Goal: Task Accomplishment & Management: Manage account settings

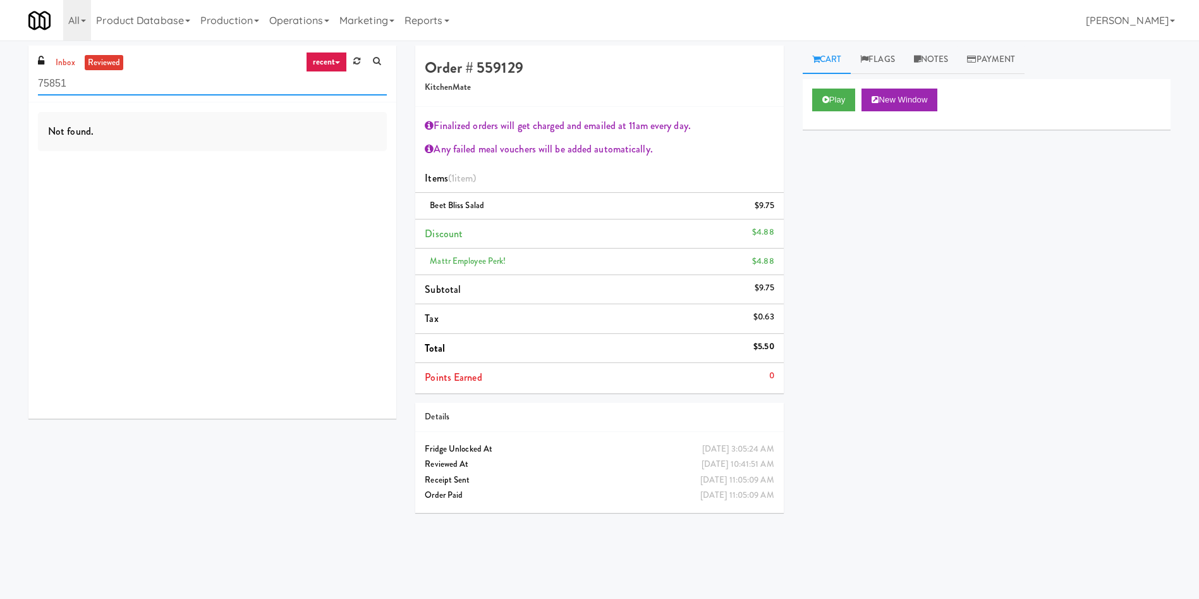
drag, startPoint x: 137, startPoint y: 83, endPoint x: 0, endPoint y: 70, distance: 137.2
click at [0, 70] on div "inbox reviewed recent all unclear take inventory issue suspicious failed recent…" at bounding box center [599, 300] width 1199 height 508
paste input "Centro NoDa Cooler"
type input "Centro NoDa Cooler"
click at [59, 55] on link "inbox" at bounding box center [65, 63] width 26 height 16
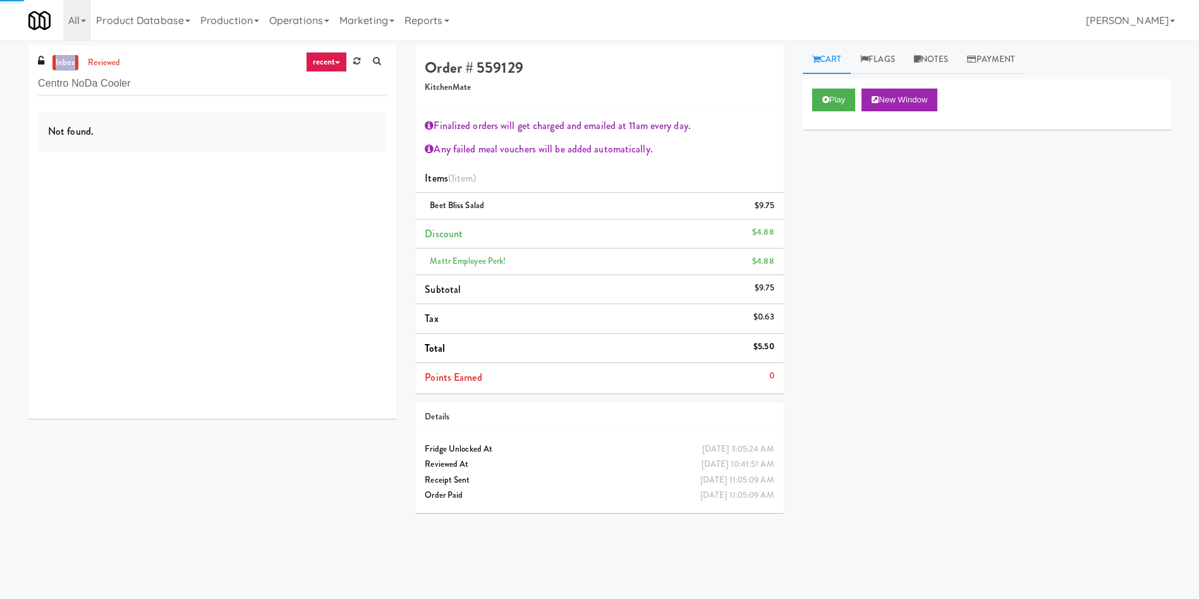
click at [59, 55] on link "inbox" at bounding box center [65, 63] width 26 height 16
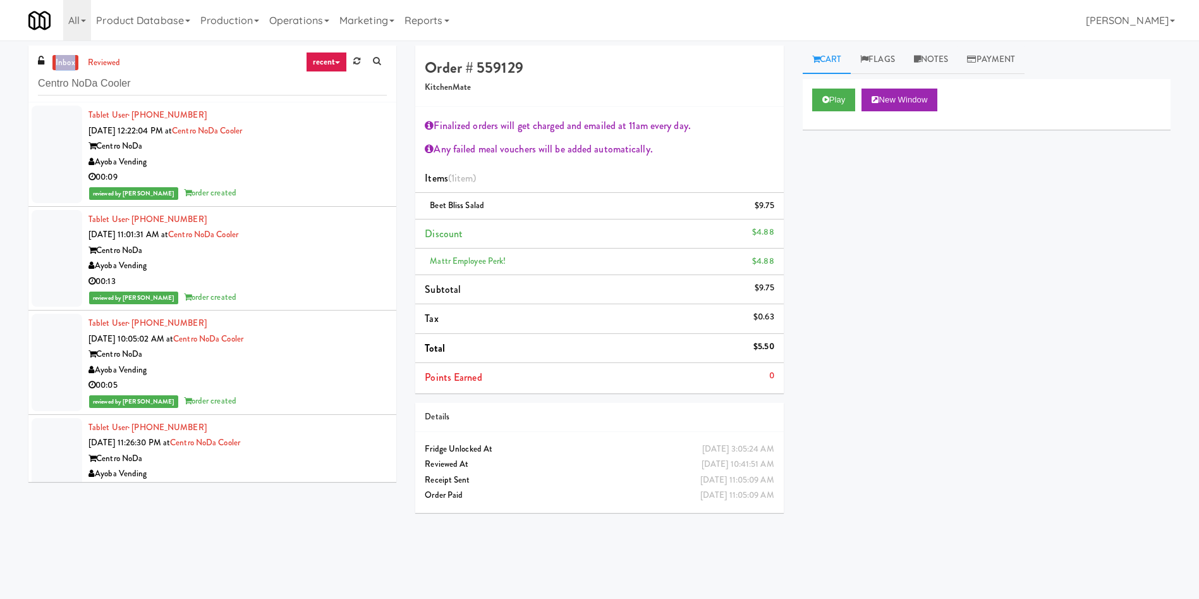
click at [61, 56] on link "inbox" at bounding box center [65, 63] width 26 height 16
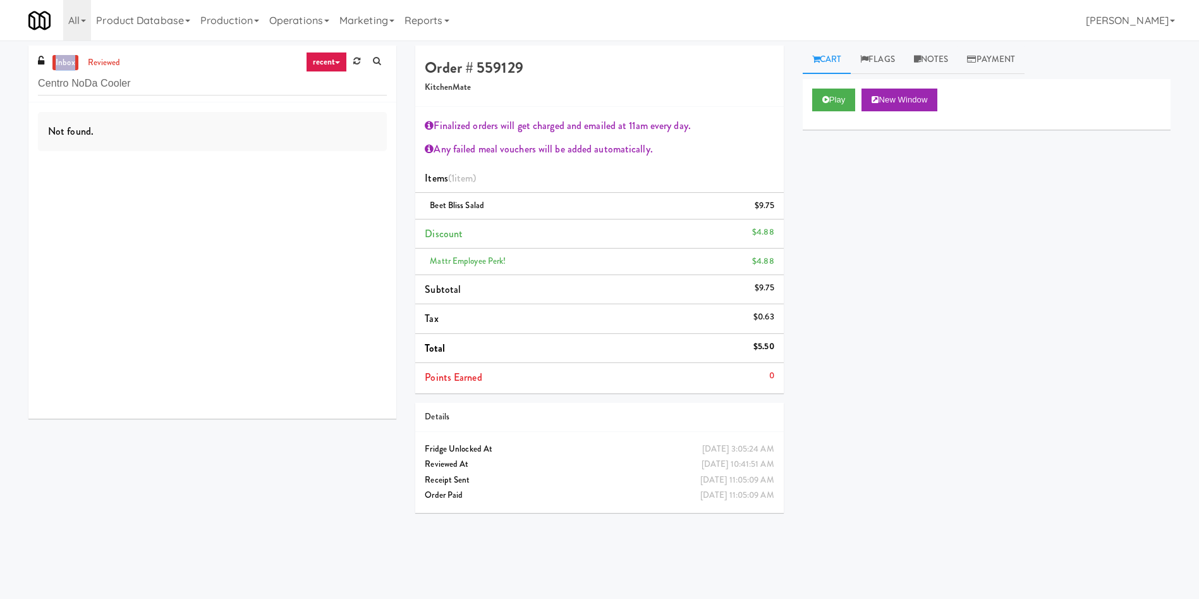
click at [61, 56] on link "inbox" at bounding box center [65, 63] width 26 height 16
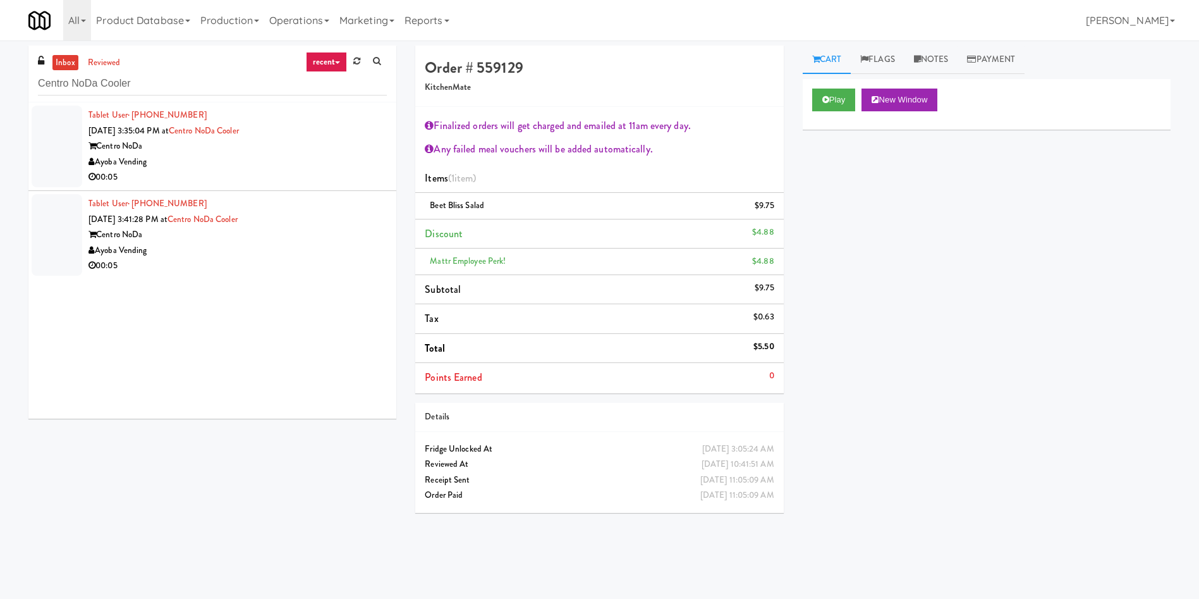
click at [63, 126] on div at bounding box center [57, 147] width 51 height 82
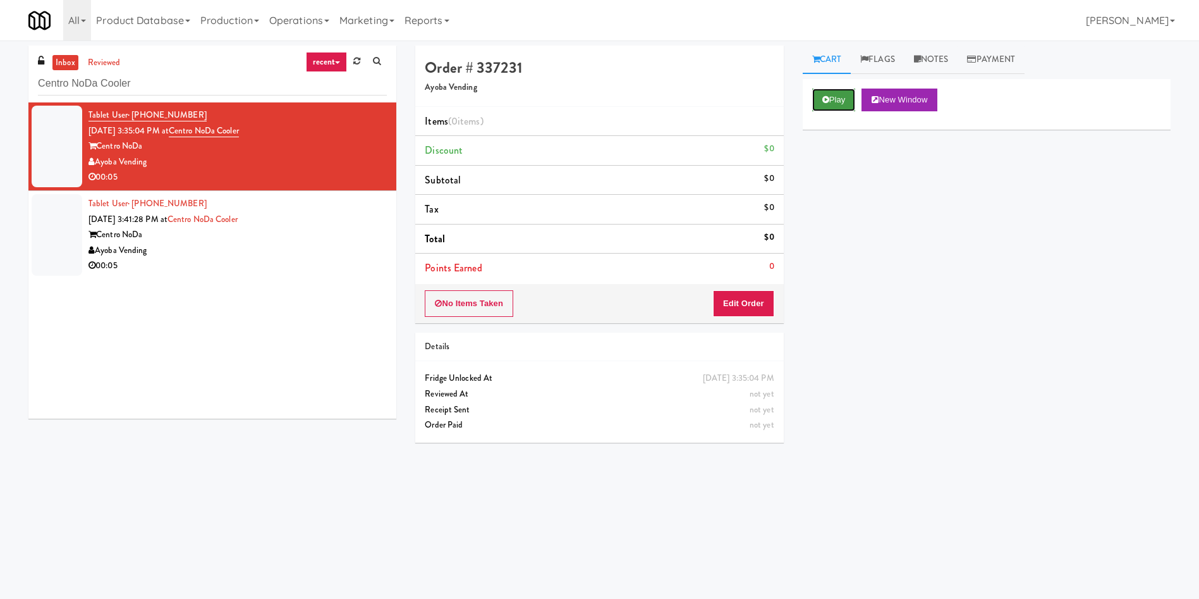
click at [799, 102] on button "Play" at bounding box center [834, 100] width 44 height 23
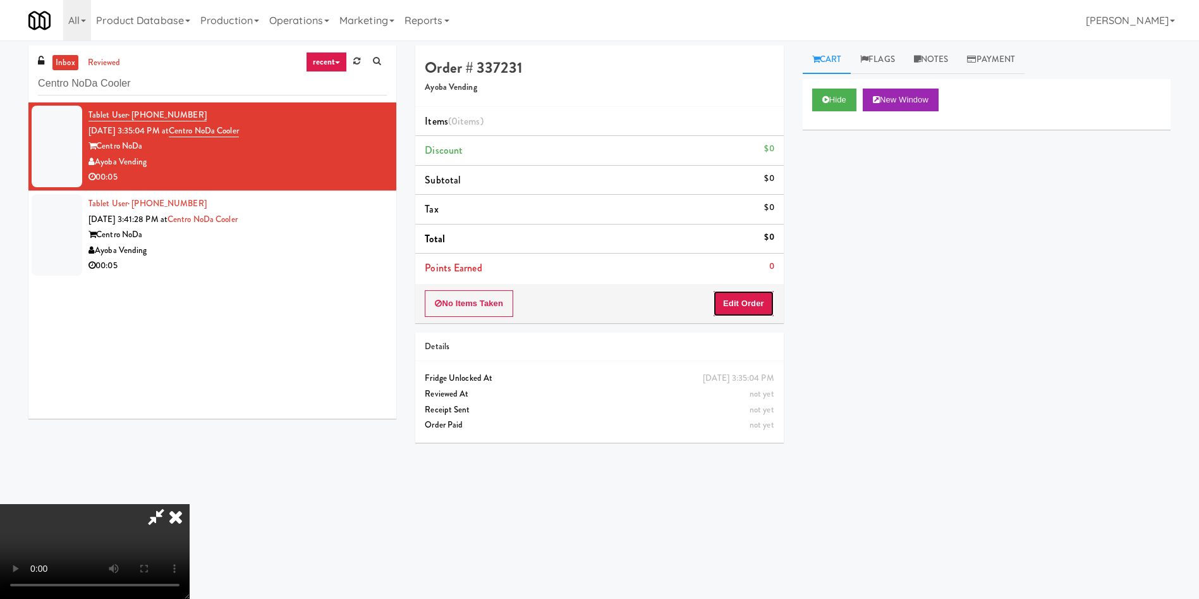
click at [732, 299] on button "Edit Order" at bounding box center [743, 303] width 61 height 27
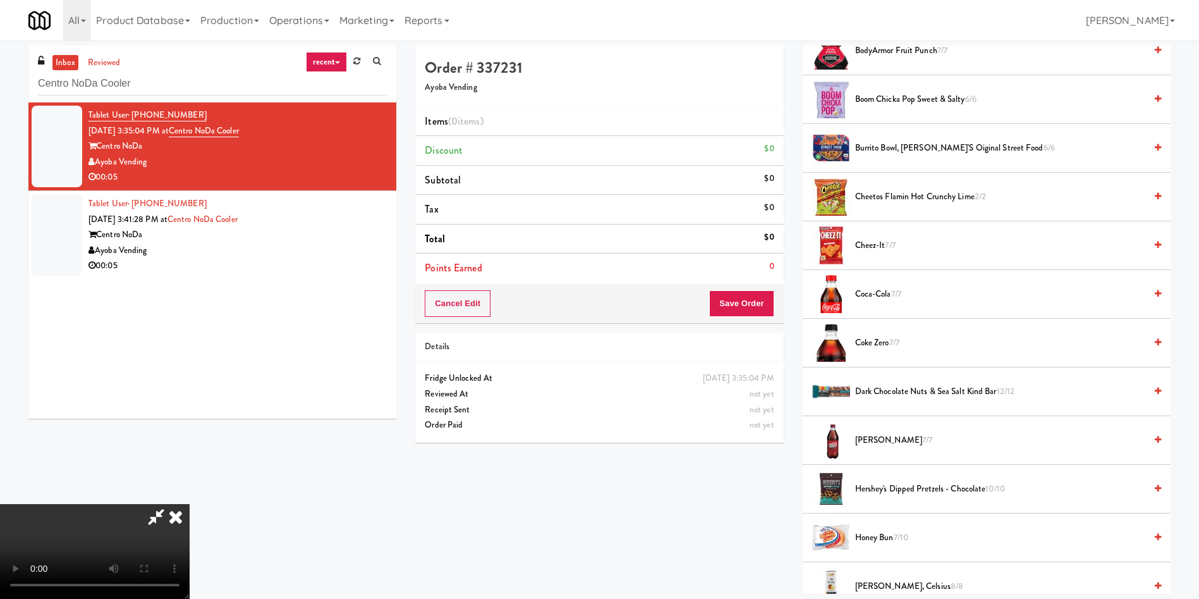
scroll to position [186, 0]
click at [190, 398] on video at bounding box center [95, 551] width 190 height 95
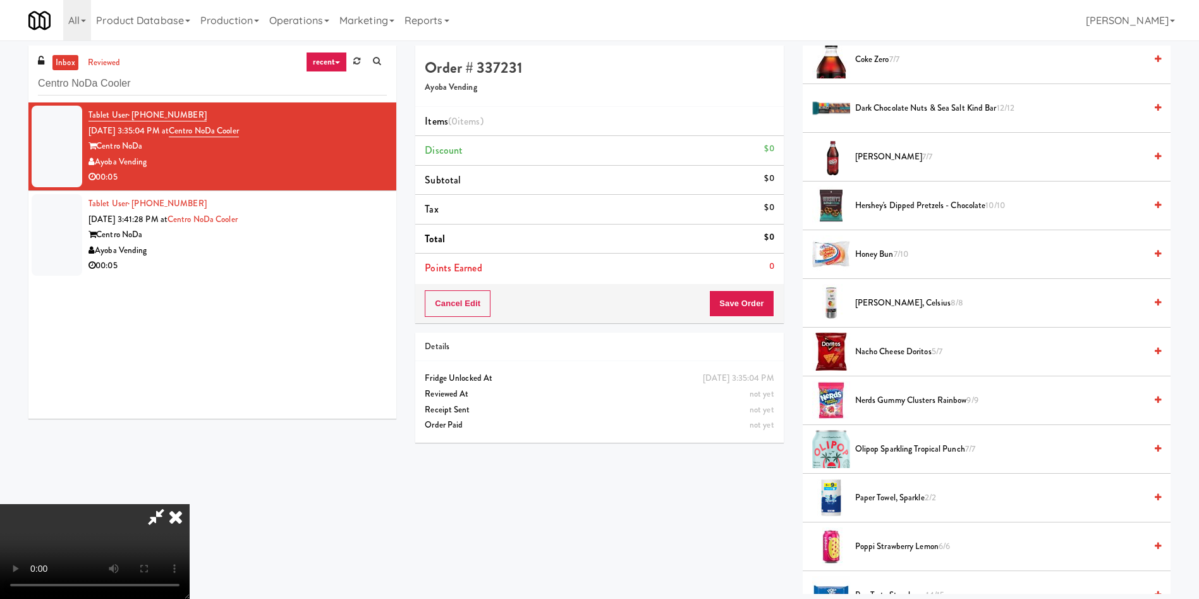
scroll to position [474, 0]
click at [190, 398] on video at bounding box center [95, 551] width 190 height 95
click at [799, 301] on span "Mango Lemonade, Celsius 8/8" at bounding box center [1000, 302] width 290 height 16
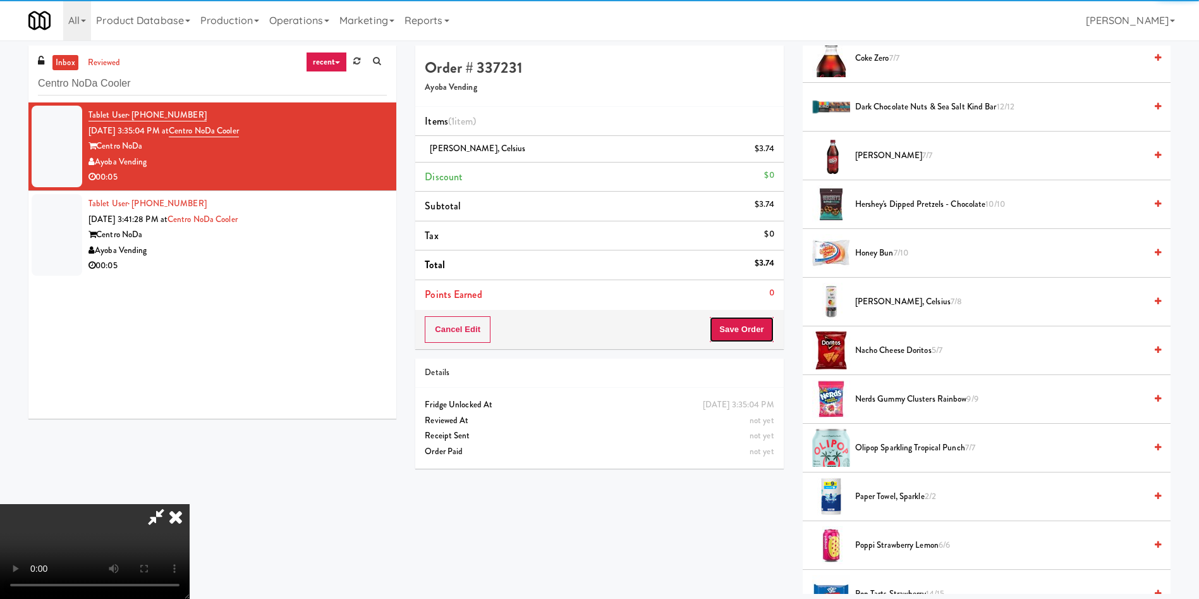
click at [752, 329] on button "Save Order" at bounding box center [741, 329] width 64 height 27
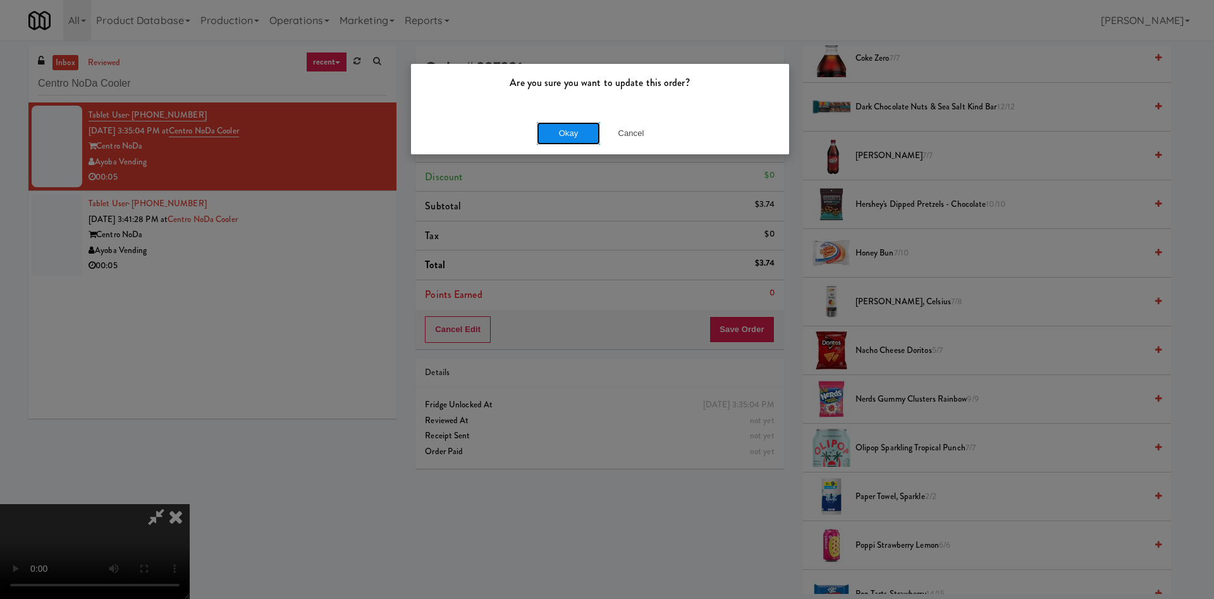
click at [580, 128] on button "Okay" at bounding box center [568, 133] width 63 height 23
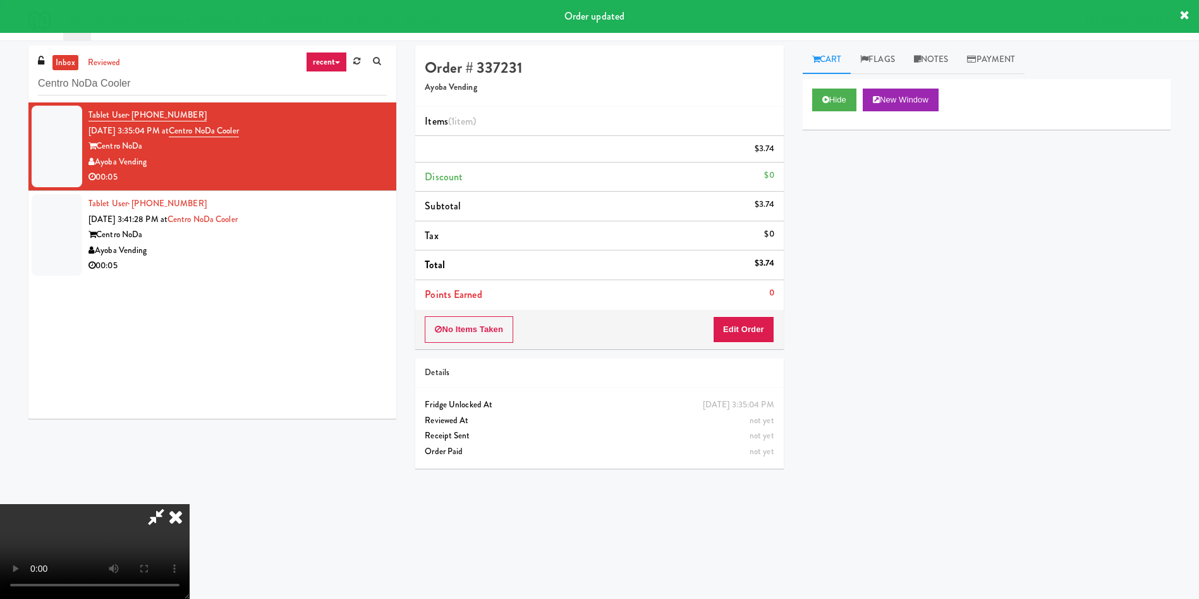
scroll to position [0, 0]
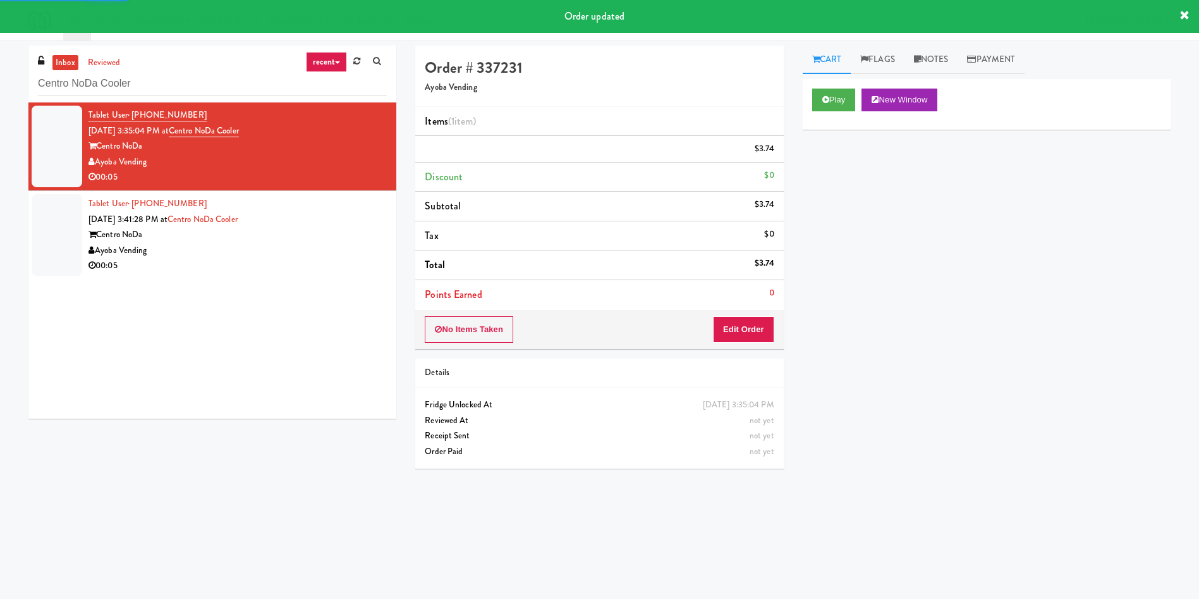
drag, startPoint x: 49, startPoint y: 221, endPoint x: 196, endPoint y: 239, distance: 147.8
click at [54, 226] on div at bounding box center [57, 235] width 51 height 82
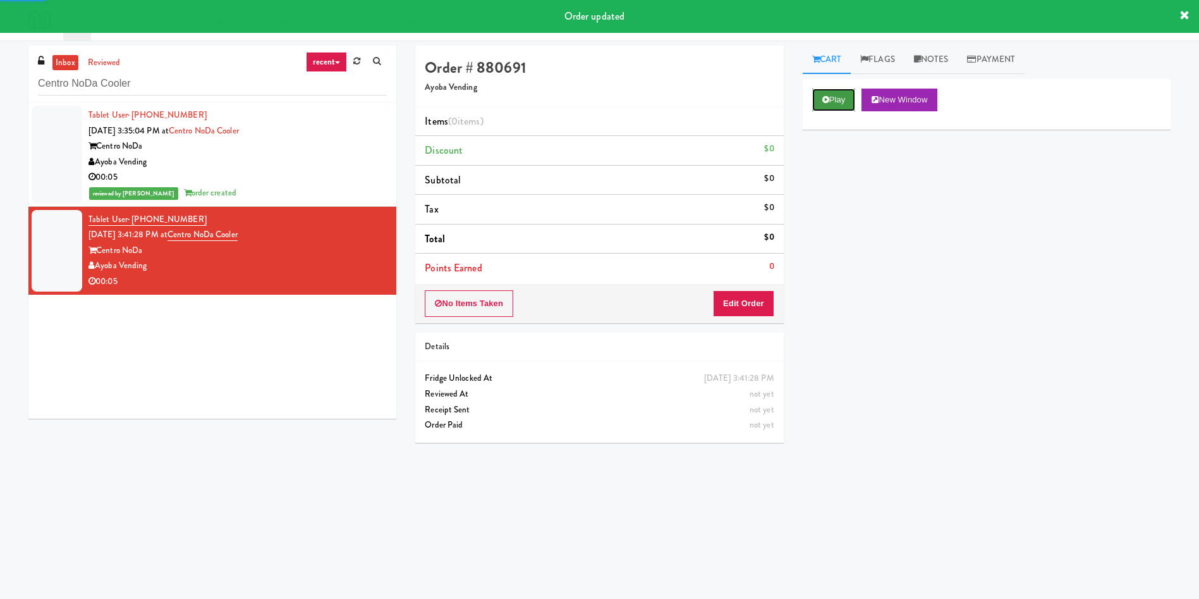
click at [799, 95] on button "Play" at bounding box center [834, 100] width 44 height 23
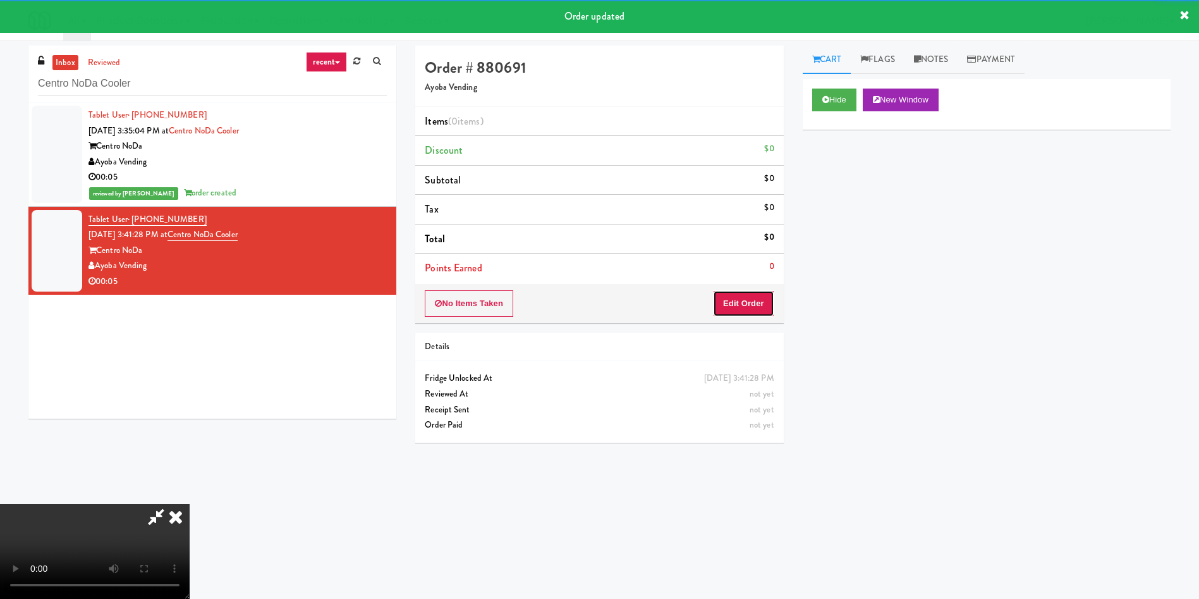
click at [740, 298] on button "Edit Order" at bounding box center [743, 303] width 61 height 27
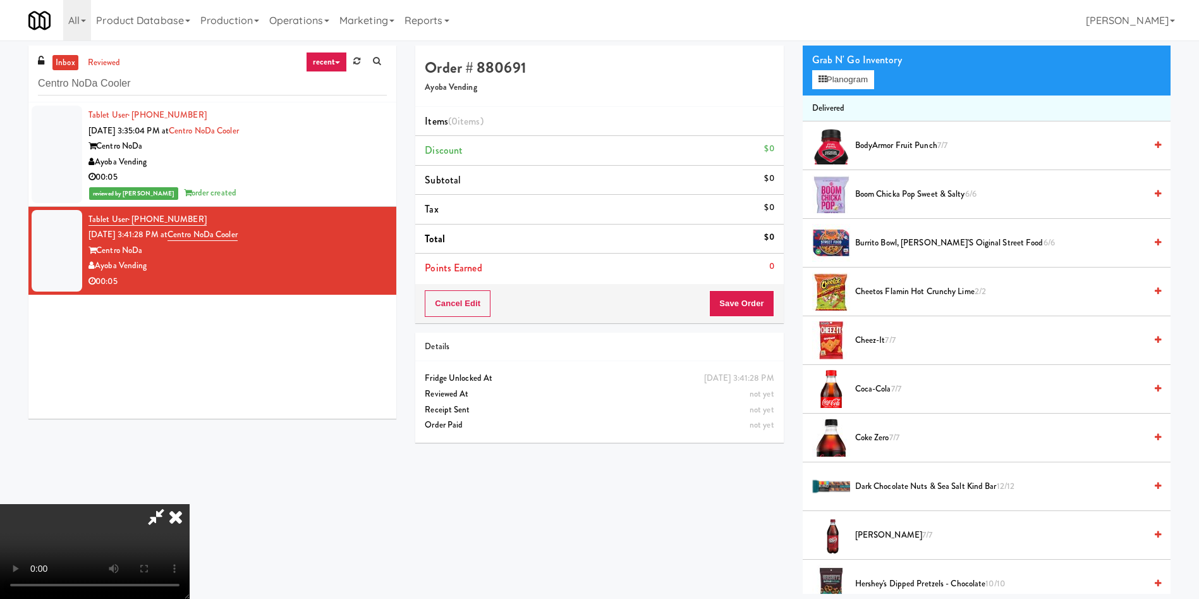
scroll to position [186, 0]
click at [190, 398] on video at bounding box center [95, 551] width 190 height 95
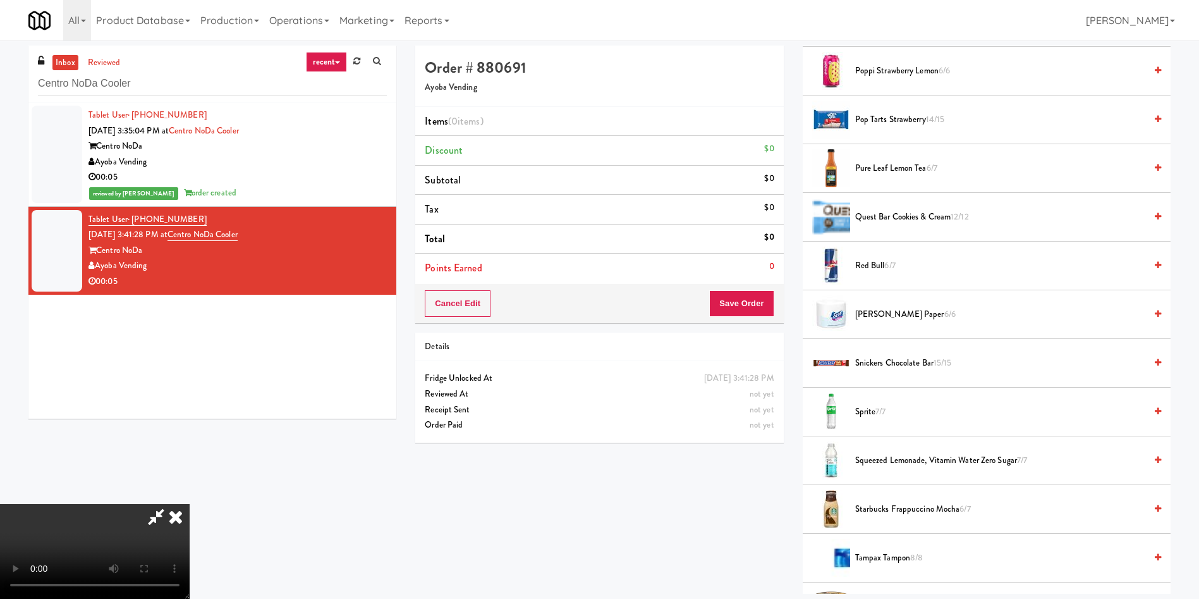
scroll to position [1043, 0]
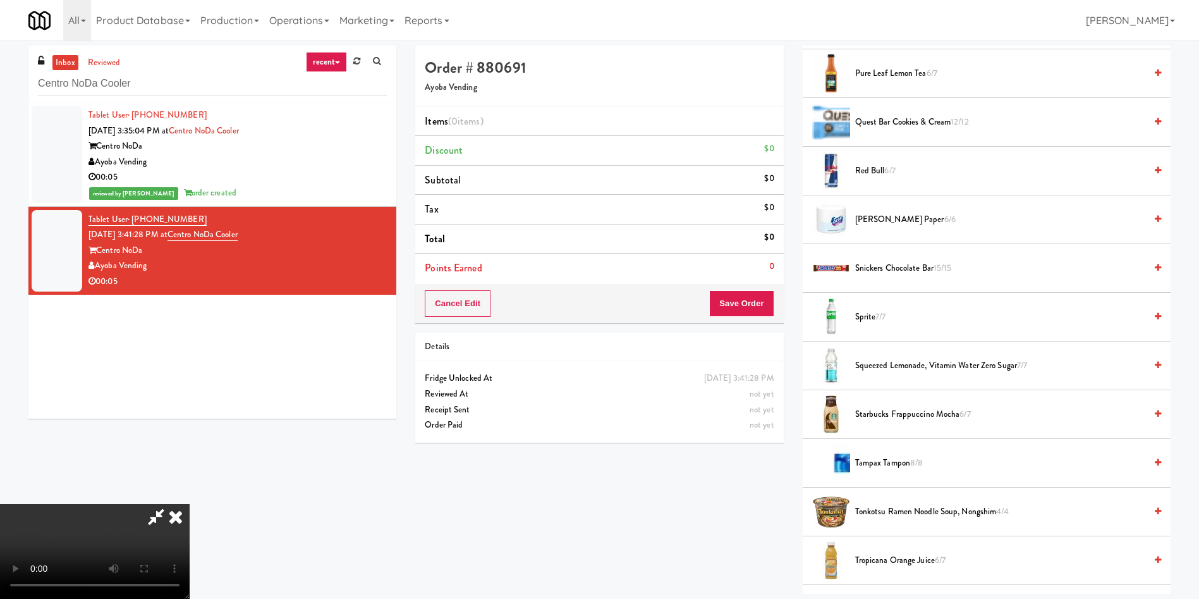
click at [799, 176] on span "Red Bull 6/7" at bounding box center [1000, 171] width 290 height 16
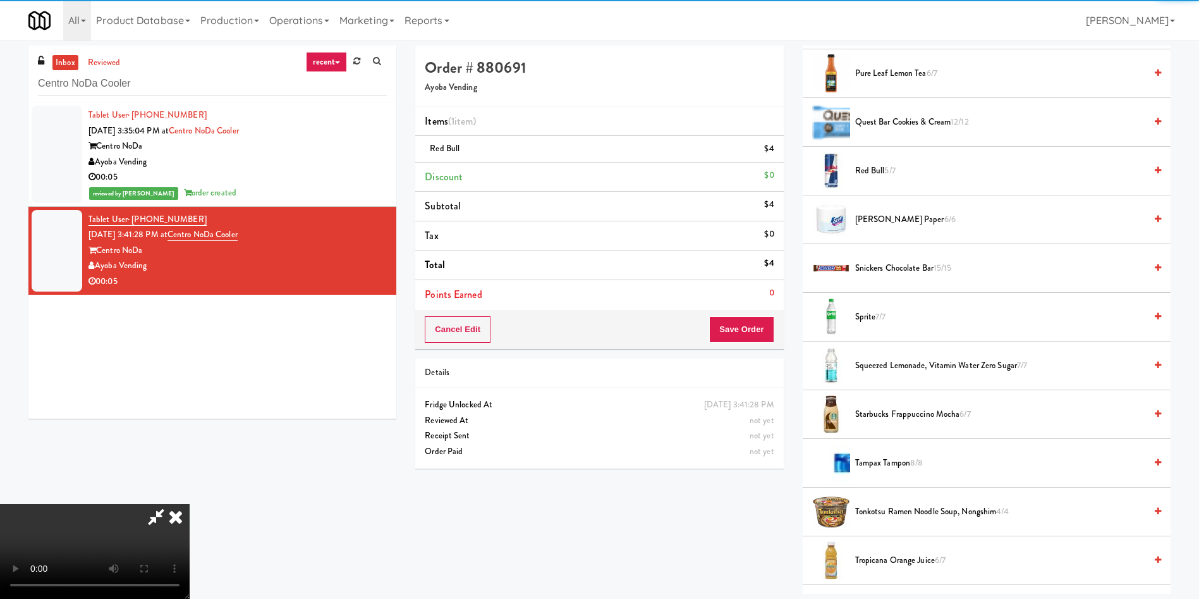
click at [190, 398] on video at bounding box center [95, 551] width 190 height 95
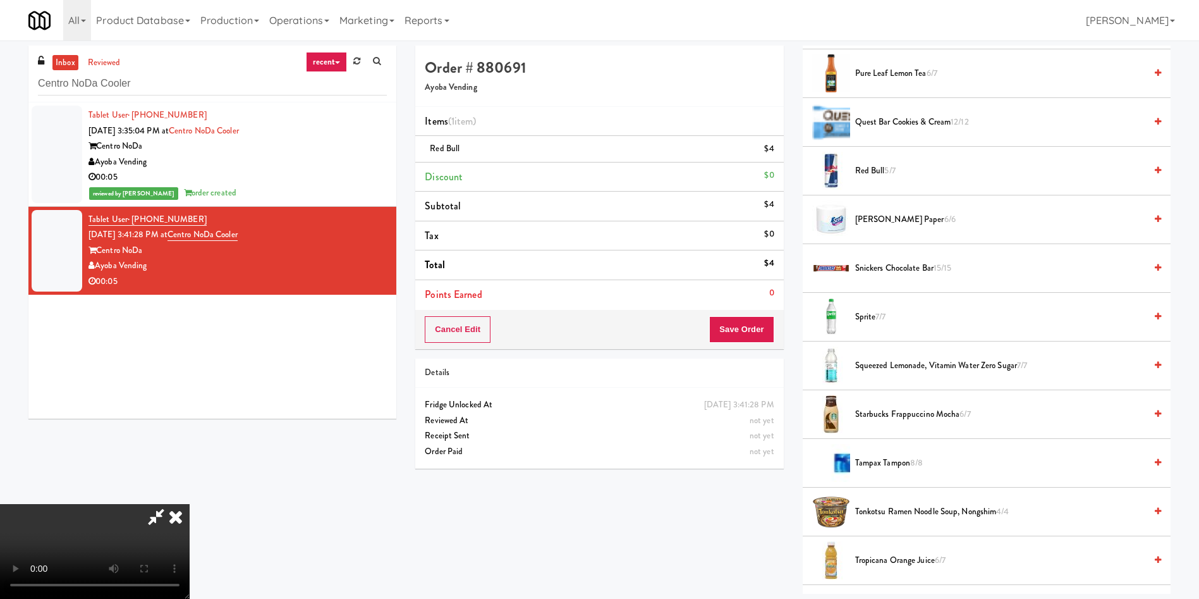
scroll to position [0, 0]
click at [190, 398] on video at bounding box center [95, 551] width 190 height 95
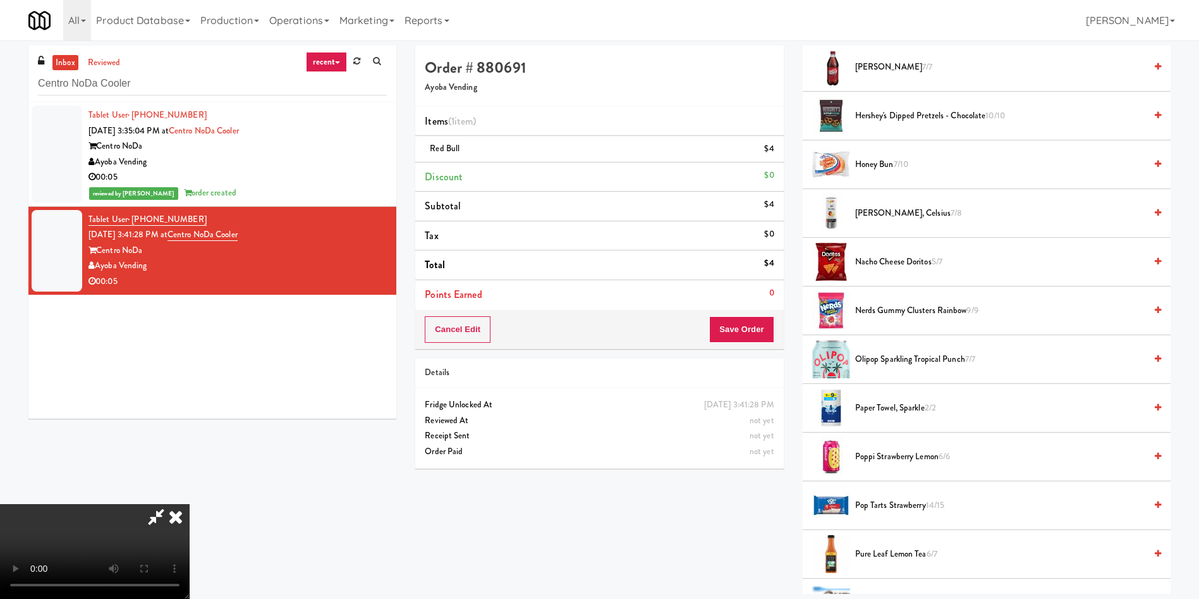
scroll to position [474, 0]
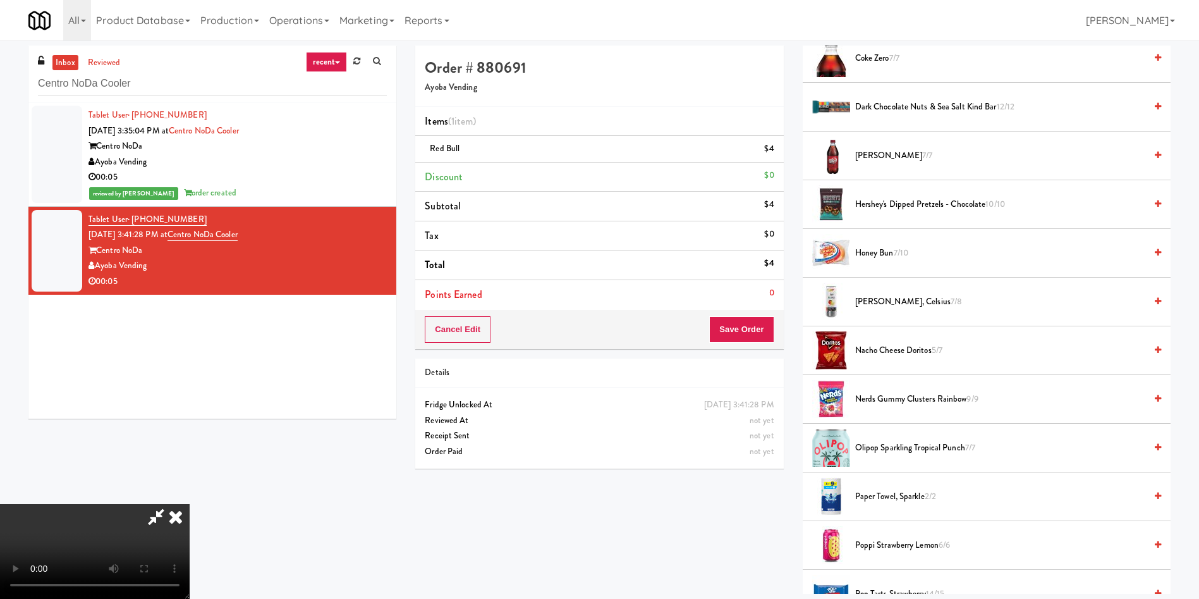
drag, startPoint x: 871, startPoint y: 295, endPoint x: 864, endPoint y: 300, distance: 9.0
click at [799, 297] on span "Mango Lemonade, Celsius 7/8" at bounding box center [1000, 302] width 290 height 16
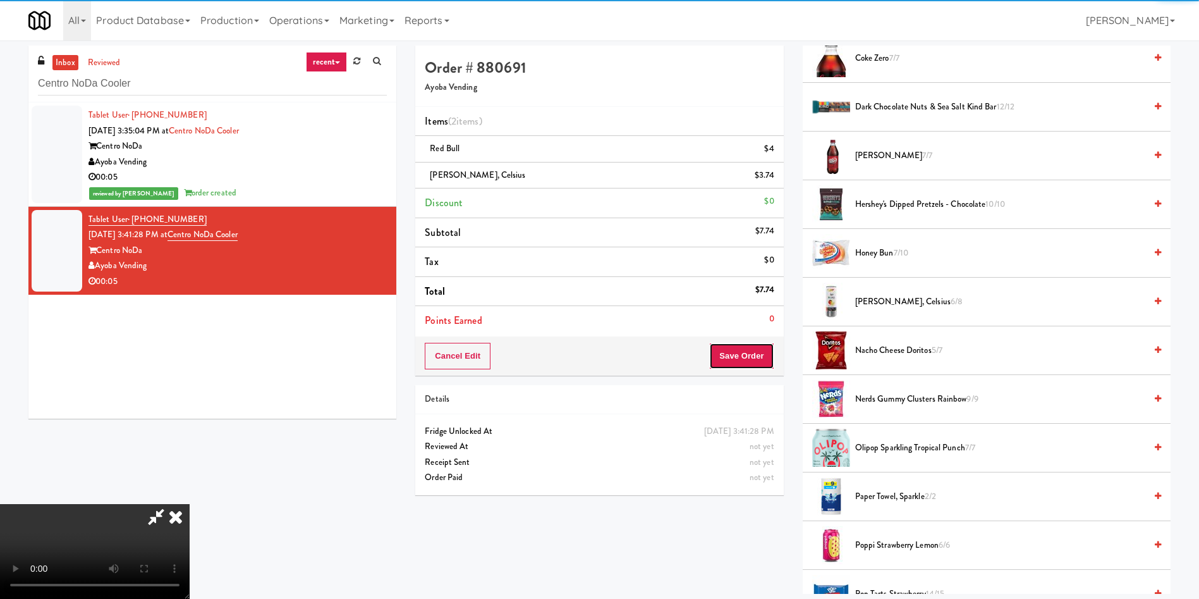
click at [757, 362] on button "Save Order" at bounding box center [741, 356] width 64 height 27
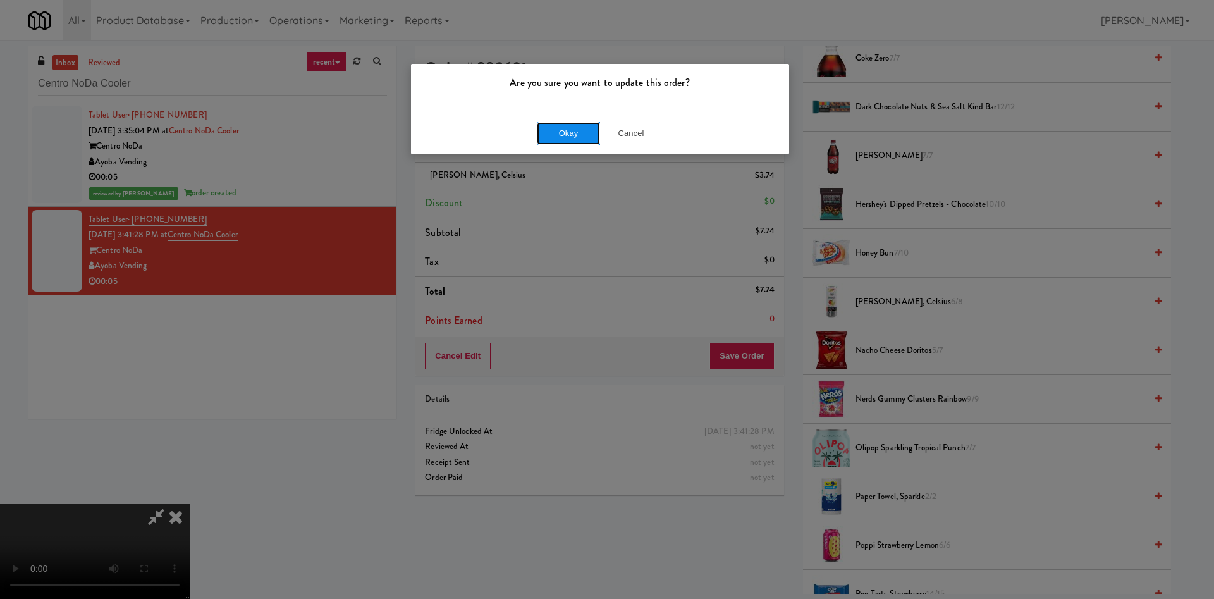
click at [575, 132] on button "Okay" at bounding box center [568, 133] width 63 height 23
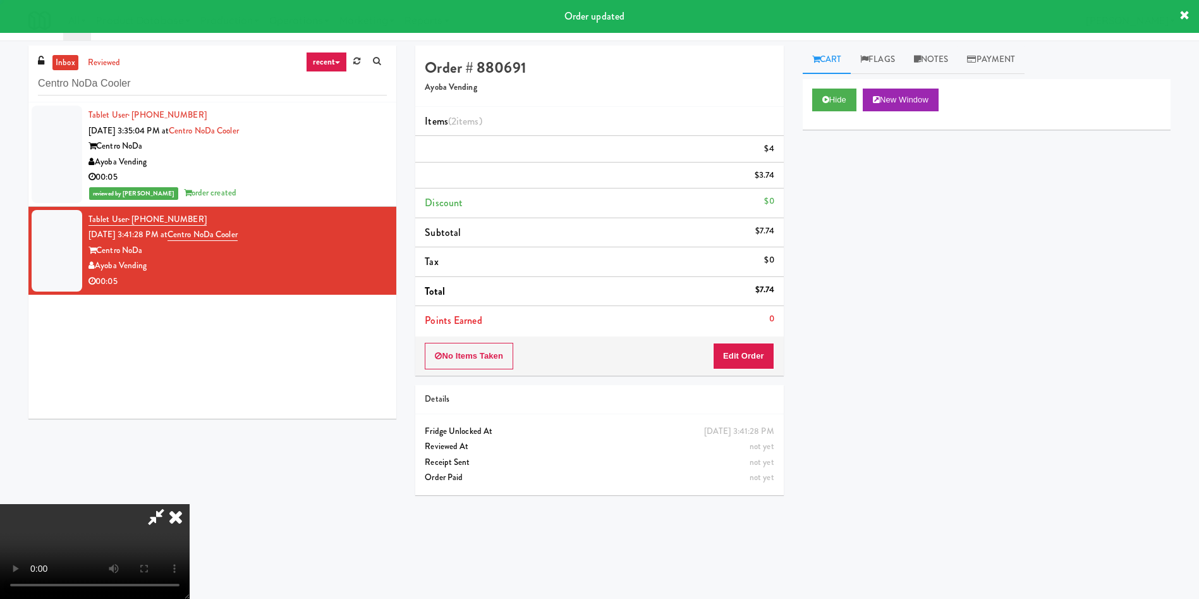
scroll to position [0, 0]
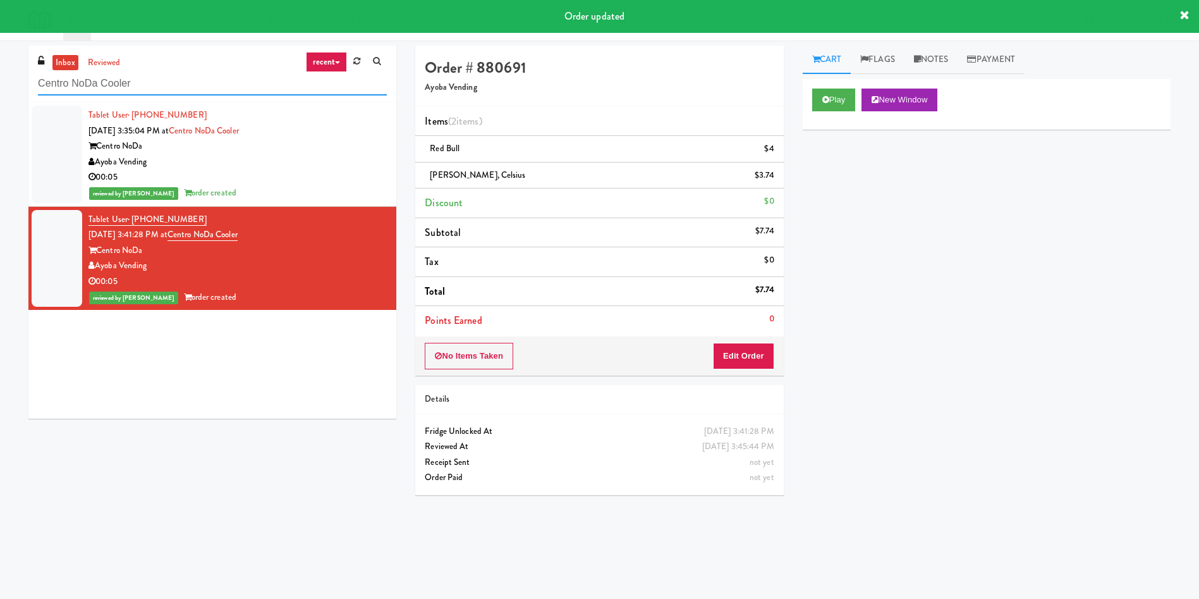
drag, startPoint x: 166, startPoint y: 77, endPoint x: 0, endPoint y: 81, distance: 166.3
click at [0, 81] on div "inbox reviewed recent all unclear take inventory issue suspicious failed recent…" at bounding box center [599, 300] width 1199 height 508
paste input "Tiller Terrace - Cooler"
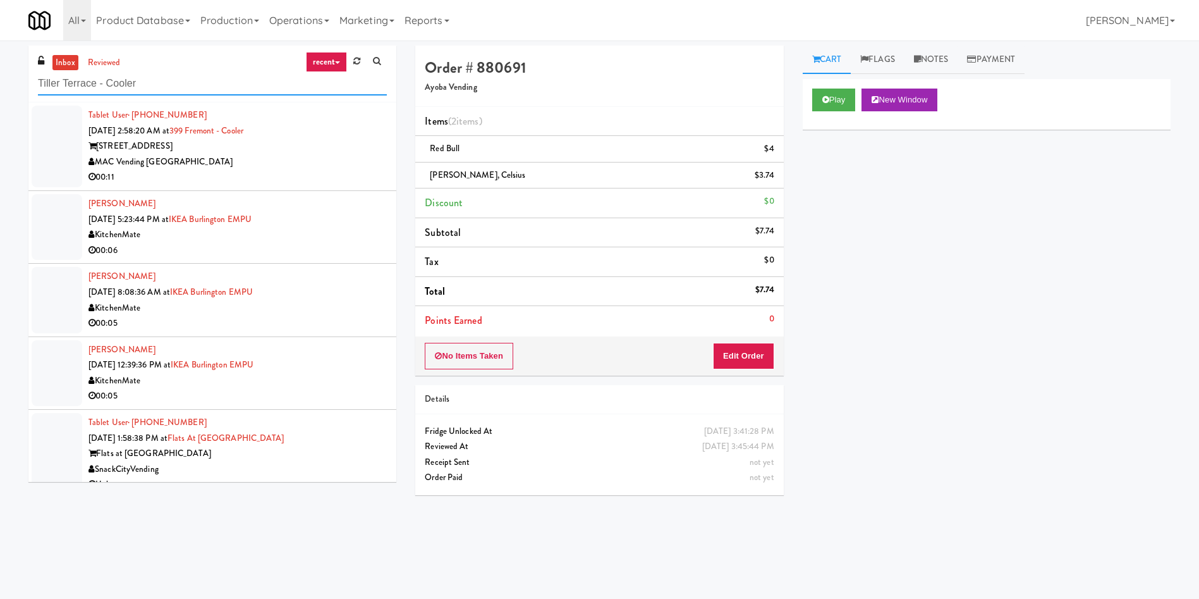
type input "Tiller Terrace - Cooler"
click at [65, 62] on link "inbox" at bounding box center [65, 63] width 26 height 16
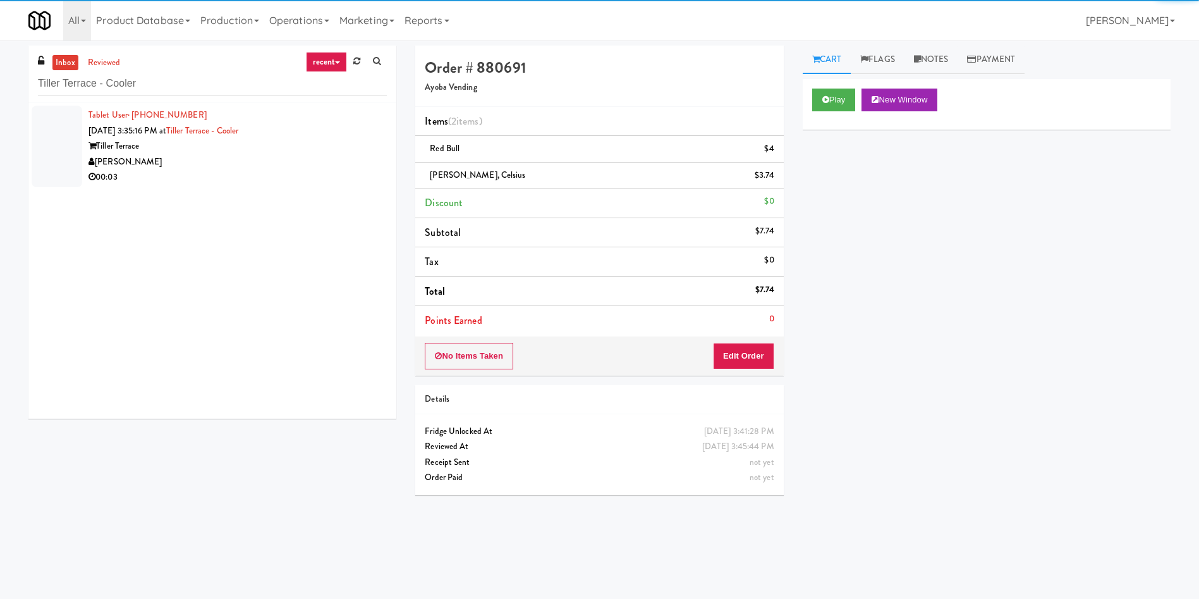
click at [74, 136] on div at bounding box center [57, 147] width 51 height 82
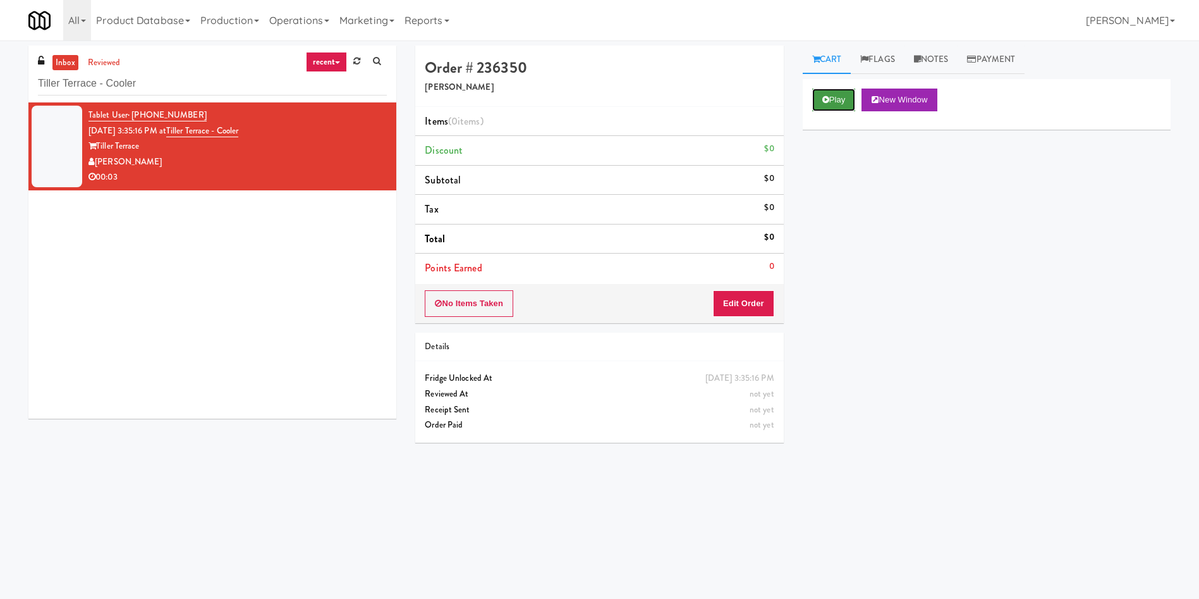
click at [799, 92] on button "Play" at bounding box center [834, 100] width 44 height 23
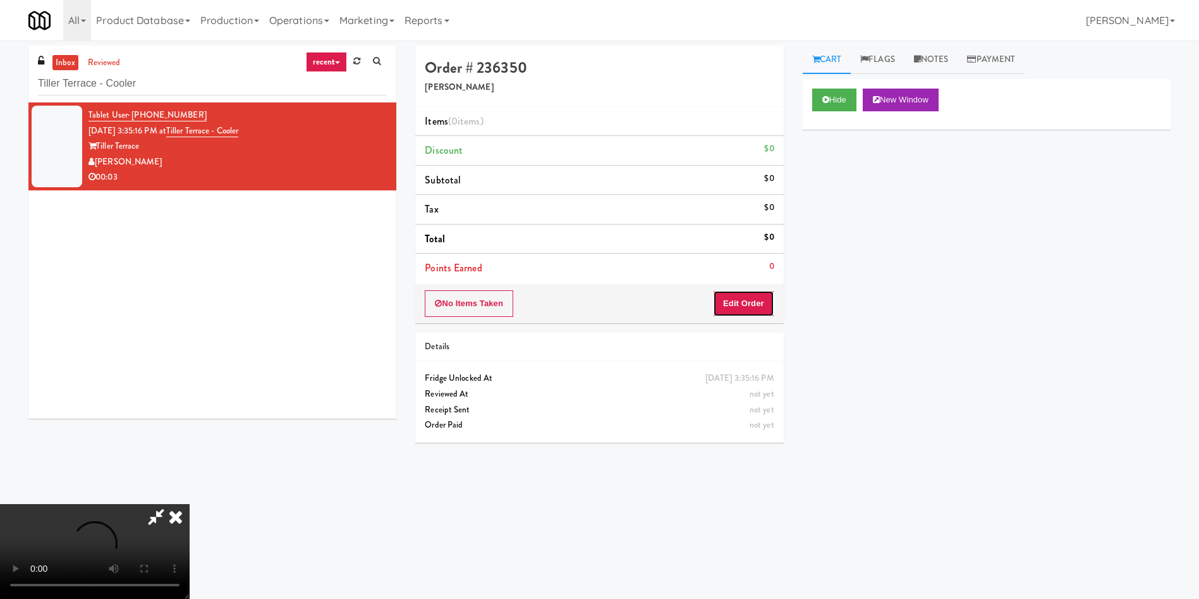
click at [752, 300] on button "Edit Order" at bounding box center [743, 303] width 61 height 27
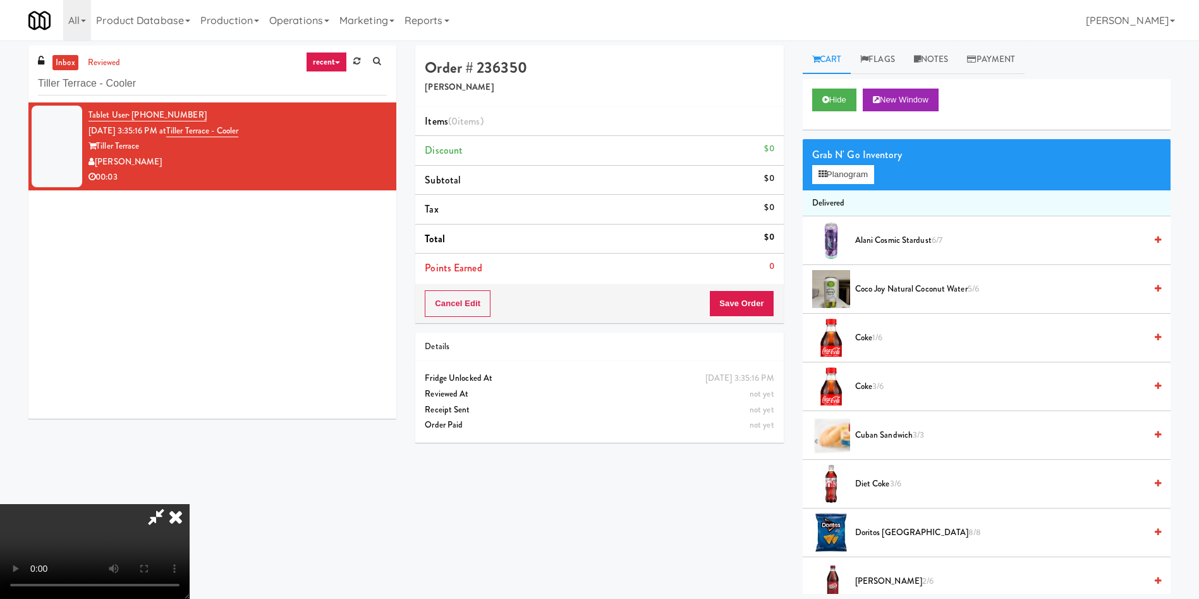
click at [799, 341] on span "1/6" at bounding box center [878, 337] width 10 height 12
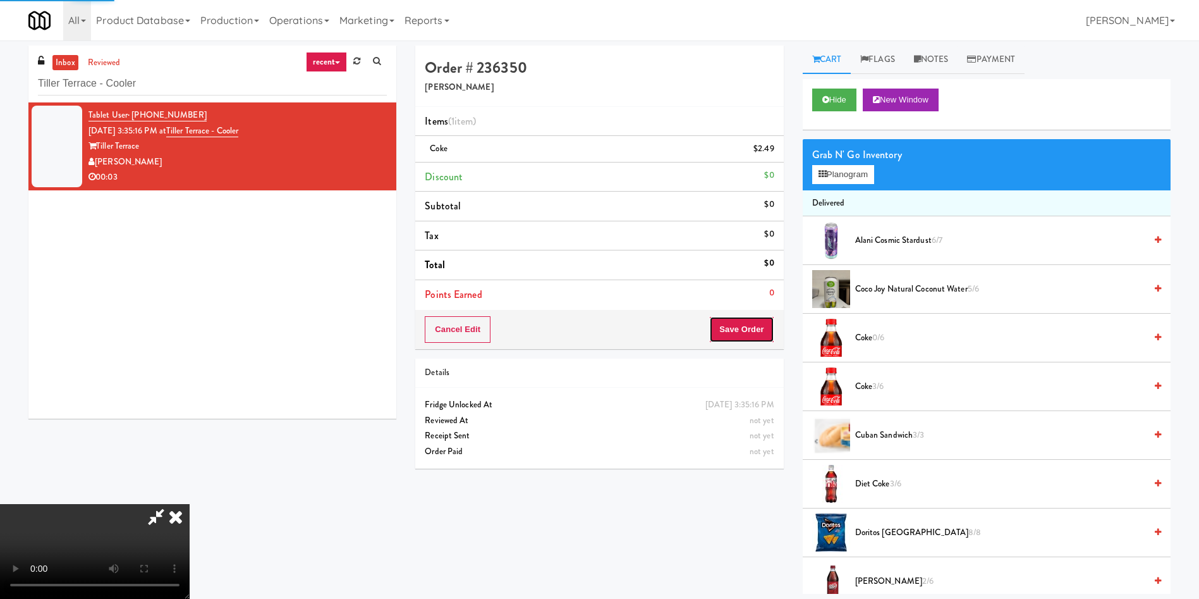
click at [752, 333] on button "Save Order" at bounding box center [741, 329] width 64 height 27
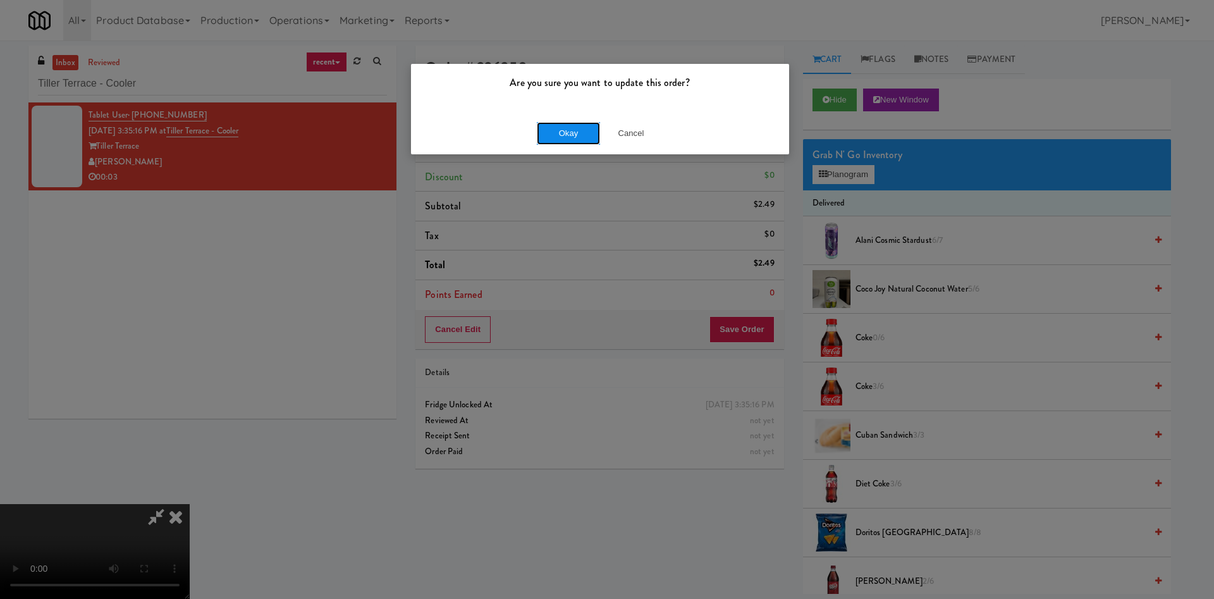
click at [560, 134] on button "Okay" at bounding box center [568, 133] width 63 height 23
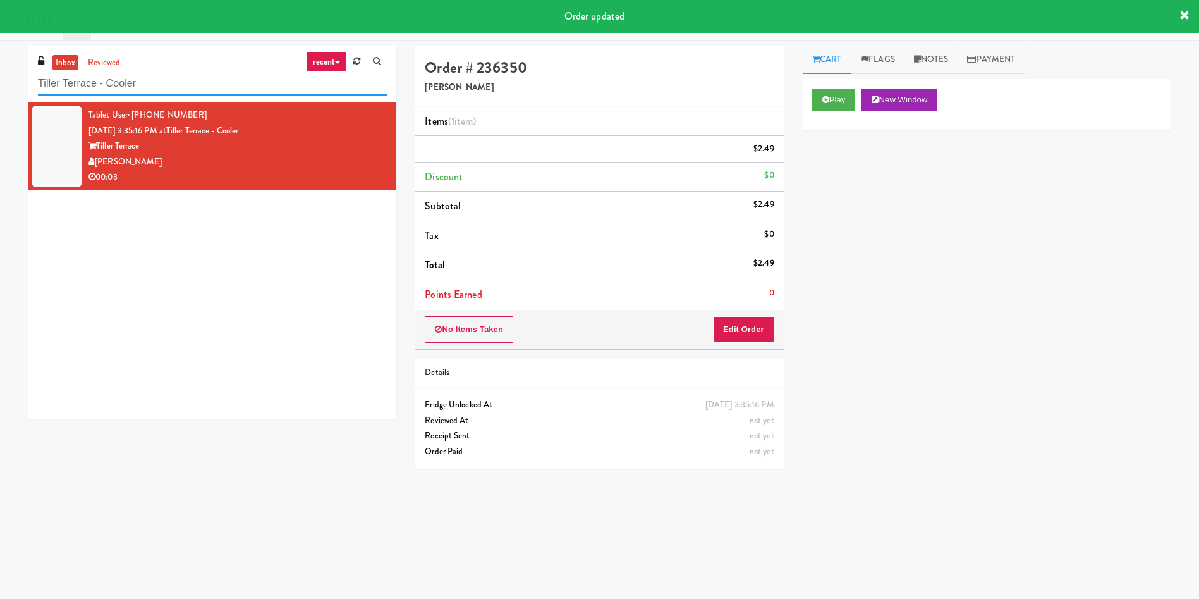
drag, startPoint x: 211, startPoint y: 80, endPoint x: 0, endPoint y: 79, distance: 211.2
click at [0, 79] on div "inbox reviewed recent all unclear take inventory issue suspicious failed recent…" at bounding box center [599, 300] width 1199 height 508
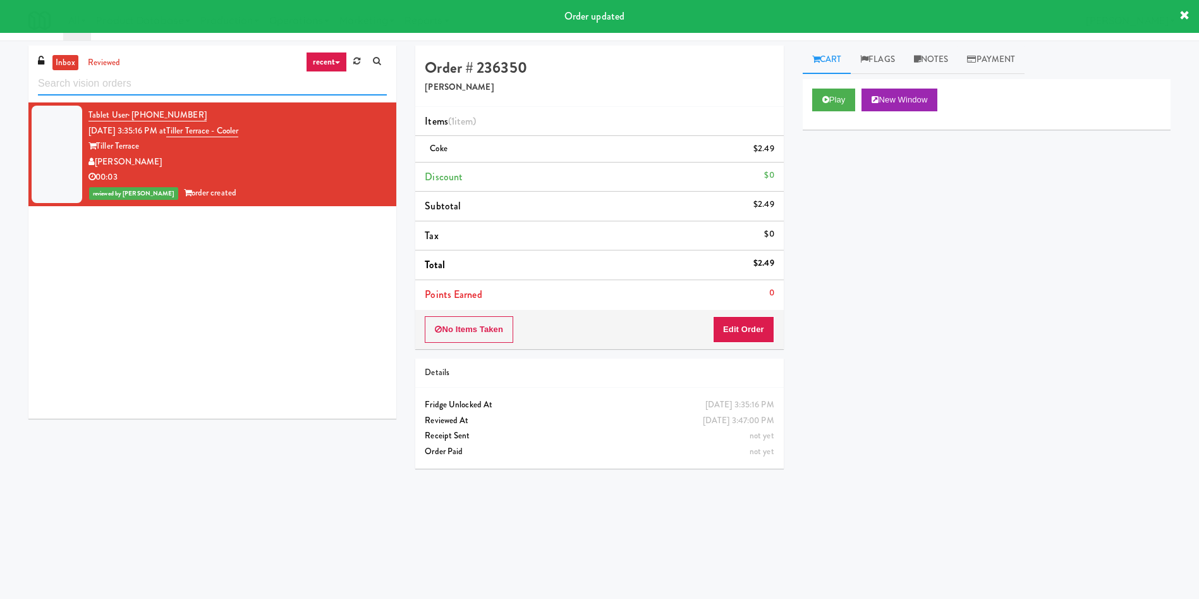
paste input "St. Joseph's Health Centre"
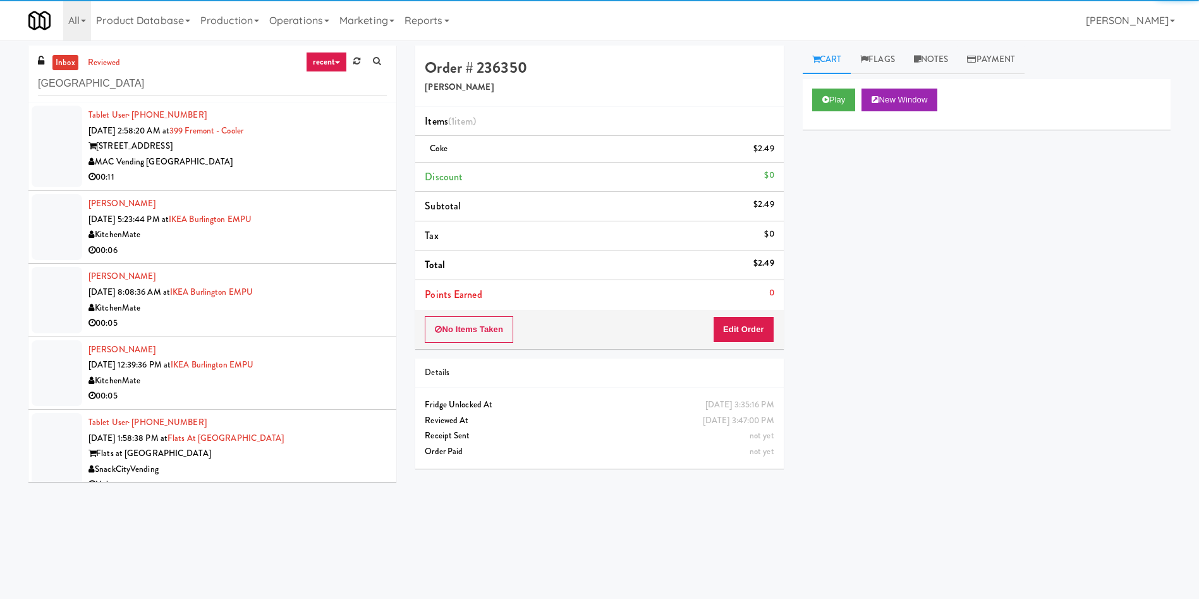
click at [58, 128] on div at bounding box center [57, 147] width 51 height 82
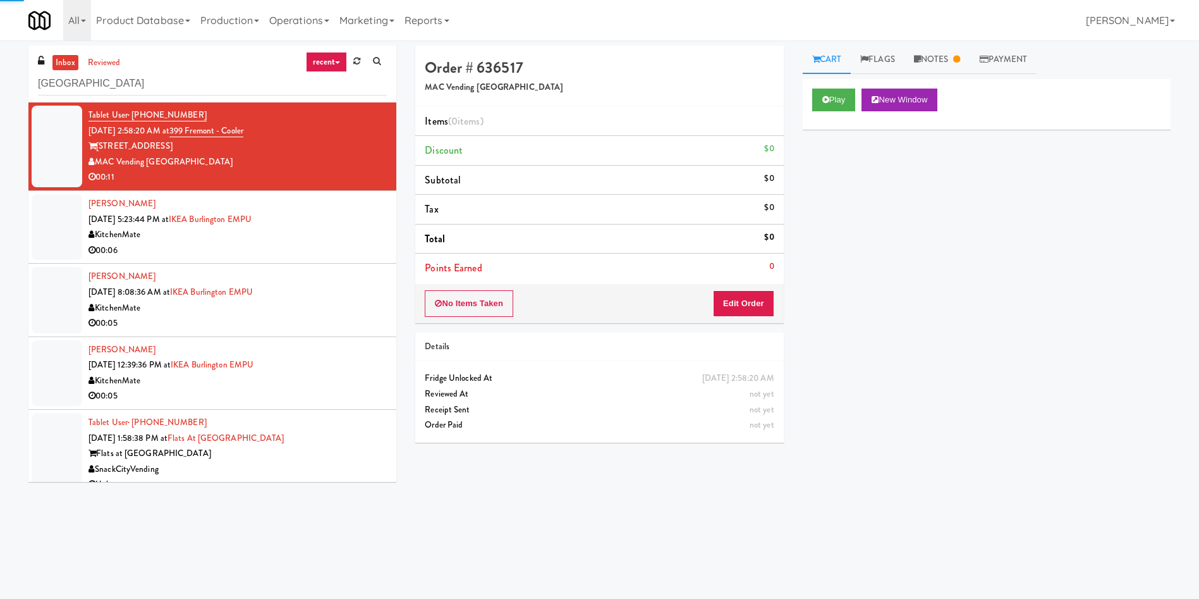
click at [63, 68] on link "inbox" at bounding box center [65, 63] width 26 height 16
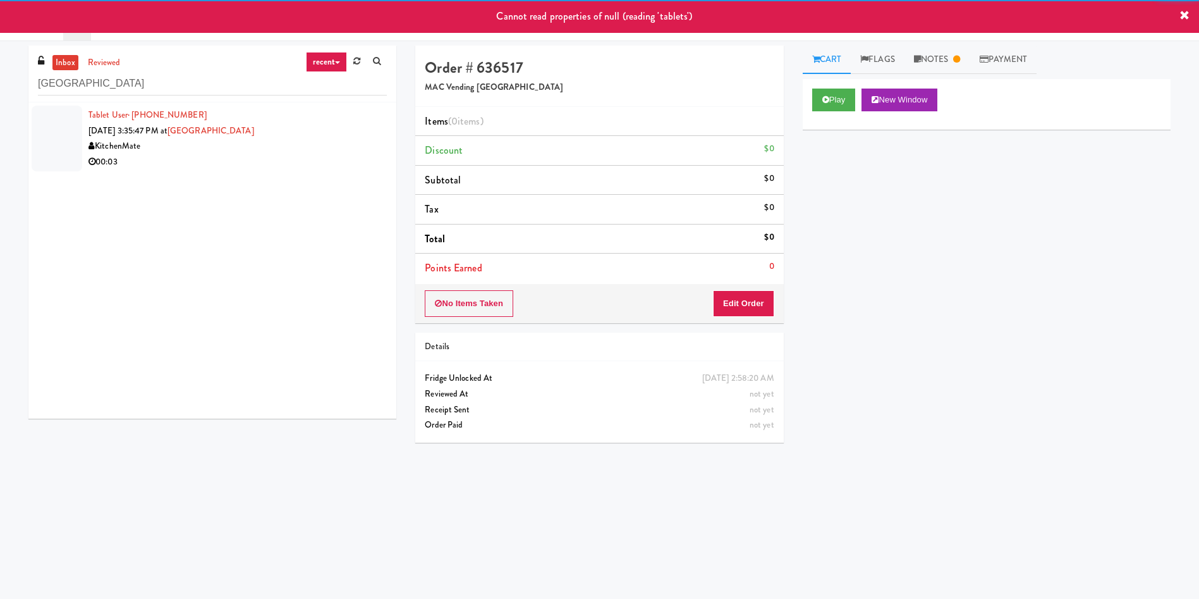
click at [48, 130] on div at bounding box center [57, 139] width 51 height 66
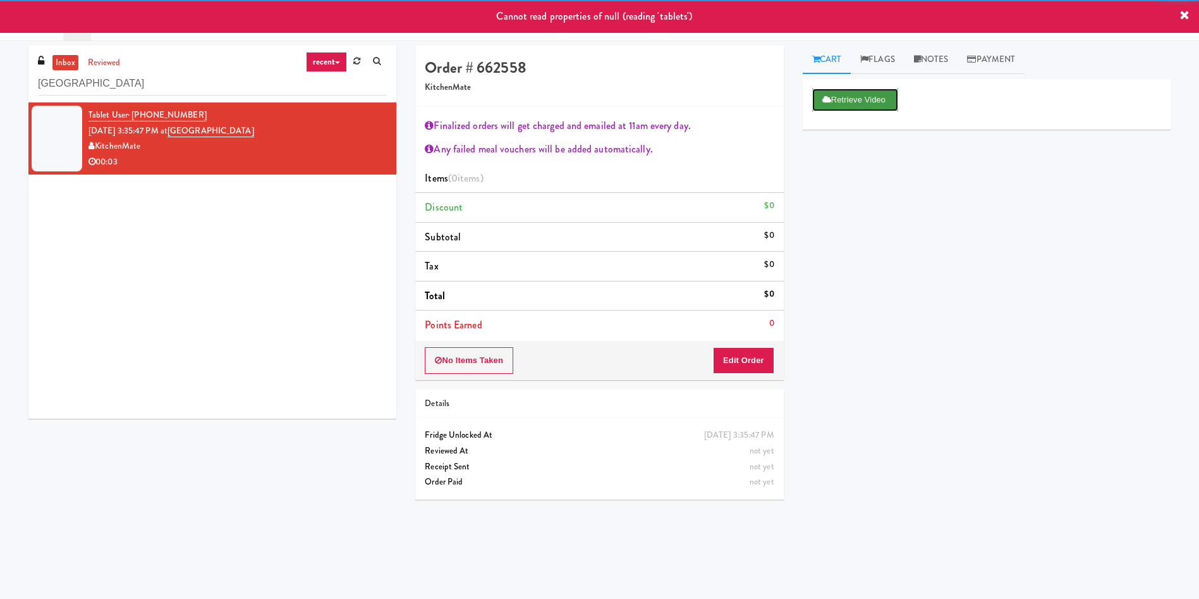
click at [799, 96] on icon at bounding box center [827, 99] width 9 height 8
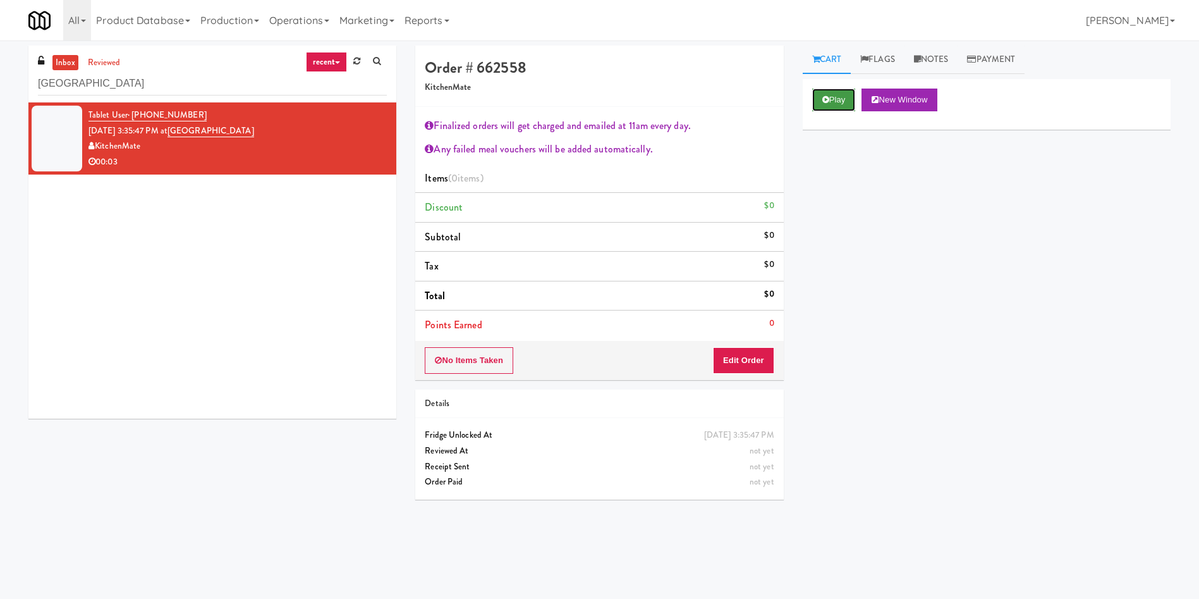
click at [799, 92] on button "Play" at bounding box center [834, 100] width 44 height 23
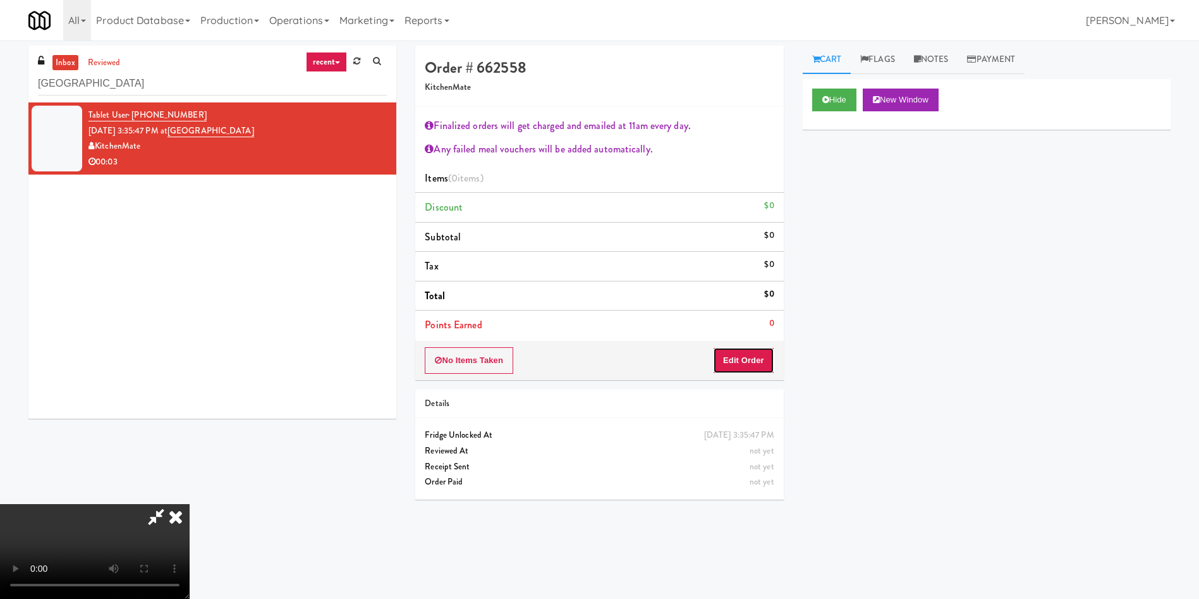
click at [719, 364] on button "Edit Order" at bounding box center [743, 360] width 61 height 27
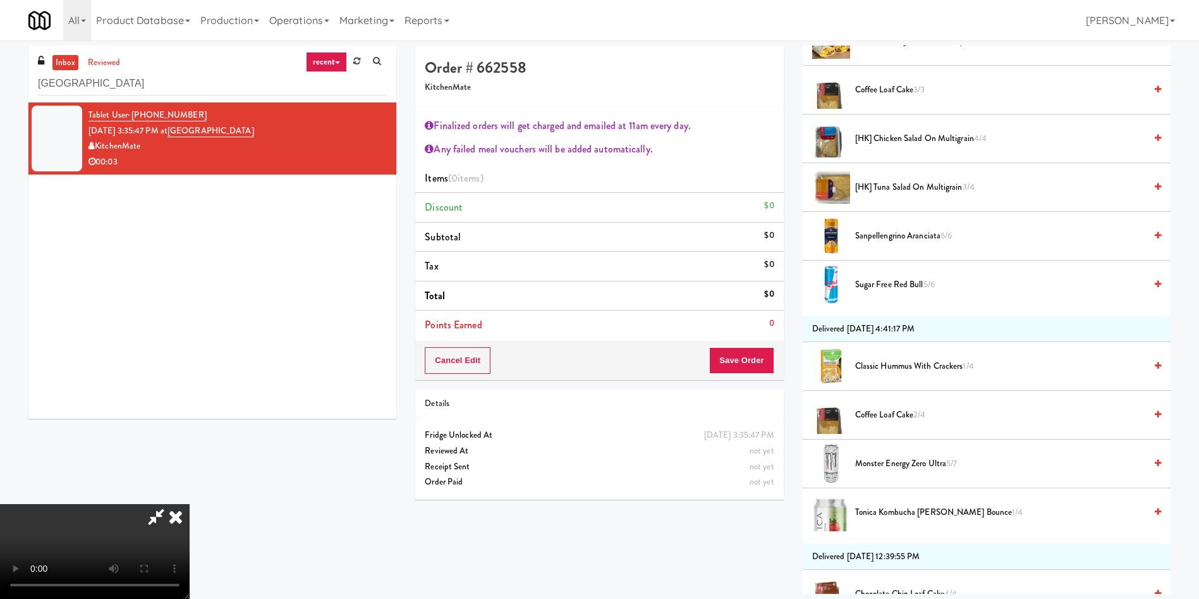
scroll to position [474, 0]
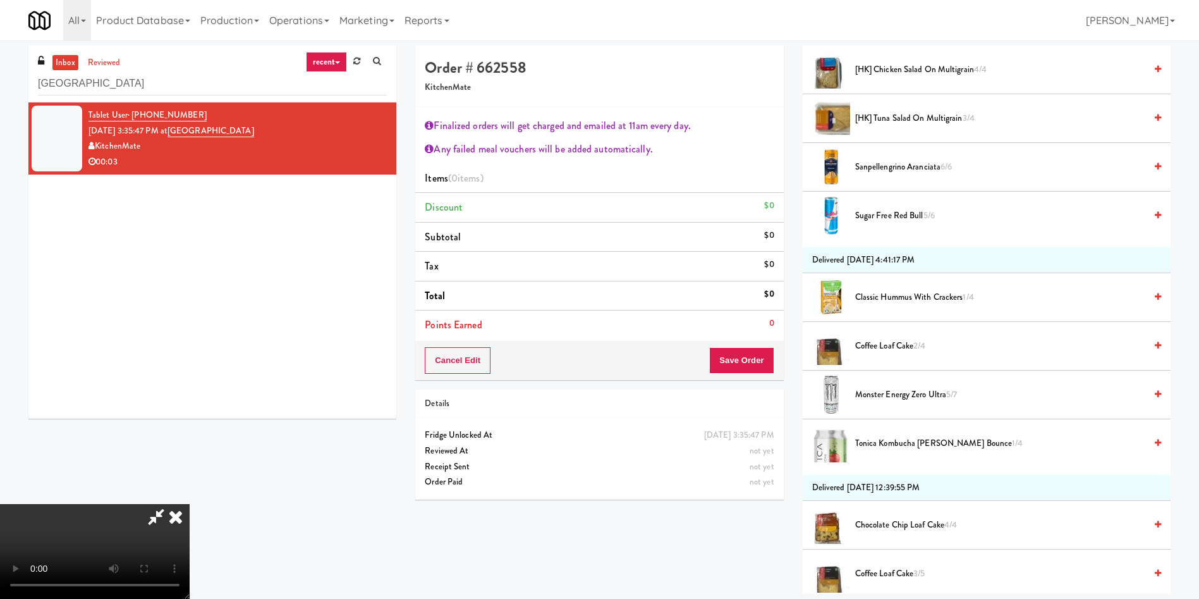
click at [799, 398] on span "Monster Energy Zero Ultra 5/7" at bounding box center [1000, 395] width 290 height 16
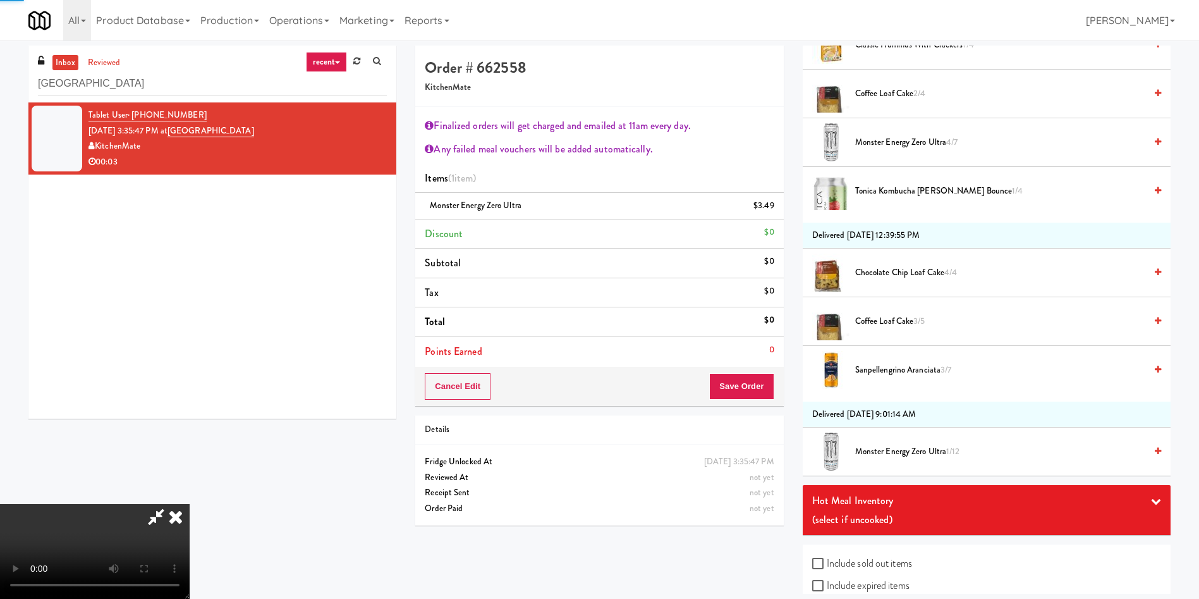
scroll to position [815, 0]
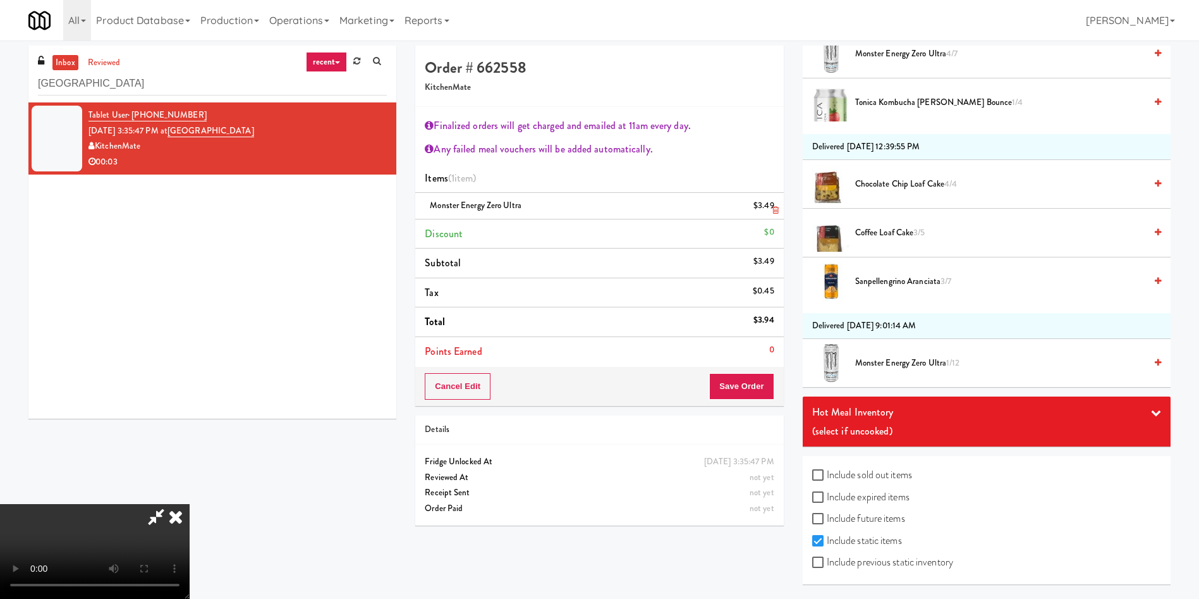
click at [769, 203] on link at bounding box center [773, 211] width 11 height 16
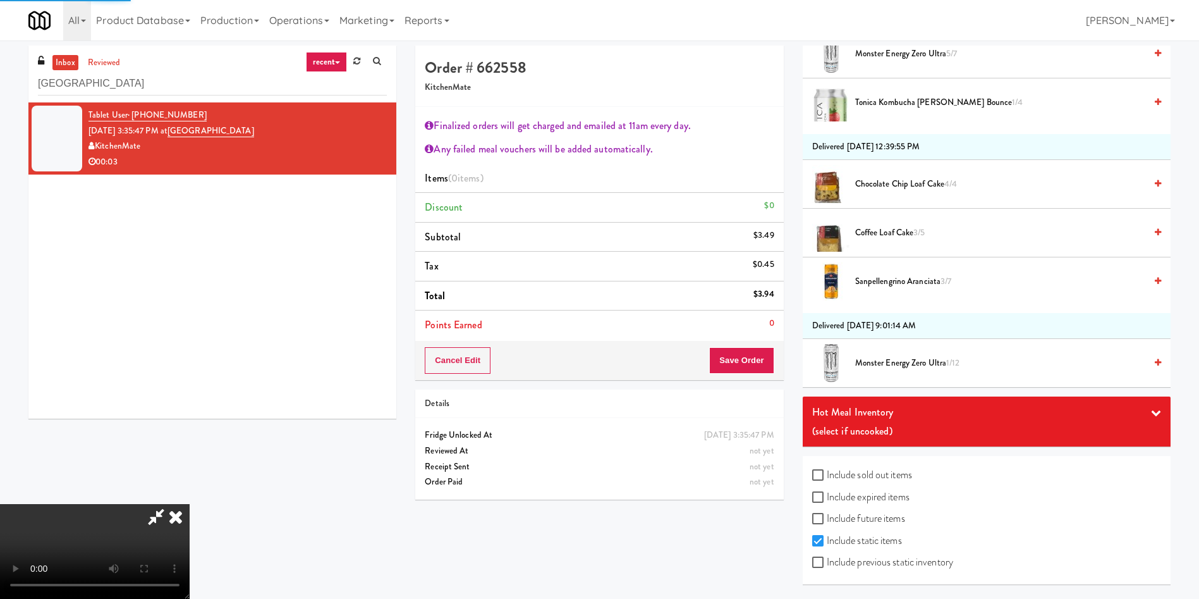
click at [799, 359] on span "Monster Energy Zero Ultra 1/12" at bounding box center [1000, 363] width 290 height 16
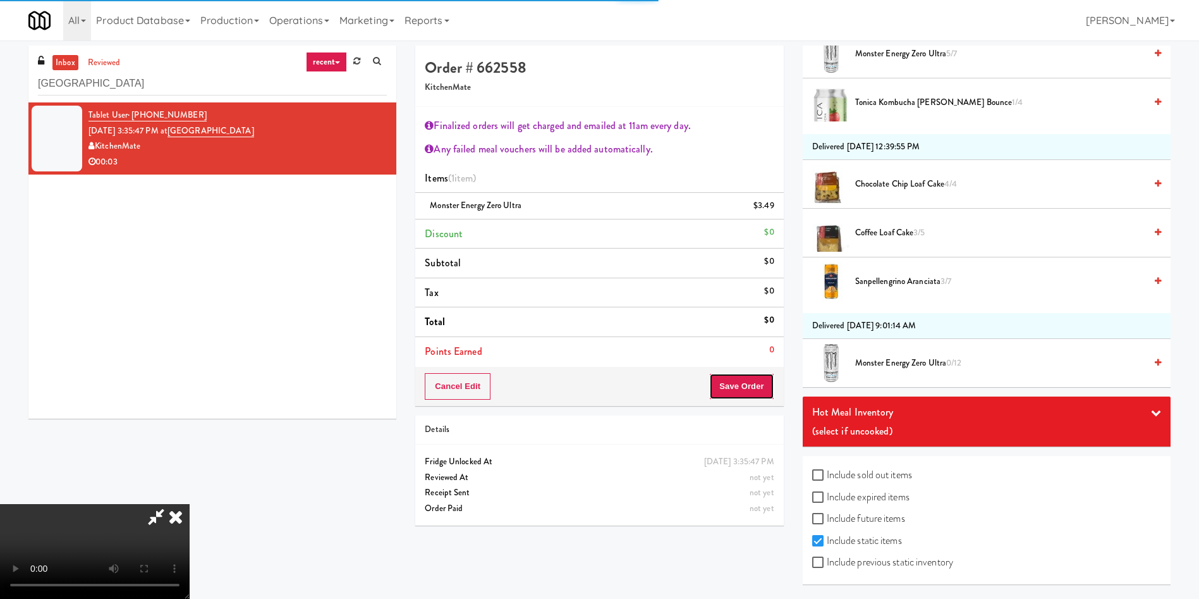
click at [744, 381] on button "Save Order" at bounding box center [741, 386] width 64 height 27
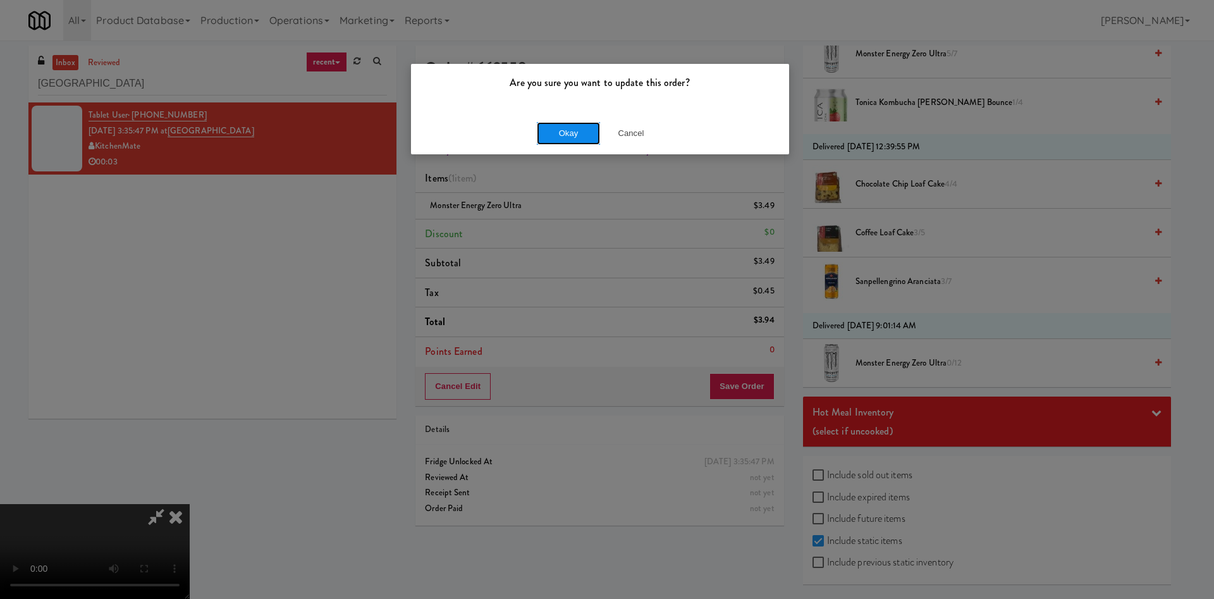
click at [562, 138] on button "Okay" at bounding box center [568, 133] width 63 height 23
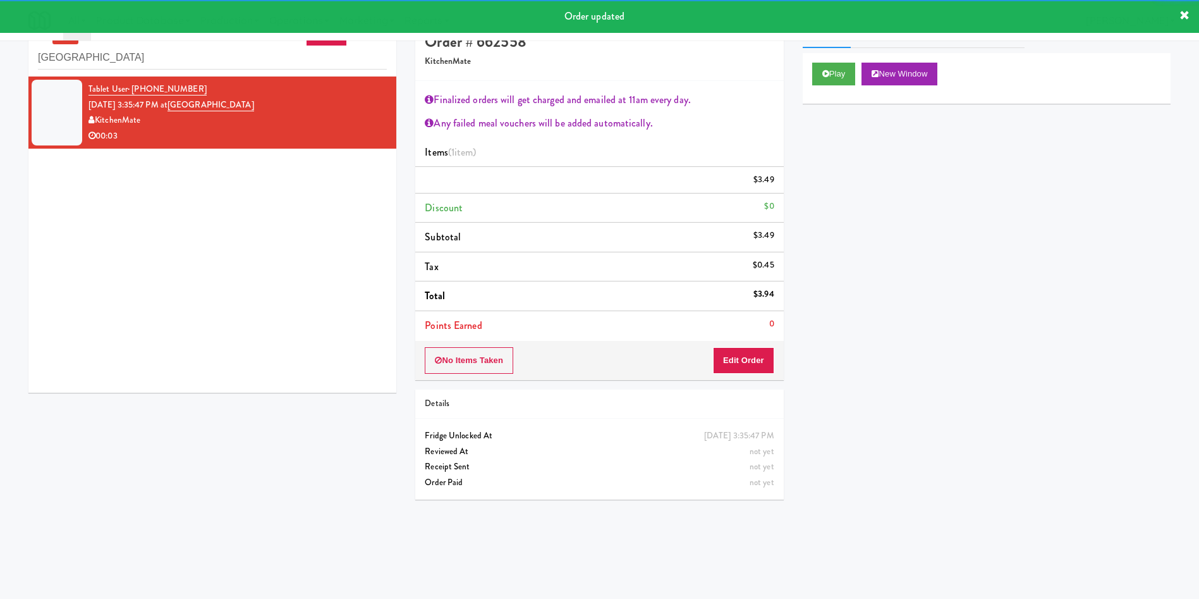
scroll to position [40, 0]
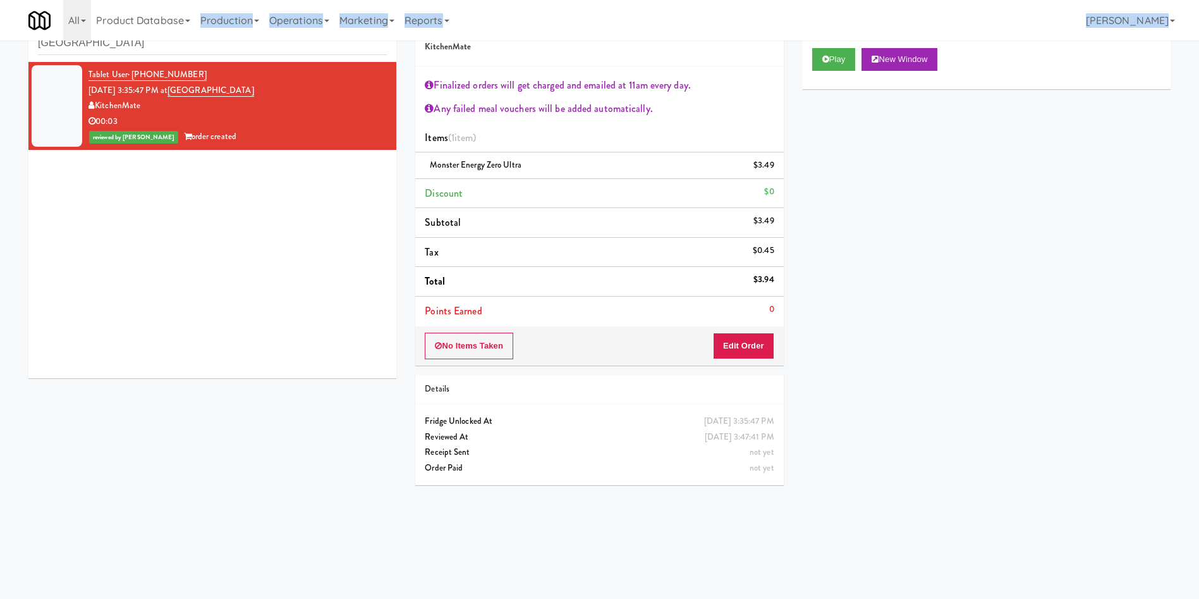
drag, startPoint x: 191, startPoint y: 40, endPoint x: 0, endPoint y: 33, distance: 191.1
click at [0, 33] on div "Toggle navigation All 901 Smrt Mrkt https://fridge.kitchenmate.com/vision-order…" at bounding box center [599, 20] width 1199 height 40
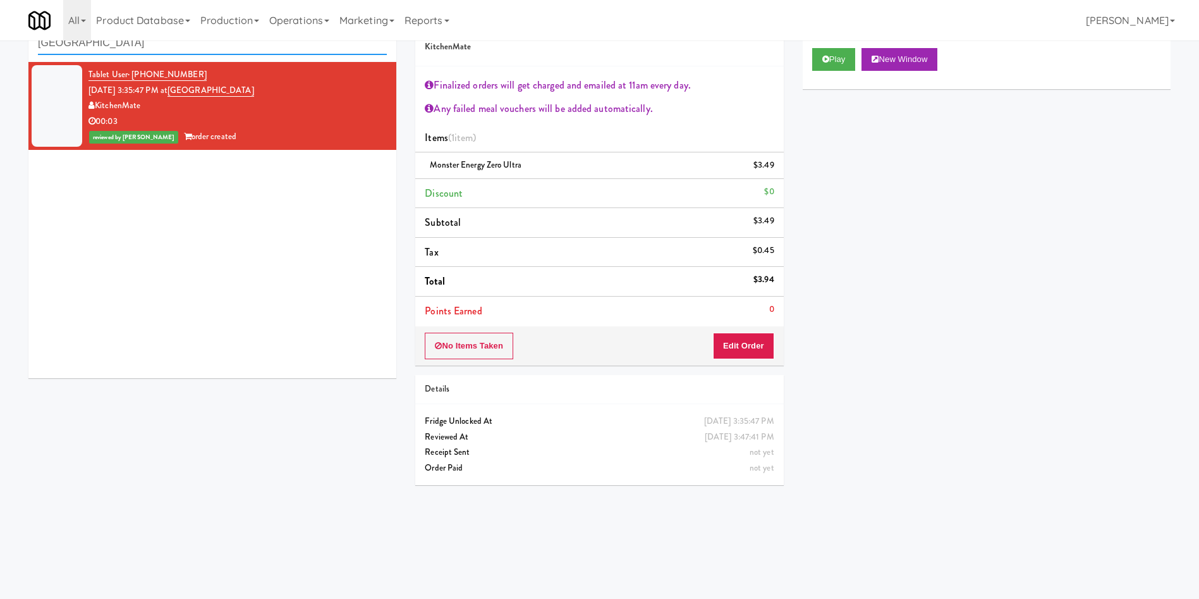
drag, startPoint x: 170, startPoint y: 45, endPoint x: 0, endPoint y: -6, distance: 177.6
click at [0, 0] on html "Are you sure you want to update this order? Okay Cancel Okay Are you sure you w…" at bounding box center [599, 259] width 1199 height 599
paste input "Fridge - Vantage - Pre Opening"
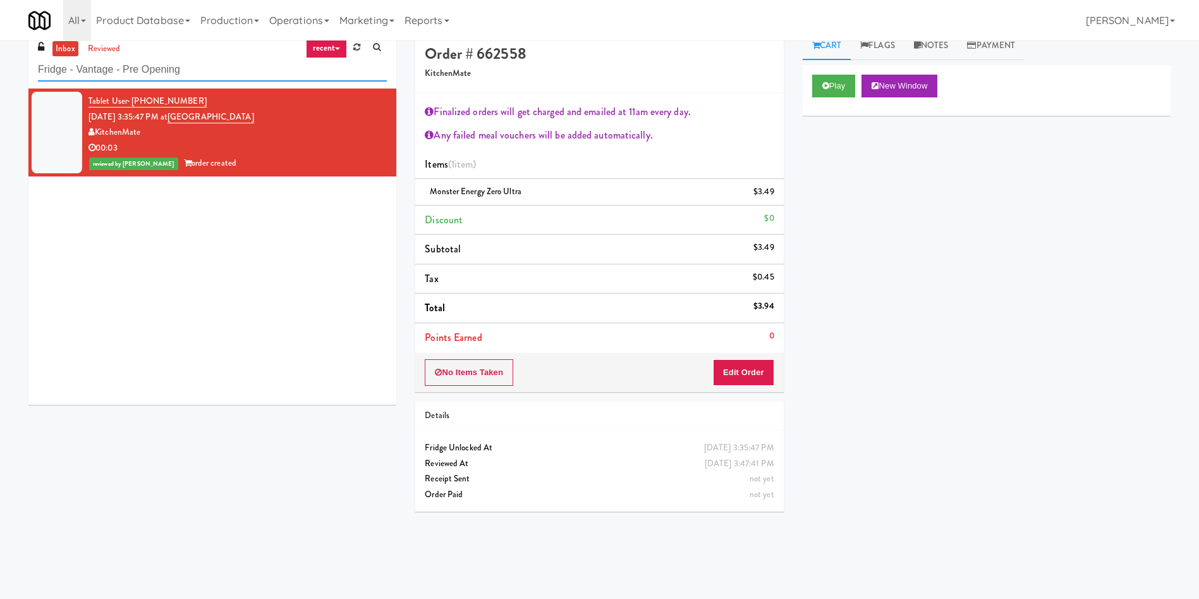
scroll to position [0, 0]
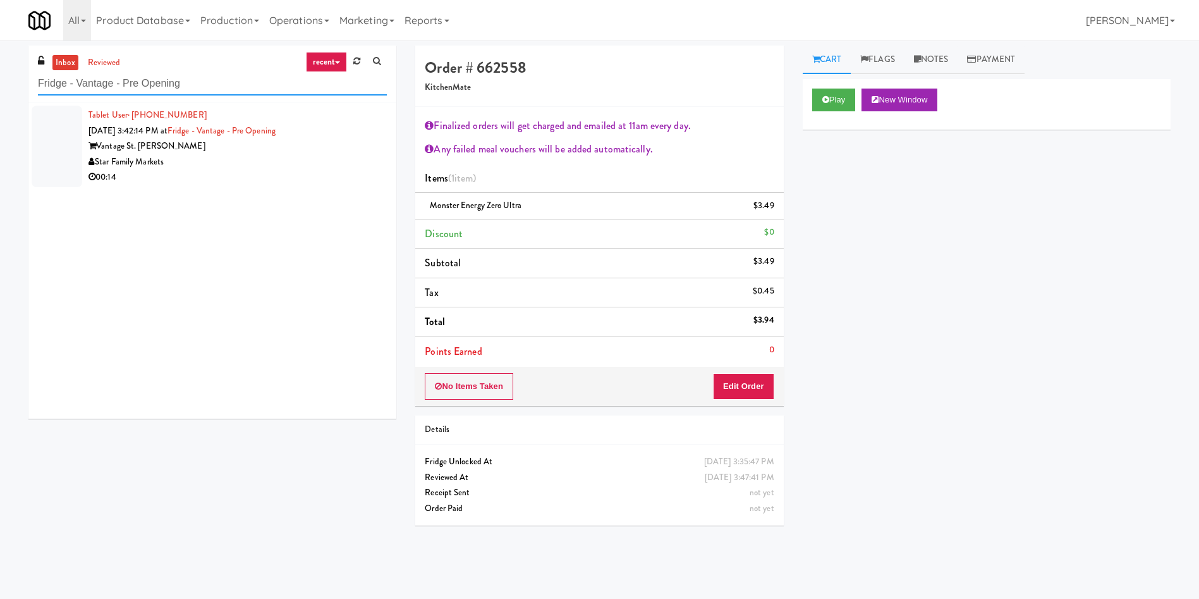
type input "Fridge - Vantage - Pre Opening"
click at [58, 132] on div at bounding box center [57, 147] width 51 height 82
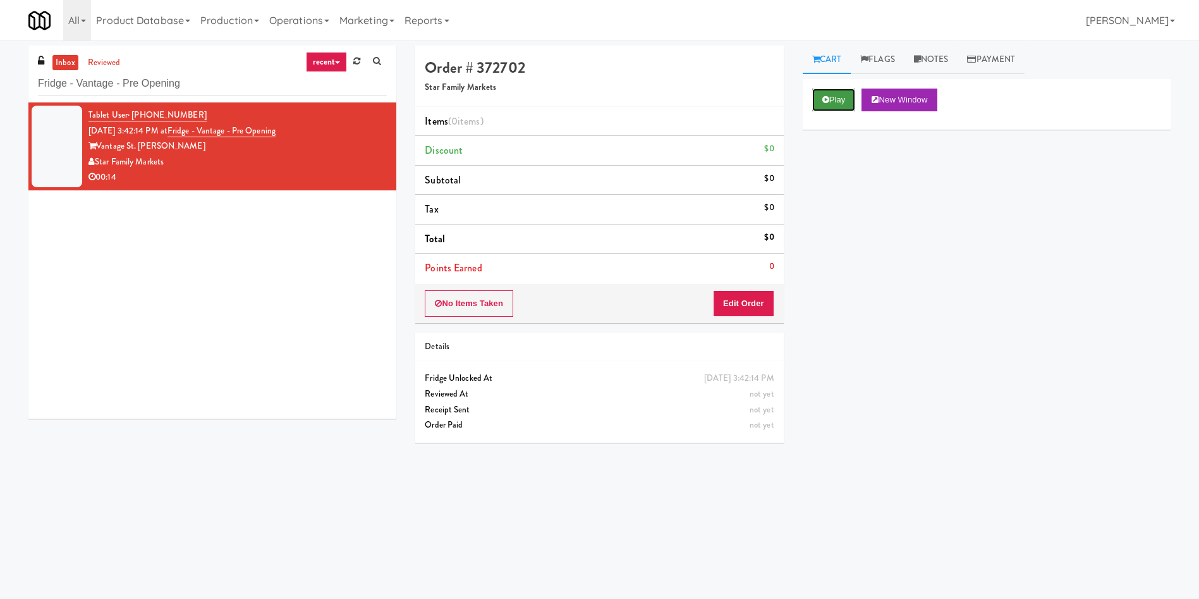
click at [799, 89] on button "Play" at bounding box center [834, 100] width 44 height 23
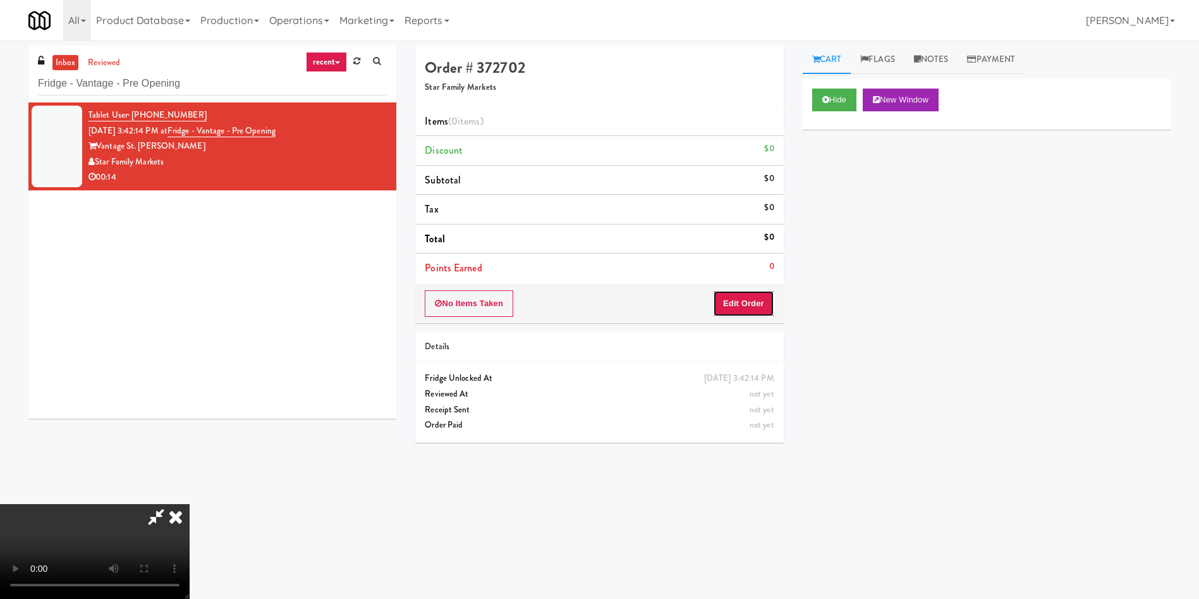
click at [738, 304] on button "Edit Order" at bounding box center [743, 303] width 61 height 27
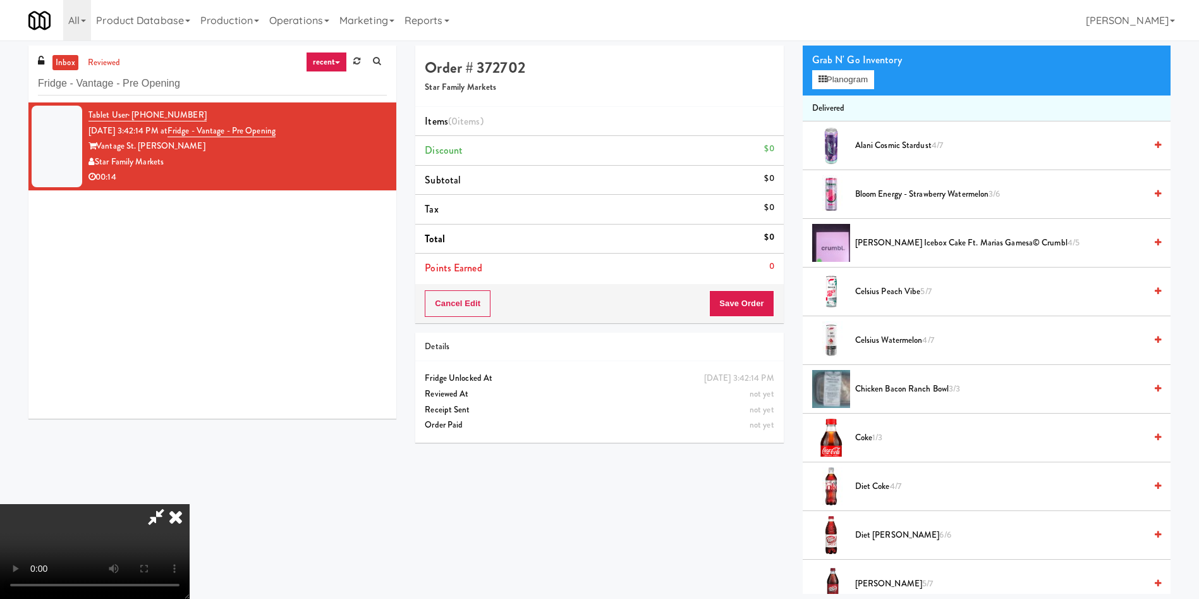
scroll to position [95, 0]
click at [190, 398] on video at bounding box center [95, 551] width 190 height 95
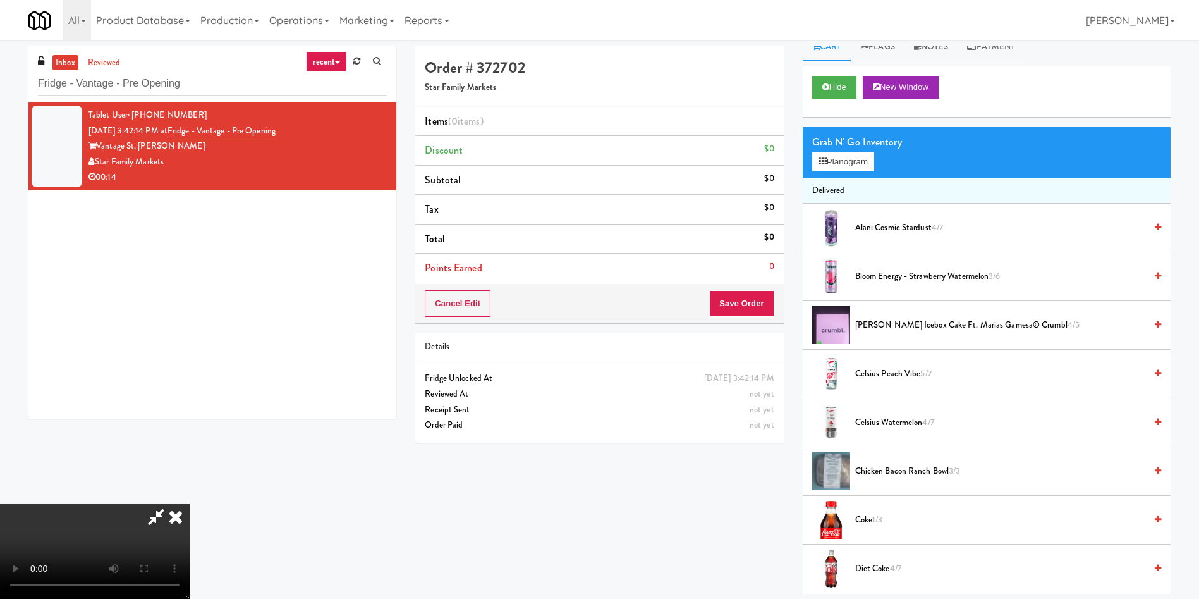
scroll to position [0, 0]
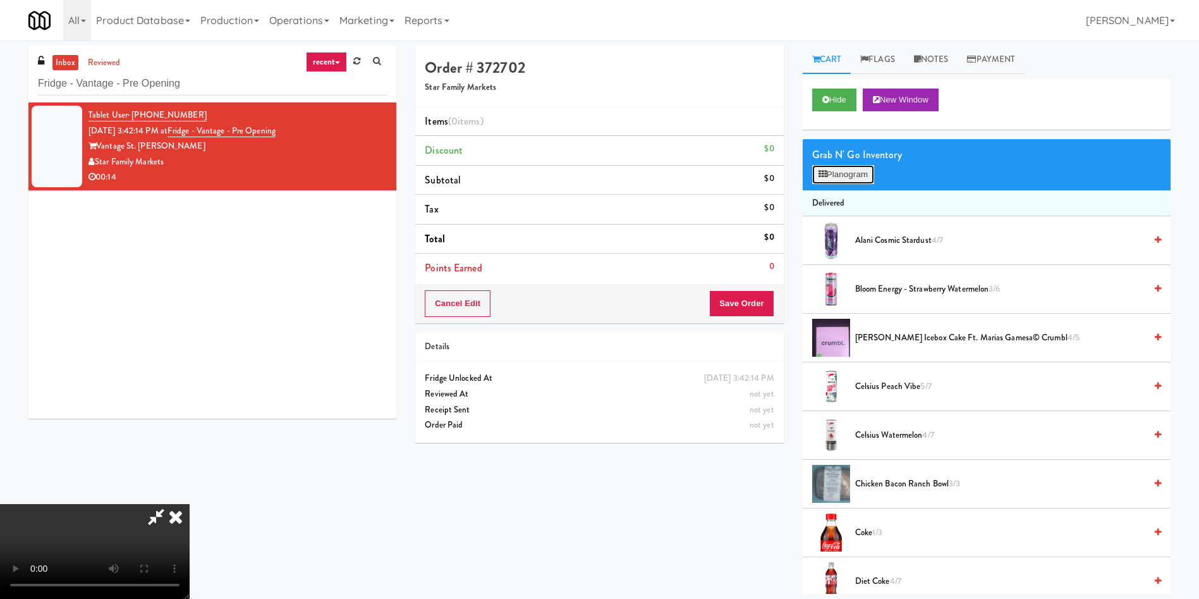
click at [799, 172] on button "Planogram" at bounding box center [843, 174] width 62 height 19
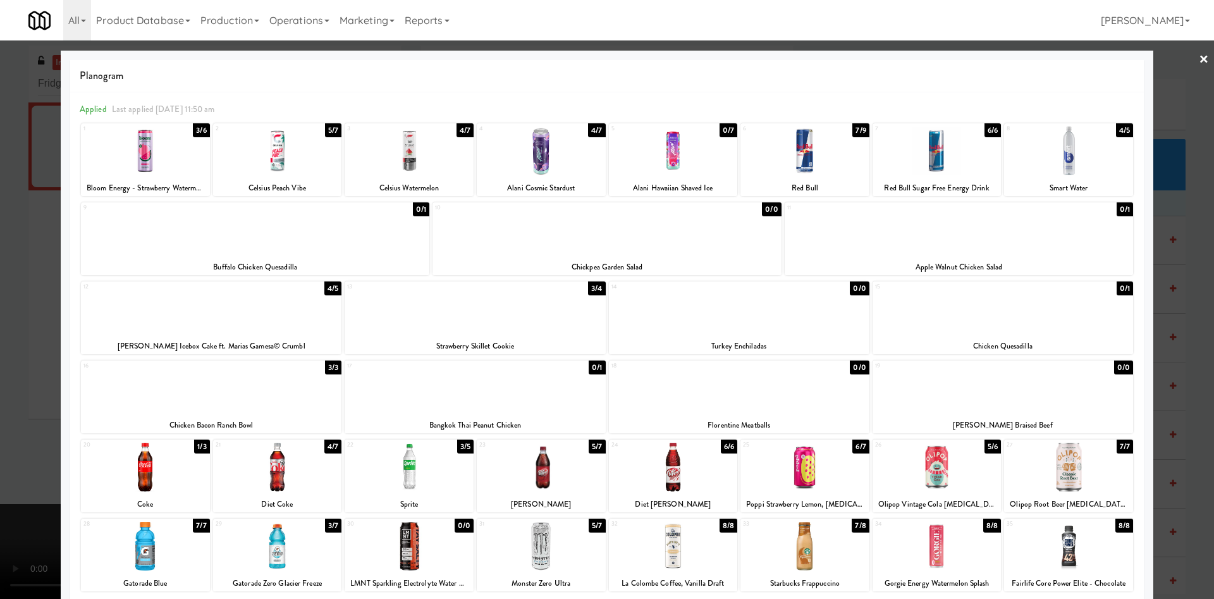
click at [155, 398] on div at bounding box center [145, 467] width 129 height 49
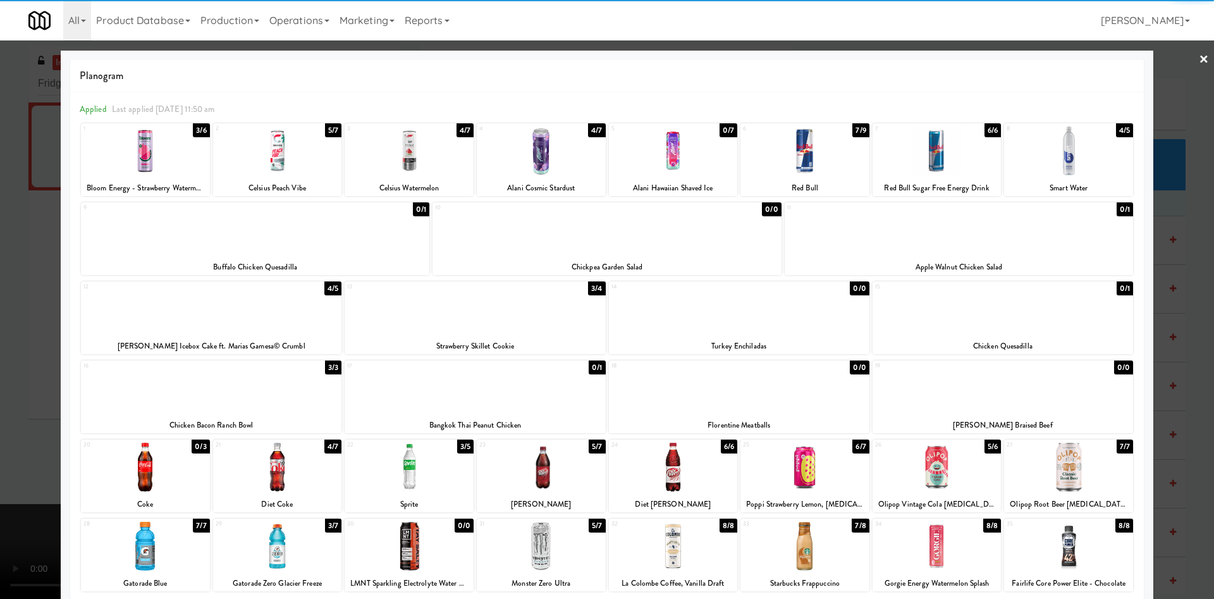
click at [8, 330] on div at bounding box center [607, 299] width 1214 height 599
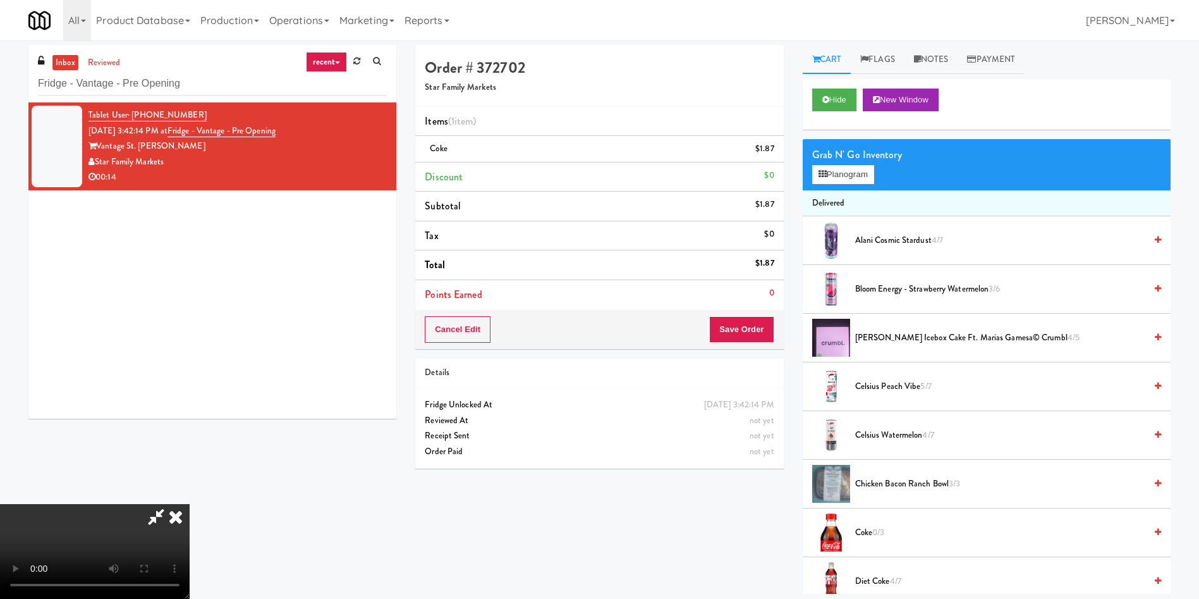
click at [190, 398] on video at bounding box center [95, 551] width 190 height 95
click at [737, 334] on button "Save Order" at bounding box center [741, 329] width 64 height 27
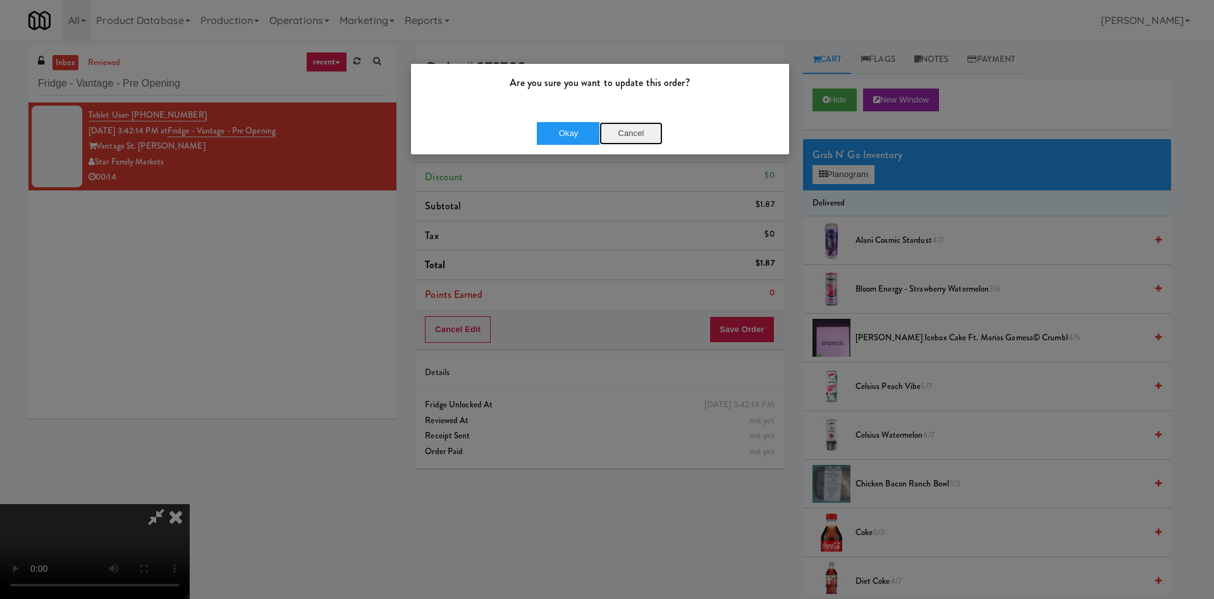
click at [639, 138] on button "Cancel" at bounding box center [630, 133] width 63 height 23
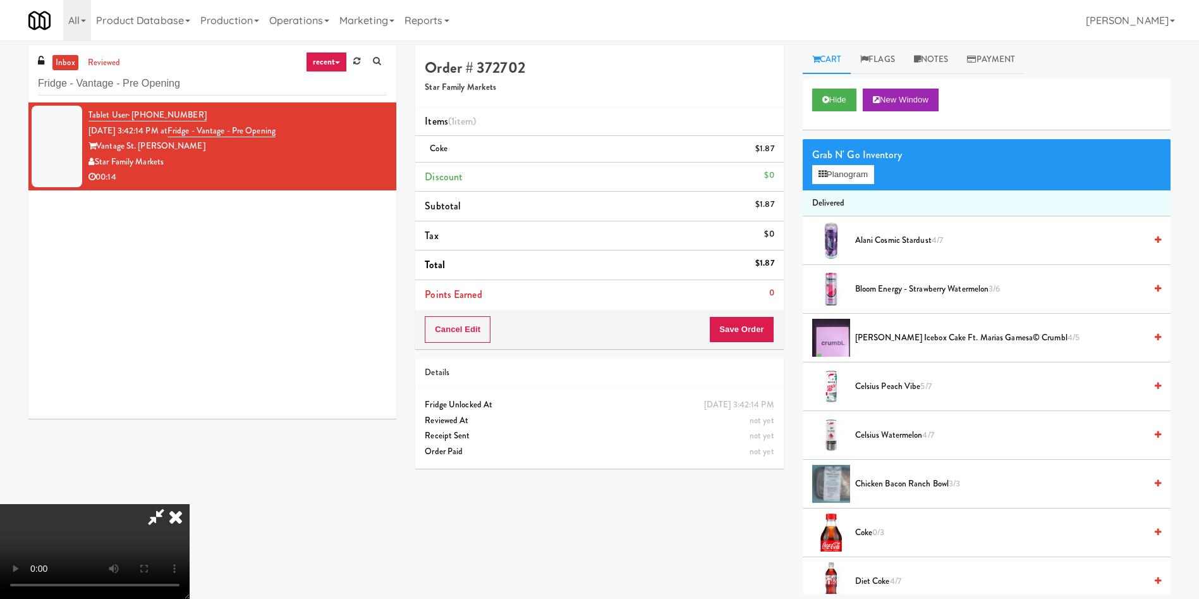
click at [733, 312] on div "Cancel Edit Save Order" at bounding box center [599, 329] width 368 height 39
drag, startPoint x: 733, startPoint y: 324, endPoint x: 703, endPoint y: 317, distance: 31.1
click at [733, 324] on button "Save Order" at bounding box center [741, 329] width 64 height 27
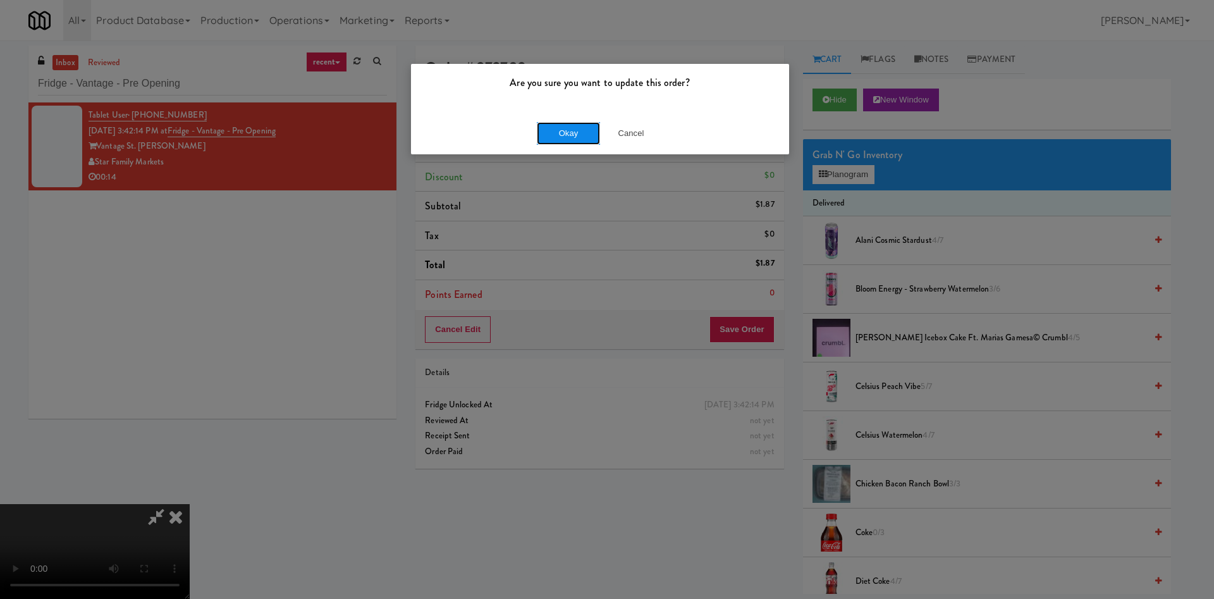
click at [567, 135] on button "Okay" at bounding box center [568, 133] width 63 height 23
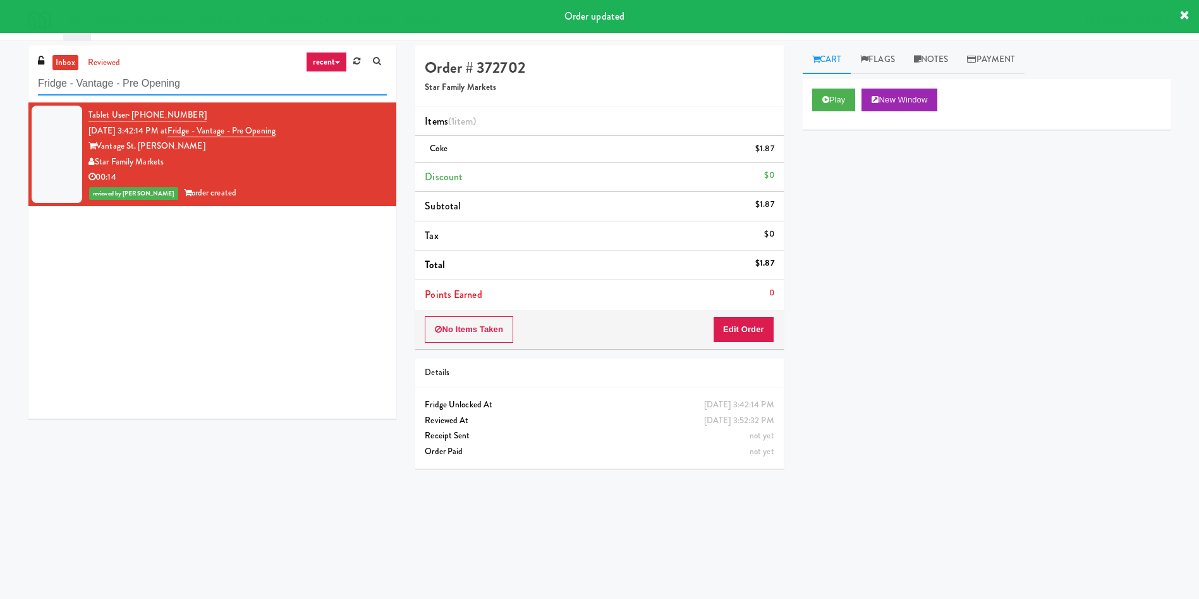
drag, startPoint x: 201, startPoint y: 87, endPoint x: 0, endPoint y: 48, distance: 204.9
click at [0, 48] on div "inbox reviewed recent all unclear take inventory issue suspicious failed recent…" at bounding box center [599, 300] width 1199 height 508
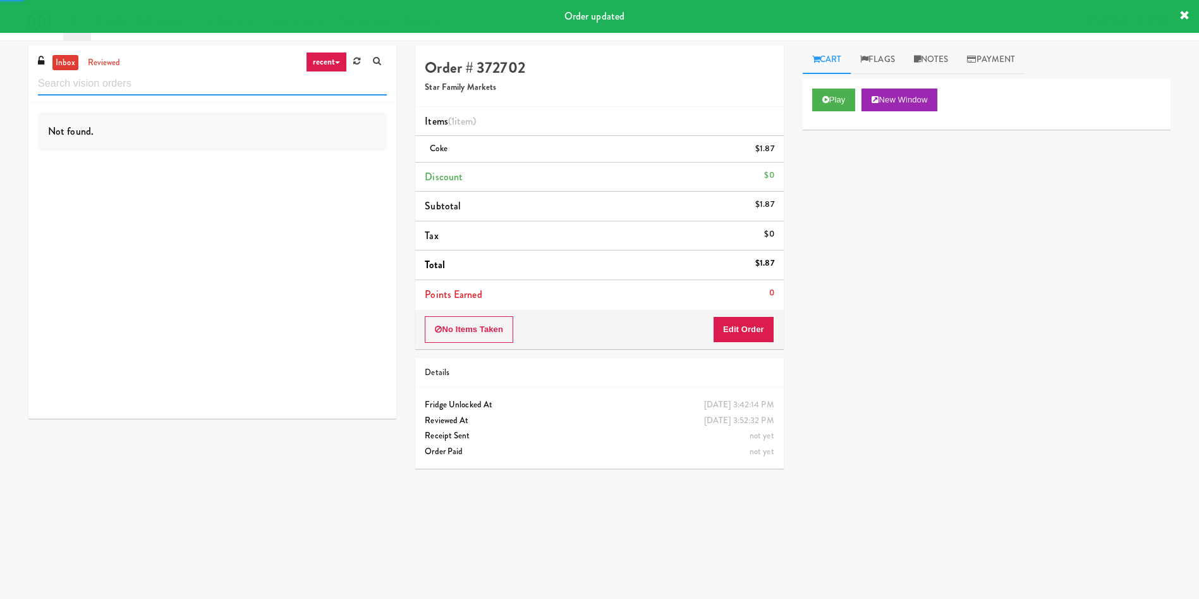
paste input "Fridge - Vantage - Pre Opening"
type input "Fridge - Vantage - Pre Opening"
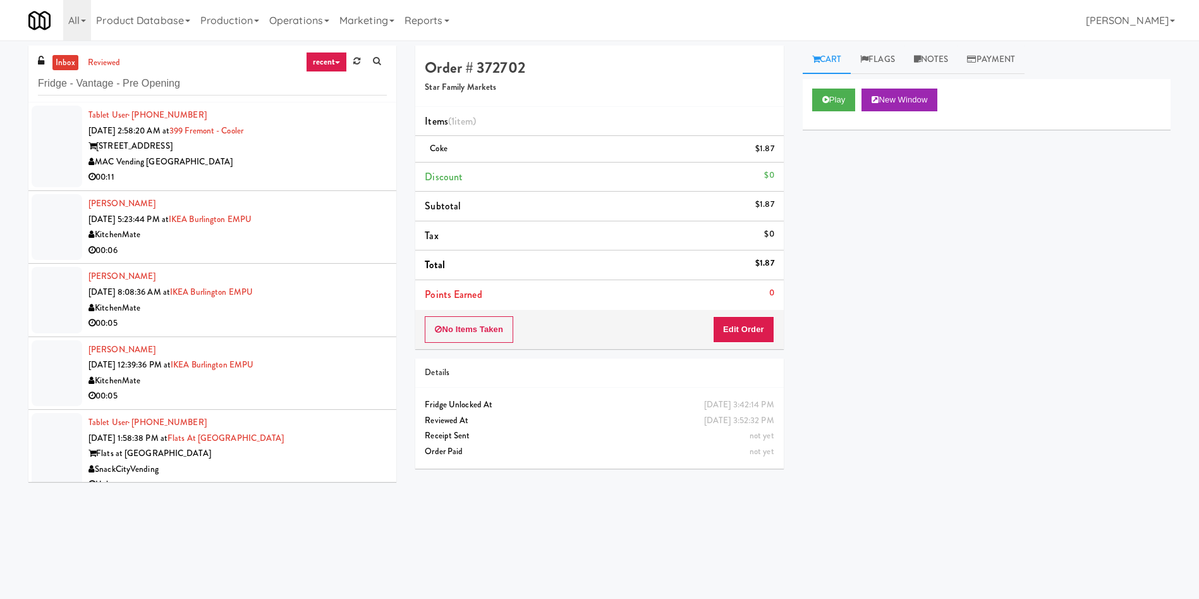
click at [70, 64] on link "inbox" at bounding box center [65, 63] width 26 height 16
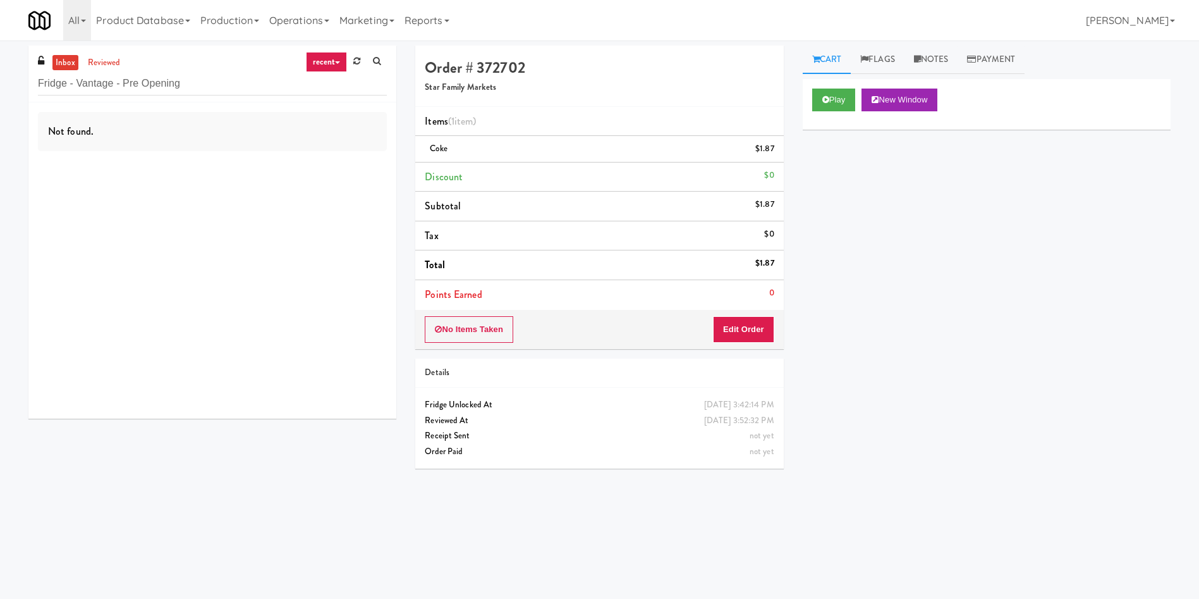
click at [66, 63] on link "inbox" at bounding box center [65, 63] width 26 height 16
drag, startPoint x: 226, startPoint y: 80, endPoint x: 0, endPoint y: 70, distance: 226.6
click at [0, 70] on div "inbox reviewed recent all unclear take inventory issue suspicious failed recent…" at bounding box center [599, 300] width 1199 height 508
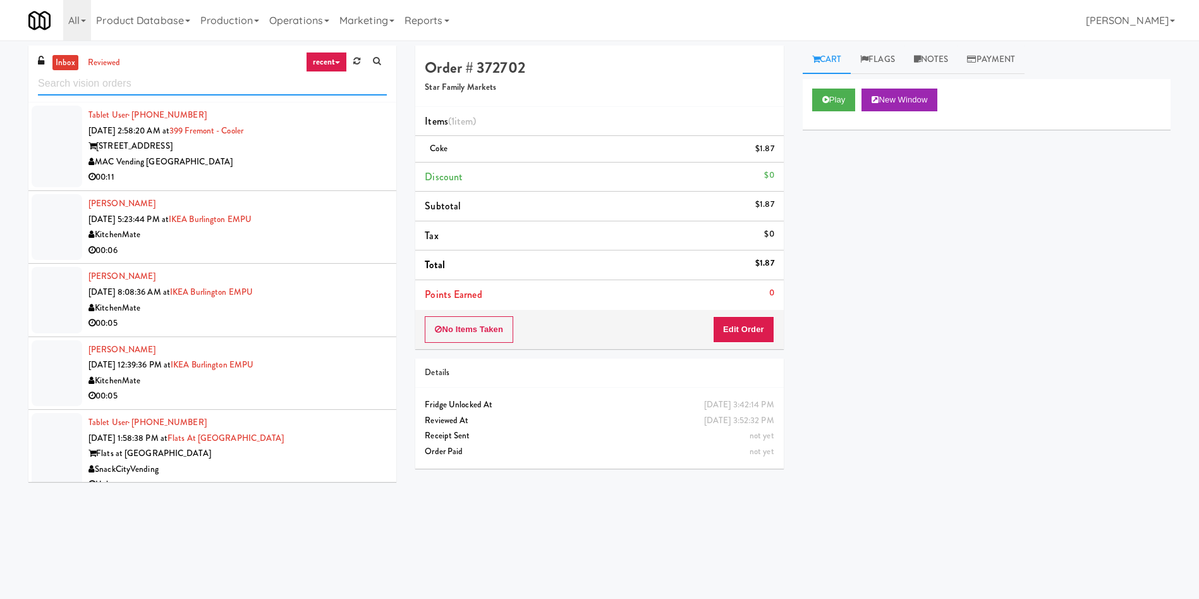
paste input "Rising Sun - Drinks"
type input "Rising Sun - Drinks"
click at [62, 63] on link "inbox" at bounding box center [65, 63] width 26 height 16
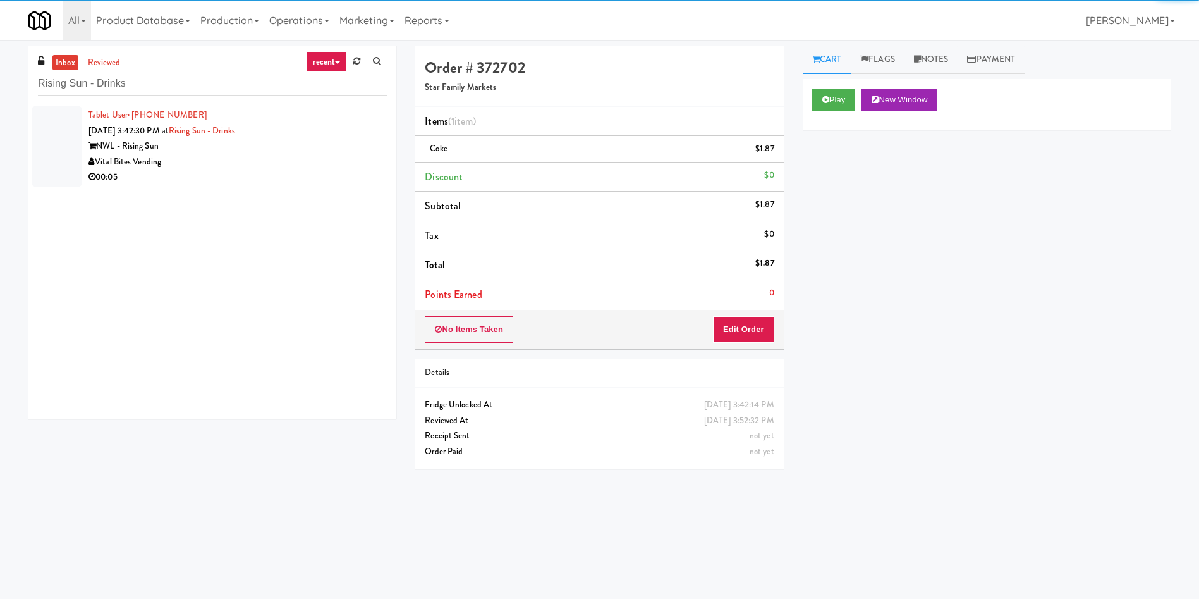
click at [54, 147] on div at bounding box center [57, 147] width 51 height 82
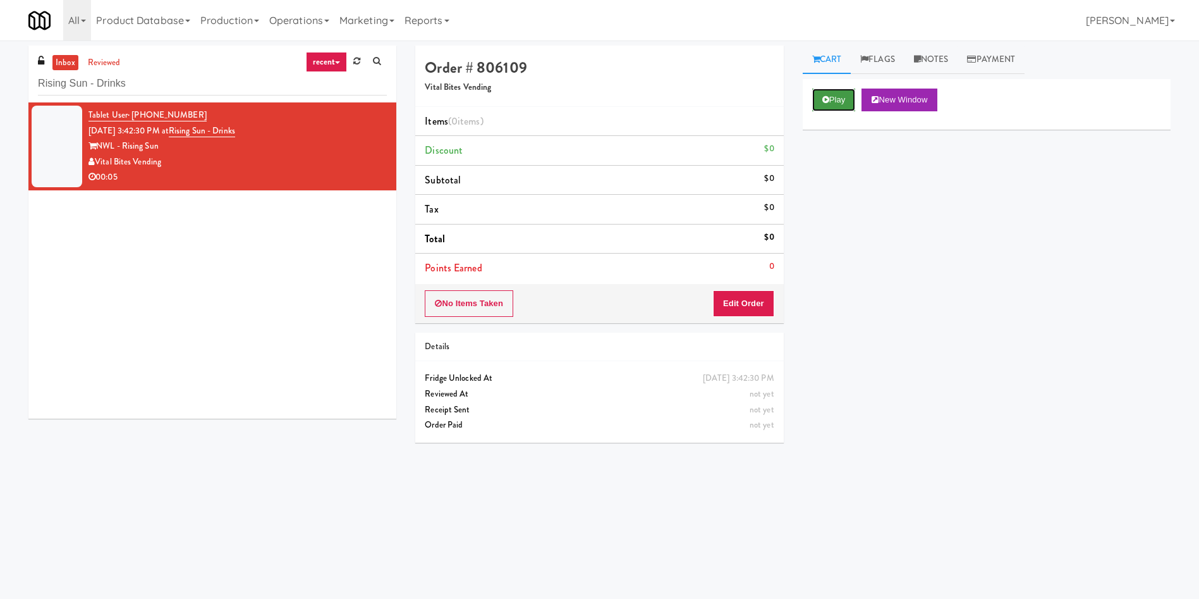
click at [799, 89] on button "Play" at bounding box center [834, 100] width 44 height 23
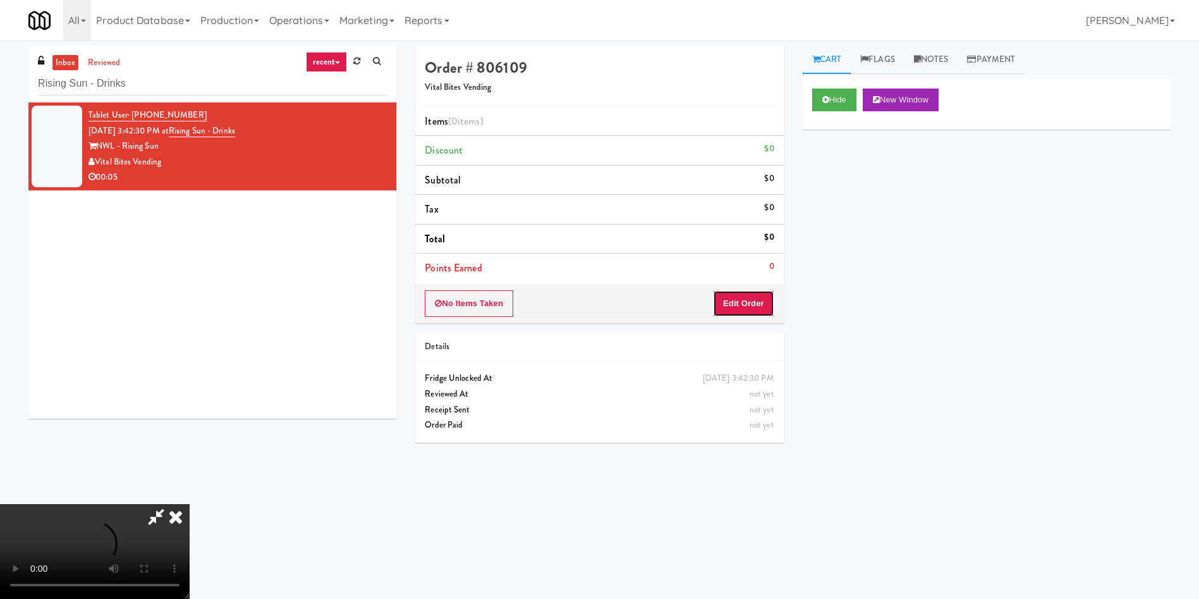
click at [753, 294] on button "Edit Order" at bounding box center [743, 303] width 61 height 27
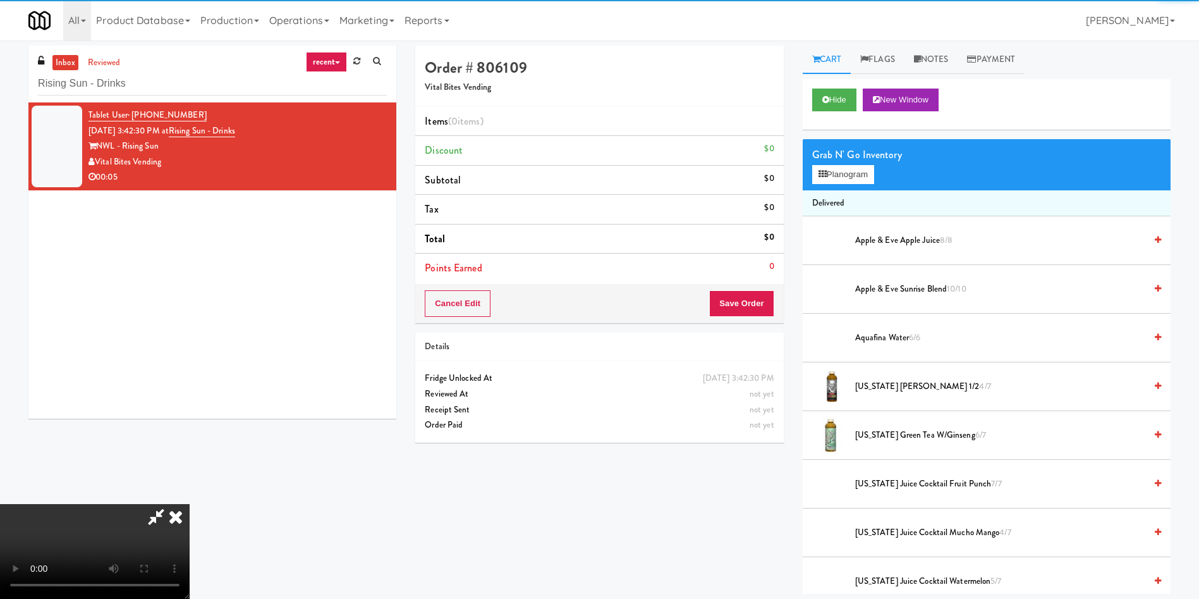
scroll to position [95, 0]
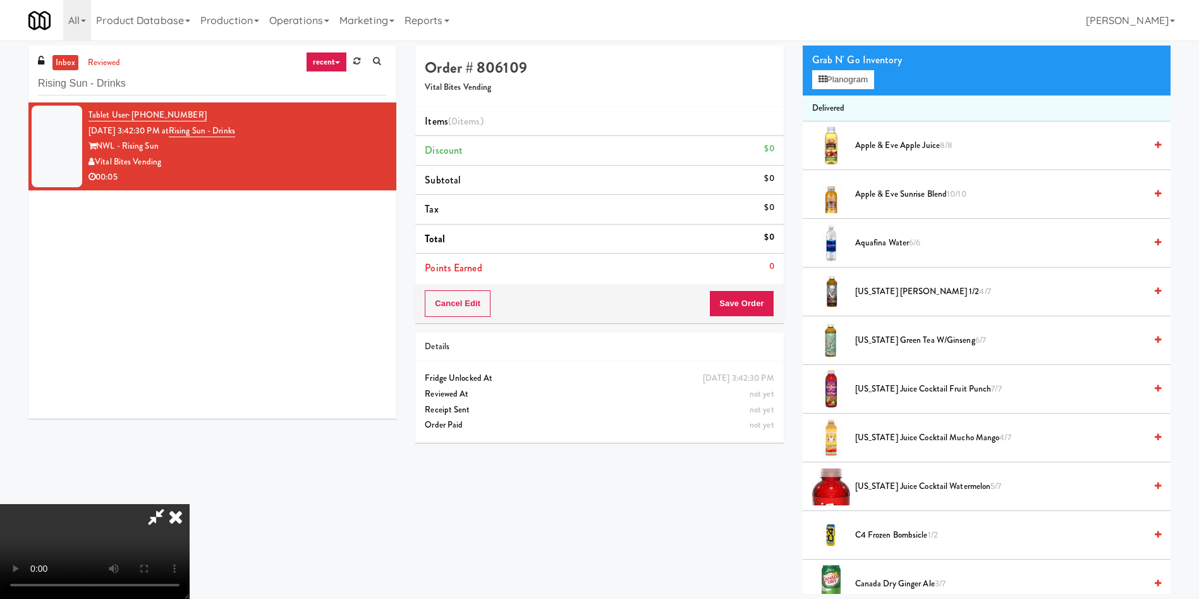
click at [190, 398] on video at bounding box center [95, 551] width 190 height 95
click at [799, 78] on button "Planogram" at bounding box center [843, 79] width 62 height 19
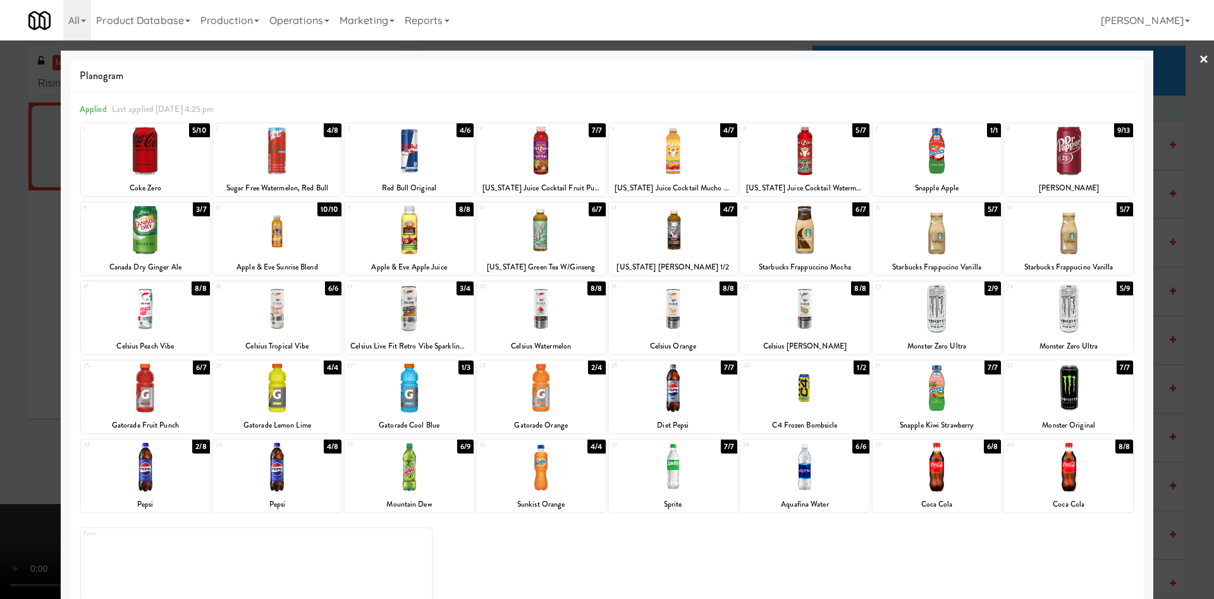
click at [293, 224] on div at bounding box center [277, 229] width 129 height 49
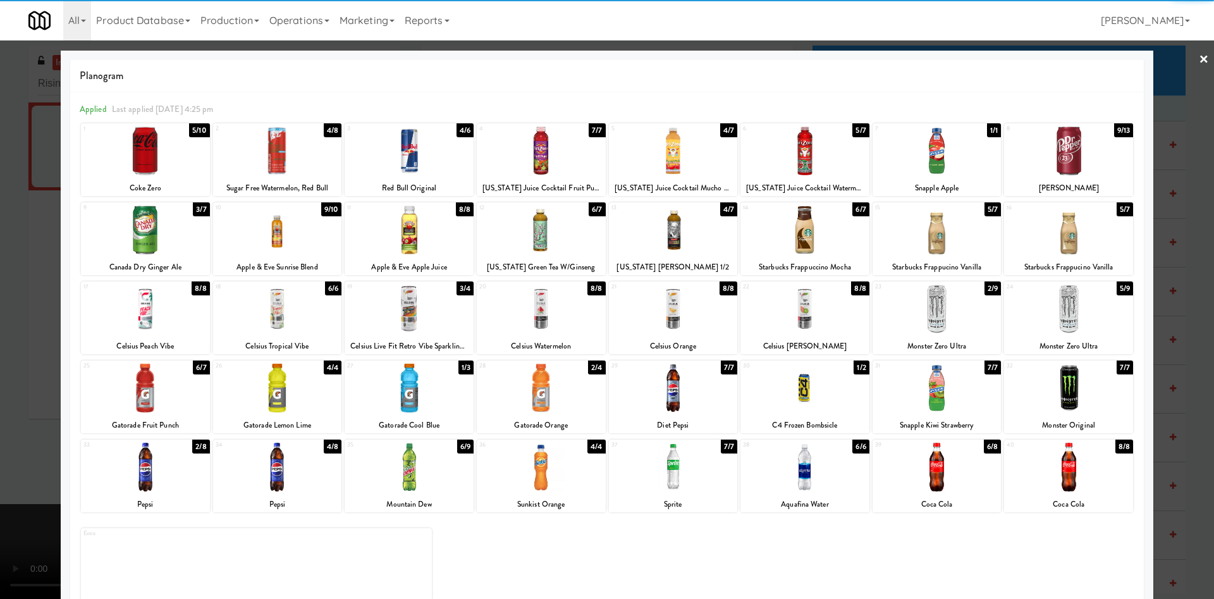
click at [535, 233] on div at bounding box center [541, 229] width 129 height 49
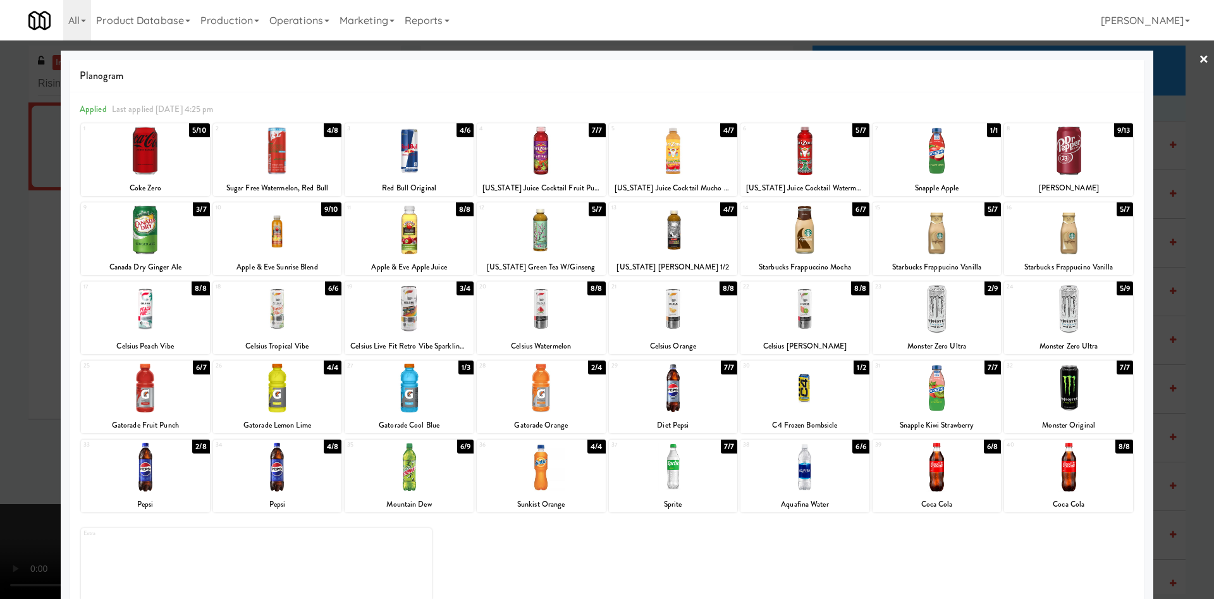
click at [9, 253] on div at bounding box center [607, 299] width 1214 height 599
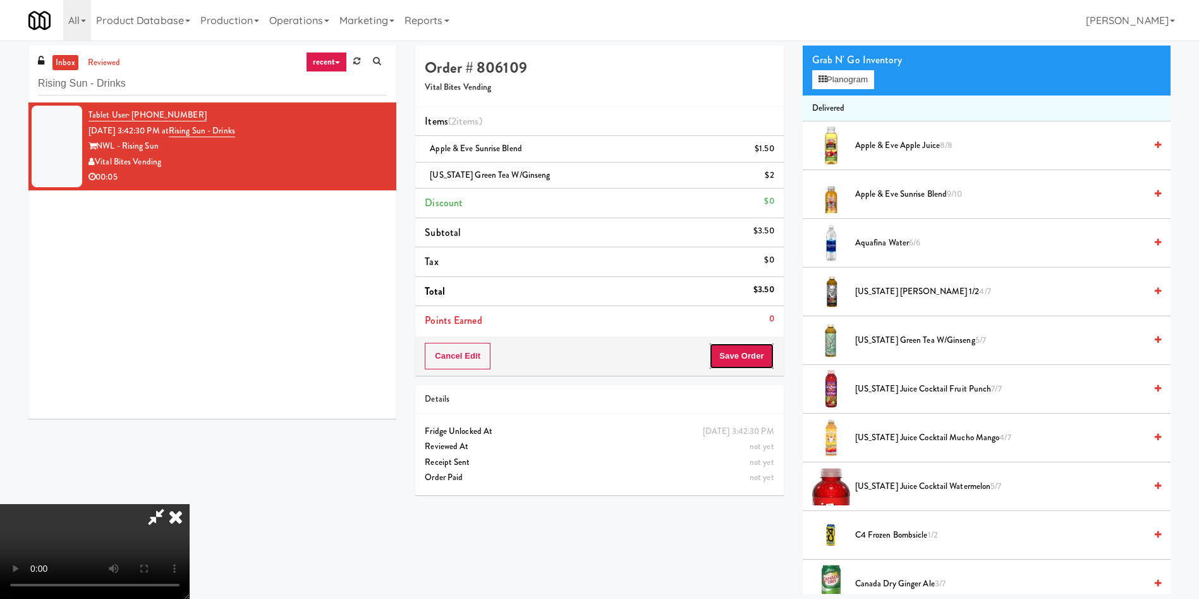
click at [745, 355] on button "Save Order" at bounding box center [741, 356] width 64 height 27
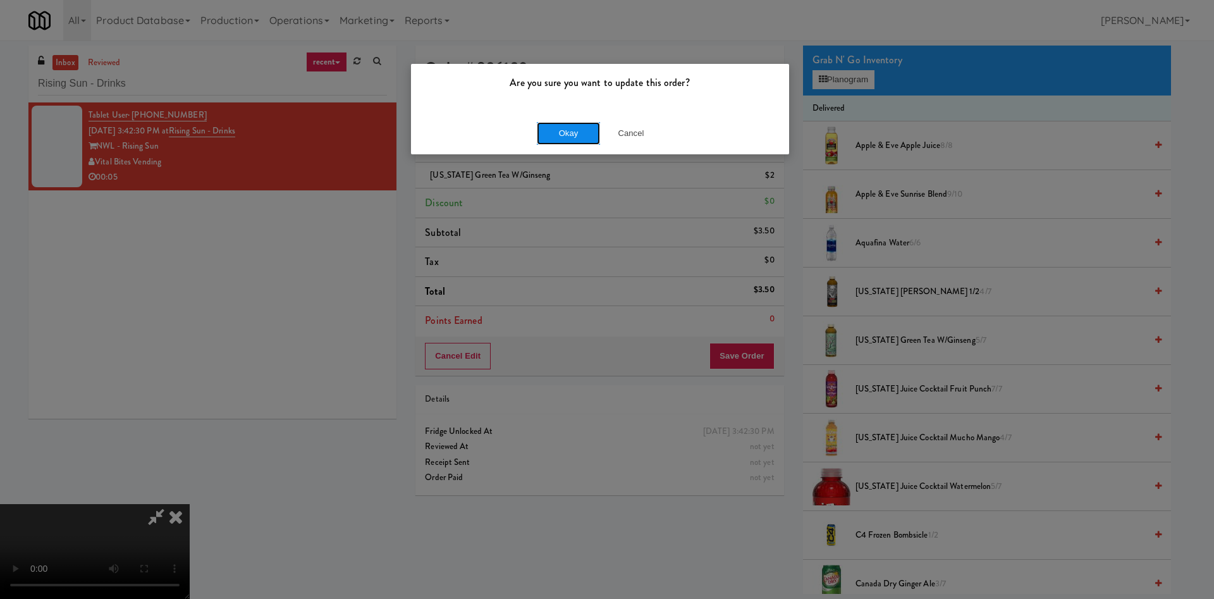
click at [556, 132] on button "Okay" at bounding box center [568, 133] width 63 height 23
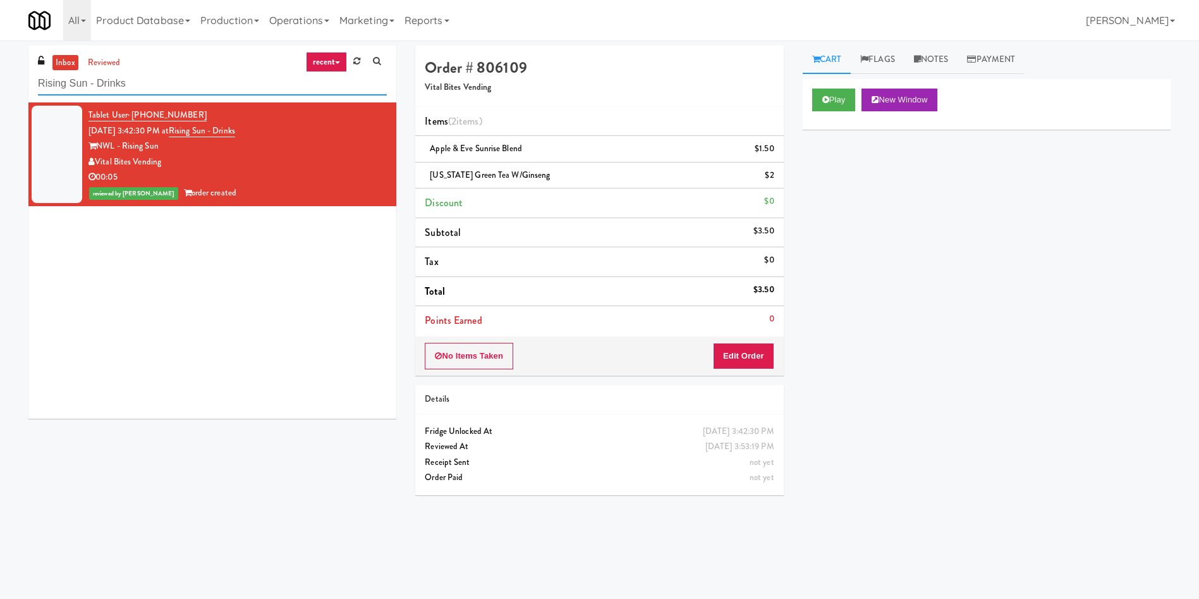
drag, startPoint x: 181, startPoint y: 77, endPoint x: 0, endPoint y: 77, distance: 180.8
click at [0, 77] on div "inbox reviewed recent all unclear take inventory issue suspicious failed recent…" at bounding box center [599, 300] width 1199 height 508
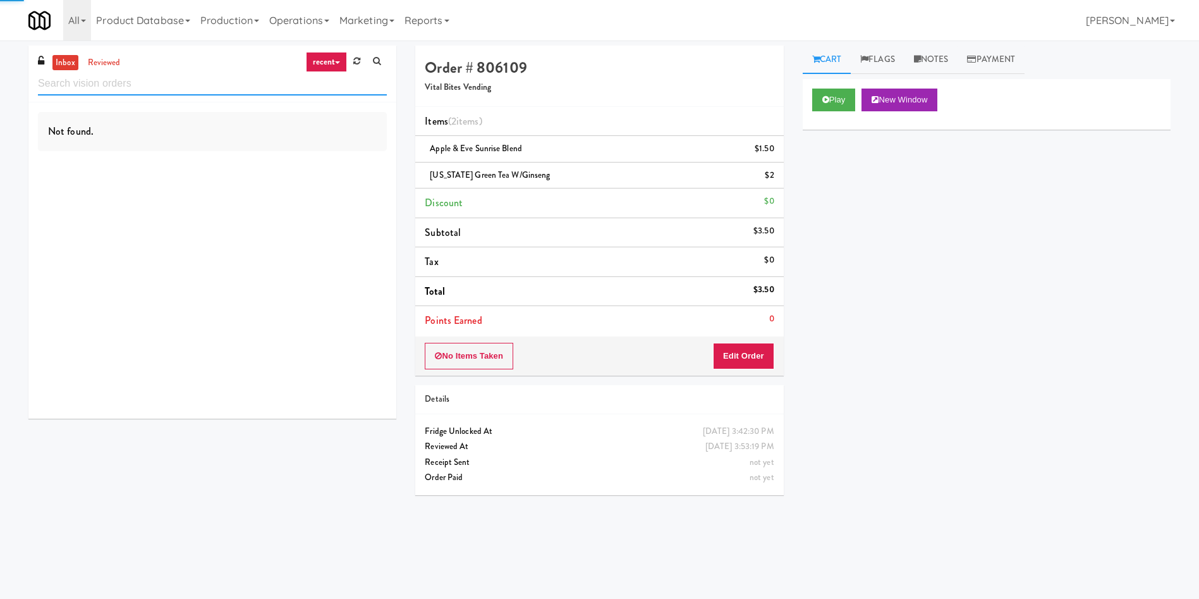
paste input "(Snack & Drink) EWR 3-TB-PUBLIC"
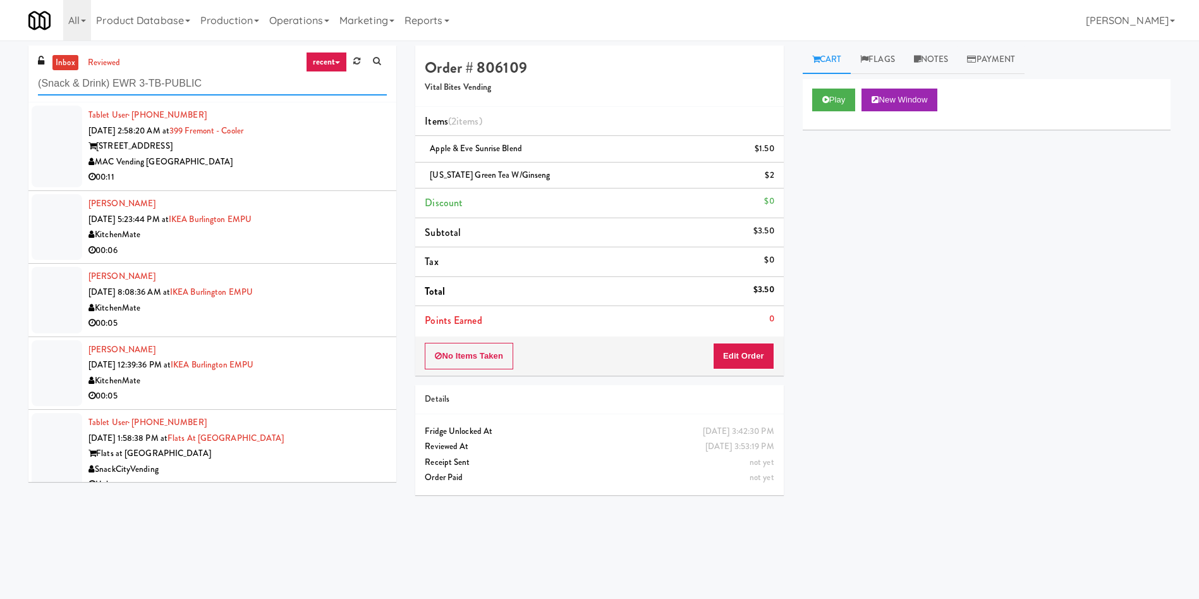
type input "(Snack & Drink) EWR 3-TB-PUBLIC"
click at [63, 58] on link "inbox" at bounding box center [65, 63] width 26 height 16
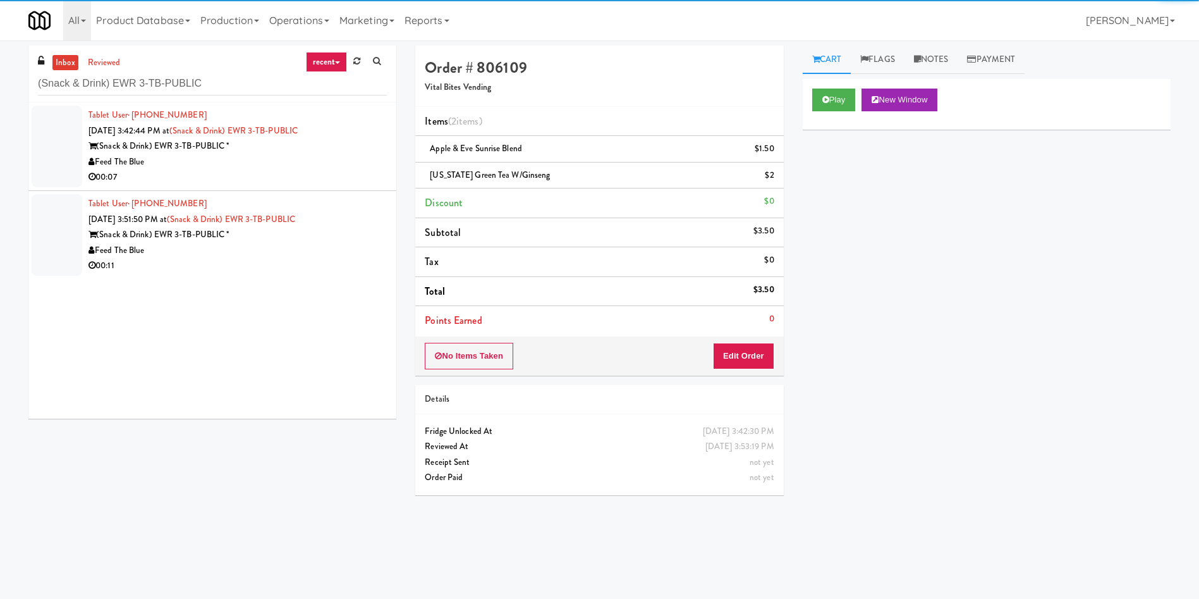
drag, startPoint x: 63, startPoint y: 140, endPoint x: 111, endPoint y: 144, distance: 48.2
click at [64, 140] on div at bounding box center [57, 147] width 51 height 82
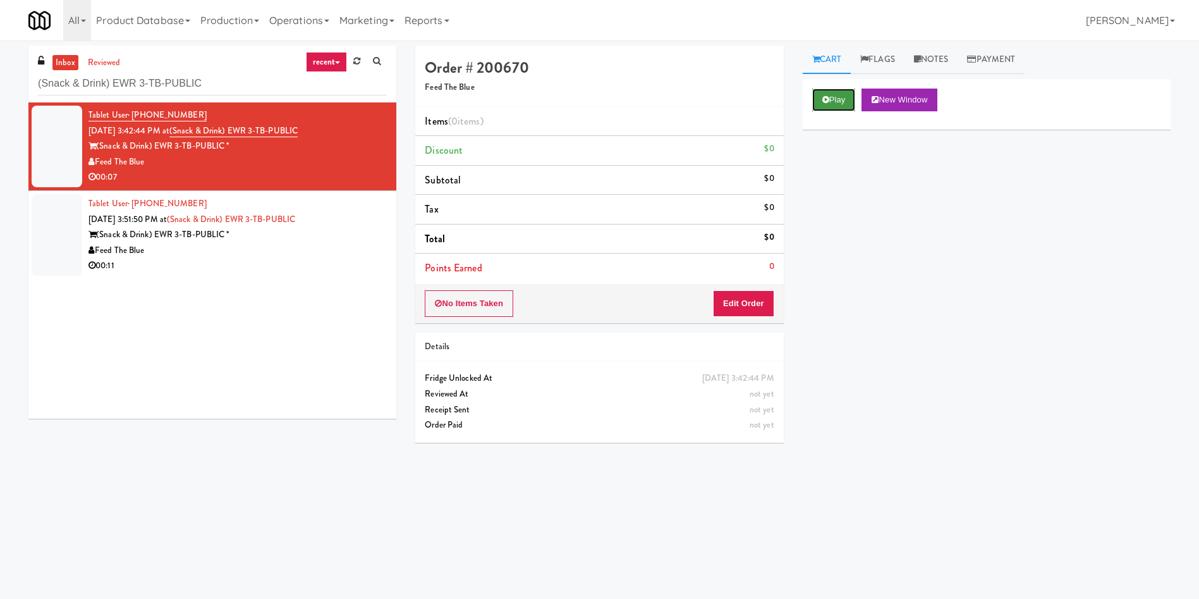
click at [799, 101] on button "Play" at bounding box center [834, 100] width 44 height 23
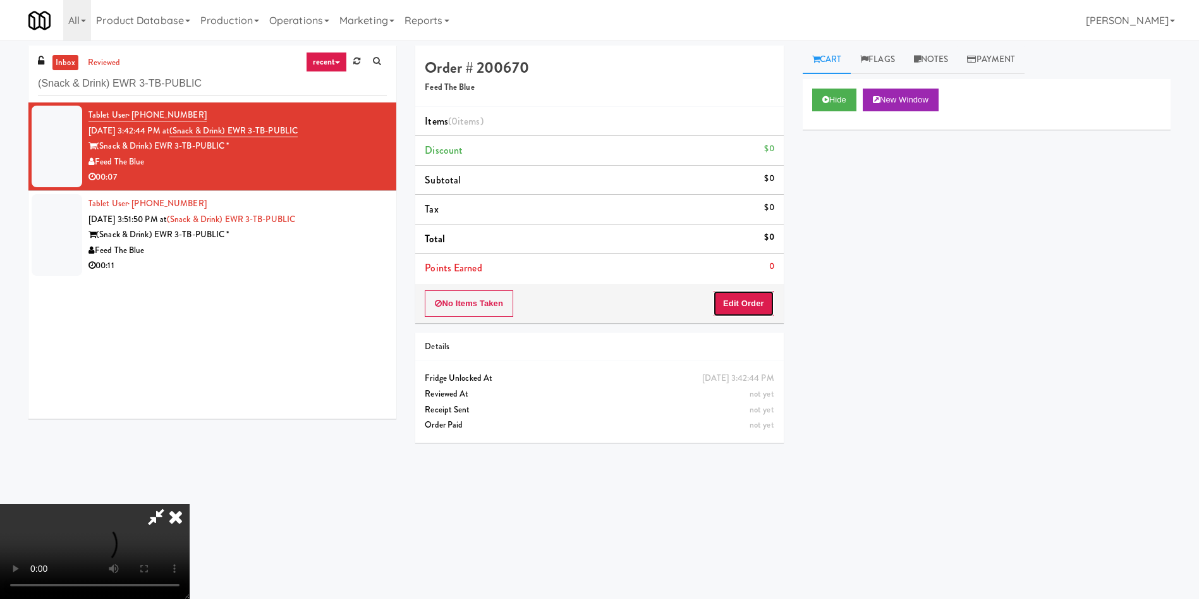
click at [760, 297] on button "Edit Order" at bounding box center [743, 303] width 61 height 27
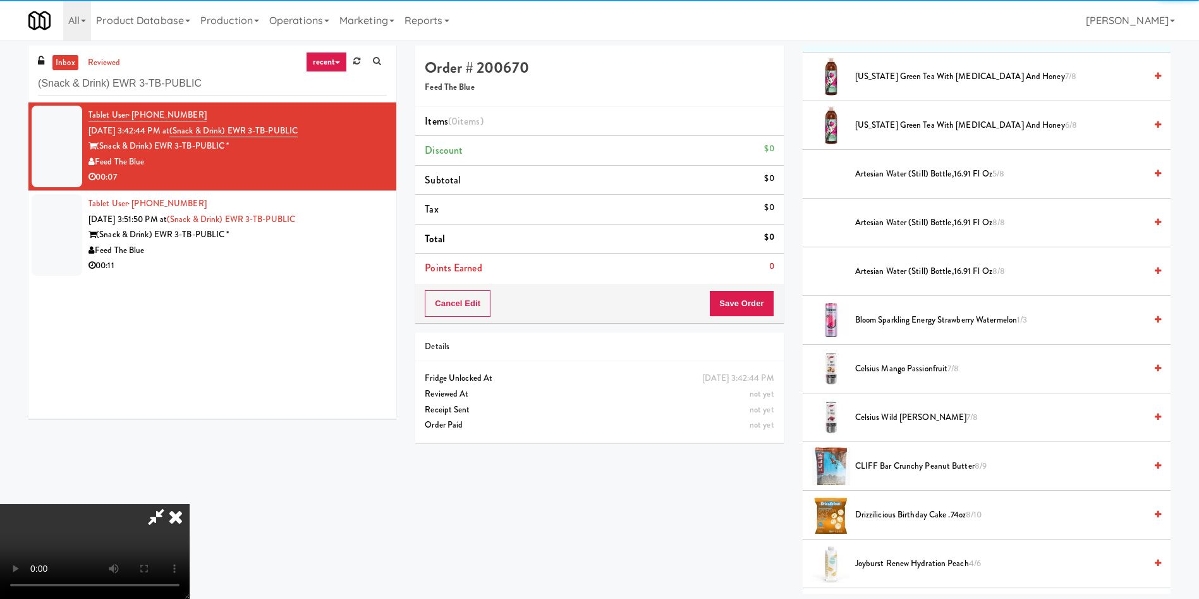
scroll to position [190, 0]
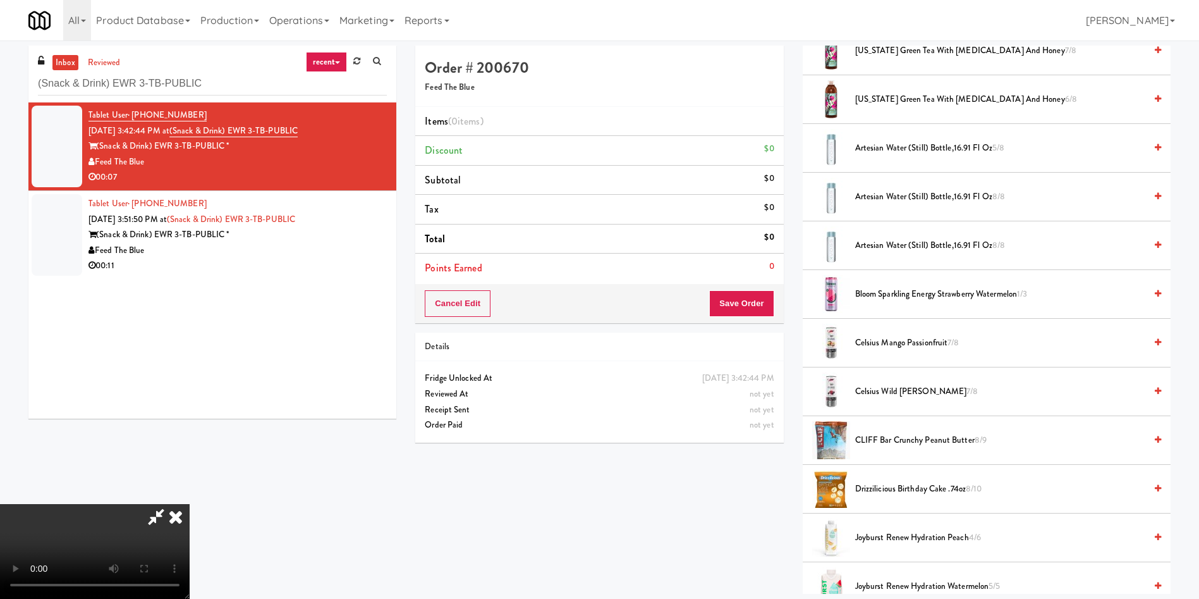
click at [190, 398] on video at bounding box center [95, 551] width 190 height 95
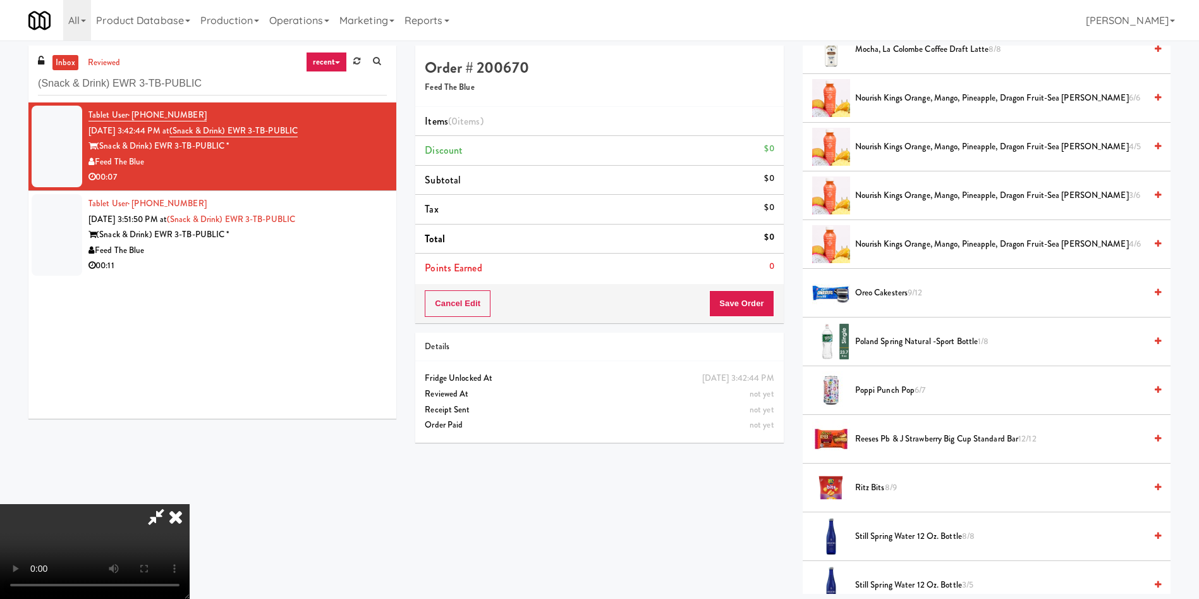
scroll to position [1233, 0]
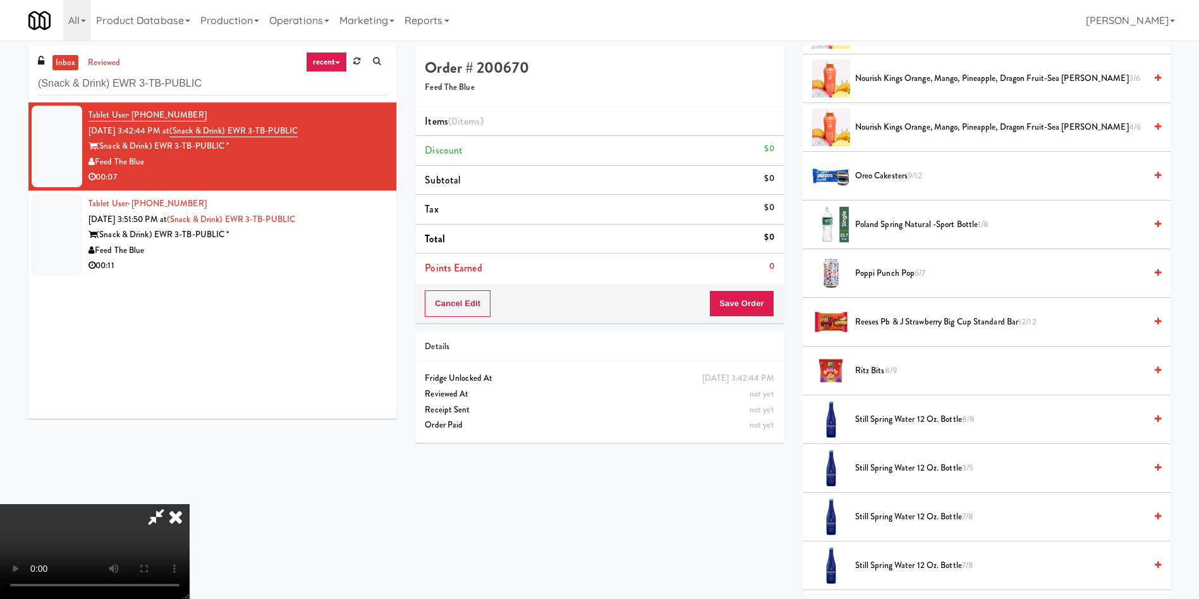
click at [799, 398] on span "Still Spring Water 12 oz. Bottle 8/8" at bounding box center [1000, 420] width 290 height 16
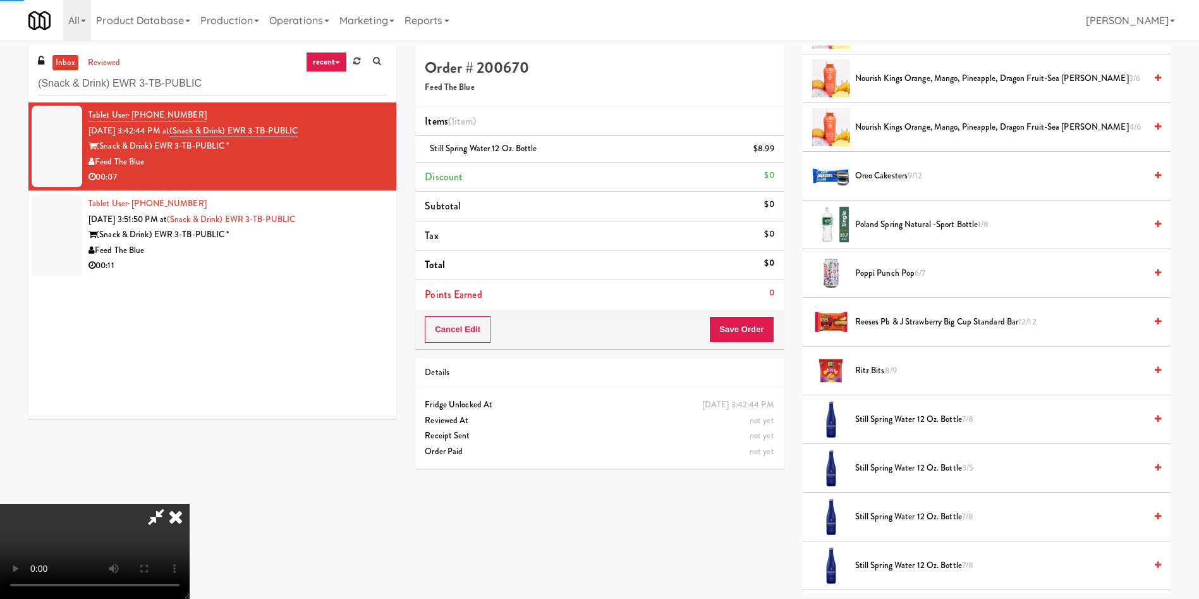
scroll to position [1423, 0]
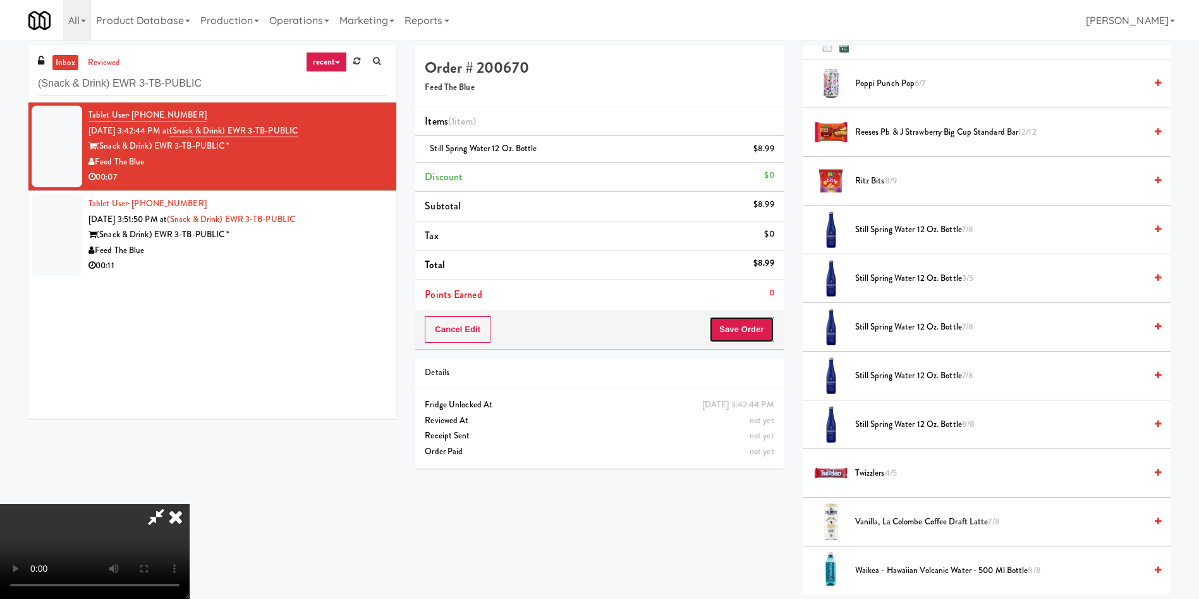
click at [739, 321] on button "Save Order" at bounding box center [741, 329] width 64 height 27
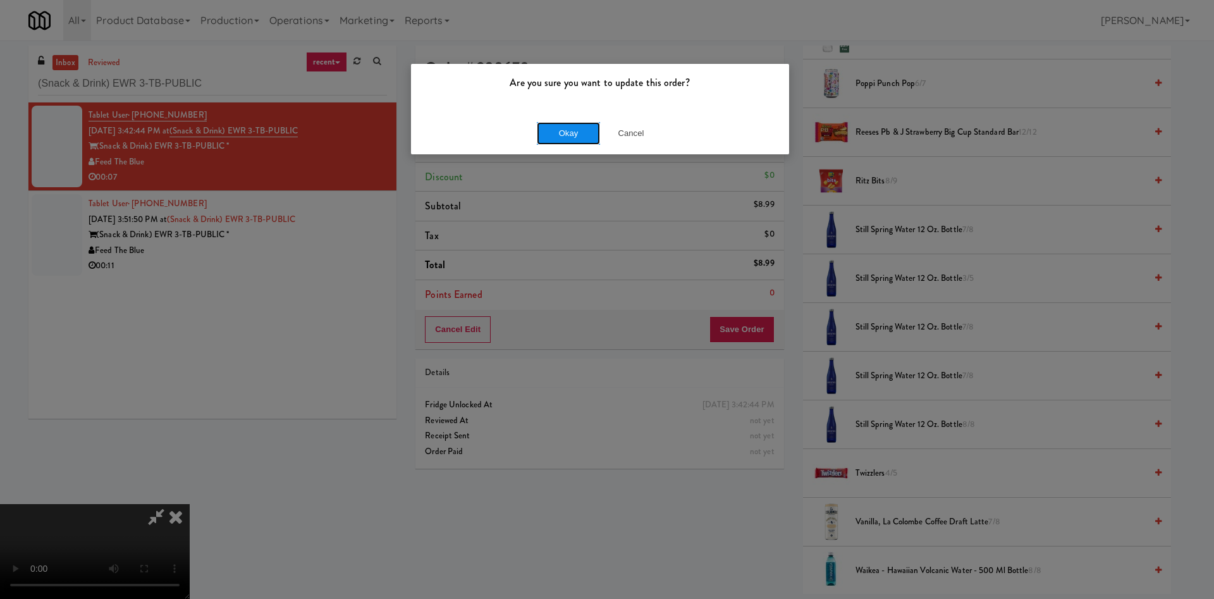
click at [572, 130] on button "Okay" at bounding box center [568, 133] width 63 height 23
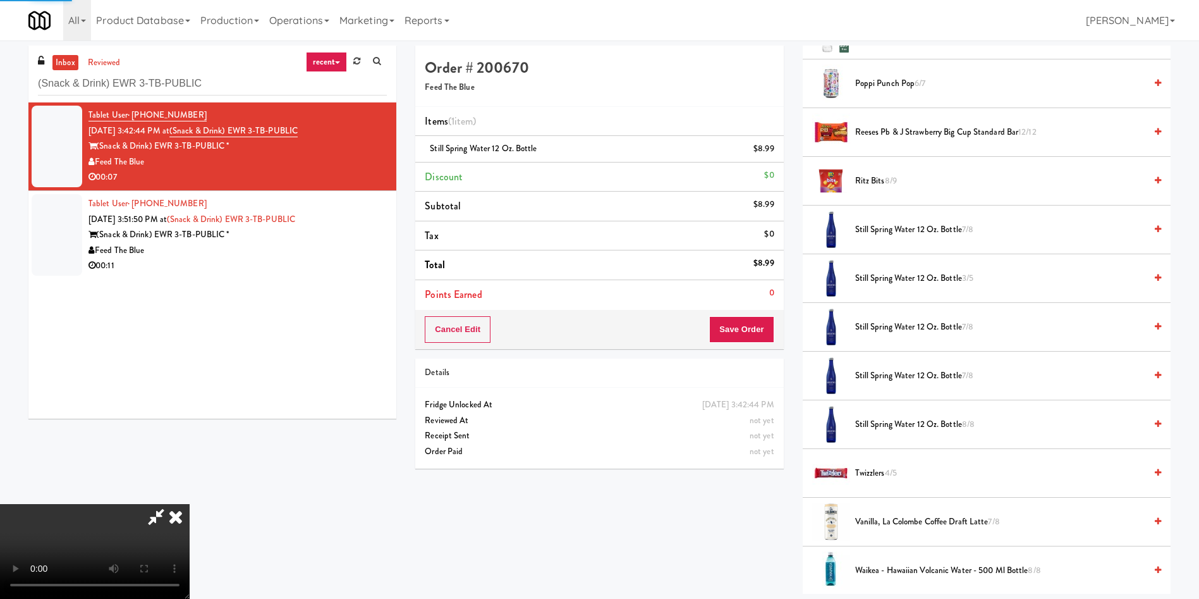
scroll to position [0, 0]
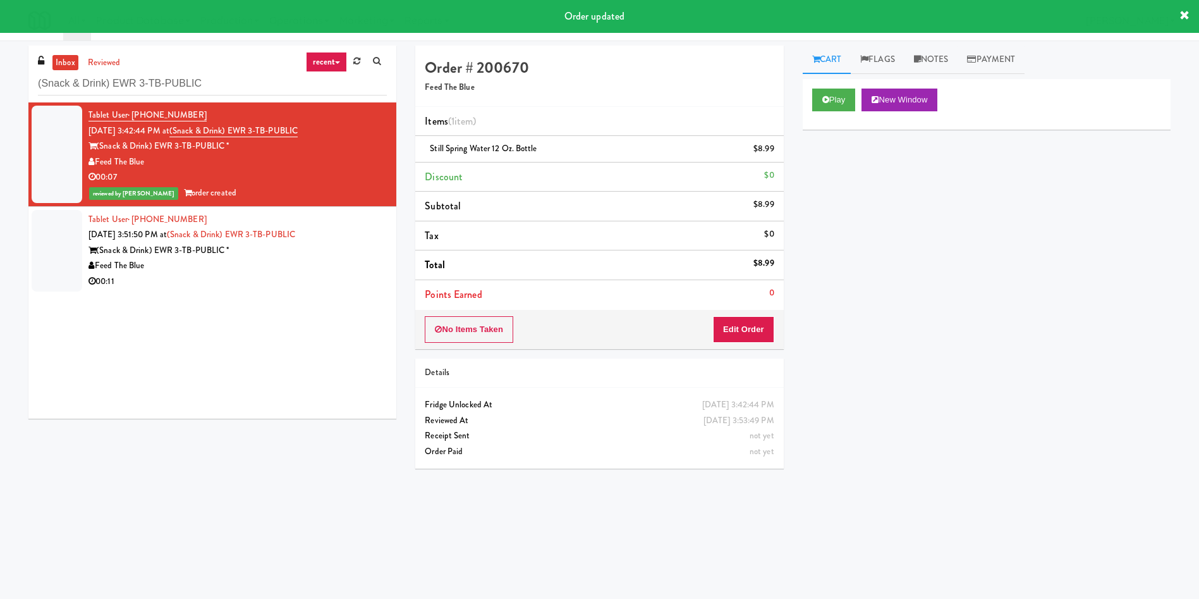
click at [42, 238] on div at bounding box center [57, 251] width 51 height 82
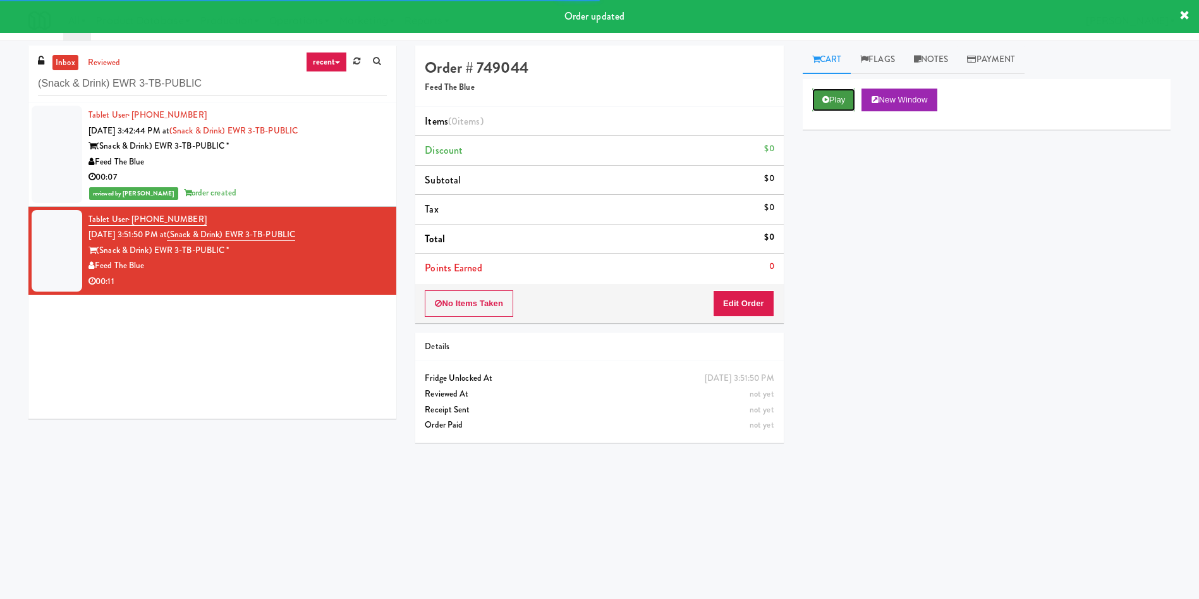
click at [799, 94] on button "Play" at bounding box center [834, 100] width 44 height 23
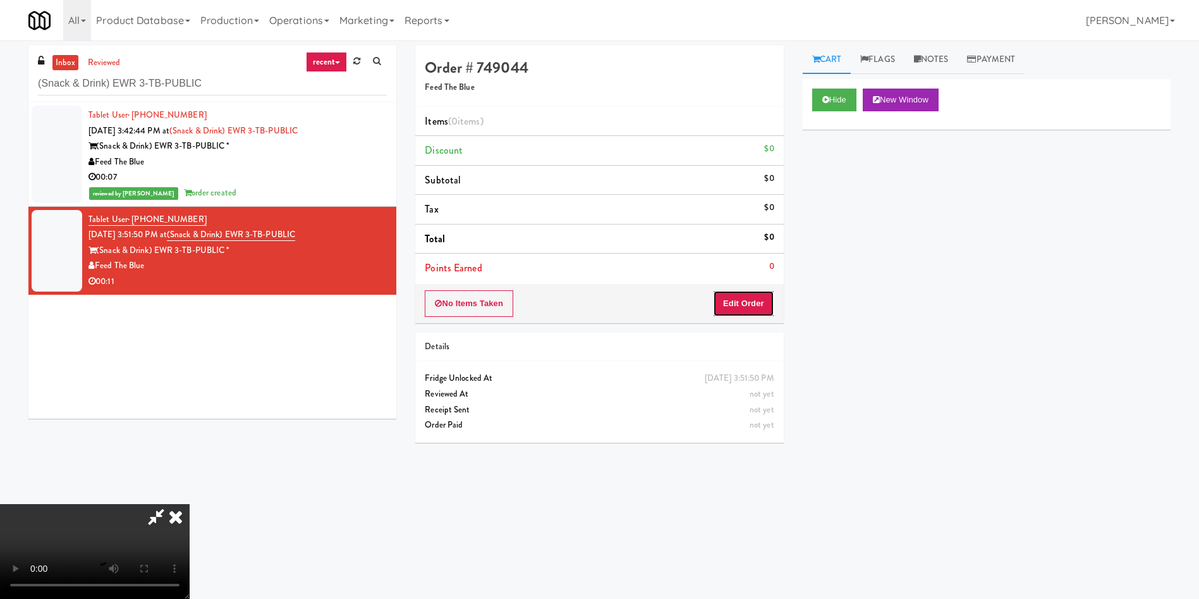
click at [751, 293] on button "Edit Order" at bounding box center [743, 303] width 61 height 27
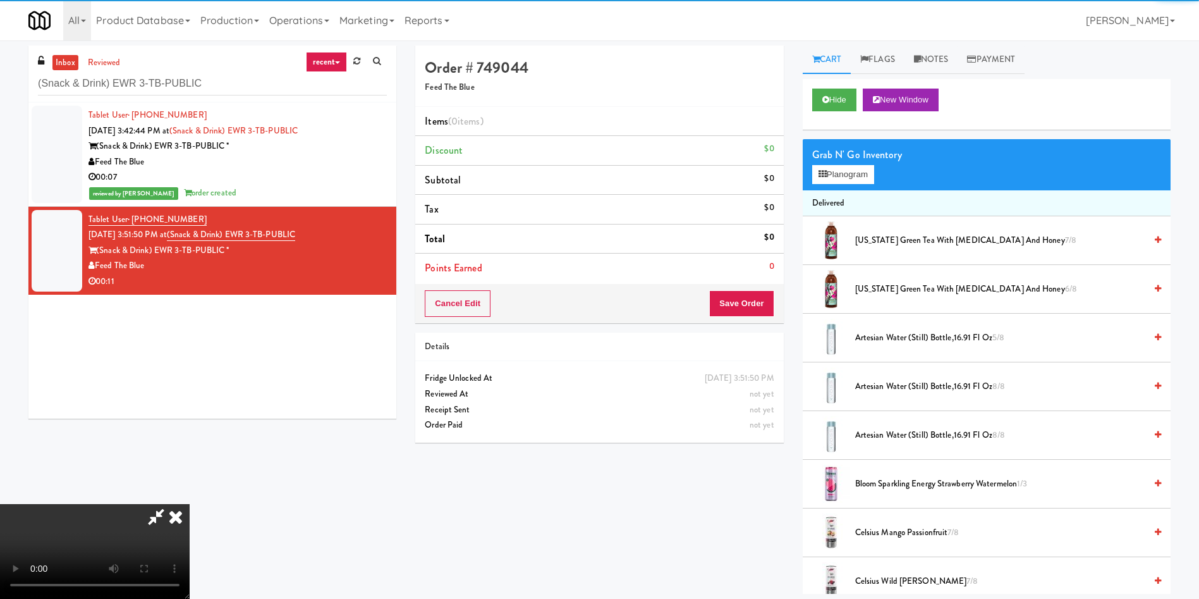
scroll to position [95, 0]
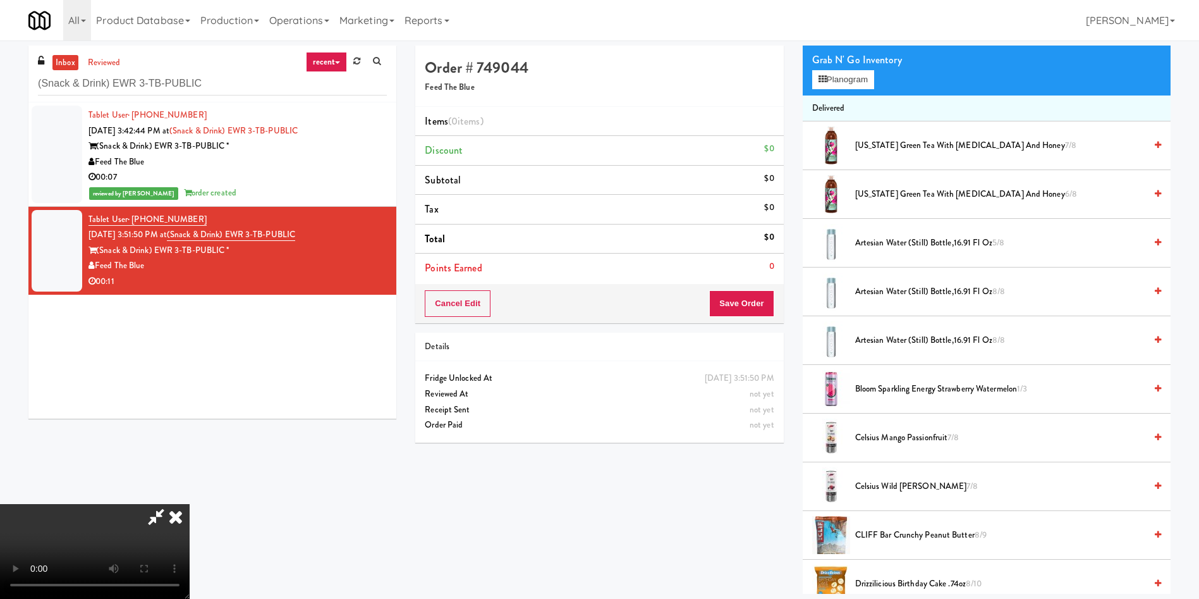
click at [190, 398] on video at bounding box center [95, 551] width 190 height 95
drag, startPoint x: 402, startPoint y: 180, endPoint x: 402, endPoint y: 186, distance: 6.4
click at [190, 398] on video at bounding box center [95, 551] width 190 height 95
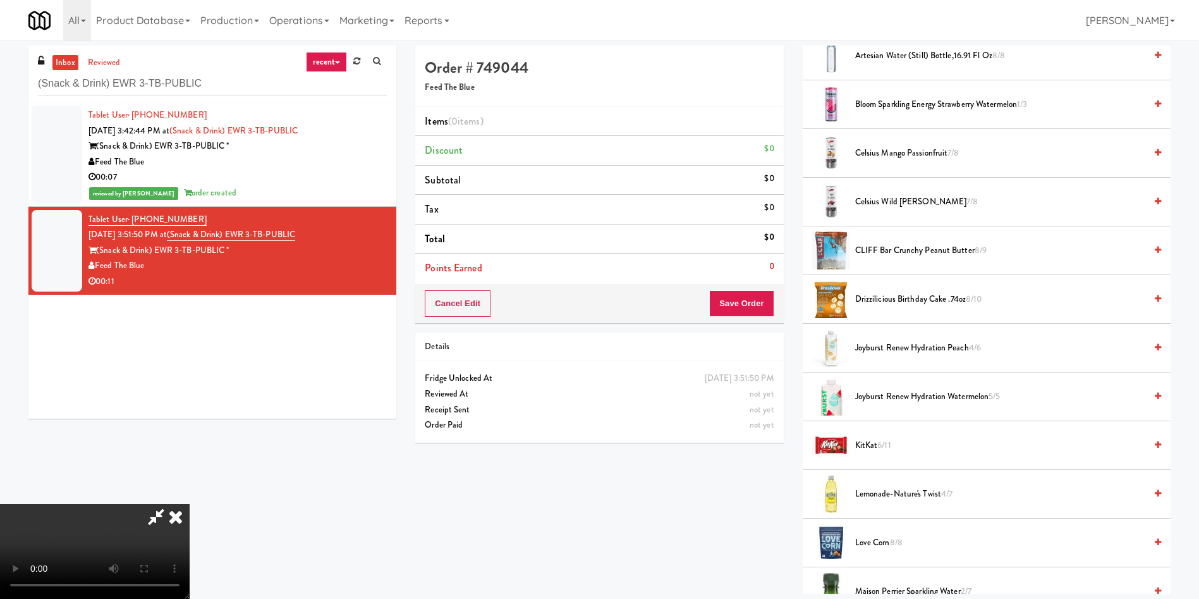
scroll to position [0, 0]
click at [190, 398] on video at bounding box center [95, 551] width 190 height 95
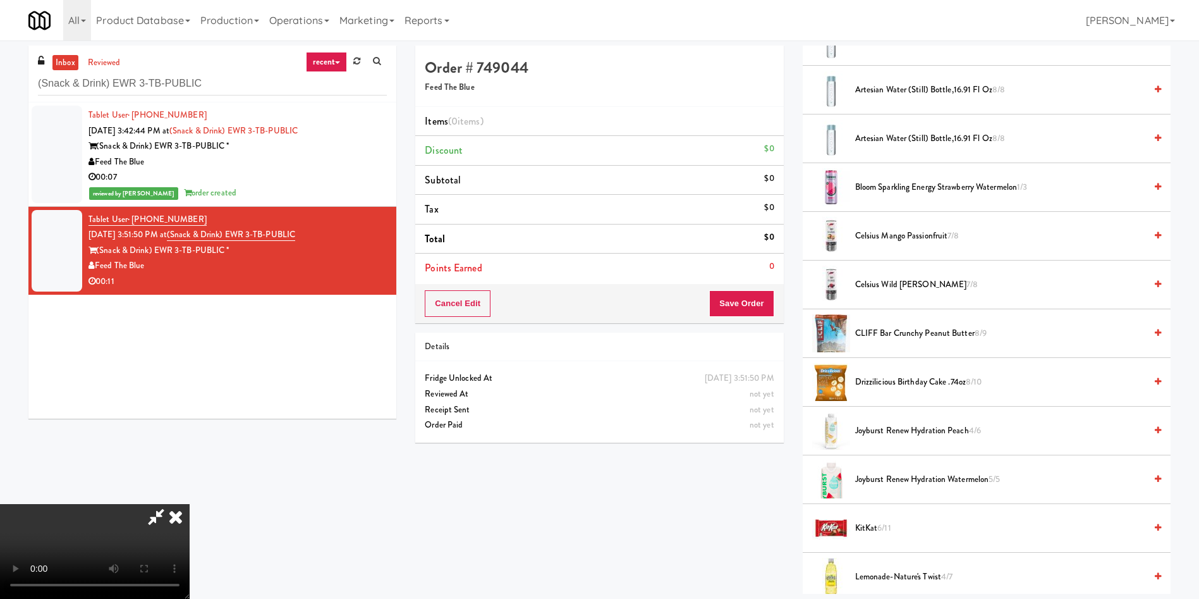
scroll to position [95, 0]
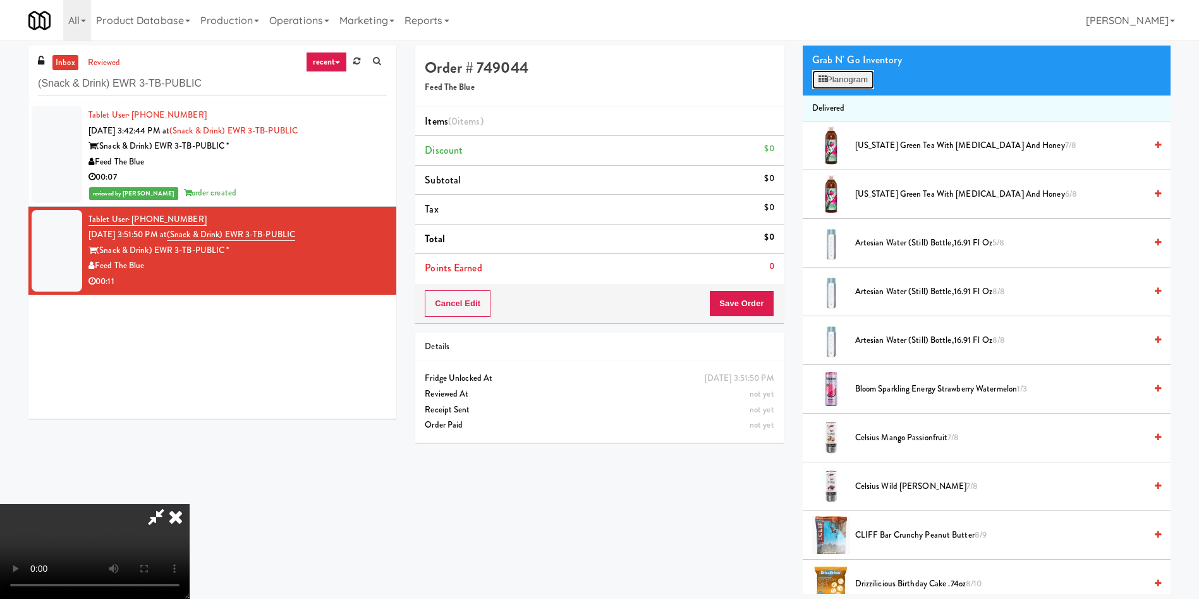
click at [799, 78] on button "Planogram" at bounding box center [843, 79] width 62 height 19
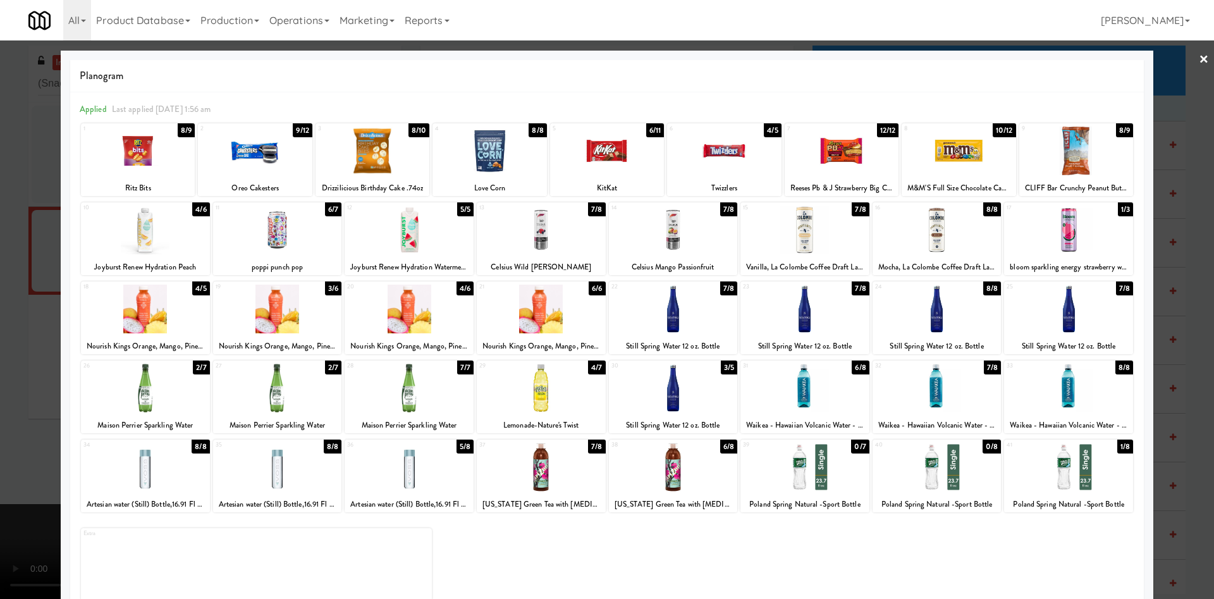
click at [264, 143] on div at bounding box center [255, 150] width 114 height 49
click at [367, 152] on div at bounding box center [373, 150] width 114 height 49
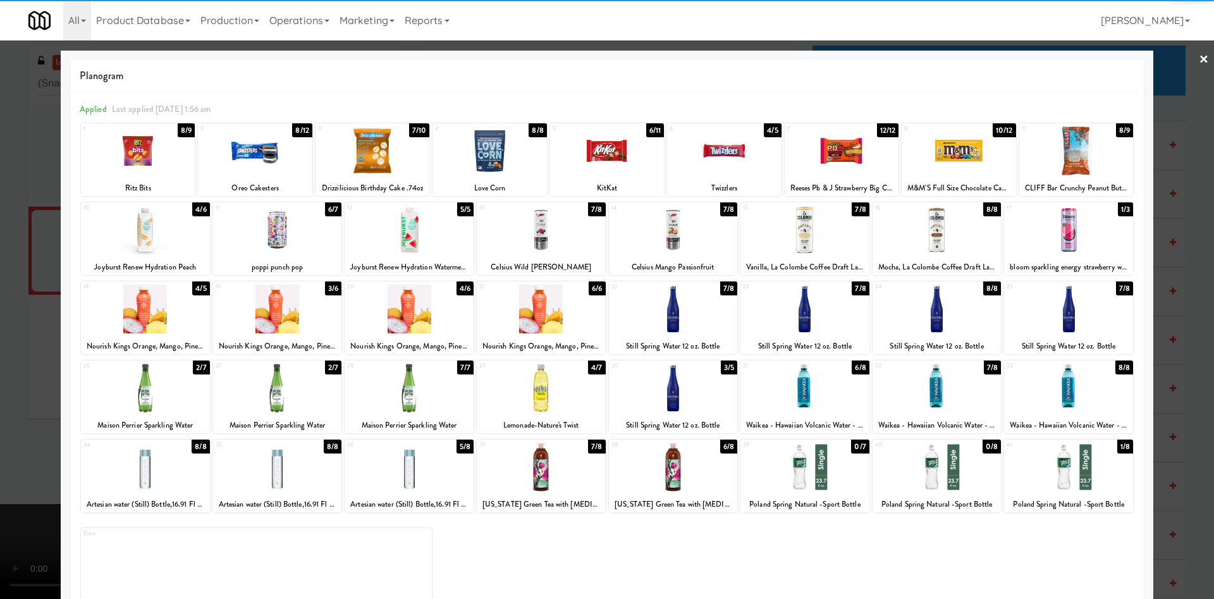
click at [0, 267] on div at bounding box center [607, 299] width 1214 height 599
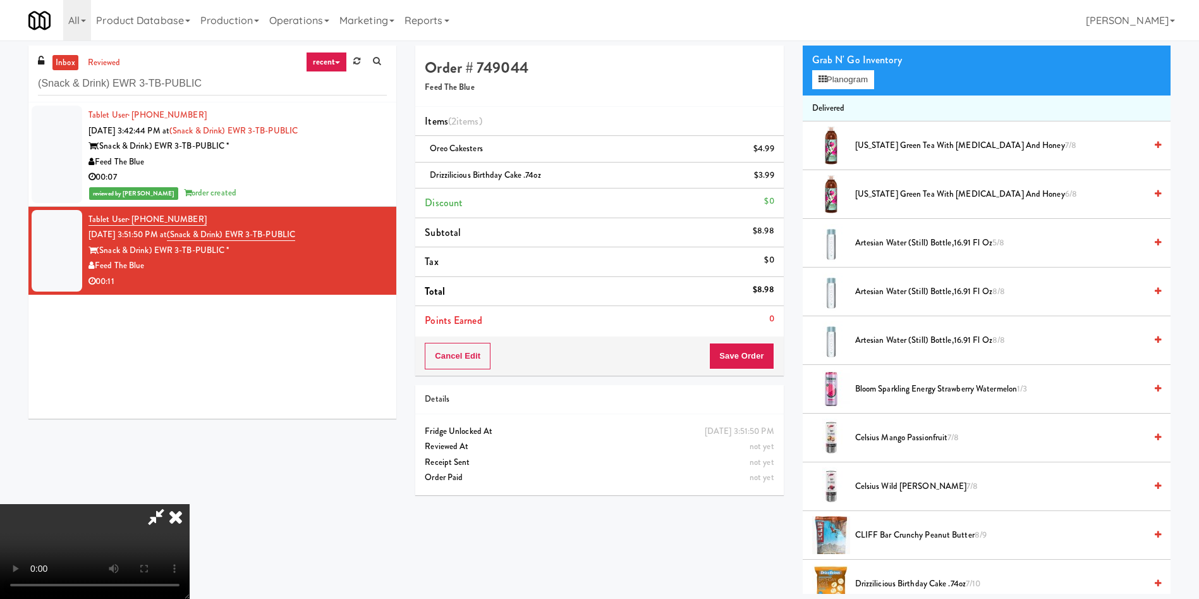
click at [190, 398] on video at bounding box center [95, 551] width 190 height 95
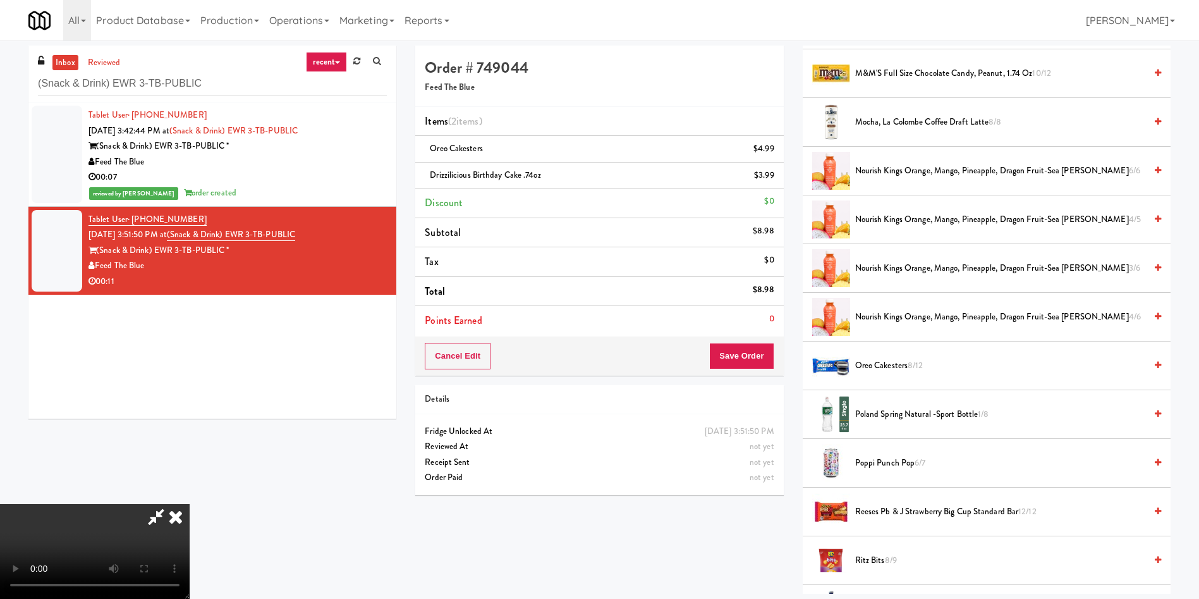
scroll to position [1328, 0]
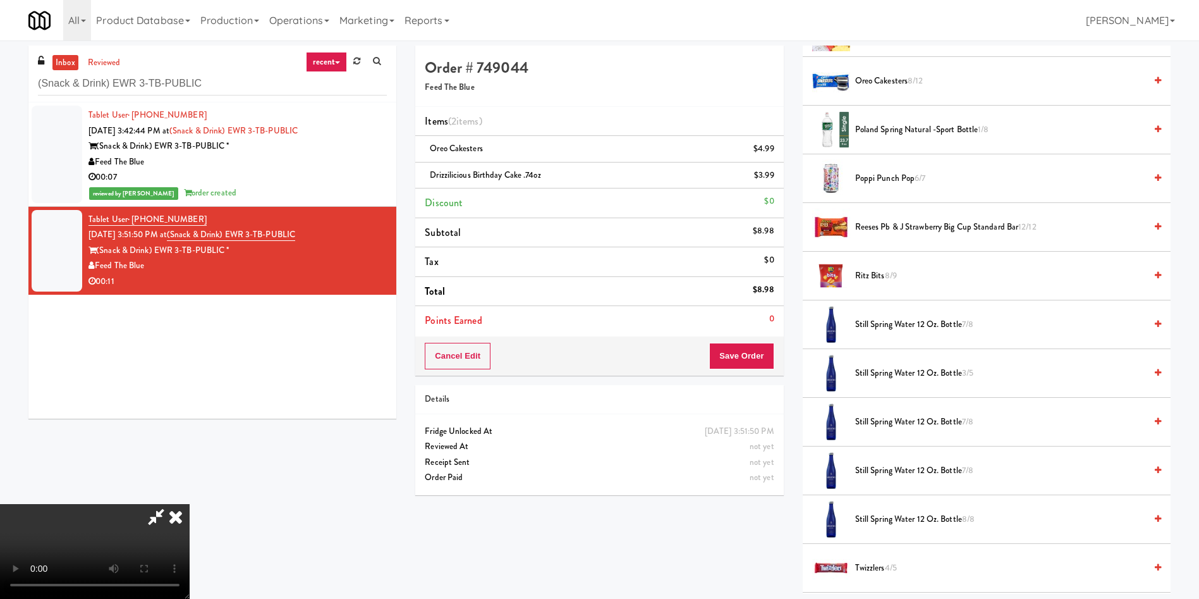
click at [799, 233] on span "Reeses Pb & J Strawberry Big Cup Standard Bar 12/12" at bounding box center [1000, 227] width 290 height 16
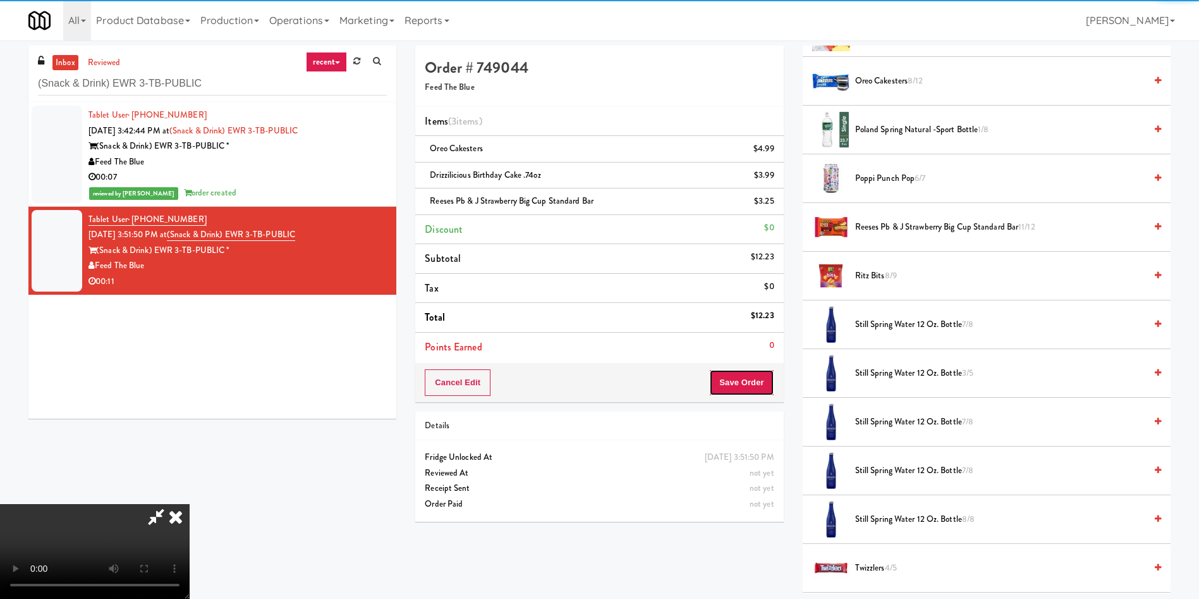
click at [756, 379] on button "Save Order" at bounding box center [741, 382] width 64 height 27
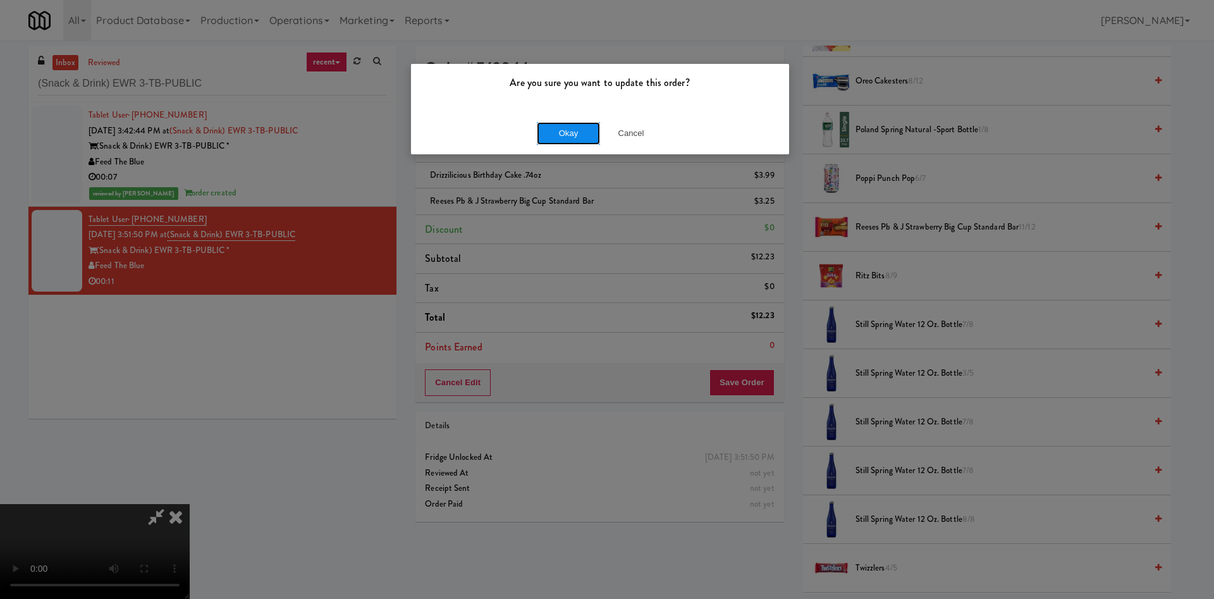
click at [577, 135] on button "Okay" at bounding box center [568, 133] width 63 height 23
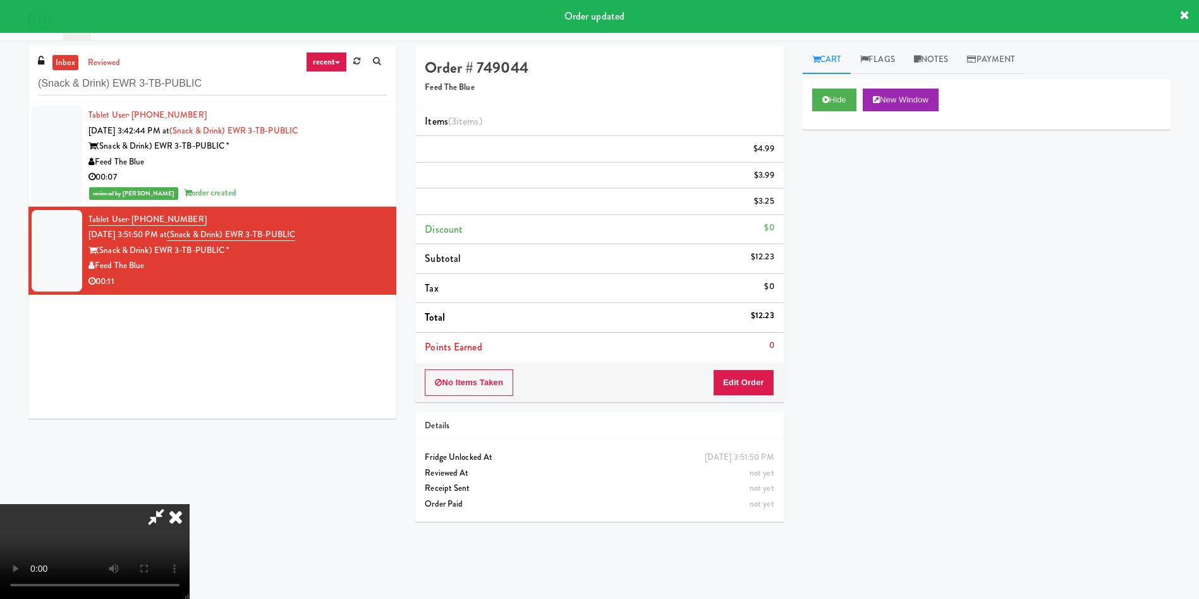
scroll to position [0, 0]
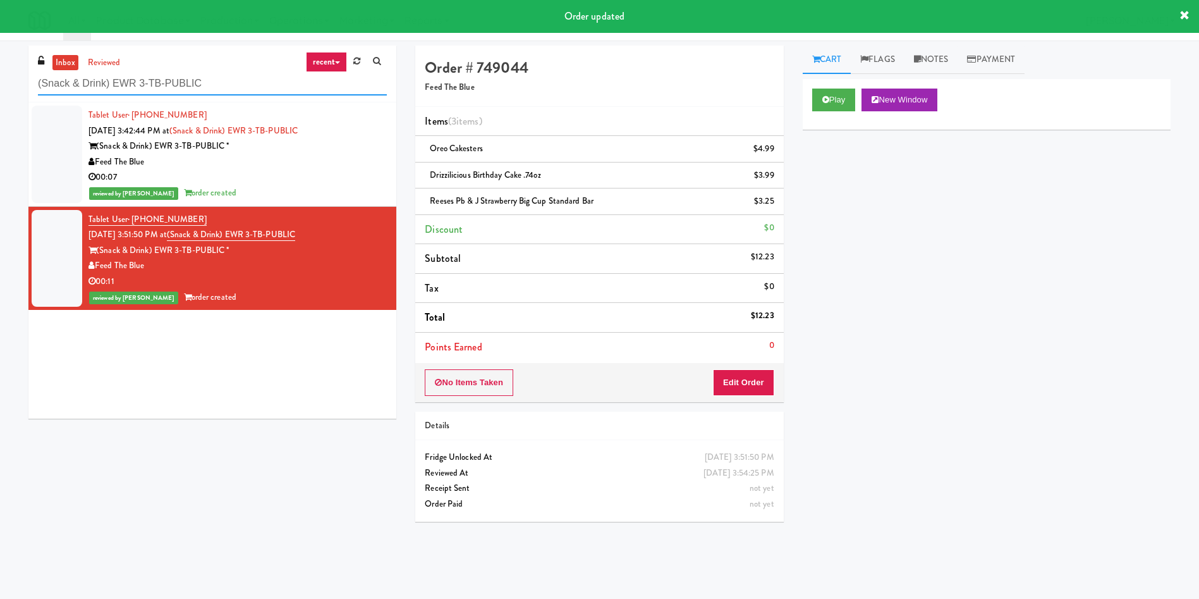
drag, startPoint x: 236, startPoint y: 74, endPoint x: 0, endPoint y: 75, distance: 236.5
click at [0, 74] on div "inbox reviewed recent all unclear take inventory issue suspicious failed recent…" at bounding box center [599, 300] width 1199 height 508
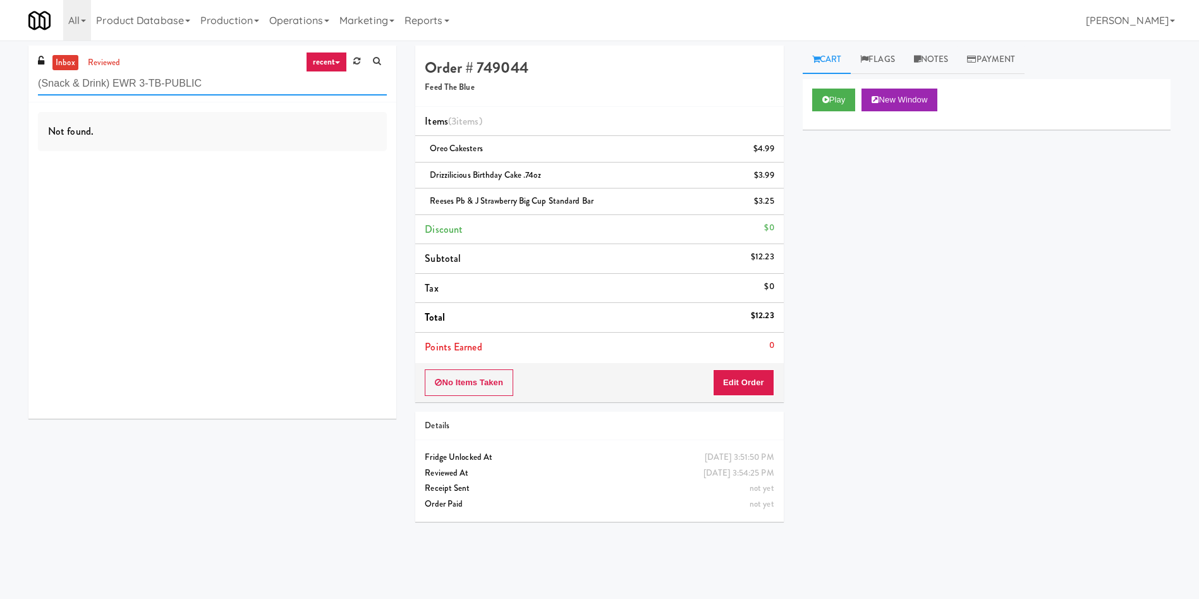
drag, startPoint x: 216, startPoint y: 77, endPoint x: 0, endPoint y: 34, distance: 220.5
click at [0, 40] on body "Are you sure you want to update this order? Okay Cancel Okay Are you sure you w…" at bounding box center [599, 339] width 1199 height 599
paste input "The Mo - Fridge"
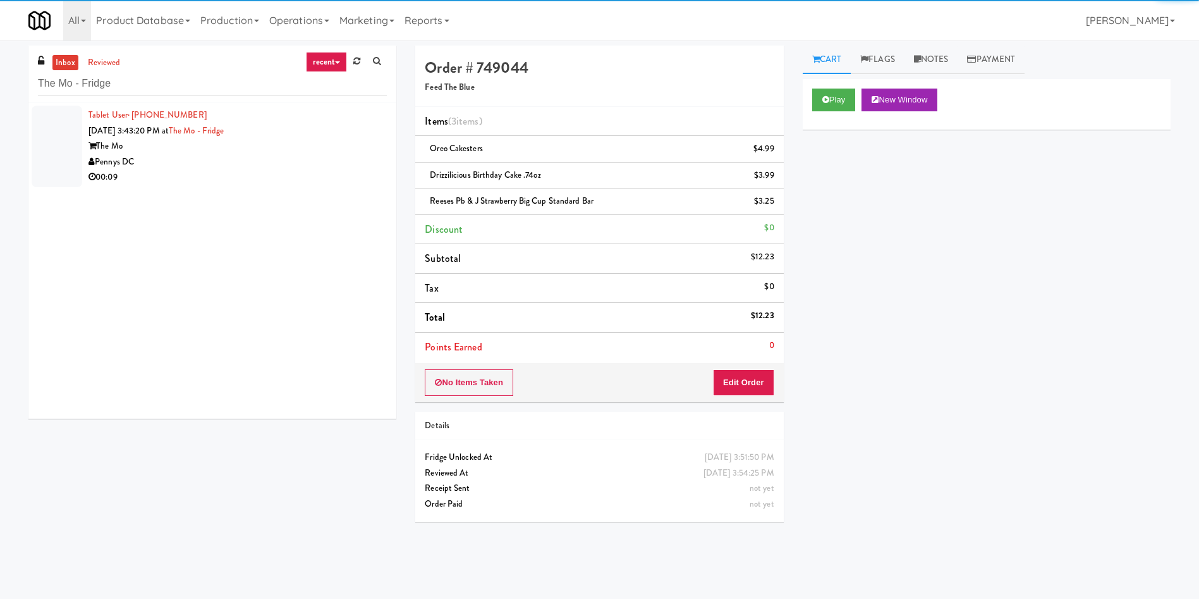
drag, startPoint x: 54, startPoint y: 136, endPoint x: 518, endPoint y: 135, distance: 464.1
click at [55, 135] on div at bounding box center [57, 147] width 51 height 82
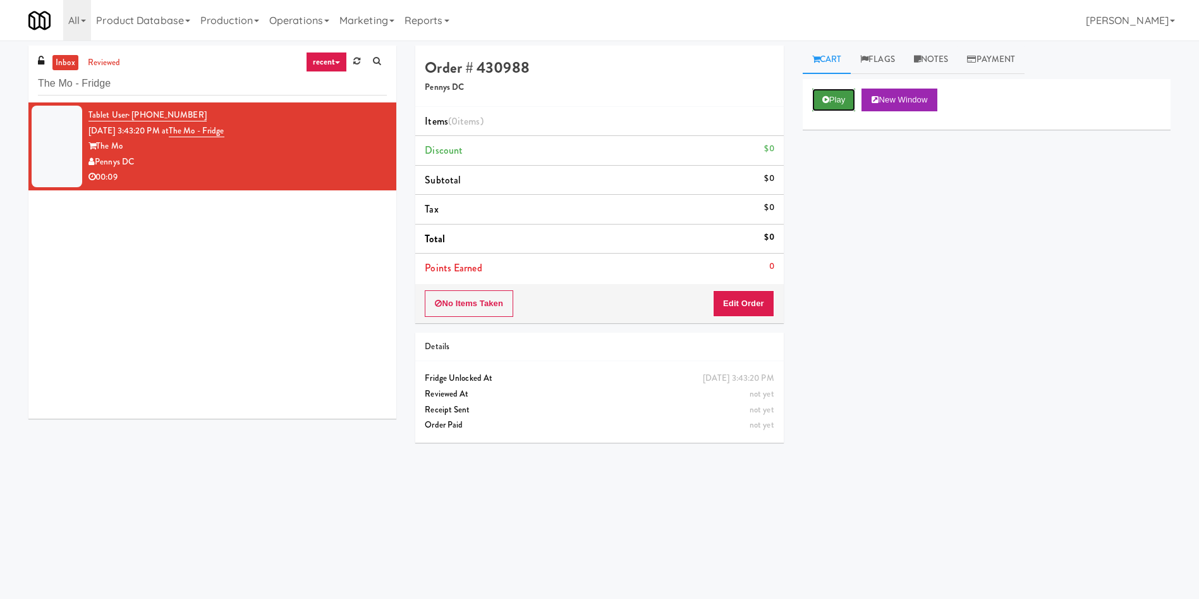
click at [799, 104] on button "Play" at bounding box center [834, 100] width 44 height 23
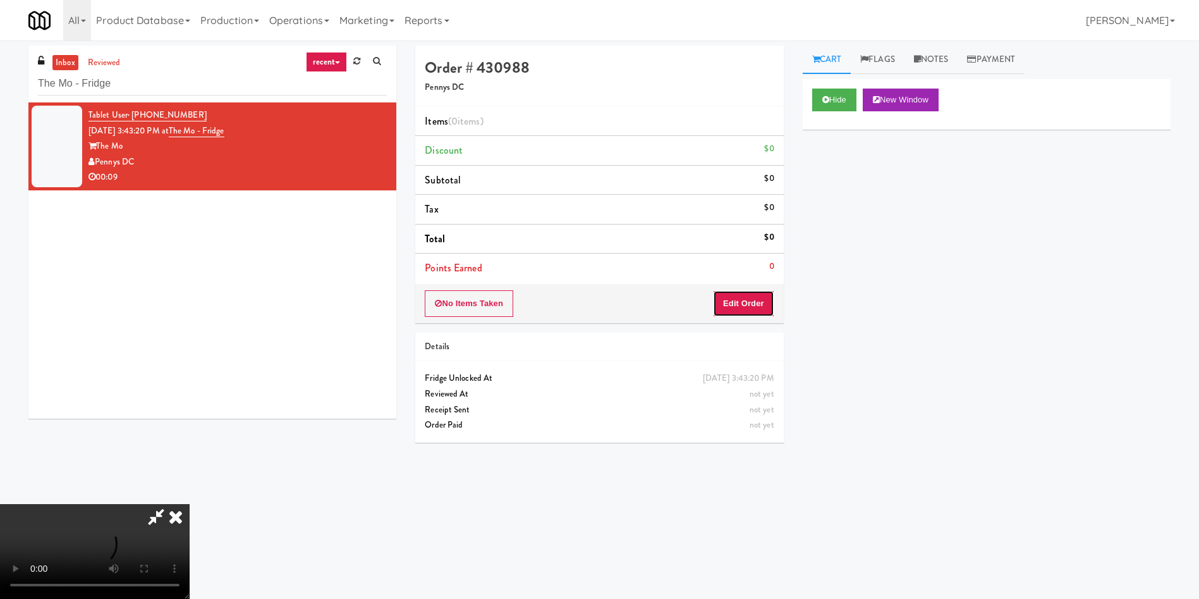
click at [743, 295] on button "Edit Order" at bounding box center [743, 303] width 61 height 27
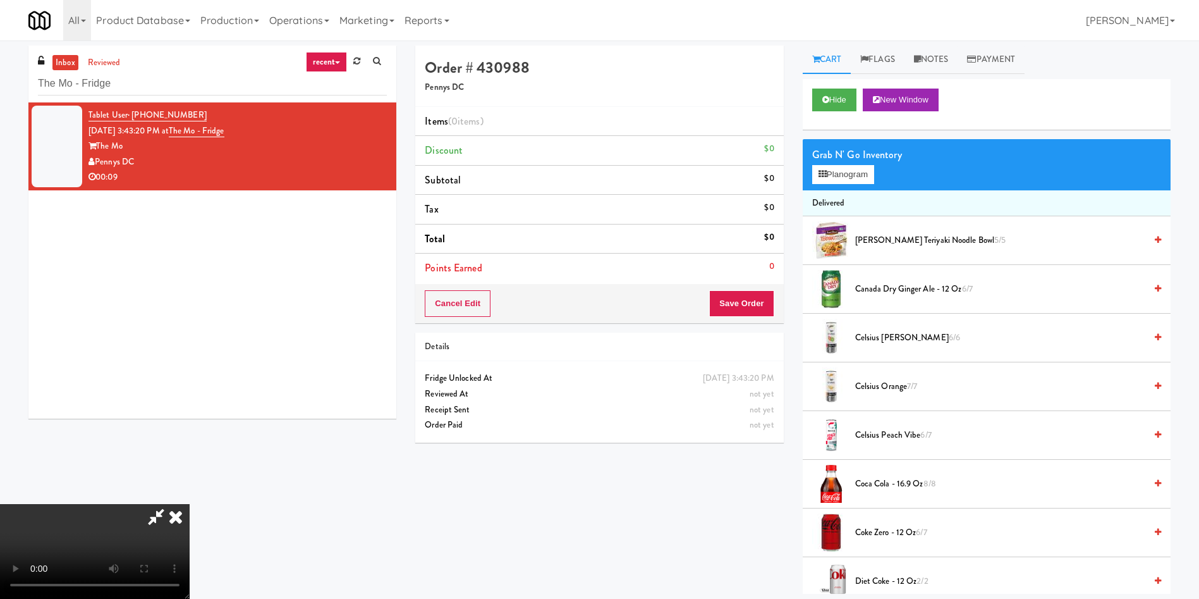
click at [190, 398] on video at bounding box center [95, 551] width 190 height 95
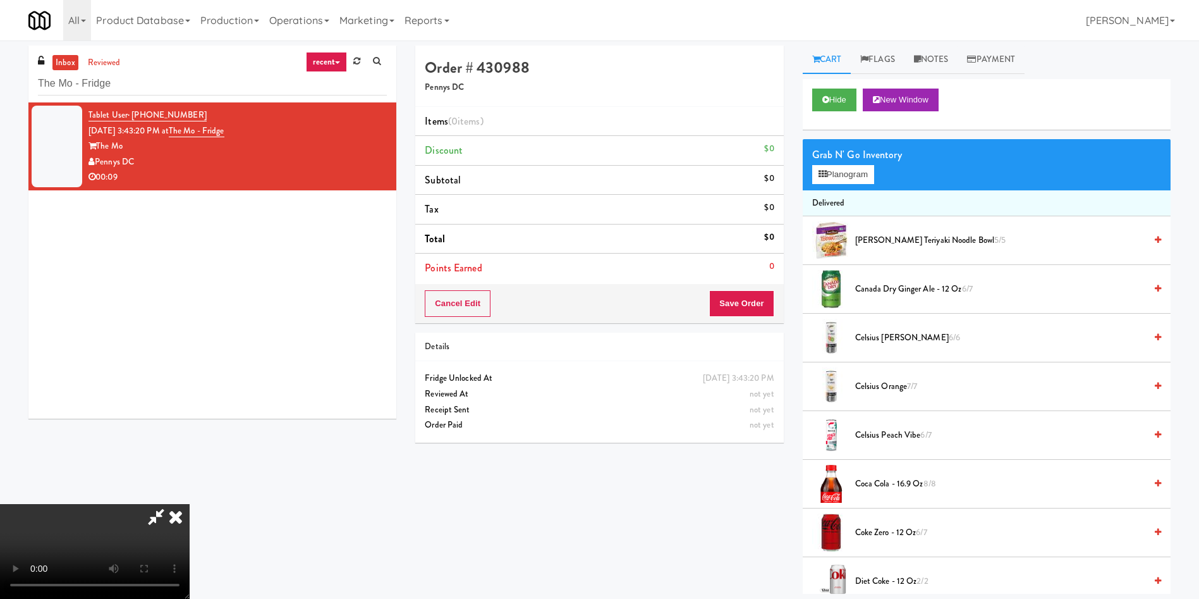
click at [190, 398] on video at bounding box center [95, 551] width 190 height 95
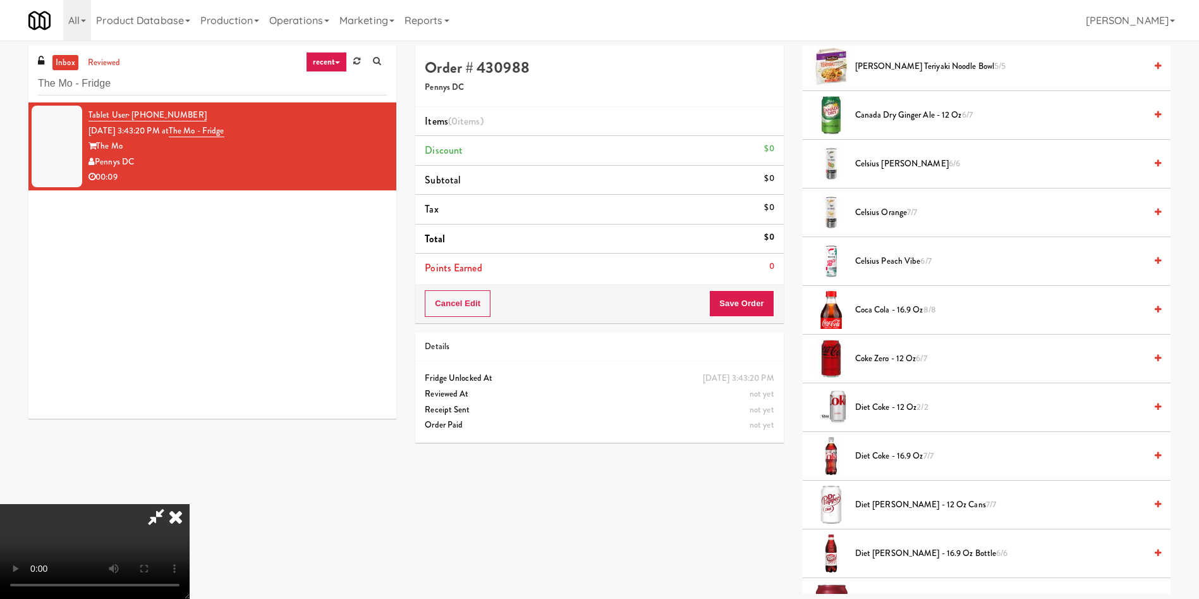
scroll to position [379, 0]
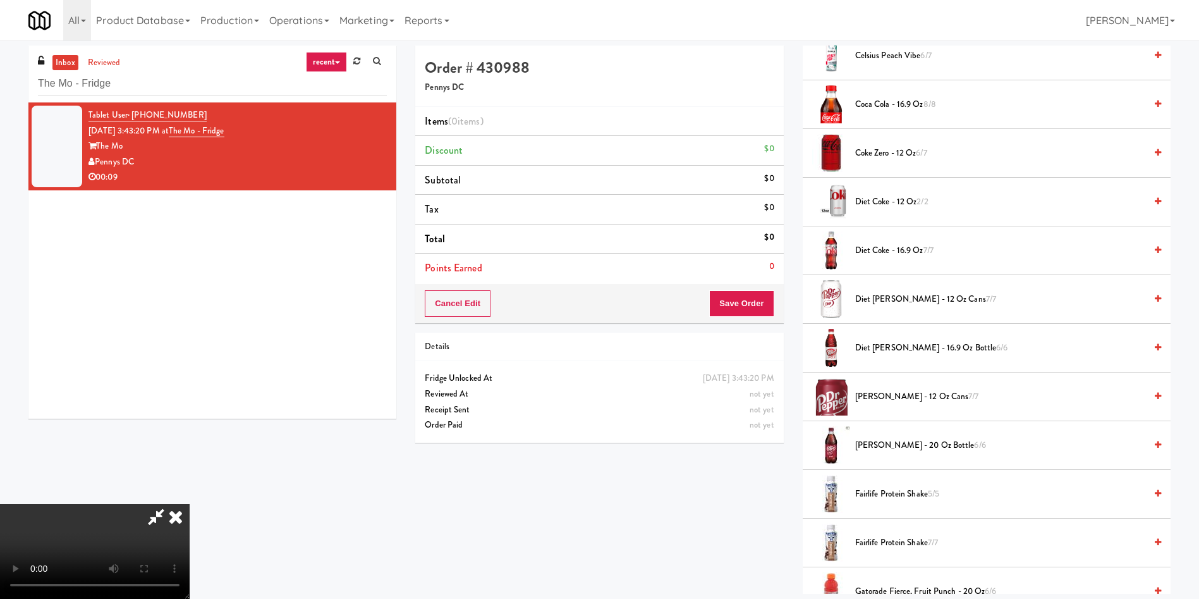
click at [799, 389] on span "Dr Pepper - 12 oz cans 7/7" at bounding box center [1000, 397] width 290 height 16
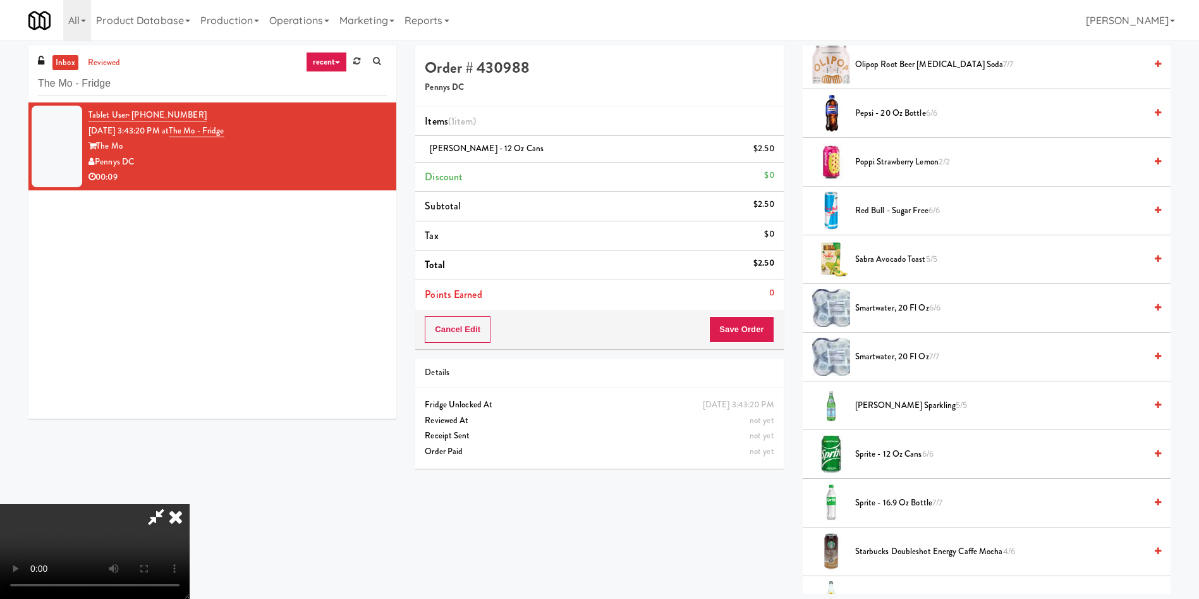
scroll to position [1423, 0]
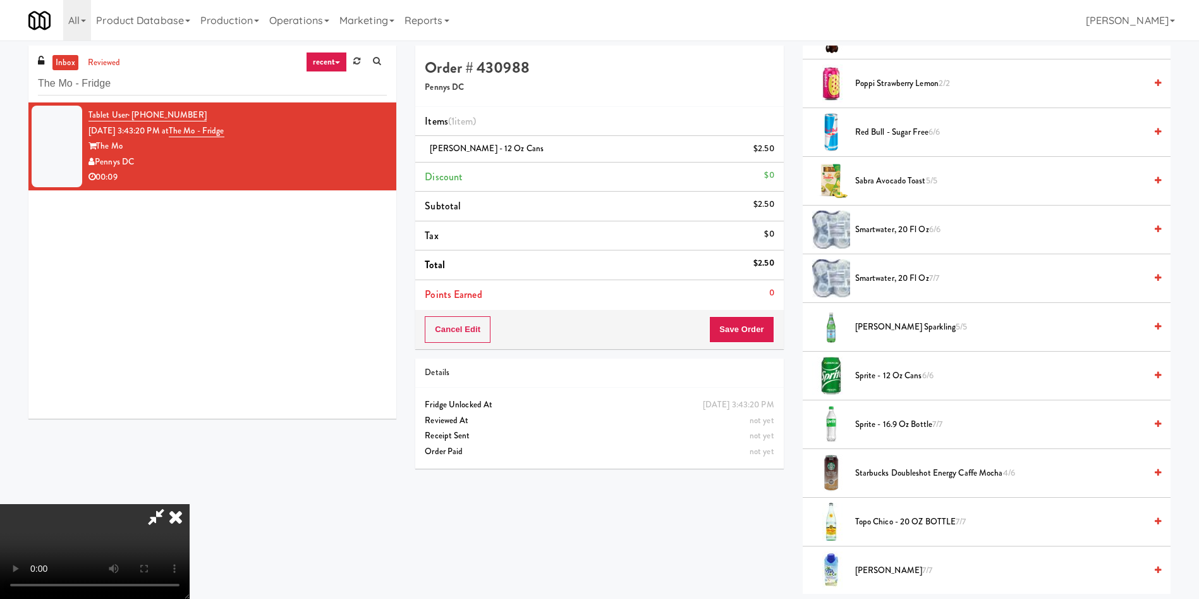
drag, startPoint x: 914, startPoint y: 278, endPoint x: 857, endPoint y: 296, distance: 59.6
click at [799, 281] on span "smartwater, 20 fl oz 7/7" at bounding box center [1000, 279] width 290 height 16
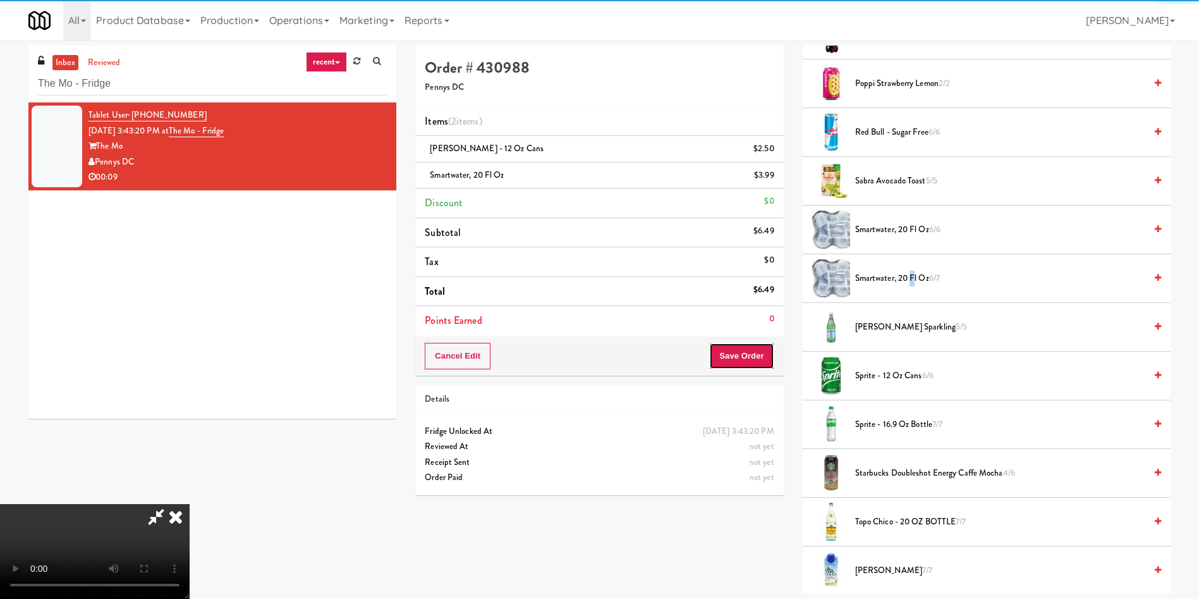
click at [749, 362] on button "Save Order" at bounding box center [741, 356] width 64 height 27
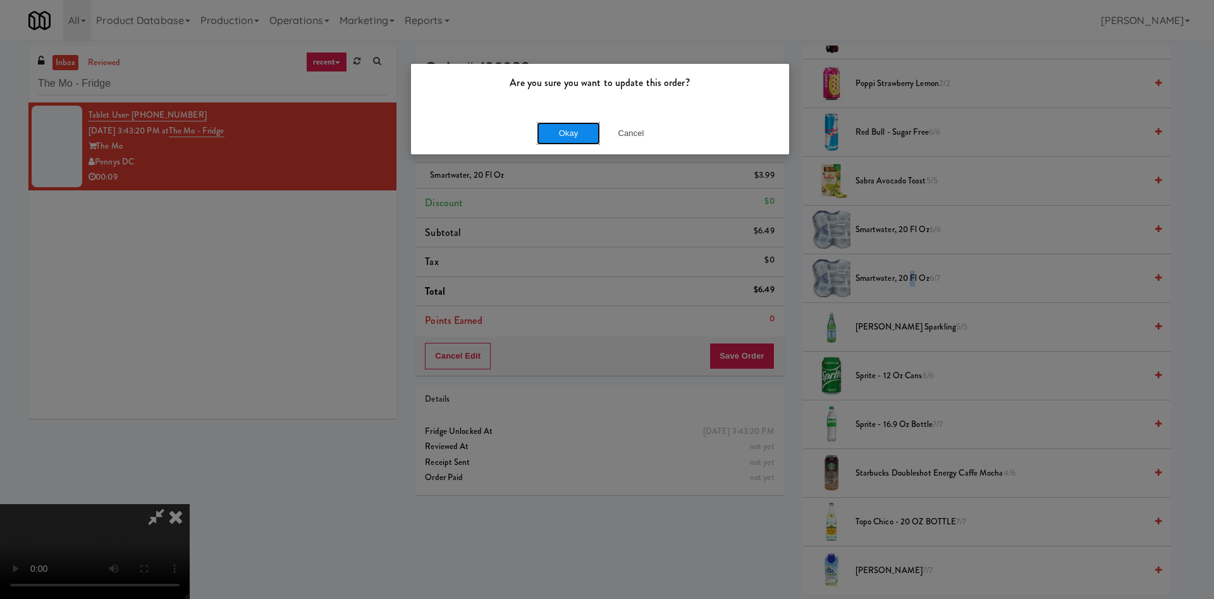
click at [567, 126] on button "Okay" at bounding box center [568, 133] width 63 height 23
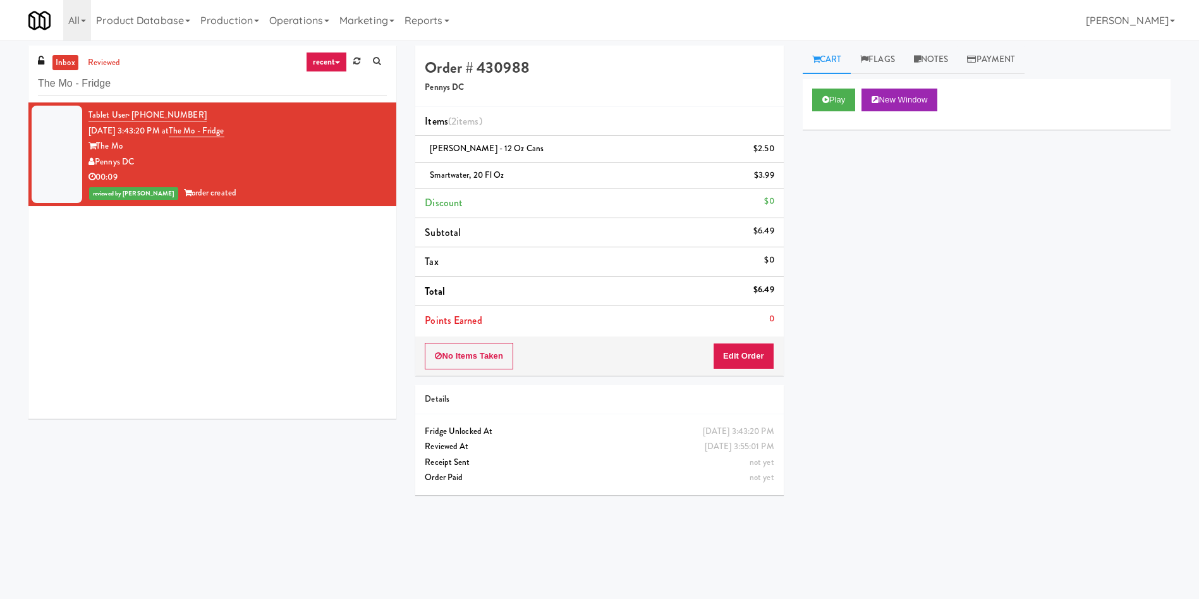
scroll to position [0, 0]
drag, startPoint x: 172, startPoint y: 81, endPoint x: 0, endPoint y: 42, distance: 176.4
click at [0, 42] on div "inbox reviewed recent all unclear take inventory issue suspicious failed recent…" at bounding box center [599, 296] width 1199 height 513
paste input "Via Apartments - Pantry - Left"
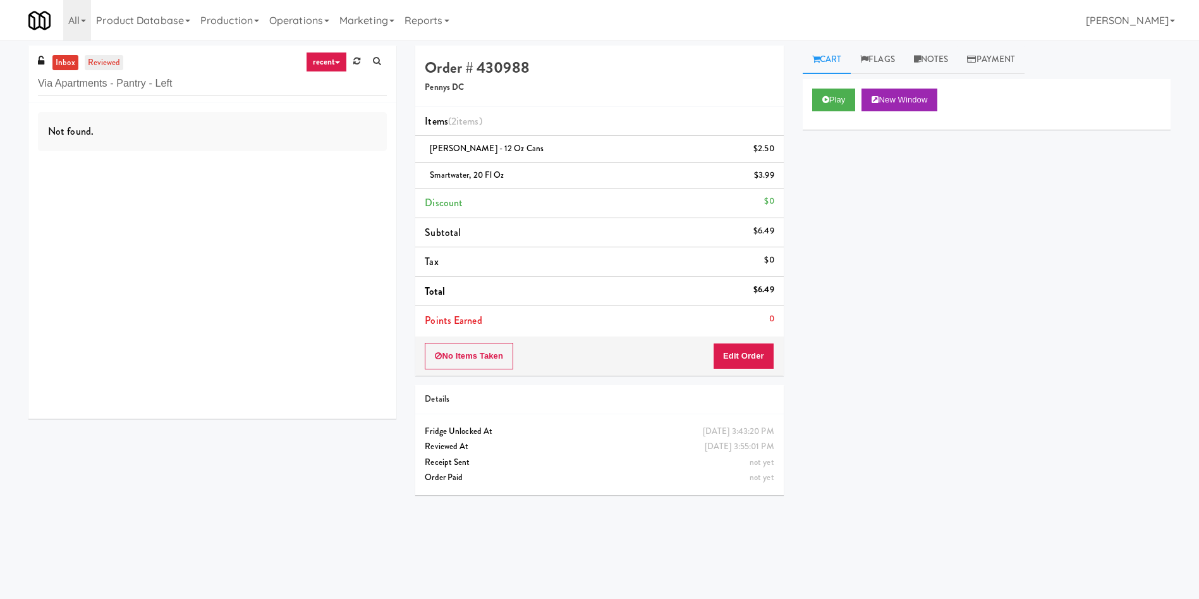
click at [102, 66] on link "reviewed" at bounding box center [104, 63] width 39 height 16
click at [61, 66] on link "inbox" at bounding box center [65, 63] width 26 height 16
drag, startPoint x: 200, startPoint y: 75, endPoint x: 122, endPoint y: 77, distance: 78.4
click at [122, 77] on input "Via Apartments - Pantry - Left" at bounding box center [212, 83] width 349 height 23
click at [104, 68] on link "reviewed" at bounding box center [104, 63] width 39 height 16
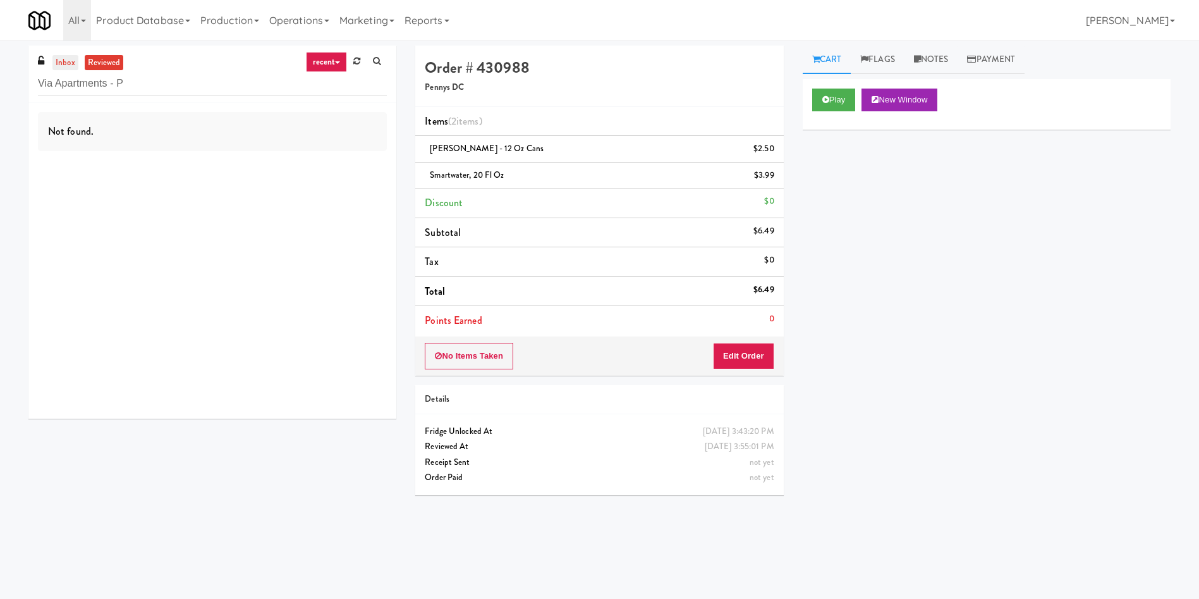
click at [68, 59] on link "inbox" at bounding box center [65, 63] width 26 height 16
drag, startPoint x: 144, startPoint y: 79, endPoint x: 111, endPoint y: 83, distance: 33.7
click at [111, 83] on input "Via Apartments" at bounding box center [212, 83] width 349 height 23
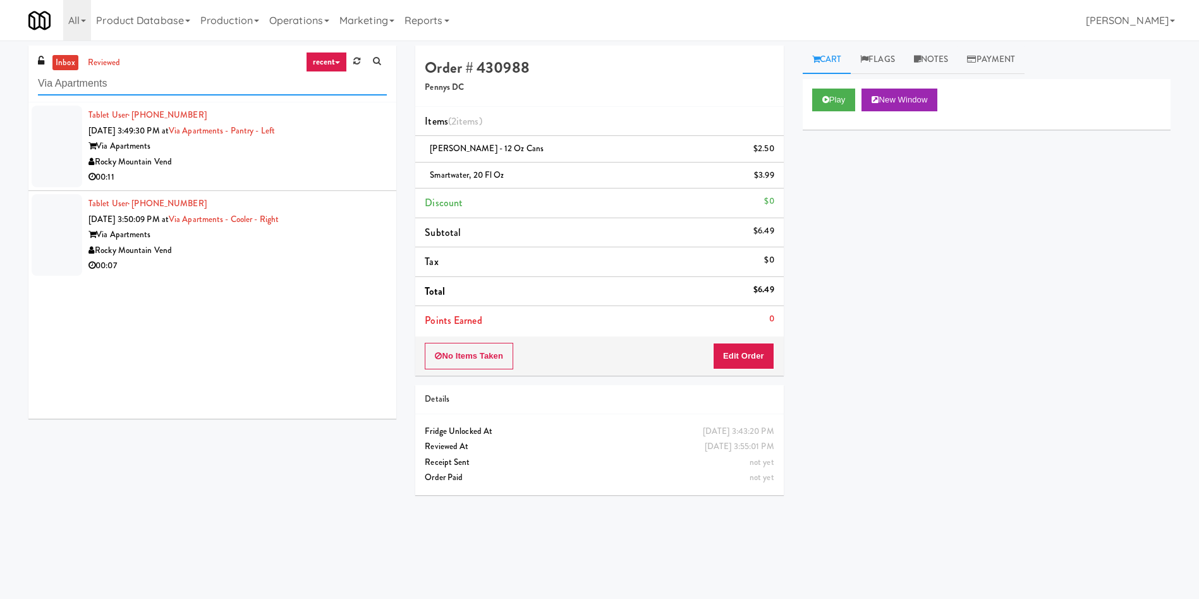
type input "Via Apartments"
click at [76, 137] on div at bounding box center [57, 147] width 51 height 82
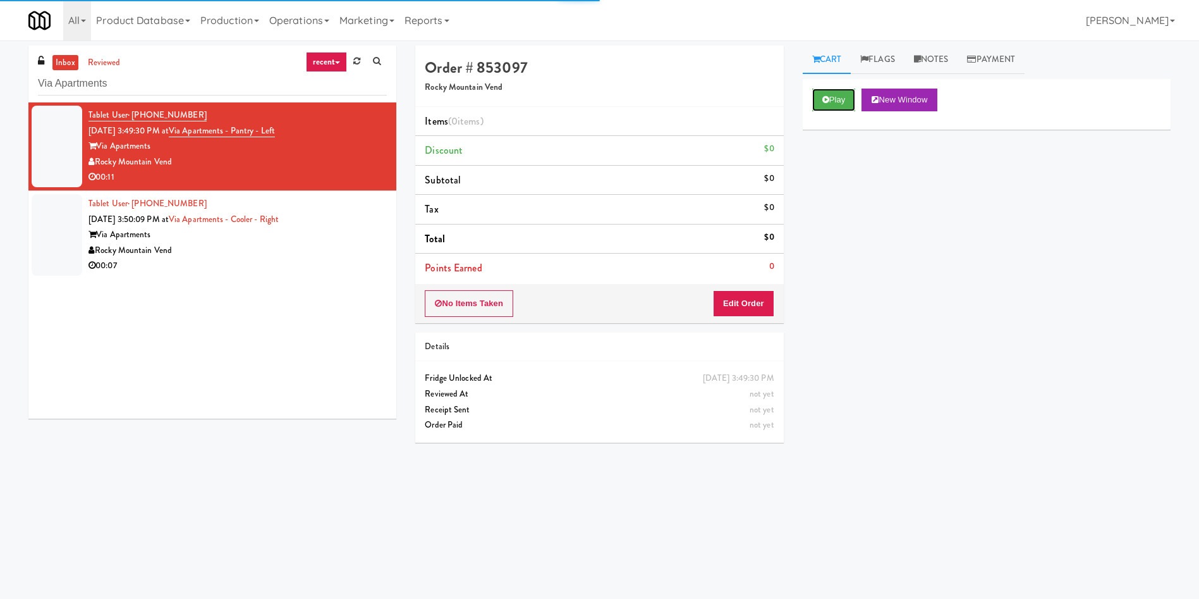
drag, startPoint x: 854, startPoint y: 96, endPoint x: 807, endPoint y: 120, distance: 52.6
click at [799, 96] on button "Play" at bounding box center [834, 100] width 44 height 23
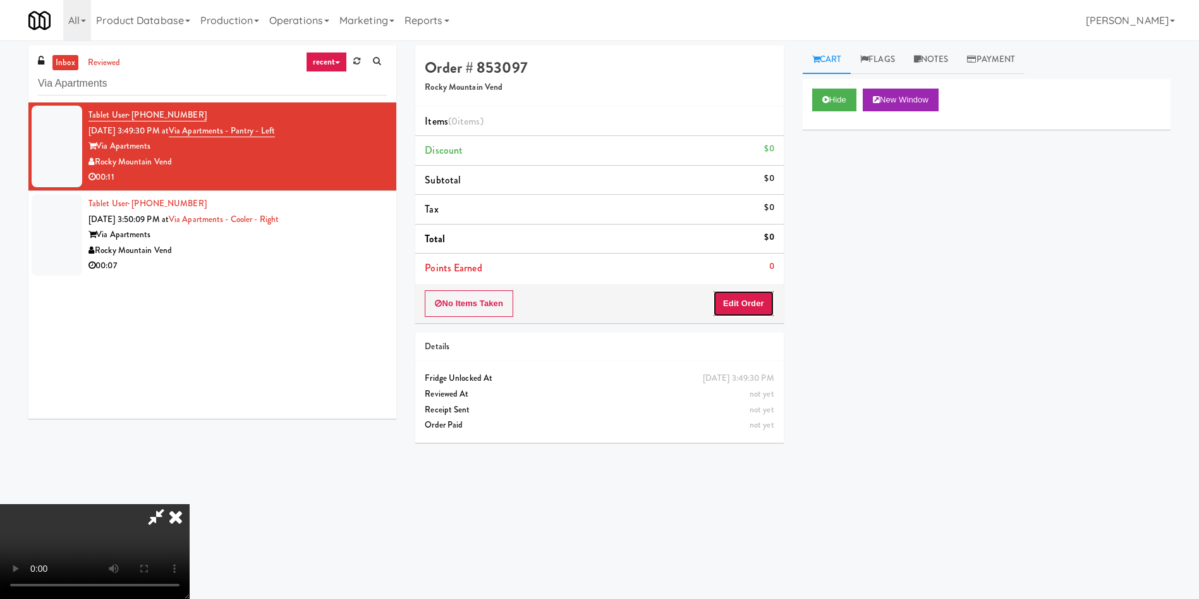
drag, startPoint x: 751, startPoint y: 300, endPoint x: 587, endPoint y: 159, distance: 217.0
click at [746, 302] on button "Edit Order" at bounding box center [743, 303] width 61 height 27
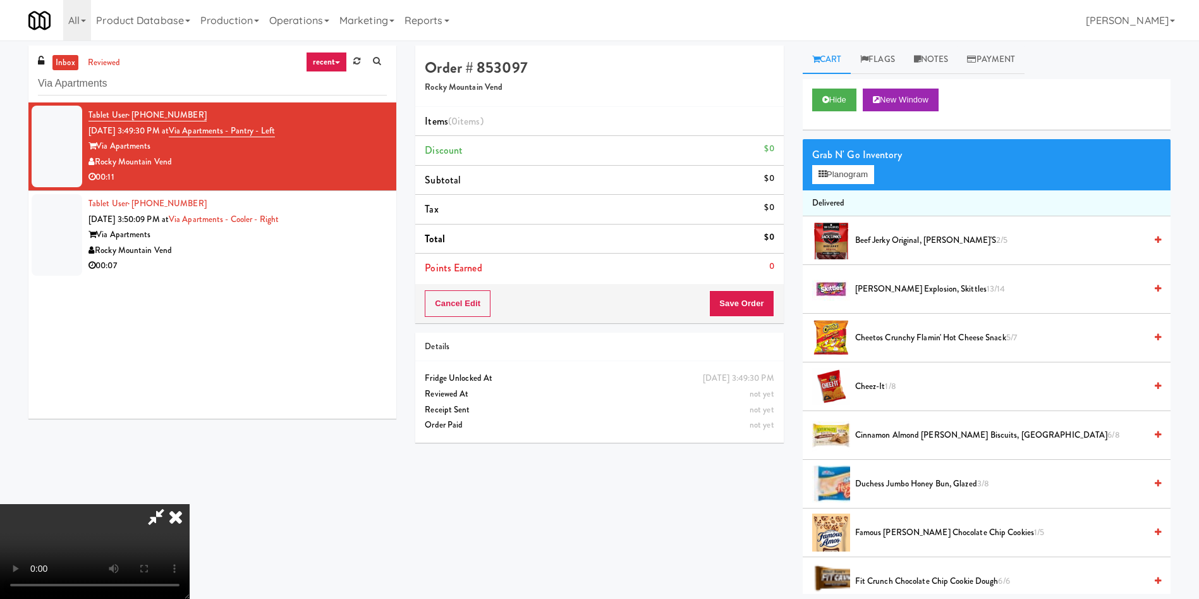
click at [190, 398] on video at bounding box center [95, 551] width 190 height 95
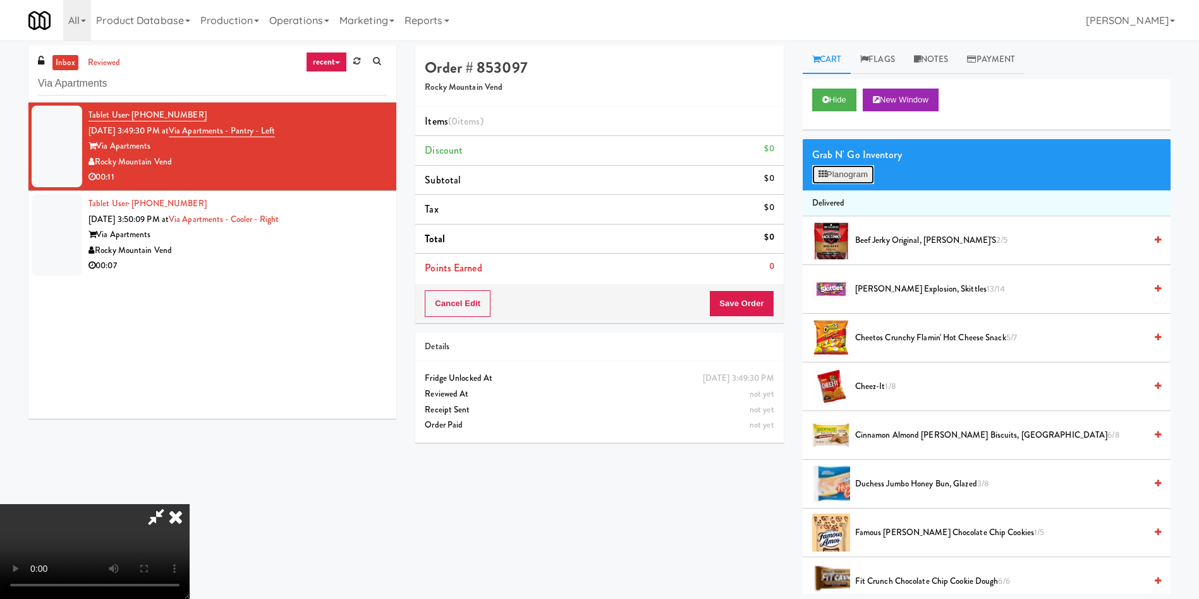
click at [799, 180] on button "Planogram" at bounding box center [843, 174] width 62 height 19
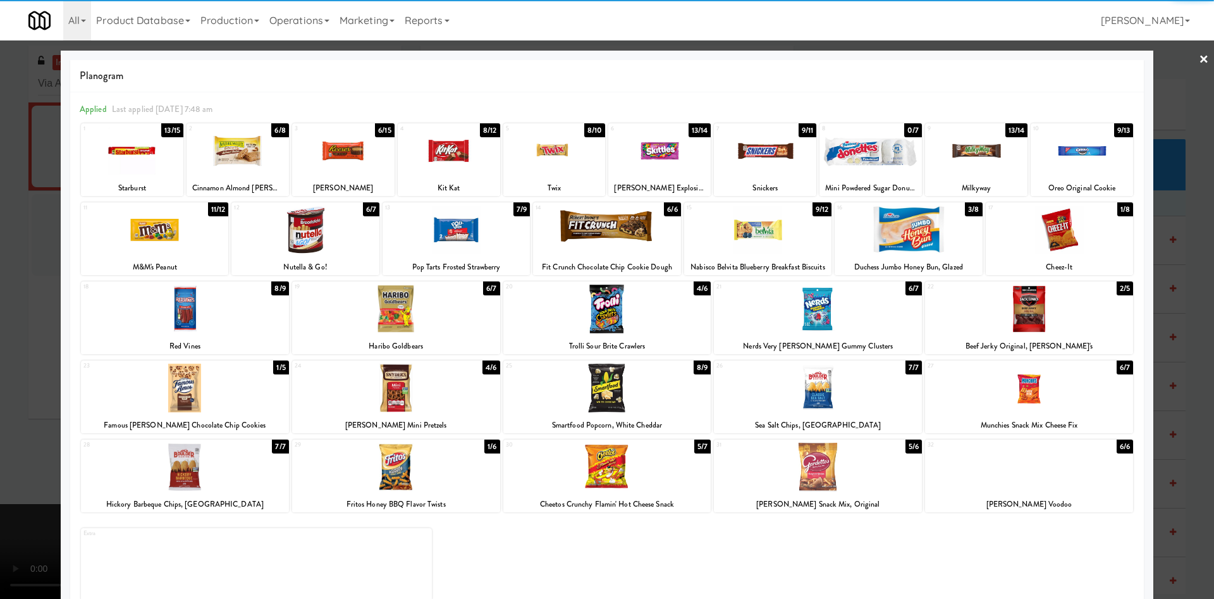
click at [799, 392] on div at bounding box center [818, 388] width 208 height 49
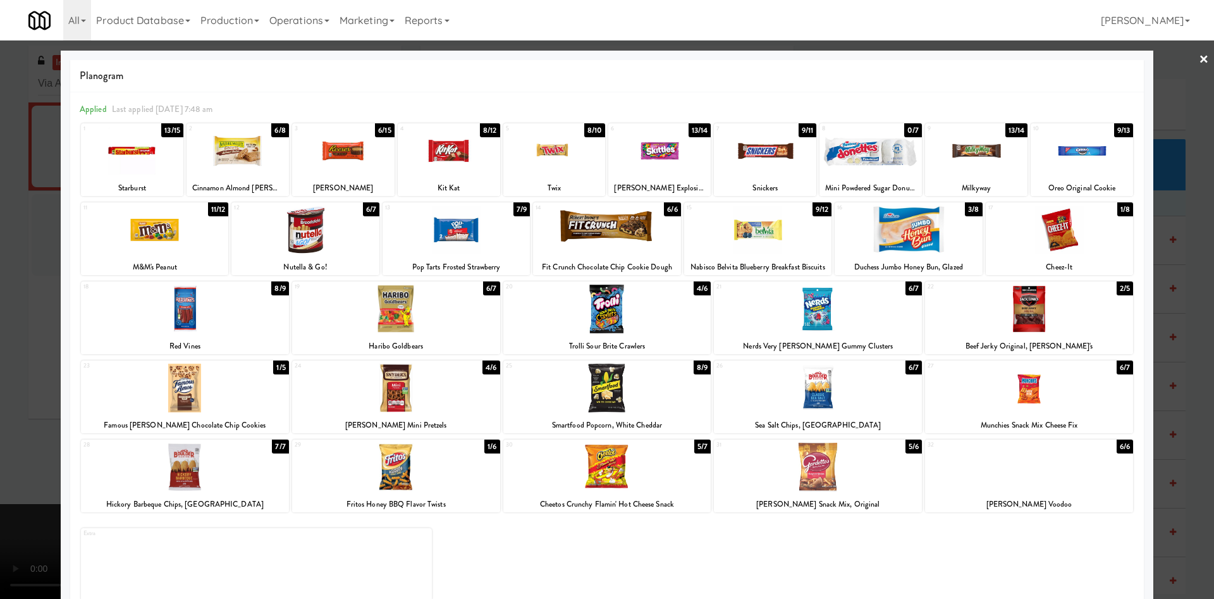
click at [34, 272] on div at bounding box center [607, 299] width 1214 height 599
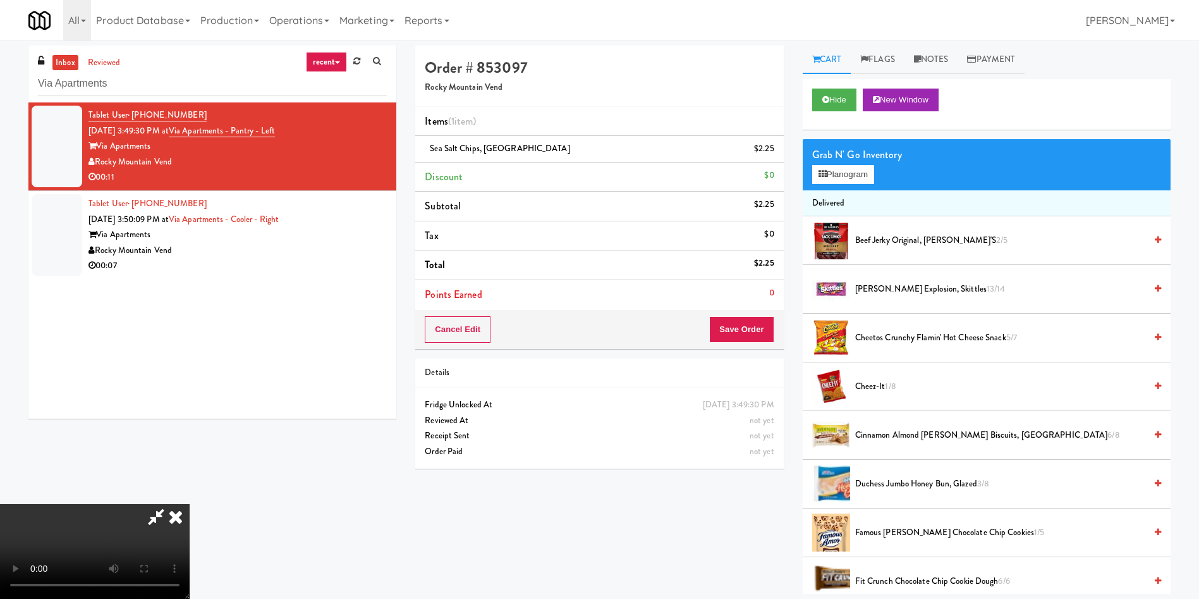
scroll to position [91, 0]
click at [721, 324] on button "Save Order" at bounding box center [741, 329] width 64 height 27
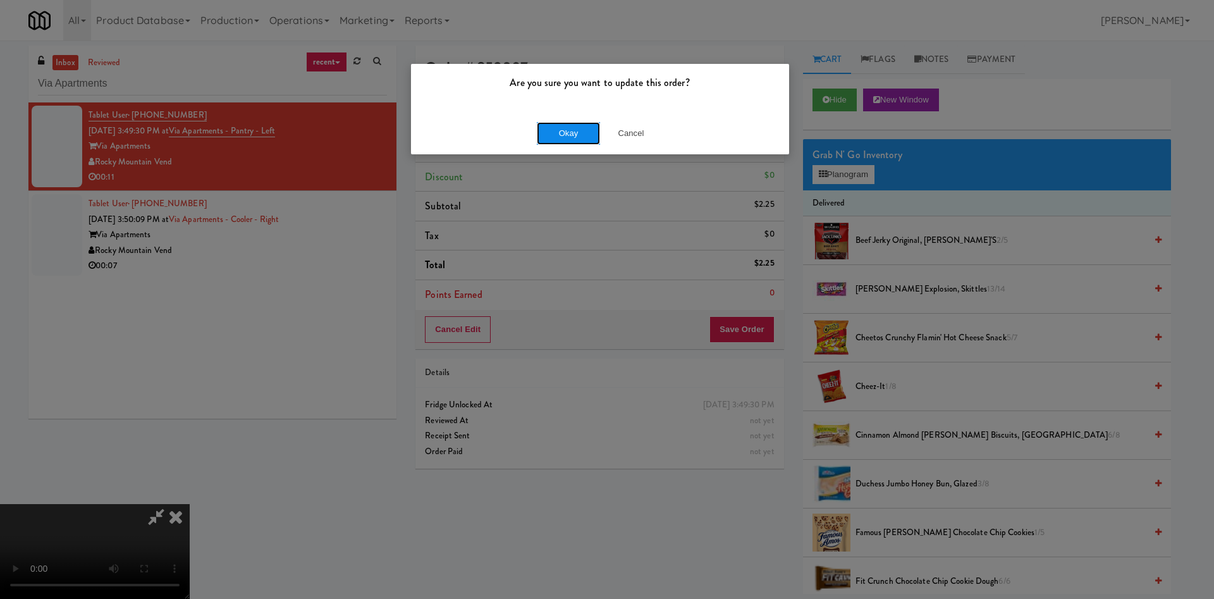
click at [544, 132] on button "Okay" at bounding box center [568, 133] width 63 height 23
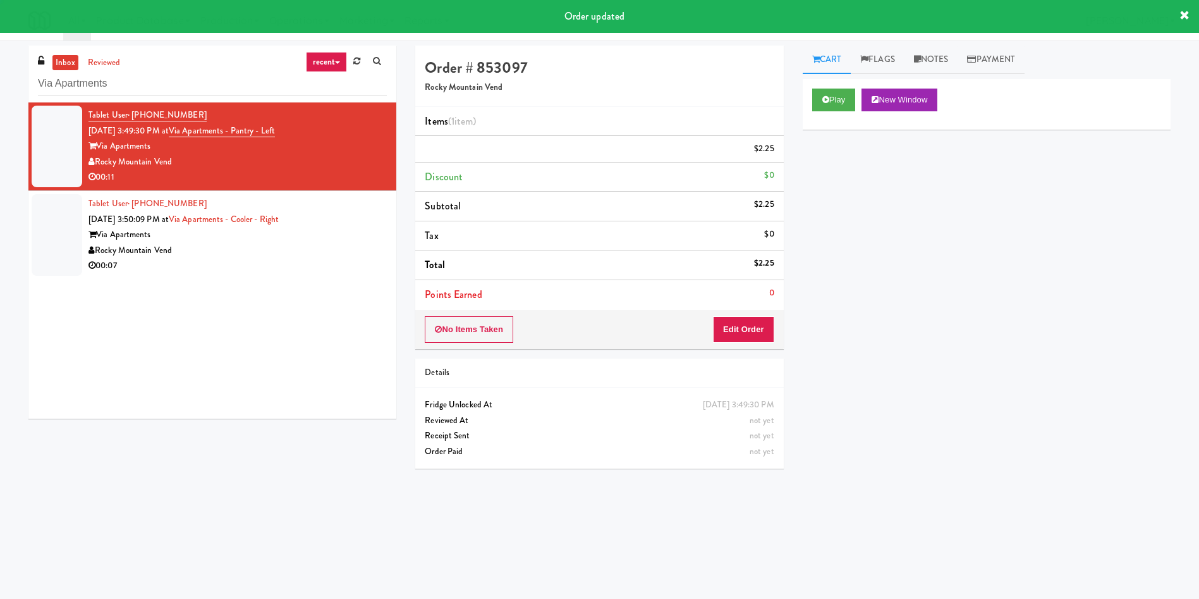
scroll to position [0, 0]
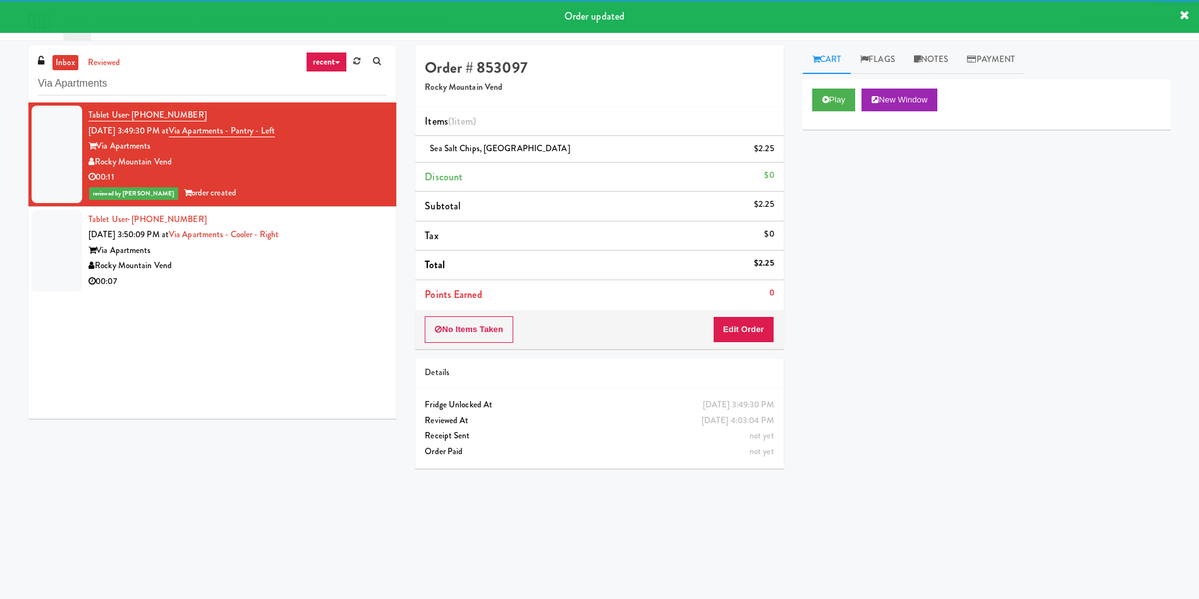
click at [45, 236] on div at bounding box center [57, 251] width 51 height 82
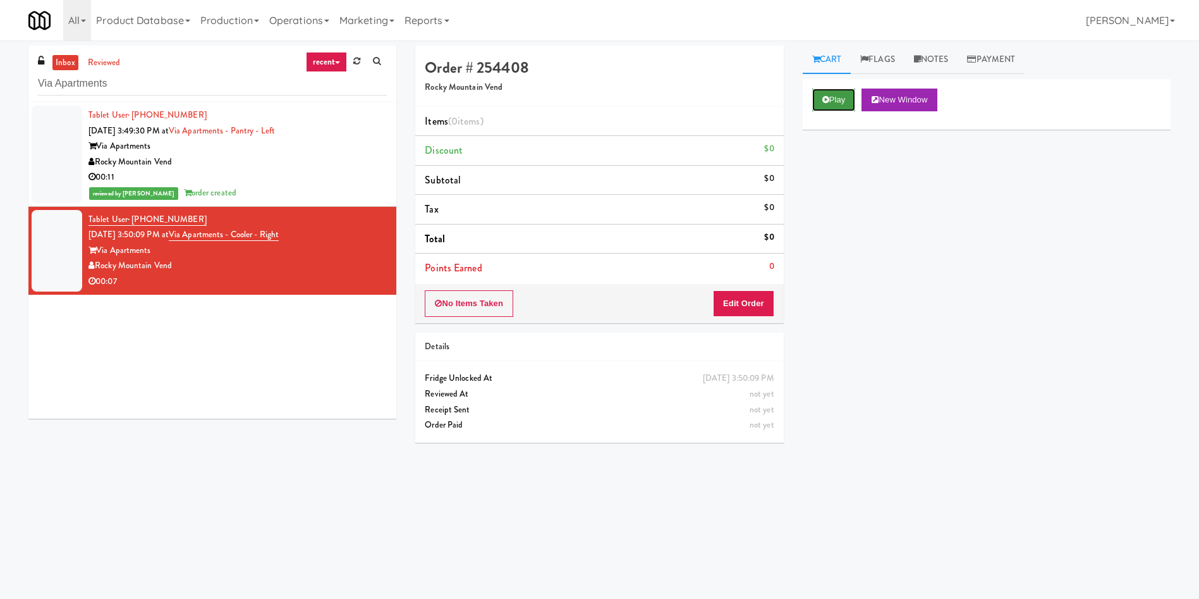
click at [799, 101] on button "Play" at bounding box center [834, 100] width 44 height 23
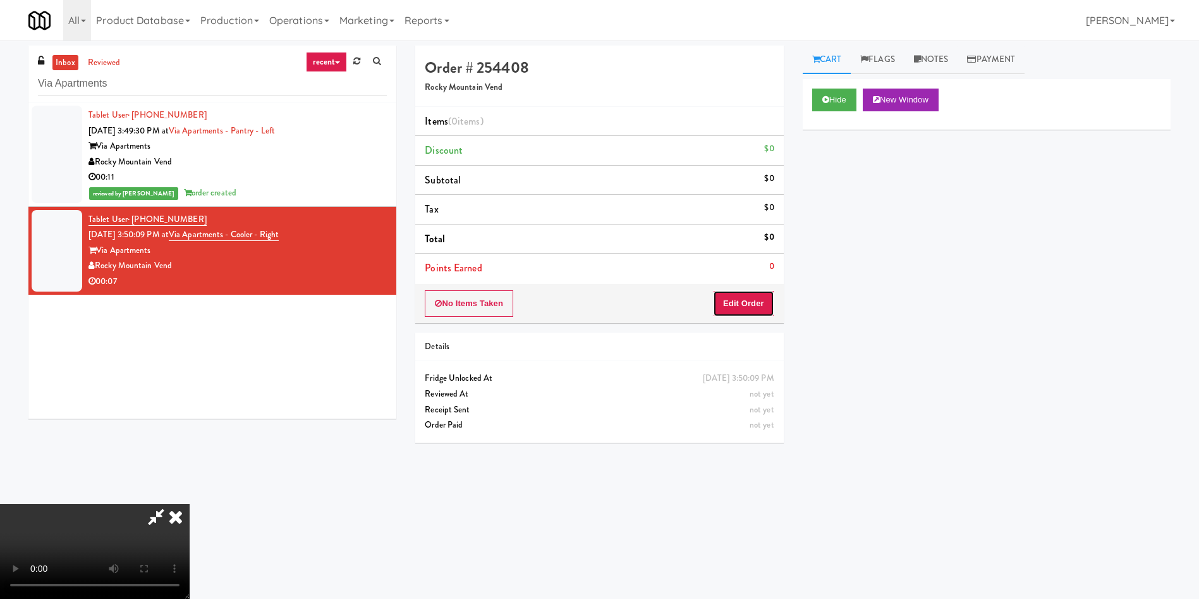
drag, startPoint x: 742, startPoint y: 293, endPoint x: 264, endPoint y: 8, distance: 556.8
click at [740, 292] on button "Edit Order" at bounding box center [743, 303] width 61 height 27
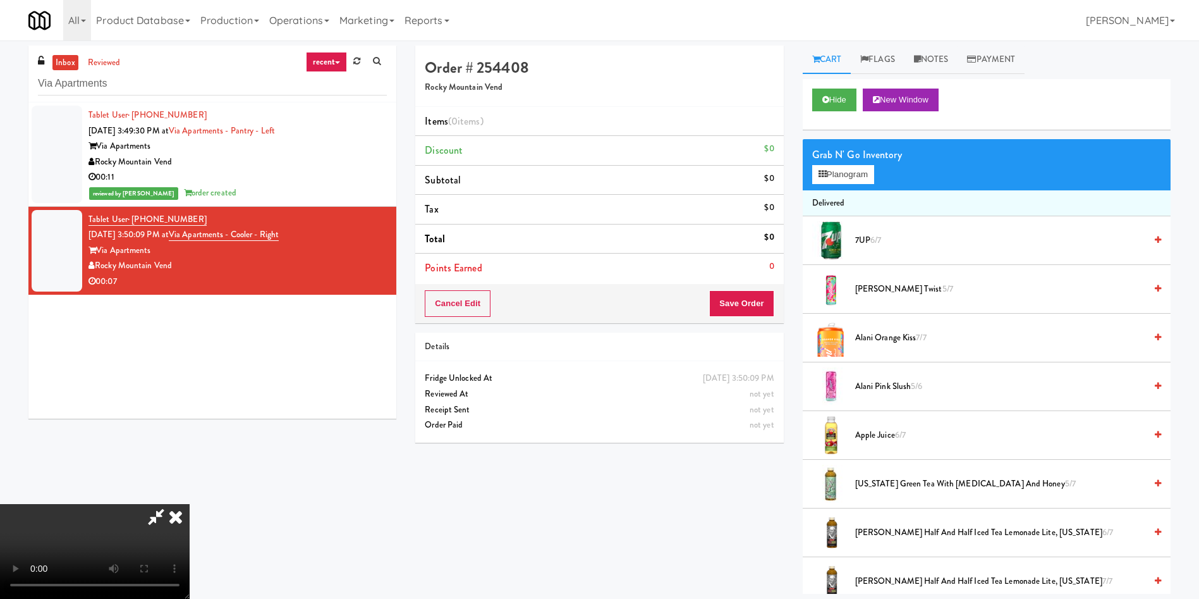
scroll to position [95, 0]
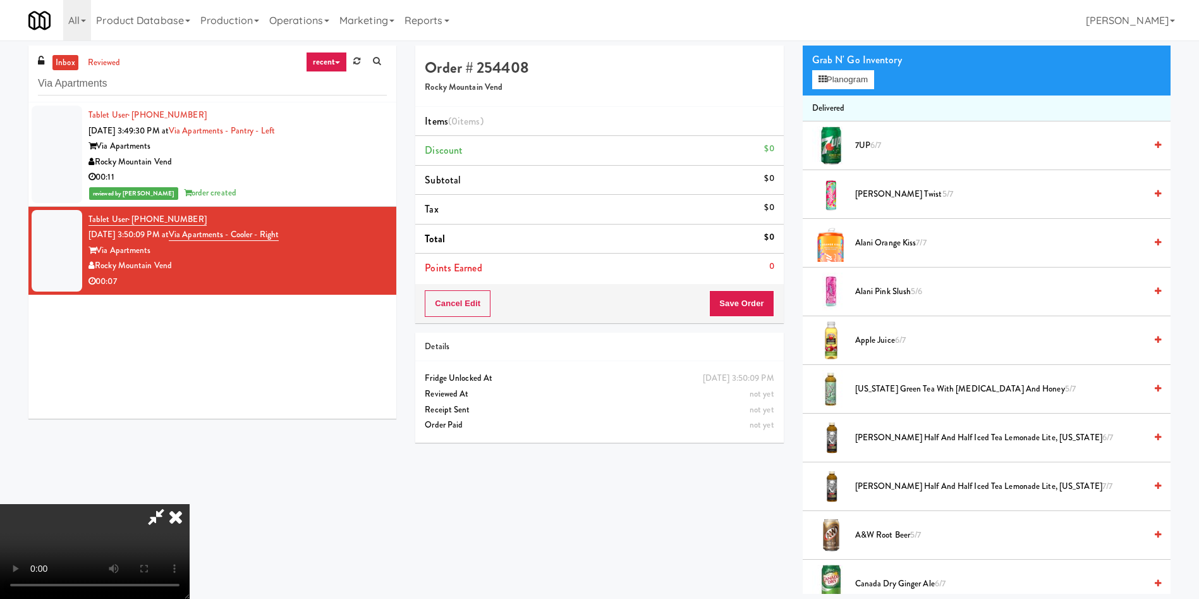
click at [190, 398] on video at bounding box center [95, 551] width 190 height 95
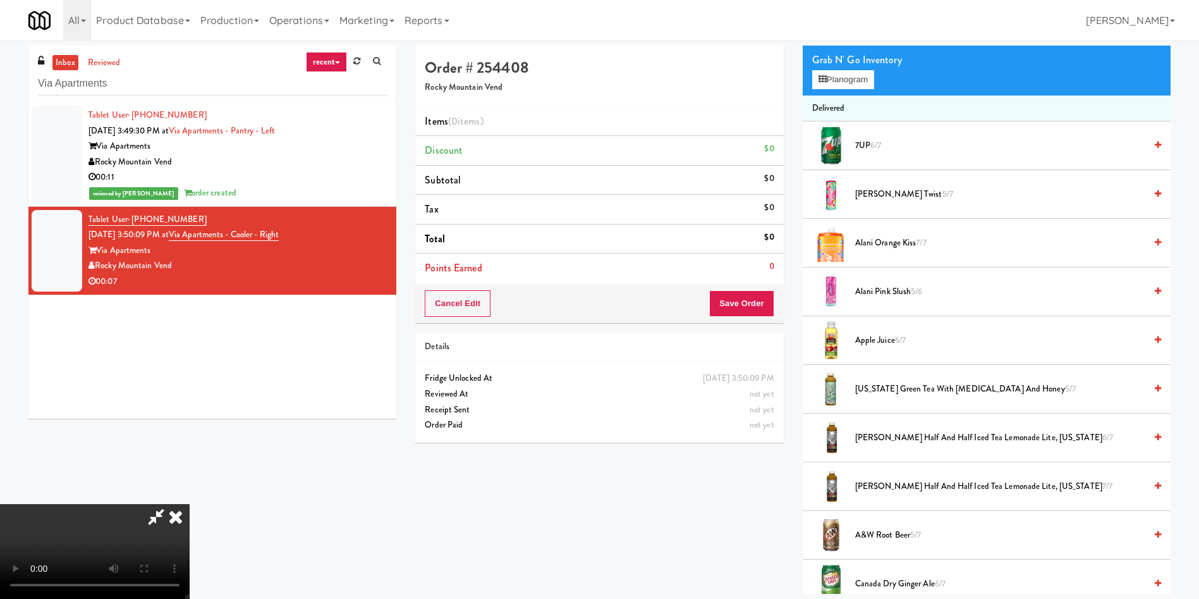
drag, startPoint x: 455, startPoint y: 224, endPoint x: 702, endPoint y: 251, distance: 248.6
click at [190, 398] on video at bounding box center [95, 551] width 190 height 95
click at [799, 385] on span "AriZona Green Tea with Ginseng and Honey 5/7" at bounding box center [1000, 389] width 290 height 16
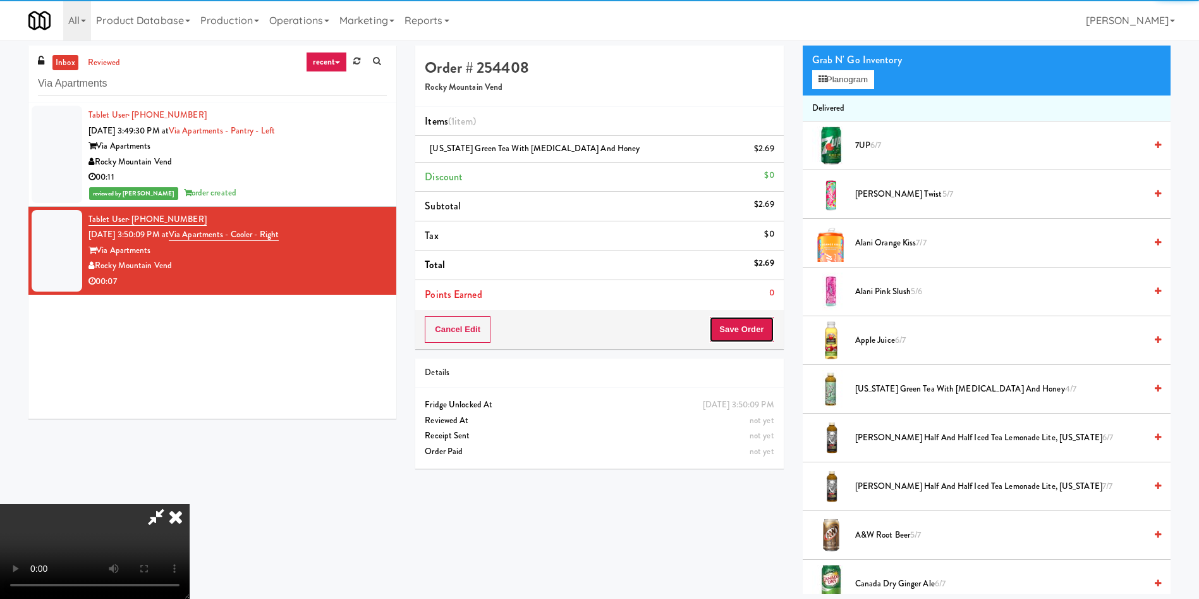
click at [761, 329] on button "Save Order" at bounding box center [741, 329] width 64 height 27
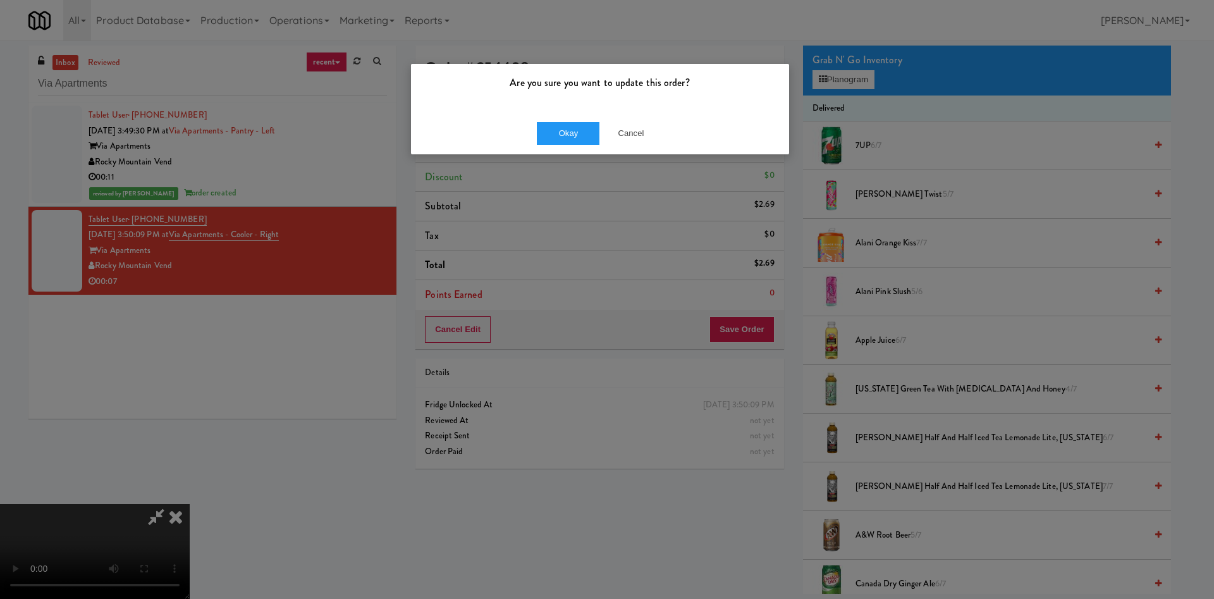
click at [544, 114] on div "Okay Cancel" at bounding box center [600, 133] width 378 height 42
click at [558, 126] on button "Okay" at bounding box center [568, 133] width 63 height 23
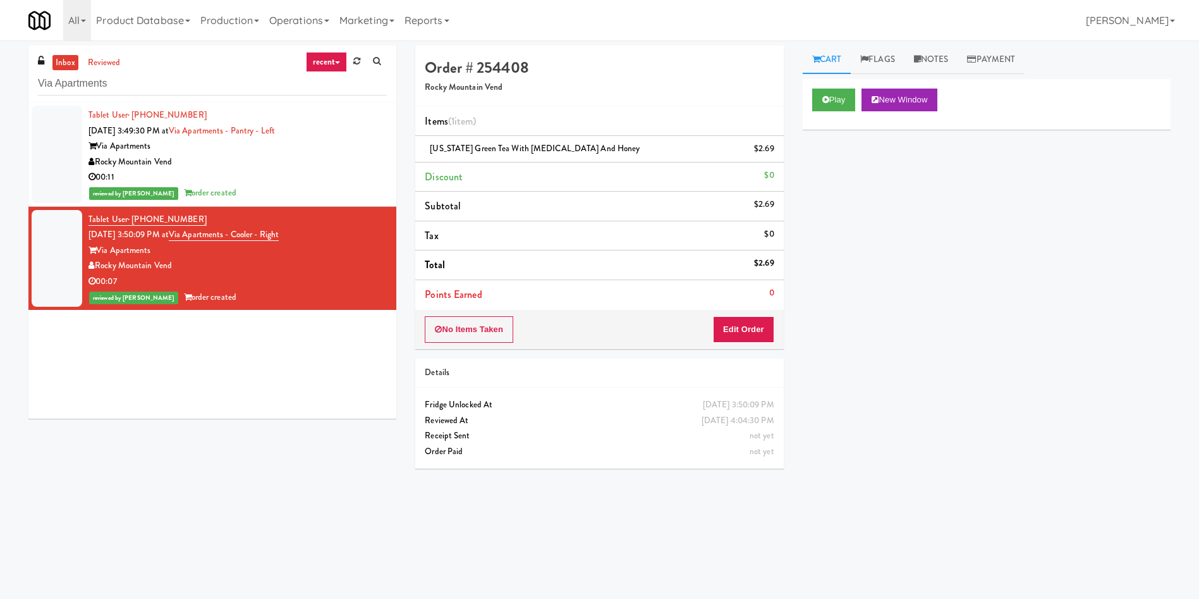
scroll to position [0, 0]
drag, startPoint x: 162, startPoint y: 89, endPoint x: 0, endPoint y: 88, distance: 162.5
click at [0, 88] on div "inbox reviewed recent all unclear take inventory issue suspicious failed recent…" at bounding box center [599, 300] width 1199 height 508
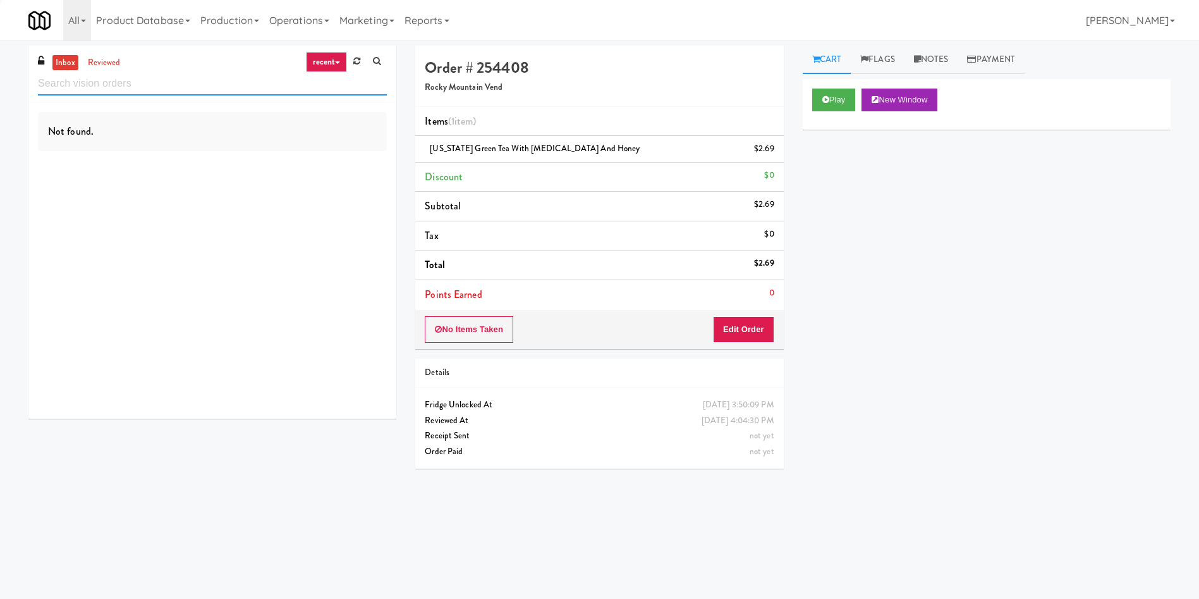
paste input "Phase II - Combo Cooler"
type input "Phase II - Combo Cooler"
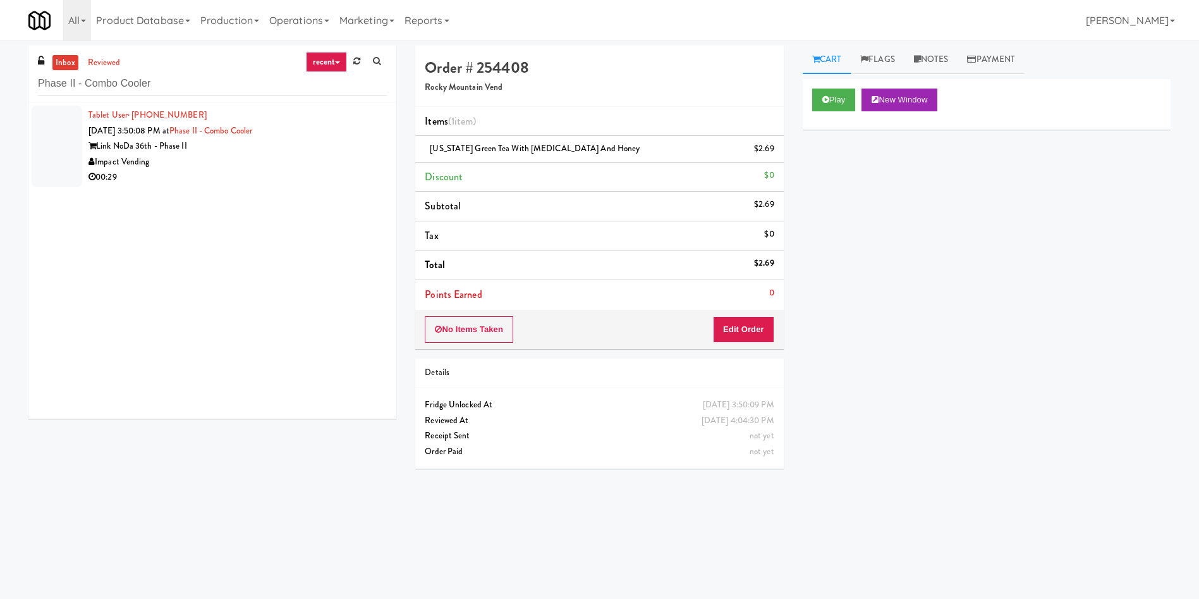
click at [58, 129] on div at bounding box center [57, 147] width 51 height 82
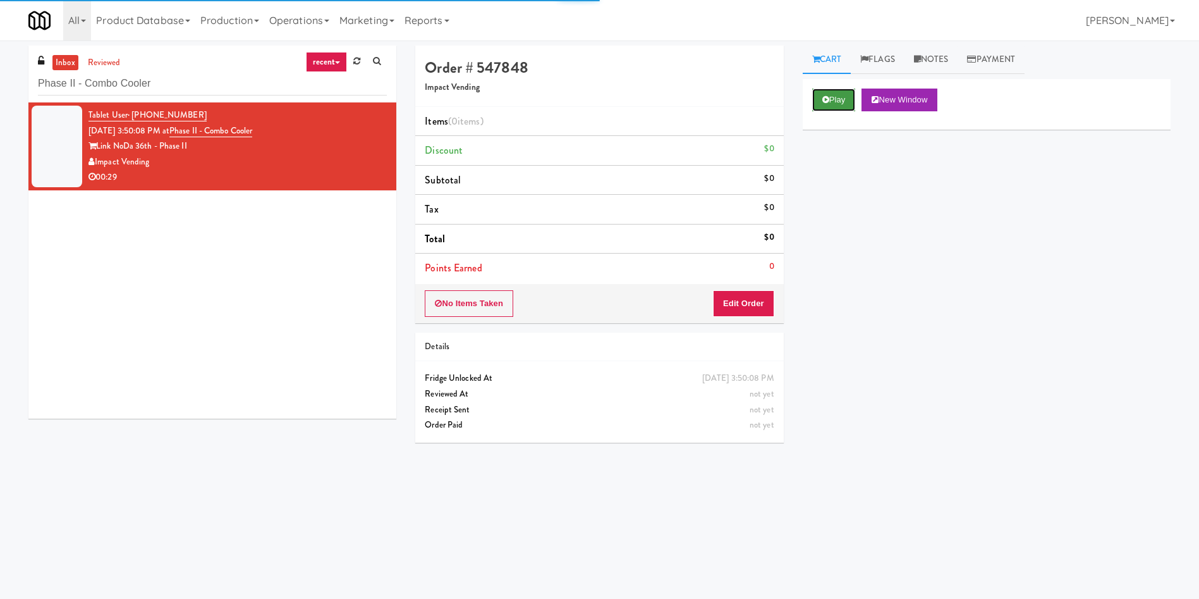
click at [799, 96] on button "Play" at bounding box center [834, 100] width 44 height 23
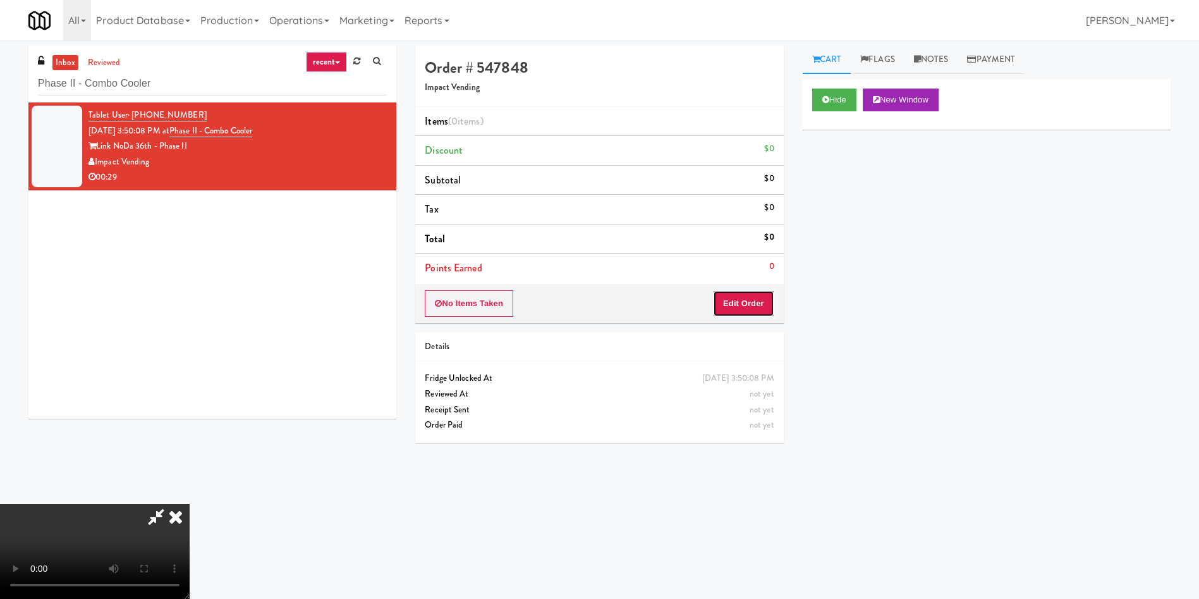
click at [738, 312] on button "Edit Order" at bounding box center [743, 303] width 61 height 27
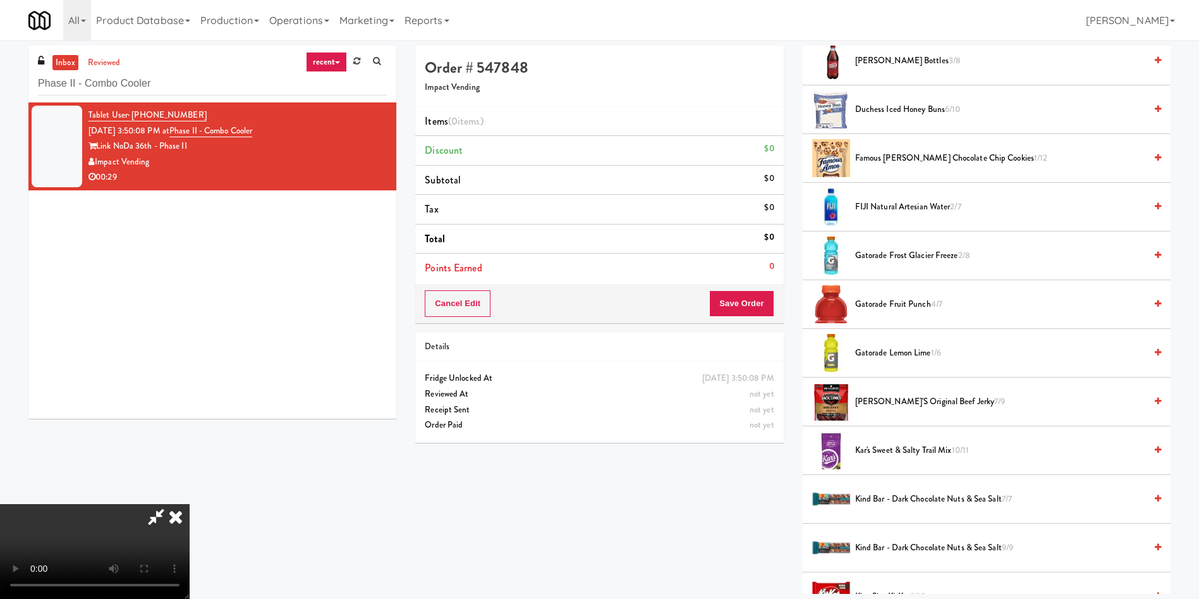
scroll to position [664, 0]
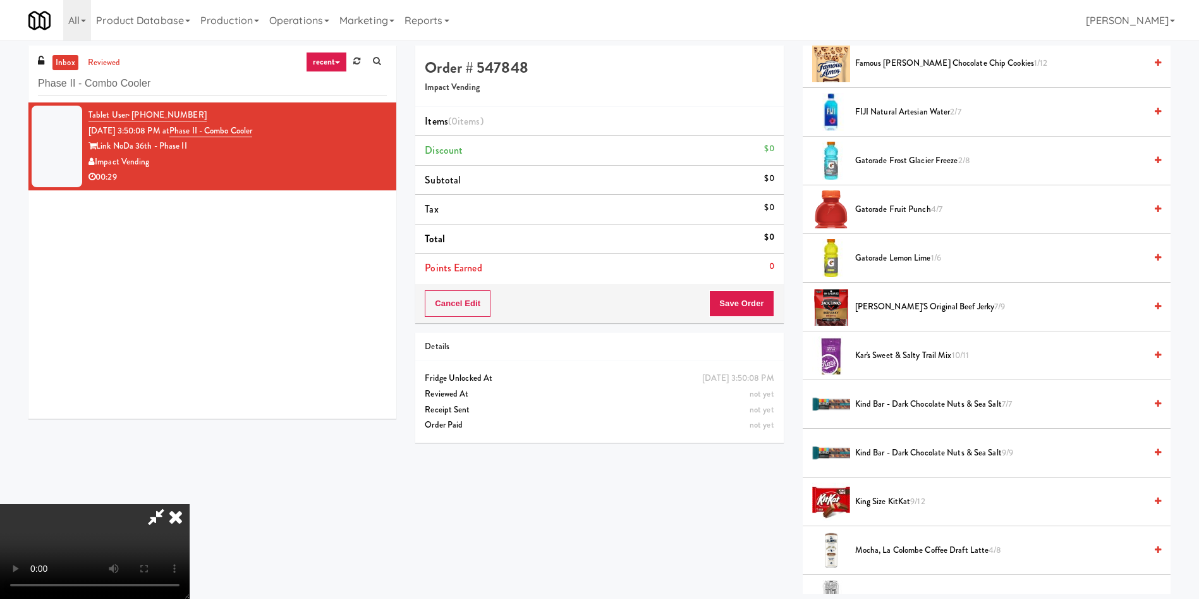
click at [799, 159] on span "Gatorade Frost Glacier Freeze 2/8" at bounding box center [1000, 161] width 290 height 16
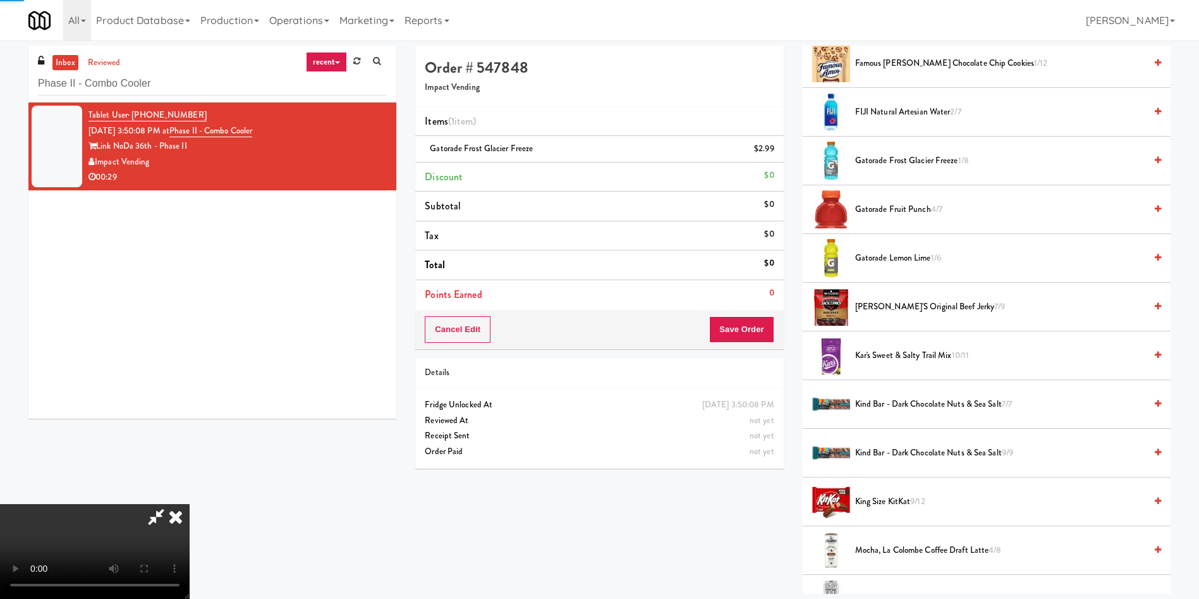
click at [799, 160] on span "Gatorade Frost Glacier Freeze 1/8" at bounding box center [1000, 161] width 290 height 16
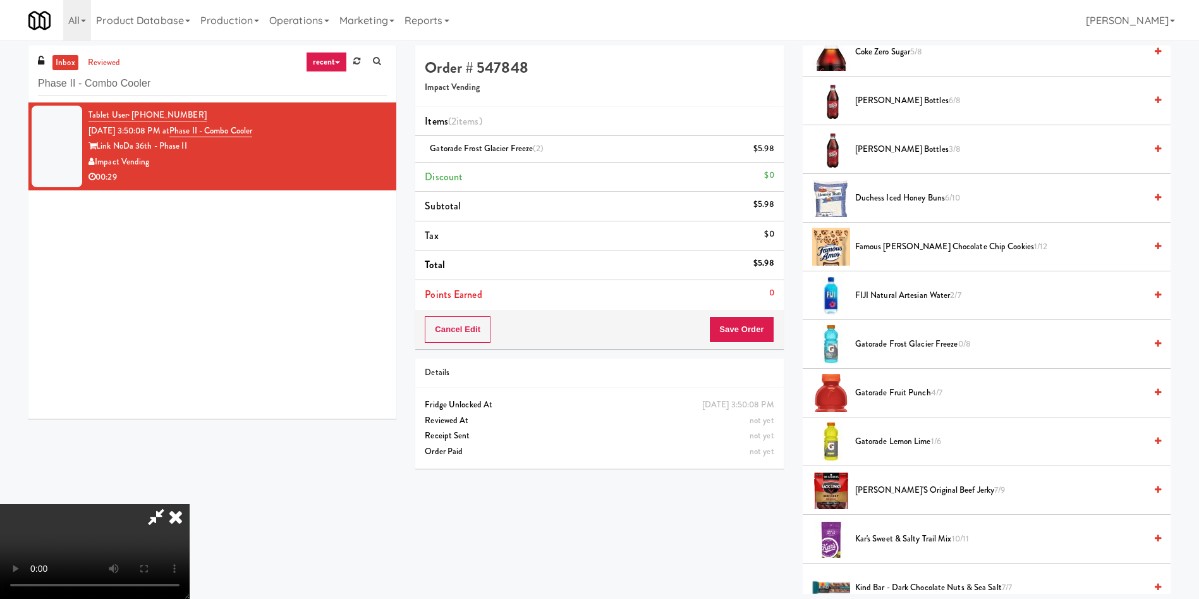
scroll to position [474, 0]
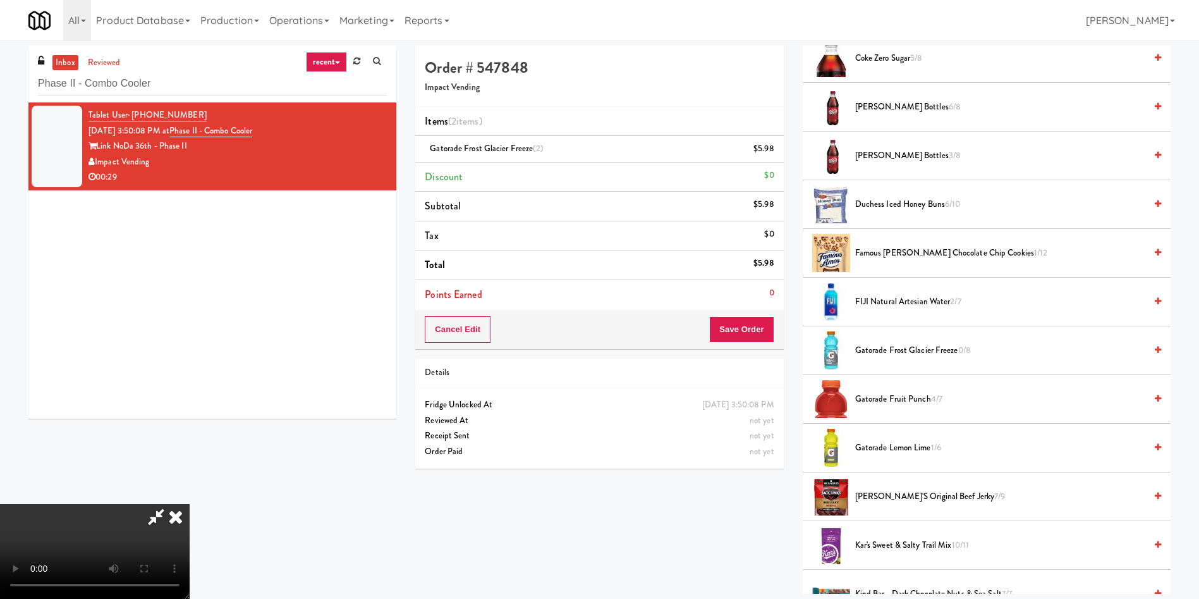
click at [190, 398] on video at bounding box center [95, 551] width 190 height 95
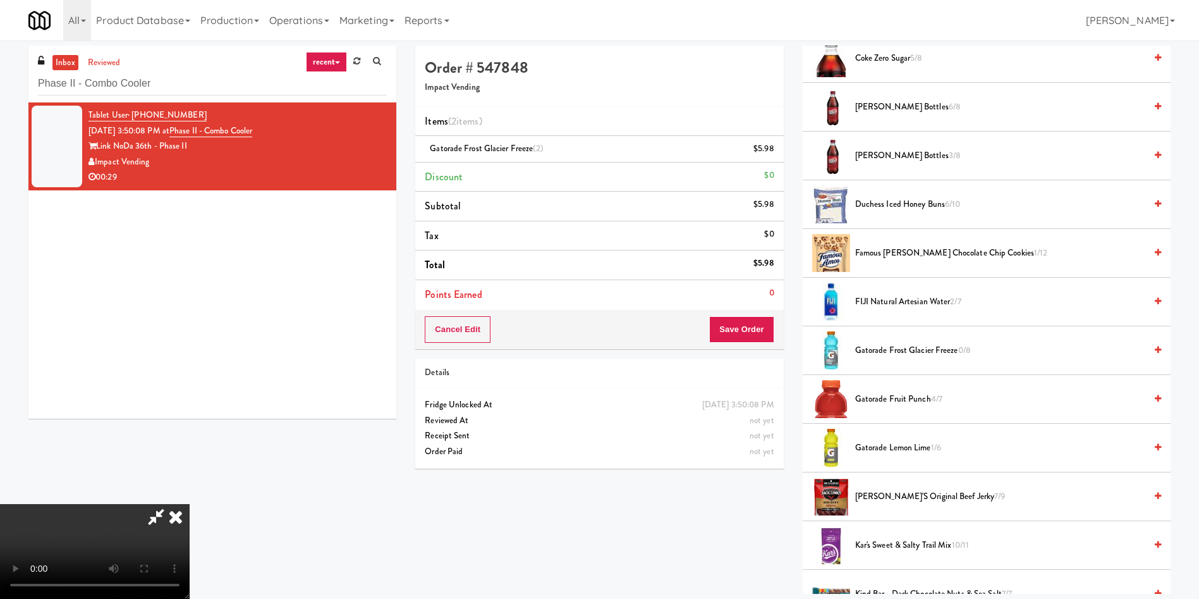
click at [190, 398] on video at bounding box center [95, 551] width 190 height 95
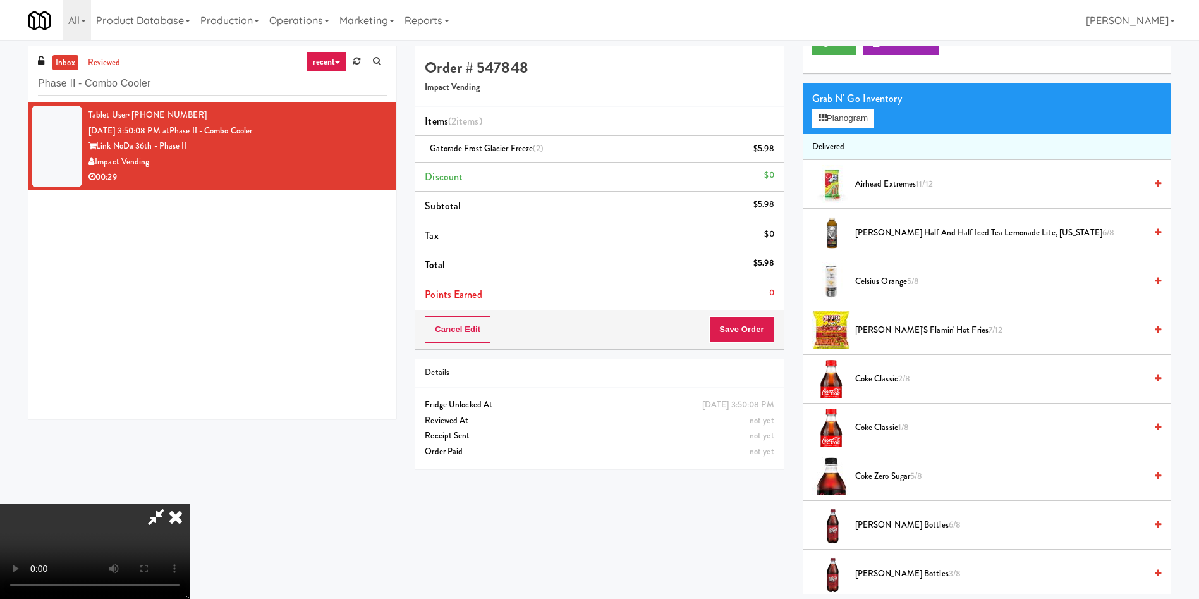
scroll to position [0, 0]
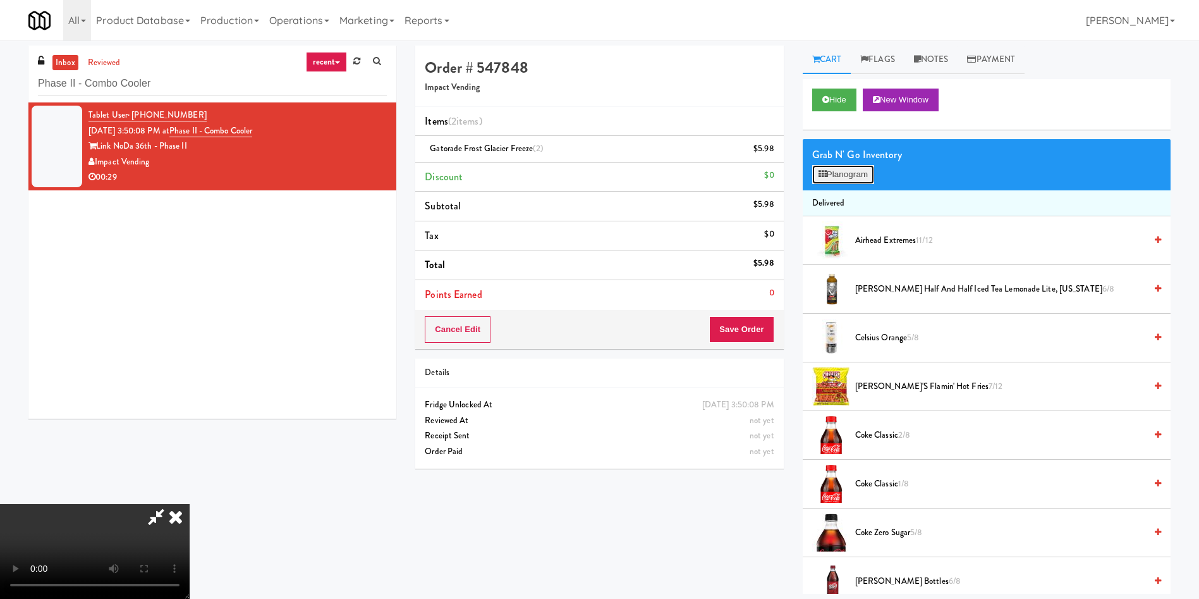
click at [799, 175] on button "Planogram" at bounding box center [843, 174] width 62 height 19
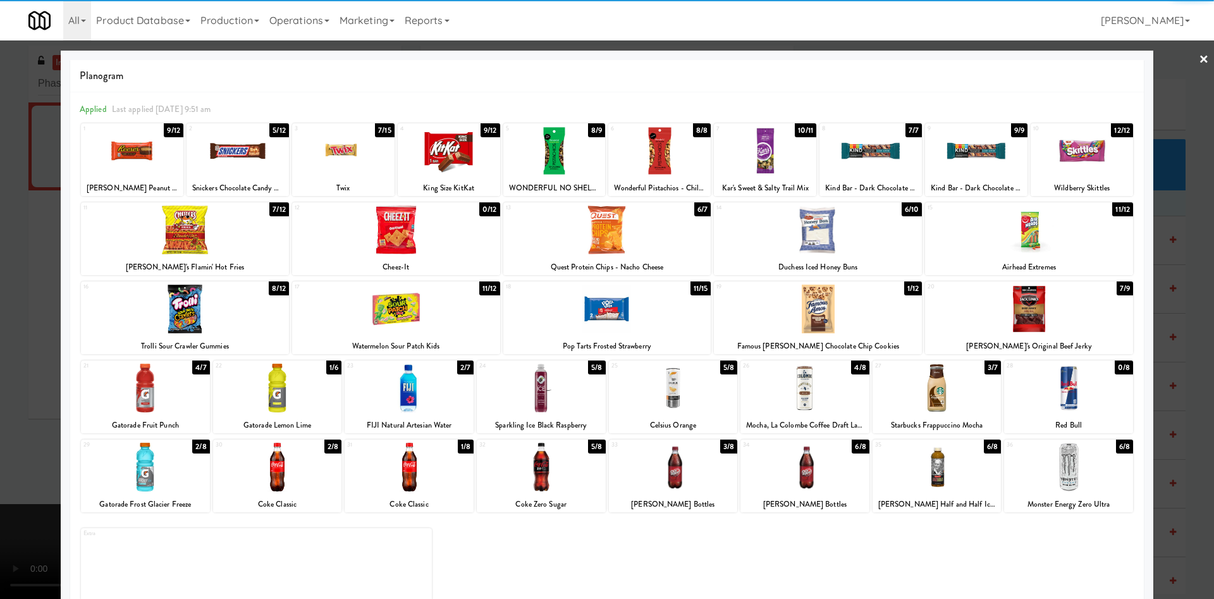
click at [799, 255] on div "15 11/12 Airhead Extremes" at bounding box center [1029, 238] width 208 height 73
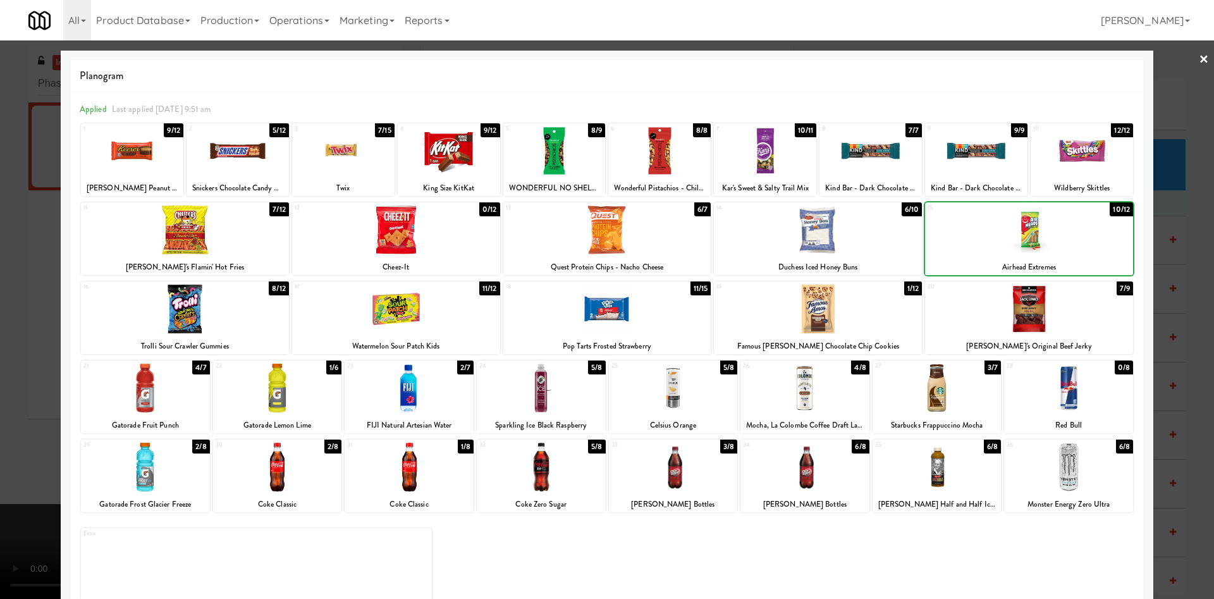
click at [799, 255] on div "15 10/12 Airhead Extremes" at bounding box center [1029, 238] width 208 height 73
click at [799, 255] on div "15 9/12 Airhead Extremes" at bounding box center [1029, 238] width 208 height 73
click at [799, 255] on div "15 8/12 Airhead Extremes" at bounding box center [1029, 238] width 208 height 73
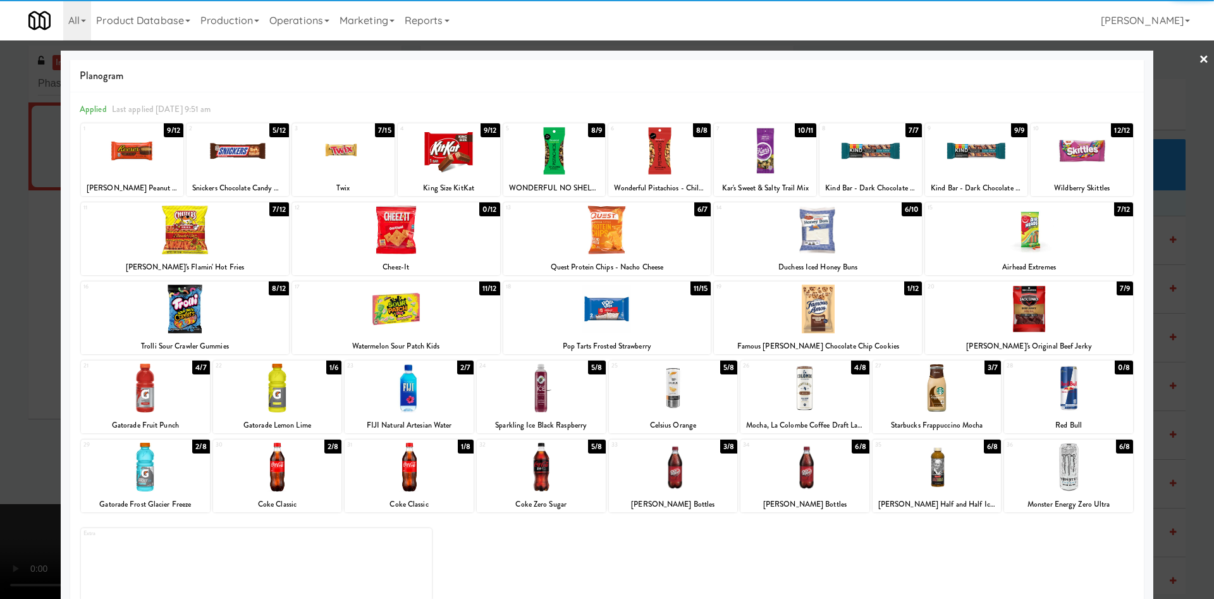
drag, startPoint x: 6, startPoint y: 264, endPoint x: 494, endPoint y: 231, distance: 489.2
click at [8, 265] on div at bounding box center [607, 299] width 1214 height 599
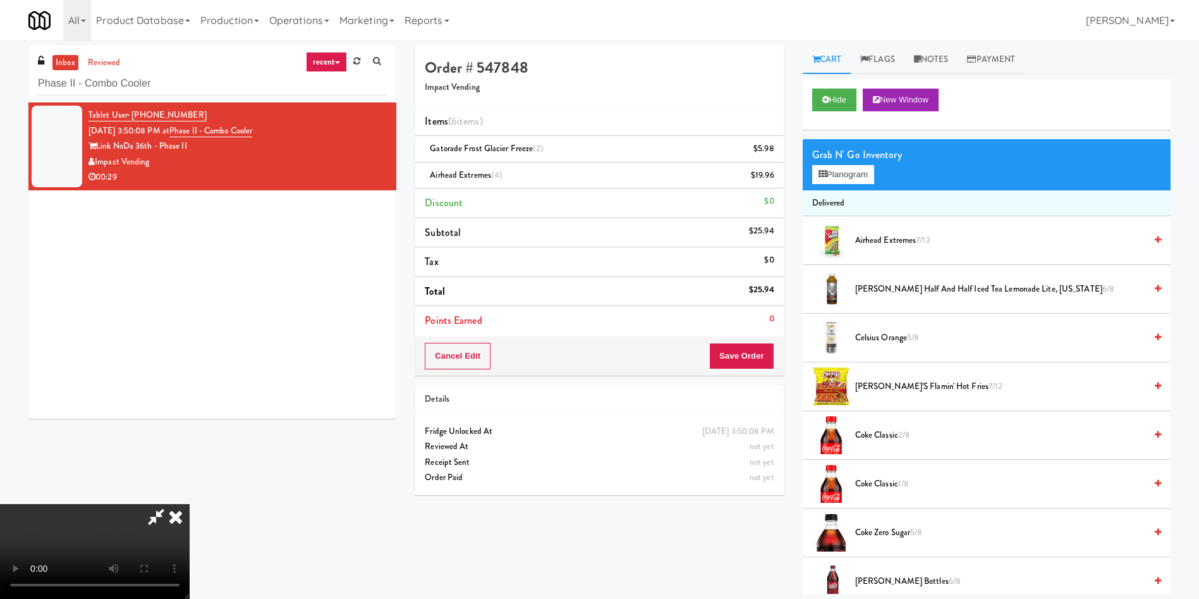
click at [190, 398] on video at bounding box center [95, 551] width 190 height 95
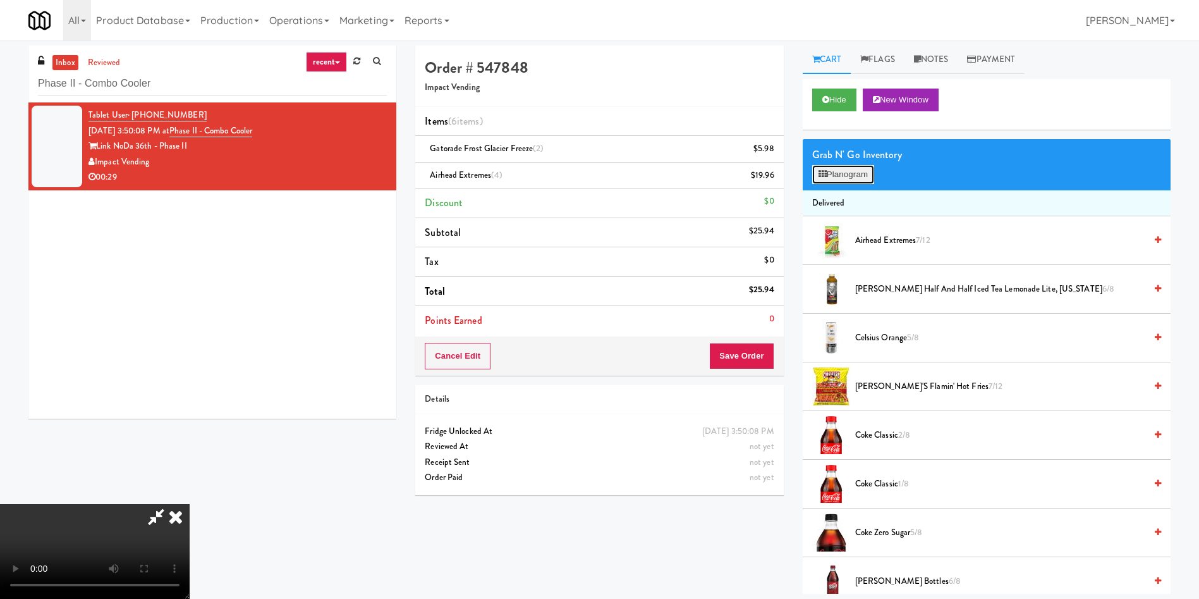
click at [799, 179] on button "Planogram" at bounding box center [843, 174] width 62 height 19
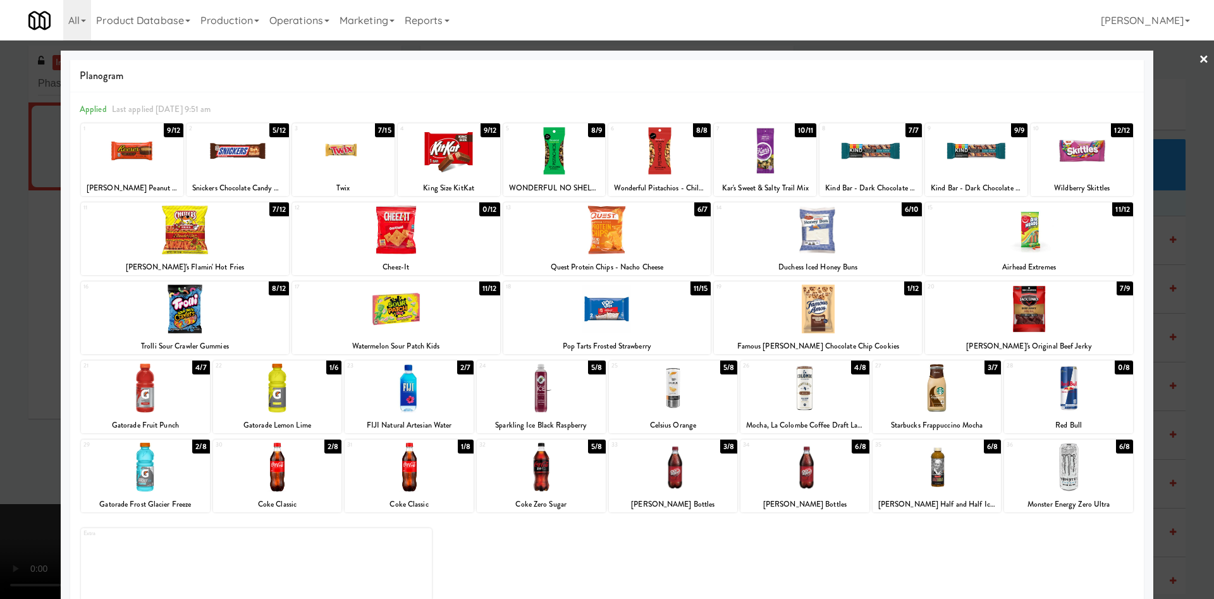
click at [799, 309] on div at bounding box center [1029, 309] width 208 height 49
drag, startPoint x: 1072, startPoint y: 309, endPoint x: 304, endPoint y: 199, distance: 775.4
click at [799, 312] on div at bounding box center [1029, 309] width 208 height 49
click at [20, 237] on div at bounding box center [607, 299] width 1214 height 599
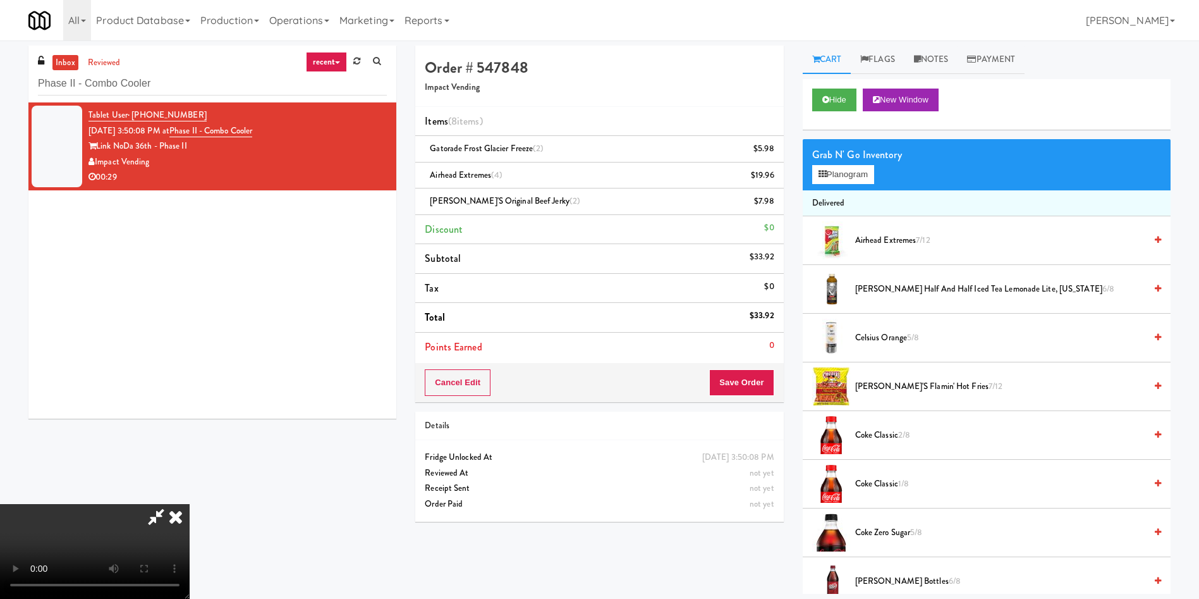
click at [190, 398] on video at bounding box center [95, 551] width 190 height 95
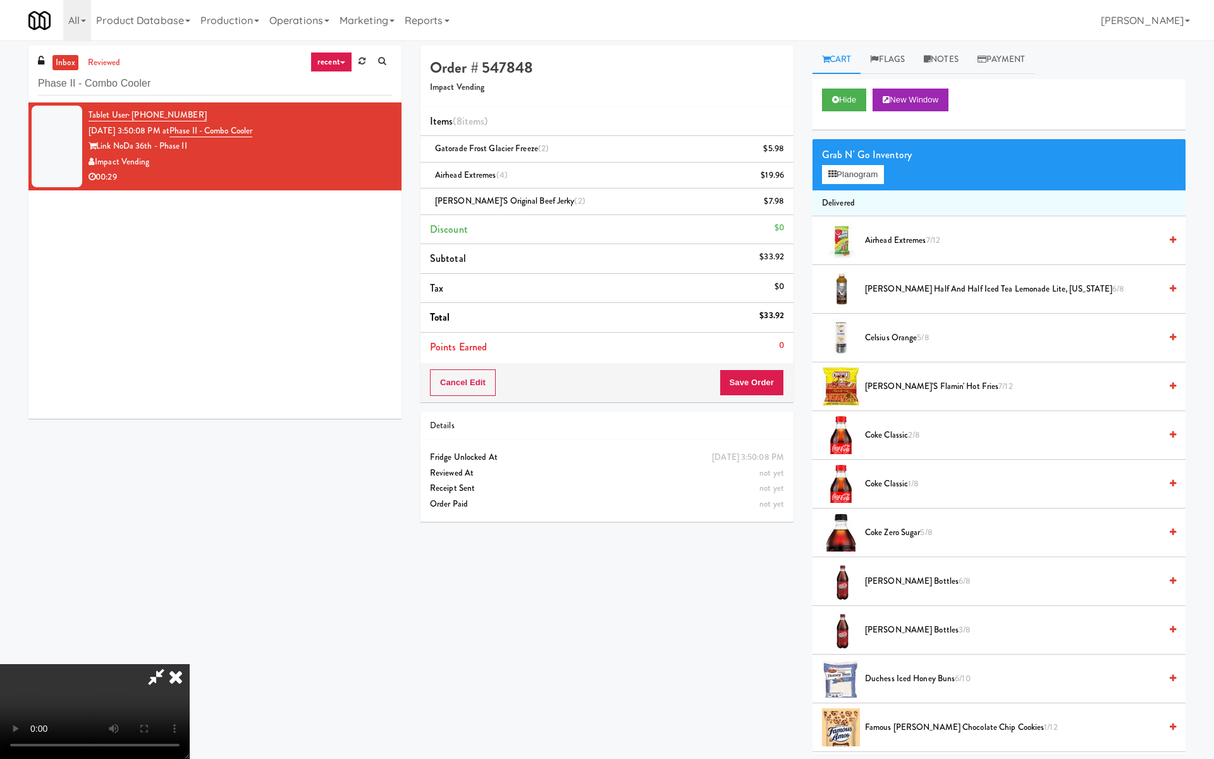
click at [190, 398] on video at bounding box center [95, 711] width 190 height 95
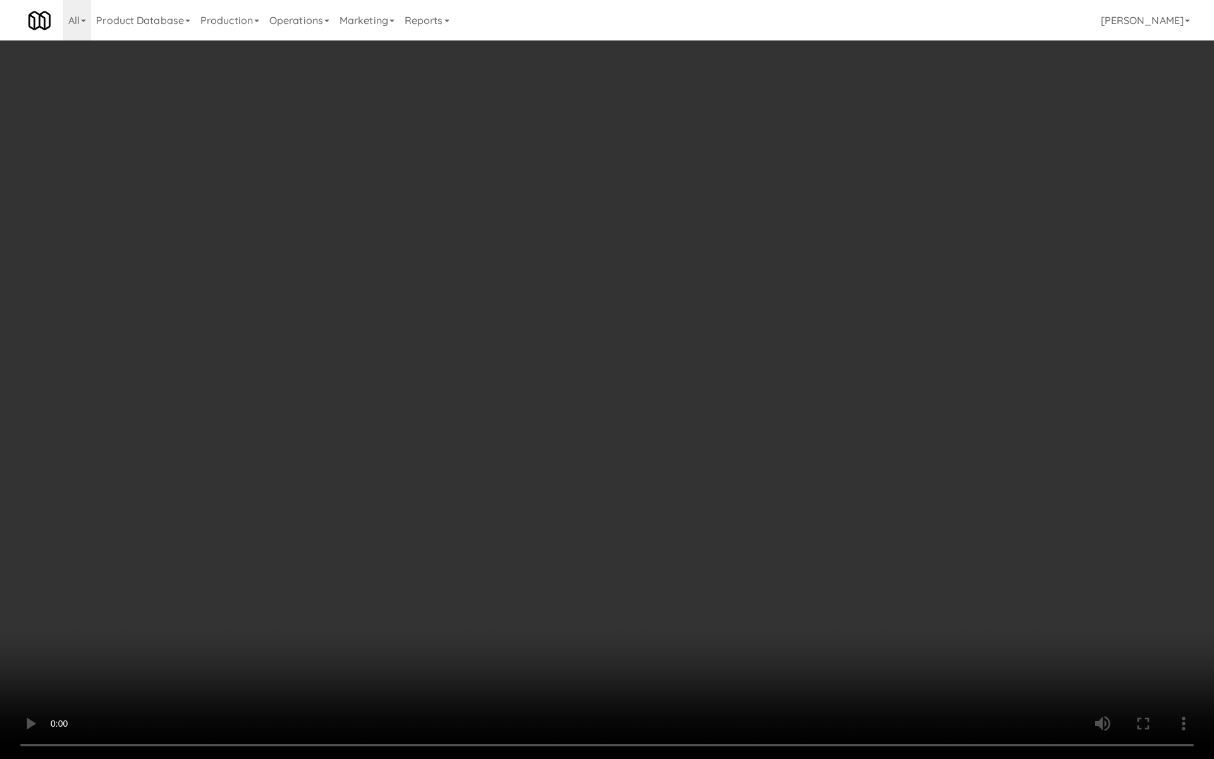
click at [500, 345] on video at bounding box center [607, 379] width 1214 height 759
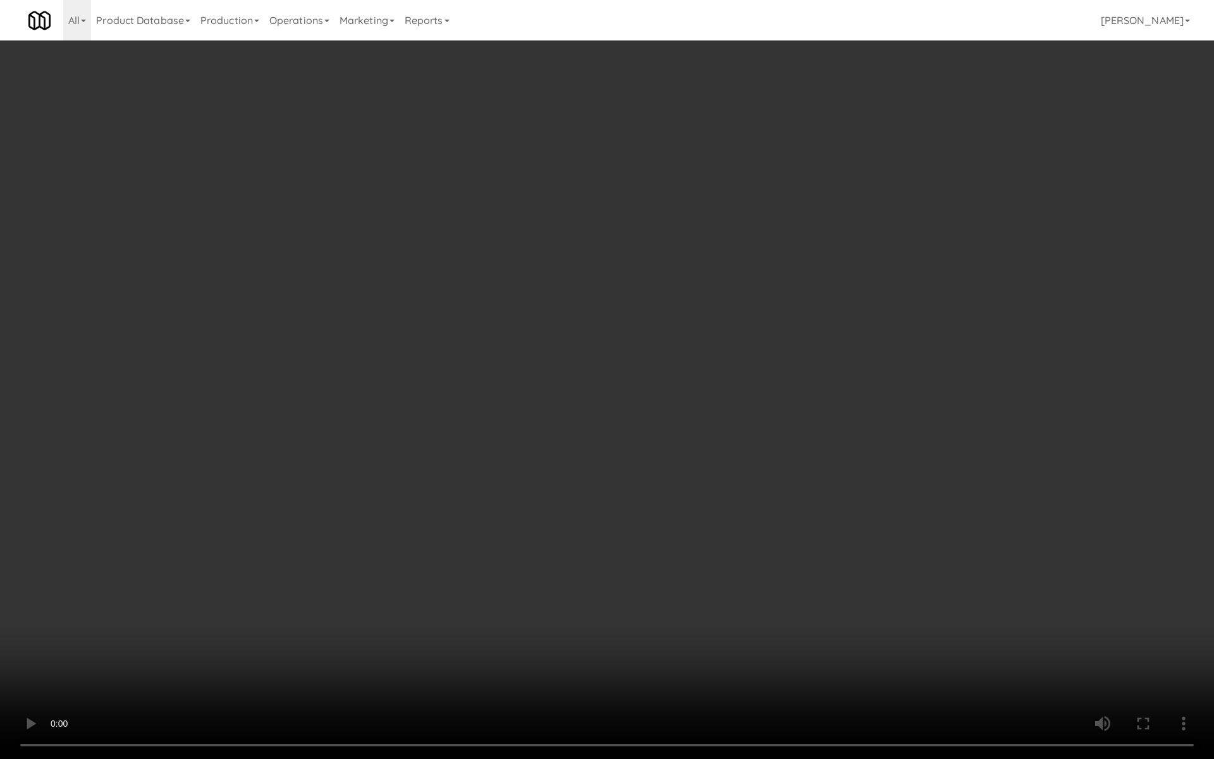
click at [500, 345] on video at bounding box center [607, 379] width 1214 height 759
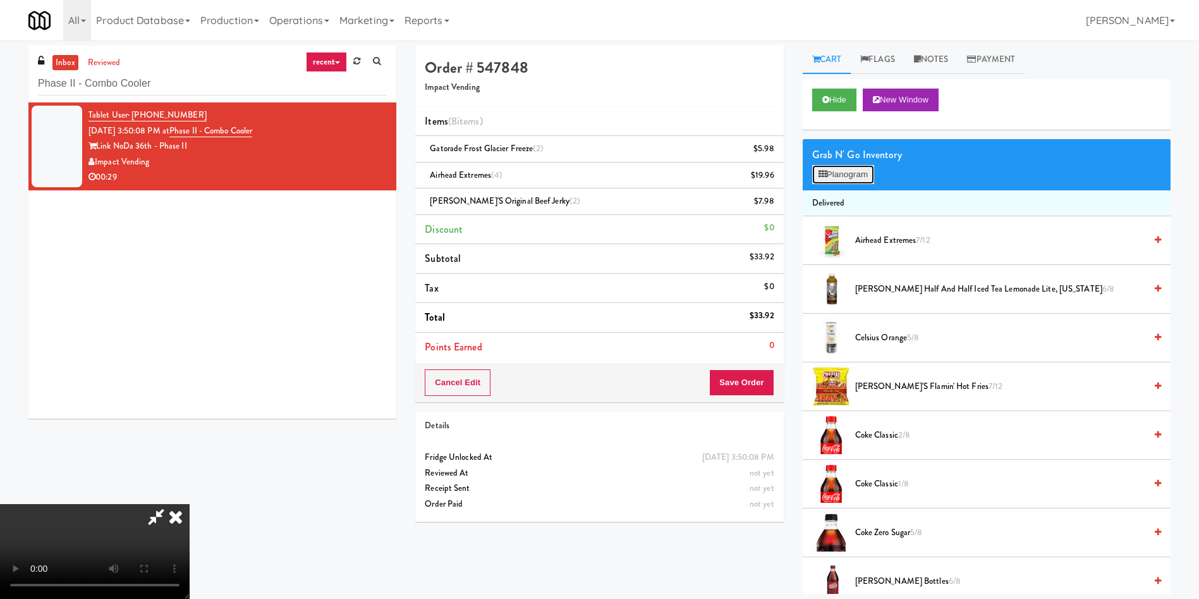
click at [799, 175] on button "Planogram" at bounding box center [843, 174] width 62 height 19
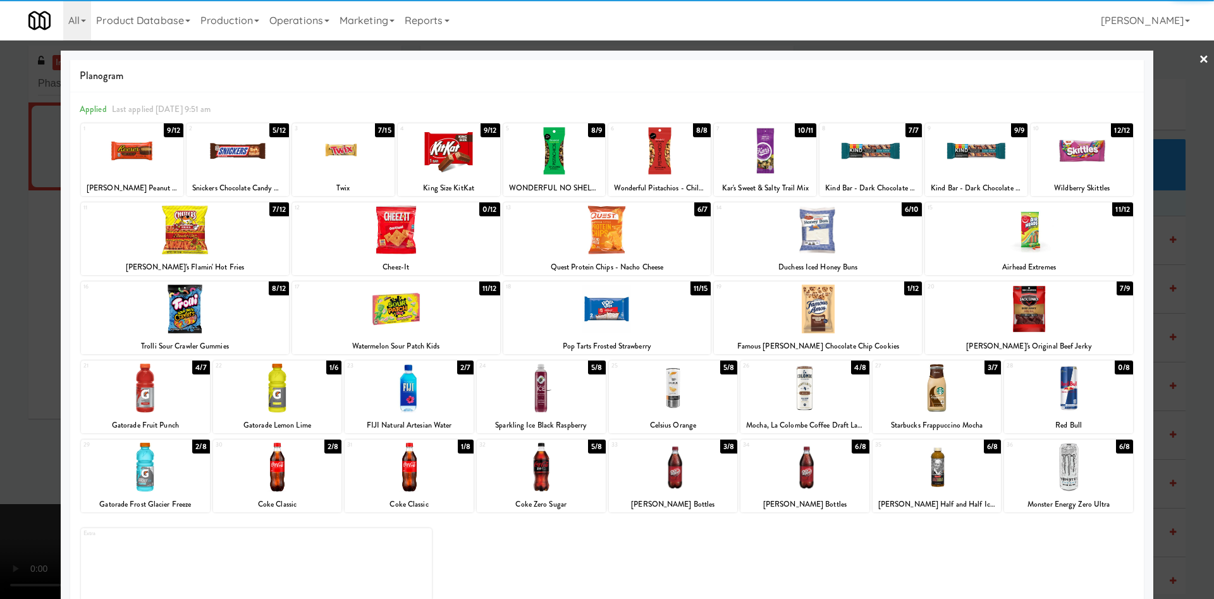
click at [676, 157] on div at bounding box center [659, 150] width 102 height 49
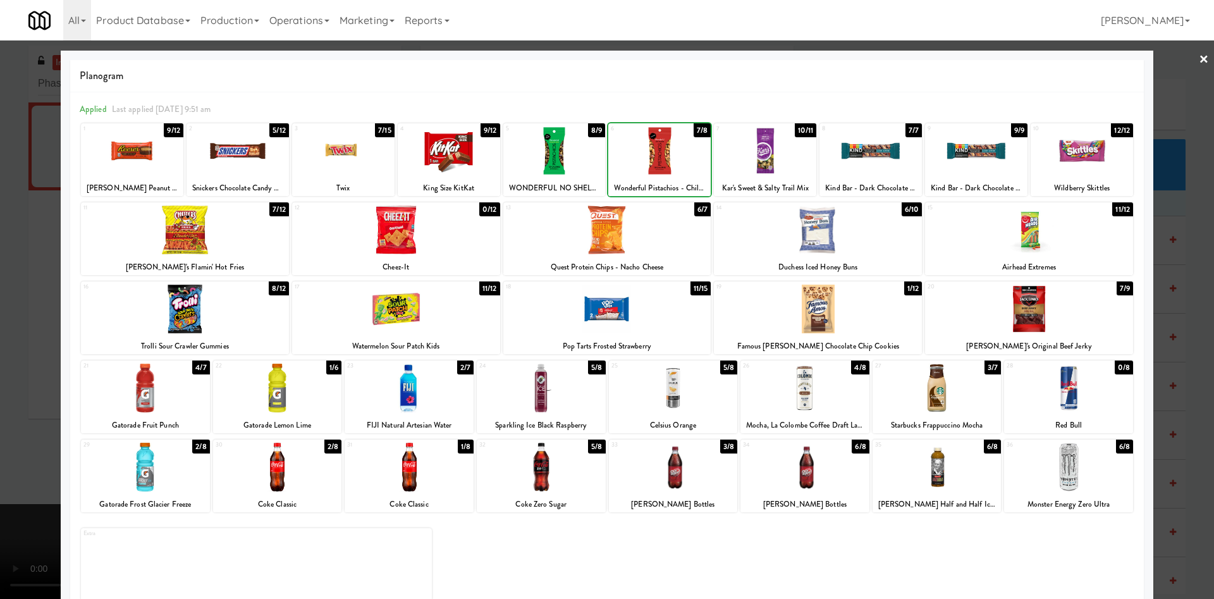
click at [676, 157] on div at bounding box center [659, 150] width 102 height 49
click at [45, 243] on div at bounding box center [607, 299] width 1214 height 599
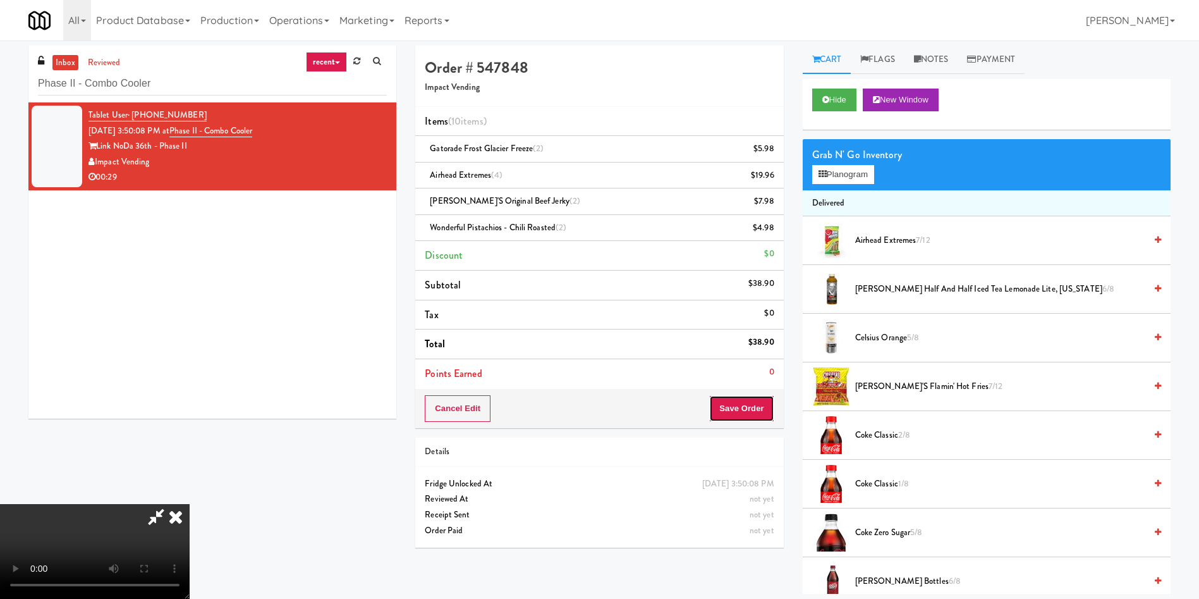
click at [746, 398] on button "Save Order" at bounding box center [741, 408] width 64 height 27
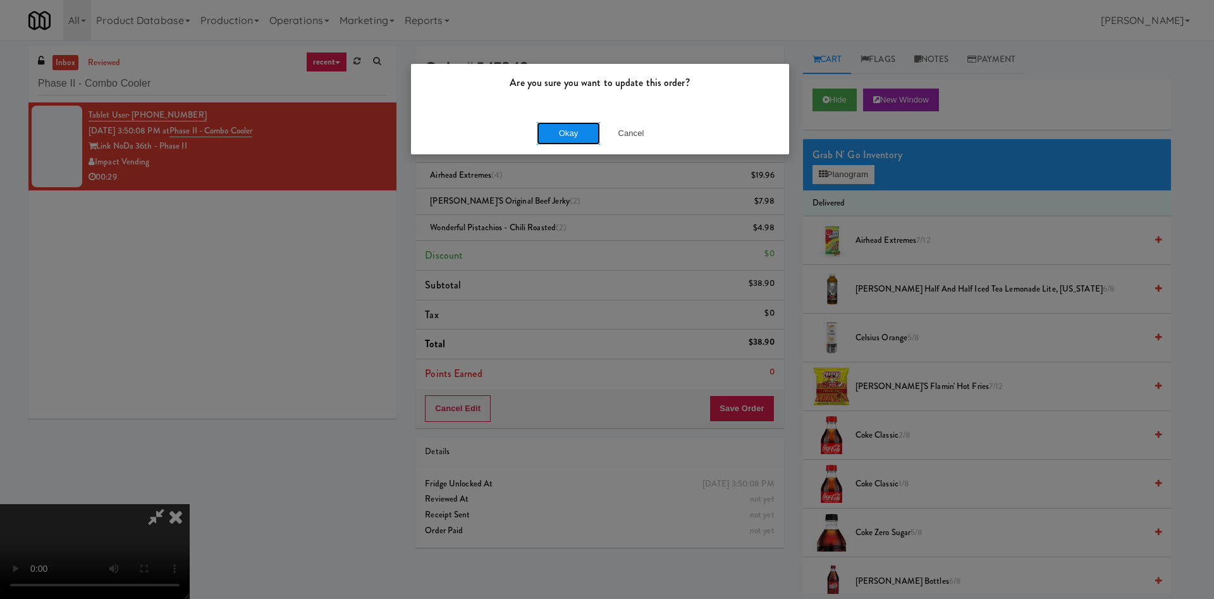
click at [549, 137] on button "Okay" at bounding box center [568, 133] width 63 height 23
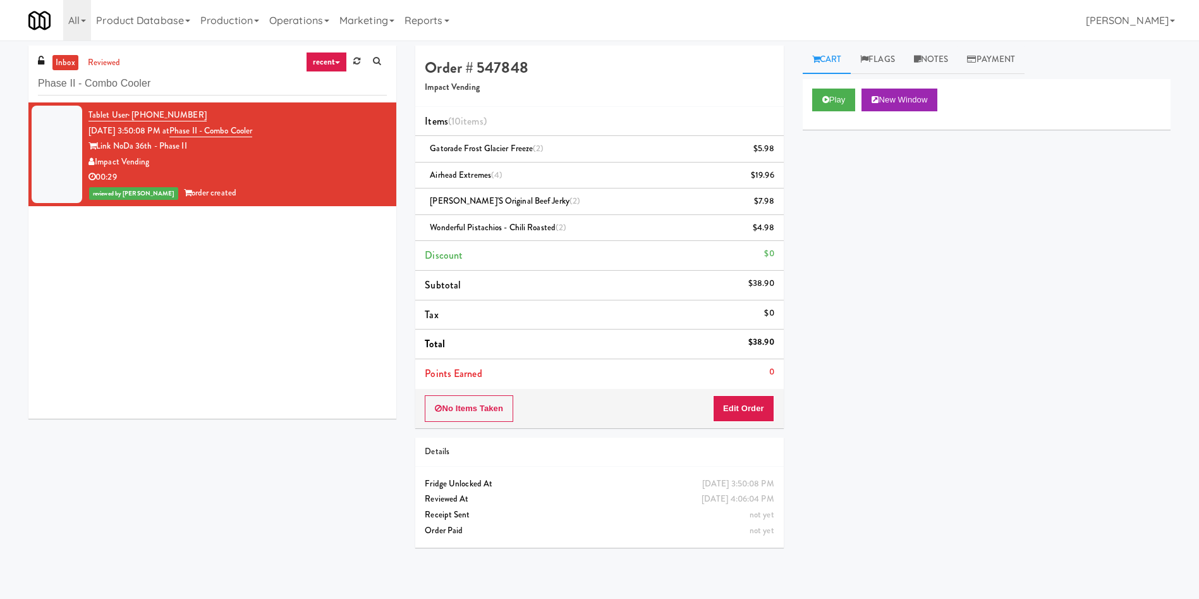
click at [324, 289] on div "Tablet User · (980) 312-7806 Aug 14, 2025 3:50:08 PM at Phase II - Combo Cooler…" at bounding box center [212, 260] width 368 height 316
drag, startPoint x: 311, startPoint y: 129, endPoint x: 192, endPoint y: 132, distance: 119.5
click at [192, 132] on div "Tablet User · (980) 312-7806 Aug 14, 2025 3:50:08 PM at Phase II - Combo Cooler…" at bounding box center [238, 154] width 298 height 94
copy link "Phase II - Combo Cooler"
drag, startPoint x: 162, startPoint y: 157, endPoint x: 94, endPoint y: 158, distance: 68.3
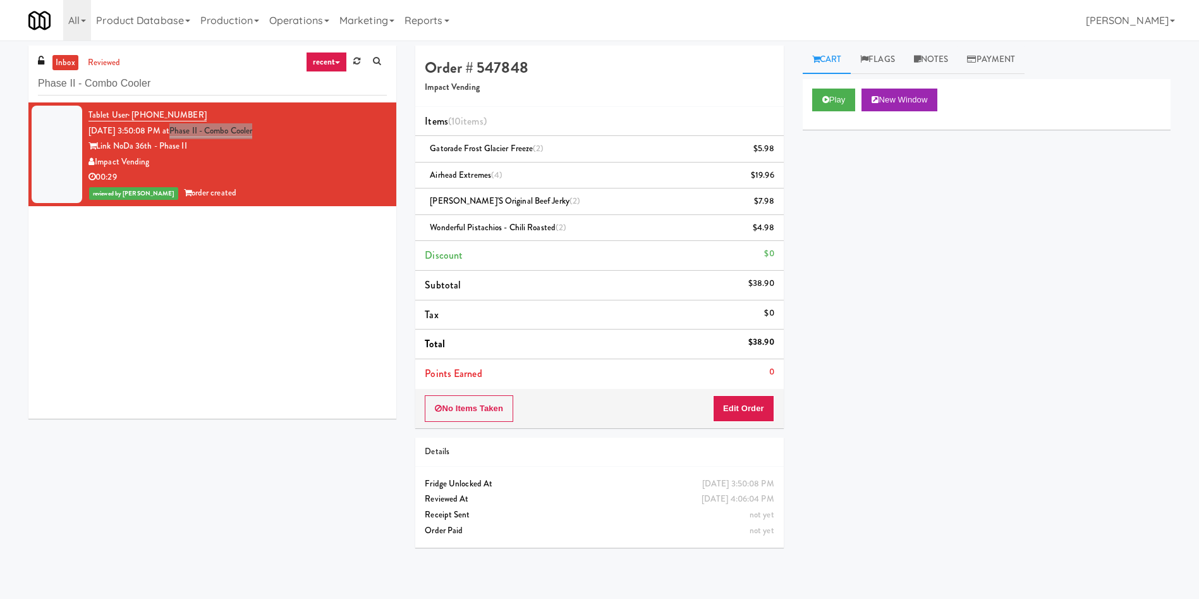
click at [94, 158] on div "Impact Vending" at bounding box center [238, 162] width 298 height 16
copy div "Impact Vending"
click at [190, 162] on div "Impact Vending" at bounding box center [238, 162] width 298 height 16
drag, startPoint x: 186, startPoint y: 161, endPoint x: 97, endPoint y: 161, distance: 88.5
click at [97, 161] on div "Impact Vending" at bounding box center [238, 162] width 298 height 16
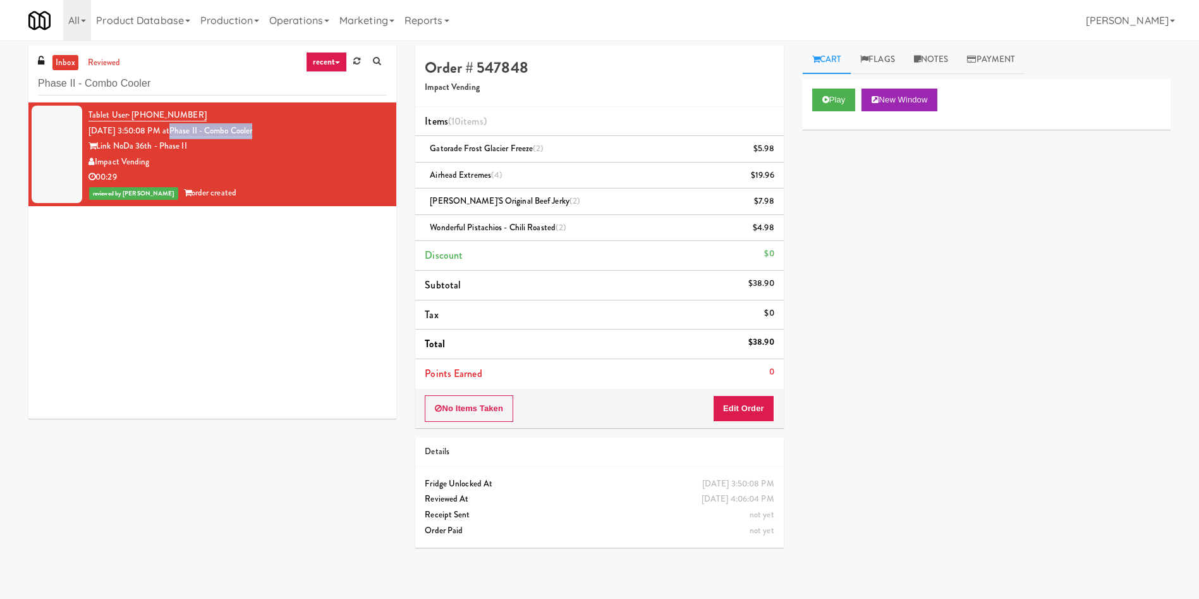
copy div "Impact Vending"
drag, startPoint x: 197, startPoint y: 109, endPoint x: 130, endPoint y: 109, distance: 67.7
click at [130, 109] on div "Tablet User · (980) 312-7806 Aug 14, 2025 3:50:08 PM at Phase II - Combo Cooler…" at bounding box center [238, 154] width 298 height 94
copy span "(980) 312-7806"
click at [558, 152] on div "Gatorade Frost Glacier Freeze (2) $5.98" at bounding box center [599, 149] width 349 height 16
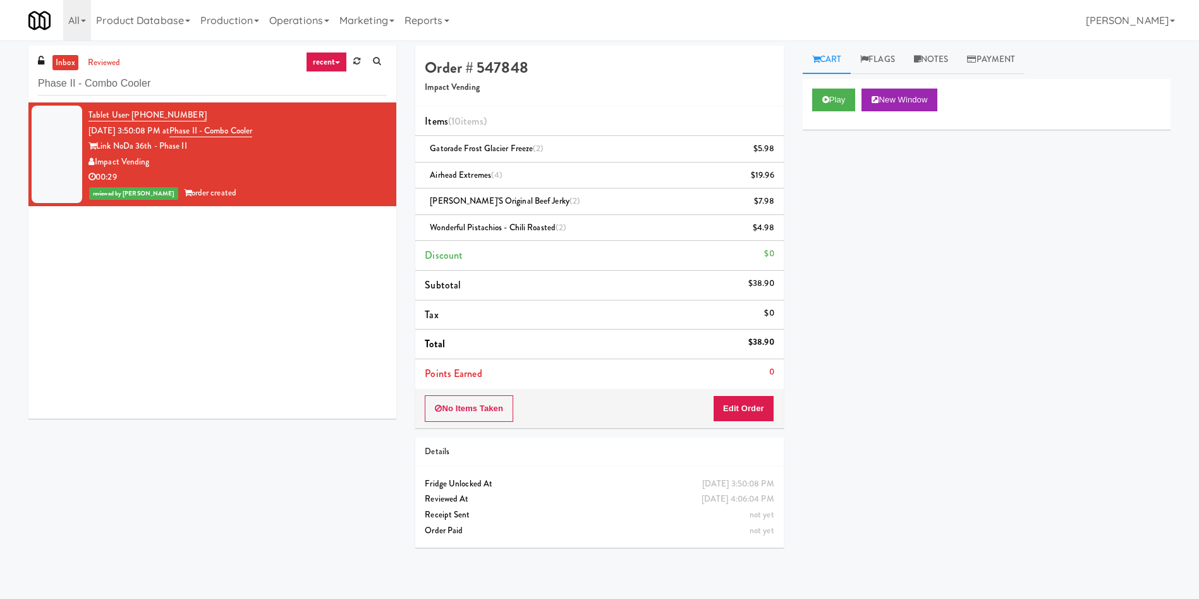
click at [760, 334] on div "$38.90" at bounding box center [762, 342] width 26 height 16
copy div "$38.90"
paste input "Ame -"
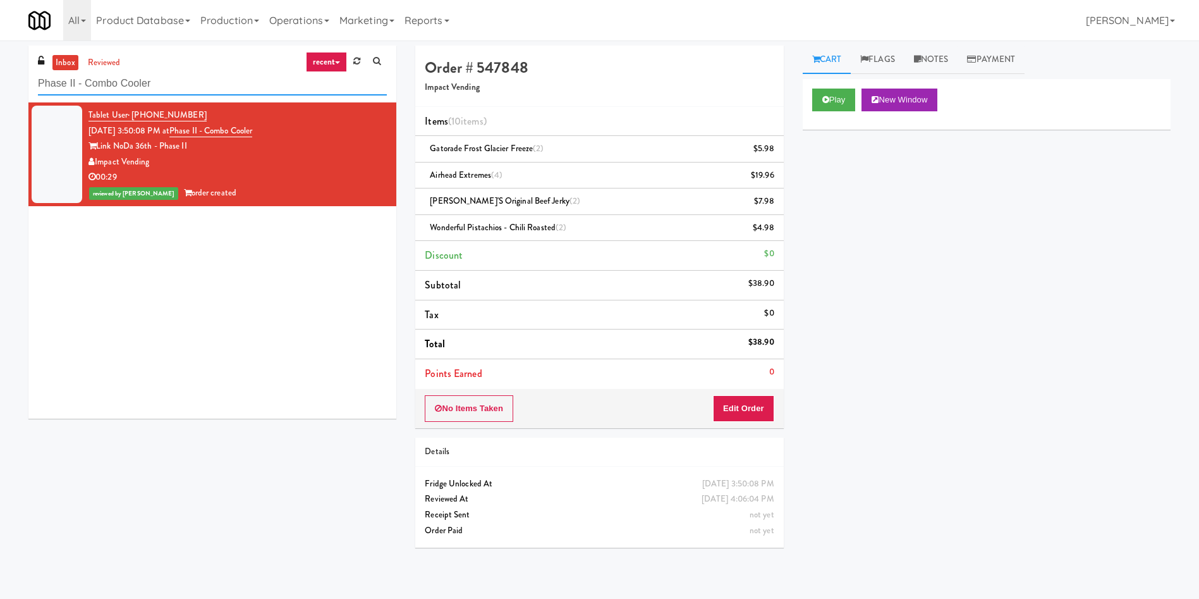
drag, startPoint x: 198, startPoint y: 79, endPoint x: 0, endPoint y: 78, distance: 197.9
click at [0, 78] on div "inbox reviewed recent all unclear take inventory issue suspicious failed recent…" at bounding box center [599, 302] width 1199 height 512
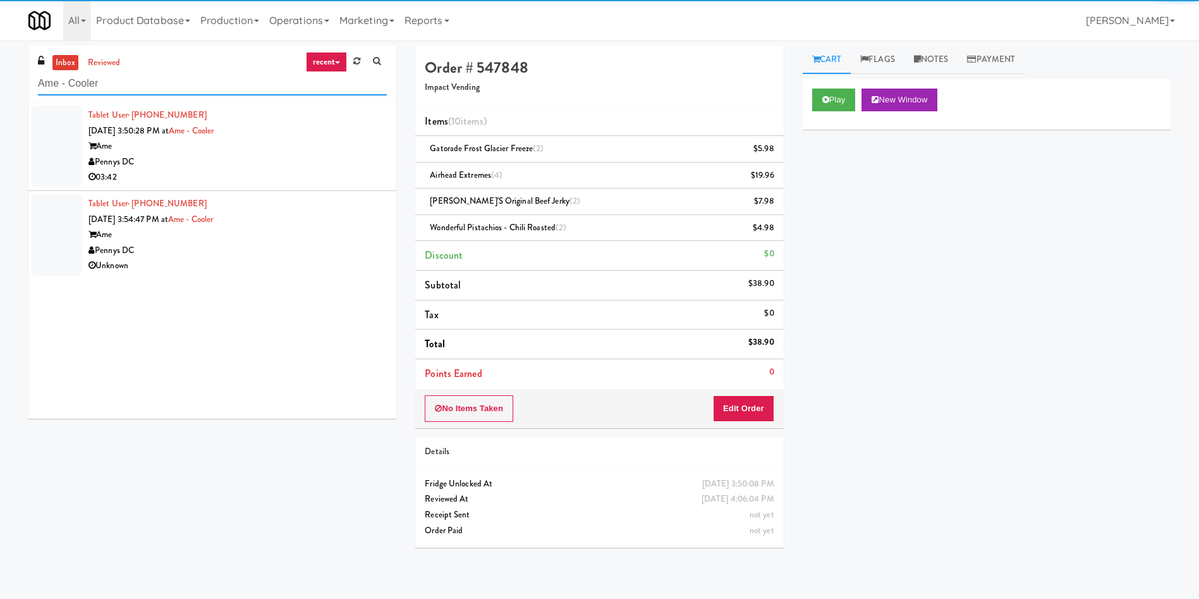
type input "Ame - Cooler"
click at [63, 135] on div at bounding box center [57, 147] width 51 height 82
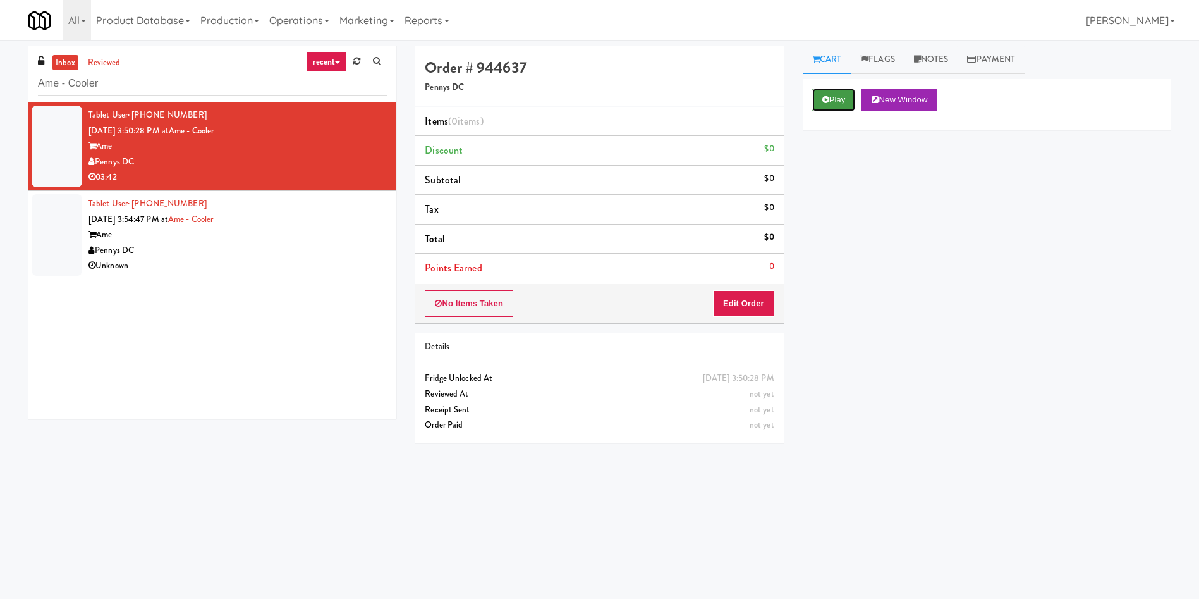
click at [799, 102] on button "Play" at bounding box center [834, 100] width 44 height 23
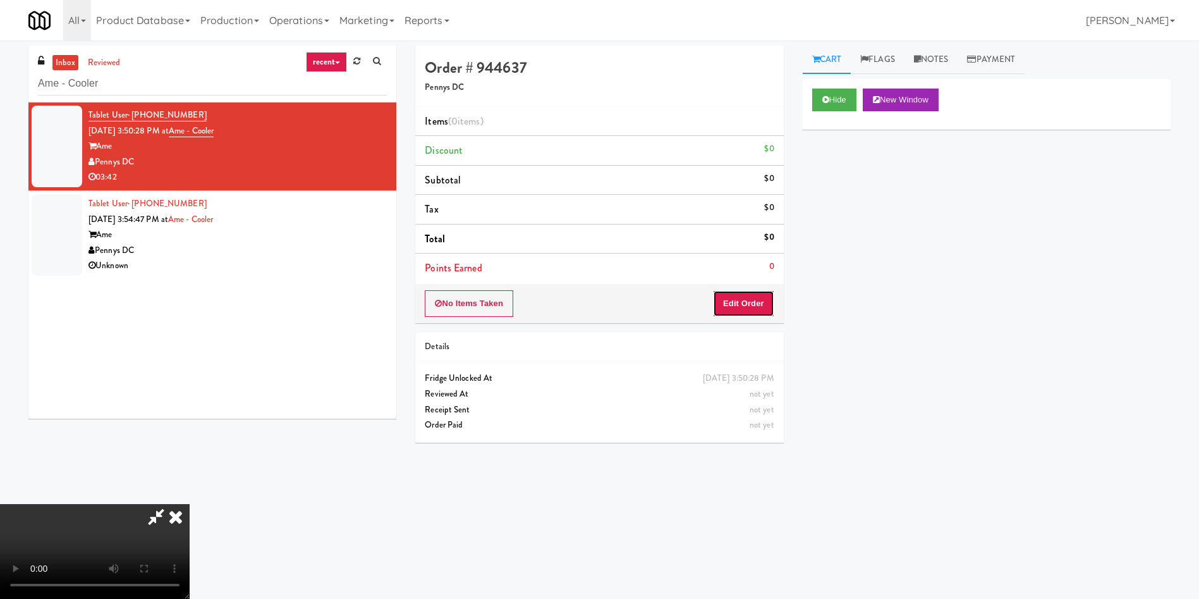
drag, startPoint x: 759, startPoint y: 290, endPoint x: 785, endPoint y: 397, distance: 110.0
click at [759, 291] on button "Edit Order" at bounding box center [743, 303] width 61 height 27
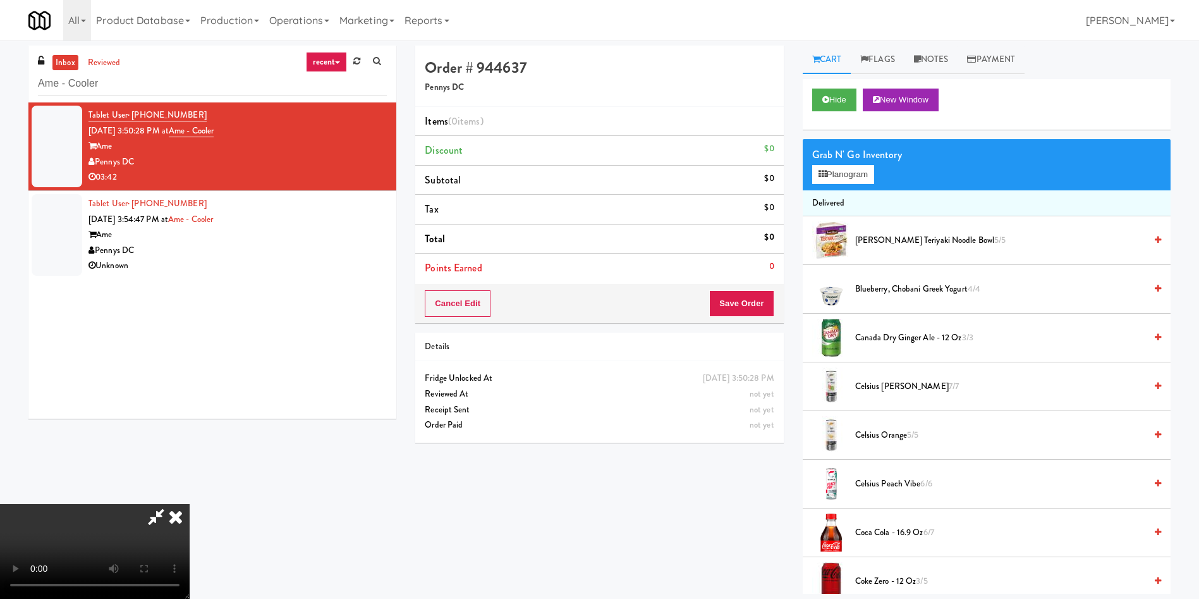
scroll to position [95, 0]
click at [799, 341] on span "Canada Dry Ginger Ale - 12 oz 3/3" at bounding box center [1000, 338] width 290 height 16
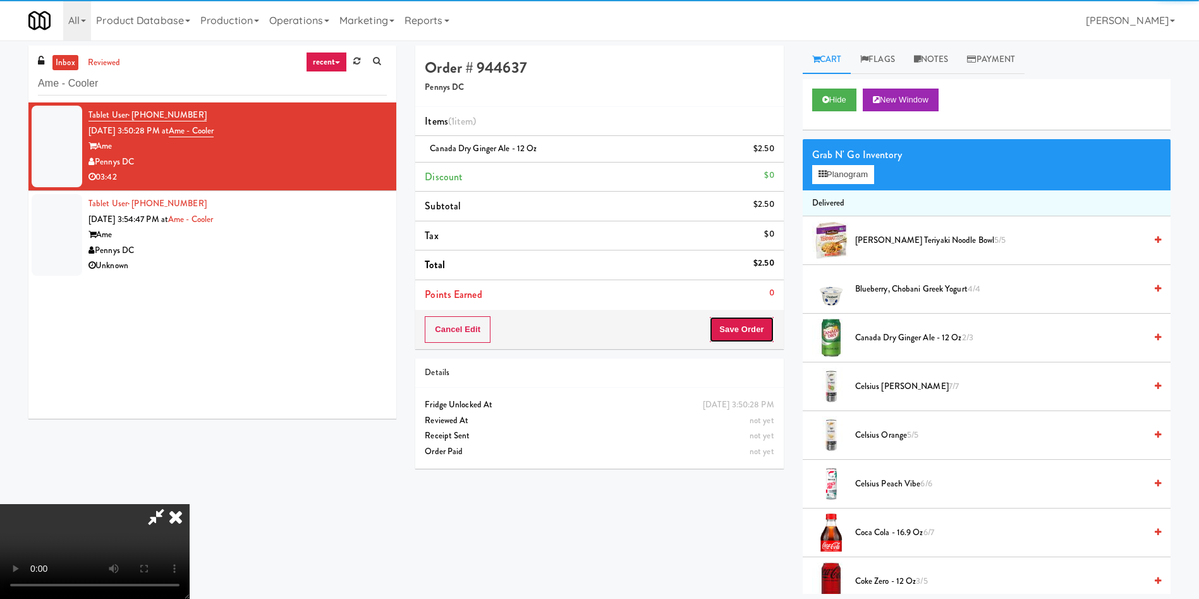
click at [746, 333] on button "Save Order" at bounding box center [741, 329] width 64 height 27
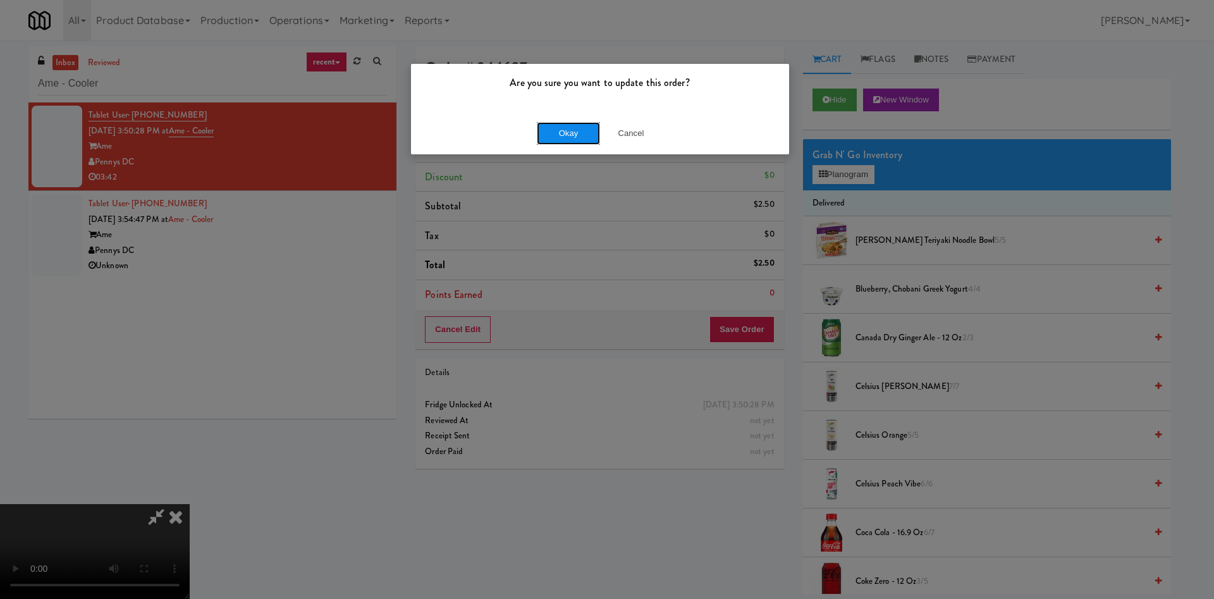
click at [565, 138] on button "Okay" at bounding box center [568, 133] width 63 height 23
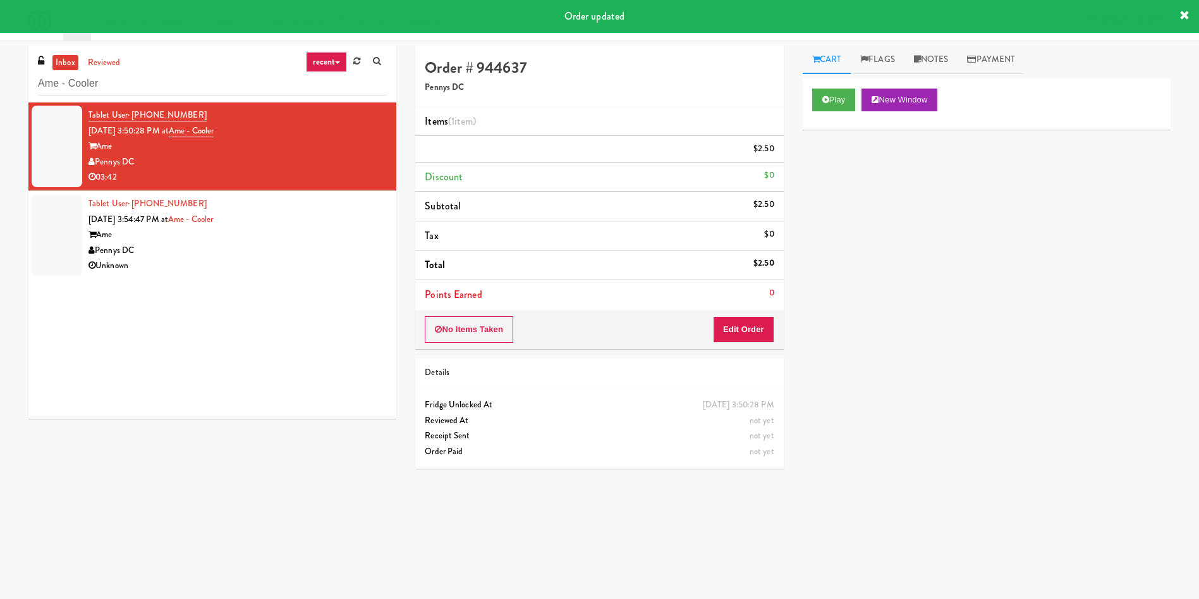
scroll to position [0, 0]
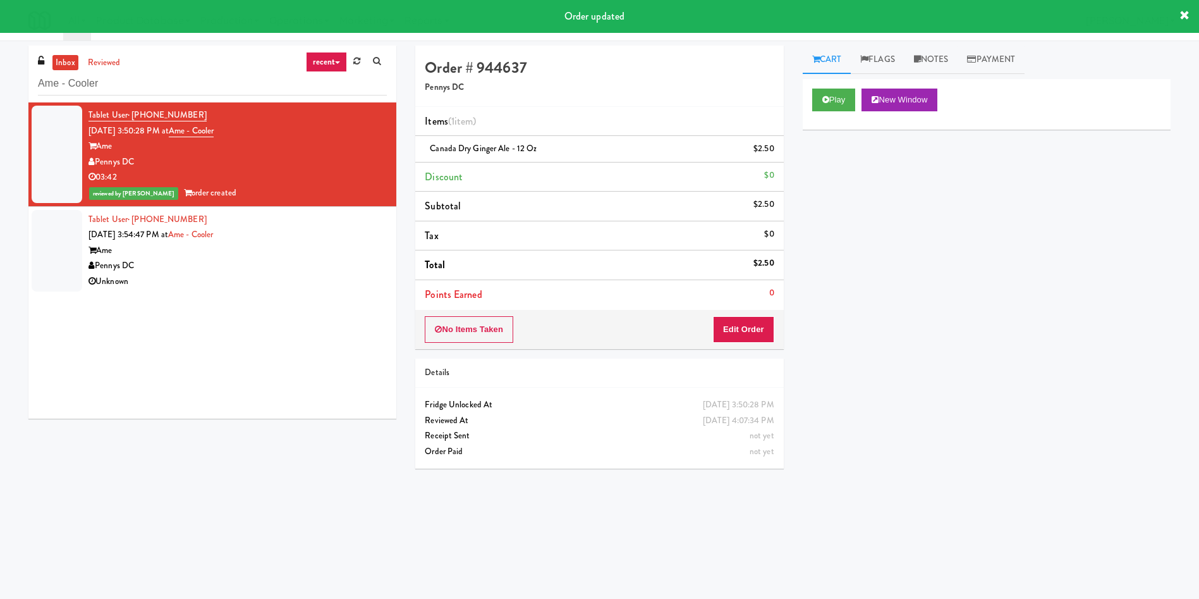
click at [58, 247] on div at bounding box center [57, 251] width 51 height 82
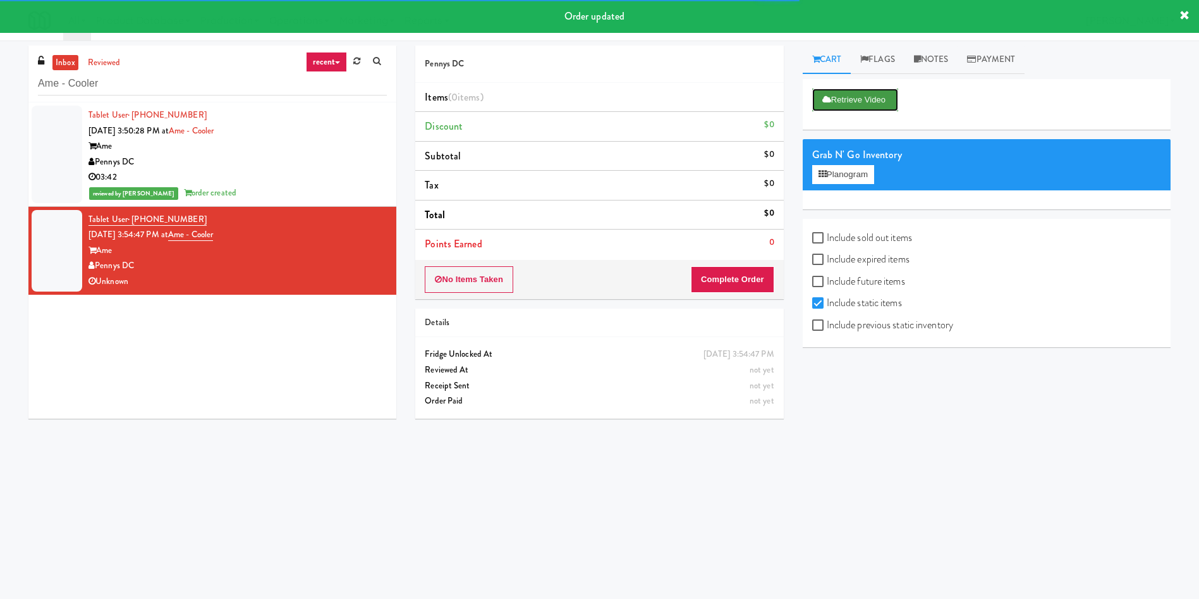
click at [799, 99] on button "Retrieve Video" at bounding box center [855, 100] width 86 height 23
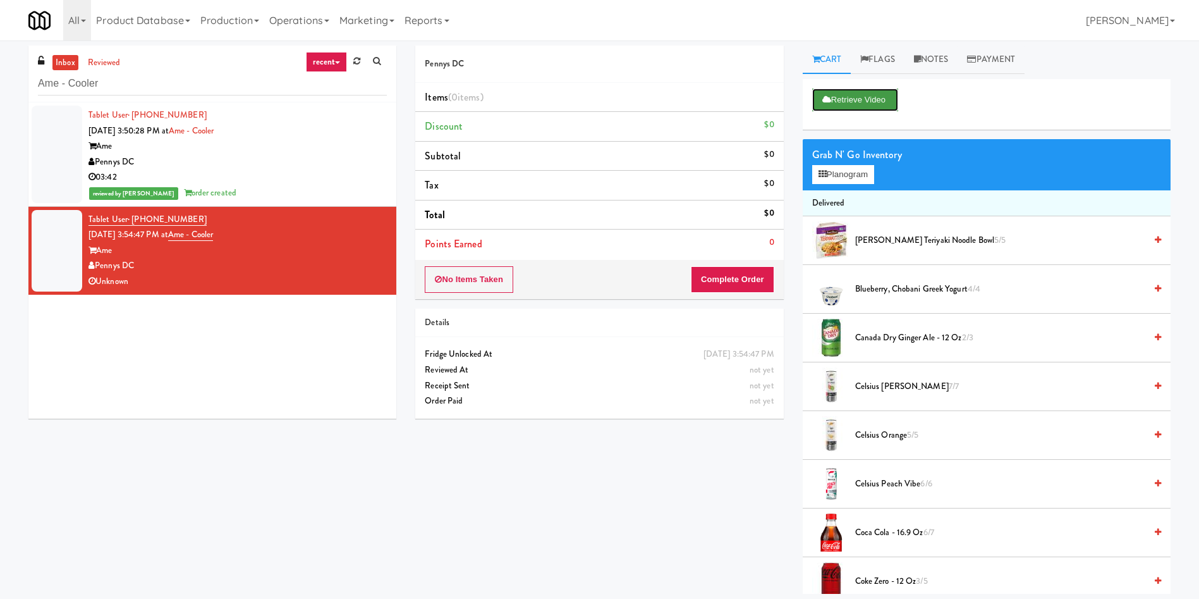
click at [799, 97] on button "Retrieve Video" at bounding box center [855, 100] width 86 height 23
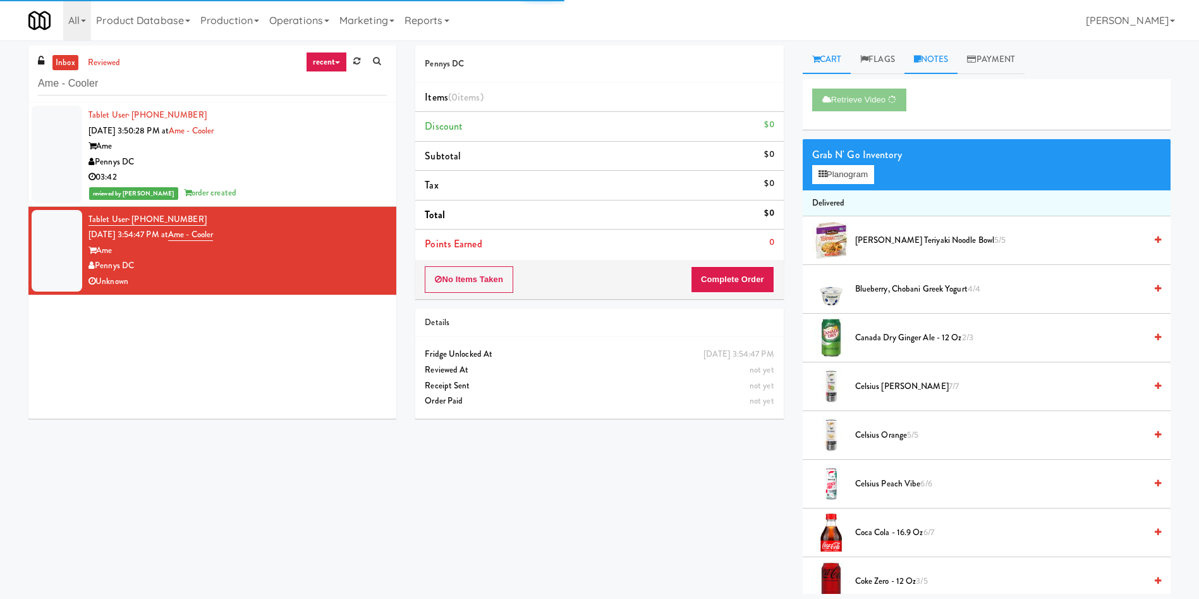
click at [799, 63] on link "Notes" at bounding box center [932, 60] width 54 height 28
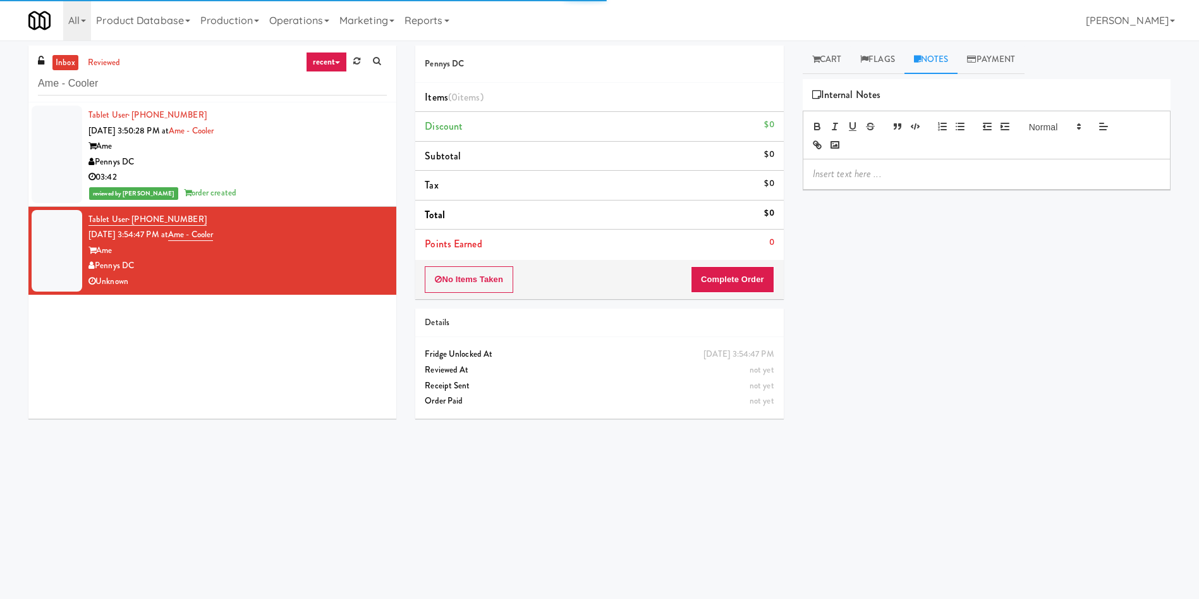
click at [799, 163] on div at bounding box center [987, 173] width 367 height 29
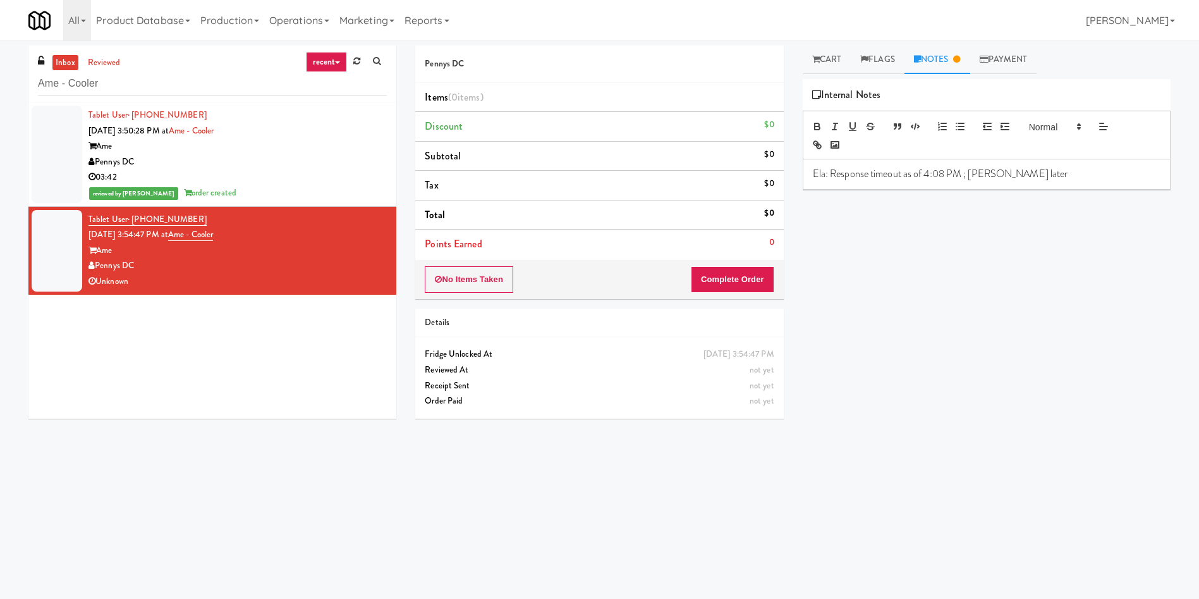
click at [799, 176] on p "Ela: Response timeout as of 4:08 PM ; Will chekc later" at bounding box center [987, 174] width 348 height 14
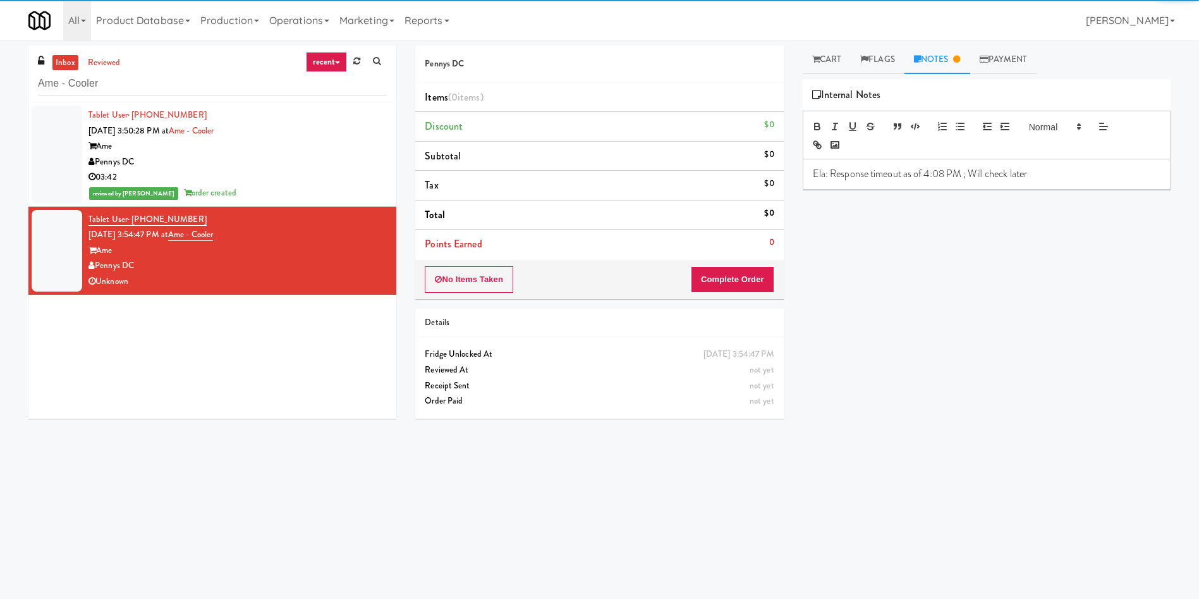
click at [799, 169] on p "Ela: Response timeout as of 4:08 PM ; Will check later" at bounding box center [987, 174] width 348 height 14
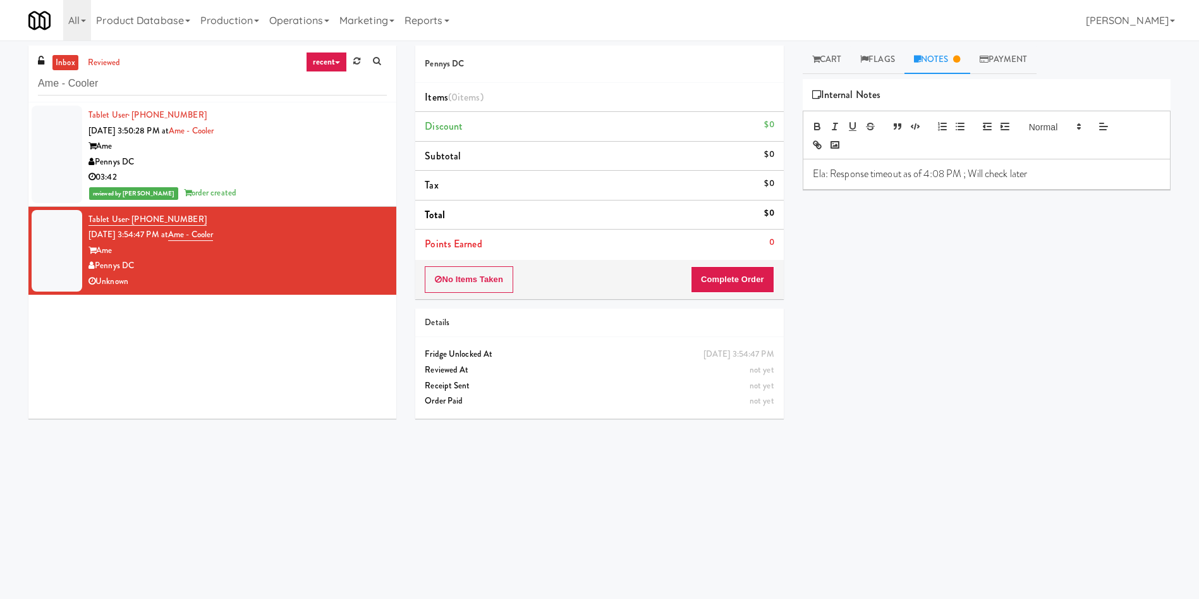
click at [799, 176] on p "Ela: Response timeout as of 4:08 PM ; Will check later" at bounding box center [987, 174] width 348 height 14
click at [799, 57] on link "Cart" at bounding box center [827, 60] width 49 height 28
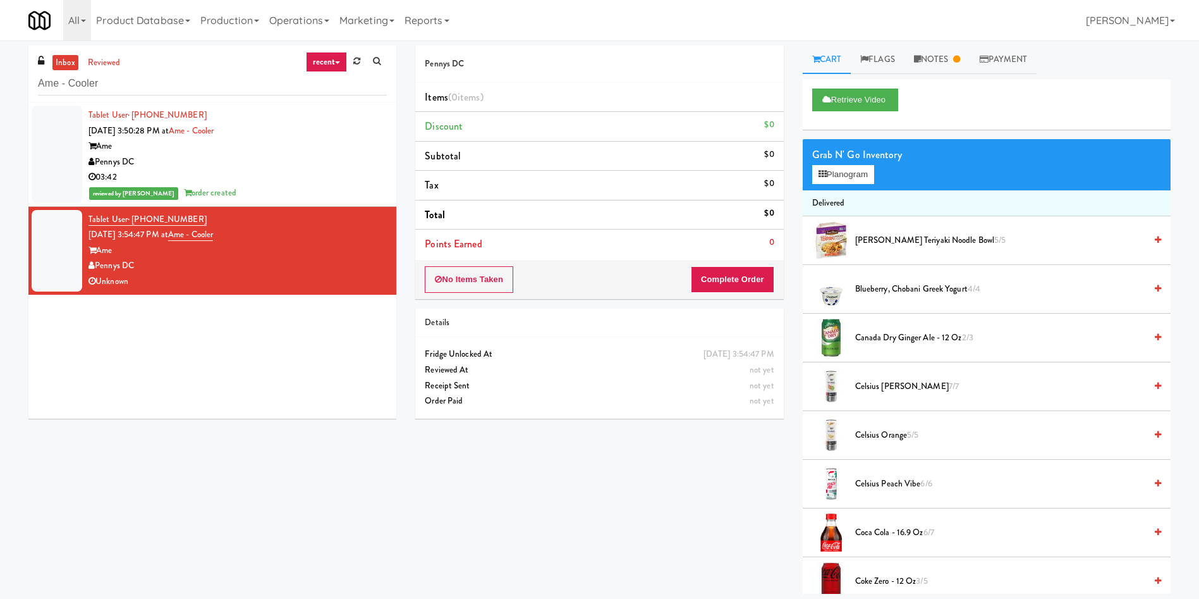
drag, startPoint x: 140, startPoint y: 71, endPoint x: 0, endPoint y: 76, distance: 140.5
click at [0, 76] on div "inbox reviewed recent all unclear take inventory issue suspicious failed recent…" at bounding box center [599, 320] width 1199 height 548
click at [799, 70] on link "Notes" at bounding box center [938, 60] width 66 height 28
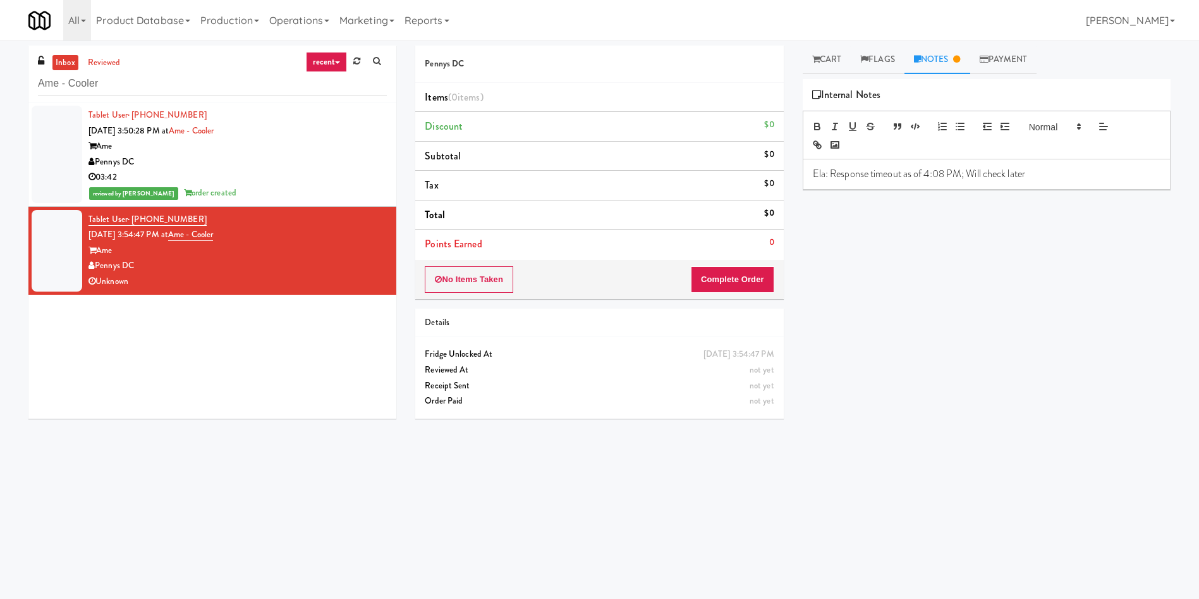
click at [799, 176] on p "Ela: Response timeout as of 4:08 PM; Will check later" at bounding box center [987, 174] width 348 height 14
click at [799, 175] on p "Ela: Response timeout as of 4:08 PM; Will check later" at bounding box center [987, 174] width 348 height 14
drag, startPoint x: 108, startPoint y: 90, endPoint x: 0, endPoint y: 91, distance: 108.1
click at [0, 91] on div "inbox reviewed recent all unclear take inventory issue suspicious failed recent…" at bounding box center [599, 300] width 1199 height 508
paste input "Via Apartments -"
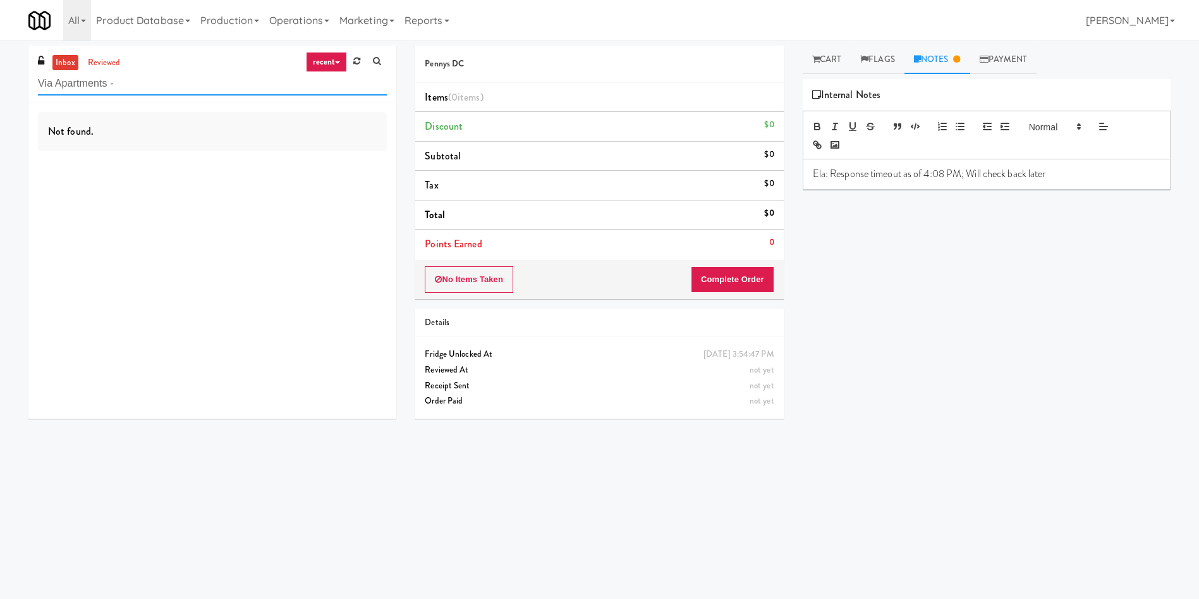
drag, startPoint x: 149, startPoint y: 78, endPoint x: 0, endPoint y: 90, distance: 149.1
click at [0, 90] on div "inbox reviewed recent all unclear take inventory issue suspicious failed recent…" at bounding box center [599, 300] width 1199 height 508
paste input "Atwater - Pantry - Right"
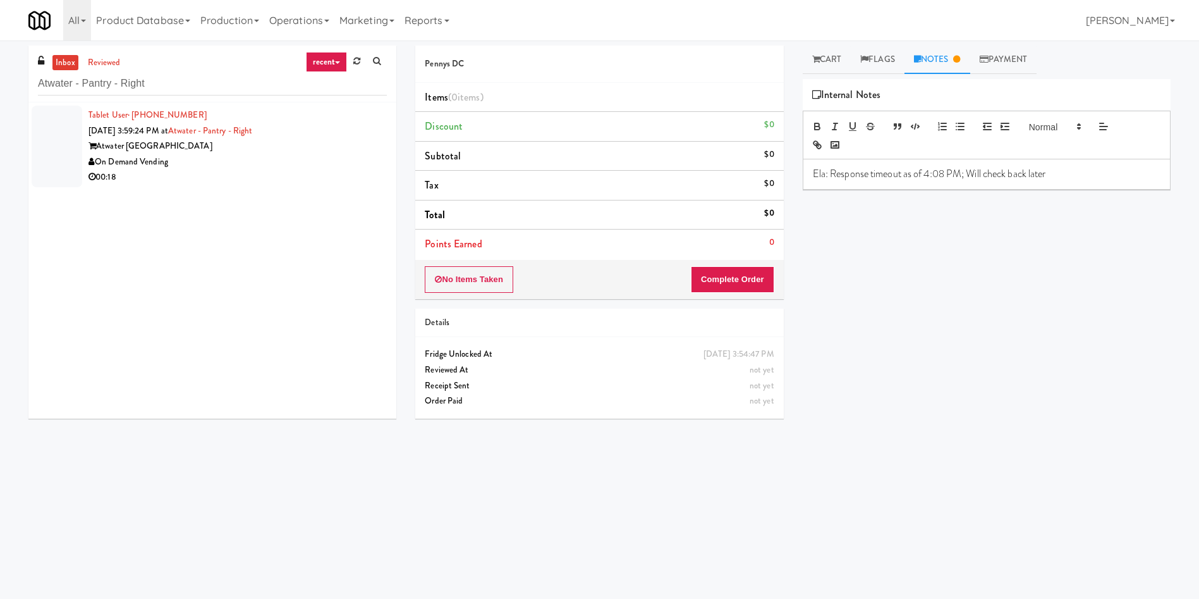
click at [57, 152] on div at bounding box center [57, 147] width 51 height 82
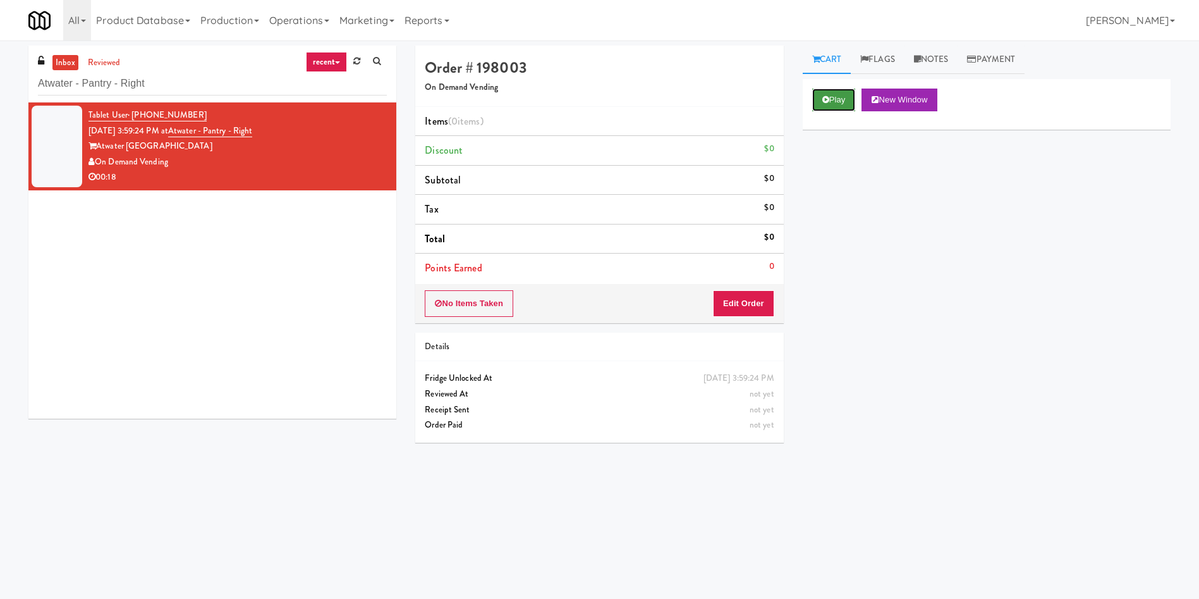
click at [799, 99] on button "Play" at bounding box center [834, 100] width 44 height 23
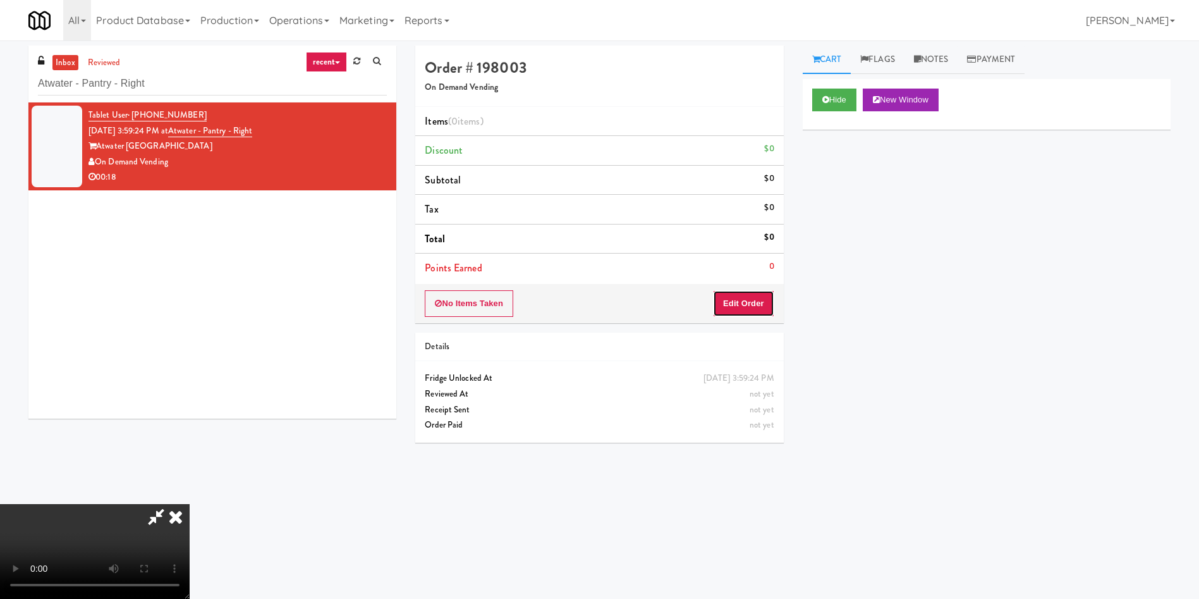
click at [753, 302] on button "Edit Order" at bounding box center [743, 303] width 61 height 27
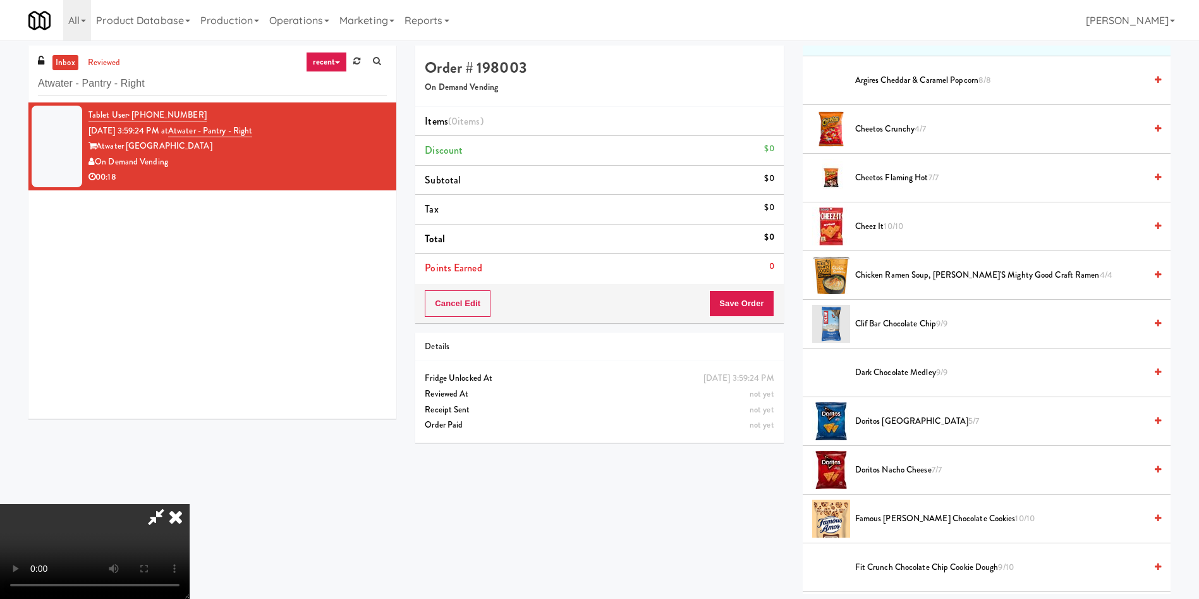
scroll to position [190, 0]
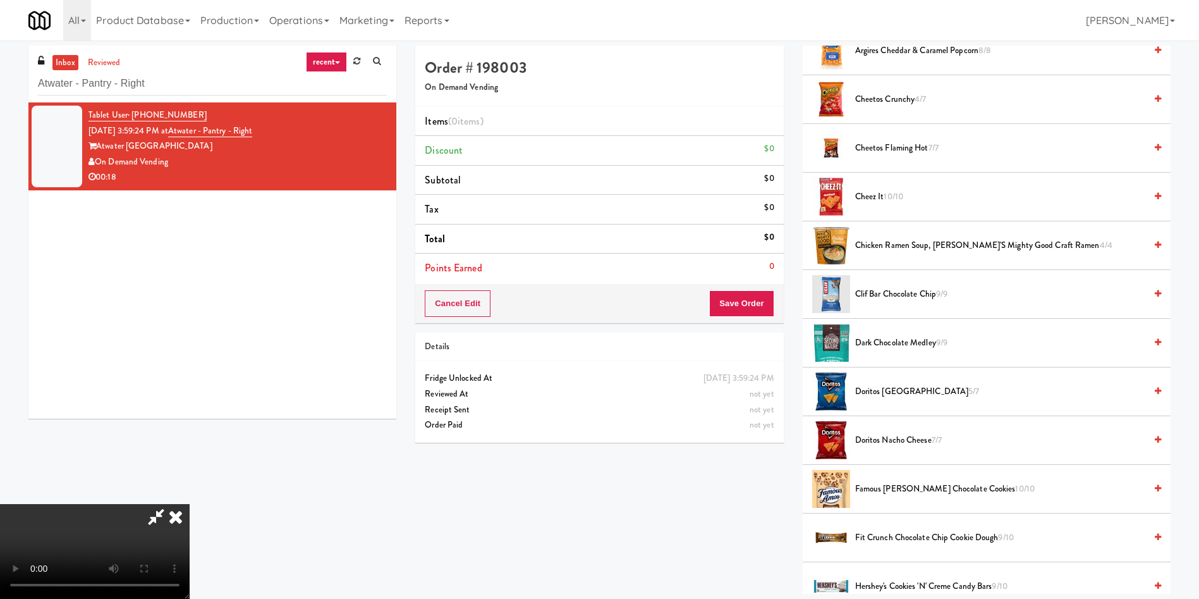
click at [190, 398] on video at bounding box center [95, 551] width 190 height 95
click at [799, 398] on span "Famous Amos Chocolate Cookies 10/10" at bounding box center [1000, 489] width 290 height 16
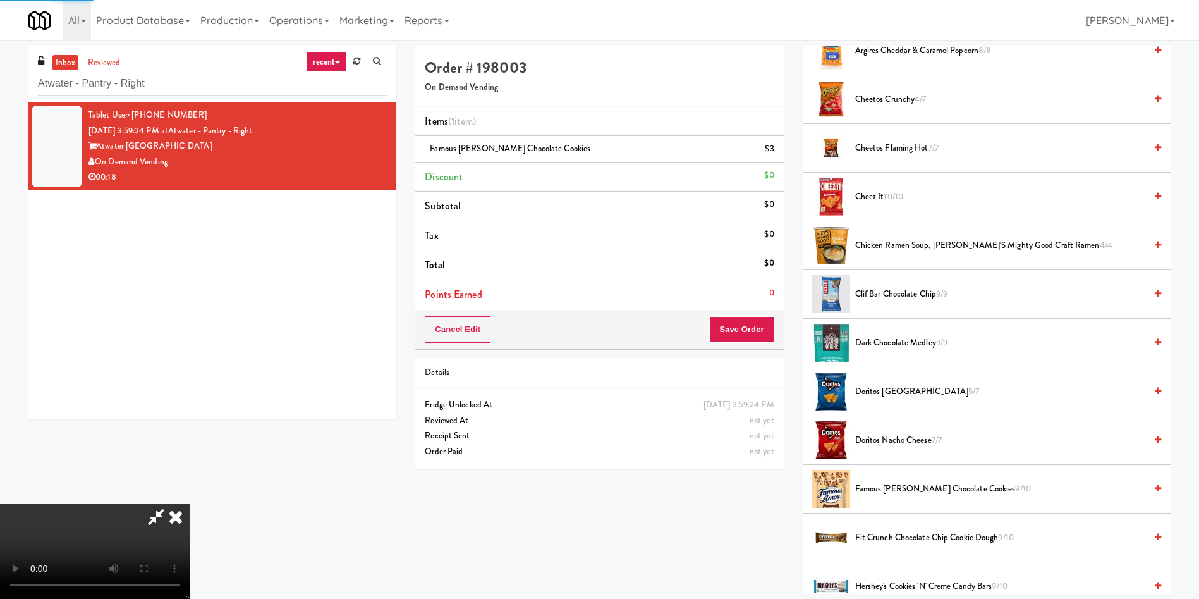
click at [190, 398] on video at bounding box center [95, 551] width 190 height 95
click at [799, 398] on span "Famous Amos Chocolate Cookies 9/10" at bounding box center [1000, 489] width 290 height 16
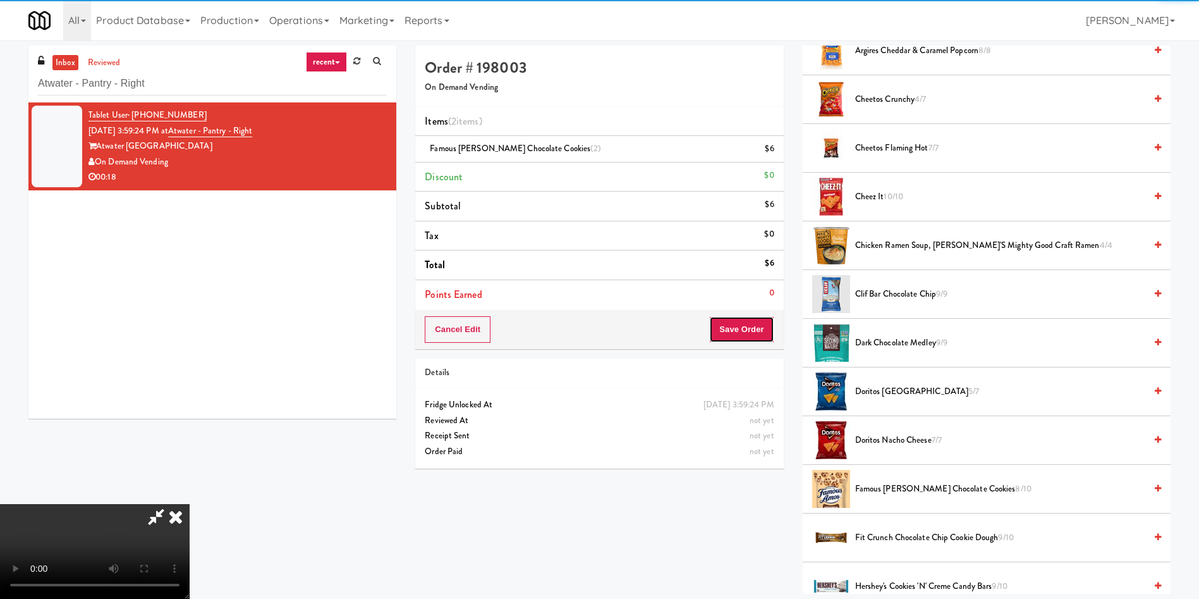
click at [750, 331] on button "Save Order" at bounding box center [741, 329] width 64 height 27
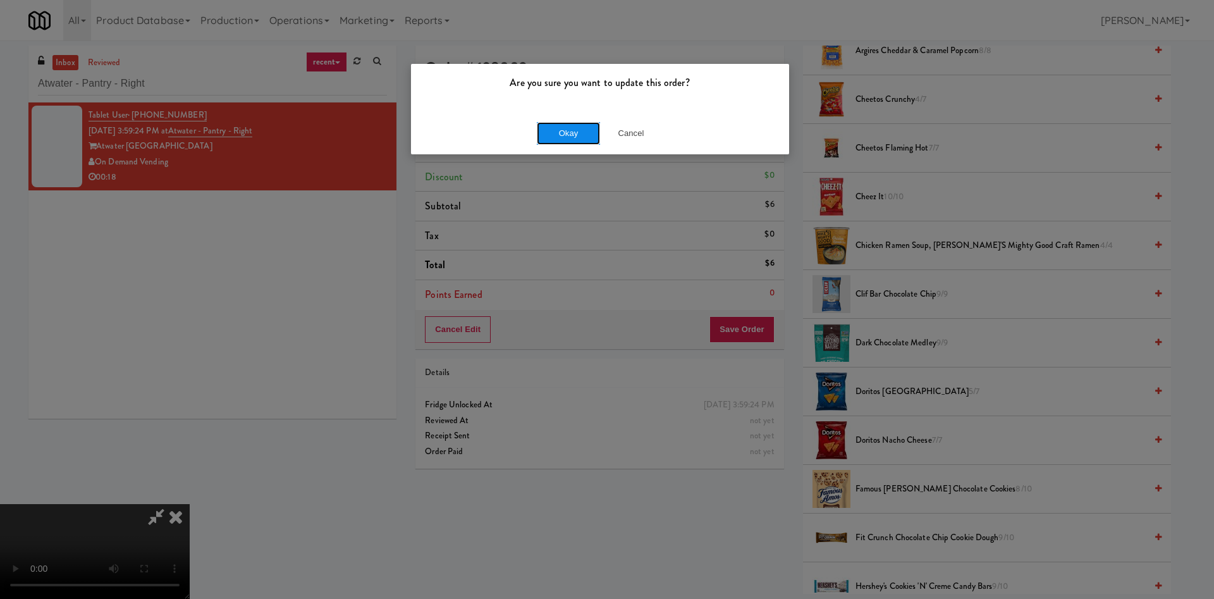
click at [567, 140] on button "Okay" at bounding box center [568, 133] width 63 height 23
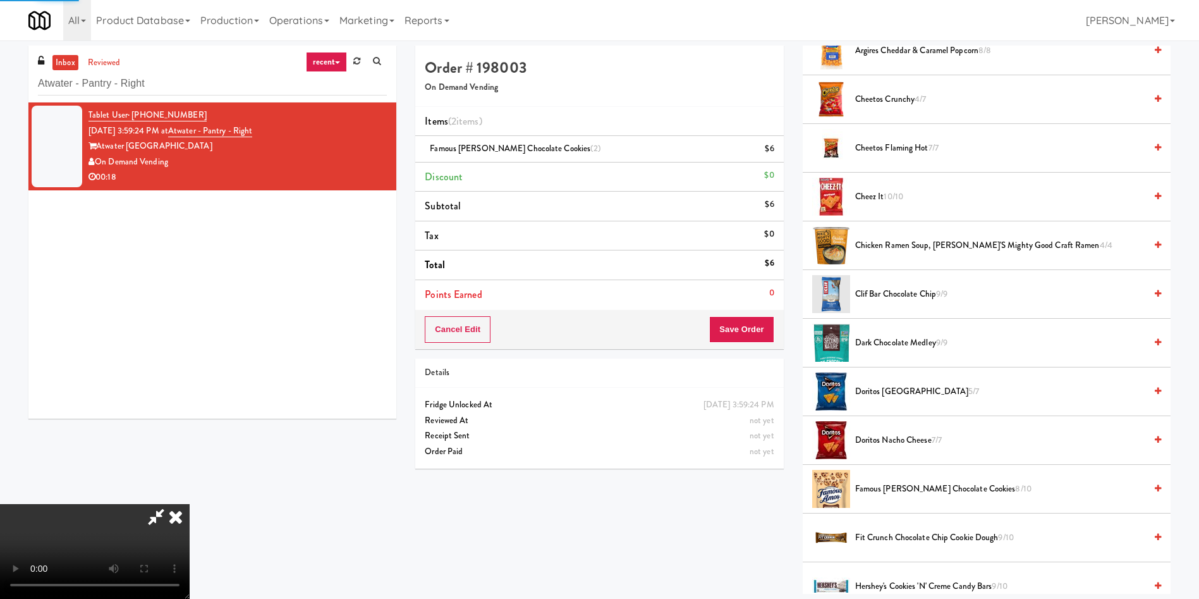
scroll to position [0, 0]
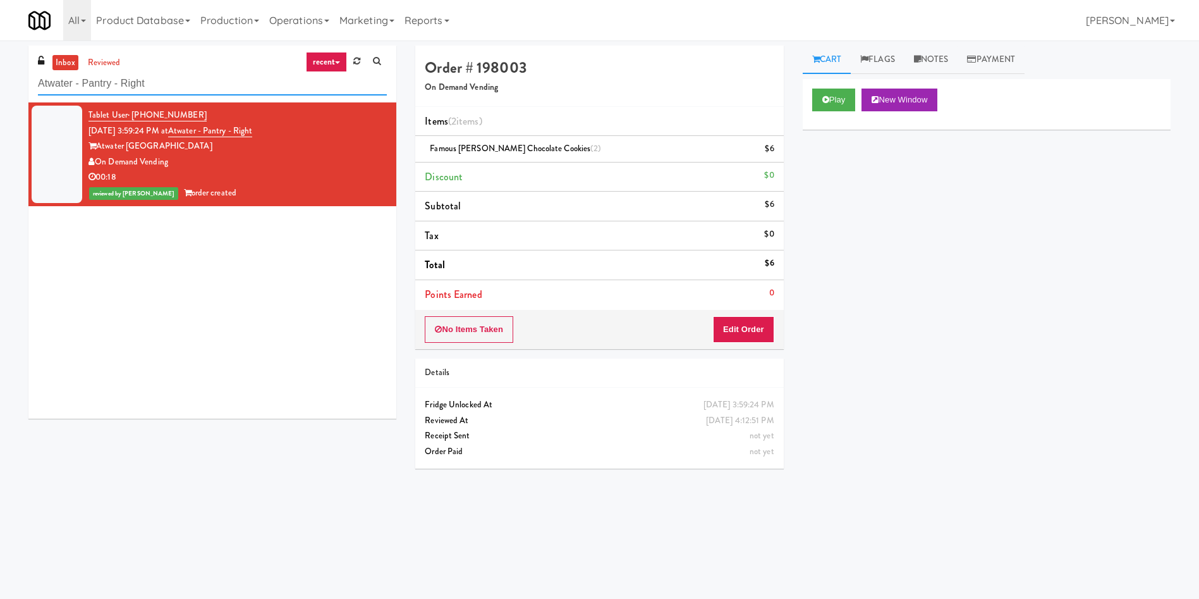
drag, startPoint x: 180, startPoint y: 89, endPoint x: 4, endPoint y: 57, distance: 178.6
click at [0, 65] on div "inbox reviewed recent all unclear take inventory issue suspicious failed recent…" at bounding box center [599, 300] width 1199 height 508
paste input "The Glenn - Cooler"
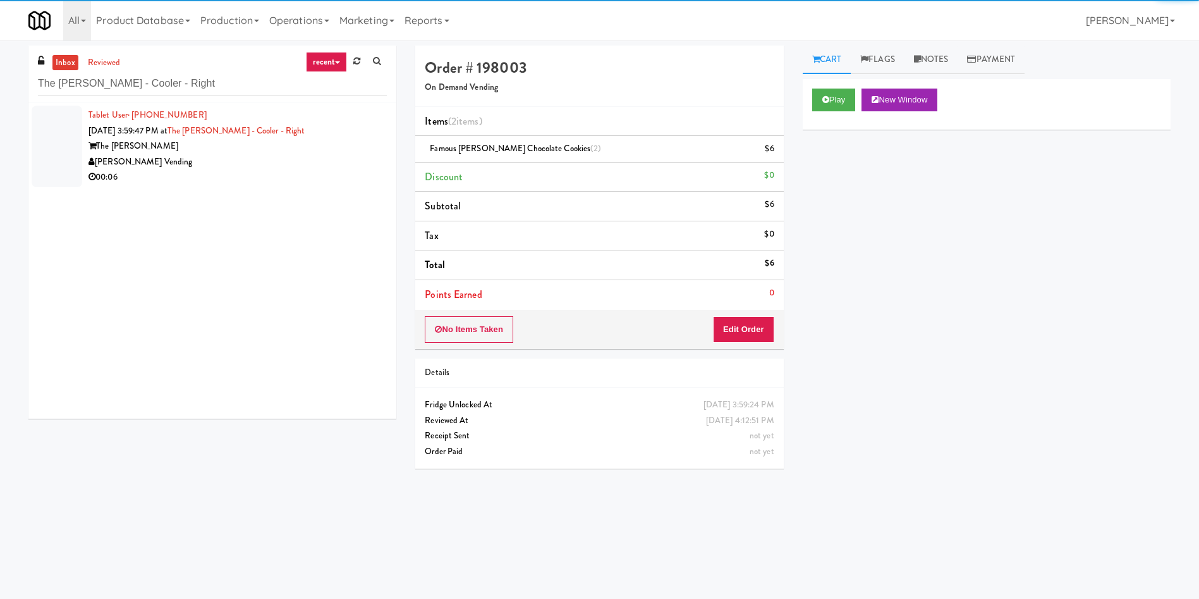
click at [40, 134] on div at bounding box center [57, 147] width 51 height 82
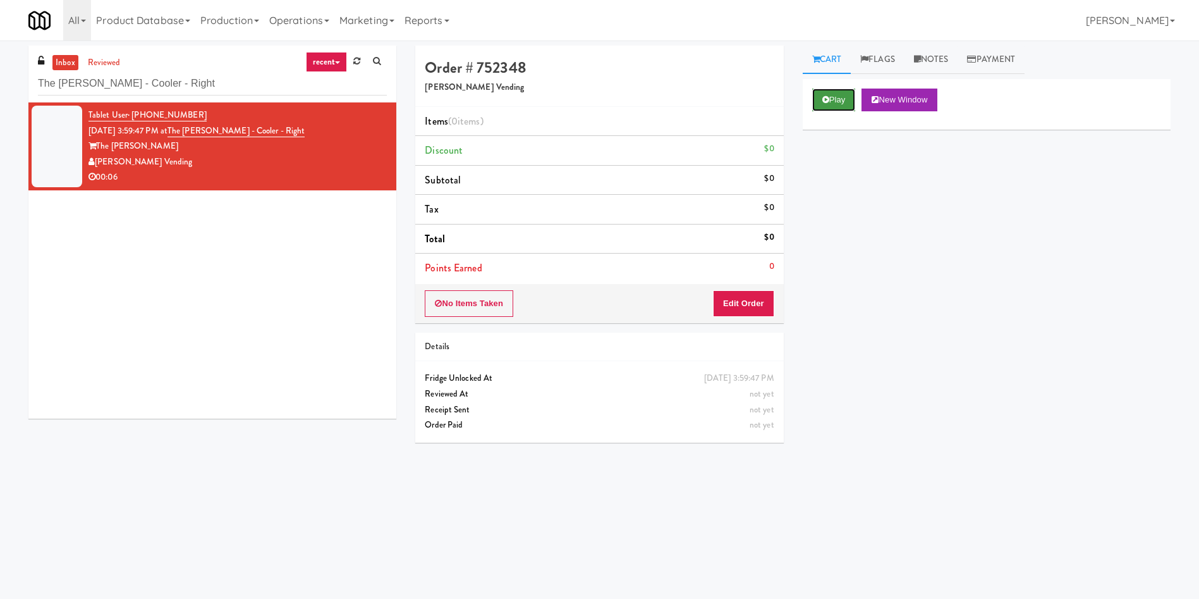
click at [799, 92] on button "Play" at bounding box center [834, 100] width 44 height 23
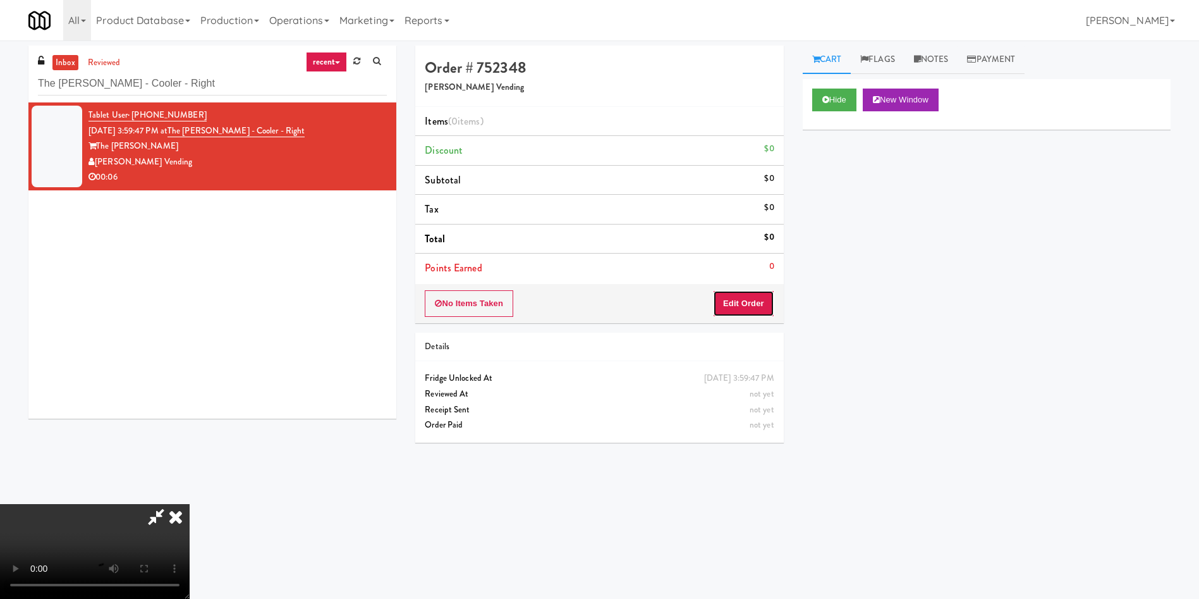
click at [750, 307] on button "Edit Order" at bounding box center [743, 303] width 61 height 27
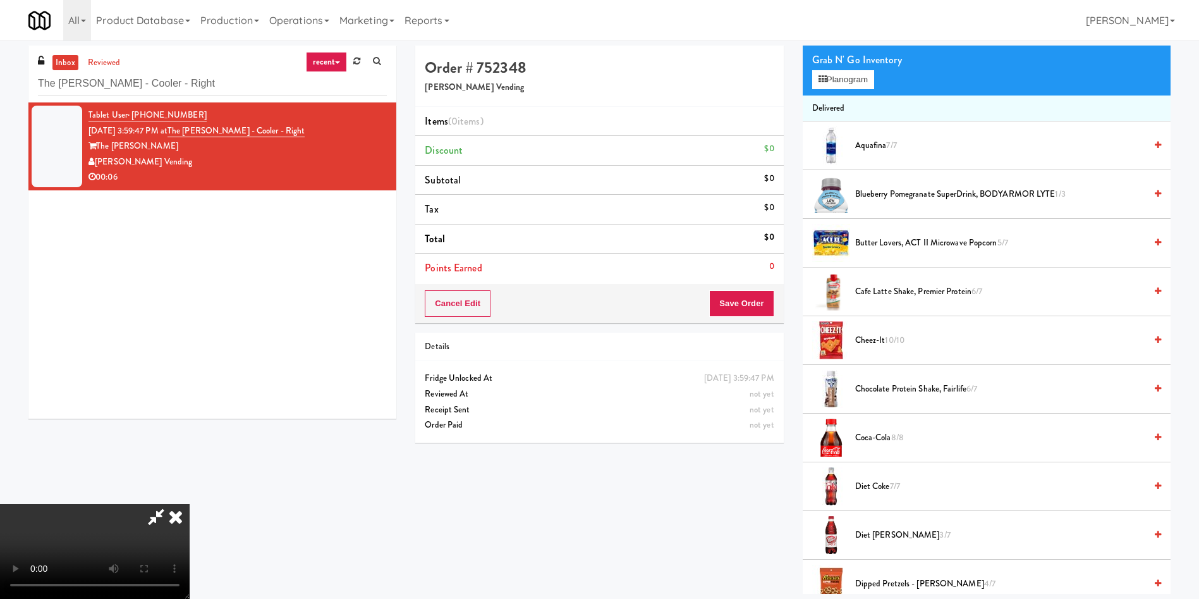
scroll to position [95, 0]
click at [799, 84] on button "Planogram" at bounding box center [843, 79] width 62 height 19
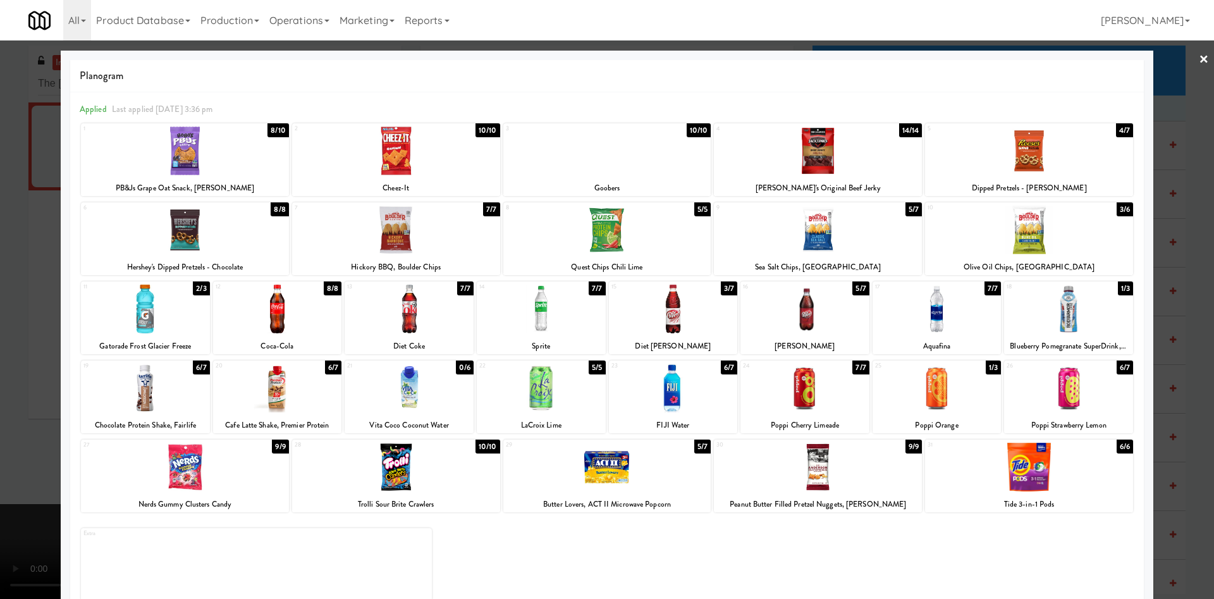
click at [799, 312] on div at bounding box center [1068, 309] width 129 height 49
click at [38, 331] on div at bounding box center [607, 299] width 1214 height 599
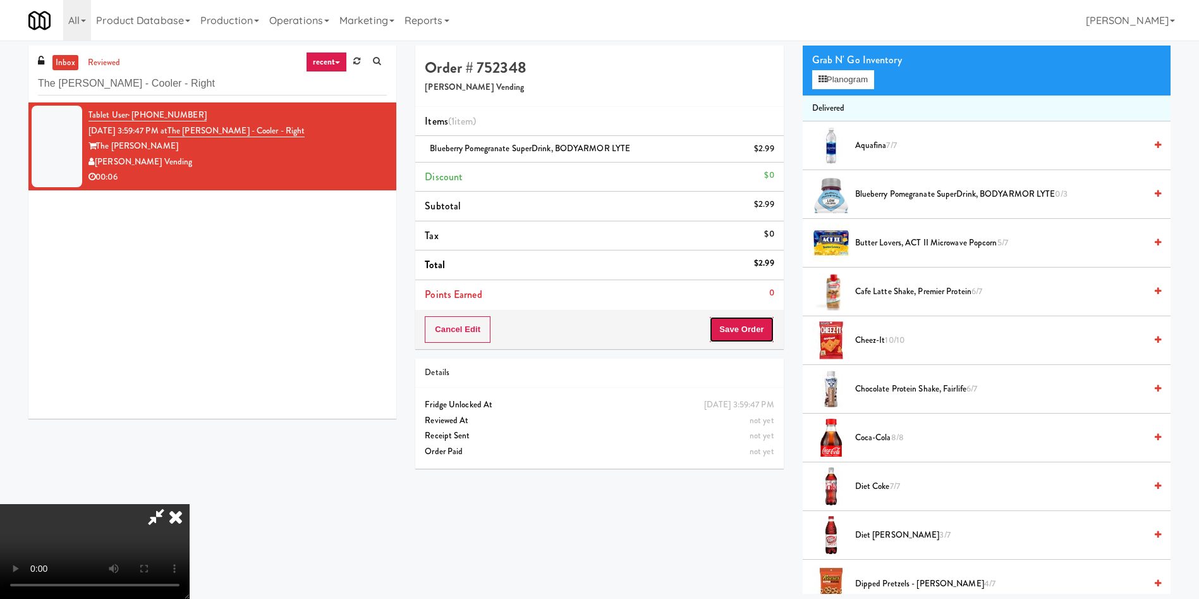
click at [765, 328] on button "Save Order" at bounding box center [741, 329] width 64 height 27
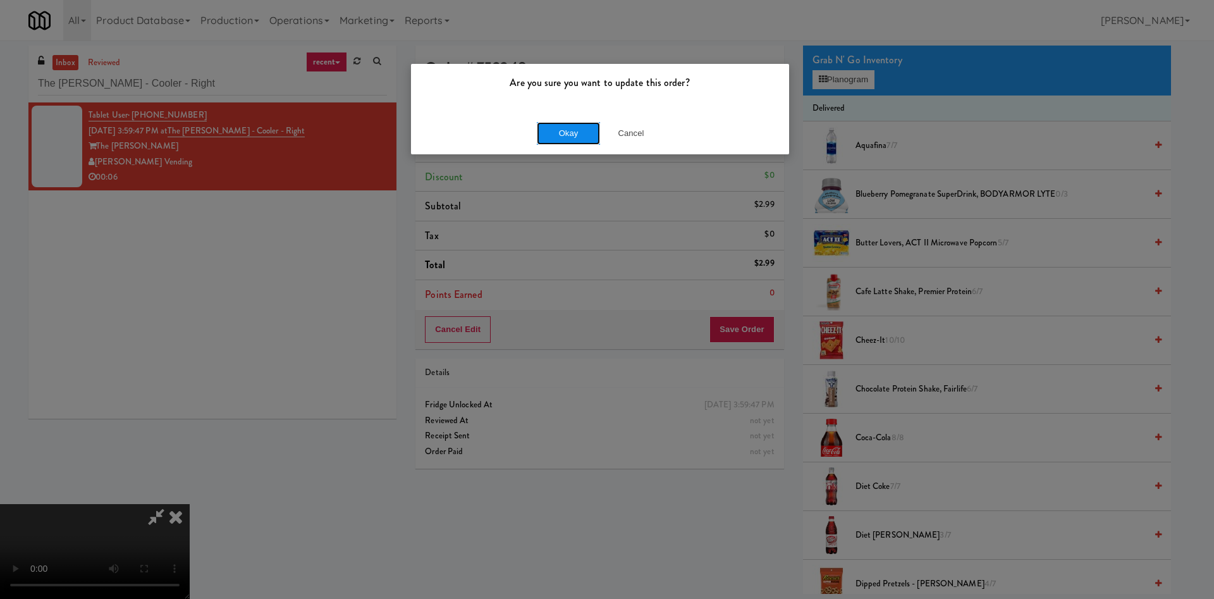
click at [580, 132] on button "Okay" at bounding box center [568, 133] width 63 height 23
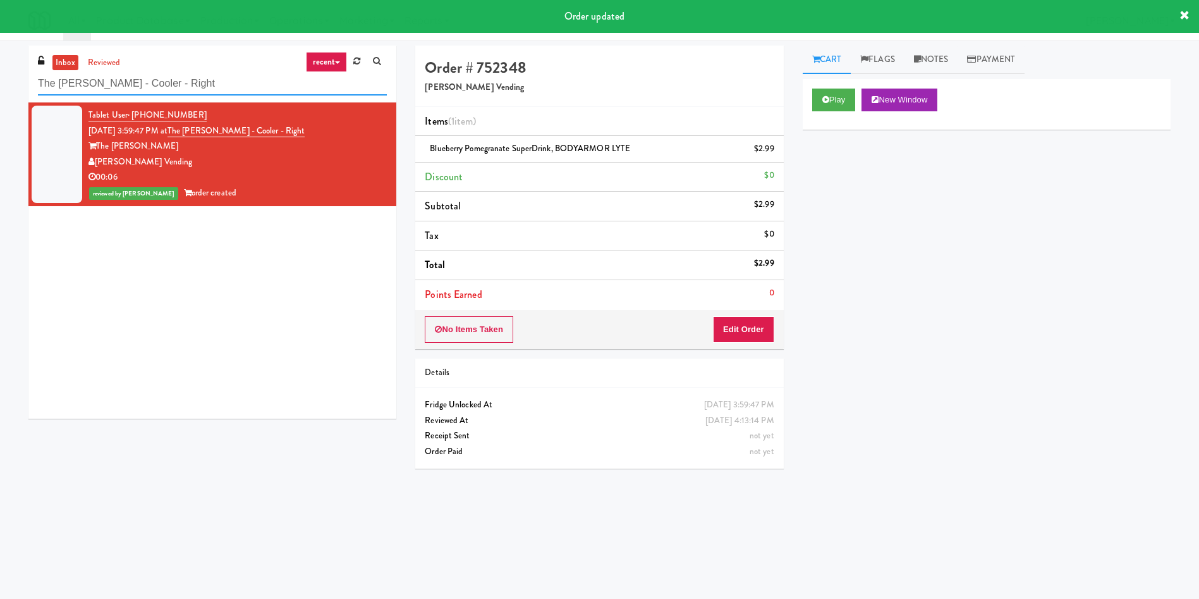
drag, startPoint x: 218, startPoint y: 85, endPoint x: 0, endPoint y: 84, distance: 217.5
click at [0, 84] on div "inbox reviewed recent all unclear take inventory issue suspicious failed recent…" at bounding box center [599, 300] width 1199 height 508
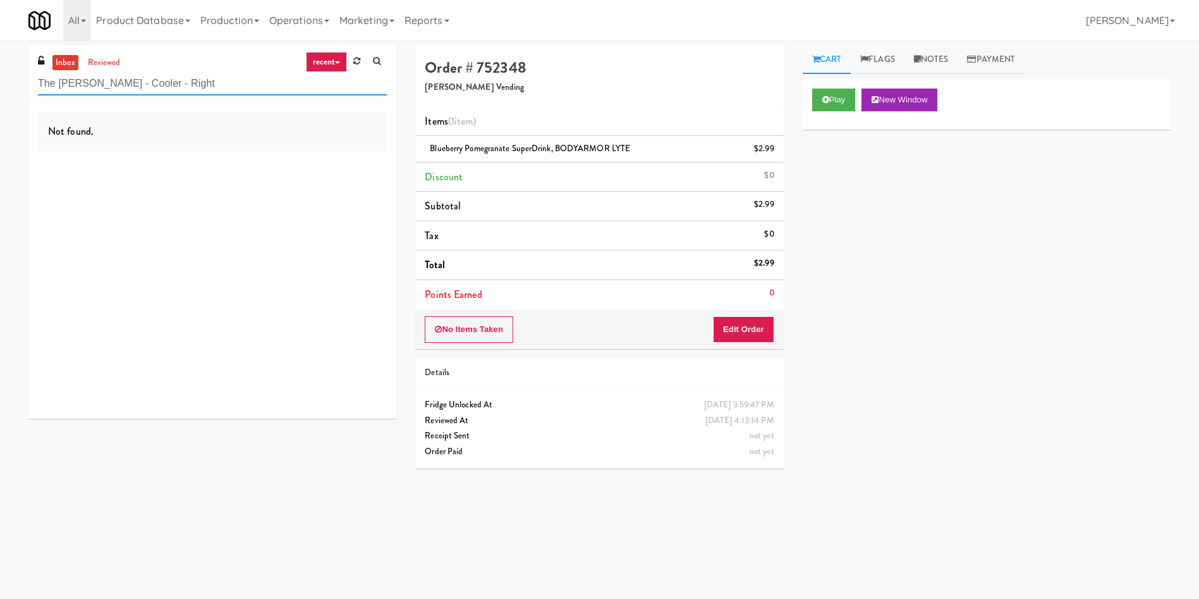
drag, startPoint x: 200, startPoint y: 87, endPoint x: 47, endPoint y: 3, distance: 174.9
click at [0, 46] on div "inbox reviewed recent all unclear take inventory issue suspicious failed recent…" at bounding box center [599, 300] width 1199 height 508
paste input "Crossing East - Cooler - Lef"
type input "Crossing East - Cooler - Left"
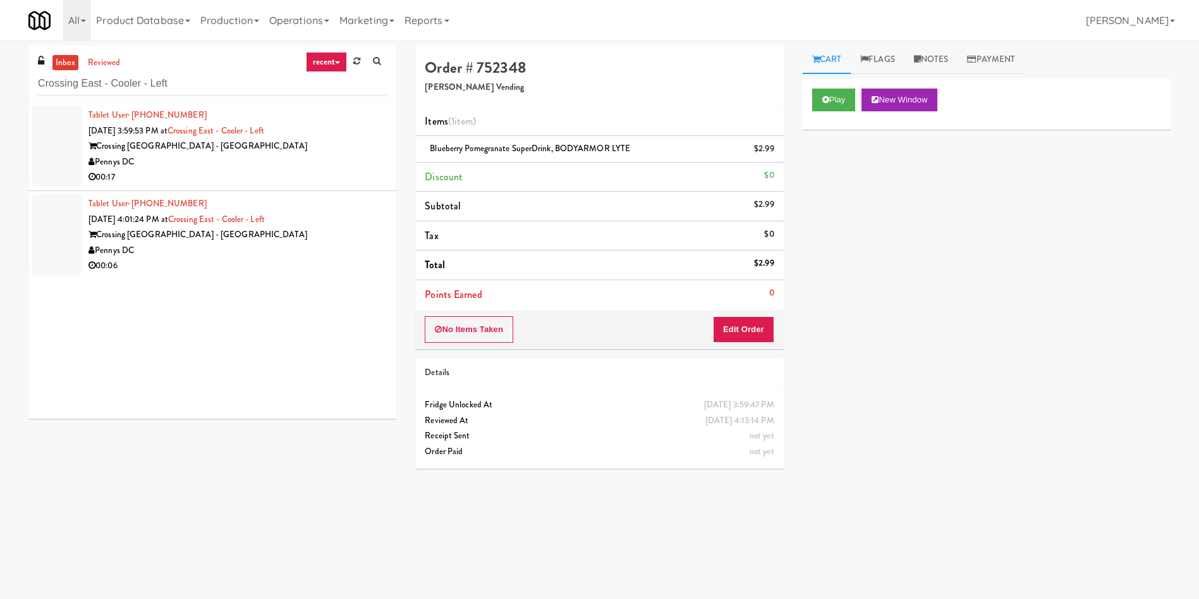
click at [41, 144] on div at bounding box center [57, 147] width 51 height 82
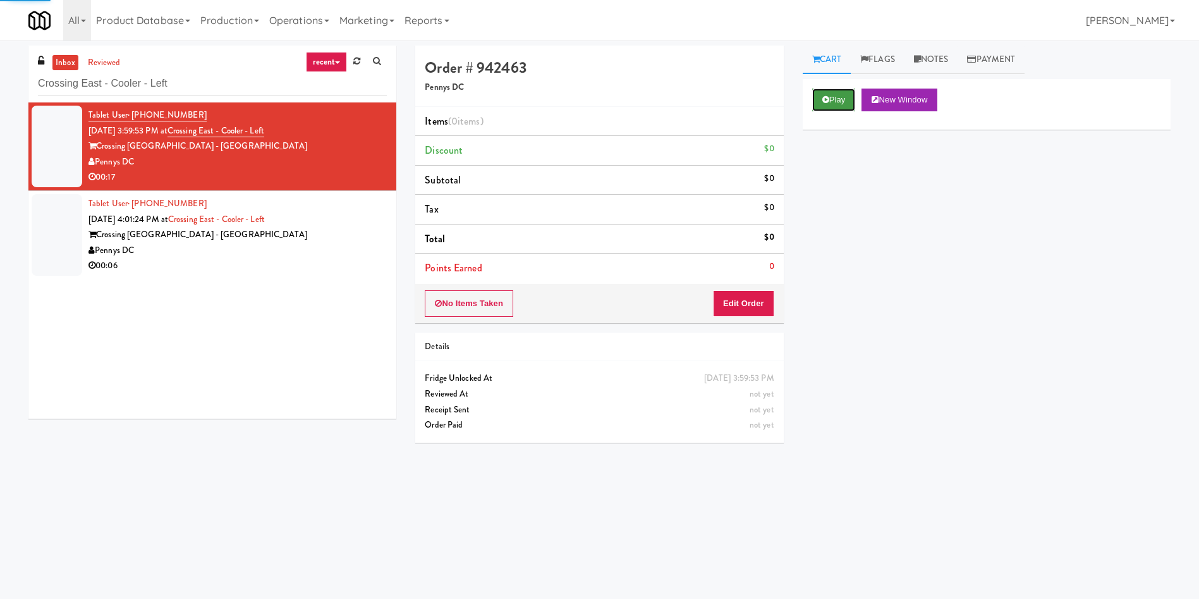
click at [799, 93] on button "Play" at bounding box center [834, 100] width 44 height 23
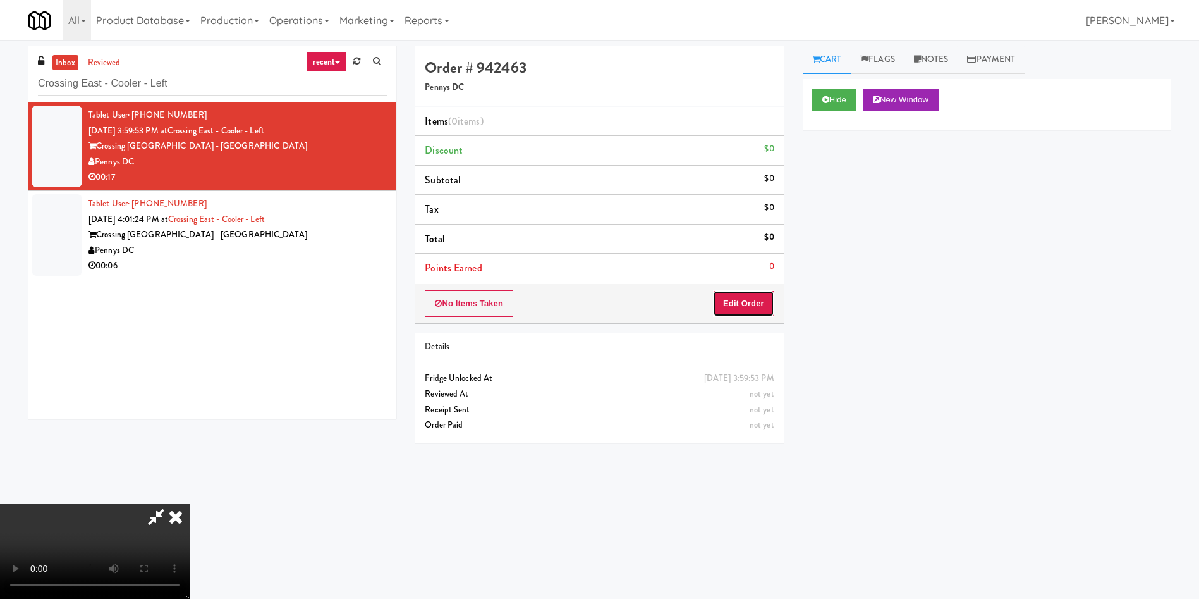
click at [740, 294] on button "Edit Order" at bounding box center [743, 303] width 61 height 27
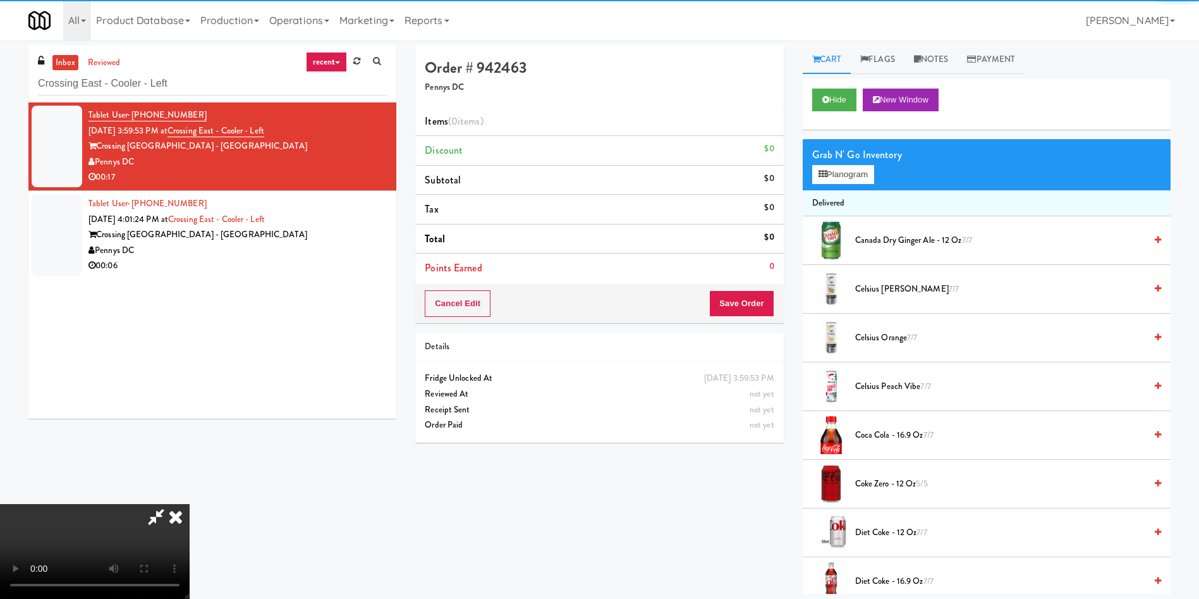
scroll to position [95, 0]
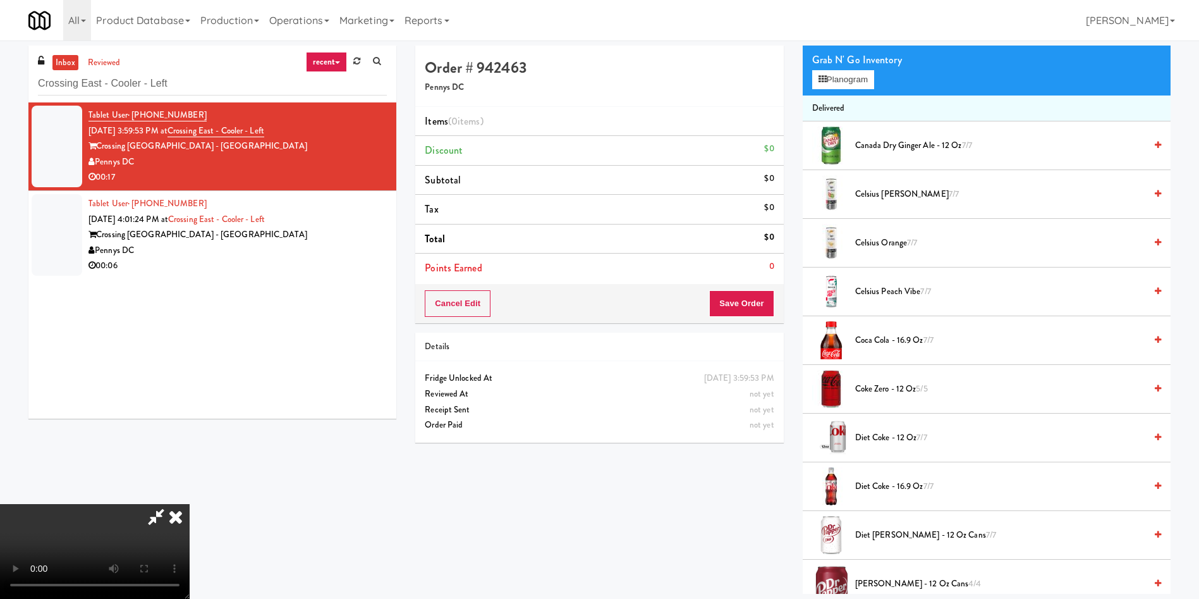
click at [190, 398] on video at bounding box center [95, 551] width 190 height 95
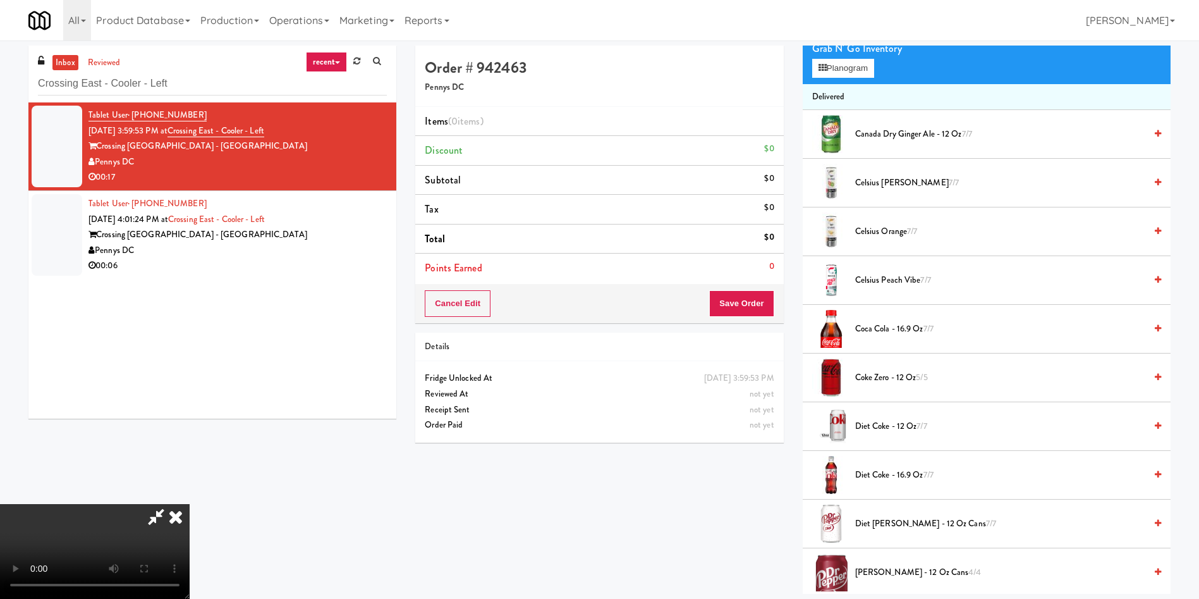
scroll to position [0, 0]
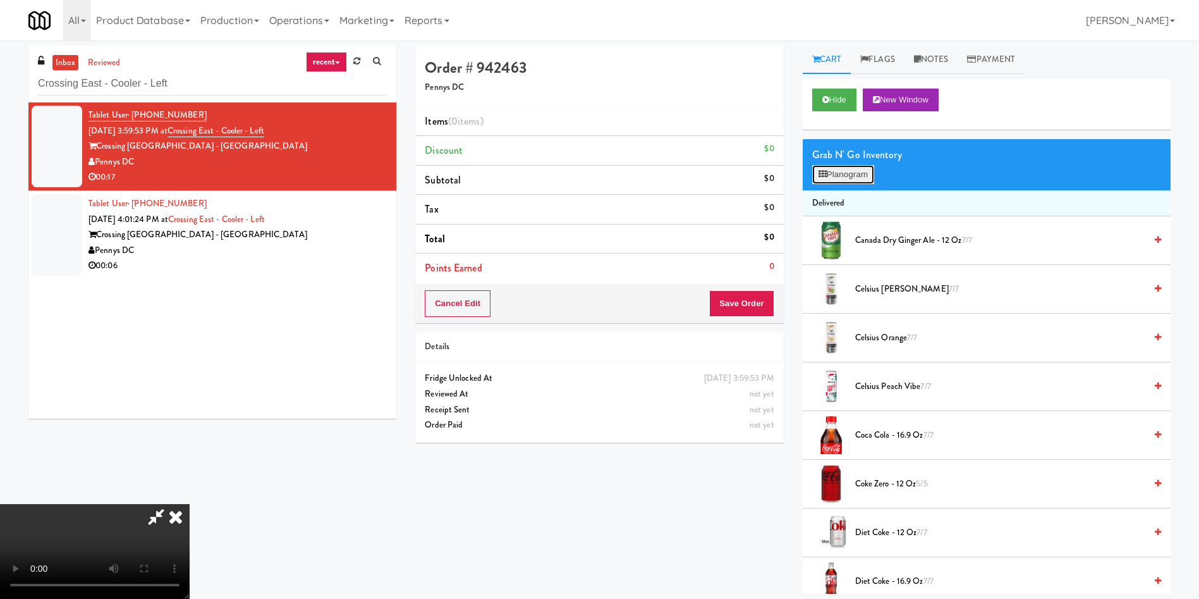
click at [799, 178] on button "Planogram" at bounding box center [843, 174] width 62 height 19
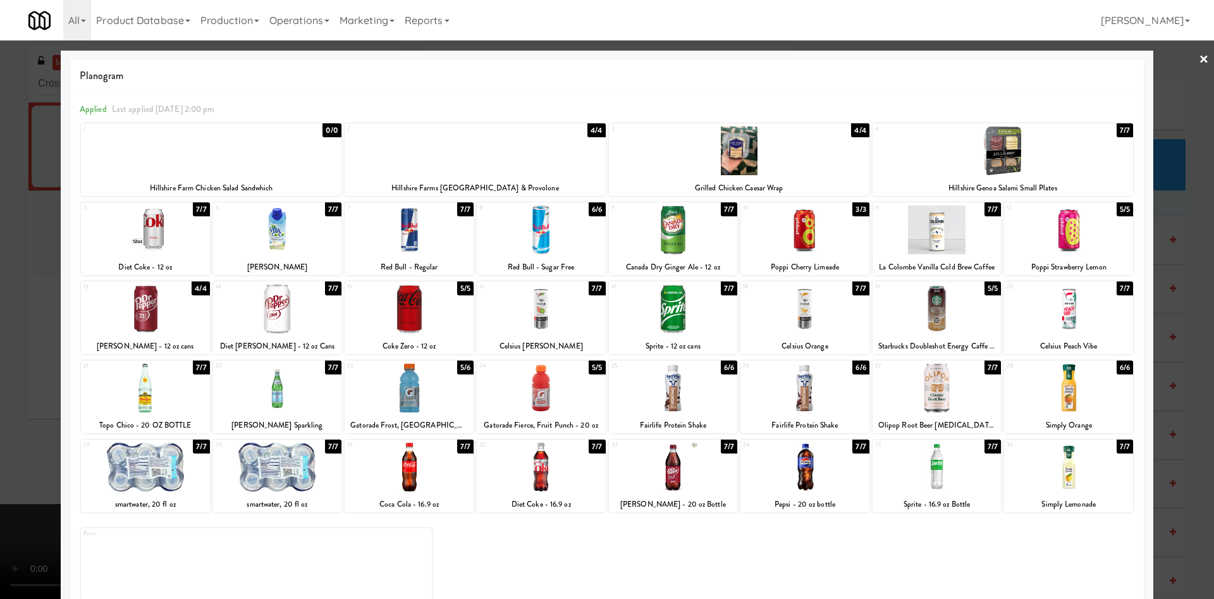
click at [799, 398] on div at bounding box center [937, 467] width 129 height 49
click at [799, 104] on div at bounding box center [607, 299] width 1214 height 599
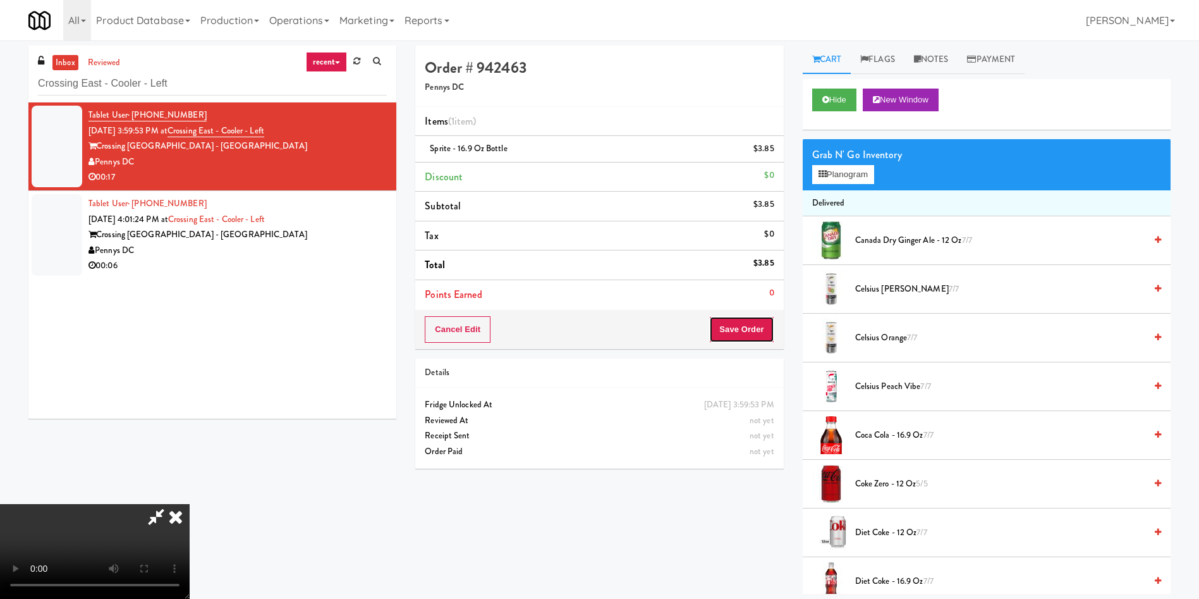
click at [747, 324] on button "Save Order" at bounding box center [741, 329] width 64 height 27
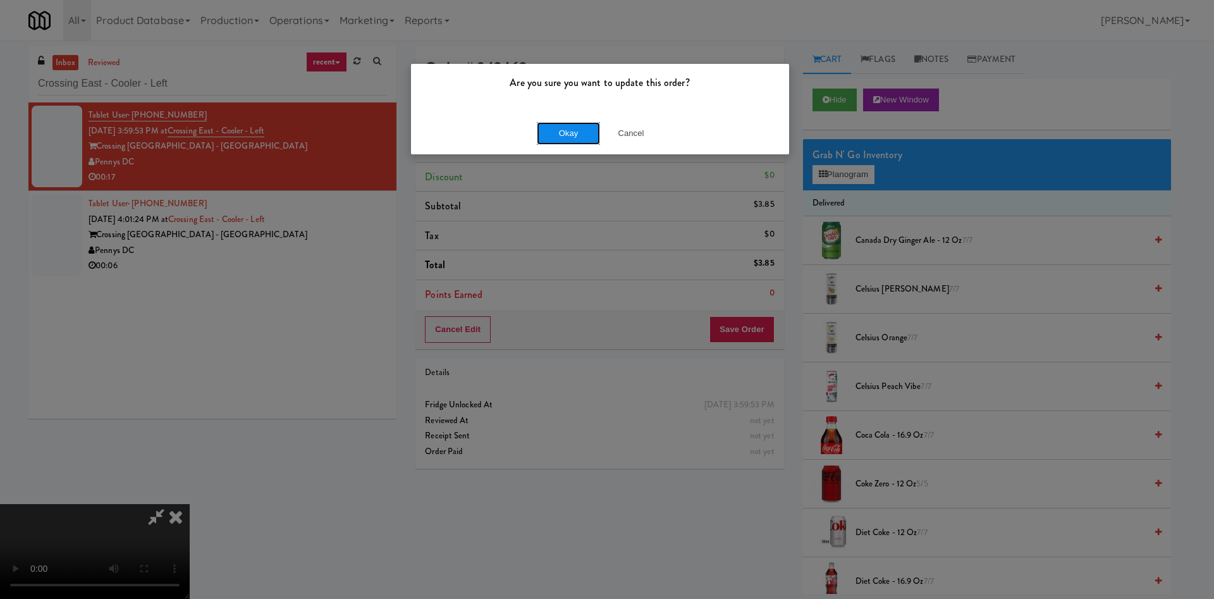
click at [588, 136] on button "Okay" at bounding box center [568, 133] width 63 height 23
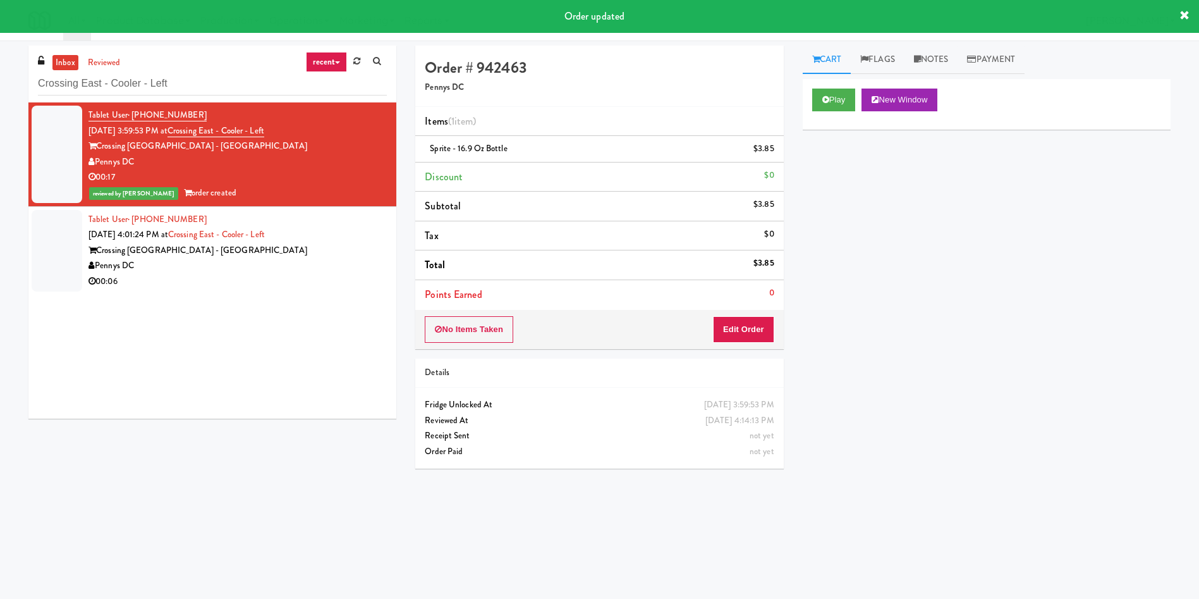
click at [47, 269] on div at bounding box center [57, 251] width 51 height 82
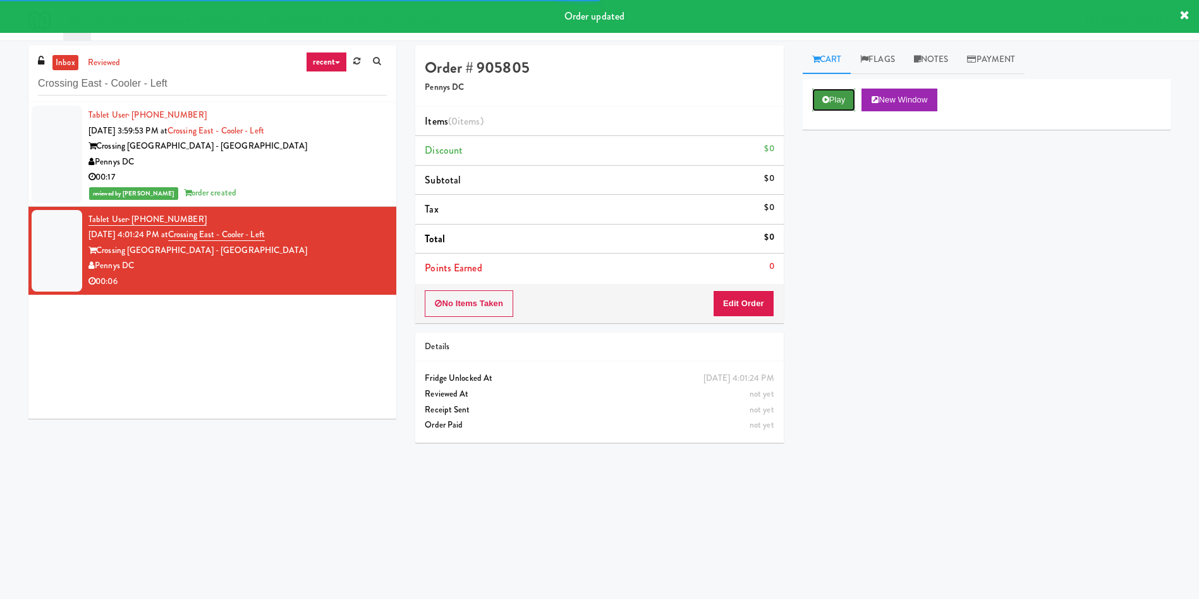
drag, startPoint x: 831, startPoint y: 104, endPoint x: 828, endPoint y: 111, distance: 6.8
click at [799, 104] on button "Play" at bounding box center [834, 100] width 44 height 23
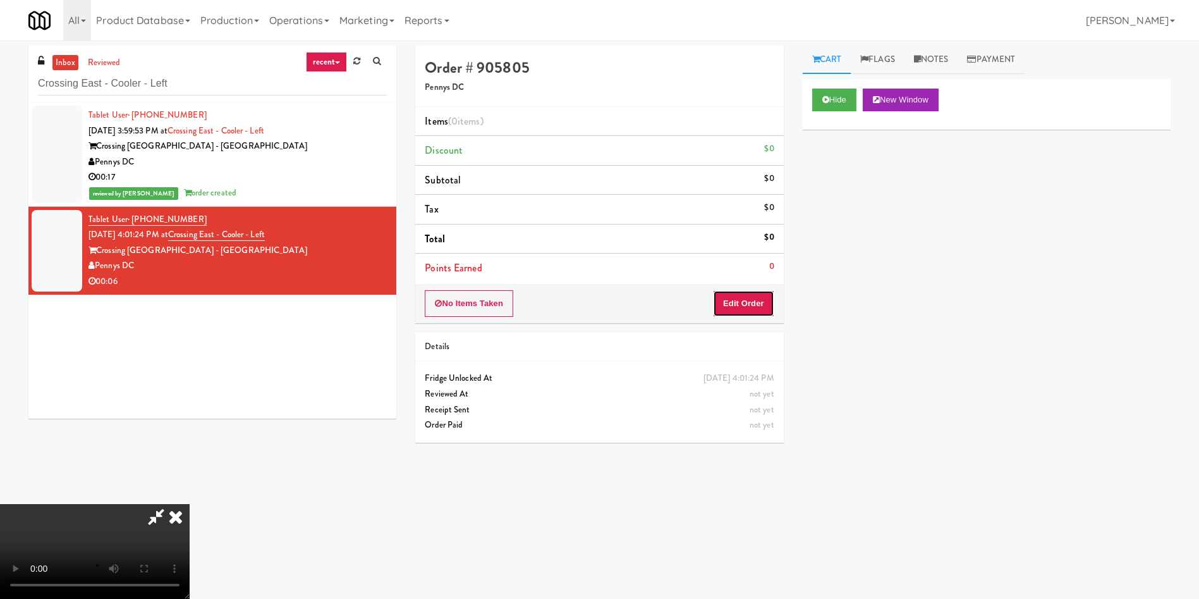
click at [744, 299] on button "Edit Order" at bounding box center [743, 303] width 61 height 27
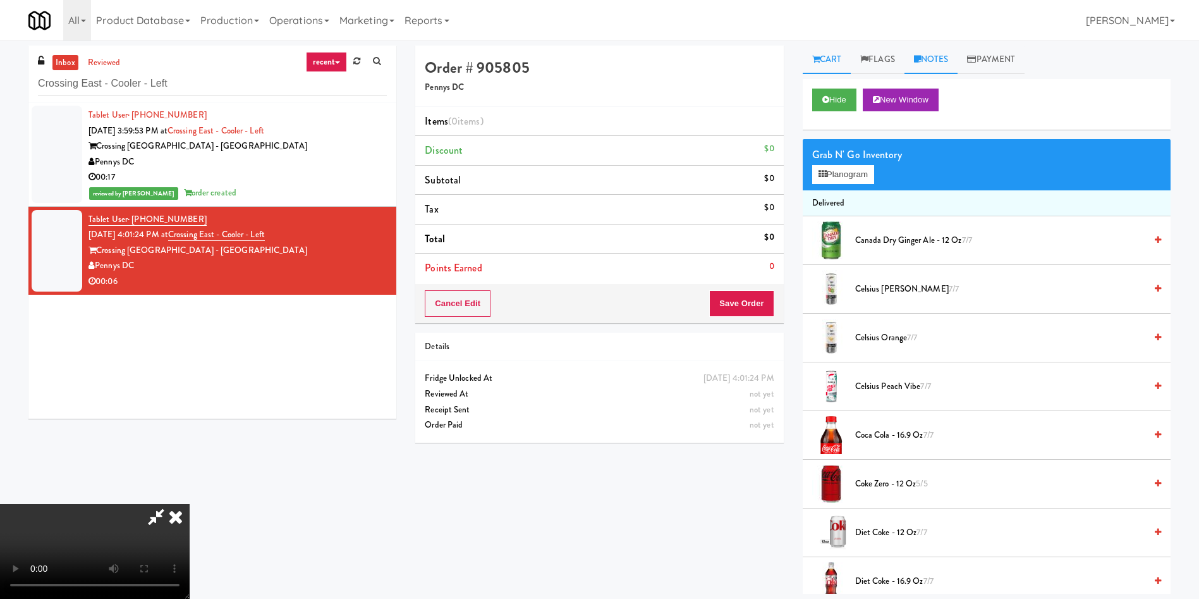
click at [799, 72] on link "Notes" at bounding box center [932, 60] width 54 height 28
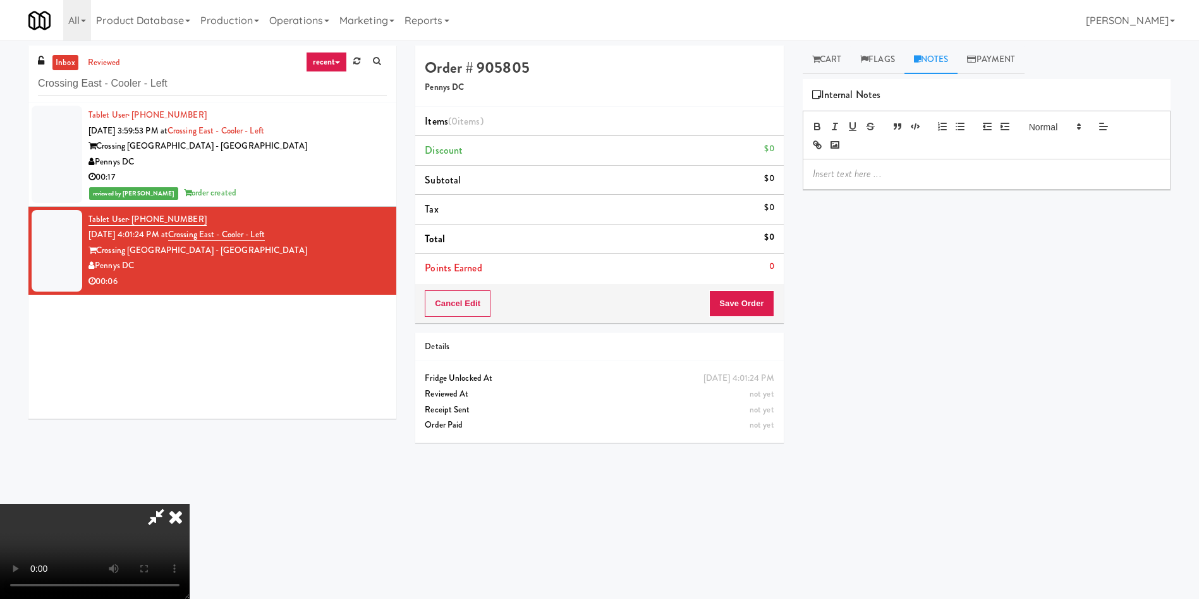
click at [799, 171] on p at bounding box center [987, 174] width 348 height 14
click at [190, 398] on video at bounding box center [95, 551] width 190 height 95
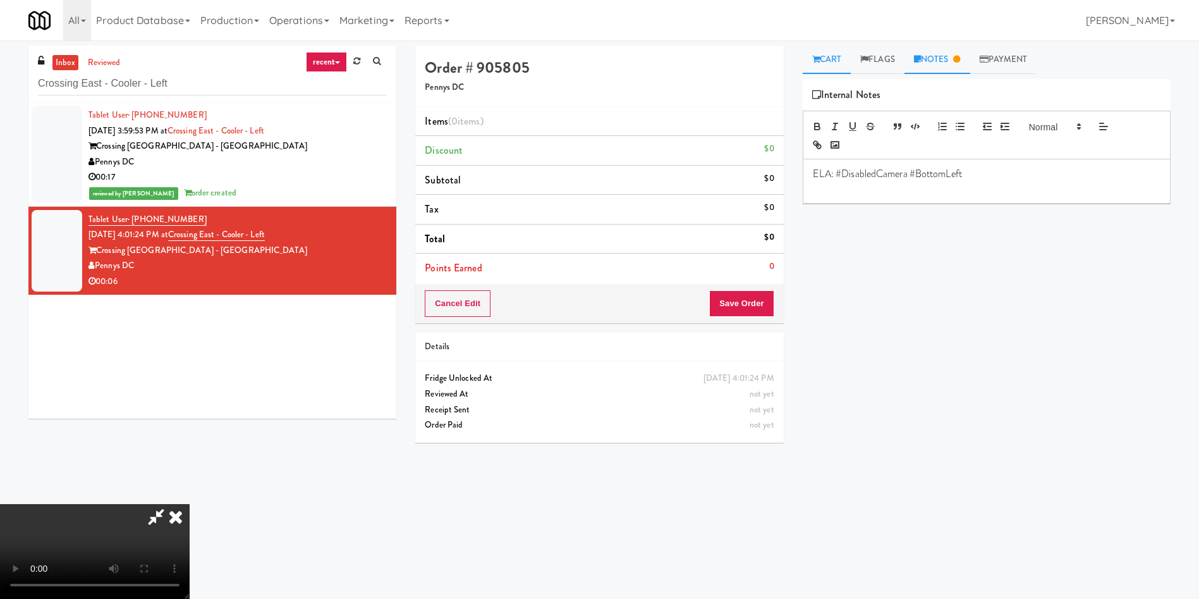
click at [799, 49] on link "Cart" at bounding box center [827, 60] width 49 height 28
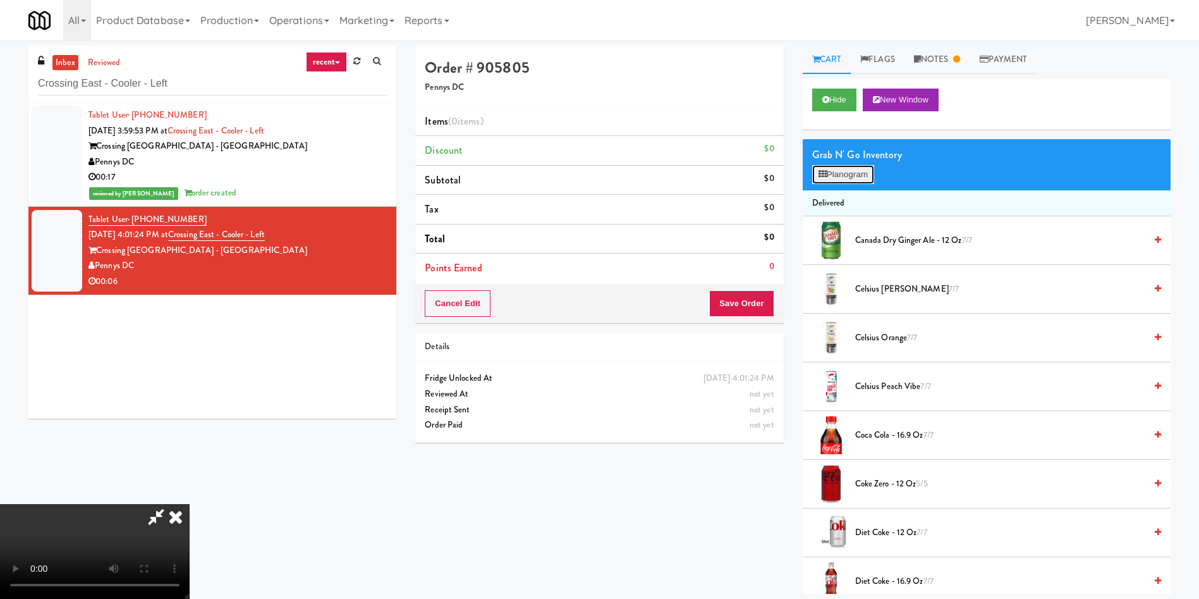
click at [799, 174] on button "Planogram" at bounding box center [843, 174] width 62 height 19
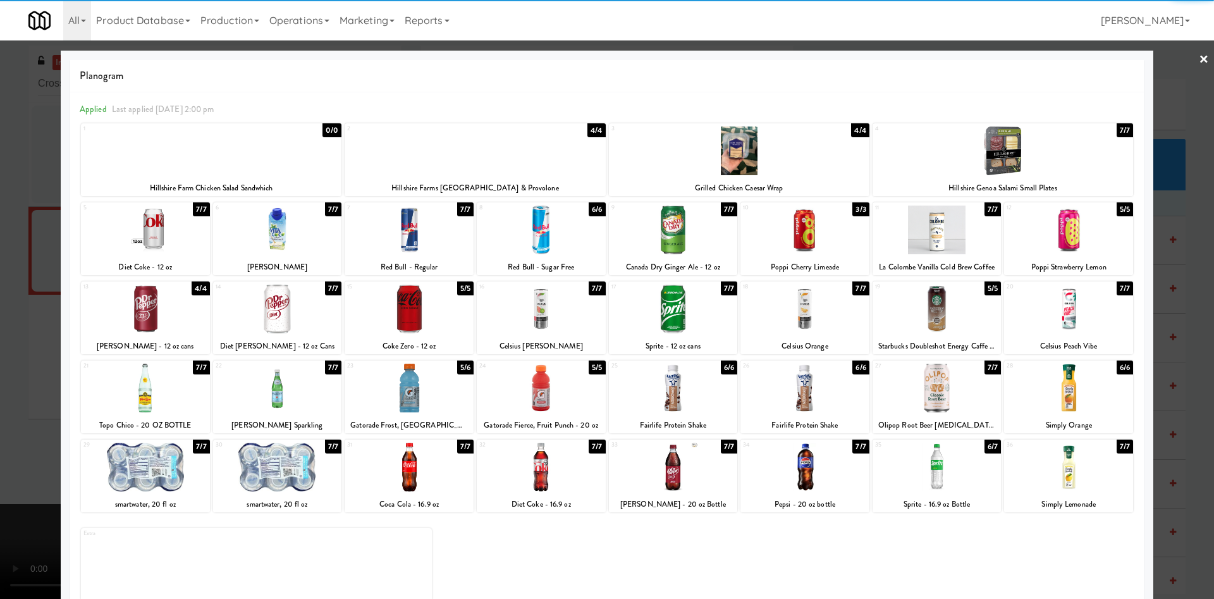
click at [799, 398] on div at bounding box center [1068, 467] width 129 height 49
click at [799, 106] on div at bounding box center [607, 299] width 1214 height 599
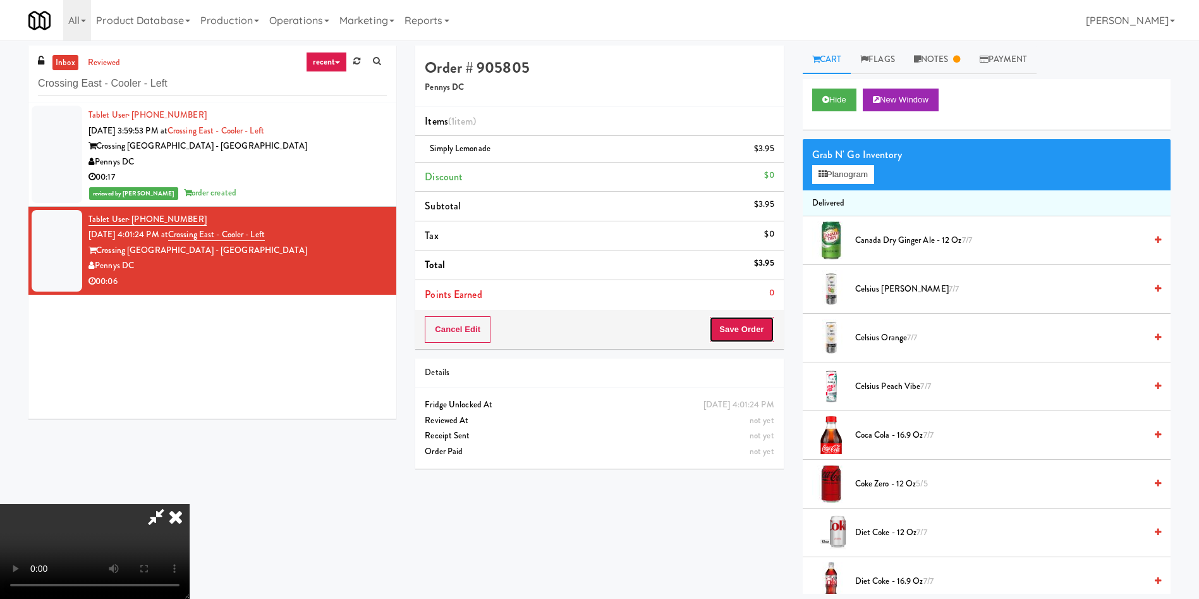
click at [741, 338] on button "Save Order" at bounding box center [741, 329] width 64 height 27
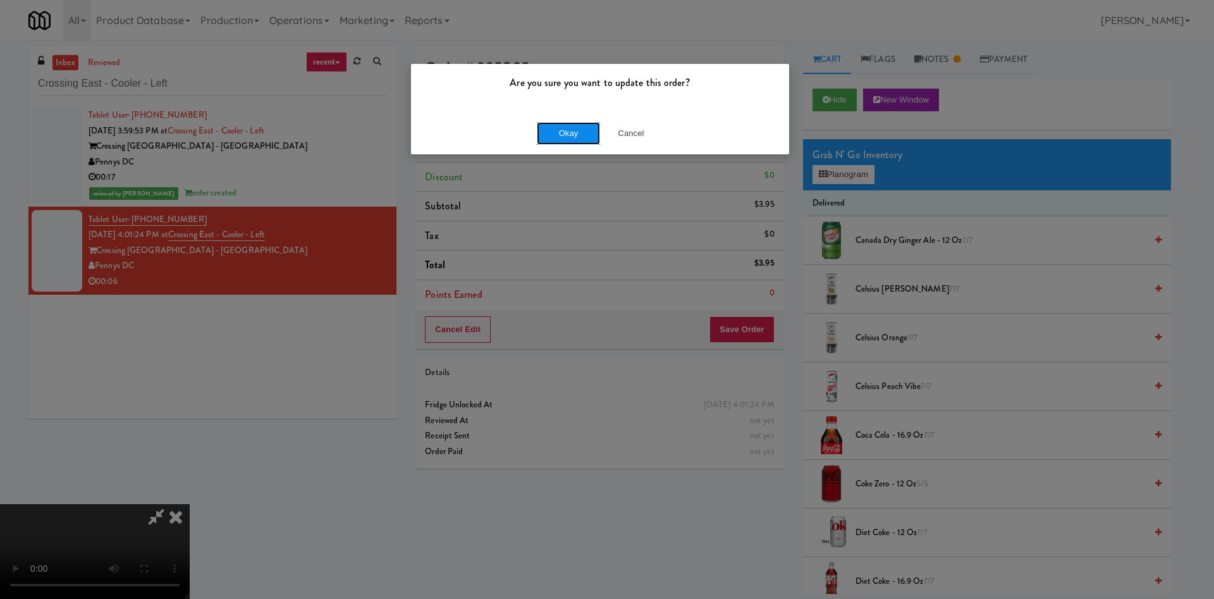
click at [561, 140] on button "Okay" at bounding box center [568, 133] width 63 height 23
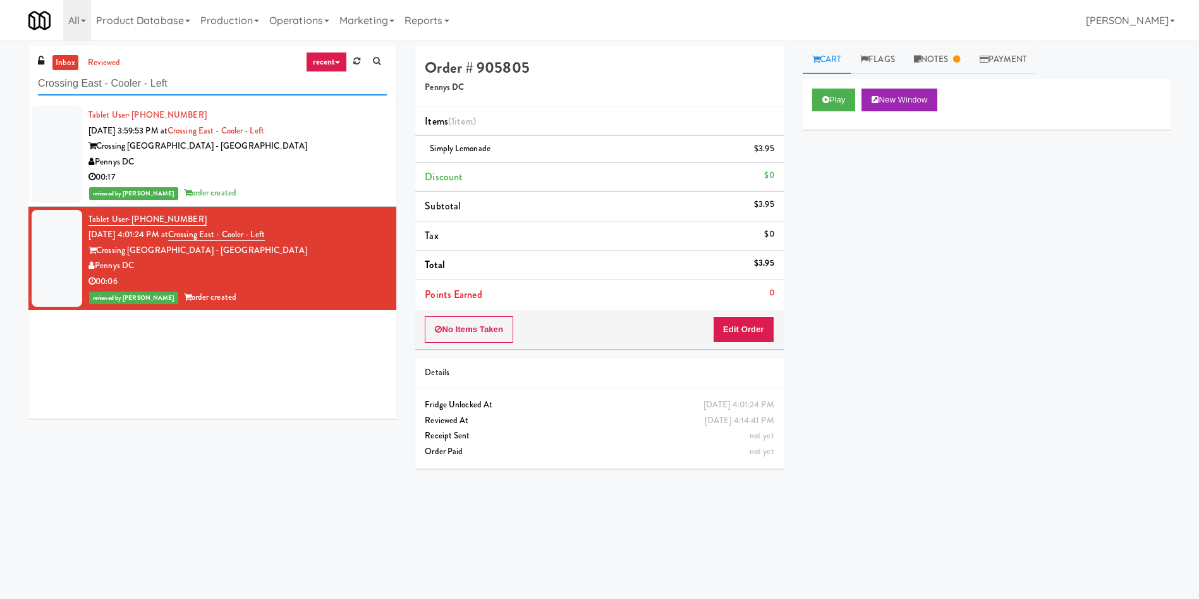
drag, startPoint x: 230, startPoint y: 85, endPoint x: 0, endPoint y: 53, distance: 232.4
click at [0, 53] on div "inbox reviewed recent all unclear take inventory issue suspicious failed recent…" at bounding box center [599, 300] width 1199 height 508
paste input "Mackenzie Richmond Hill Hospital - Emergency Room"
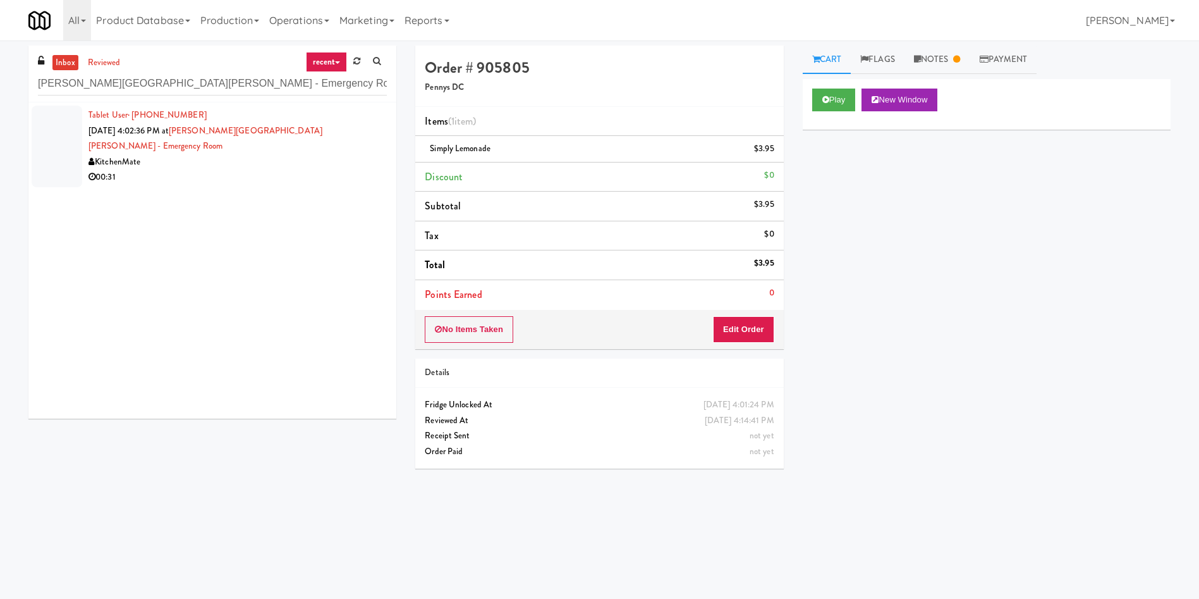
click at [42, 126] on div at bounding box center [57, 147] width 51 height 82
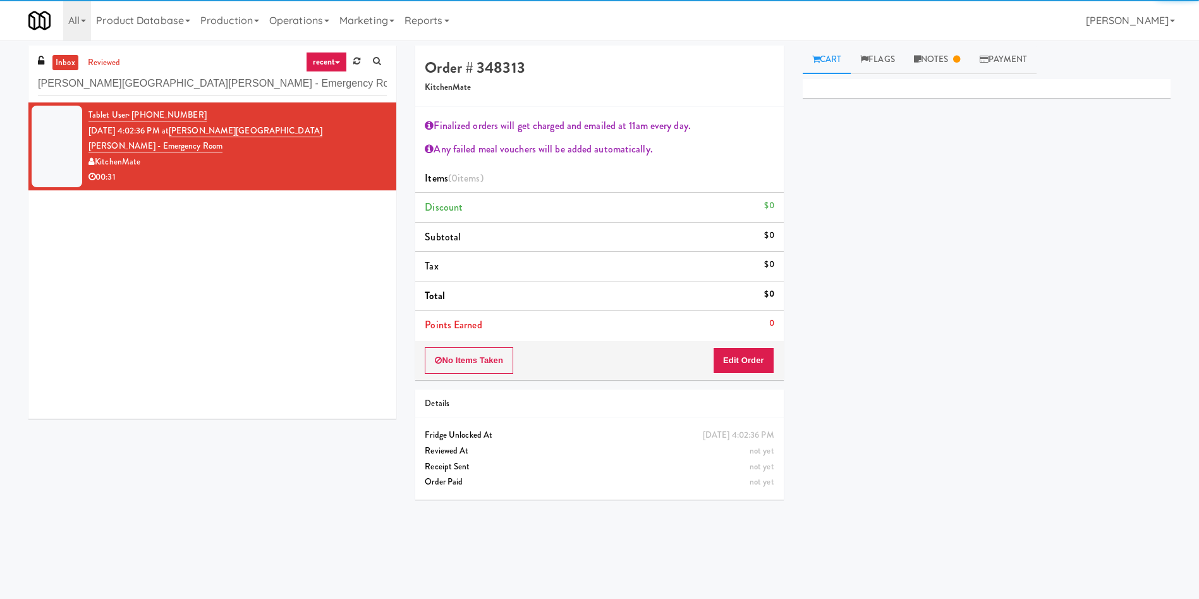
click at [799, 41] on div "inbox reviewed recent all unclear take inventory issue suspicious failed recent…" at bounding box center [599, 296] width 1199 height 513
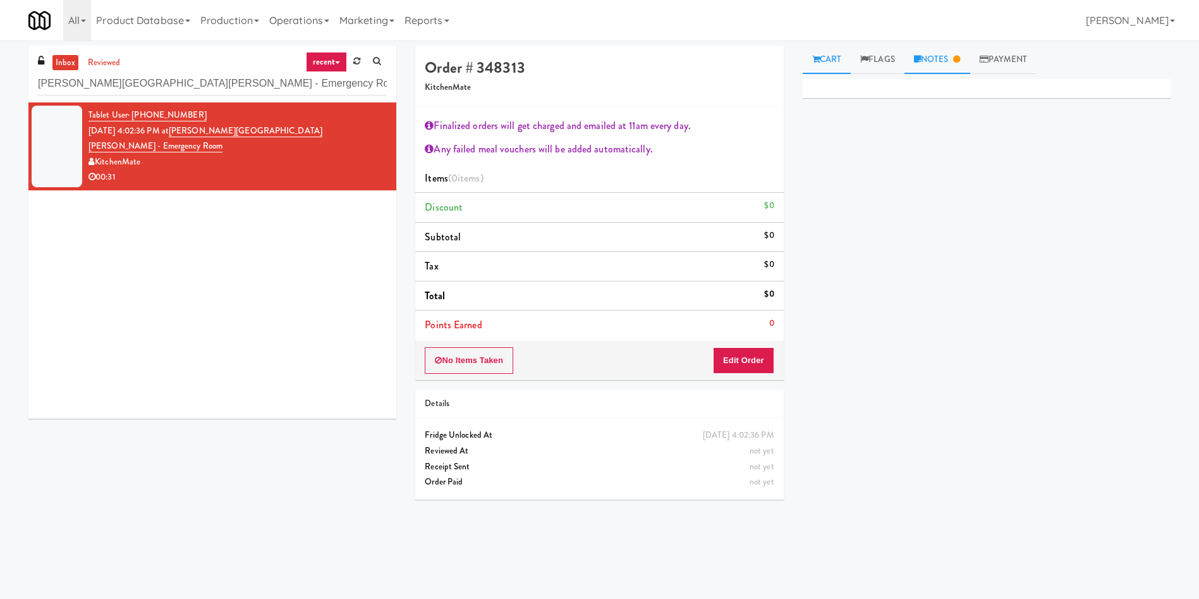
click at [799, 56] on icon at bounding box center [917, 59] width 7 height 8
click at [799, 64] on link "Cart" at bounding box center [827, 60] width 49 height 28
drag, startPoint x: 735, startPoint y: 364, endPoint x: 835, endPoint y: 95, distance: 285.9
click at [735, 362] on button "Edit Order" at bounding box center [743, 360] width 61 height 27
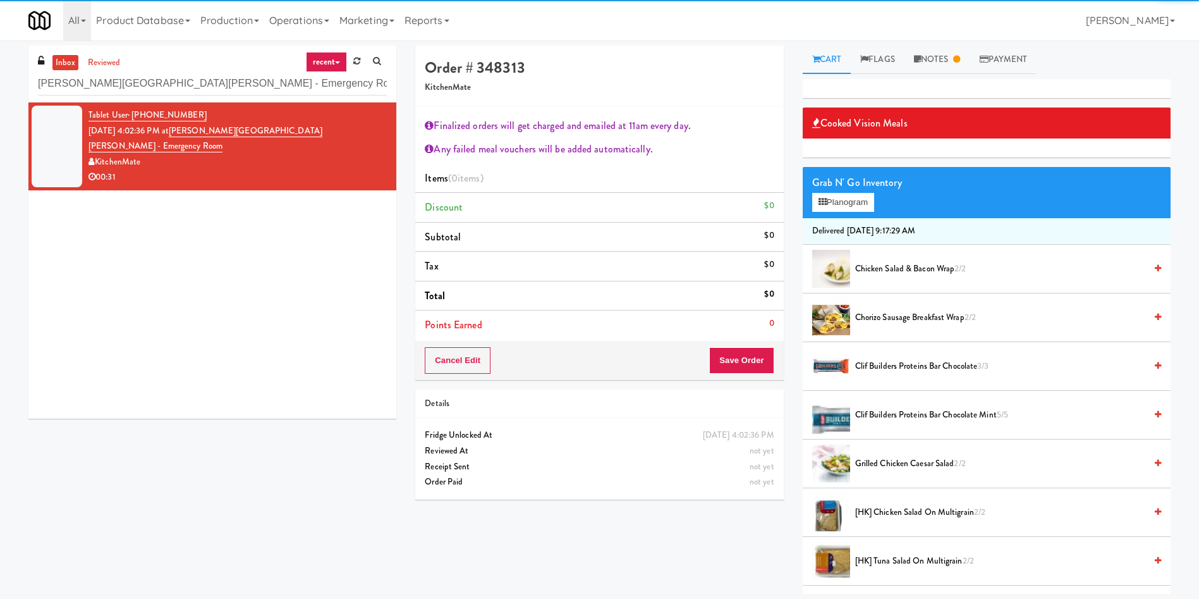
click at [799, 63] on link "Cart" at bounding box center [827, 60] width 49 height 28
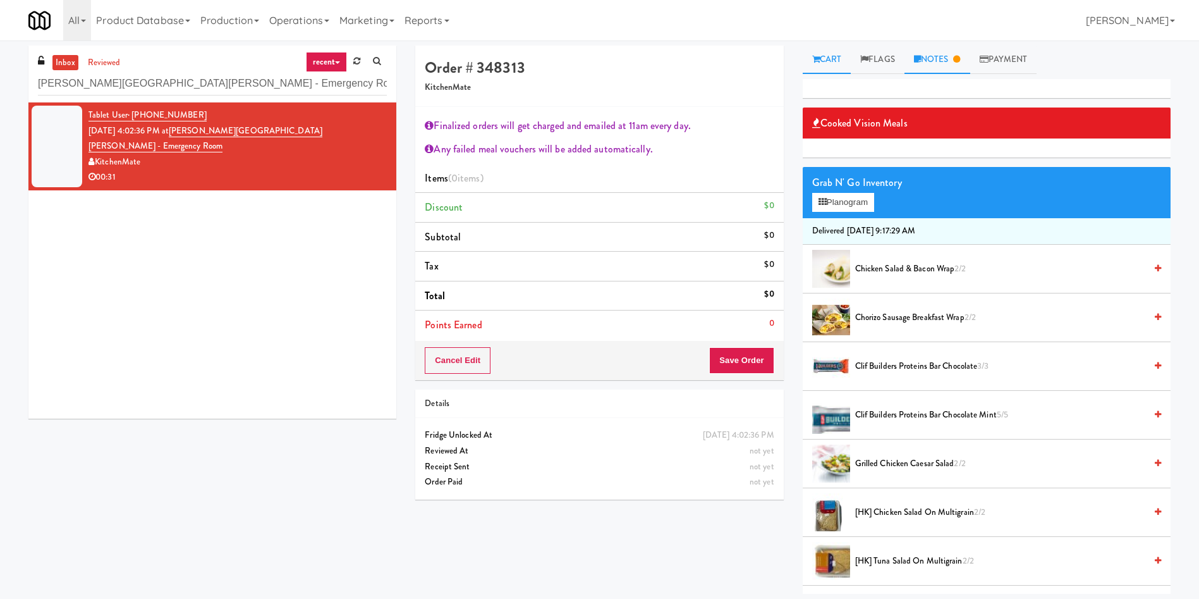
click at [799, 68] on link "Notes" at bounding box center [938, 60] width 66 height 28
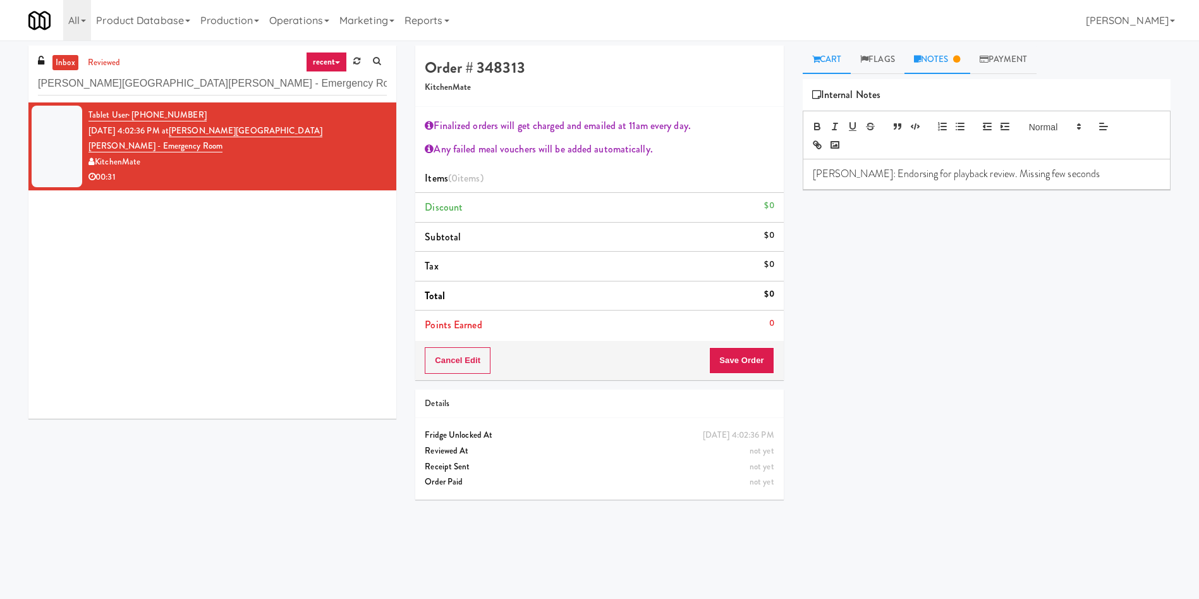
click at [799, 49] on link "Cart" at bounding box center [827, 60] width 49 height 28
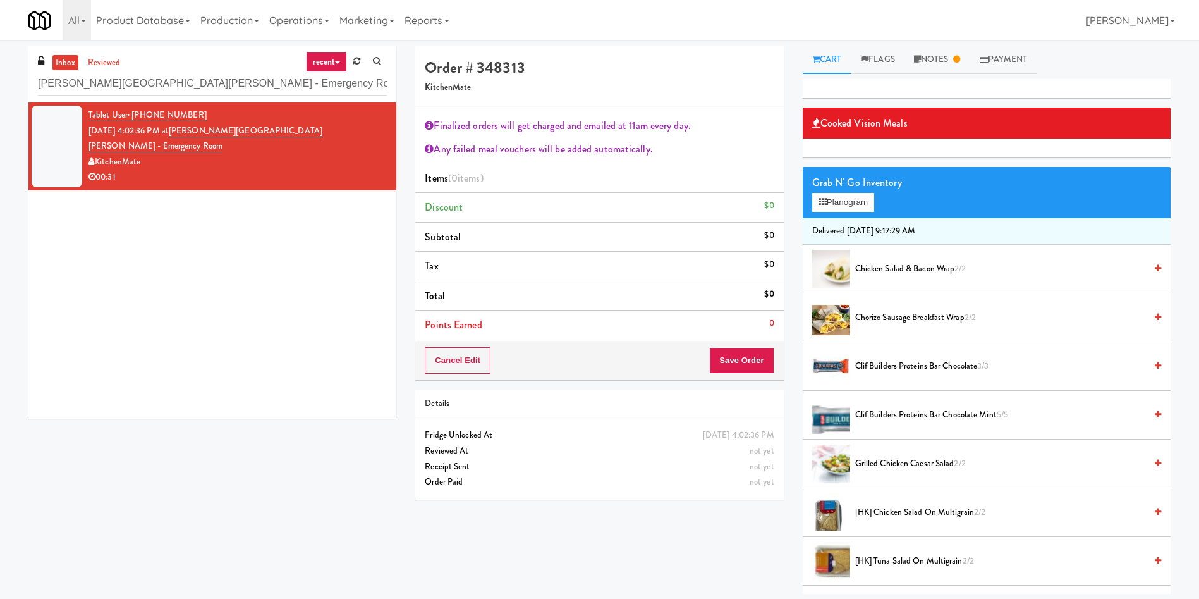
scroll to position [95, 0]
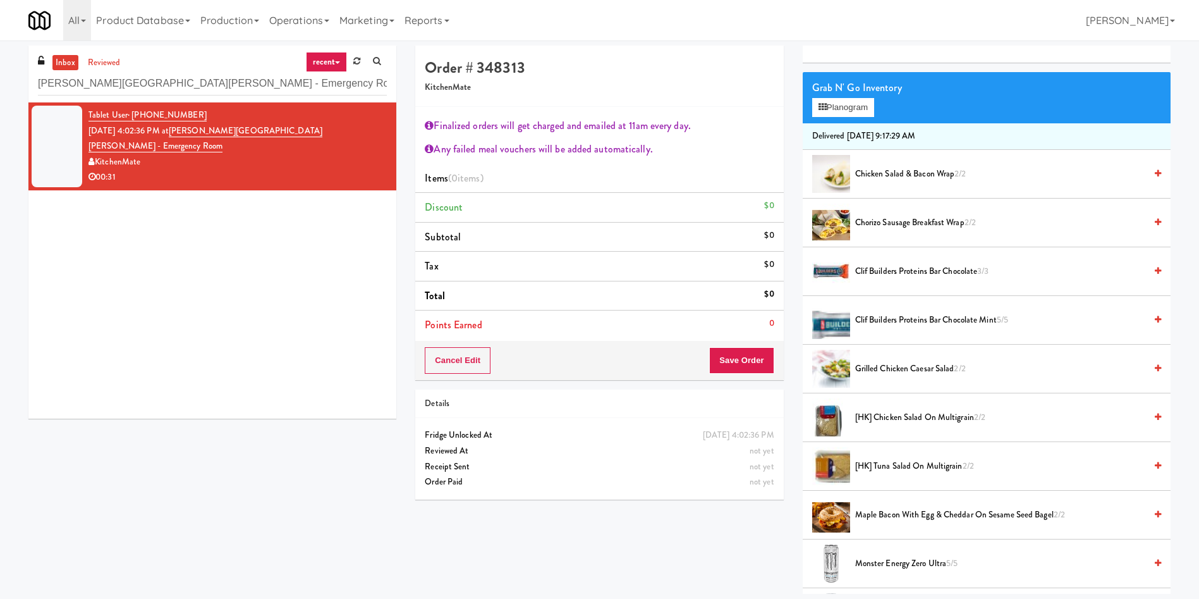
click at [799, 180] on span "Chicken Salad & Bacon Wrap 2/2" at bounding box center [1000, 174] width 290 height 16
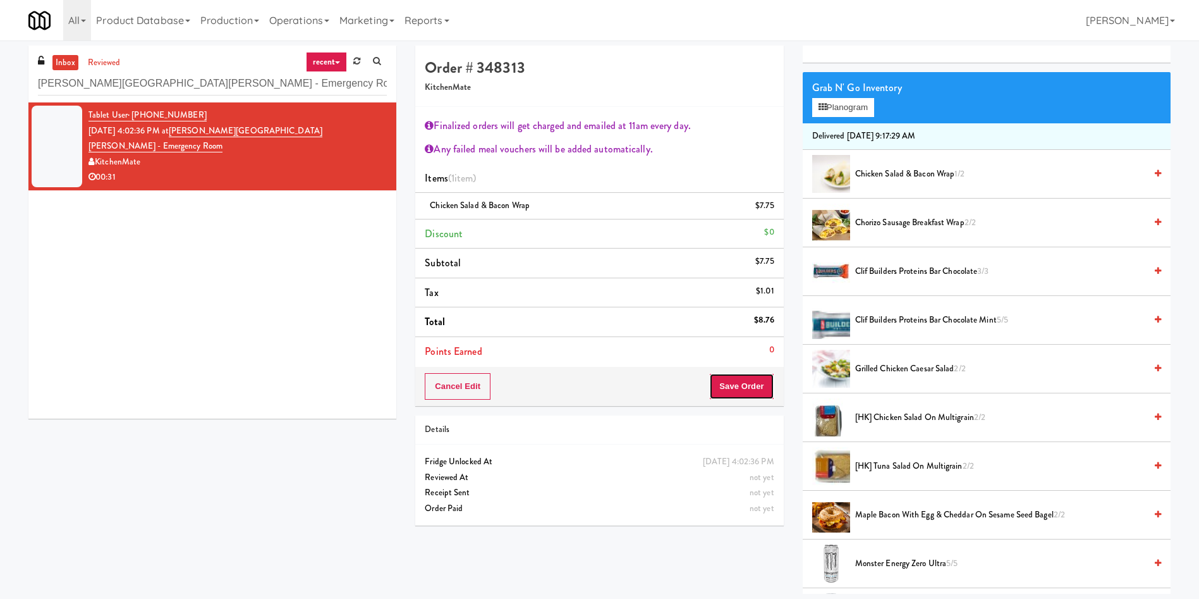
click at [736, 384] on button "Save Order" at bounding box center [741, 386] width 64 height 27
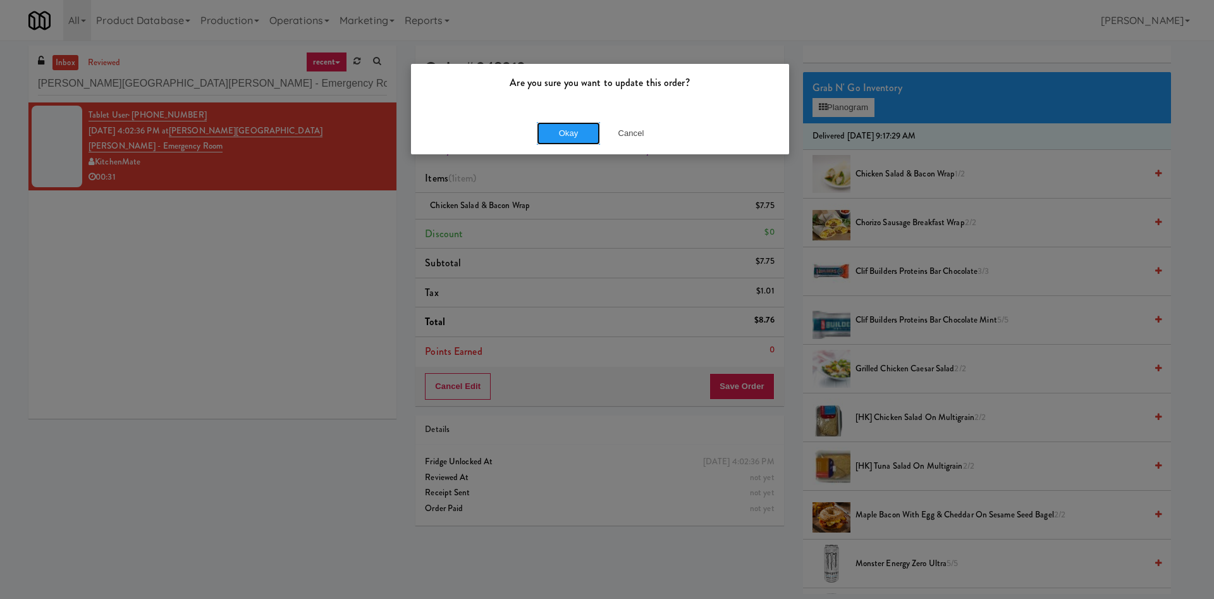
drag, startPoint x: 563, startPoint y: 127, endPoint x: 405, endPoint y: 11, distance: 195.4
click at [563, 126] on button "Okay" at bounding box center [568, 133] width 63 height 23
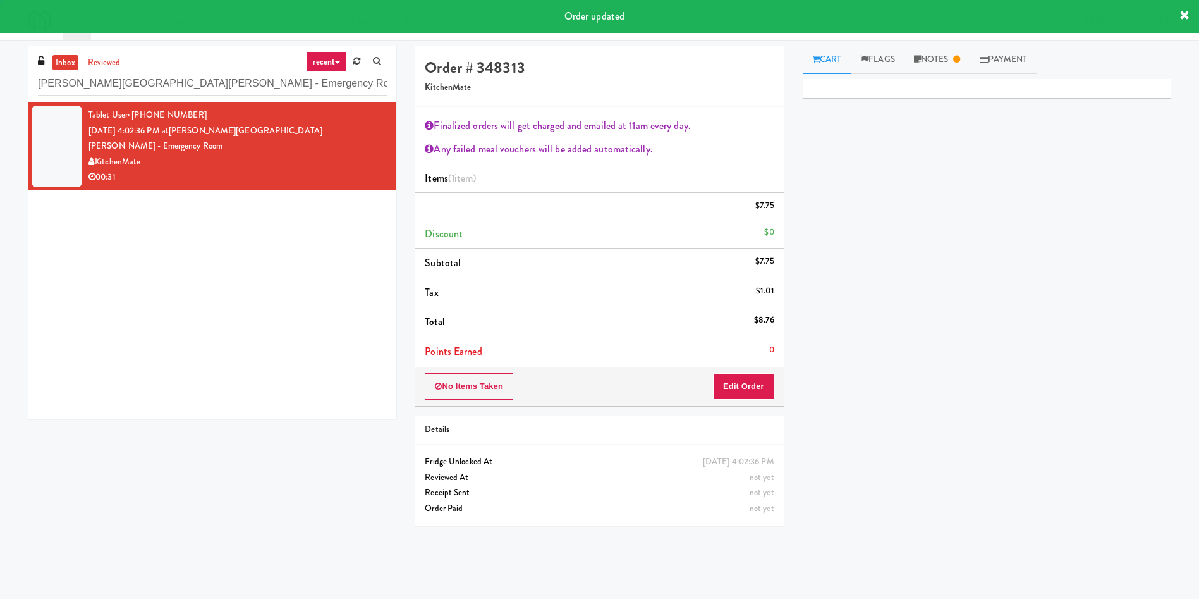
scroll to position [0, 0]
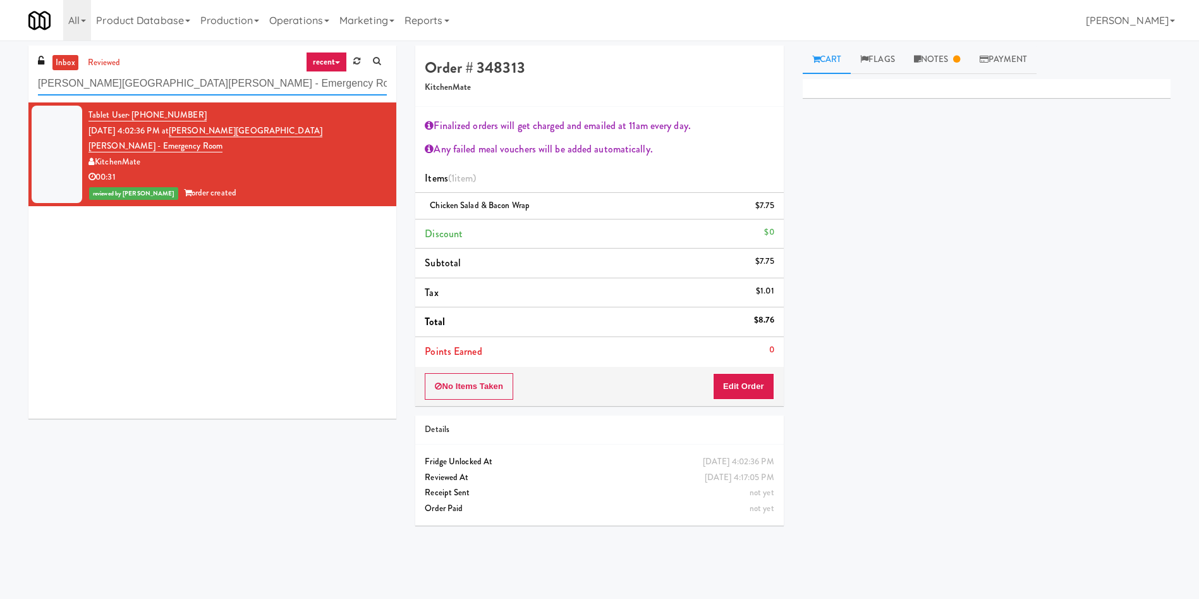
drag, startPoint x: 298, startPoint y: 85, endPoint x: 0, endPoint y: 82, distance: 298.5
click at [0, 82] on div "inbox reviewed recent all unclear take inventory issue suspicious failed recent…" at bounding box center [599, 300] width 1199 height 508
paste input "Fine - Employee Lounge-Cooler-Right"
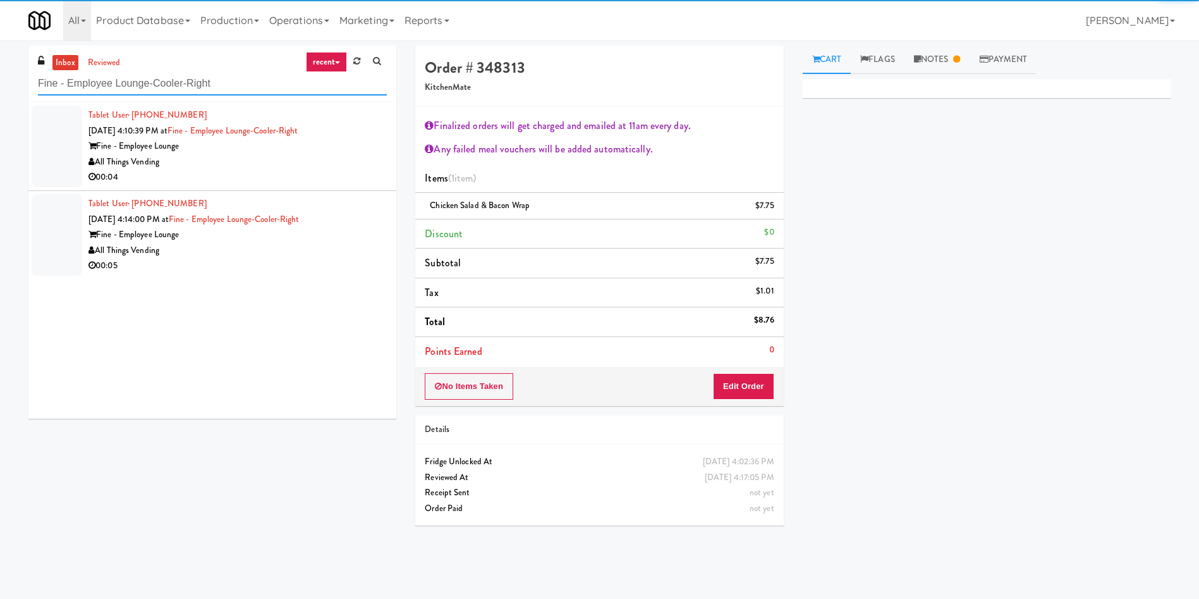
type input "Fine - Employee Lounge-Cooler-Right"
drag, startPoint x: 64, startPoint y: 135, endPoint x: 252, endPoint y: 138, distance: 187.8
click at [66, 136] on div at bounding box center [57, 147] width 51 height 82
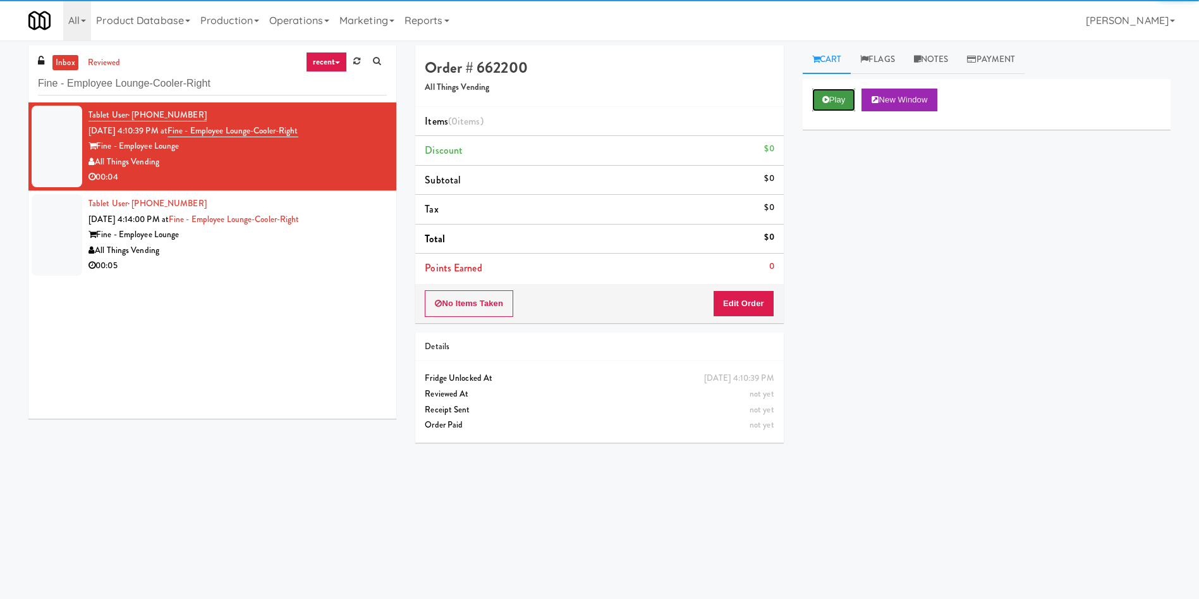
click at [799, 95] on button "Play" at bounding box center [834, 100] width 44 height 23
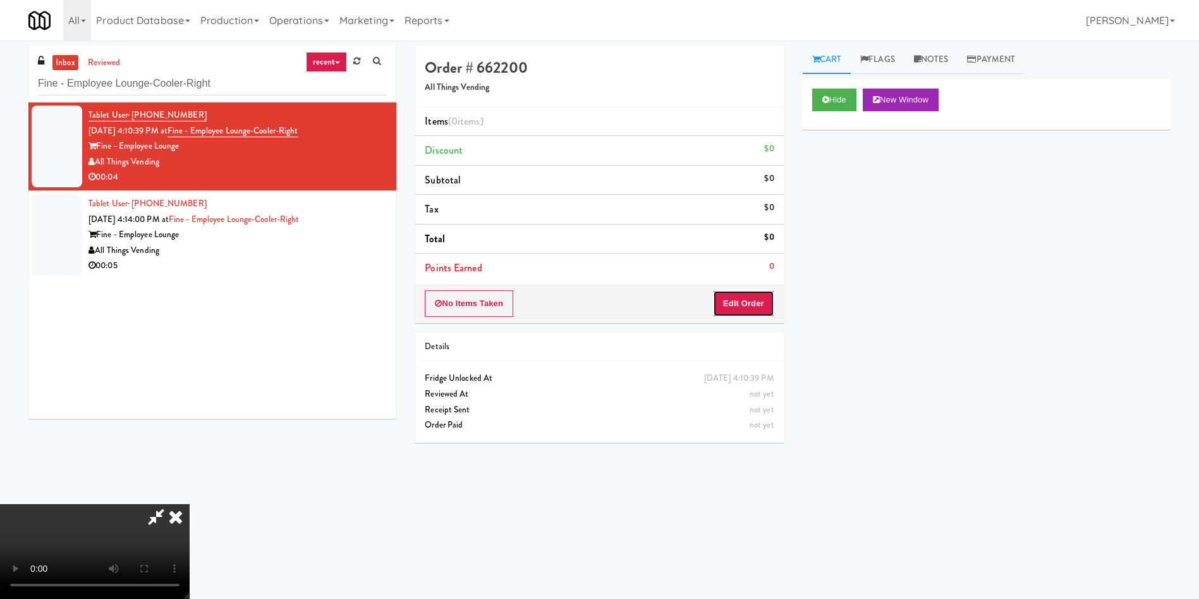
click at [727, 305] on button "Edit Order" at bounding box center [743, 303] width 61 height 27
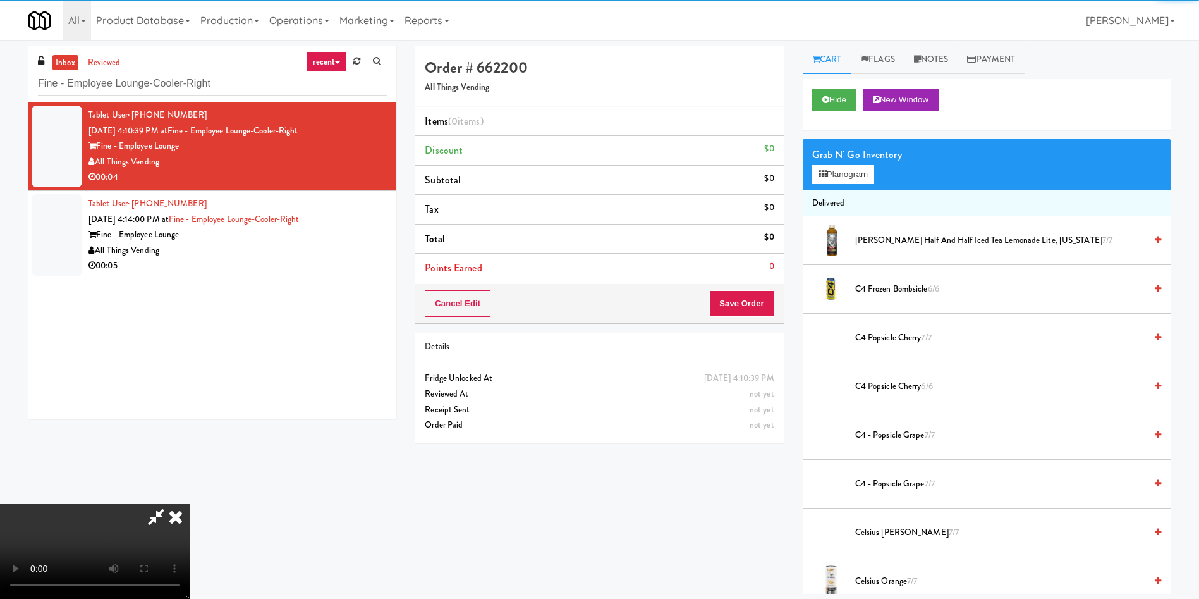
scroll to position [95, 0]
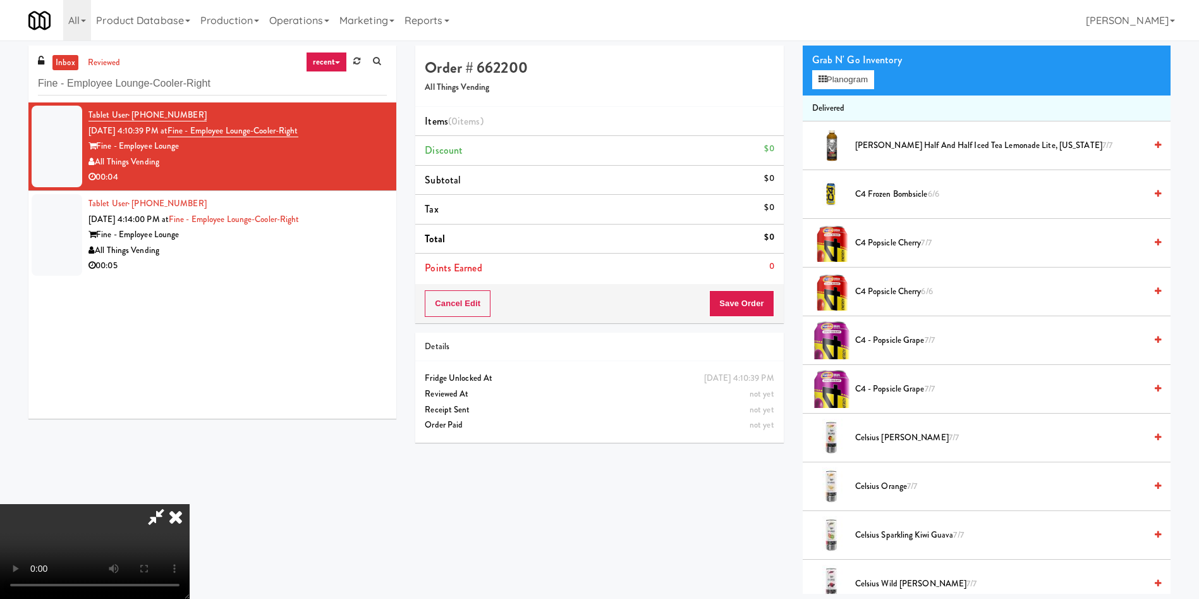
click at [190, 398] on video at bounding box center [95, 551] width 190 height 95
click at [799, 398] on div "Cart Flags Notes Payment Hide New Window Grab N' Go Inventory Planogram Deliver…" at bounding box center [987, 320] width 387 height 548
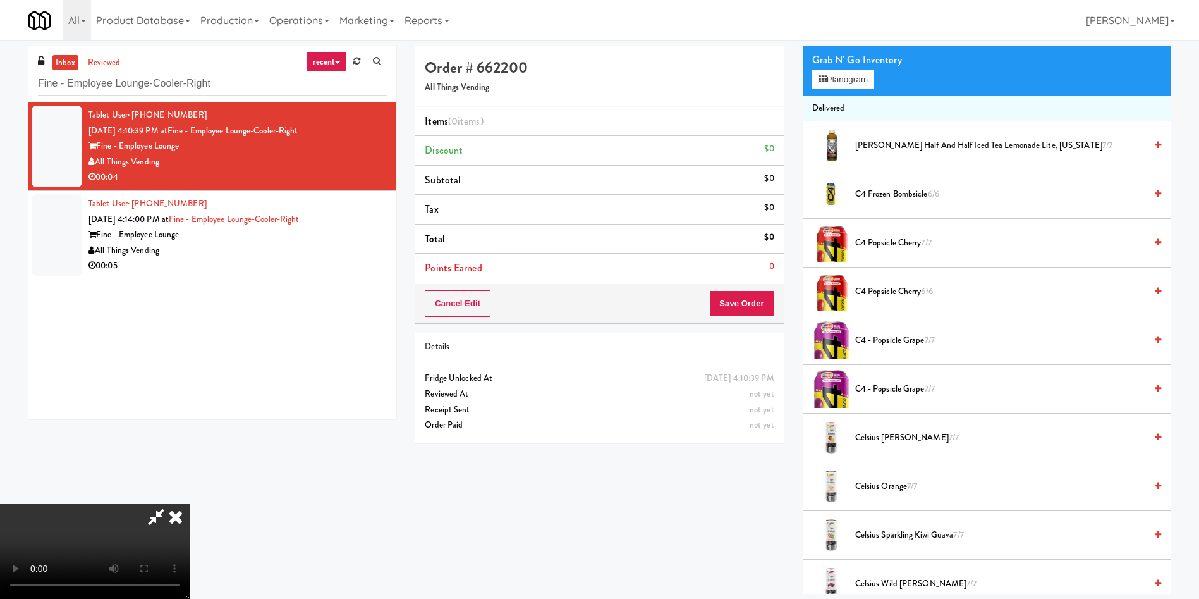
click at [190, 398] on video at bounding box center [95, 551] width 190 height 95
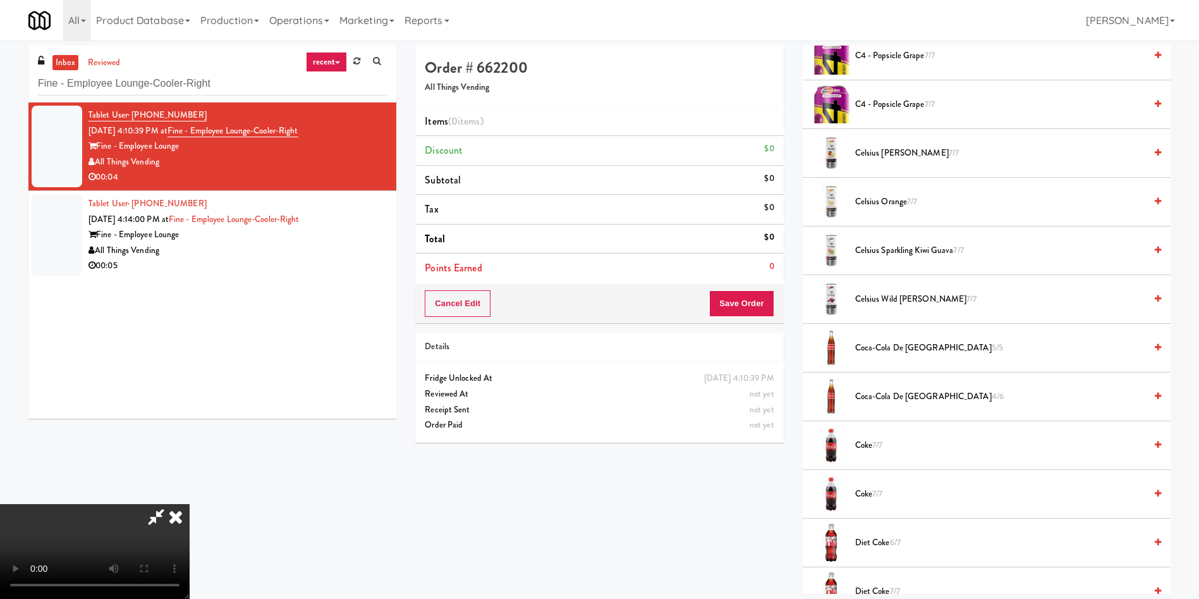
scroll to position [664, 0]
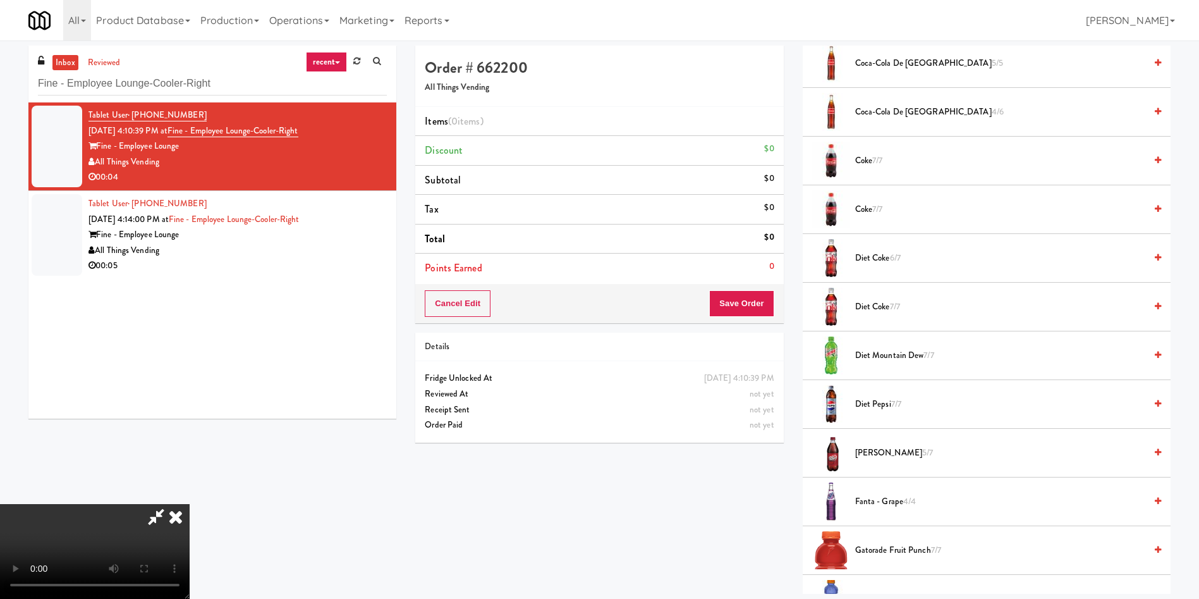
click at [799, 155] on span "Coke 7/7" at bounding box center [1000, 161] width 290 height 16
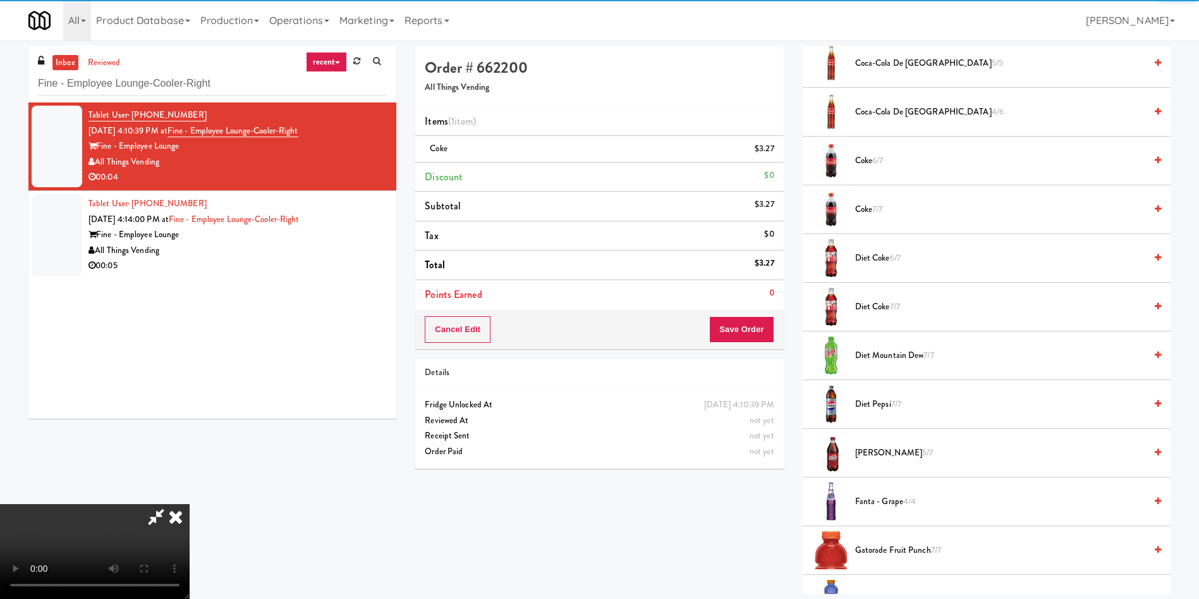
click at [190, 398] on video at bounding box center [95, 551] width 190 height 95
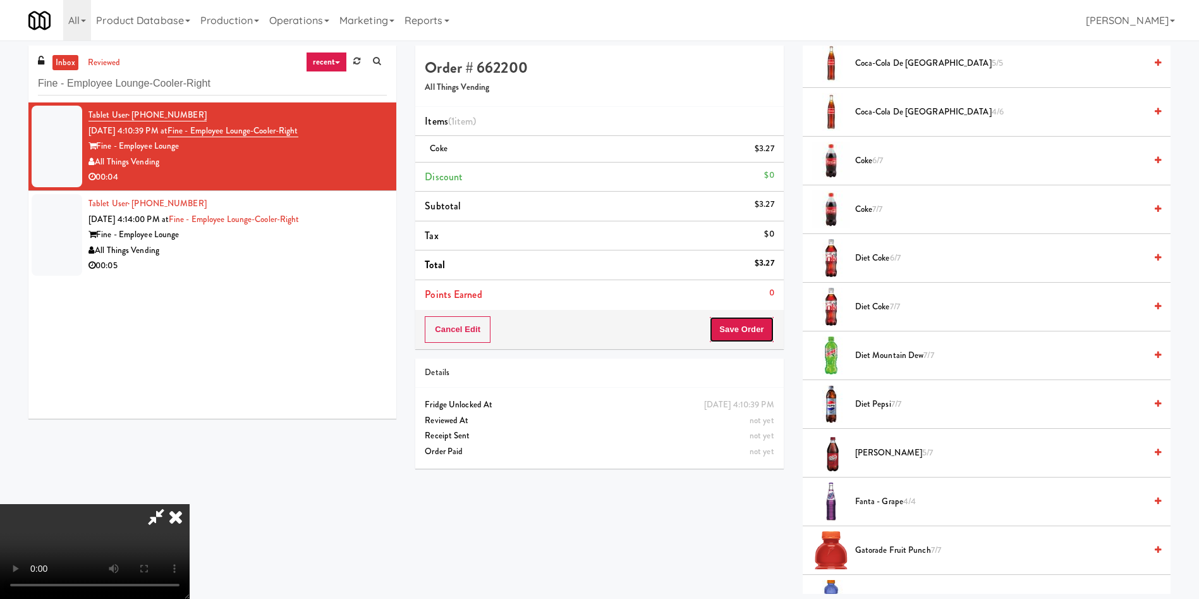
click at [751, 328] on button "Save Order" at bounding box center [741, 329] width 64 height 27
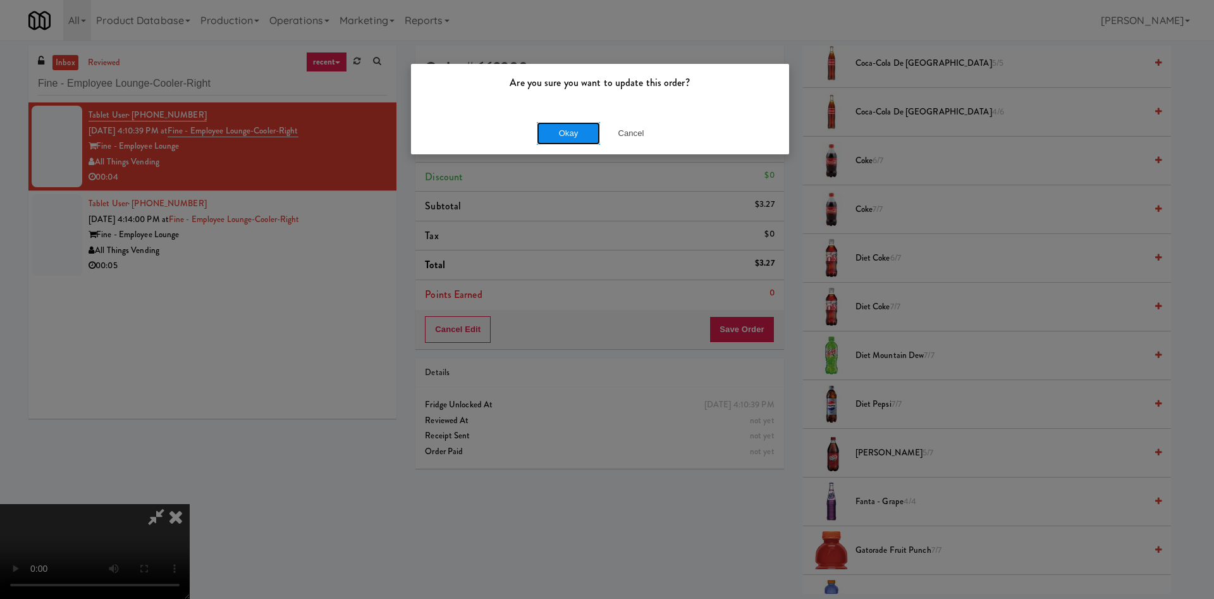
click at [578, 130] on button "Okay" at bounding box center [568, 133] width 63 height 23
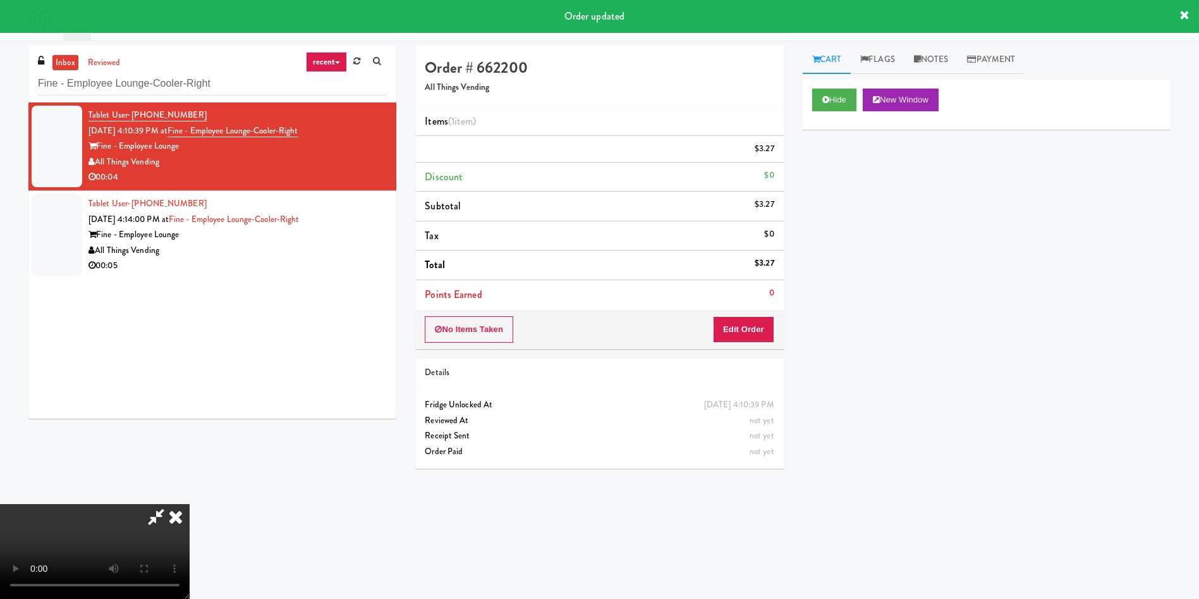
scroll to position [0, 0]
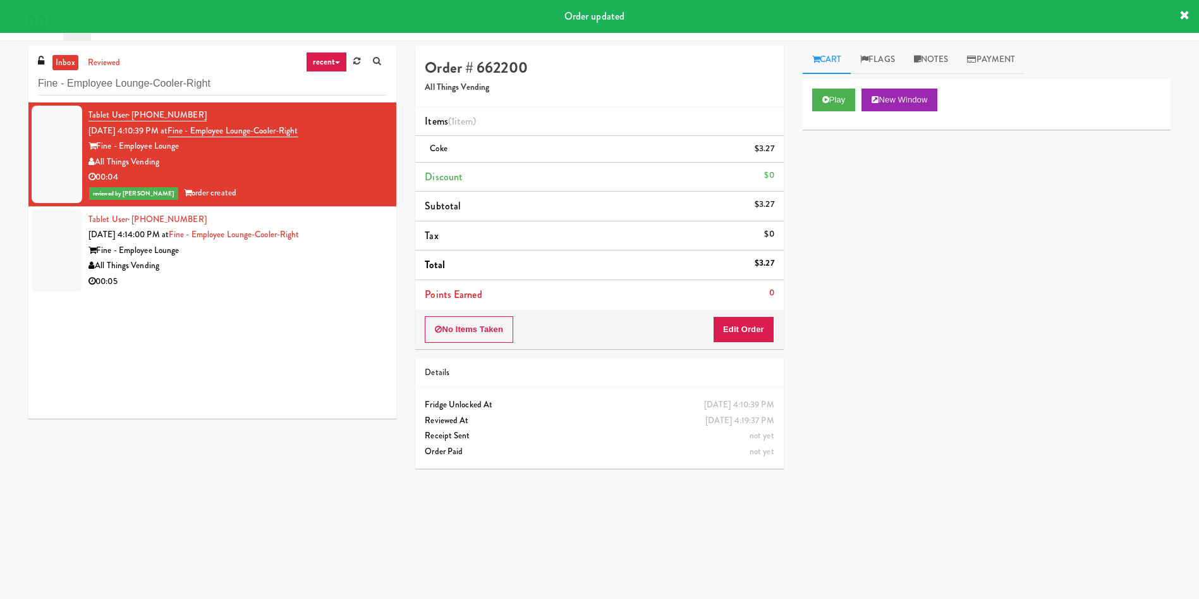
click at [58, 247] on div at bounding box center [57, 251] width 51 height 82
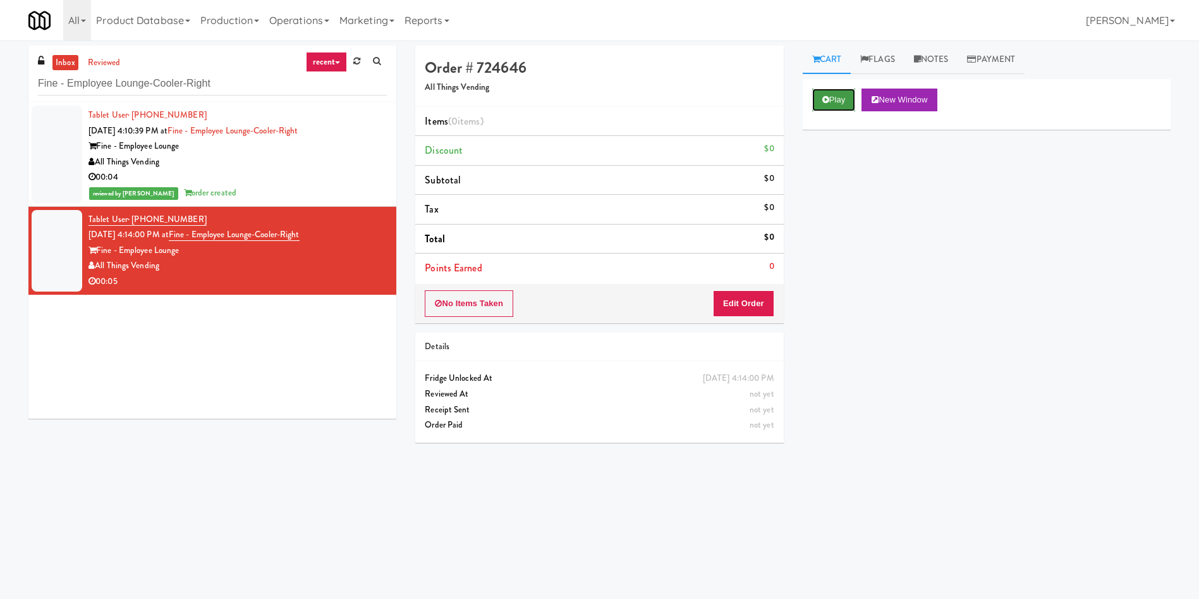
click at [799, 101] on button "Play" at bounding box center [834, 100] width 44 height 23
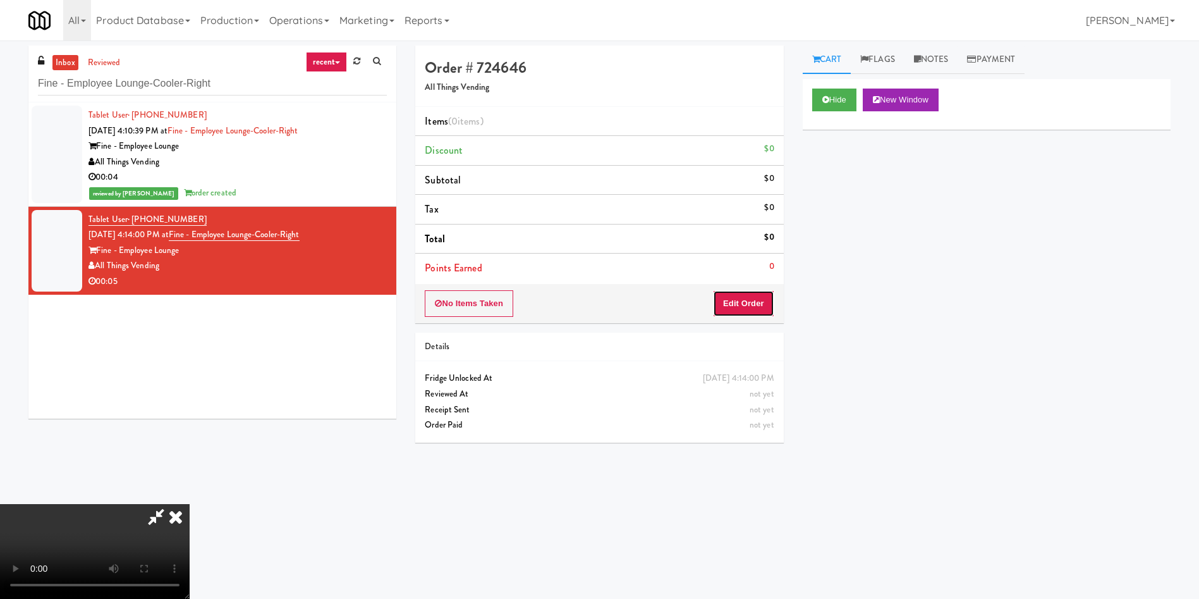
click at [748, 300] on button "Edit Order" at bounding box center [743, 303] width 61 height 27
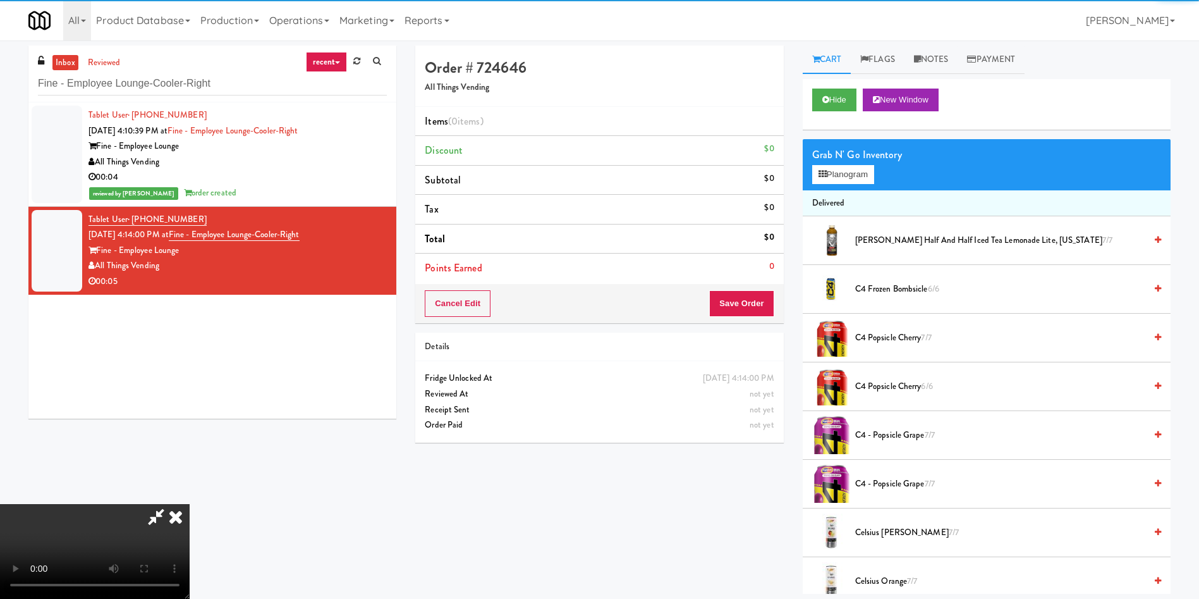
scroll to position [95, 0]
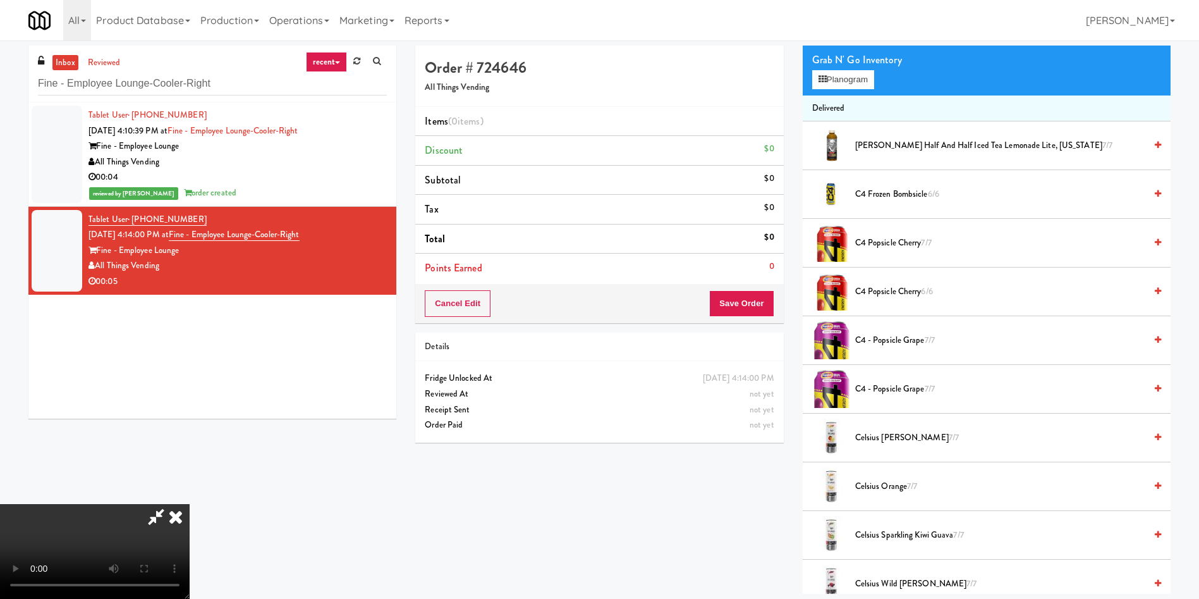
click at [190, 398] on video at bounding box center [95, 551] width 190 height 95
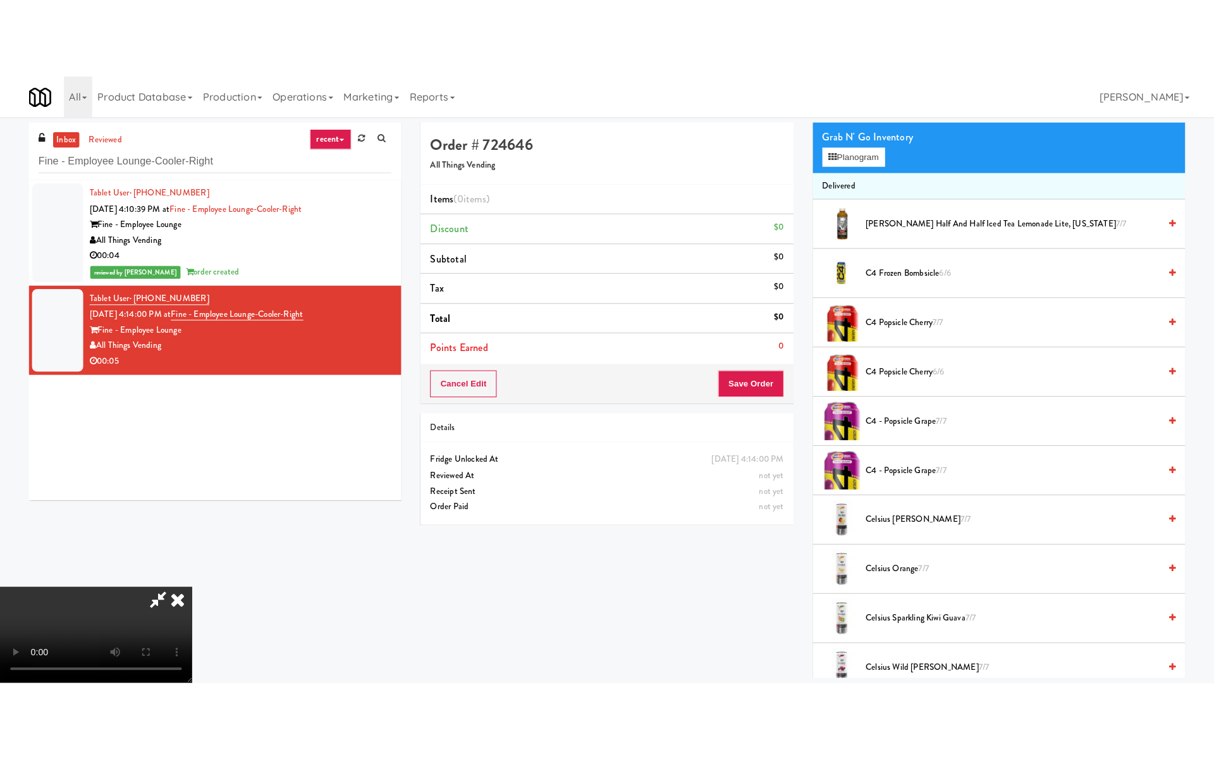
scroll to position [91, 0]
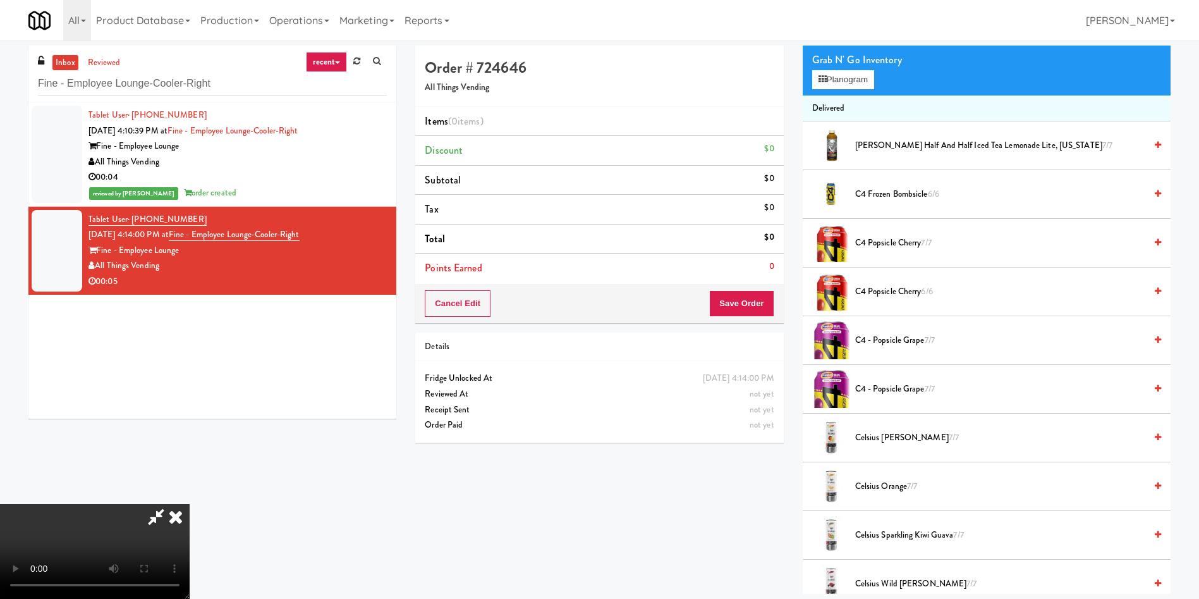
click at [190, 398] on video at bounding box center [95, 551] width 190 height 95
click at [799, 75] on button "Planogram" at bounding box center [843, 79] width 62 height 19
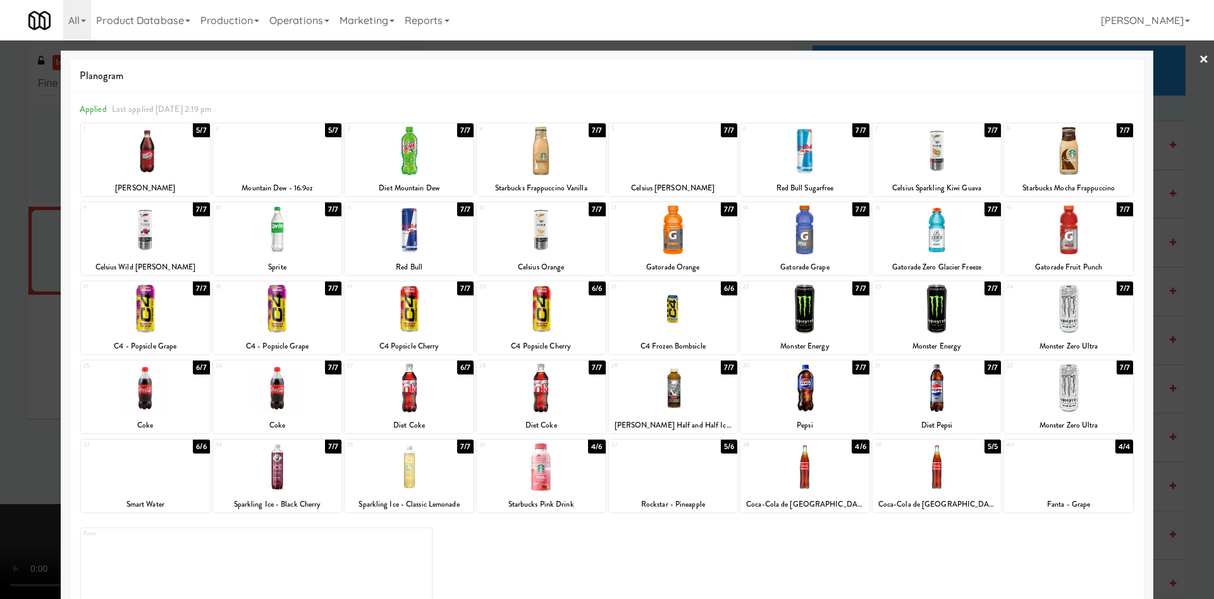
click at [799, 398] on div at bounding box center [1068, 467] width 129 height 49
click at [21, 340] on div at bounding box center [607, 299] width 1214 height 599
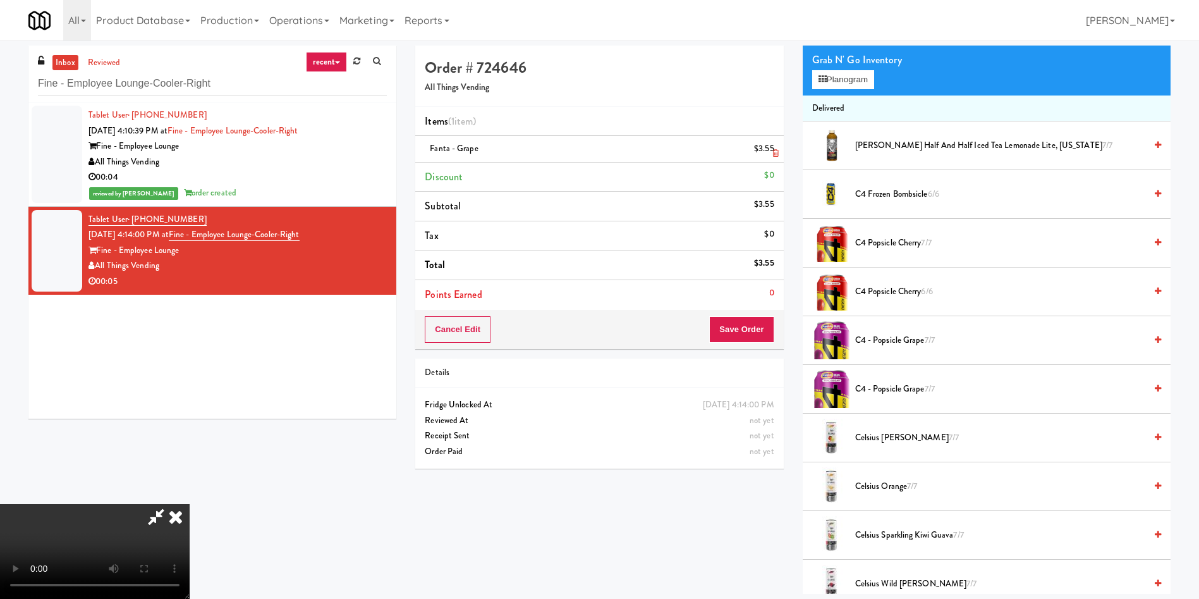
click at [776, 154] on icon at bounding box center [776, 153] width 6 height 8
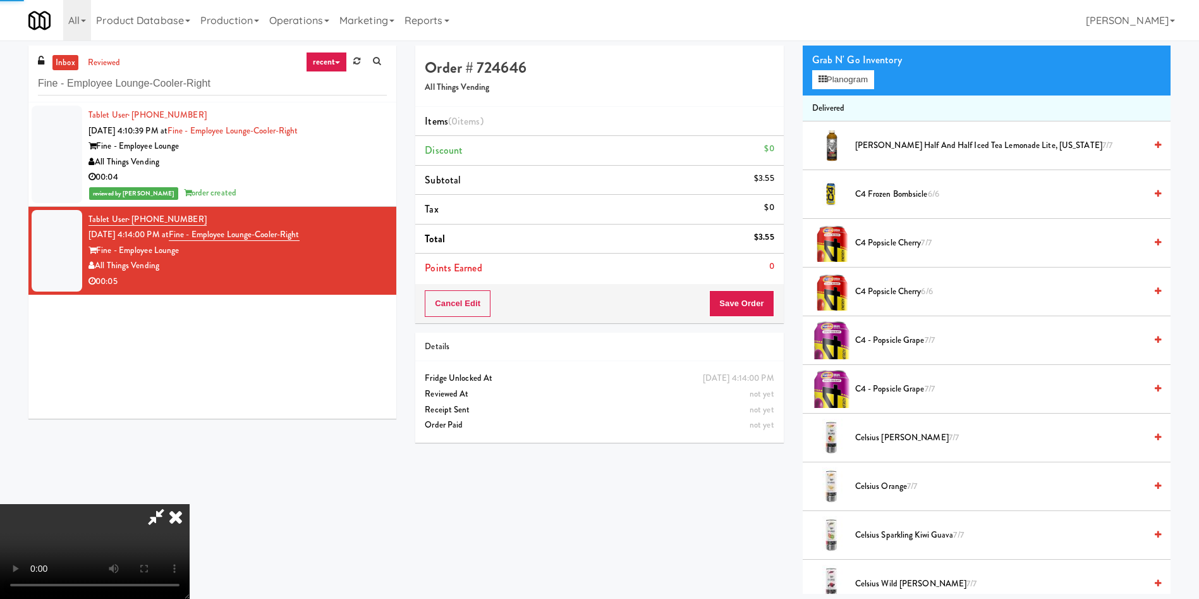
click at [190, 398] on video at bounding box center [95, 551] width 190 height 95
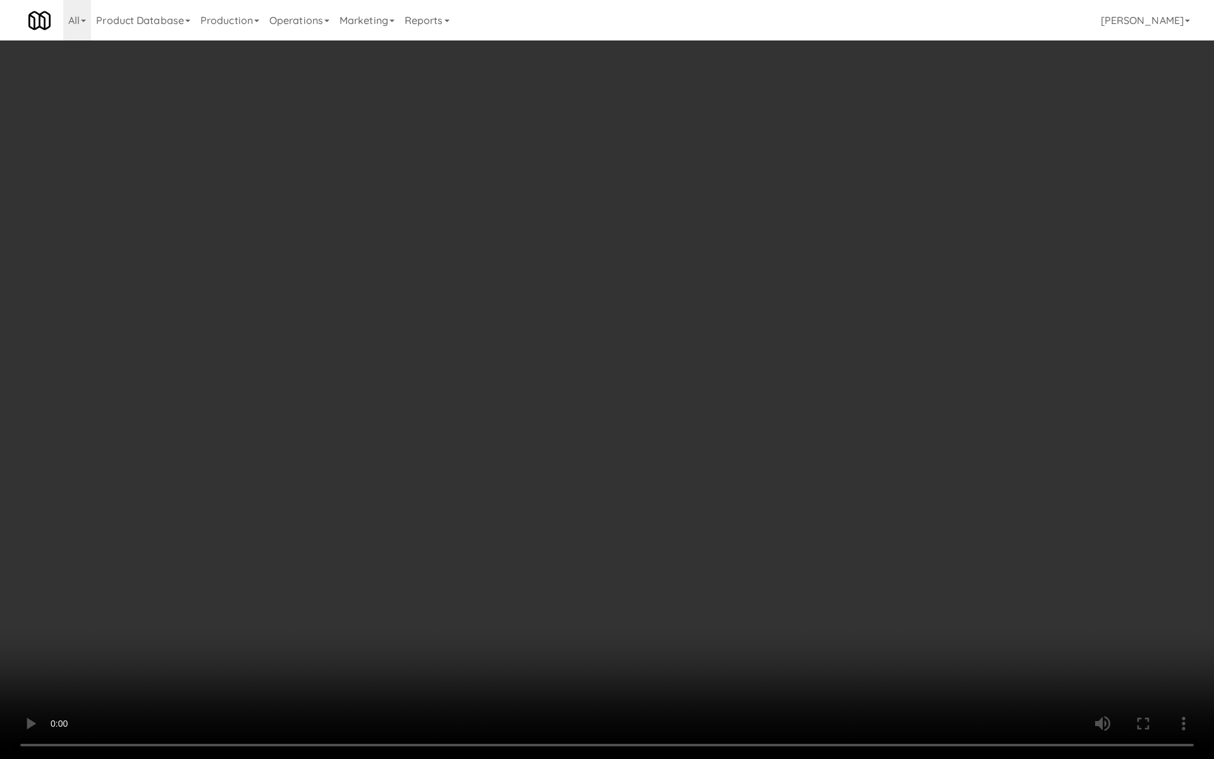
click at [725, 398] on video at bounding box center [607, 379] width 1214 height 759
click at [707, 398] on video at bounding box center [607, 379] width 1214 height 759
click at [685, 398] on video at bounding box center [607, 379] width 1214 height 759
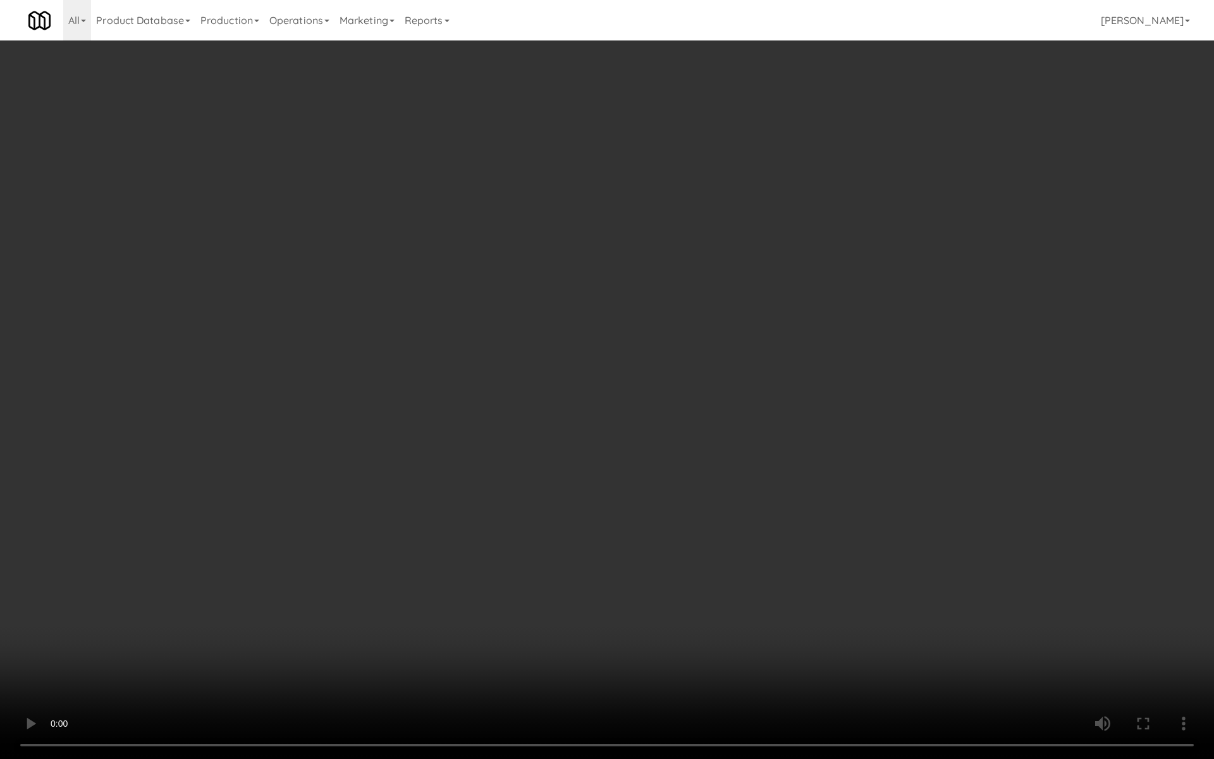
click at [685, 398] on video at bounding box center [607, 379] width 1214 height 759
click at [737, 398] on video at bounding box center [607, 379] width 1214 height 759
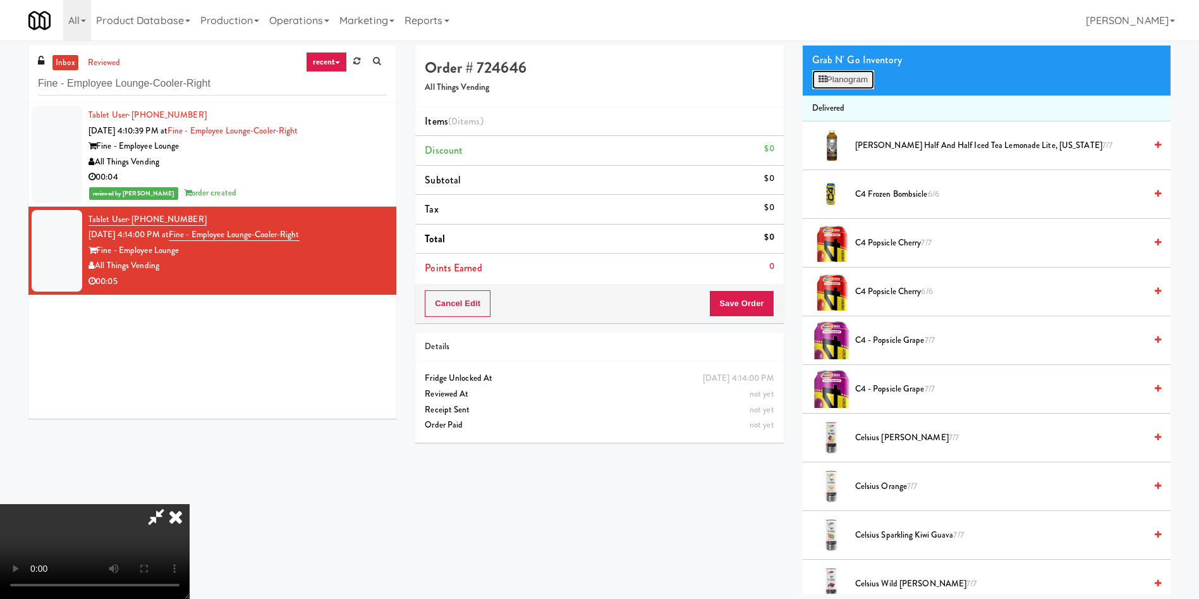
click at [799, 75] on icon at bounding box center [823, 79] width 8 height 8
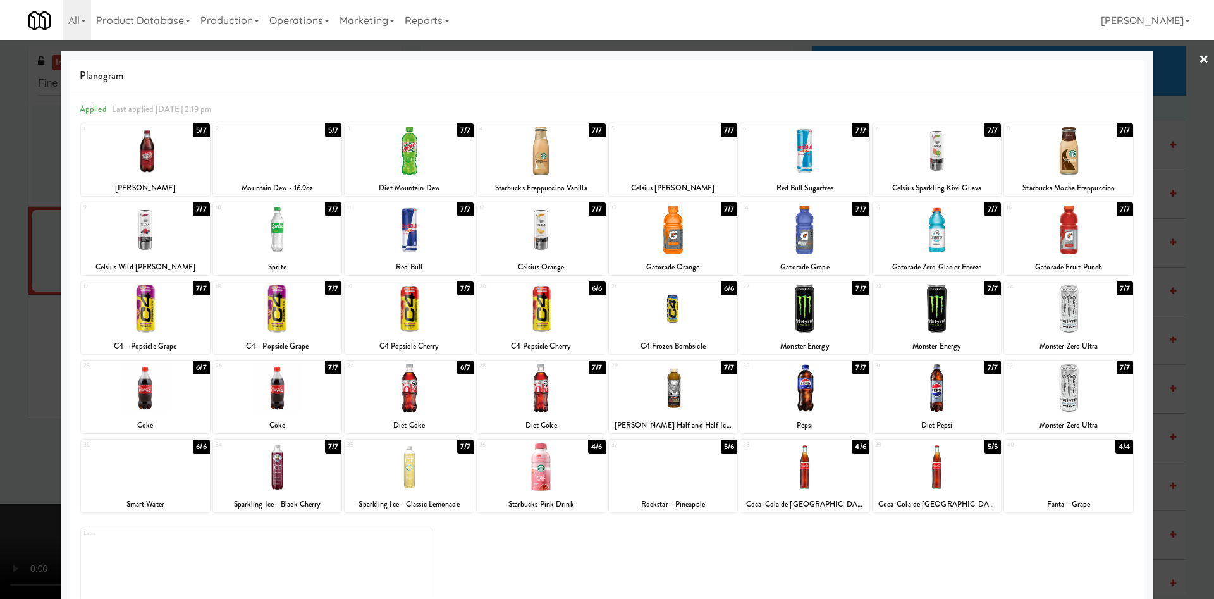
click at [799, 398] on div at bounding box center [1068, 467] width 129 height 49
click at [4, 247] on div at bounding box center [607, 299] width 1214 height 599
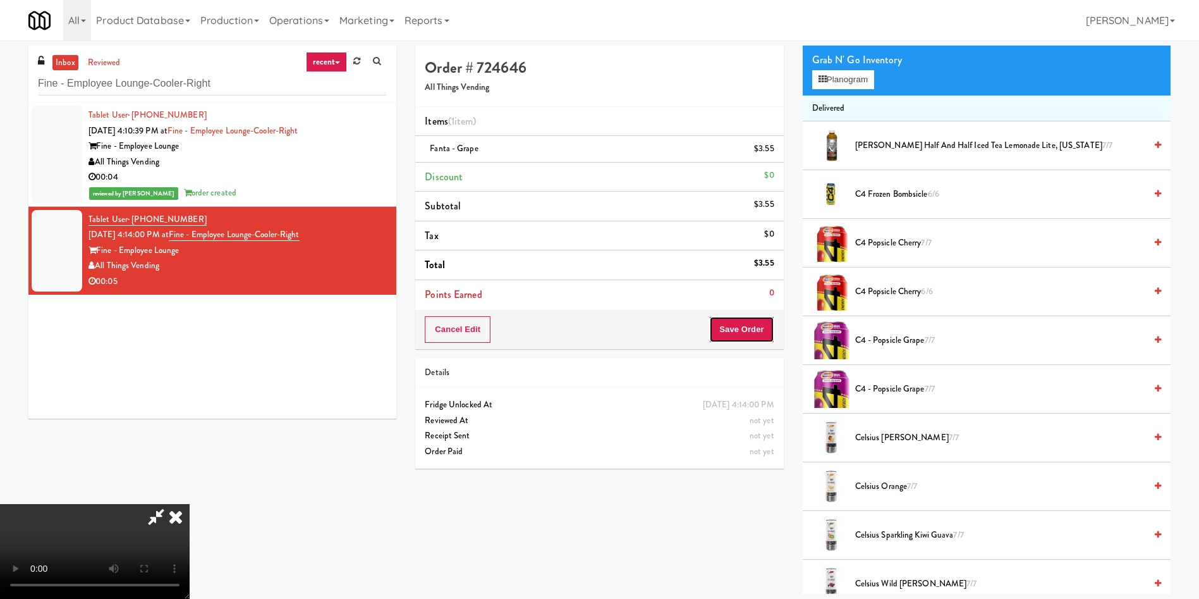
click at [765, 328] on button "Save Order" at bounding box center [741, 329] width 64 height 27
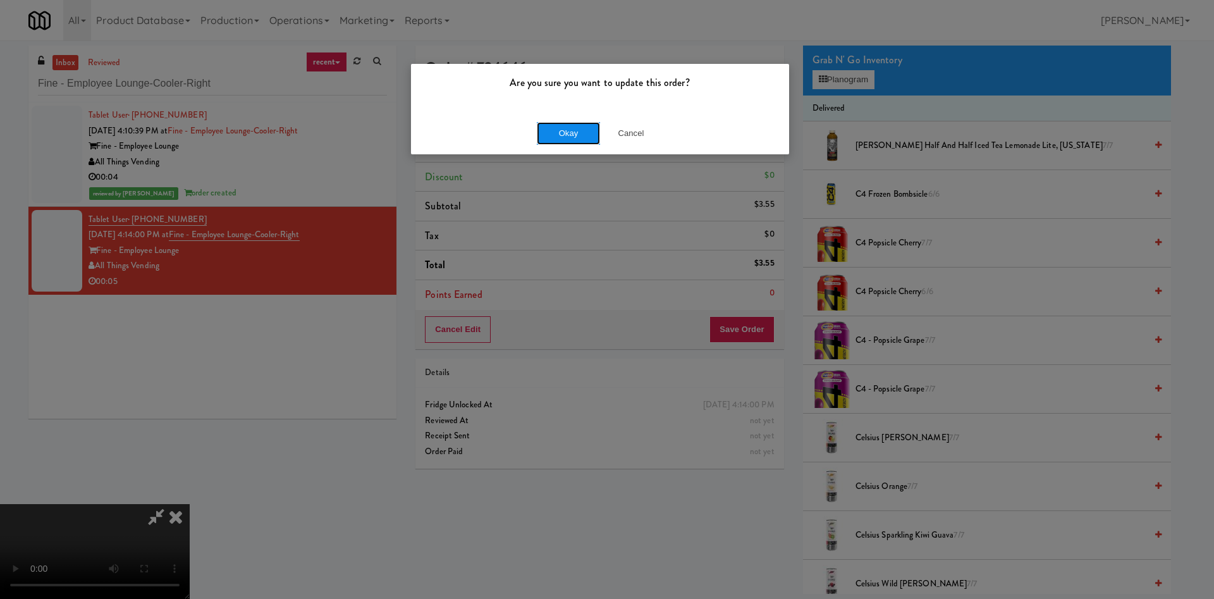
click at [561, 133] on button "Okay" at bounding box center [568, 133] width 63 height 23
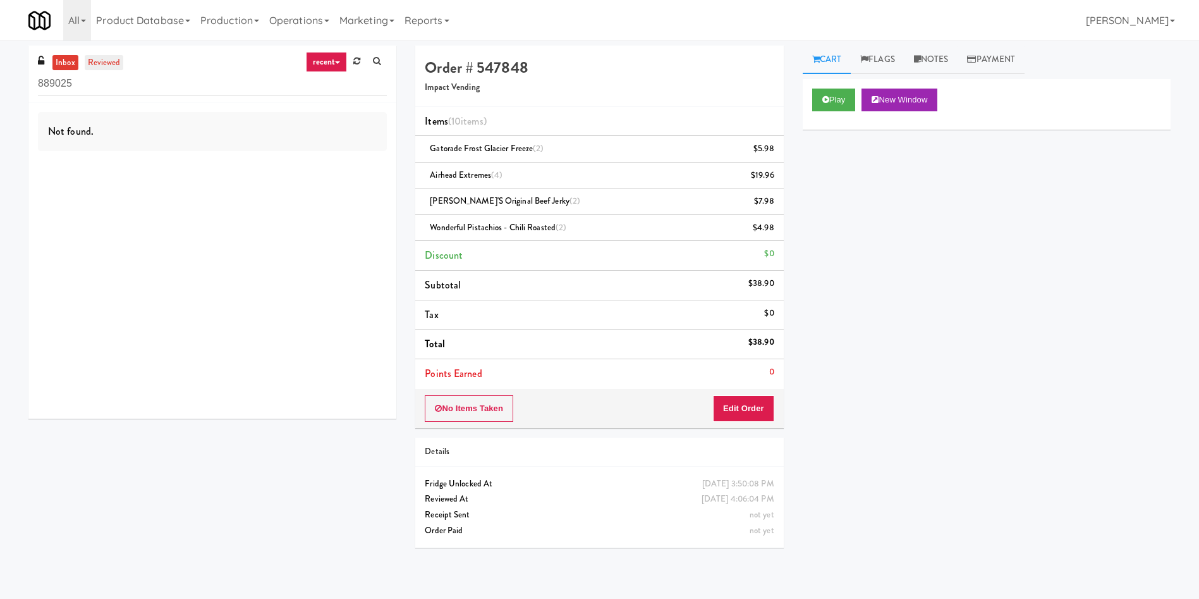
click at [107, 63] on link "reviewed" at bounding box center [104, 63] width 39 height 16
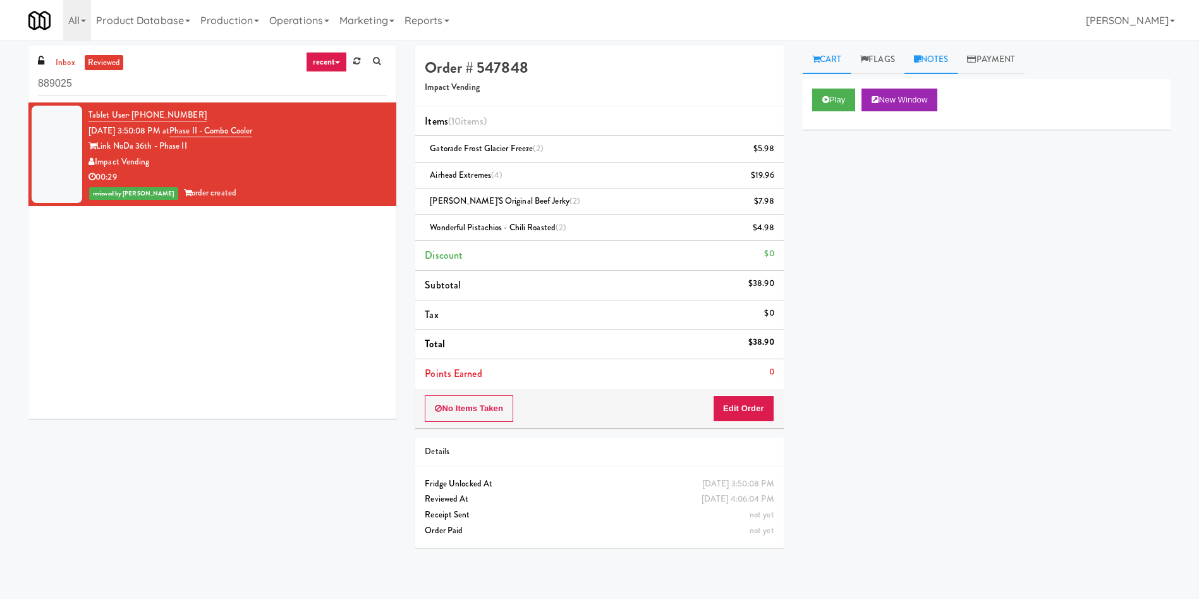
click at [925, 56] on link "Notes" at bounding box center [932, 60] width 54 height 28
click at [948, 176] on p at bounding box center [987, 174] width 348 height 14
click at [758, 340] on div "$38.90" at bounding box center [762, 342] width 26 height 16
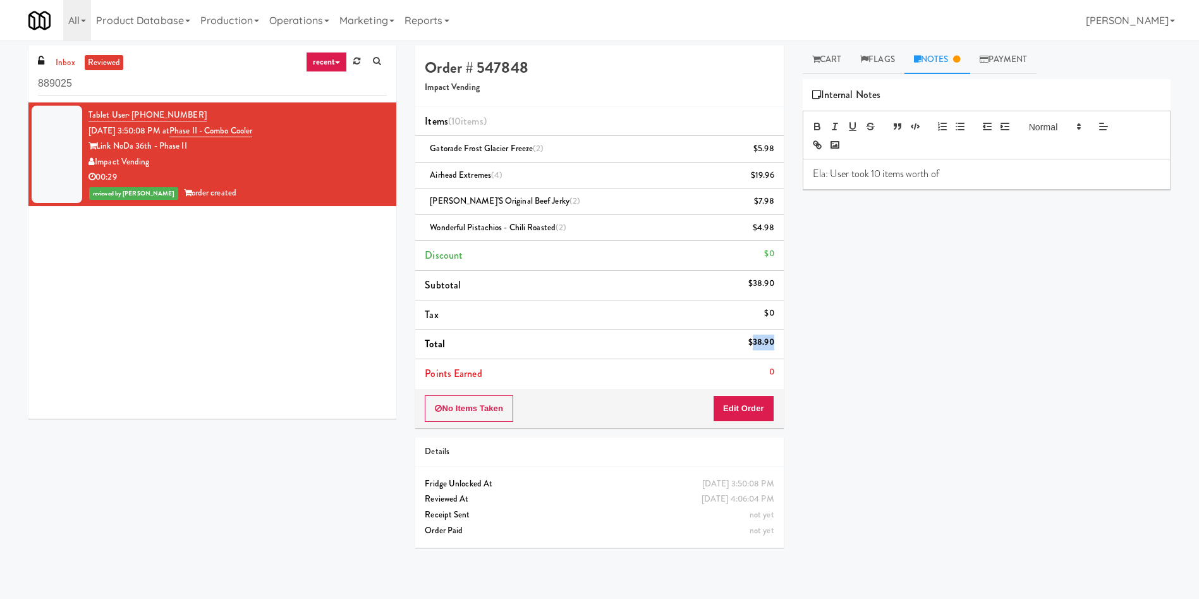
click at [758, 340] on div "$38.90" at bounding box center [762, 342] width 26 height 16
copy div "$38.90"
click at [995, 180] on p "Ela: User took 10 items worth of" at bounding box center [987, 174] width 348 height 14
click at [945, 125] on icon "button" at bounding box center [942, 126] width 11 height 11
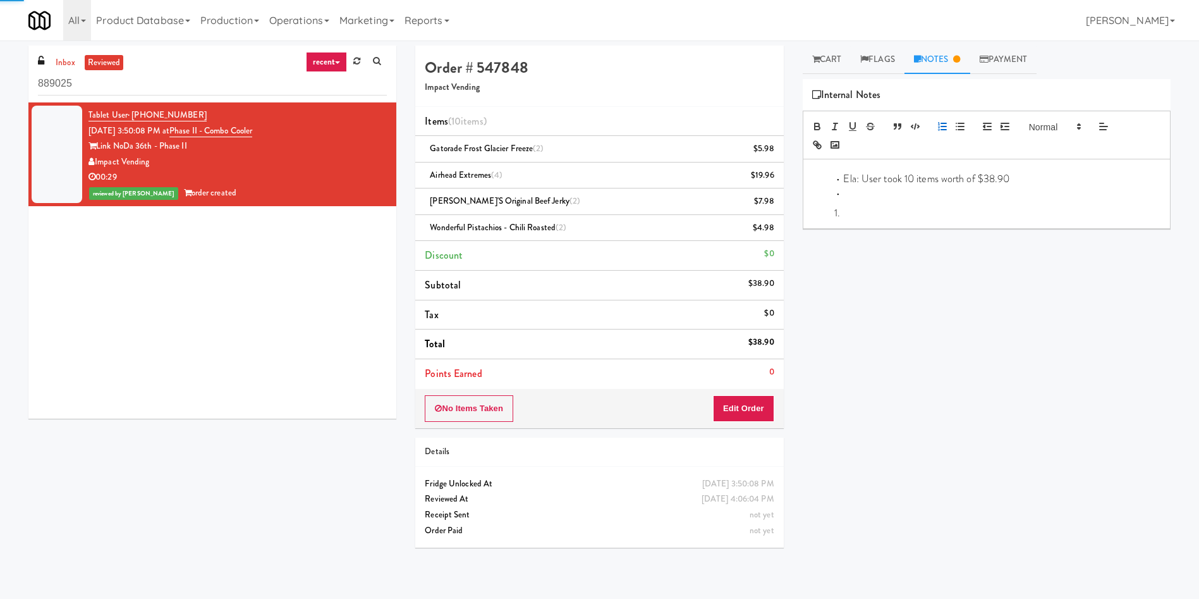
click at [945, 125] on icon "button" at bounding box center [942, 126] width 11 height 11
click at [965, 125] on icon "button" at bounding box center [960, 126] width 11 height 11
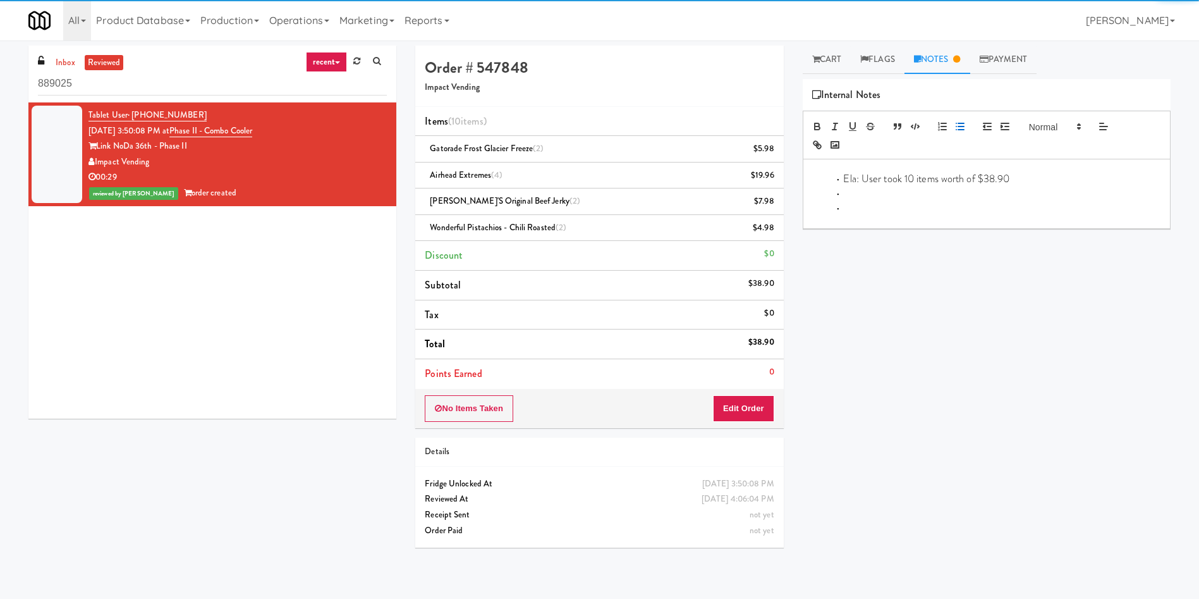
click at [965, 125] on icon "button" at bounding box center [960, 126] width 11 height 11
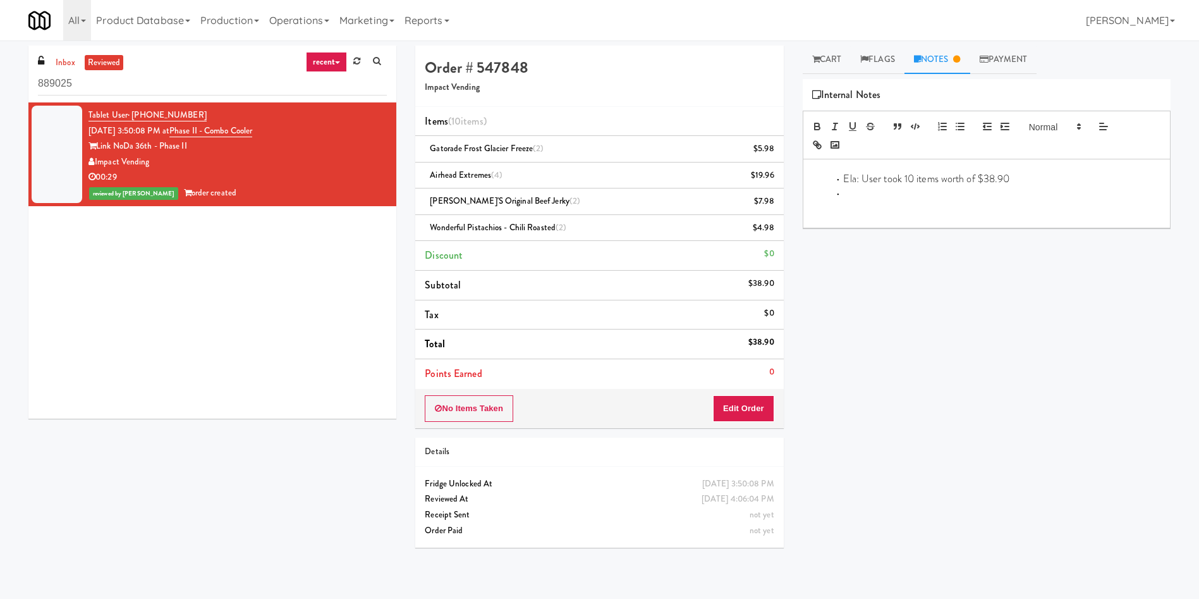
click at [845, 197] on li at bounding box center [994, 194] width 333 height 15
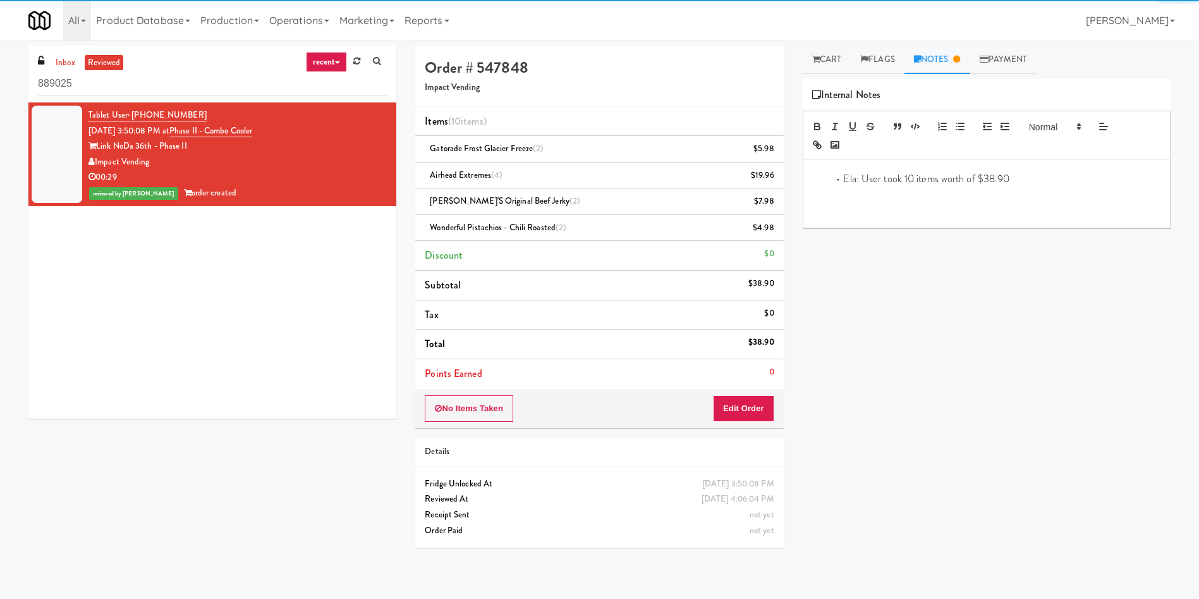
click at [842, 180] on li "Ela: User took 10 items worth of $38.90" at bounding box center [994, 179] width 333 height 15
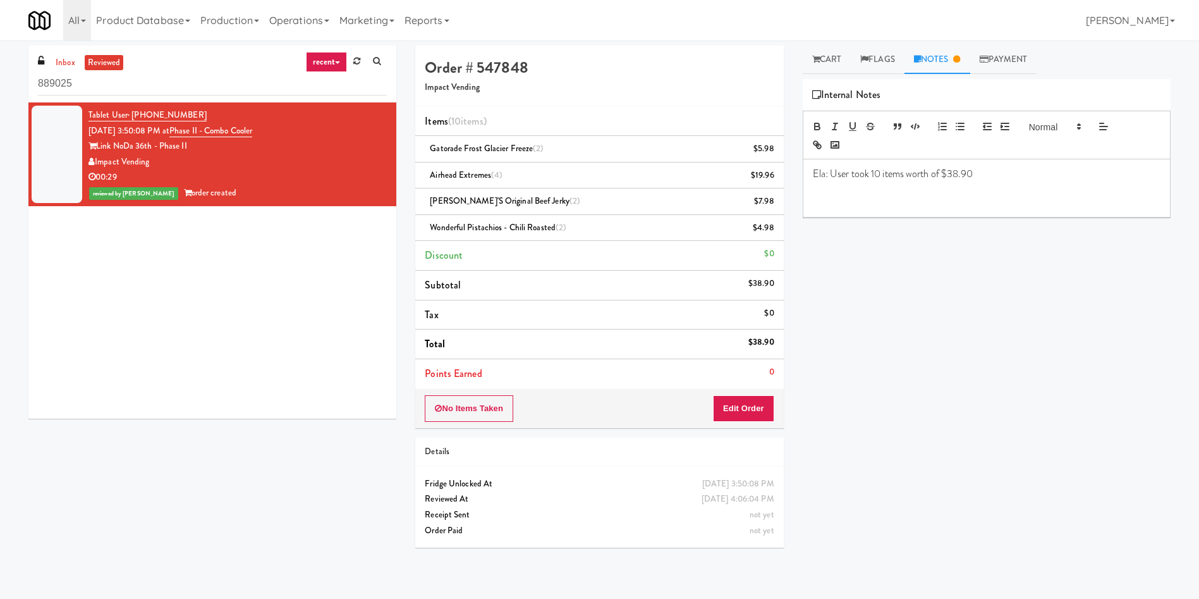
click at [991, 178] on p "Ela: User took 10 items worth of $38.90" at bounding box center [987, 174] width 348 height 14
click at [835, 64] on link "Cart" at bounding box center [827, 60] width 49 height 28
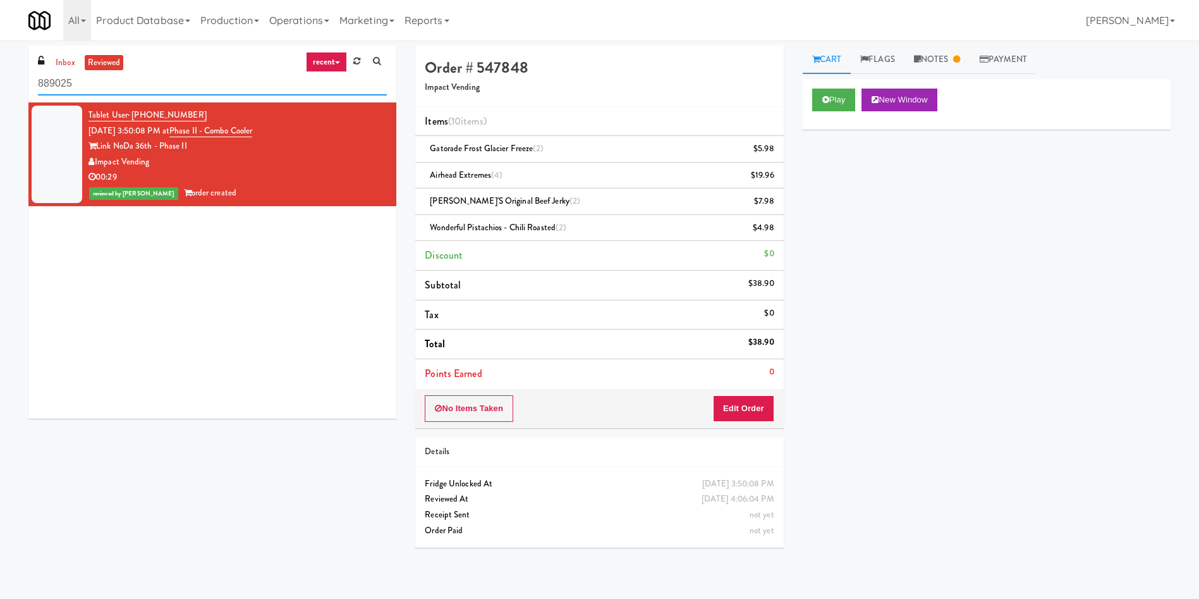
drag, startPoint x: 107, startPoint y: 83, endPoint x: 0, endPoint y: 82, distance: 107.5
click at [0, 82] on div "inbox reviewed recent all unclear take inventory issue suspicious failed recent…" at bounding box center [599, 302] width 1199 height 512
paste input "AB Staffing-Cooler"
click at [70, 58] on link "inbox" at bounding box center [65, 63] width 26 height 16
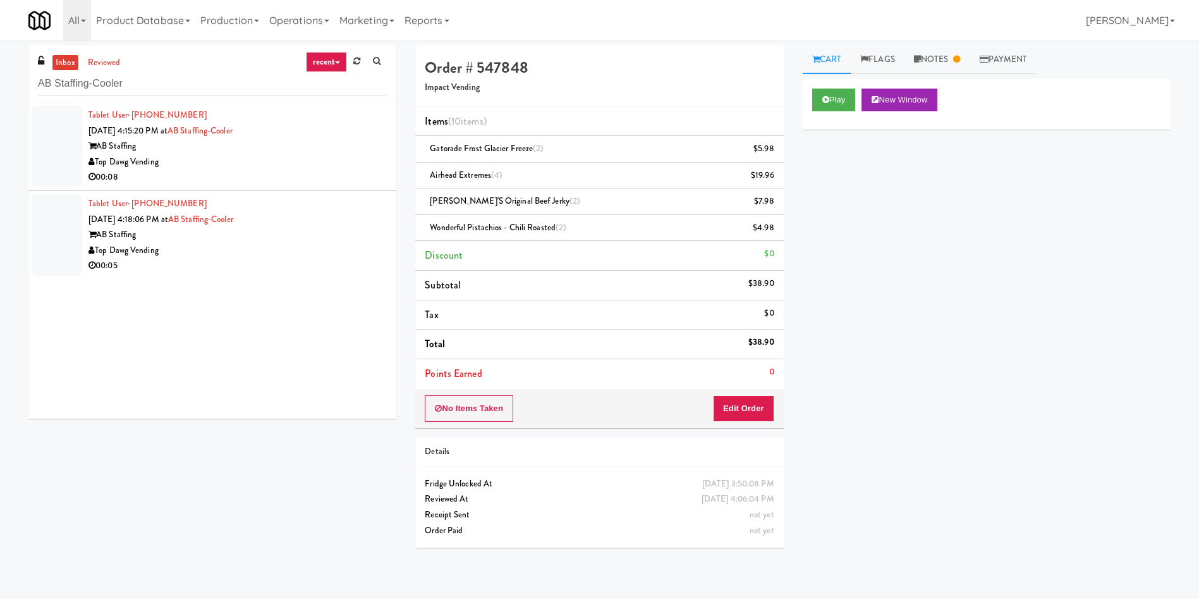
click at [58, 111] on div at bounding box center [57, 147] width 51 height 82
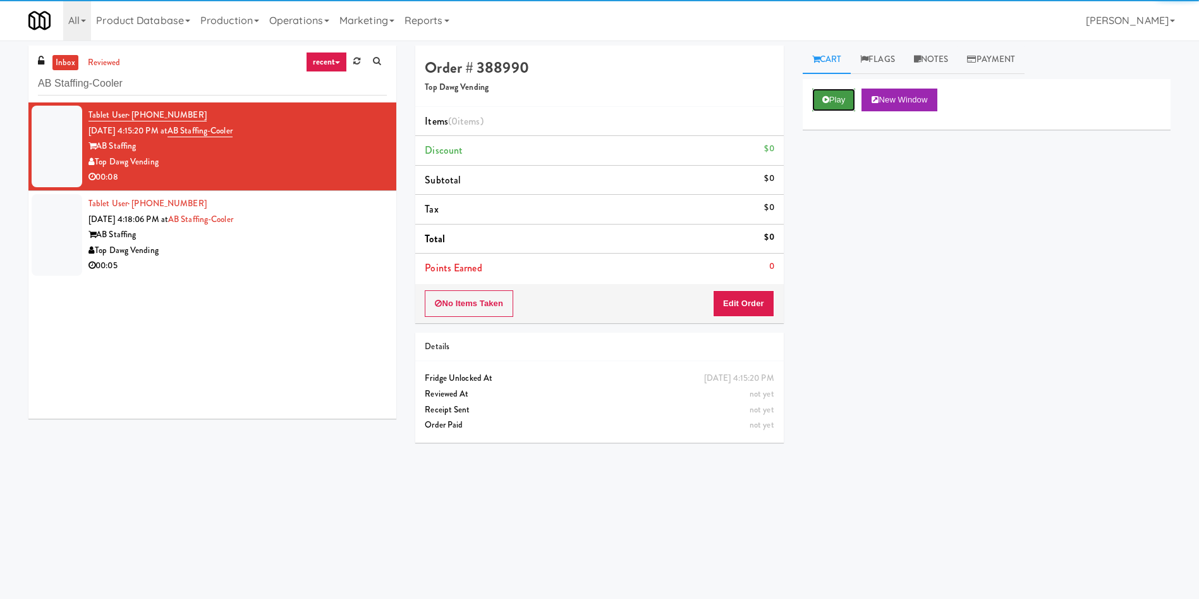
click at [841, 104] on button "Play" at bounding box center [834, 100] width 44 height 23
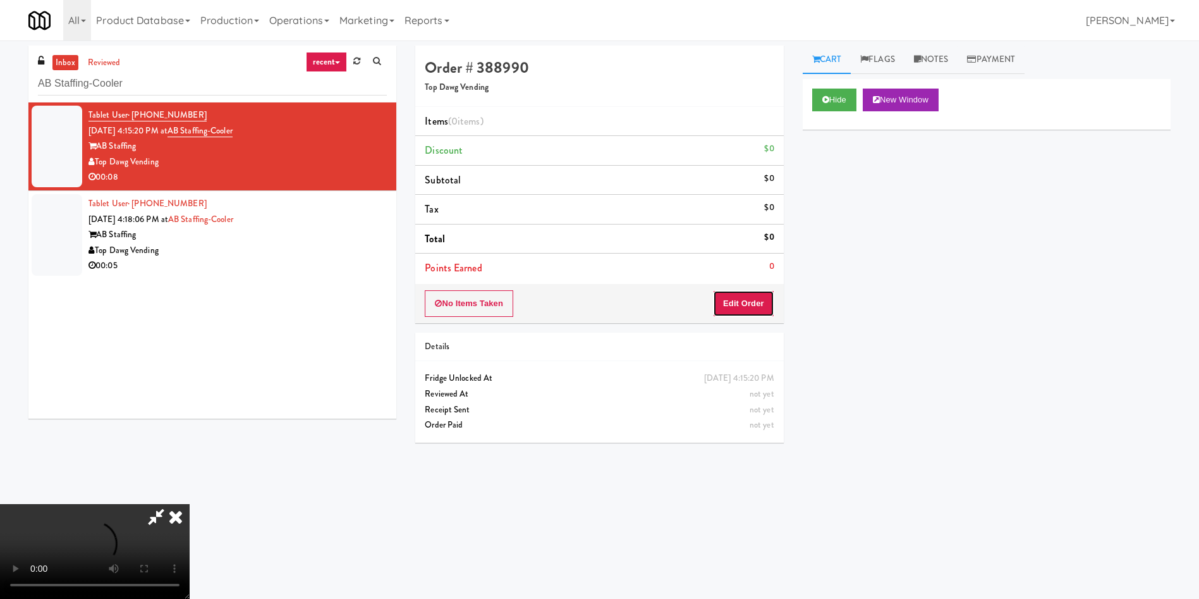
click at [743, 306] on button "Edit Order" at bounding box center [743, 303] width 61 height 27
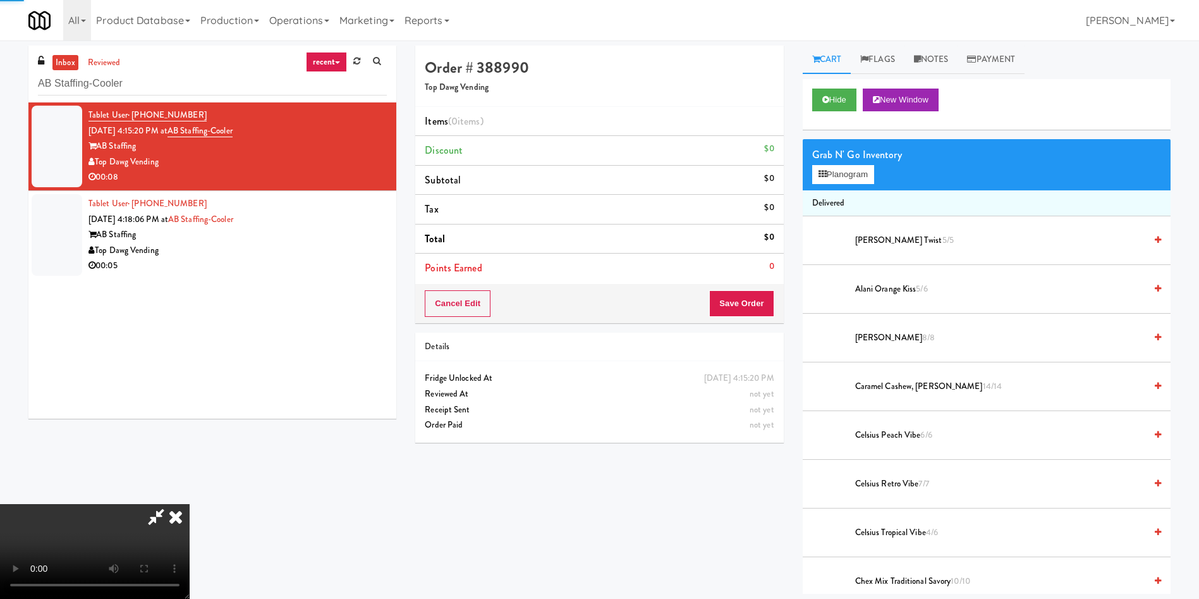
scroll to position [95, 0]
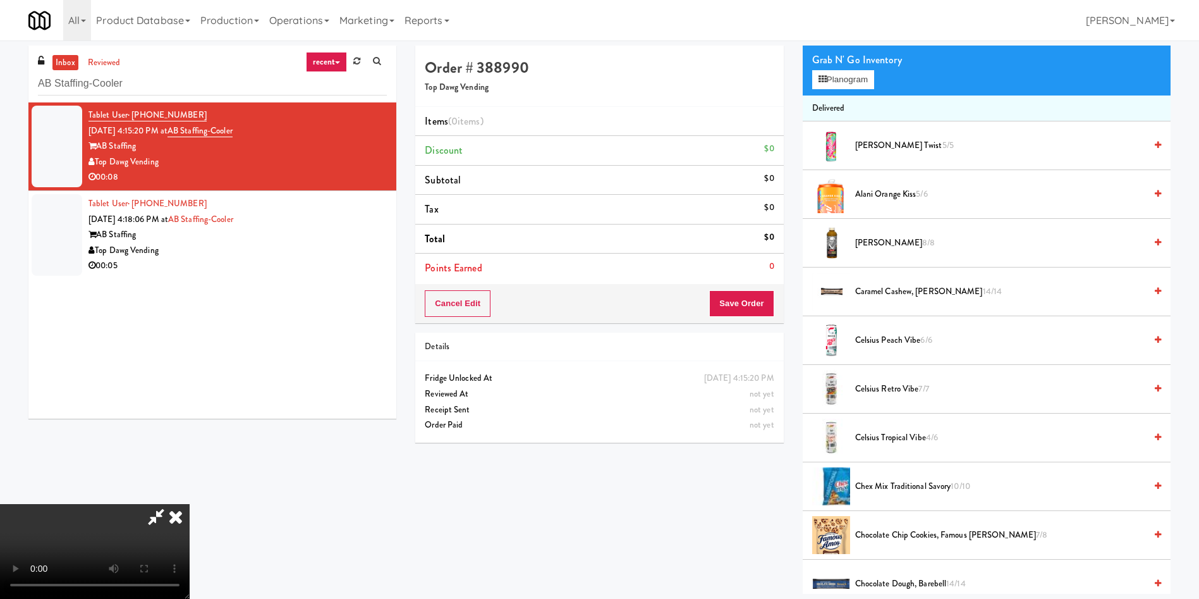
click at [905, 536] on span "Chocolate Chip Cookies, Famous Amos 7/8" at bounding box center [1000, 535] width 290 height 16
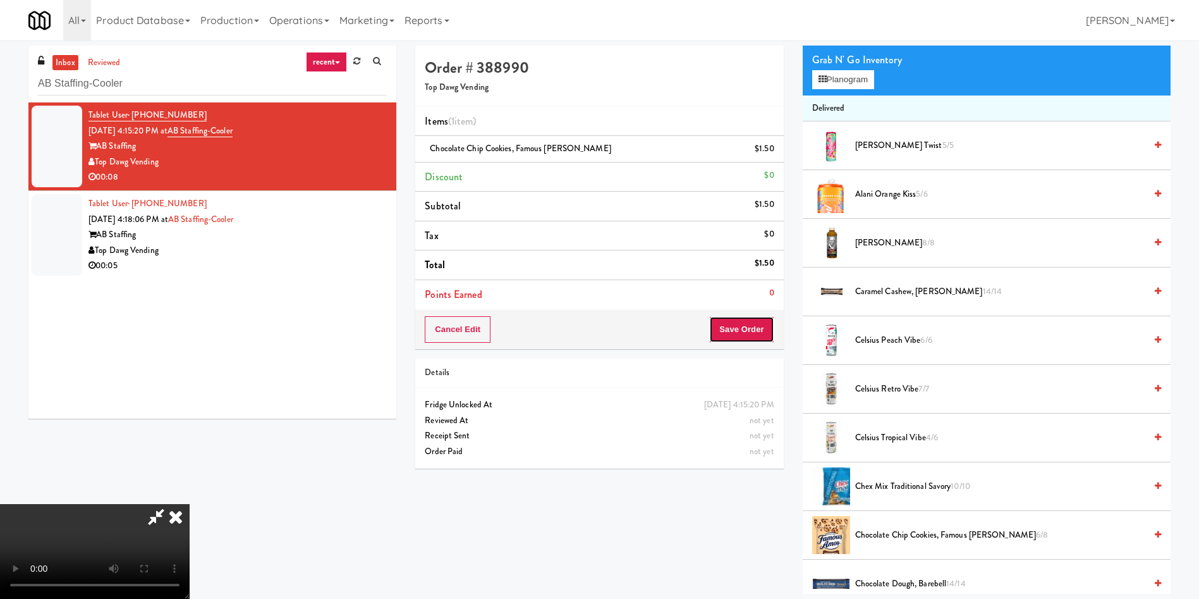
click at [750, 330] on button "Save Order" at bounding box center [741, 329] width 64 height 27
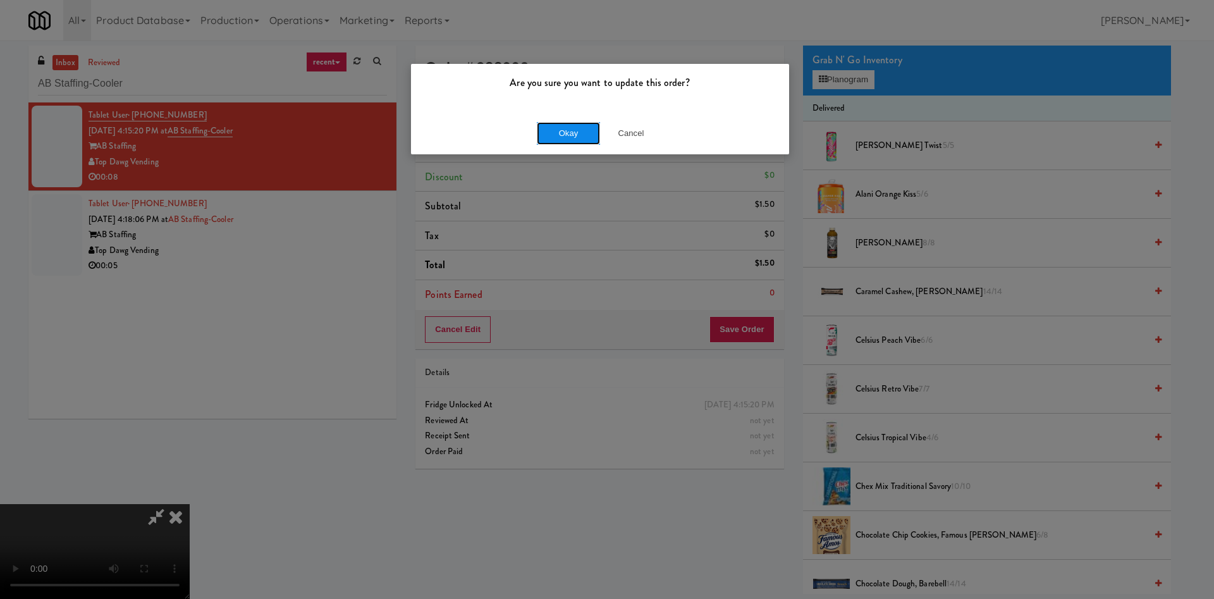
click at [582, 126] on button "Okay" at bounding box center [568, 133] width 63 height 23
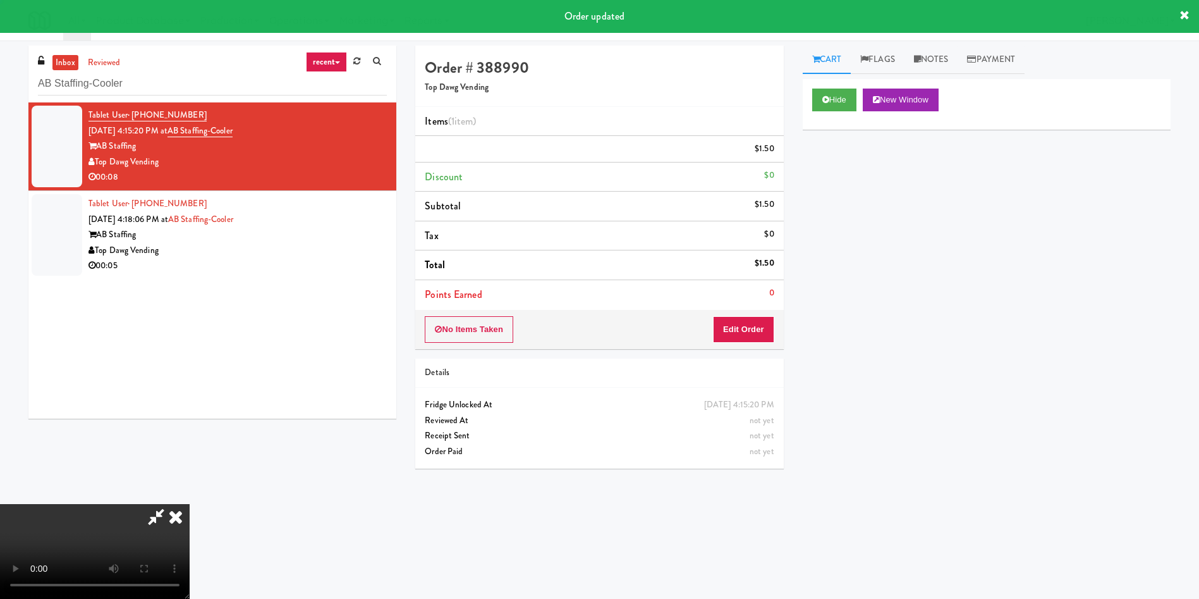
scroll to position [0, 0]
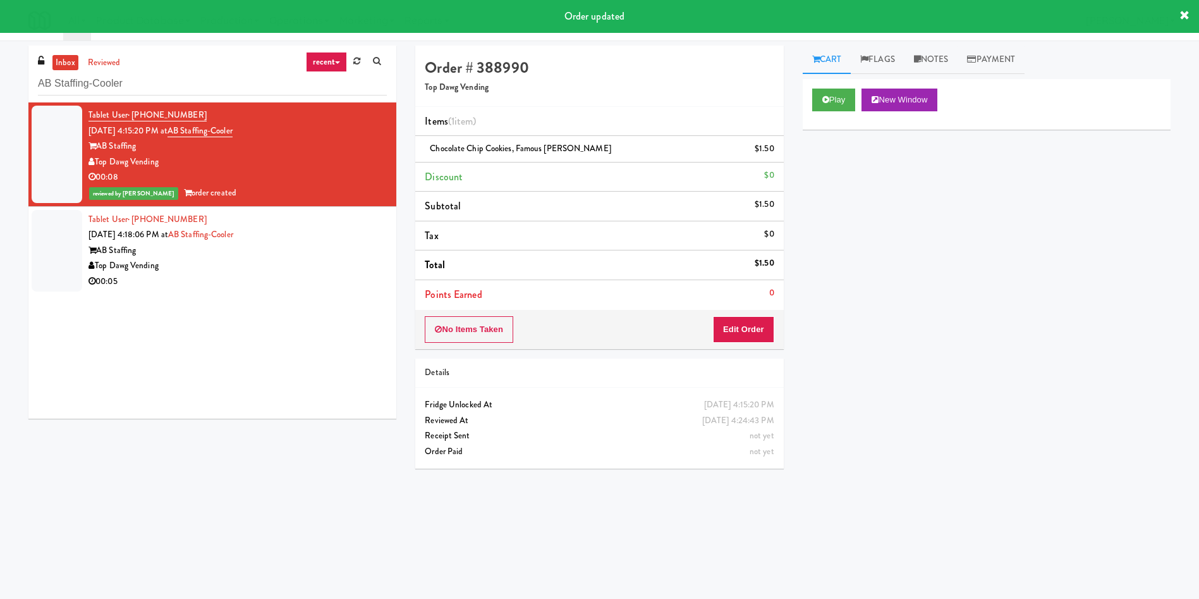
drag, startPoint x: 44, startPoint y: 253, endPoint x: 62, endPoint y: 253, distance: 17.7
click at [44, 253] on div at bounding box center [57, 251] width 51 height 82
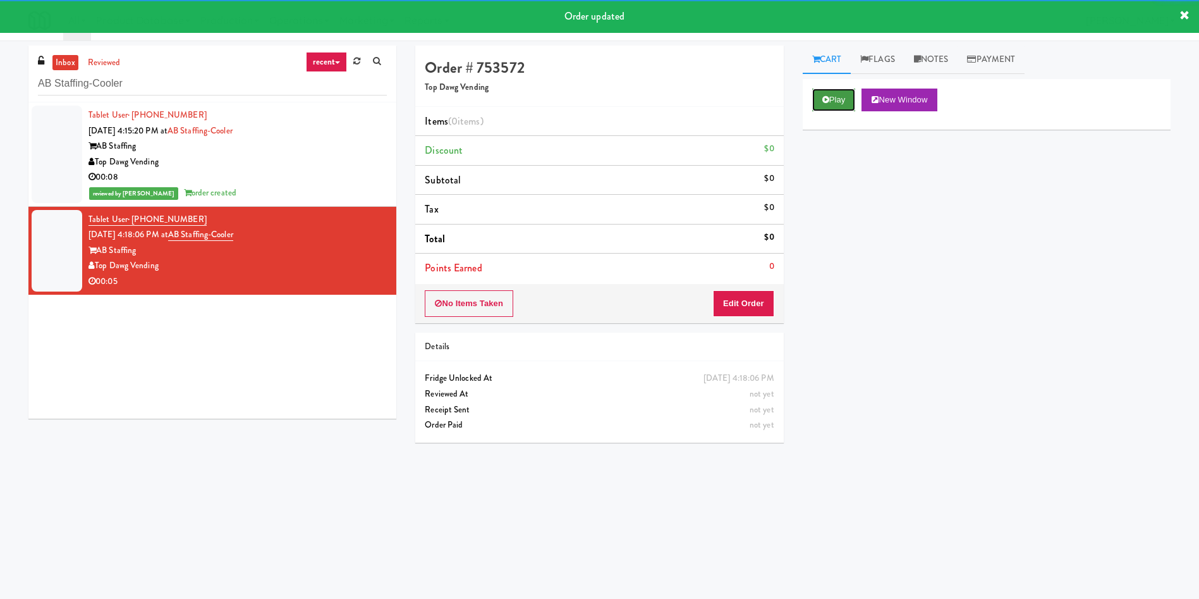
click at [830, 90] on button "Play" at bounding box center [834, 100] width 44 height 23
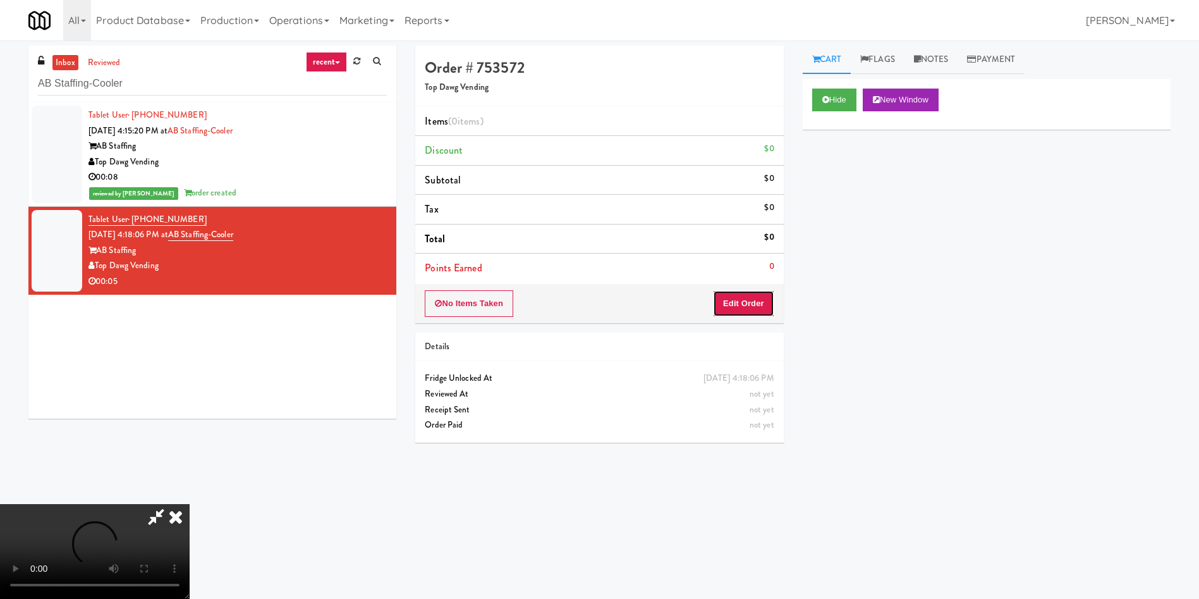
click at [731, 309] on button "Edit Order" at bounding box center [743, 303] width 61 height 27
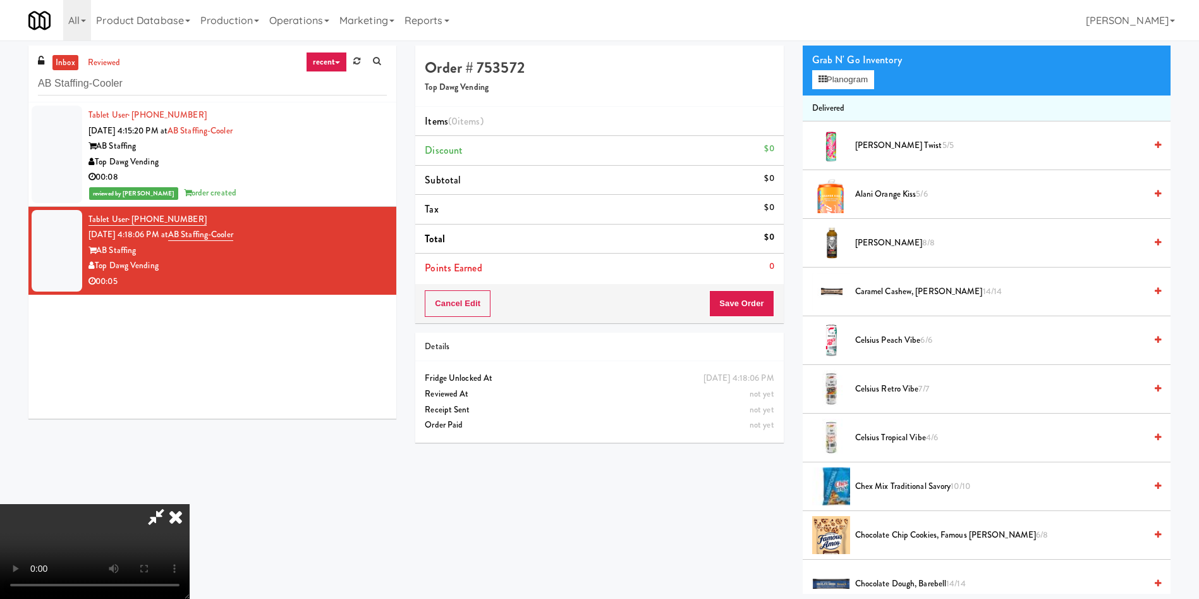
scroll to position [186, 0]
click at [190, 504] on video at bounding box center [95, 551] width 190 height 95
click at [906, 143] on span "Alani Cherry Twist 5/5" at bounding box center [1000, 146] width 290 height 16
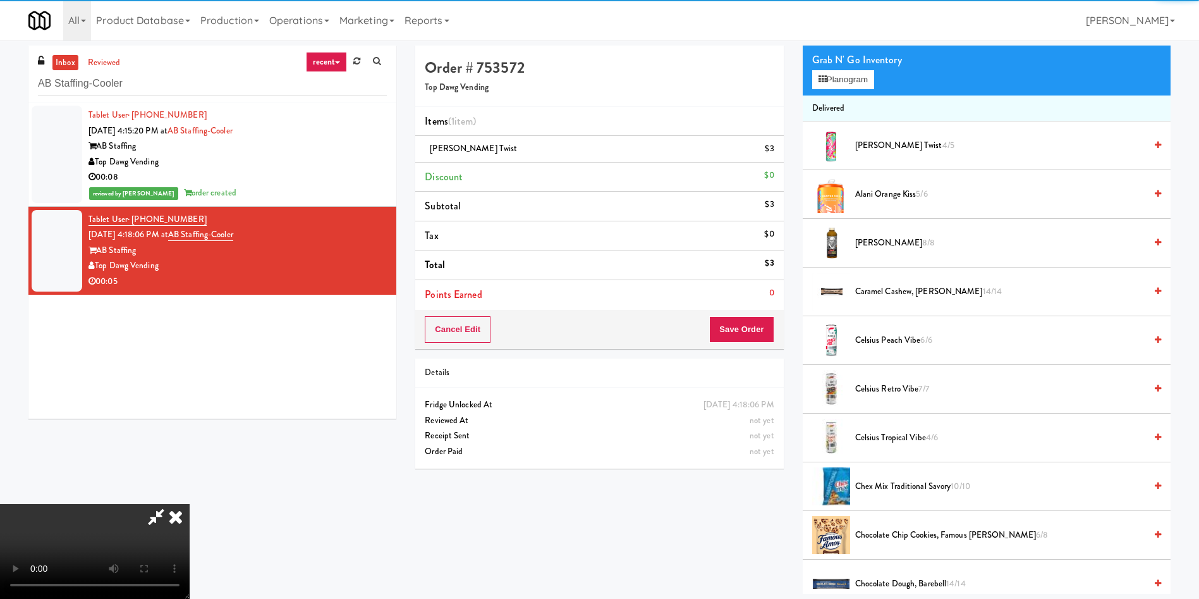
click at [190, 504] on video at bounding box center [95, 551] width 190 height 95
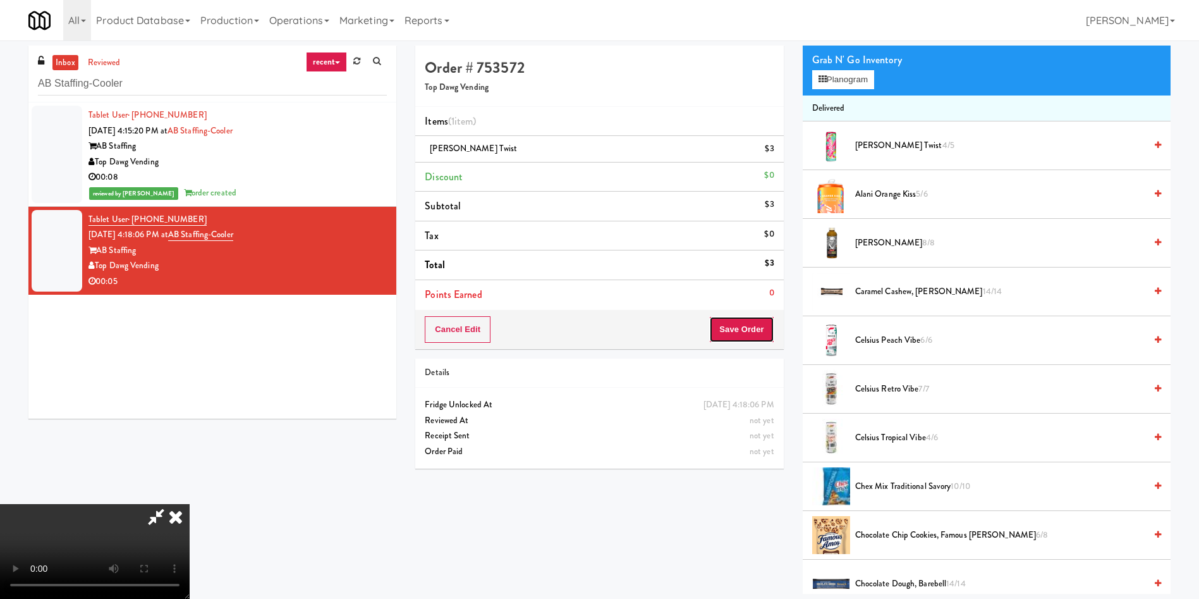
click at [752, 326] on button "Save Order" at bounding box center [741, 329] width 64 height 27
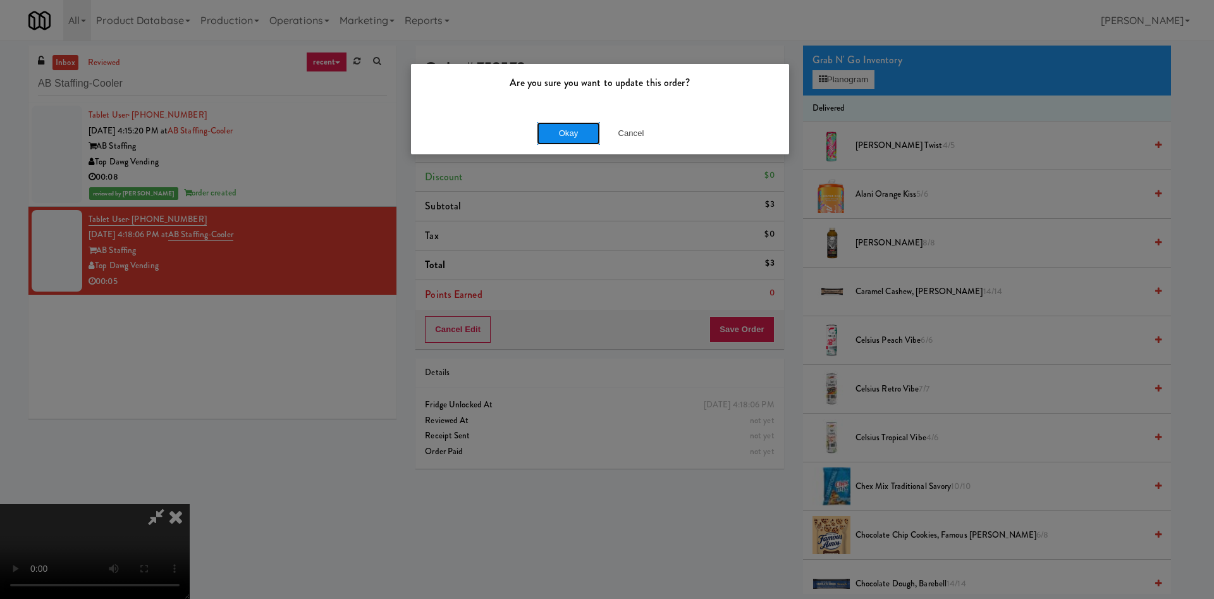
click at [561, 137] on button "Okay" at bounding box center [568, 133] width 63 height 23
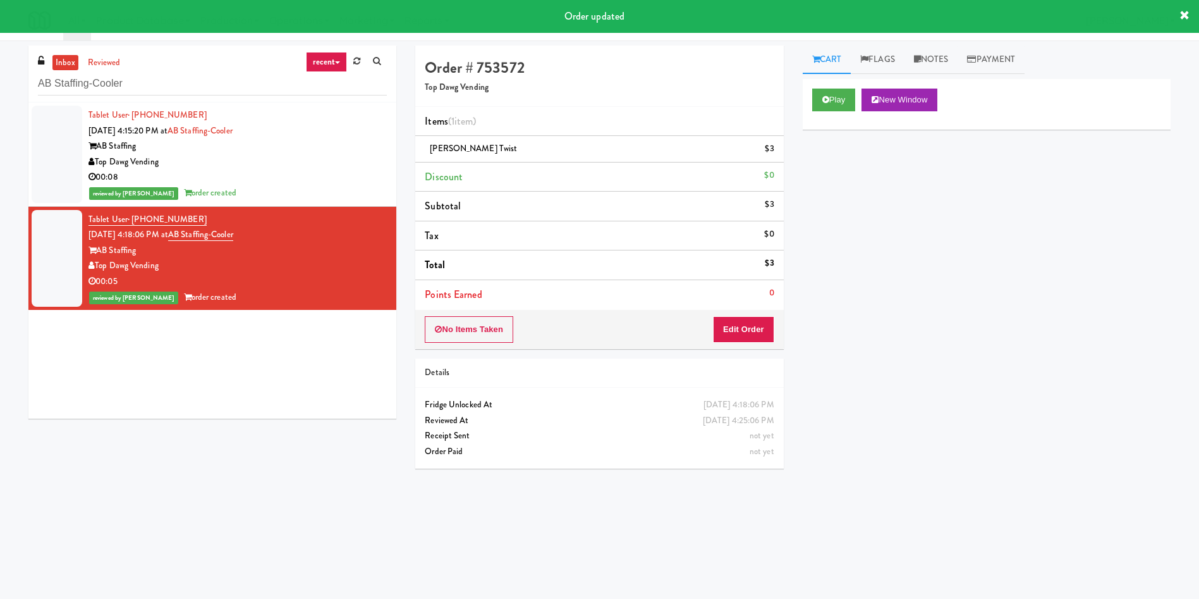
scroll to position [0, 0]
drag, startPoint x: 144, startPoint y: 85, endPoint x: 0, endPoint y: 57, distance: 146.8
click at [0, 57] on div "inbox reviewed recent all unclear take inventory issue suspicious failed recent…" at bounding box center [599, 300] width 1199 height 508
paste input "Point 225 -"
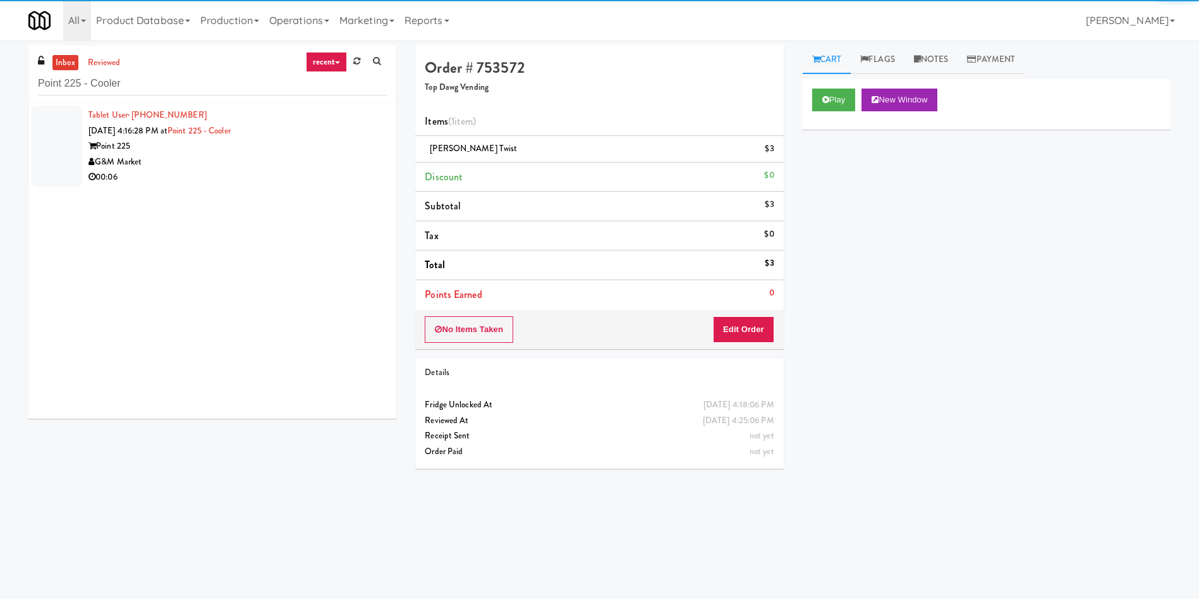
drag, startPoint x: 50, startPoint y: 154, endPoint x: 80, endPoint y: 154, distance: 30.4
click at [49, 154] on div at bounding box center [57, 147] width 51 height 82
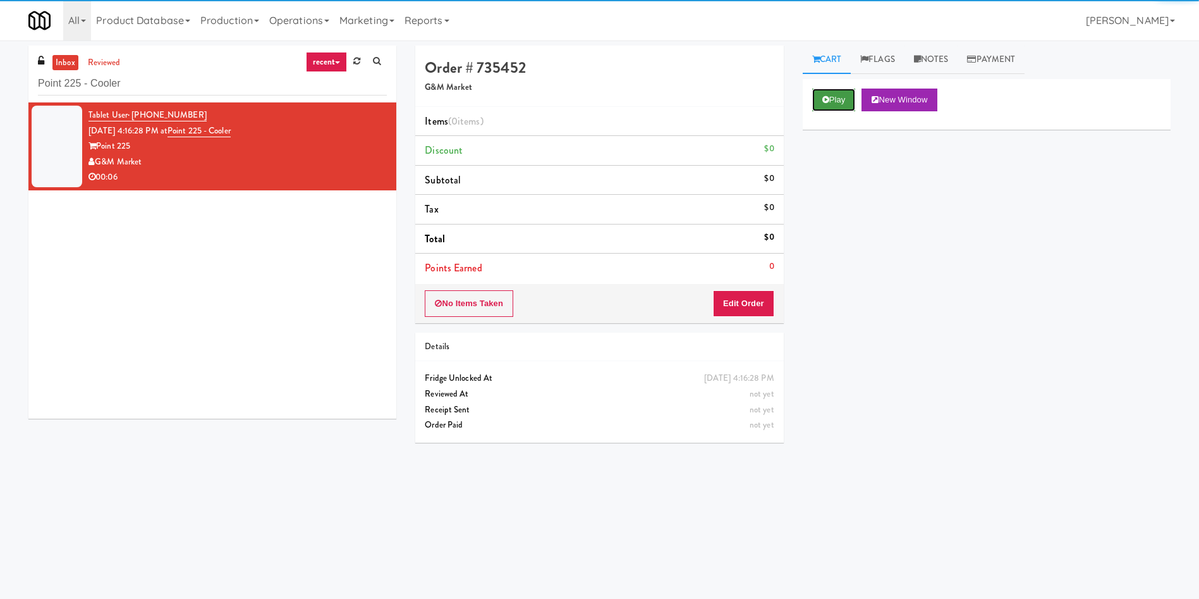
click at [843, 97] on button "Play" at bounding box center [834, 100] width 44 height 23
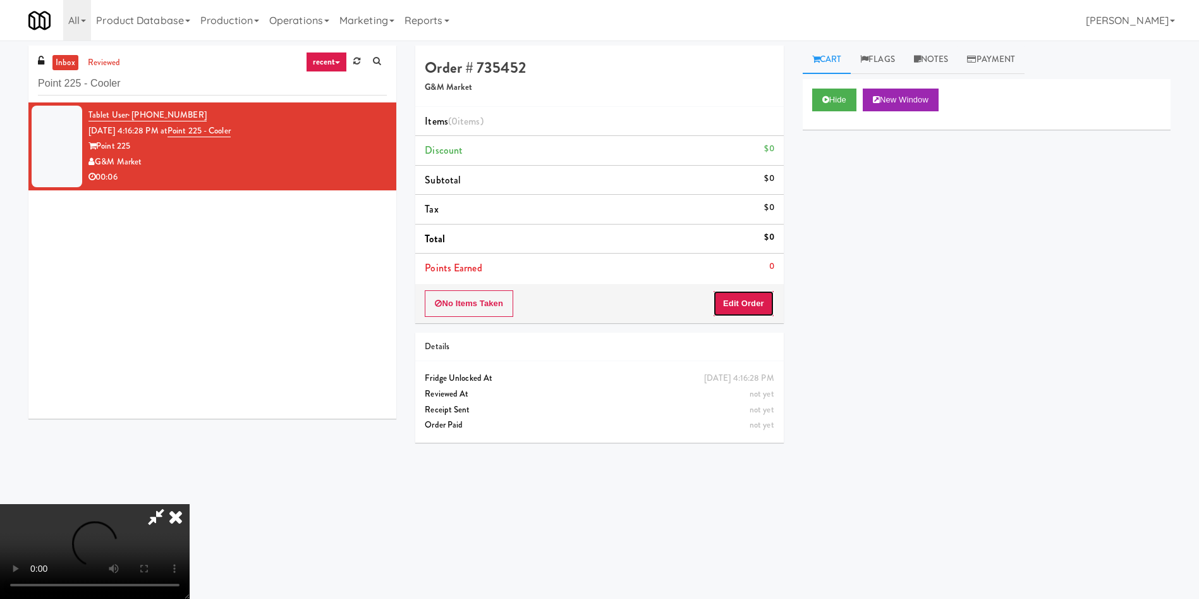
click at [757, 309] on button "Edit Order" at bounding box center [743, 303] width 61 height 27
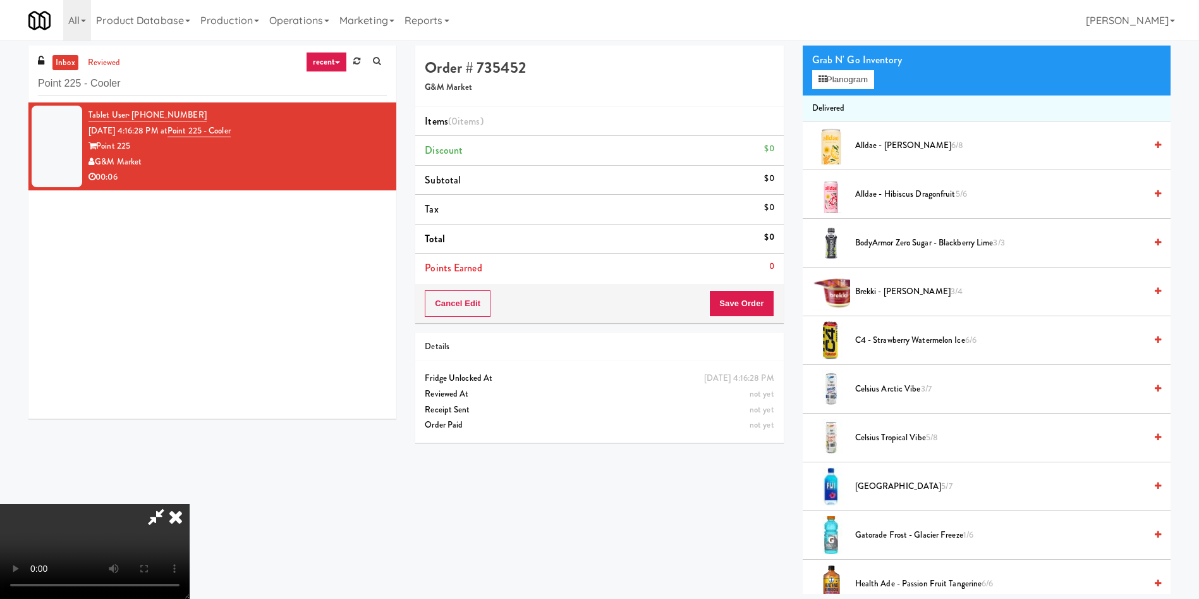
scroll to position [95, 0]
click at [852, 80] on button "Planogram" at bounding box center [843, 79] width 62 height 19
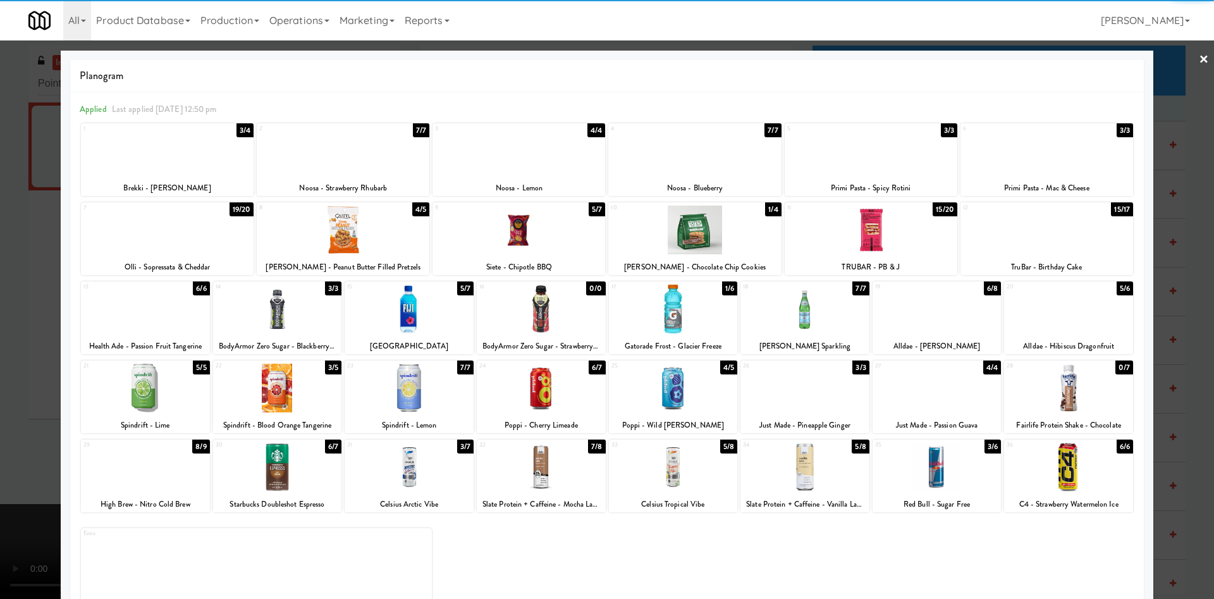
click at [291, 473] on div at bounding box center [277, 467] width 129 height 49
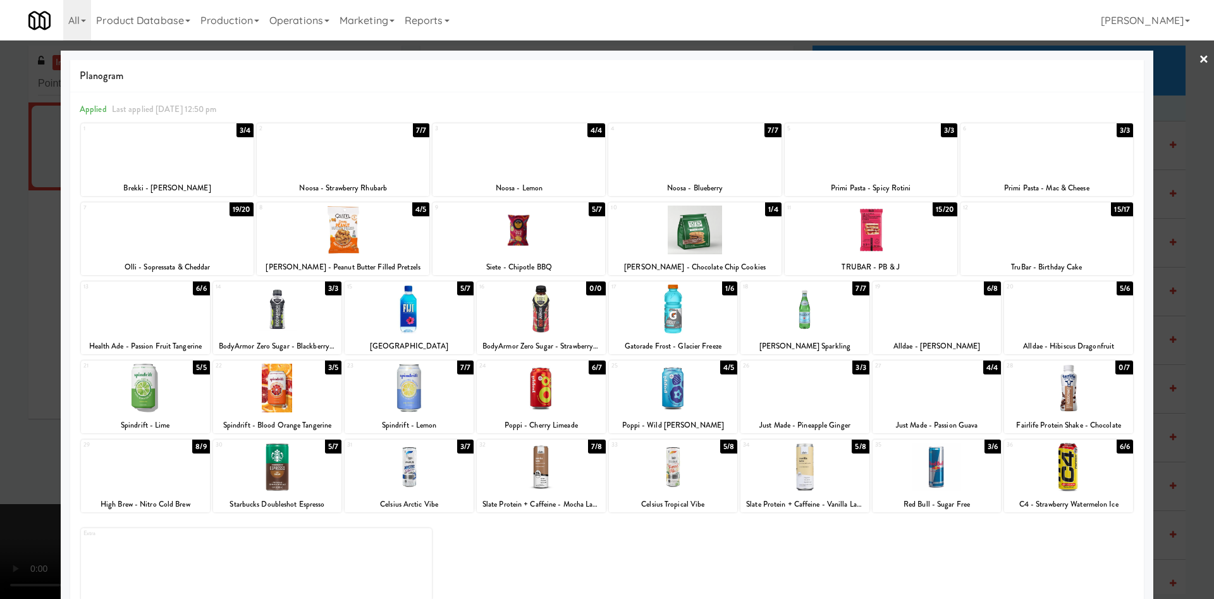
click at [21, 244] on div at bounding box center [607, 299] width 1214 height 599
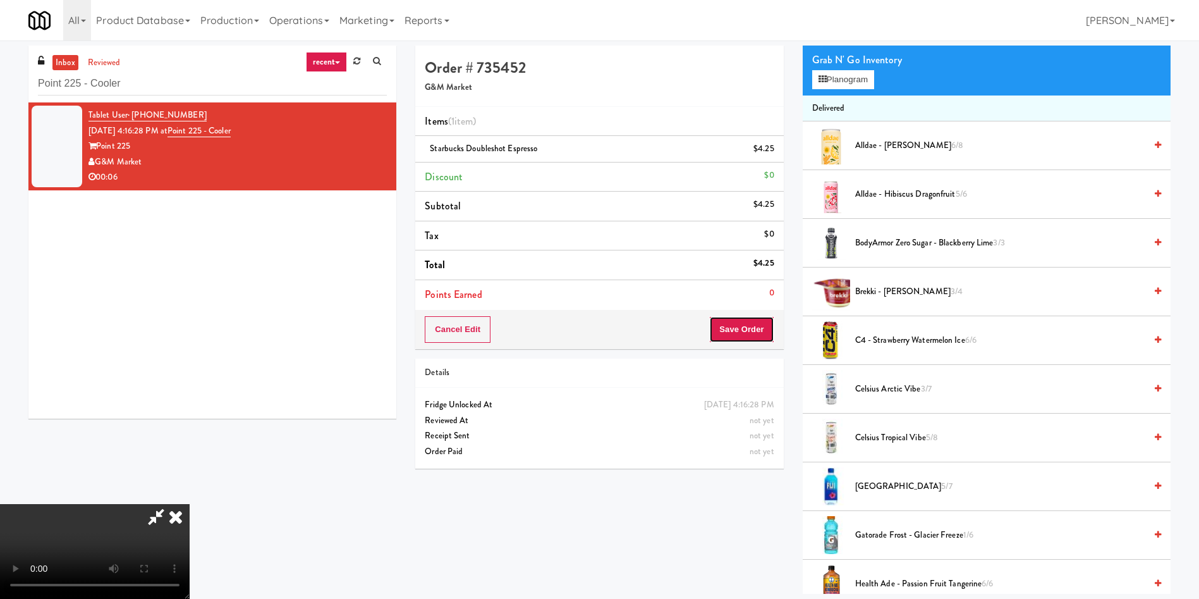
click at [762, 331] on button "Save Order" at bounding box center [741, 329] width 64 height 27
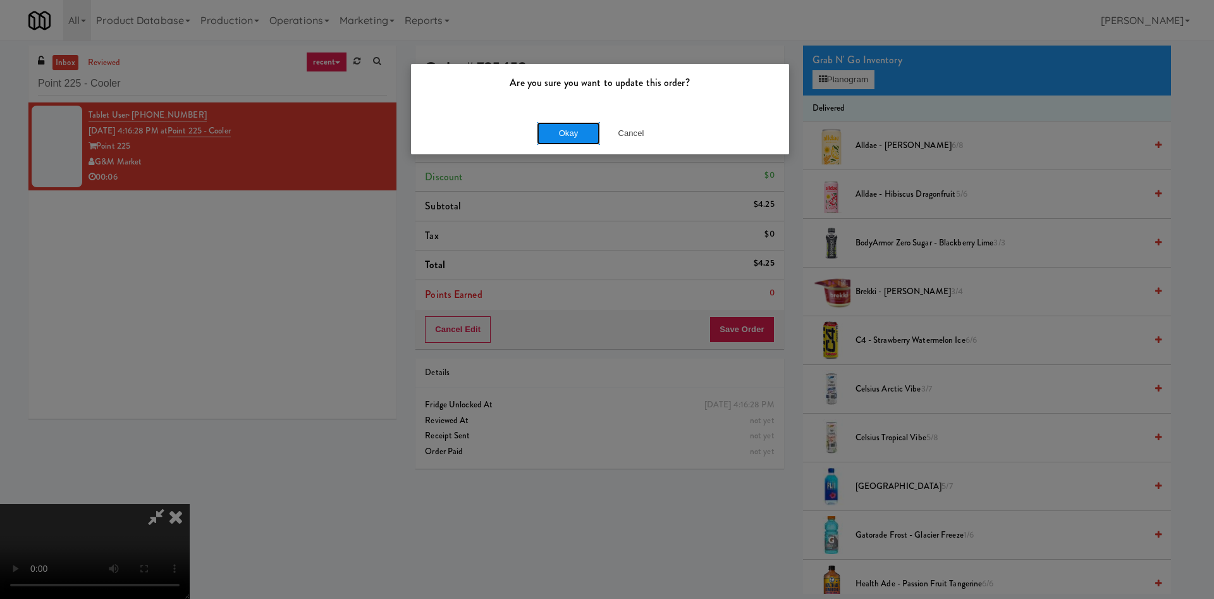
click at [561, 128] on button "Okay" at bounding box center [568, 133] width 63 height 23
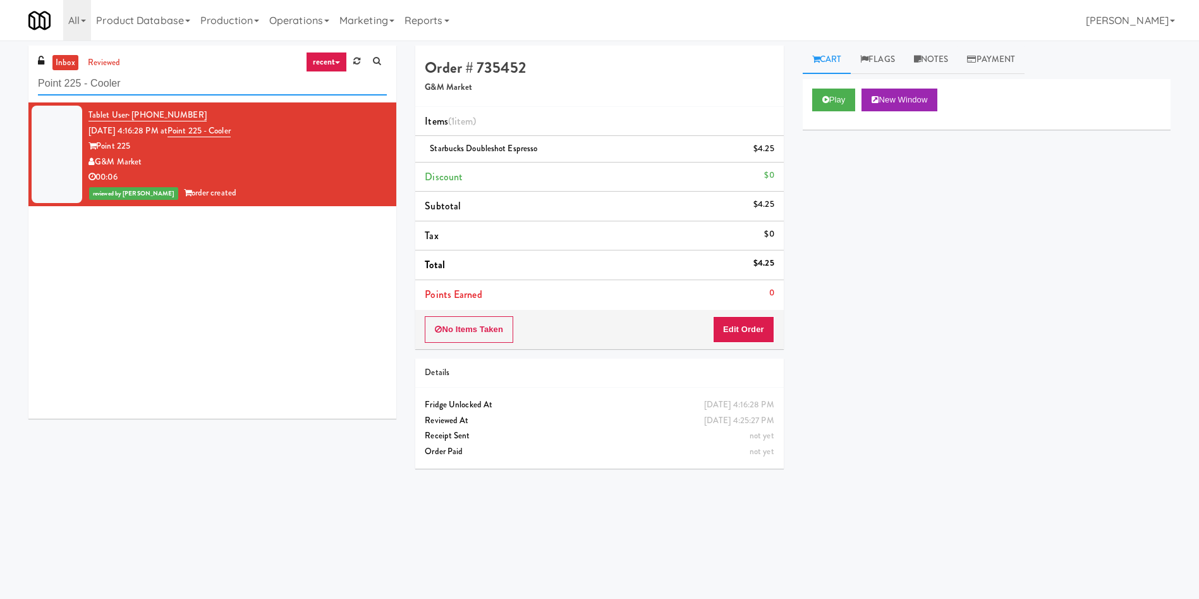
drag, startPoint x: 164, startPoint y: 79, endPoint x: 21, endPoint y: 17, distance: 155.8
click at [0, 55] on div "inbox reviewed recent all unclear take inventory issue suspicious failed recent…" at bounding box center [599, 300] width 1199 height 508
paste input "ark on First - Mailroom 1"
type input "Park on First - Mailroom 1 - Cooler"
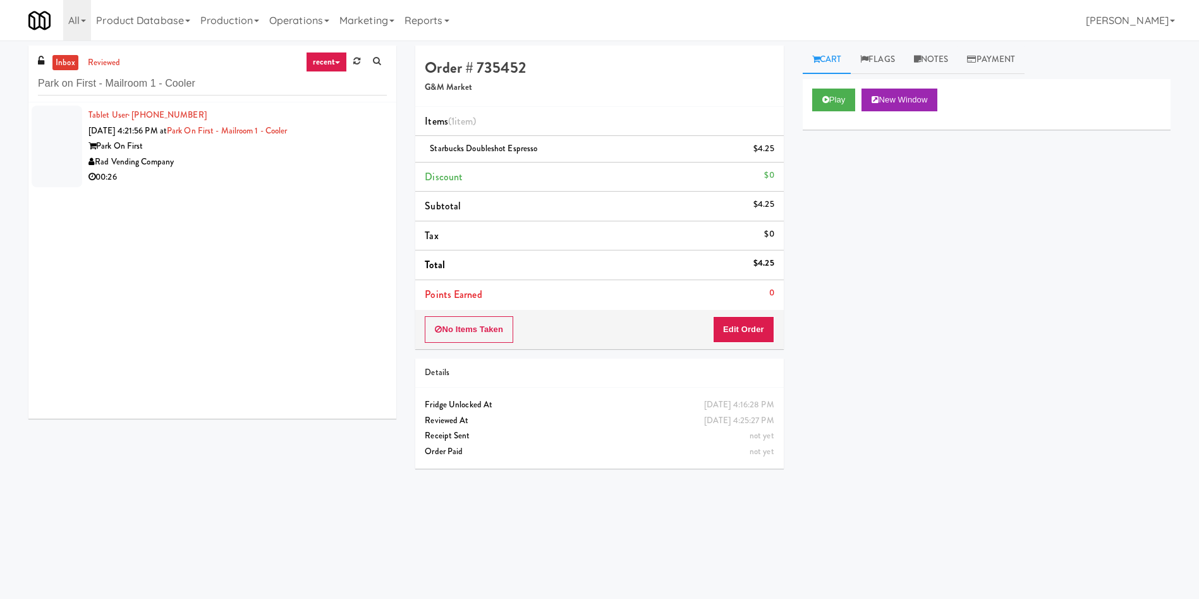
click at [48, 137] on div at bounding box center [57, 147] width 51 height 82
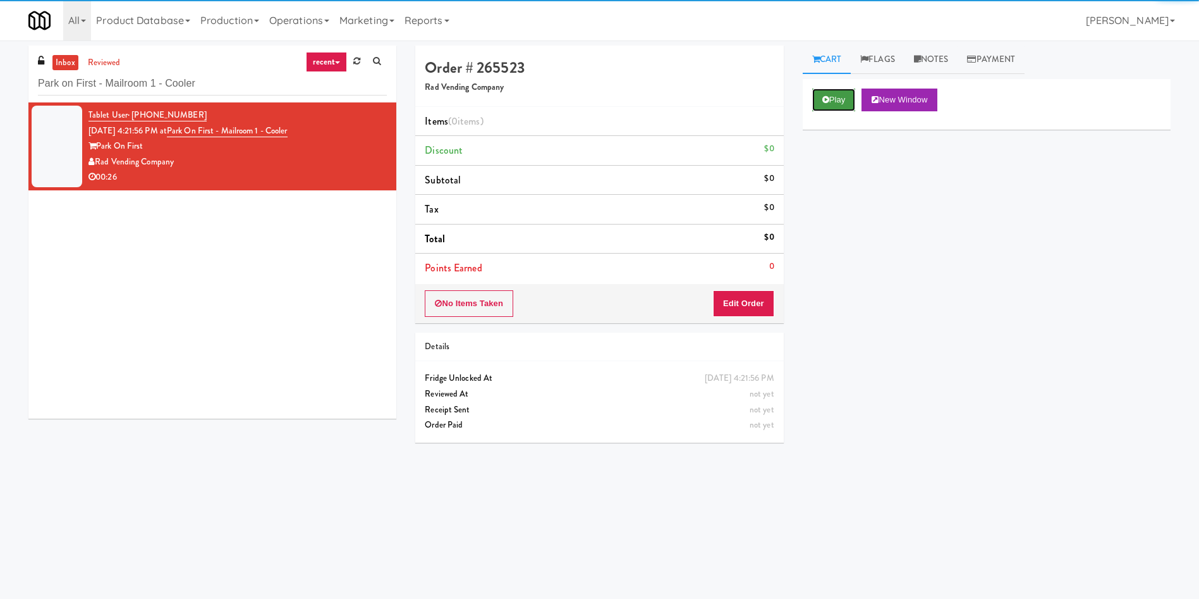
click at [826, 94] on button "Play" at bounding box center [834, 100] width 44 height 23
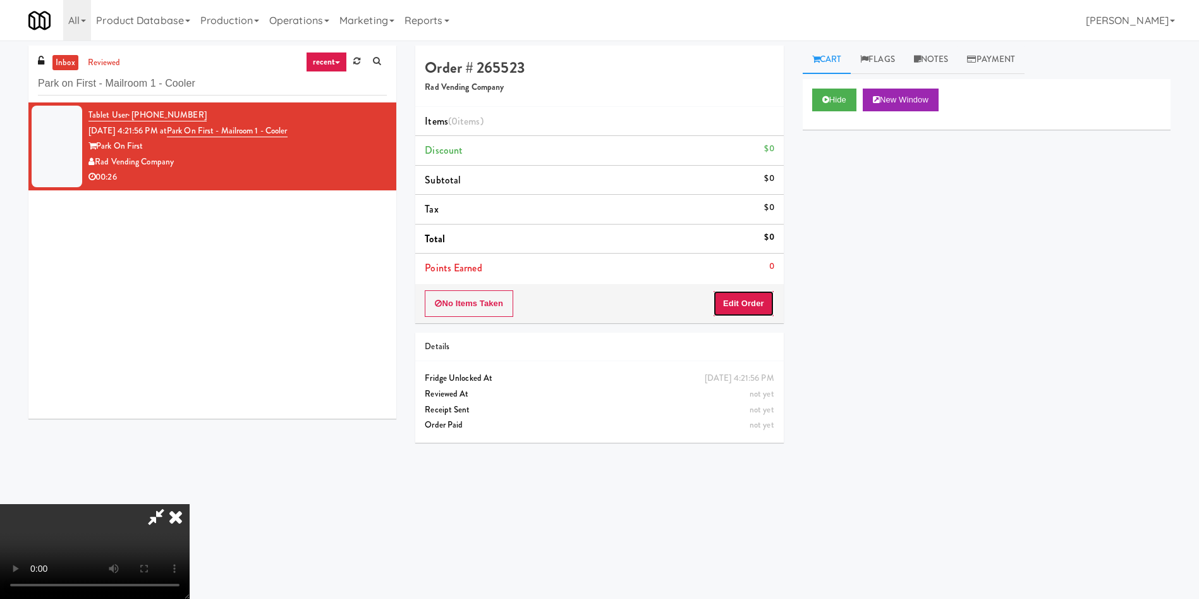
click at [738, 304] on button "Edit Order" at bounding box center [743, 303] width 61 height 27
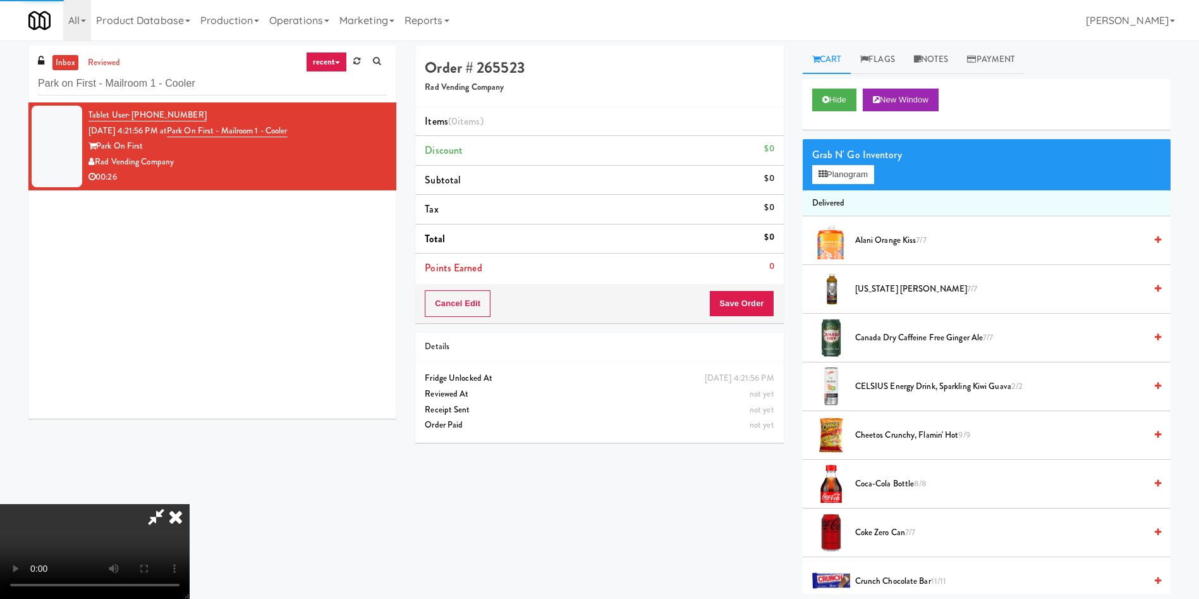
scroll to position [95, 0]
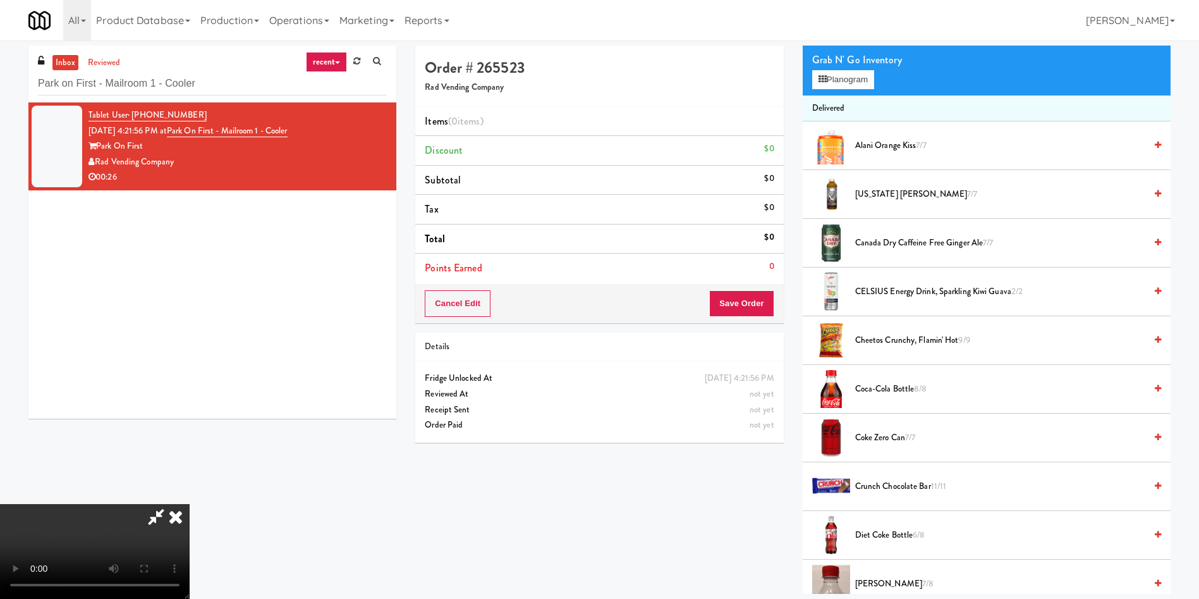
click at [190, 504] on video at bounding box center [95, 551] width 190 height 95
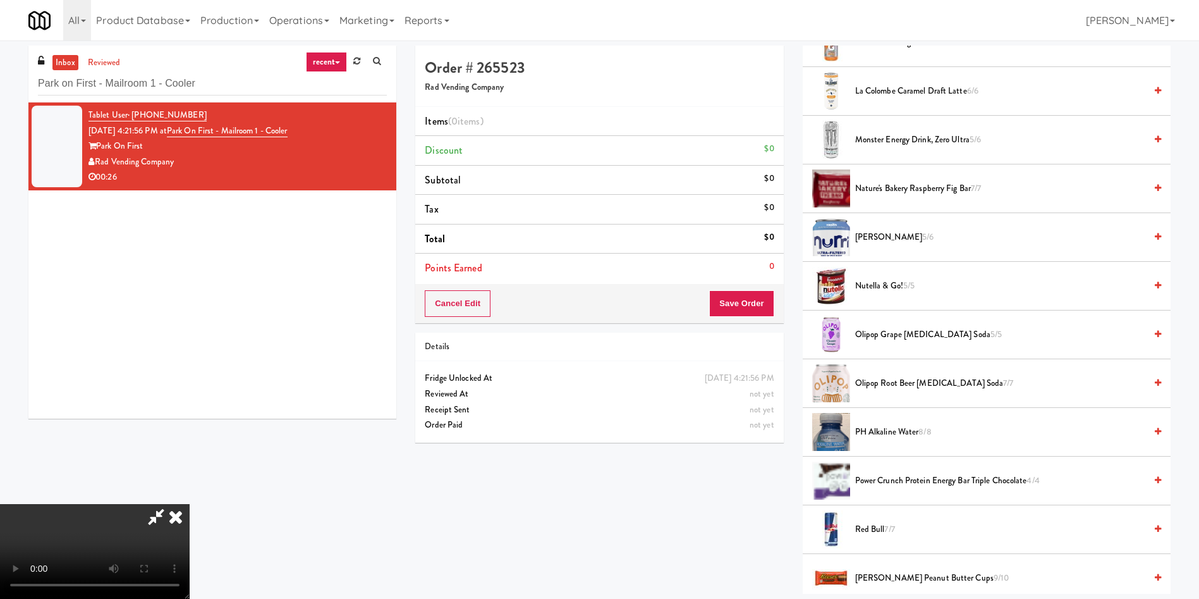
scroll to position [1043, 0]
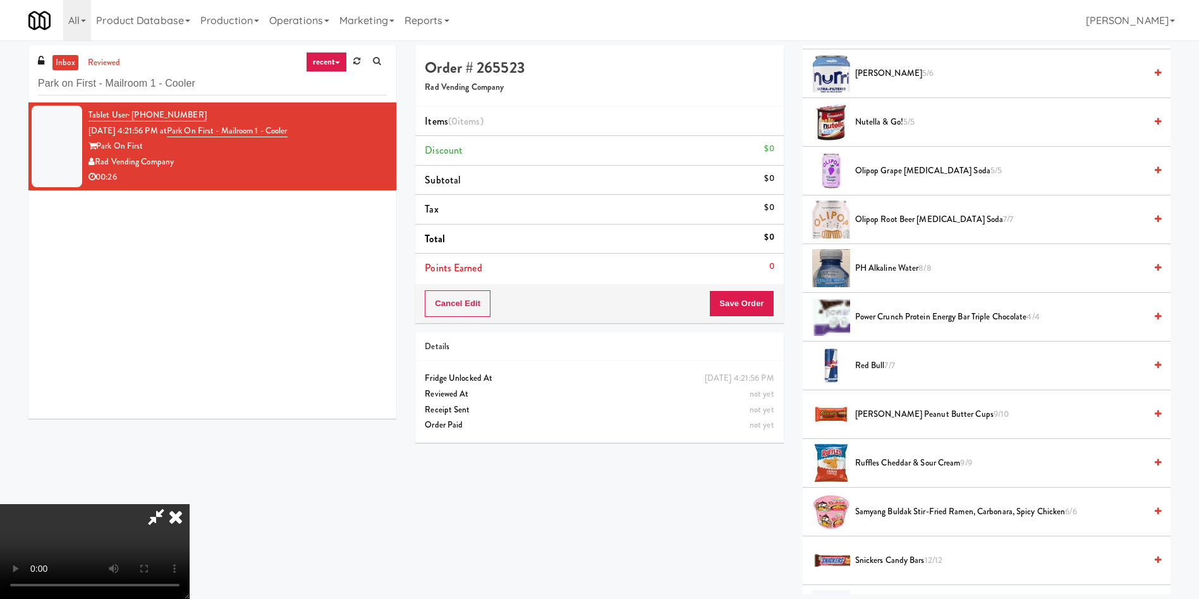
click at [904, 417] on span "Reese's Peanut Butter Cups 9/10" at bounding box center [1000, 415] width 290 height 16
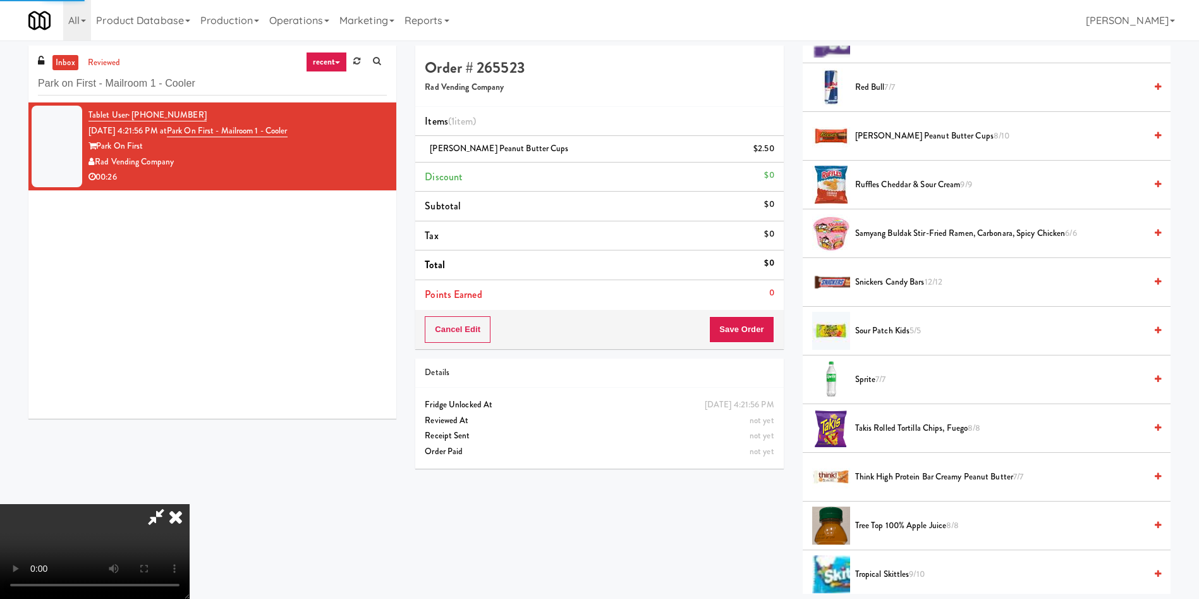
scroll to position [1328, 0]
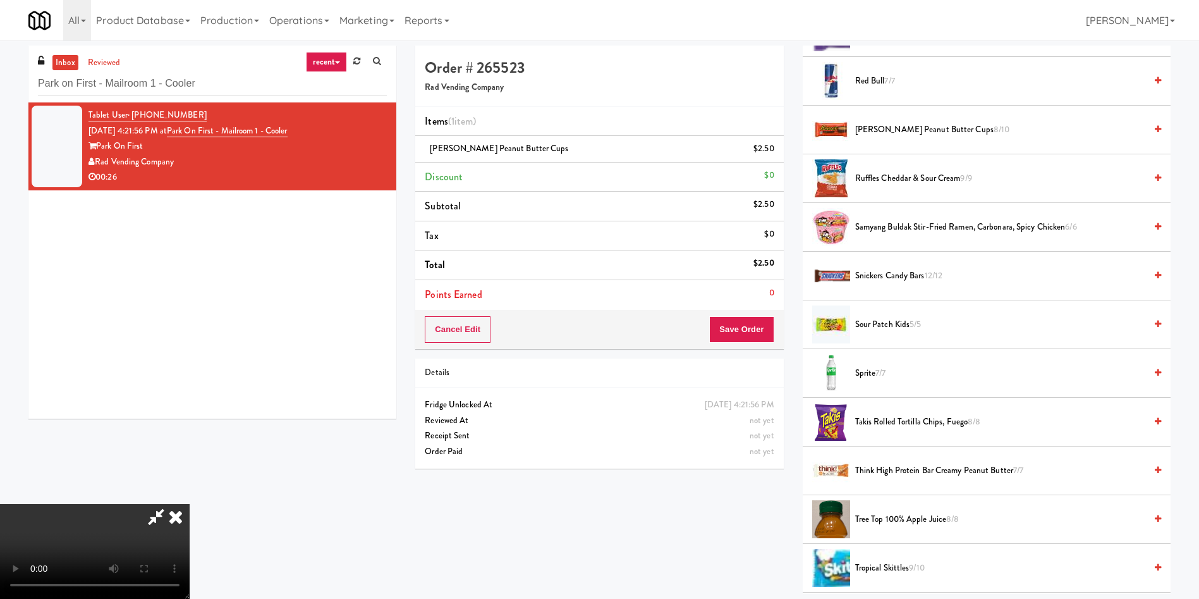
click at [190, 504] on video at bounding box center [95, 551] width 190 height 95
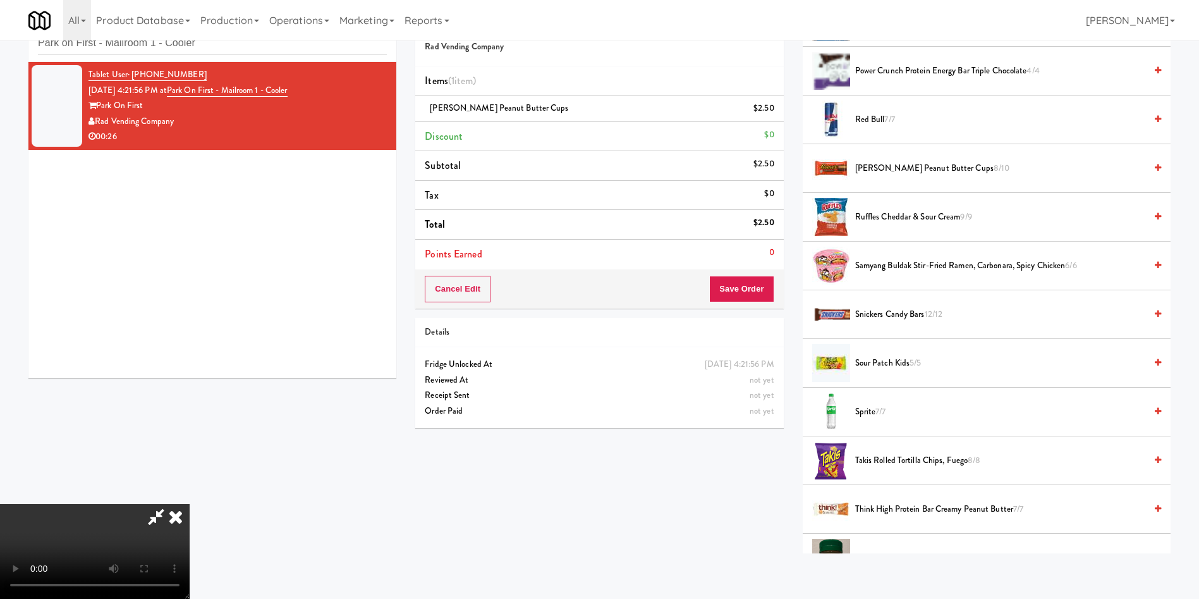
scroll to position [1138, 0]
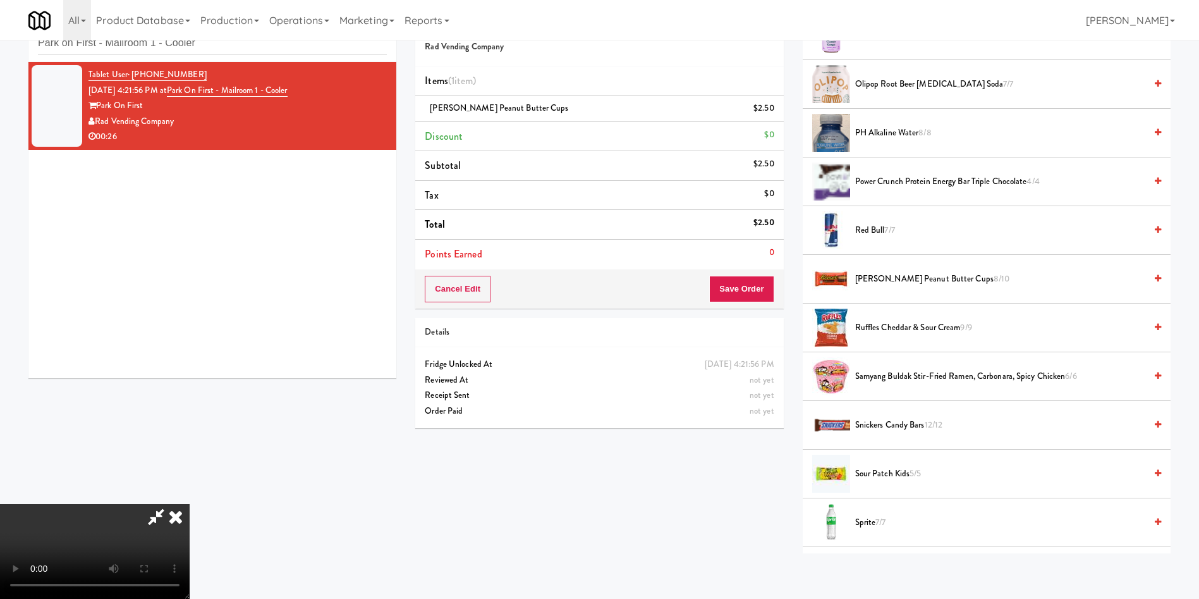
click at [869, 519] on span "Sprite 7/7" at bounding box center [1000, 523] width 290 height 16
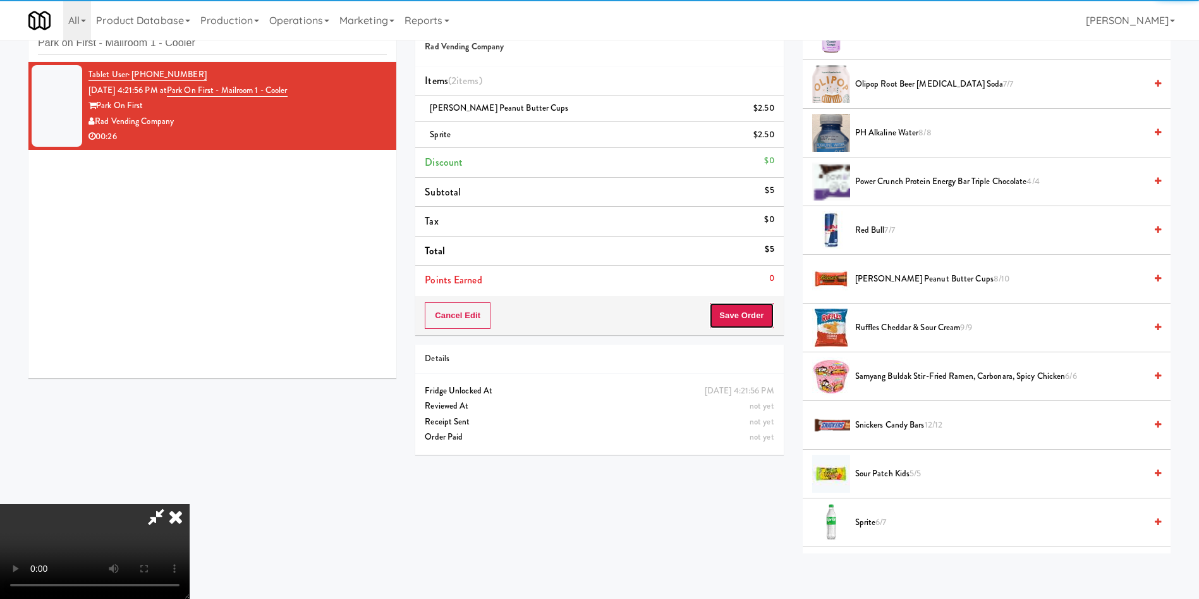
click at [749, 321] on button "Save Order" at bounding box center [741, 315] width 64 height 27
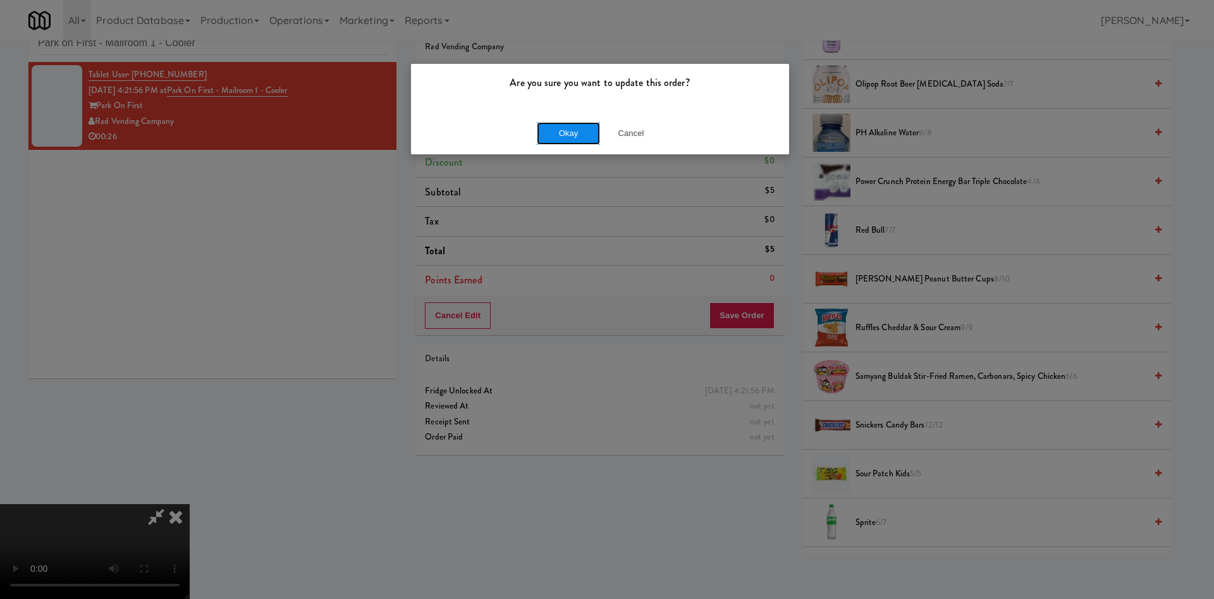
click at [571, 137] on button "Okay" at bounding box center [568, 133] width 63 height 23
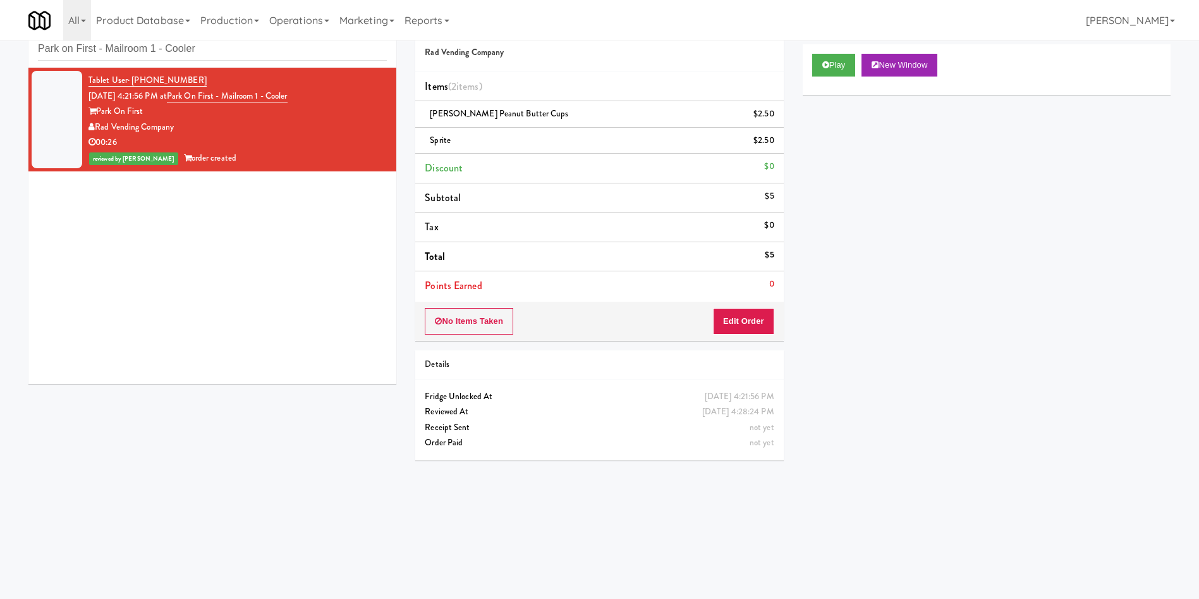
scroll to position [0, 0]
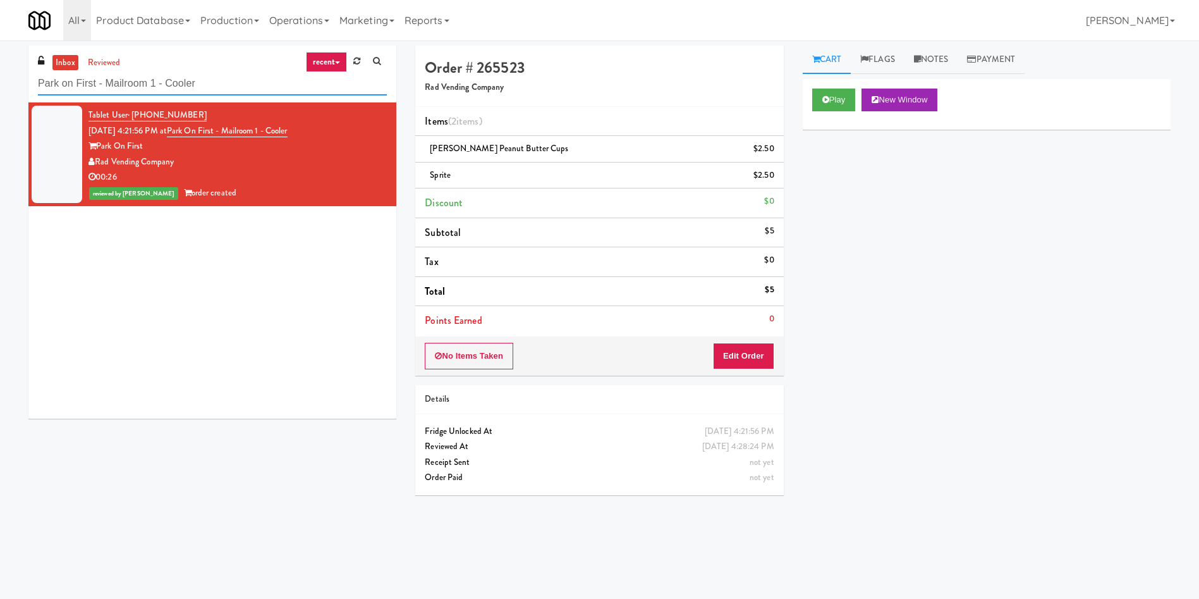
paste input "360 W Hubbard - Left - Fridge"
drag, startPoint x: 222, startPoint y: 89, endPoint x: 62, endPoint y: 54, distance: 163.6
click at [1, 64] on div "inbox reviewed recent all unclear take inventory issue suspicious failed recent…" at bounding box center [599, 300] width 1199 height 508
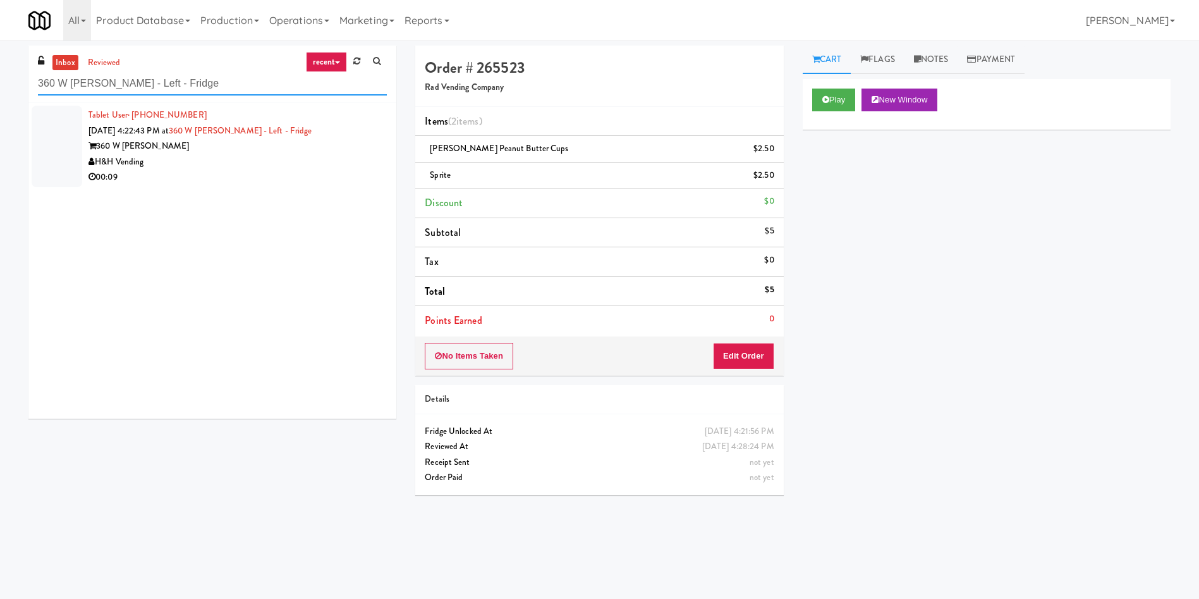
type input "360 W Hubbard - Left - Fridge"
click at [63, 151] on div at bounding box center [57, 147] width 51 height 82
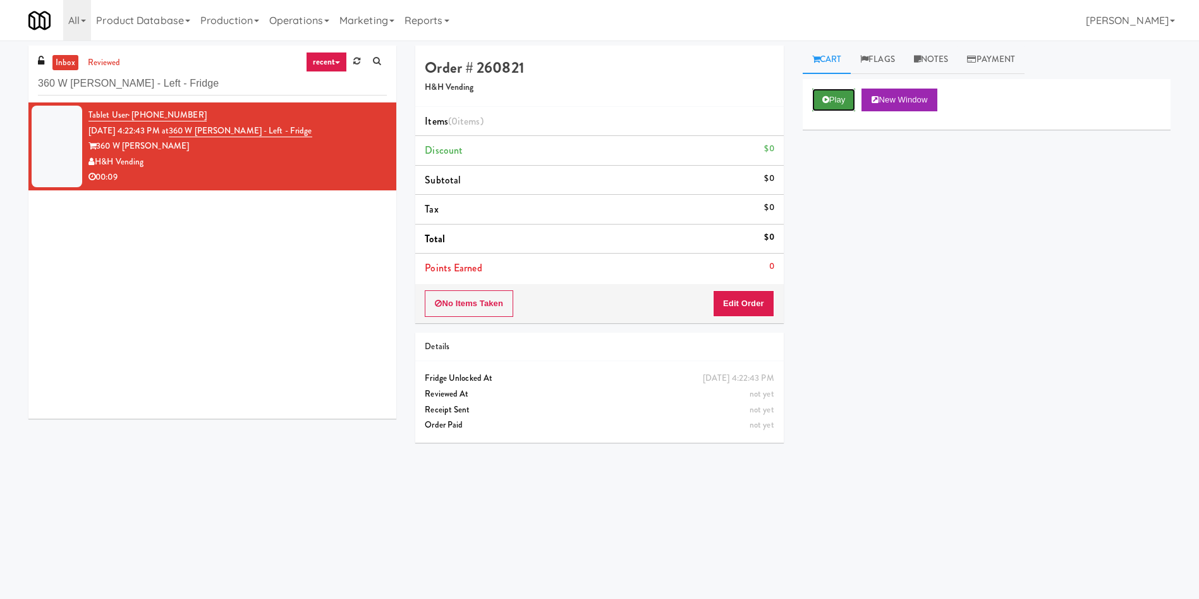
click at [828, 91] on button "Play" at bounding box center [834, 100] width 44 height 23
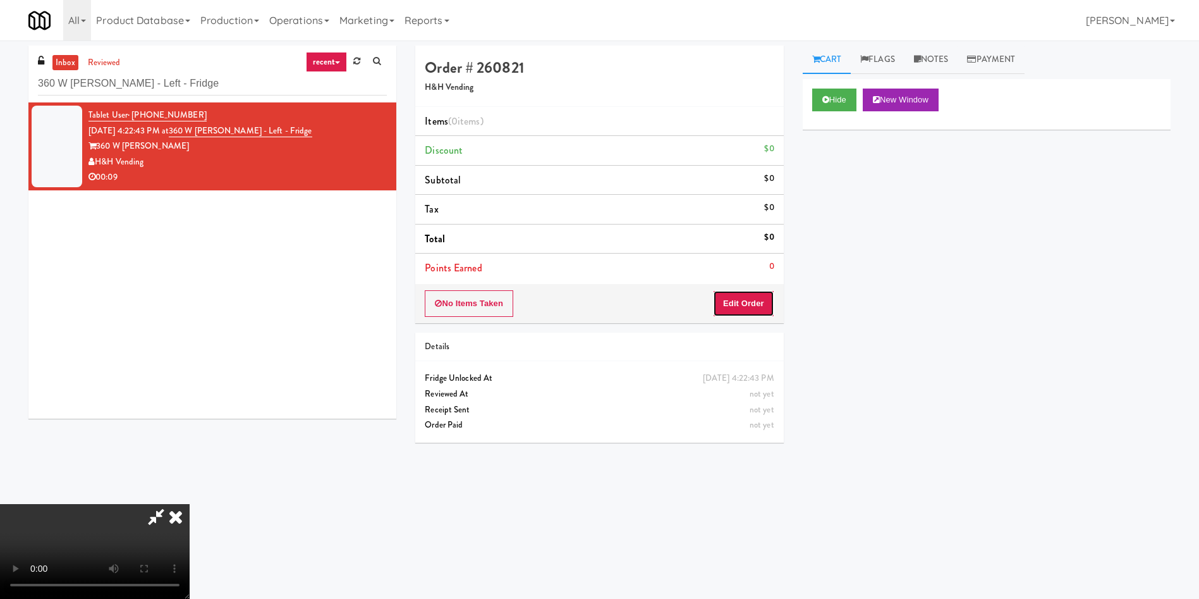
click at [739, 307] on button "Edit Order" at bounding box center [743, 303] width 61 height 27
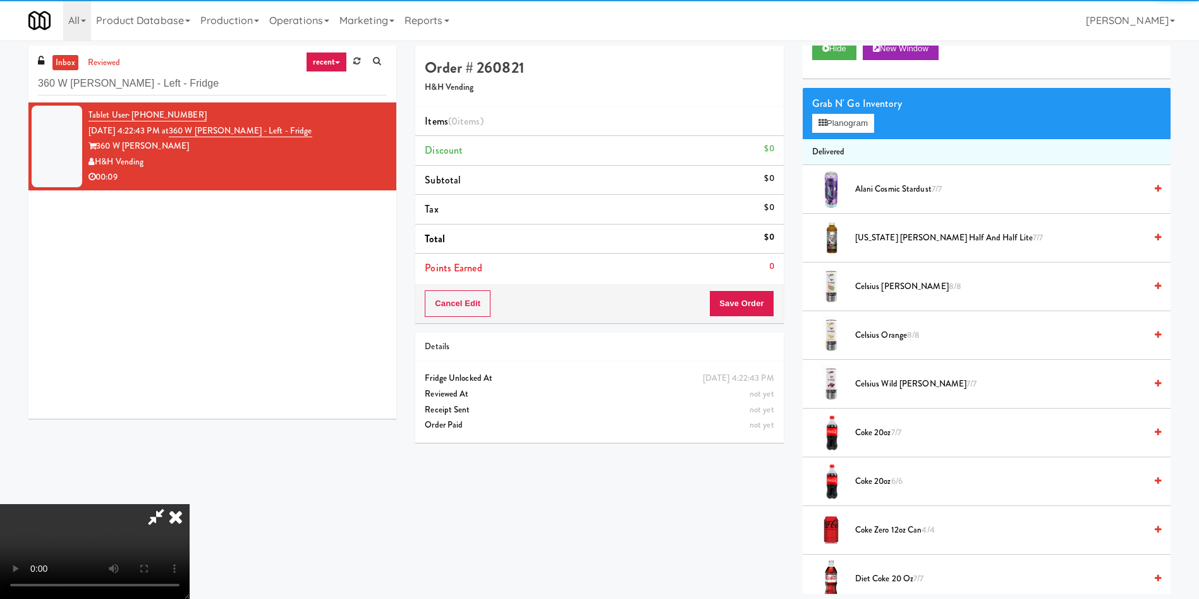
scroll to position [95, 0]
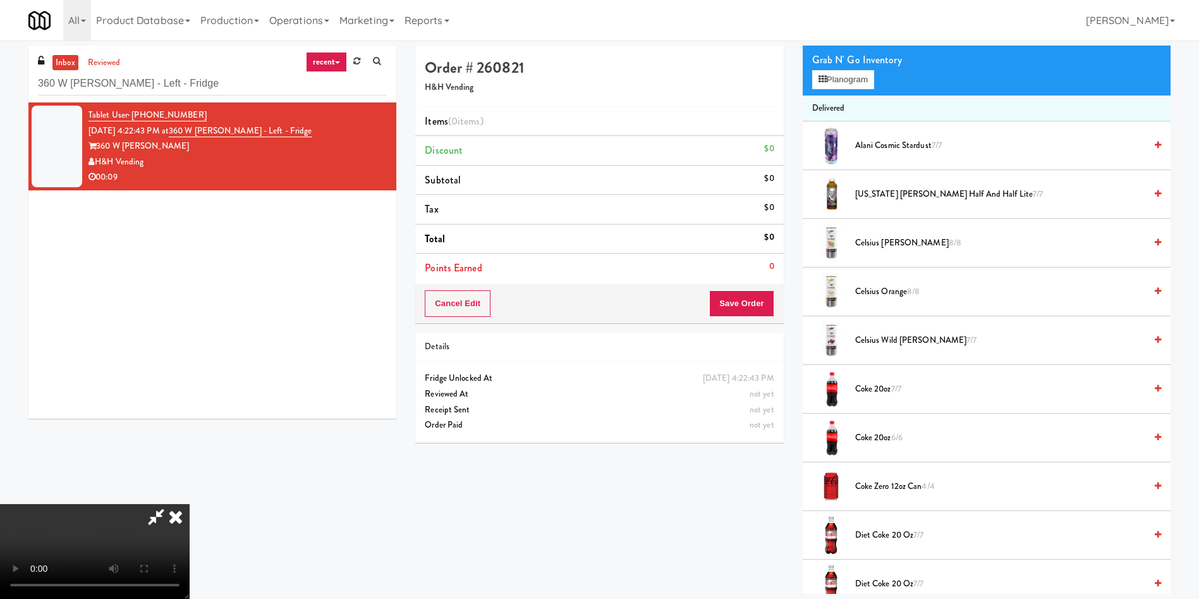
click at [190, 504] on video at bounding box center [95, 551] width 190 height 95
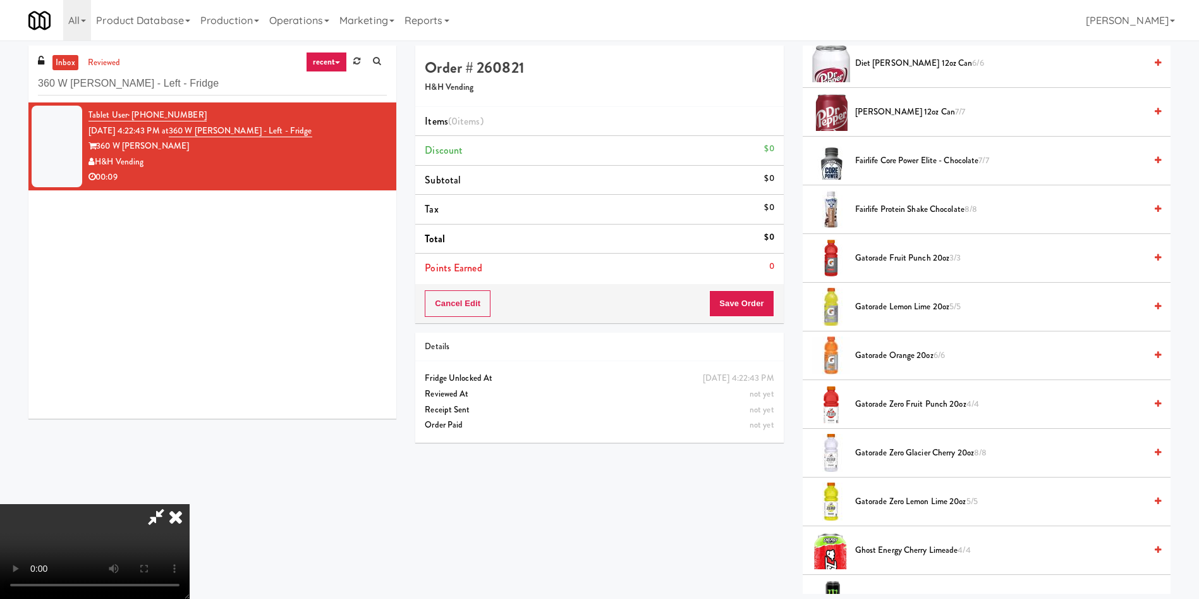
scroll to position [474, 0]
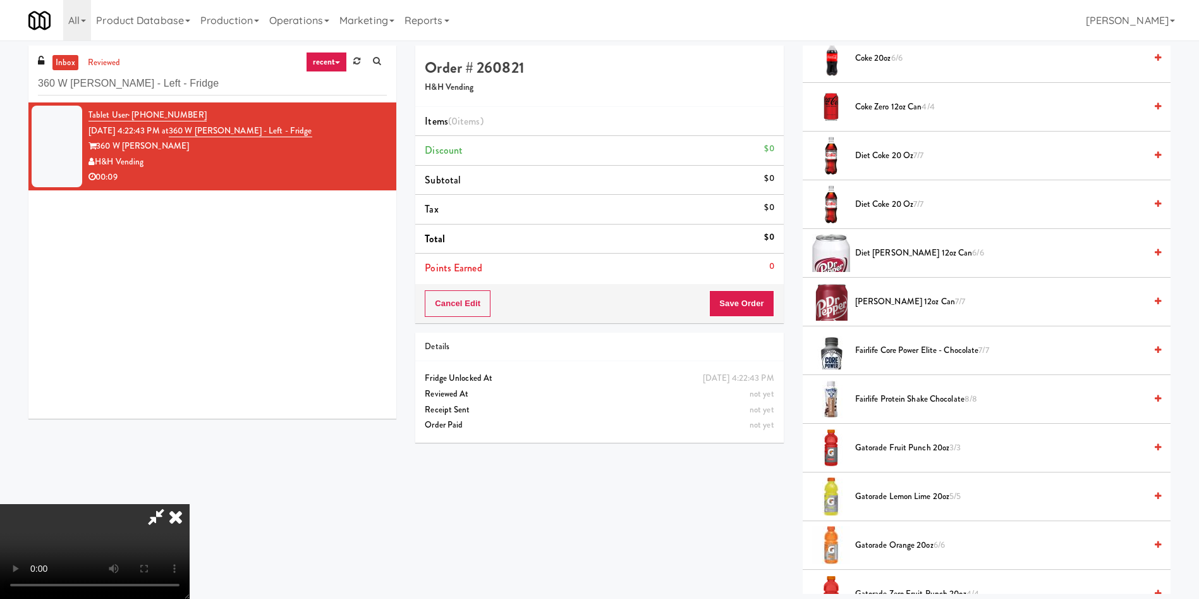
click at [885, 250] on span "Diet Dr Pepper 12oz can 6/6" at bounding box center [1000, 253] width 290 height 16
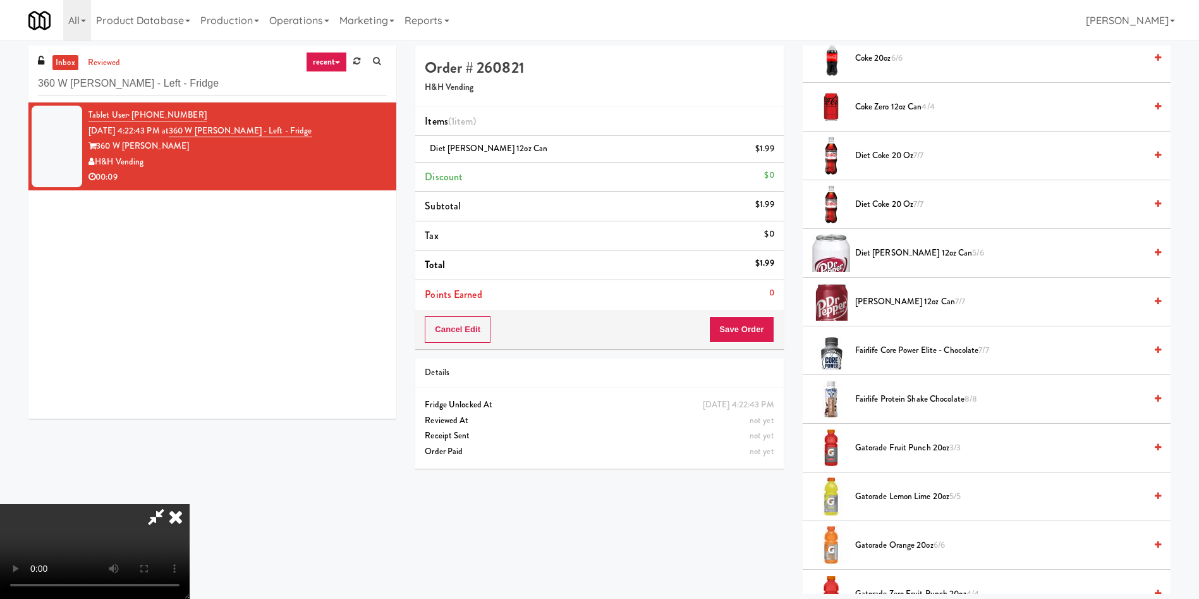
click at [190, 504] on video at bounding box center [95, 551] width 190 height 95
click at [873, 250] on span "Diet Dr Pepper 12oz can 5/6" at bounding box center [1000, 253] width 290 height 16
click at [873, 250] on span "Diet Dr Pepper 12oz can 4/6" at bounding box center [1000, 253] width 290 height 16
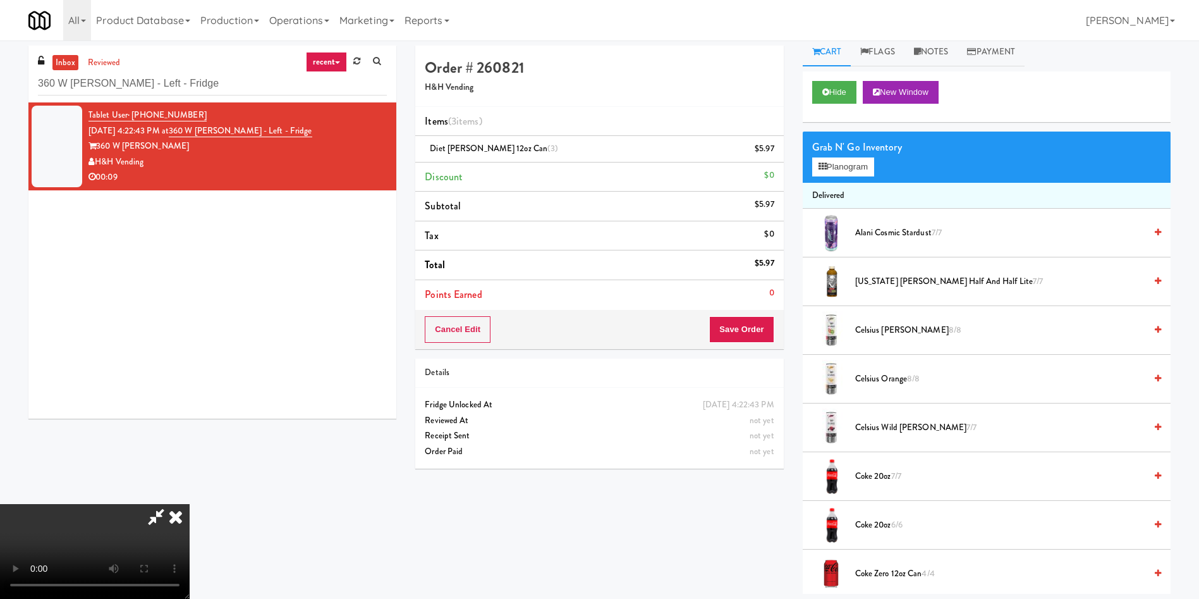
scroll to position [0, 0]
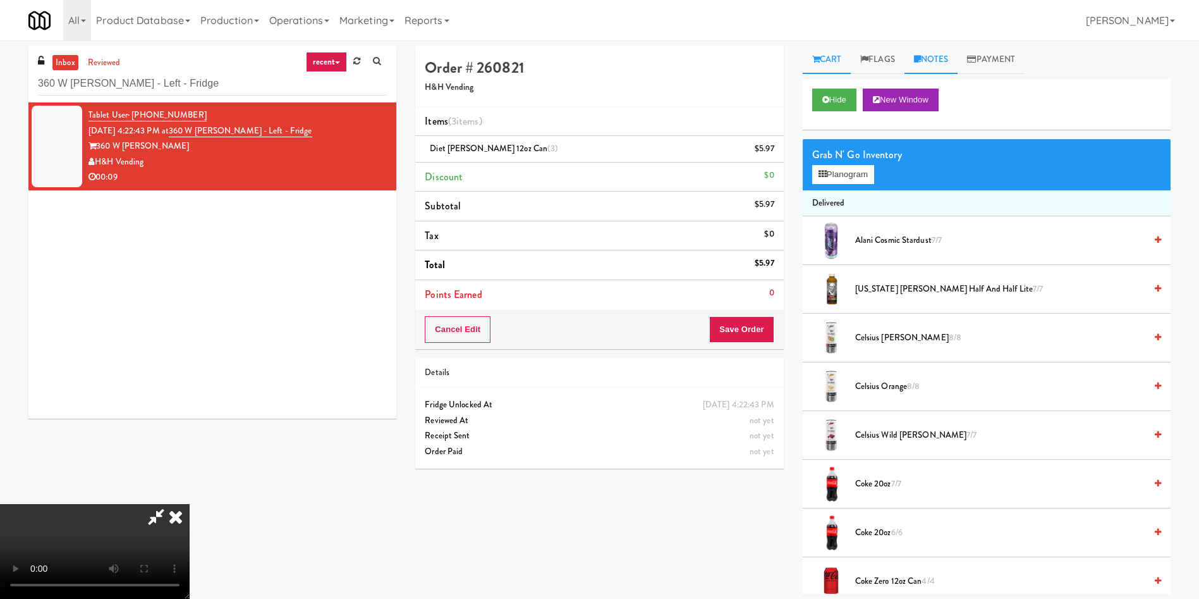
click at [943, 71] on link "Notes" at bounding box center [932, 60] width 54 height 28
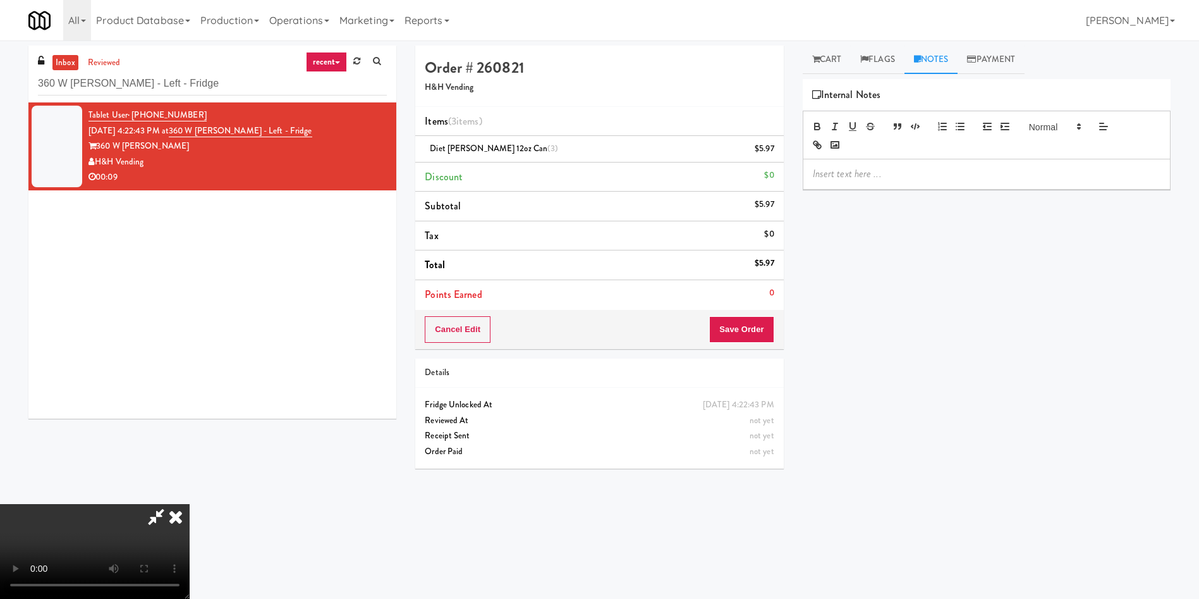
click at [934, 171] on p at bounding box center [987, 174] width 348 height 14
click at [738, 325] on button "Save Order" at bounding box center [741, 329] width 64 height 27
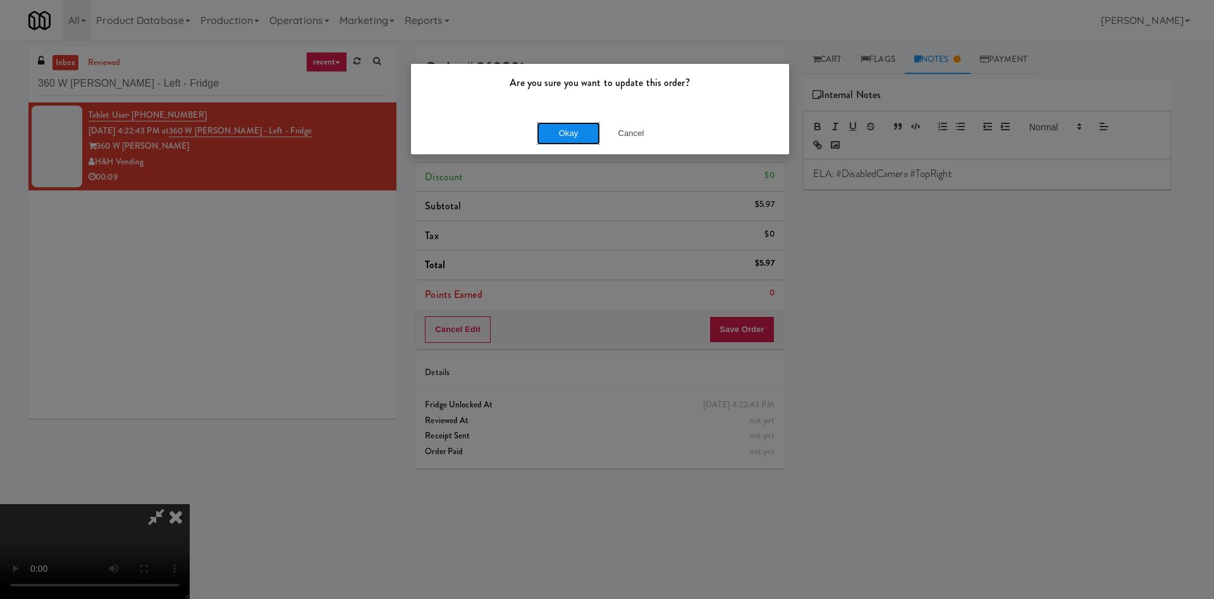
click at [564, 127] on button "Okay" at bounding box center [568, 133] width 63 height 23
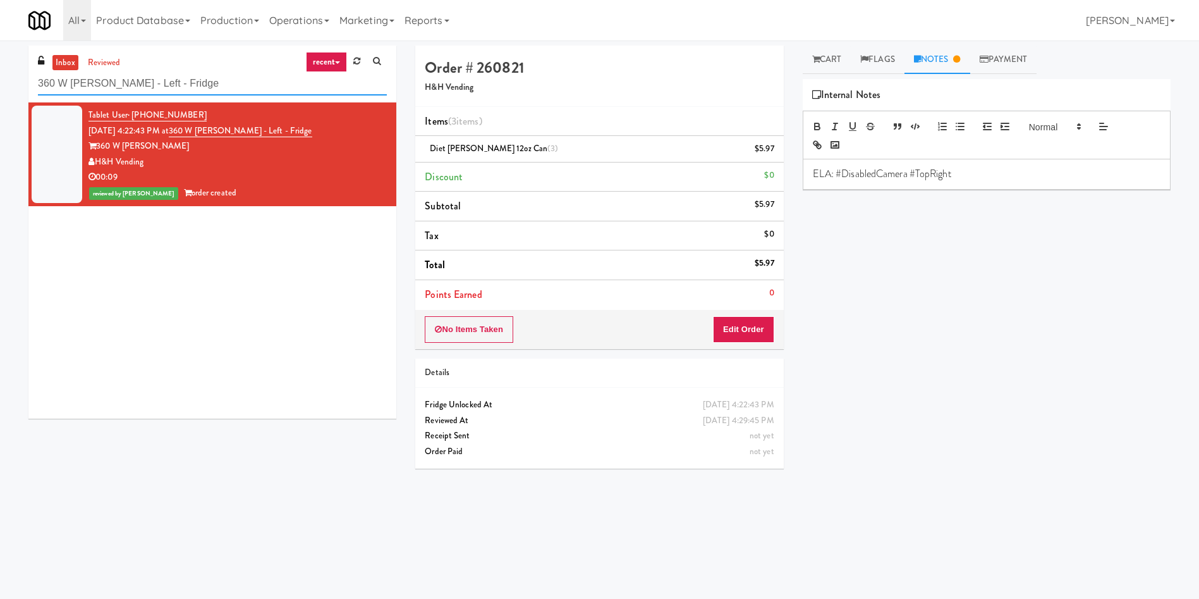
paste input "Illume - Combo - Middl"
drag, startPoint x: 192, startPoint y: 84, endPoint x: 49, endPoint y: 6, distance: 163.0
click at [0, 46] on div "inbox reviewed recent all unclear take inventory issue suspicious failed recent…" at bounding box center [599, 300] width 1199 height 508
type input "Illume - Combo - Middle"
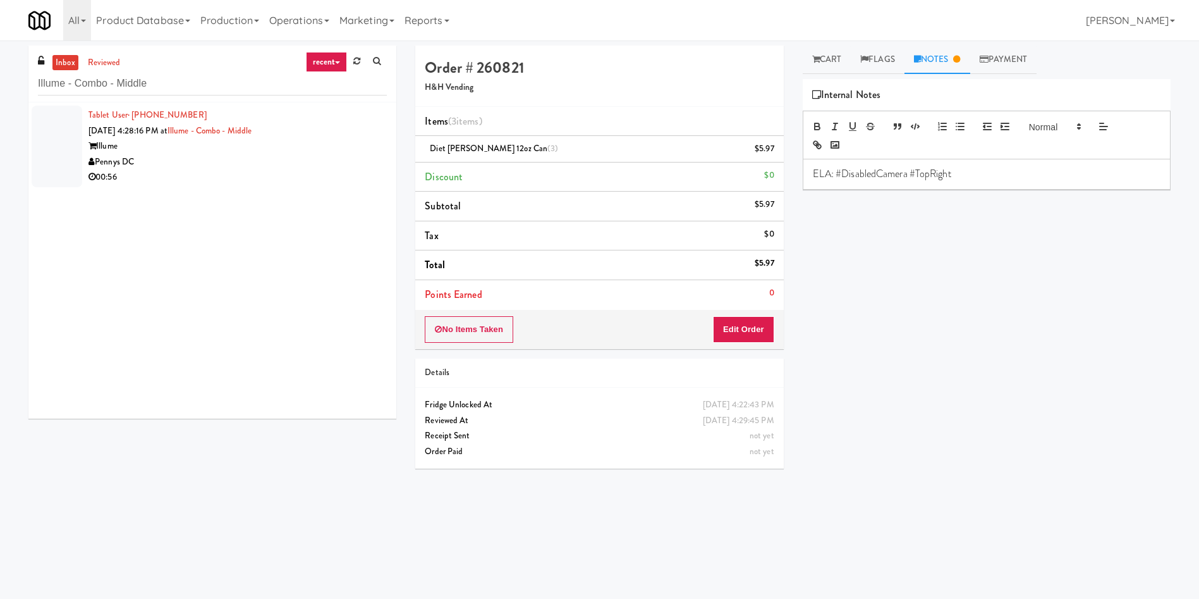
click at [68, 157] on div at bounding box center [57, 147] width 51 height 82
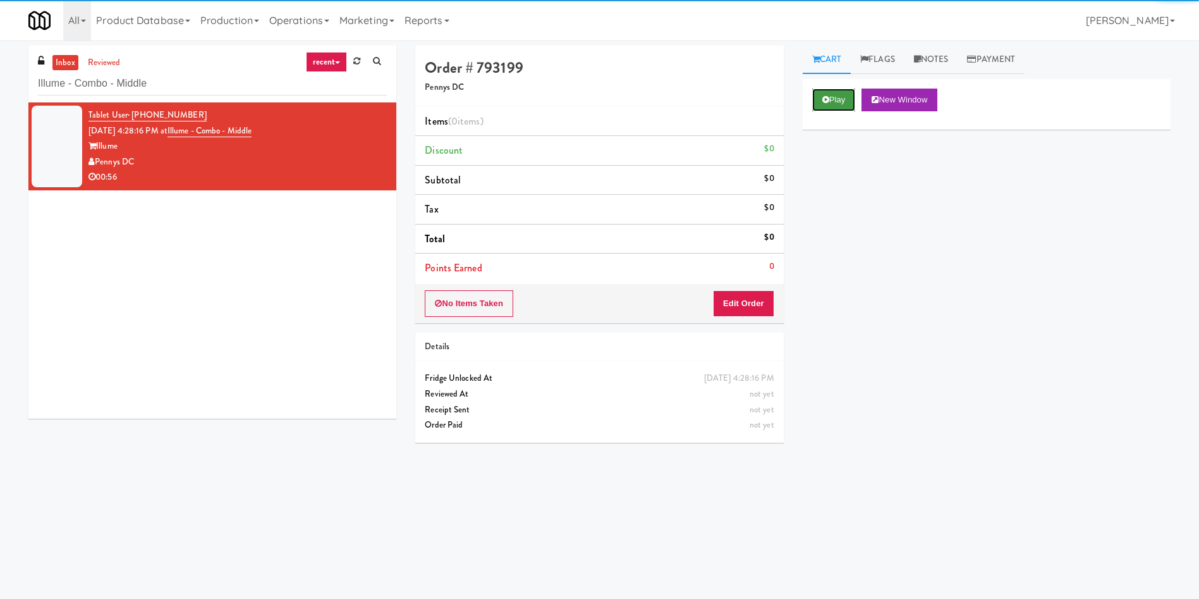
click at [828, 101] on icon at bounding box center [826, 99] width 7 height 8
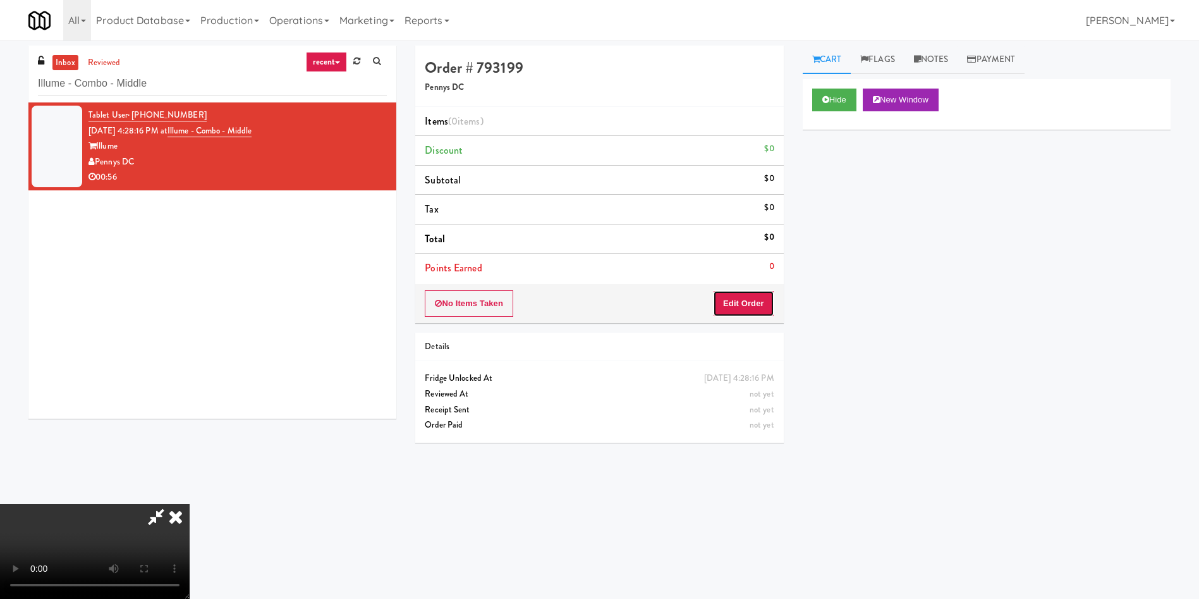
click at [727, 299] on button "Edit Order" at bounding box center [743, 303] width 61 height 27
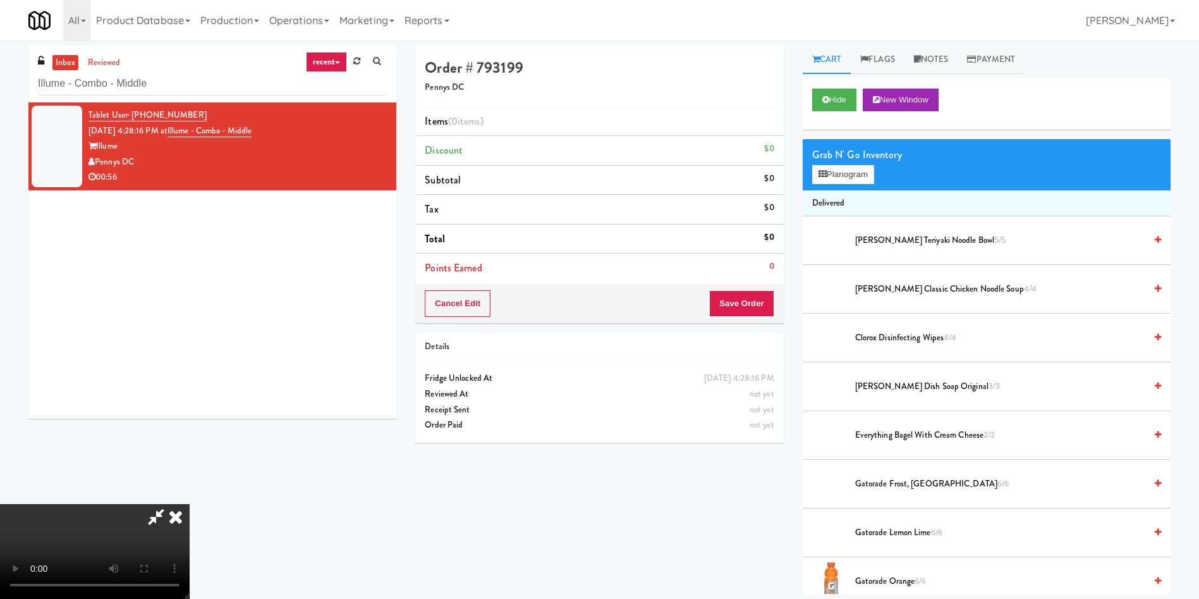
scroll to position [95, 0]
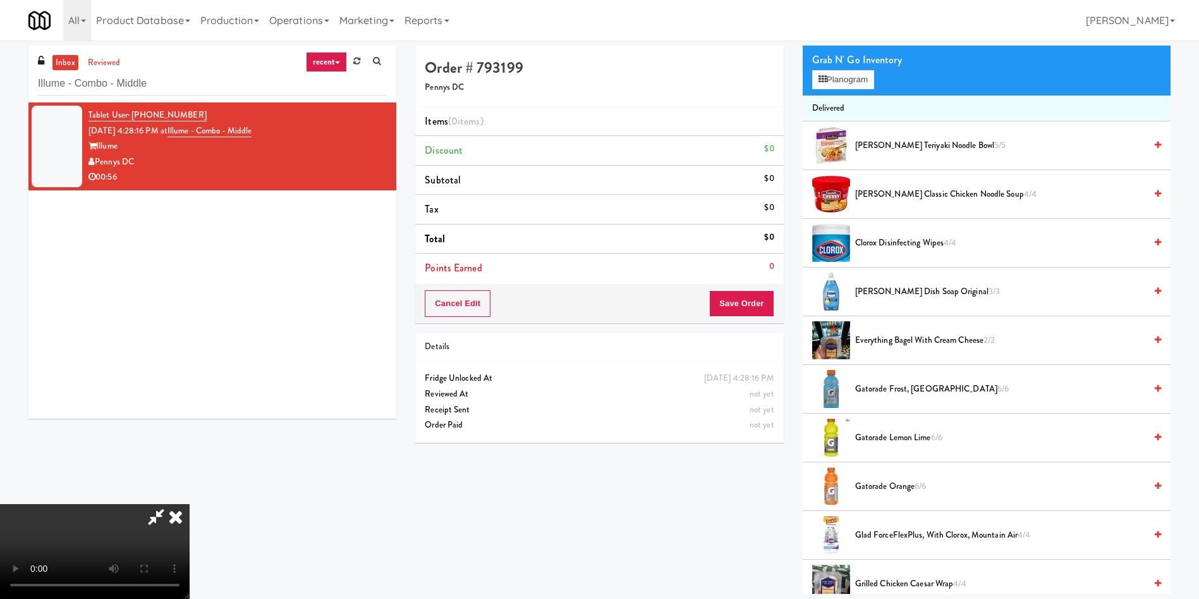
click at [190, 504] on video at bounding box center [95, 551] width 190 height 95
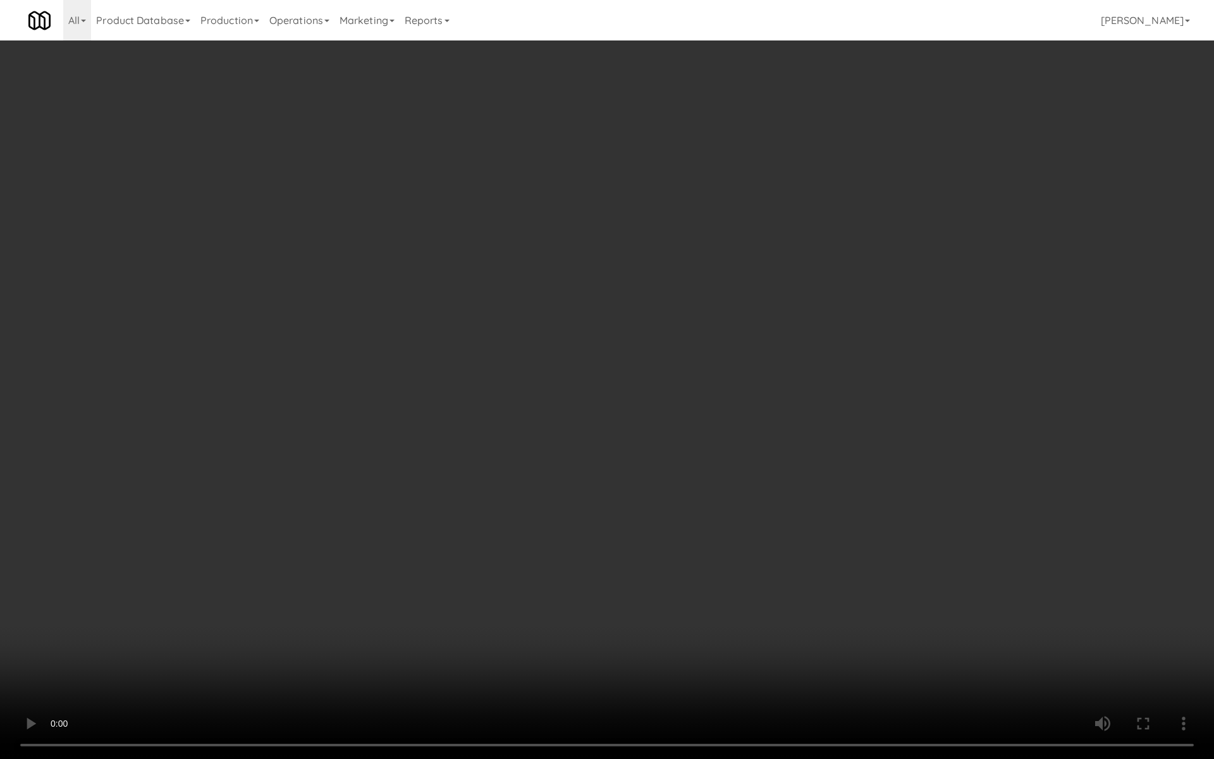
click at [524, 428] on video at bounding box center [607, 379] width 1214 height 759
click at [520, 382] on video at bounding box center [607, 379] width 1214 height 759
click at [519, 398] on video at bounding box center [607, 379] width 1214 height 759
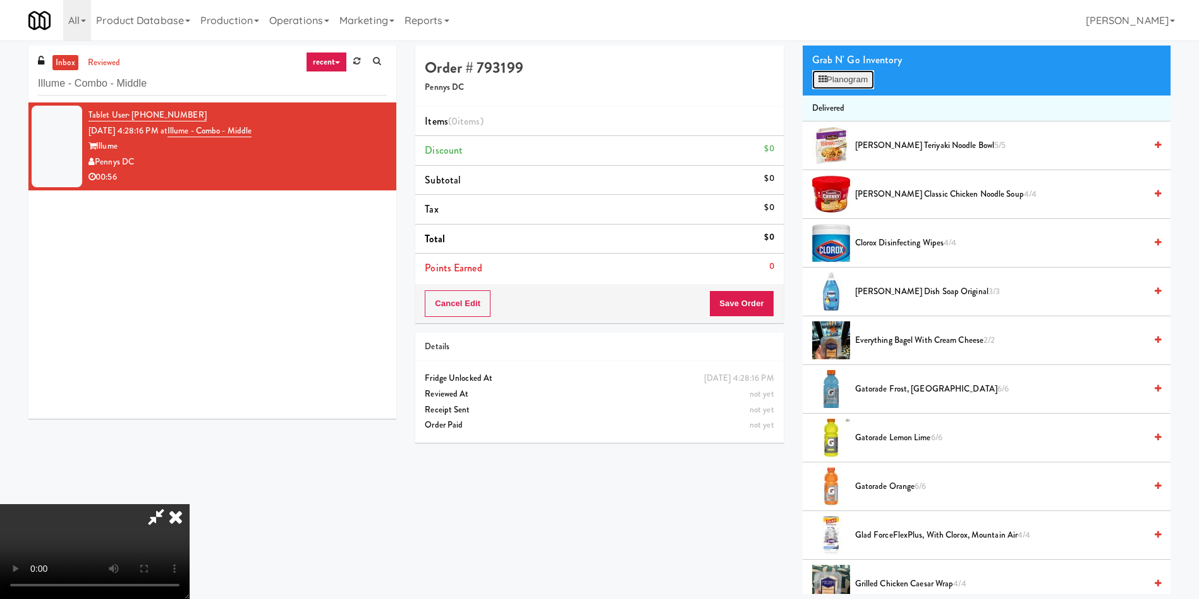
click at [869, 74] on button "Planogram" at bounding box center [843, 79] width 62 height 19
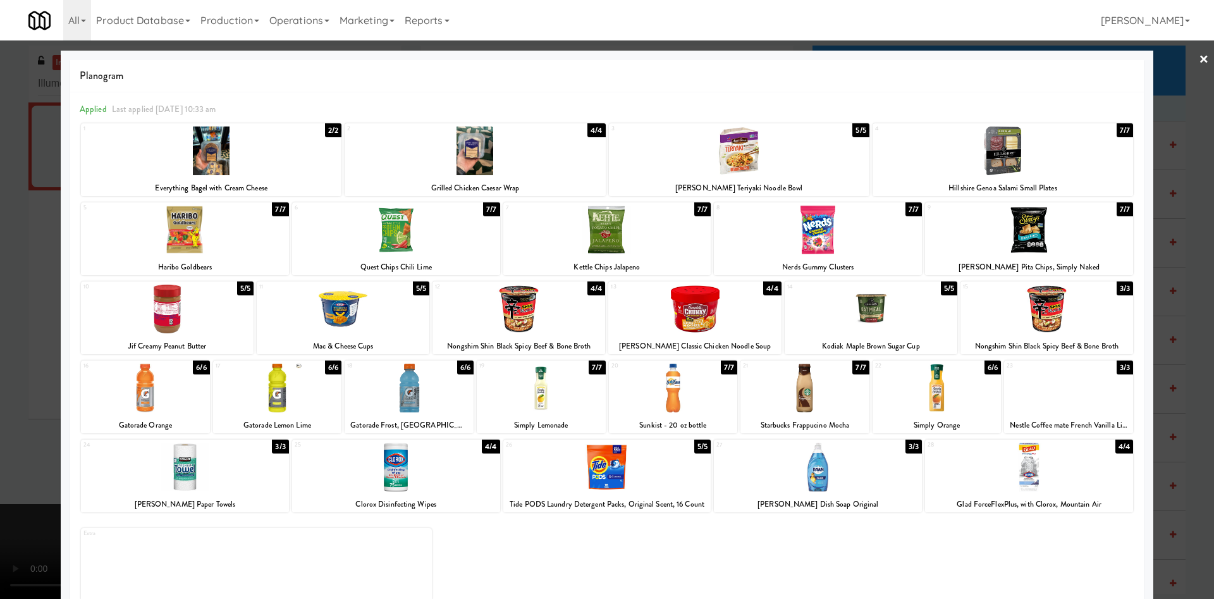
click at [15, 330] on div at bounding box center [607, 299] width 1214 height 599
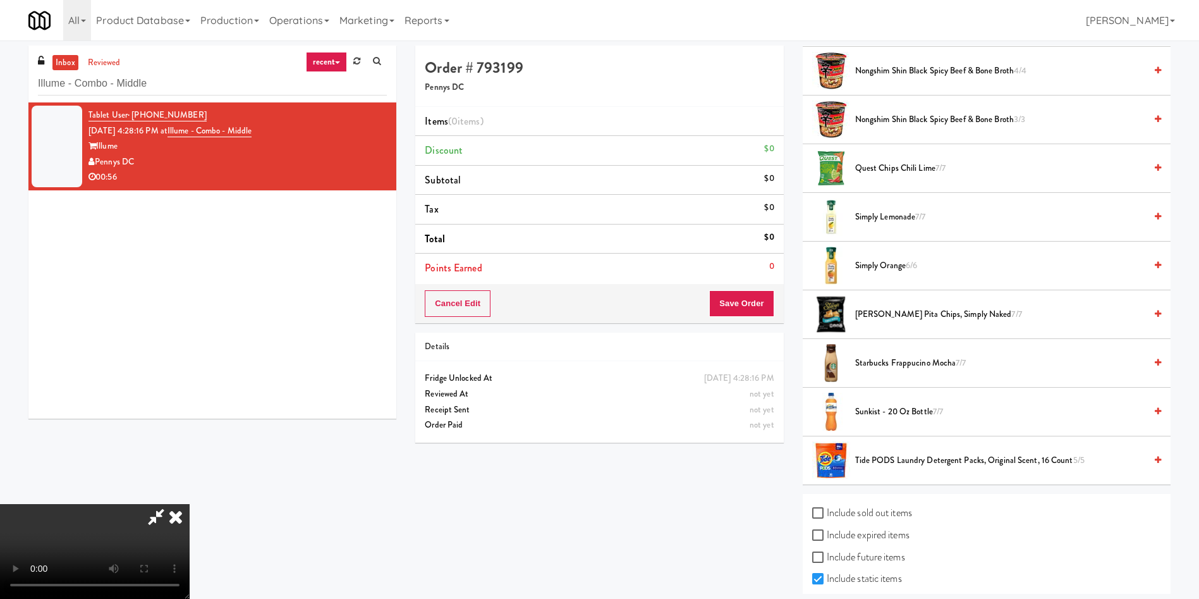
scroll to position [1132, 0]
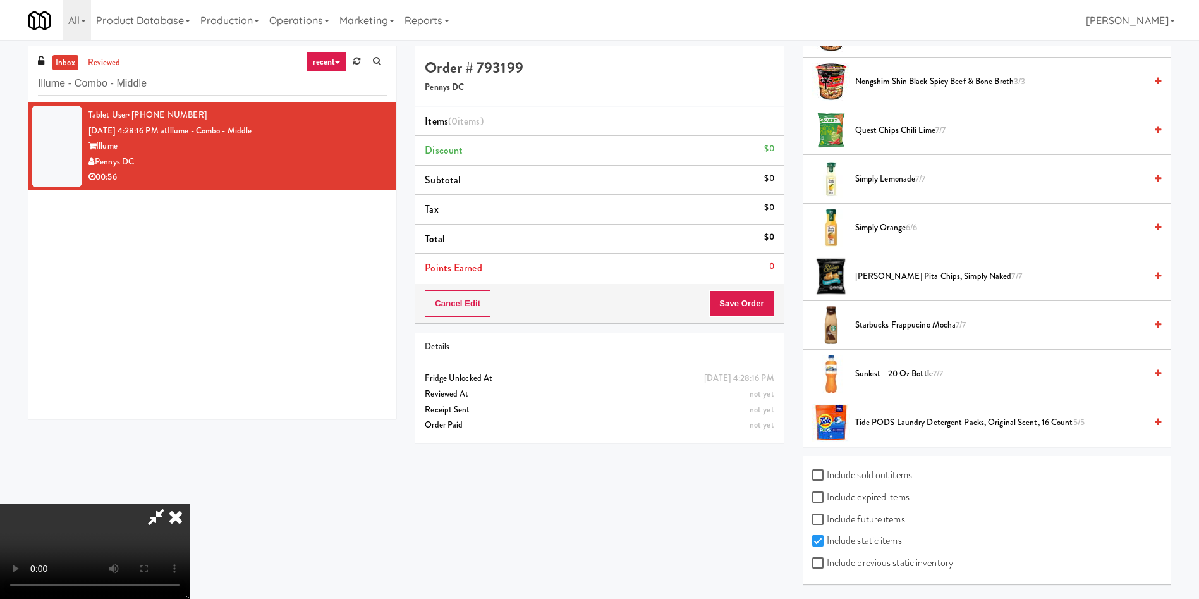
click at [914, 560] on label "Include previous static inventory" at bounding box center [882, 562] width 141 height 19
click at [827, 560] on input "Include previous static inventory" at bounding box center [819, 563] width 15 height 10
checkbox input "true"
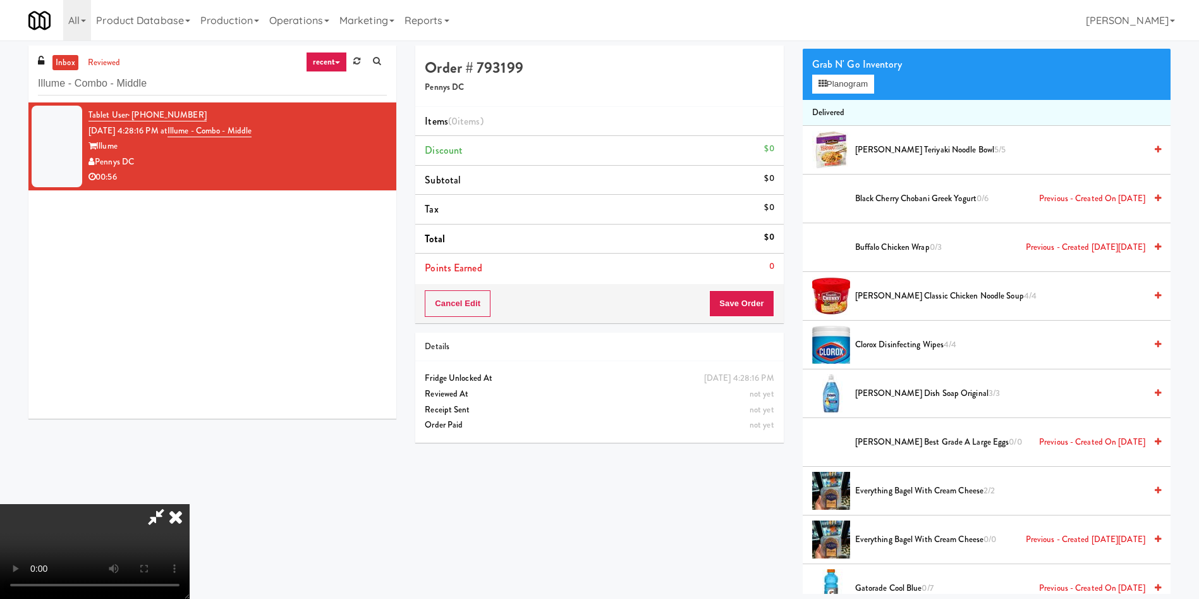
scroll to position [58, 0]
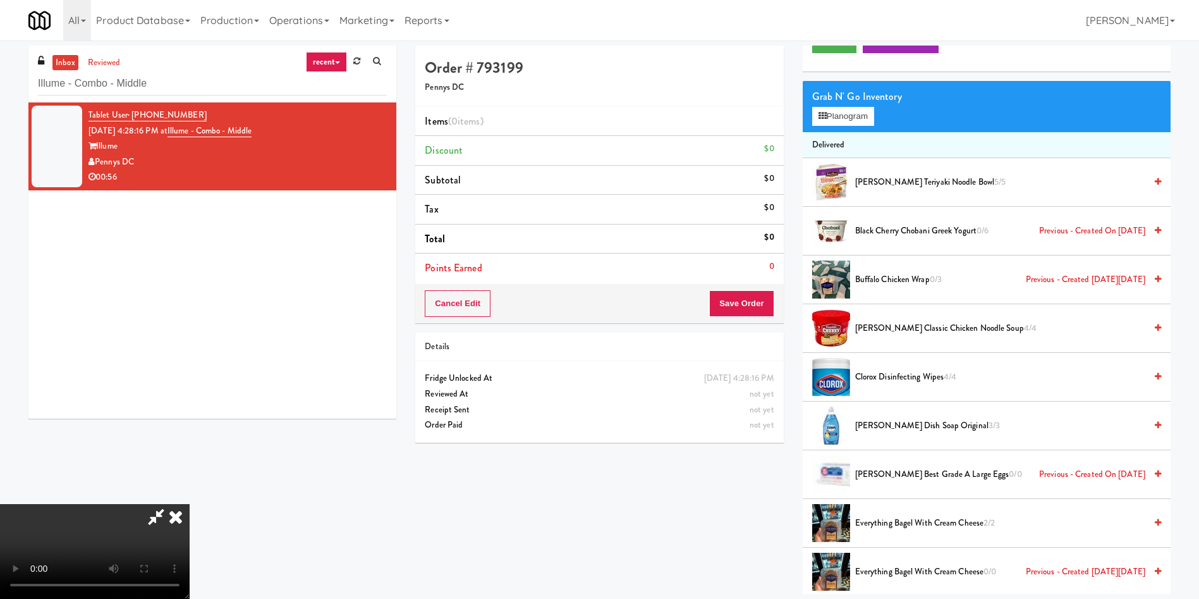
click at [190, 515] on video at bounding box center [95, 551] width 190 height 95
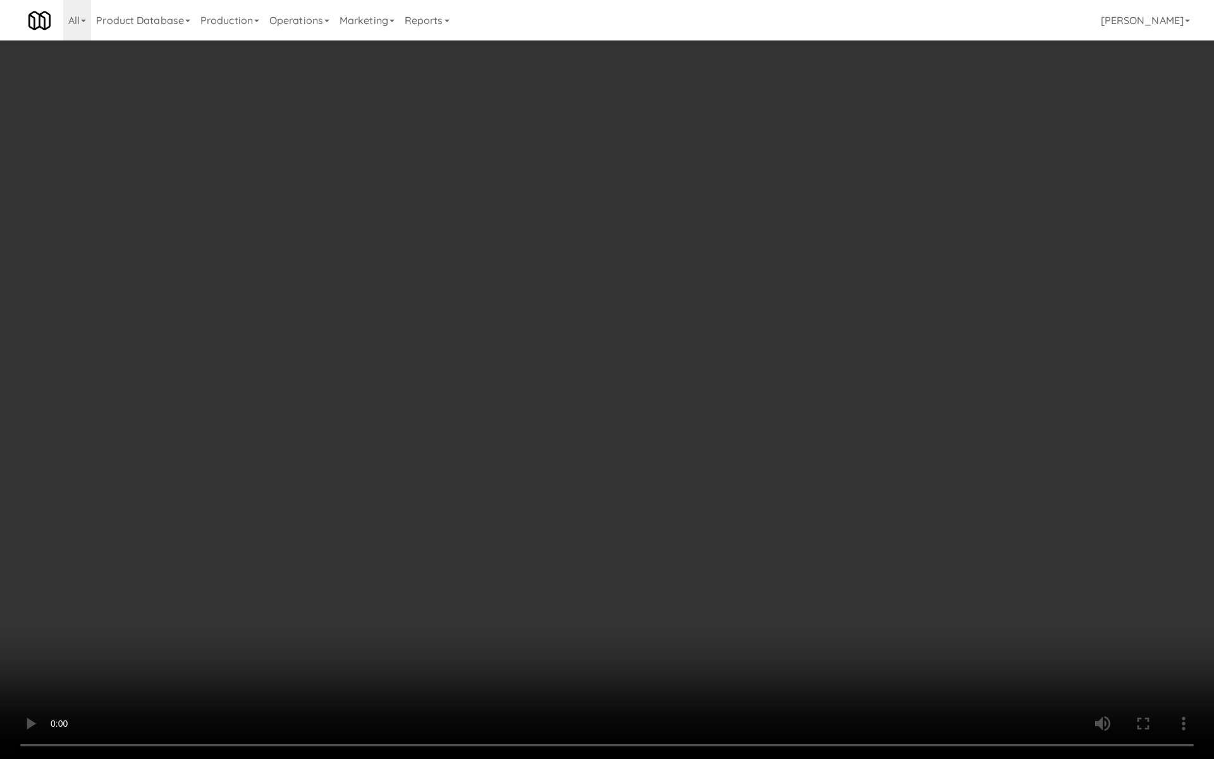
click at [506, 541] on video at bounding box center [607, 379] width 1214 height 759
click at [420, 429] on video at bounding box center [607, 379] width 1214 height 759
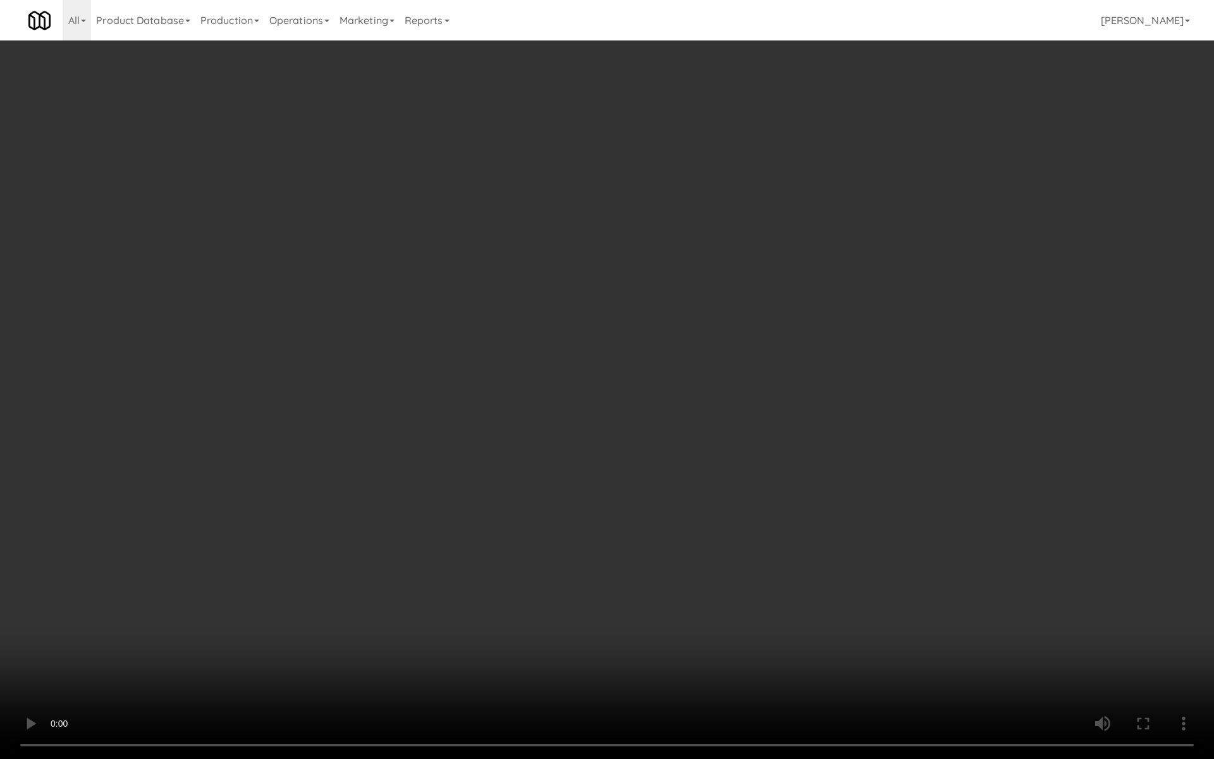
drag, startPoint x: 420, startPoint y: 429, endPoint x: 420, endPoint y: 439, distance: 10.7
click at [420, 439] on video at bounding box center [607, 379] width 1214 height 759
click at [494, 416] on video at bounding box center [607, 379] width 1214 height 759
click at [345, 397] on video at bounding box center [607, 379] width 1214 height 759
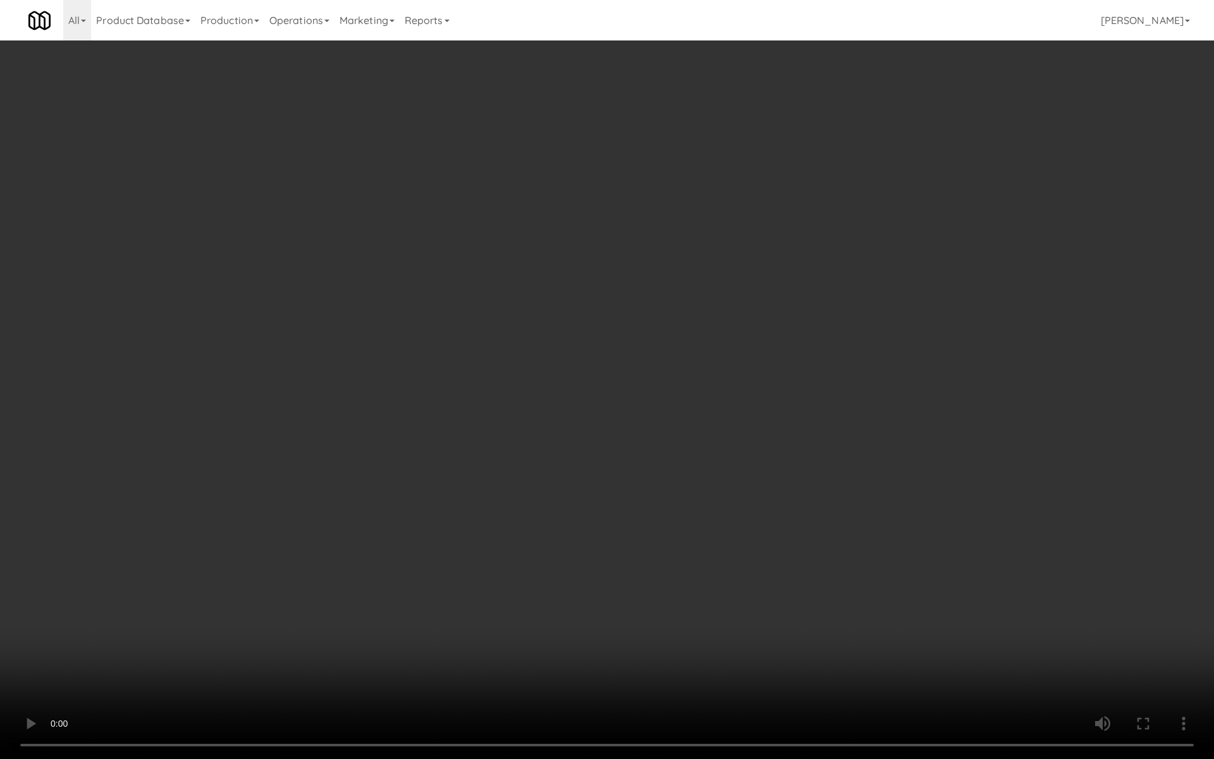
click at [345, 397] on video at bounding box center [607, 379] width 1214 height 759
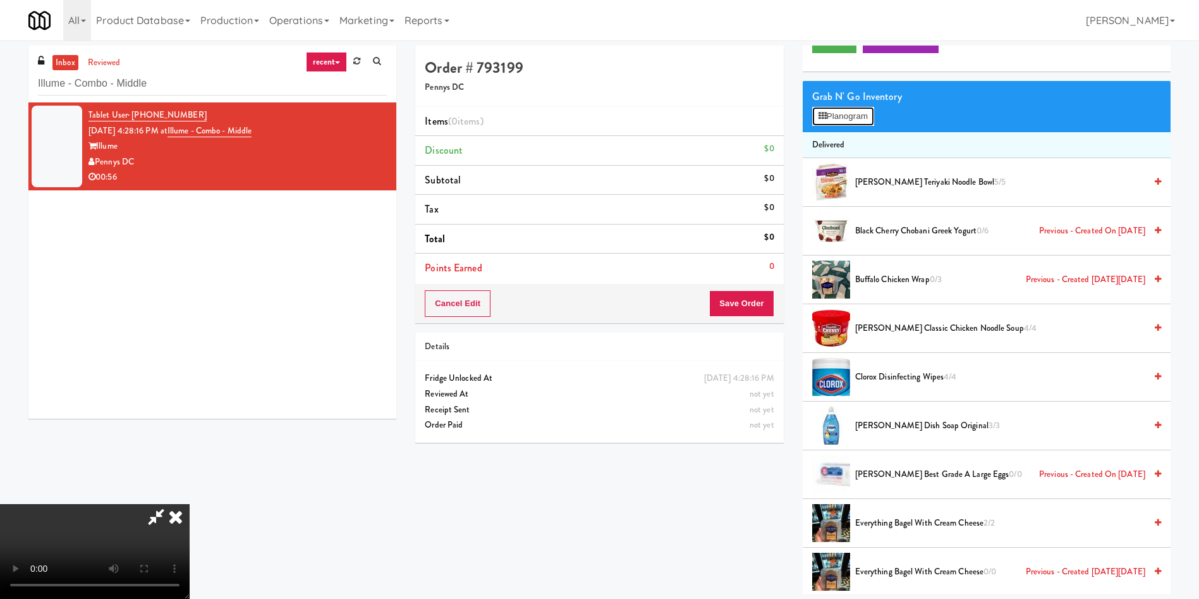
click at [841, 113] on button "Planogram" at bounding box center [843, 116] width 62 height 19
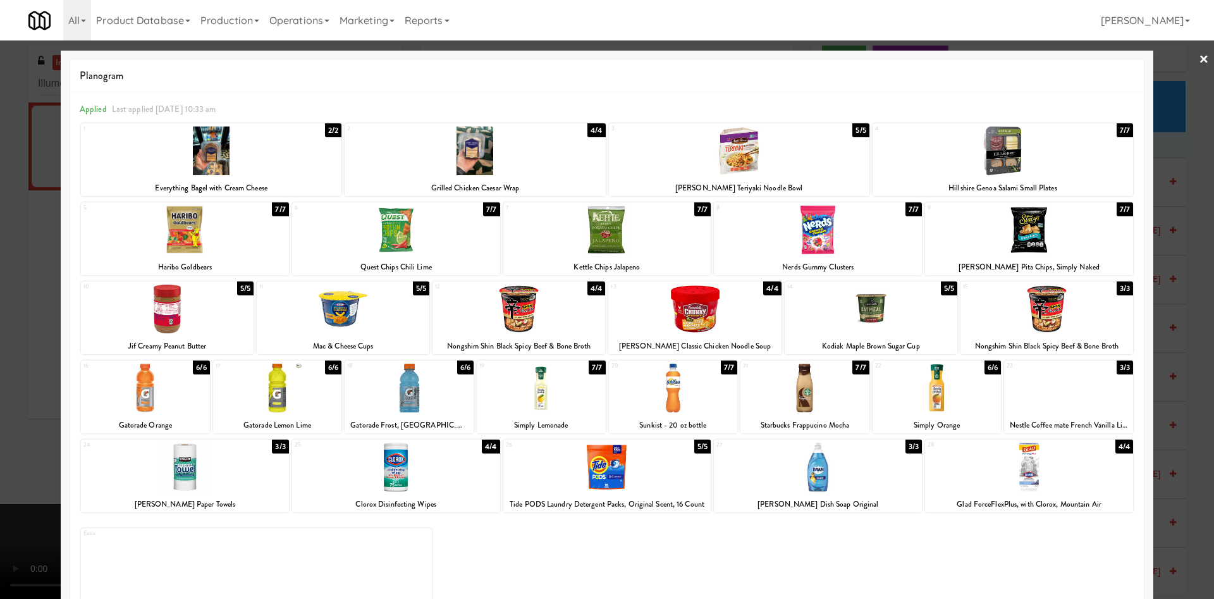
click at [226, 147] on div at bounding box center [211, 150] width 261 height 49
drag, startPoint x: 10, startPoint y: 420, endPoint x: 230, endPoint y: 376, distance: 224.4
click at [9, 420] on div at bounding box center [607, 299] width 1214 height 599
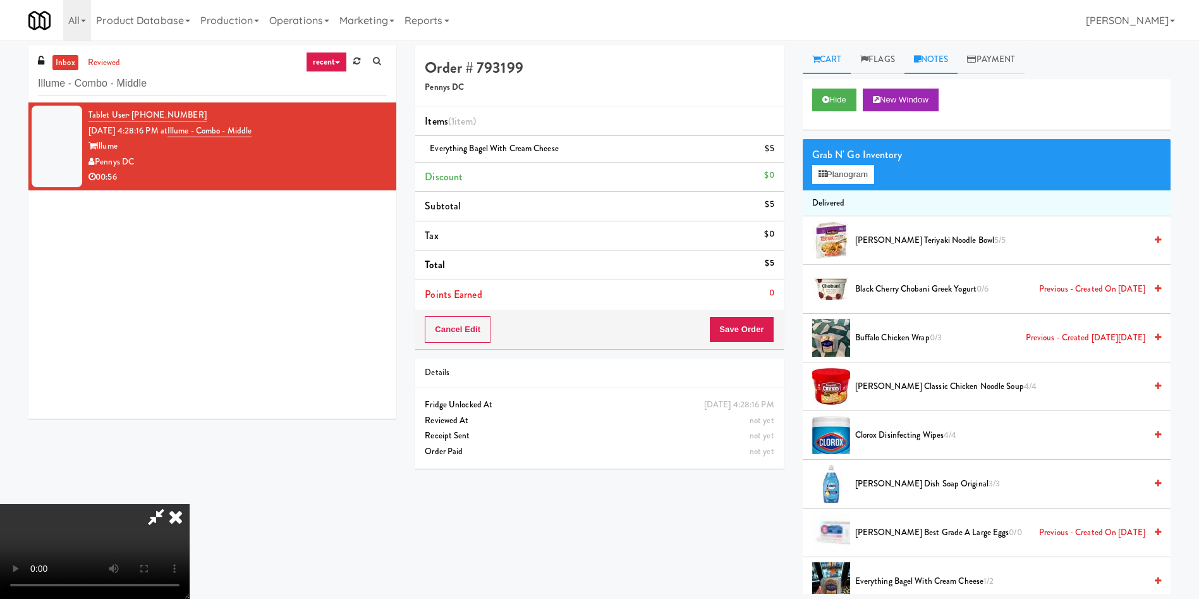
click at [936, 60] on link "Notes" at bounding box center [932, 60] width 54 height 28
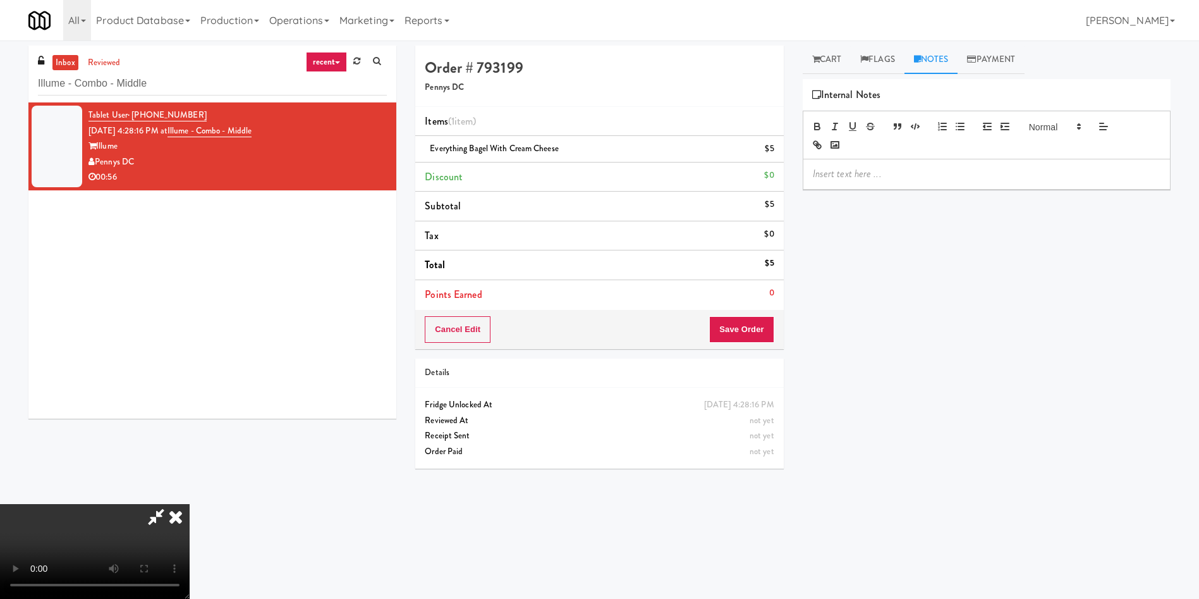
click at [930, 180] on p at bounding box center [987, 174] width 348 height 14
click at [190, 504] on video at bounding box center [95, 551] width 190 height 95
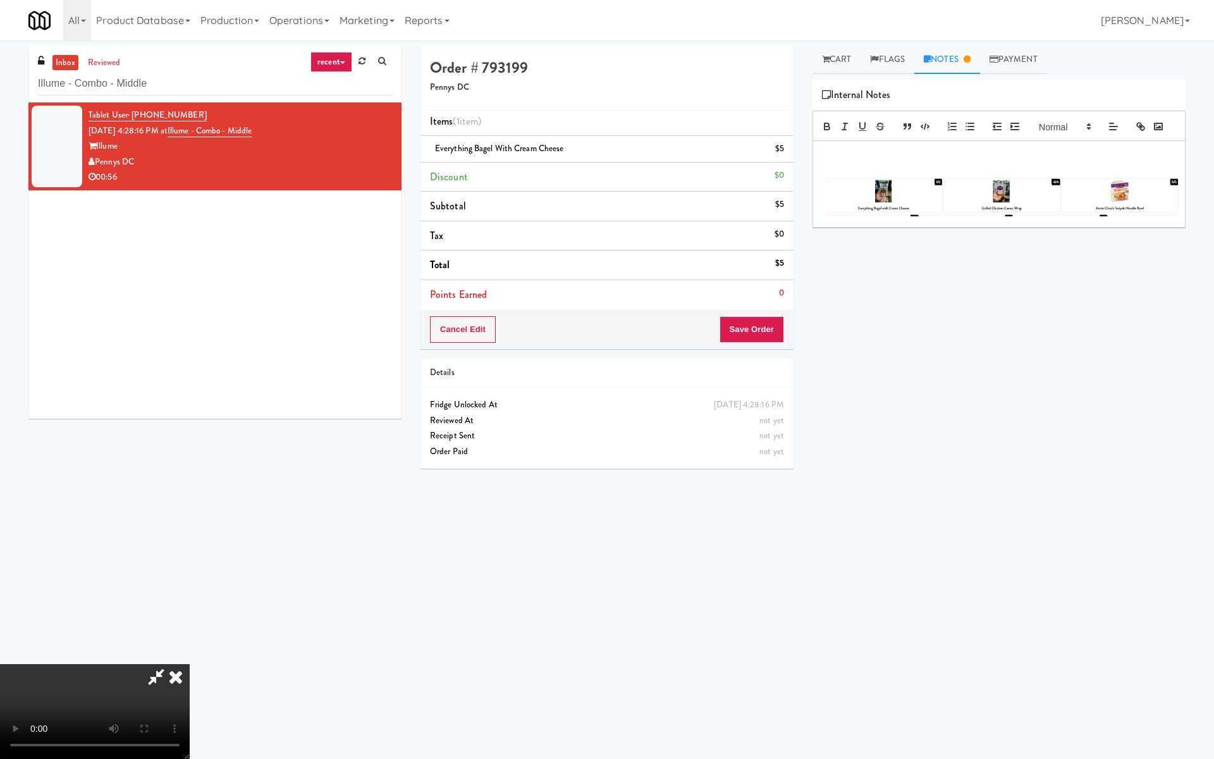
click at [190, 598] on video at bounding box center [95, 711] width 190 height 95
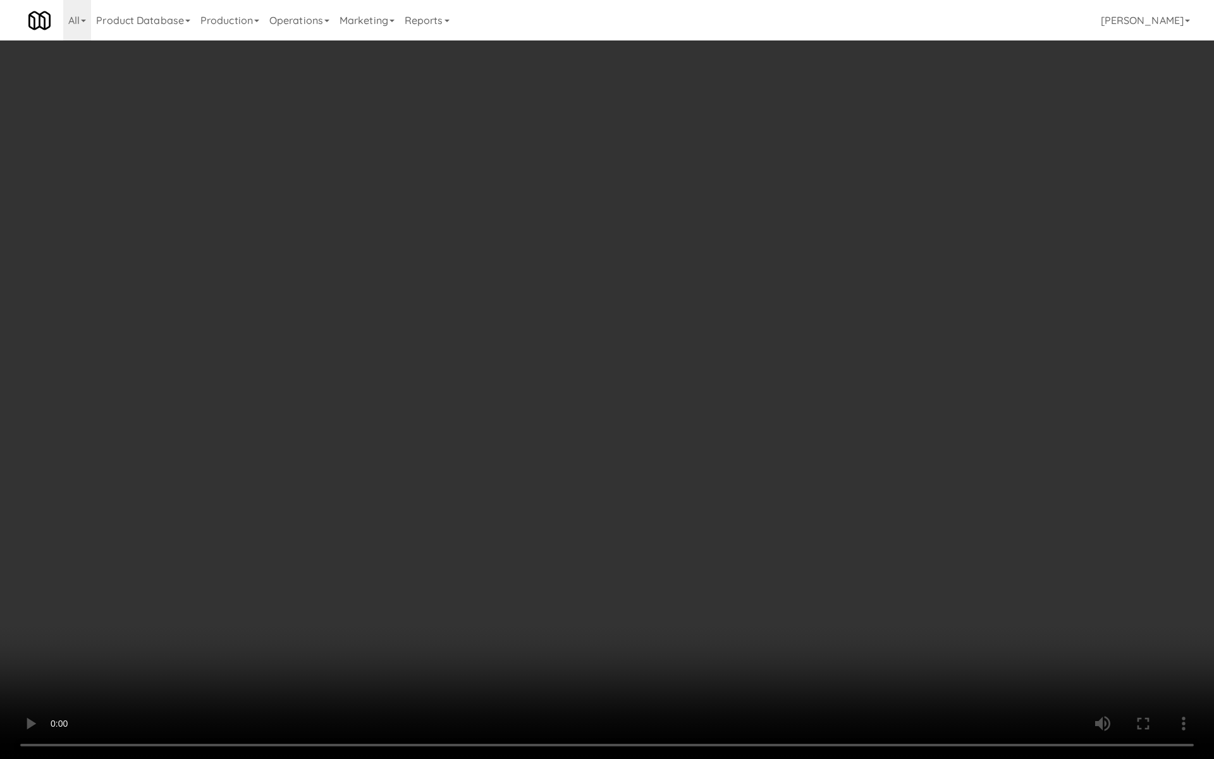
click at [668, 598] on video at bounding box center [607, 379] width 1214 height 759
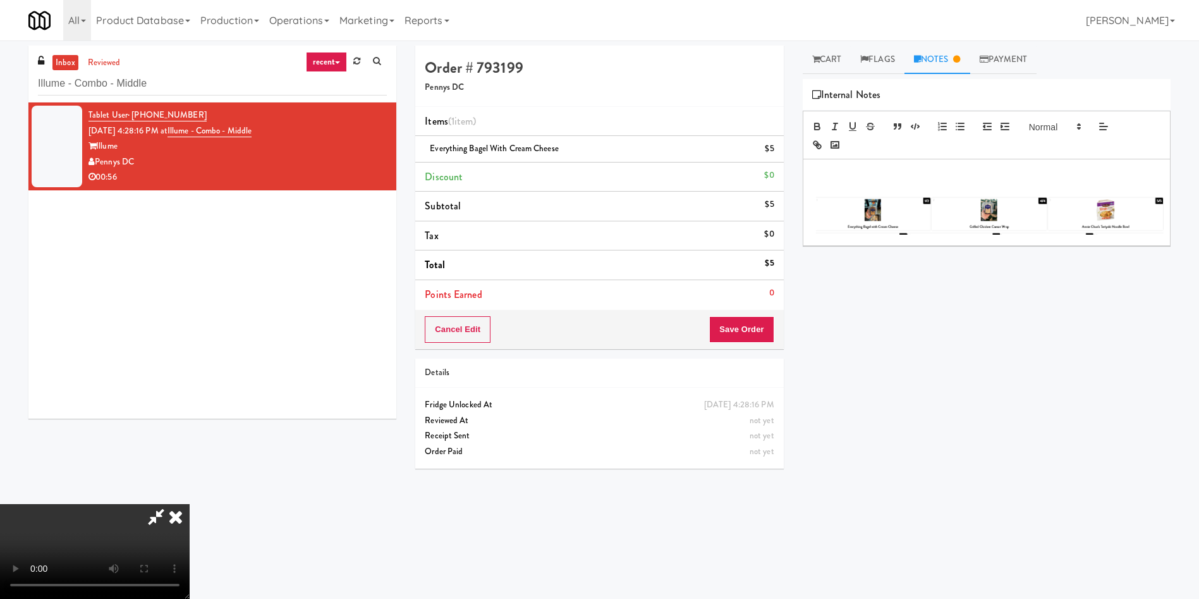
click at [1139, 293] on div "Hide New Window Grab N' Go Inventory Planogram Delivered Annie Chun's Teriyaki …" at bounding box center [987, 316] width 368 height 474
click at [816, 183] on p at bounding box center [987, 188] width 348 height 14
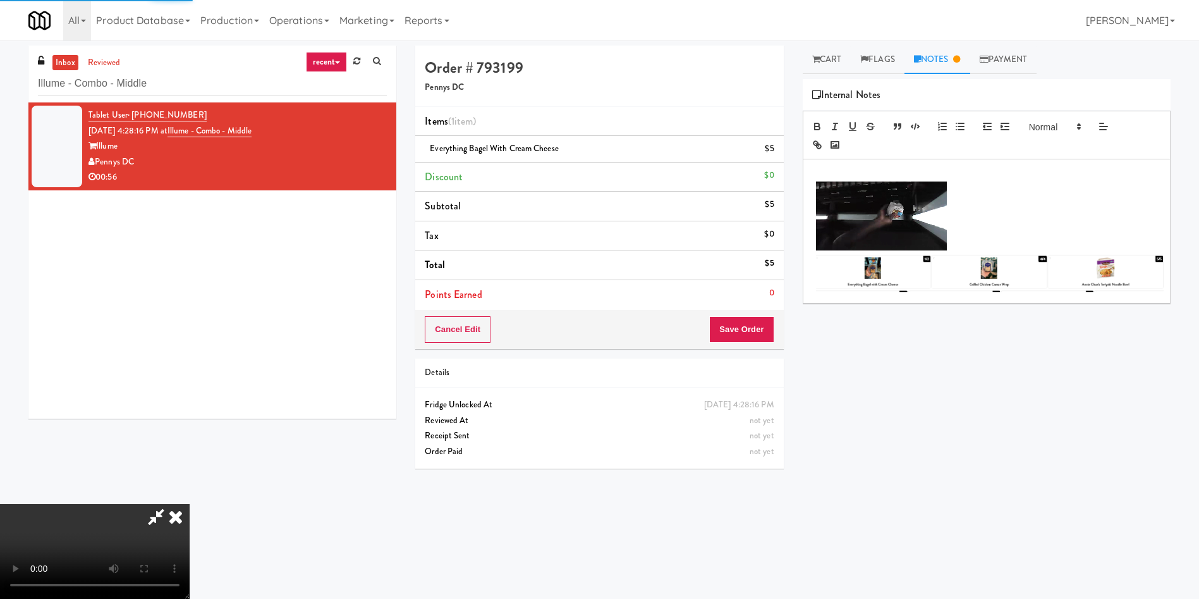
click at [811, 183] on div at bounding box center [987, 231] width 367 height 144
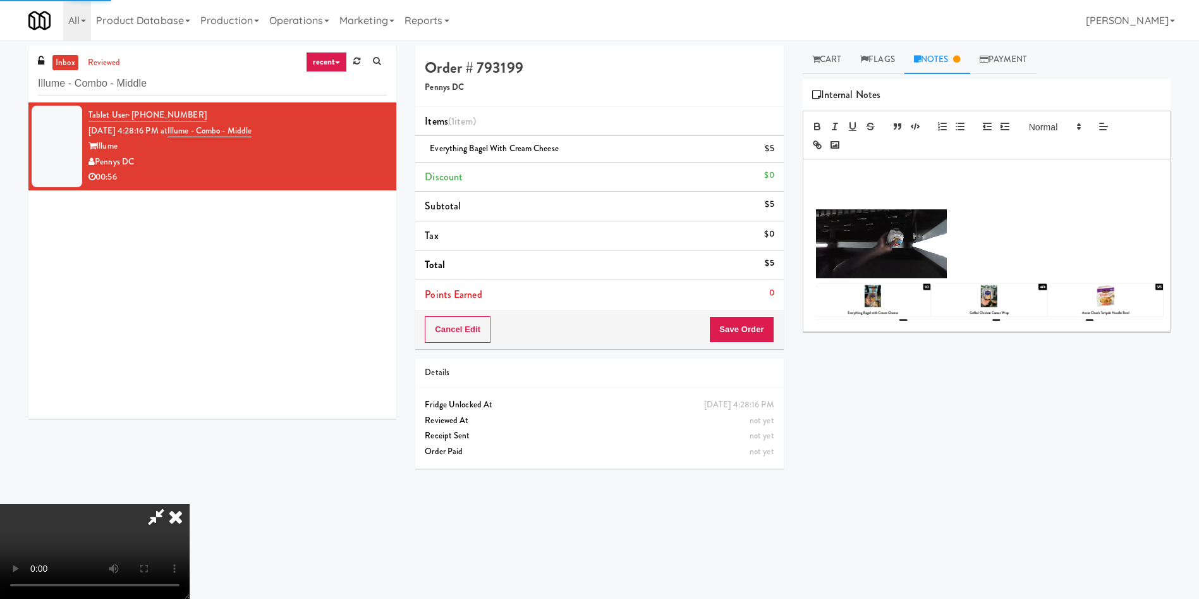
drag, startPoint x: 811, startPoint y: 183, endPoint x: 623, endPoint y: 245, distance: 197.1
click at [811, 183] on div at bounding box center [987, 245] width 367 height 172
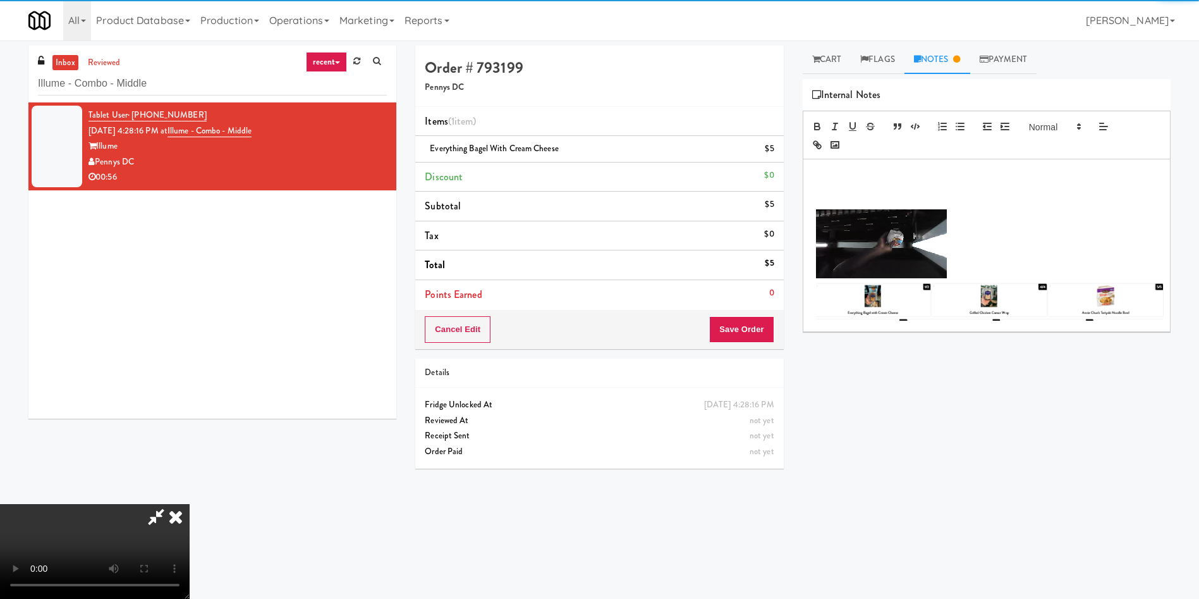
drag, startPoint x: 232, startPoint y: 406, endPoint x: 460, endPoint y: 422, distance: 228.2
click at [190, 504] on video at bounding box center [95, 551] width 190 height 95
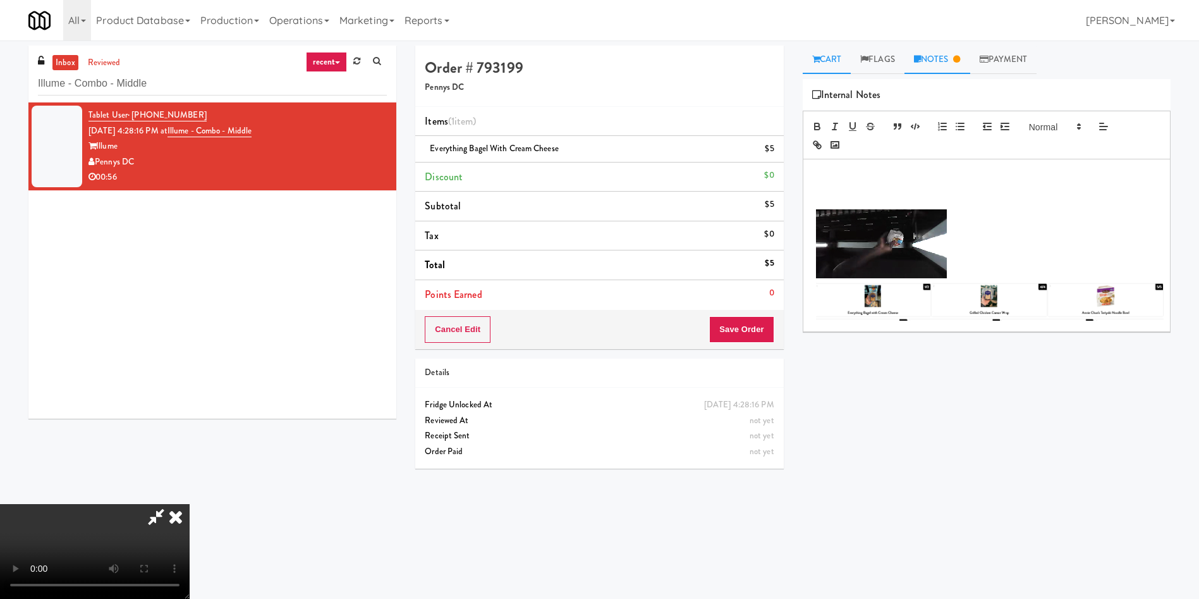
click at [816, 59] on icon at bounding box center [816, 59] width 8 height 8
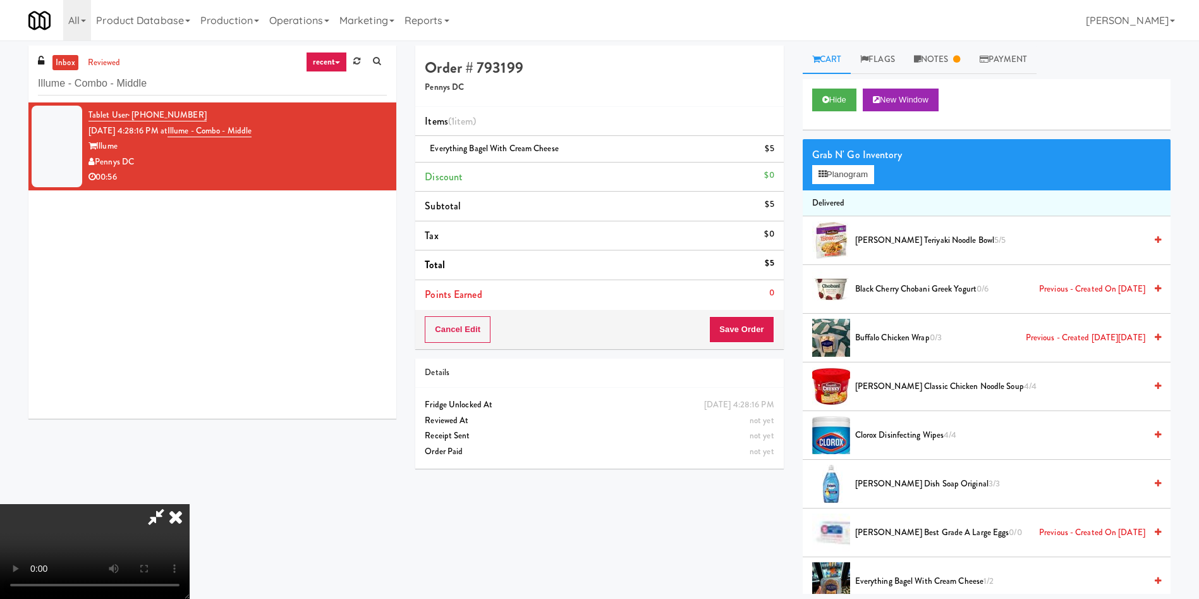
click at [190, 504] on video at bounding box center [95, 551] width 190 height 95
click at [905, 238] on span "Annie Chun's Teriyaki Noodle Bowl 5/5" at bounding box center [1000, 241] width 290 height 16
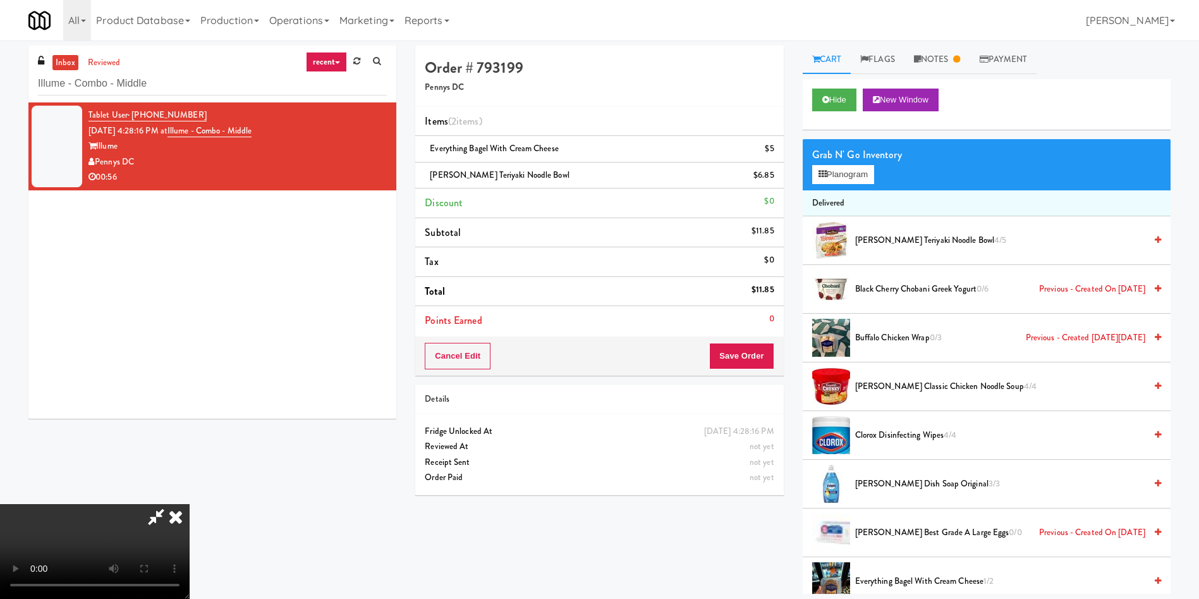
click at [893, 236] on span "Annie Chun's Teriyaki Noodle Bowl 4/5" at bounding box center [1000, 241] width 290 height 16
click at [190, 504] on video at bounding box center [95, 551] width 190 height 95
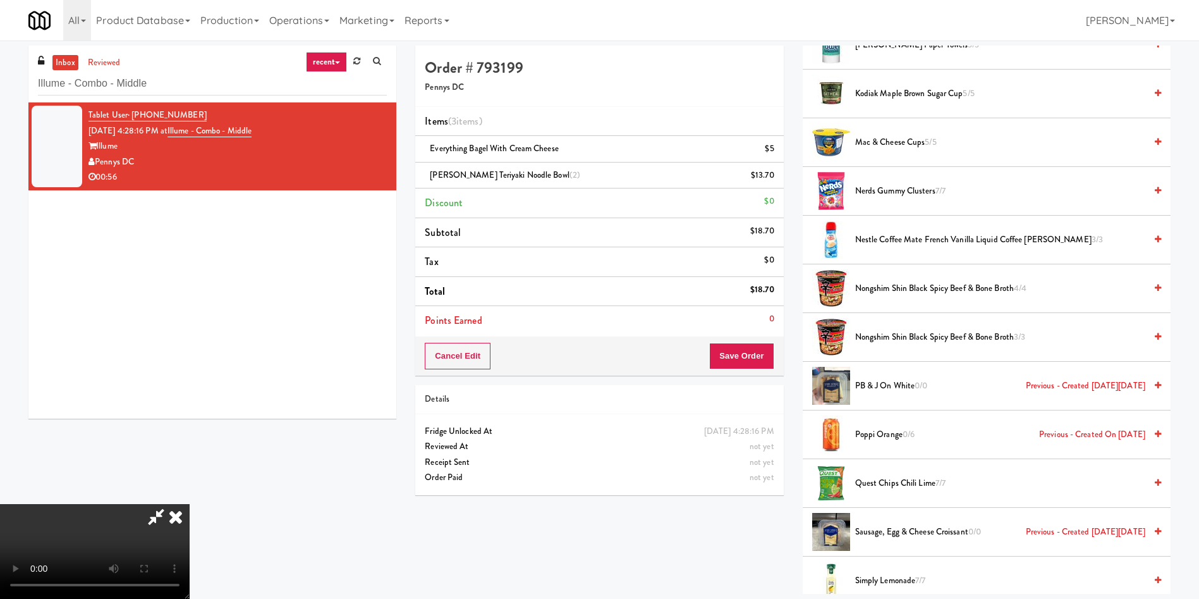
scroll to position [1423, 0]
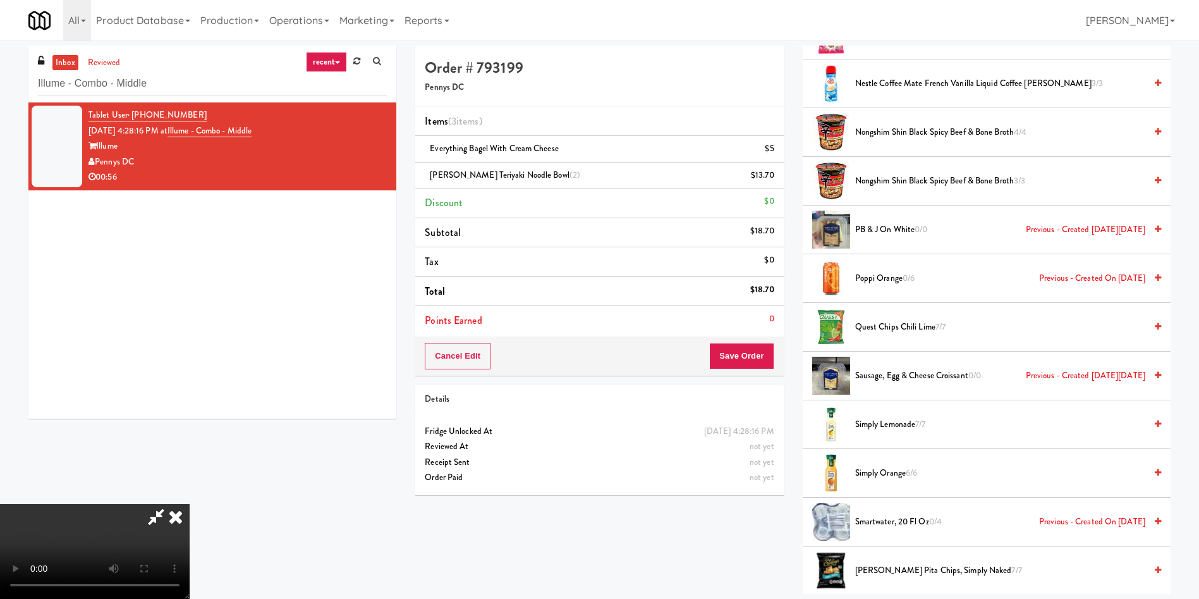
click at [884, 326] on span "Quest Chips Chili Lime 7/7" at bounding box center [1000, 327] width 290 height 16
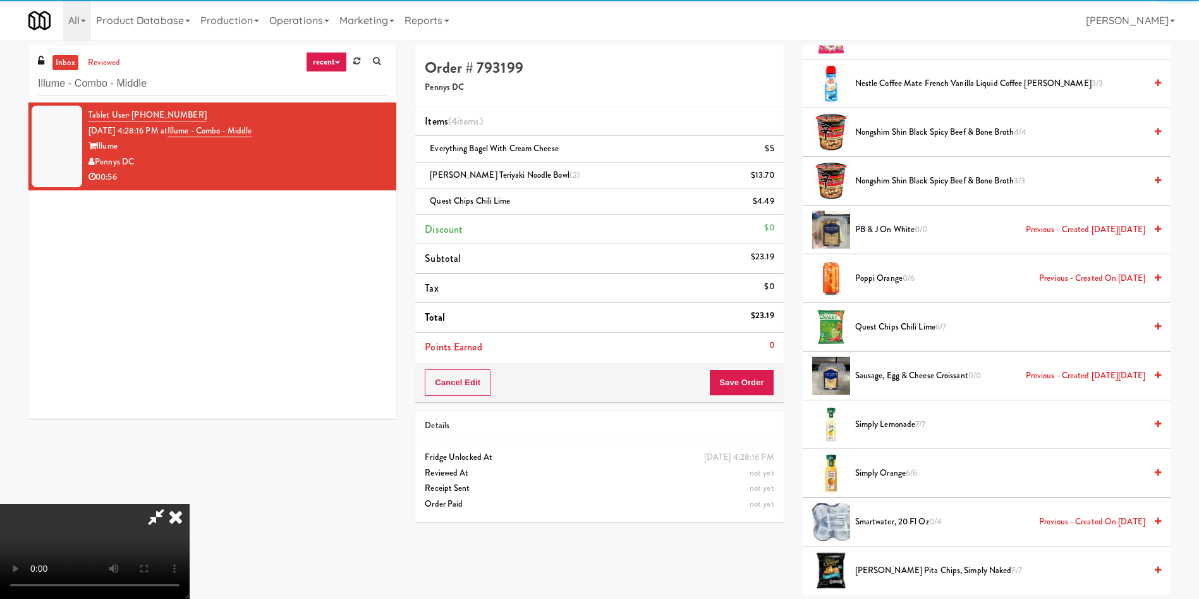
click at [884, 326] on span "Quest Chips Chili Lime 6/7" at bounding box center [1000, 327] width 290 height 16
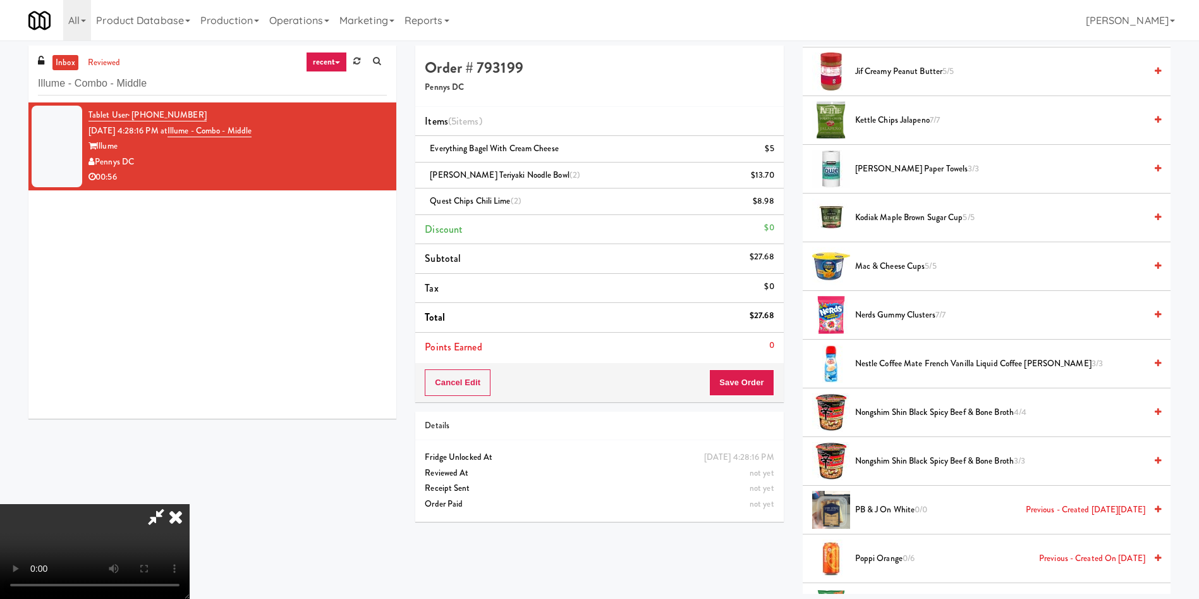
scroll to position [1138, 0]
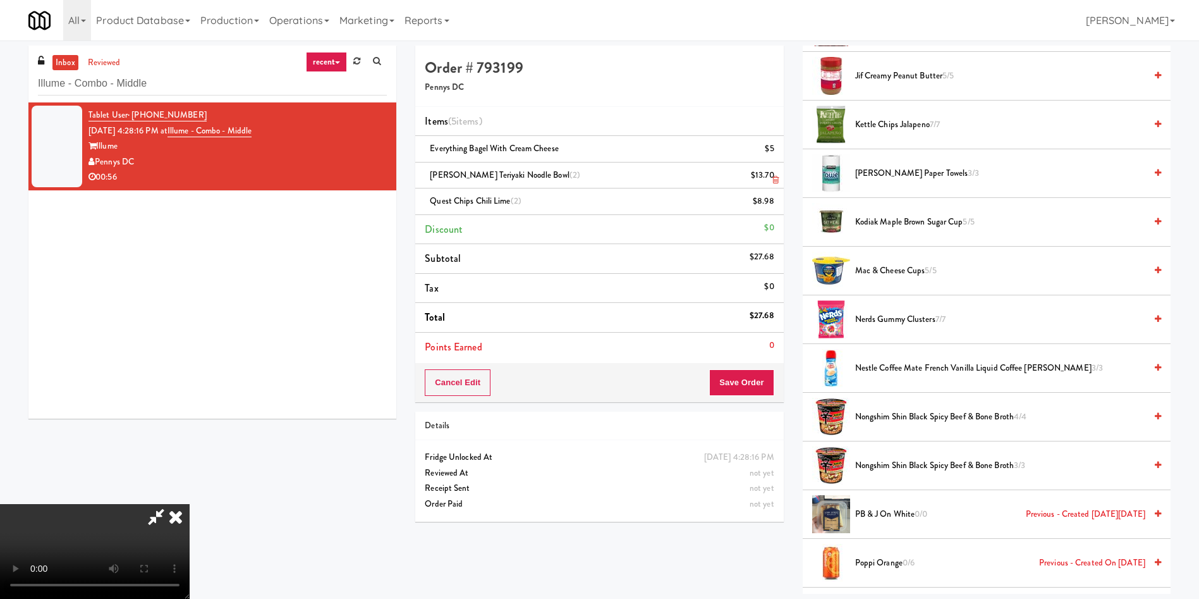
click at [768, 178] on link at bounding box center [773, 181] width 11 height 16
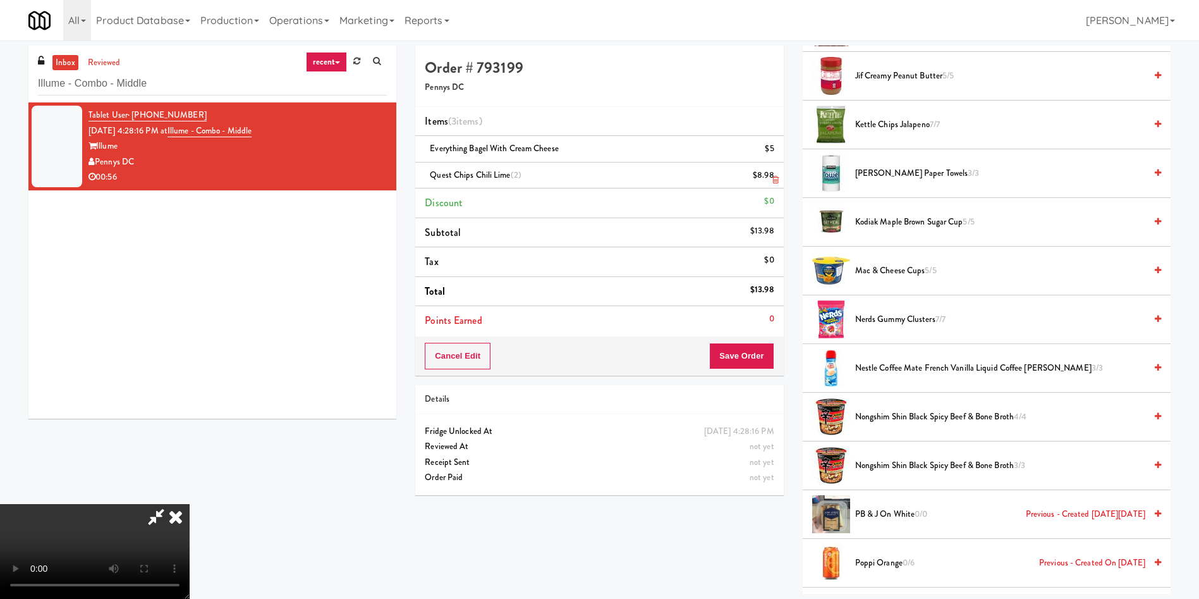
click at [771, 176] on link at bounding box center [773, 181] width 11 height 16
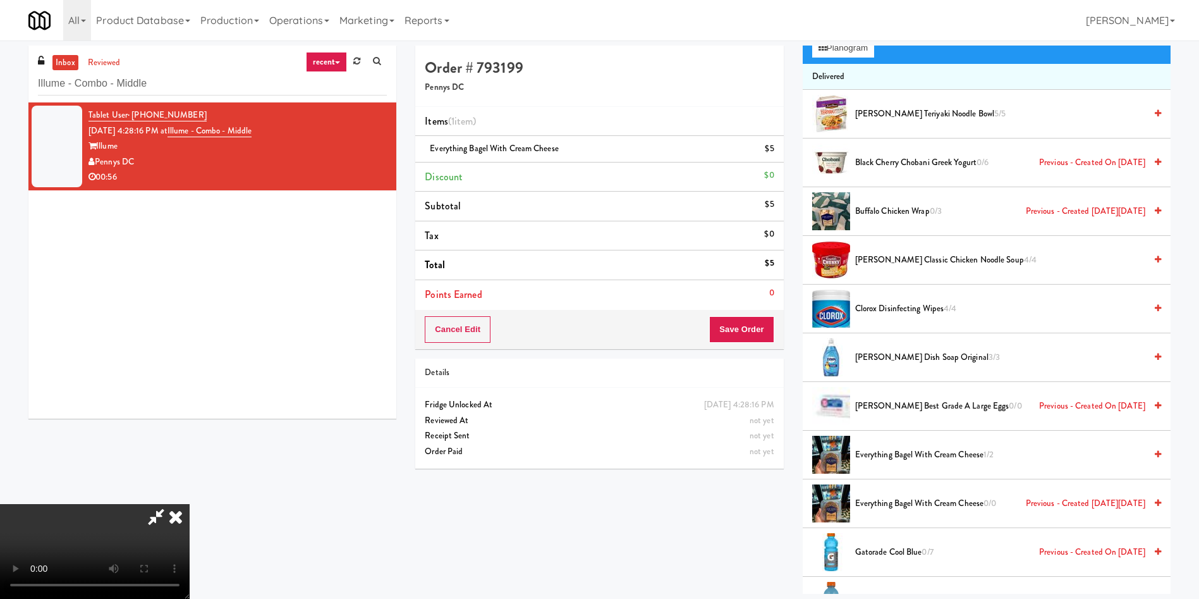
scroll to position [0, 0]
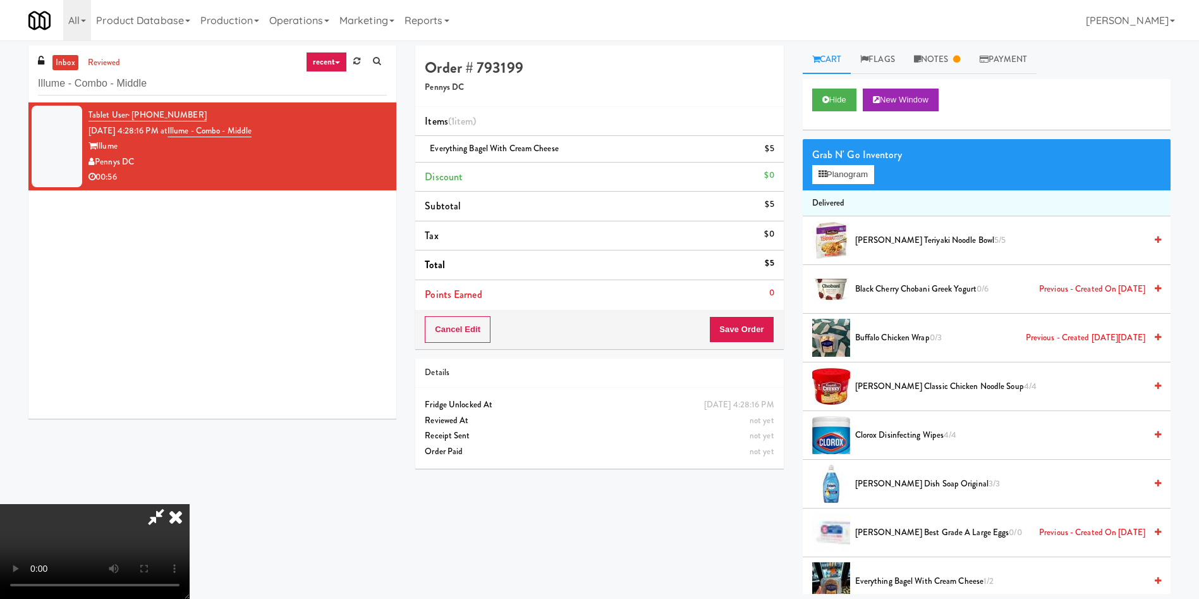
click at [892, 236] on span "Annie Chun's Teriyaki Noodle Bowl 5/5" at bounding box center [1000, 241] width 290 height 16
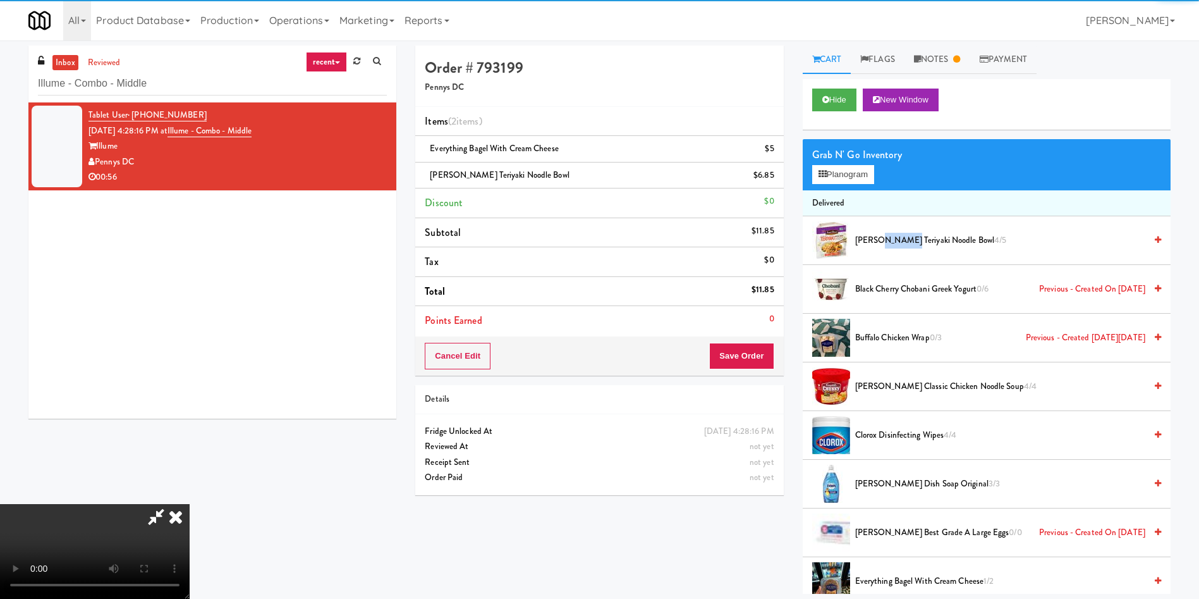
click at [892, 236] on span "Annie Chun's Teriyaki Noodle Bowl 4/5" at bounding box center [1000, 241] width 290 height 16
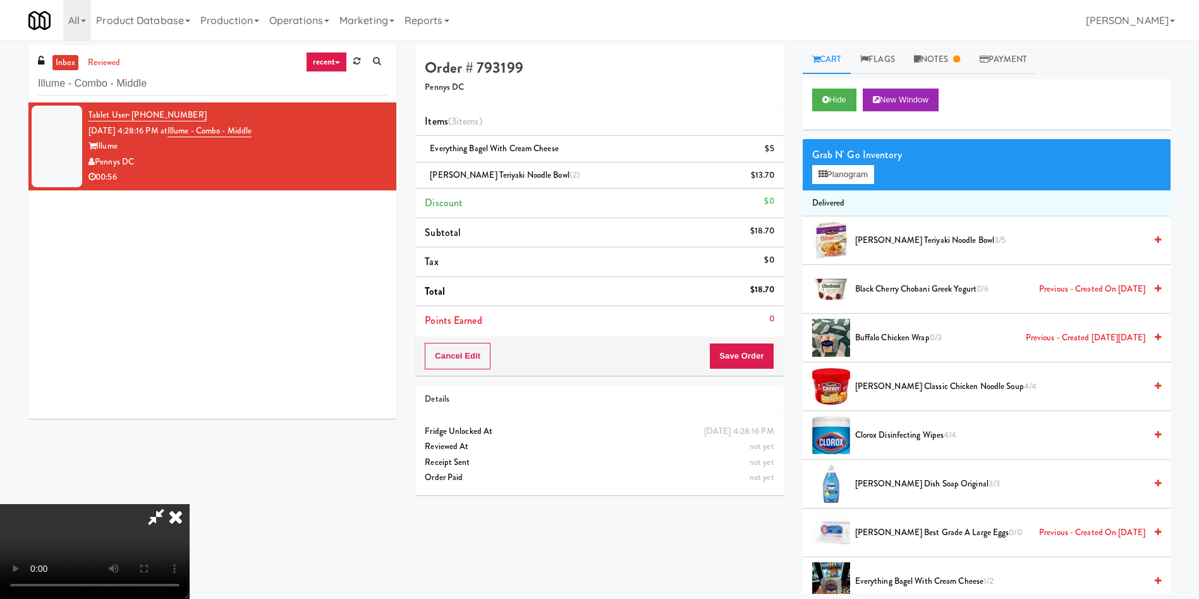
click at [843, 185] on div "Grab N' Go Inventory Planogram" at bounding box center [987, 164] width 368 height 51
click at [861, 170] on button "Planogram" at bounding box center [843, 174] width 62 height 19
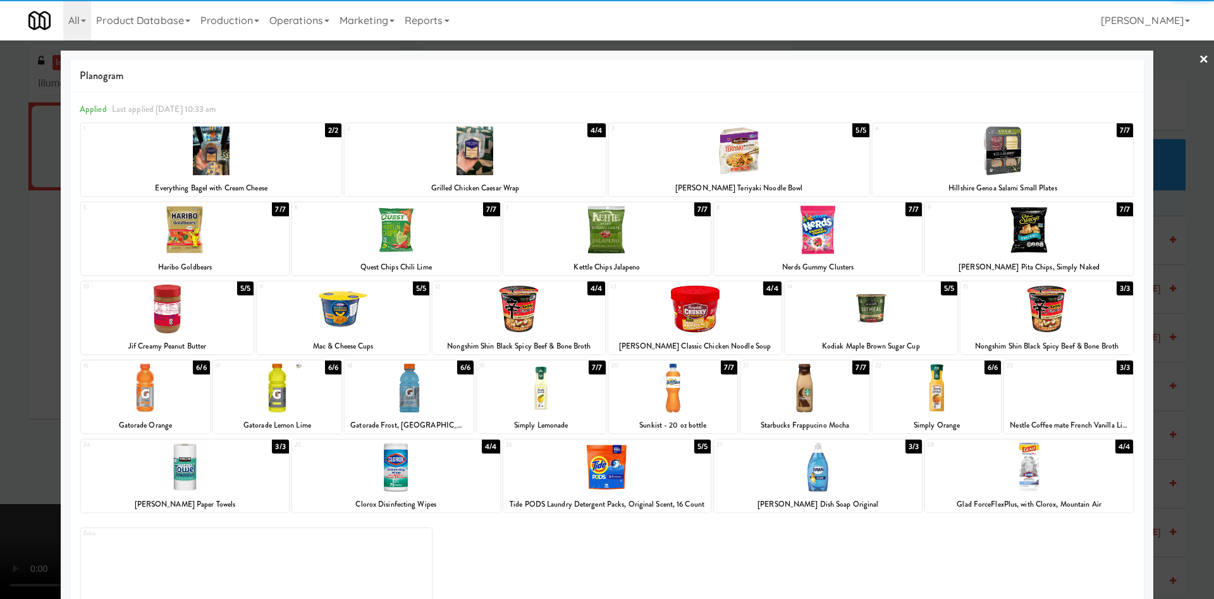
click at [647, 245] on div at bounding box center [607, 229] width 208 height 49
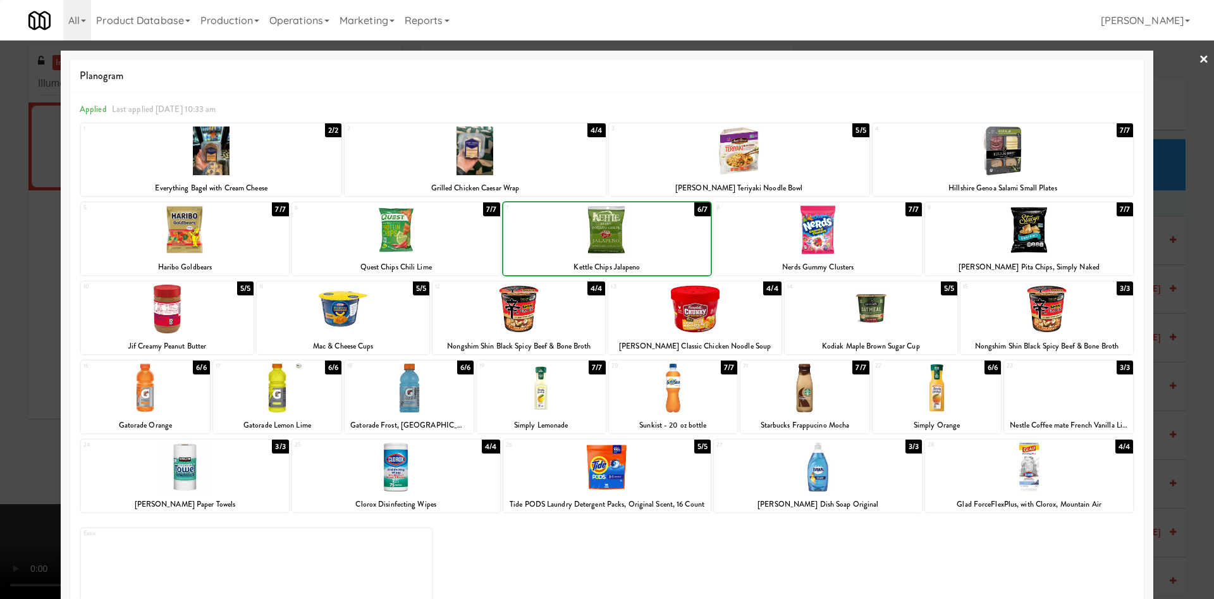
click at [647, 245] on div at bounding box center [607, 229] width 208 height 49
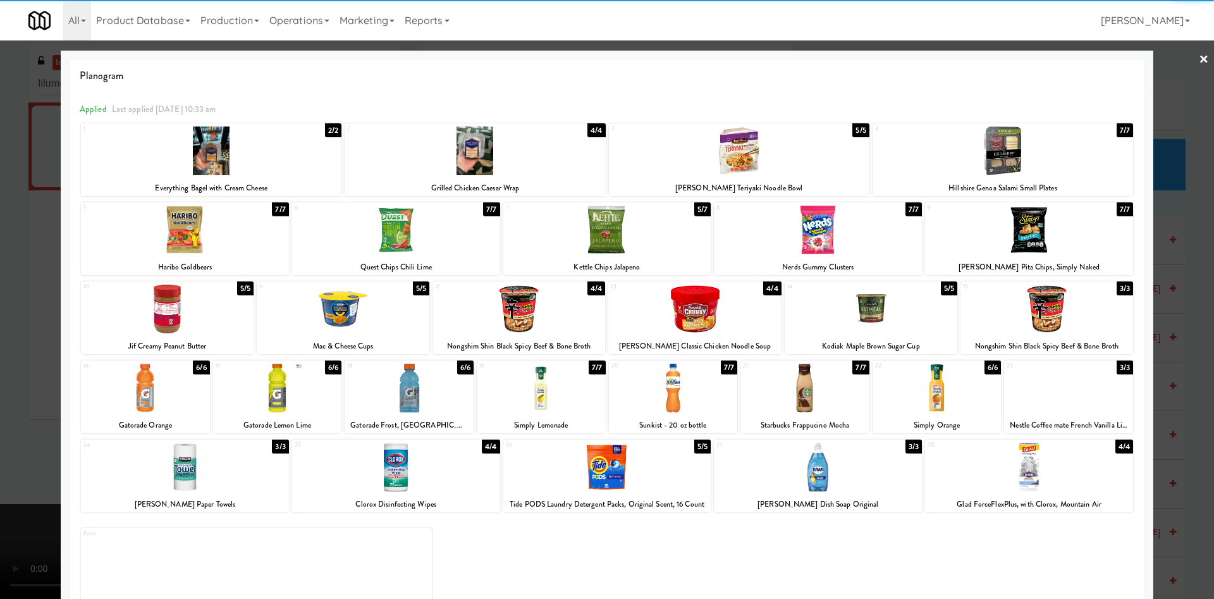
click at [4, 329] on div at bounding box center [607, 299] width 1214 height 599
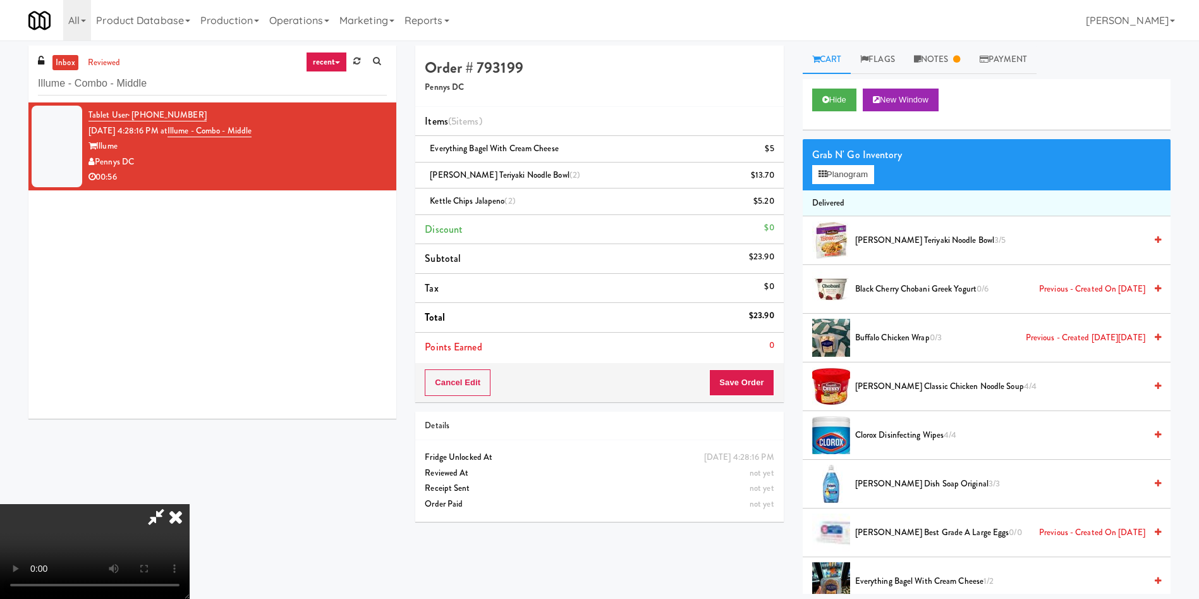
click at [190, 504] on video at bounding box center [95, 551] width 190 height 95
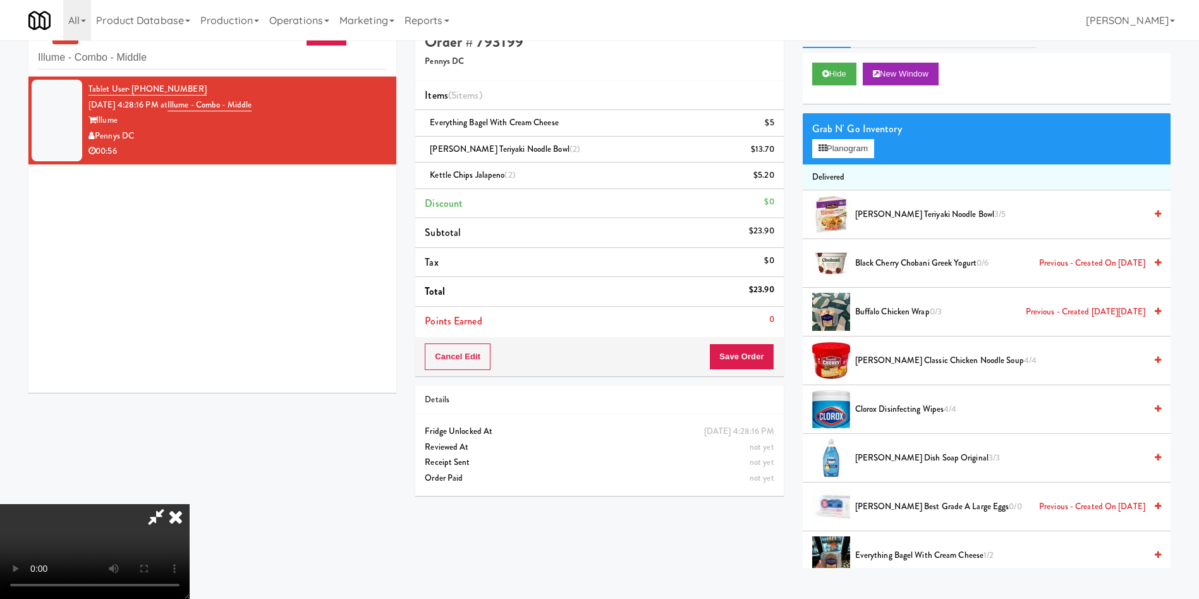
scroll to position [40, 0]
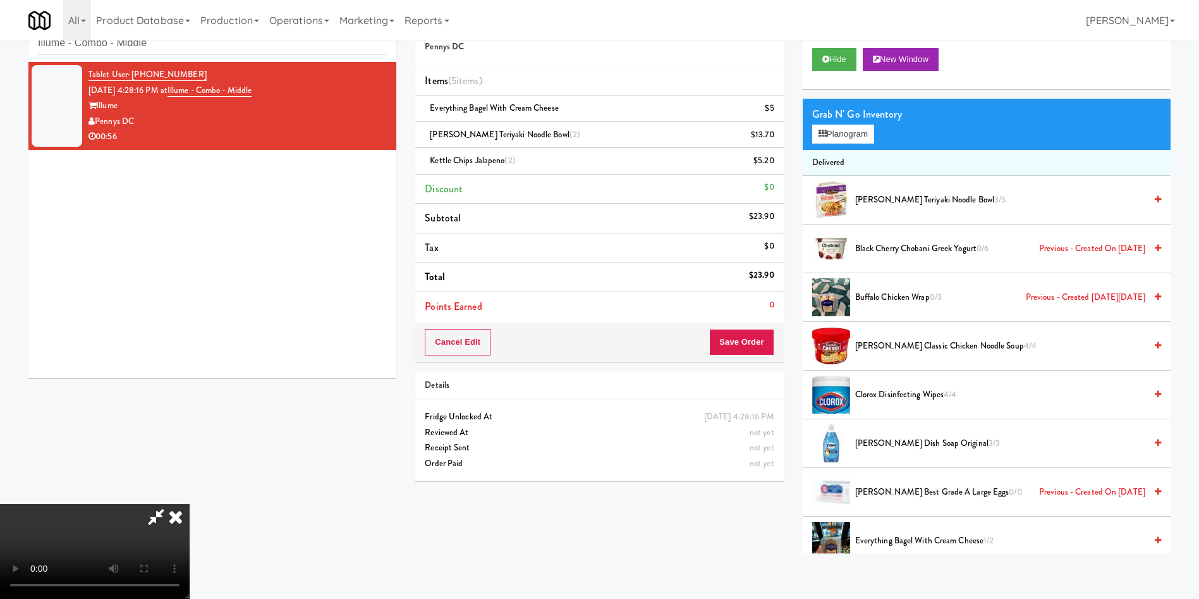
click at [190, 504] on video at bounding box center [95, 551] width 190 height 95
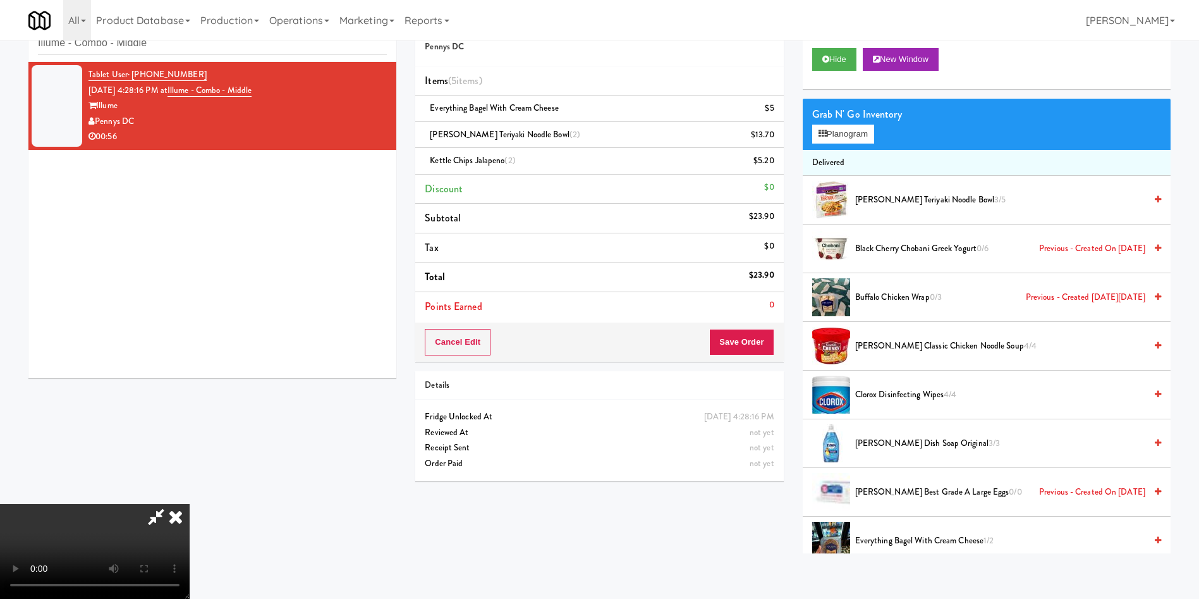
click at [190, 504] on video at bounding box center [95, 551] width 190 height 95
click at [908, 200] on span "Annie Chun's Teriyaki Noodle Bowl 3/5" at bounding box center [1000, 200] width 290 height 16
click at [190, 504] on video at bounding box center [95, 551] width 190 height 95
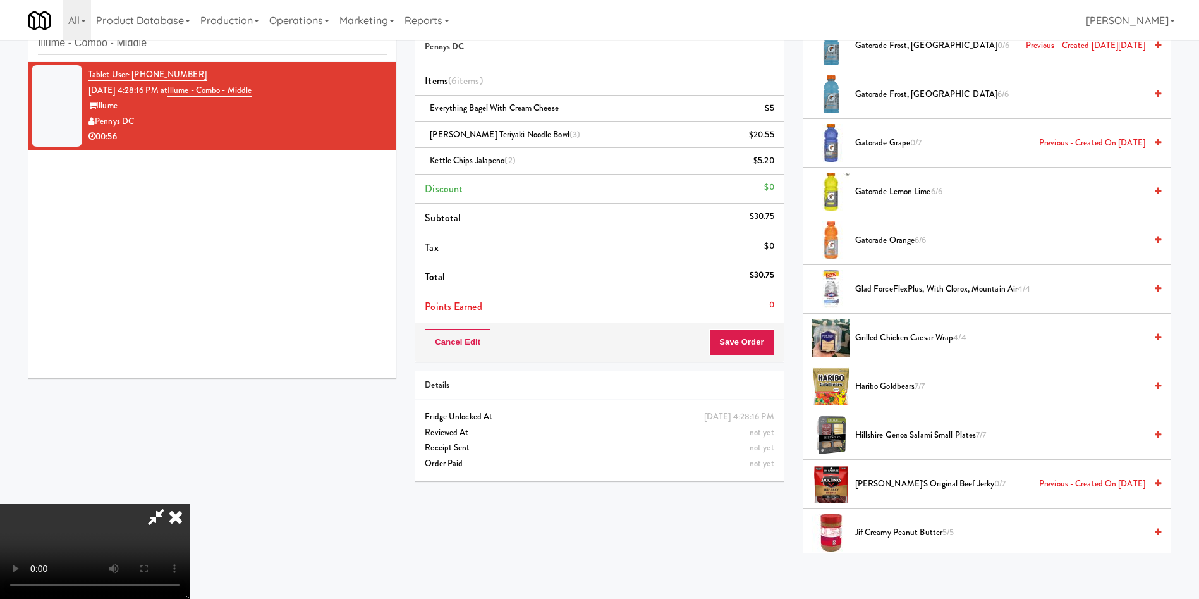
scroll to position [759, 0]
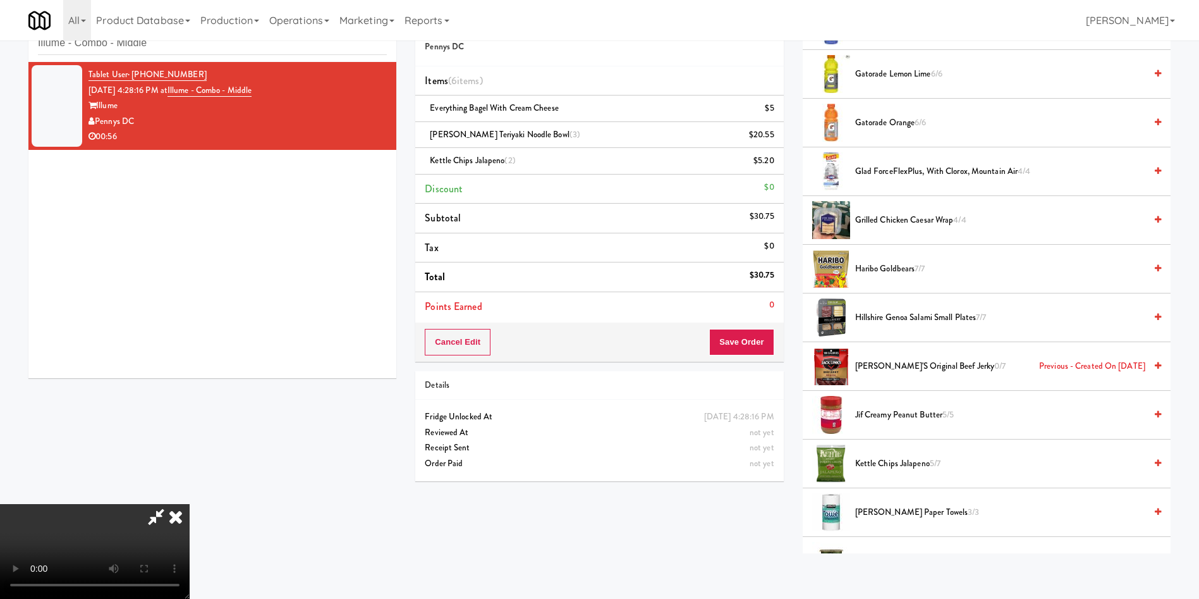
click at [883, 467] on span "Kettle Chips Jalapeno 5/7" at bounding box center [1000, 464] width 290 height 16
click at [190, 504] on video at bounding box center [95, 551] width 190 height 95
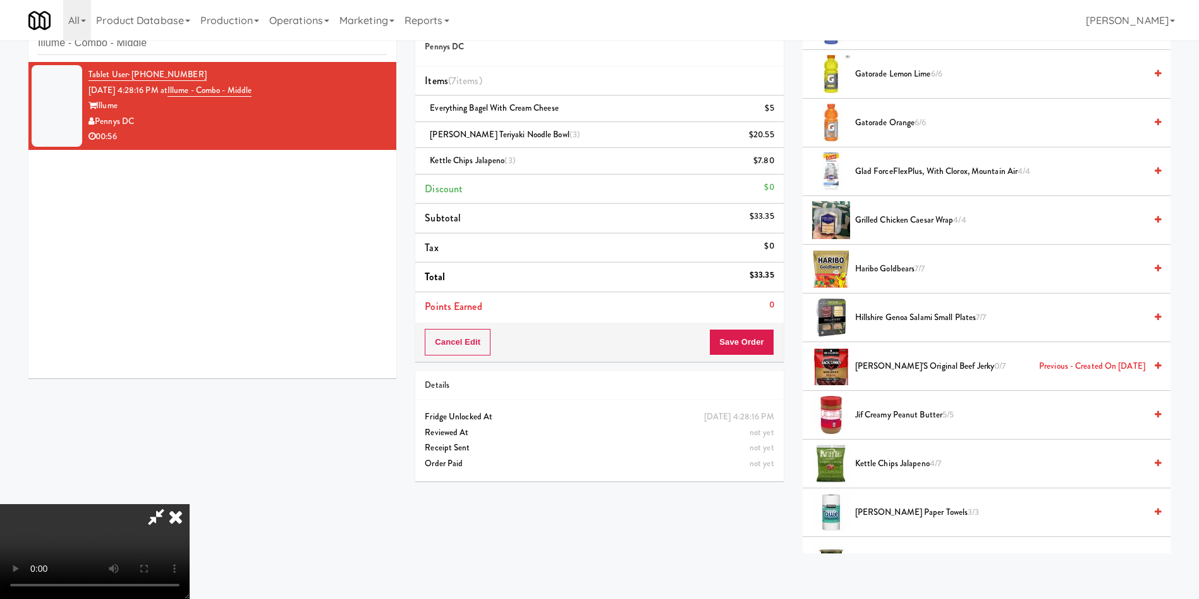
click at [190, 504] on video at bounding box center [95, 551] width 190 height 95
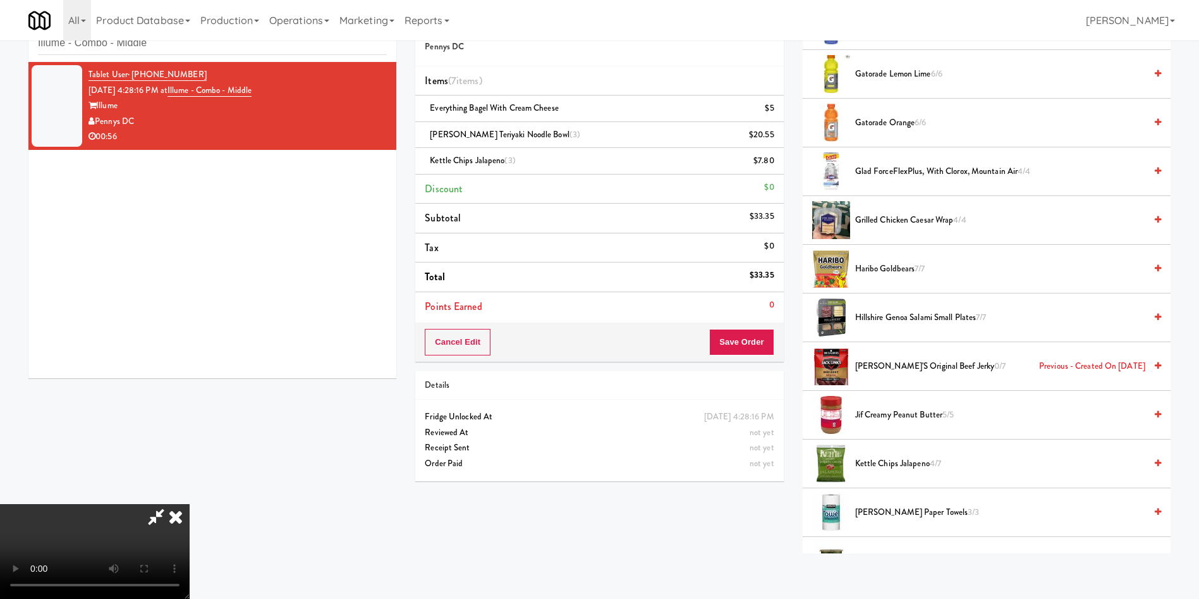
click at [190, 504] on video at bounding box center [95, 551] width 190 height 95
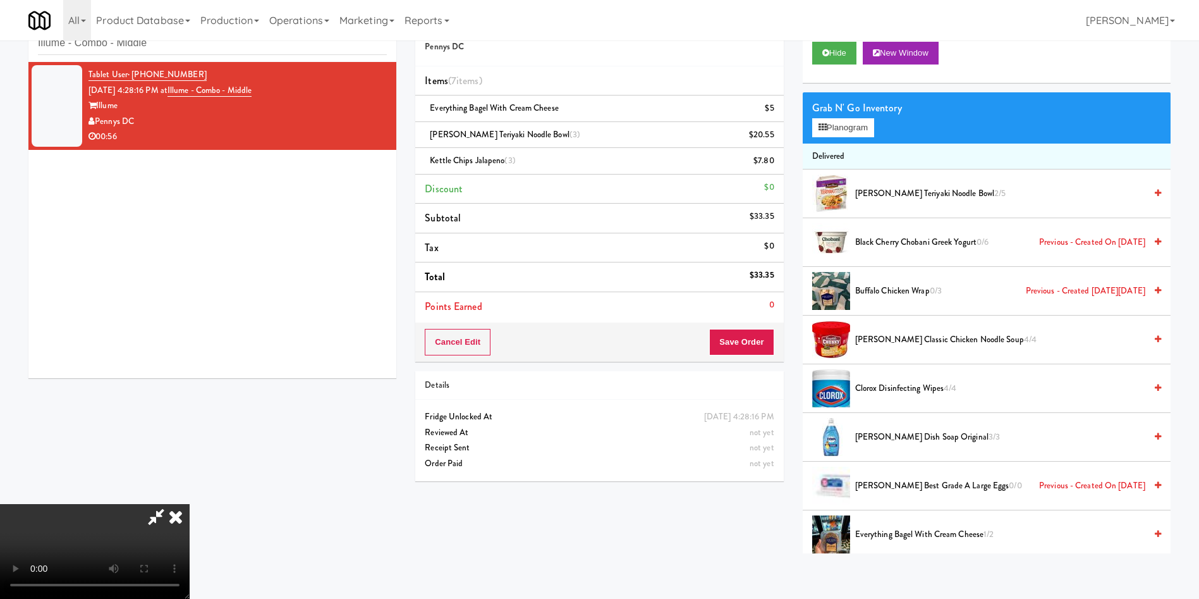
scroll to position [0, 0]
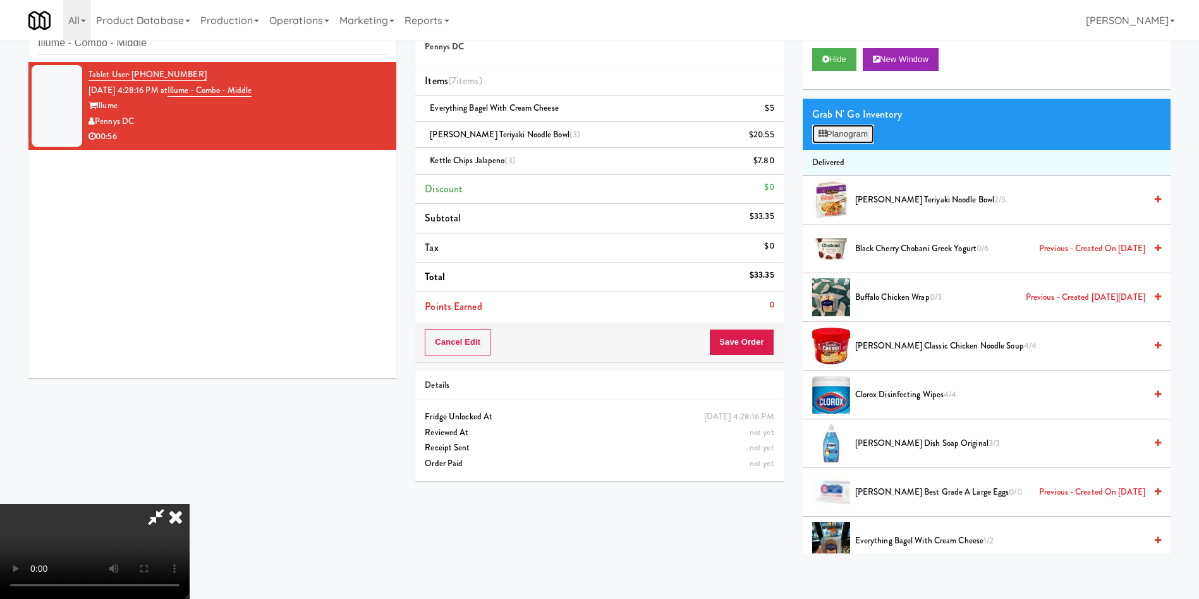
click at [837, 137] on button "Planogram" at bounding box center [843, 134] width 62 height 19
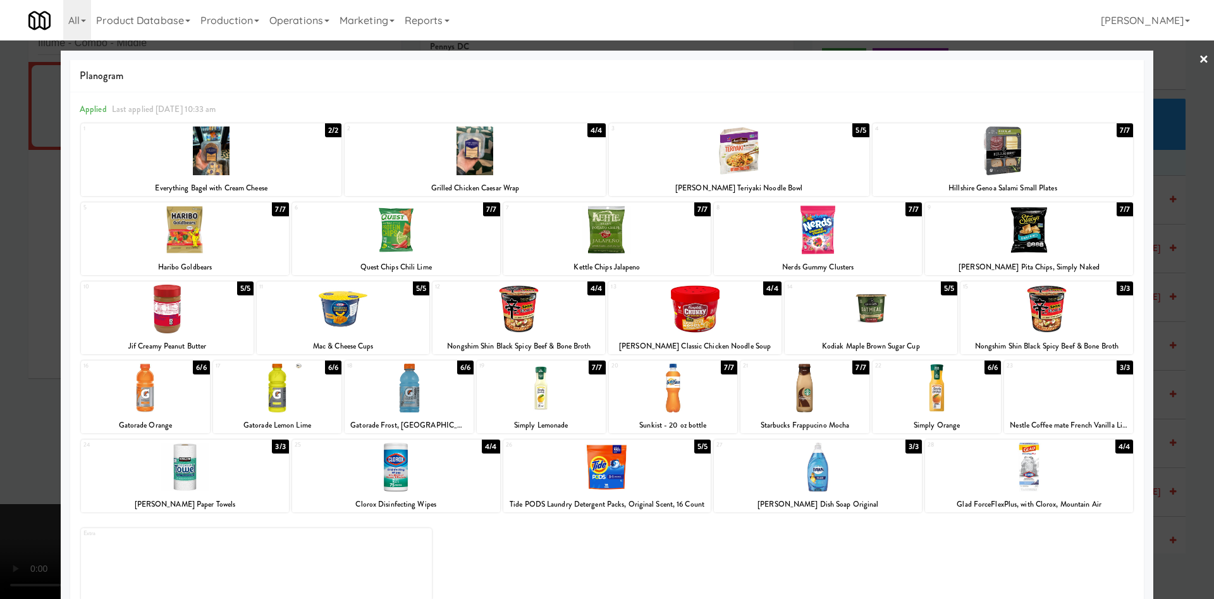
click at [564, 402] on div at bounding box center [541, 388] width 129 height 49
click at [0, 357] on div at bounding box center [607, 299] width 1214 height 599
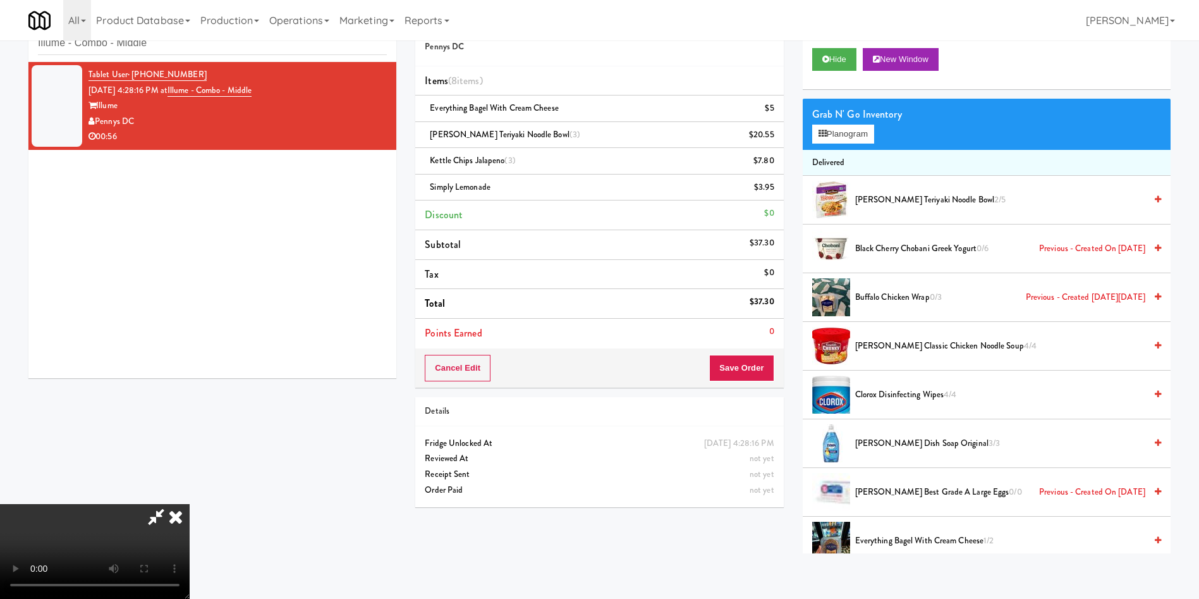
click at [190, 504] on video at bounding box center [95, 551] width 190 height 95
click at [759, 366] on button "Save Order" at bounding box center [741, 368] width 64 height 27
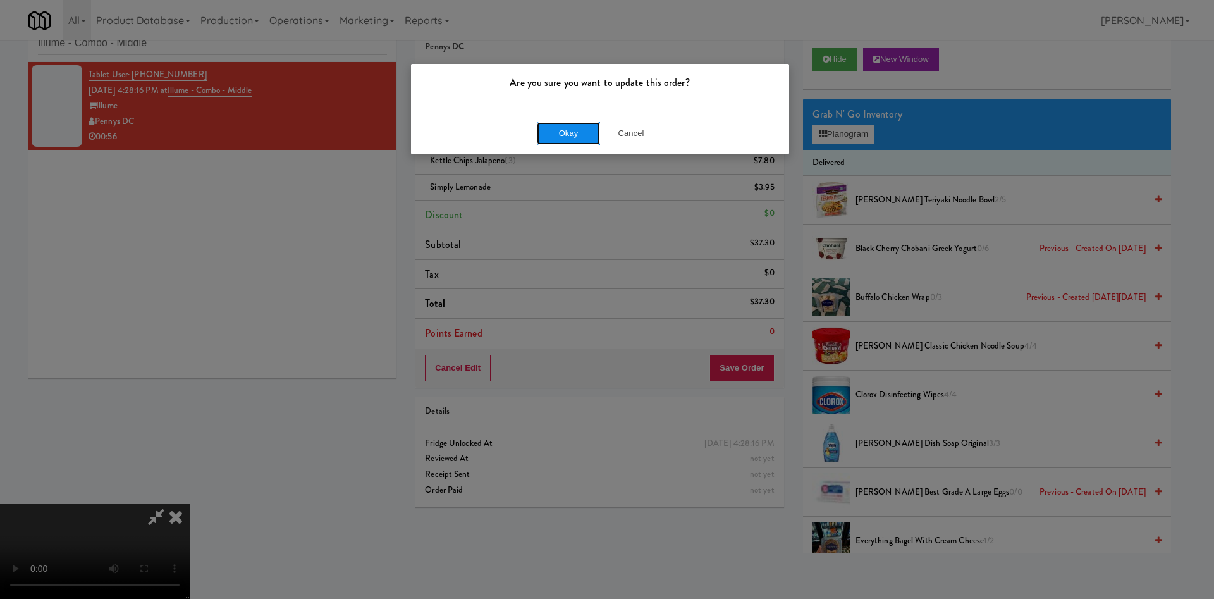
click at [573, 125] on button "Okay" at bounding box center [568, 133] width 63 height 23
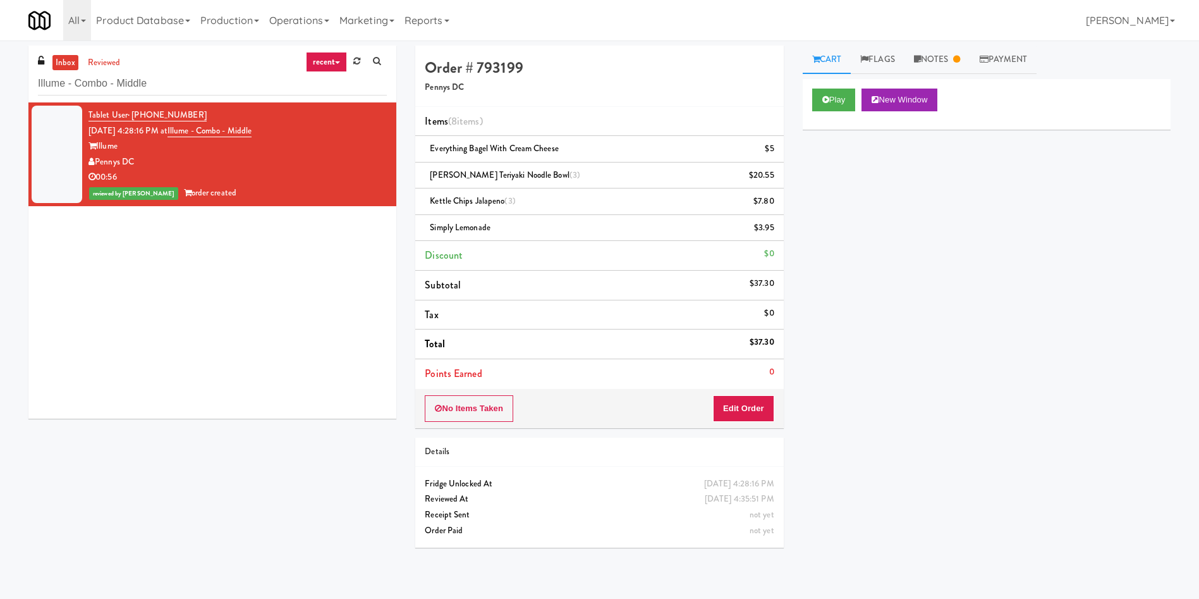
click at [187, 151] on div "Illume" at bounding box center [238, 146] width 298 height 16
drag, startPoint x: 157, startPoint y: 156, endPoint x: 95, endPoint y: 164, distance: 62.5
click at [95, 164] on div "Pennys DC" at bounding box center [238, 162] width 298 height 16
drag, startPoint x: 171, startPoint y: 82, endPoint x: 15, endPoint y: 82, distance: 156.2
click at [13, 82] on div "inbox reviewed recent all unclear take inventory issue suspicious failed recent…" at bounding box center [599, 302] width 1199 height 512
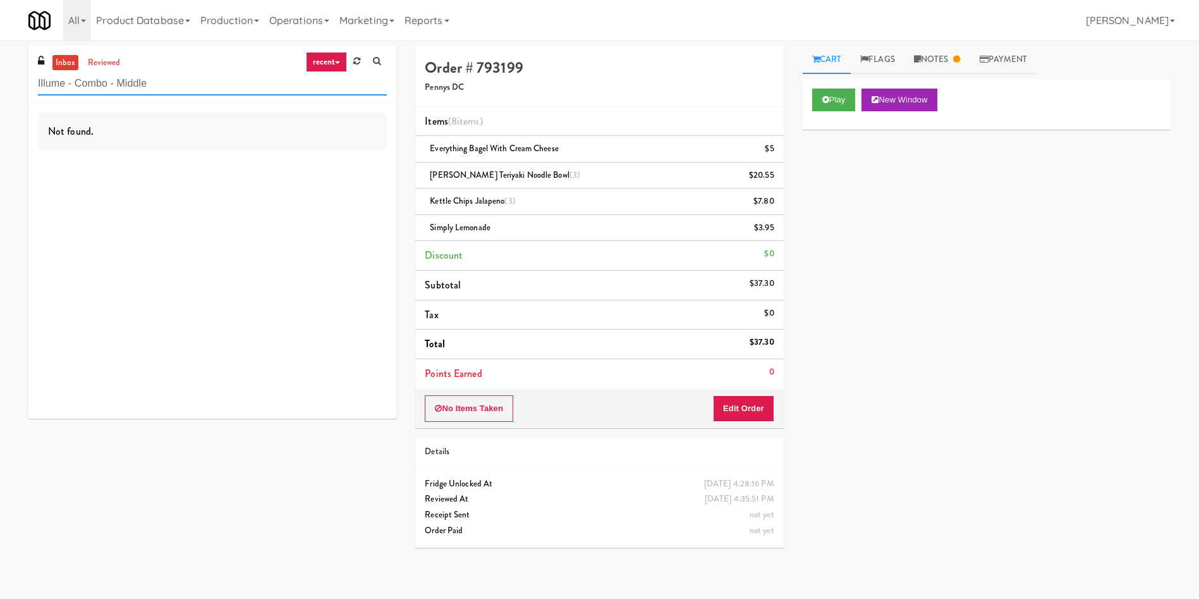
drag, startPoint x: 182, startPoint y: 90, endPoint x: 200, endPoint y: 90, distance: 17.7
click at [183, 90] on input "Illume - Combo - Middle" at bounding box center [212, 83] width 349 height 23
drag, startPoint x: 116, startPoint y: 66, endPoint x: 228, endPoint y: 64, distance: 111.9
click at [116, 64] on link "reviewed" at bounding box center [104, 63] width 39 height 16
click at [846, 60] on link "Cart" at bounding box center [827, 60] width 49 height 28
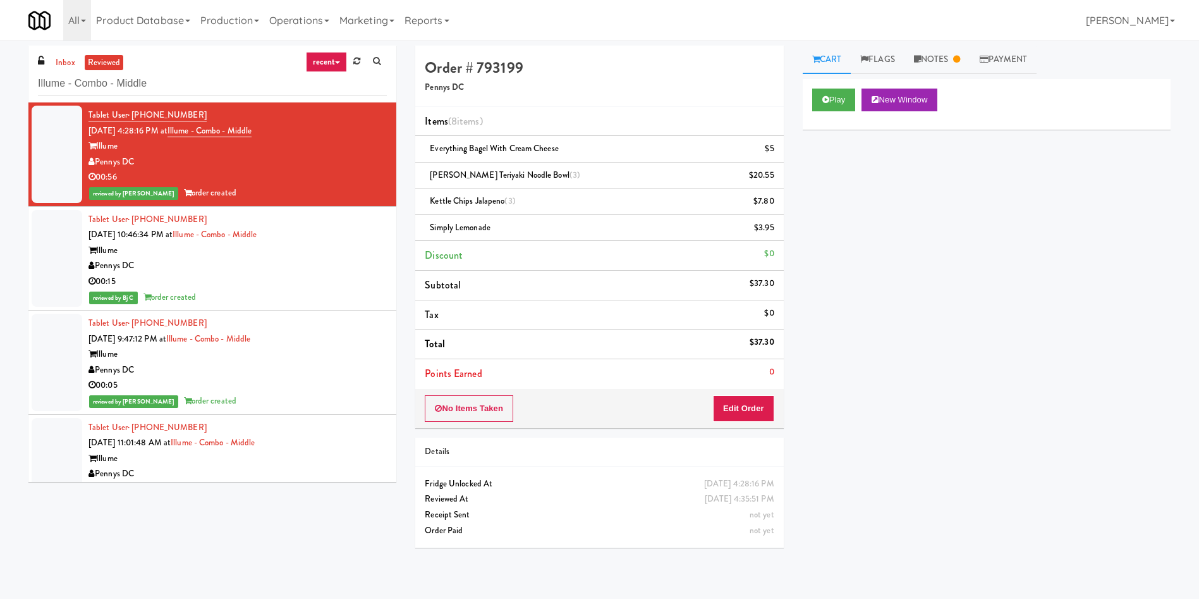
click at [831, 58] on link "Cart" at bounding box center [827, 60] width 49 height 28
click at [939, 64] on link "Notes" at bounding box center [938, 60] width 66 height 28
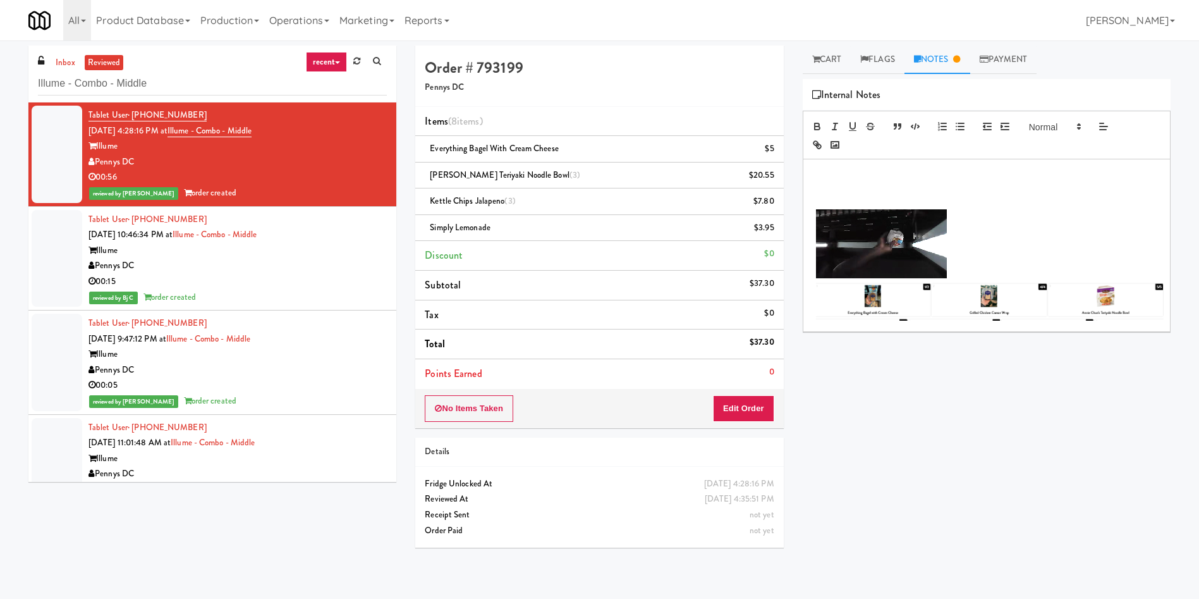
click at [854, 171] on p at bounding box center [987, 174] width 348 height 14
drag, startPoint x: 629, startPoint y: 61, endPoint x: 684, endPoint y: 75, distance: 56.9
click at [628, 61] on h4 "Order # 793199" at bounding box center [599, 67] width 349 height 16
drag, startPoint x: 874, startPoint y: 180, endPoint x: 925, endPoint y: 212, distance: 60.0
click at [874, 181] on div at bounding box center [987, 245] width 367 height 172
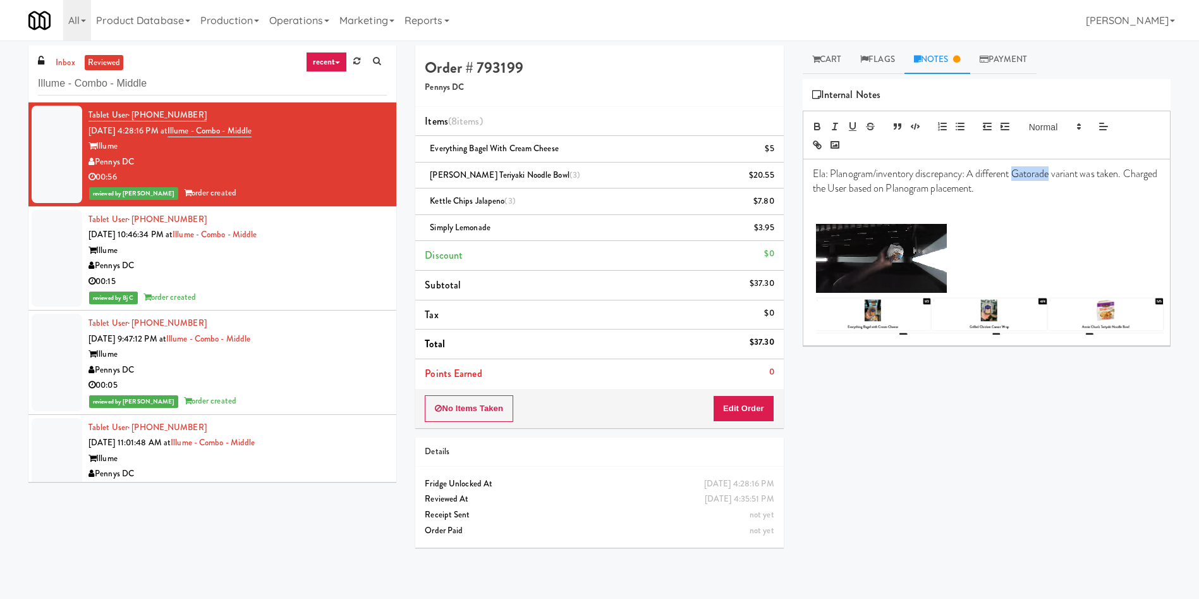
drag, startPoint x: 1051, startPoint y: 171, endPoint x: 1015, endPoint y: 173, distance: 36.1
click at [1015, 173] on p "Ela: Planogram/inventory discrepancy: A different Gatorade variant was taken. C…" at bounding box center [987, 181] width 348 height 28
click at [1059, 175] on p "Ela: Planogram/inventory discrepancy: A different item variant was taken. Charg…" at bounding box center [987, 181] width 348 height 28
drag, startPoint x: 1062, startPoint y: 175, endPoint x: 1036, endPoint y: 175, distance: 25.9
click at [1036, 175] on p "Ela: Planogram/inventory discrepancy: A different item variant was taken. Charg…" at bounding box center [987, 181] width 348 height 28
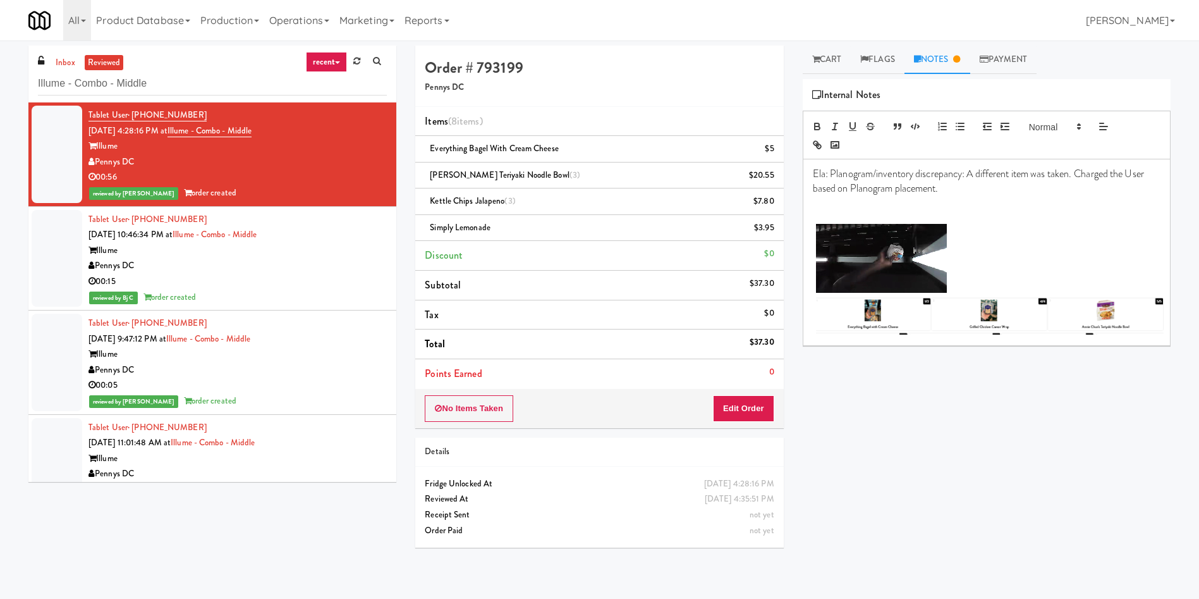
click at [1021, 208] on p at bounding box center [987, 202] width 348 height 14
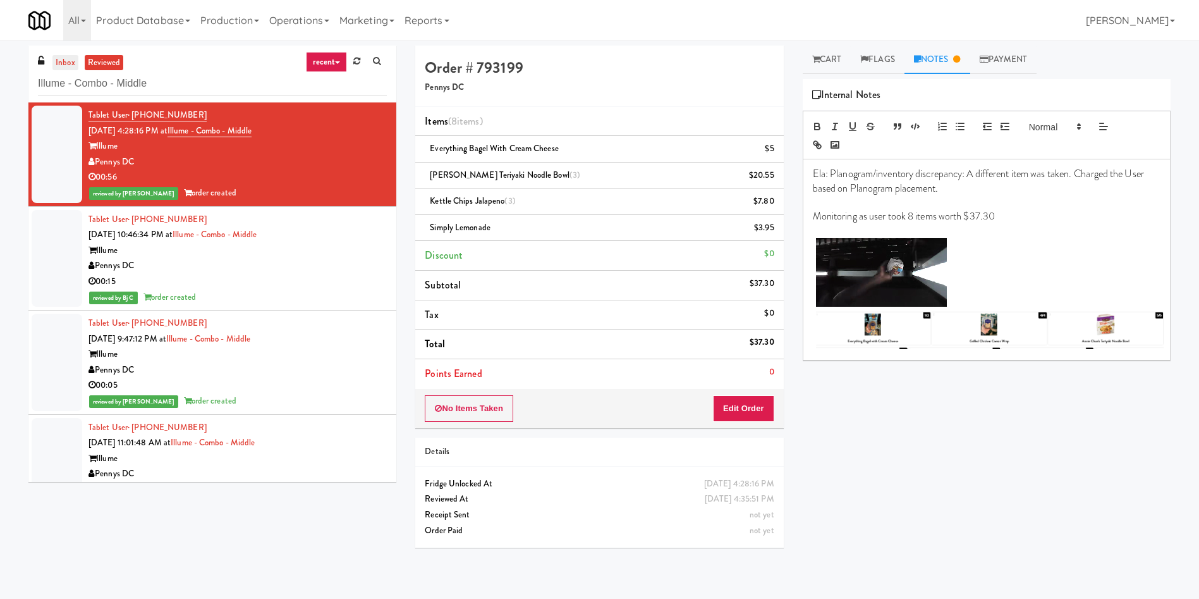
click at [59, 58] on link "inbox" at bounding box center [65, 63] width 26 height 16
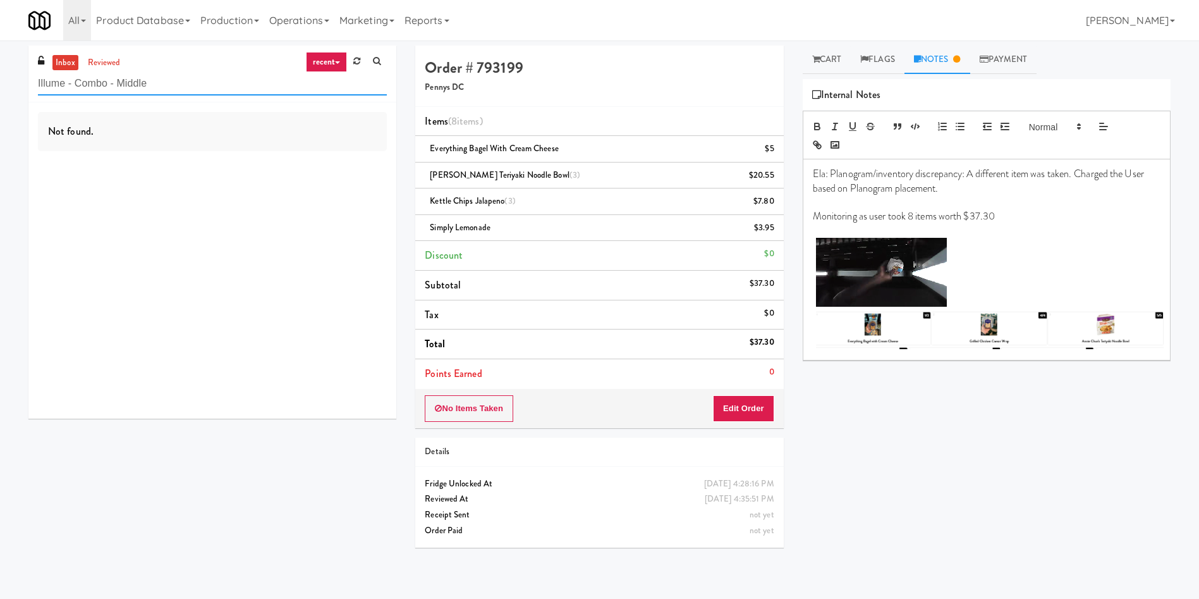
drag, startPoint x: 190, startPoint y: 76, endPoint x: 0, endPoint y: 77, distance: 189.7
click at [0, 77] on div "inbox reviewed recent all unclear take inventory issue suspicious failed recent…" at bounding box center [599, 302] width 1199 height 512
paste input "Rowan - Ambient - Right"
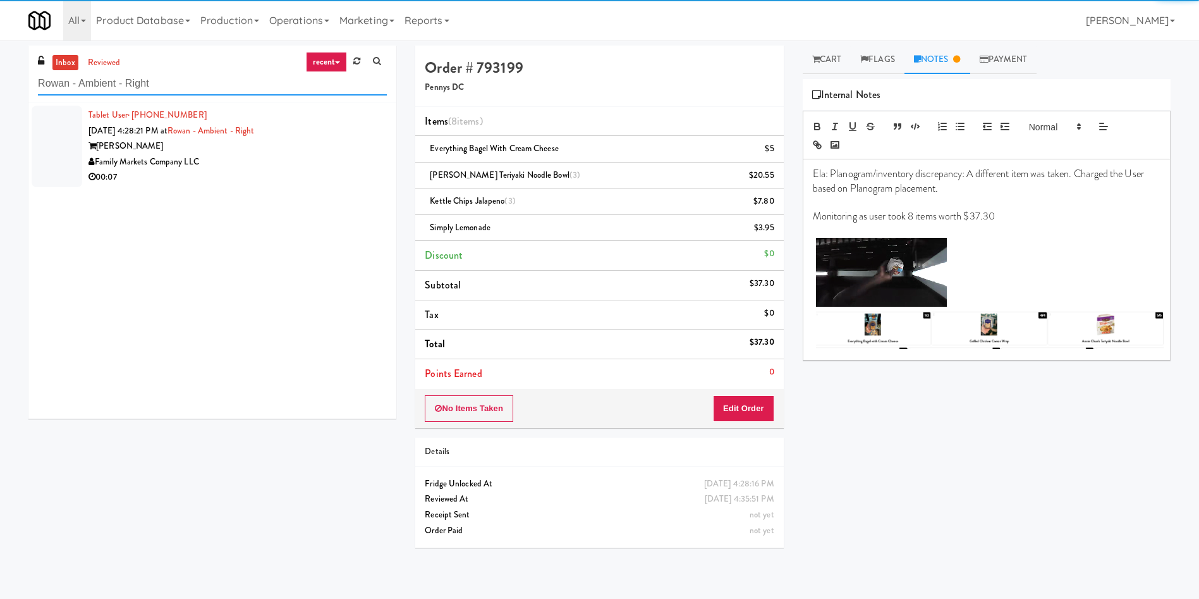
type input "Rowan - Ambient - Right"
click at [61, 120] on div at bounding box center [57, 147] width 51 height 82
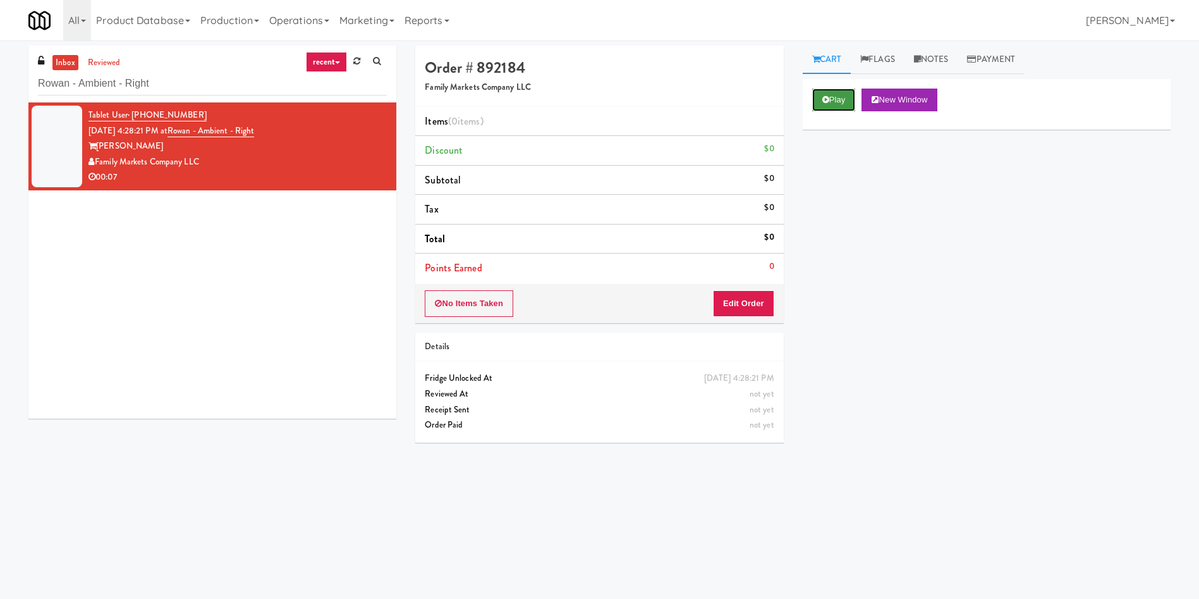
click at [834, 105] on button "Play" at bounding box center [834, 100] width 44 height 23
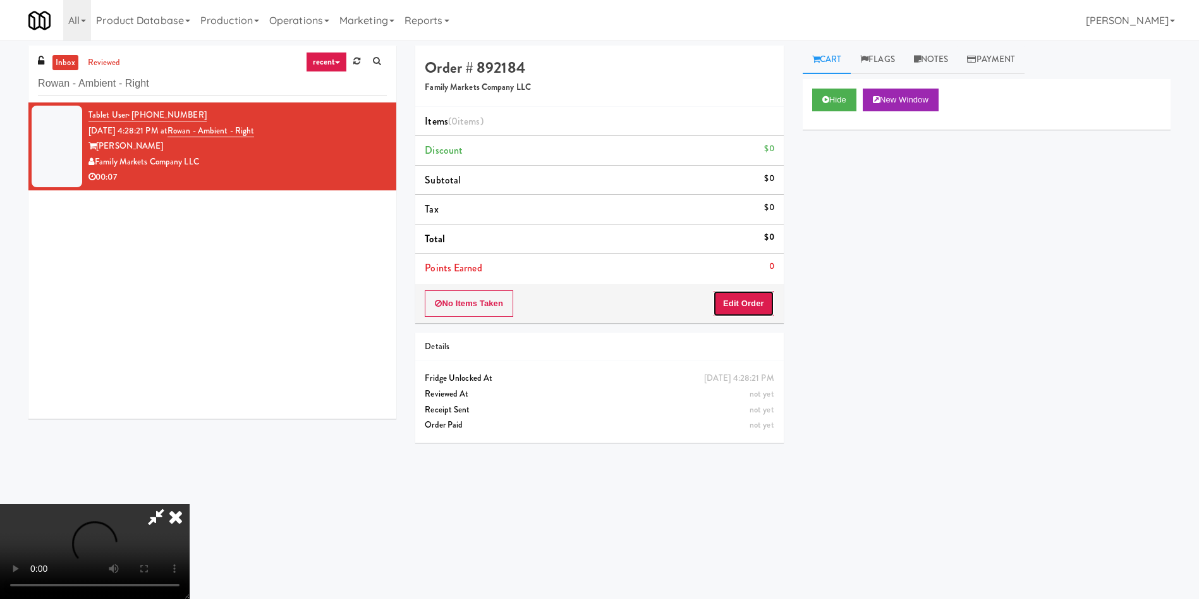
click at [732, 312] on button "Edit Order" at bounding box center [743, 303] width 61 height 27
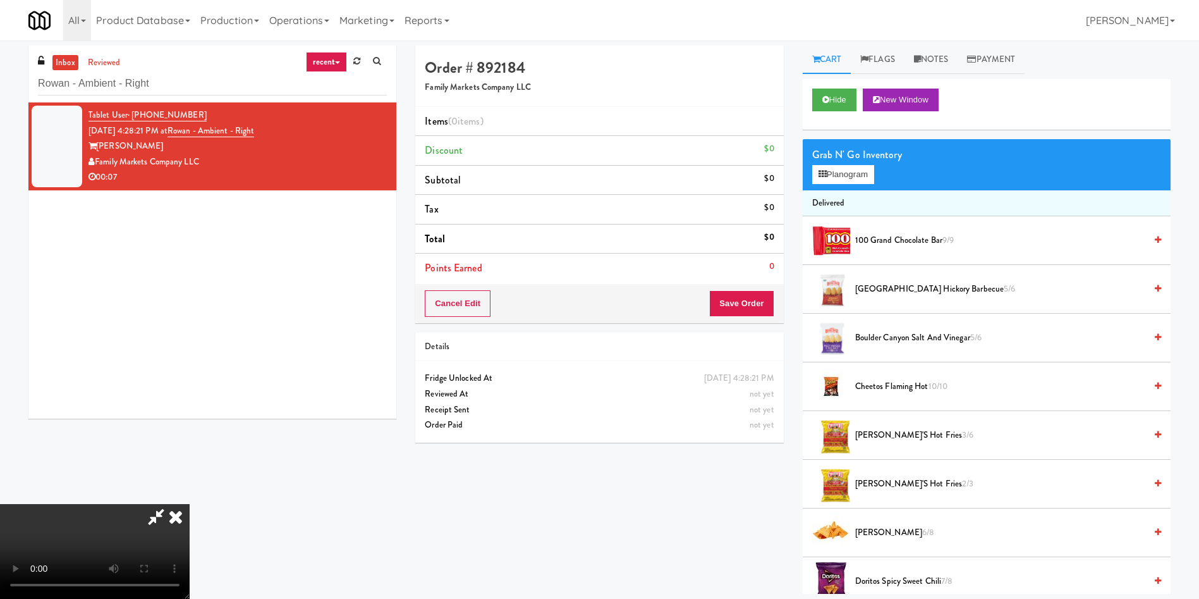
click at [190, 504] on video at bounding box center [95, 551] width 190 height 95
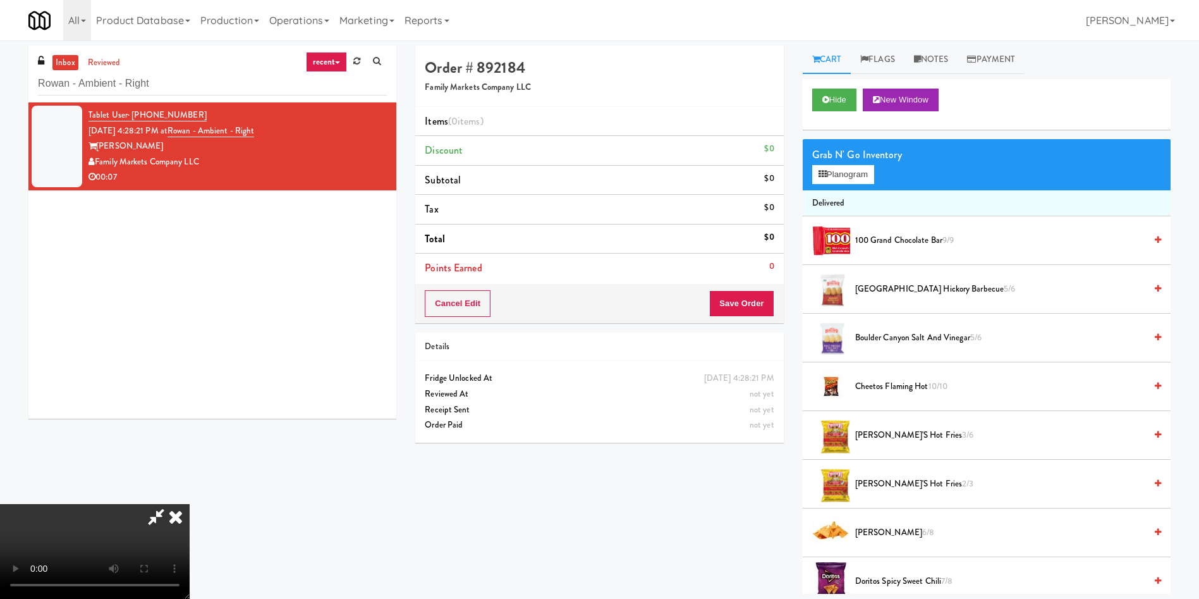
click at [190, 504] on video at bounding box center [95, 551] width 190 height 95
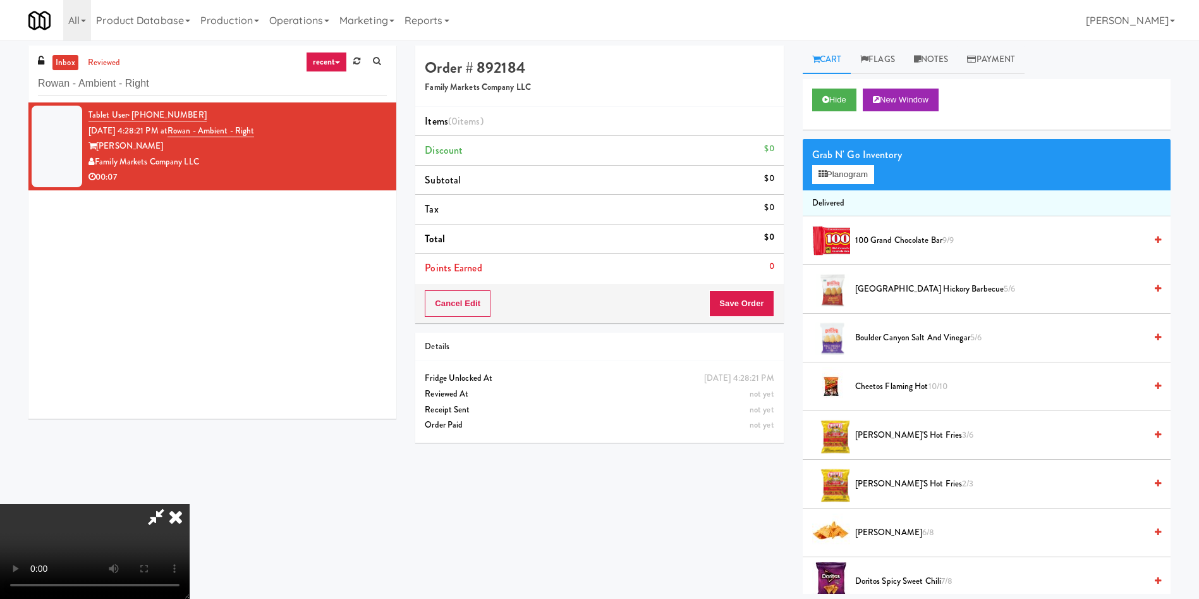
click at [190, 504] on video at bounding box center [95, 551] width 190 height 95
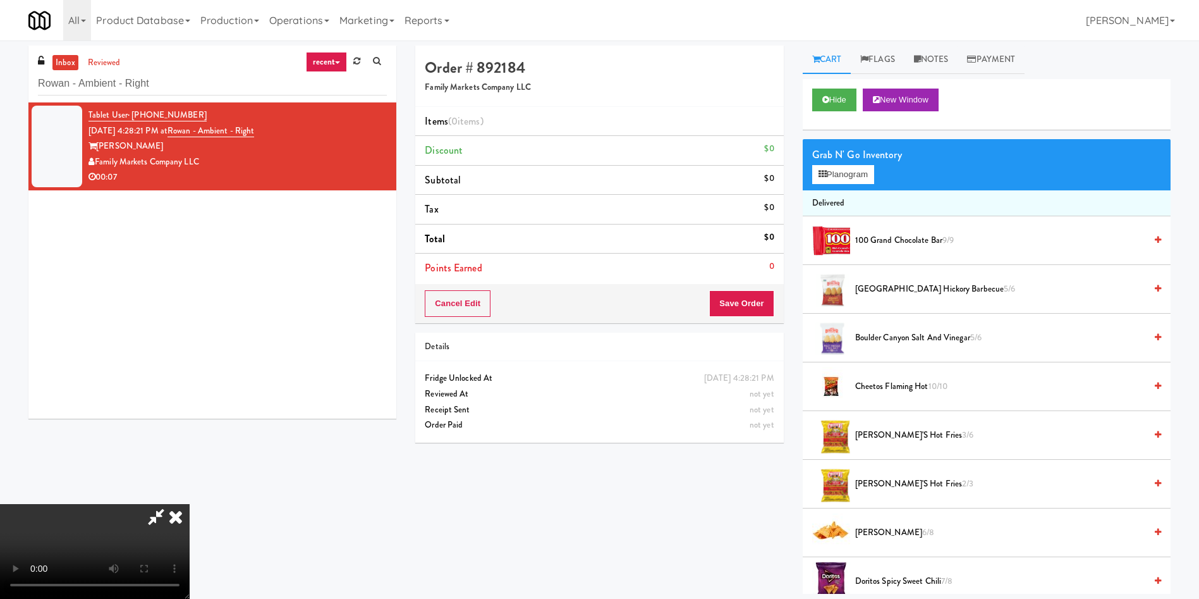
click at [190, 504] on video at bounding box center [95, 551] width 190 height 95
click at [853, 176] on button "Planogram" at bounding box center [843, 174] width 62 height 19
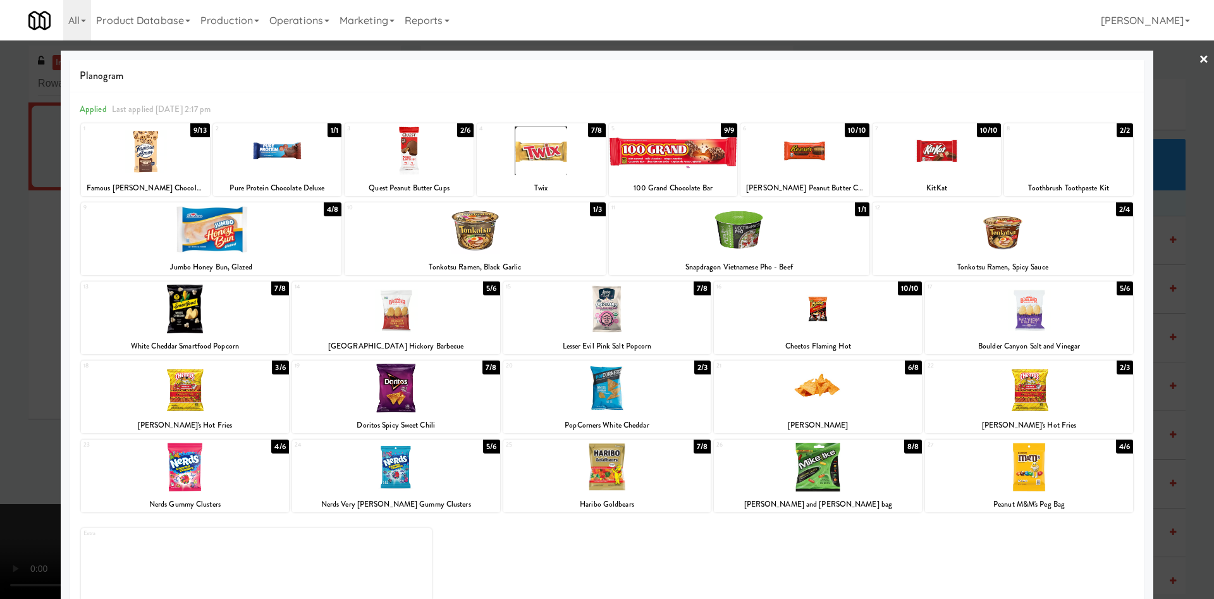
click at [809, 152] on div at bounding box center [804, 150] width 129 height 49
click at [0, 283] on div at bounding box center [607, 299] width 1214 height 599
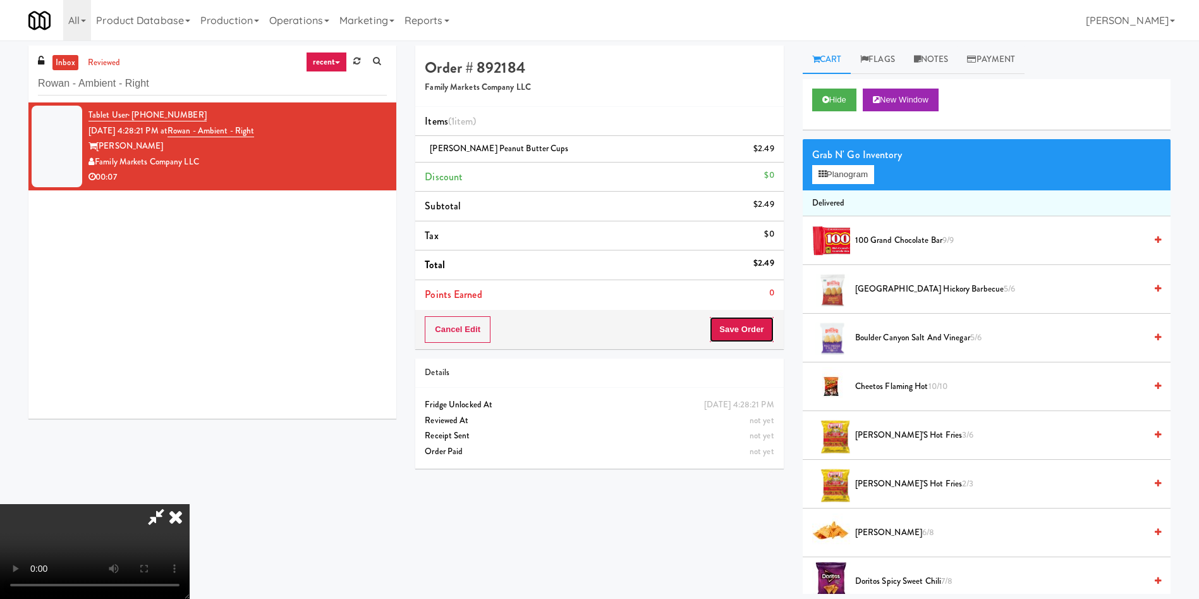
click at [751, 328] on button "Save Order" at bounding box center [741, 329] width 64 height 27
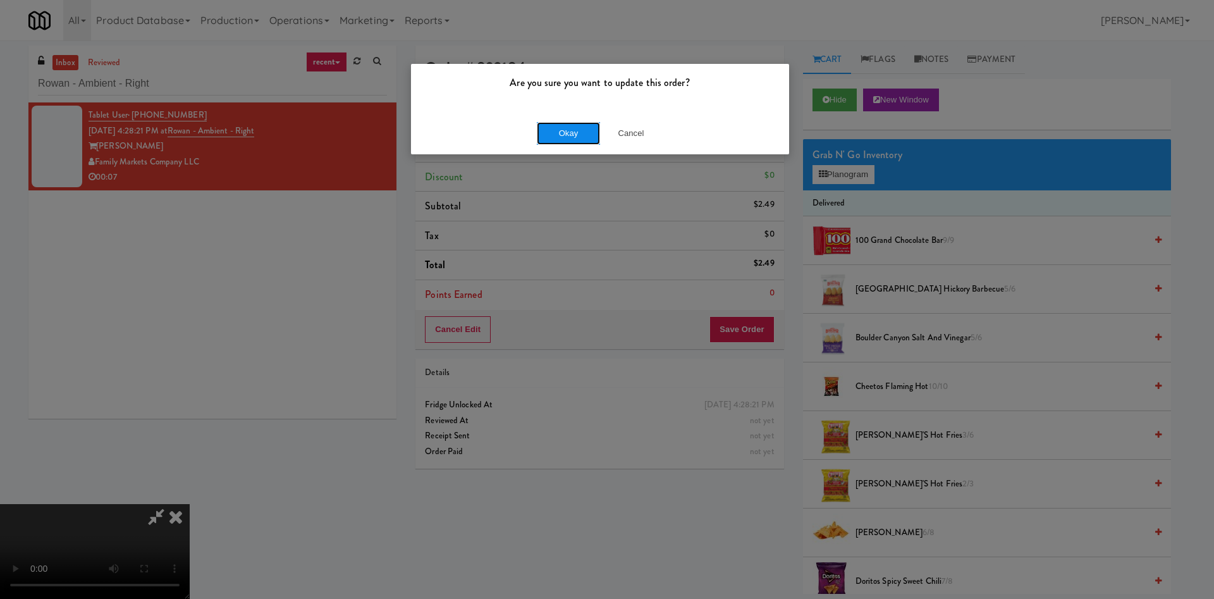
click at [564, 125] on button "Okay" at bounding box center [568, 133] width 63 height 23
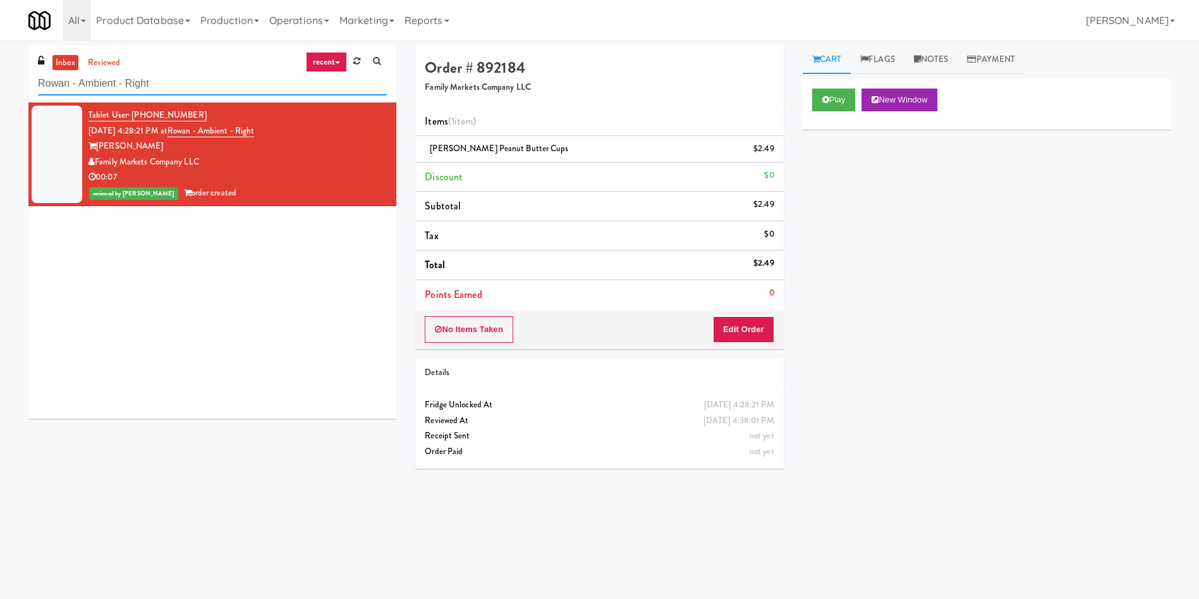
drag, startPoint x: 204, startPoint y: 92, endPoint x: 0, endPoint y: 31, distance: 212.6
click at [0, 40] on body "Are you sure you want to update this order? Okay Cancel Okay Are you sure you w…" at bounding box center [599, 339] width 1199 height 599
paste input "Crossing West - Ambient - Lef"
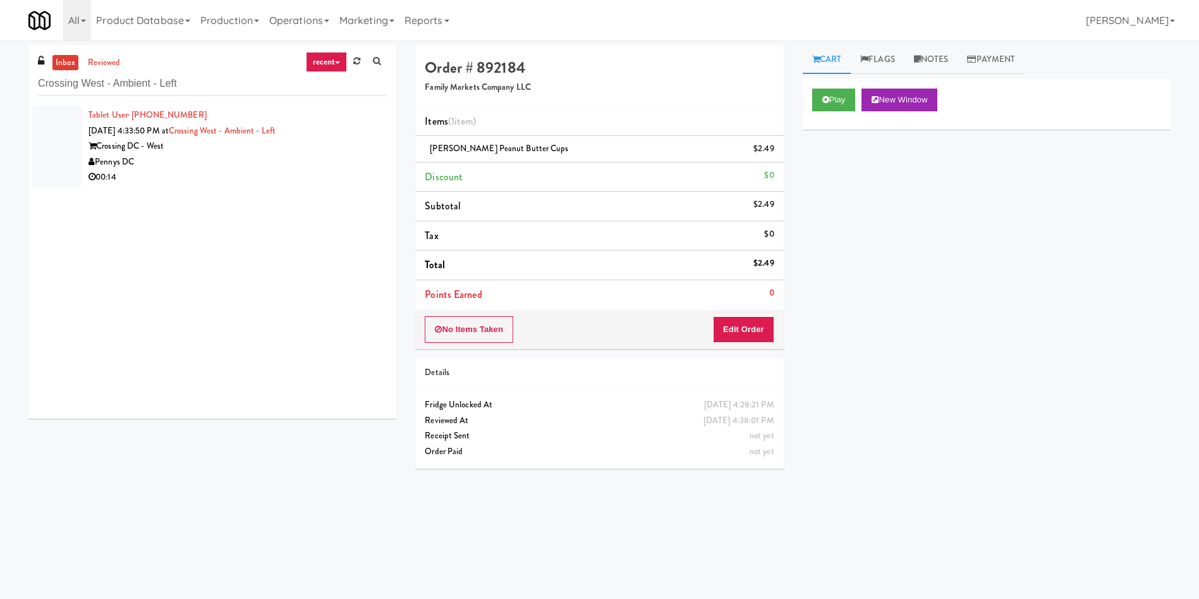
click at [57, 123] on div at bounding box center [57, 147] width 51 height 82
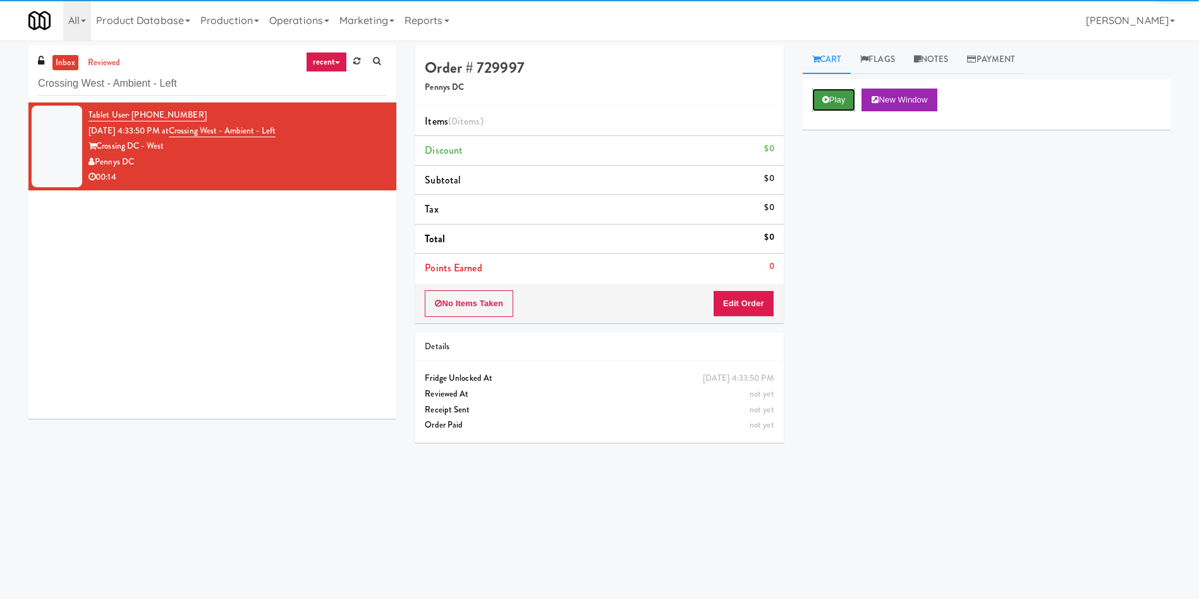
click at [820, 99] on button "Play" at bounding box center [834, 100] width 44 height 23
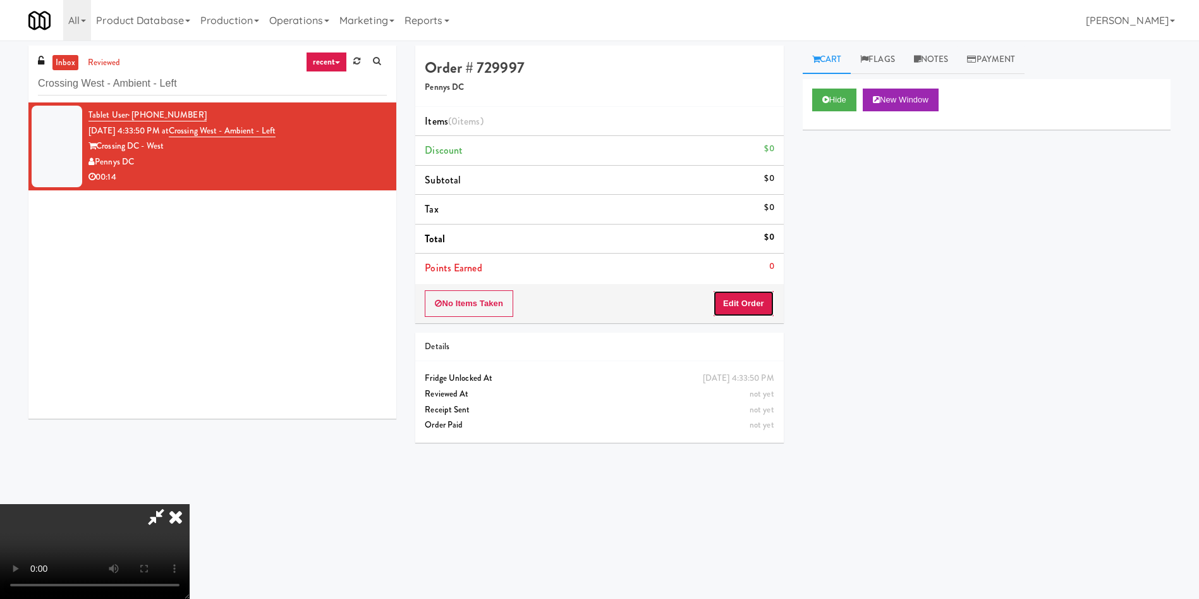
click at [748, 305] on button "Edit Order" at bounding box center [743, 303] width 61 height 27
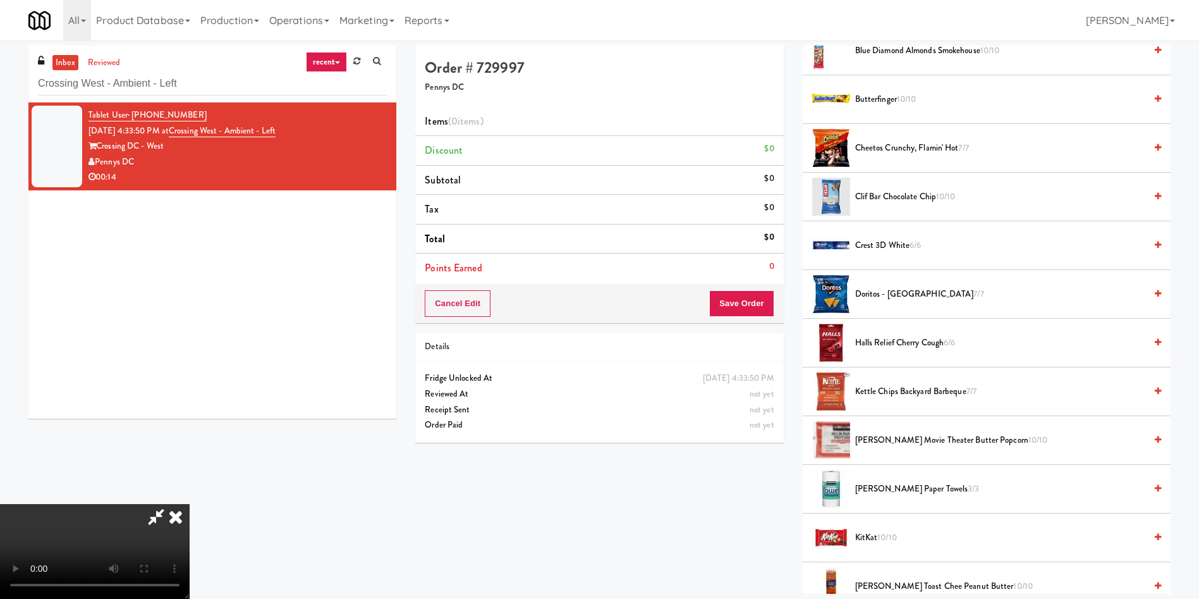
scroll to position [95, 0]
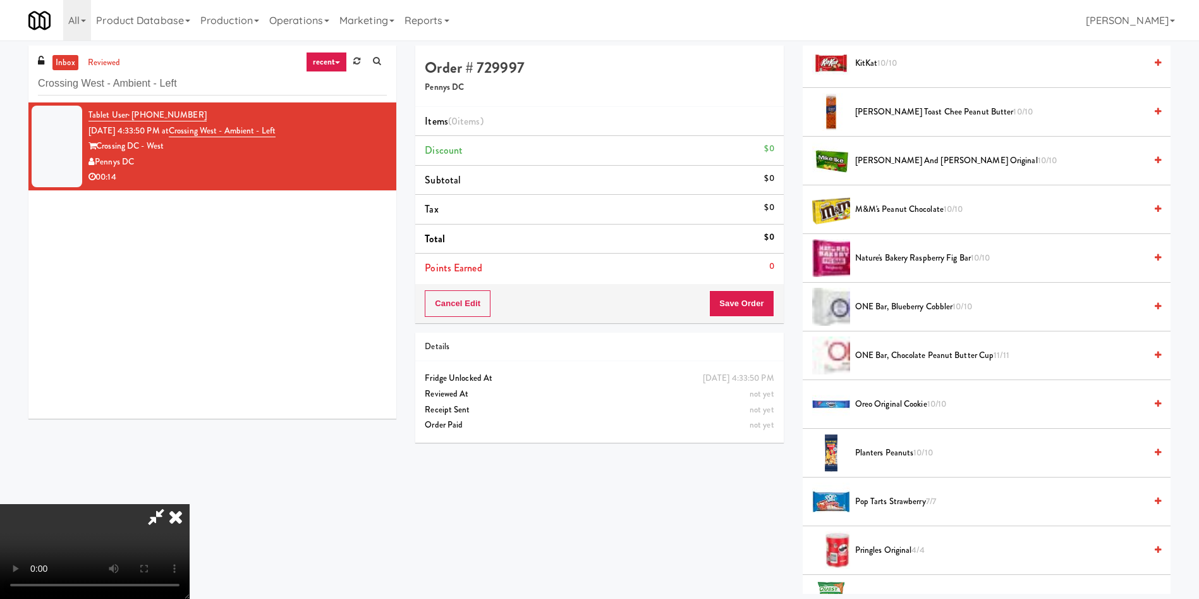
click at [190, 504] on video at bounding box center [95, 551] width 190 height 95
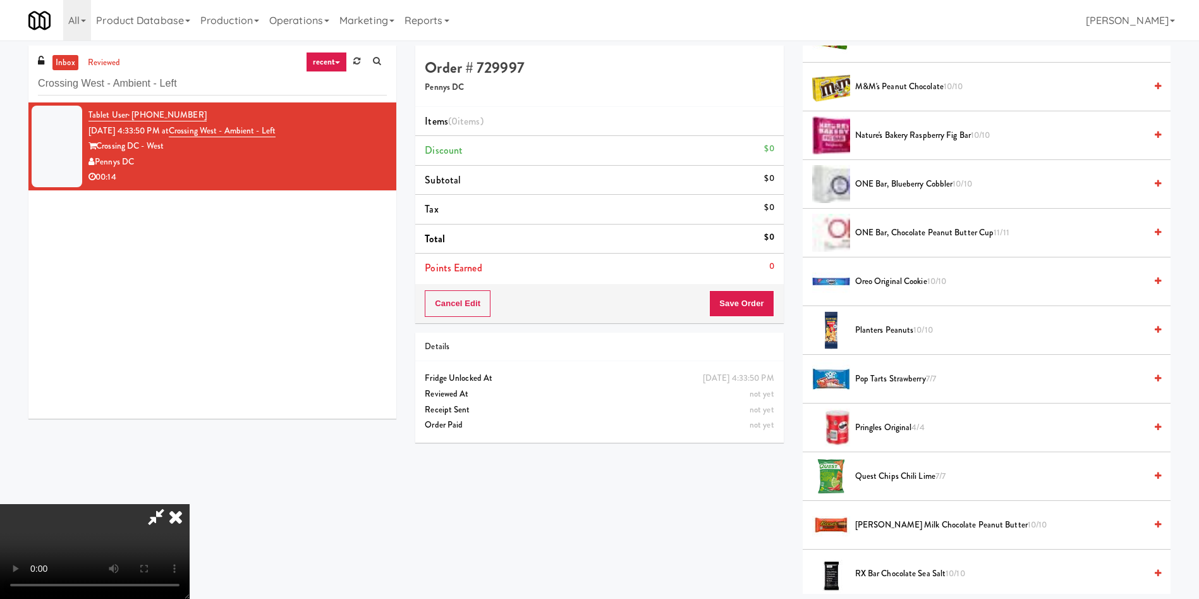
scroll to position [854, 0]
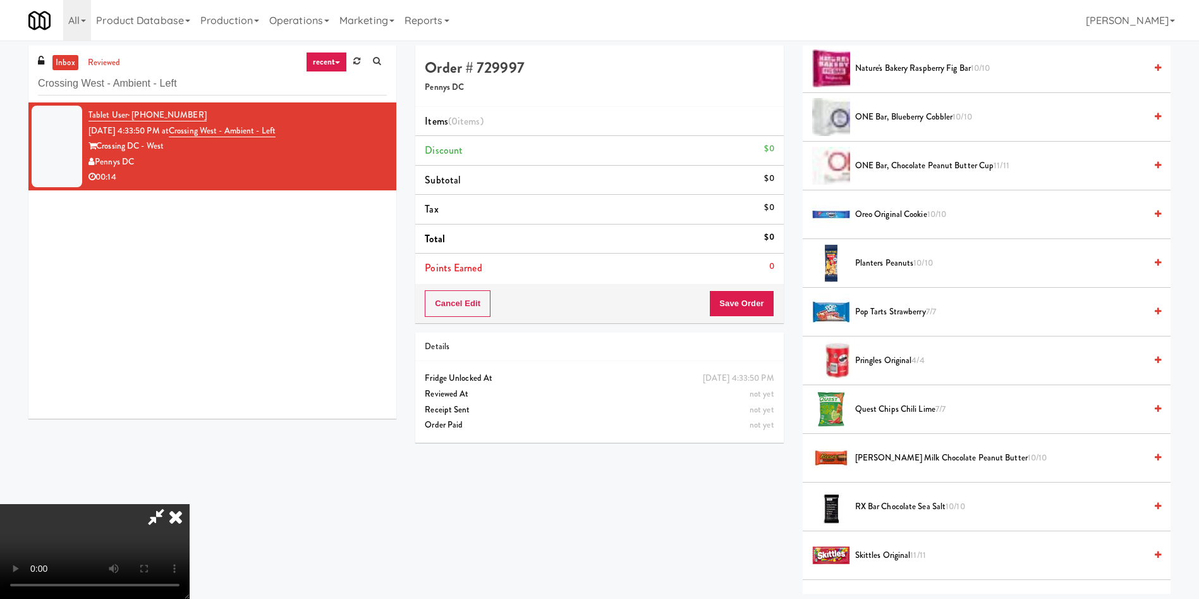
click at [869, 355] on span "Pringles Original 4/4" at bounding box center [1000, 361] width 290 height 16
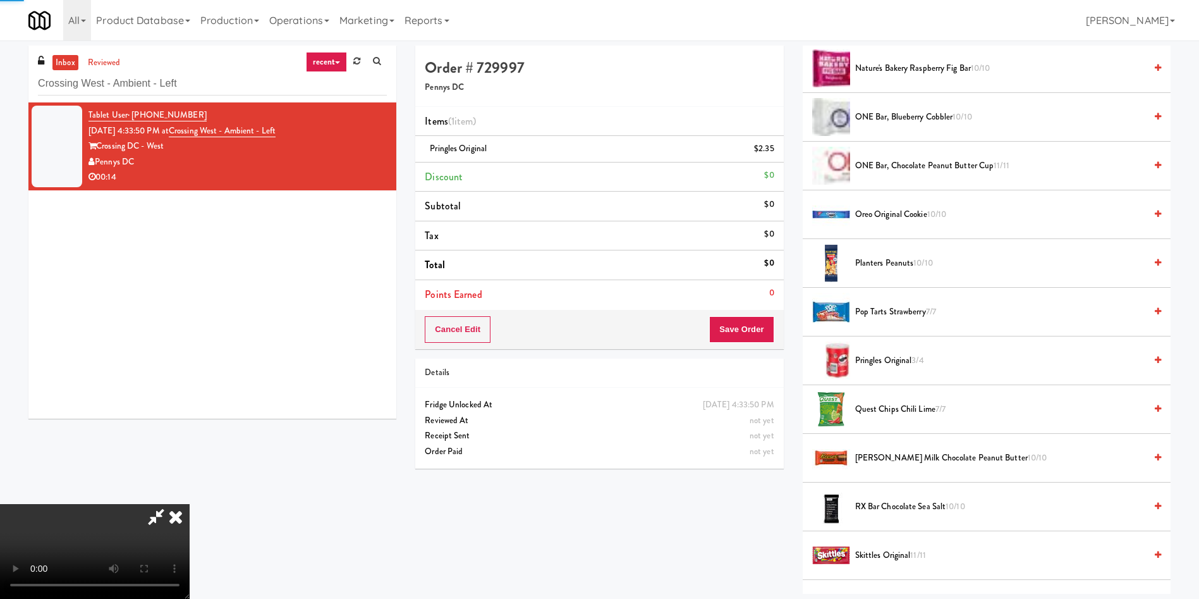
click at [190, 504] on video at bounding box center [95, 551] width 190 height 95
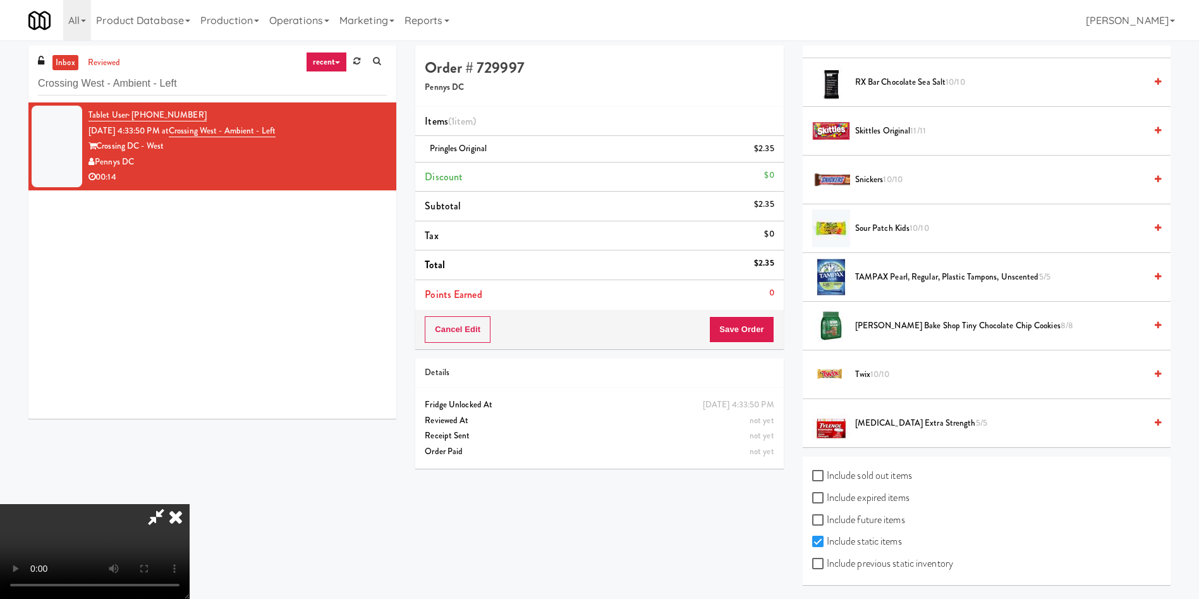
scroll to position [1278, 0]
click at [866, 369] on span "Twix 10/10" at bounding box center [1000, 374] width 290 height 16
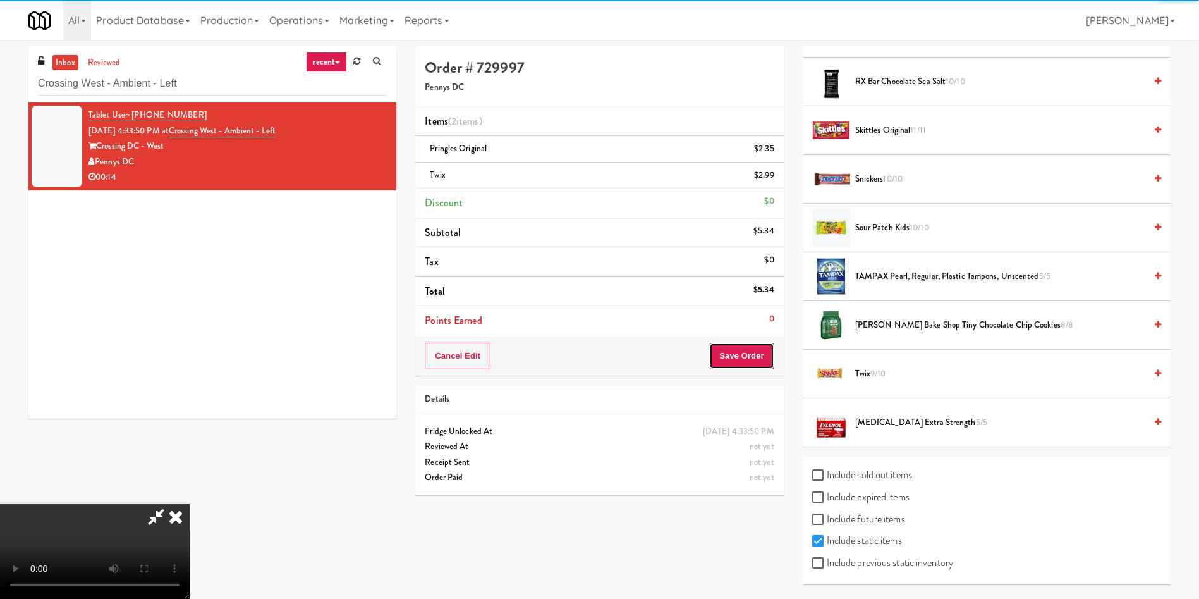
click at [769, 357] on button "Save Order" at bounding box center [741, 356] width 64 height 27
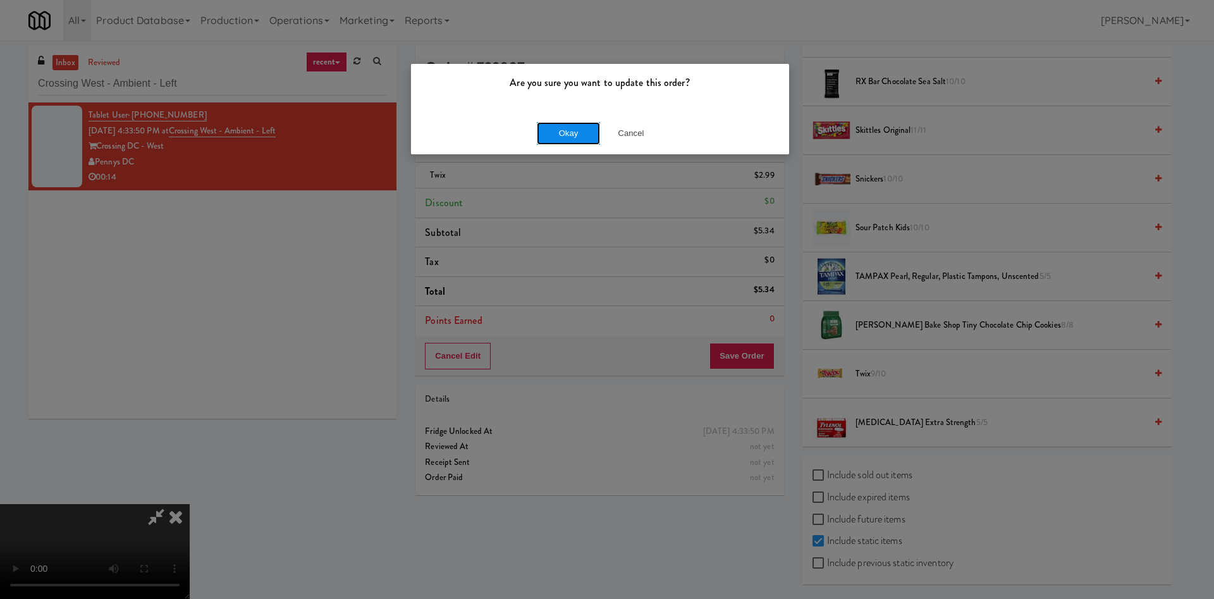
click at [558, 136] on button "Okay" at bounding box center [568, 133] width 63 height 23
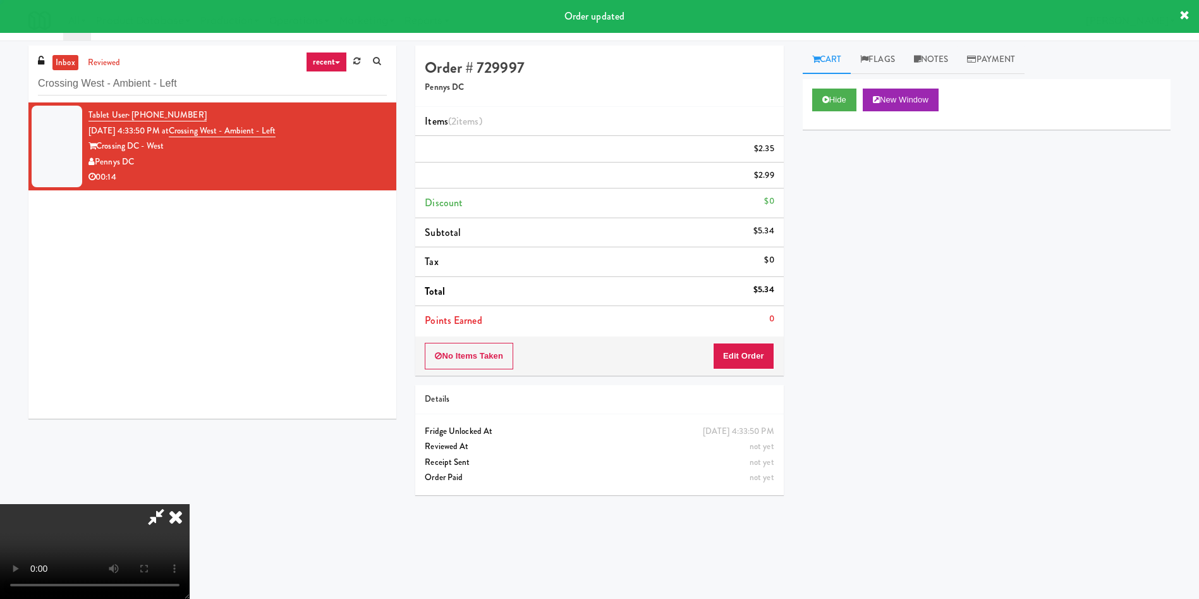
scroll to position [0, 0]
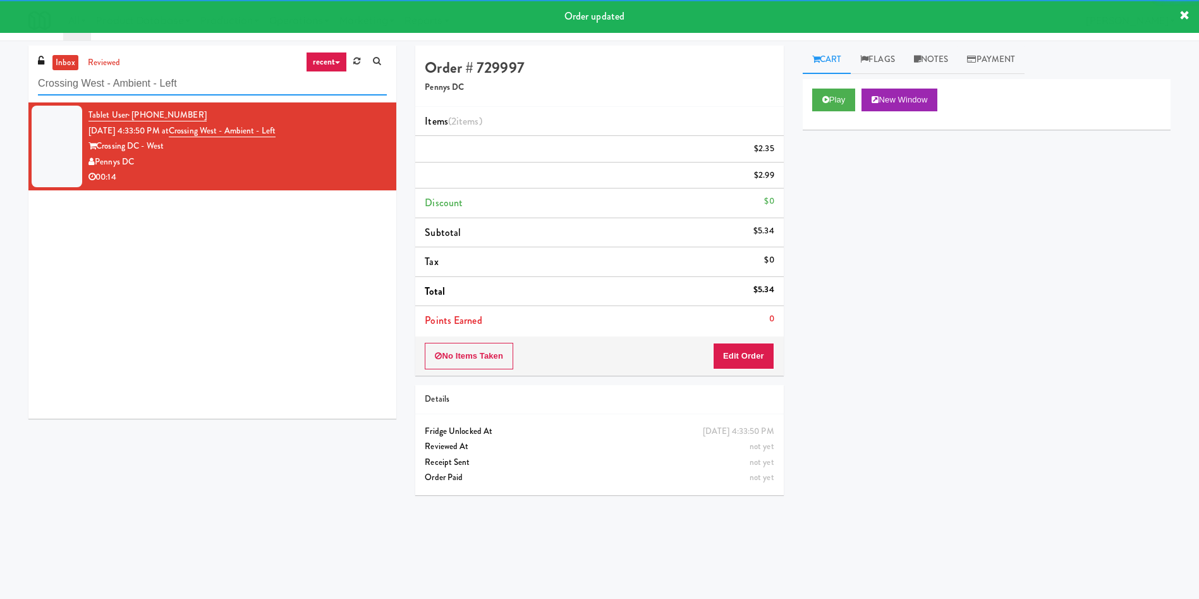
drag, startPoint x: 221, startPoint y: 78, endPoint x: 0, endPoint y: 79, distance: 221.3
click at [0, 79] on div "inbox reviewed recent all unclear take inventory issue suspicious failed recent…" at bounding box center [599, 300] width 1199 height 508
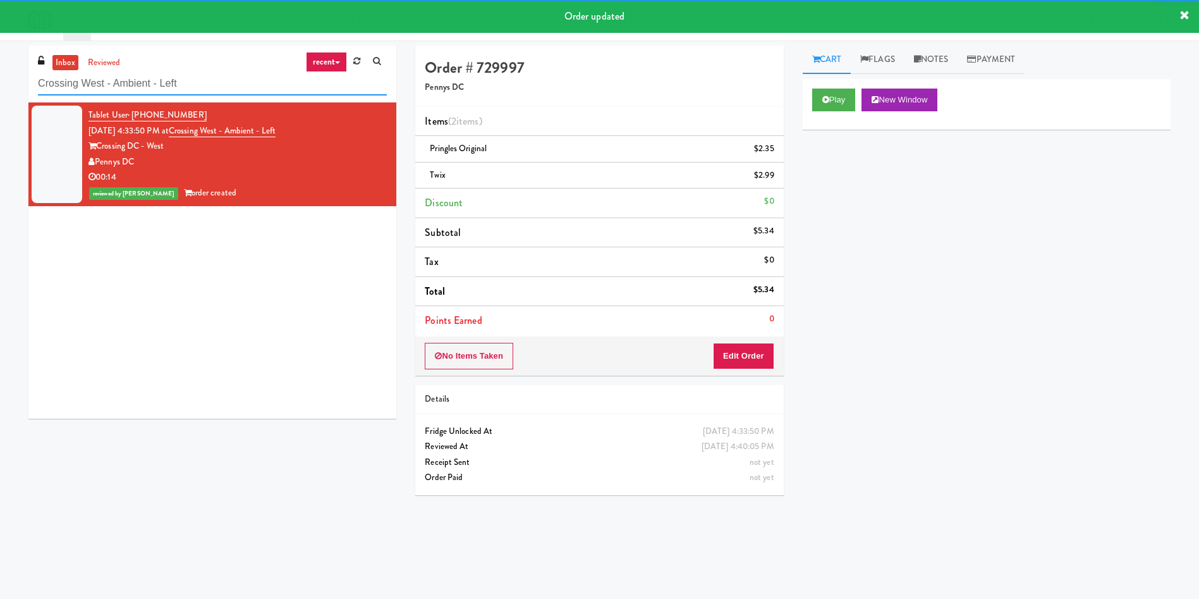
paste input "215 Lake - Right - Fridge"
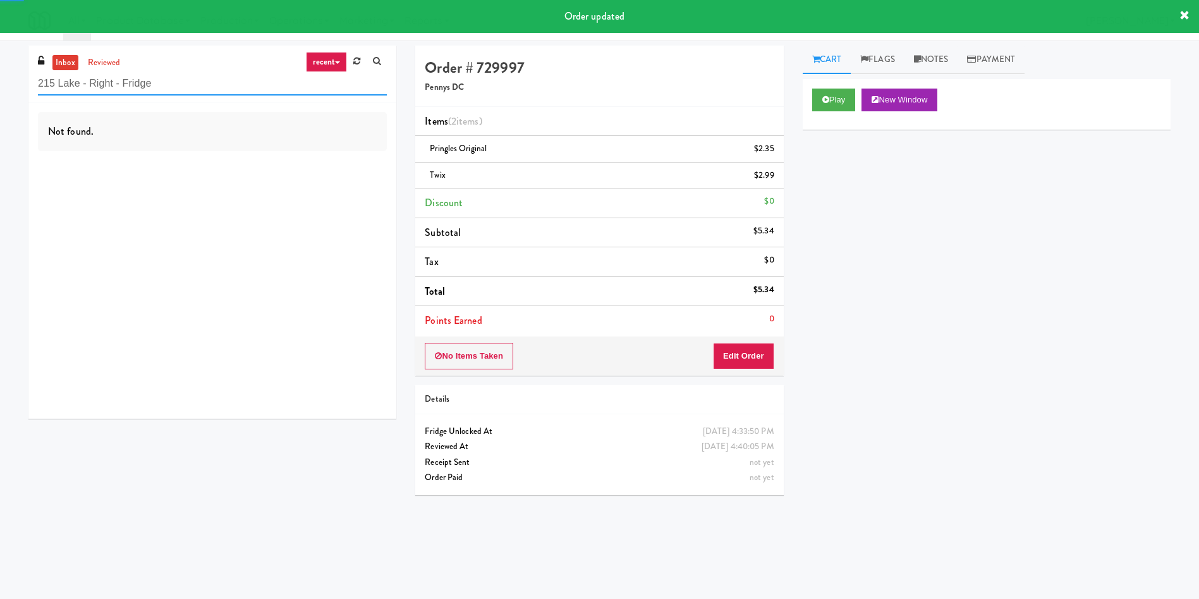
type input "215 Lake - Right - Fridge"
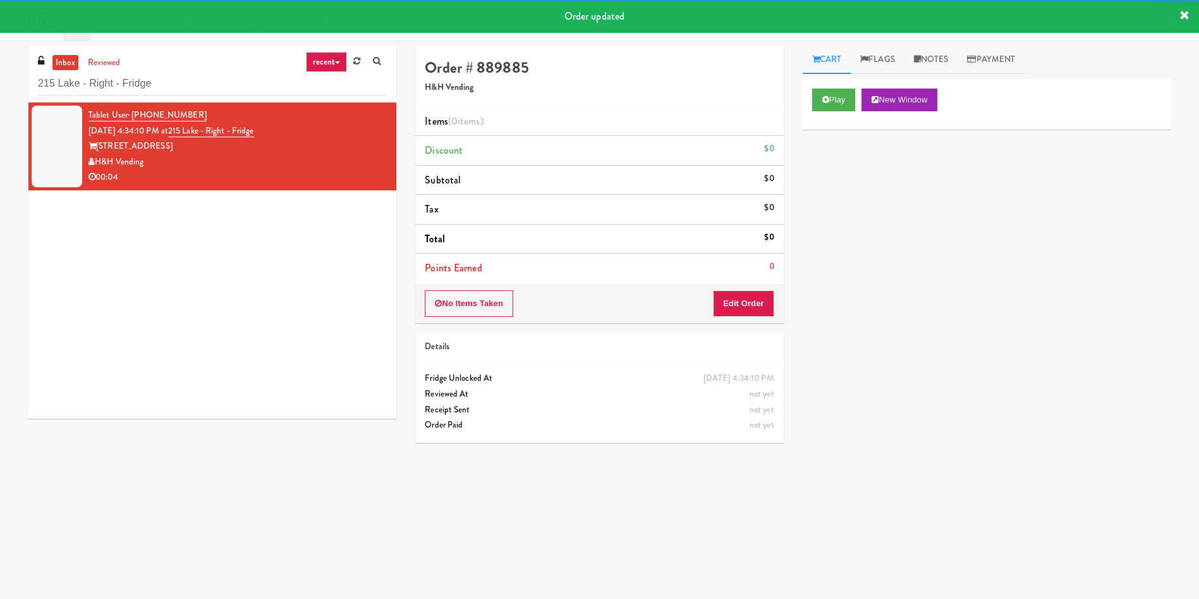
click at [807, 93] on div "Play New Window" at bounding box center [987, 104] width 368 height 51
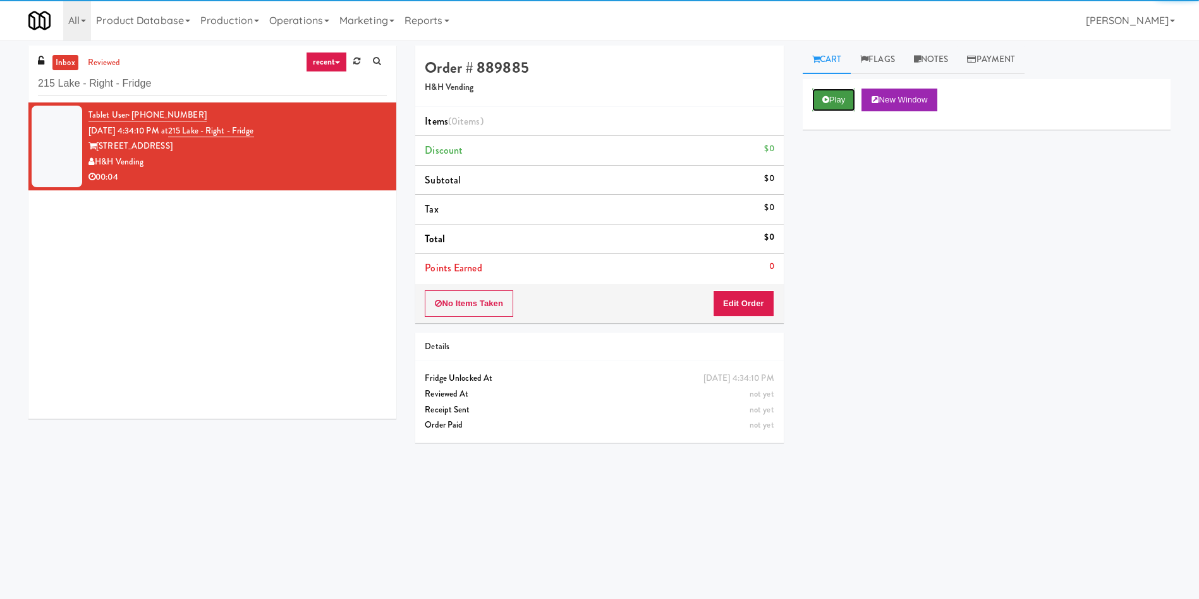
click at [818, 93] on button "Play" at bounding box center [834, 100] width 44 height 23
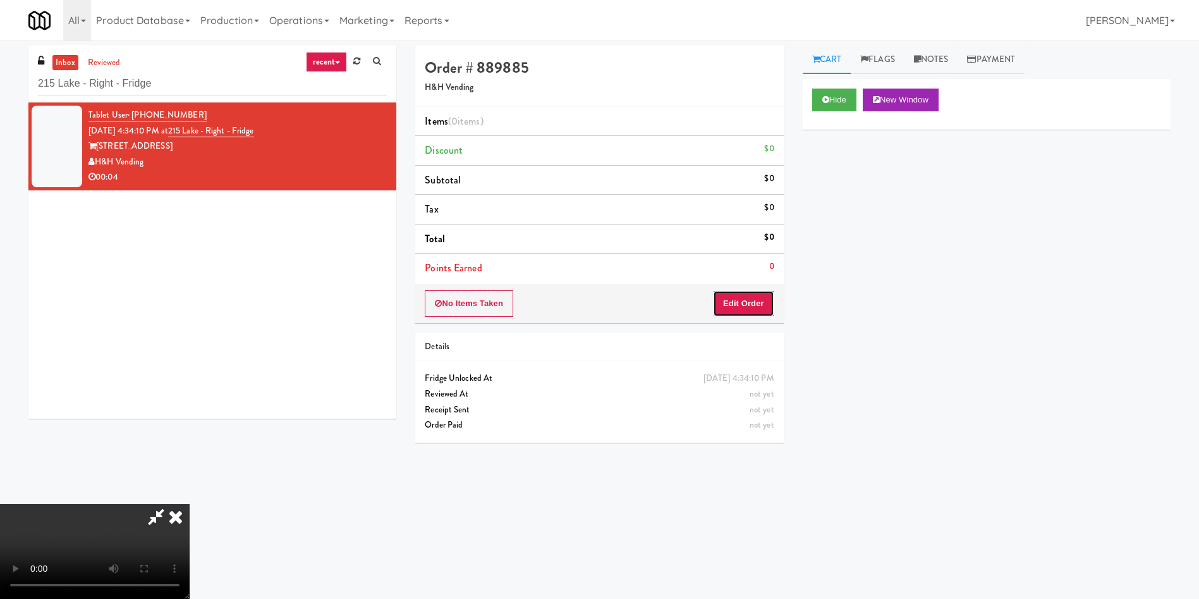
click at [756, 302] on button "Edit Order" at bounding box center [743, 303] width 61 height 27
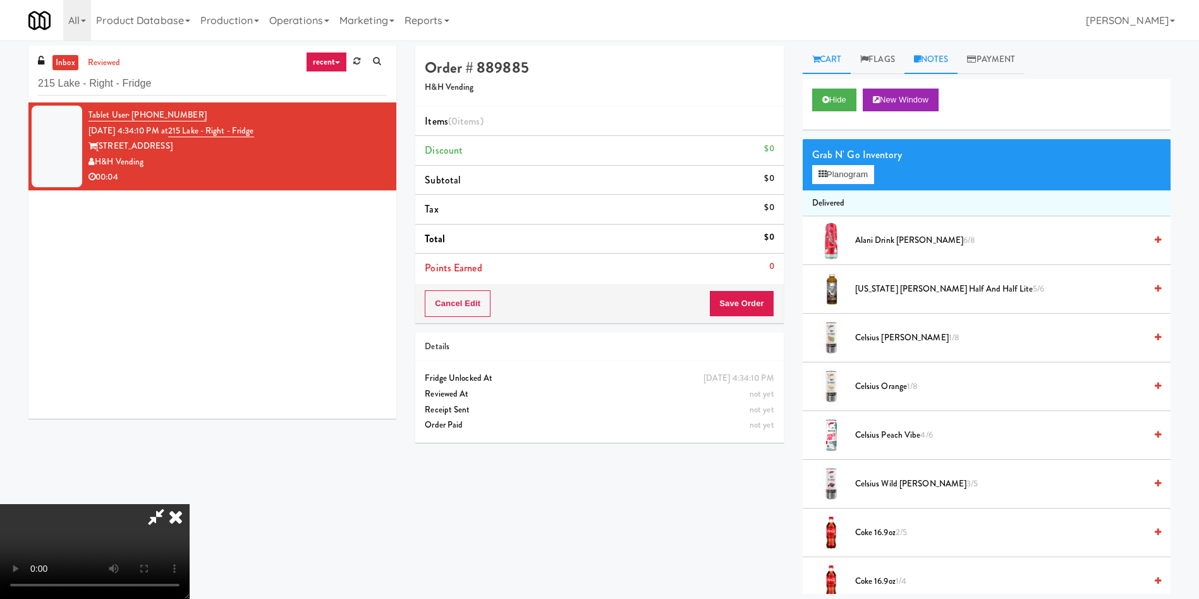
click at [939, 58] on link "Notes" at bounding box center [932, 60] width 54 height 28
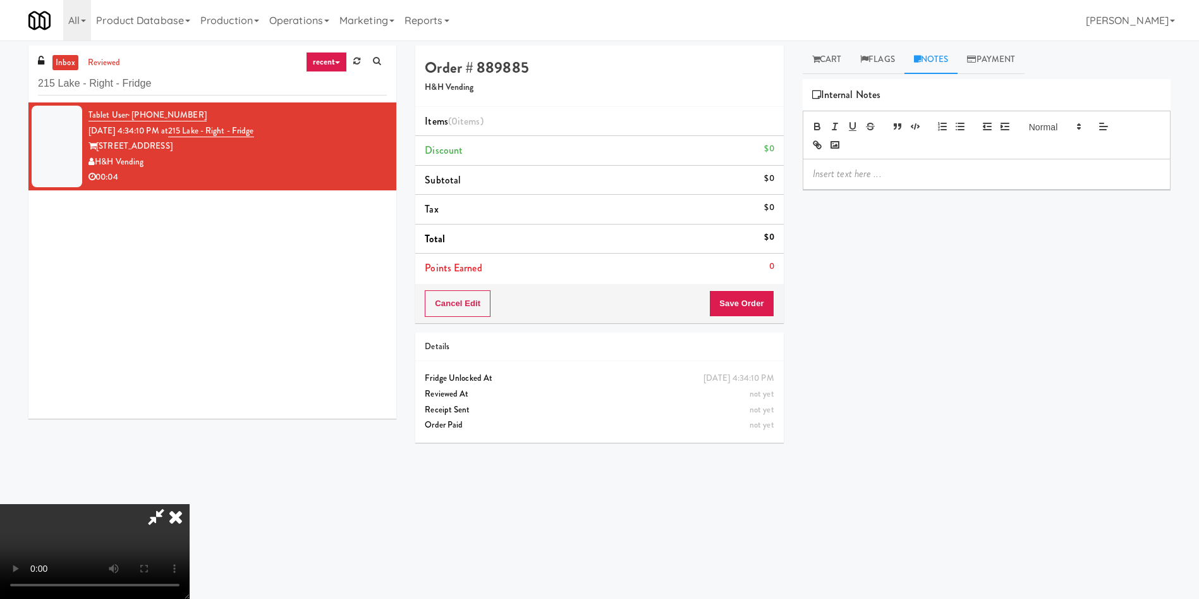
click at [932, 192] on div "Hide New Window Grab N' Go Inventory Planogram Delivered Alani Drink Cherry Slu…" at bounding box center [987, 316] width 368 height 474
click at [938, 175] on p at bounding box center [987, 174] width 348 height 14
click at [830, 58] on link "Cart" at bounding box center [827, 60] width 49 height 28
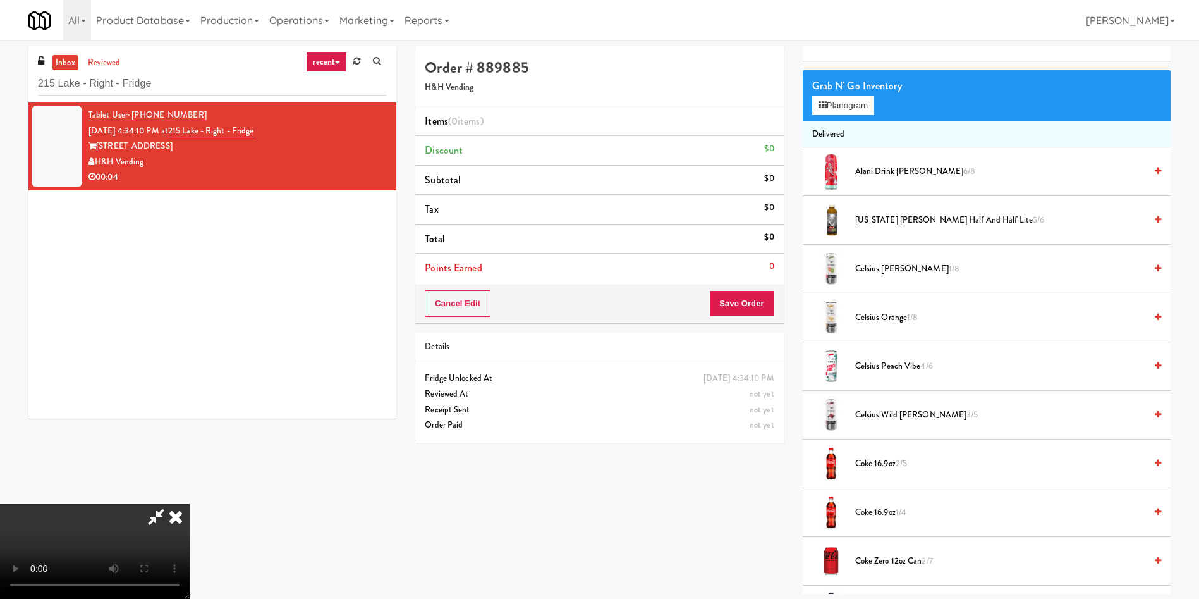
scroll to position [95, 0]
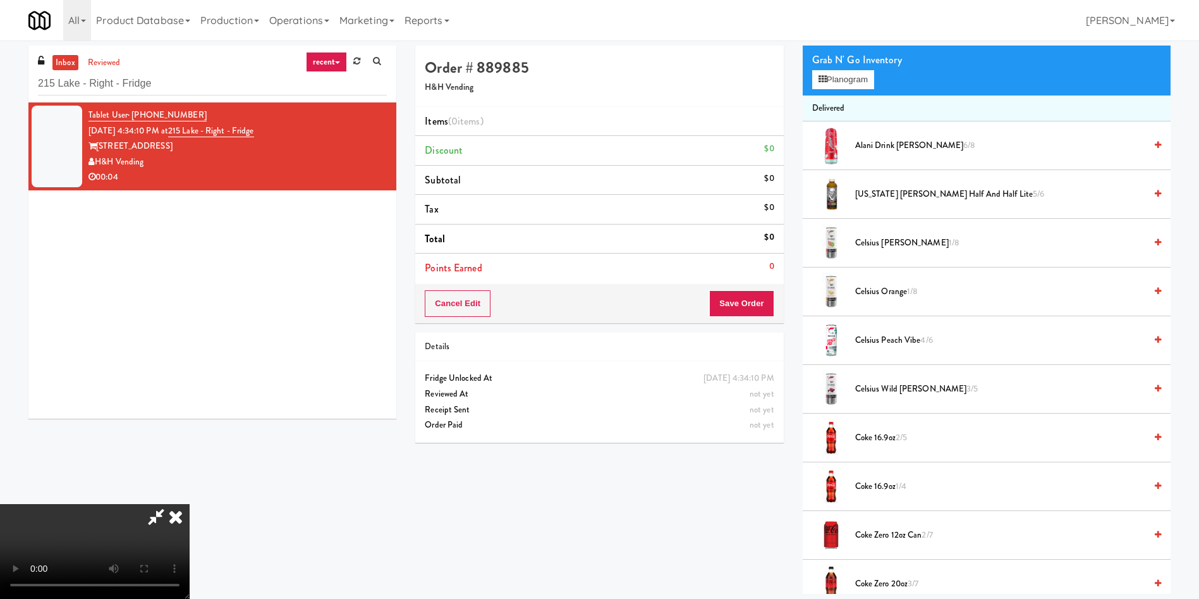
click at [190, 504] on video at bounding box center [95, 551] width 190 height 95
click at [881, 432] on span "Coke 16.9oz 2/5" at bounding box center [1000, 438] width 290 height 16
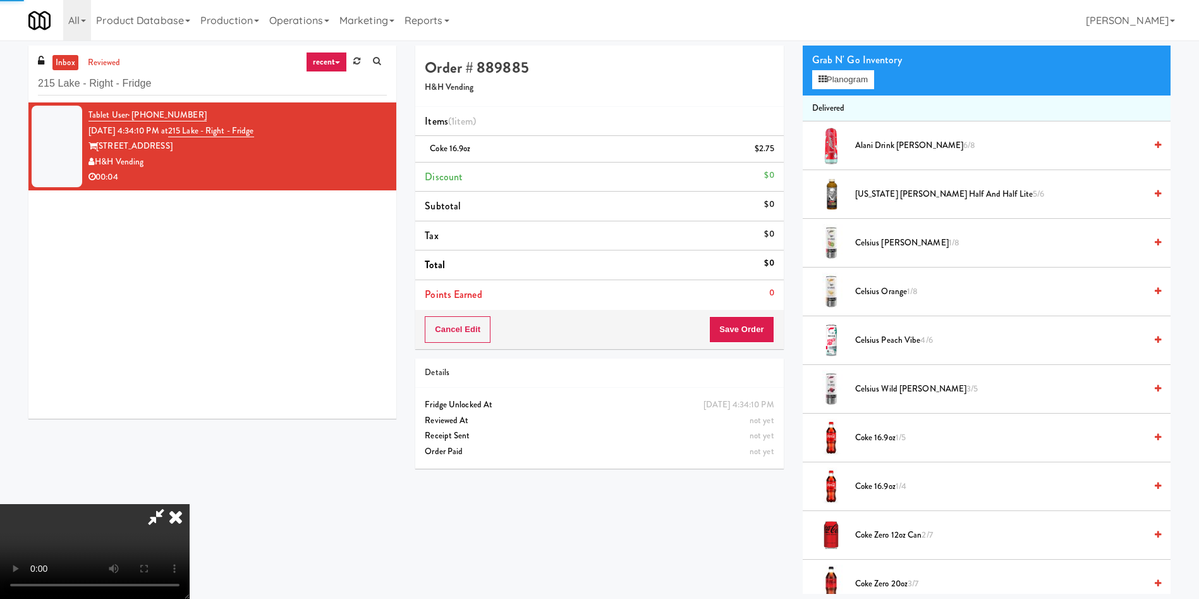
click at [190, 504] on video at bounding box center [95, 551] width 190 height 95
click at [727, 328] on button "Save Order" at bounding box center [741, 329] width 64 height 27
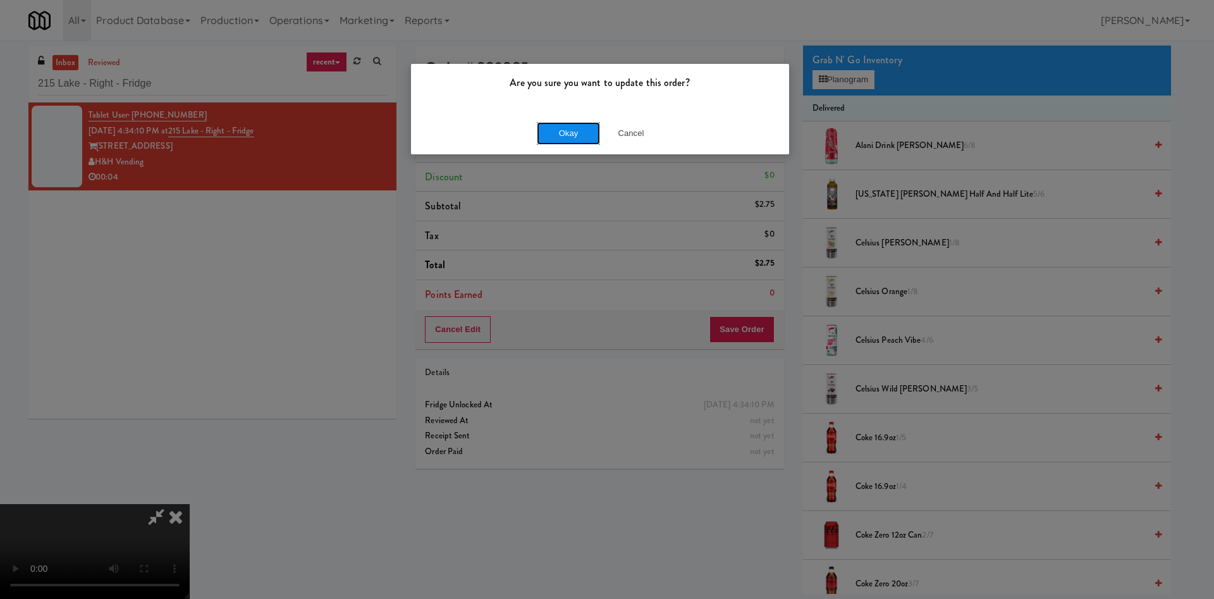
click at [553, 131] on button "Okay" at bounding box center [568, 133] width 63 height 23
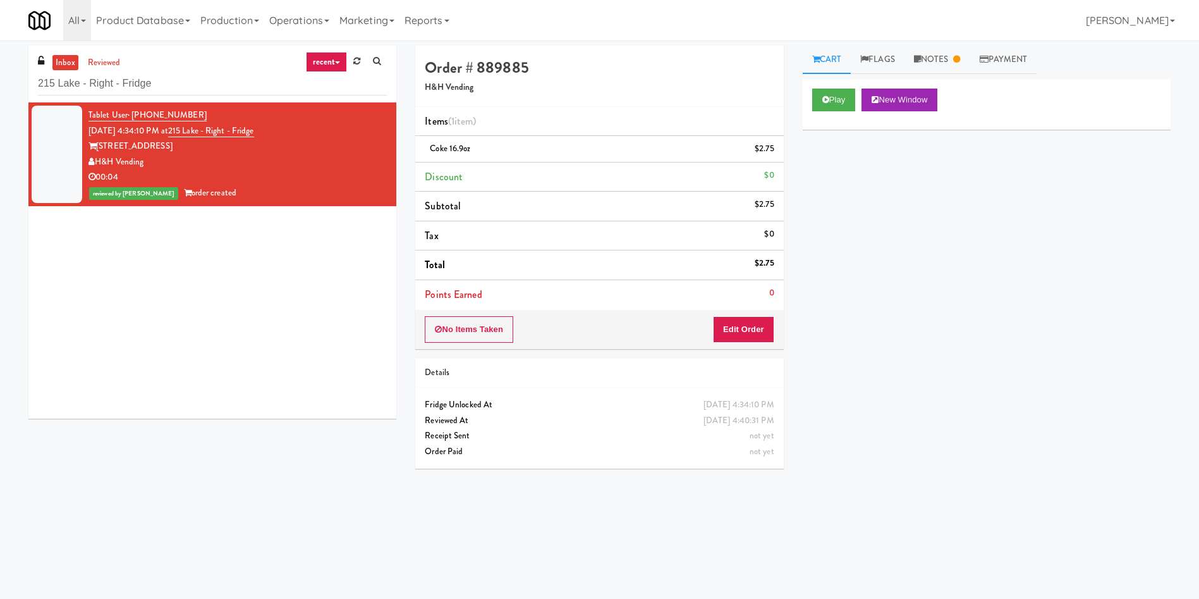
scroll to position [0, 0]
click at [211, 71] on div "215 Lake - Right - Fridge" at bounding box center [212, 83] width 349 height 25
drag, startPoint x: 212, startPoint y: 77, endPoint x: 0, endPoint y: 56, distance: 212.8
click at [0, 56] on div "inbox reviewed recent all unclear take inventory issue suspicious failed recent…" at bounding box center [599, 300] width 1199 height 508
paste input "Cortellucci Vaughan Hospital - near Emergency"
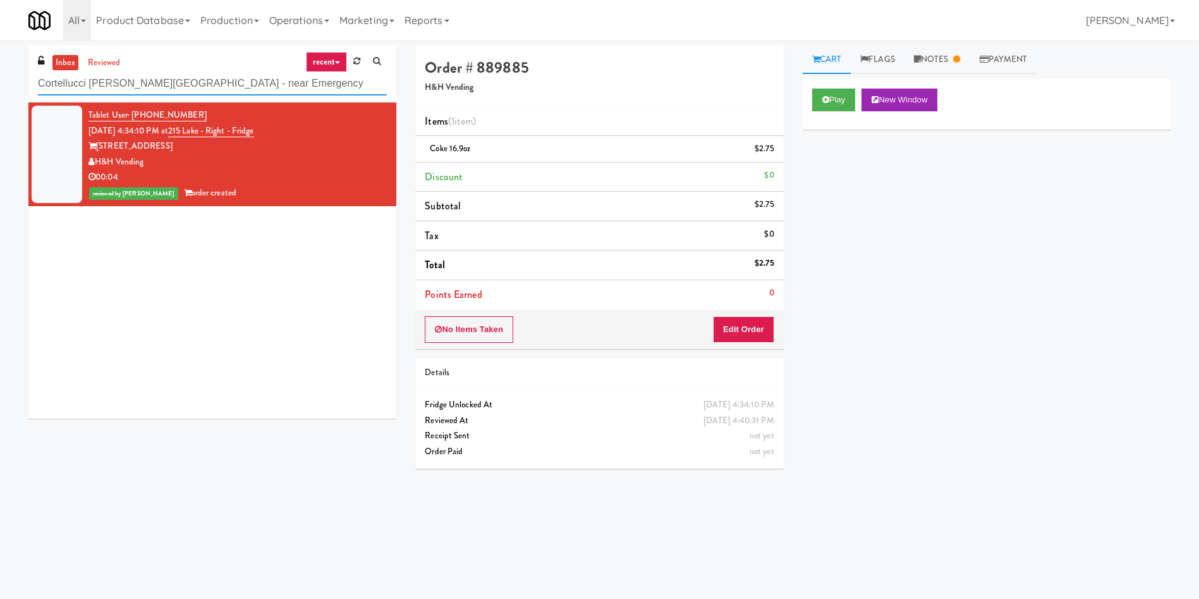
type input "Cortellucci Vaughan Hospital - near Emergency"
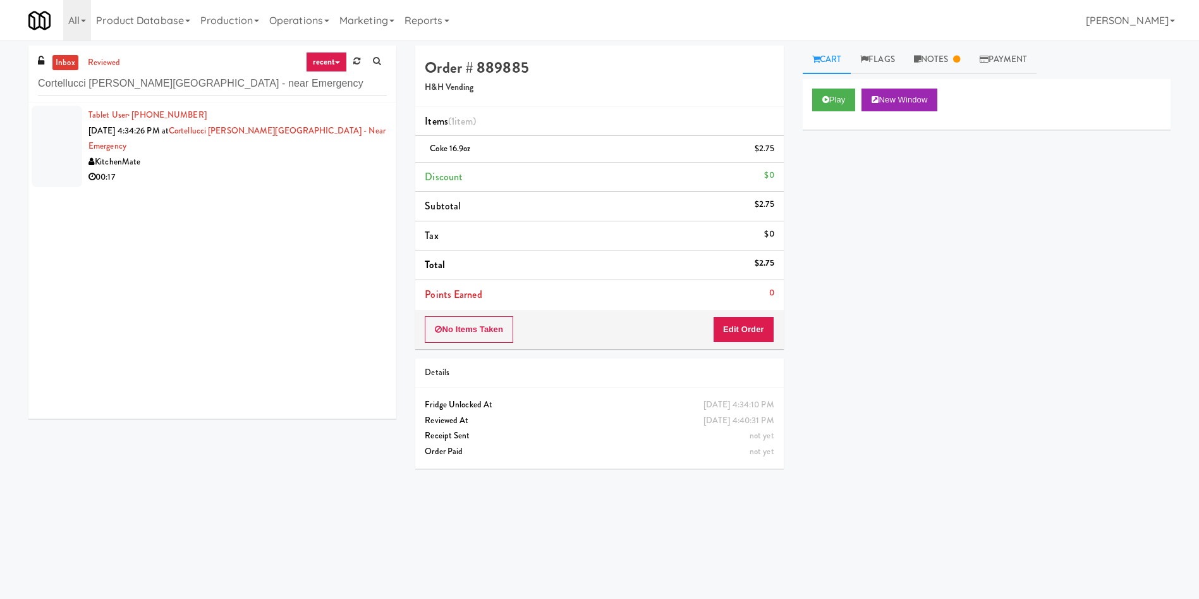
click at [70, 134] on div at bounding box center [57, 147] width 51 height 82
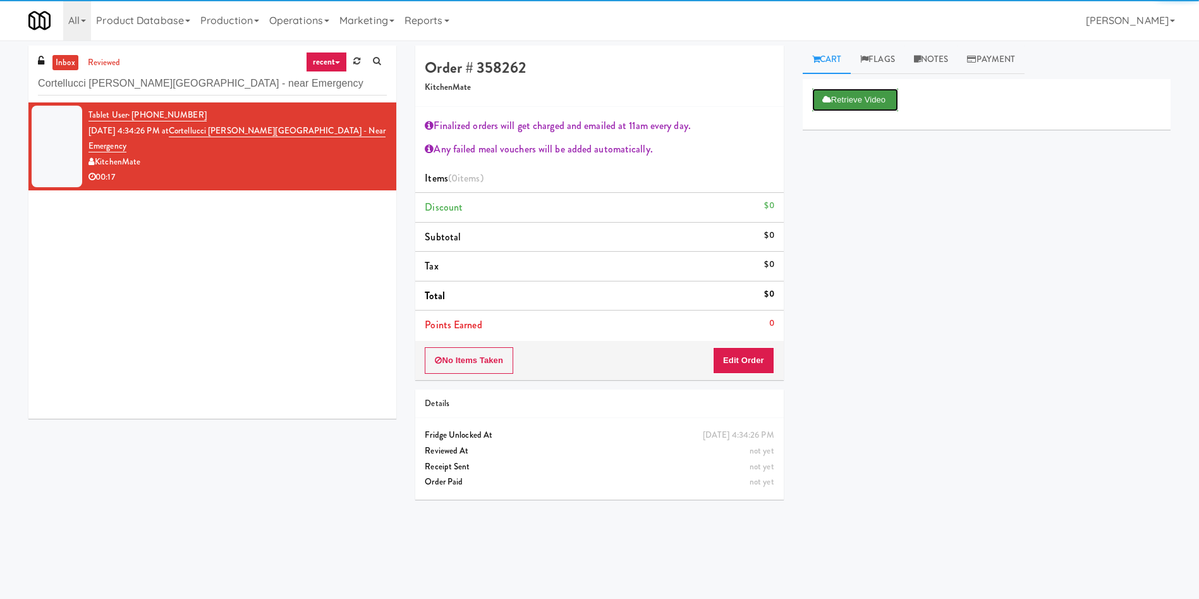
click at [843, 100] on button "Retrieve Video" at bounding box center [855, 100] width 86 height 23
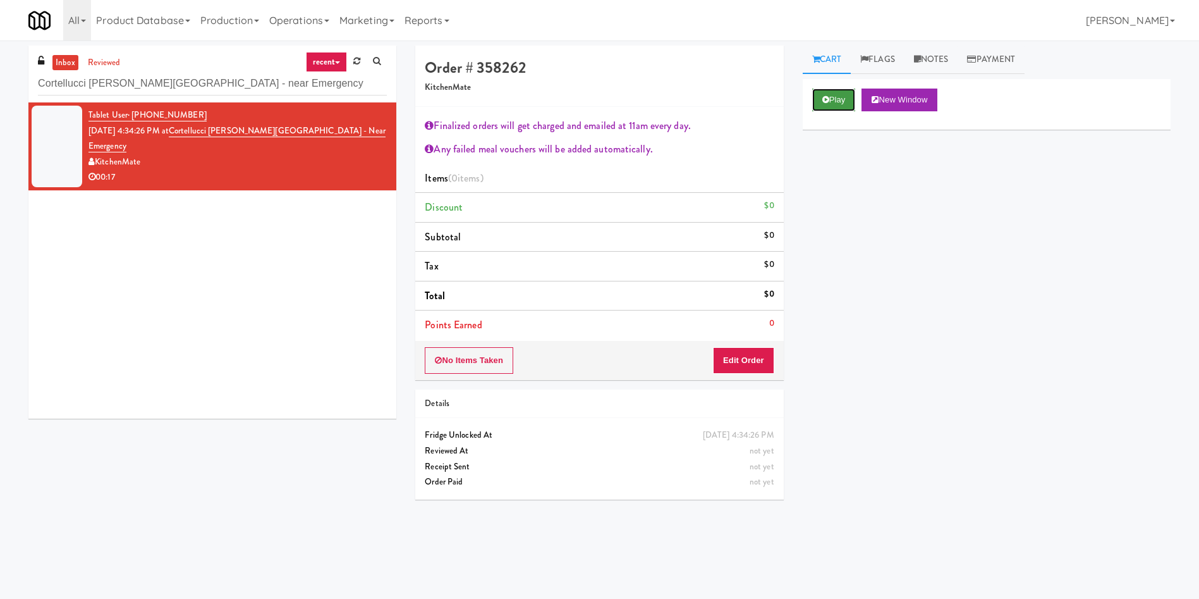
click at [845, 100] on button "Play" at bounding box center [834, 100] width 44 height 23
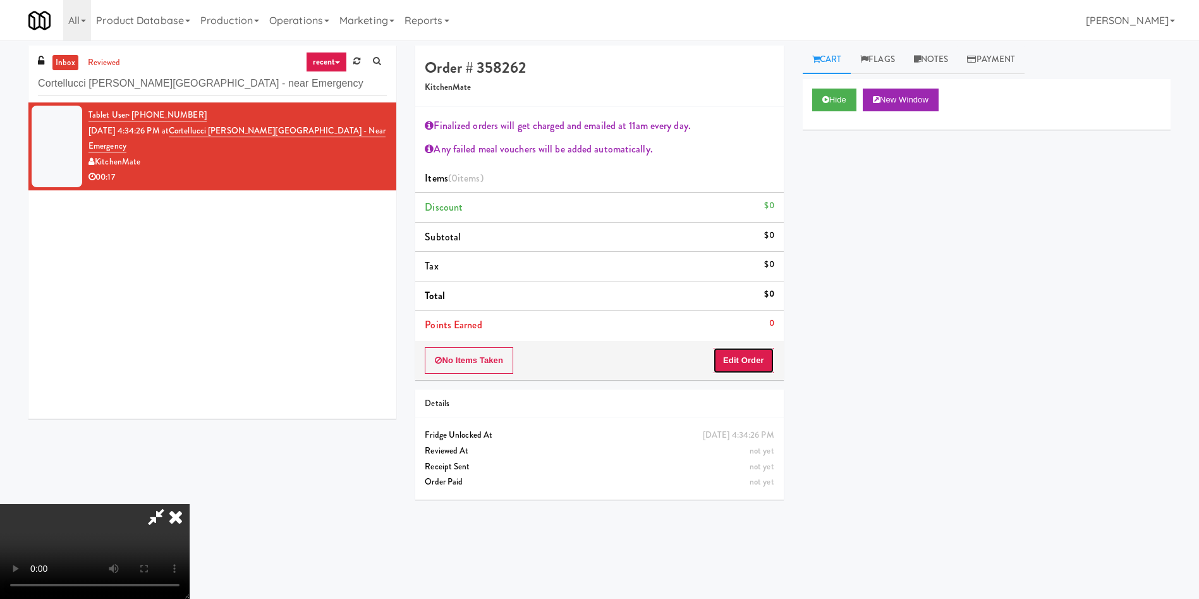
click at [721, 362] on button "Edit Order" at bounding box center [743, 360] width 61 height 27
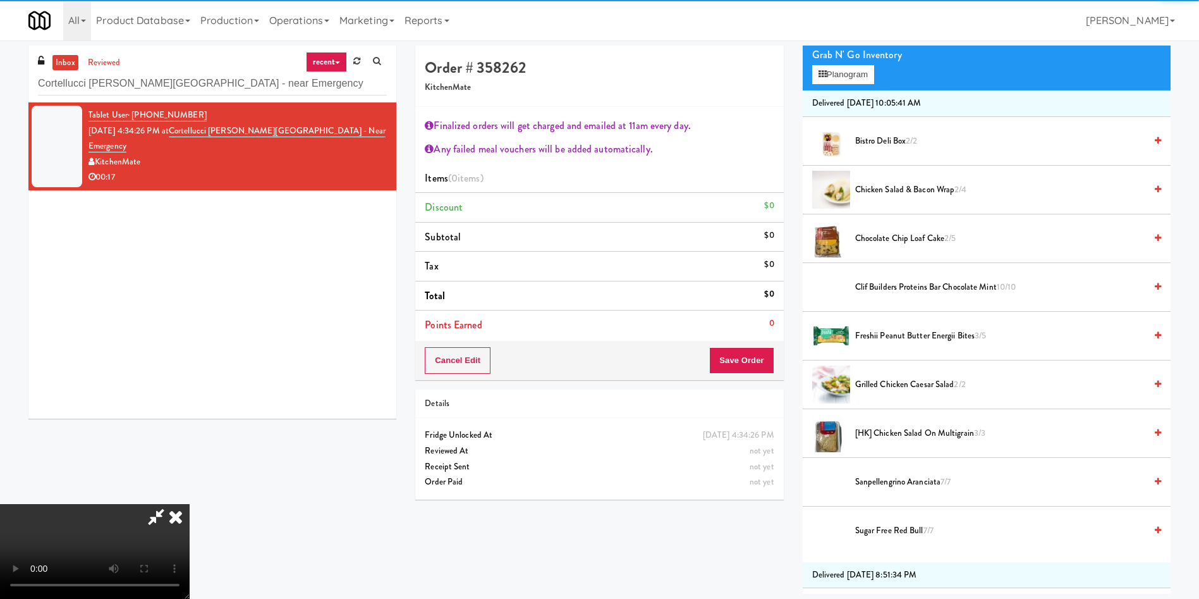
scroll to position [190, 0]
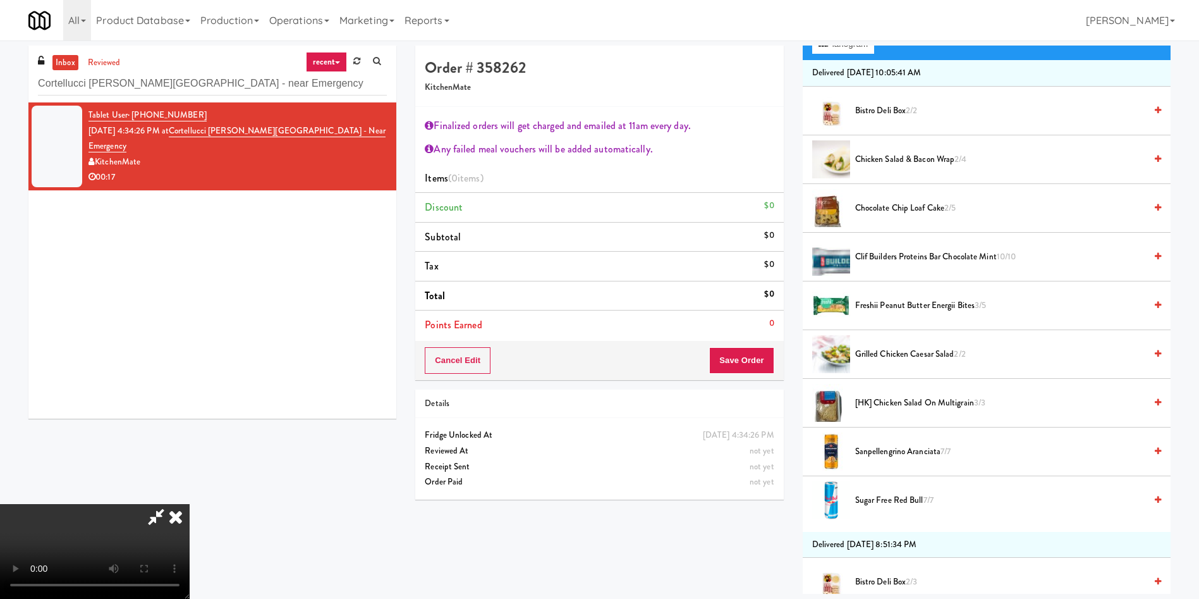
click at [916, 410] on li "[HK] Chicken Salad on Multigrain 3/3" at bounding box center [987, 403] width 368 height 49
click at [921, 406] on span "[HK] Chicken Salad on Multigrain 3/3" at bounding box center [1000, 403] width 290 height 16
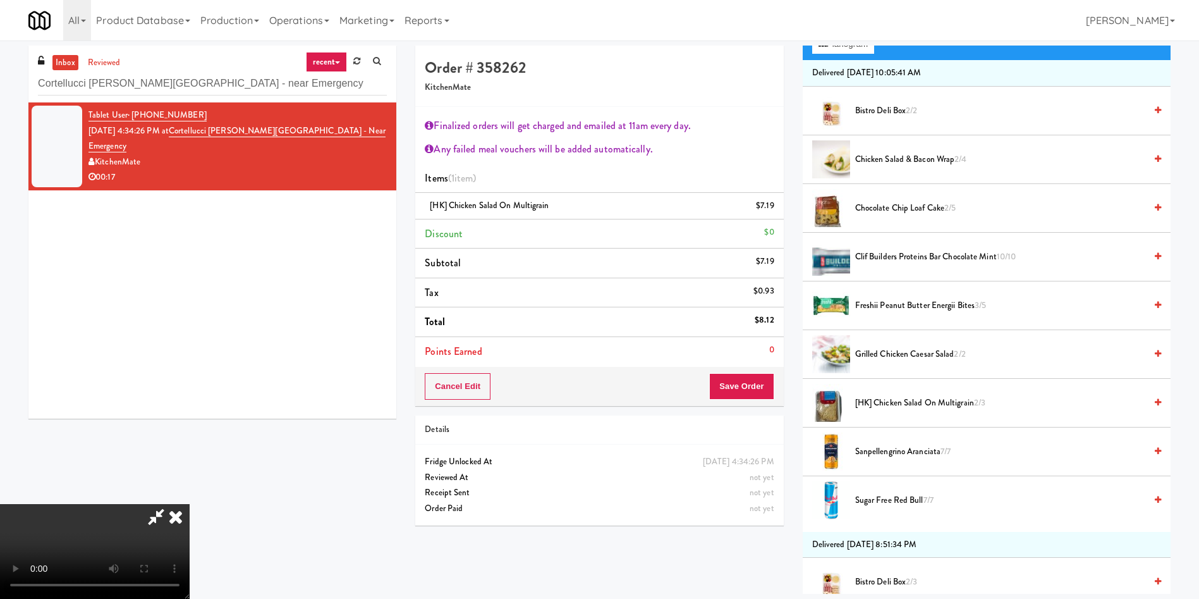
scroll to position [140, 0]
click at [735, 384] on button "Save Order" at bounding box center [741, 386] width 64 height 27
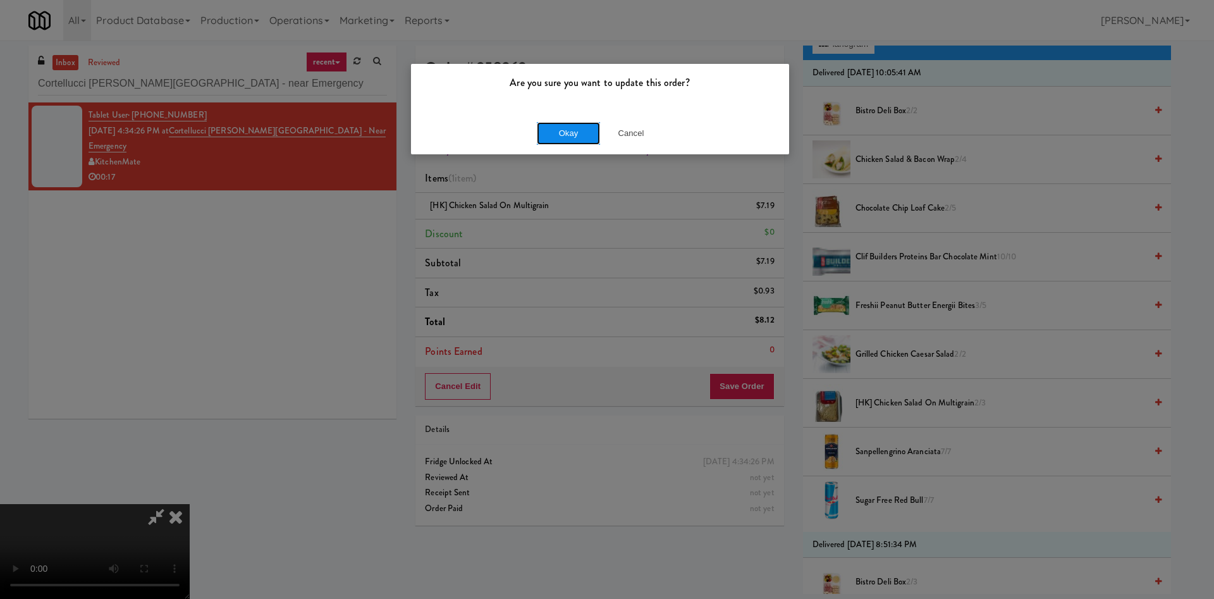
click at [547, 140] on button "Okay" at bounding box center [568, 133] width 63 height 23
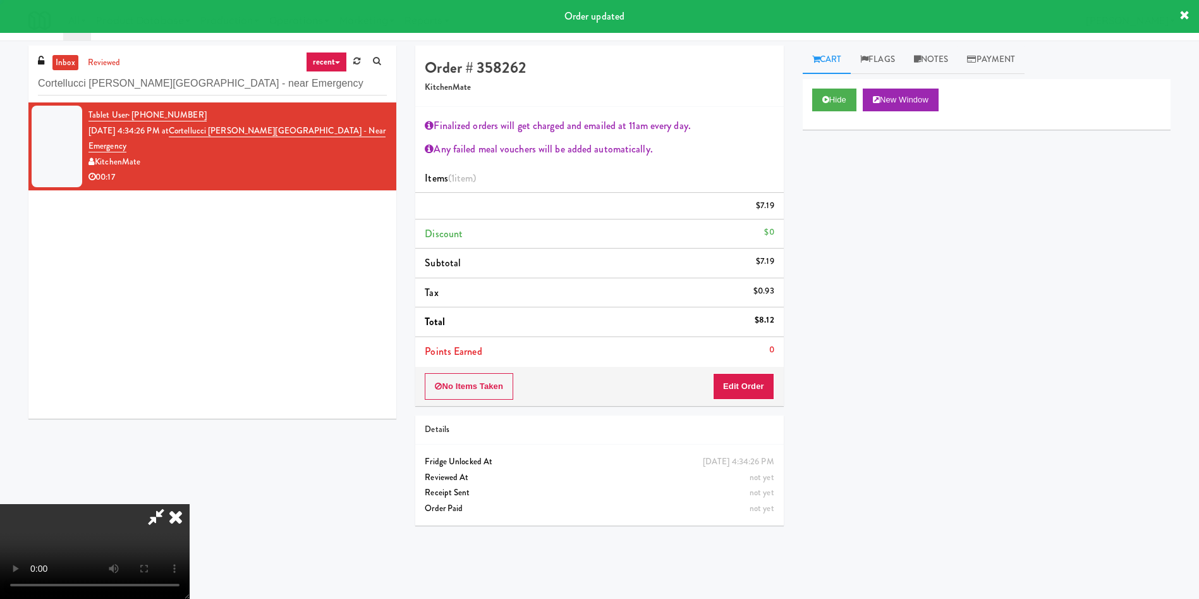
scroll to position [0, 0]
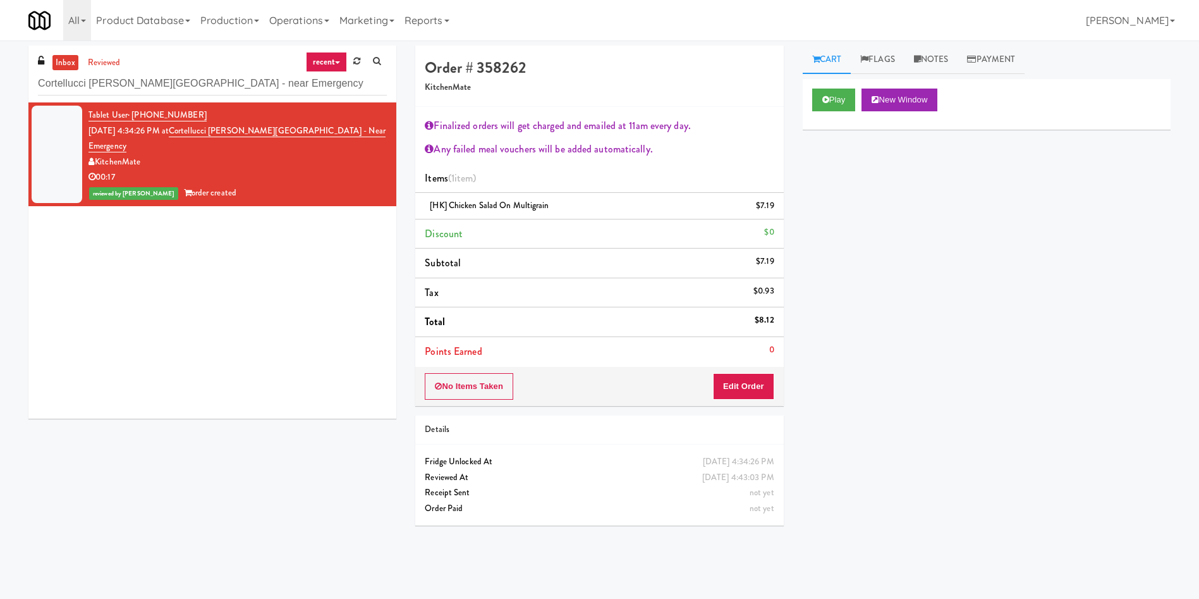
drag, startPoint x: 280, startPoint y: 97, endPoint x: 0, endPoint y: 97, distance: 280.1
click at [0, 97] on div "inbox reviewed recent all unclear take inventory issue suspicious failed recent…" at bounding box center [599, 300] width 1199 height 508
click at [238, 78] on input "Cortellucci Vaughan Hospital - near Emergency" at bounding box center [212, 83] width 349 height 23
drag, startPoint x: 263, startPoint y: 83, endPoint x: 0, endPoint y: 84, distance: 263.0
click at [0, 84] on div "inbox reviewed recent all unclear take inventory issue suspicious failed recent…" at bounding box center [599, 300] width 1199 height 508
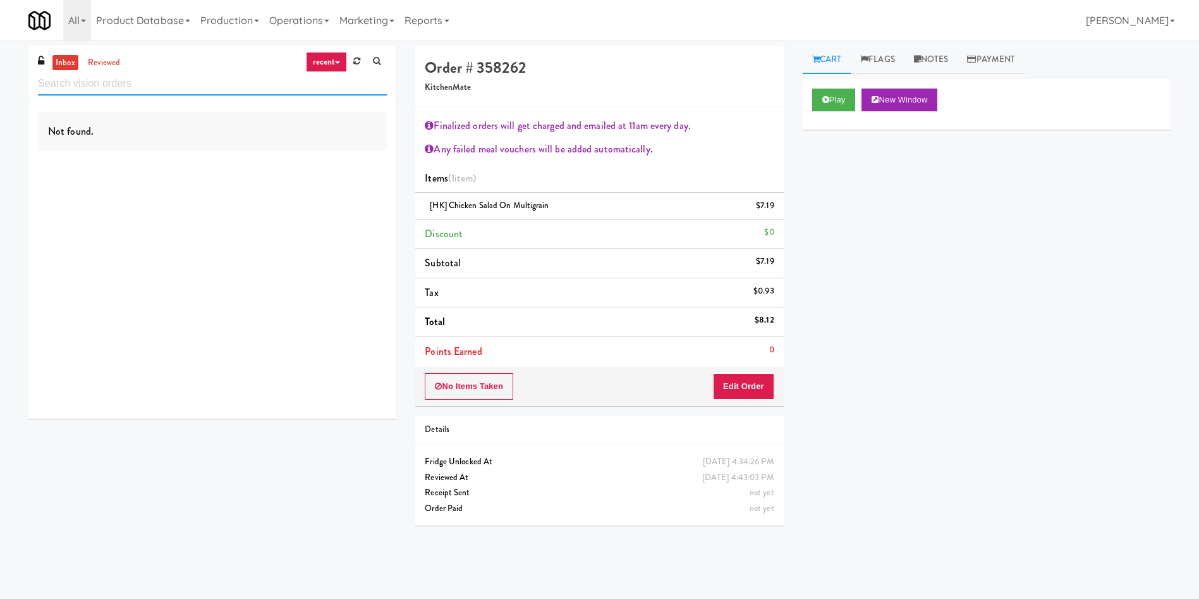
paste input "Market @ 3500 Steeles"
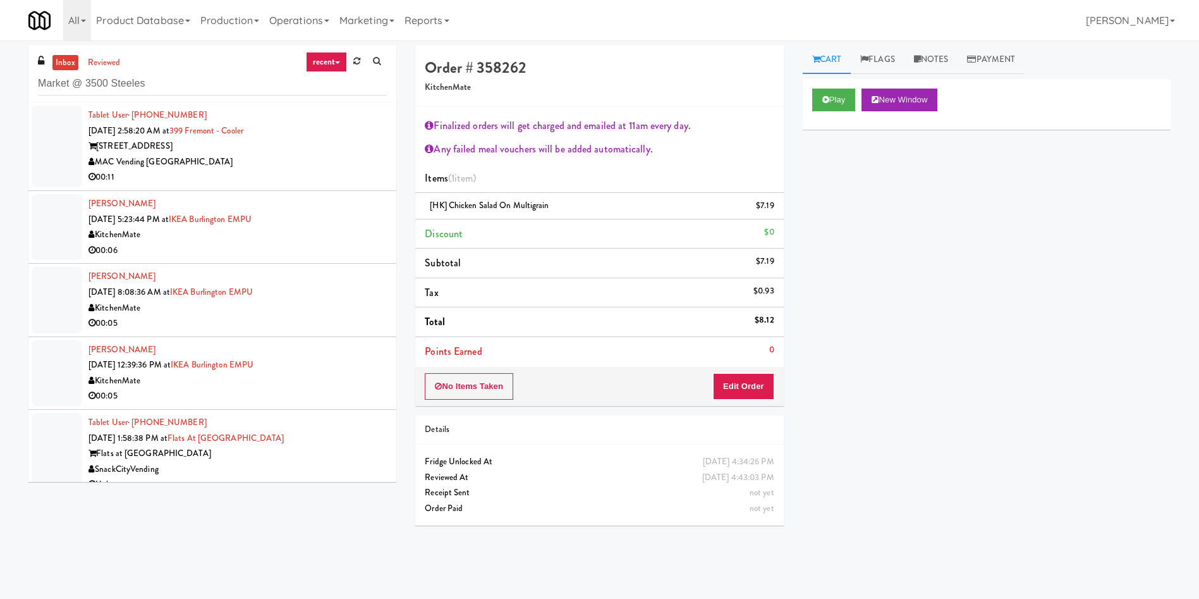
click at [68, 56] on link "inbox" at bounding box center [65, 63] width 26 height 16
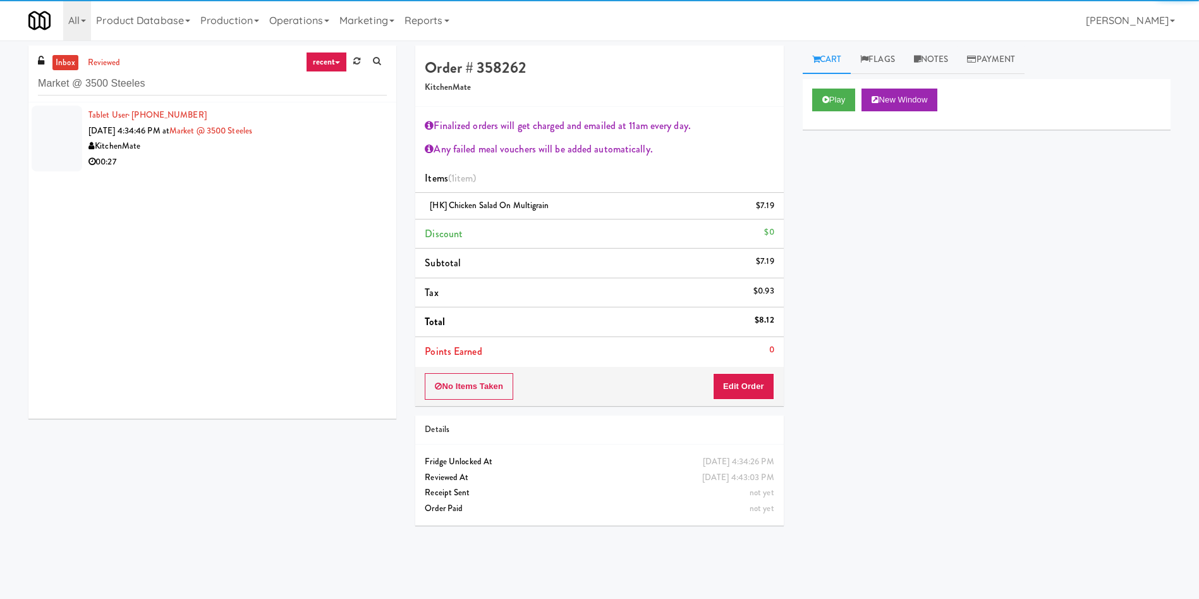
click at [43, 137] on div at bounding box center [57, 139] width 51 height 66
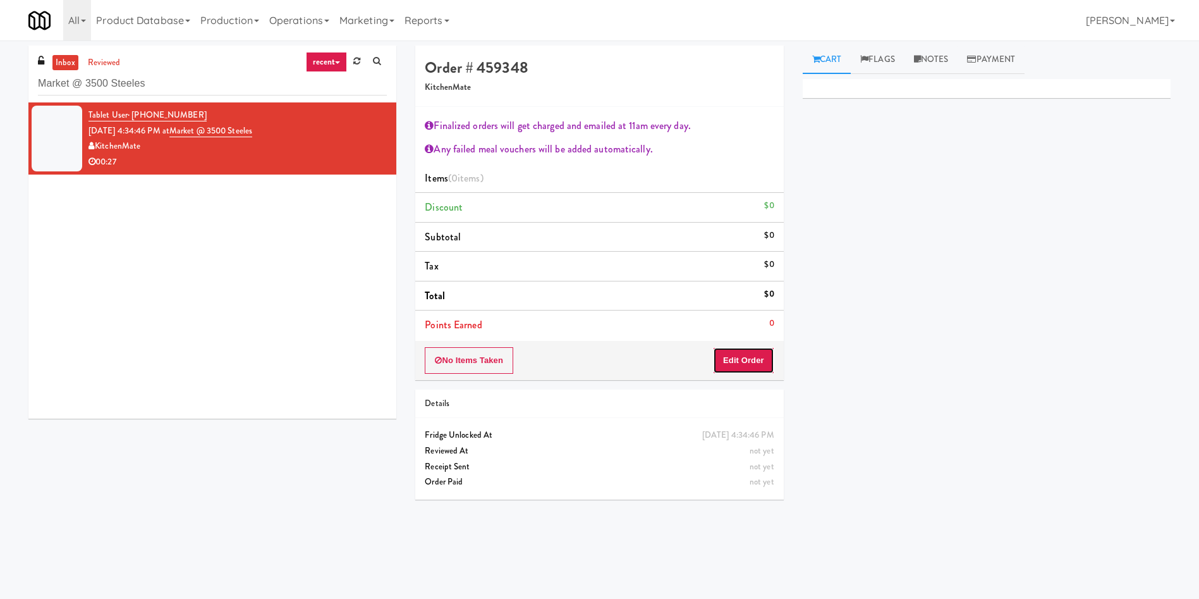
click at [754, 364] on button "Edit Order" at bounding box center [743, 360] width 61 height 27
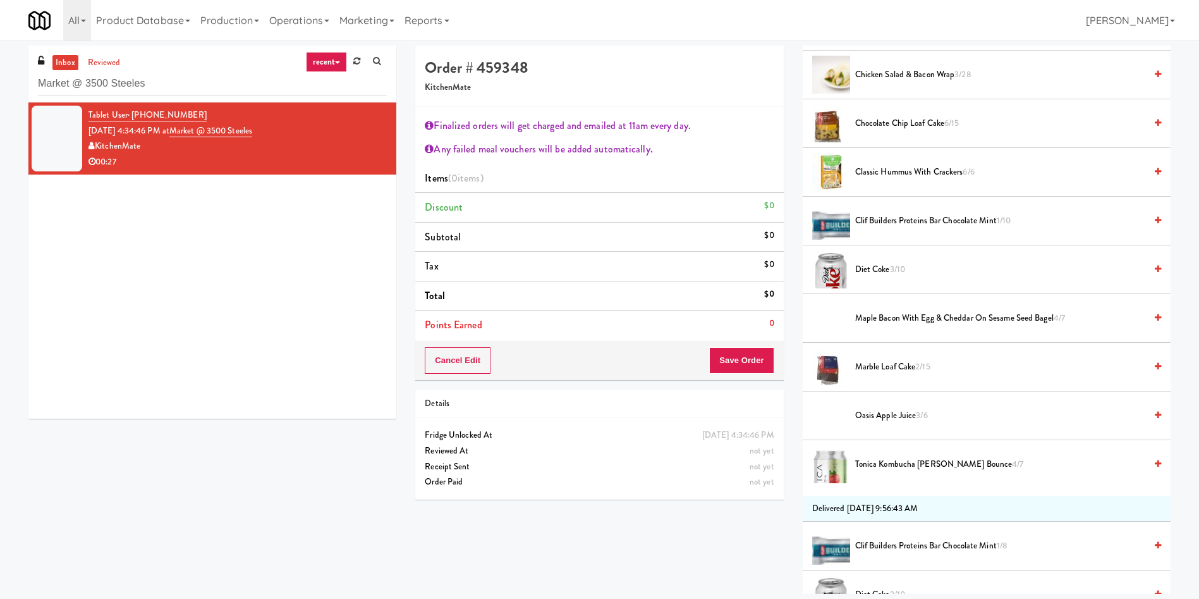
scroll to position [285, 0]
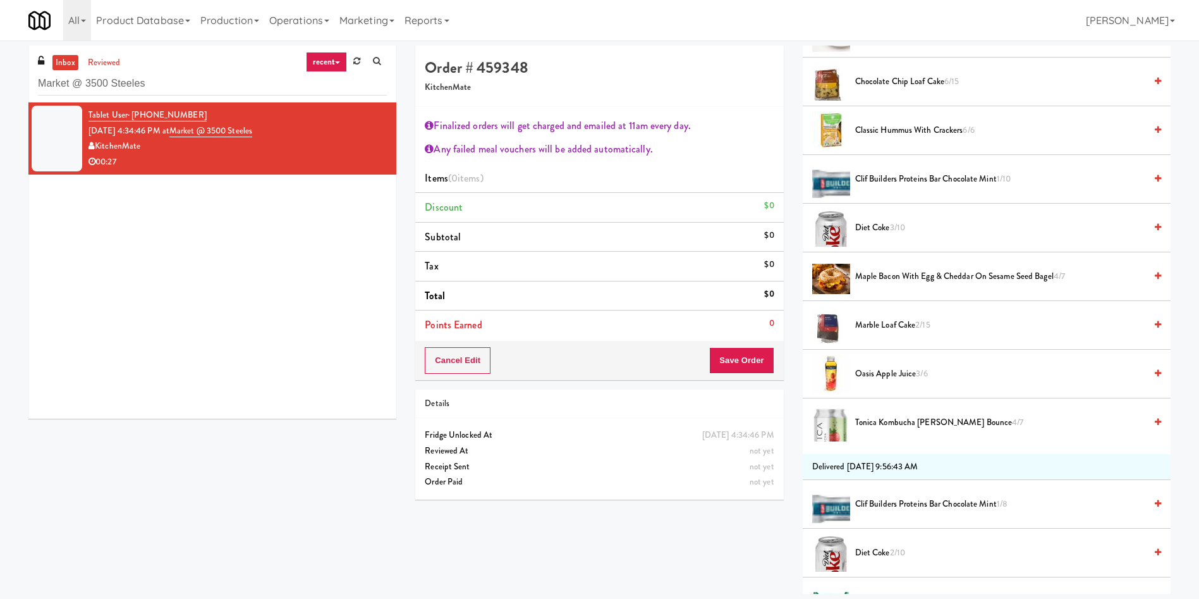
click at [907, 174] on span "Clif Builders proteins Bar Chocolate Mint 1/10" at bounding box center [1000, 179] width 290 height 16
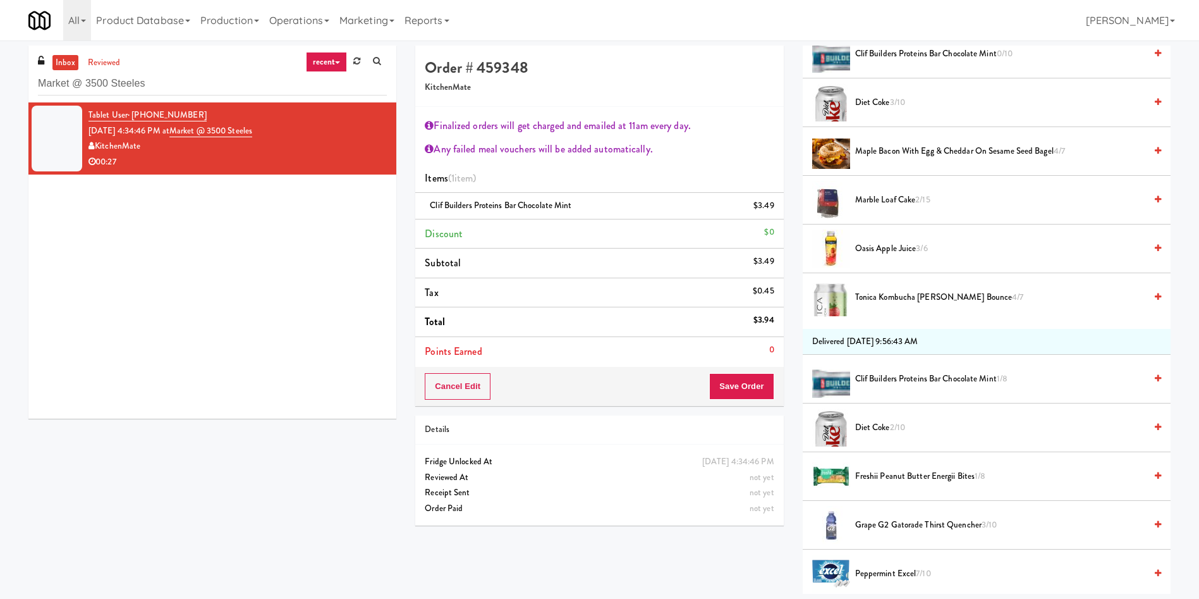
scroll to position [379, 0]
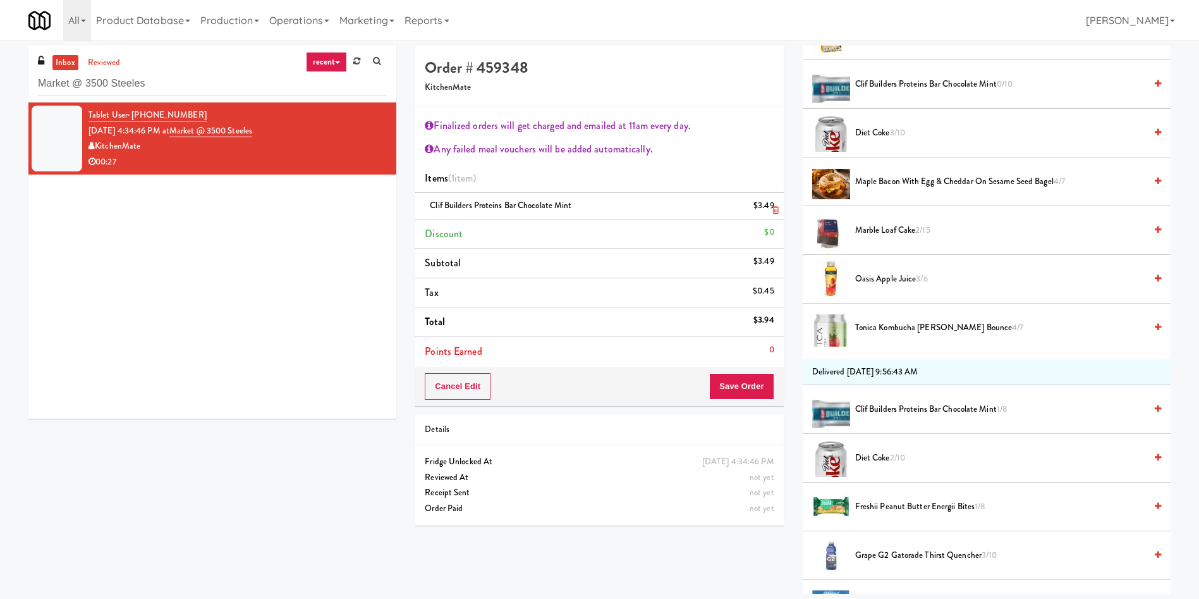
click at [764, 206] on div "$3.49" at bounding box center [764, 206] width 21 height 16
click at [771, 200] on div "$3.49" at bounding box center [764, 206] width 21 height 16
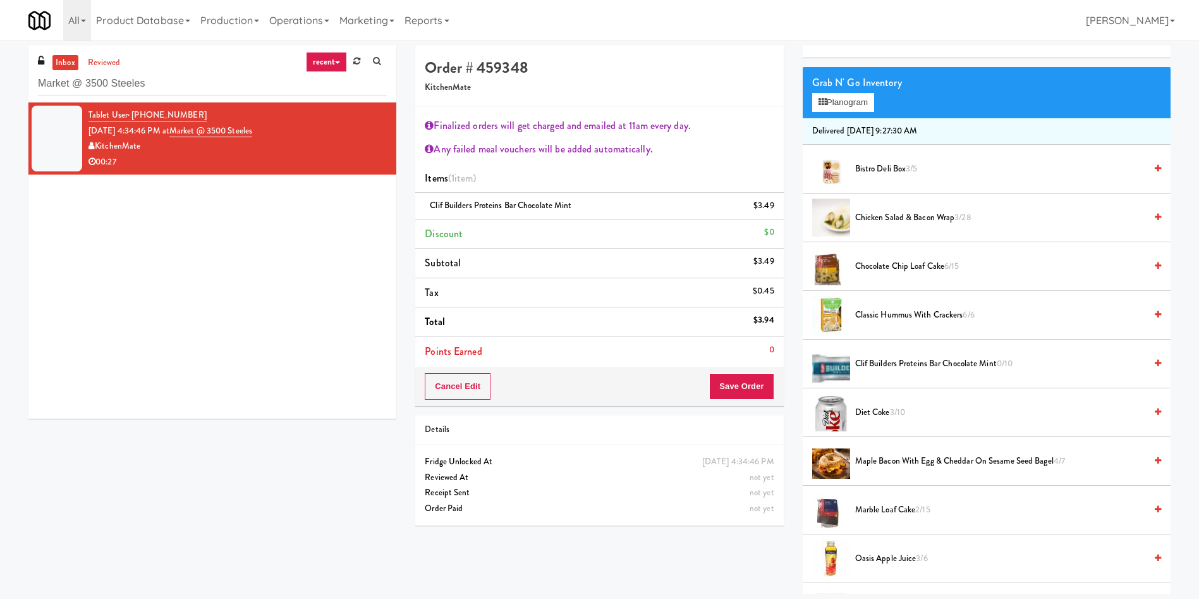
scroll to position [95, 0]
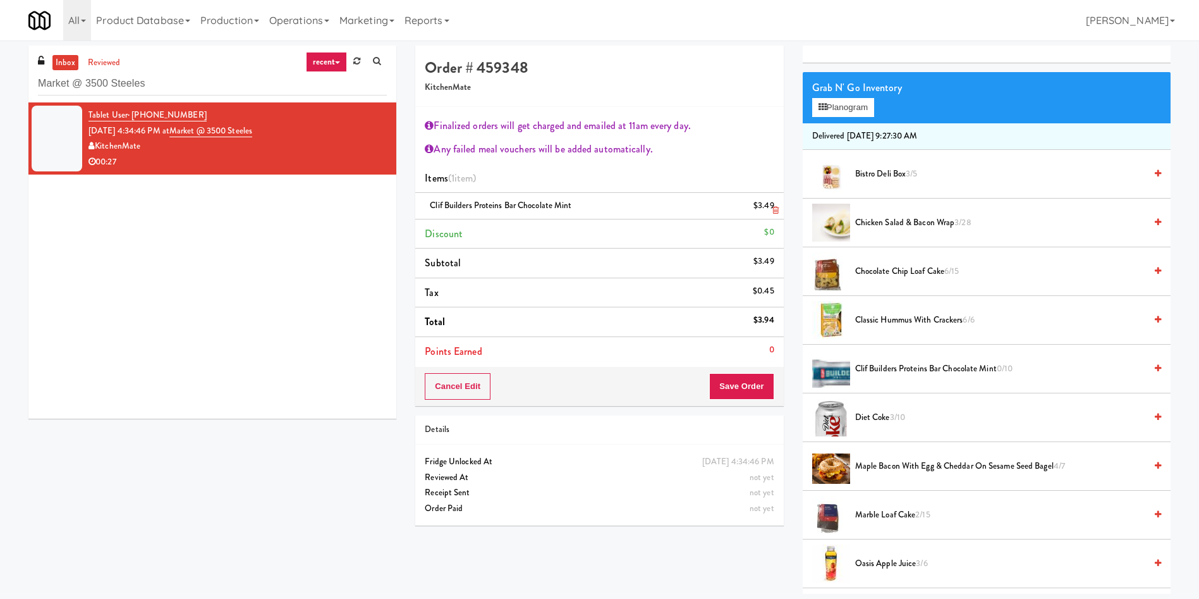
click at [770, 207] on link at bounding box center [773, 211] width 11 height 16
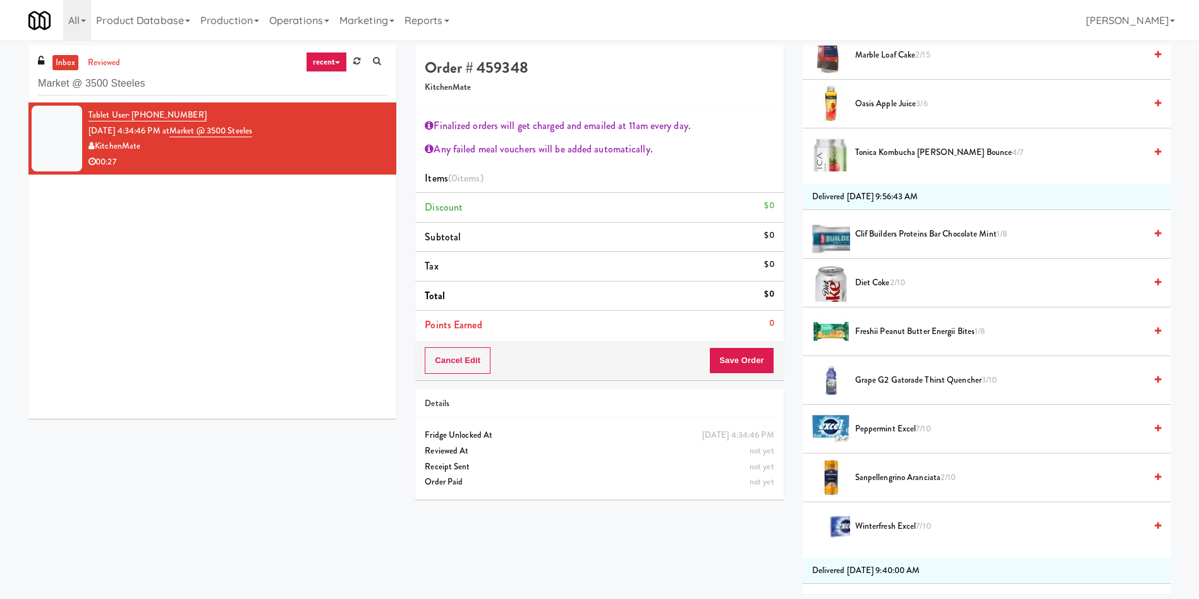
scroll to position [379, 0]
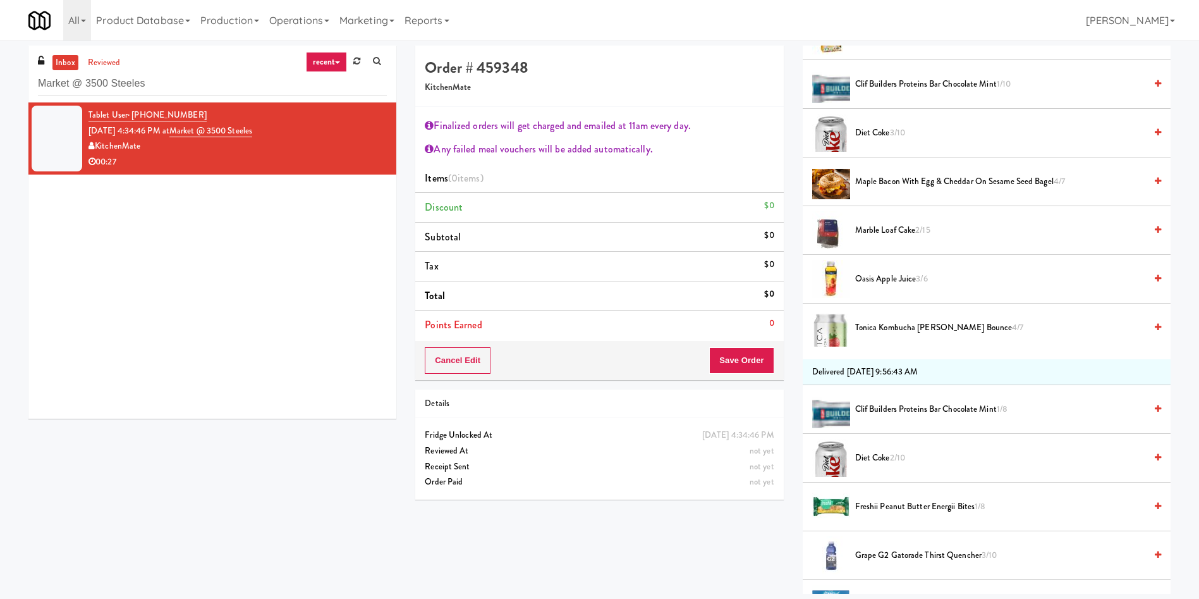
click at [907, 407] on span "Clif Builders proteins Bar Chocolate Mint 1/8" at bounding box center [1000, 410] width 290 height 16
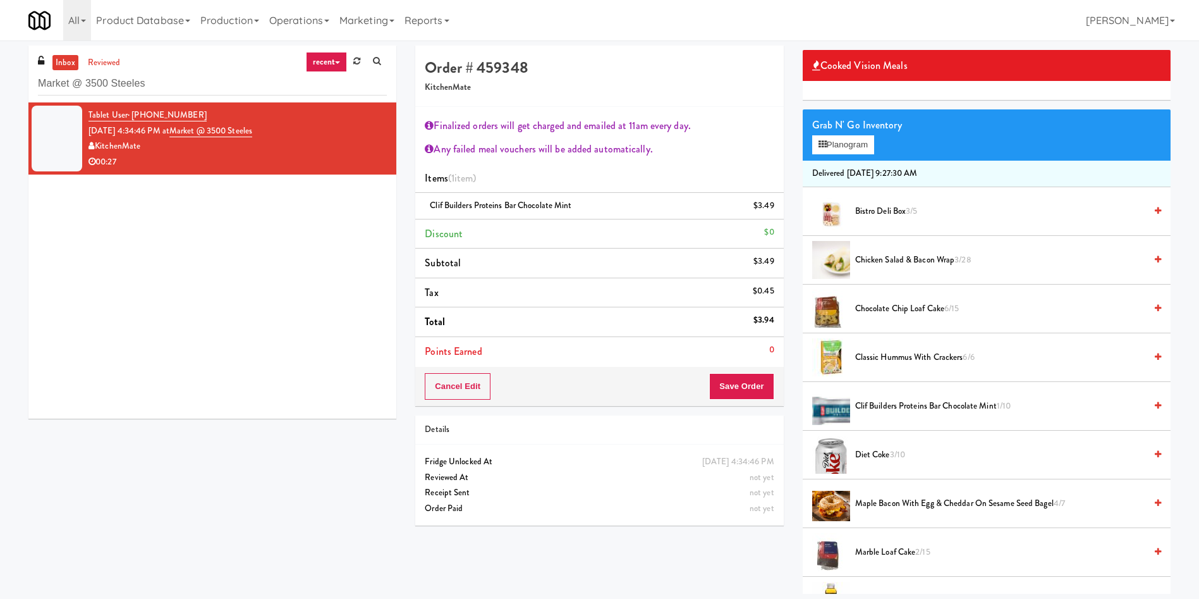
scroll to position [0, 0]
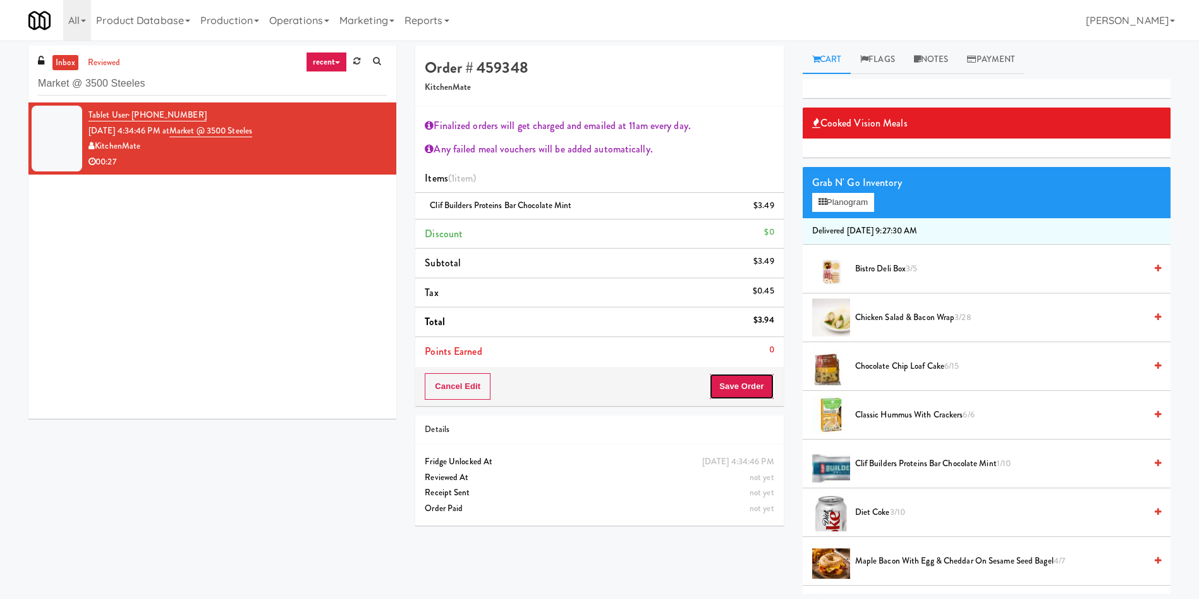
click at [754, 392] on button "Save Order" at bounding box center [741, 386] width 64 height 27
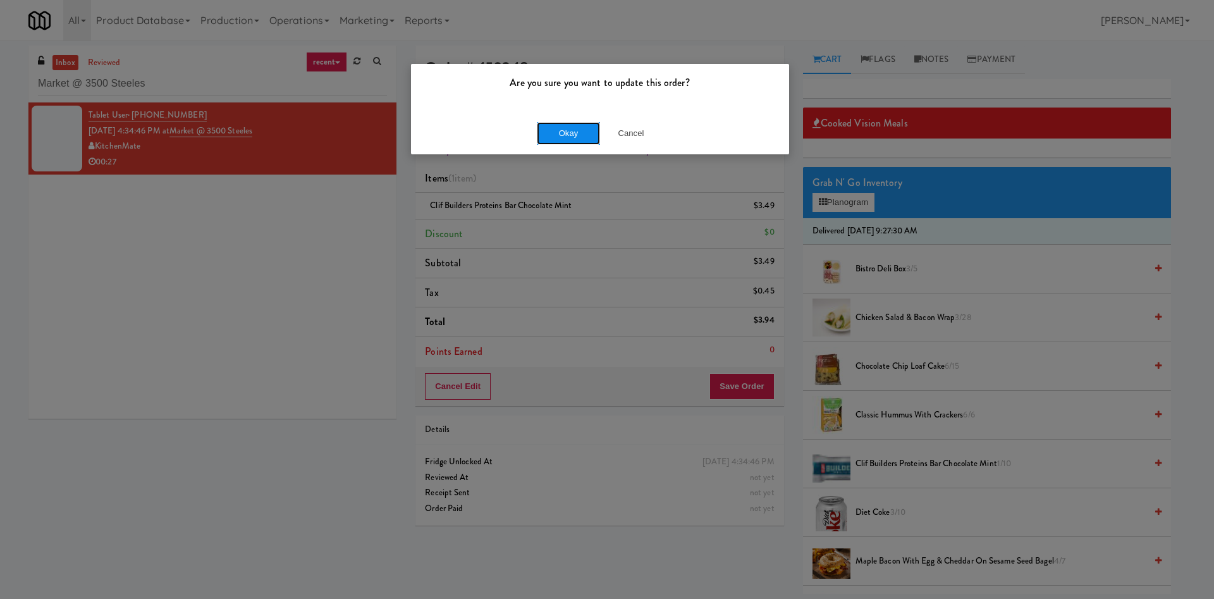
click at [566, 138] on button "Okay" at bounding box center [568, 133] width 63 height 23
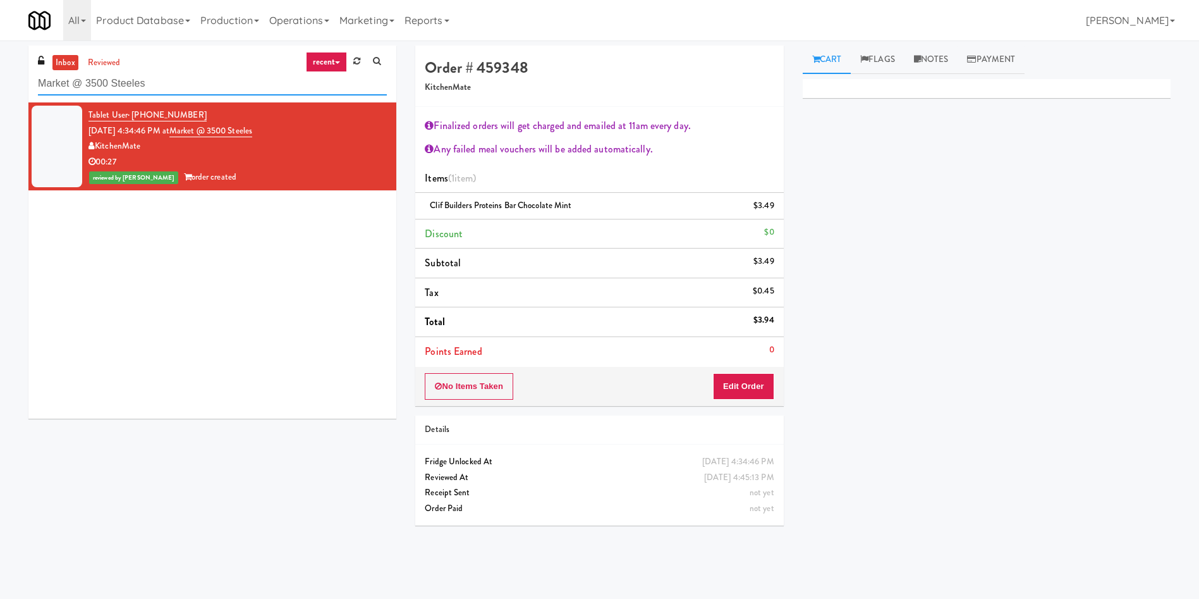
drag, startPoint x: 204, startPoint y: 80, endPoint x: 0, endPoint y: 61, distance: 204.5
click at [0, 64] on div "inbox reviewed recent all unclear take inventory issue suspicious failed recent…" at bounding box center [599, 300] width 1199 height 508
paste input "IKEA Burlington Store"
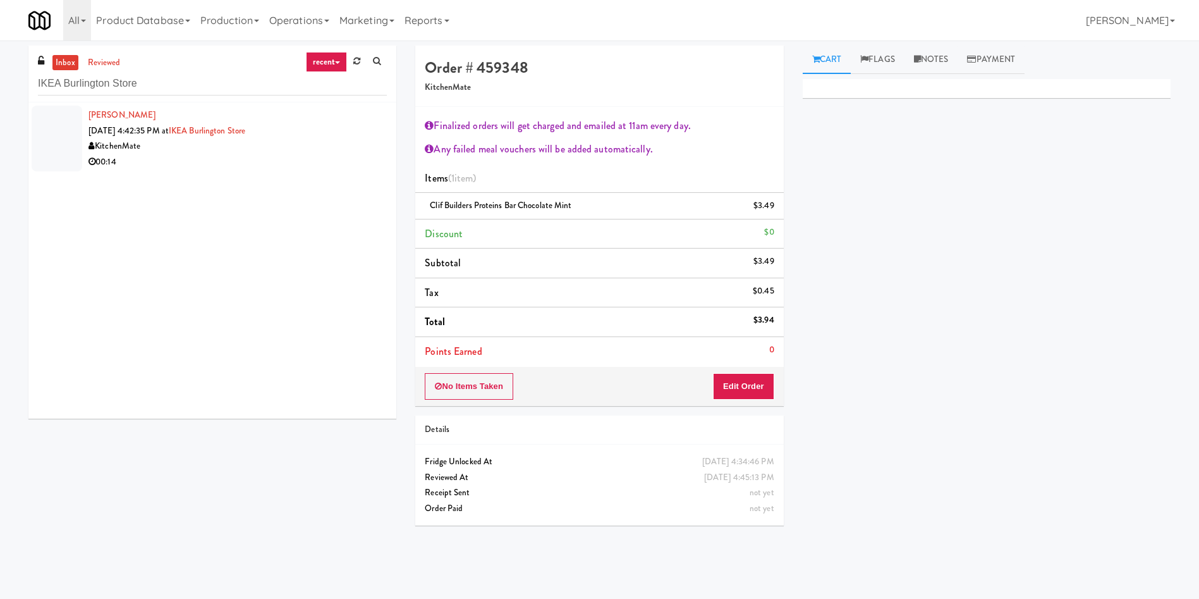
click at [73, 143] on div at bounding box center [57, 139] width 51 height 66
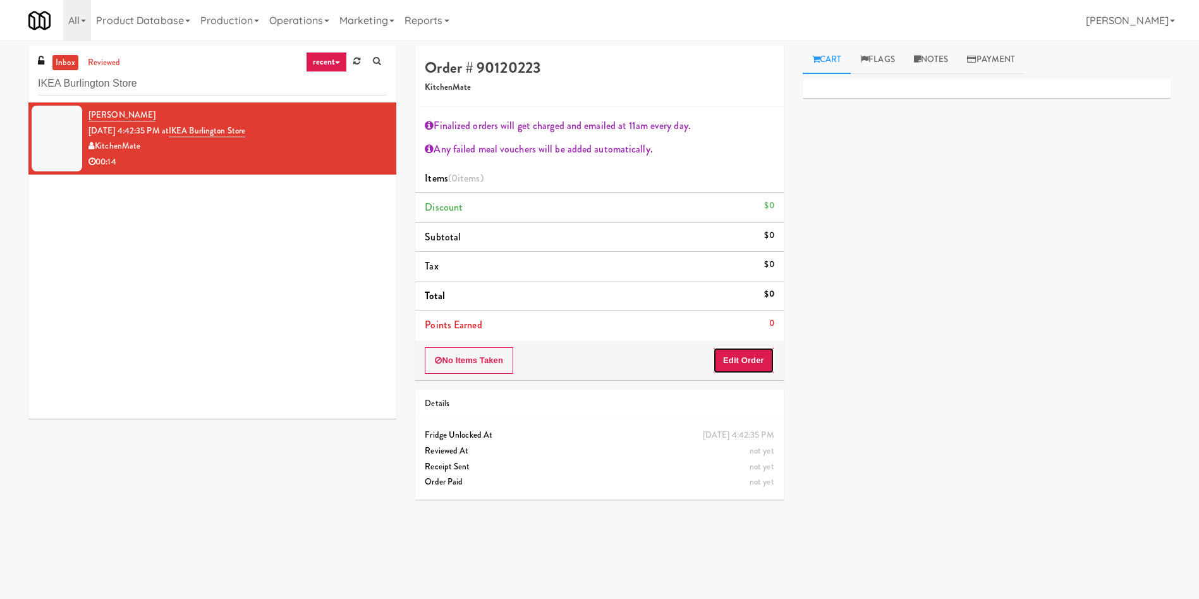
click at [747, 364] on button "Edit Order" at bounding box center [743, 360] width 61 height 27
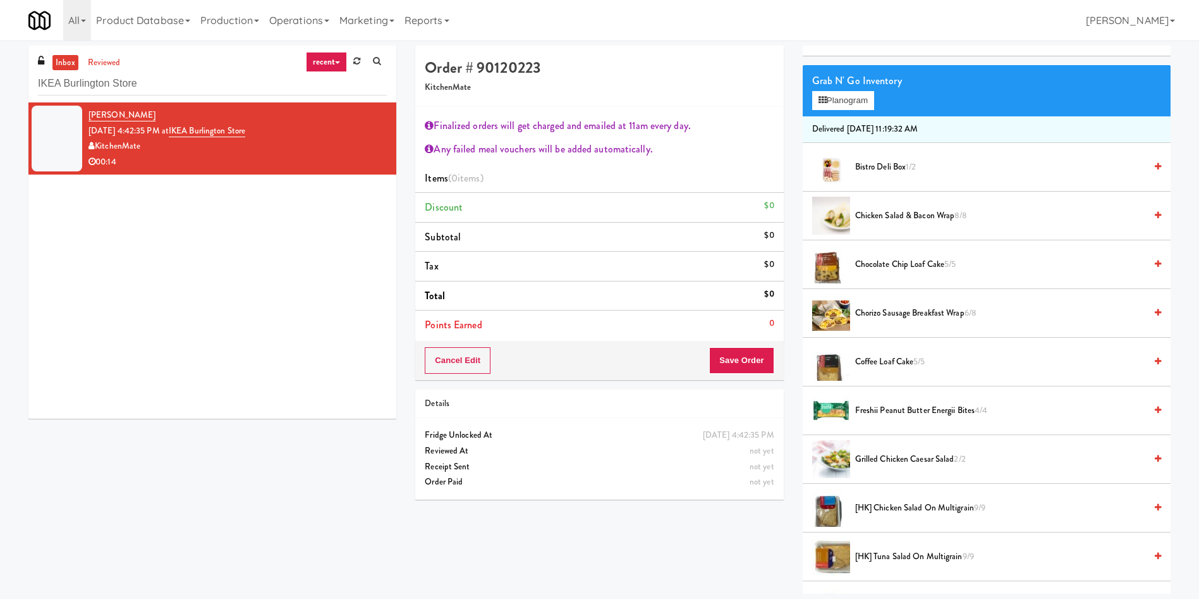
scroll to position [379, 0]
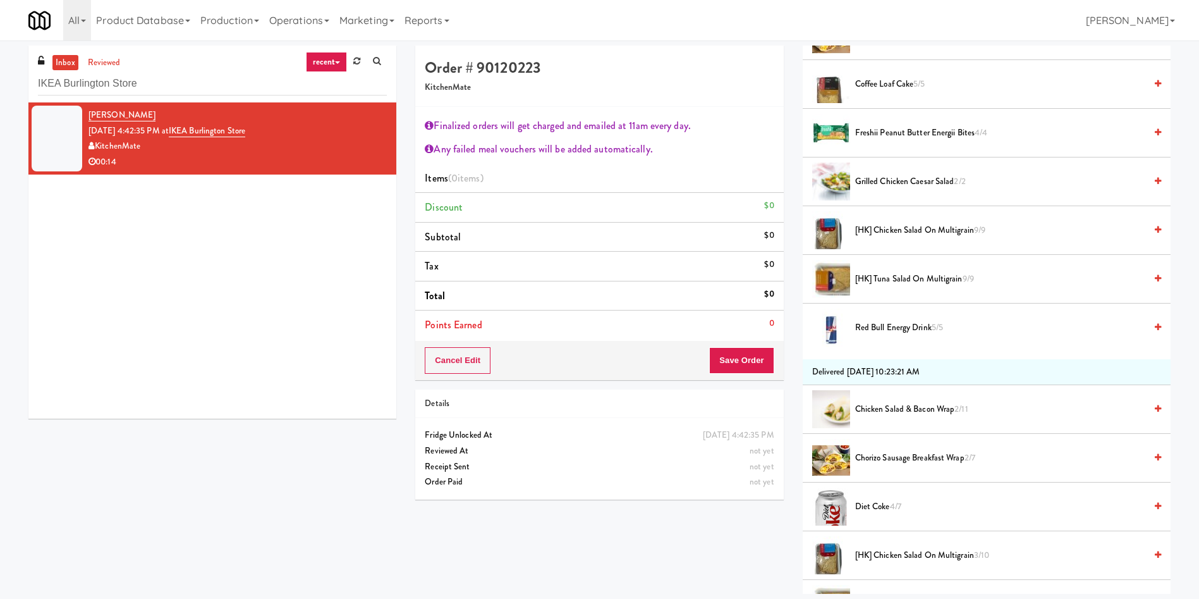
click at [898, 549] on span "[HK] Chicken Salad on Multigrain 3/10" at bounding box center [1000, 556] width 290 height 16
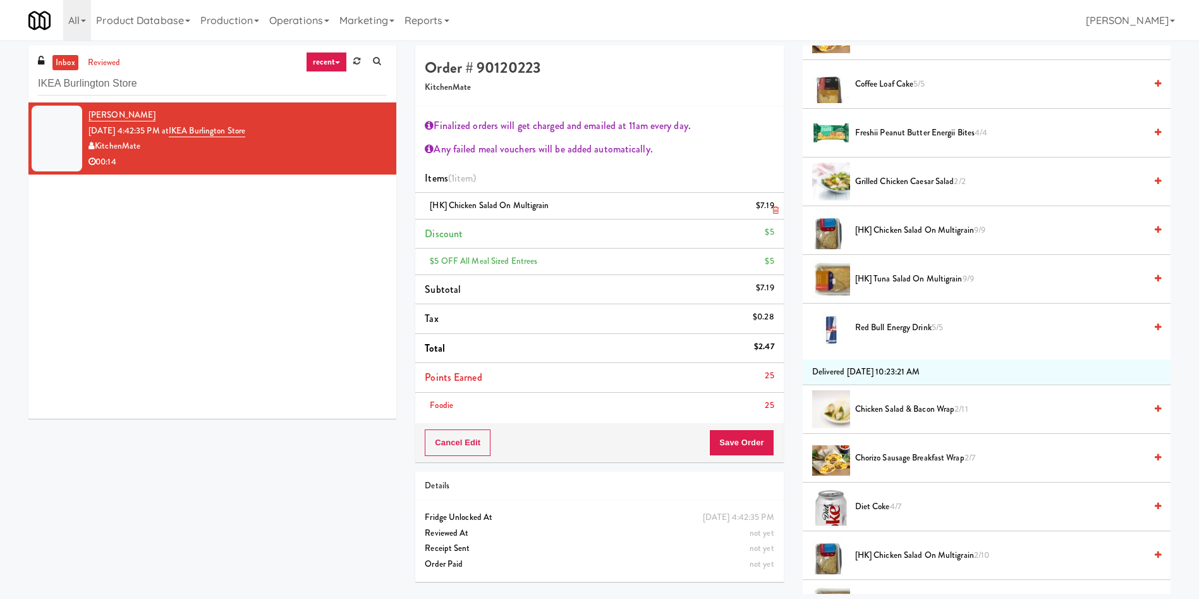
click at [774, 209] on icon at bounding box center [776, 210] width 6 height 8
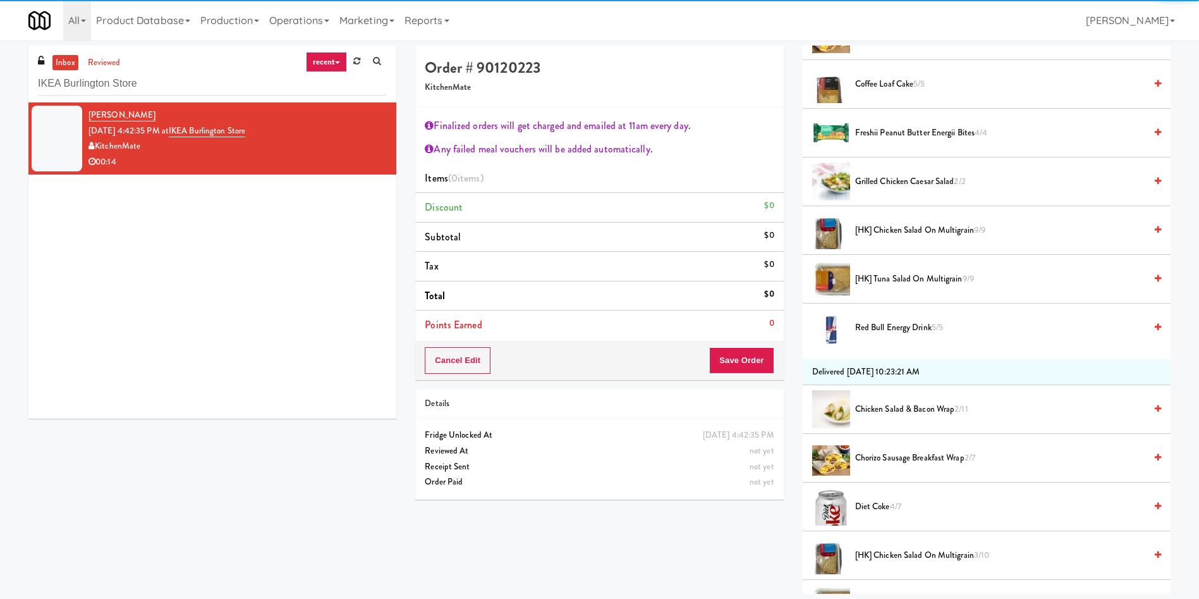
click at [912, 232] on span "[HK] Chicken Salad on Multigrain 9/9" at bounding box center [1000, 231] width 290 height 16
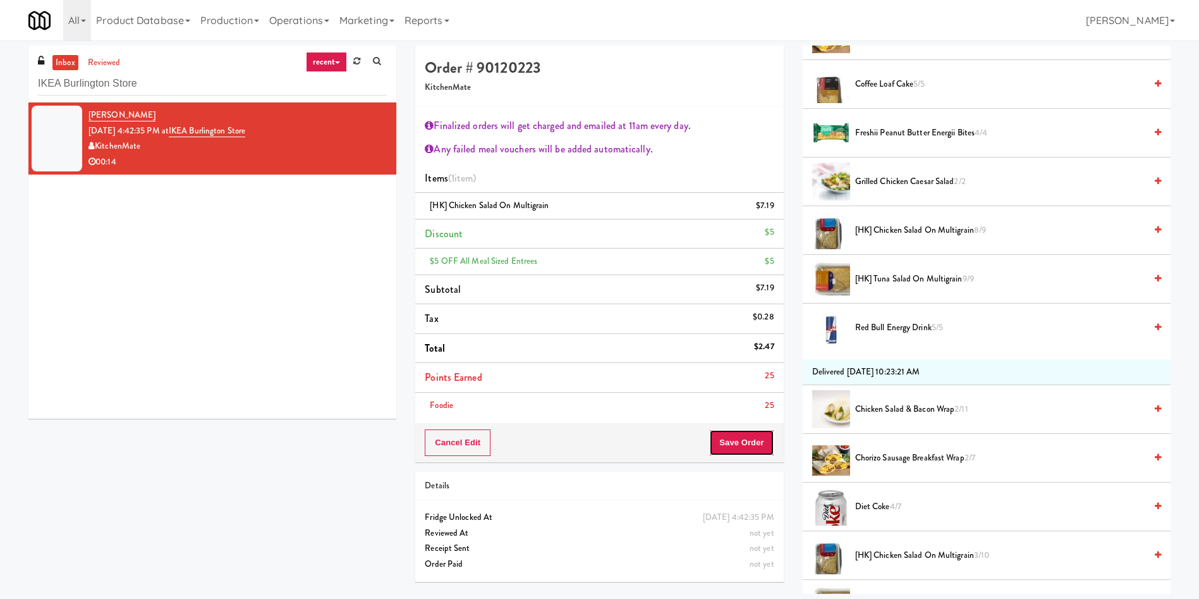
click at [739, 440] on button "Save Order" at bounding box center [741, 442] width 64 height 27
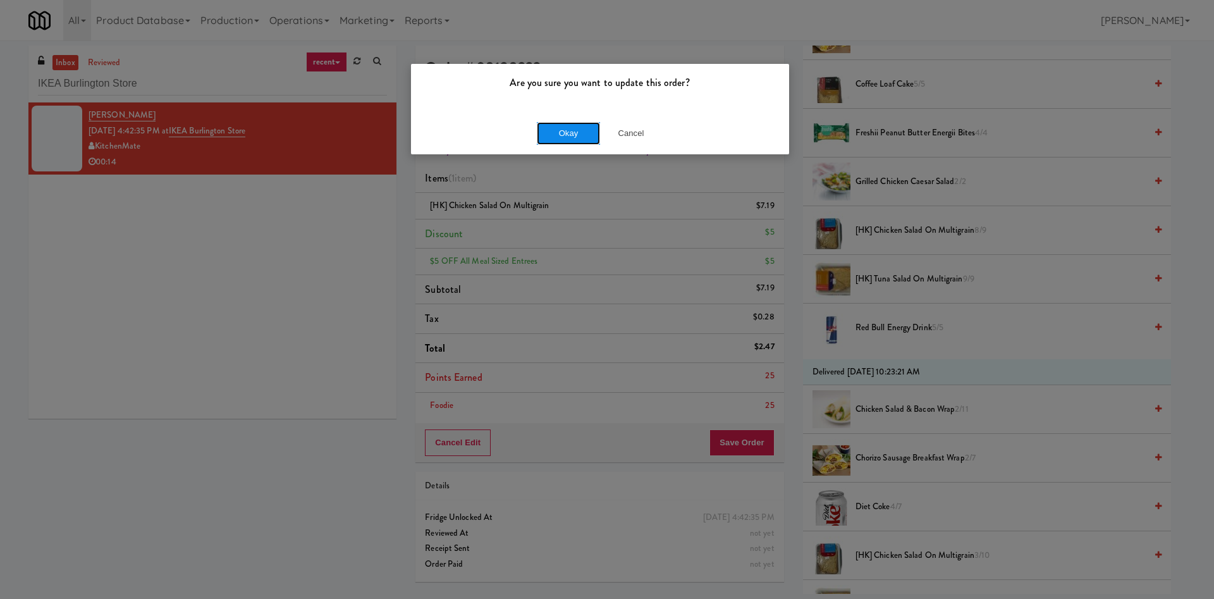
click at [574, 130] on button "Okay" at bounding box center [568, 133] width 63 height 23
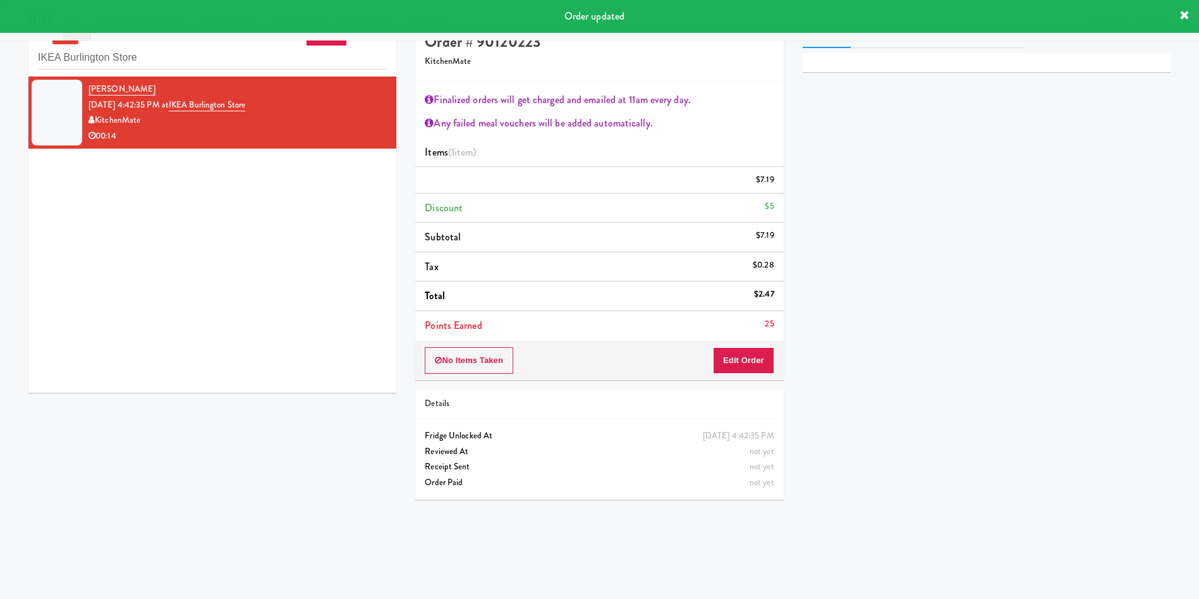
scroll to position [0, 0]
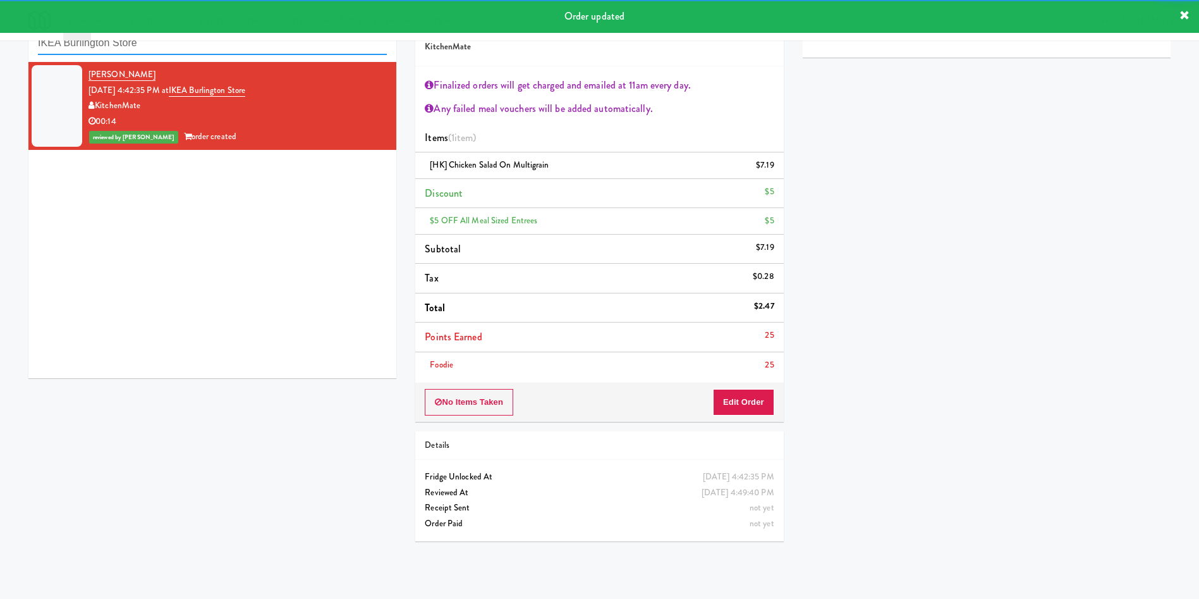
drag, startPoint x: 186, startPoint y: 49, endPoint x: 0, endPoint y: 48, distance: 185.9
click at [0, 48] on div "inbox reviewed recent all unclear take inventory issue suspicious failed recent…" at bounding box center [599, 278] width 1199 height 546
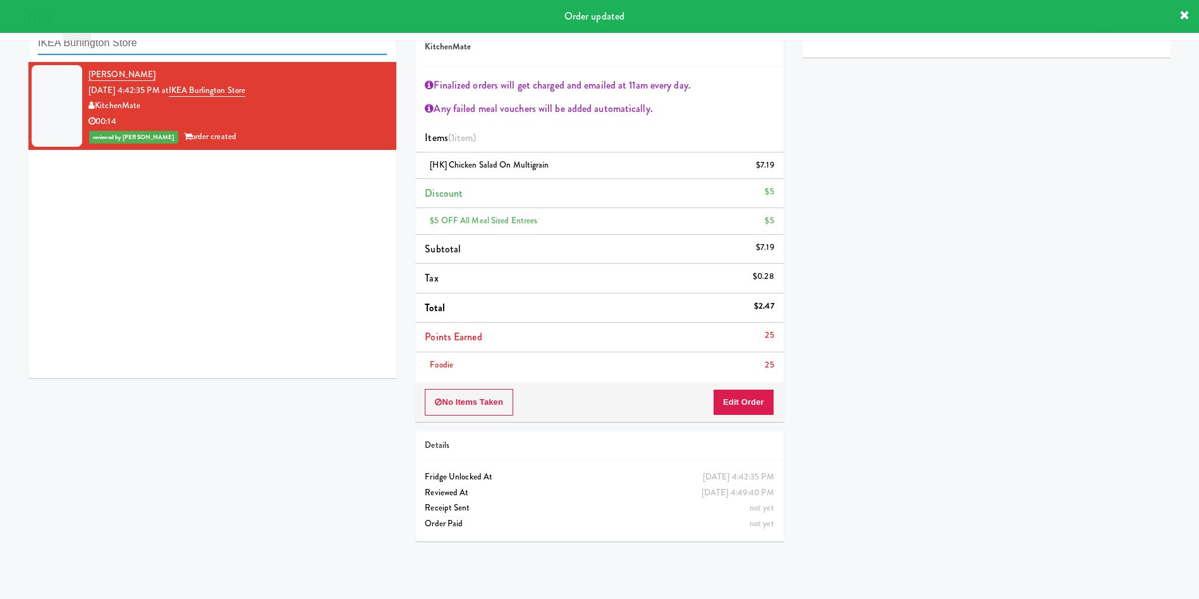
paste input "Healthtrax - Cooler"
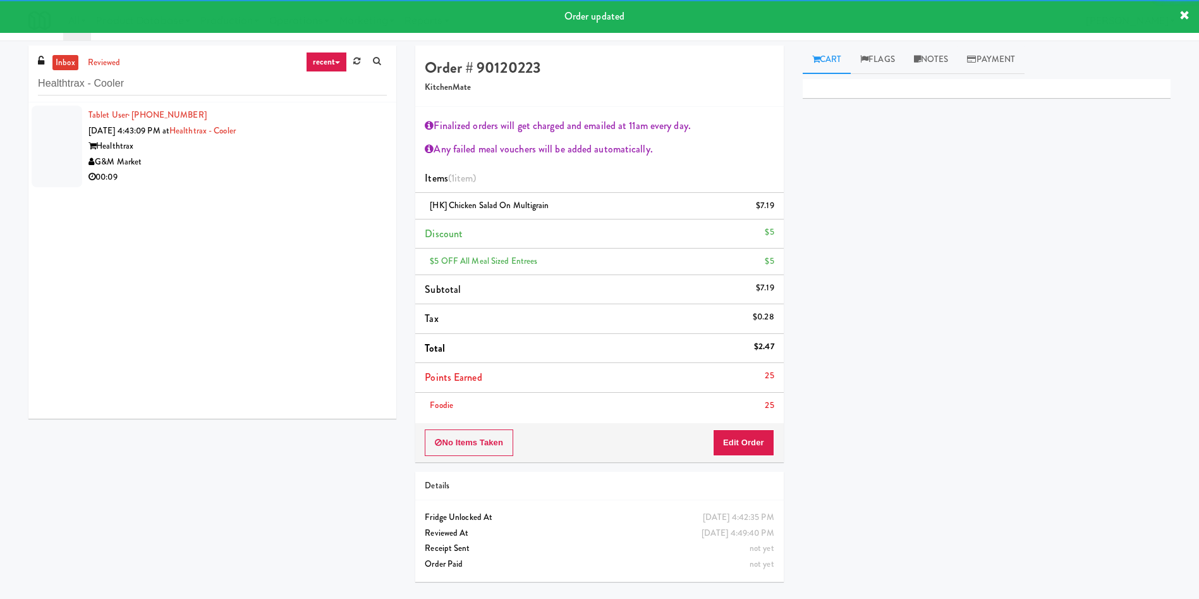
drag, startPoint x: 61, startPoint y: 133, endPoint x: 63, endPoint y: 121, distance: 12.3
click at [62, 128] on div at bounding box center [57, 147] width 51 height 82
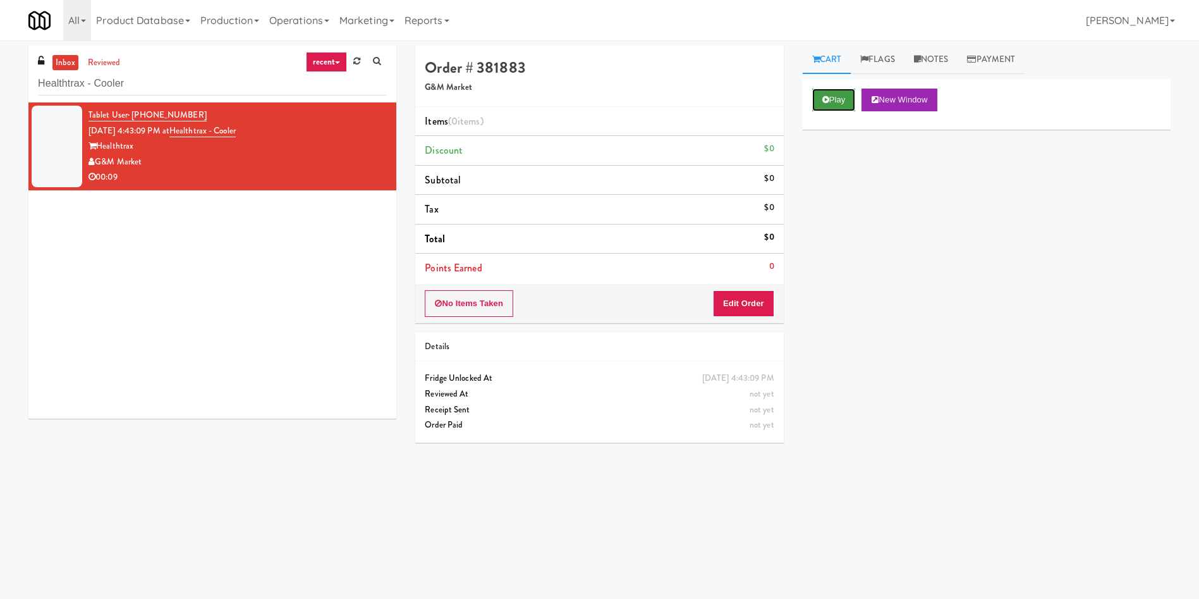
click at [856, 107] on button "Play" at bounding box center [834, 100] width 44 height 23
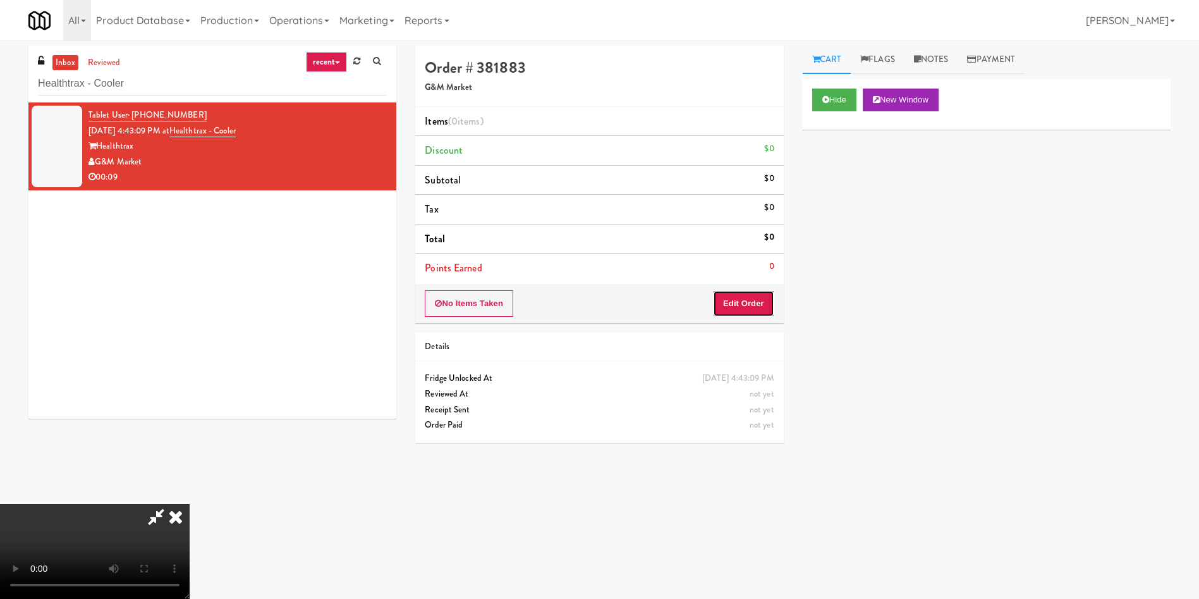
click at [756, 300] on button "Edit Order" at bounding box center [743, 303] width 61 height 27
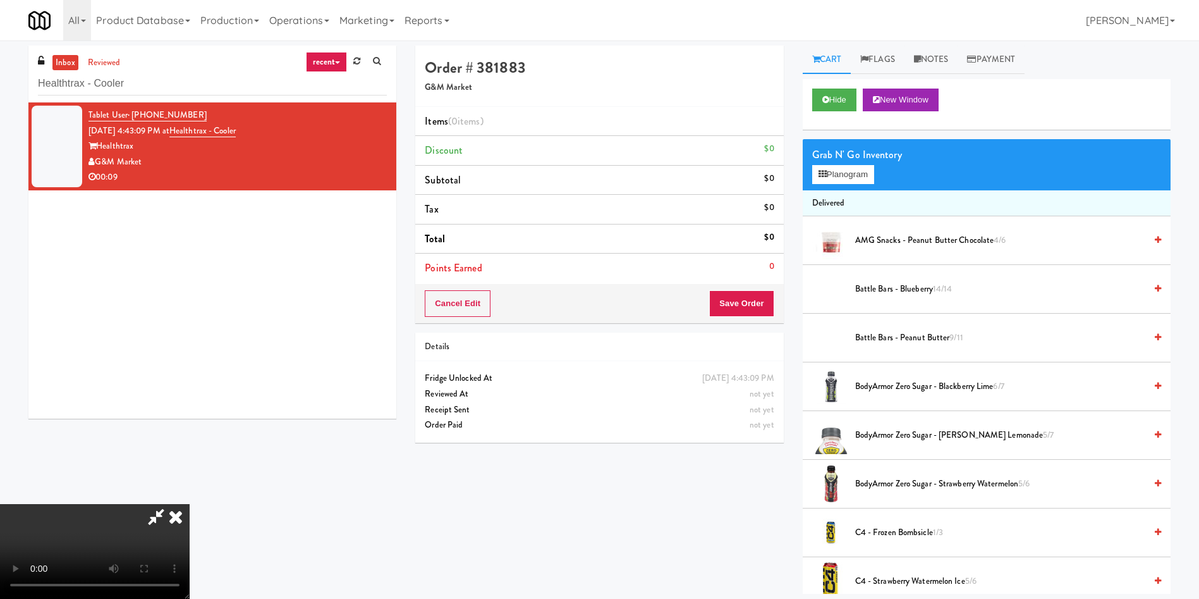
scroll to position [95, 0]
click at [190, 504] on video at bounding box center [95, 551] width 190 height 95
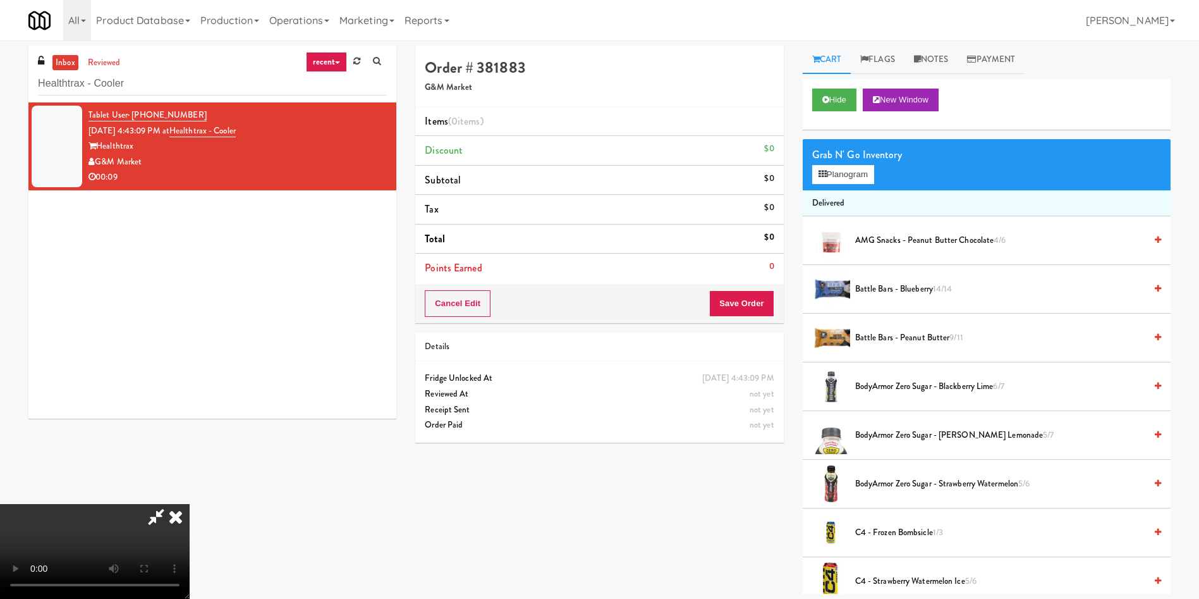
click at [190, 504] on video at bounding box center [95, 551] width 190 height 95
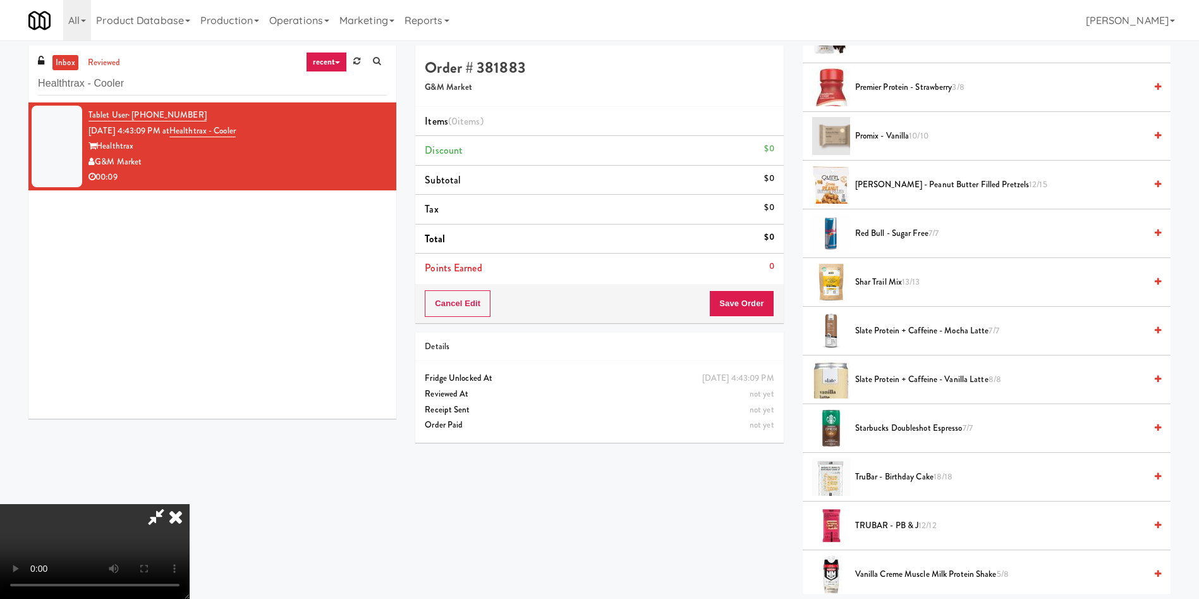
scroll to position [1233, 0]
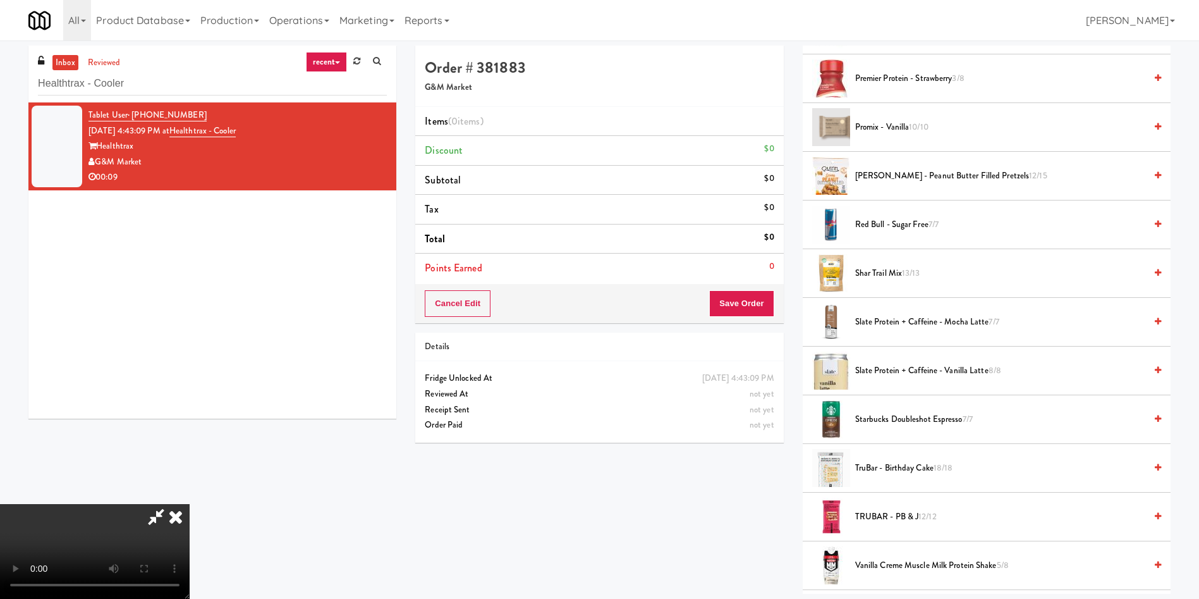
click at [900, 224] on span "Red Bull - Sugar Free 7/7" at bounding box center [1000, 225] width 290 height 16
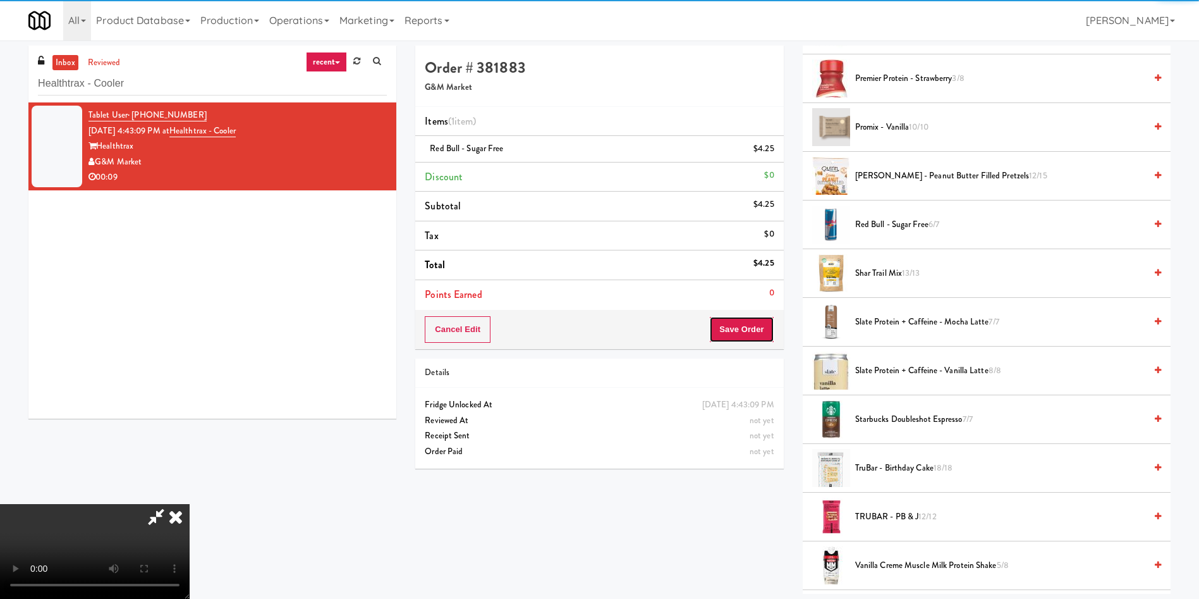
click at [747, 328] on button "Save Order" at bounding box center [741, 329] width 64 height 27
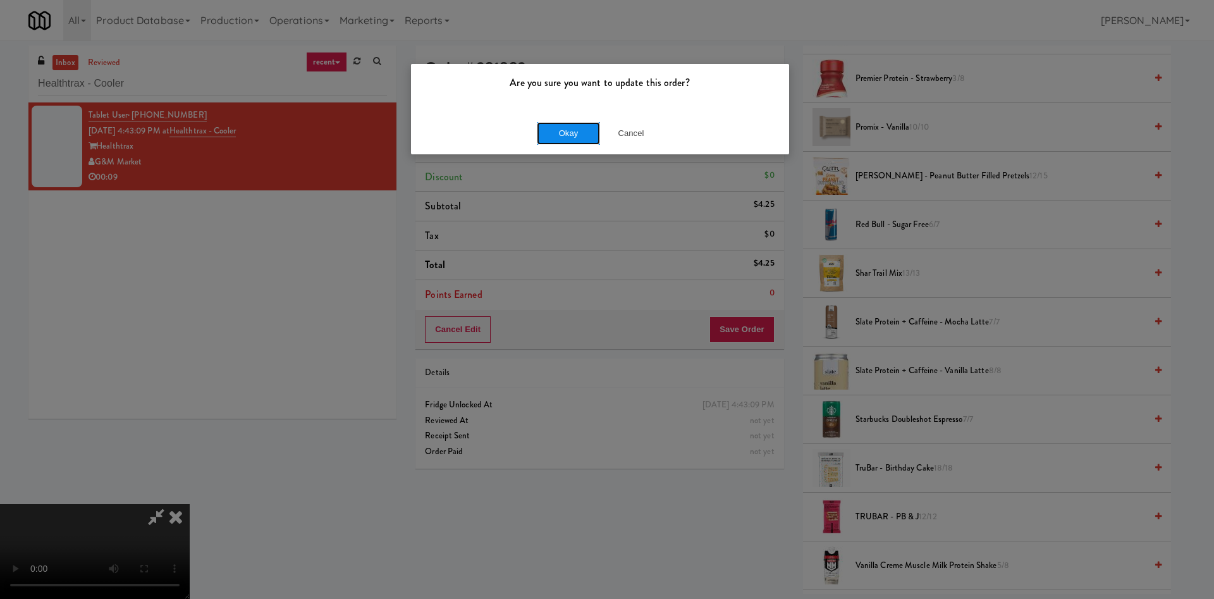
click at [557, 128] on button "Okay" at bounding box center [568, 133] width 63 height 23
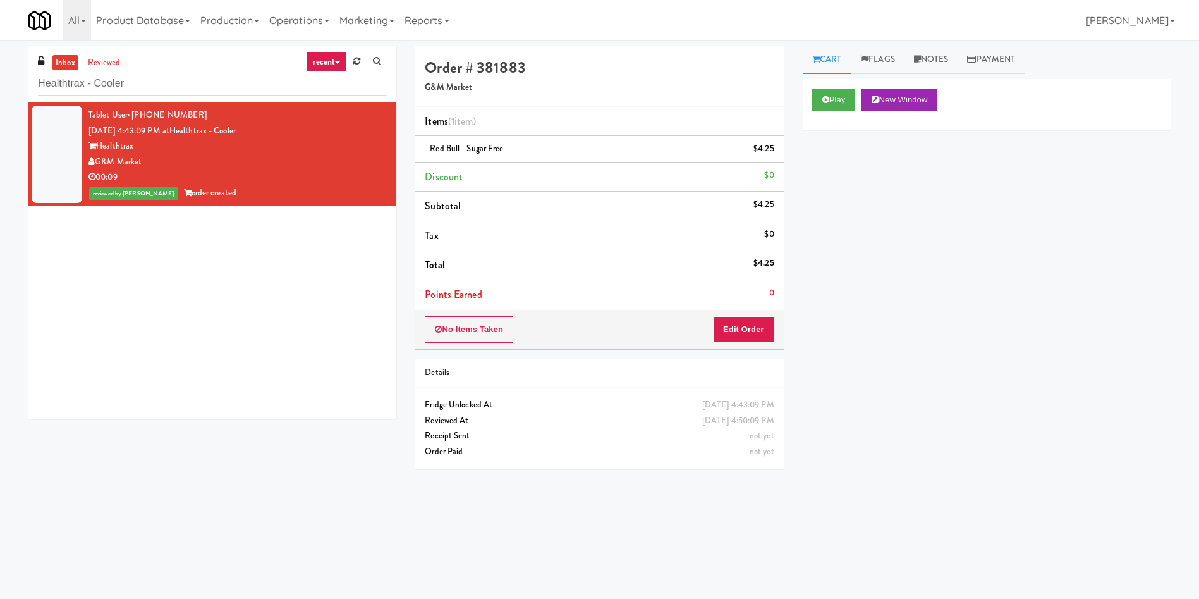
scroll to position [0, 0]
paste input "Paradox - Cooler - Right"
drag, startPoint x: 155, startPoint y: 86, endPoint x: 0, endPoint y: 40, distance: 161.6
click at [0, 40] on body "Are you sure you want to update this order? Okay Cancel Okay Are you sure you w…" at bounding box center [599, 339] width 1199 height 599
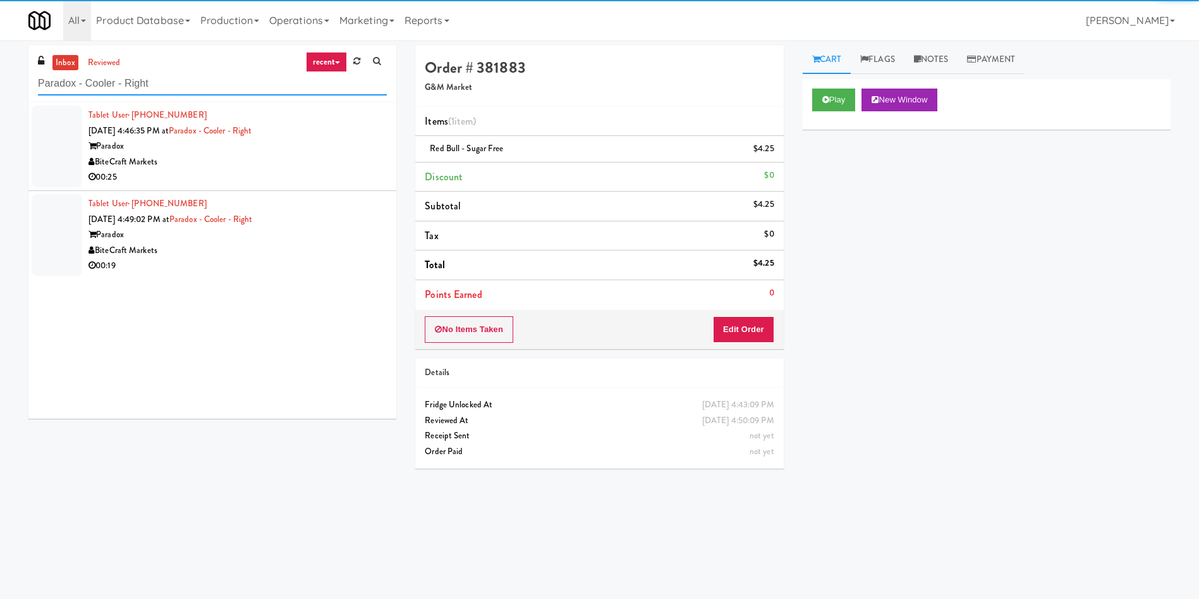
type input "Paradox - Cooler - Right"
drag, startPoint x: 55, startPoint y: 128, endPoint x: 650, endPoint y: 129, distance: 595.0
click at [56, 127] on div at bounding box center [57, 147] width 51 height 82
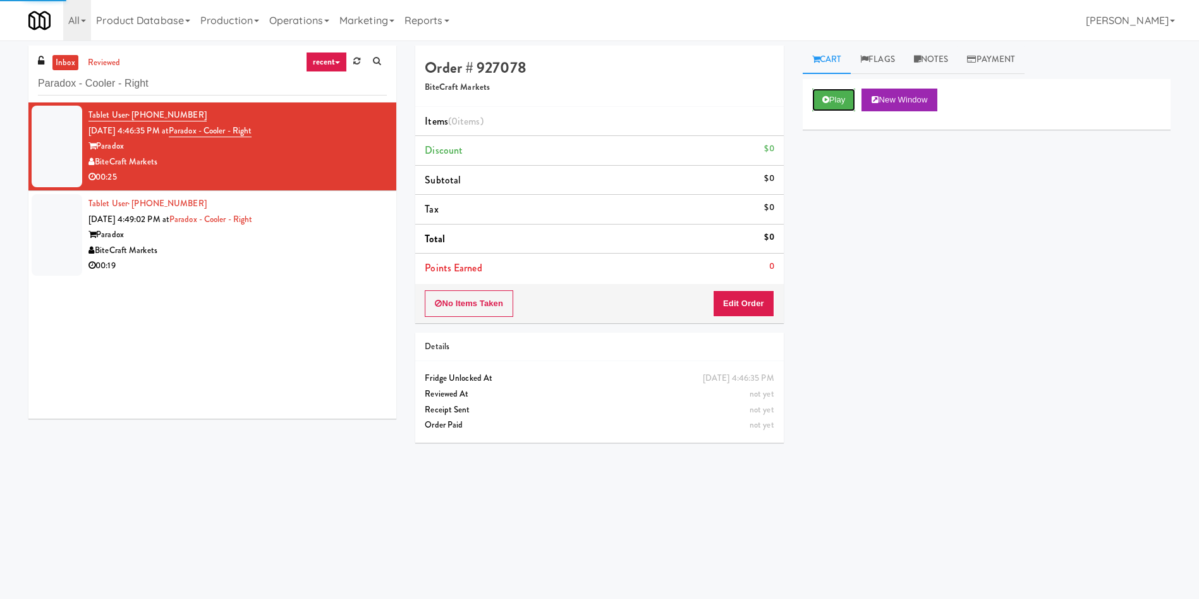
drag, startPoint x: 826, startPoint y: 103, endPoint x: 810, endPoint y: 125, distance: 26.7
click at [824, 103] on icon at bounding box center [826, 99] width 7 height 8
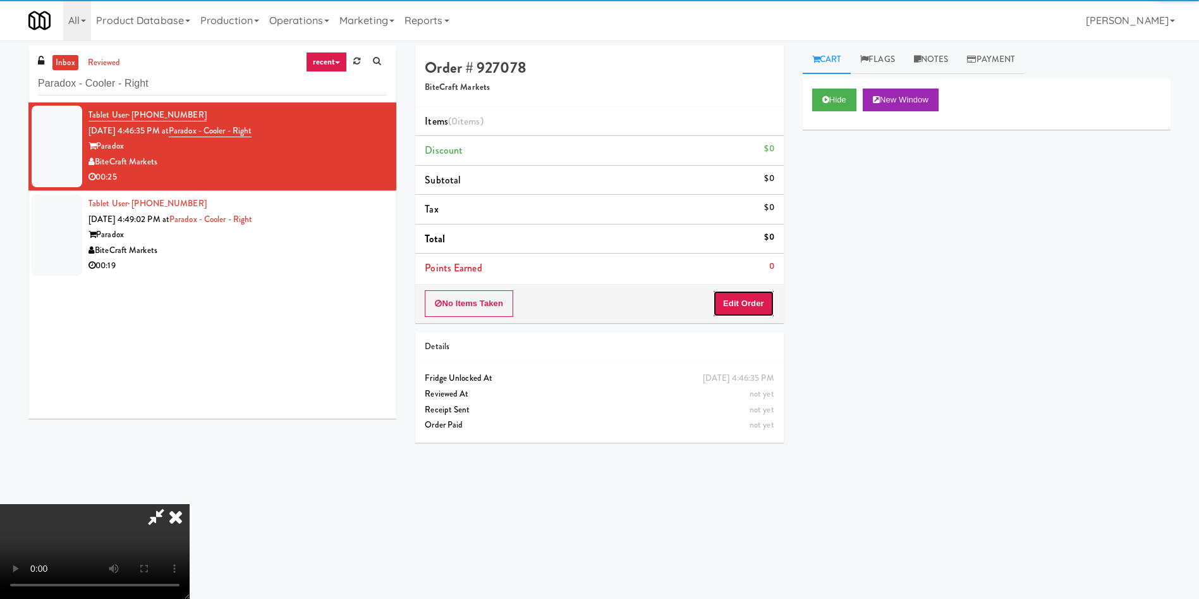
click at [747, 298] on button "Edit Order" at bounding box center [743, 303] width 61 height 27
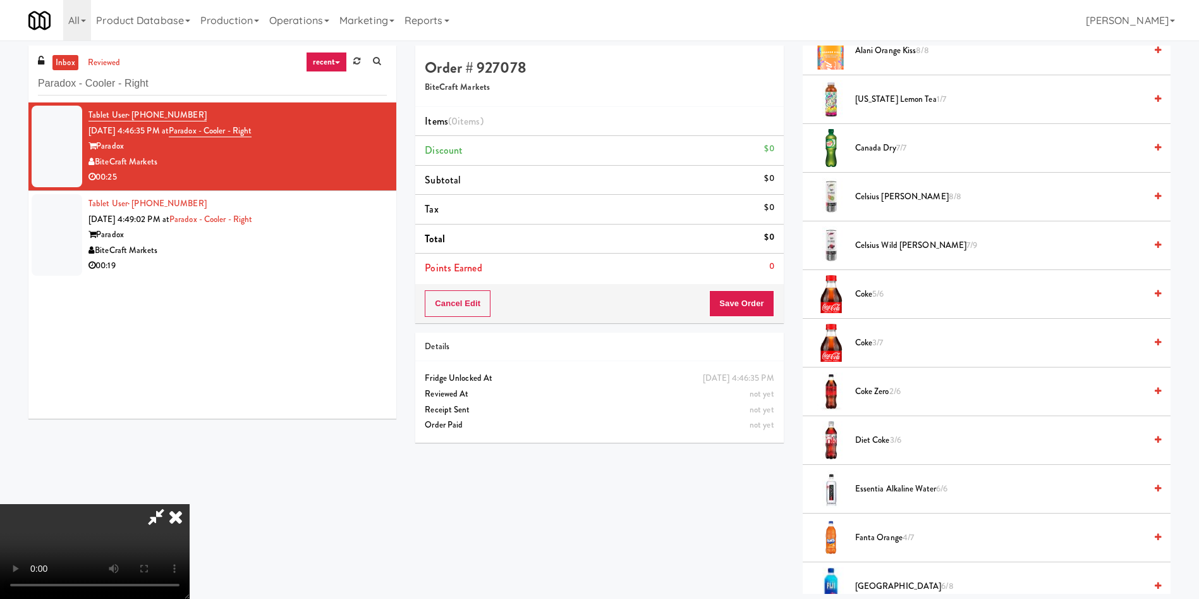
scroll to position [186, 0]
click at [190, 504] on video at bounding box center [95, 551] width 190 height 95
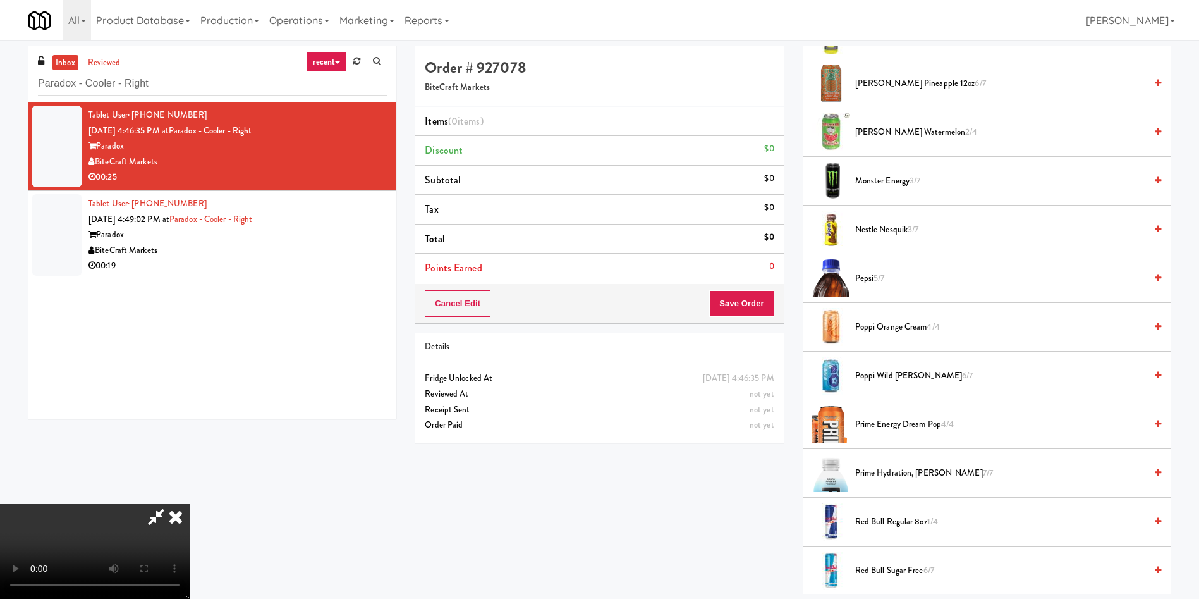
scroll to position [948, 0]
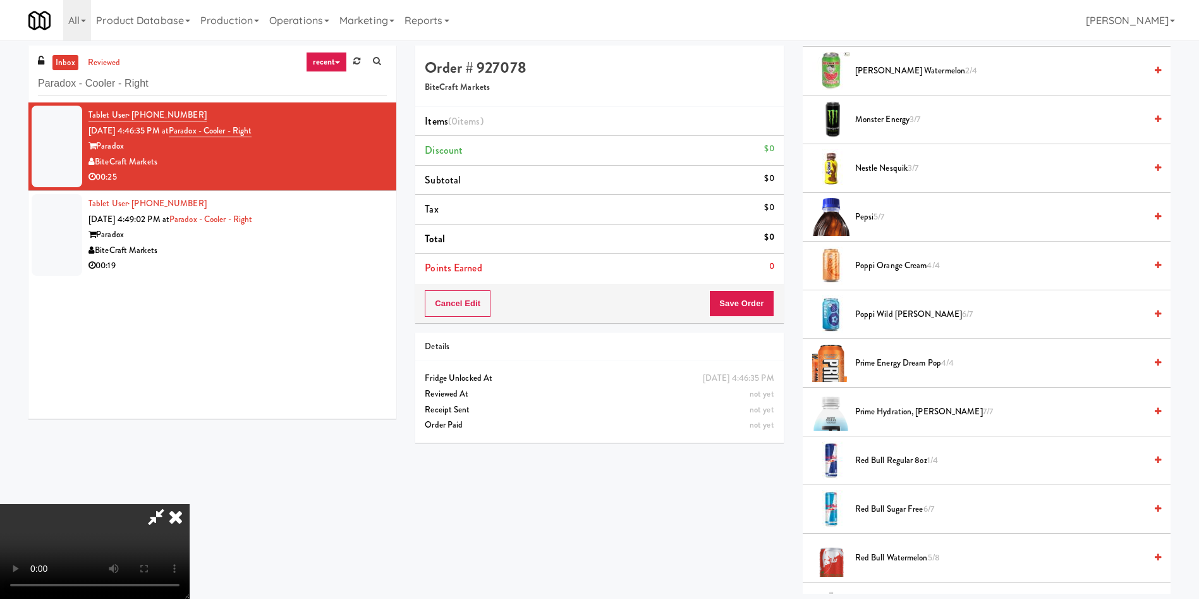
click at [190, 504] on video at bounding box center [95, 551] width 190 height 95
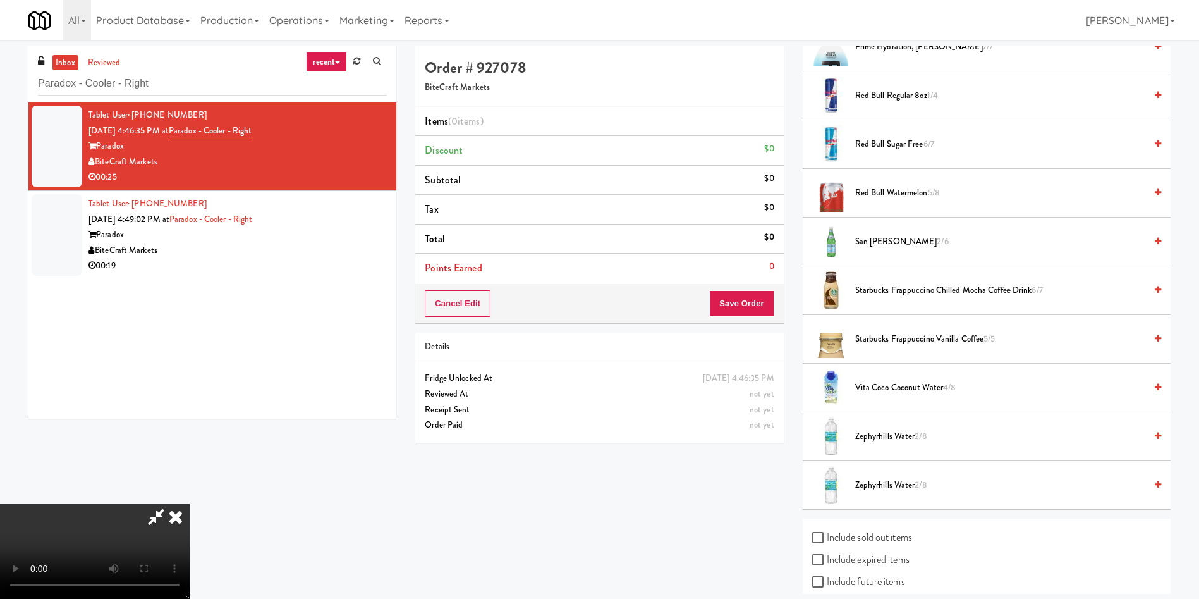
scroll to position [1376, 0]
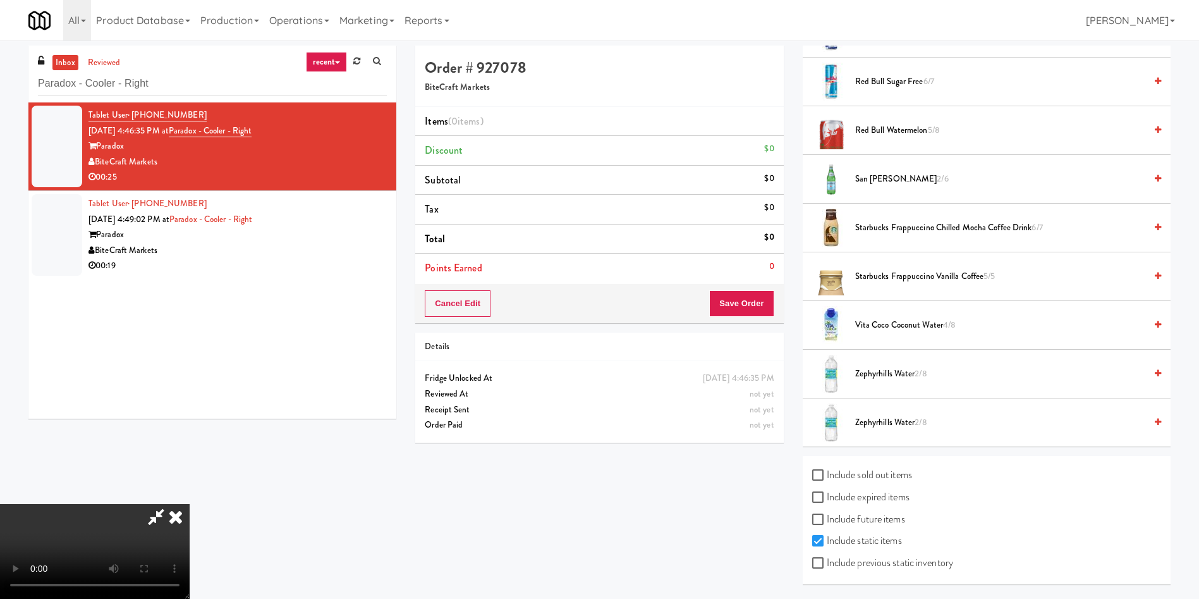
click at [887, 371] on span "Zephyrhills Water 2/8" at bounding box center [1000, 374] width 290 height 16
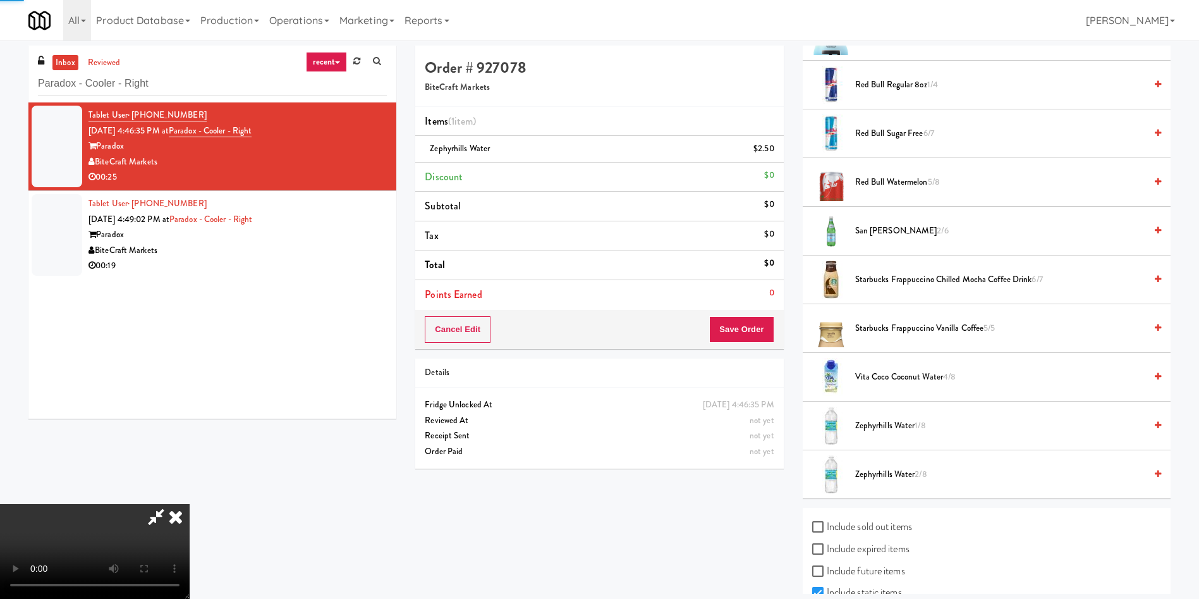
scroll to position [1281, 0]
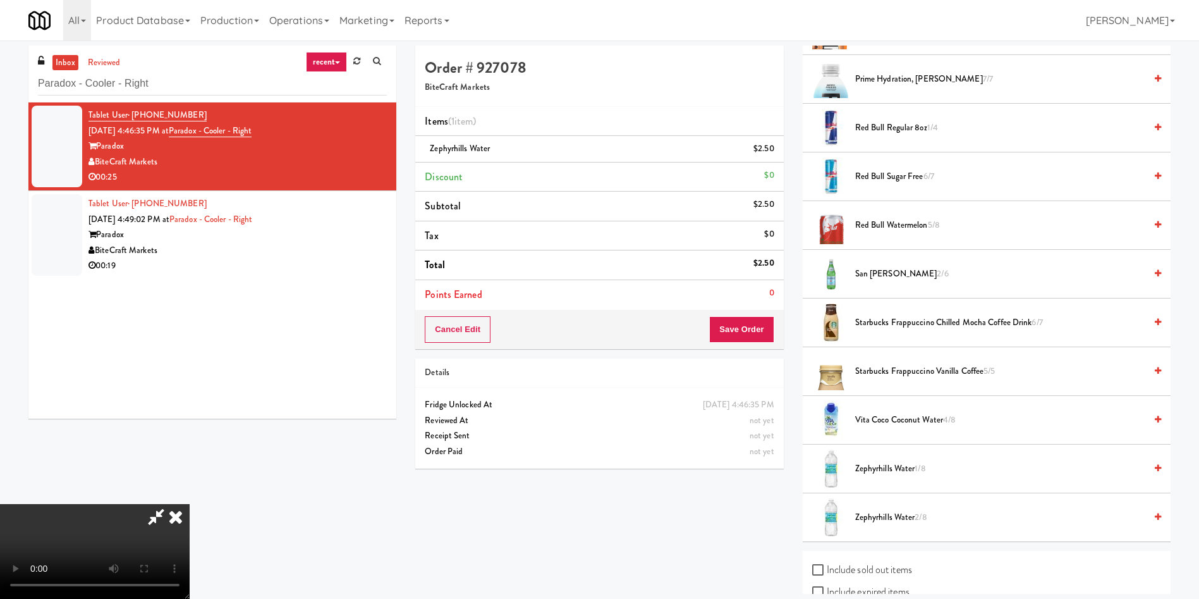
click at [883, 278] on span "San Pellegrino 2/6" at bounding box center [1000, 274] width 290 height 16
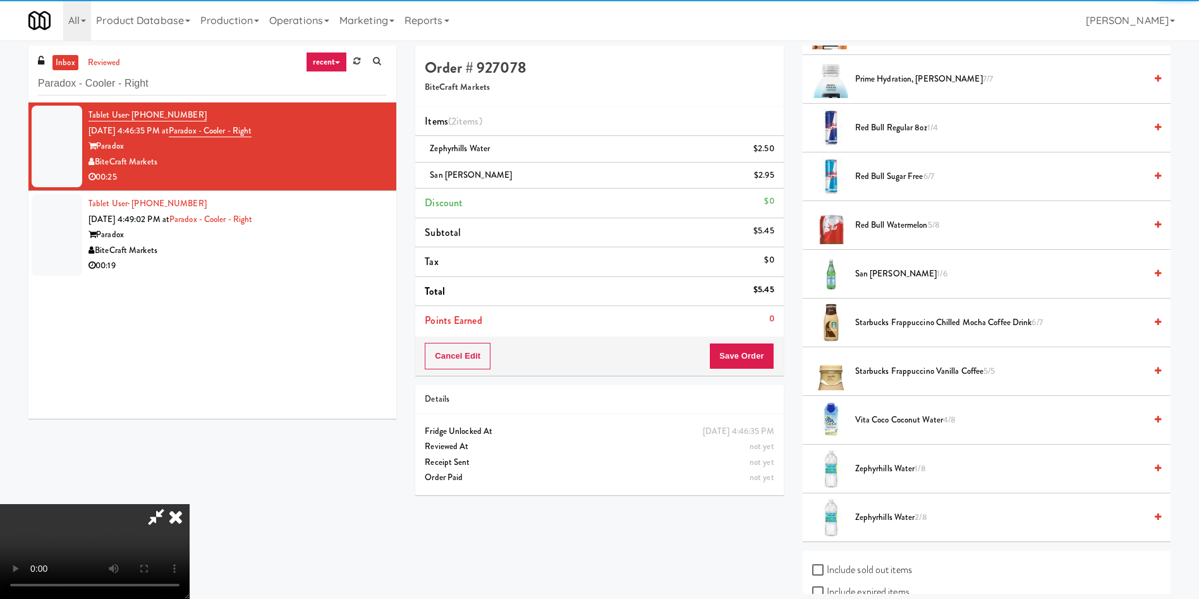
click at [190, 504] on video at bounding box center [95, 551] width 190 height 95
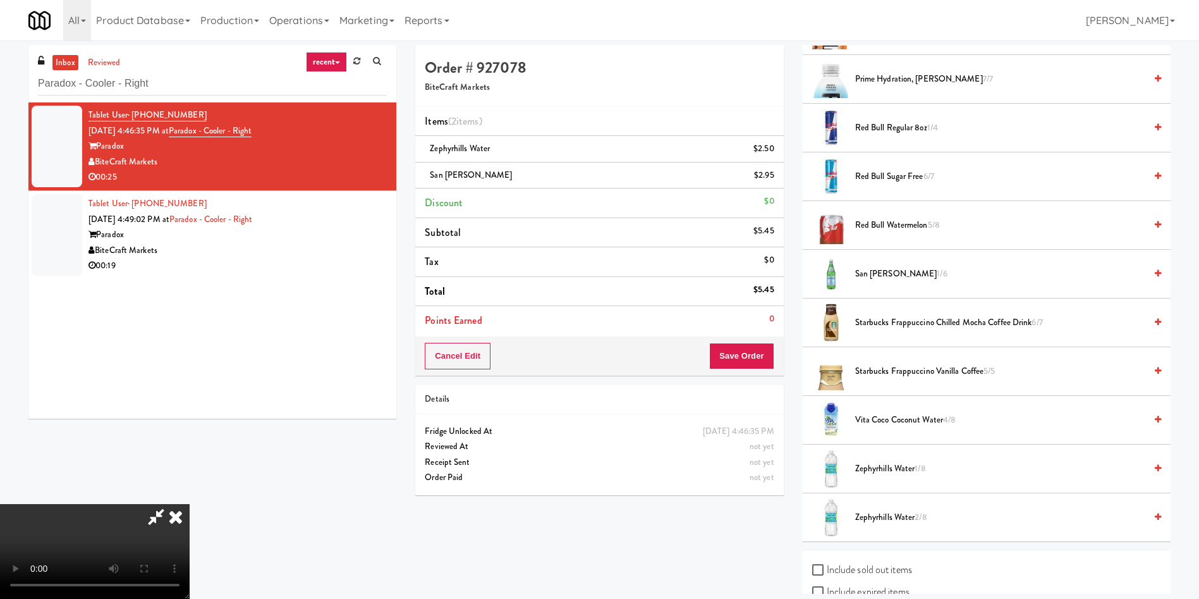
scroll to position [0, 0]
click at [190, 504] on video at bounding box center [95, 551] width 190 height 95
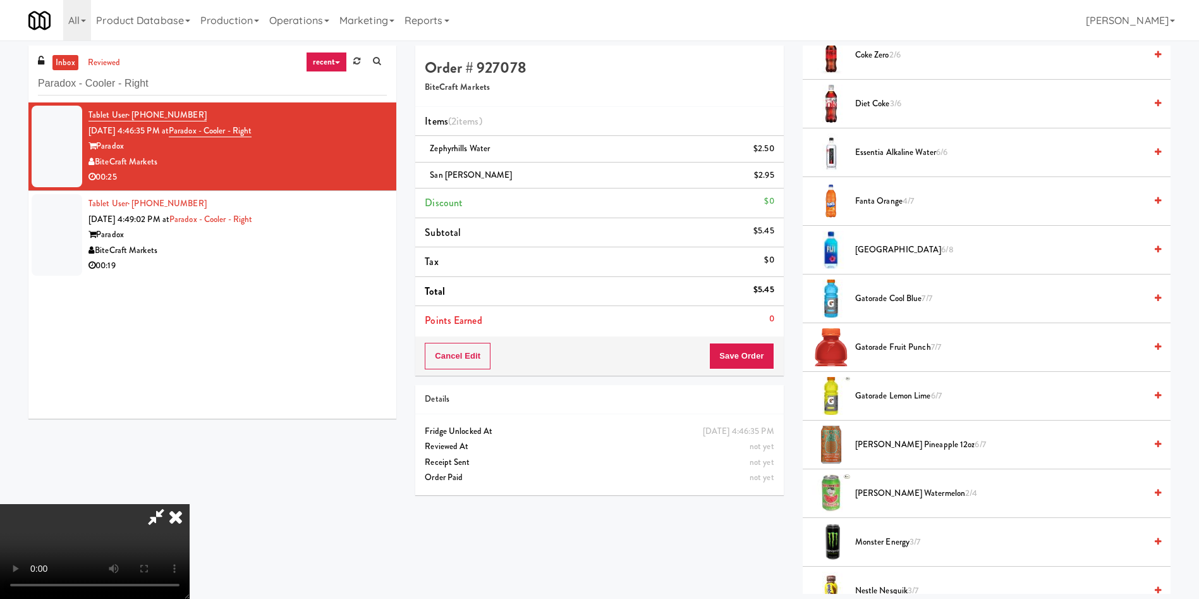
scroll to position [522, 0]
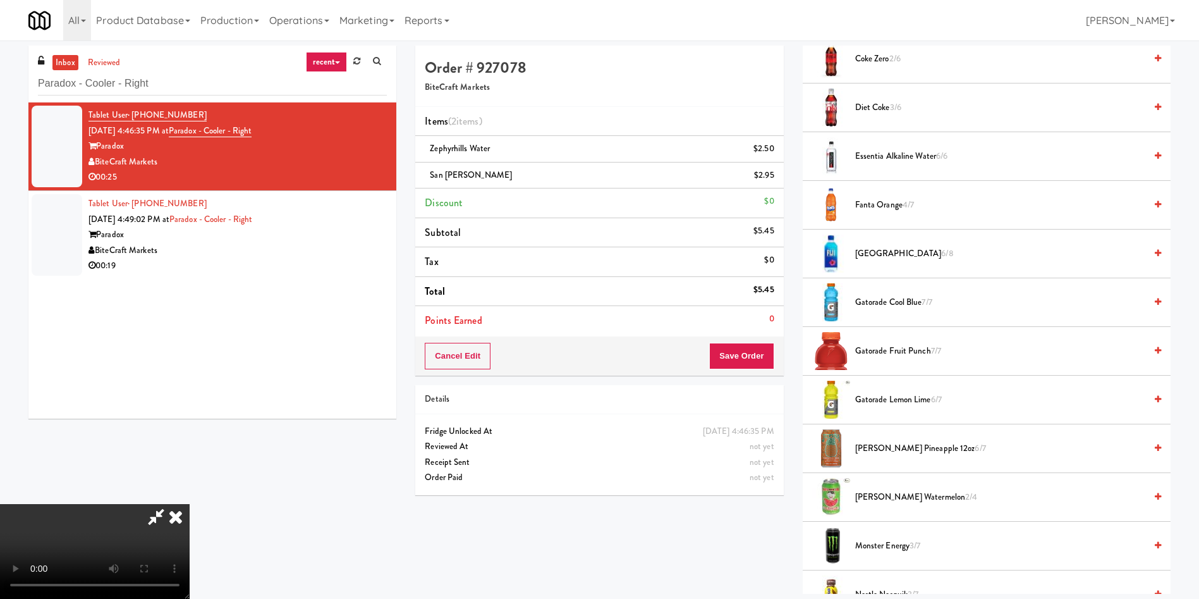
click at [866, 248] on span "Fiji 6/8" at bounding box center [1000, 254] width 290 height 16
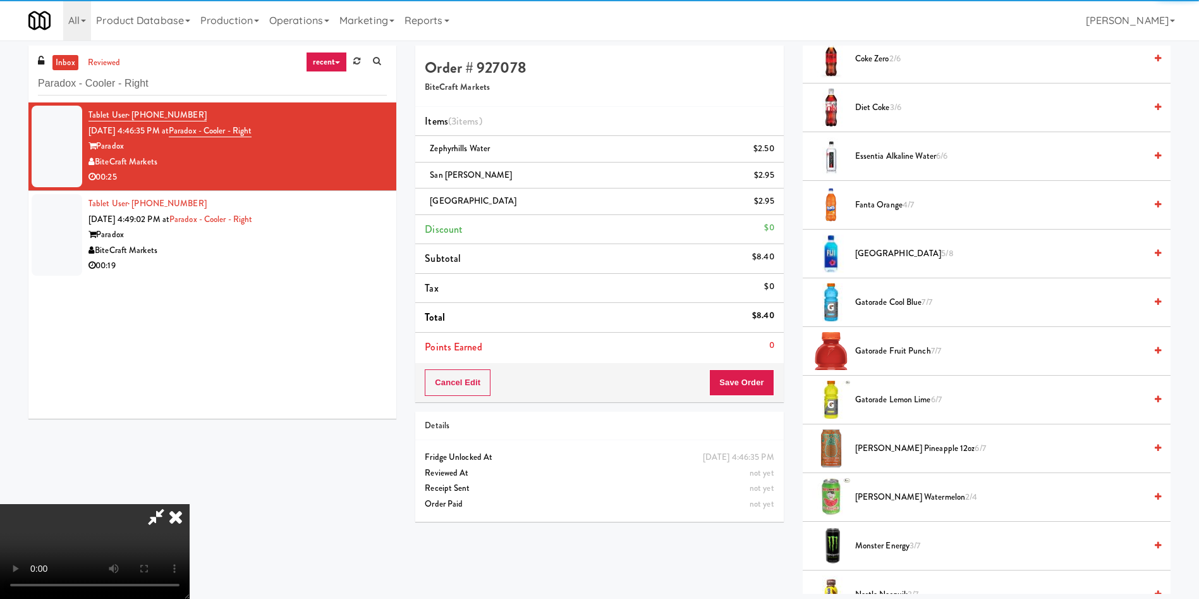
click at [190, 504] on video at bounding box center [95, 551] width 190 height 95
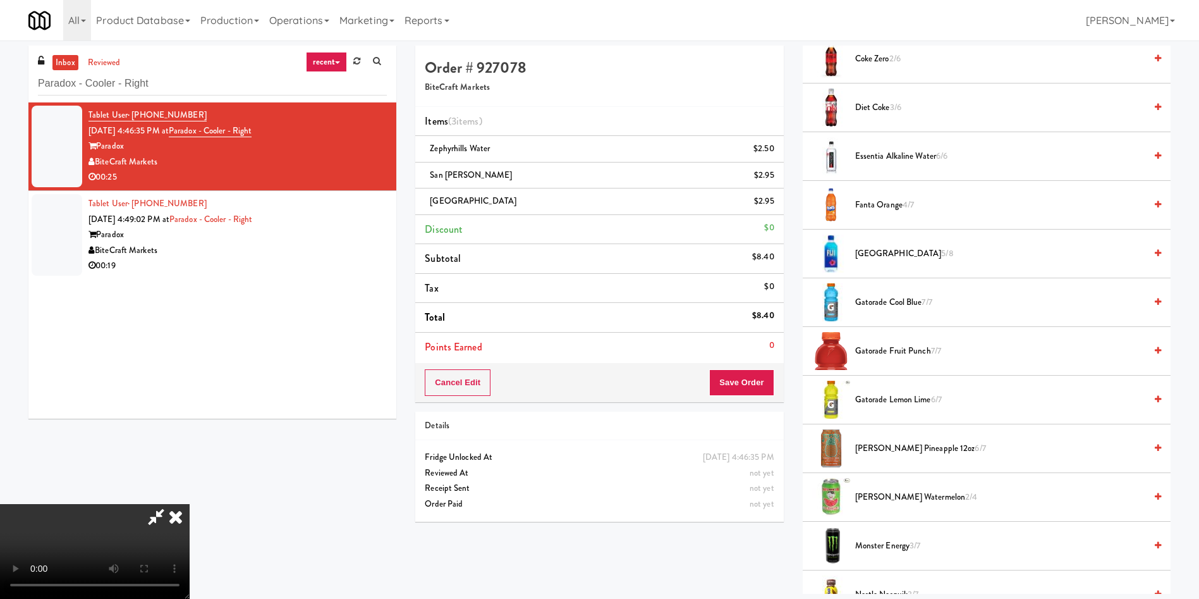
scroll to position [186, 0]
click at [190, 504] on video at bounding box center [95, 551] width 190 height 95
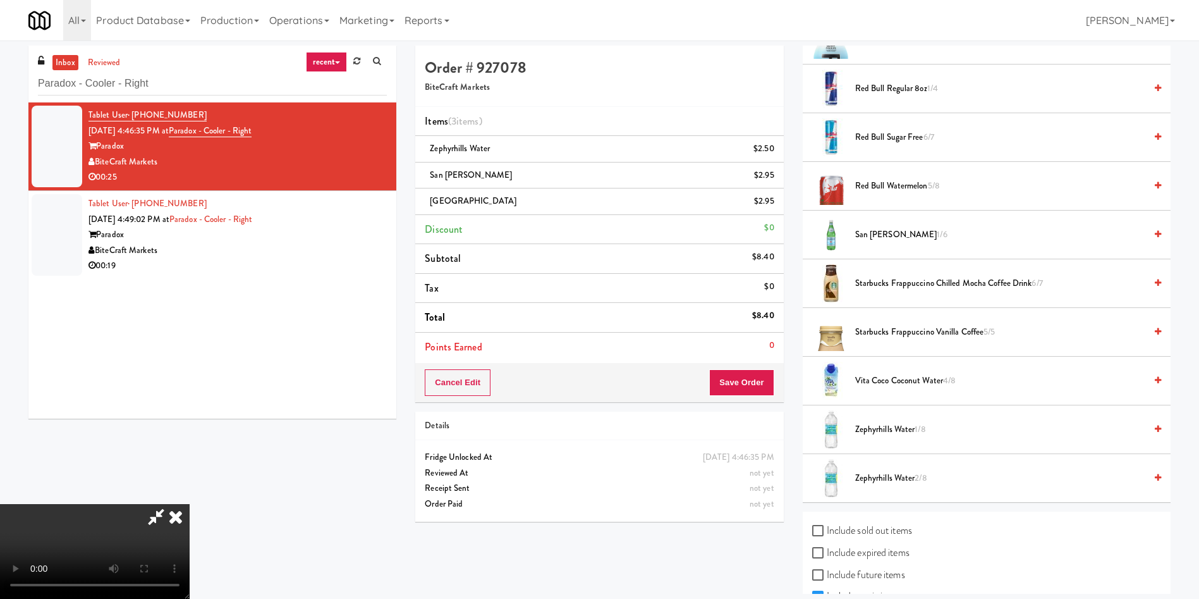
scroll to position [1376, 0]
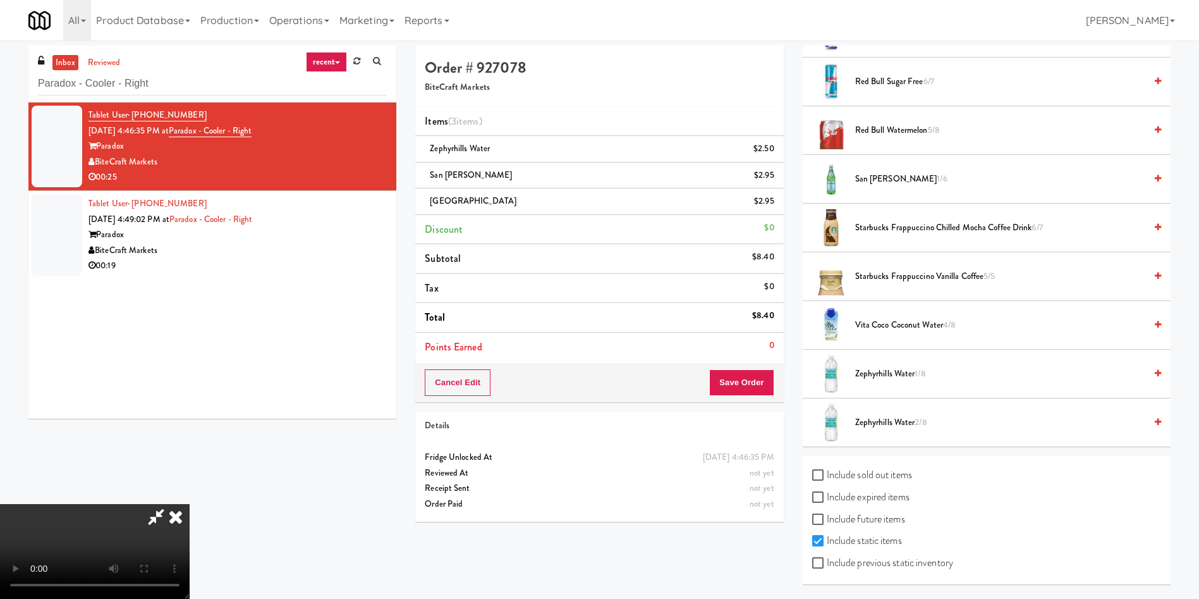
click at [895, 183] on span "San Pellegrino 1/6" at bounding box center [1000, 179] width 290 height 16
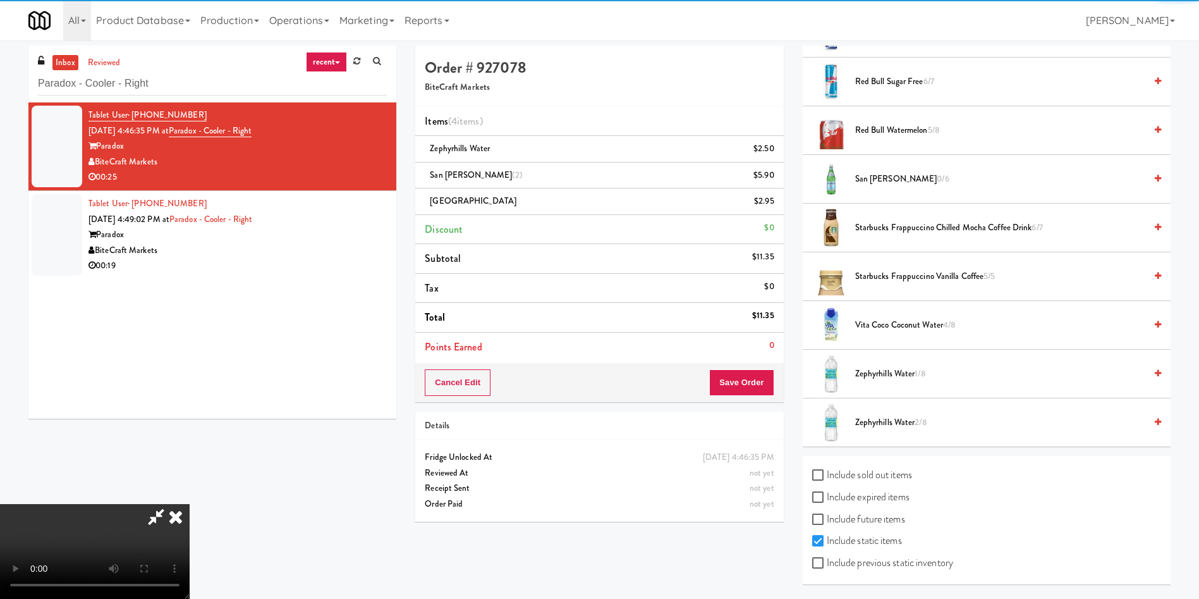
click at [190, 504] on video at bounding box center [95, 551] width 190 height 95
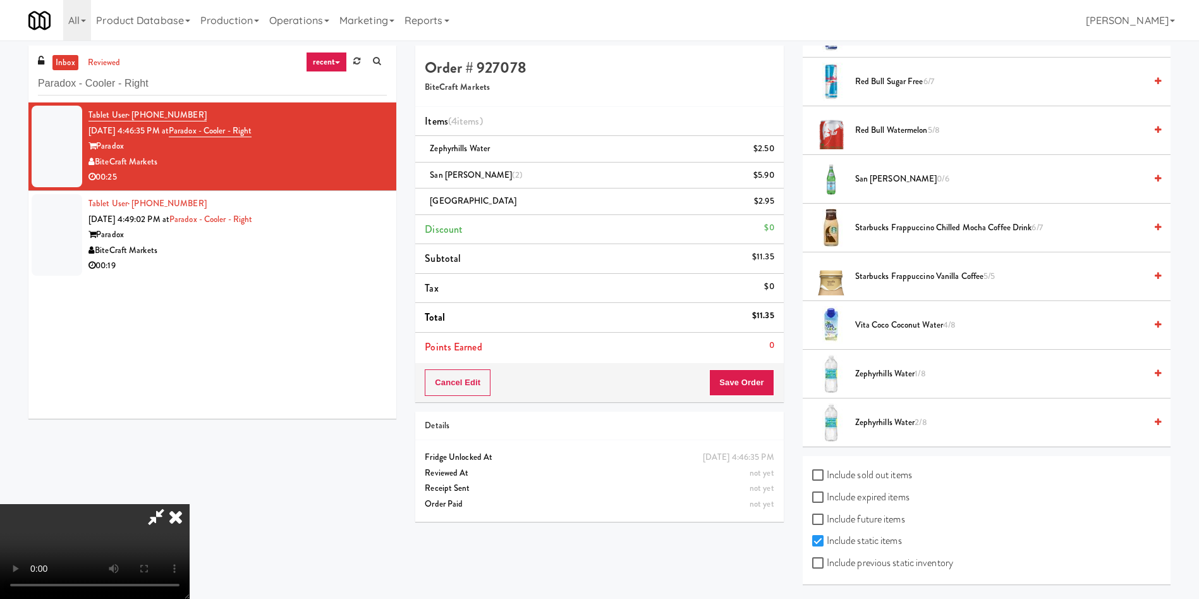
scroll to position [186, 0]
drag, startPoint x: 752, startPoint y: 374, endPoint x: 317, endPoint y: 308, distance: 440.1
click at [415, 311] on div "Order # 927078 BiteCraft Markets Items (4 items ) Zephyrhills Water $2.50 San P…" at bounding box center [793, 320] width 756 height 548
click at [190, 504] on video at bounding box center [95, 551] width 190 height 95
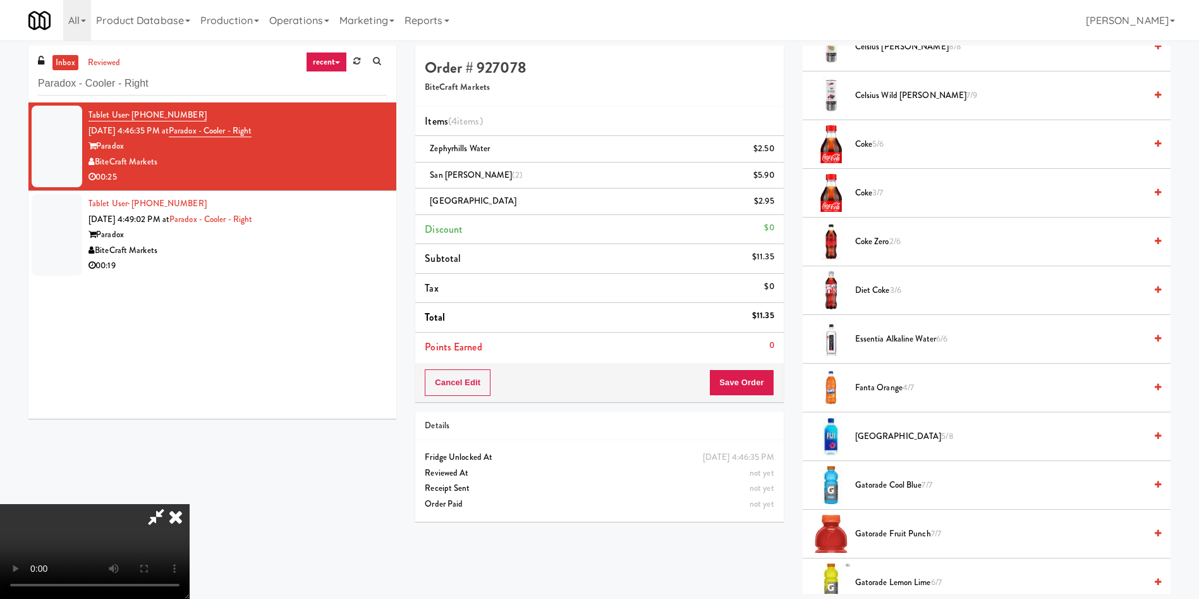
scroll to position [333, 0]
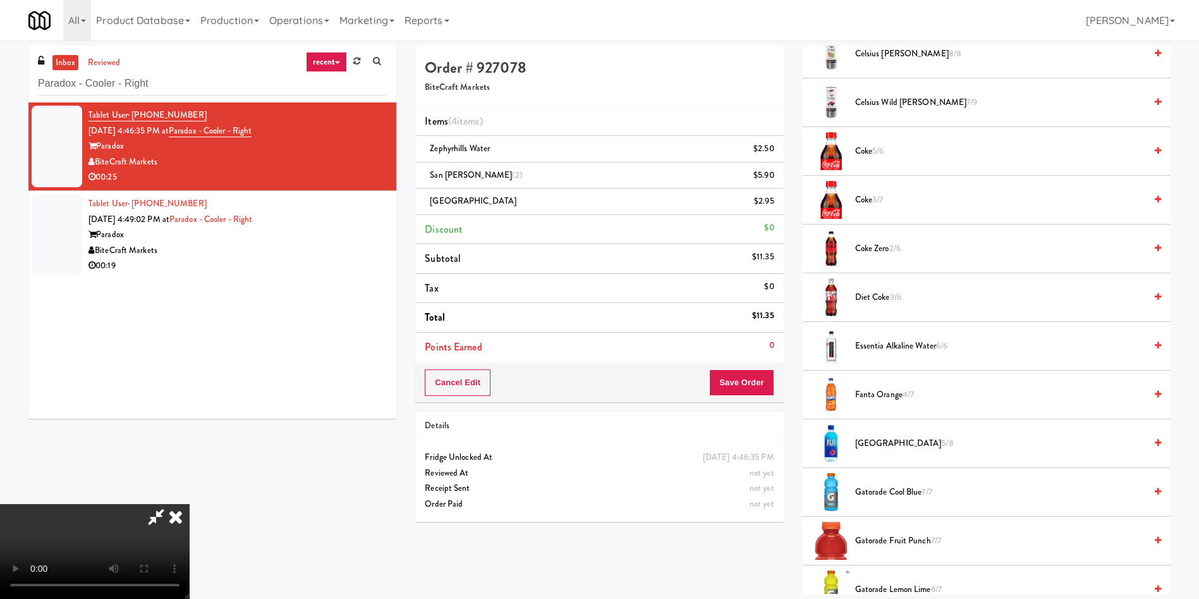
click at [873, 393] on span "Fanta Orange 4/7" at bounding box center [1000, 395] width 290 height 16
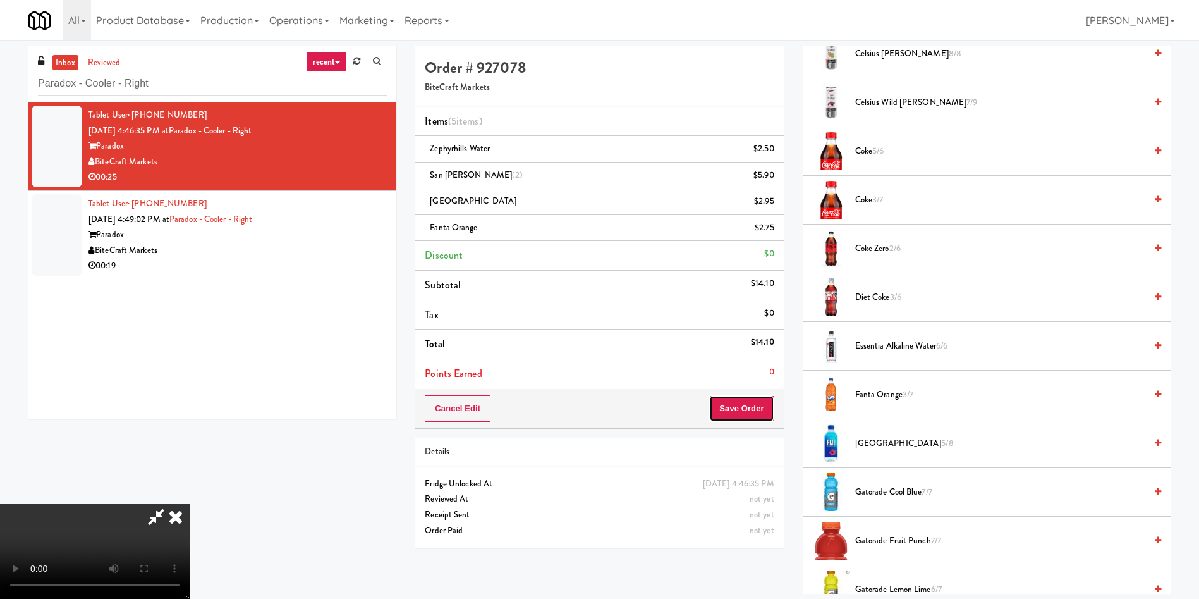
click at [752, 410] on button "Save Order" at bounding box center [741, 408] width 64 height 27
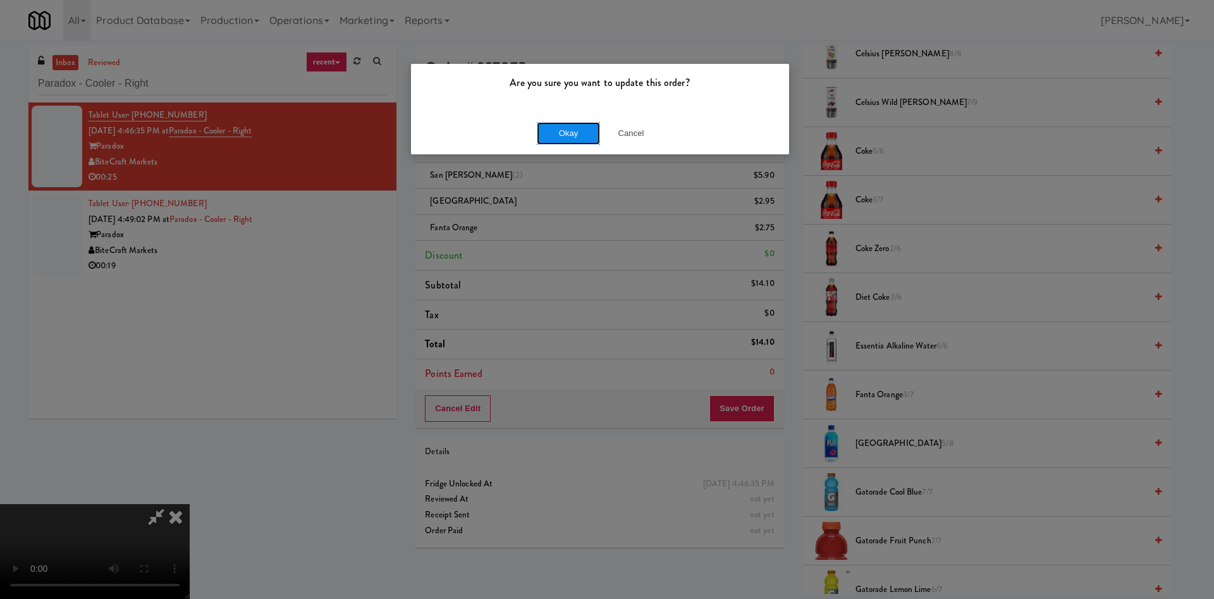
click at [557, 122] on button "Okay" at bounding box center [568, 133] width 63 height 23
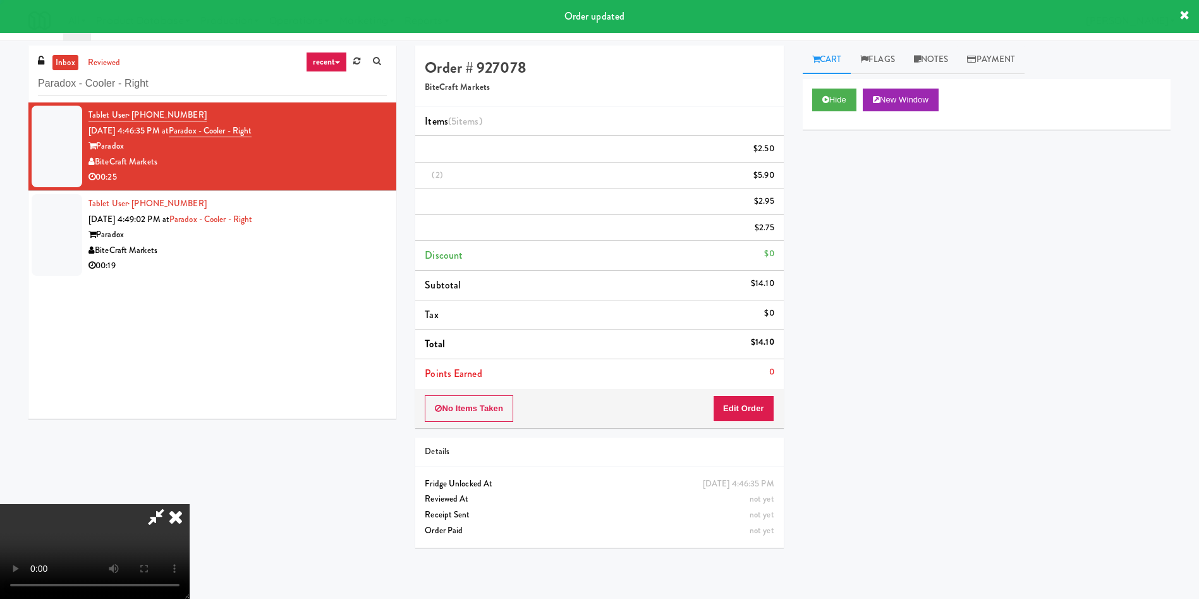
scroll to position [0, 0]
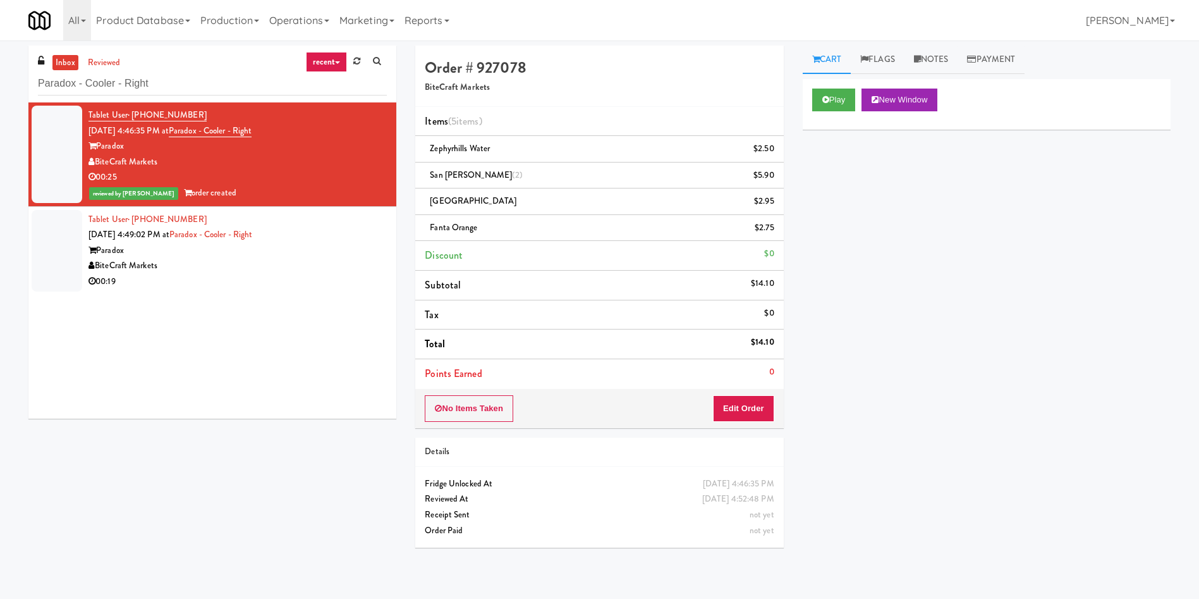
drag, startPoint x: 55, startPoint y: 246, endPoint x: 140, endPoint y: 245, distance: 84.7
click at [77, 245] on div at bounding box center [57, 251] width 51 height 82
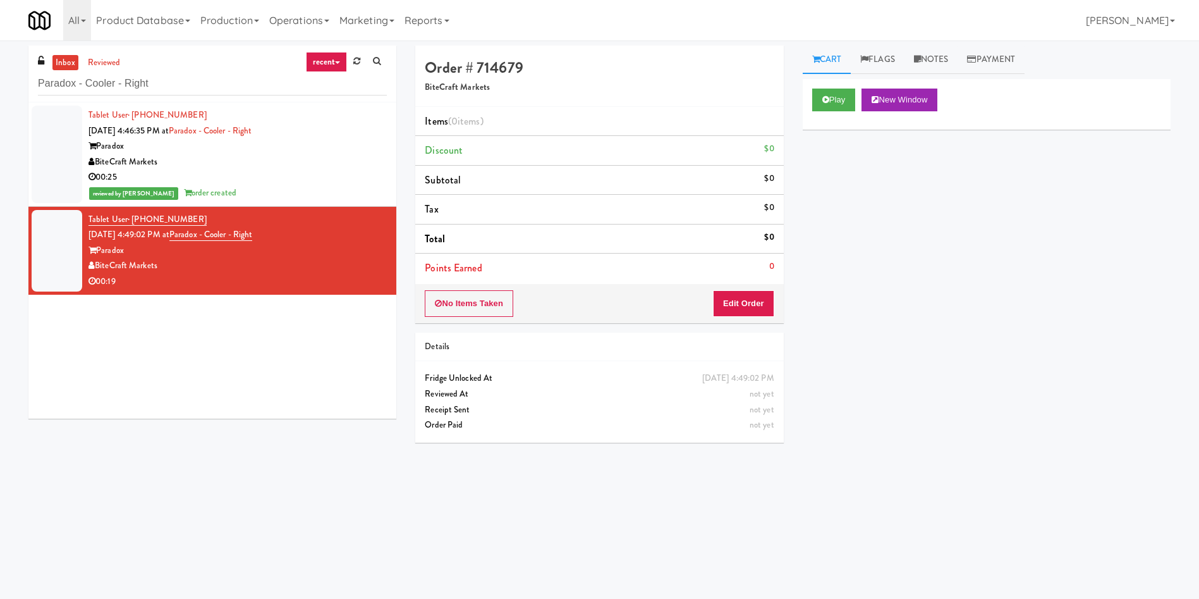
click at [40, 143] on div at bounding box center [57, 154] width 51 height 97
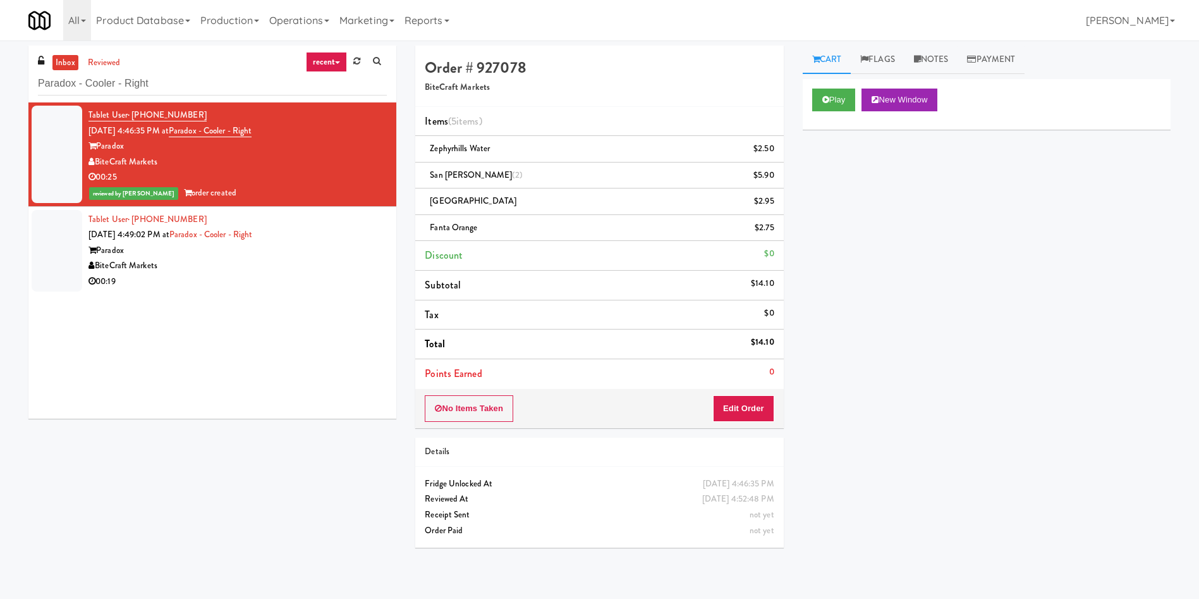
drag, startPoint x: 166, startPoint y: 161, endPoint x: 95, endPoint y: 162, distance: 70.8
click at [95, 162] on div "BiteCraft Markets" at bounding box center [238, 162] width 298 height 16
drag, startPoint x: 186, startPoint y: 92, endPoint x: 288, endPoint y: 150, distance: 118.1
click at [0, 92] on div "inbox reviewed recent all unclear take inventory issue suspicious failed recent…" at bounding box center [599, 302] width 1199 height 512
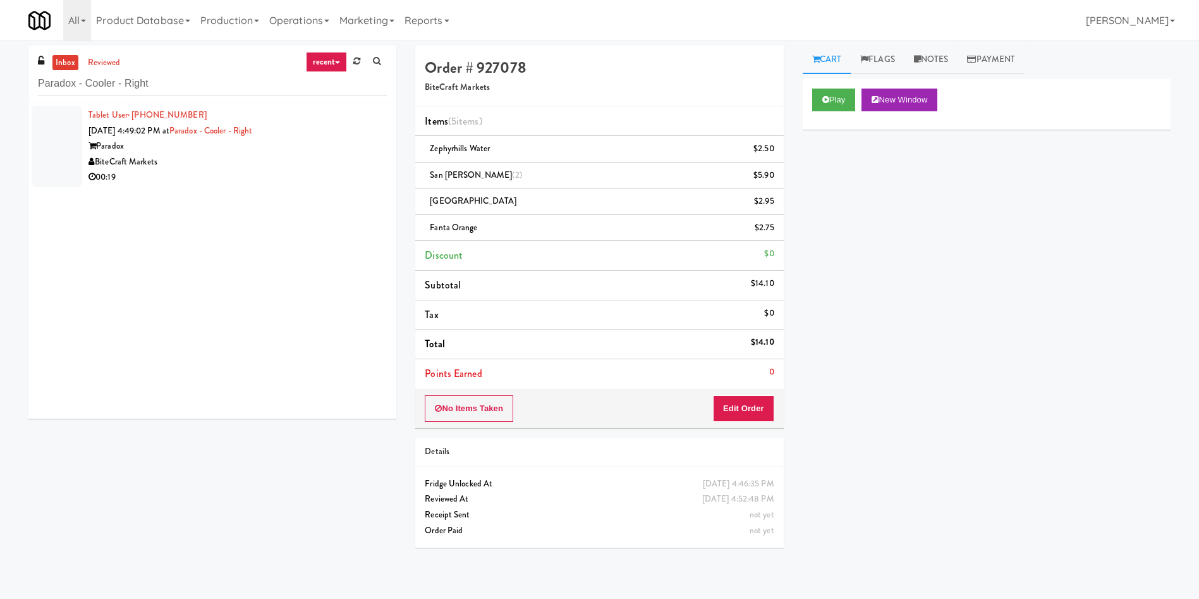
click at [47, 149] on div at bounding box center [57, 147] width 51 height 82
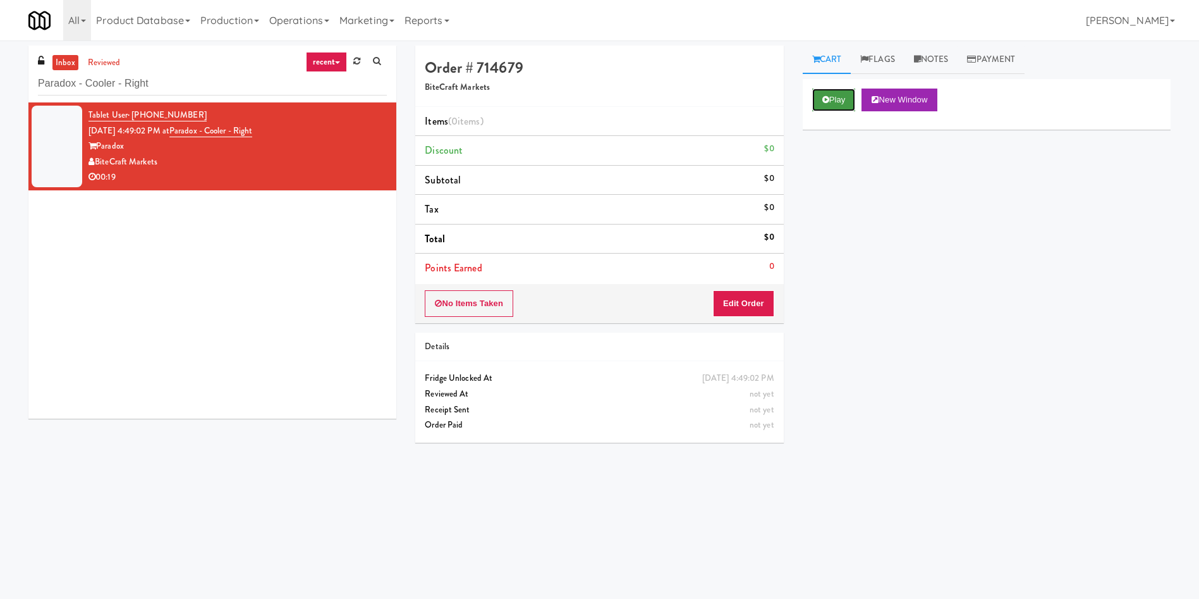
click at [840, 97] on button "Play" at bounding box center [834, 100] width 44 height 23
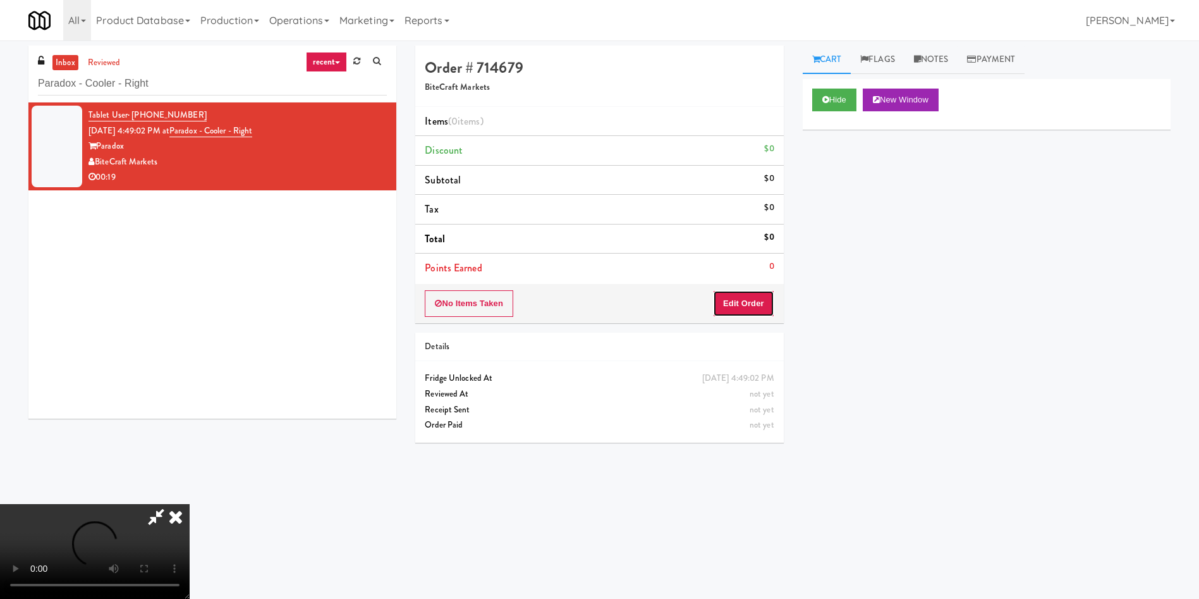
click at [747, 307] on button "Edit Order" at bounding box center [743, 303] width 61 height 27
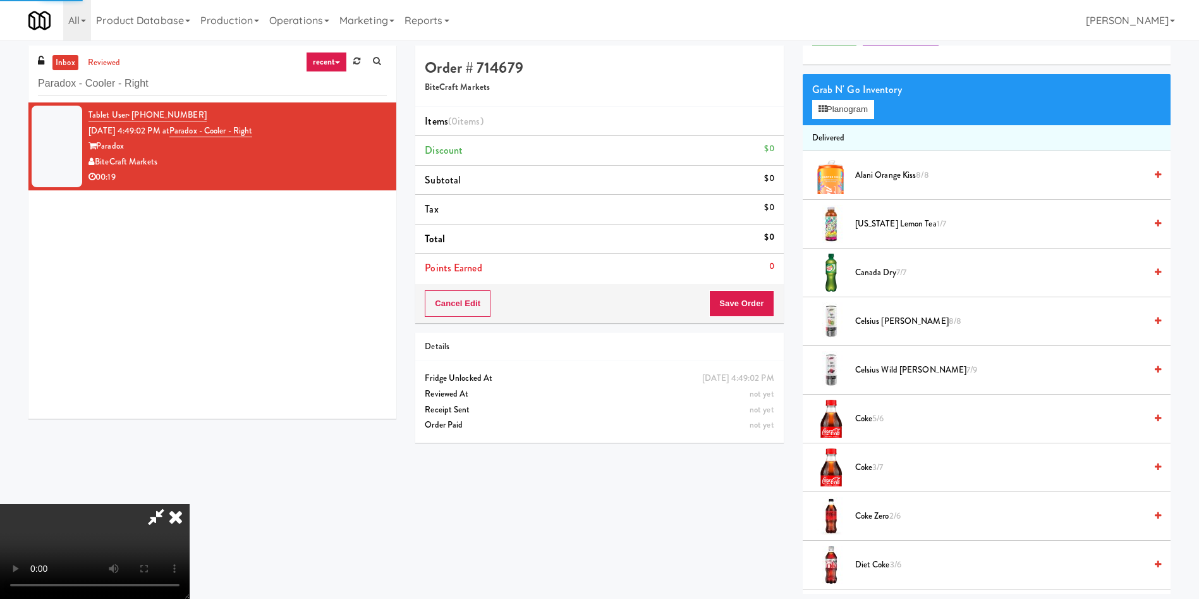
scroll to position [95, 0]
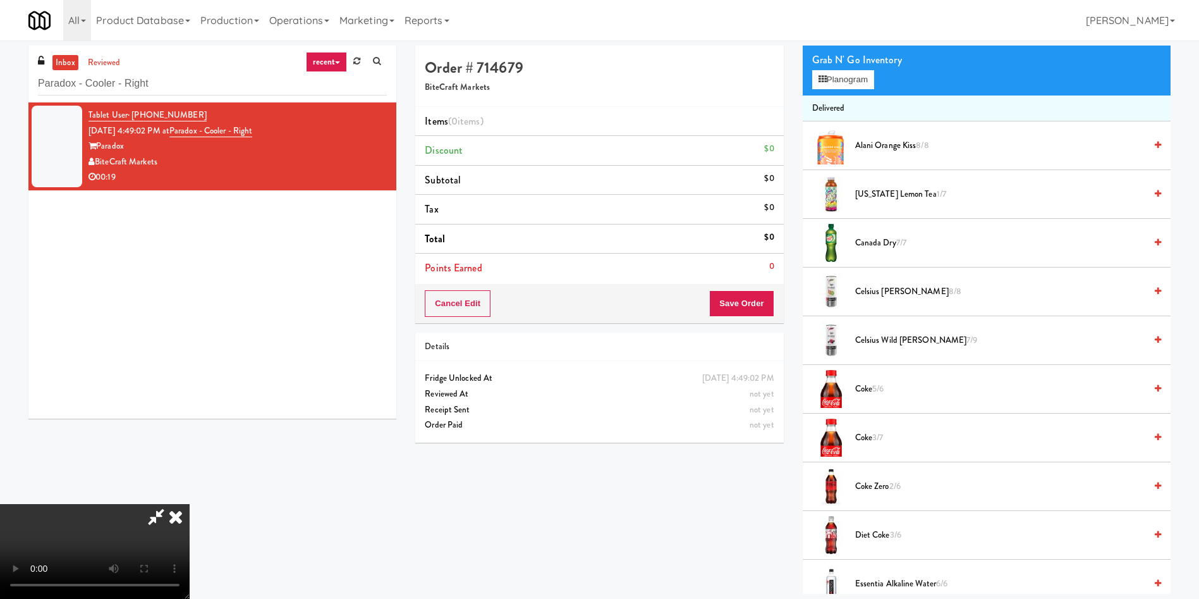
click at [190, 504] on video at bounding box center [95, 551] width 190 height 95
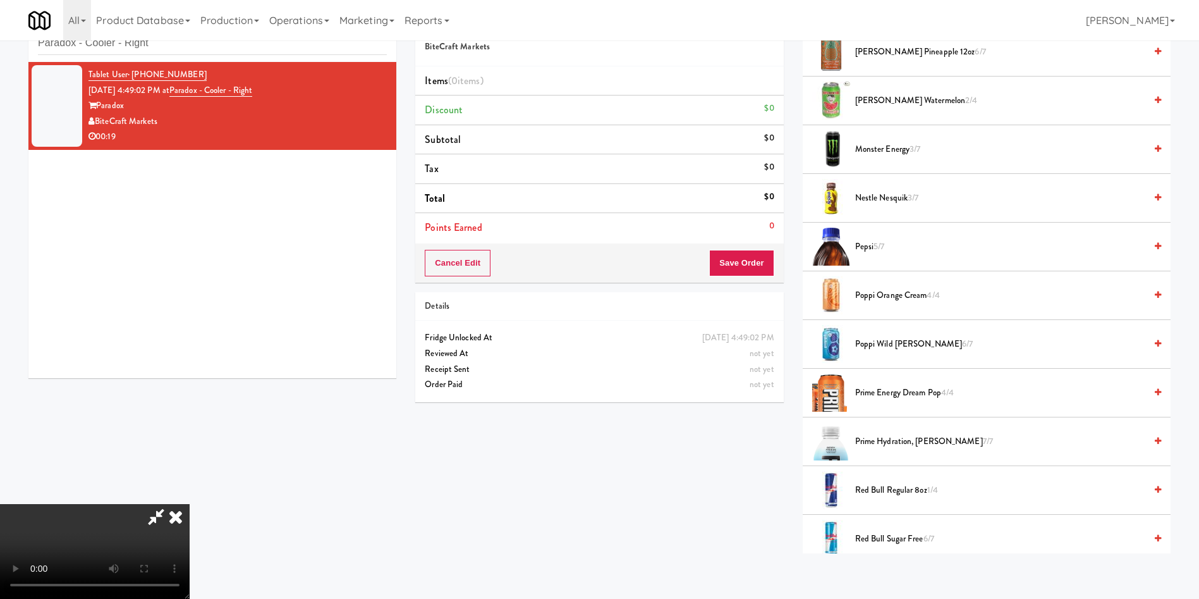
scroll to position [948, 0]
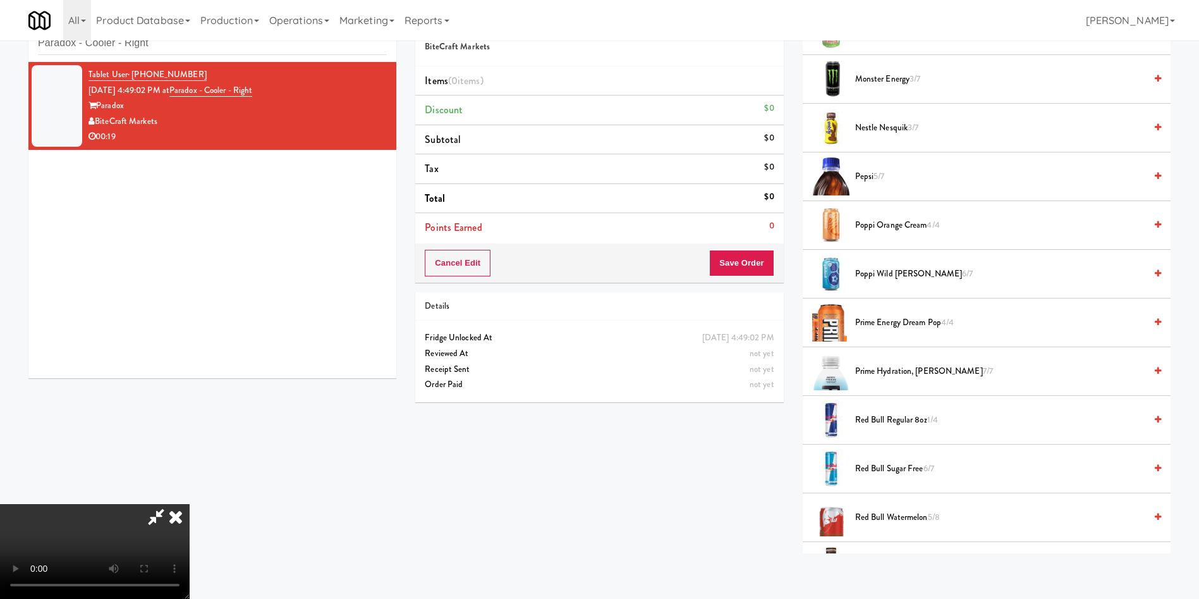
drag, startPoint x: 283, startPoint y: 307, endPoint x: 755, endPoint y: 374, distance: 476.4
click at [190, 504] on video at bounding box center [95, 551] width 190 height 95
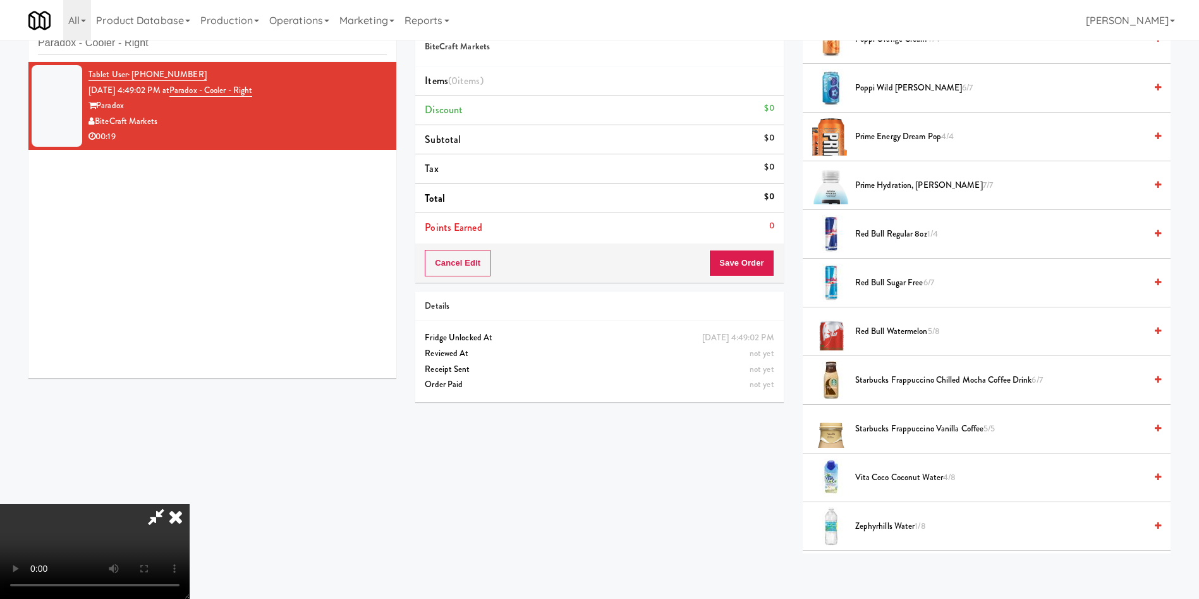
scroll to position [1327, 0]
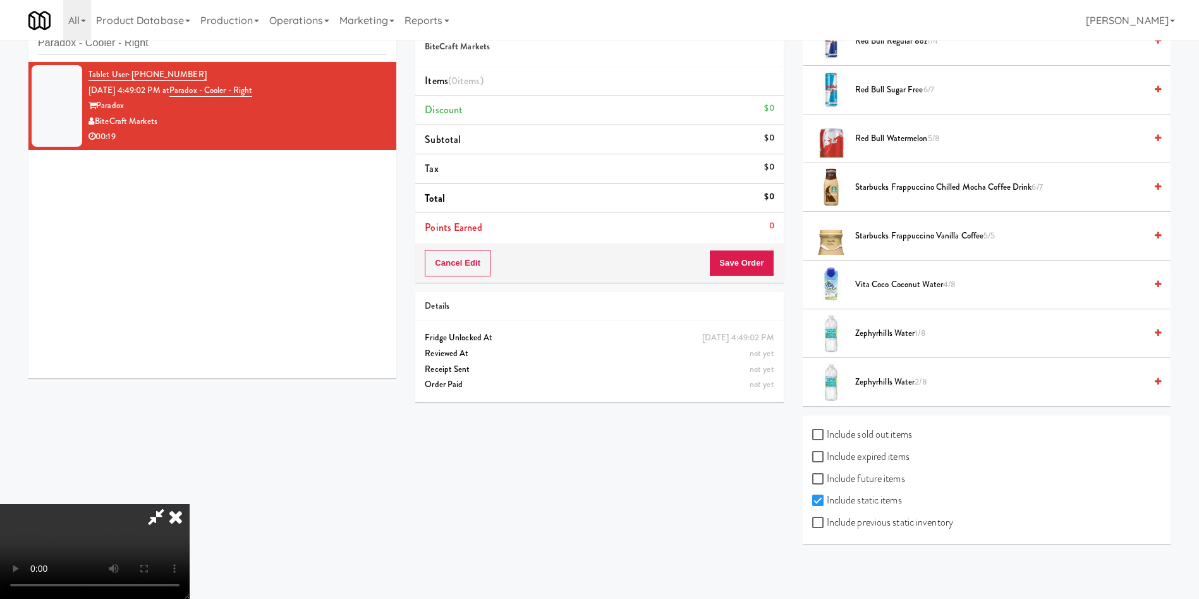
click at [867, 336] on span "Zephyrhills Water 1/8" at bounding box center [1000, 334] width 290 height 16
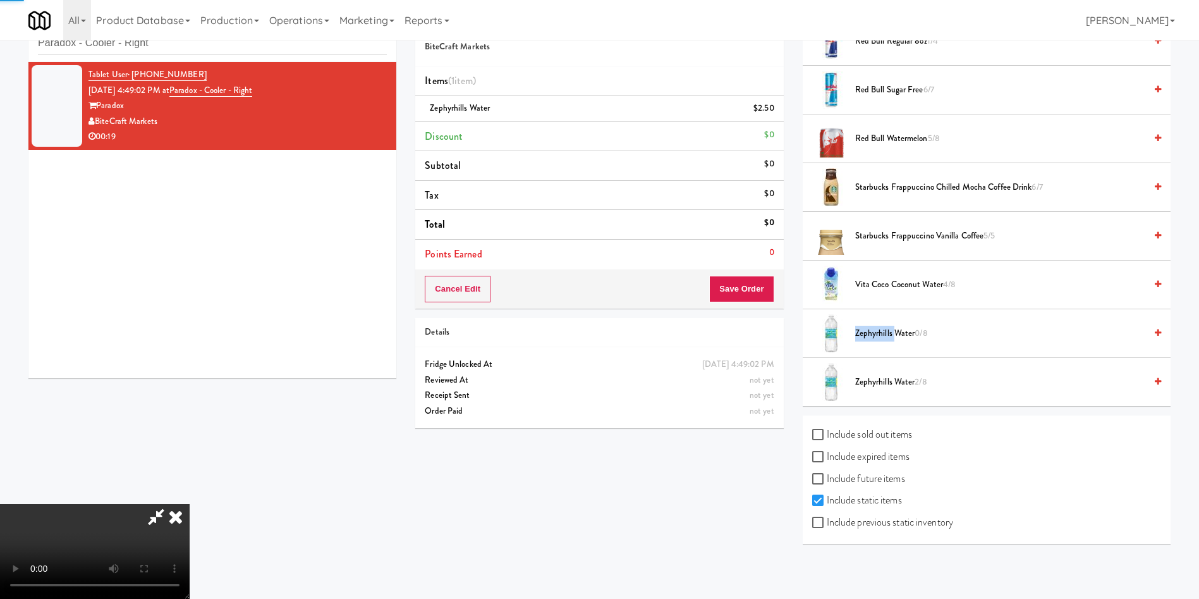
click at [867, 336] on span "Zephyrhills Water 0/8" at bounding box center [1000, 334] width 290 height 16
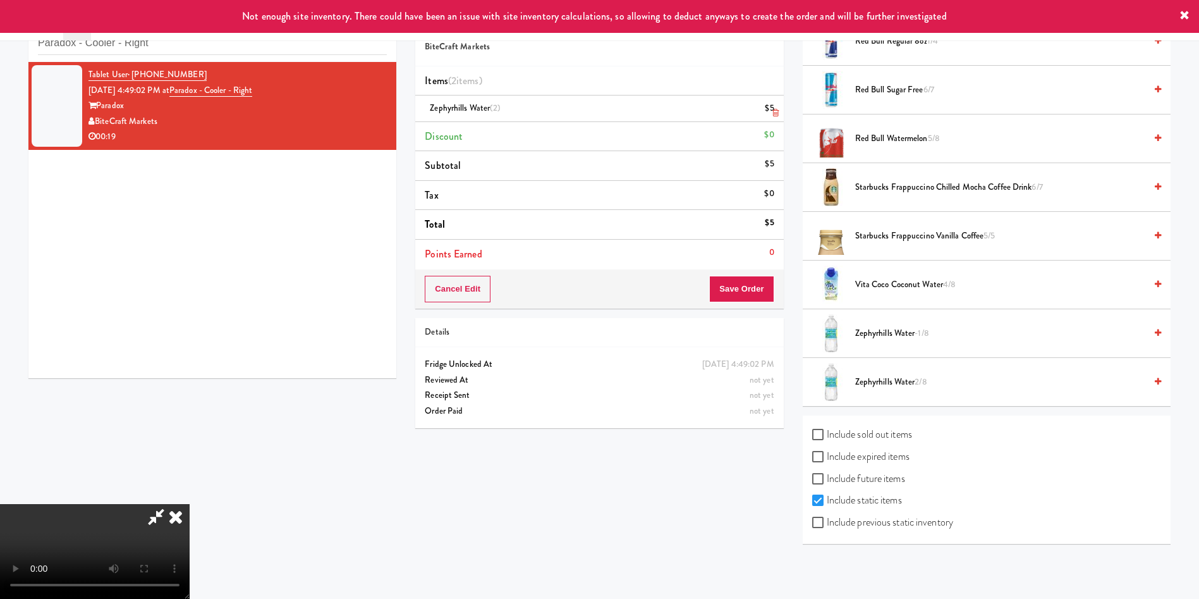
click at [770, 106] on link at bounding box center [773, 114] width 11 height 16
click at [912, 379] on span "Zephyrhills Water 2/8" at bounding box center [1000, 382] width 290 height 16
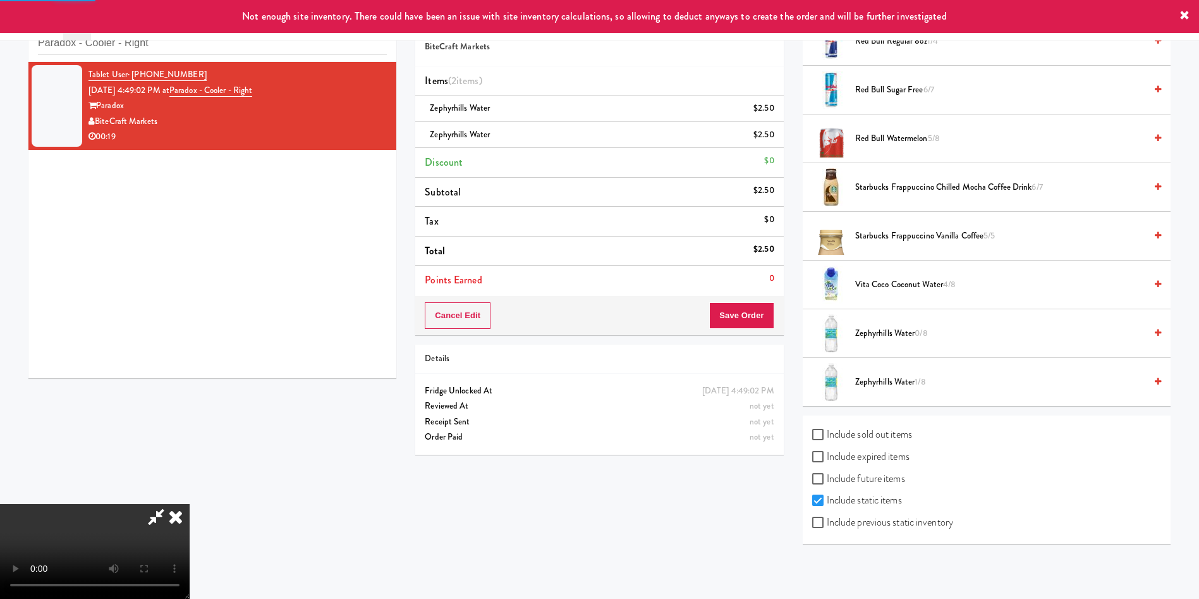
click at [190, 504] on video at bounding box center [95, 551] width 190 height 95
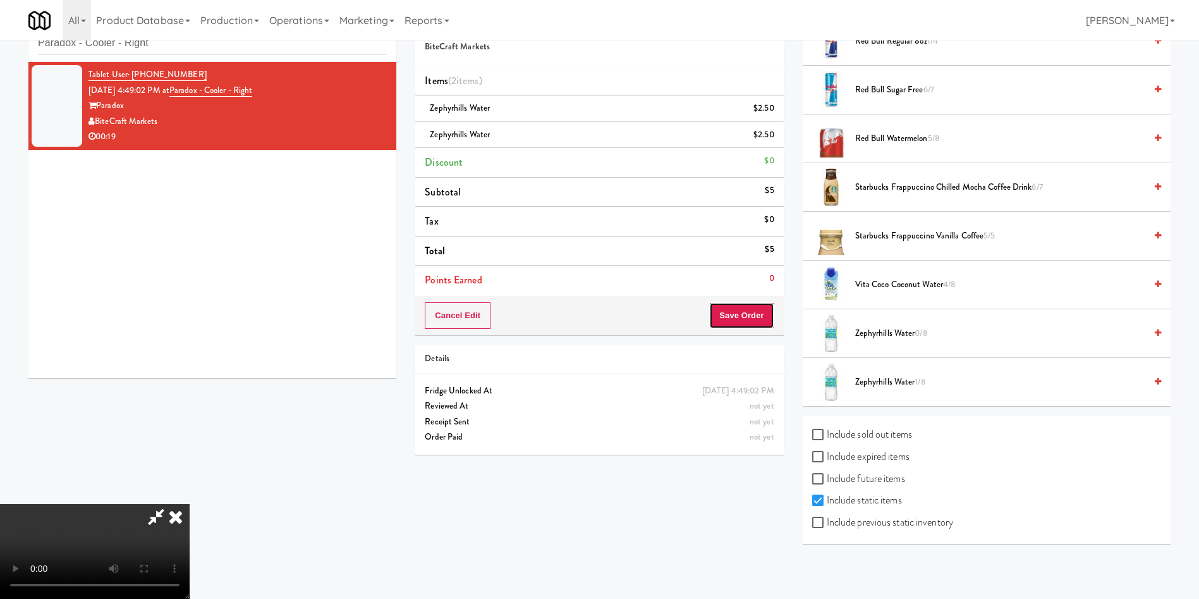
click at [754, 302] on button "Save Order" at bounding box center [741, 315] width 64 height 27
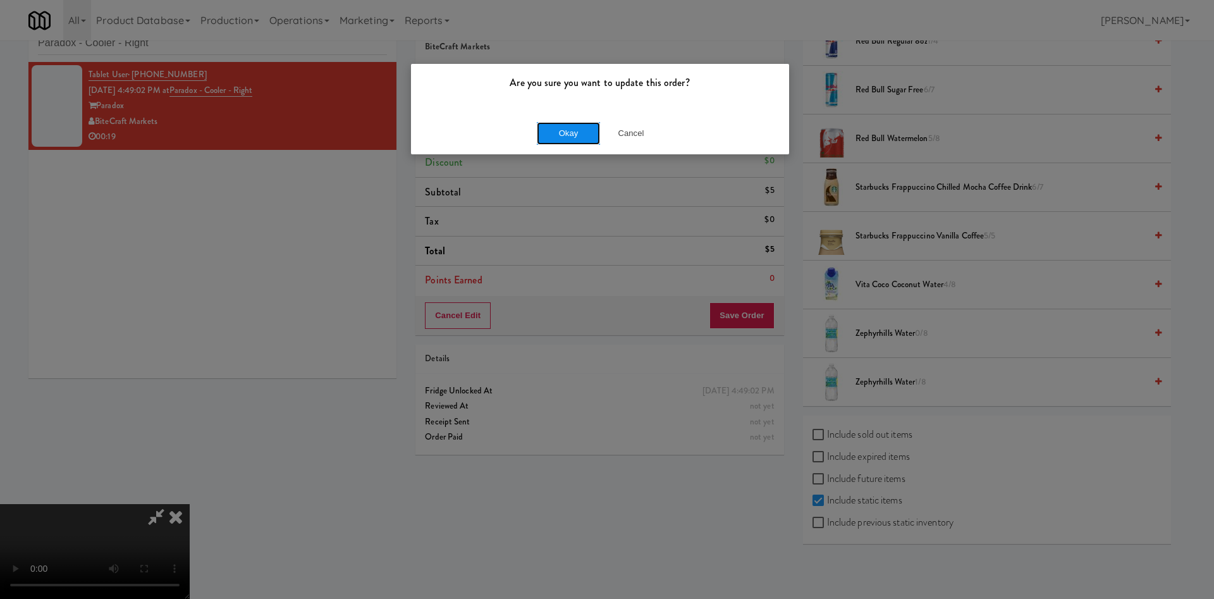
click at [575, 136] on button "Okay" at bounding box center [568, 133] width 63 height 23
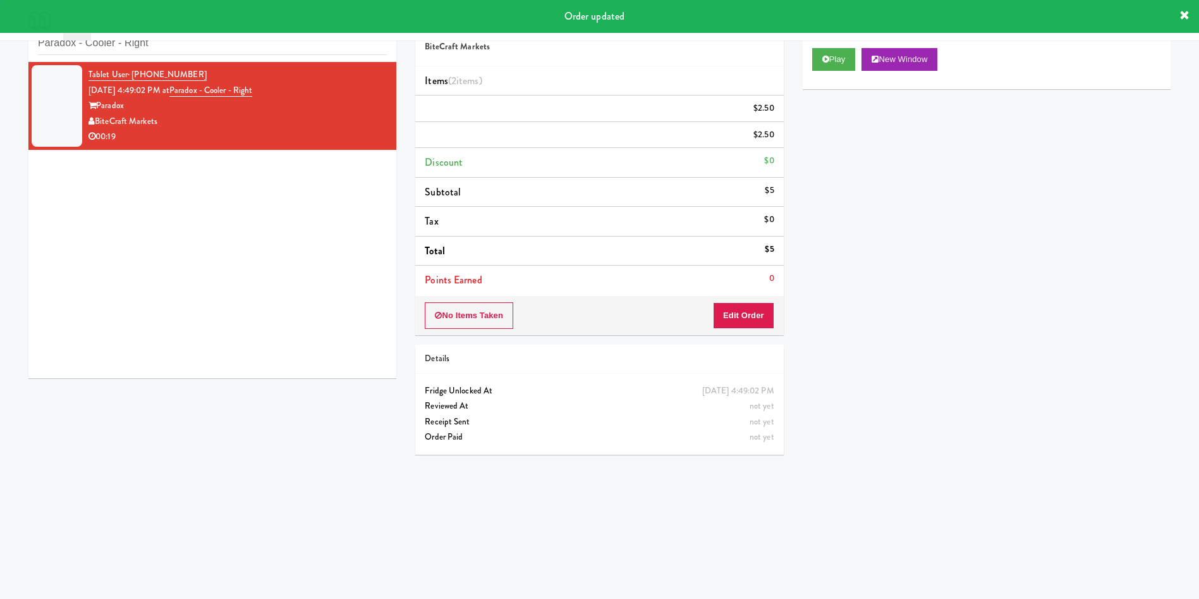
scroll to position [0, 0]
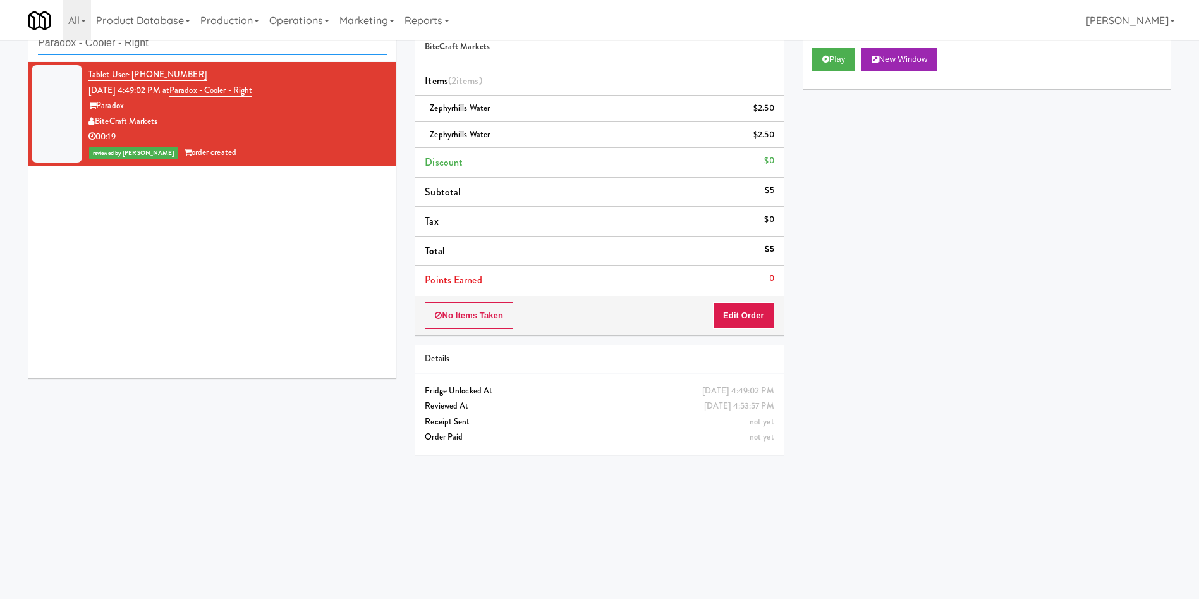
drag, startPoint x: 209, startPoint y: 49, endPoint x: 11, endPoint y: 29, distance: 198.3
click at [0, 40] on div "inbox reviewed recent all unclear take inventory issue suspicious failed recent…" at bounding box center [599, 259] width 1199 height 508
paste input "Applewood"
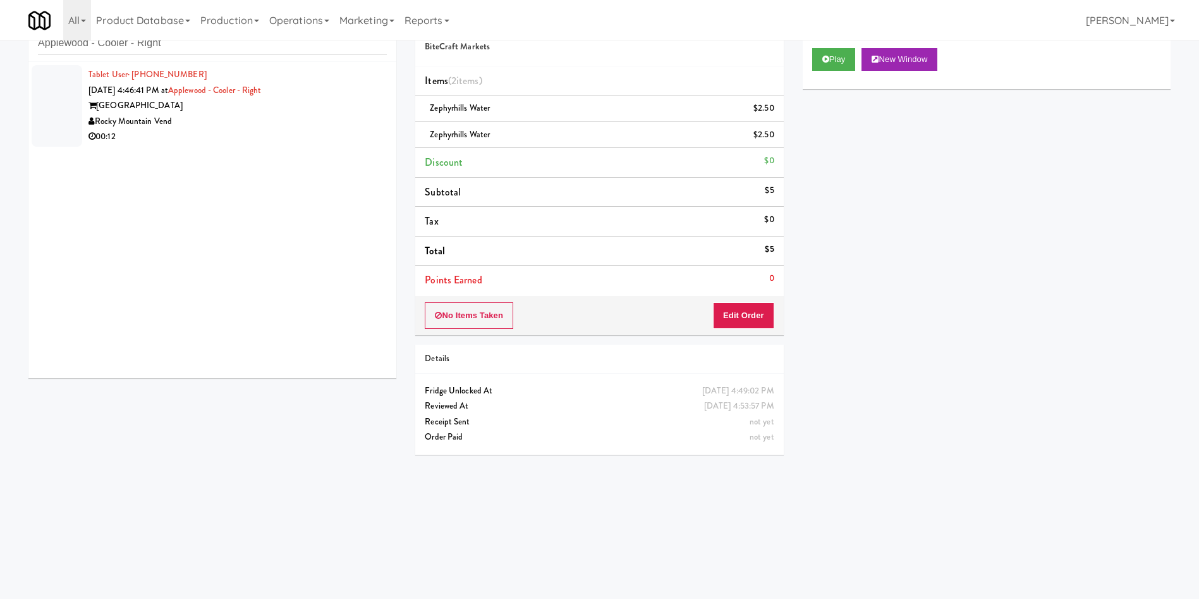
click at [64, 107] on div at bounding box center [57, 106] width 51 height 82
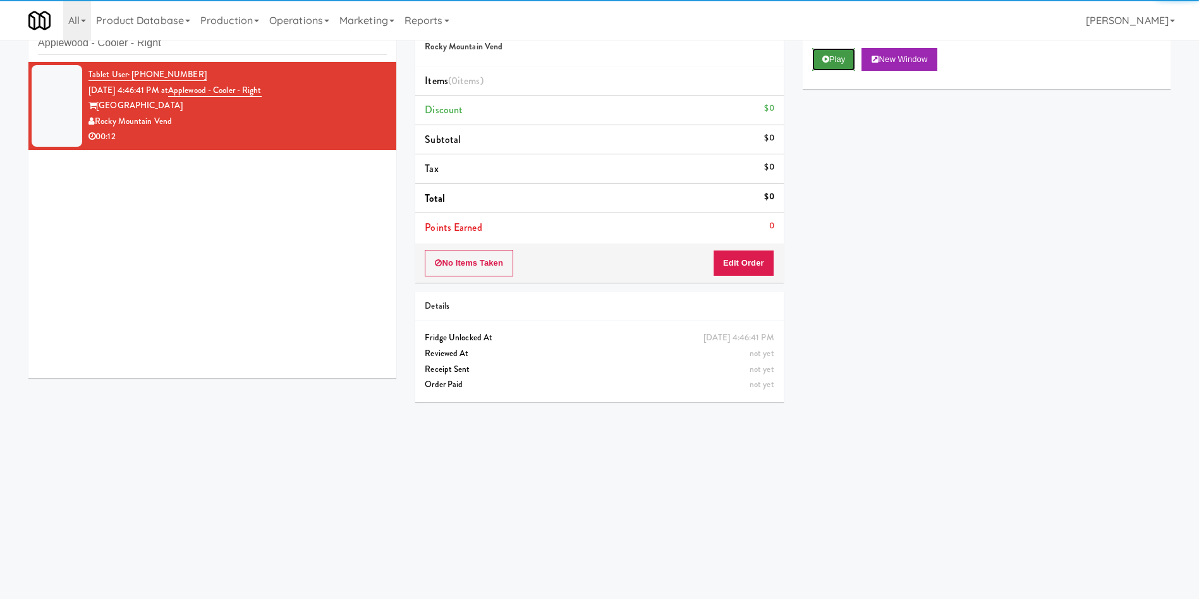
click at [850, 64] on button "Play" at bounding box center [834, 59] width 44 height 23
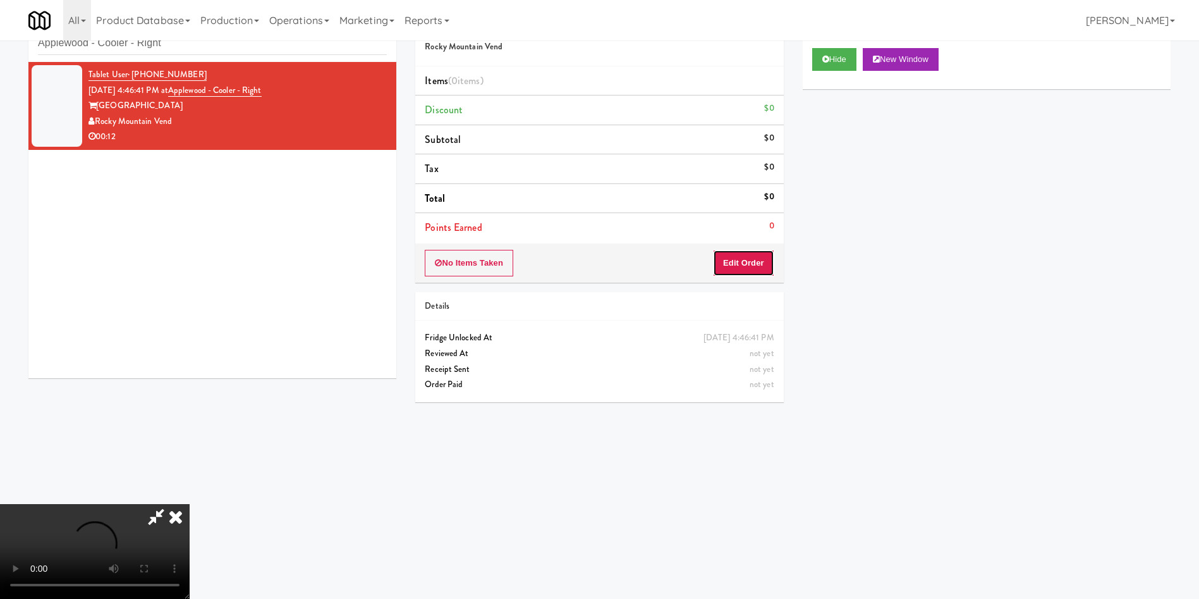
click at [737, 261] on button "Edit Order" at bounding box center [743, 263] width 61 height 27
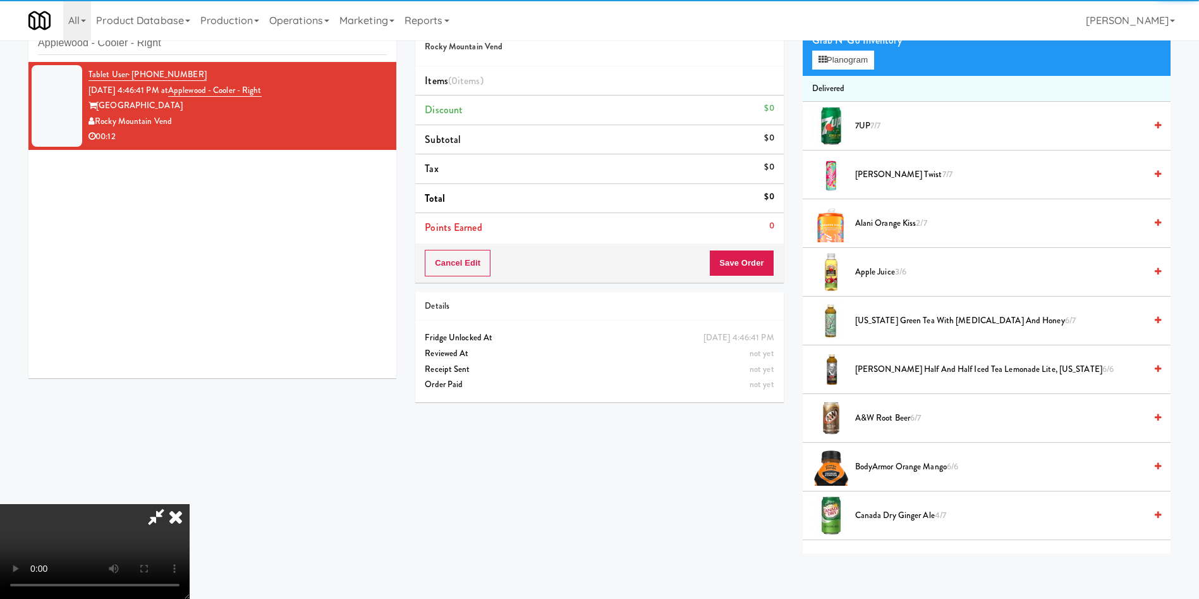
scroll to position [190, 0]
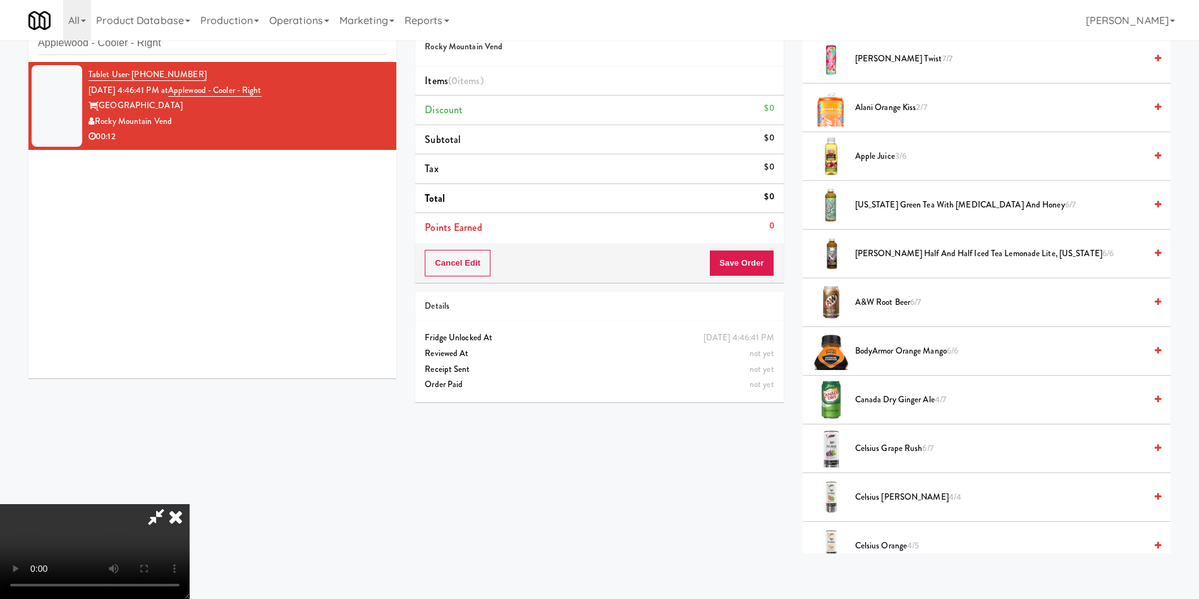
click at [190, 504] on video at bounding box center [95, 551] width 190 height 95
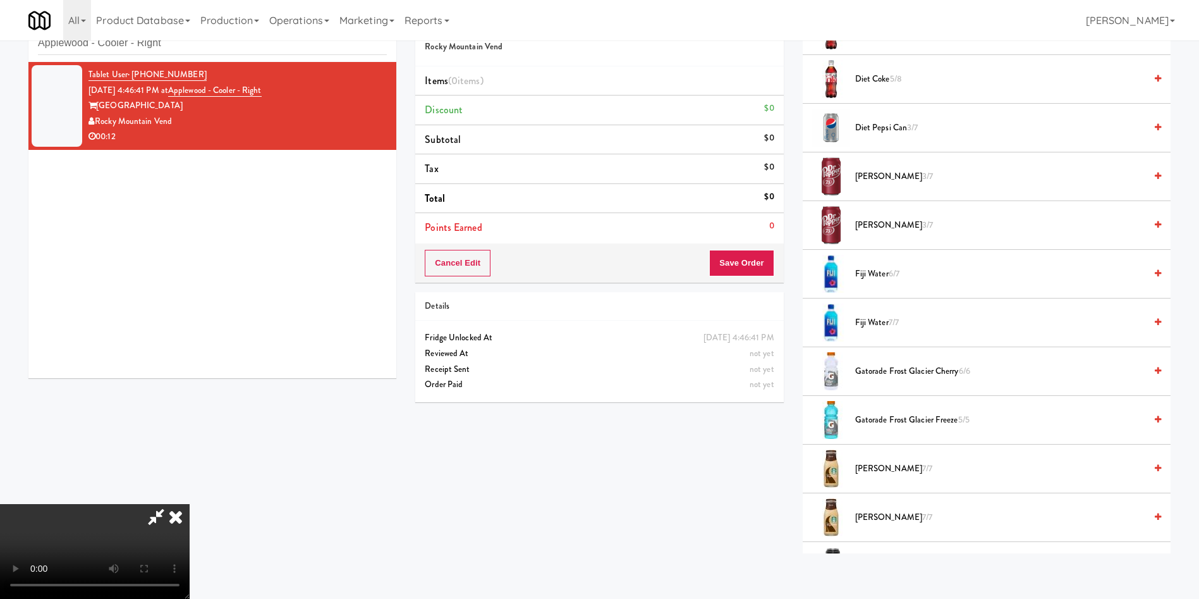
scroll to position [1043, 0]
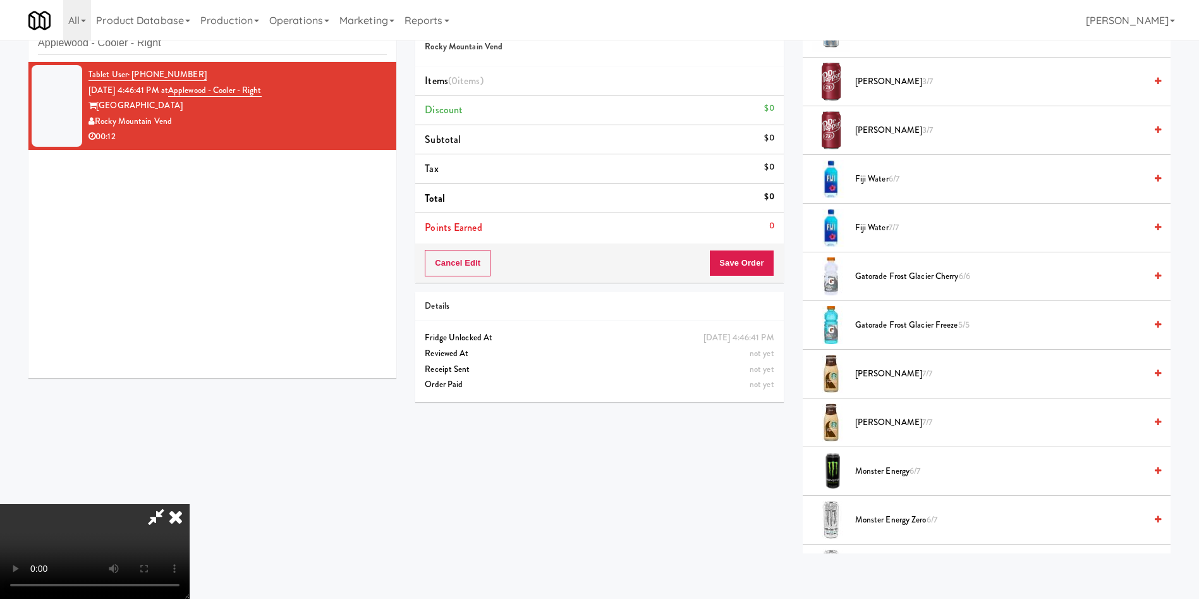
click at [915, 279] on span "Gatorade Frost Glacier Cherry 6/6" at bounding box center [1000, 277] width 290 height 16
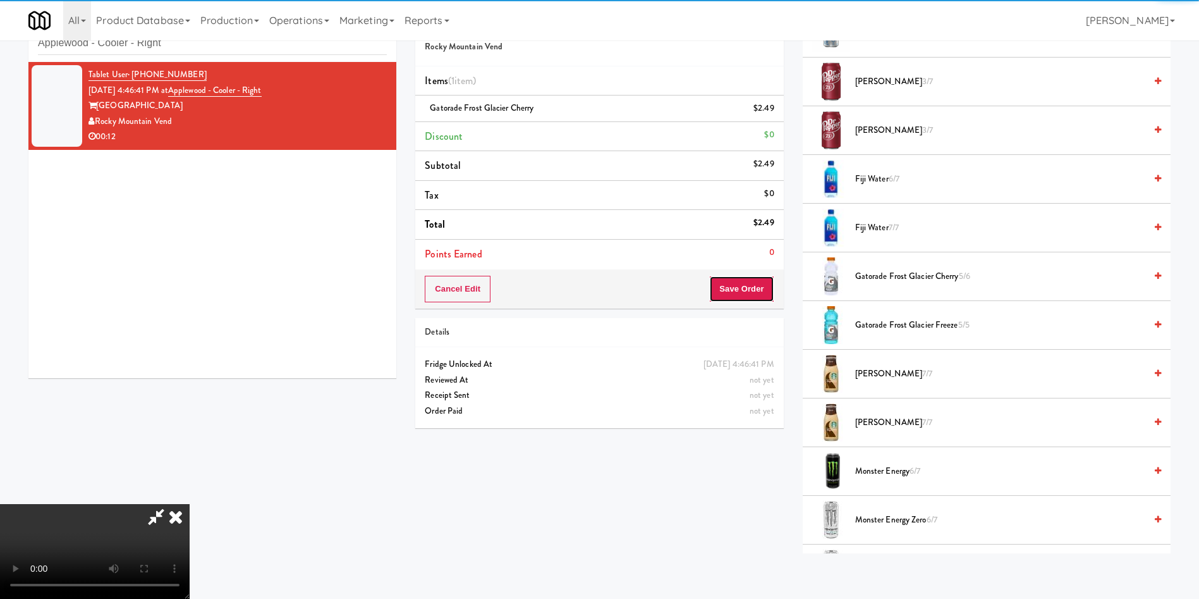
click at [757, 293] on button "Save Order" at bounding box center [741, 289] width 64 height 27
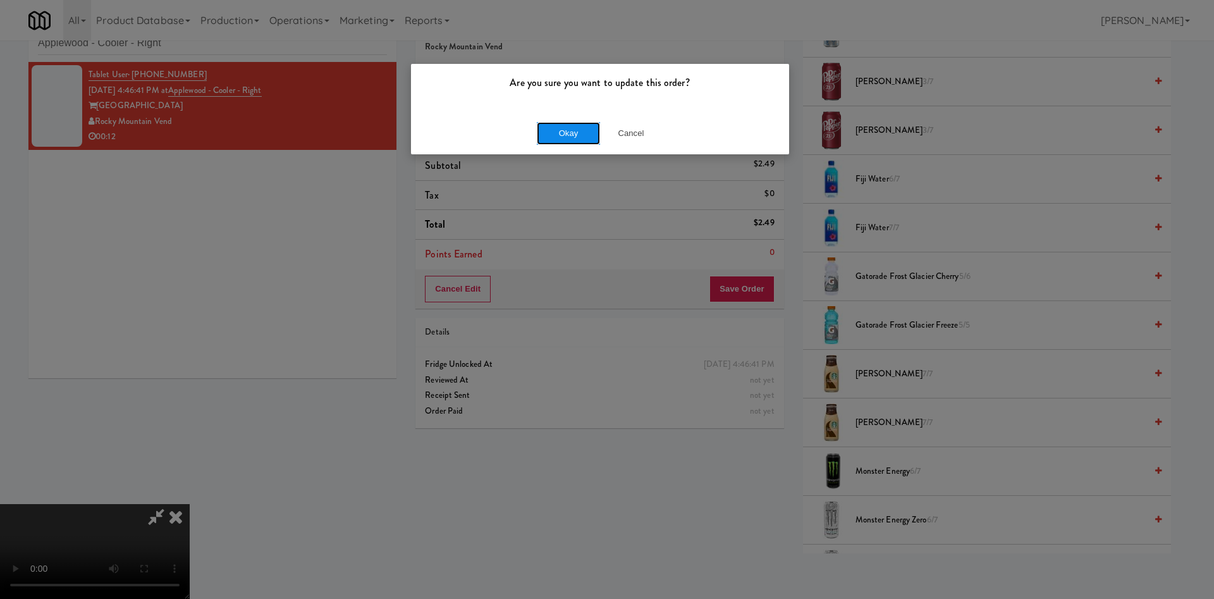
click at [587, 124] on button "Okay" at bounding box center [568, 133] width 63 height 23
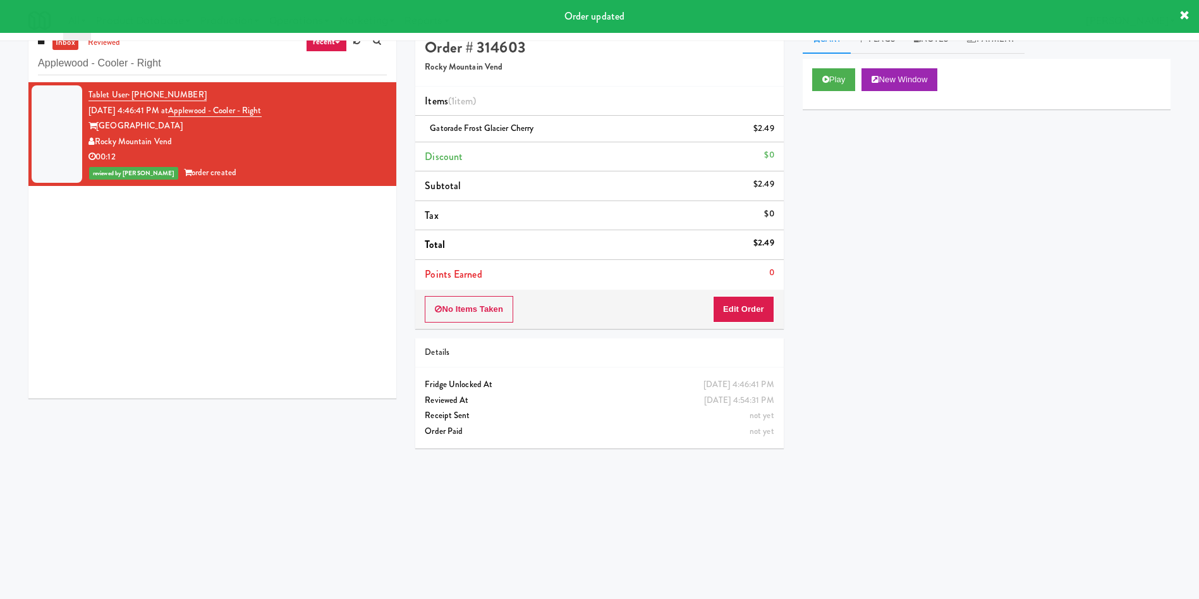
scroll to position [0, 0]
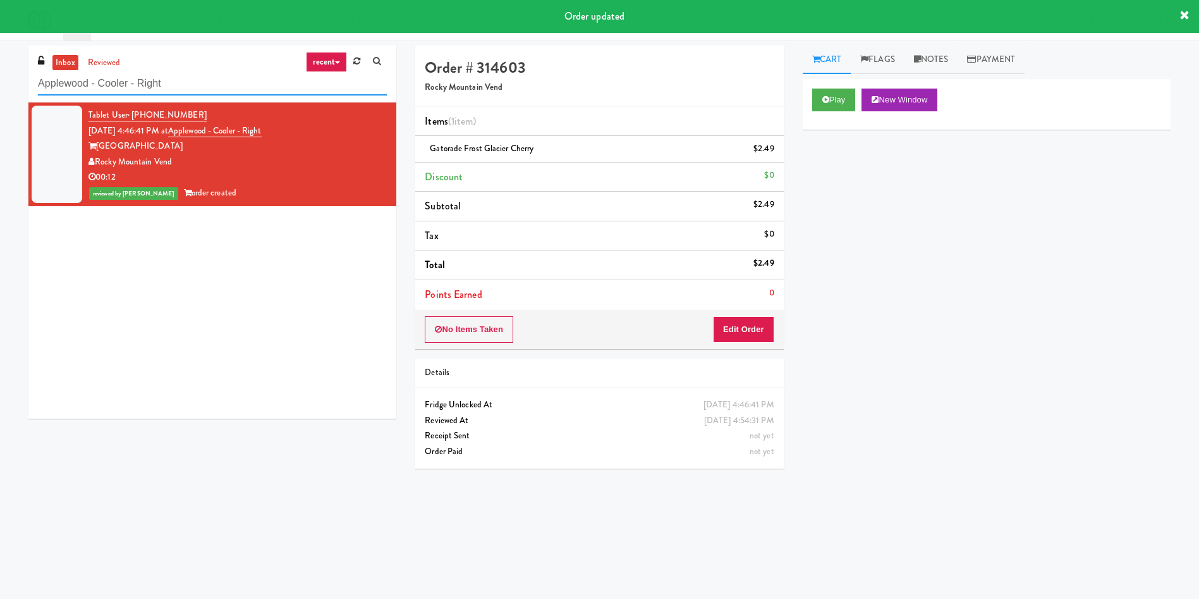
drag, startPoint x: 199, startPoint y: 90, endPoint x: 0, endPoint y: 55, distance: 201.6
click at [0, 55] on div "inbox reviewed recent all unclear take inventory issue suspicious failed recent…" at bounding box center [599, 300] width 1199 height 508
paste input "Crossing West"
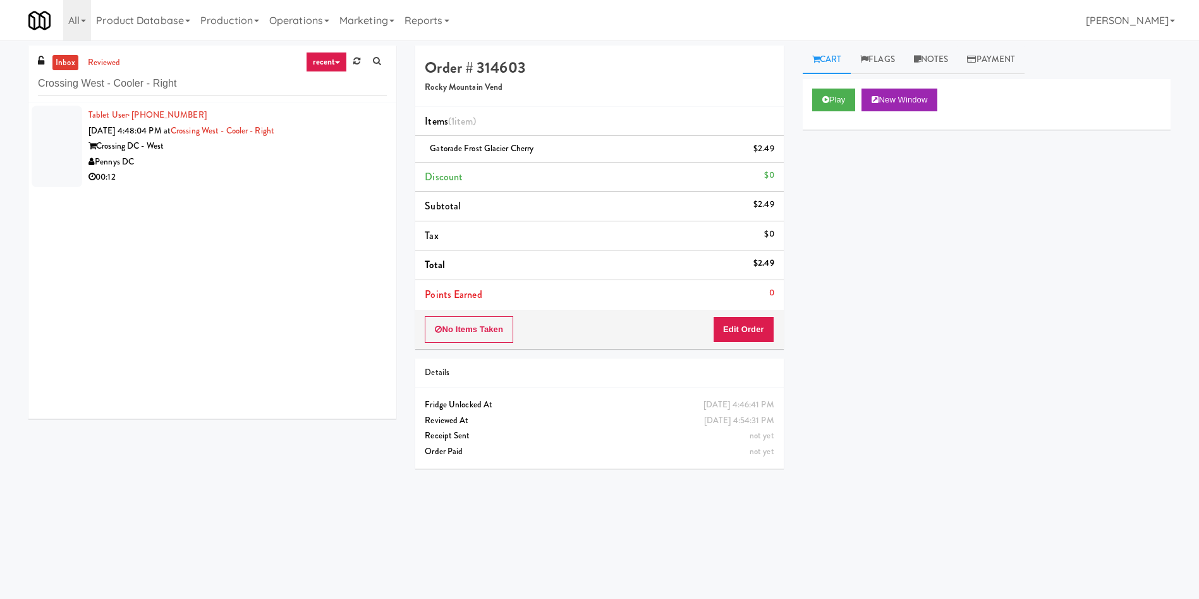
click at [49, 156] on div at bounding box center [57, 147] width 51 height 82
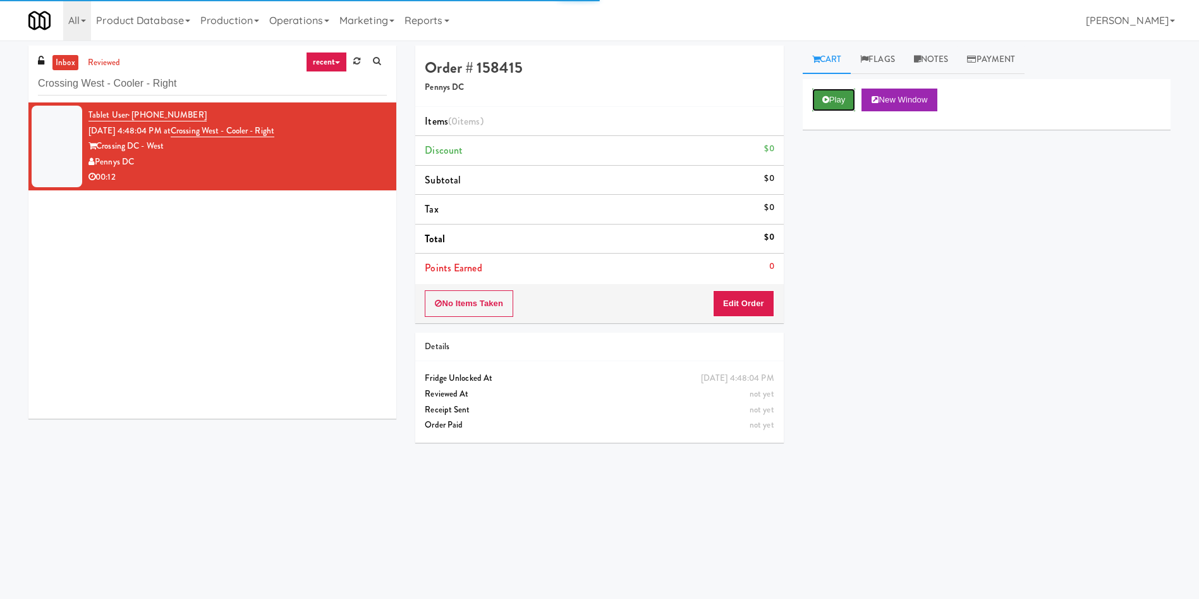
click at [833, 99] on button "Play" at bounding box center [834, 100] width 44 height 23
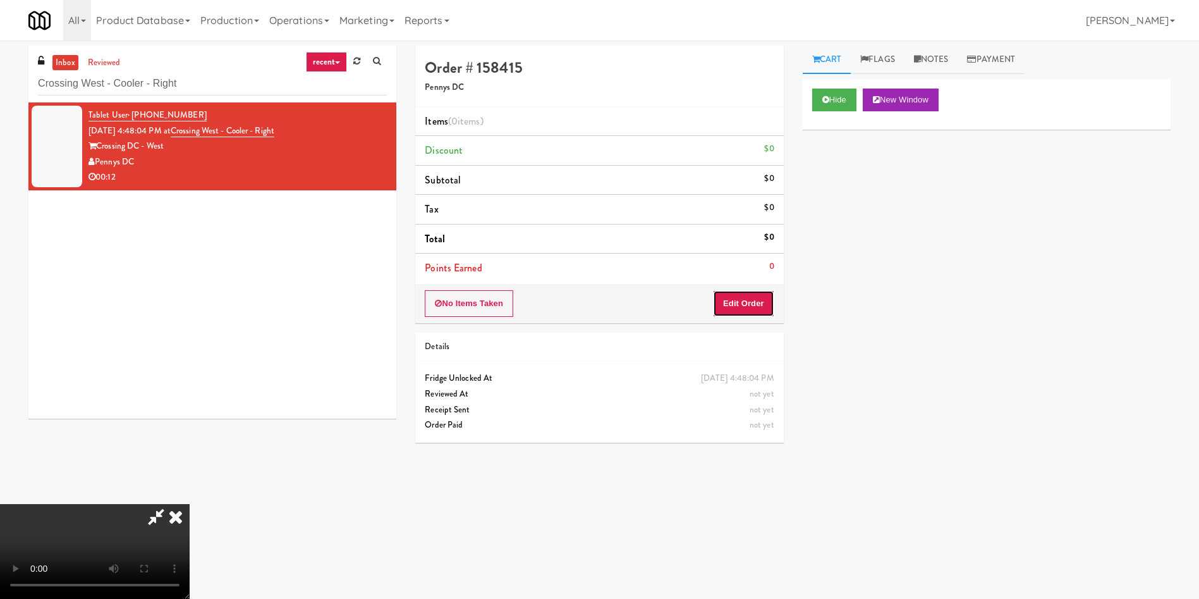
click at [727, 302] on button "Edit Order" at bounding box center [743, 303] width 61 height 27
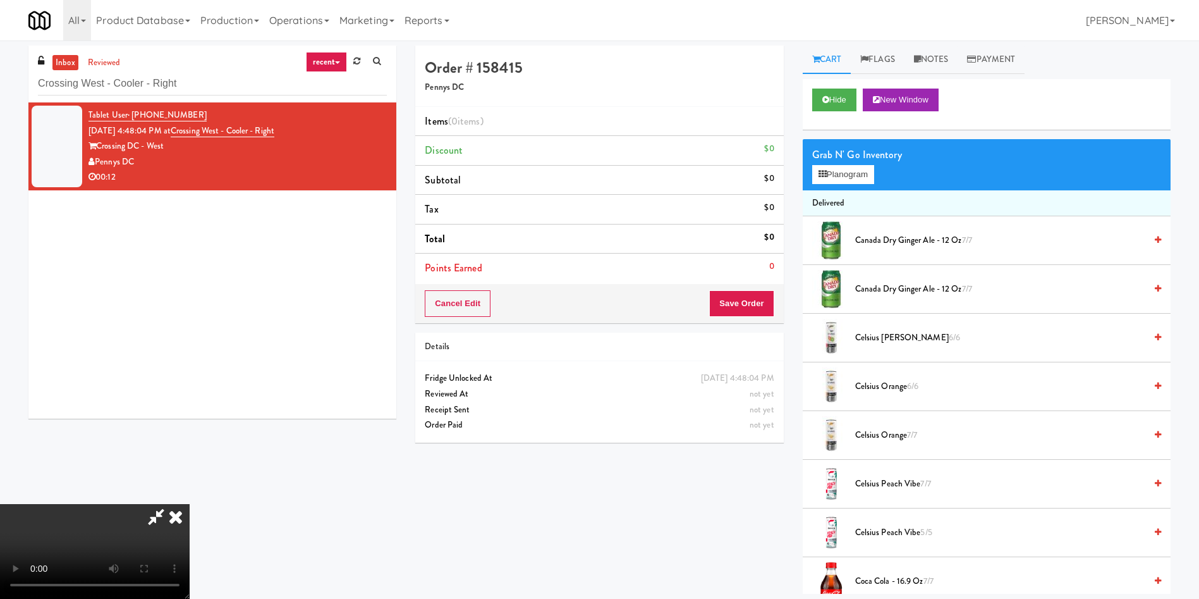
scroll to position [95, 0]
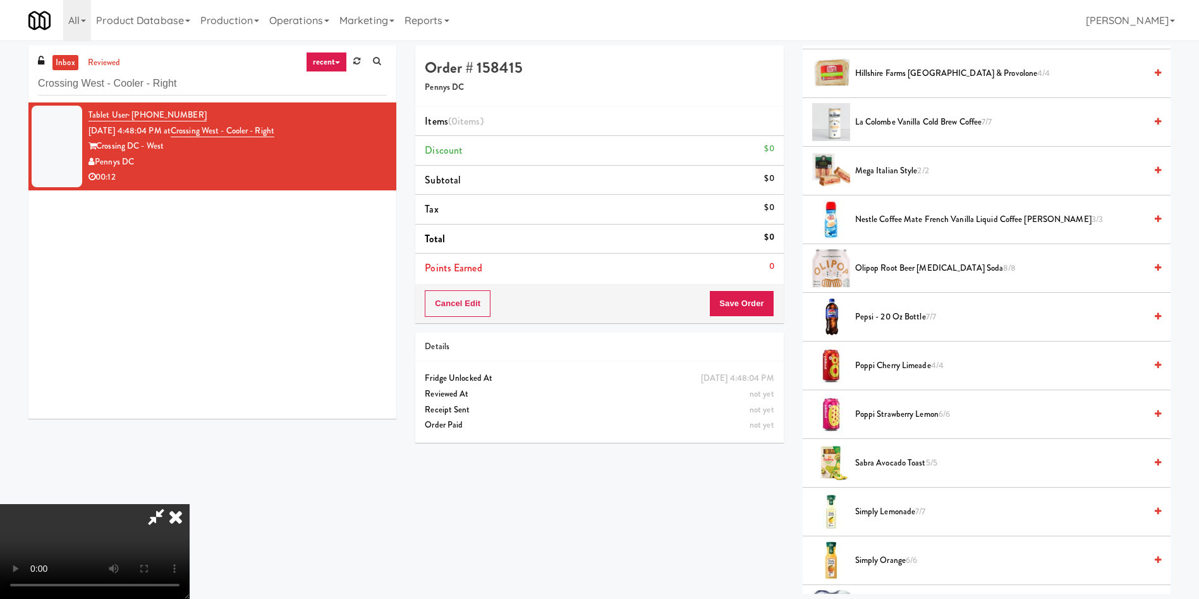
click at [190, 504] on video at bounding box center [95, 551] width 190 height 95
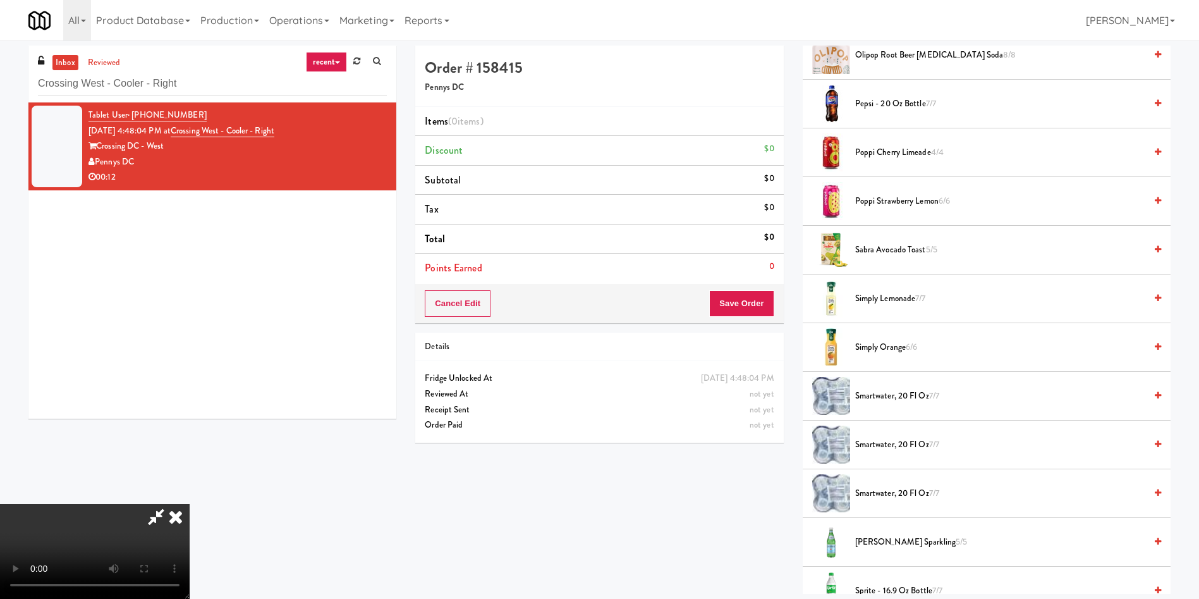
scroll to position [1423, 0]
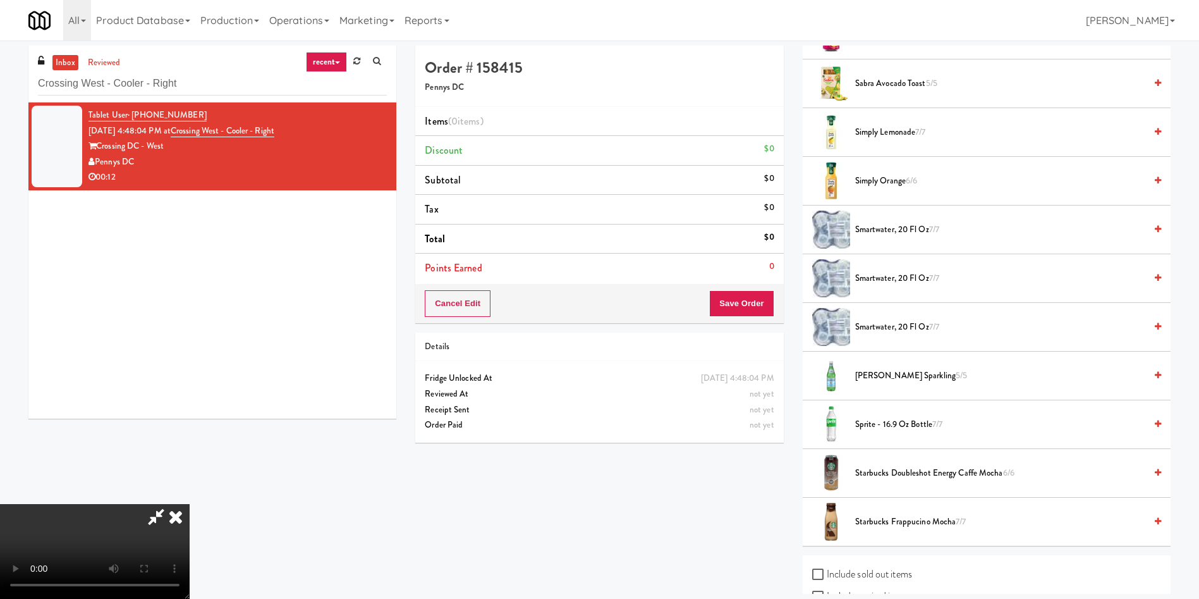
click at [885, 277] on span "smartwater, 20 fl oz 7/7" at bounding box center [1000, 279] width 290 height 16
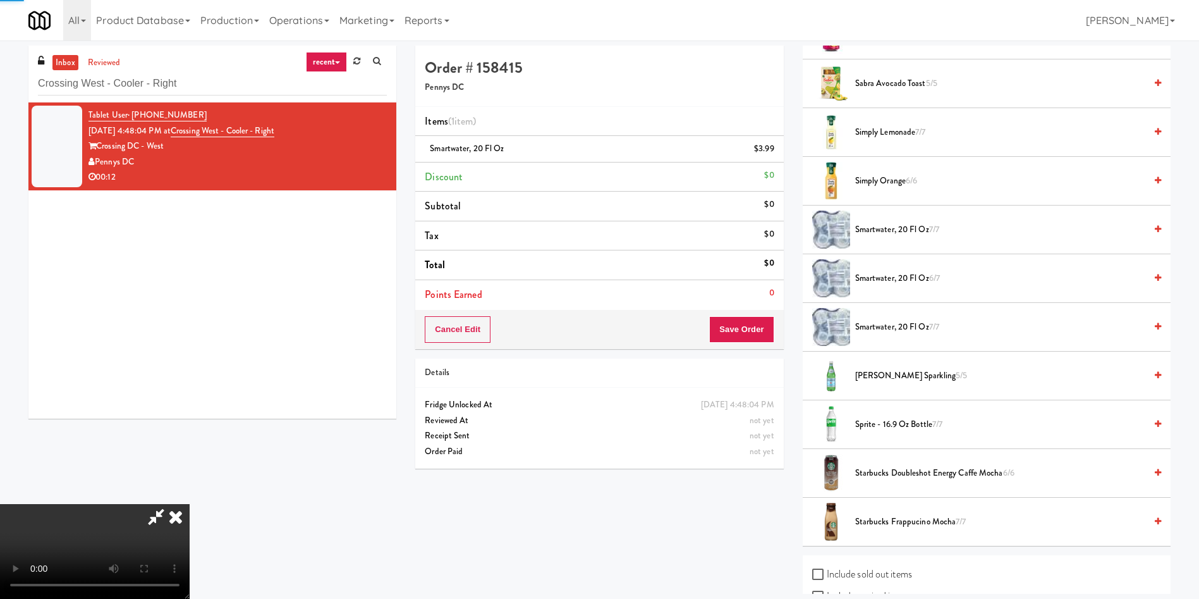
click at [190, 504] on video at bounding box center [95, 551] width 190 height 95
click at [871, 226] on span "smartwater, 20 fl oz 7/7" at bounding box center [1000, 230] width 290 height 16
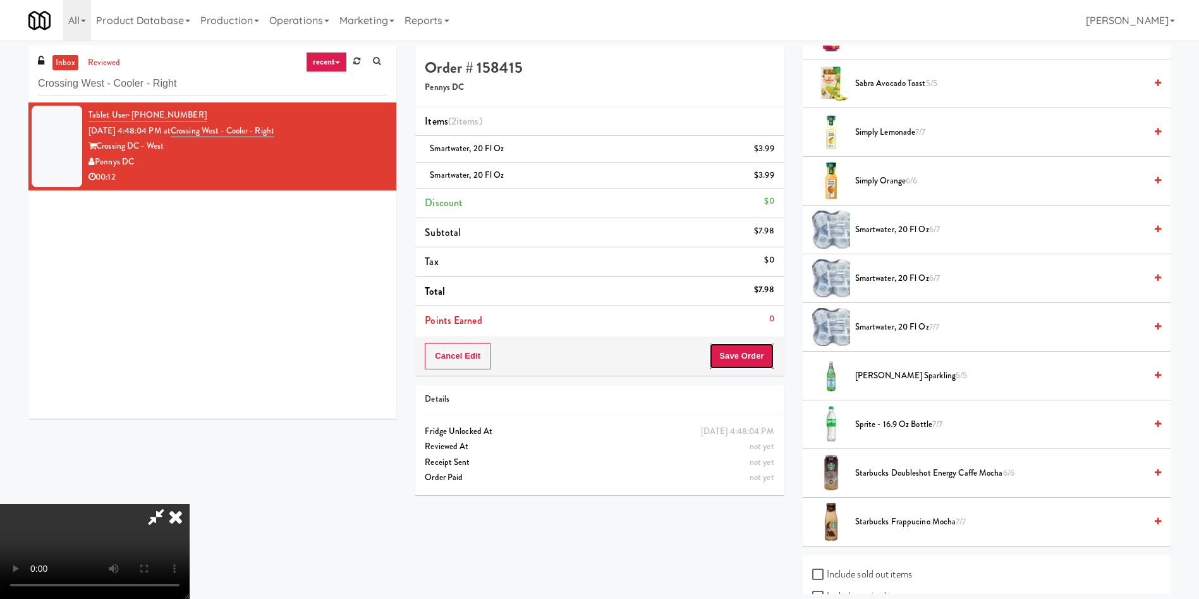
click at [734, 346] on button "Save Order" at bounding box center [741, 356] width 64 height 27
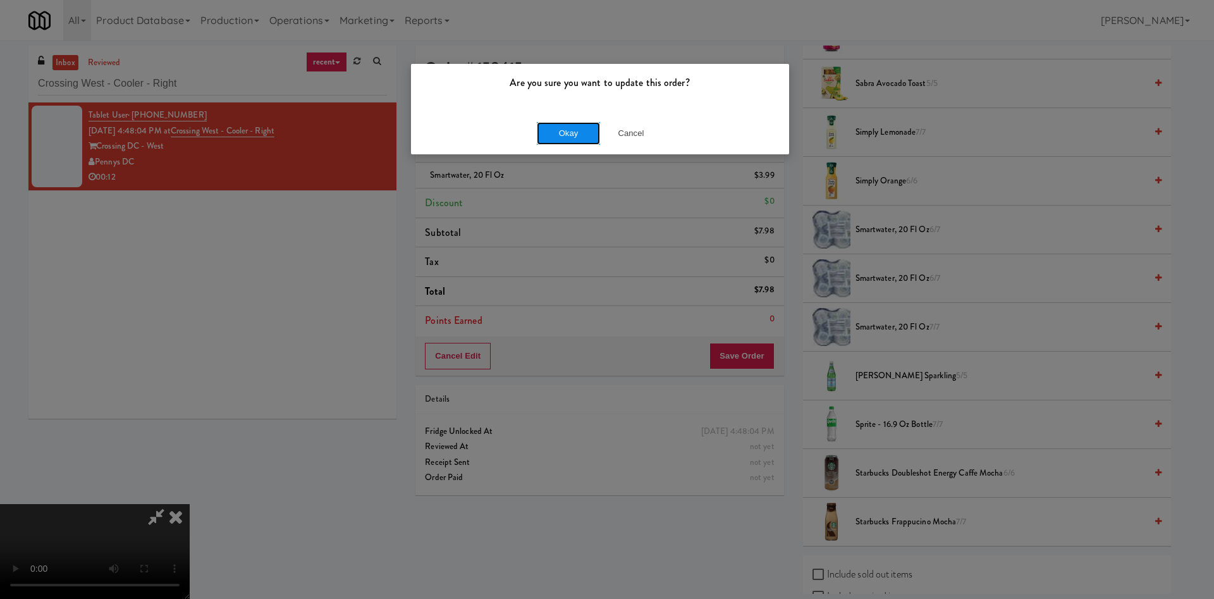
click at [586, 138] on button "Okay" at bounding box center [568, 133] width 63 height 23
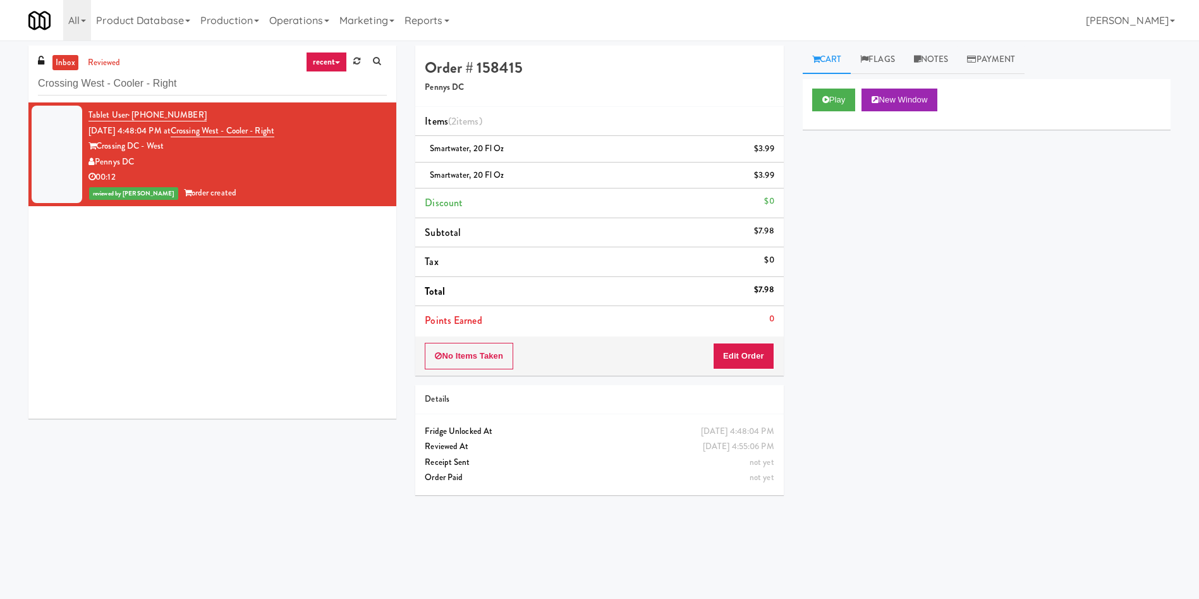
scroll to position [0, 0]
paste input "Paradox"
drag, startPoint x: 201, startPoint y: 87, endPoint x: 0, endPoint y: 85, distance: 201.1
click at [0, 85] on div "inbox reviewed recent all unclear take inventory issue suspicious failed recent…" at bounding box center [599, 300] width 1199 height 508
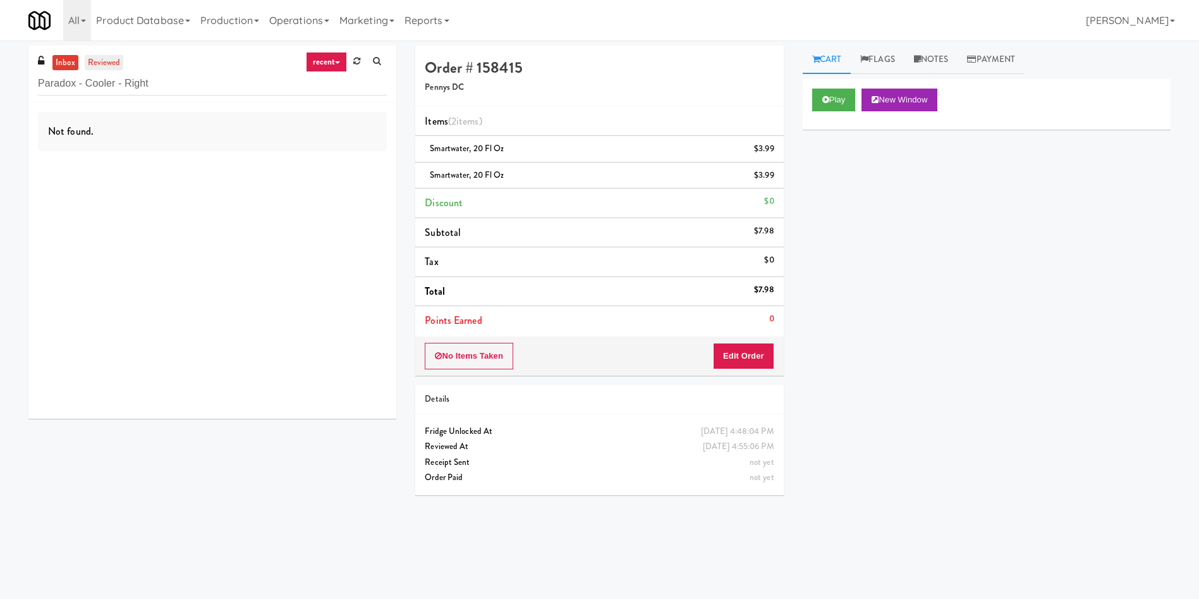
click at [94, 61] on link "reviewed" at bounding box center [104, 63] width 39 height 16
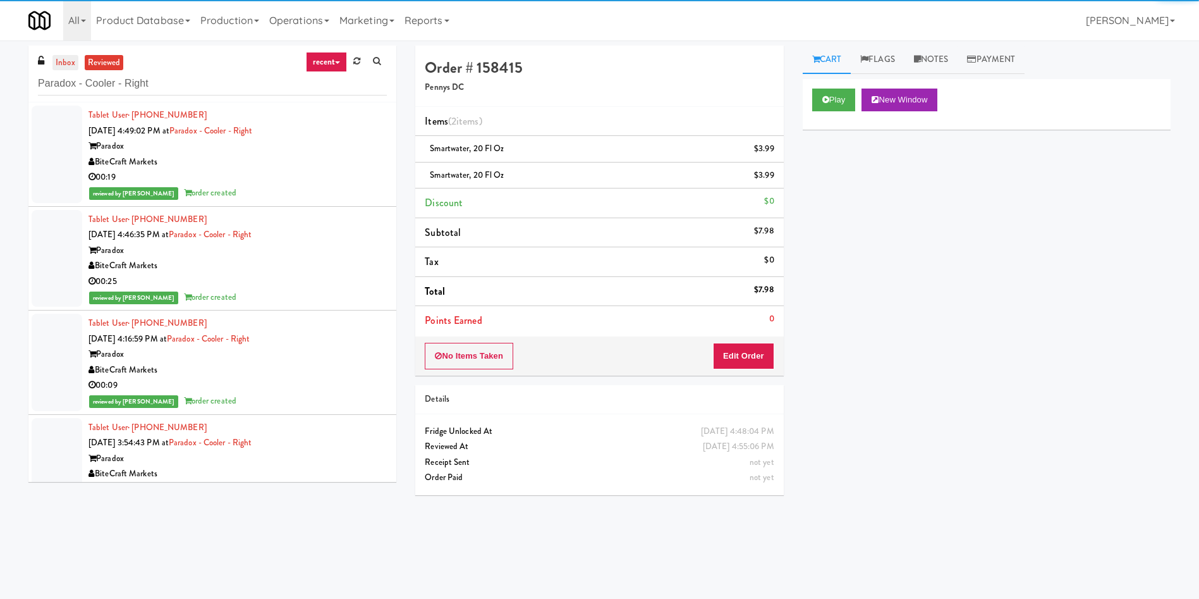
click at [59, 57] on link "inbox" at bounding box center [65, 63] width 26 height 16
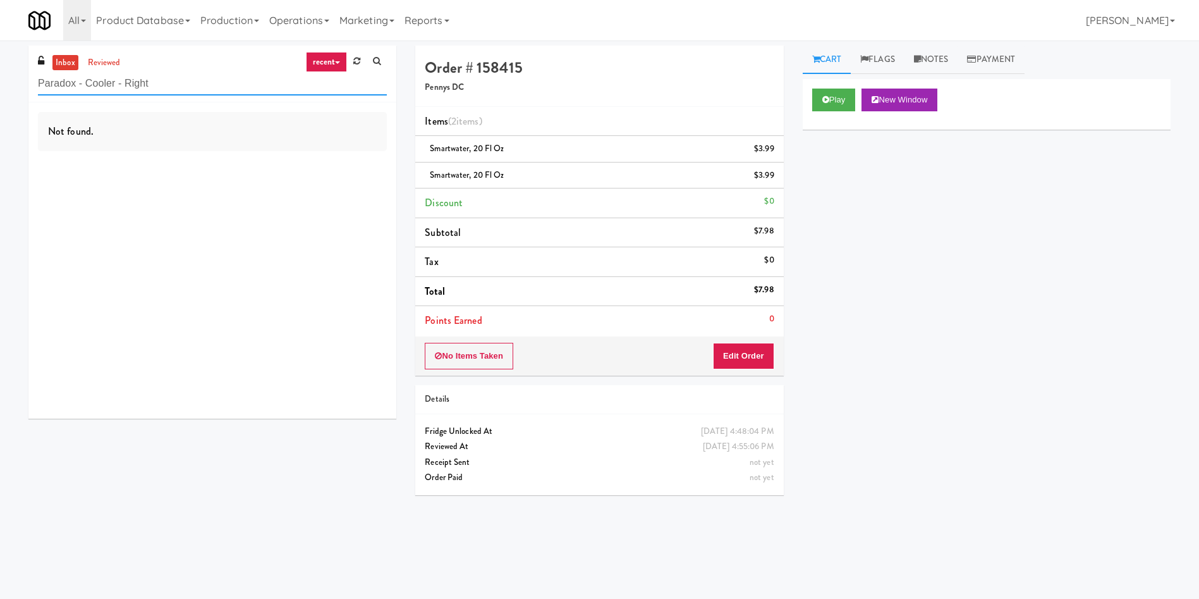
drag, startPoint x: 173, startPoint y: 80, endPoint x: 120, endPoint y: 82, distance: 53.8
click at [120, 82] on input "Paradox - Cooler - Right" at bounding box center [212, 83] width 349 height 23
click at [121, 62] on link "reviewed" at bounding box center [104, 63] width 39 height 16
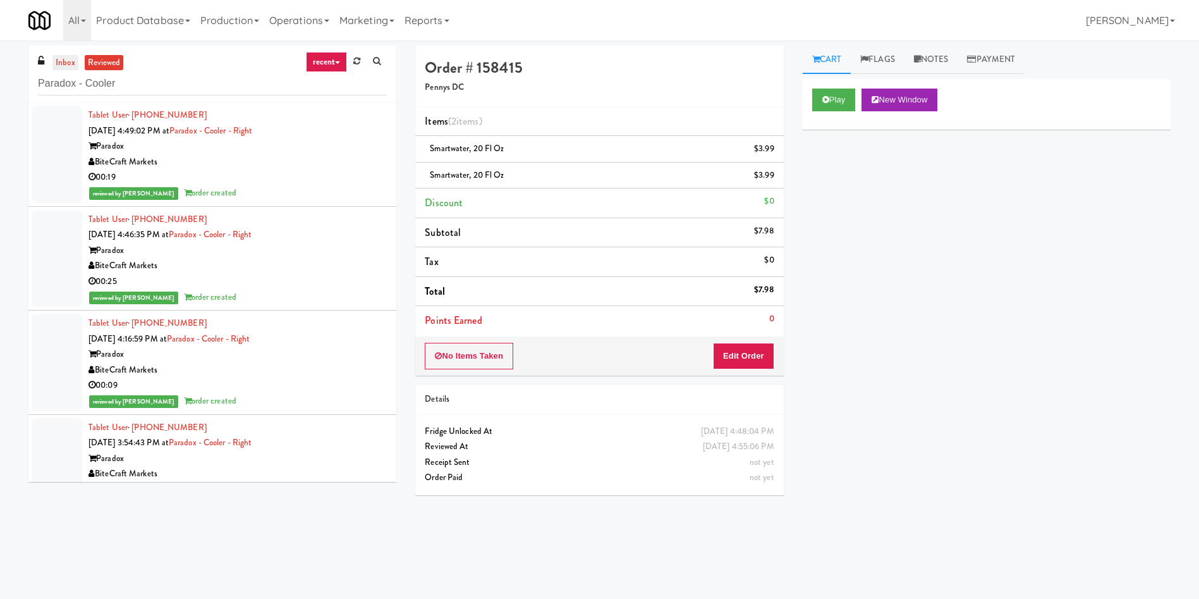
click at [62, 55] on link "inbox" at bounding box center [65, 63] width 26 height 16
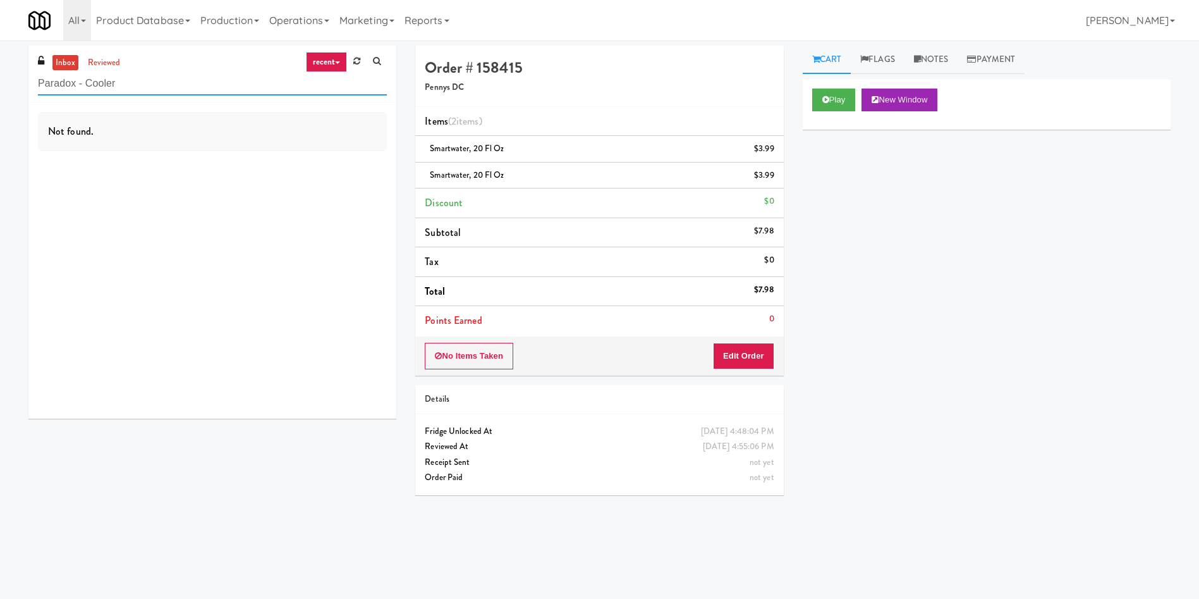
drag, startPoint x: 137, startPoint y: 87, endPoint x: 0, endPoint y: 87, distance: 136.6
click at [0, 87] on div "inbox reviewed recent all unclear take inventory issue suspicious failed recent…" at bounding box center [599, 300] width 1199 height 508
paste input "Applewood - Cooler - Right"
drag, startPoint x: 188, startPoint y: 92, endPoint x: 30, endPoint y: 2, distance: 182.1
click at [0, 72] on div "inbox reviewed recent all unclear take inventory issue suspicious failed recent…" at bounding box center [599, 300] width 1199 height 508
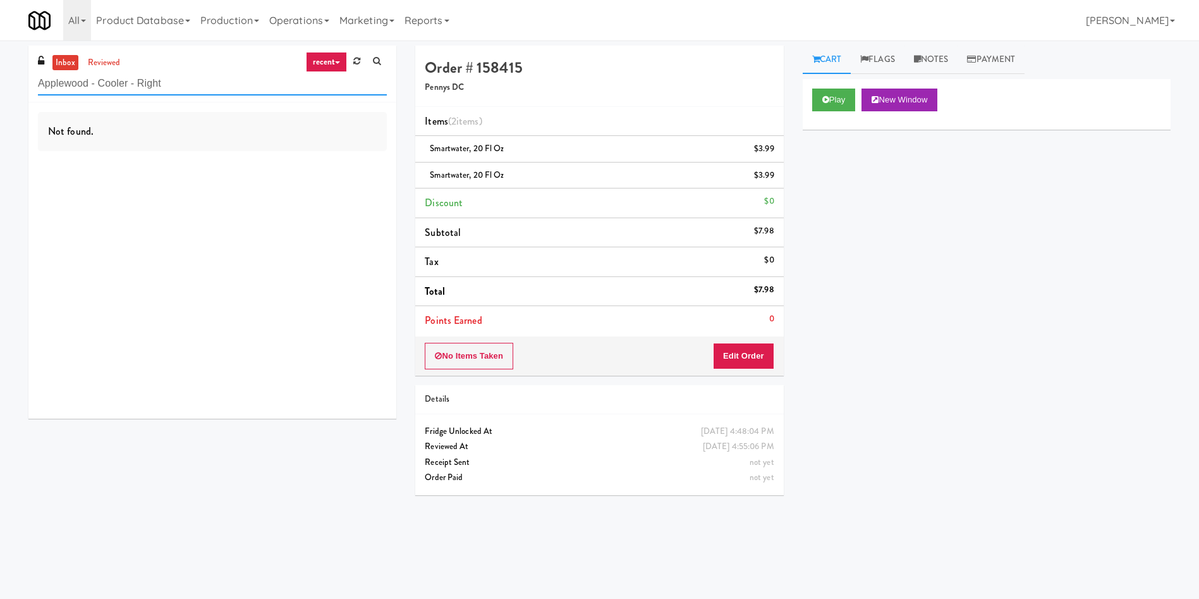
paste input "770 Skokie - Cooler"
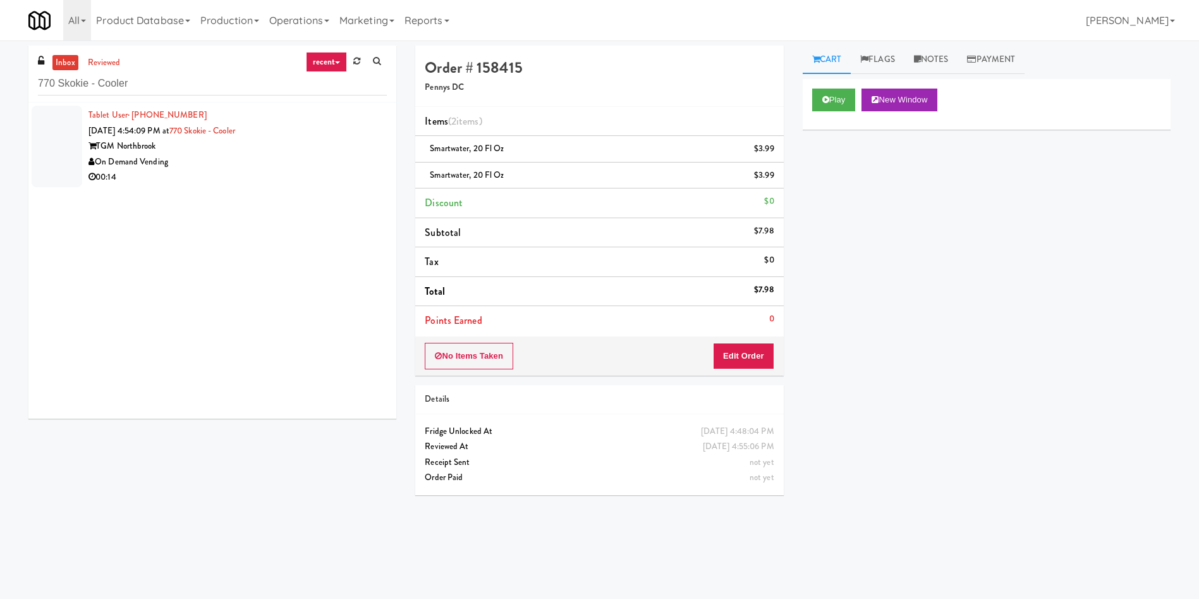
click at [46, 155] on div at bounding box center [57, 147] width 51 height 82
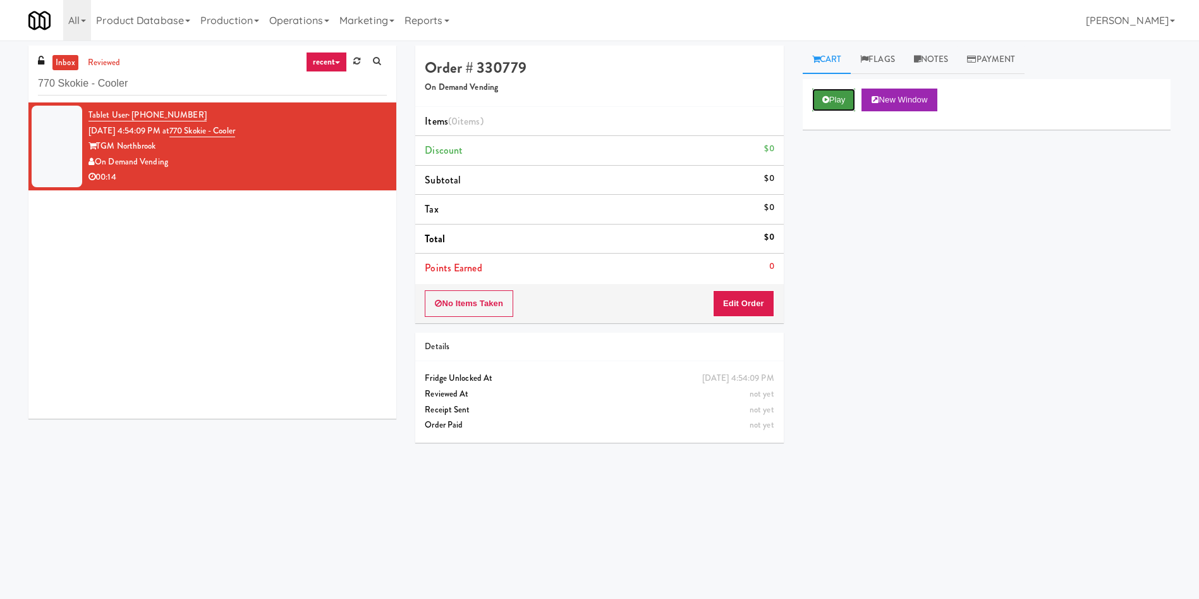
click at [835, 90] on button "Play" at bounding box center [834, 100] width 44 height 23
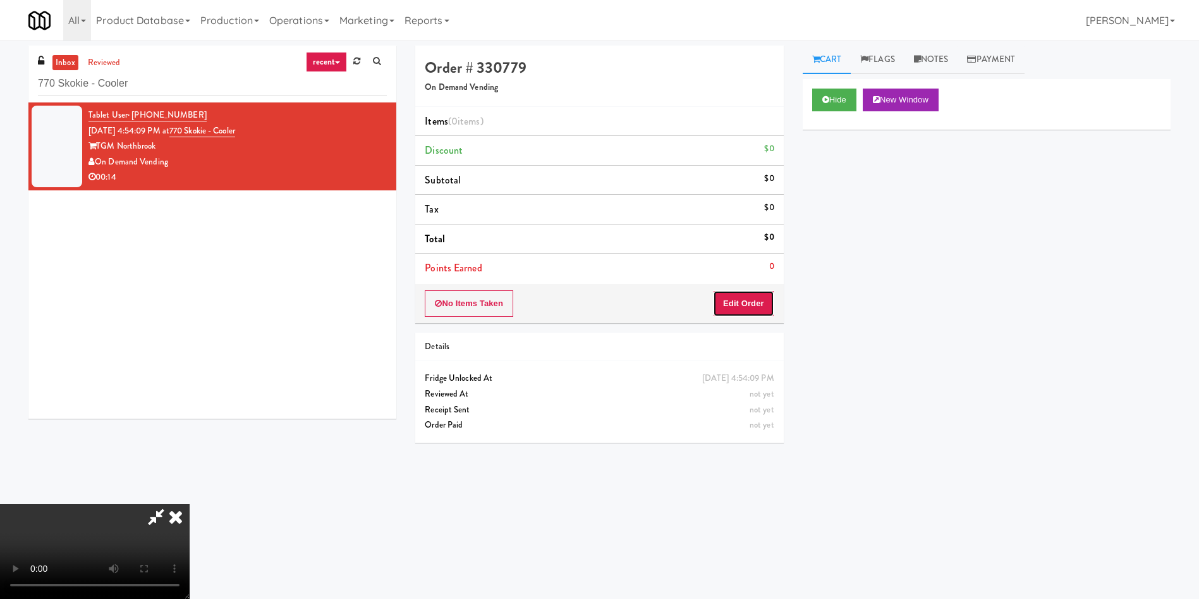
click at [751, 304] on button "Edit Order" at bounding box center [743, 303] width 61 height 27
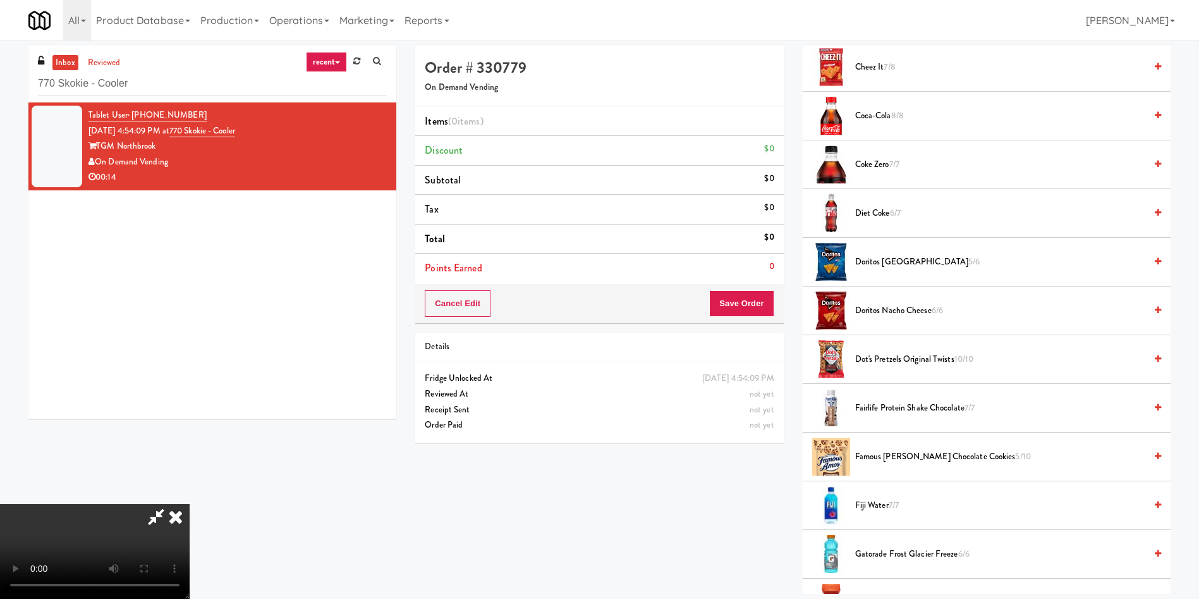
scroll to position [474, 0]
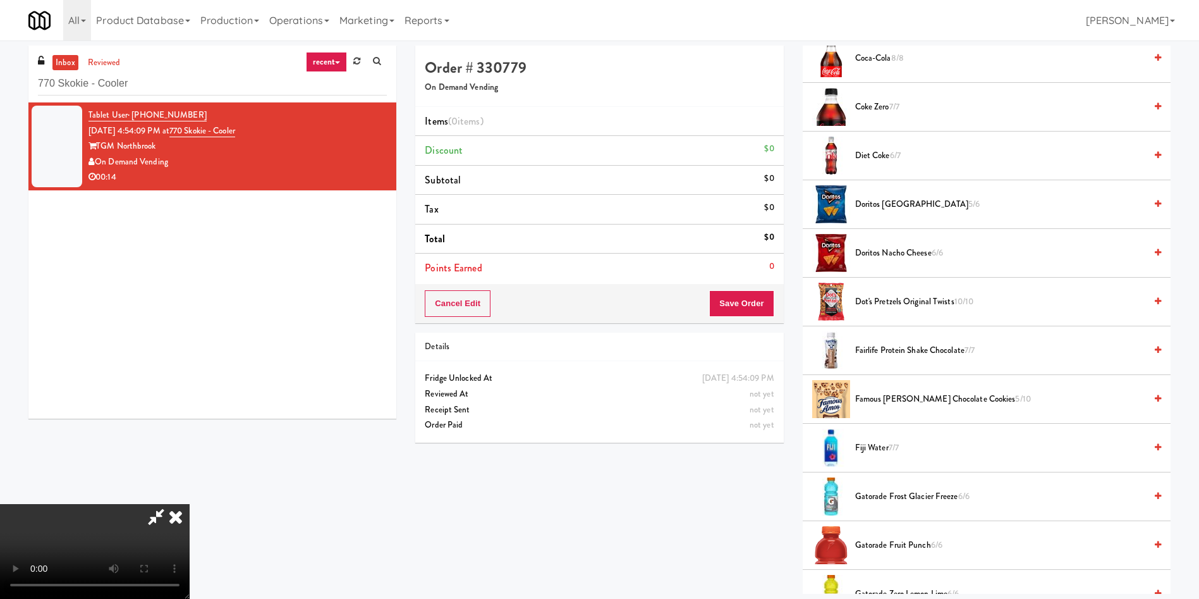
click at [899, 252] on span "Doritos Nacho Cheese 6/6" at bounding box center [1000, 253] width 290 height 16
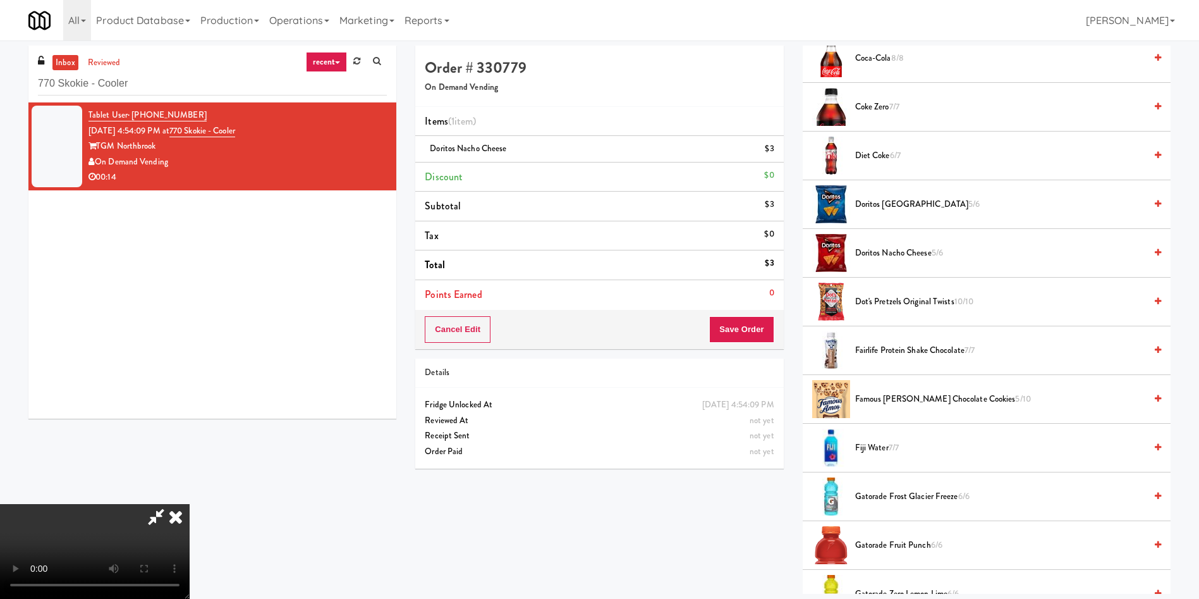
click at [899, 252] on span "Doritos Nacho Cheese 5/6" at bounding box center [1000, 253] width 290 height 16
click at [190, 504] on video at bounding box center [95, 551] width 190 height 95
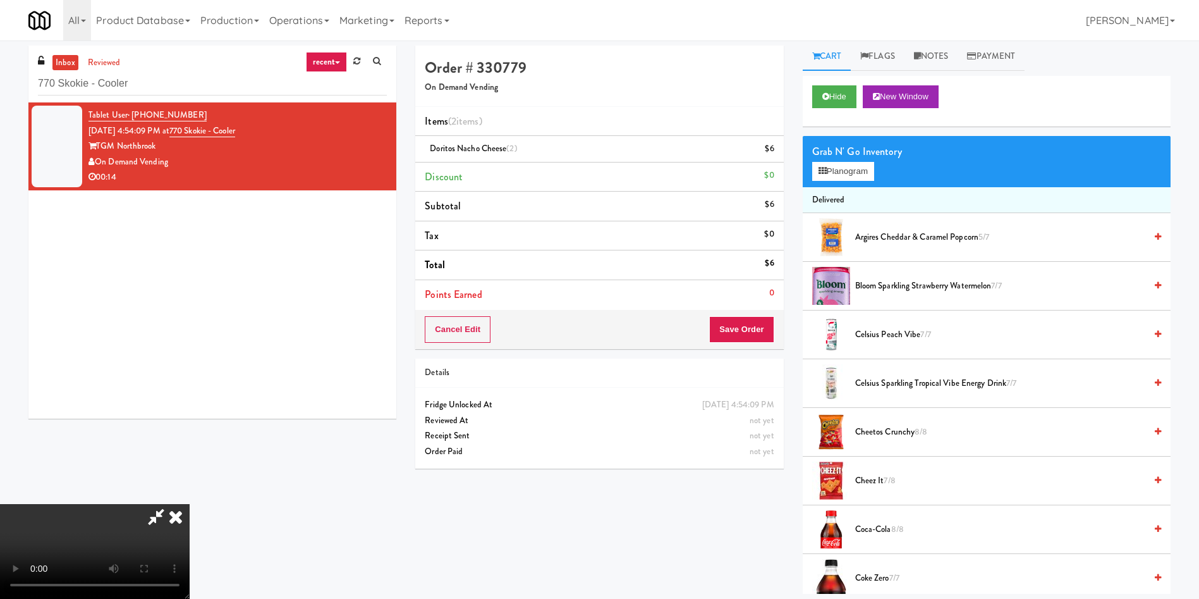
scroll to position [0, 0]
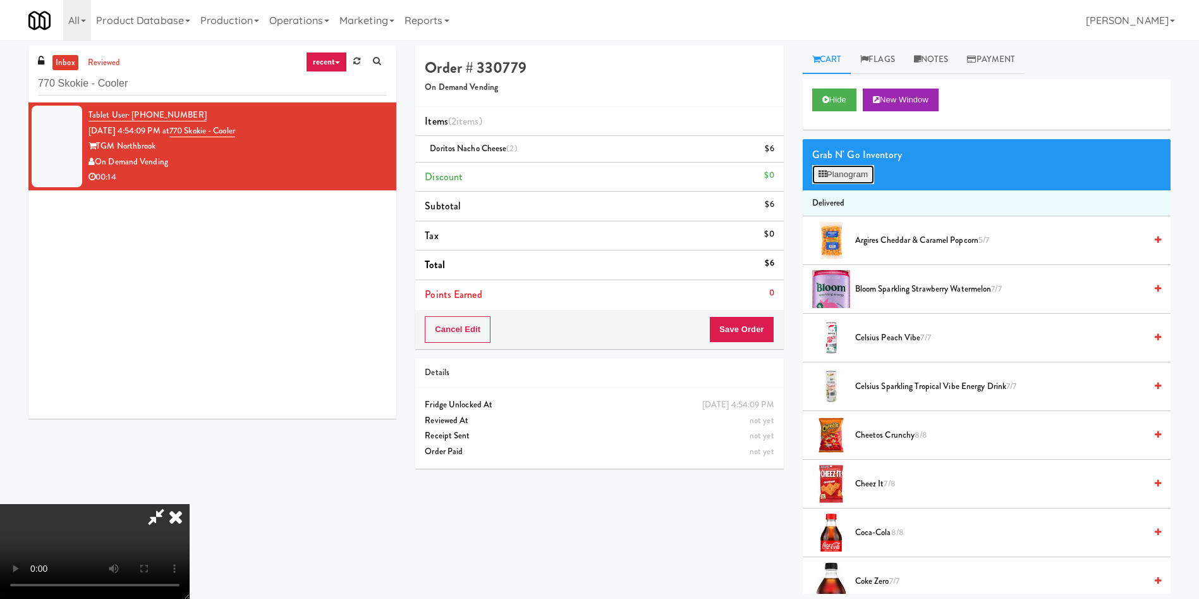
click at [837, 180] on button "Planogram" at bounding box center [843, 174] width 62 height 19
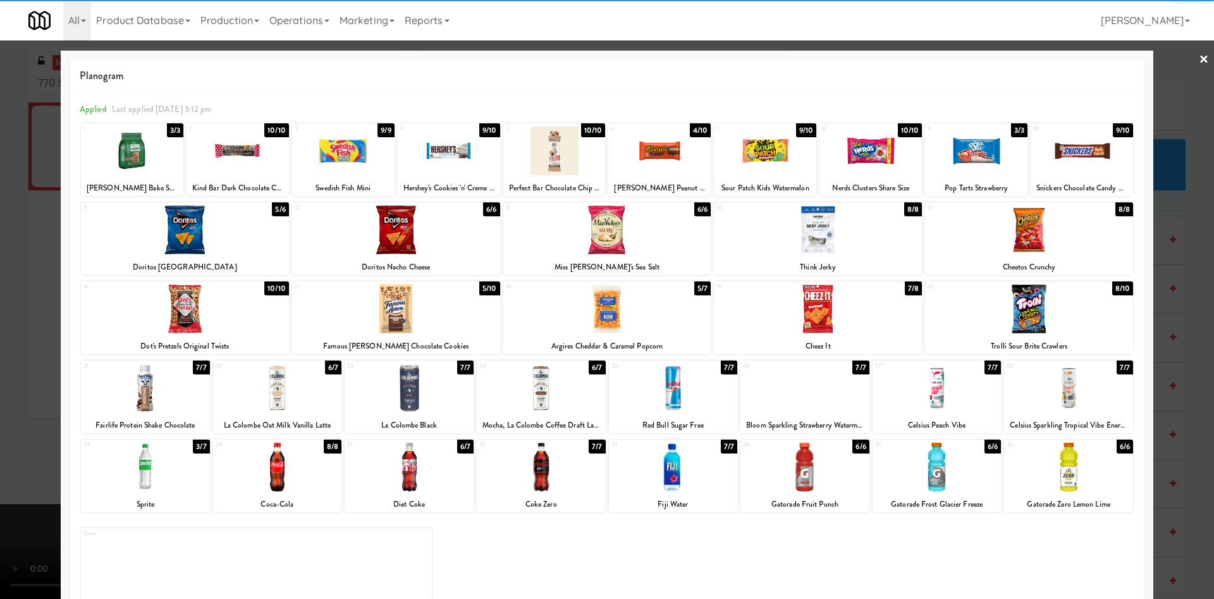
click at [198, 244] on div at bounding box center [185, 229] width 208 height 49
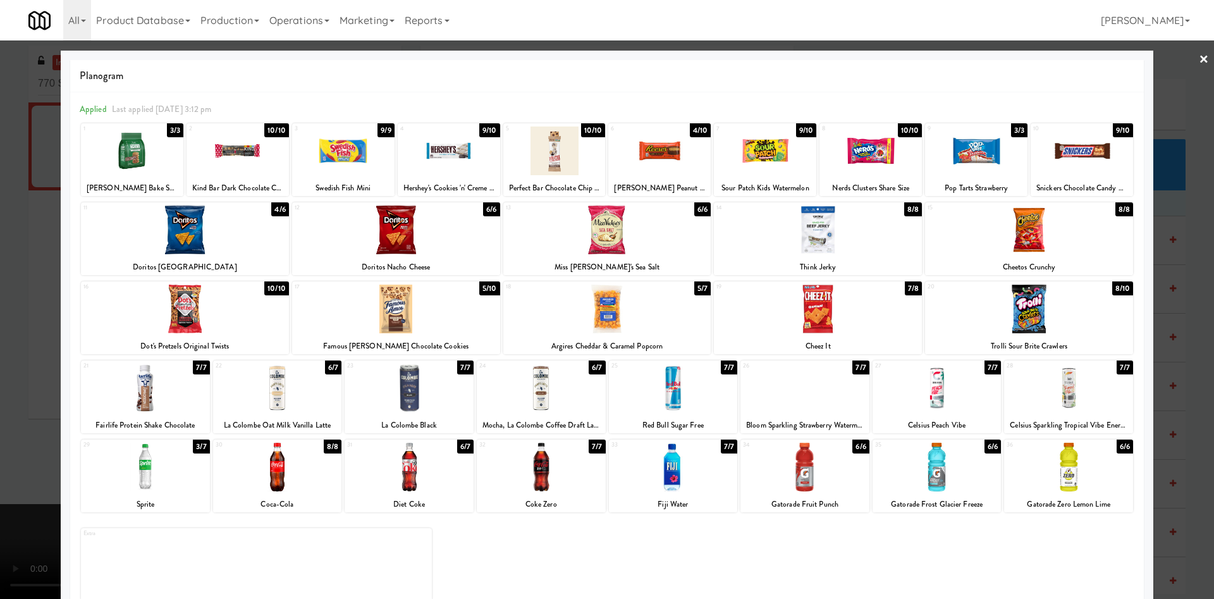
click at [0, 334] on div at bounding box center [607, 299] width 1214 height 599
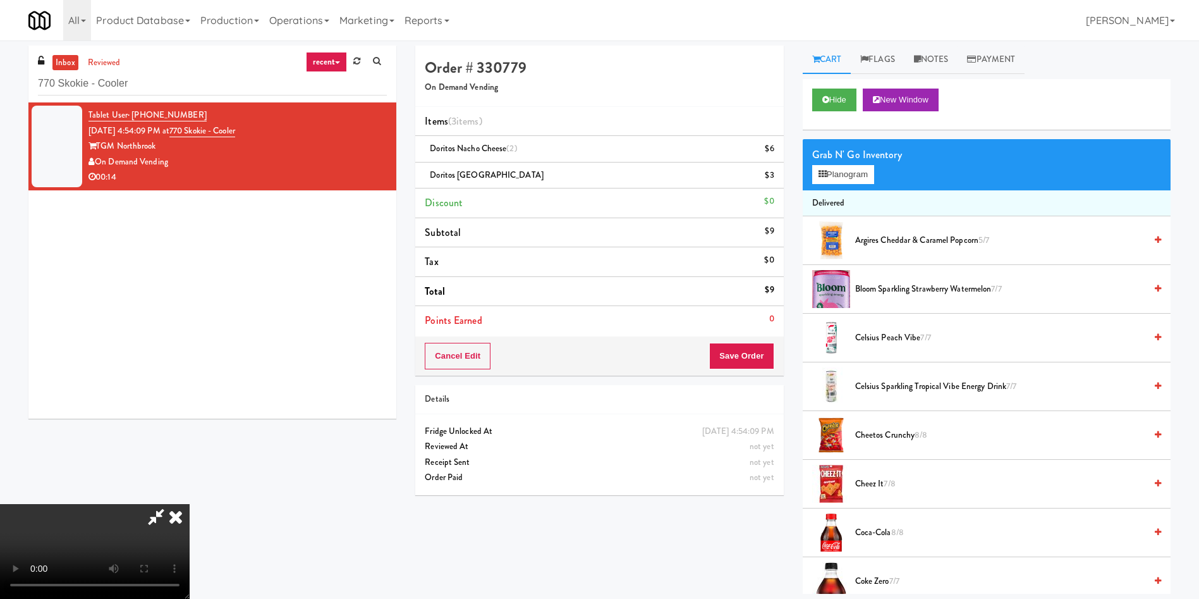
click at [190, 504] on video at bounding box center [95, 551] width 190 height 95
click at [755, 350] on button "Save Order" at bounding box center [741, 356] width 64 height 27
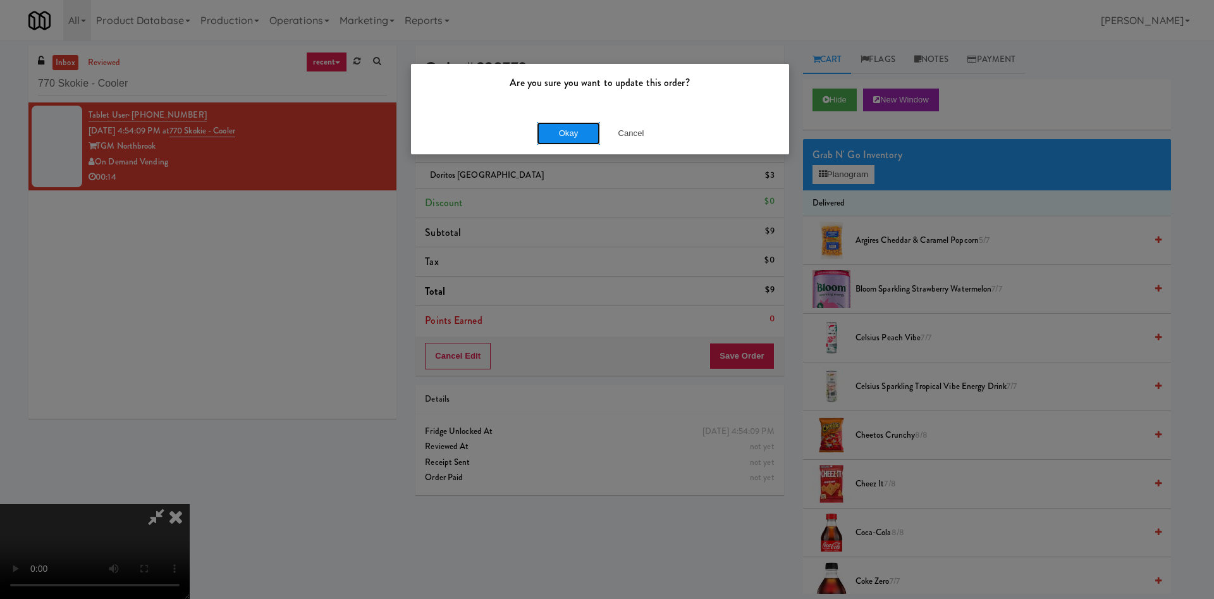
click at [568, 128] on button "Okay" at bounding box center [568, 133] width 63 height 23
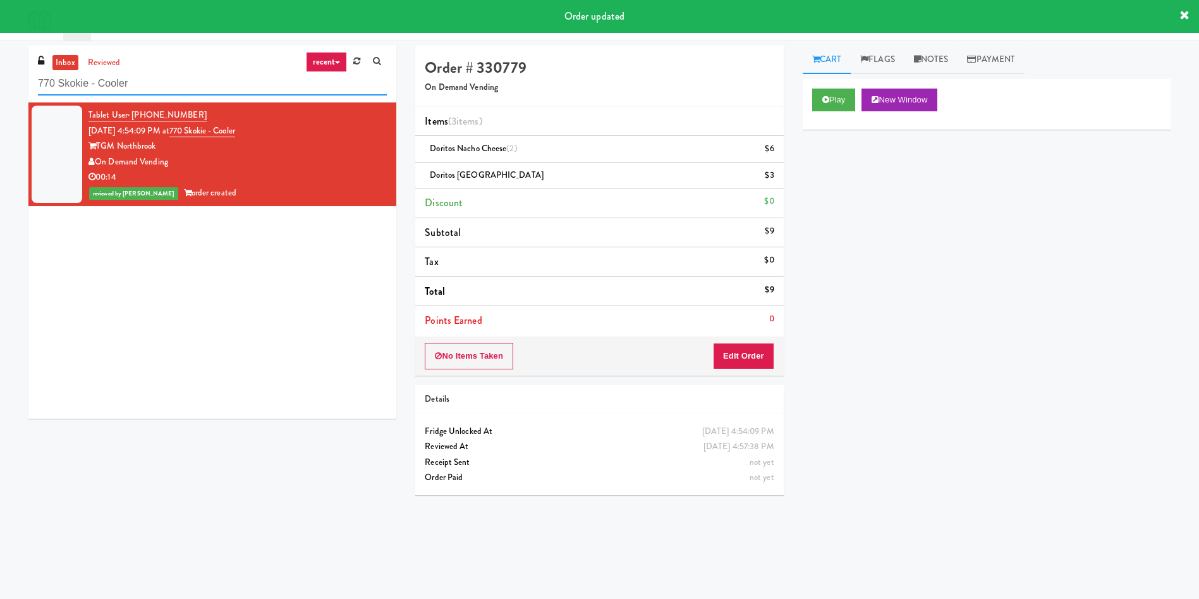
drag, startPoint x: 171, startPoint y: 78, endPoint x: 0, endPoint y: 75, distance: 170.8
click at [0, 75] on div "inbox reviewed recent all unclear take inventory issue suspicious failed recent…" at bounding box center [599, 300] width 1199 height 508
paste input "Rock Solid Reboot (Right)"
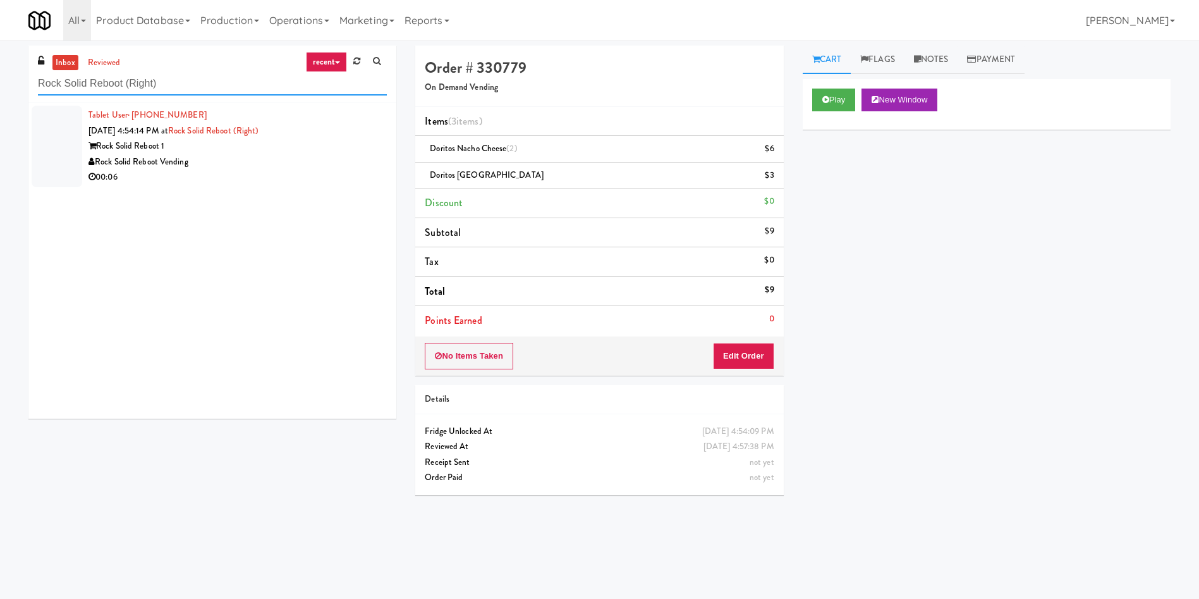
type input "Rock Solid Reboot (Right)"
click at [45, 133] on div at bounding box center [57, 147] width 51 height 82
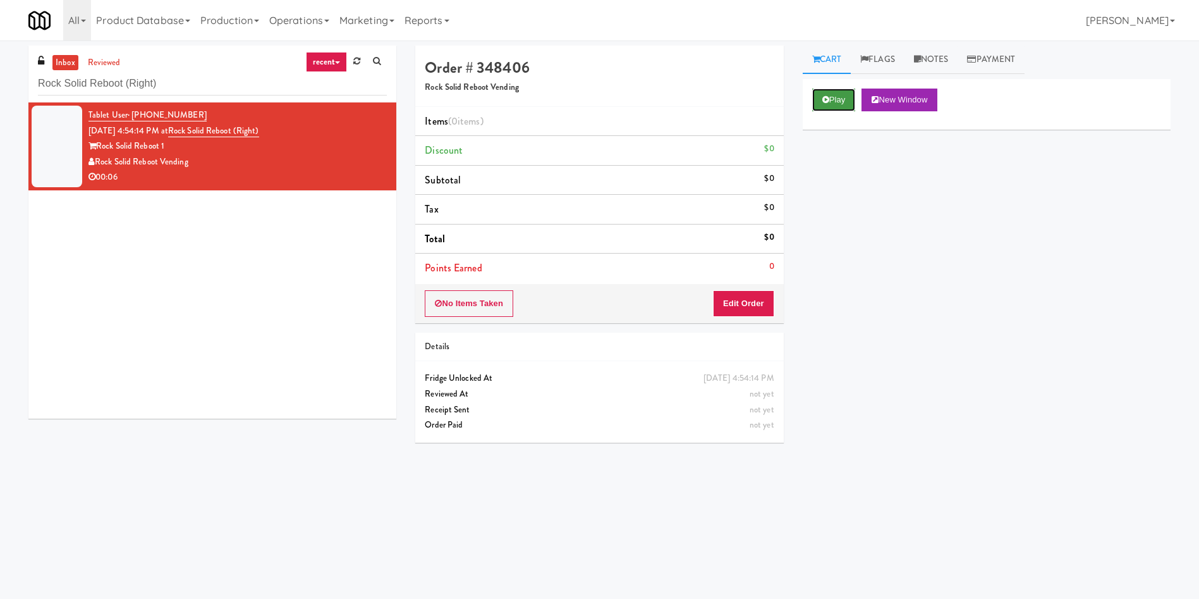
click at [819, 96] on button "Play" at bounding box center [834, 100] width 44 height 23
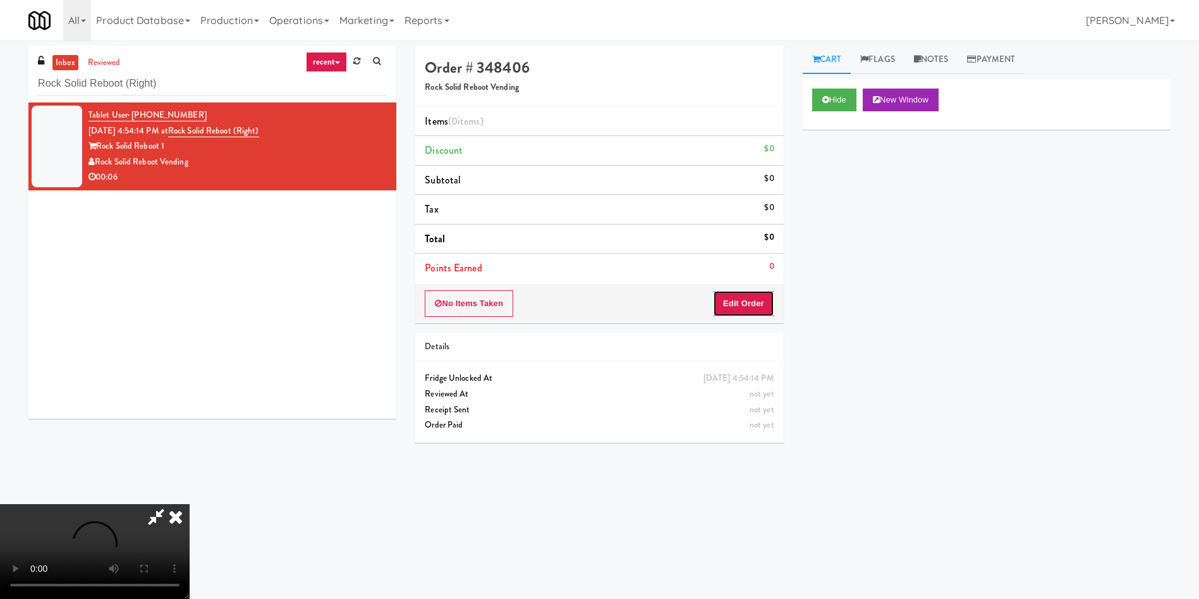
click at [727, 298] on button "Edit Order" at bounding box center [743, 303] width 61 height 27
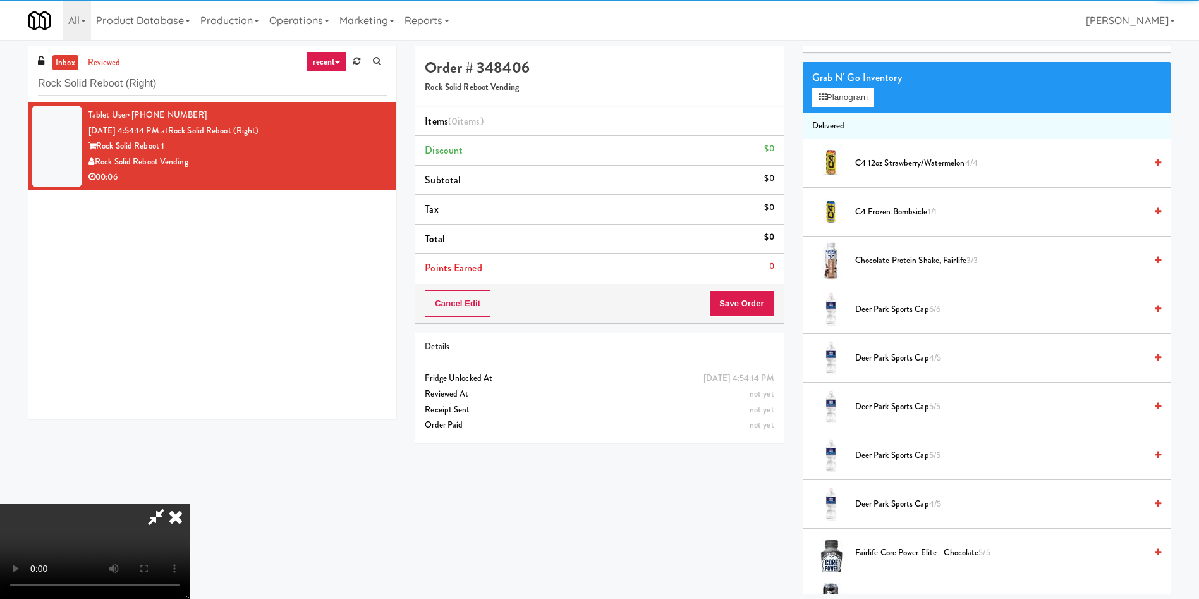
scroll to position [95, 0]
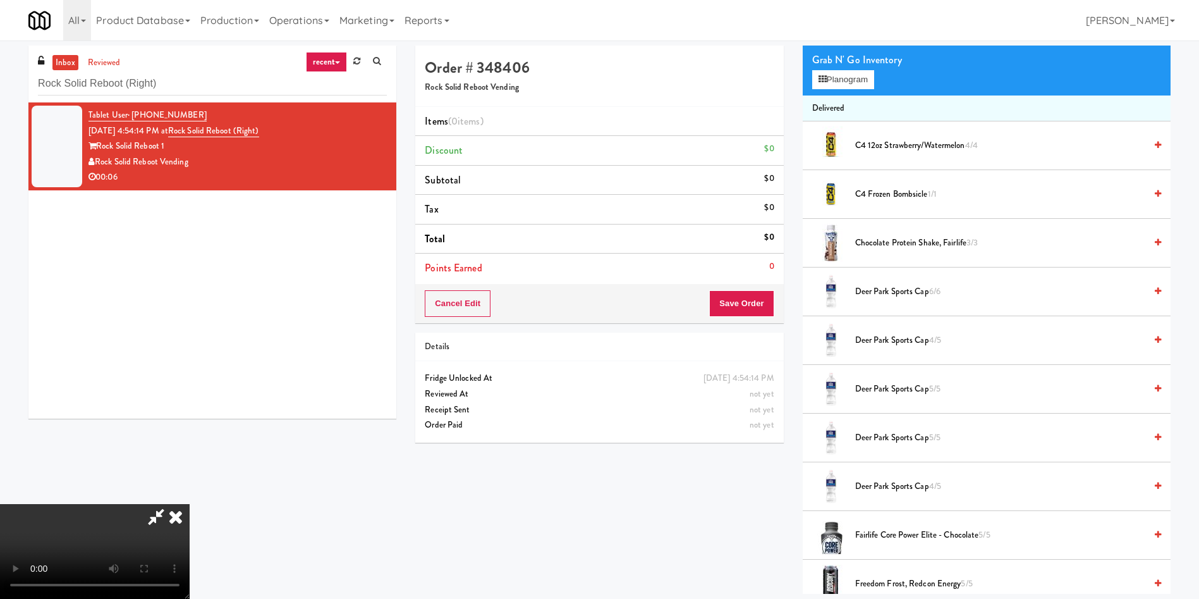
click at [190, 504] on video at bounding box center [95, 551] width 190 height 95
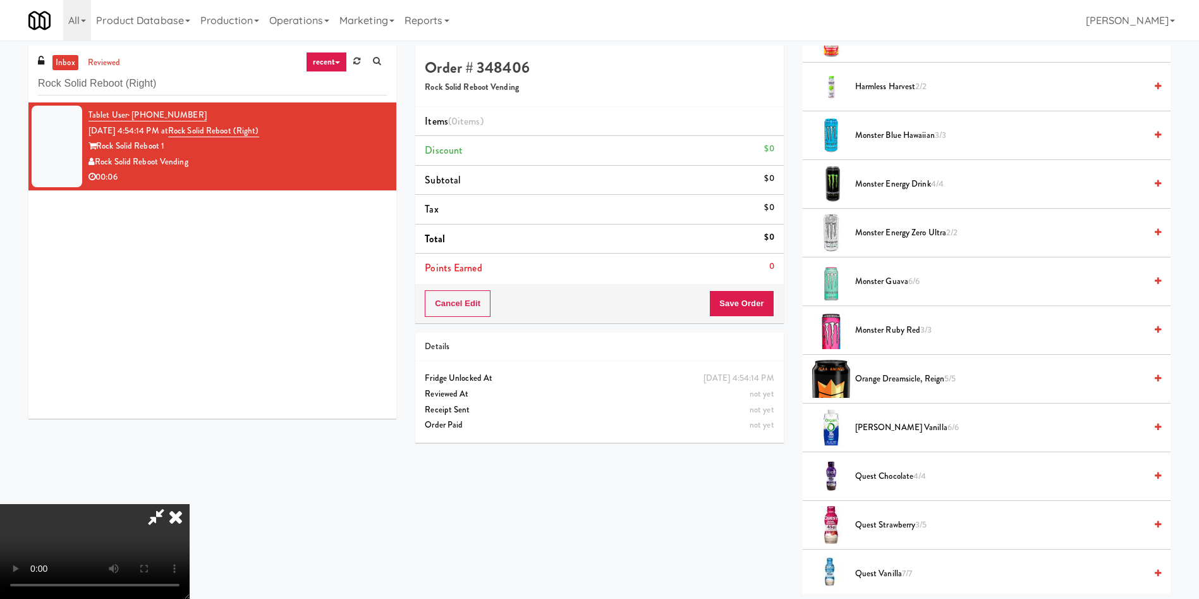
scroll to position [948, 0]
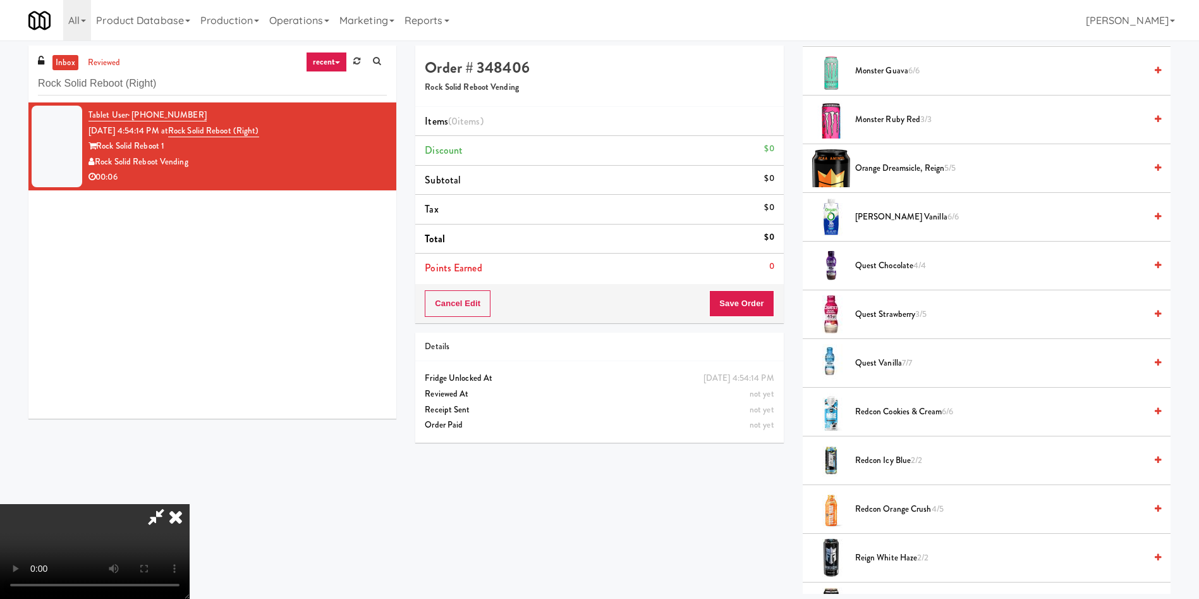
click at [893, 264] on span "Quest Chocolate 4/4" at bounding box center [1000, 266] width 290 height 16
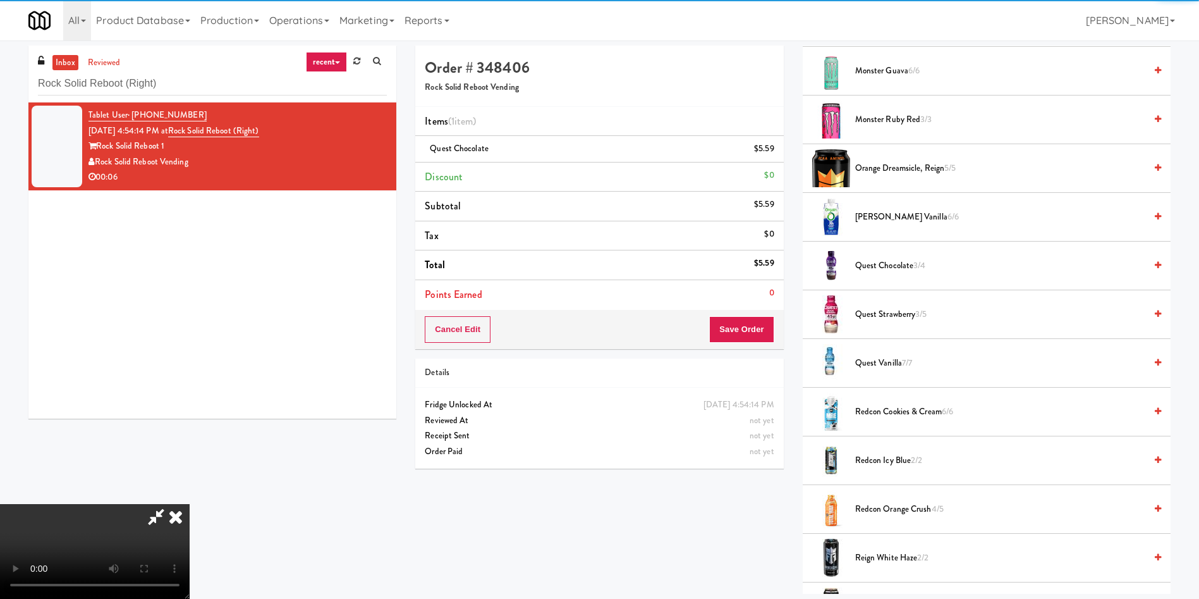
click at [190, 504] on video at bounding box center [95, 551] width 190 height 95
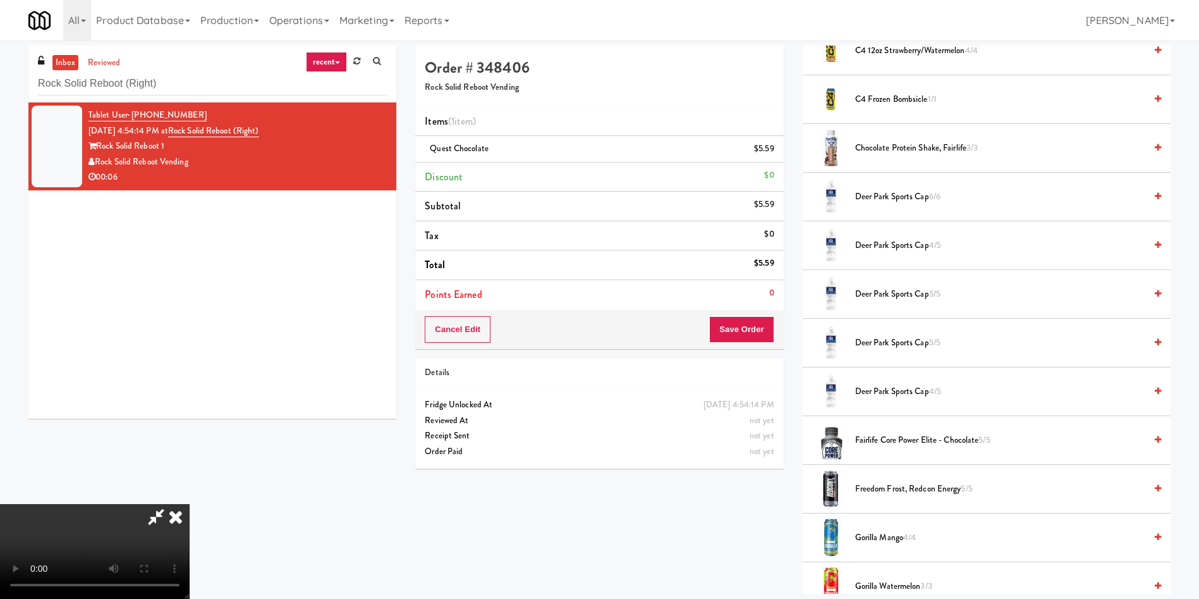
scroll to position [0, 0]
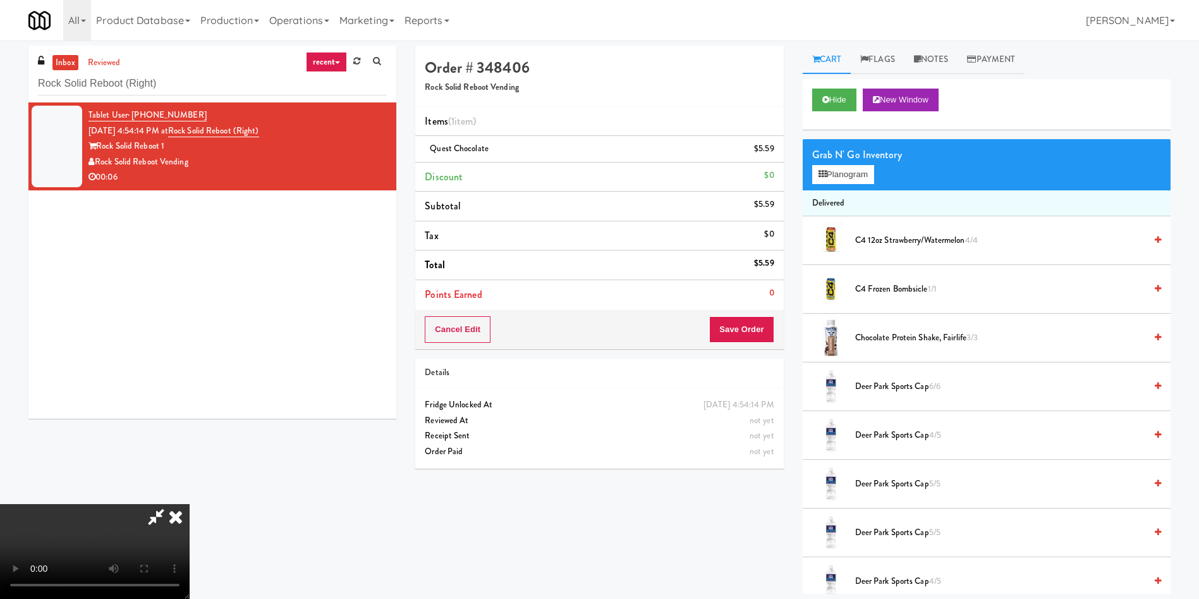
drag, startPoint x: 843, startPoint y: 192, endPoint x: 829, endPoint y: 276, distance: 85.3
click at [842, 211] on li "Delivered" at bounding box center [987, 203] width 368 height 27
drag, startPoint x: 853, startPoint y: 170, endPoint x: 884, endPoint y: 314, distance: 147.5
click at [853, 171] on button "Planogram" at bounding box center [843, 174] width 62 height 19
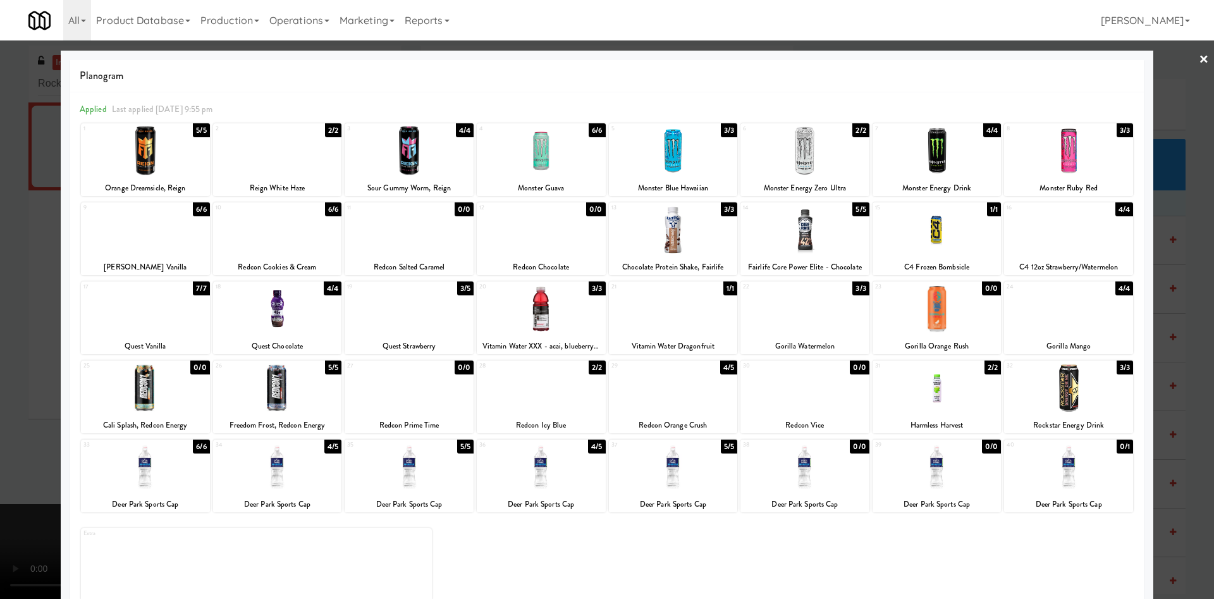
click at [1, 388] on div at bounding box center [607, 299] width 1214 height 599
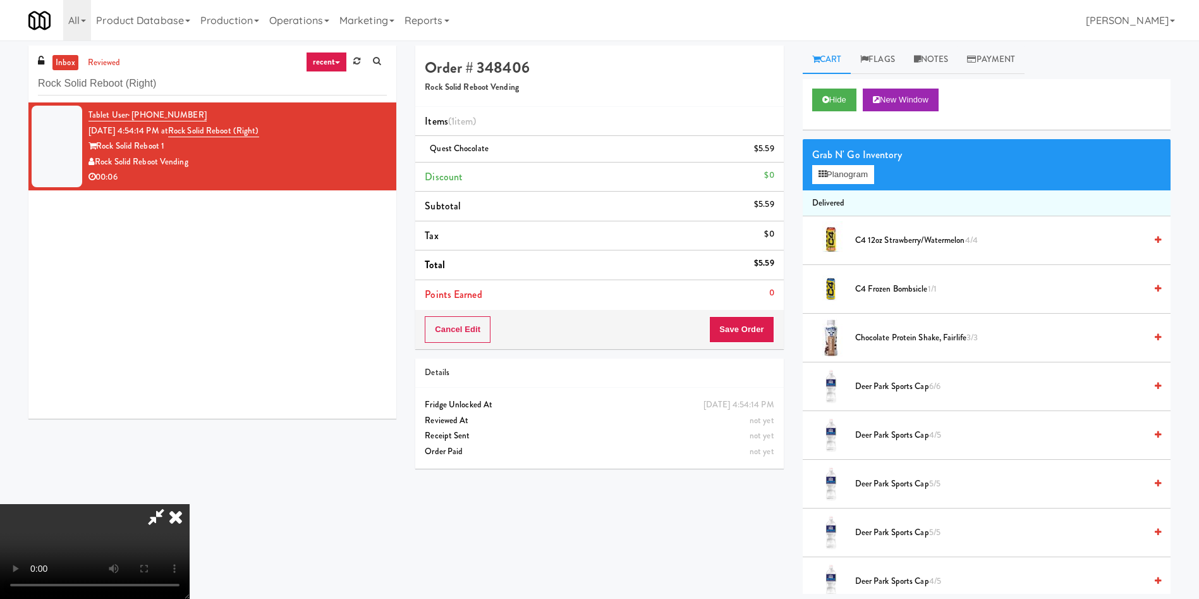
scroll to position [186, 0]
click at [190, 504] on video at bounding box center [95, 551] width 190 height 95
drag, startPoint x: 739, startPoint y: 328, endPoint x: 645, endPoint y: 295, distance: 99.4
click at [738, 329] on button "Save Order" at bounding box center [741, 329] width 64 height 27
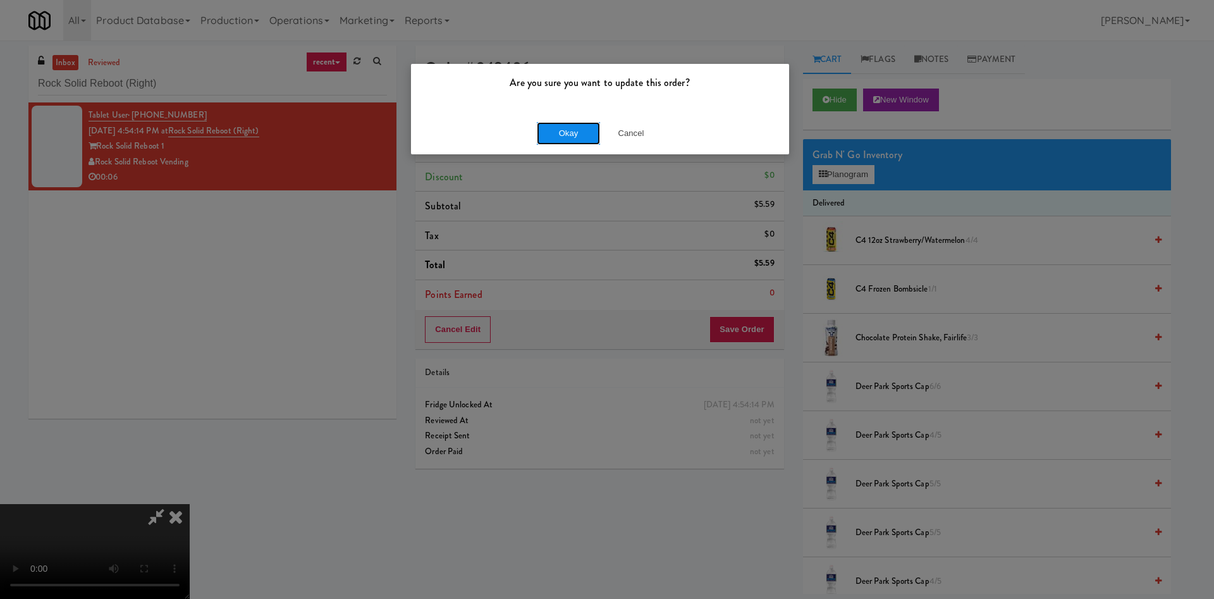
click at [567, 127] on button "Okay" at bounding box center [568, 133] width 63 height 23
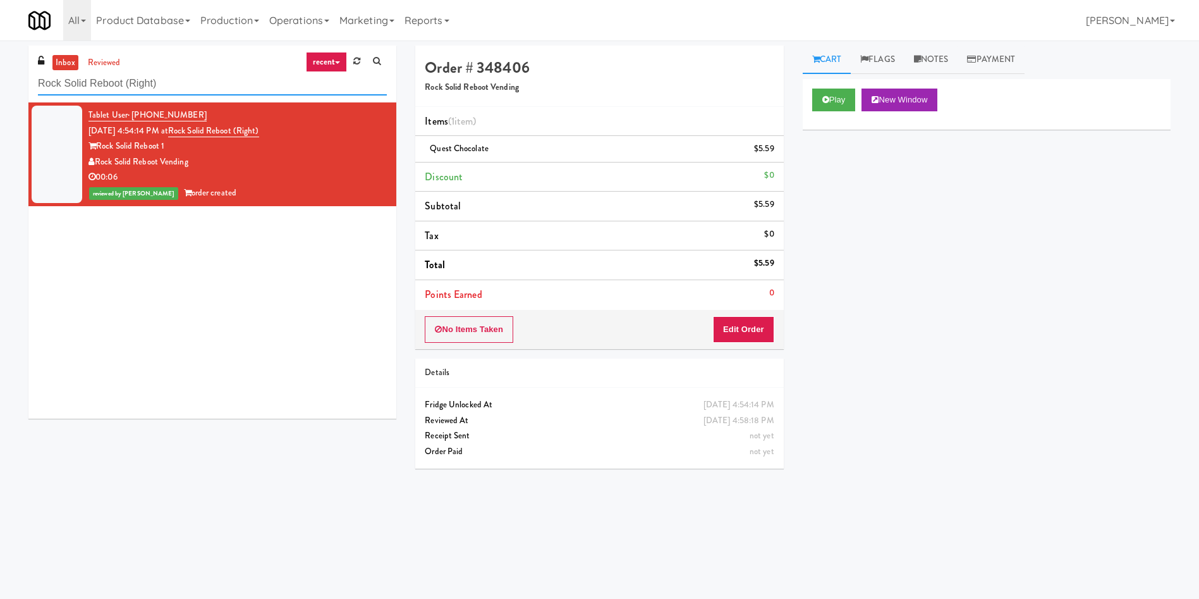
drag, startPoint x: 217, startPoint y: 86, endPoint x: 0, endPoint y: 87, distance: 216.9
click at [0, 87] on div "inbox reviewed recent all unclear take inventory issue suspicious failed recent…" at bounding box center [599, 300] width 1199 height 508
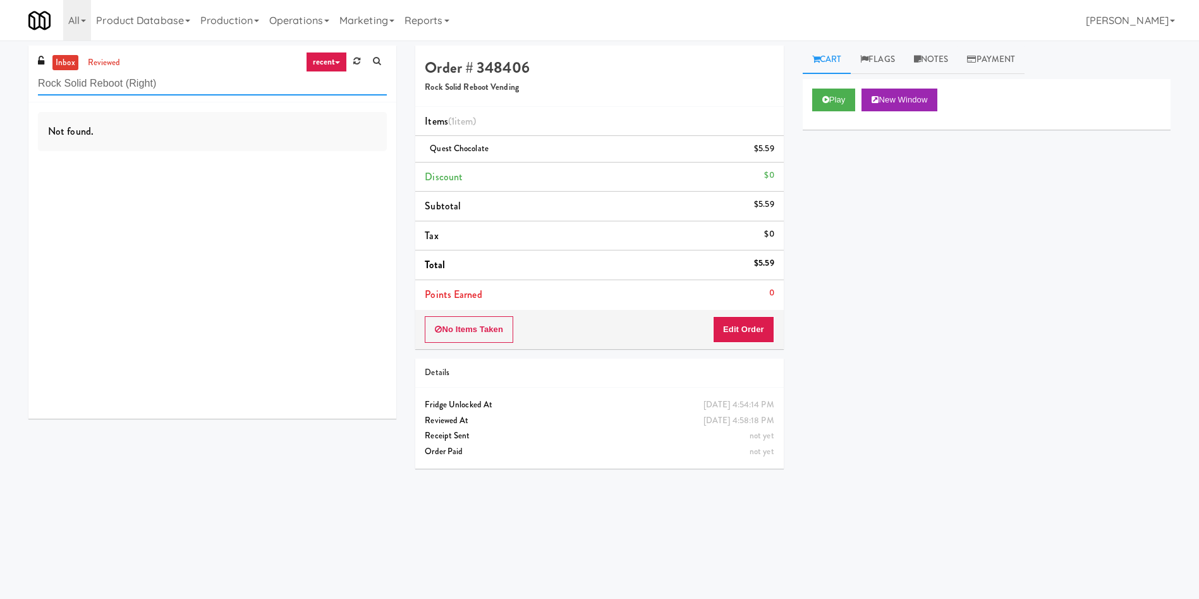
drag, startPoint x: 199, startPoint y: 87, endPoint x: 0, endPoint y: 87, distance: 199.2
click at [0, 87] on div "inbox reviewed recent all unclear take inventory issue suspicious failed recent…" at bounding box center [599, 300] width 1199 height 508
paste input "Icon - Ambient - Left"
type input "Icon - Ambient - Left"
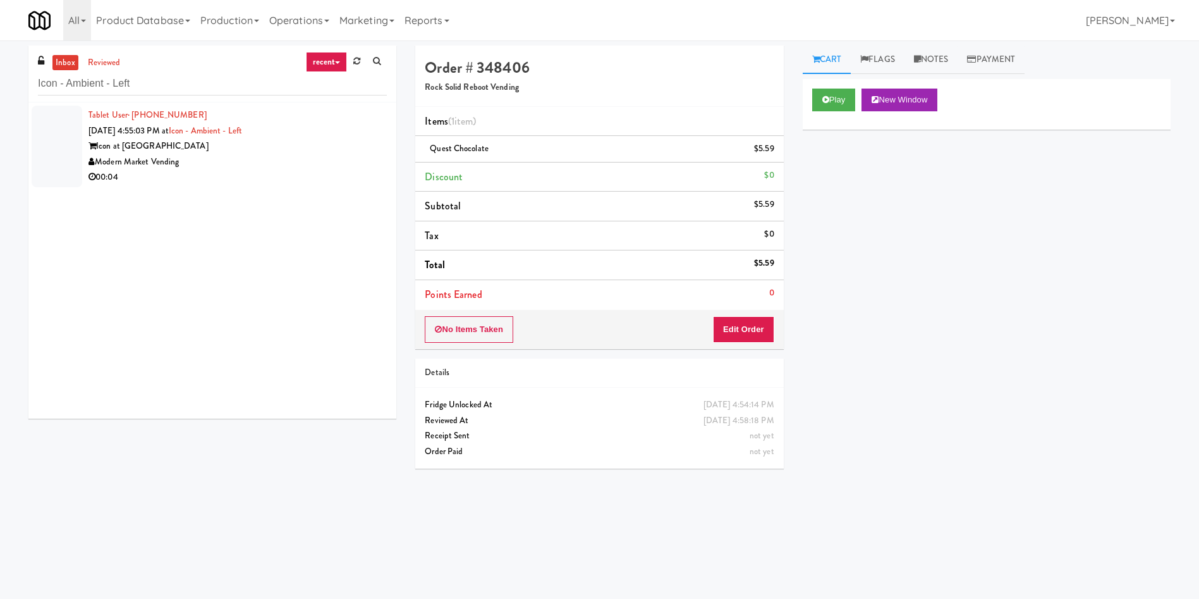
click at [87, 116] on li "Tablet User · (225) 270-3499 Aug 14, 2025 4:55:03 PM at Icon - Ambient - Left I…" at bounding box center [212, 146] width 368 height 88
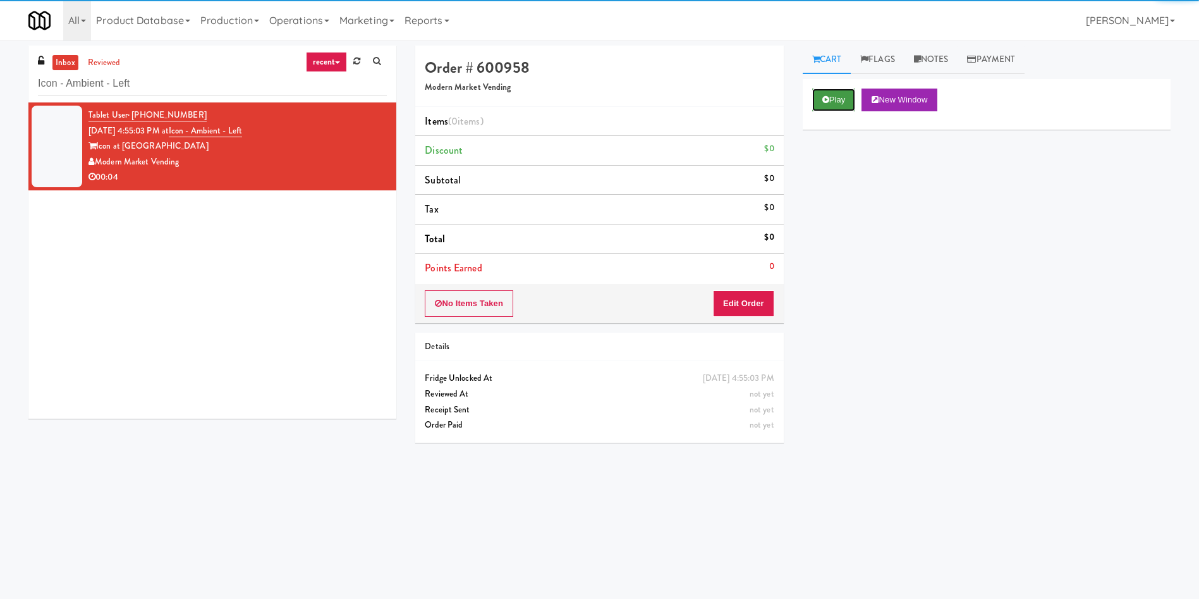
click at [828, 101] on icon at bounding box center [826, 99] width 7 height 8
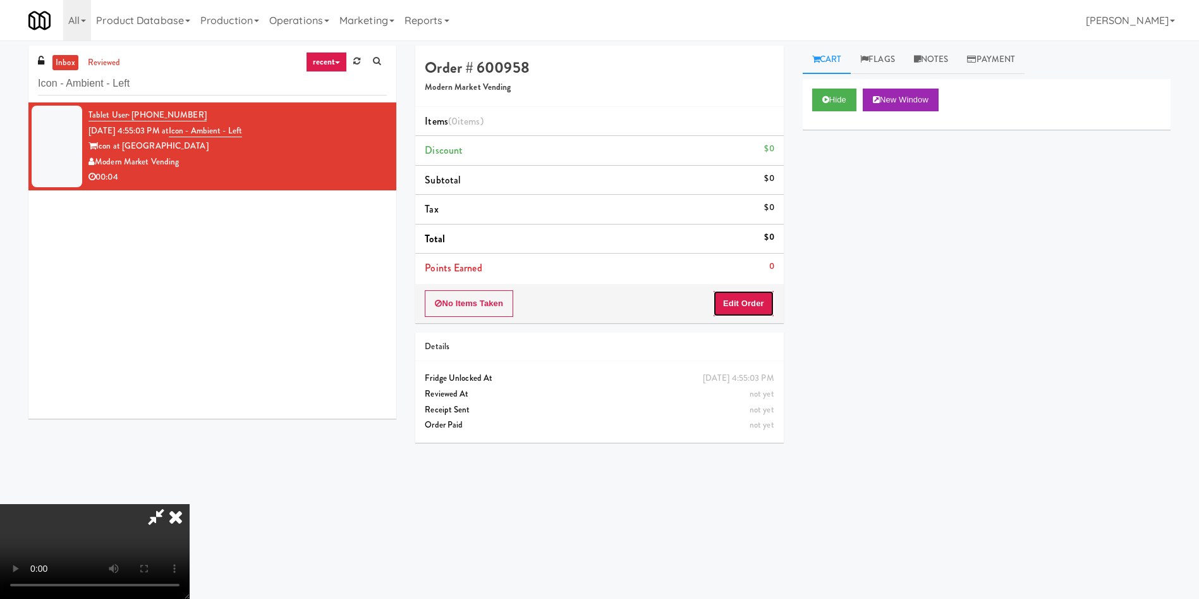
click at [769, 300] on button "Edit Order" at bounding box center [743, 303] width 61 height 27
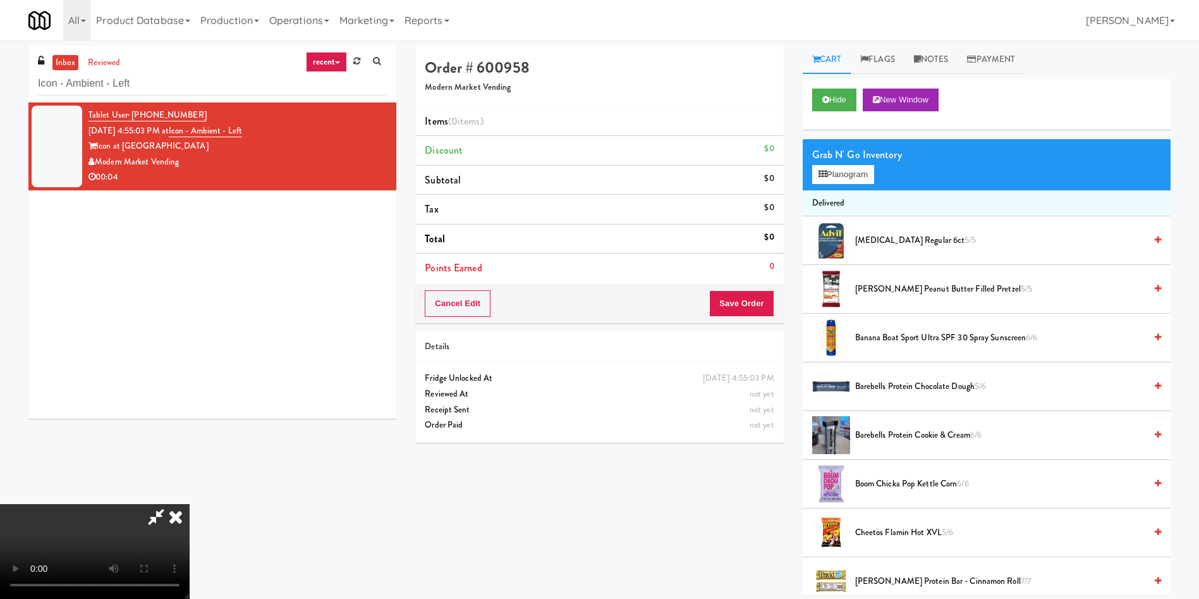
click at [190, 504] on video at bounding box center [95, 551] width 190 height 95
click at [853, 180] on button "Planogram" at bounding box center [843, 174] width 62 height 19
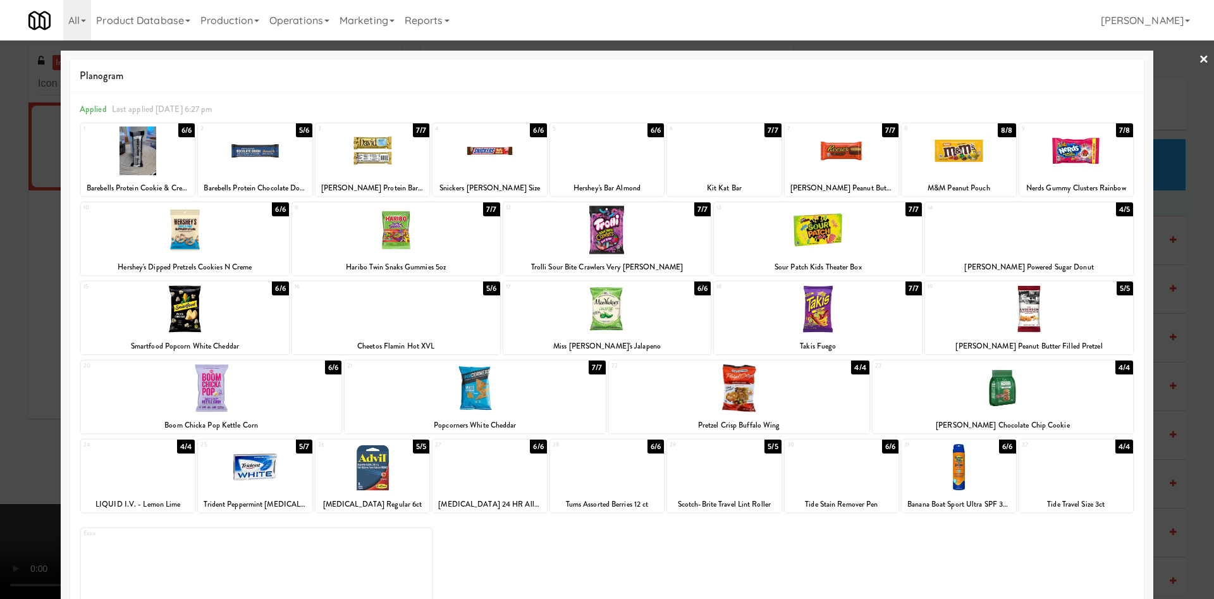
click at [1010, 309] on div at bounding box center [1029, 309] width 208 height 49
click at [6, 412] on div at bounding box center [607, 299] width 1214 height 599
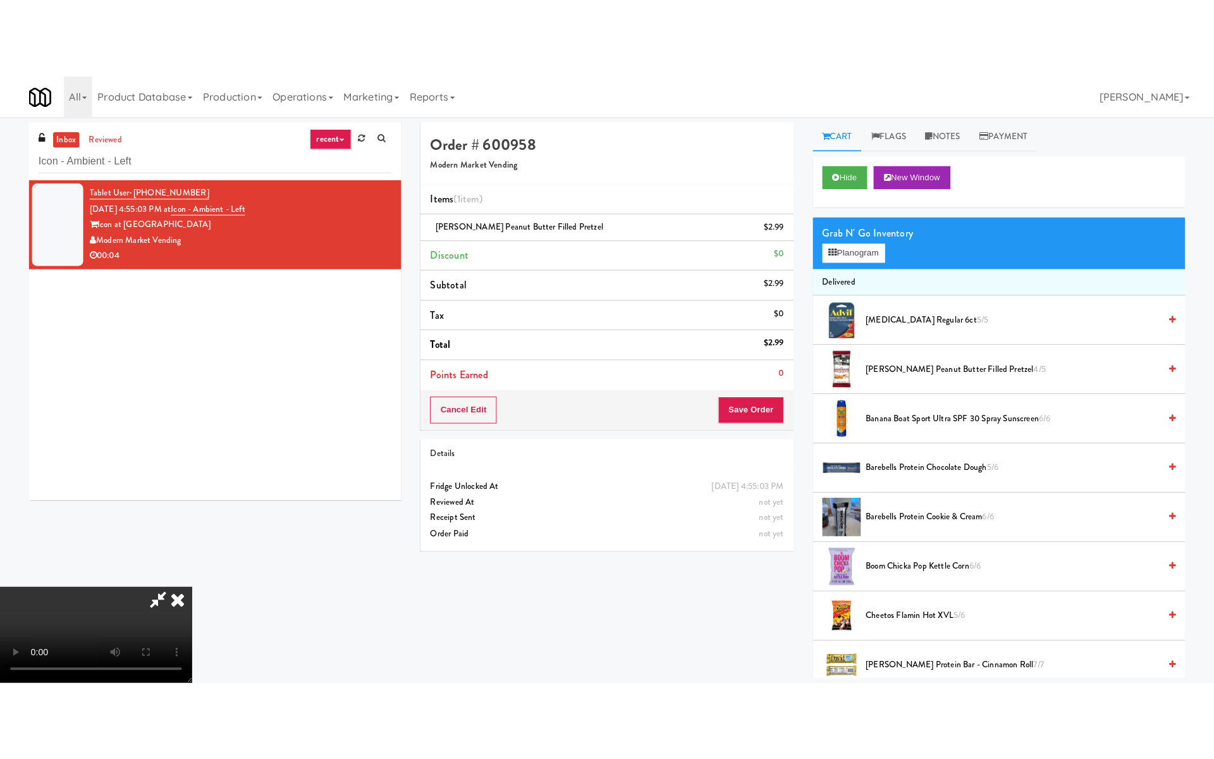
scroll to position [186, 0]
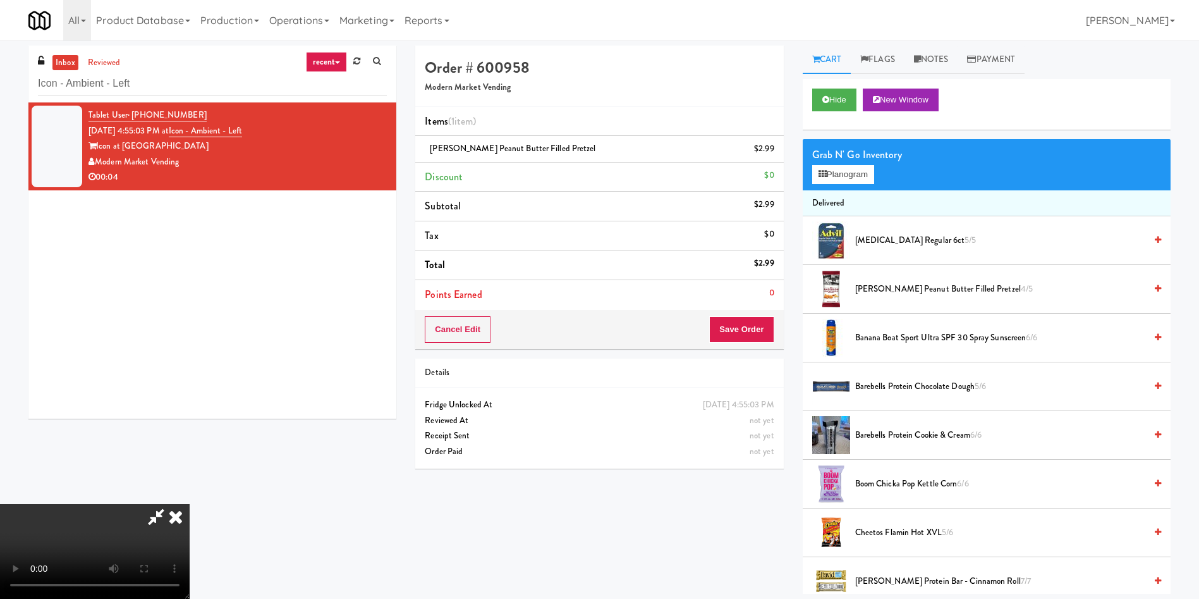
click at [190, 504] on video at bounding box center [95, 551] width 190 height 95
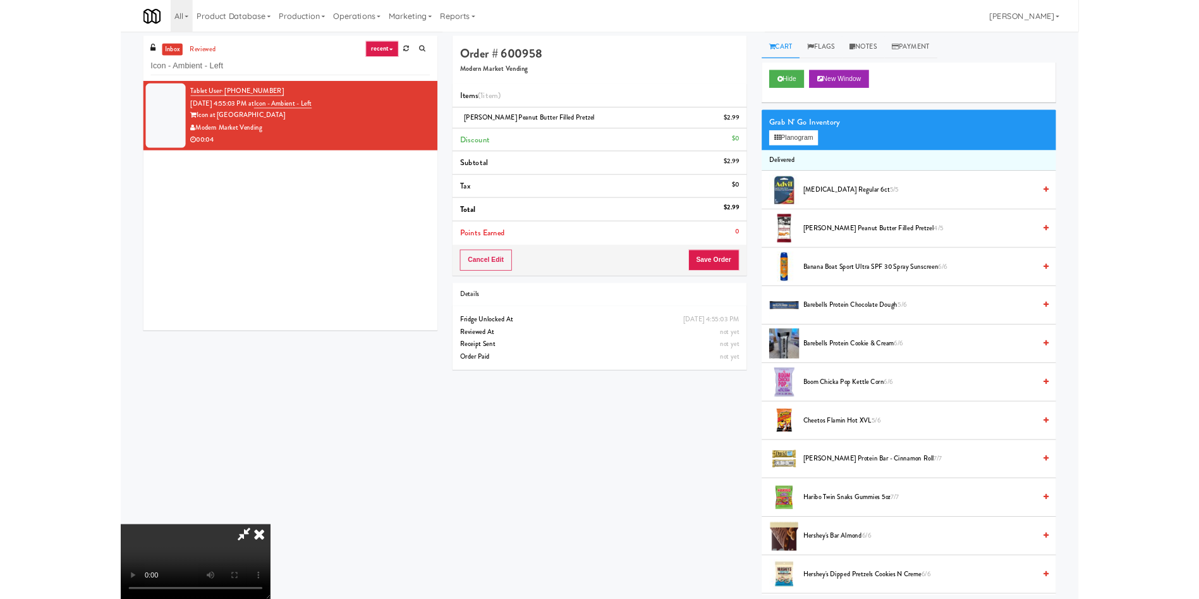
scroll to position [0, 0]
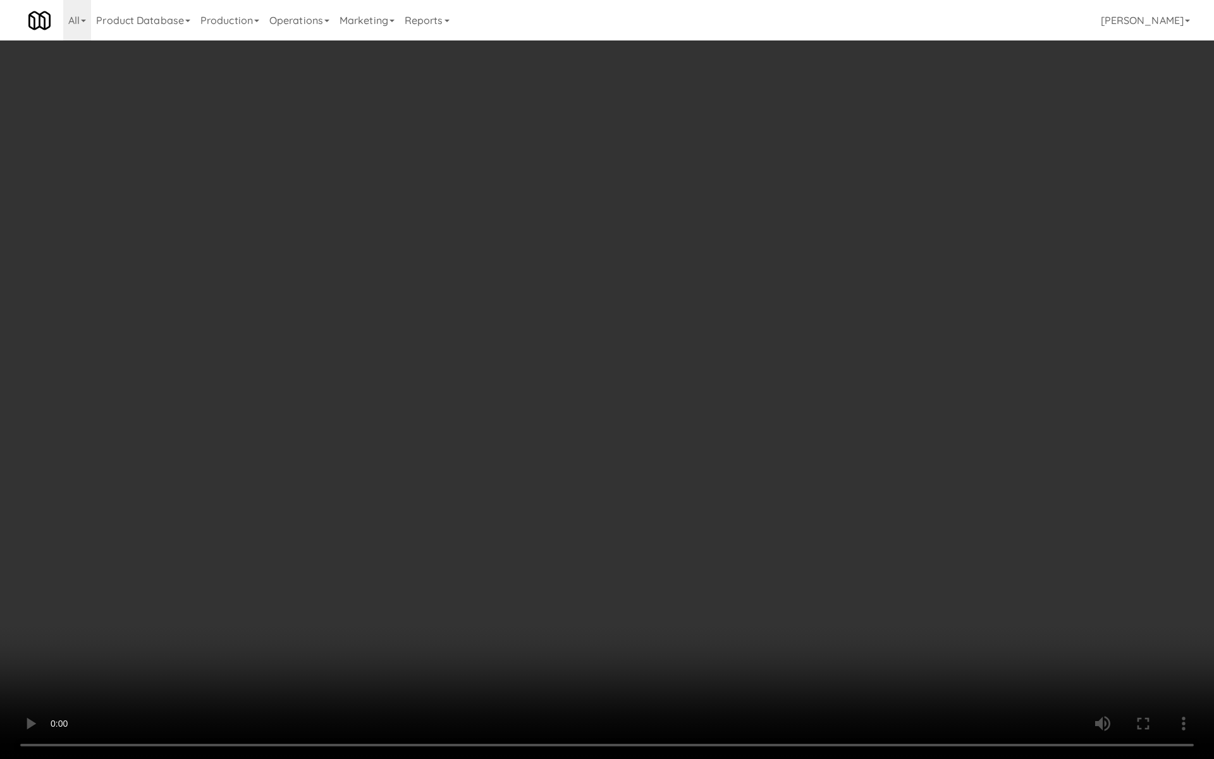
click at [654, 375] on video at bounding box center [607, 379] width 1214 height 759
click at [662, 347] on video at bounding box center [607, 379] width 1214 height 759
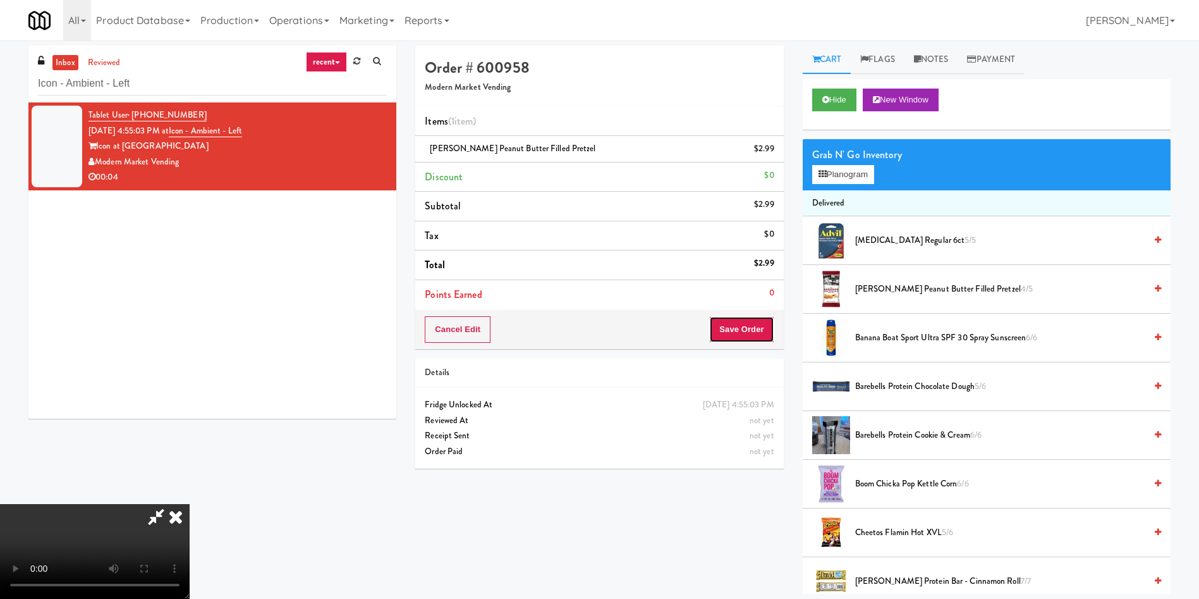
drag, startPoint x: 745, startPoint y: 341, endPoint x: 744, endPoint y: 331, distance: 10.3
click at [745, 341] on button "Save Order" at bounding box center [741, 329] width 64 height 27
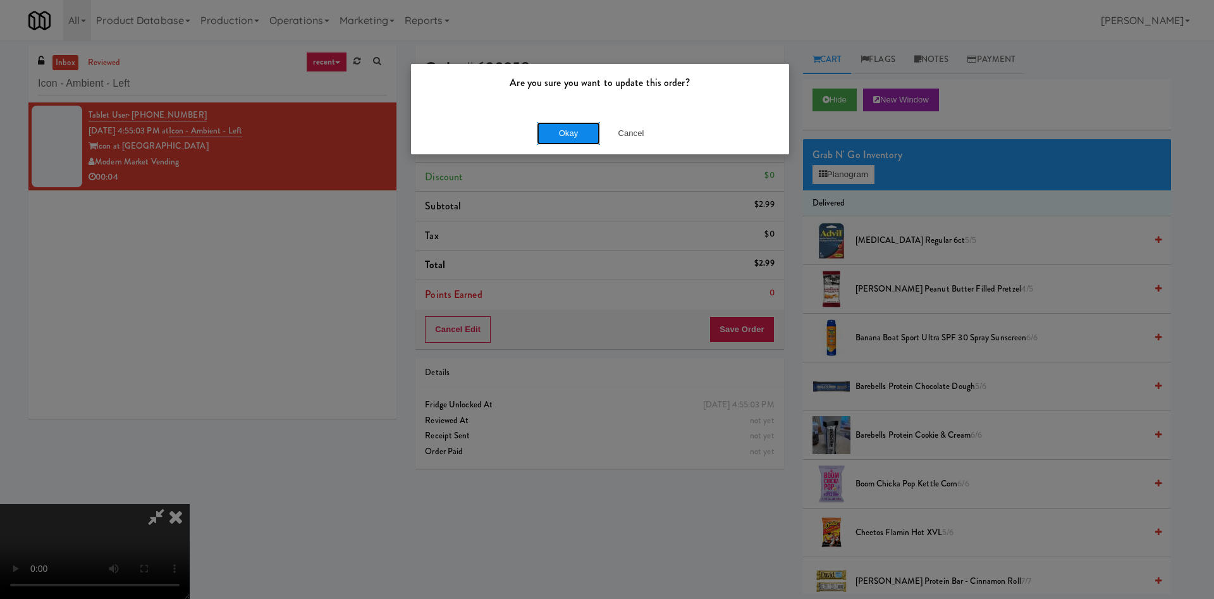
click at [596, 129] on button "Okay" at bounding box center [568, 133] width 63 height 23
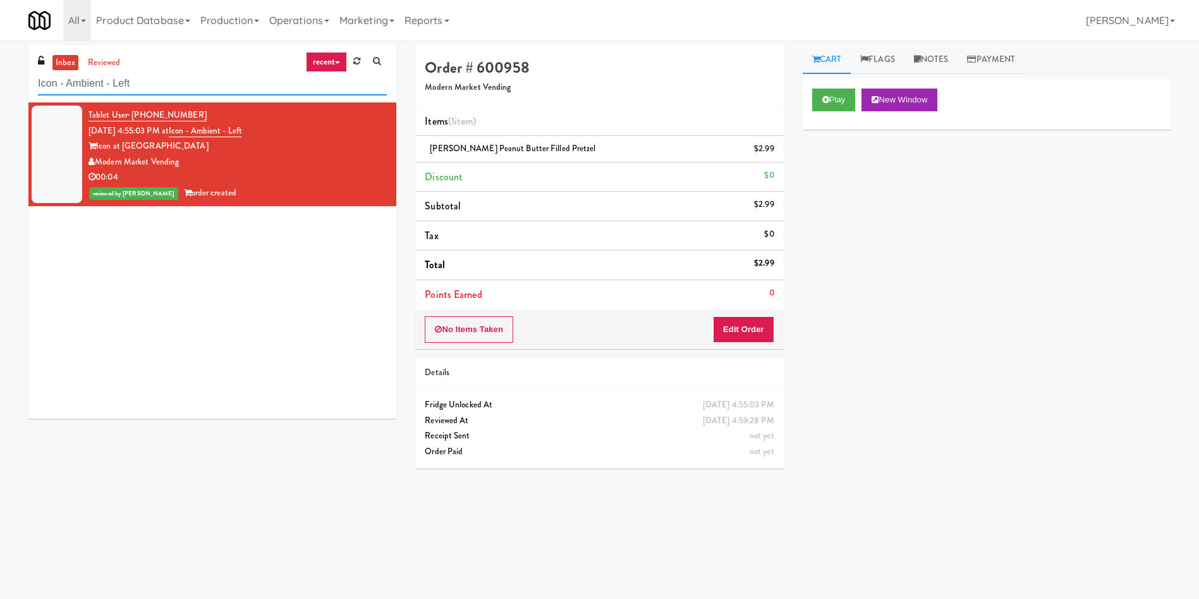
paste input "McKenzie - Cooler - Righ"
drag, startPoint x: 178, startPoint y: 77, endPoint x: 3, endPoint y: 77, distance: 175.1
click at [0, 77] on div "inbox reviewed recent all unclear take inventory issue suspicious failed recent…" at bounding box center [599, 300] width 1199 height 508
type input "McKenzie - Cooler - Right"
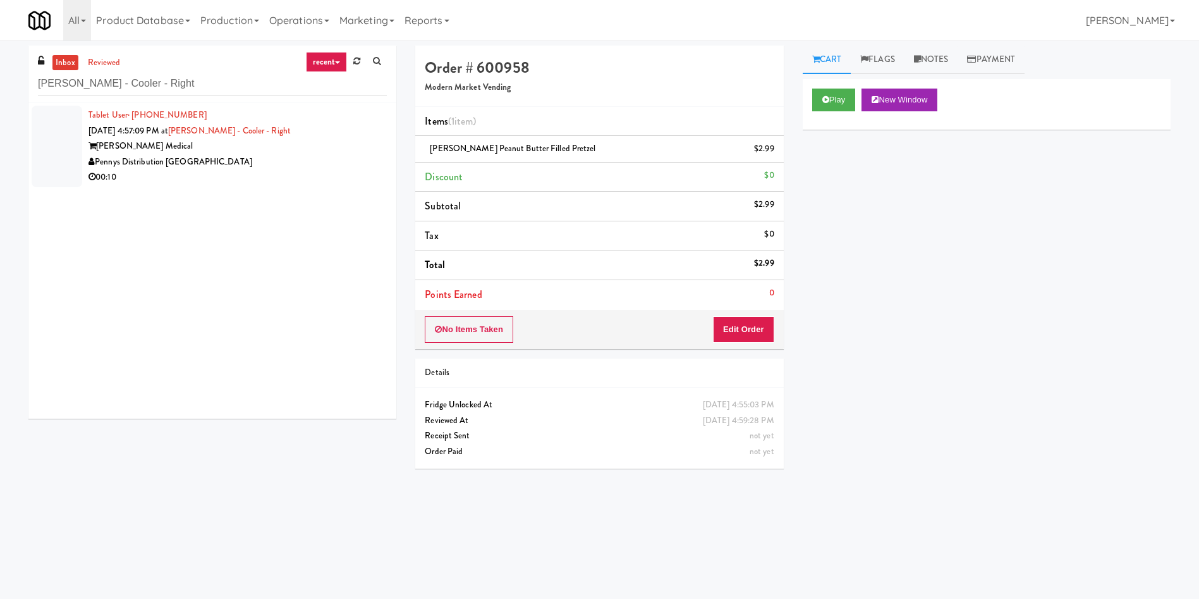
click at [63, 135] on div at bounding box center [57, 147] width 51 height 82
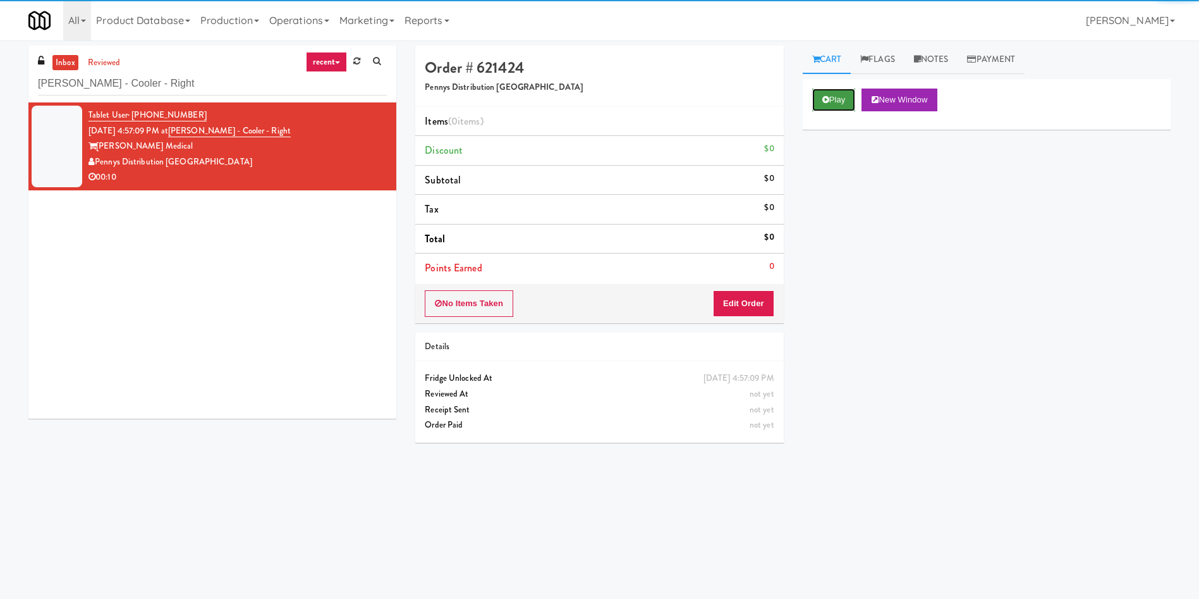
click at [839, 95] on button "Play" at bounding box center [834, 100] width 44 height 23
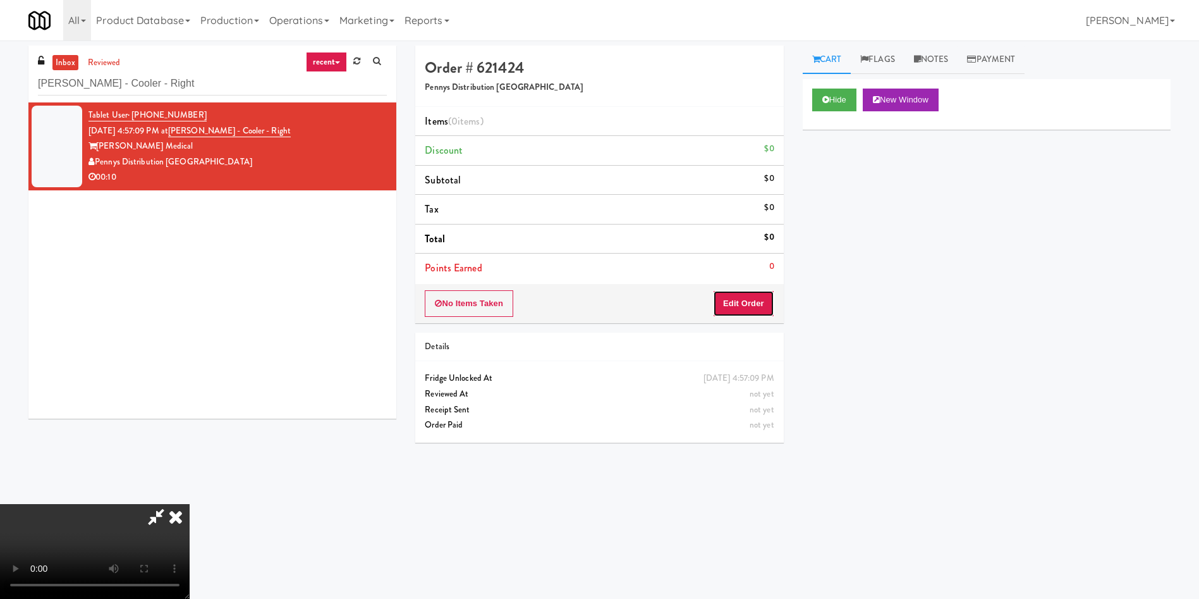
click at [743, 308] on button "Edit Order" at bounding box center [743, 303] width 61 height 27
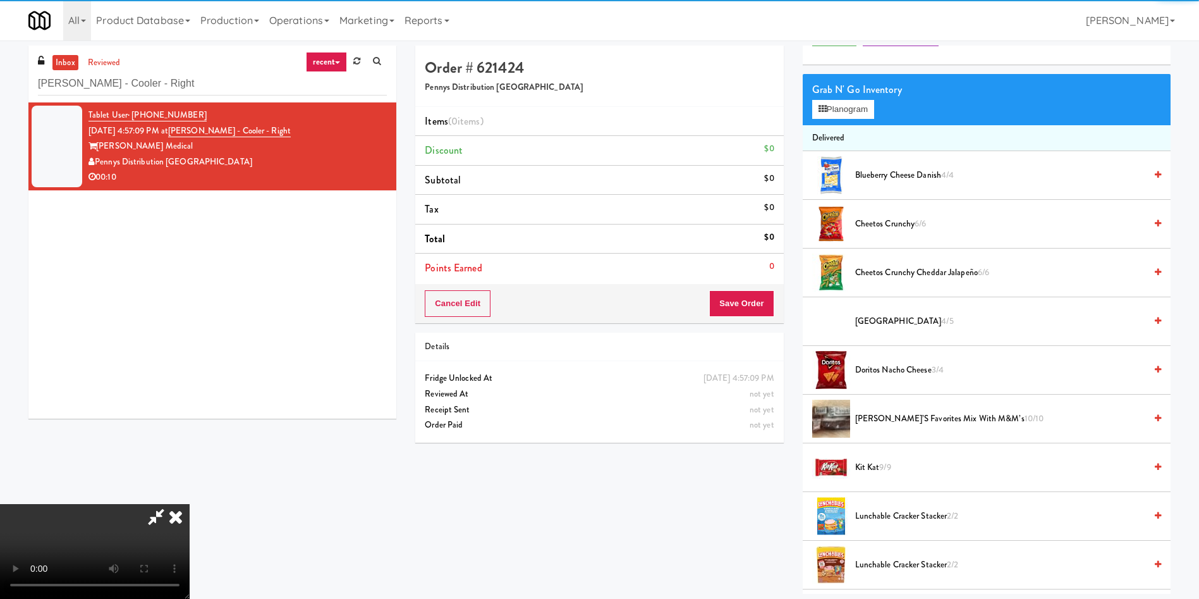
scroll to position [95, 0]
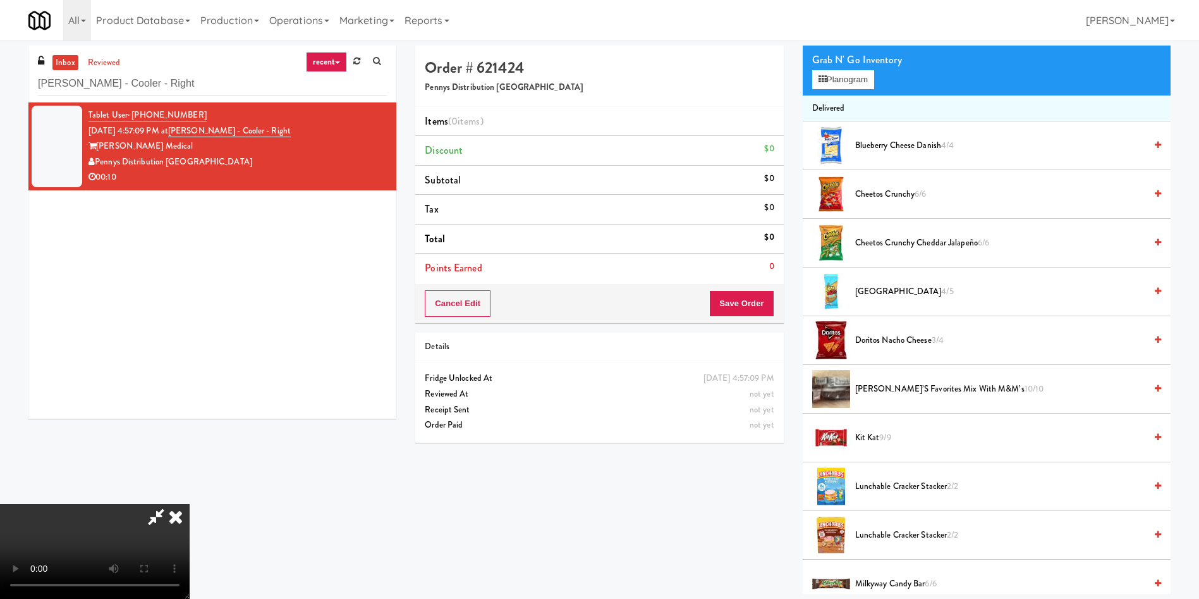
click at [190, 504] on video at bounding box center [95, 551] width 190 height 95
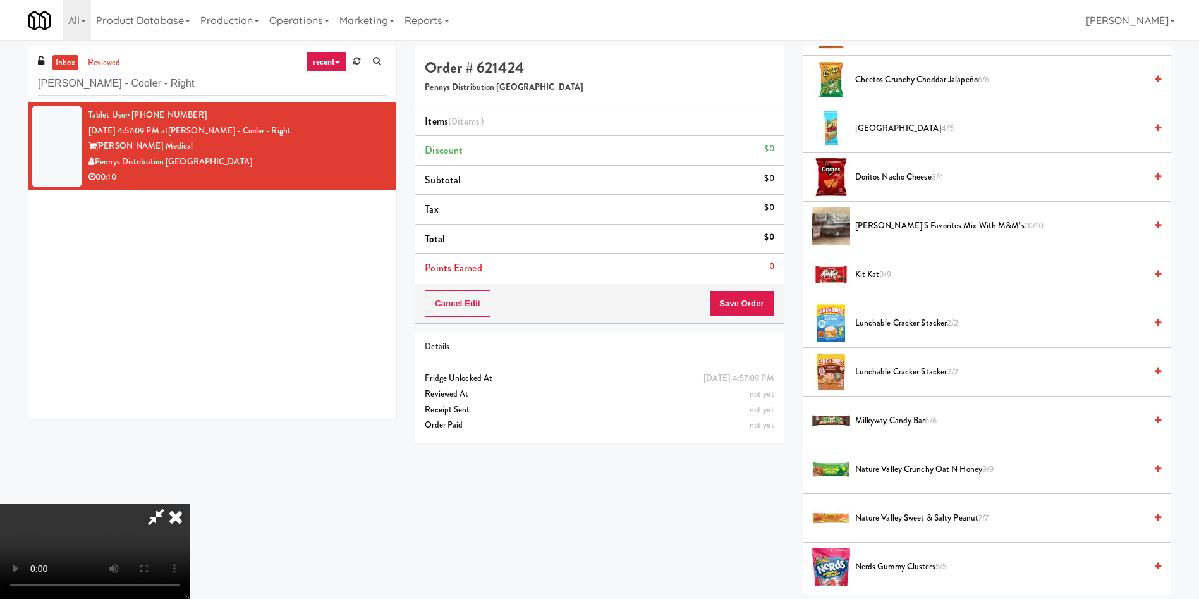
scroll to position [379, 0]
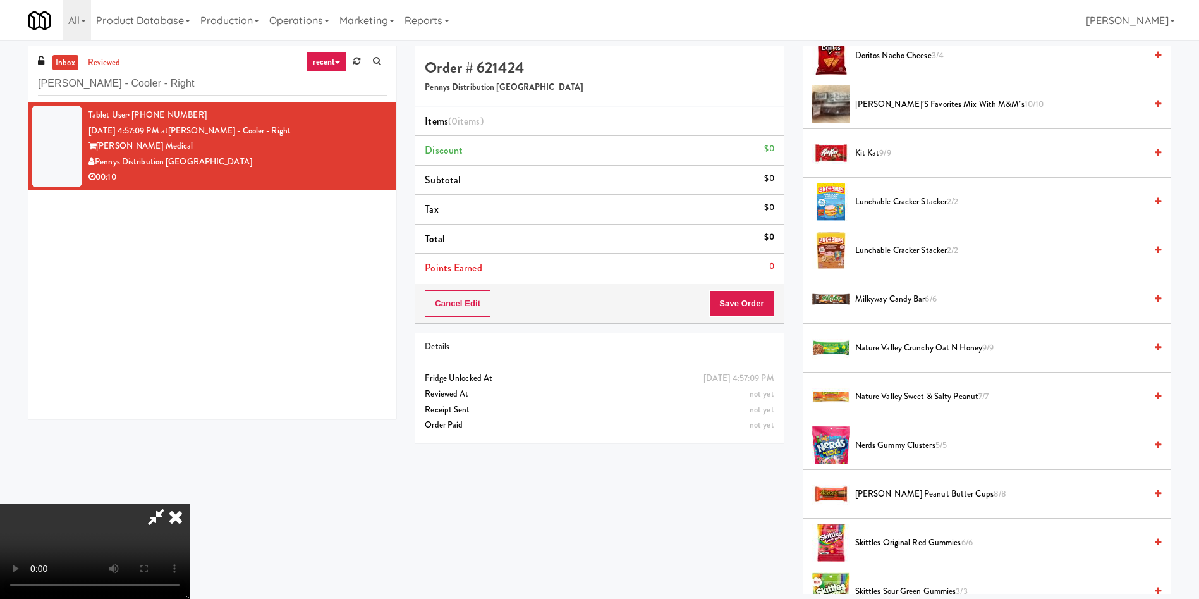
click at [190, 504] on video at bounding box center [95, 551] width 190 height 95
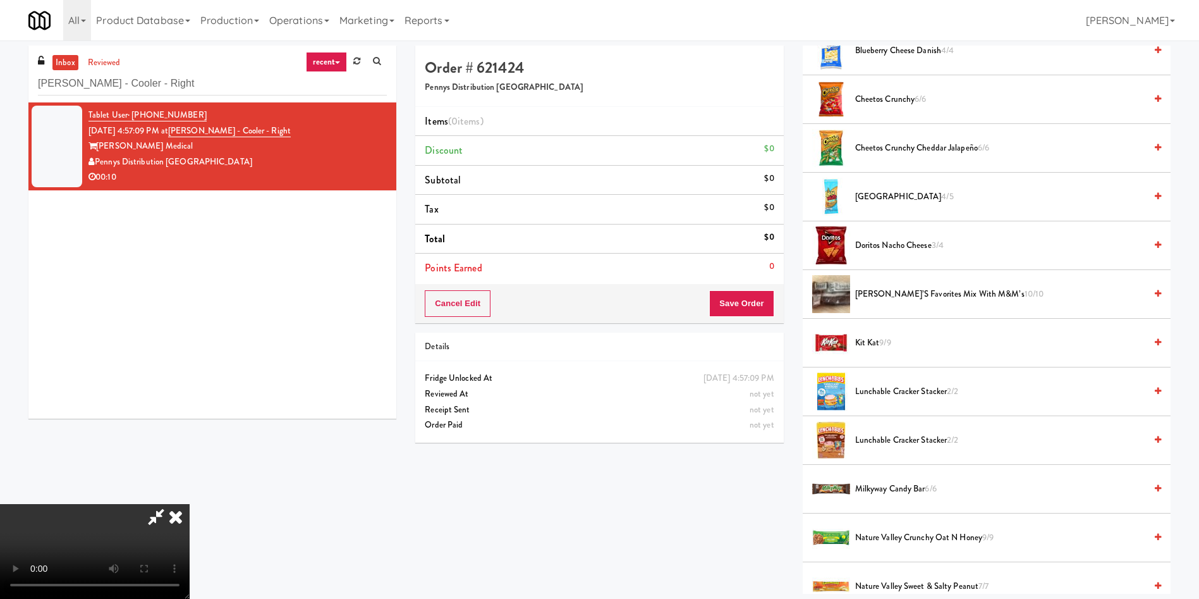
click at [893, 240] on span "Doritos Nacho Cheese 3/4" at bounding box center [1000, 246] width 290 height 16
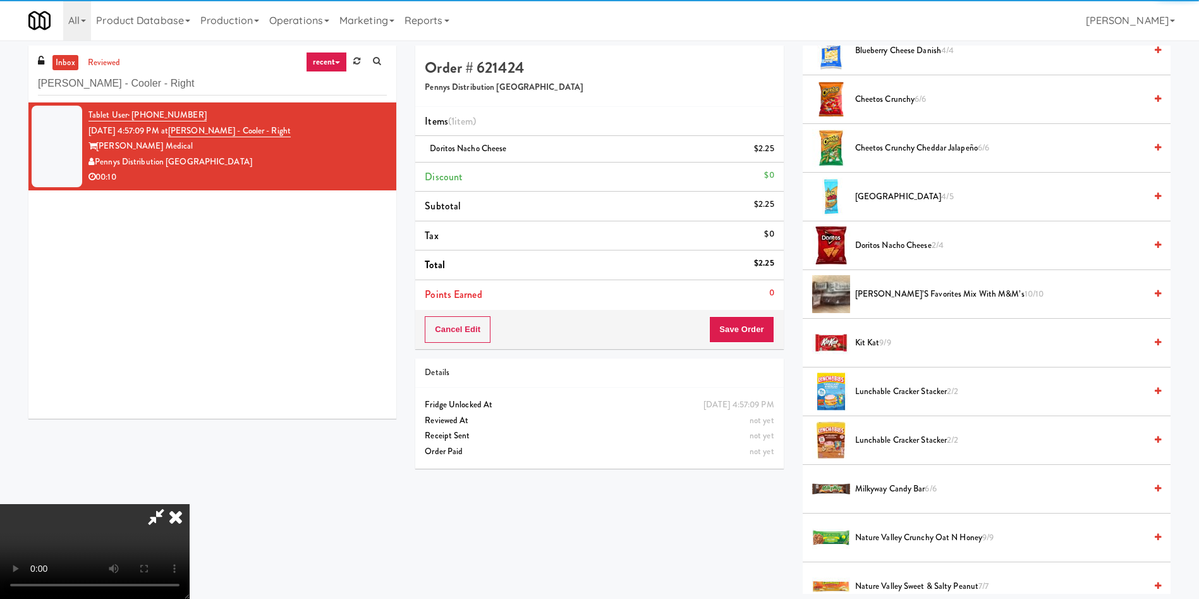
click at [190, 504] on video at bounding box center [95, 551] width 190 height 95
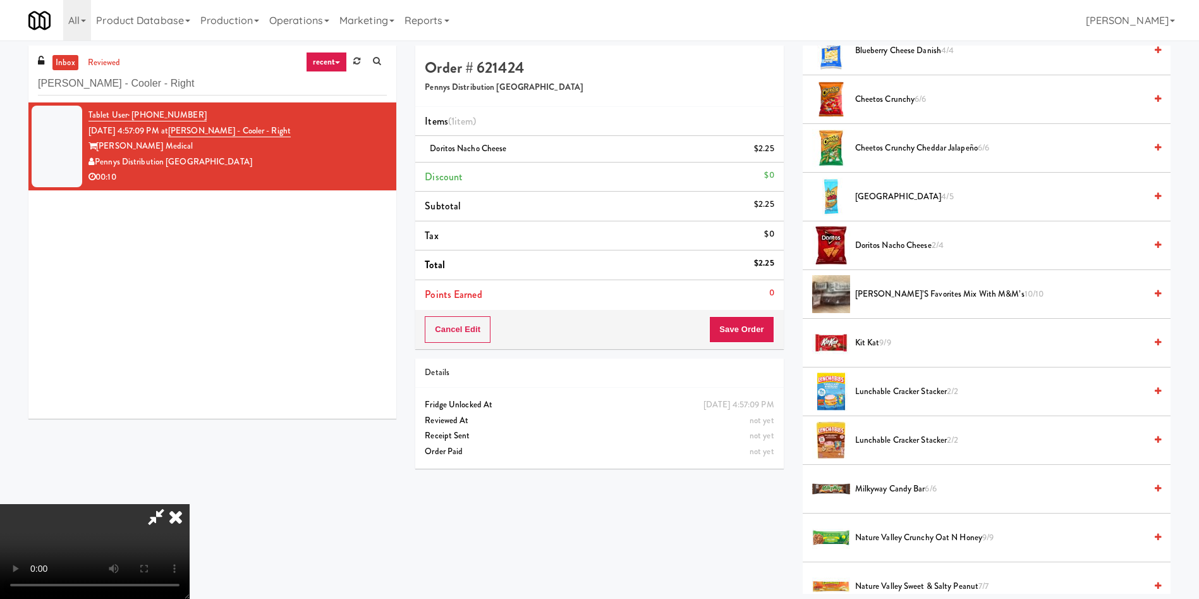
click at [190, 504] on video at bounding box center [95, 551] width 190 height 95
click at [873, 94] on span "Cheetos Crunchy 6/6" at bounding box center [1000, 100] width 290 height 16
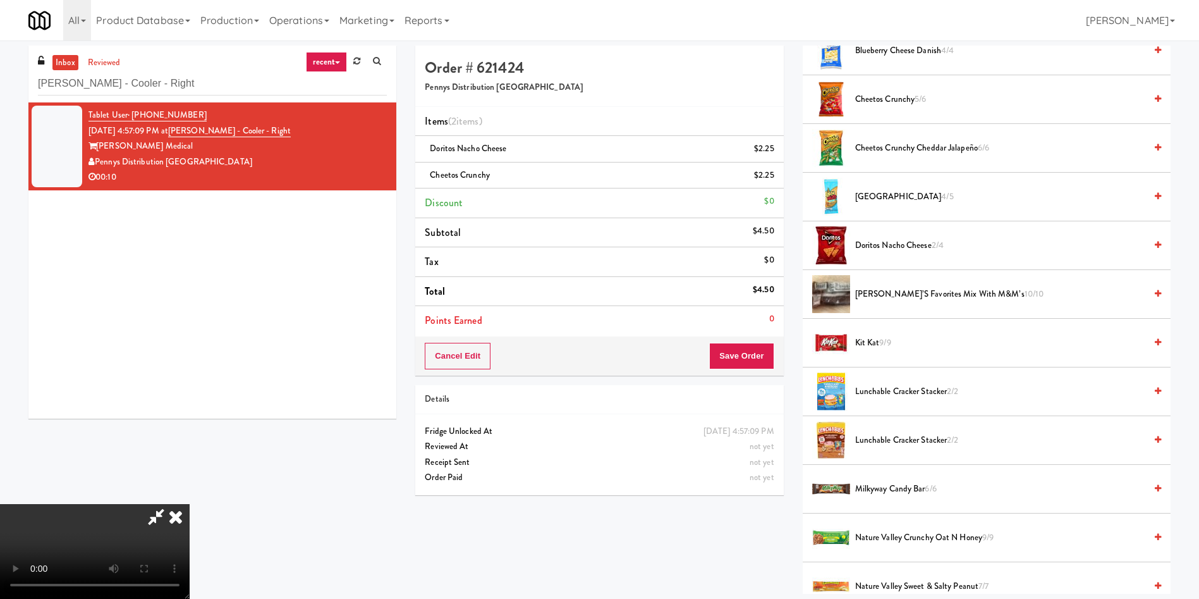
click at [190, 504] on video at bounding box center [95, 551] width 190 height 95
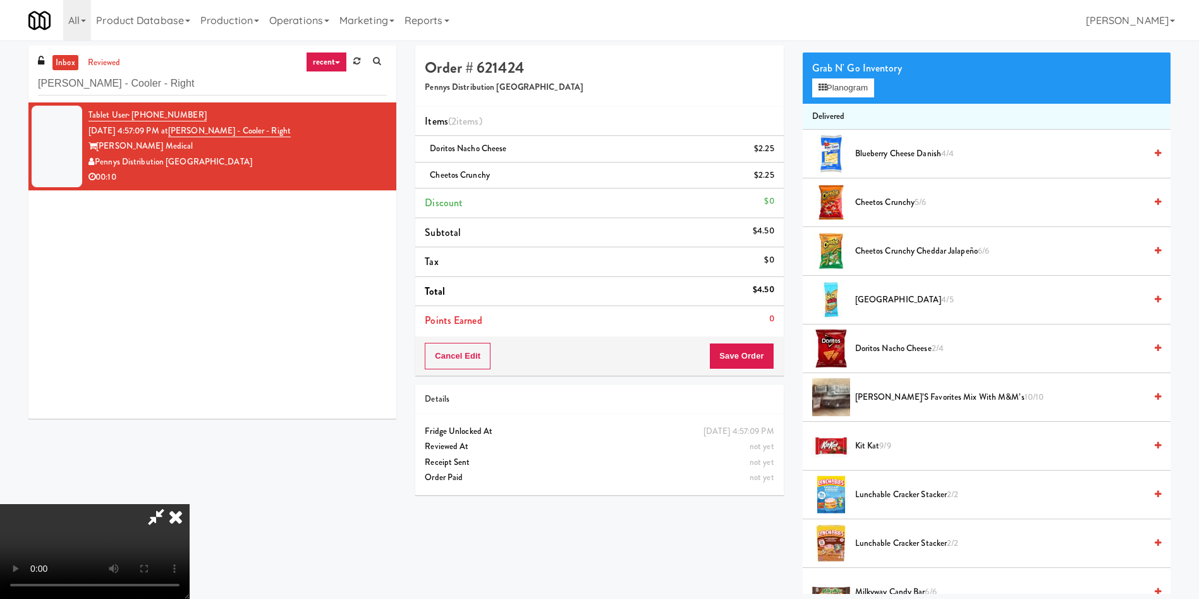
scroll to position [0, 0]
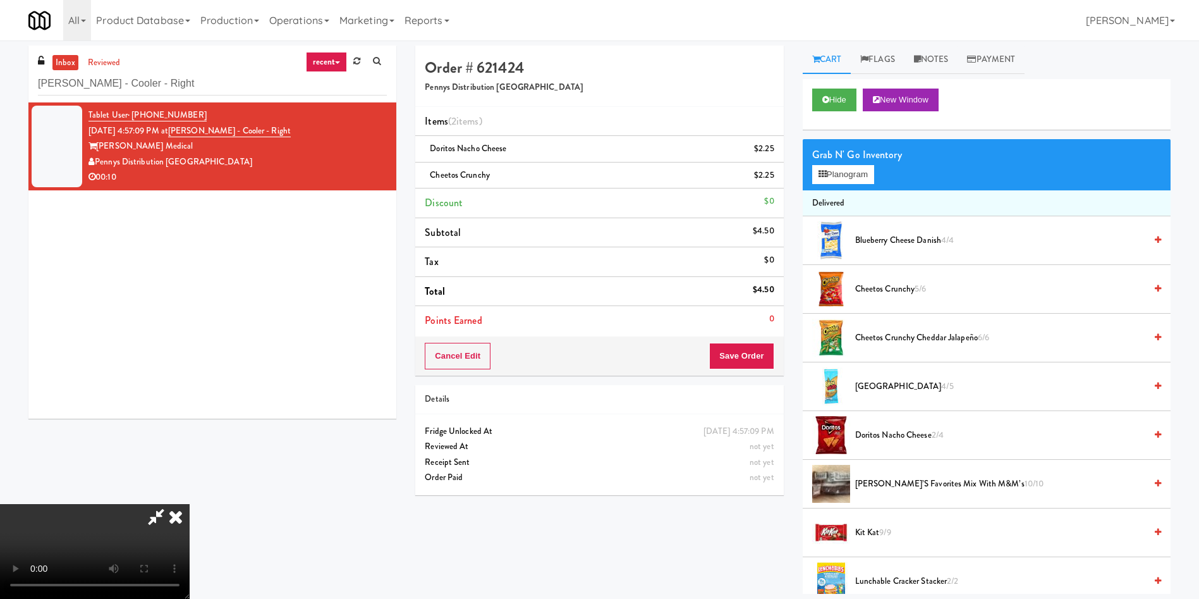
click at [850, 187] on div "Grab N' Go Inventory Planogram" at bounding box center [987, 164] width 368 height 51
click at [850, 166] on button "Planogram" at bounding box center [843, 174] width 62 height 19
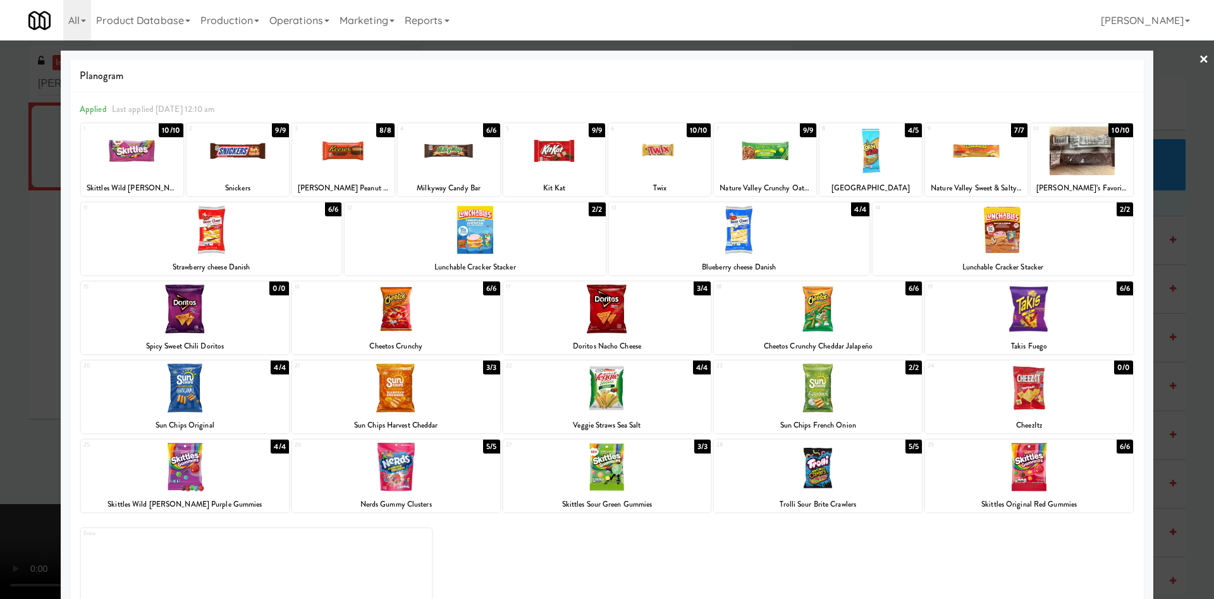
click at [31, 371] on div at bounding box center [607, 299] width 1214 height 599
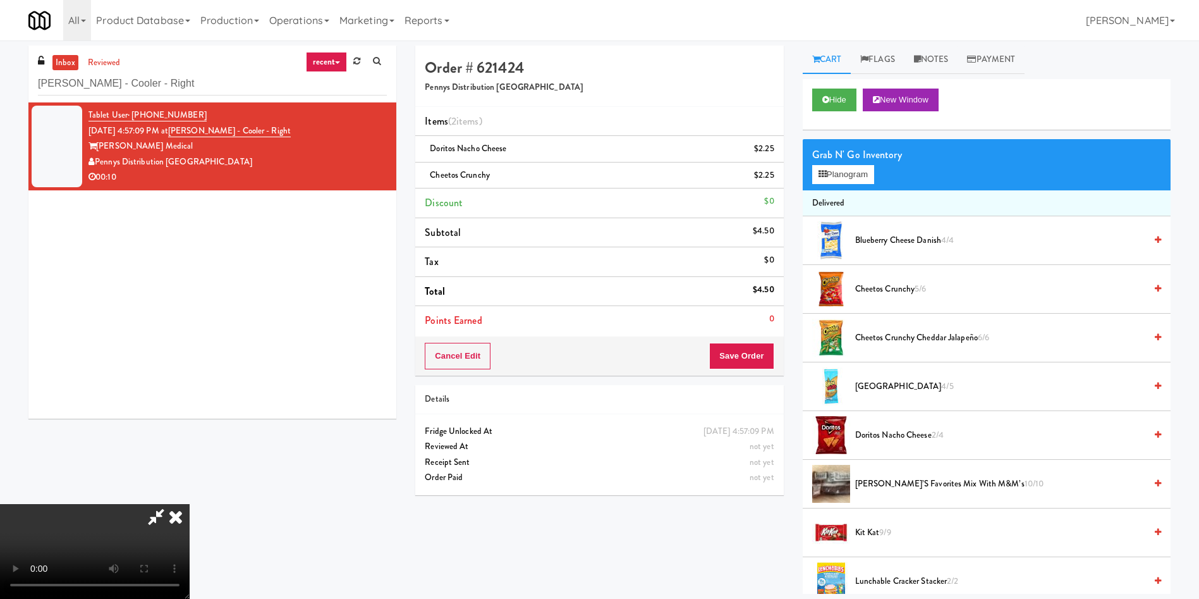
click at [190, 504] on video at bounding box center [95, 551] width 190 height 95
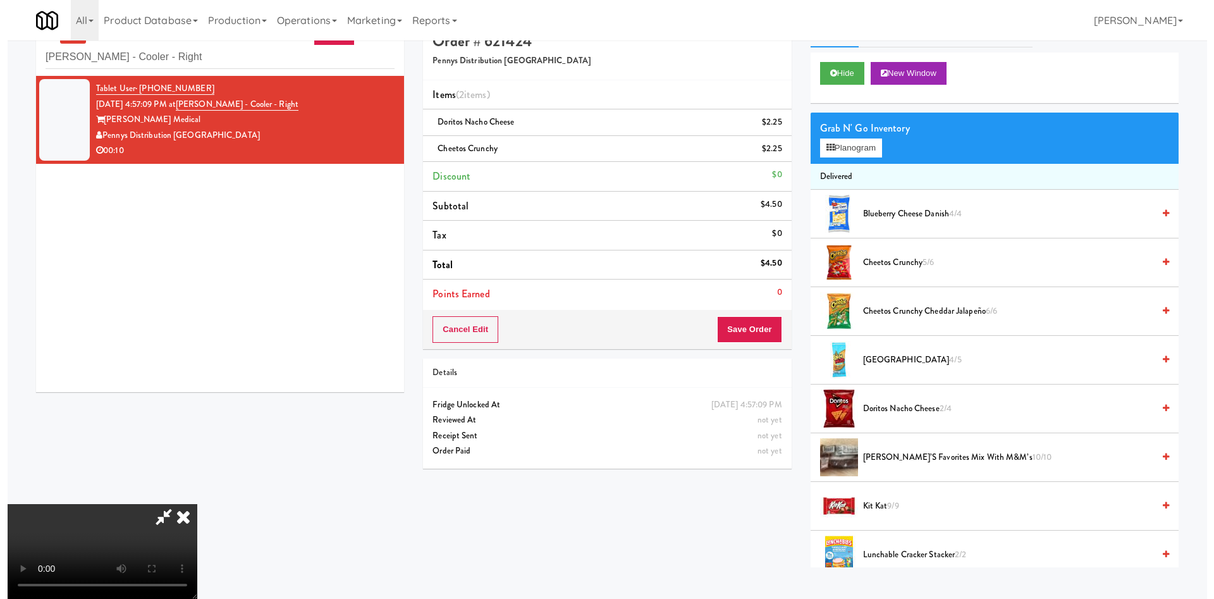
scroll to position [40, 0]
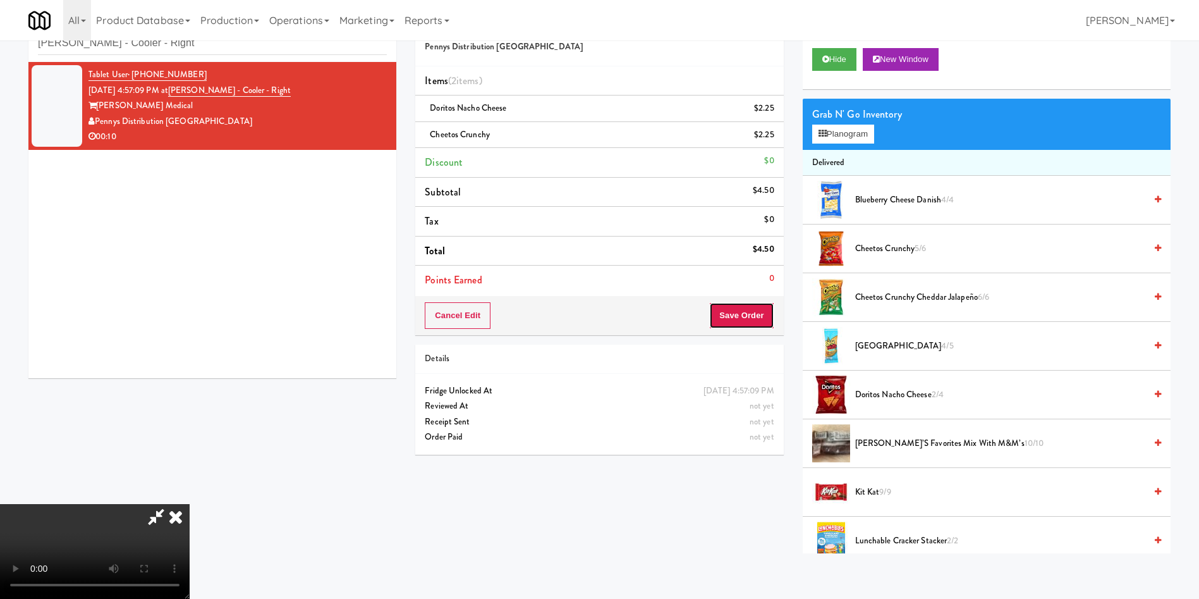
click at [759, 314] on button "Save Order" at bounding box center [741, 315] width 64 height 27
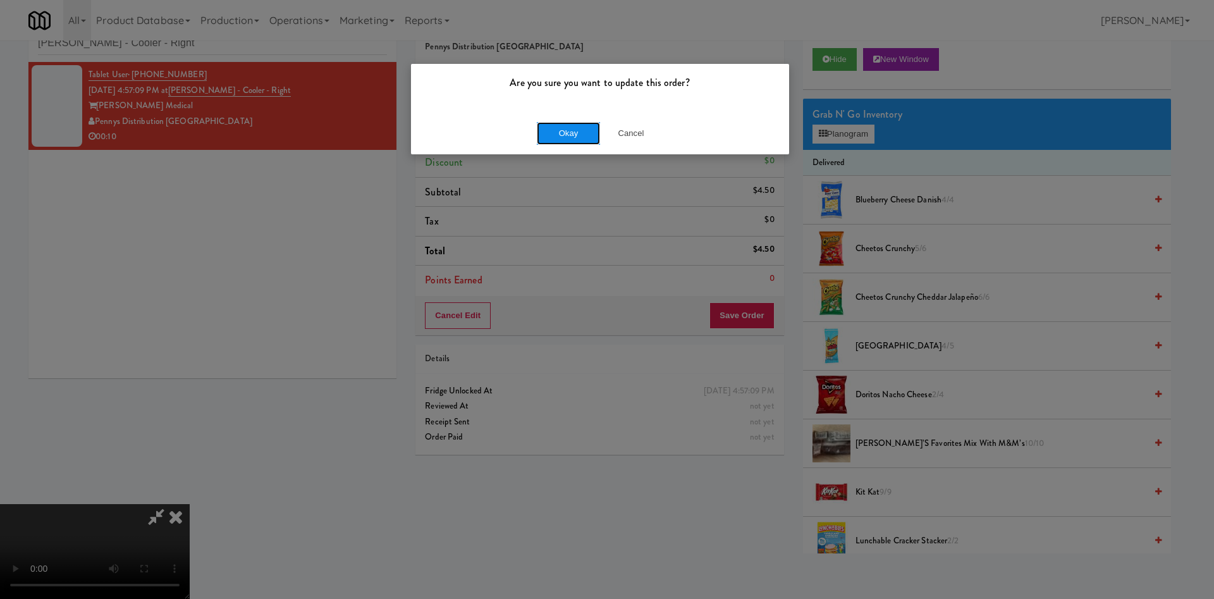
click at [557, 133] on button "Okay" at bounding box center [568, 133] width 63 height 23
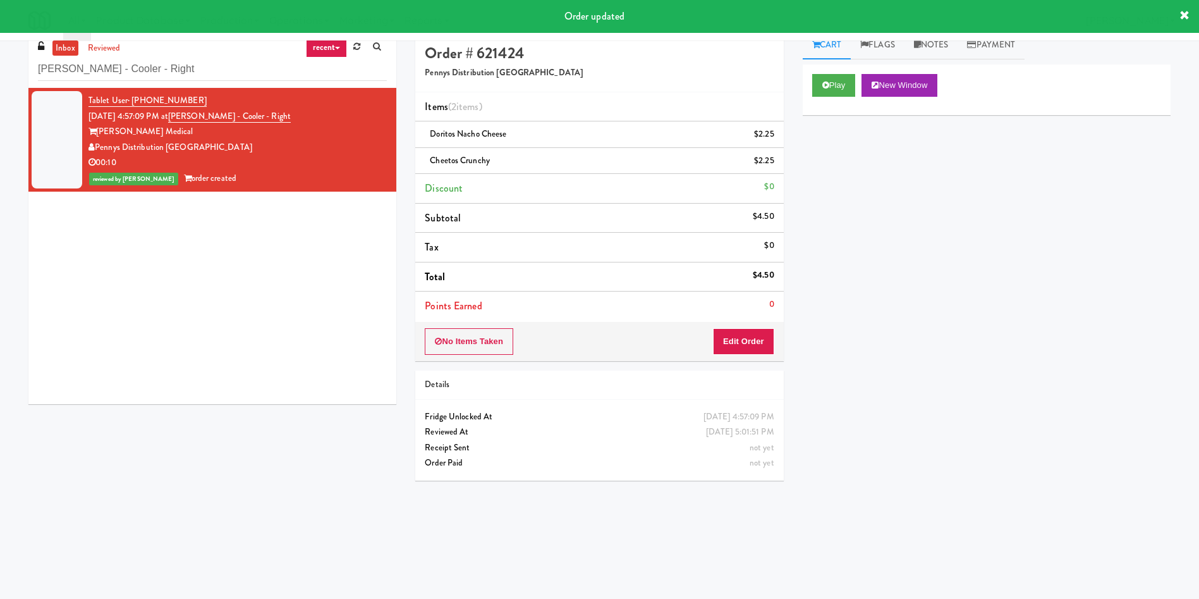
scroll to position [0, 0]
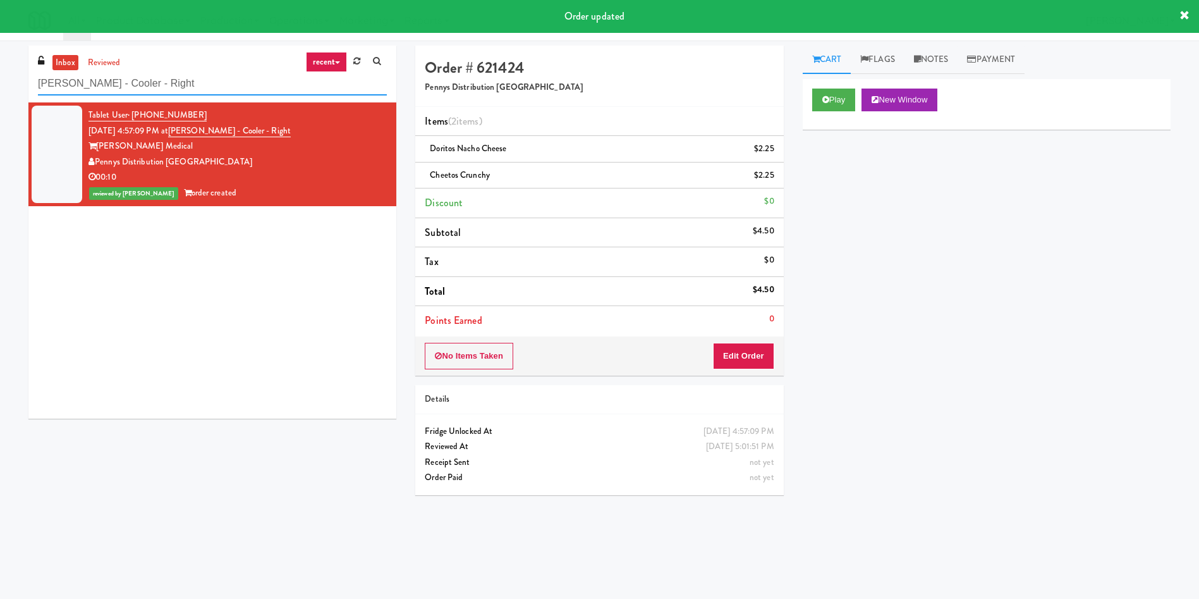
drag, startPoint x: 179, startPoint y: 84, endPoint x: 0, endPoint y: 75, distance: 179.2
click at [0, 75] on div "inbox reviewed recent all unclear take inventory issue suspicious failed recent…" at bounding box center [599, 300] width 1199 height 508
paste input "Fine - Lobby-Cooler-"
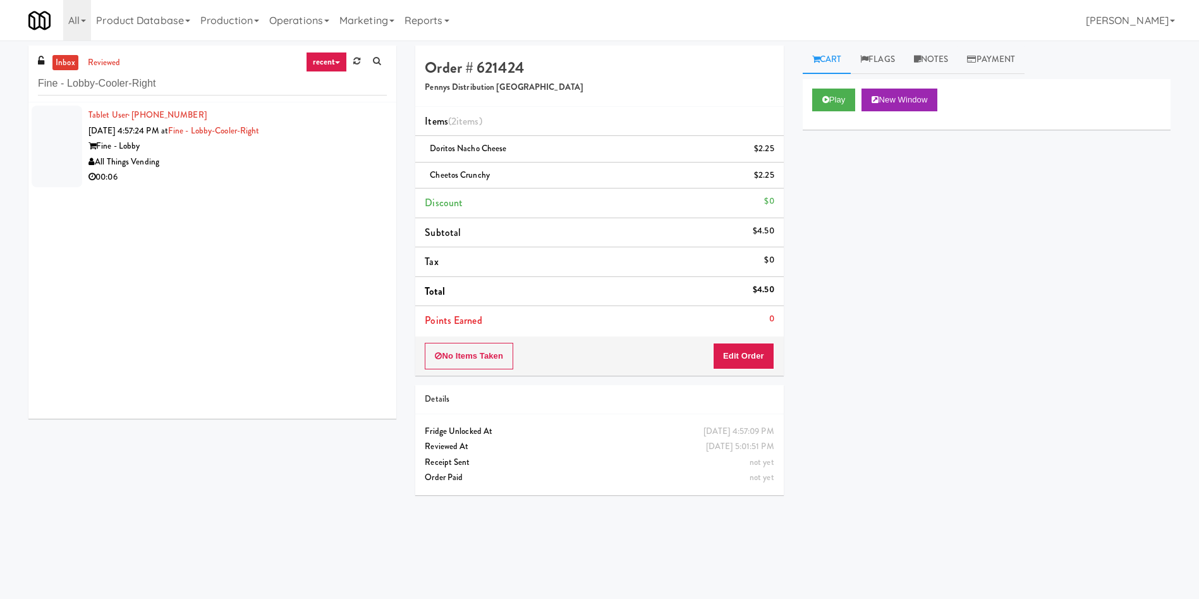
click at [54, 150] on div at bounding box center [57, 147] width 51 height 82
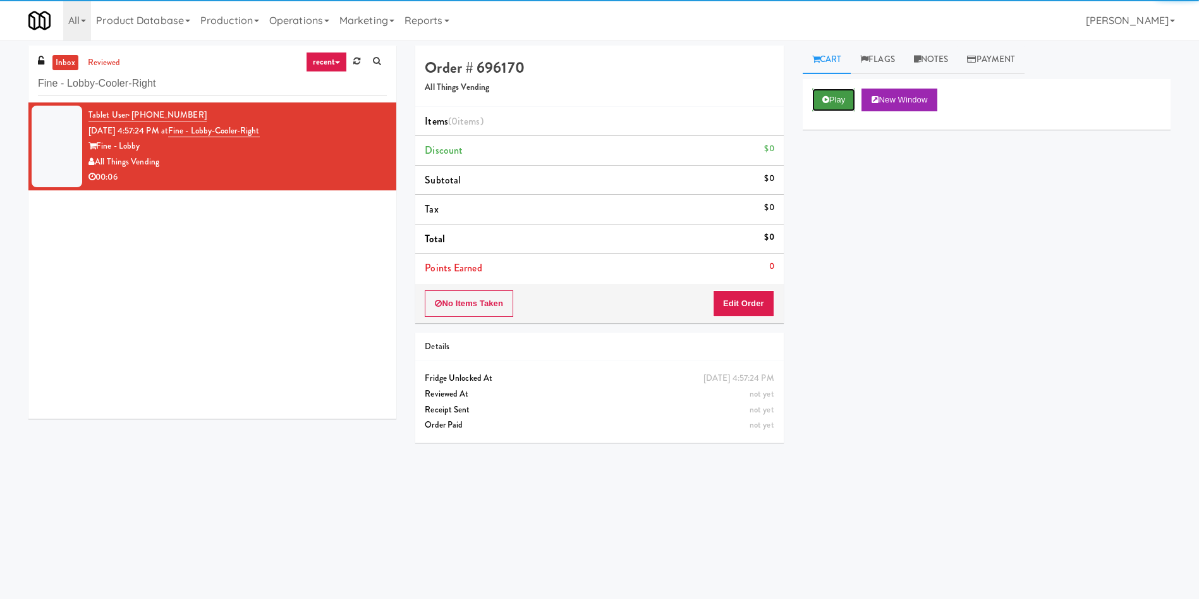
click at [836, 98] on button "Play" at bounding box center [834, 100] width 44 height 23
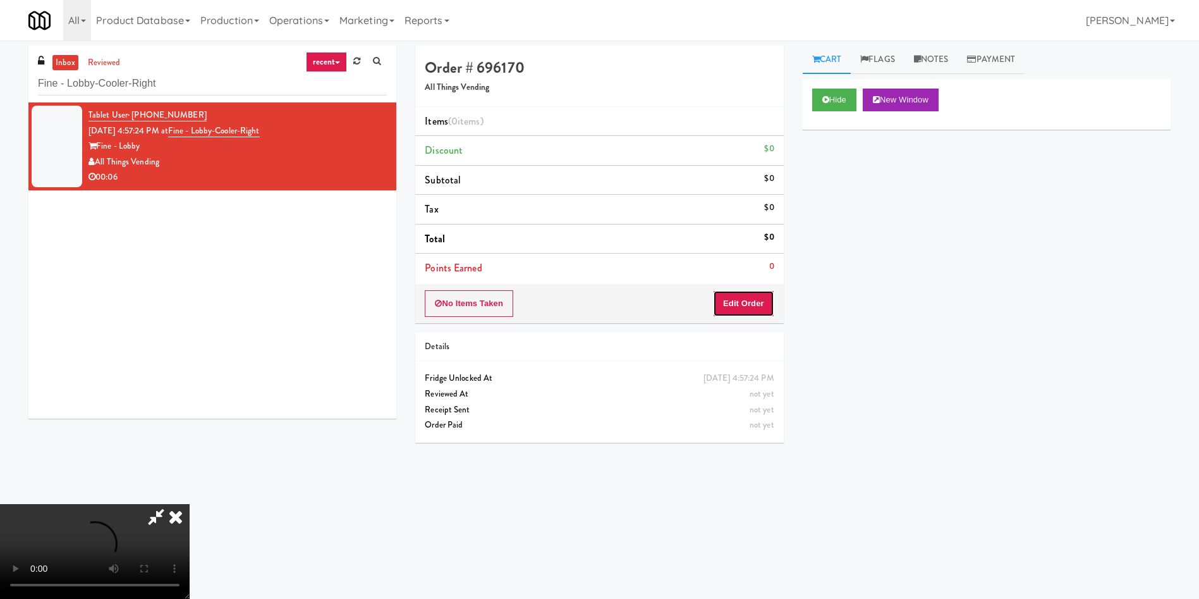
click at [730, 299] on button "Edit Order" at bounding box center [743, 303] width 61 height 27
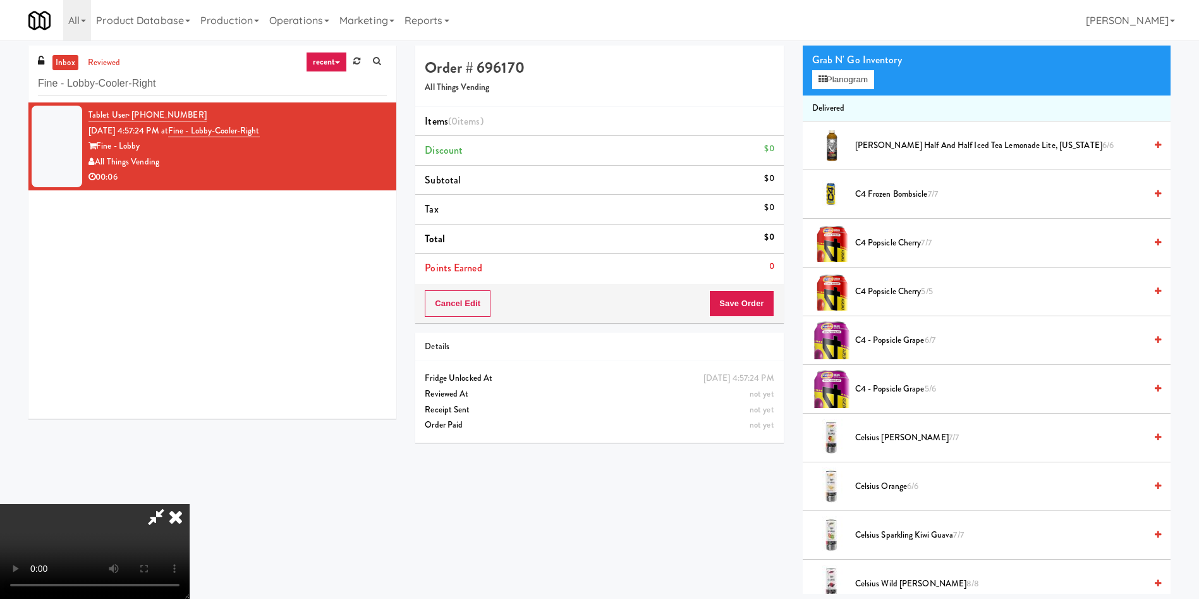
scroll to position [95, 0]
click at [190, 504] on video at bounding box center [95, 551] width 190 height 95
click at [868, 140] on span "Arnold Palmer Half and Half Iced Tea Lemonade Lite, Arizona 6/6" at bounding box center [1000, 146] width 290 height 16
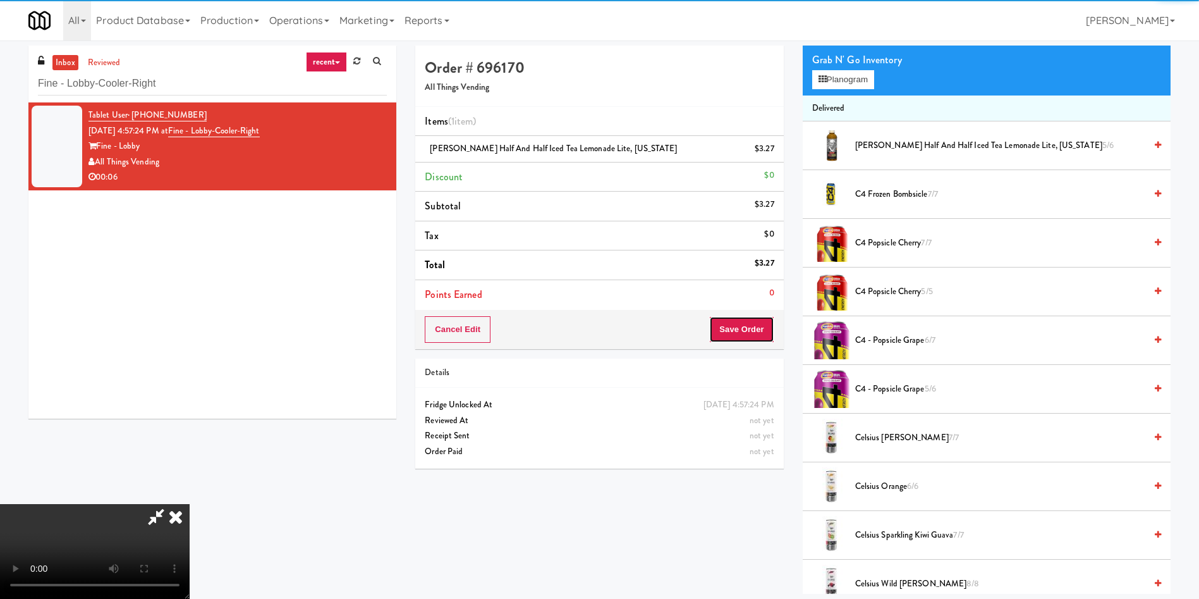
click at [758, 329] on button "Save Order" at bounding box center [741, 329] width 64 height 27
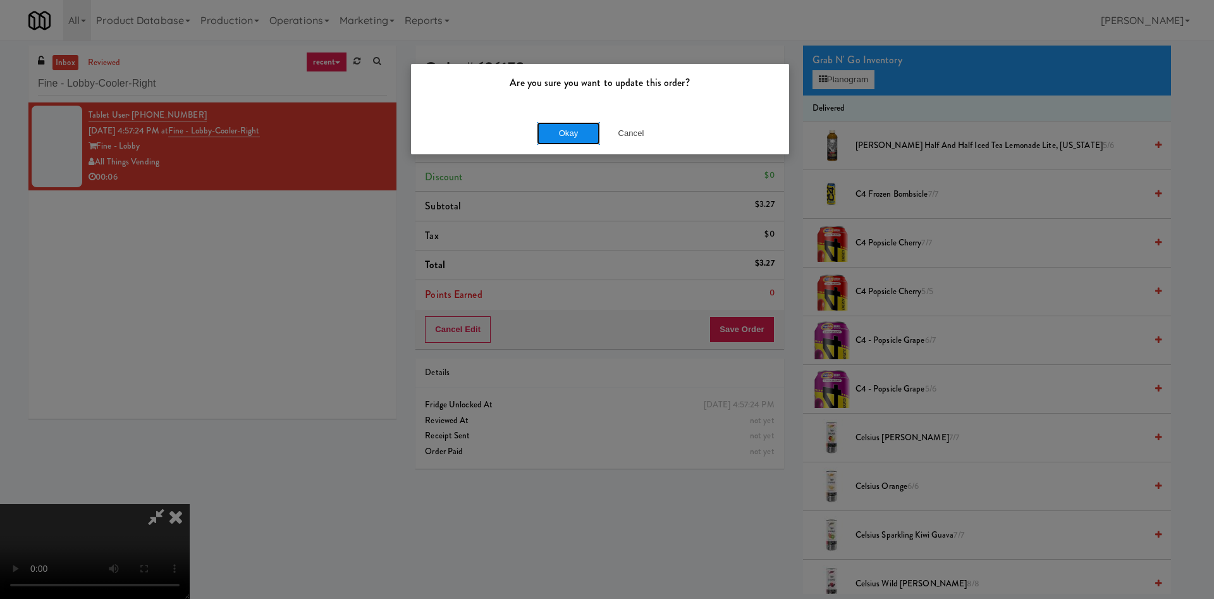
click at [568, 123] on button "Okay" at bounding box center [568, 133] width 63 height 23
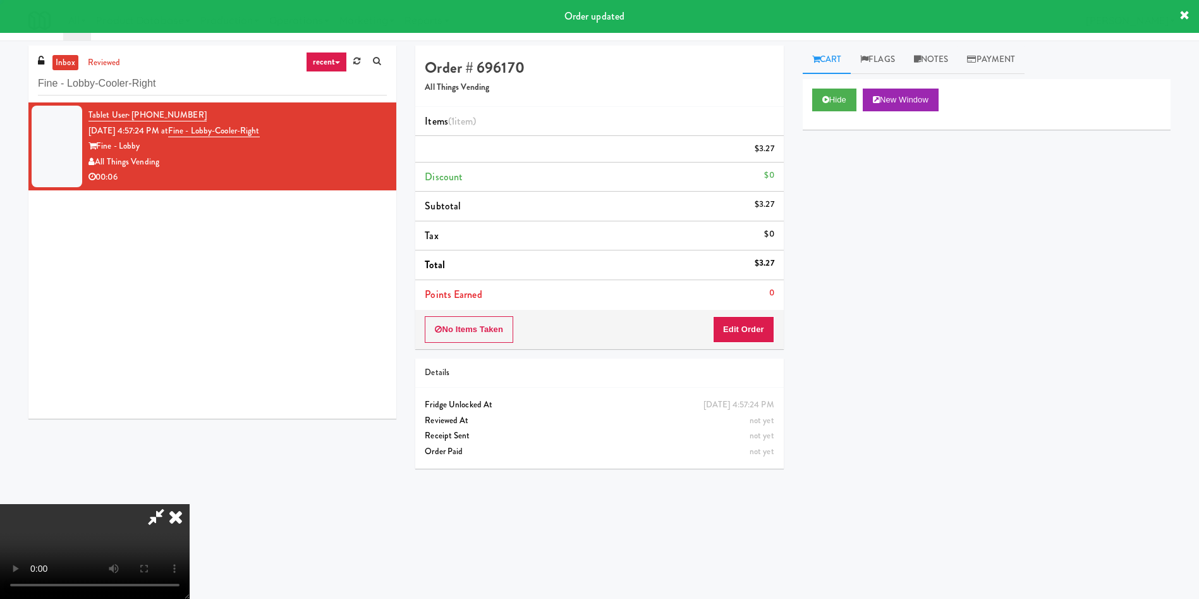
scroll to position [0, 0]
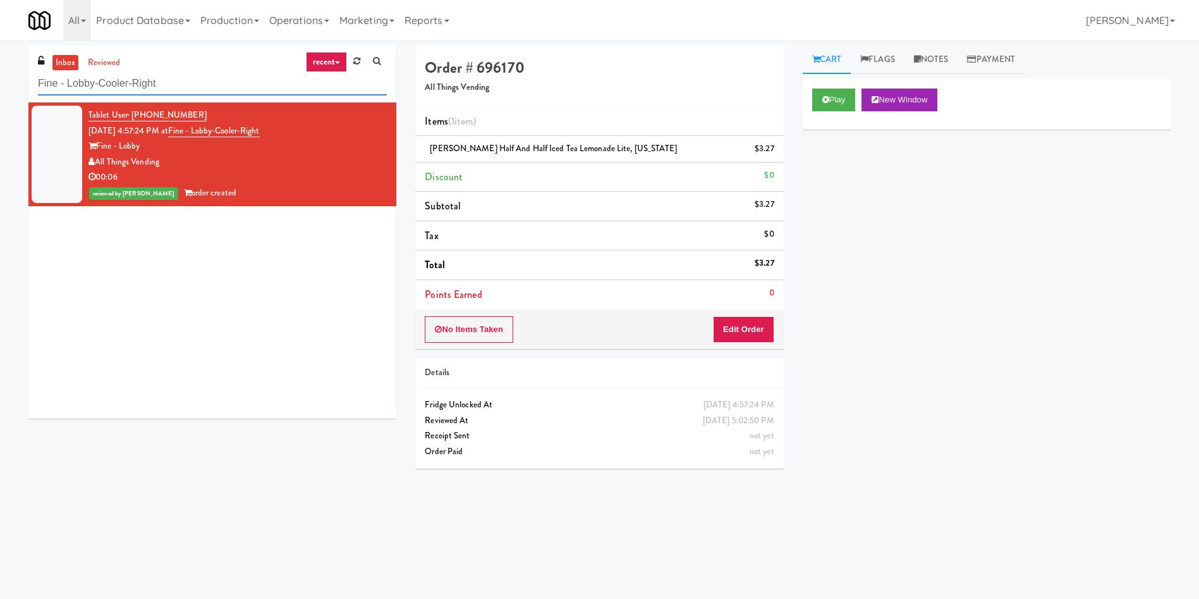
drag, startPoint x: 193, startPoint y: 87, endPoint x: 0, endPoint y: 83, distance: 193.5
click at [0, 83] on div "inbox reviewed recent all unclear take inventory issue suspicious failed recent…" at bounding box center [599, 300] width 1199 height 508
paste input "IKEA Burlington EMPU"
type input "IKEA Burlington EMPU"
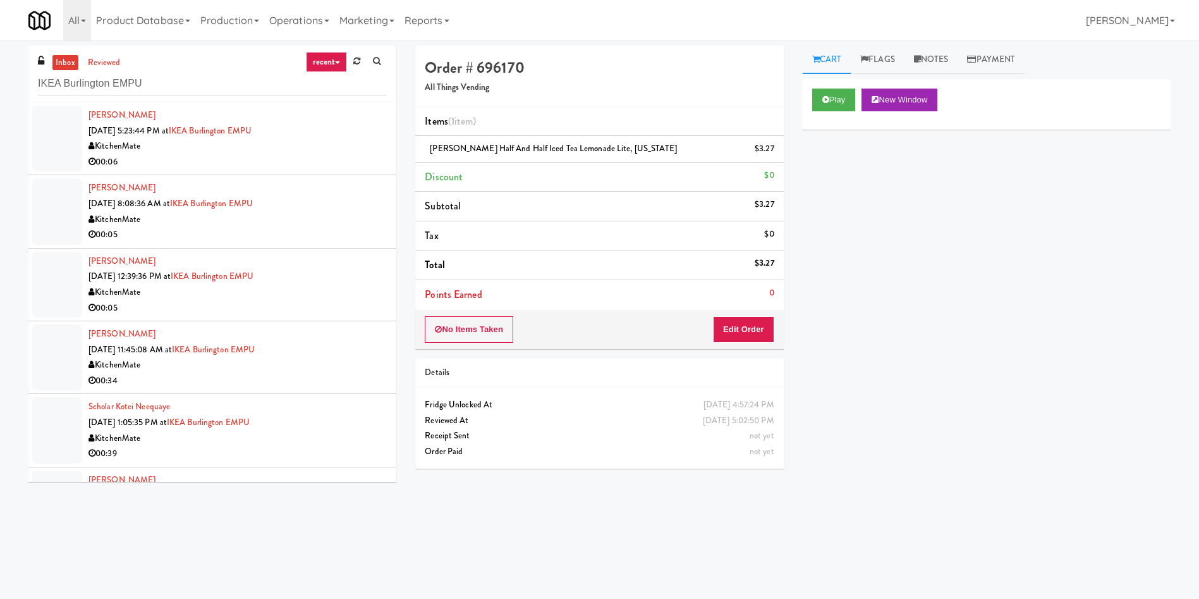
click at [42, 133] on div at bounding box center [57, 139] width 51 height 66
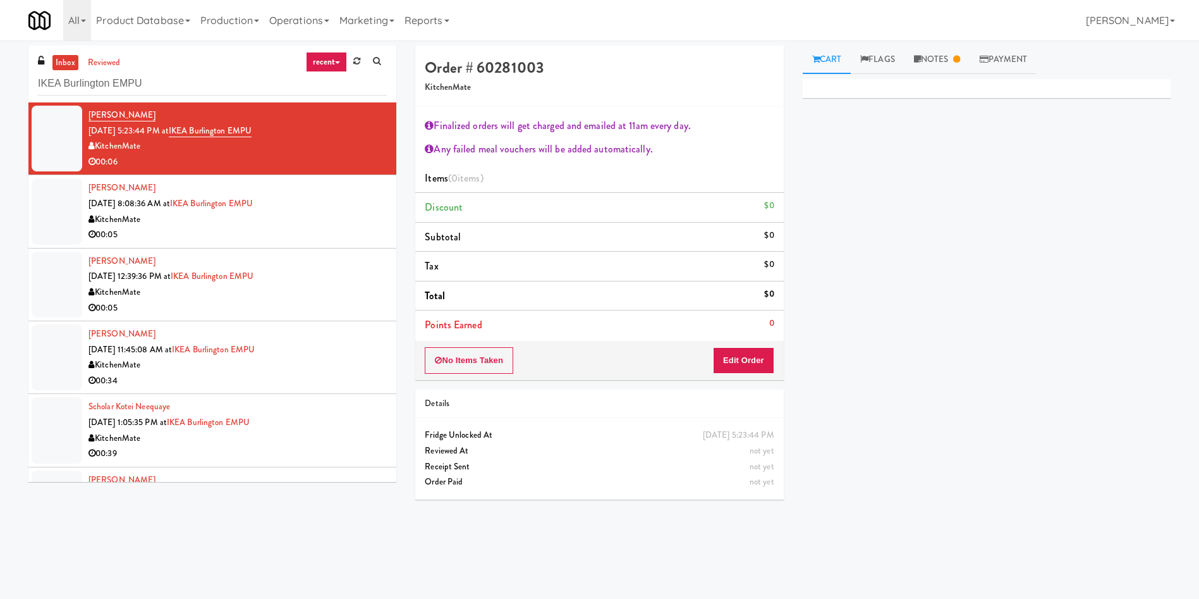
click at [59, 329] on div at bounding box center [57, 357] width 51 height 66
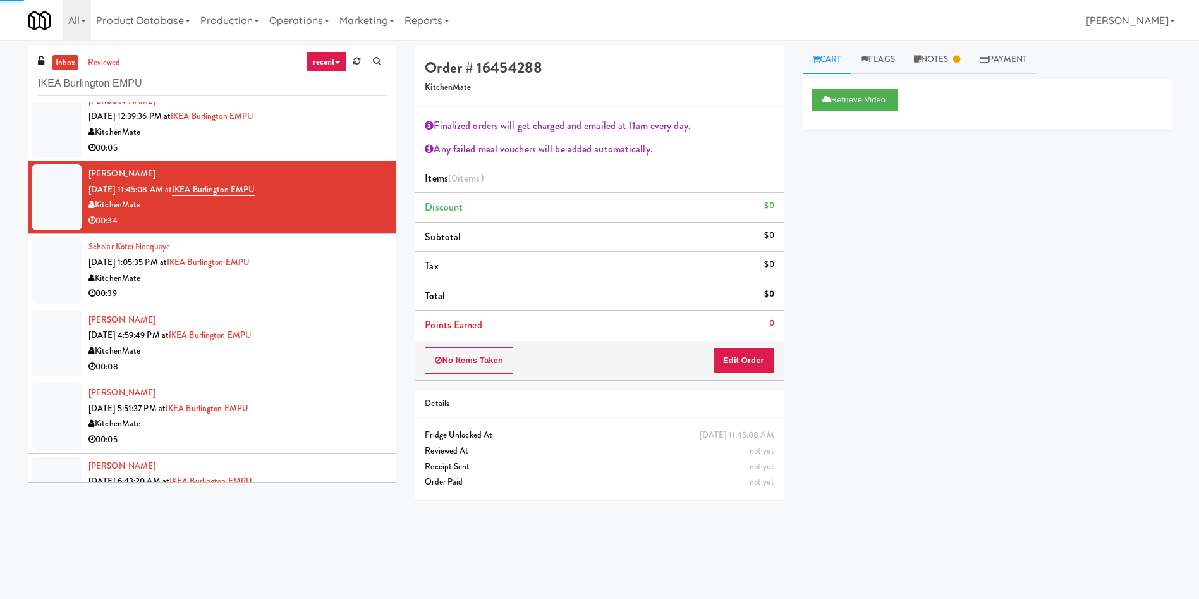
scroll to position [190, 0]
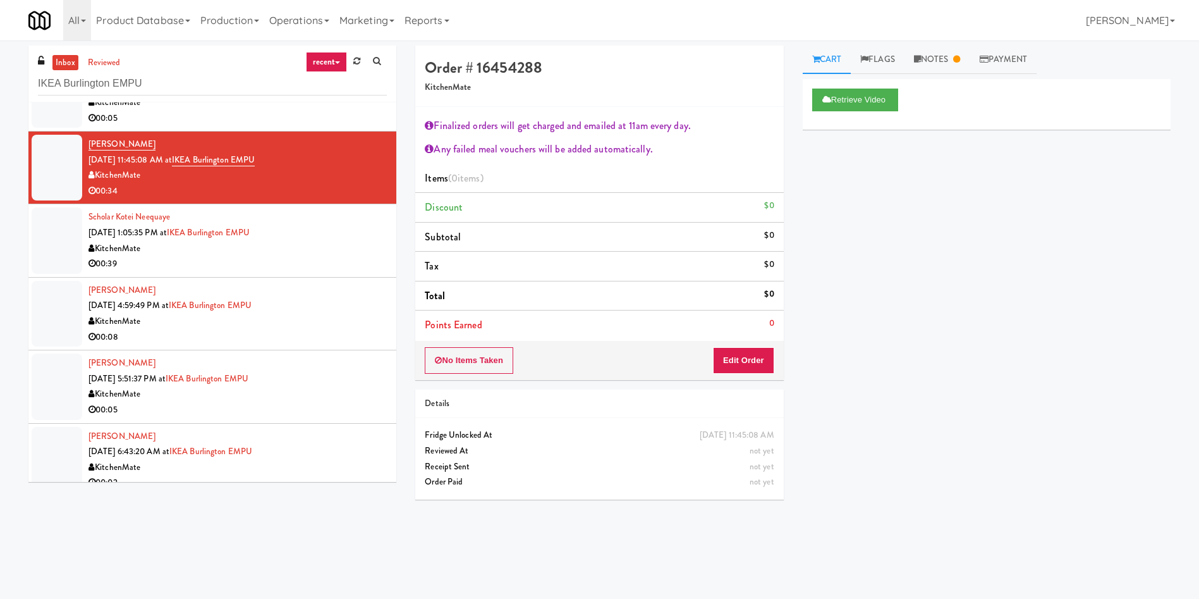
click at [64, 247] on div at bounding box center [57, 240] width 51 height 66
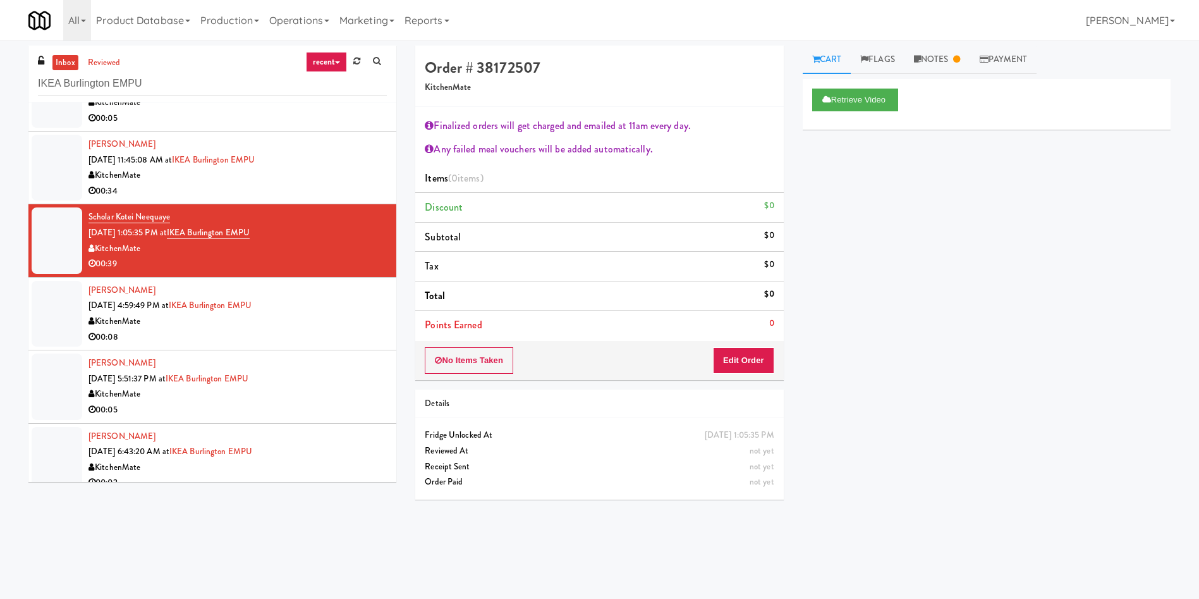
click at [850, 59] on link "Cart" at bounding box center [827, 60] width 49 height 28
click at [823, 60] on link "Cart" at bounding box center [827, 60] width 49 height 28
click at [749, 359] on button "Edit Order" at bounding box center [743, 360] width 61 height 27
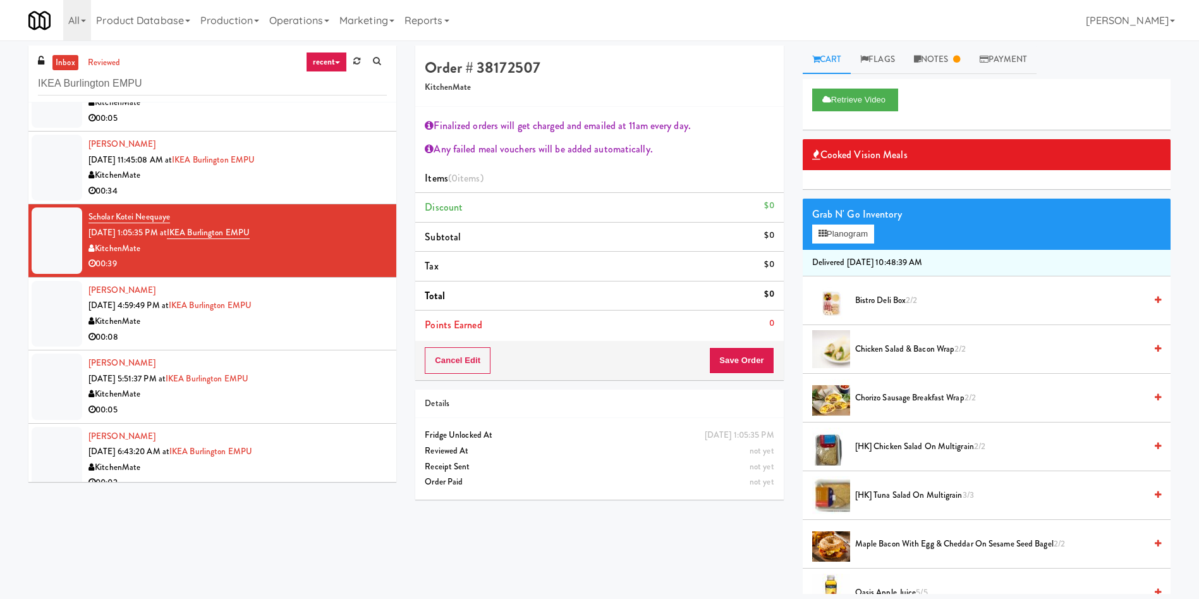
click at [74, 326] on div at bounding box center [57, 314] width 51 height 66
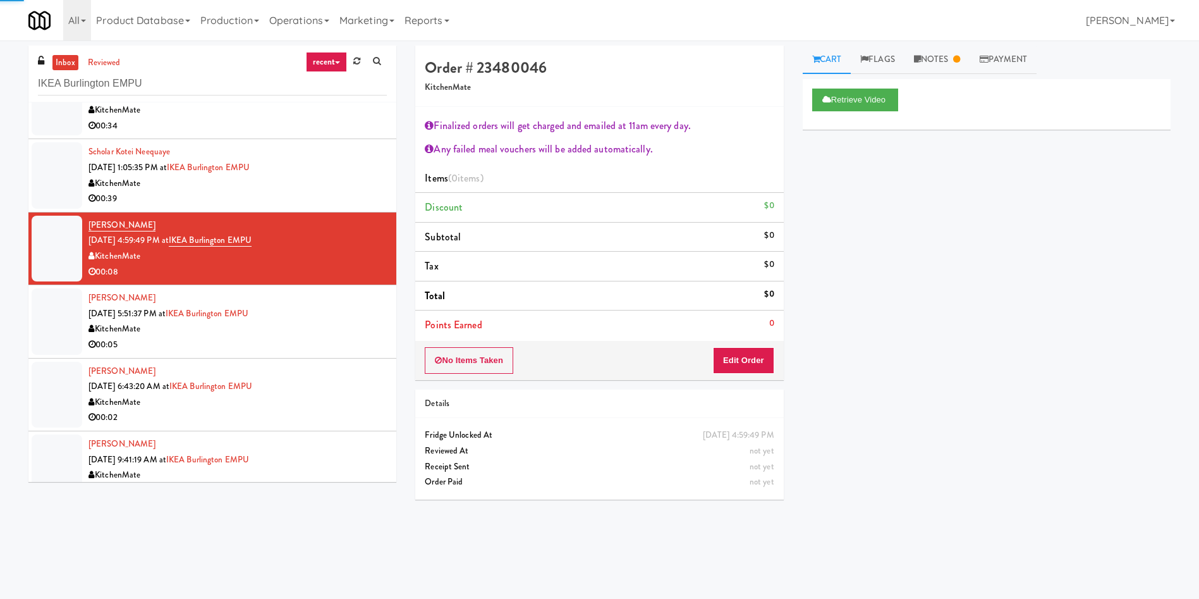
scroll to position [285, 0]
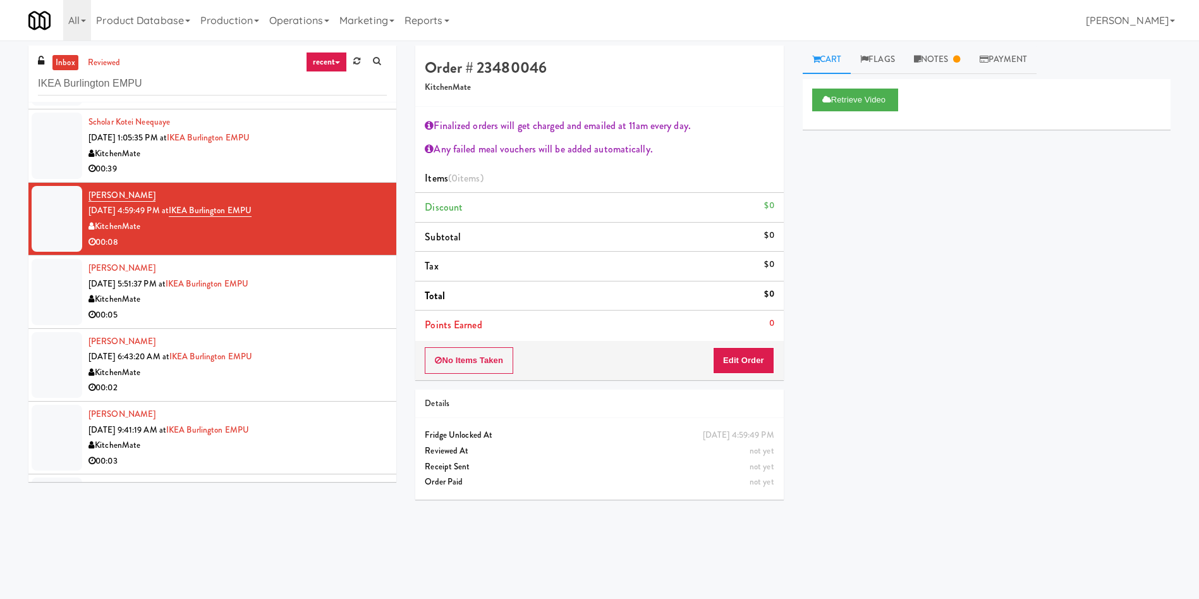
click at [47, 306] on div at bounding box center [57, 292] width 51 height 66
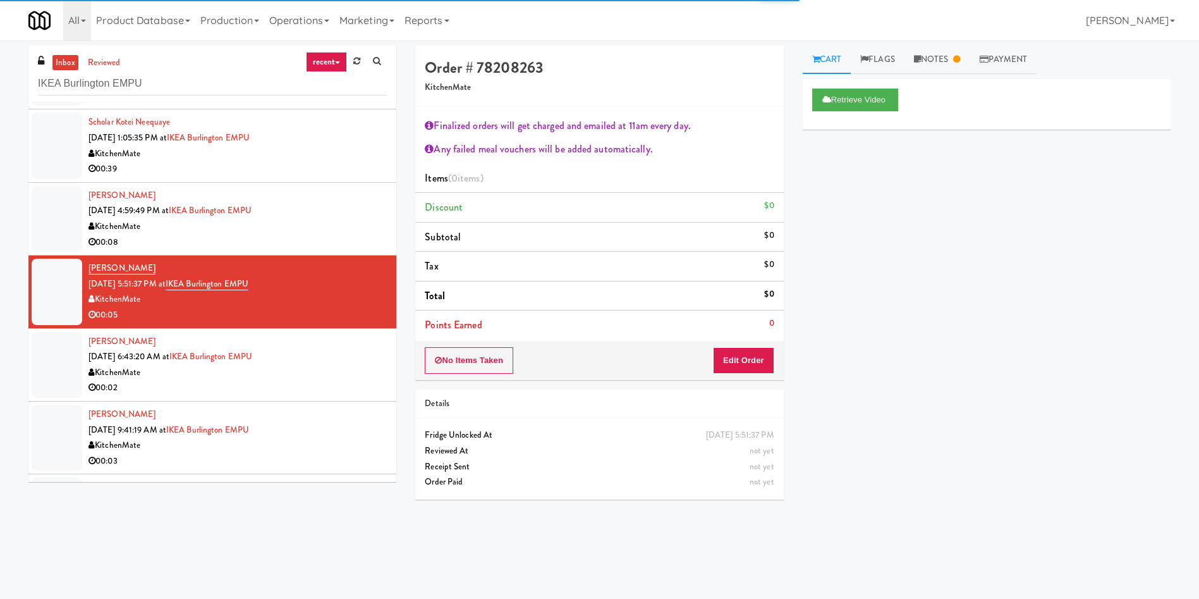
scroll to position [379, 0]
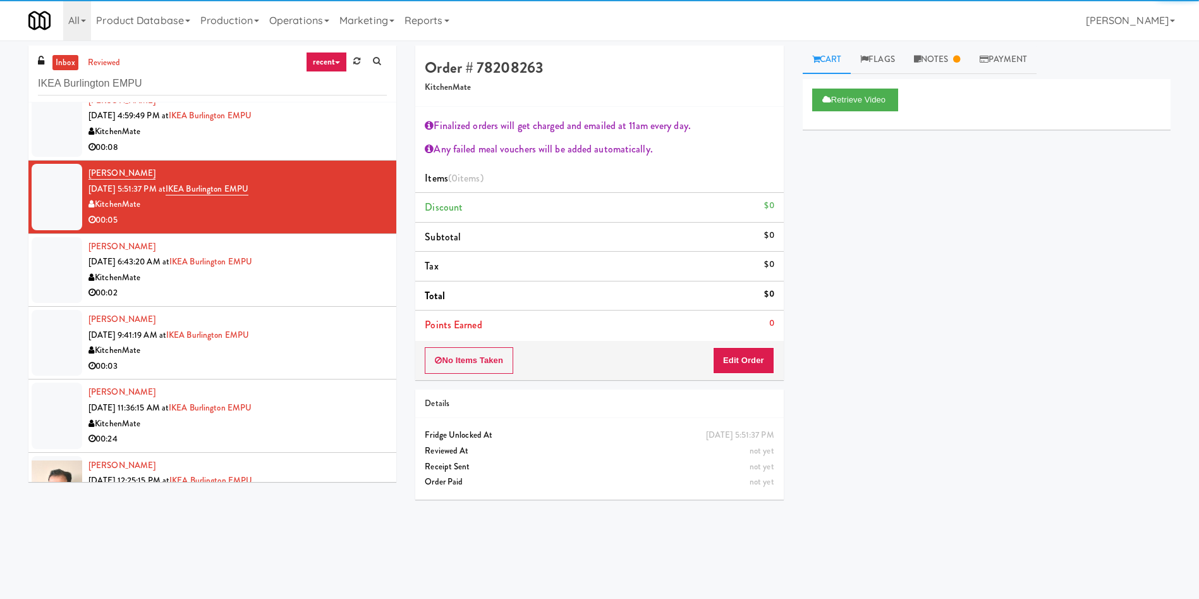
click at [61, 257] on div at bounding box center [57, 270] width 51 height 66
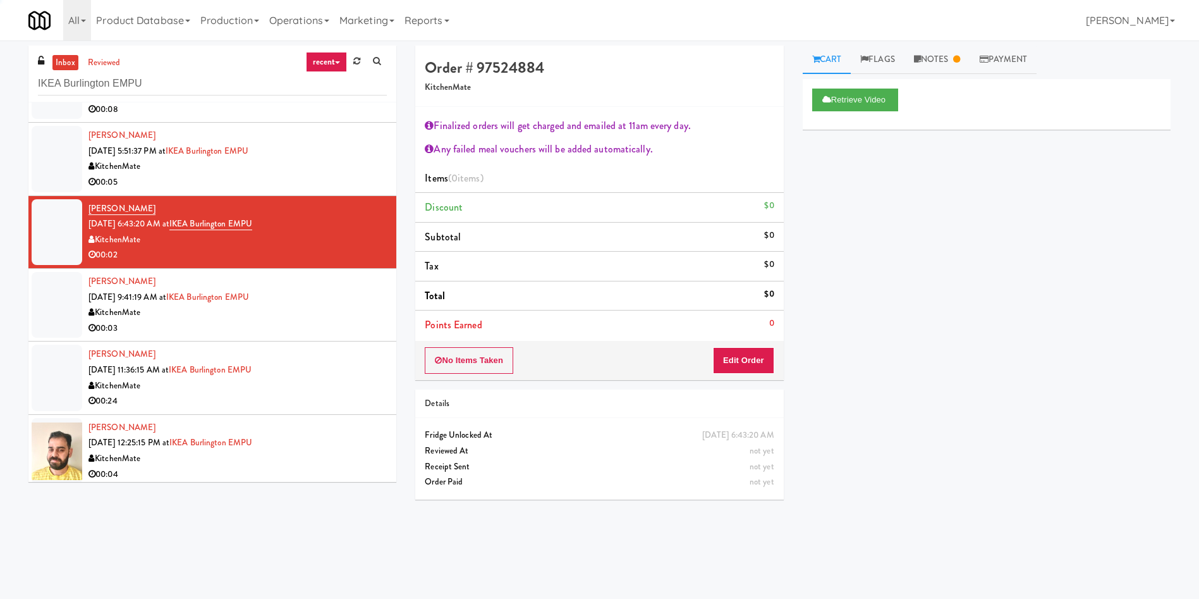
scroll to position [474, 0]
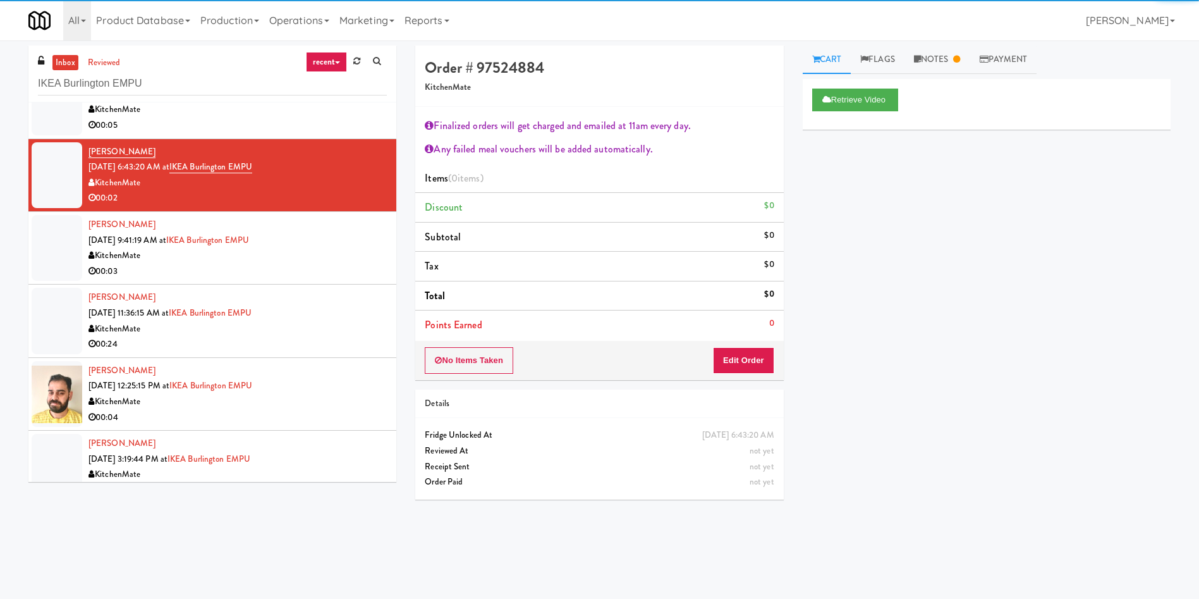
click at [53, 277] on div at bounding box center [57, 248] width 51 height 66
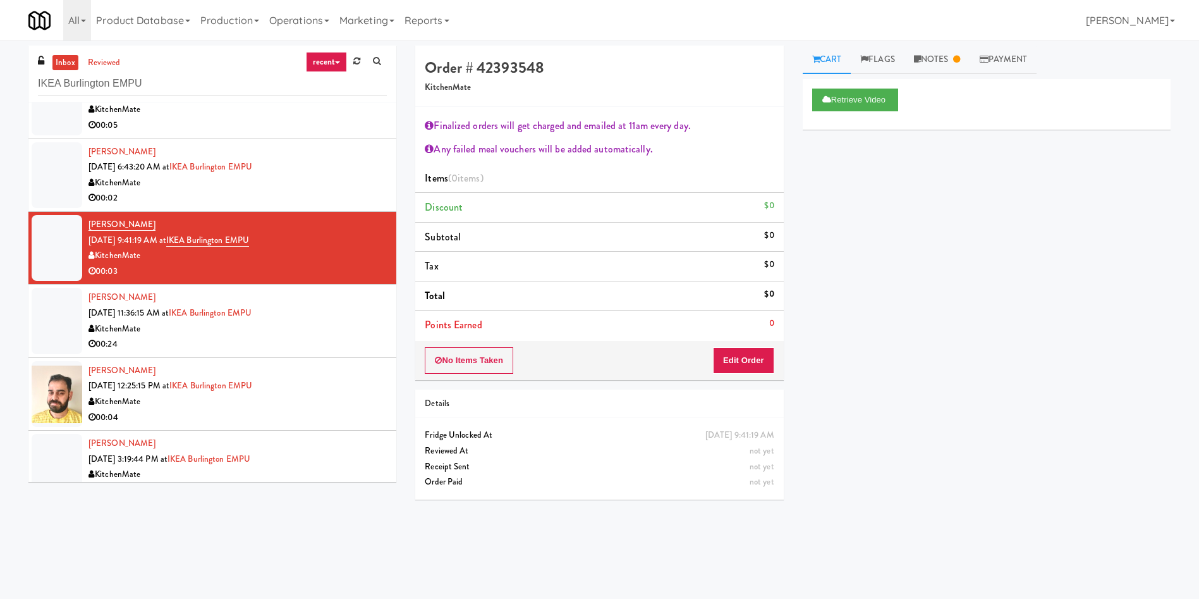
click at [62, 293] on div at bounding box center [57, 321] width 51 height 66
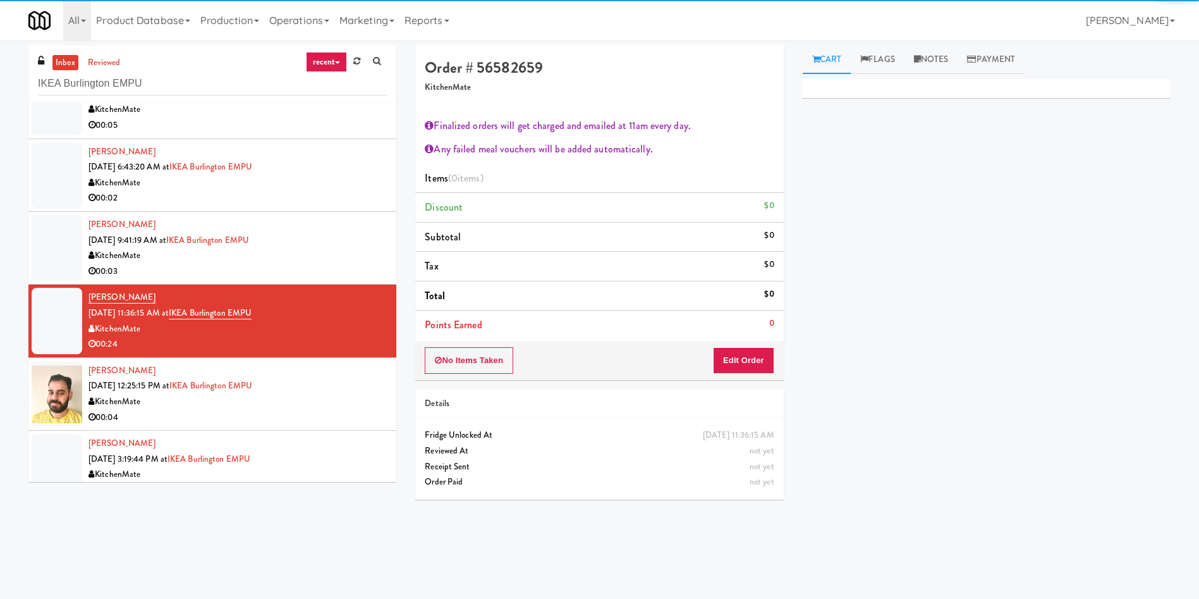
click at [831, 67] on link "Cart" at bounding box center [827, 60] width 49 height 28
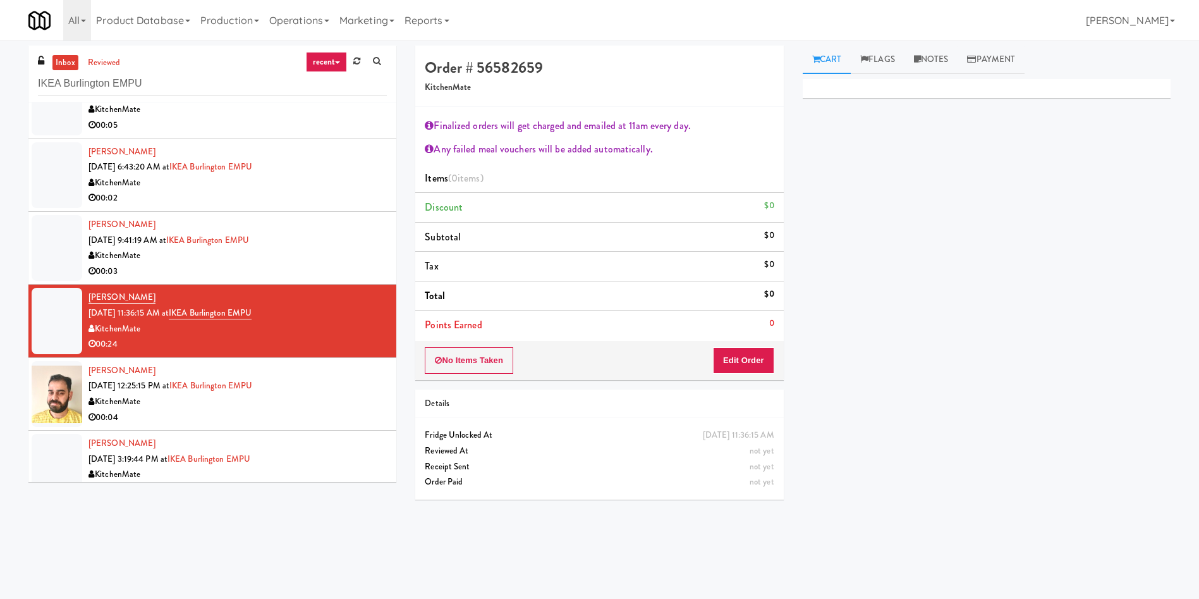
click at [835, 56] on link "Cart" at bounding box center [827, 60] width 49 height 28
click at [742, 355] on button "Edit Order" at bounding box center [743, 360] width 61 height 27
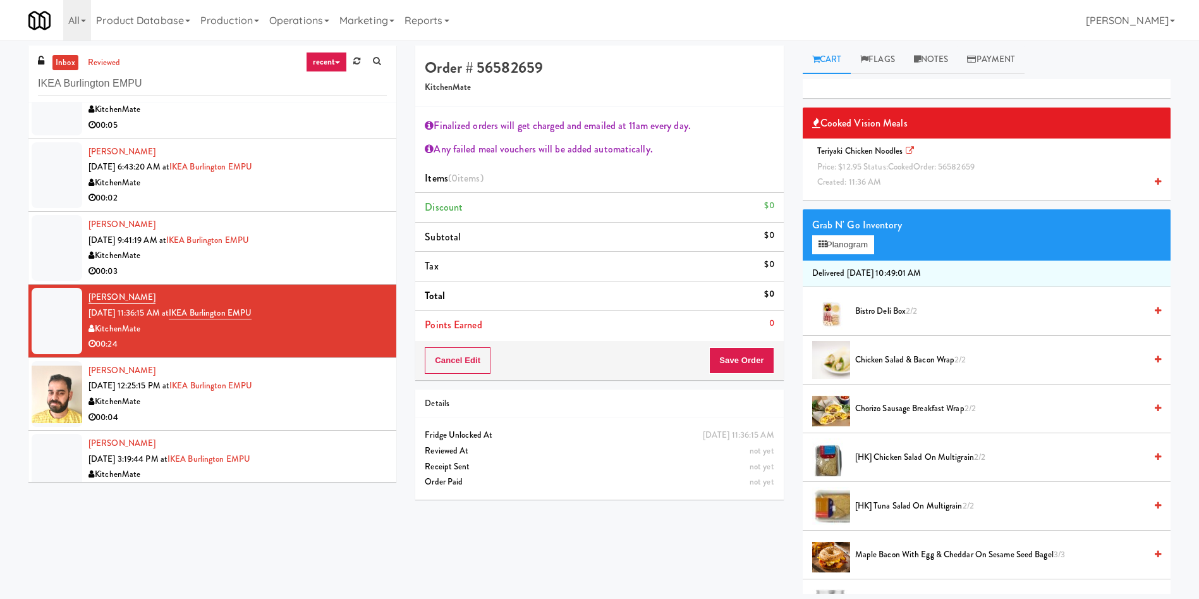
click at [906, 175] on div "Teriyaki Chicken Noodles Price: $12.95 Status: cooked Order: 56582659 Created: …" at bounding box center [986, 167] width 349 height 47
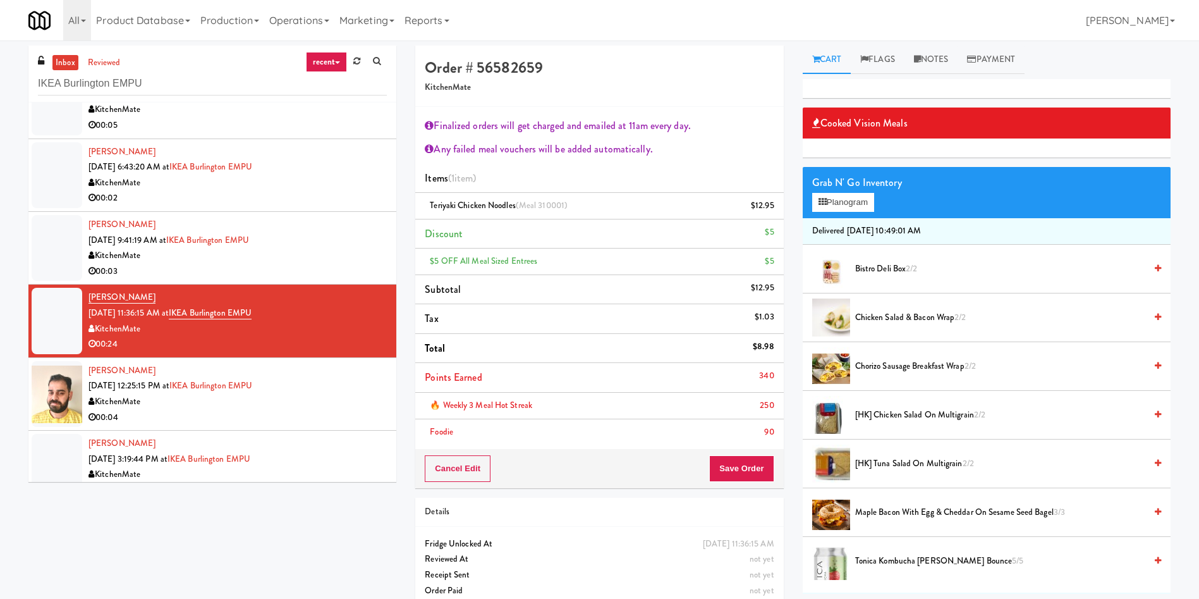
click at [936, 41] on div "inbox reviewed recent all unclear take inventory issue suspicious failed recent…" at bounding box center [599, 328] width 1199 height 577
click at [943, 63] on link "Notes" at bounding box center [932, 60] width 54 height 28
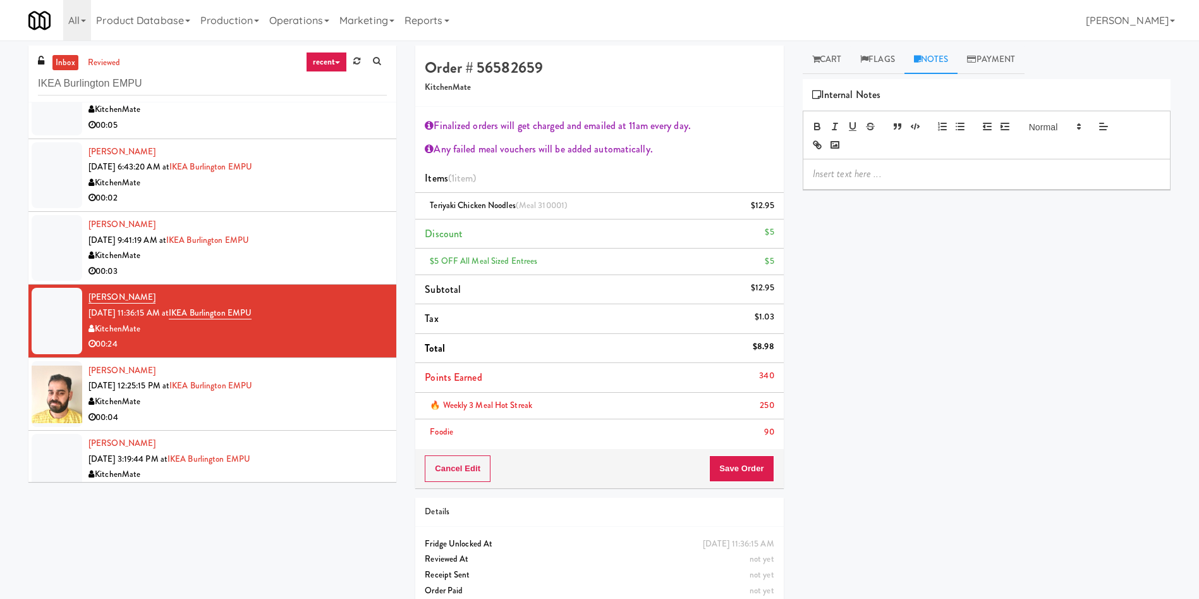
click at [940, 180] on p at bounding box center [987, 174] width 348 height 14
click at [734, 467] on button "Save Order" at bounding box center [741, 468] width 64 height 27
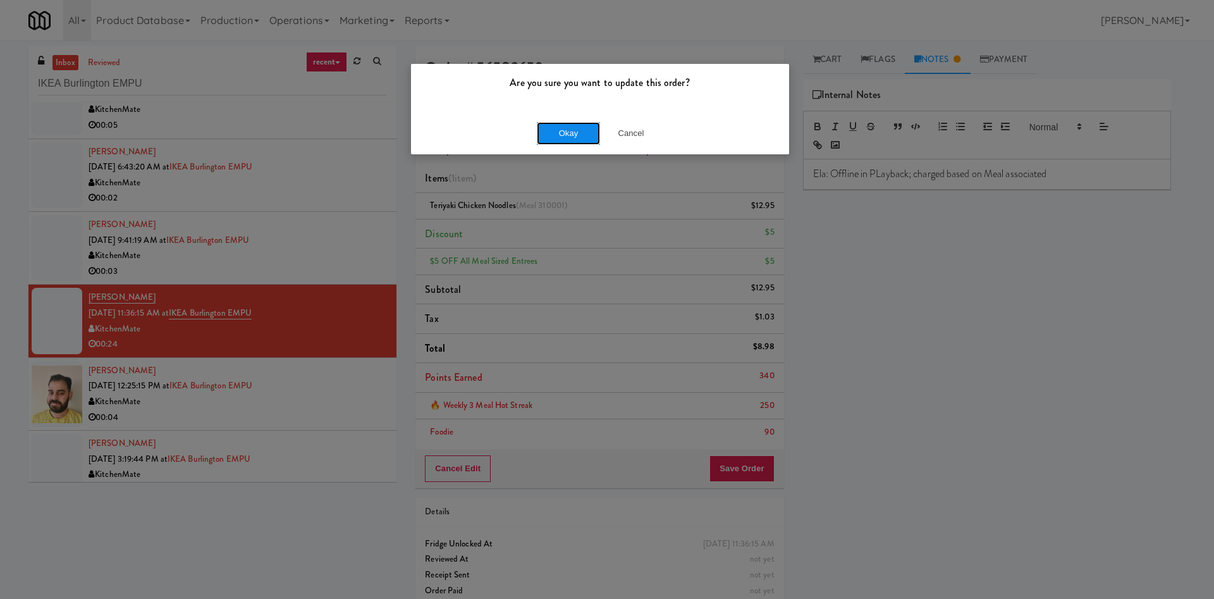
click at [583, 127] on button "Okay" at bounding box center [568, 133] width 63 height 23
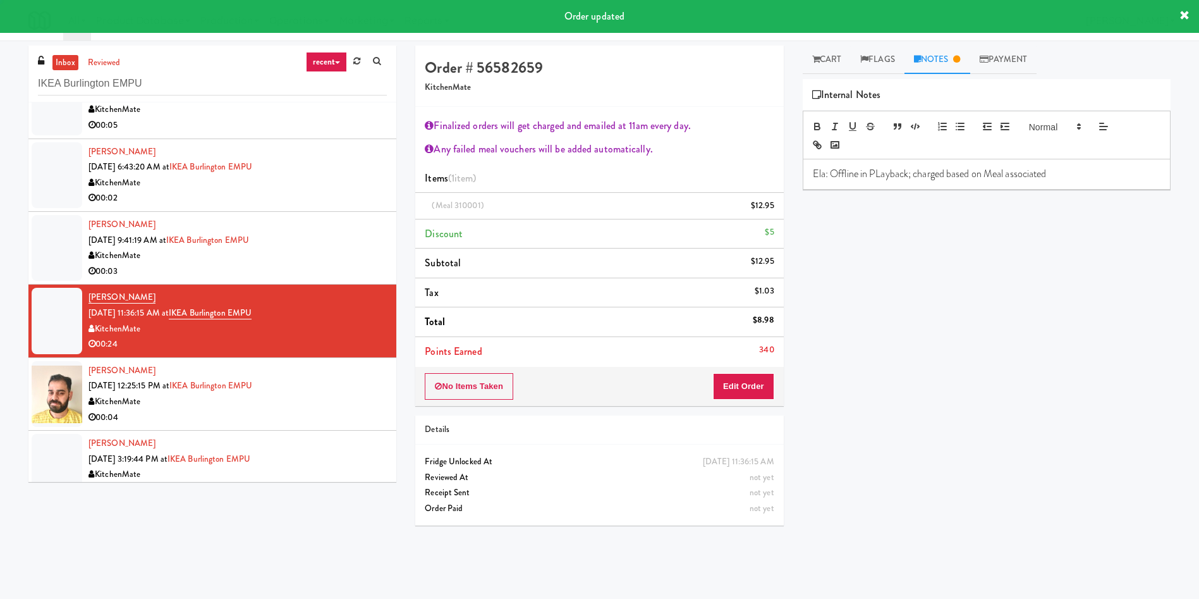
drag, startPoint x: 52, startPoint y: 383, endPoint x: 117, endPoint y: 383, distance: 64.5
click at [52, 383] on div at bounding box center [57, 394] width 51 height 66
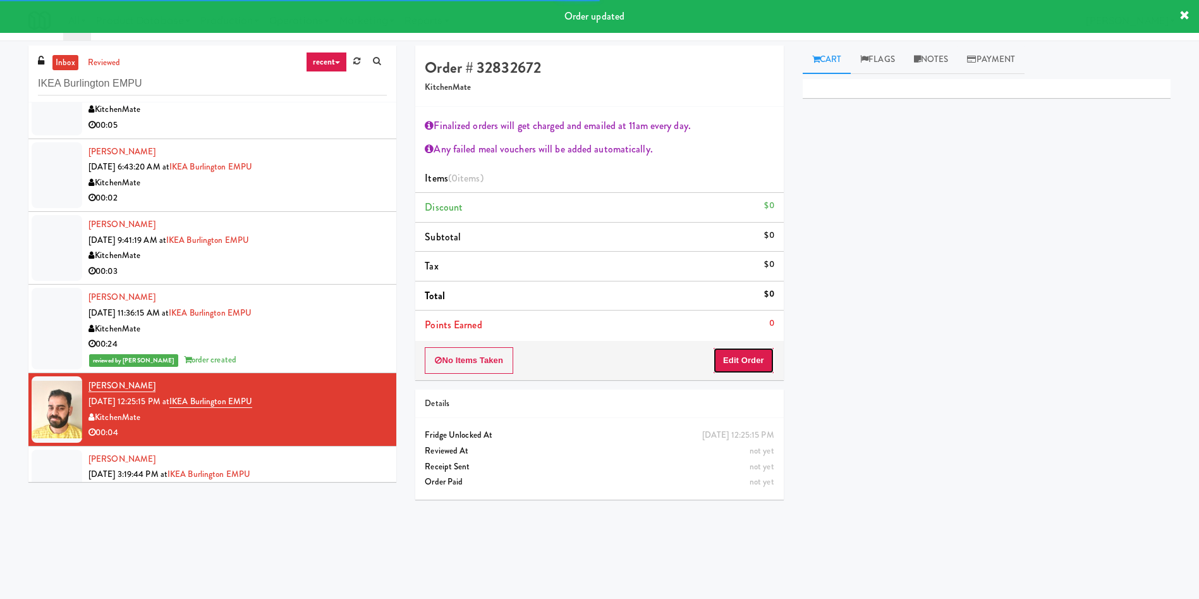
click at [745, 356] on button "Edit Order" at bounding box center [743, 360] width 61 height 27
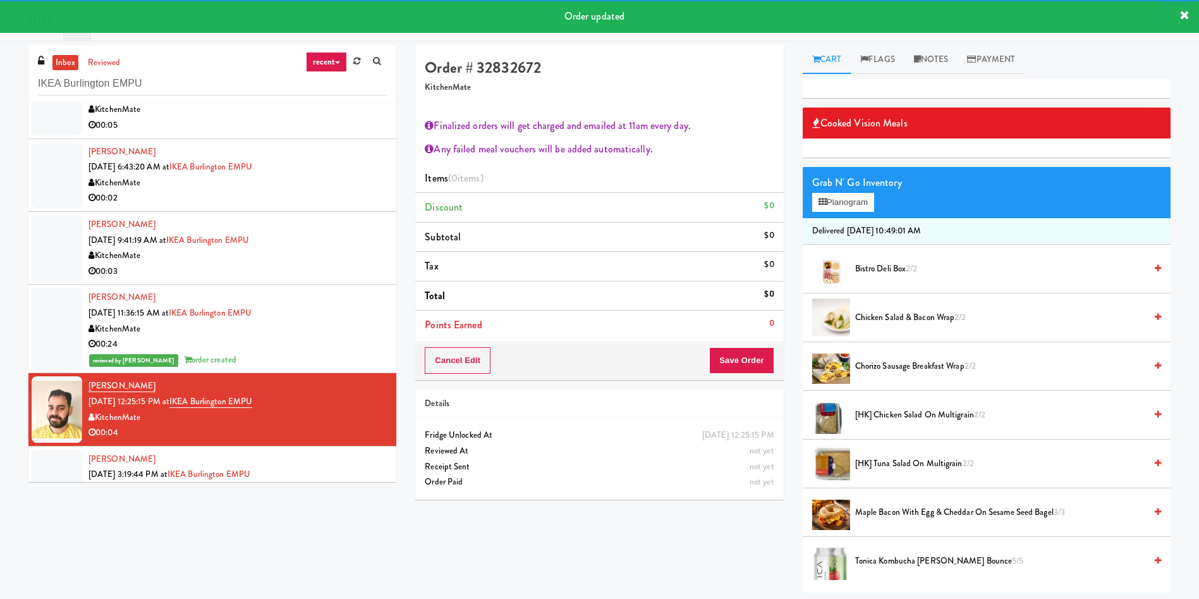
click at [834, 58] on link "Cart" at bounding box center [827, 60] width 49 height 28
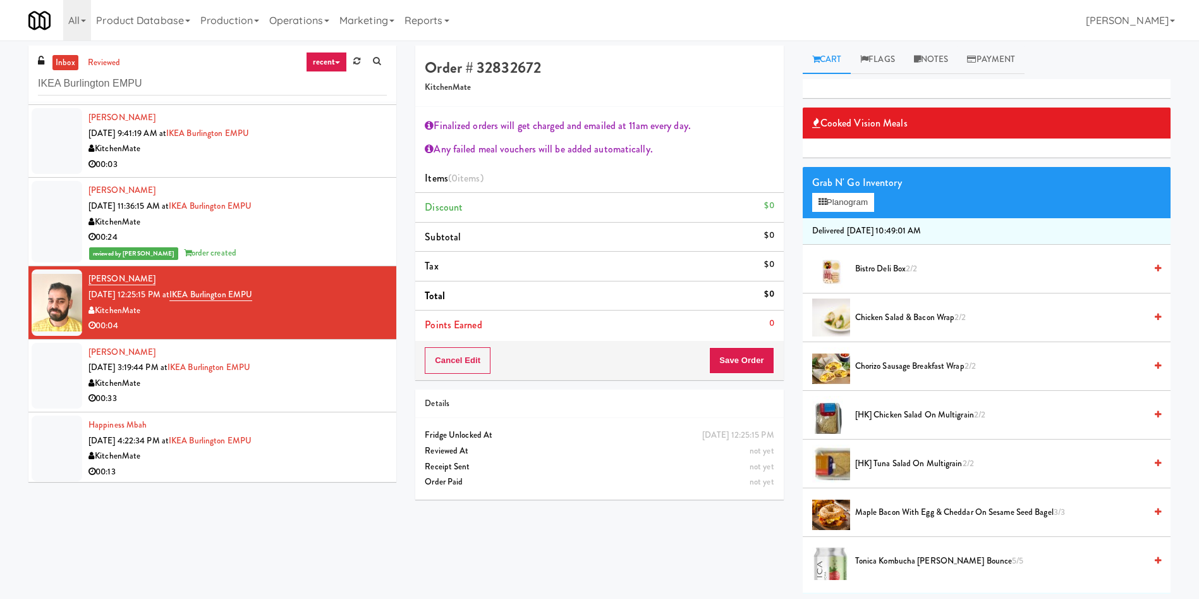
scroll to position [584, 0]
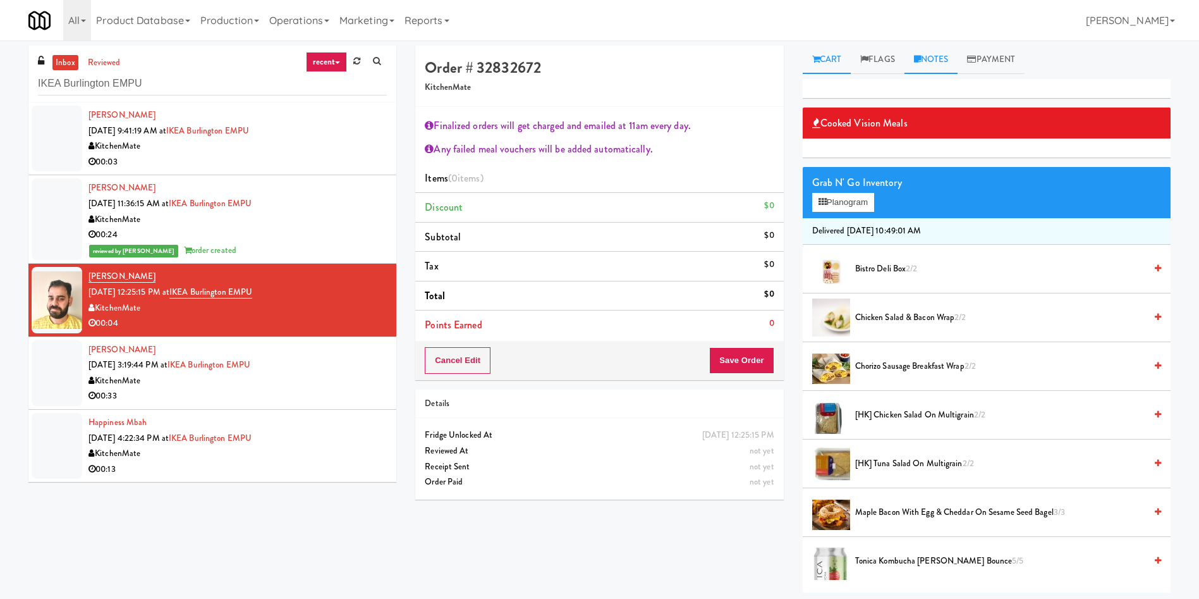
click at [950, 59] on link "Notes" at bounding box center [932, 60] width 54 height 28
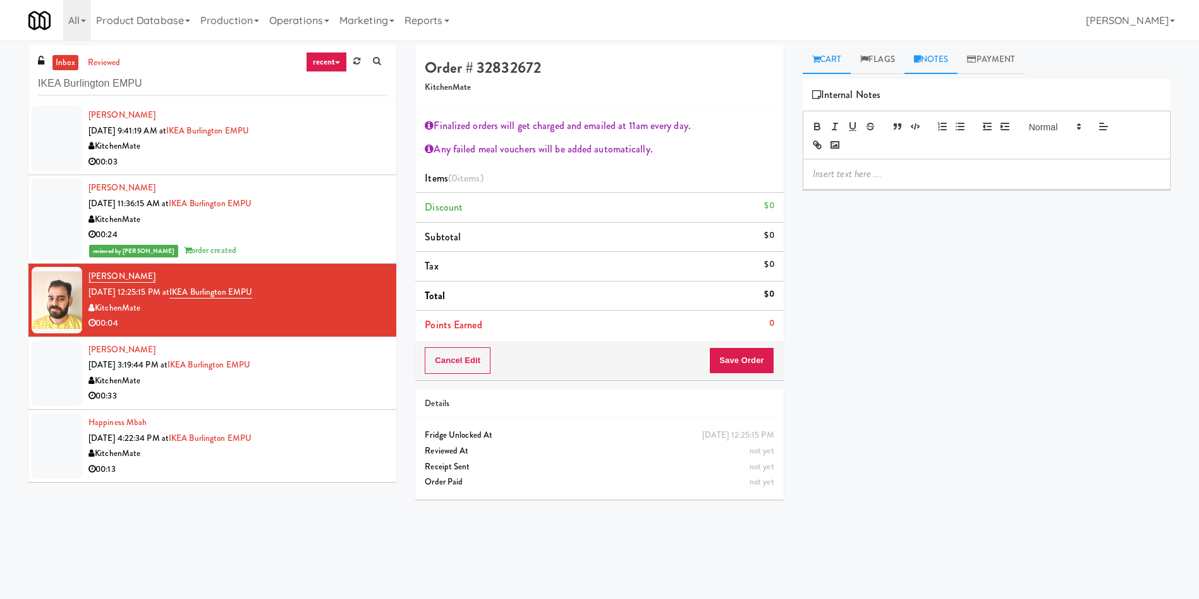
click at [837, 54] on link "Cart" at bounding box center [827, 60] width 49 height 28
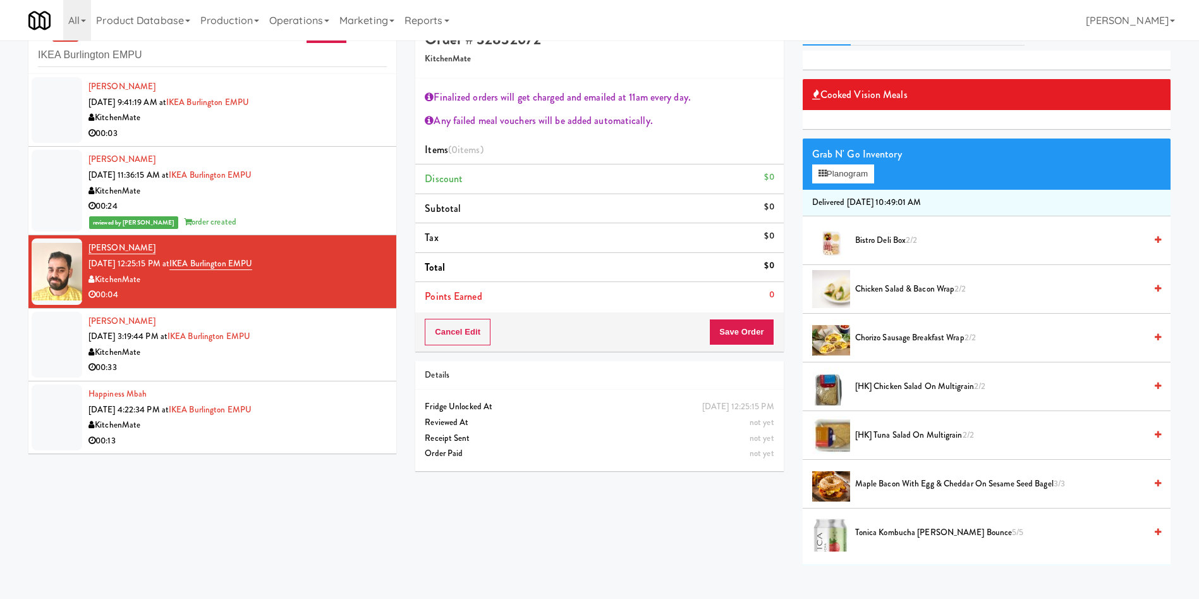
scroll to position [40, 0]
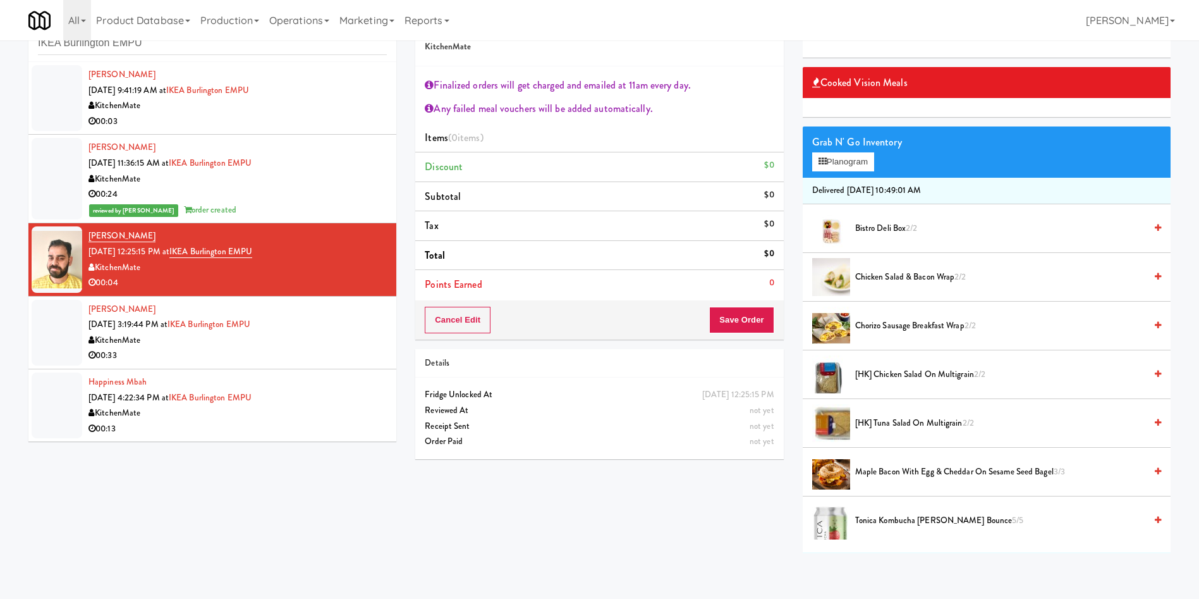
click at [46, 336] on div at bounding box center [57, 333] width 51 height 66
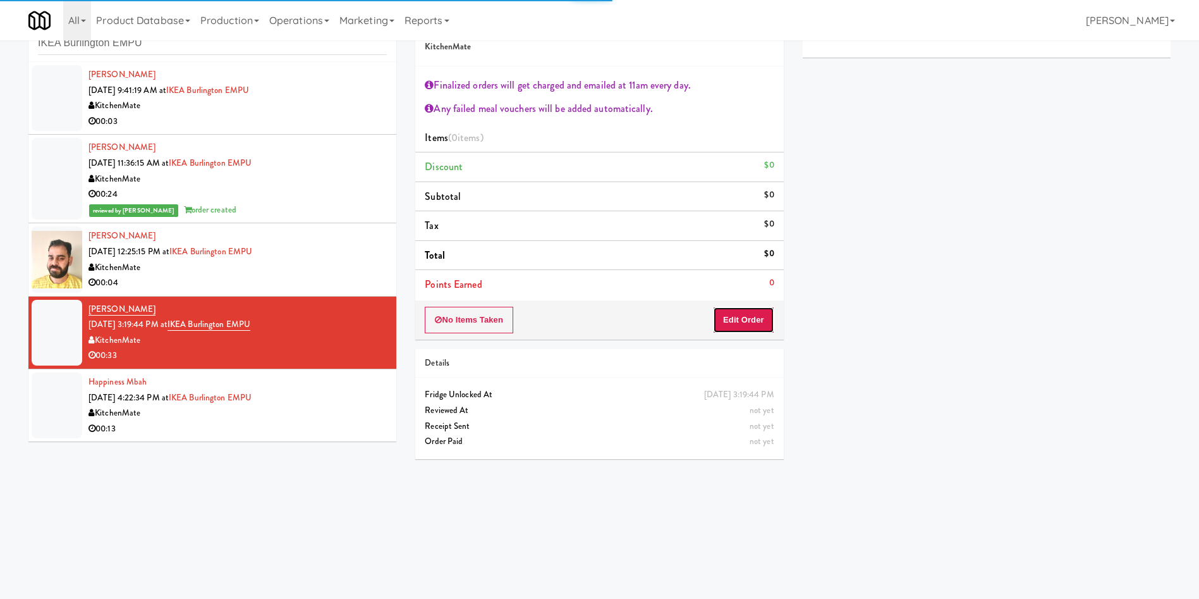
click at [751, 318] on button "Edit Order" at bounding box center [743, 320] width 61 height 27
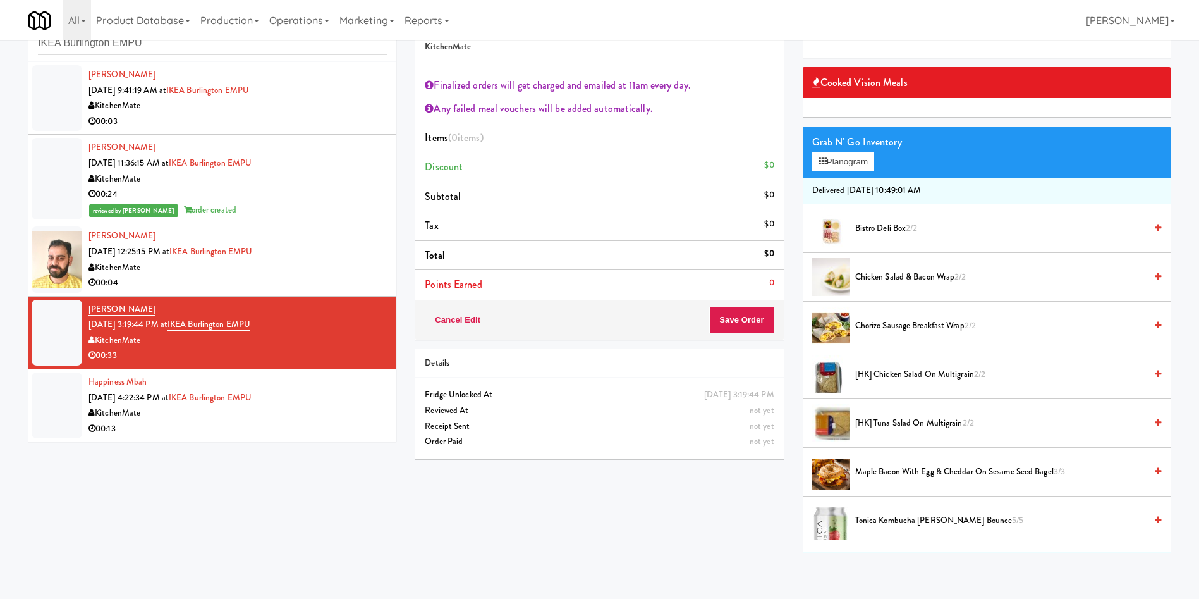
drag, startPoint x: 66, startPoint y: 402, endPoint x: 332, endPoint y: 283, distance: 291.5
click at [68, 402] on div at bounding box center [57, 405] width 51 height 66
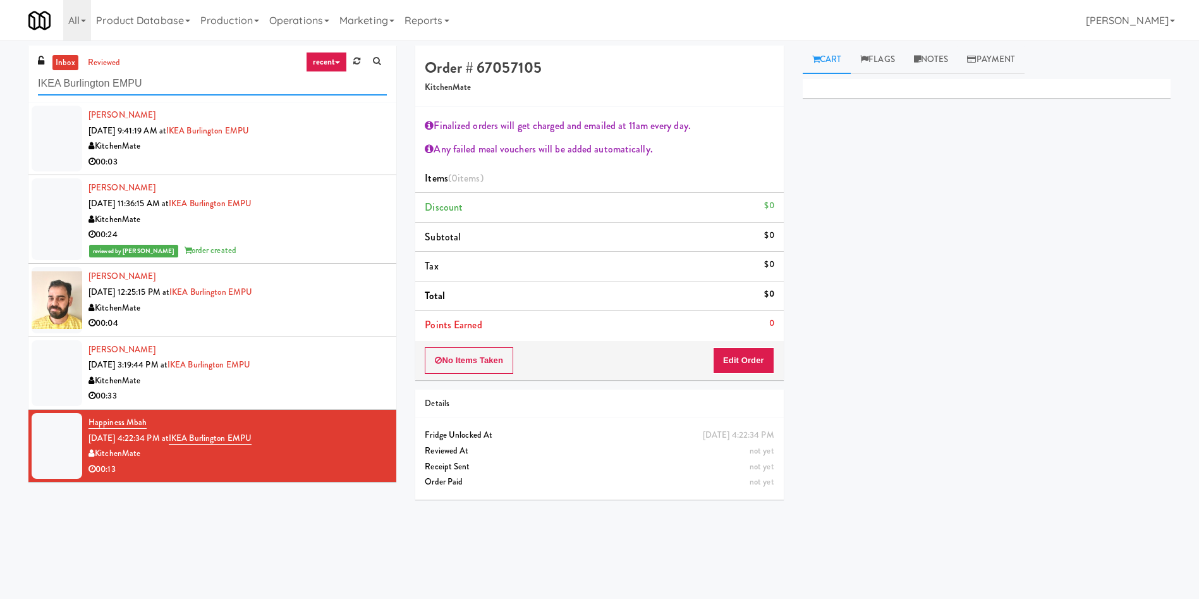
drag, startPoint x: 201, startPoint y: 87, endPoint x: 0, endPoint y: 86, distance: 201.1
click at [0, 86] on div "inbox reviewed recent all unclear take inventory issue suspicious failed recent…" at bounding box center [599, 300] width 1199 height 508
paste input "Phase I - Drink Cooler"
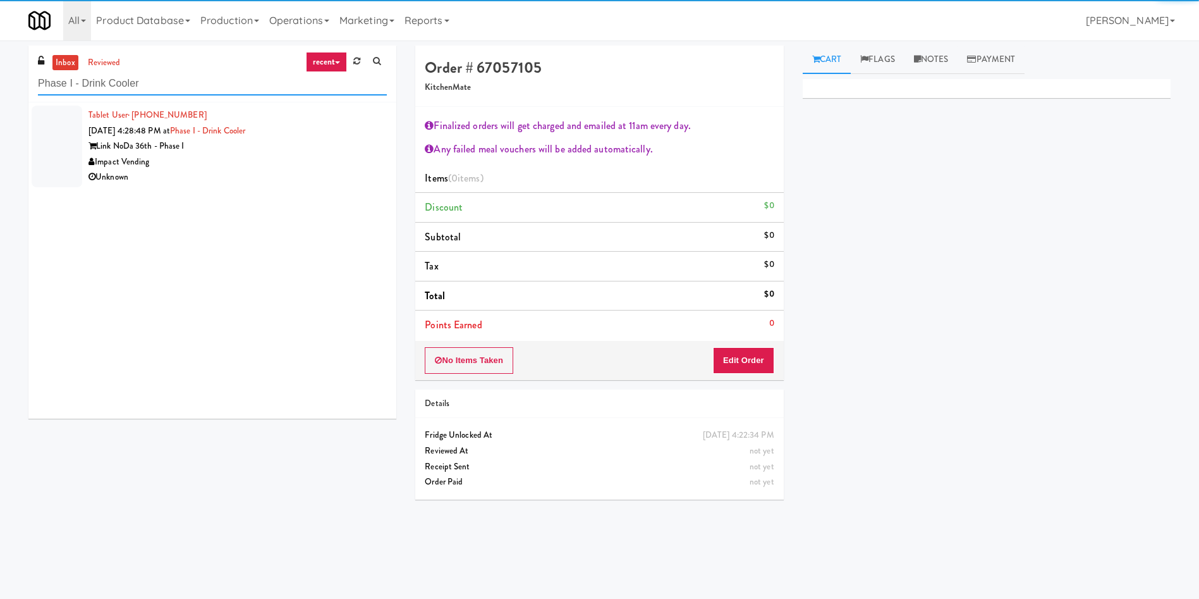
type input "Phase I - Drink Cooler"
click at [47, 127] on div at bounding box center [57, 147] width 51 height 82
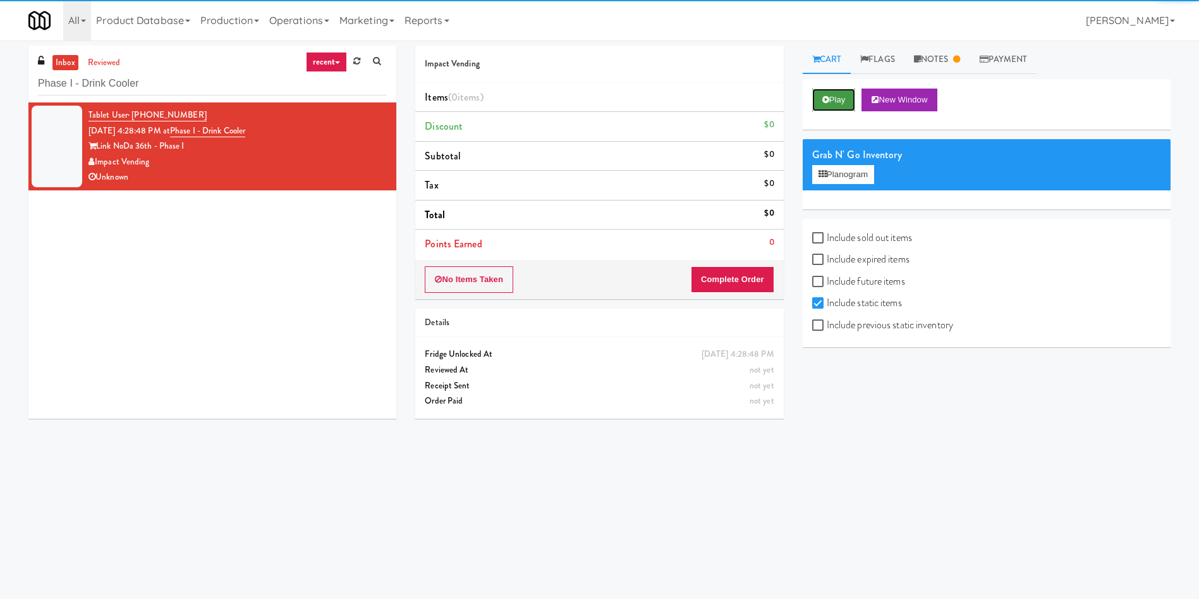
click at [840, 91] on button "Play" at bounding box center [834, 100] width 44 height 23
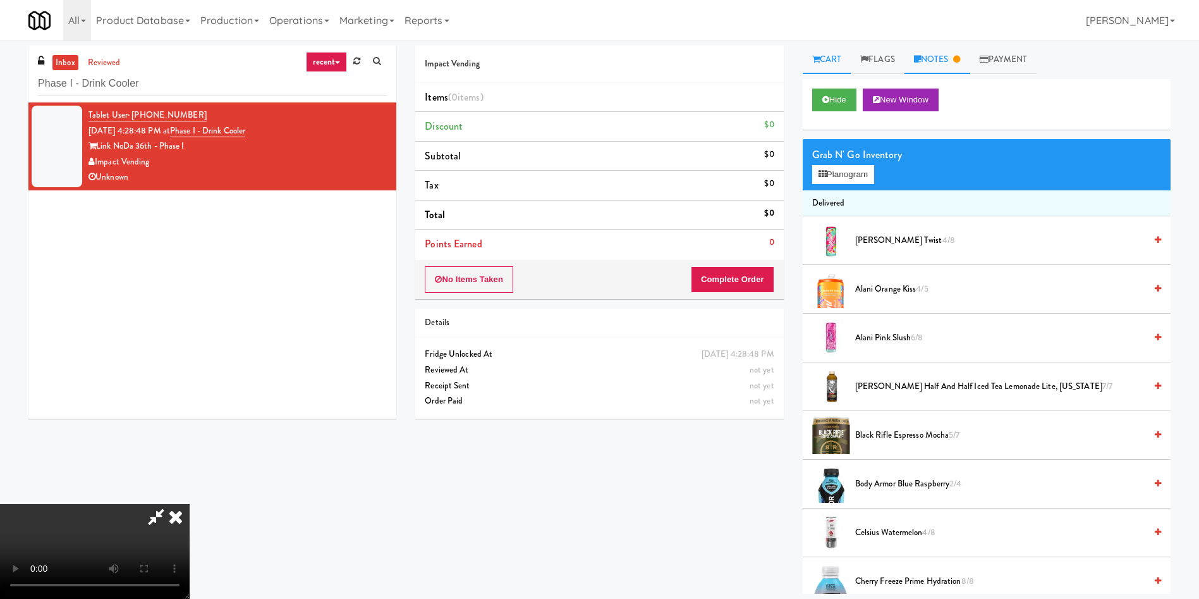
click at [934, 62] on link "Notes" at bounding box center [938, 60] width 66 height 28
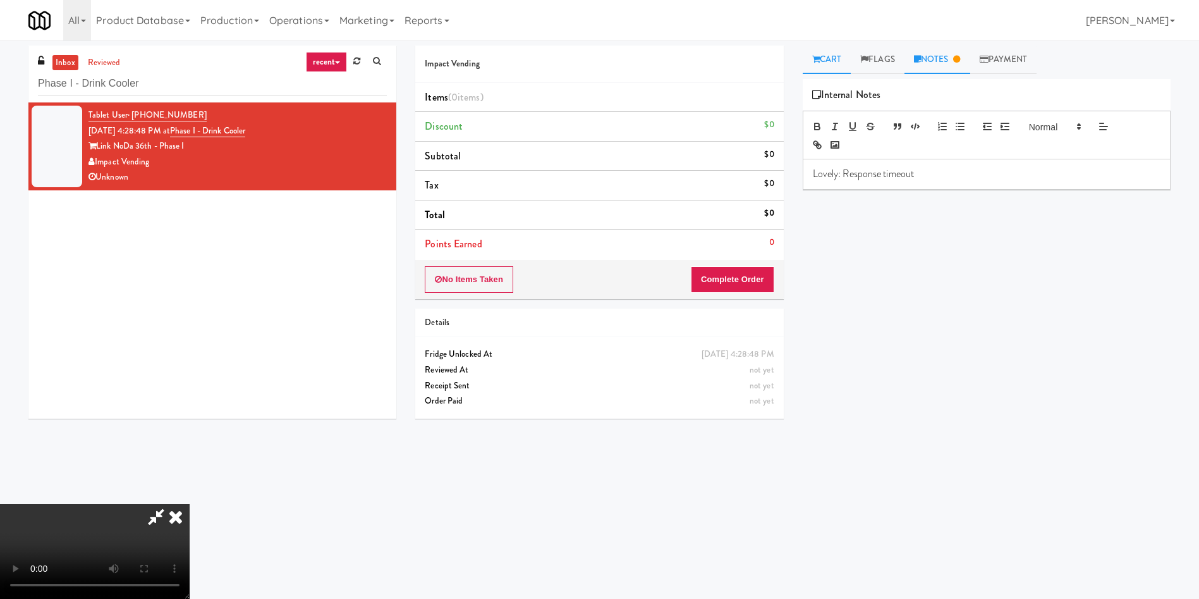
click at [843, 67] on link "Cart" at bounding box center [827, 60] width 49 height 28
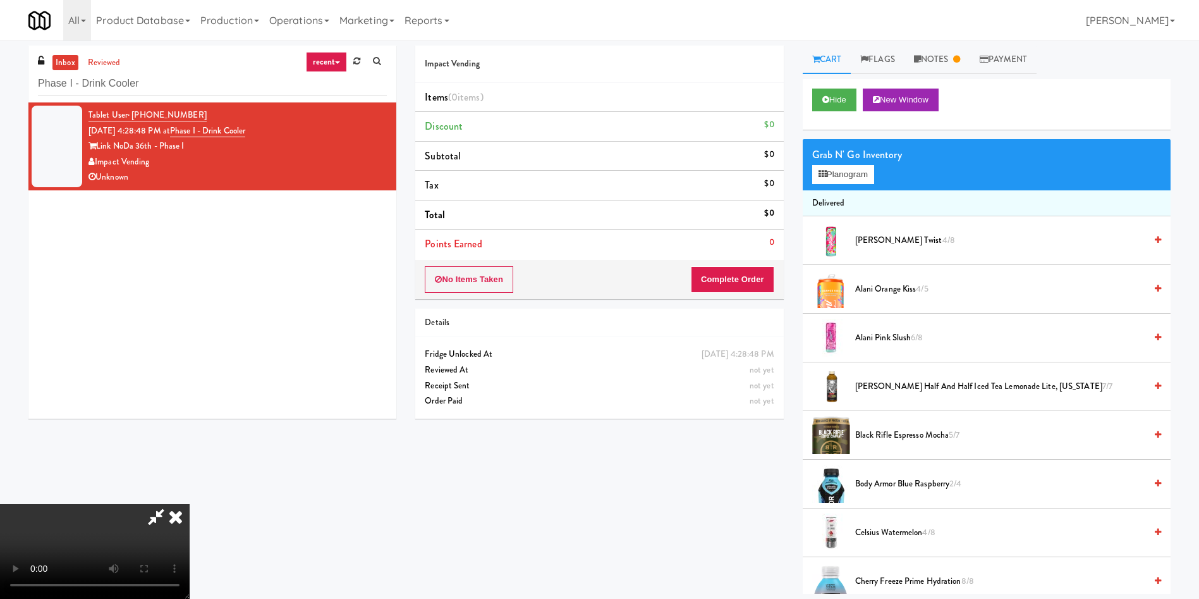
click at [900, 240] on span "Alani Cherry Twist 4/8" at bounding box center [1000, 241] width 290 height 16
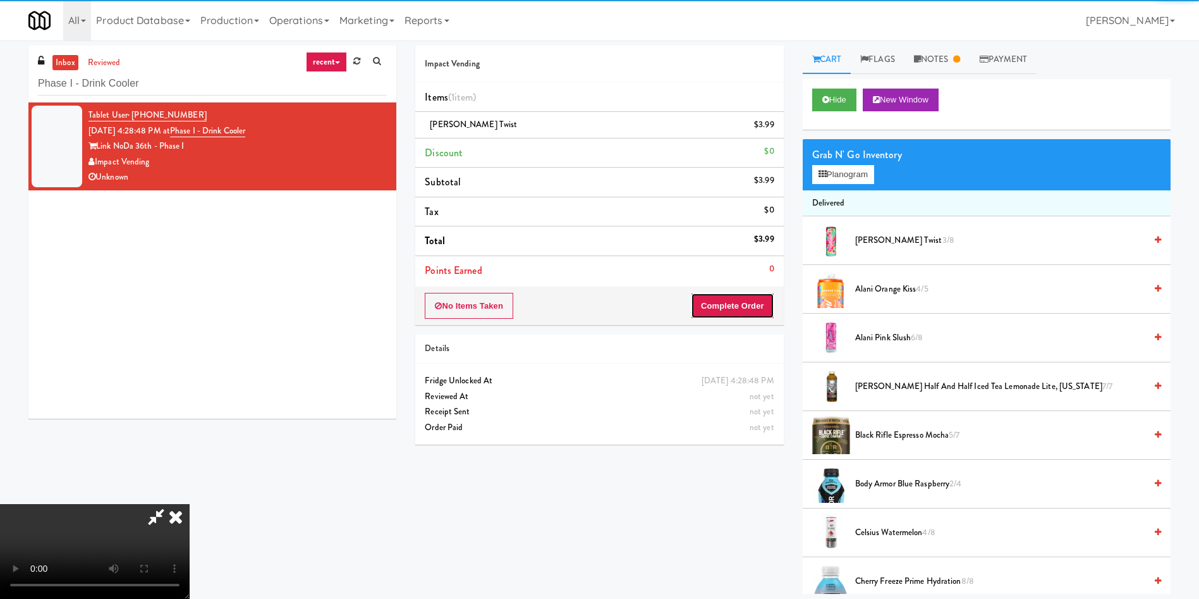
click at [764, 309] on button "Complete Order" at bounding box center [732, 306] width 83 height 27
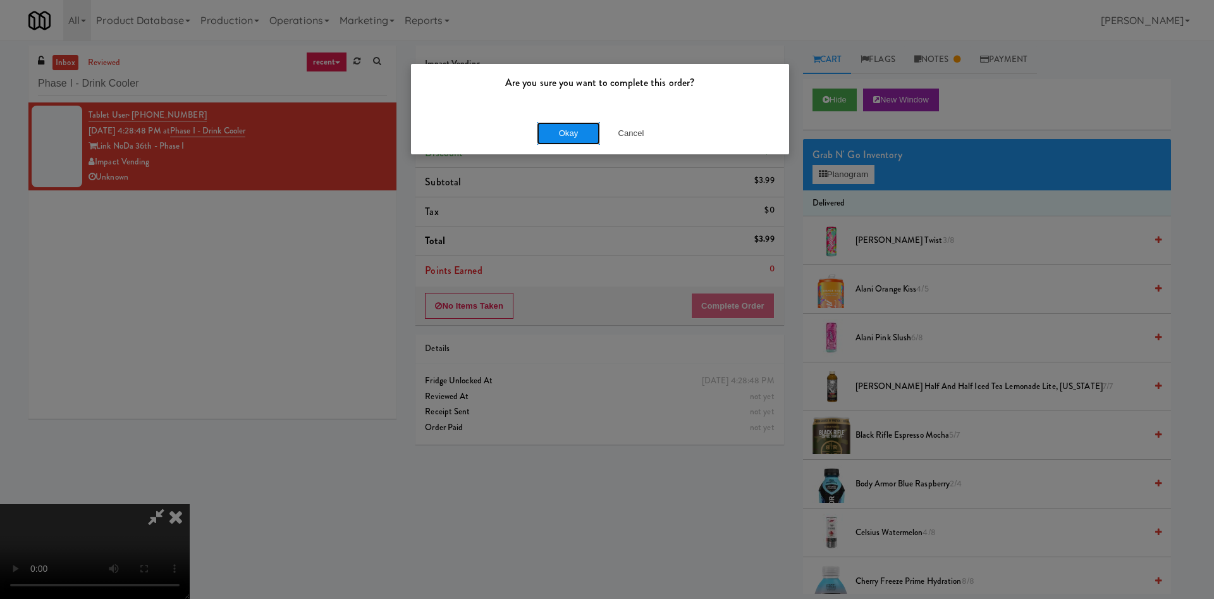
click at [553, 140] on button "Okay" at bounding box center [568, 133] width 63 height 23
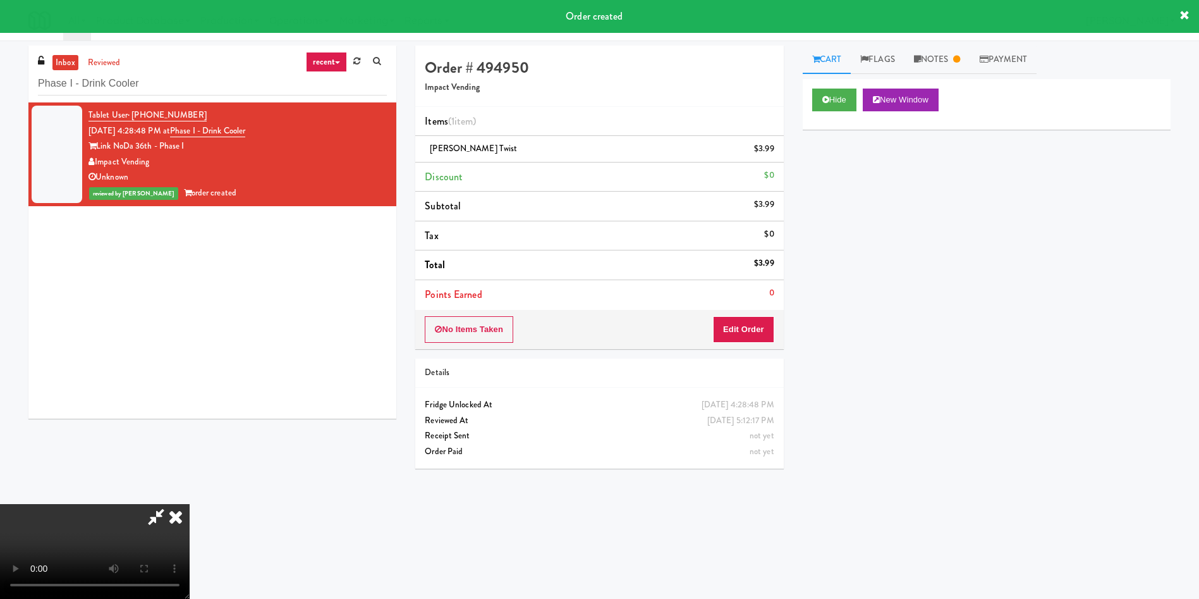
scroll to position [186, 0]
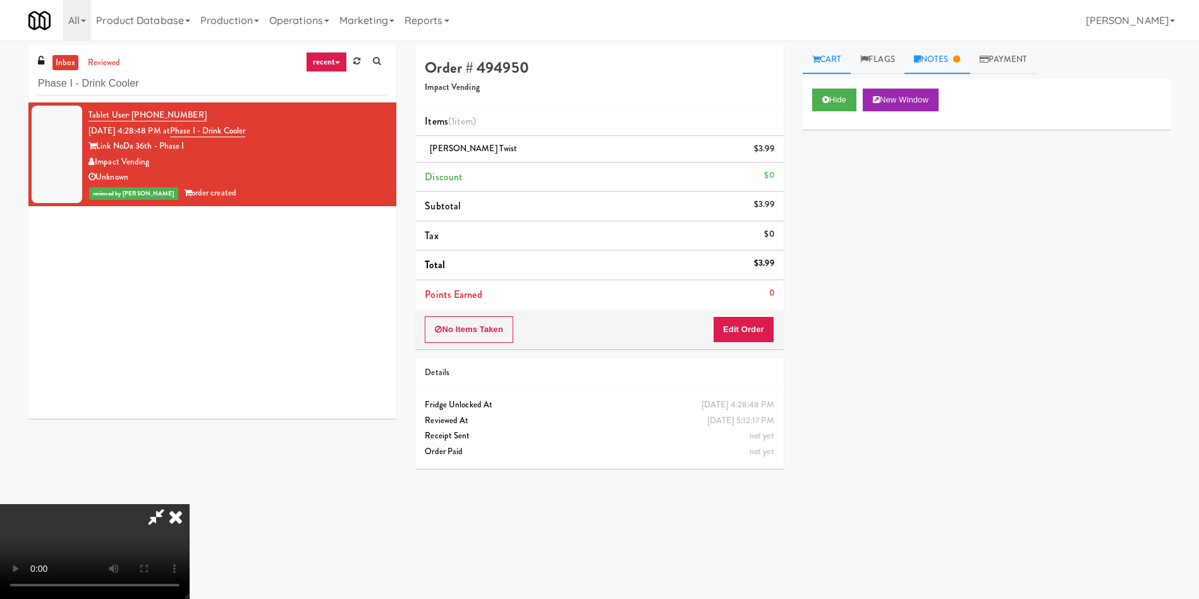
click at [947, 63] on link "Notes" at bounding box center [938, 60] width 66 height 28
click at [982, 168] on p "Lovely: Response timeout" at bounding box center [987, 174] width 348 height 14
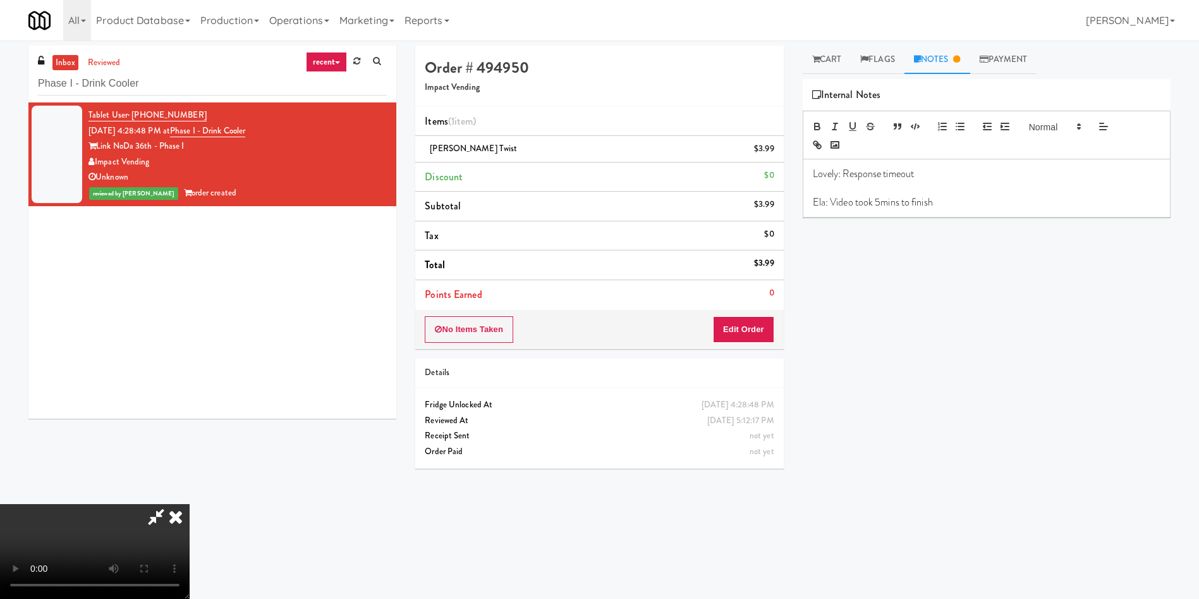
drag, startPoint x: 521, startPoint y: 337, endPoint x: 222, endPoint y: 7, distance: 445.4
click at [190, 504] on video at bounding box center [95, 551] width 190 height 95
click at [837, 57] on link "Cart" at bounding box center [827, 60] width 49 height 28
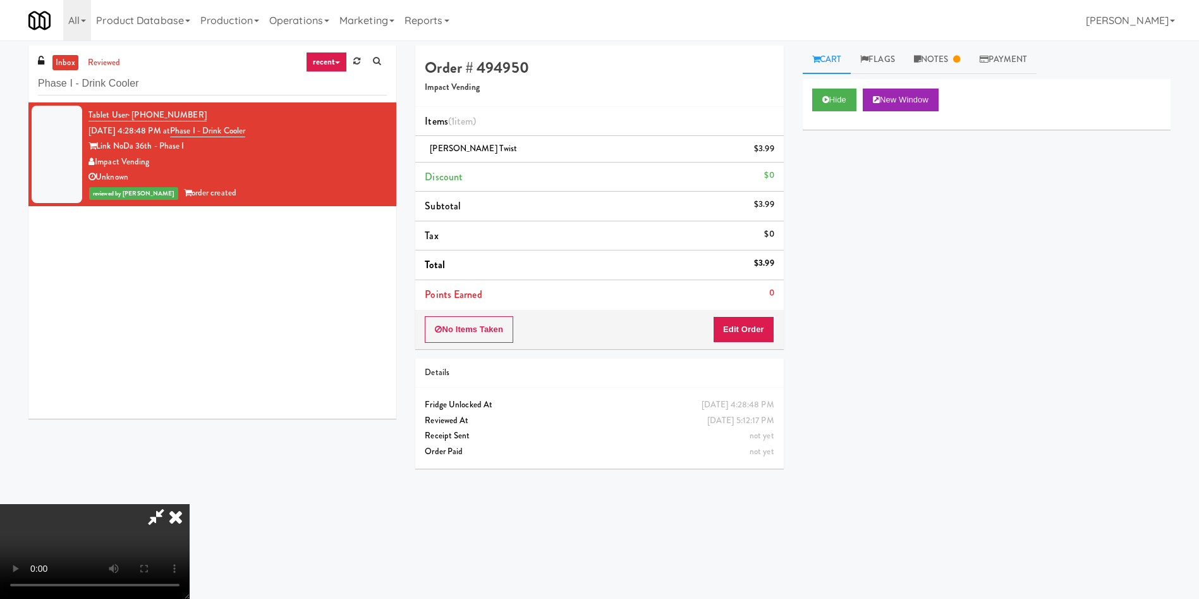
click at [190, 504] on video at bounding box center [95, 551] width 190 height 95
drag, startPoint x: 439, startPoint y: 310, endPoint x: 443, endPoint y: 292, distance: 18.7
click at [190, 504] on video at bounding box center [95, 551] width 190 height 95
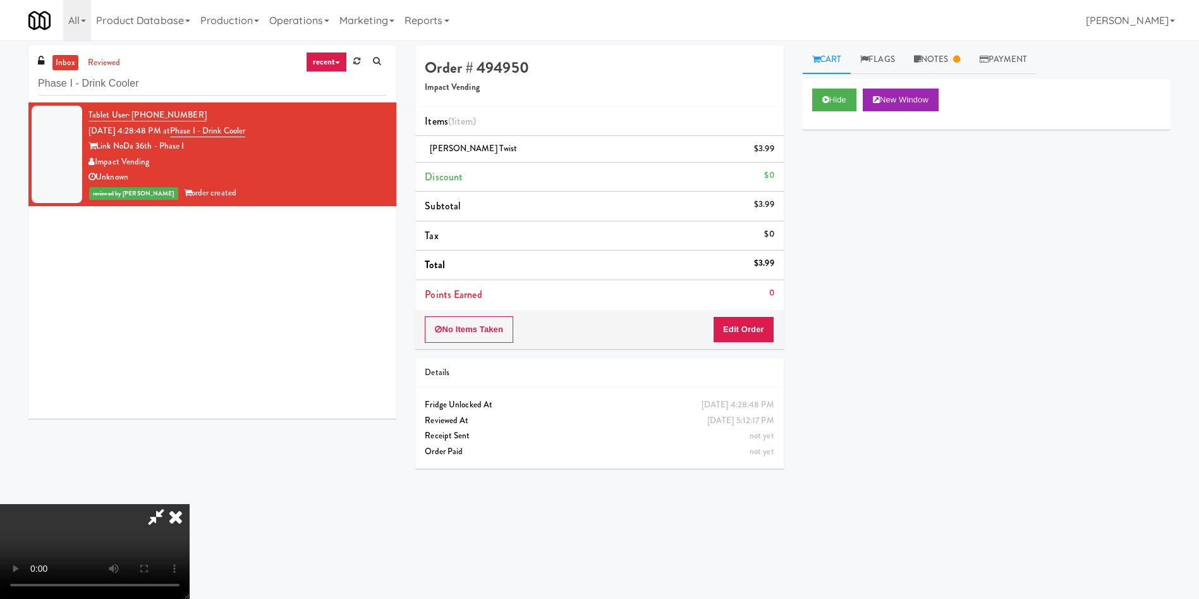
click at [169, 504] on video at bounding box center [95, 551] width 190 height 95
click at [171, 504] on icon at bounding box center [156, 516] width 29 height 25
click at [190, 504] on icon at bounding box center [176, 516] width 28 height 25
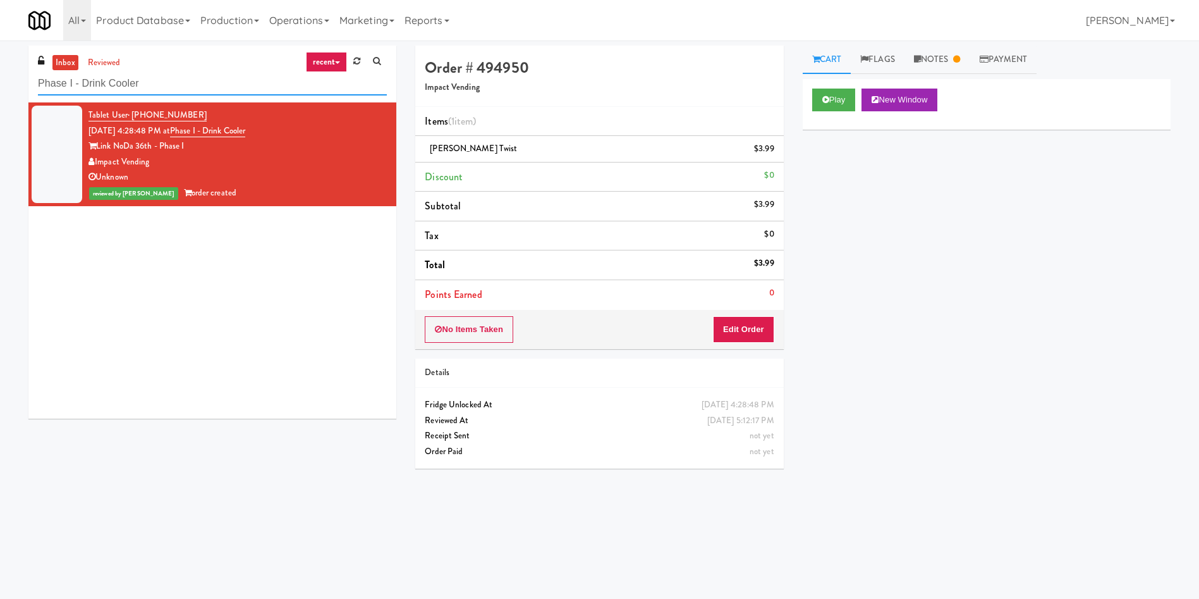
drag, startPoint x: 201, startPoint y: 85, endPoint x: 0, endPoint y: 84, distance: 201.1
click at [0, 84] on div "inbox reviewed recent all unclear take inventory issue suspicious failed recent…" at bounding box center [599, 300] width 1199 height 508
paste input "IKEA Burlington Store"
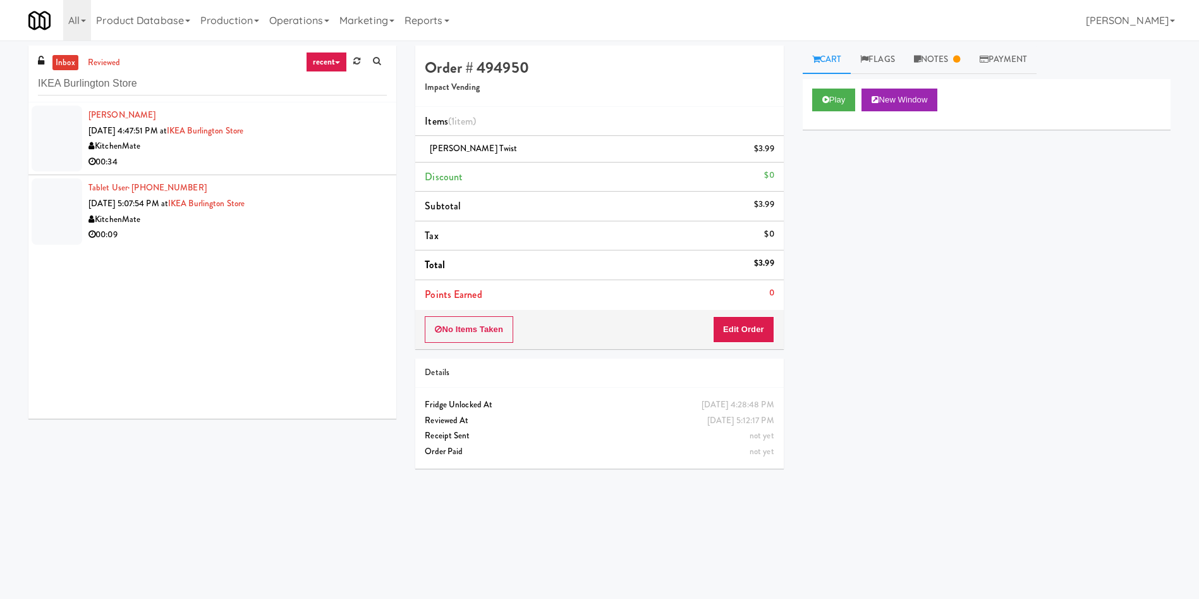
click at [61, 130] on div at bounding box center [57, 139] width 51 height 66
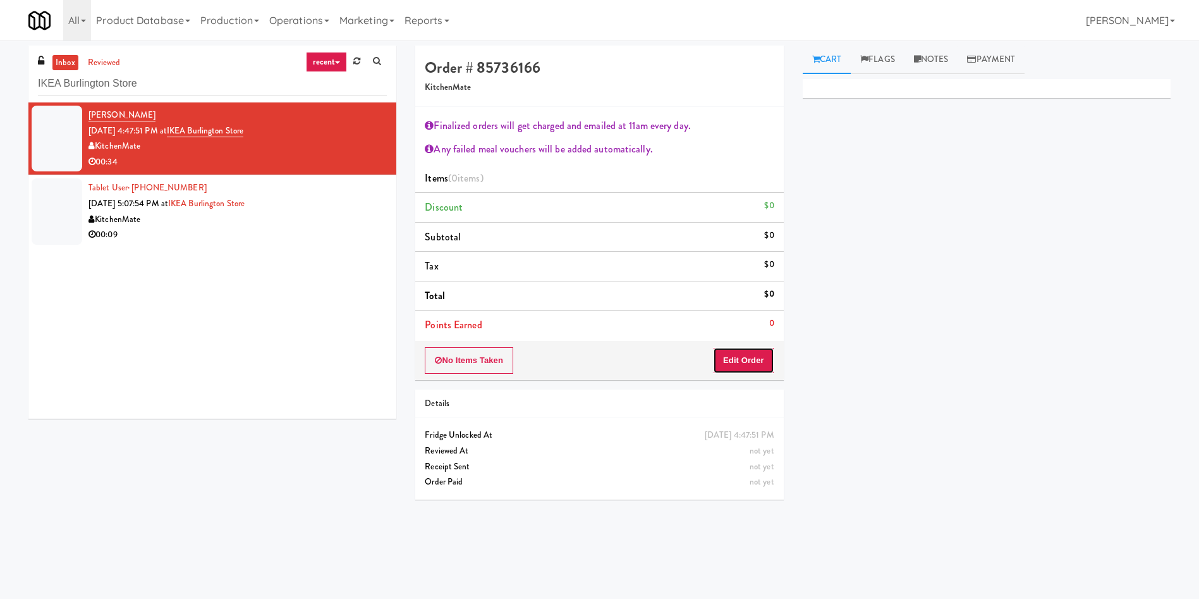
click at [752, 360] on button "Edit Order" at bounding box center [743, 360] width 61 height 27
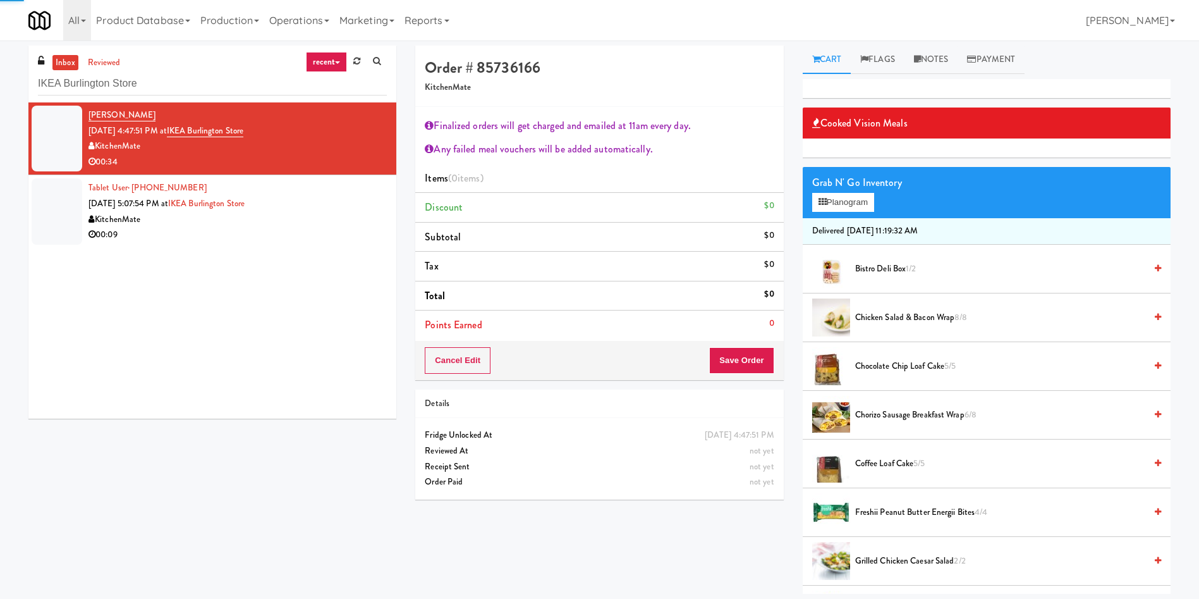
scroll to position [95, 0]
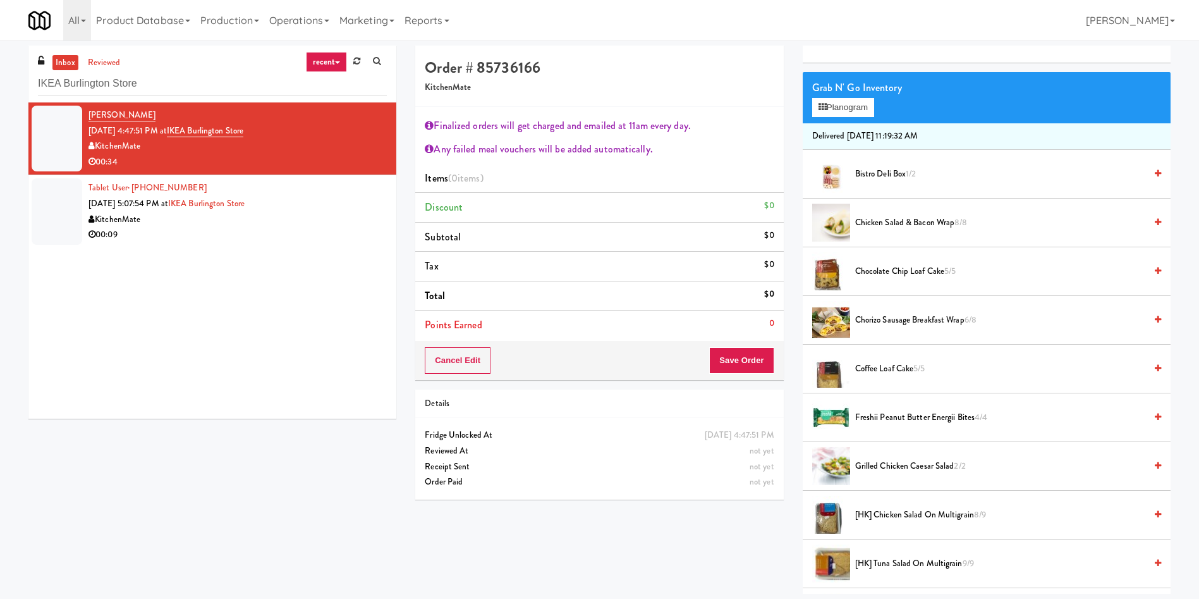
click at [891, 562] on span "[HK] Tuna Salad on Multigrain 9/9" at bounding box center [1000, 564] width 290 height 16
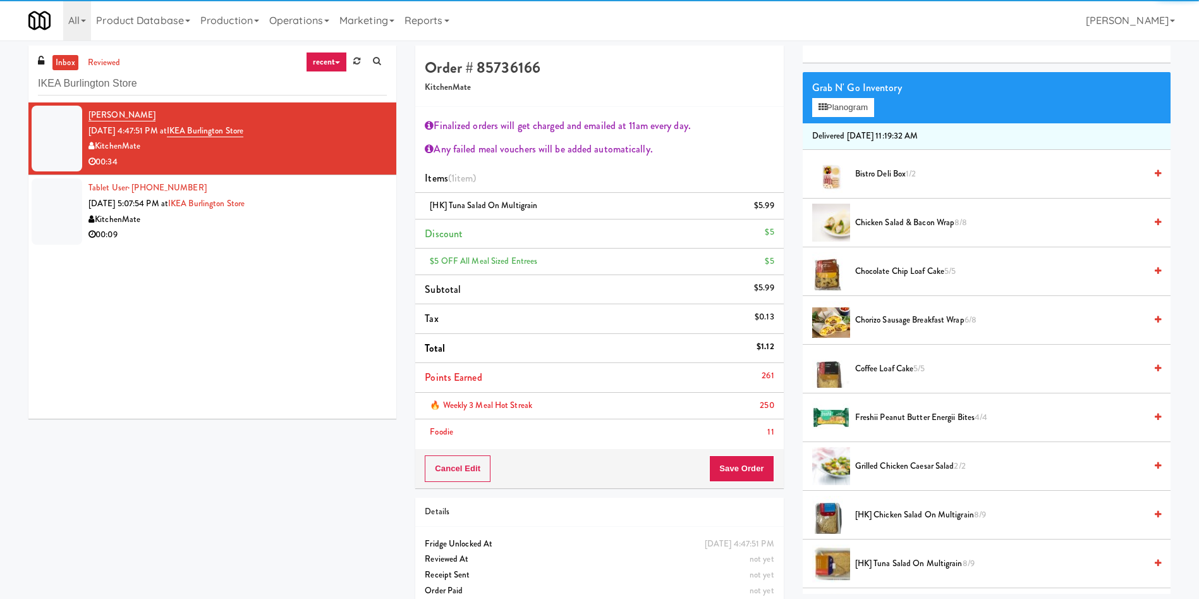
drag, startPoint x: 759, startPoint y: 396, endPoint x: 741, endPoint y: 410, distance: 22.9
click at [753, 398] on li "🔥 Weekly 3 Meal Hot Streak 250" at bounding box center [599, 406] width 368 height 27
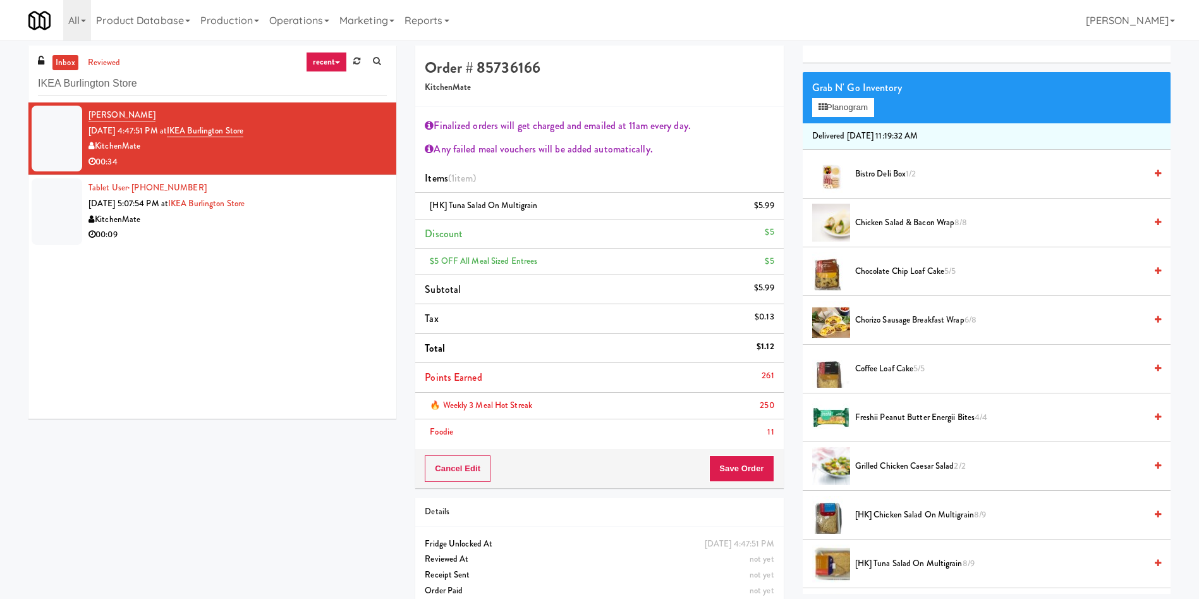
click at [752, 489] on div "Order # 85736166 KitchenMate Finalized orders will get charged and emailed at 1…" at bounding box center [599, 332] width 387 height 572
click at [751, 474] on button "Save Order" at bounding box center [741, 468] width 64 height 27
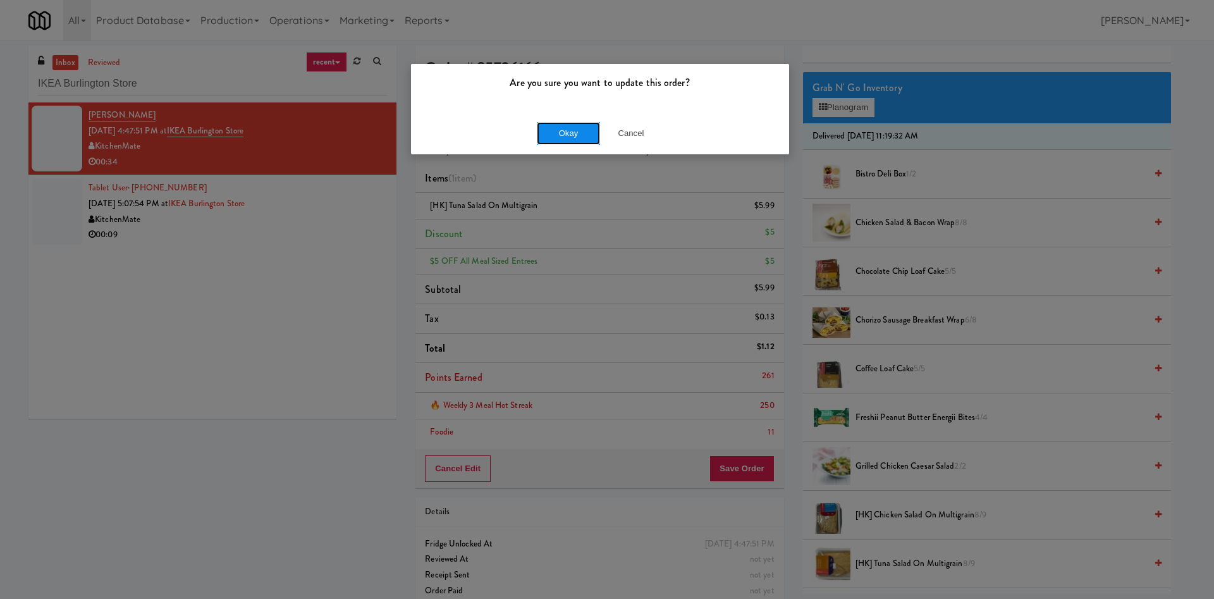
click at [563, 141] on button "Okay" at bounding box center [568, 133] width 63 height 23
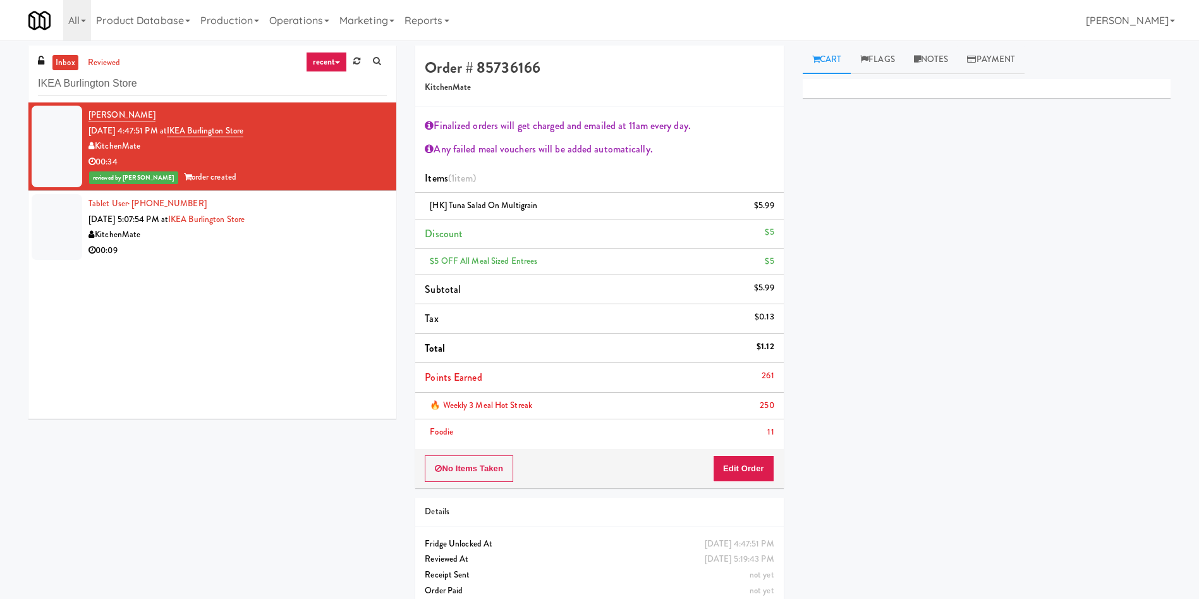
scroll to position [0, 0]
click at [21, 212] on div "inbox reviewed recent all unclear take inventory issue suspicious failed recent…" at bounding box center [212, 237] width 387 height 383
click at [50, 207] on div at bounding box center [57, 227] width 51 height 66
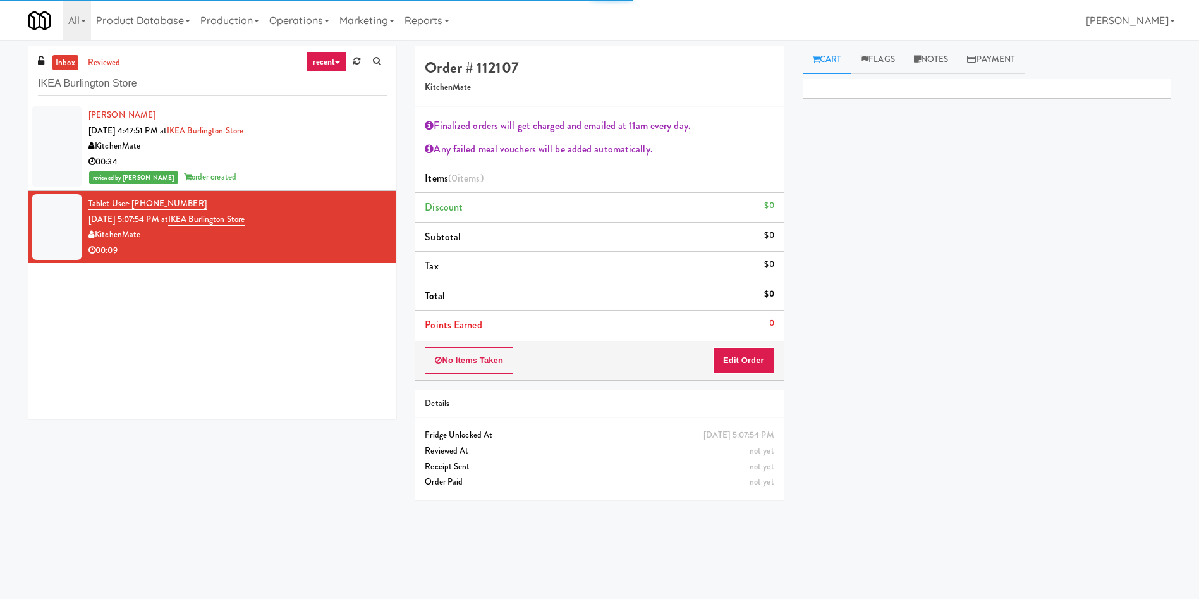
click at [840, 61] on link "Cart" at bounding box center [827, 60] width 49 height 28
click at [754, 351] on button "Edit Order" at bounding box center [743, 360] width 61 height 27
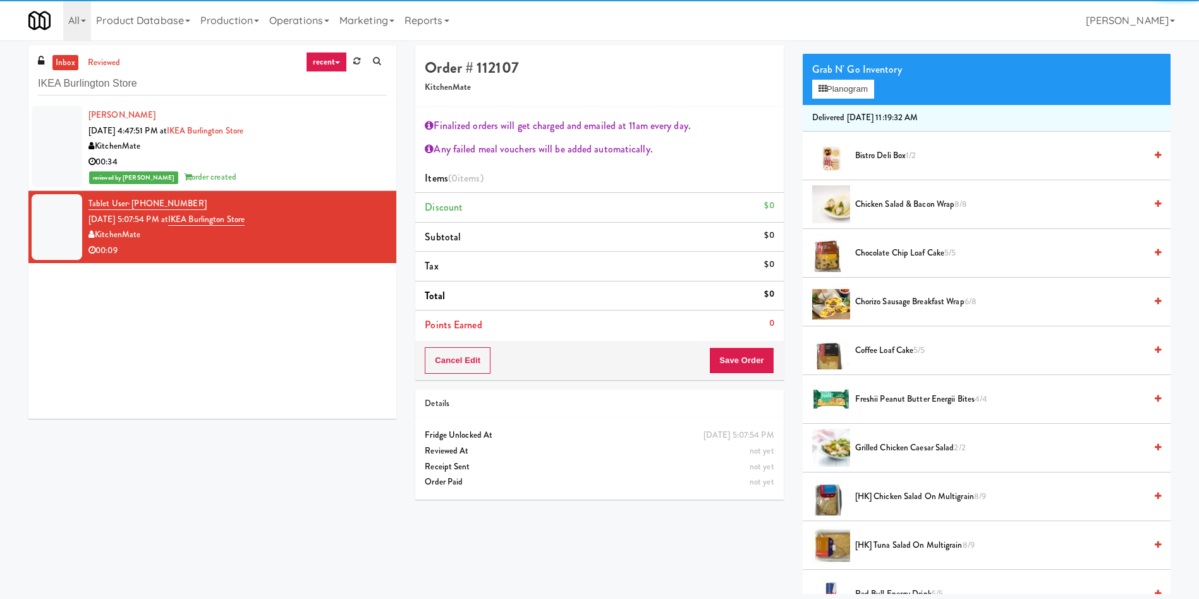
scroll to position [190, 0]
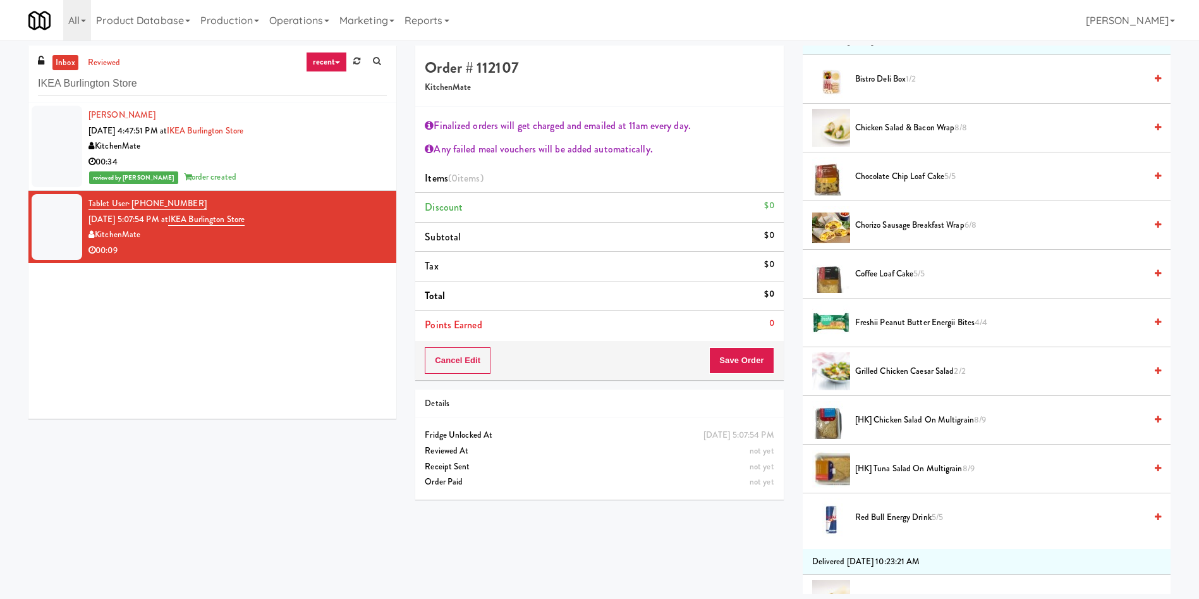
click at [888, 274] on span "Coffee Loaf Cake 5/5" at bounding box center [1000, 274] width 290 height 16
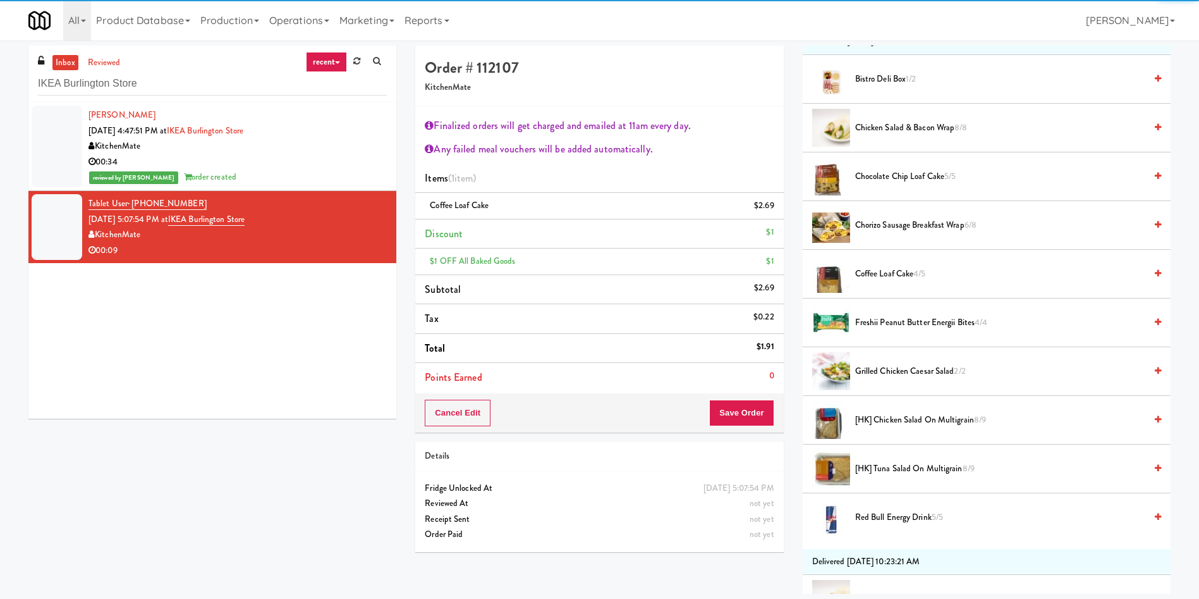
drag, startPoint x: 876, startPoint y: 465, endPoint x: 755, endPoint y: 446, distance: 122.8
click at [877, 465] on span "[HK] Tuna Salad on Multigrain 8/9" at bounding box center [1000, 469] width 290 height 16
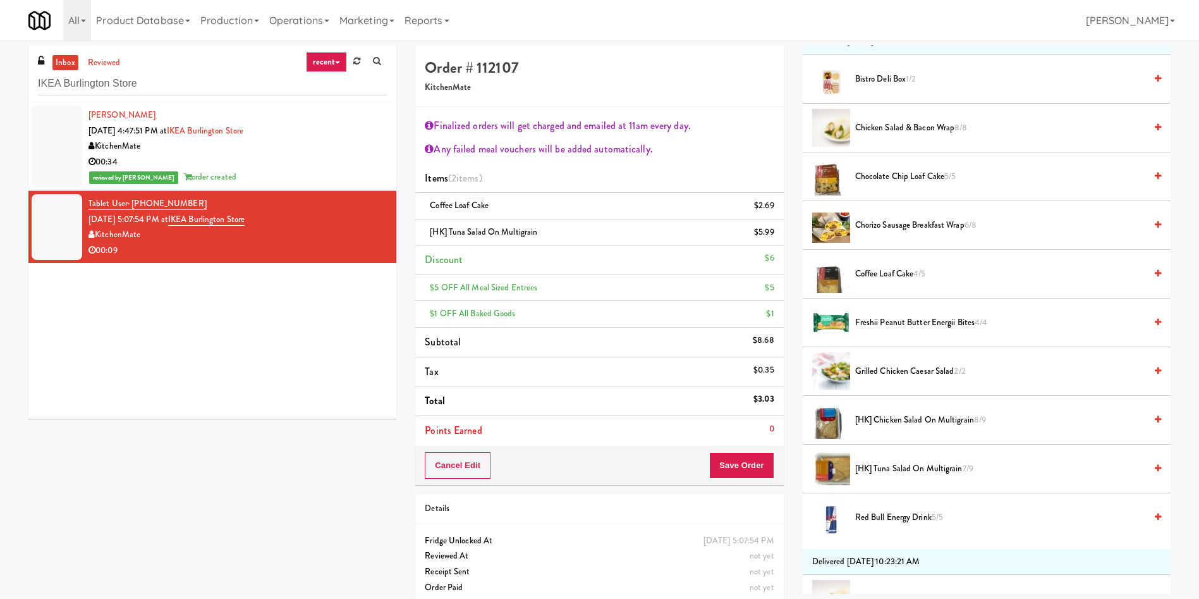
click at [740, 441] on li "Points Earned 0" at bounding box center [599, 430] width 368 height 29
click at [736, 458] on button "Save Order" at bounding box center [741, 465] width 64 height 27
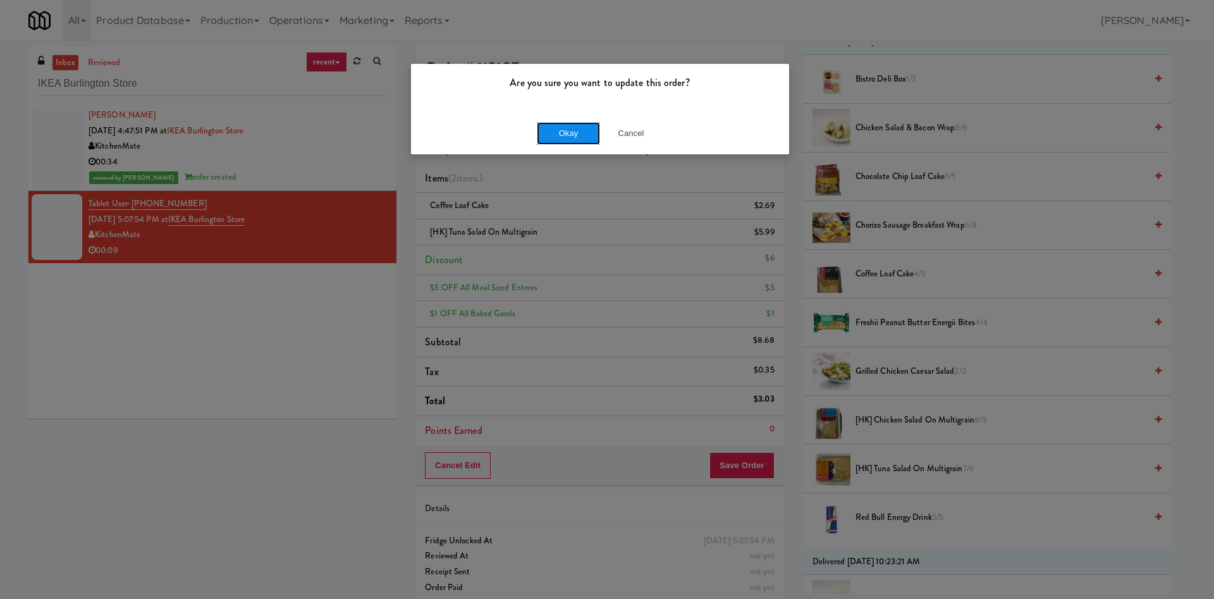
click at [573, 133] on button "Okay" at bounding box center [568, 133] width 63 height 23
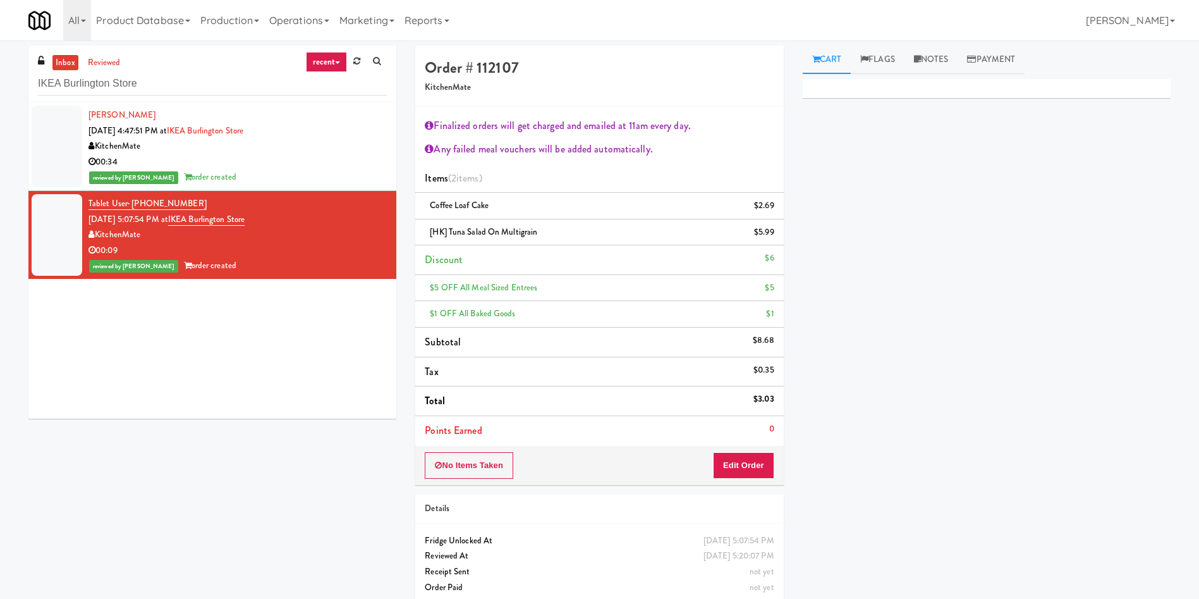
scroll to position [0, 0]
drag, startPoint x: 173, startPoint y: 77, endPoint x: 0, endPoint y: 78, distance: 173.2
click at [0, 78] on div "inbox reviewed recent all unclear take inventory issue suspicious failed recent…" at bounding box center [599, 330] width 1199 height 568
paste input "TODO"
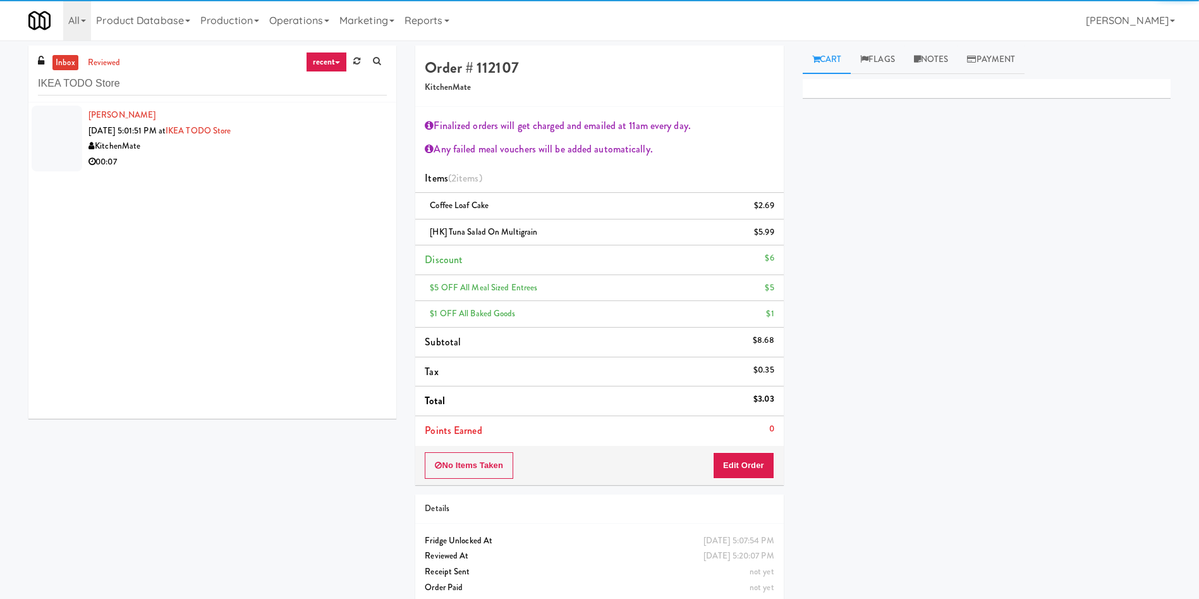
click at [49, 137] on div at bounding box center [57, 139] width 51 height 66
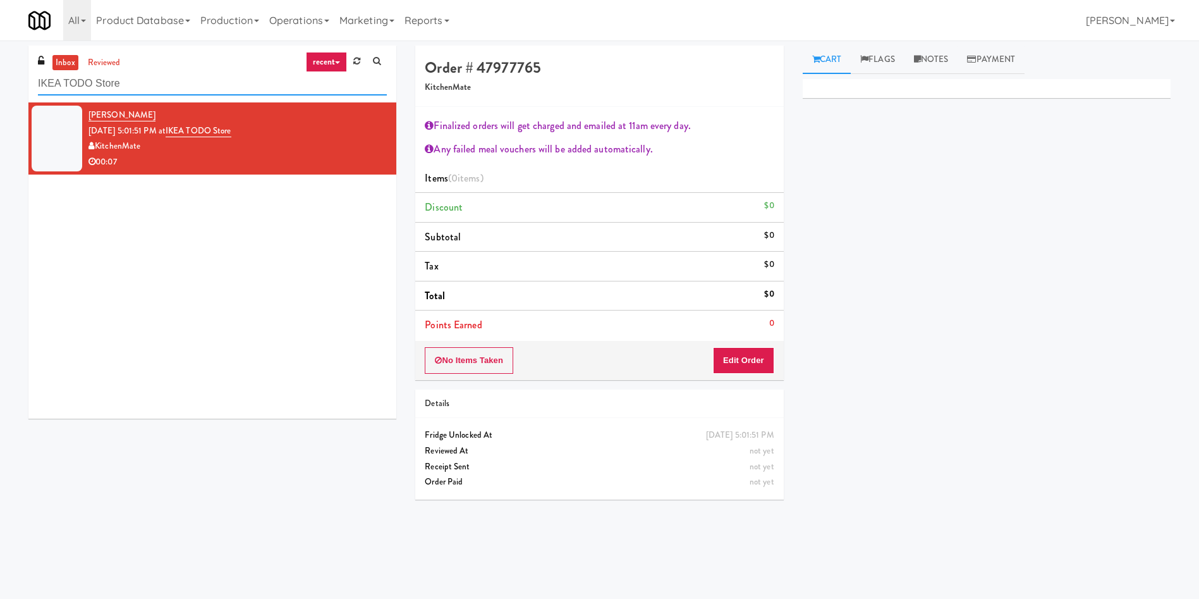
drag, startPoint x: 159, startPoint y: 90, endPoint x: 25, endPoint y: 39, distance: 142.9
click at [0, 60] on div "inbox reviewed recent all unclear take inventory issue suspicious failed recent…" at bounding box center [599, 300] width 1199 height 508
paste input "Goodwin - Cooler - Right"
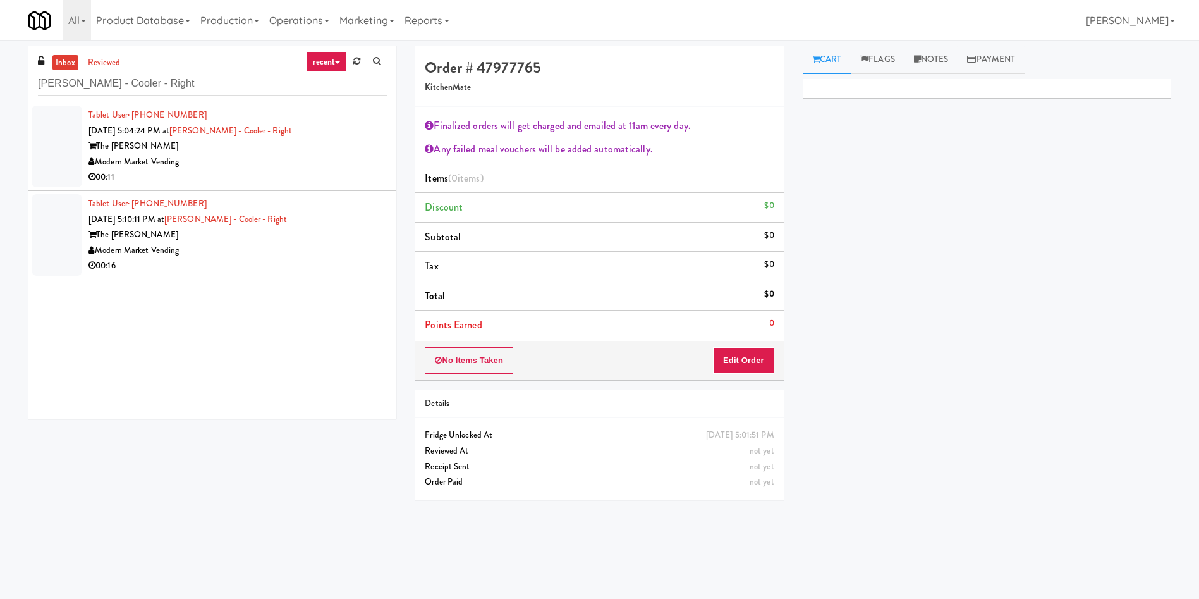
click at [70, 134] on div at bounding box center [57, 147] width 51 height 82
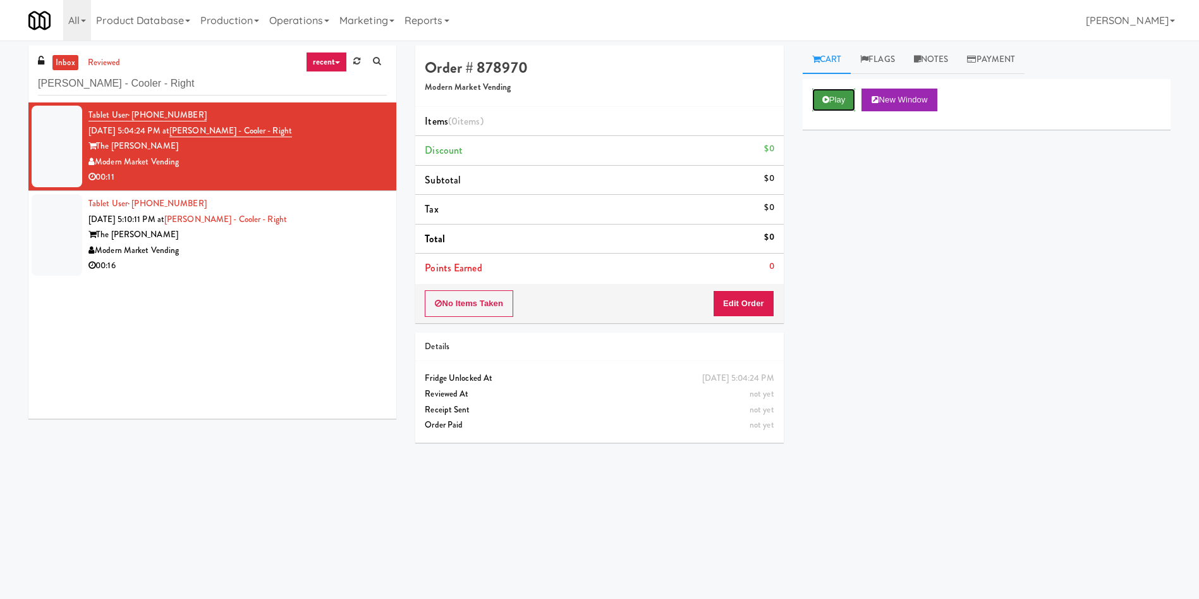
click at [833, 94] on button "Play" at bounding box center [834, 100] width 44 height 23
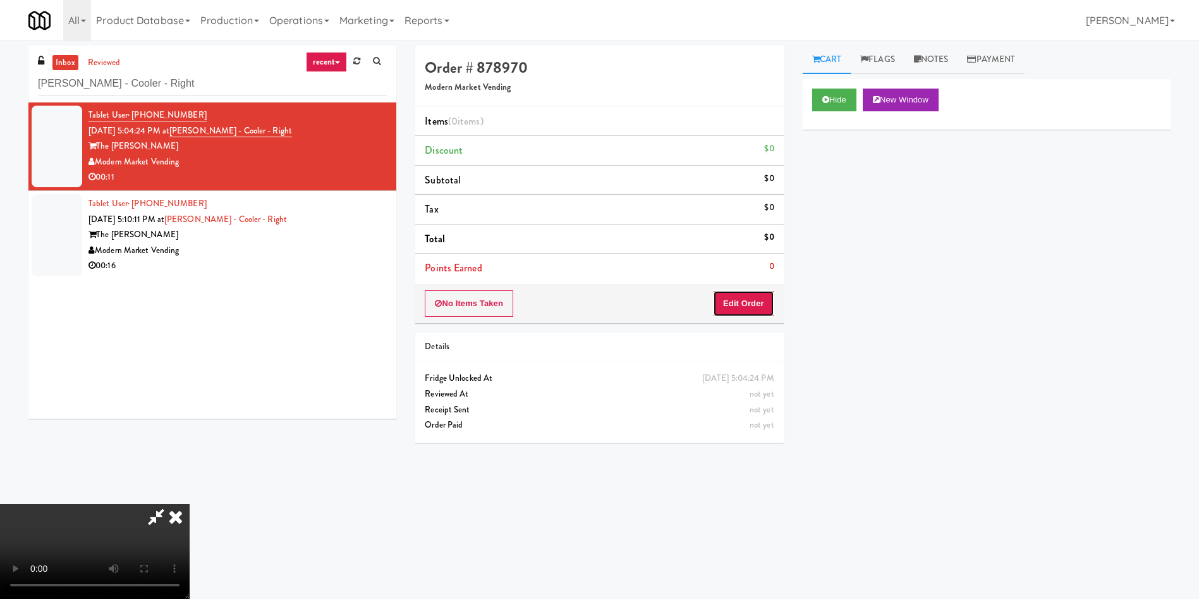
click at [748, 307] on button "Edit Order" at bounding box center [743, 303] width 61 height 27
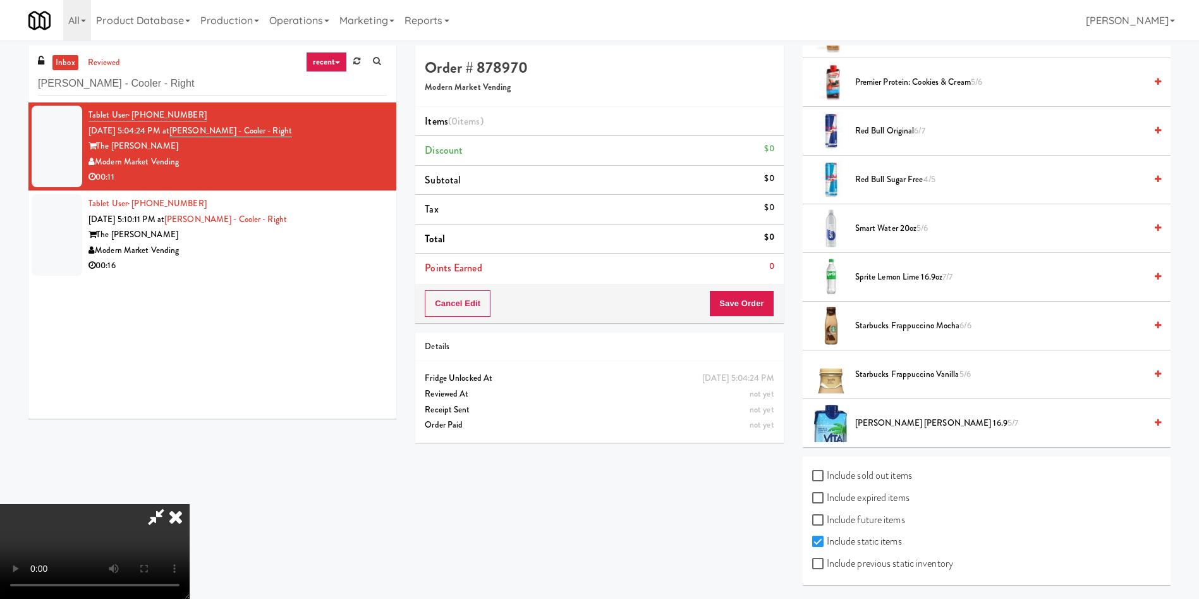
scroll to position [1571, 0]
click at [895, 231] on span "Smart Water 20oz 5/6" at bounding box center [1000, 228] width 290 height 16
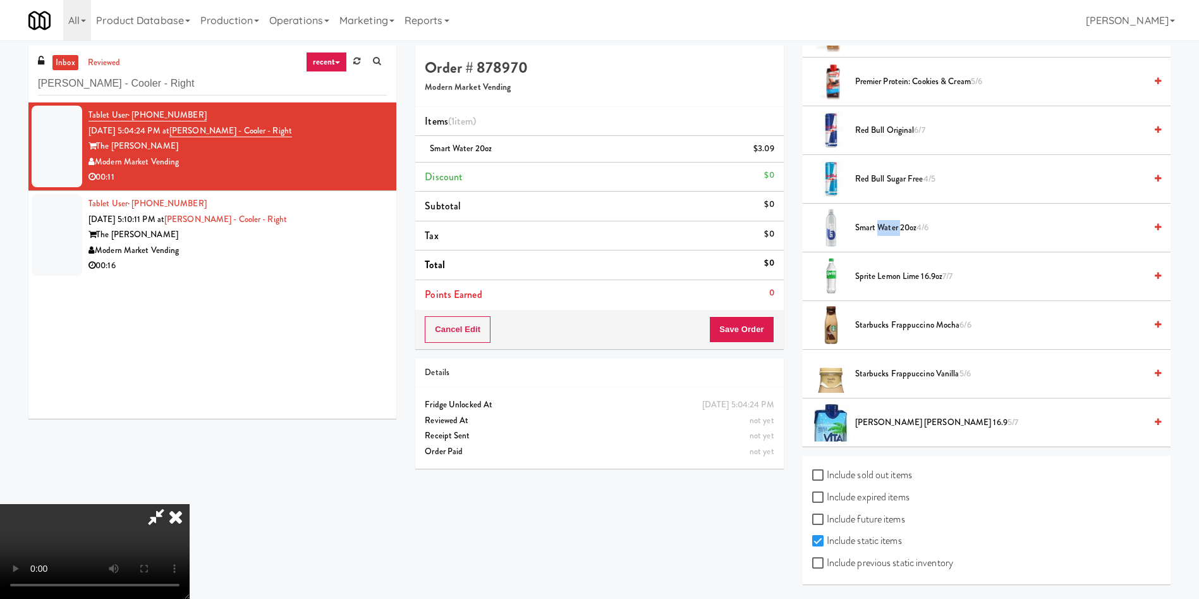
click at [895, 231] on span "Smart Water 20oz 4/6" at bounding box center [1000, 228] width 290 height 16
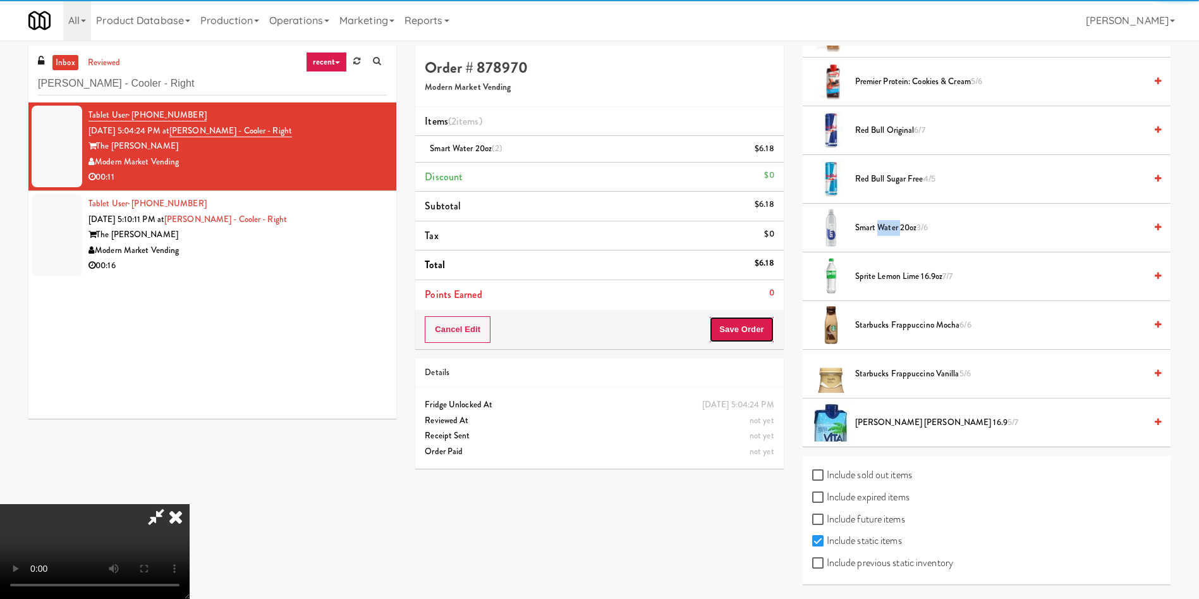
click at [751, 334] on button "Save Order" at bounding box center [741, 329] width 64 height 27
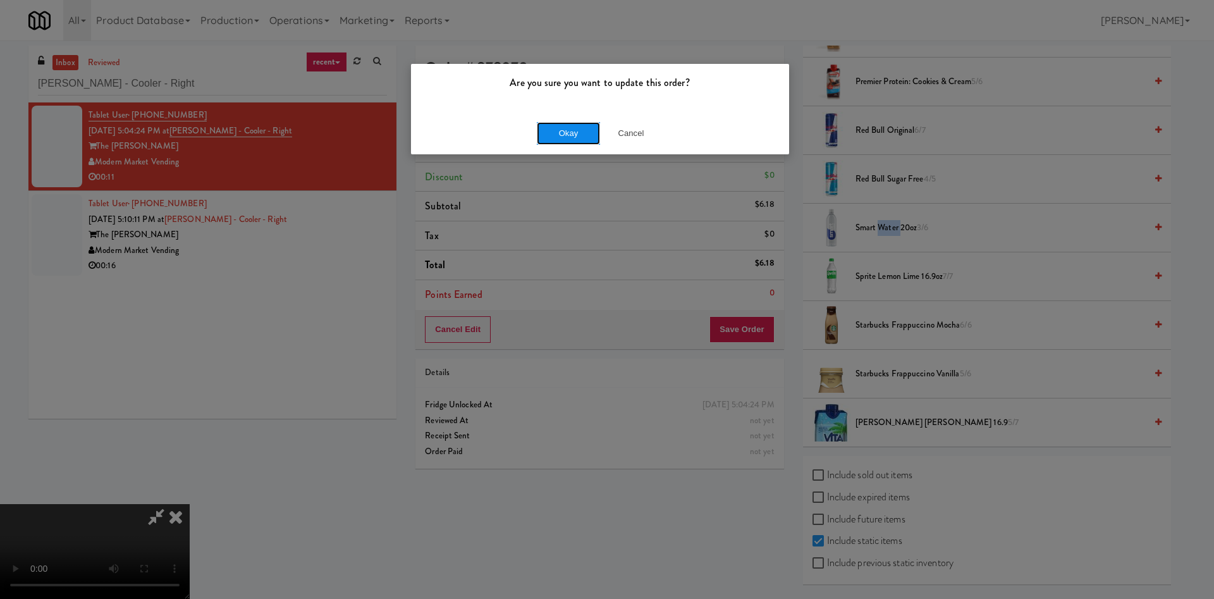
drag, startPoint x: 555, startPoint y: 132, endPoint x: 747, endPoint y: 195, distance: 201.7
click at [556, 132] on button "Okay" at bounding box center [568, 133] width 63 height 23
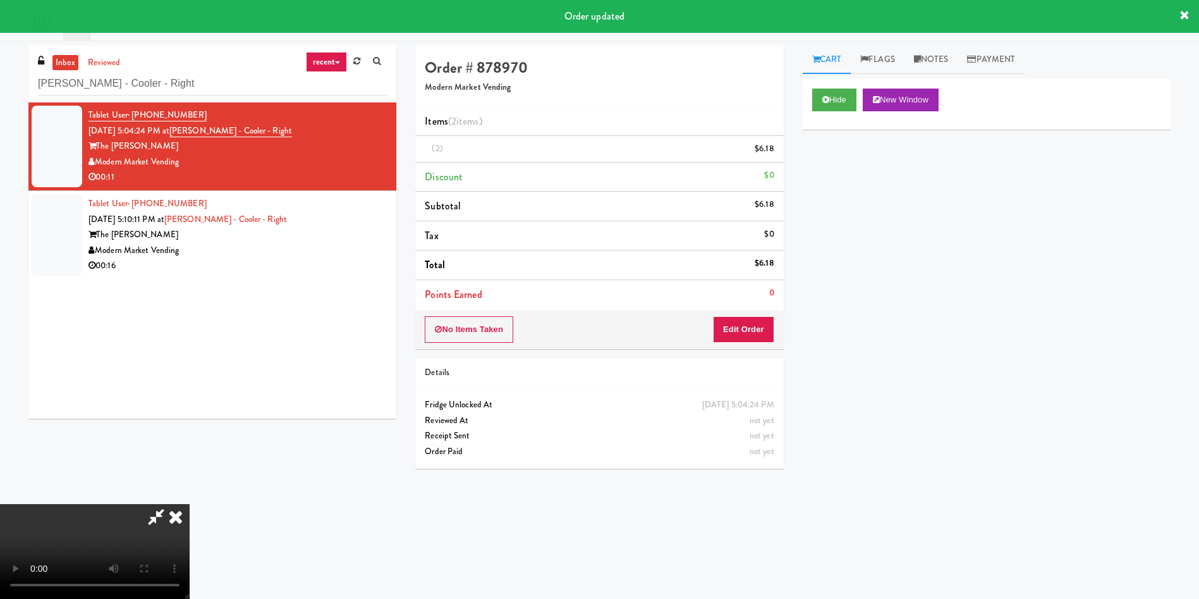
scroll to position [0, 0]
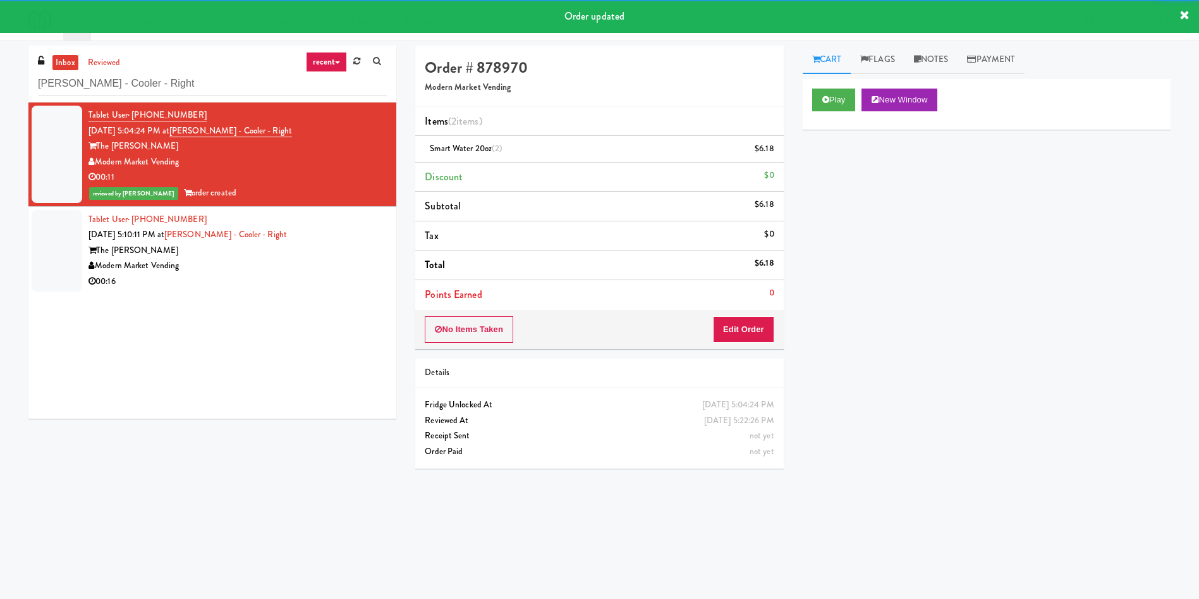
click at [51, 246] on div at bounding box center [57, 251] width 51 height 82
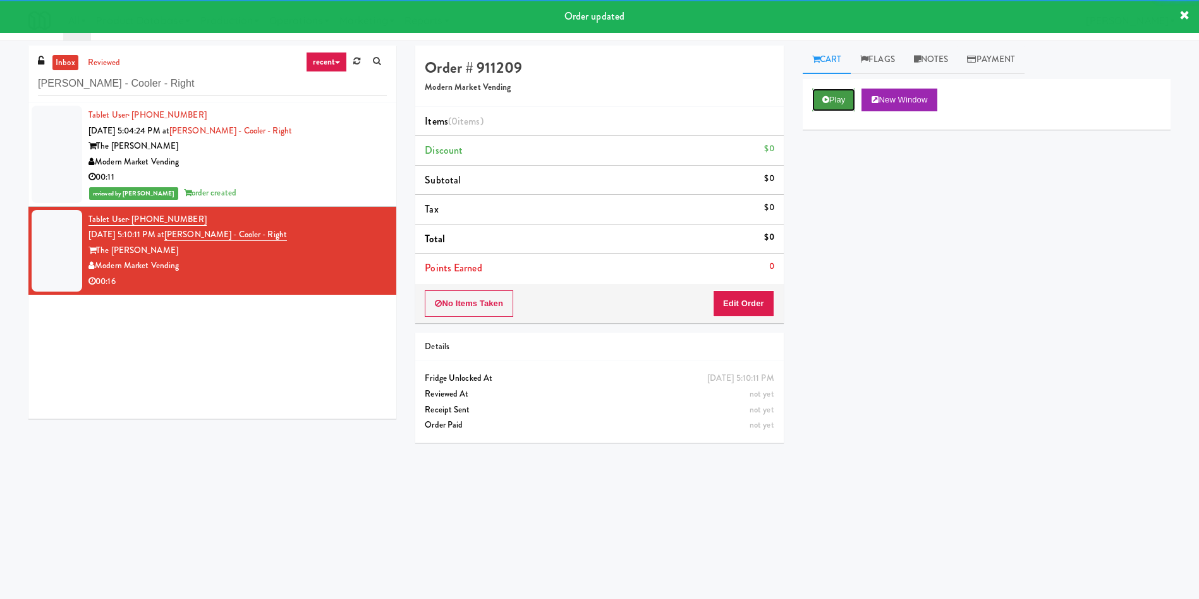
drag, startPoint x: 841, startPoint y: 104, endPoint x: 811, endPoint y: 147, distance: 53.1
click at [838, 102] on button "Play" at bounding box center [834, 100] width 44 height 23
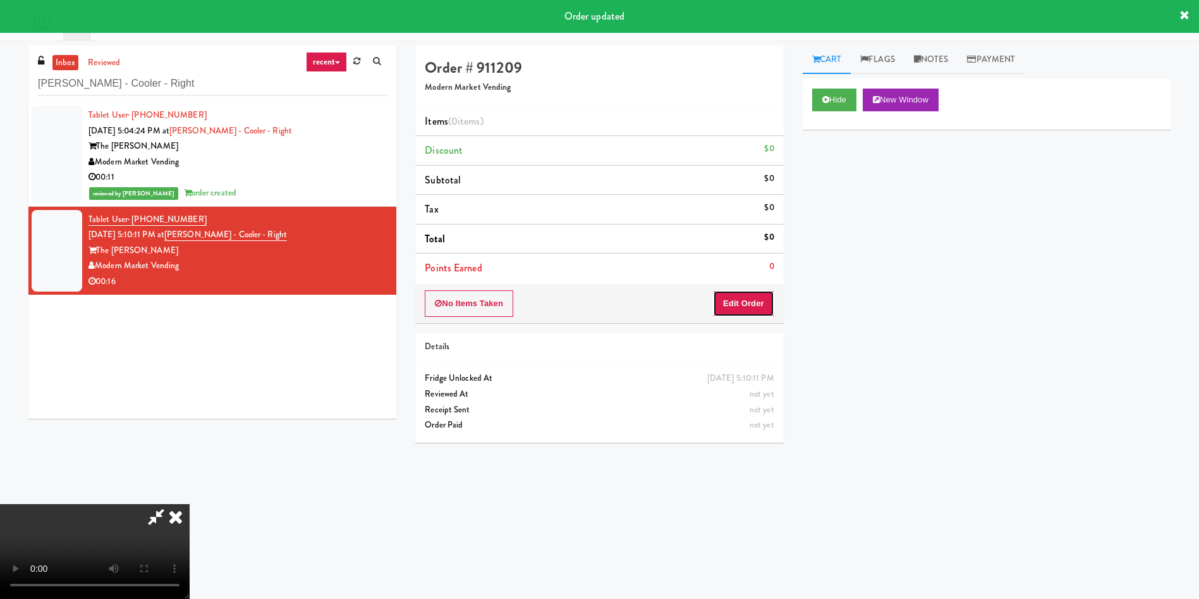
drag, startPoint x: 749, startPoint y: 295, endPoint x: 795, endPoint y: 295, distance: 46.2
click at [748, 296] on button "Edit Order" at bounding box center [743, 303] width 61 height 27
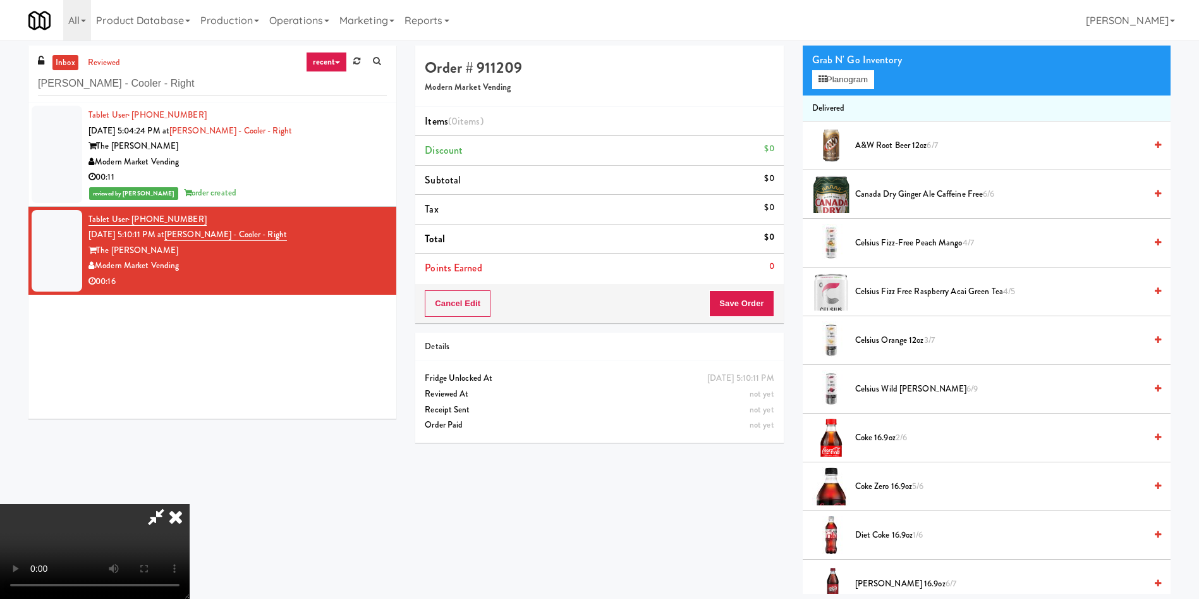
scroll to position [186, 0]
click at [190, 504] on video at bounding box center [95, 551] width 190 height 95
click at [884, 381] on span "Celsius Wild Berry 6/9" at bounding box center [1000, 389] width 290 height 16
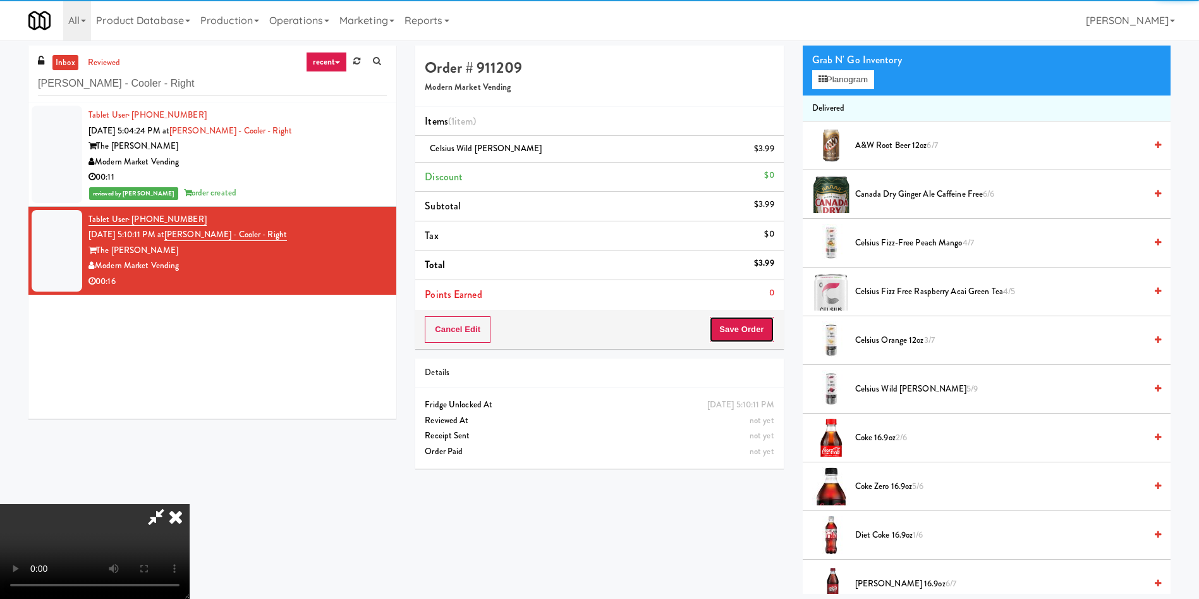
click at [745, 323] on button "Save Order" at bounding box center [741, 329] width 64 height 27
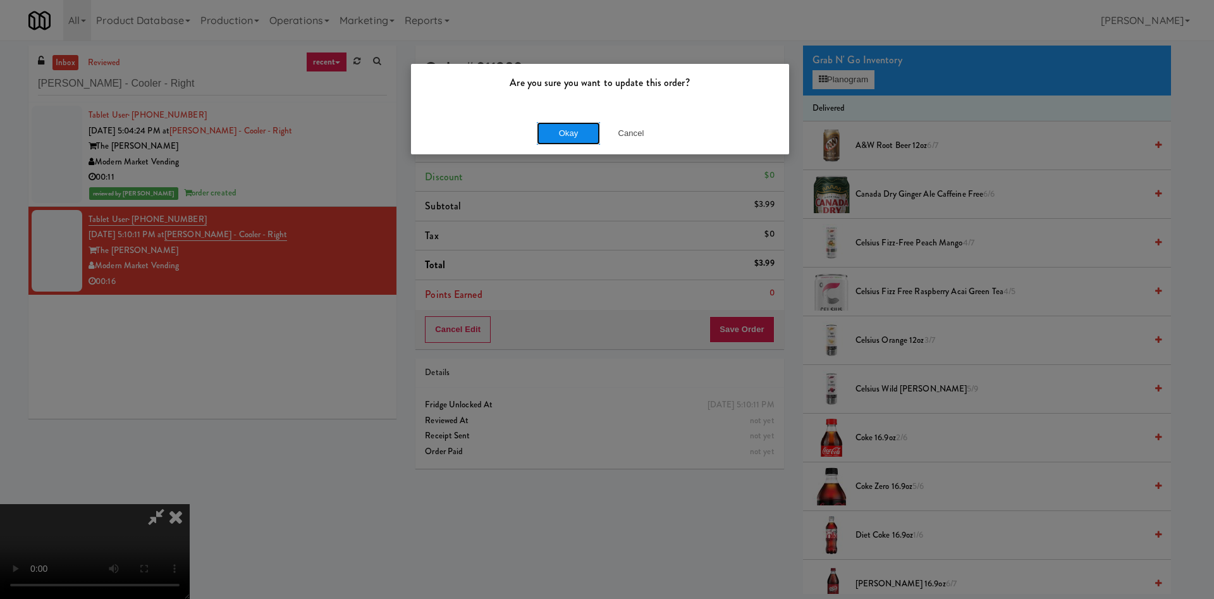
click at [565, 128] on button "Okay" at bounding box center [568, 133] width 63 height 23
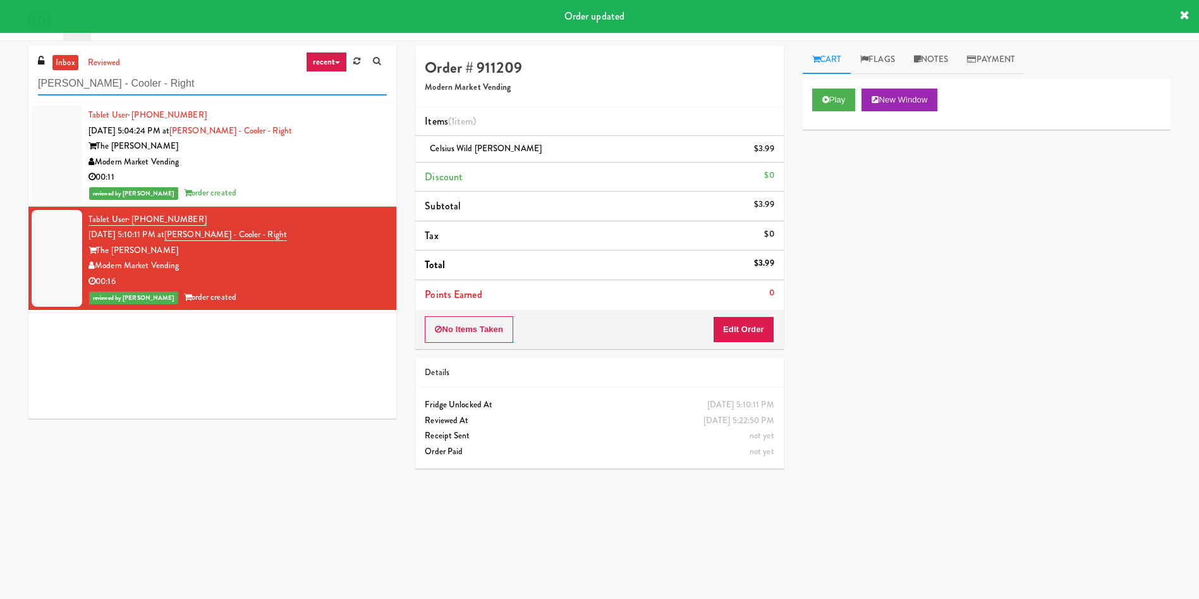
drag, startPoint x: 212, startPoint y: 78, endPoint x: 0, endPoint y: 128, distance: 218.2
click at [0, 128] on div "inbox reviewed recent all unclear take inventory issue suspicious failed recent…" at bounding box center [599, 300] width 1199 height 508
paste input "Paradox"
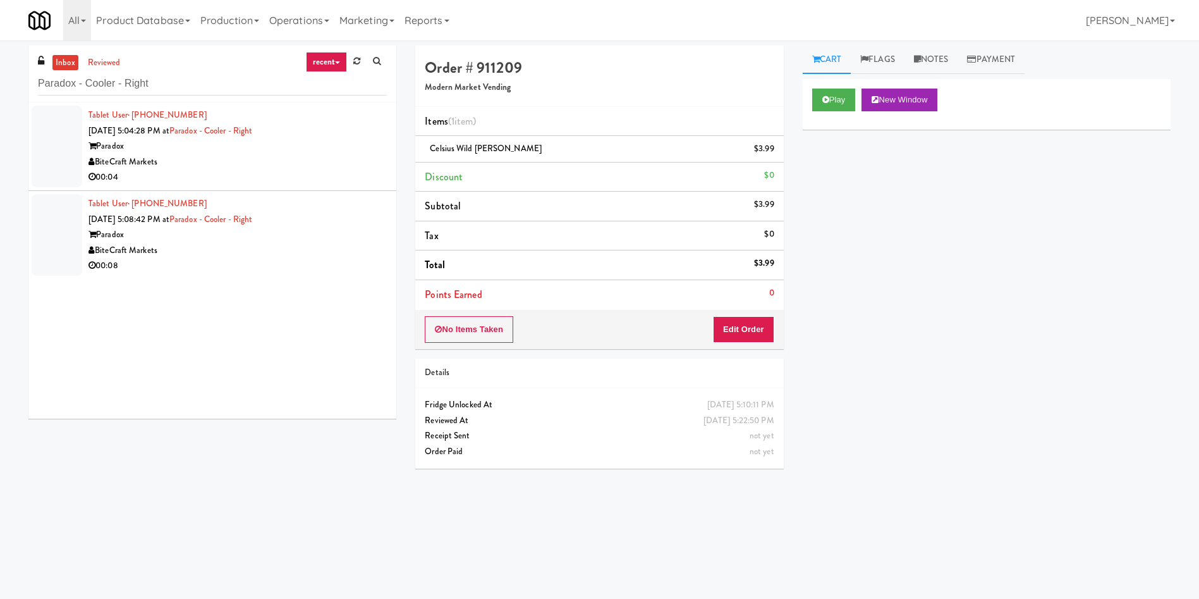
drag, startPoint x: 46, startPoint y: 145, endPoint x: 668, endPoint y: 58, distance: 628.3
click at [101, 138] on div "Tablet User · (+21) 266-1704529 Aug 14, 2025 5:04:28 PM at Paradox - Cooler - R…" at bounding box center [238, 146] width 298 height 78
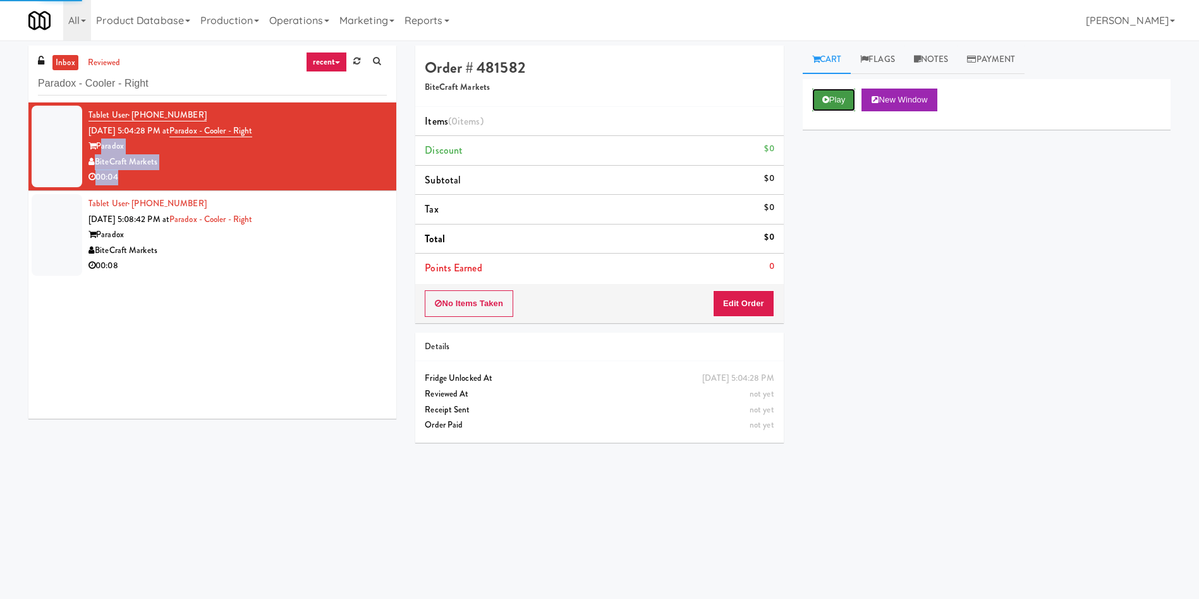
click at [825, 95] on icon at bounding box center [826, 99] width 7 height 8
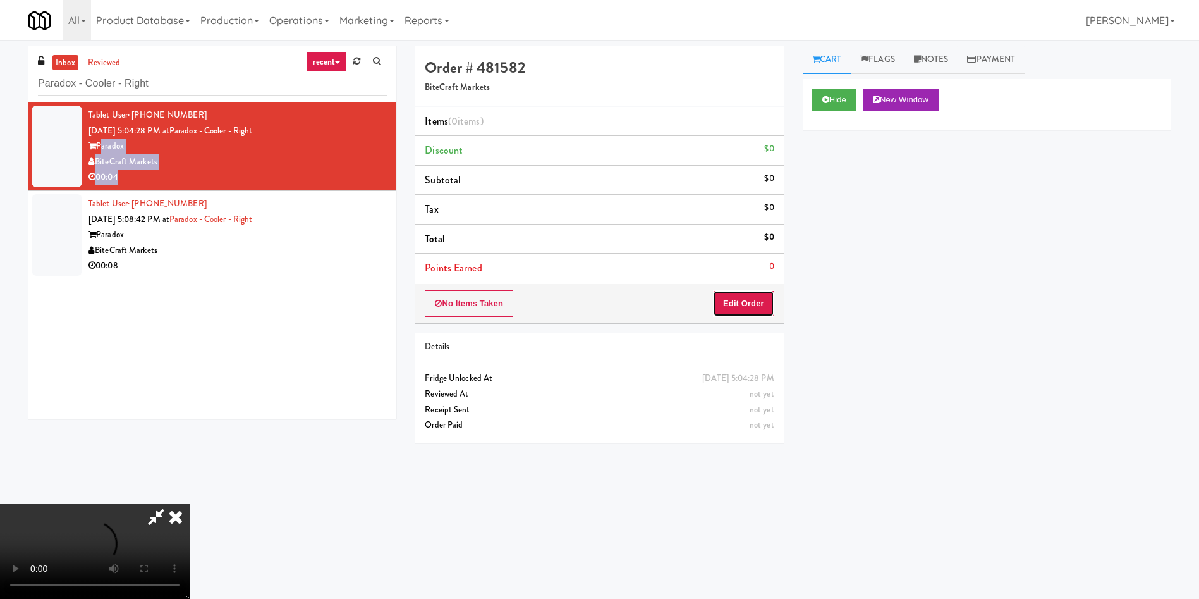
click at [746, 305] on button "Edit Order" at bounding box center [743, 303] width 61 height 27
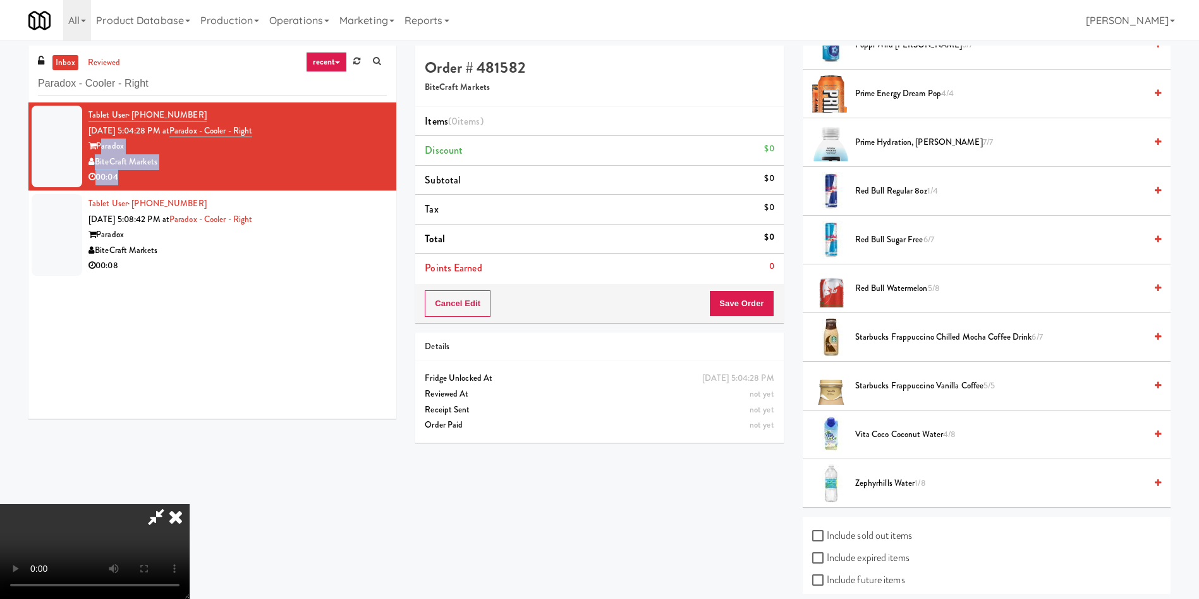
scroll to position [1278, 0]
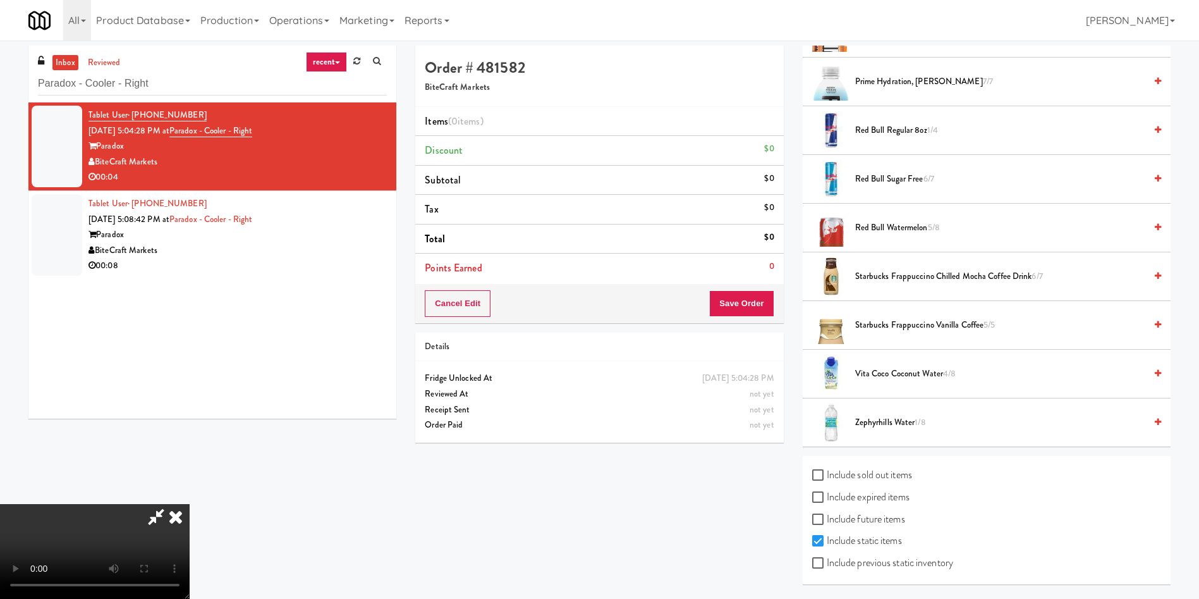
click at [875, 421] on span "Zephyrhills Water 1/8" at bounding box center [1000, 423] width 290 height 16
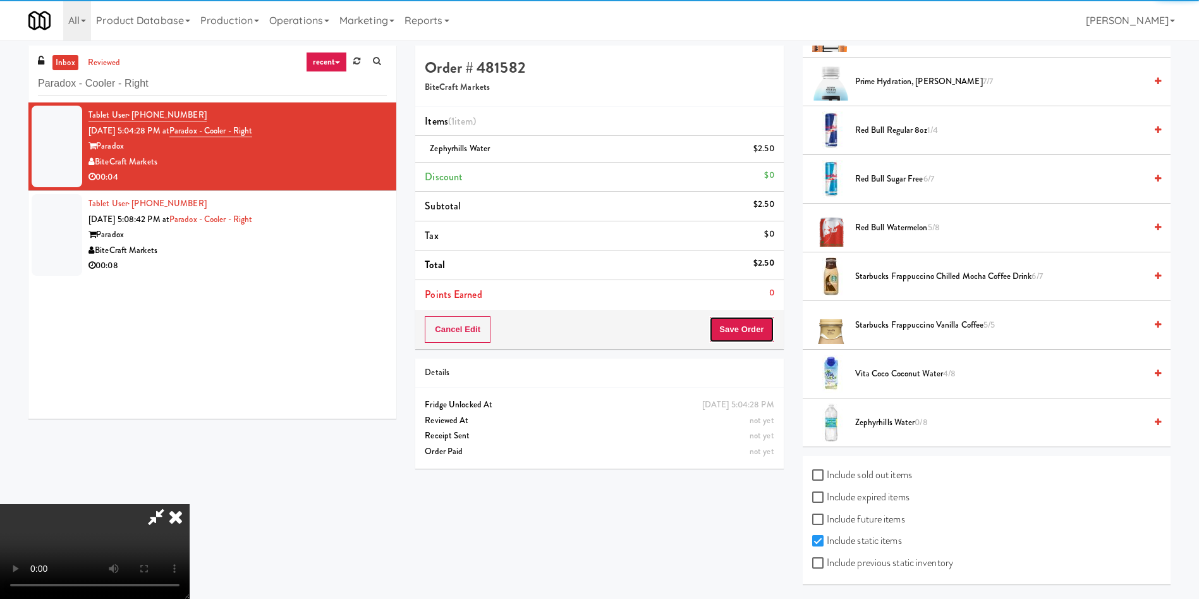
drag, startPoint x: 735, startPoint y: 328, endPoint x: 532, endPoint y: 223, distance: 227.9
click at [735, 329] on button "Save Order" at bounding box center [741, 329] width 64 height 27
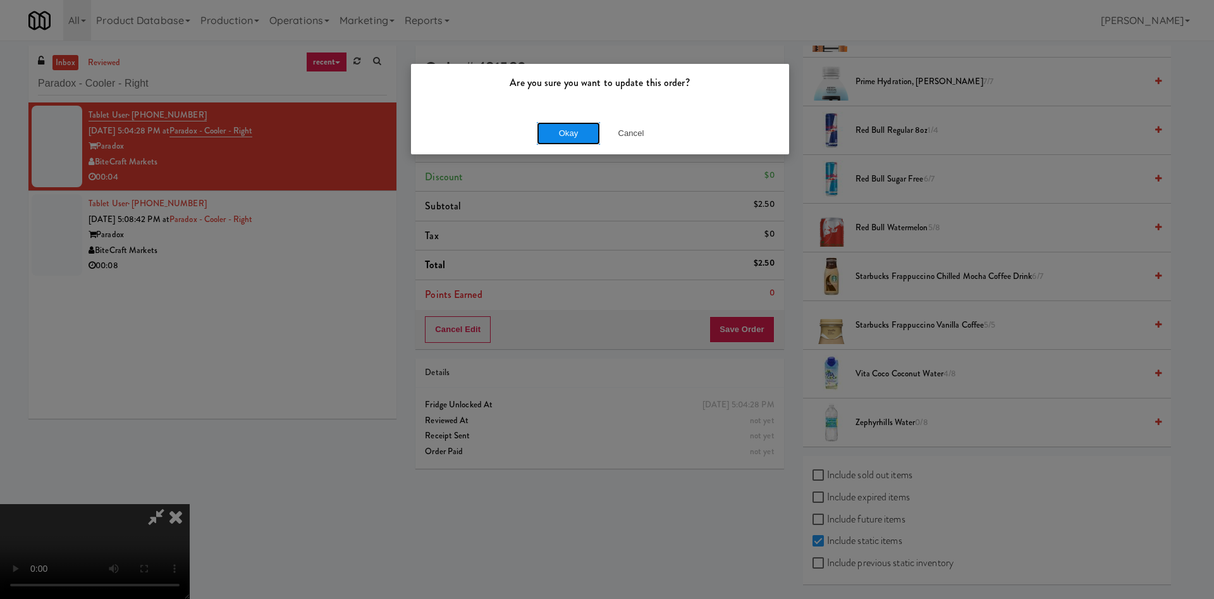
click at [580, 133] on button "Okay" at bounding box center [568, 133] width 63 height 23
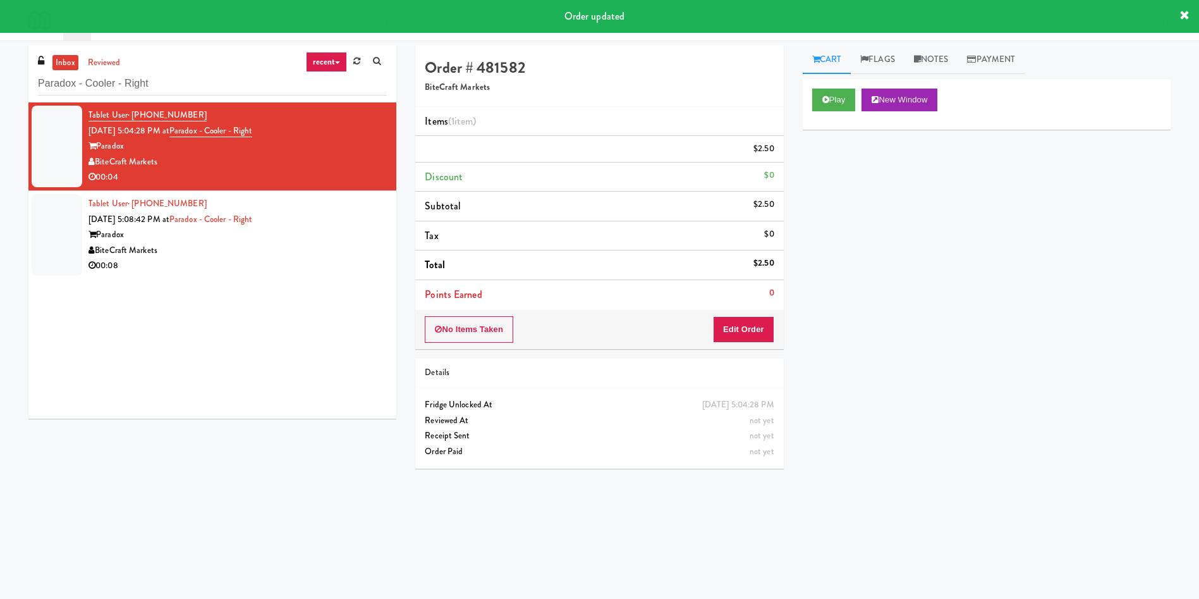
scroll to position [0, 0]
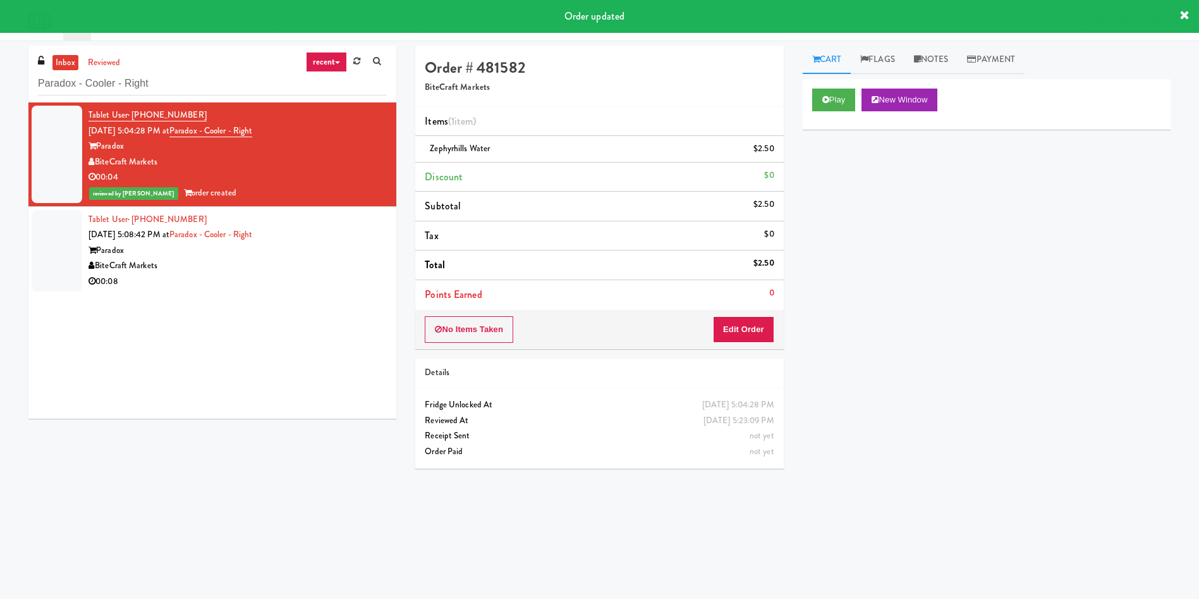
click at [95, 233] on span "Aug 14, 2025 5:08:42 PM at" at bounding box center [129, 234] width 81 height 12
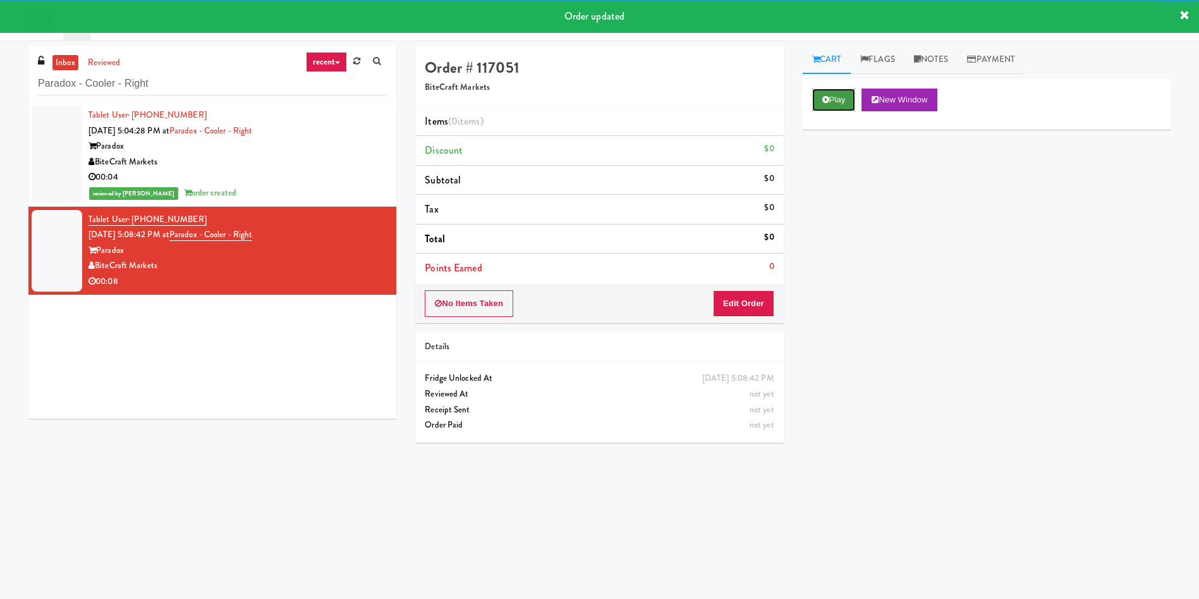
click at [839, 99] on button "Play" at bounding box center [834, 100] width 44 height 23
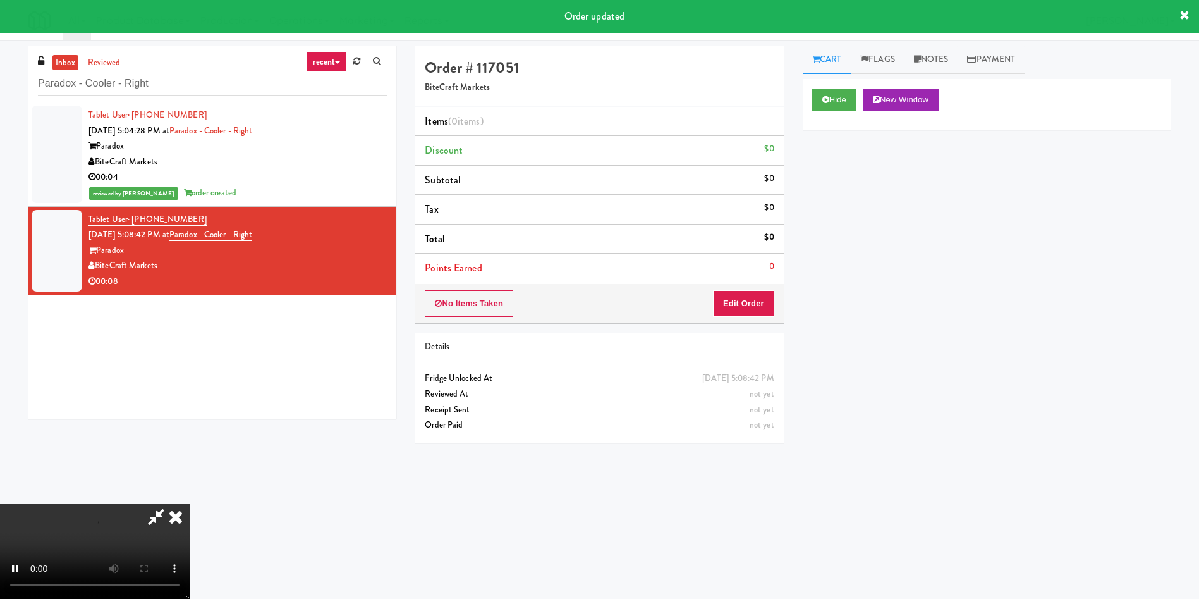
click at [758, 287] on div "No Items Taken Edit Order" at bounding box center [599, 303] width 368 height 39
click at [753, 304] on button "Edit Order" at bounding box center [743, 303] width 61 height 27
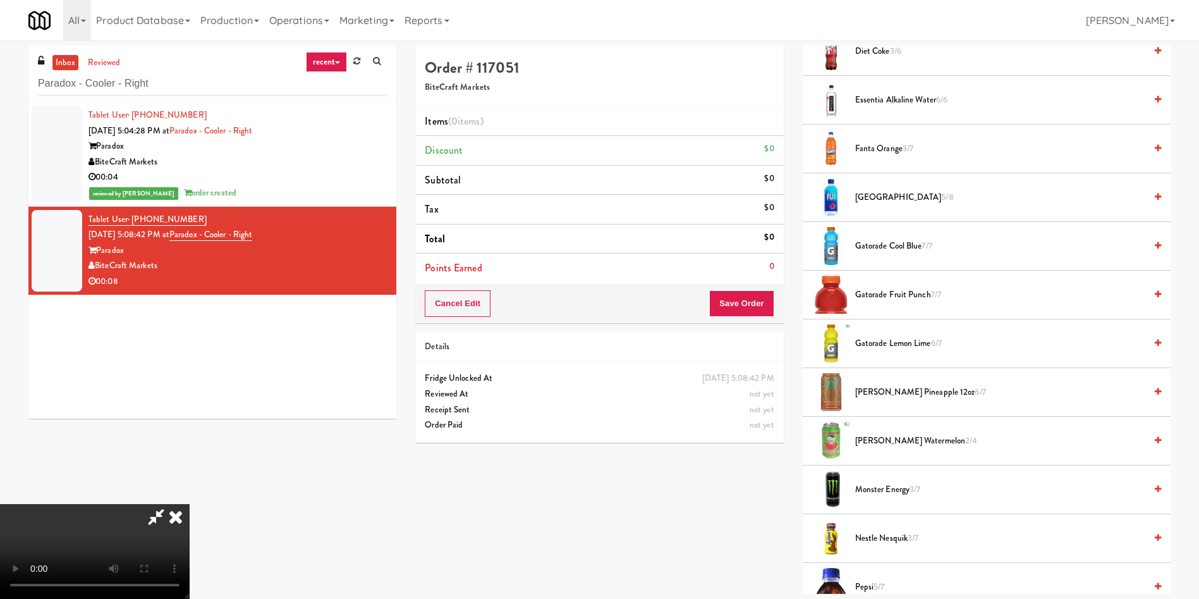
scroll to position [664, 0]
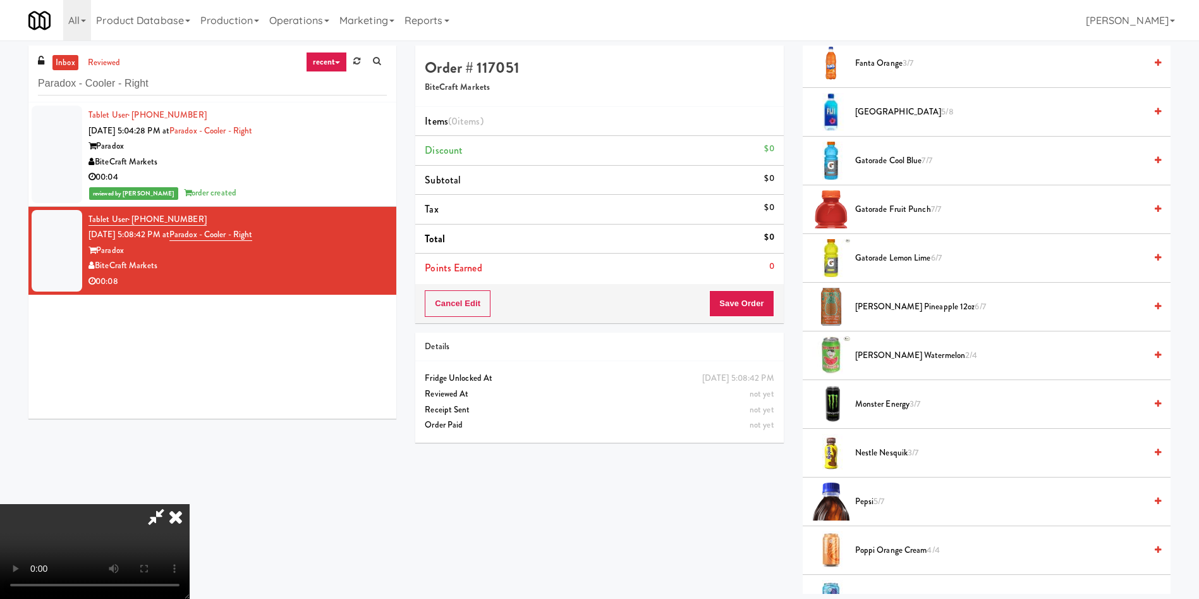
click at [886, 104] on span "Fiji 5/8" at bounding box center [1000, 112] width 290 height 16
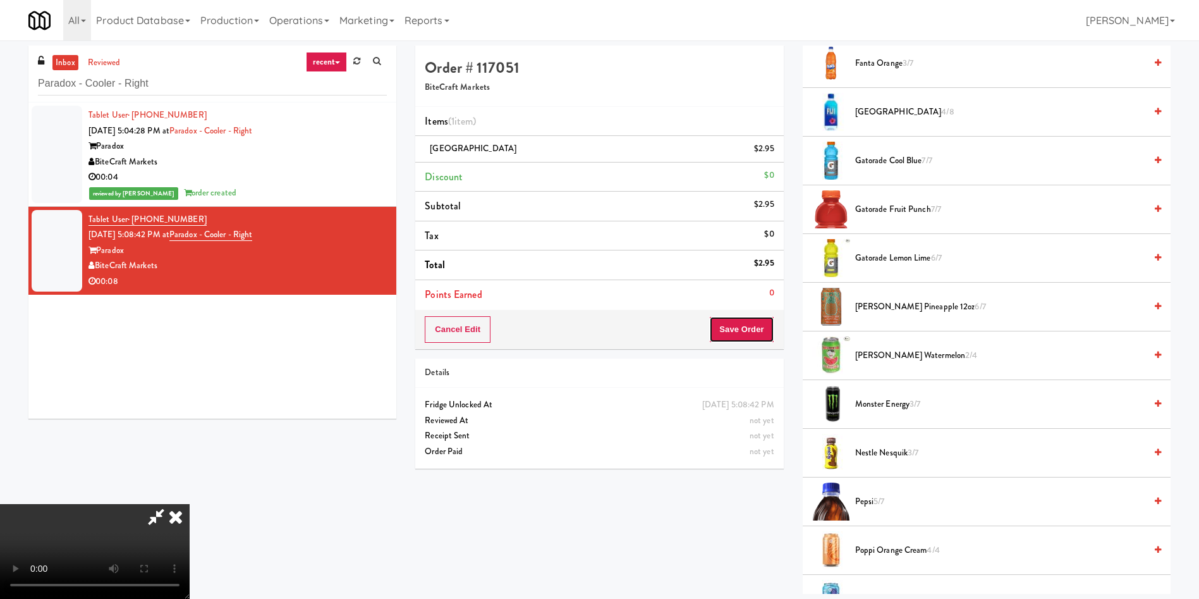
click at [751, 341] on button "Save Order" at bounding box center [741, 329] width 64 height 27
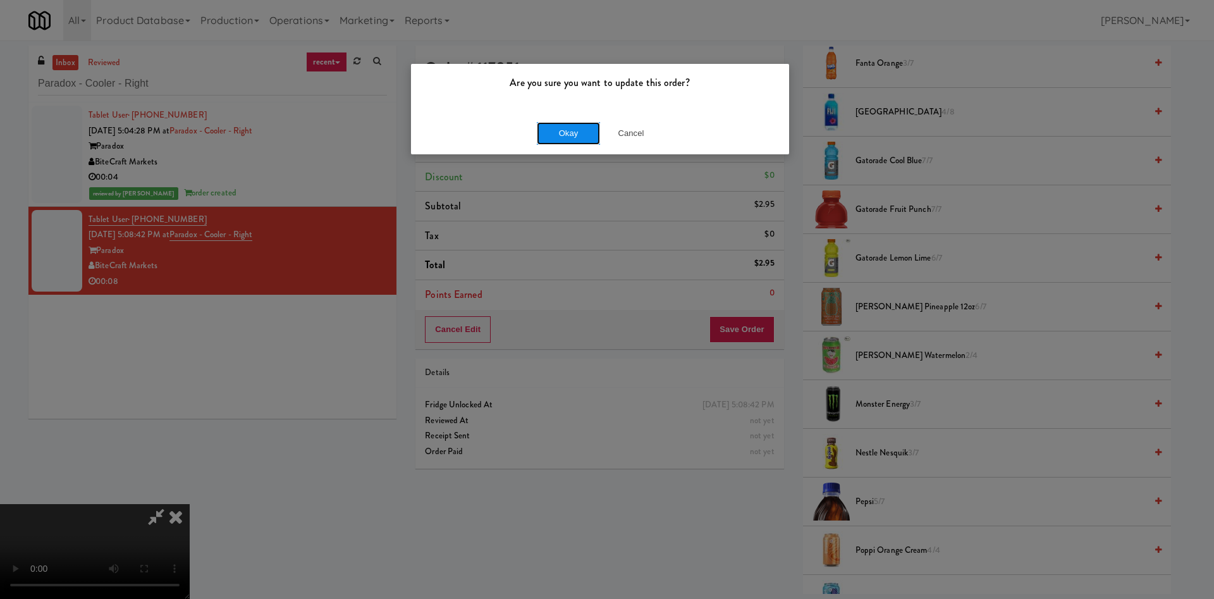
click at [573, 126] on button "Okay" at bounding box center [568, 133] width 63 height 23
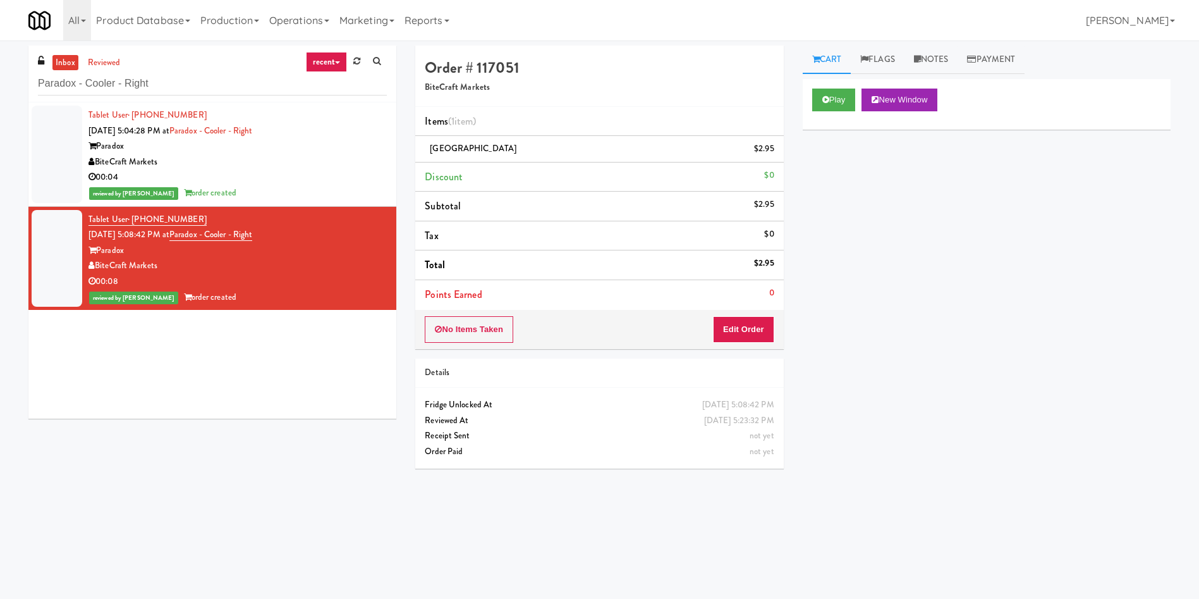
scroll to position [0, 0]
paste input "McKenzie"
drag, startPoint x: 232, startPoint y: 85, endPoint x: 0, endPoint y: 89, distance: 232.1
click at [0, 89] on div "inbox reviewed recent all unclear take inventory issue suspicious failed recent…" at bounding box center [599, 300] width 1199 height 508
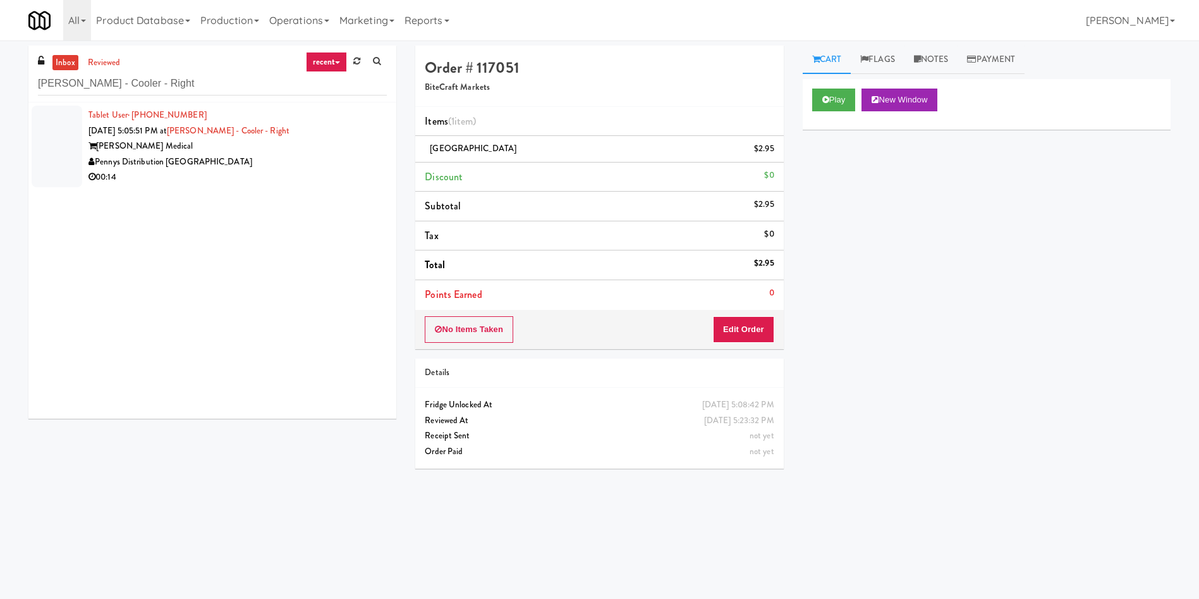
click at [47, 149] on div at bounding box center [57, 147] width 51 height 82
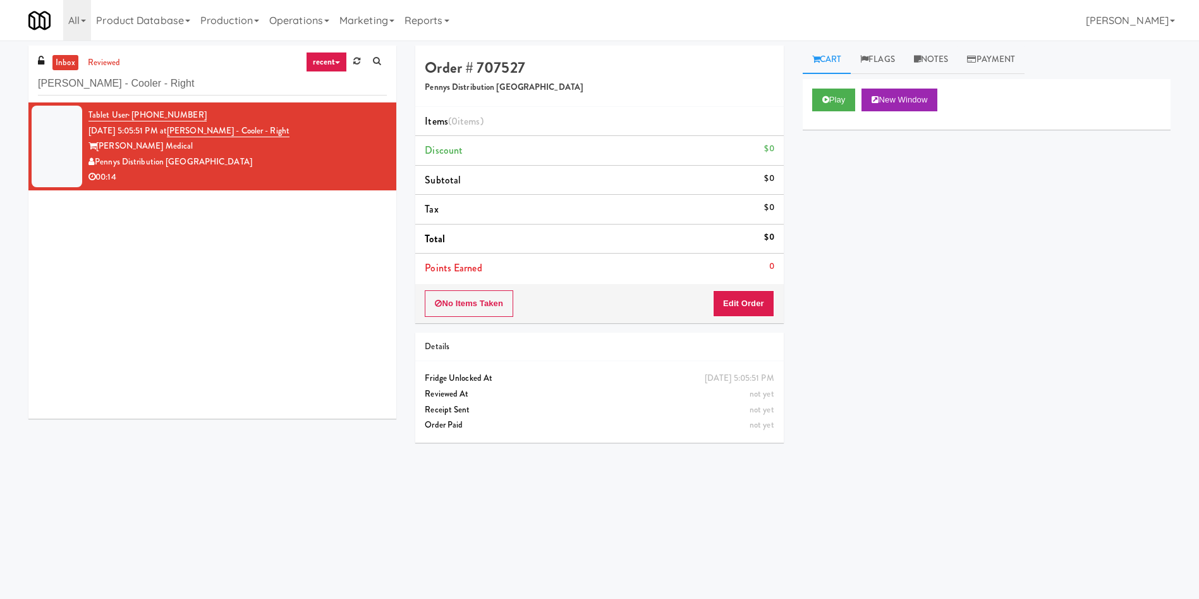
click at [821, 86] on div "Play New Window" at bounding box center [987, 104] width 368 height 51
click at [827, 89] on button "Play" at bounding box center [834, 100] width 44 height 23
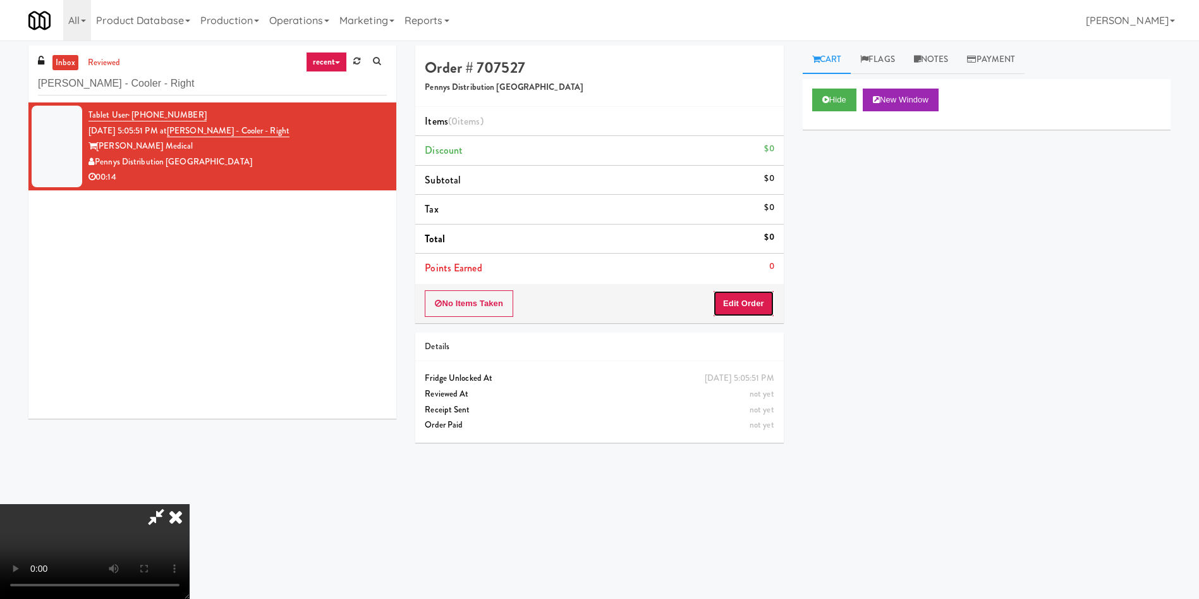
click at [739, 312] on button "Edit Order" at bounding box center [743, 303] width 61 height 27
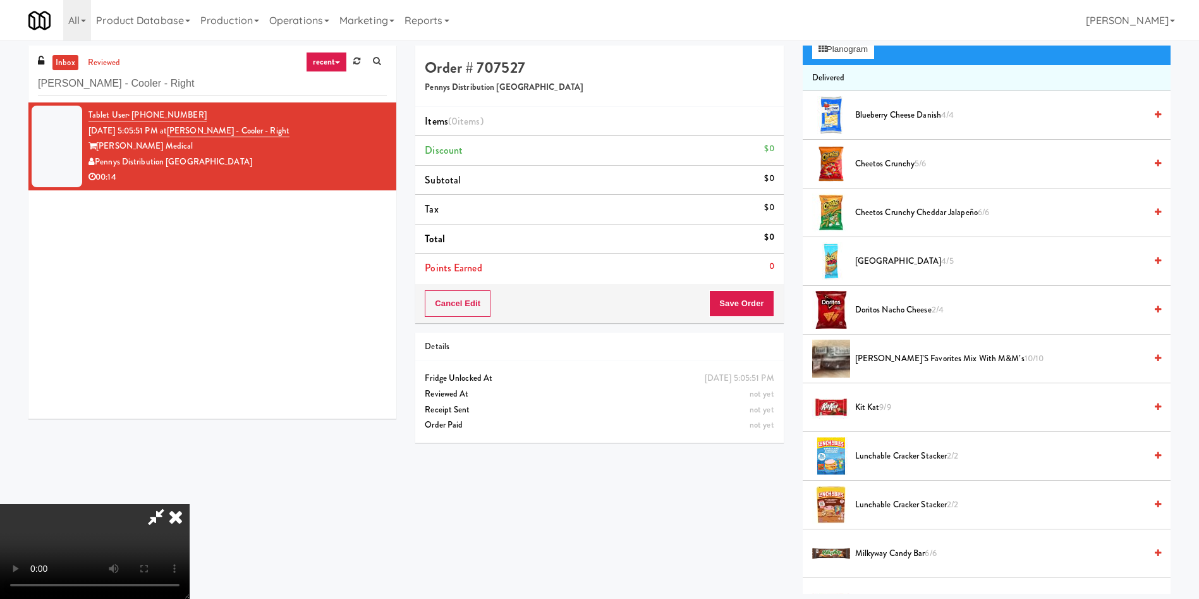
scroll to position [95, 0]
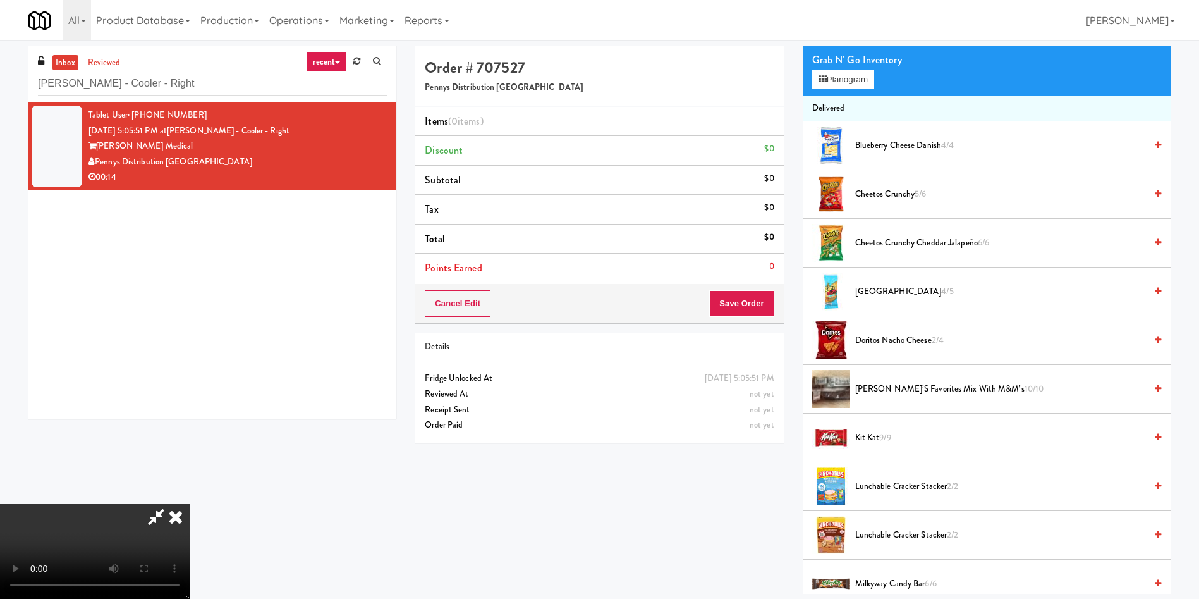
click at [190, 504] on video at bounding box center [95, 551] width 190 height 95
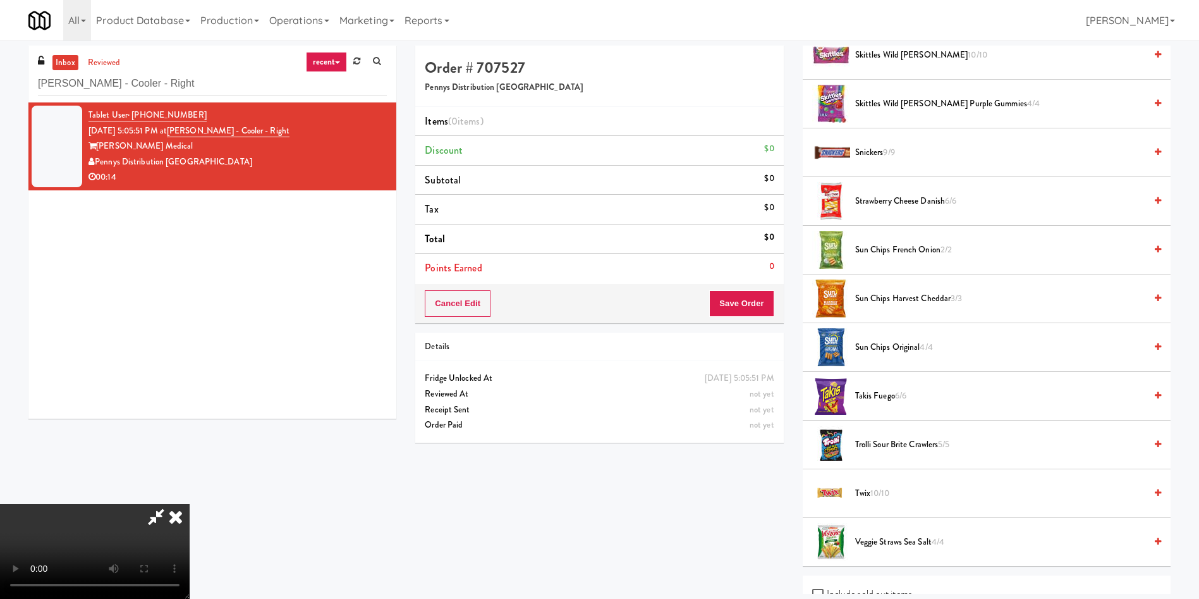
scroll to position [1084, 0]
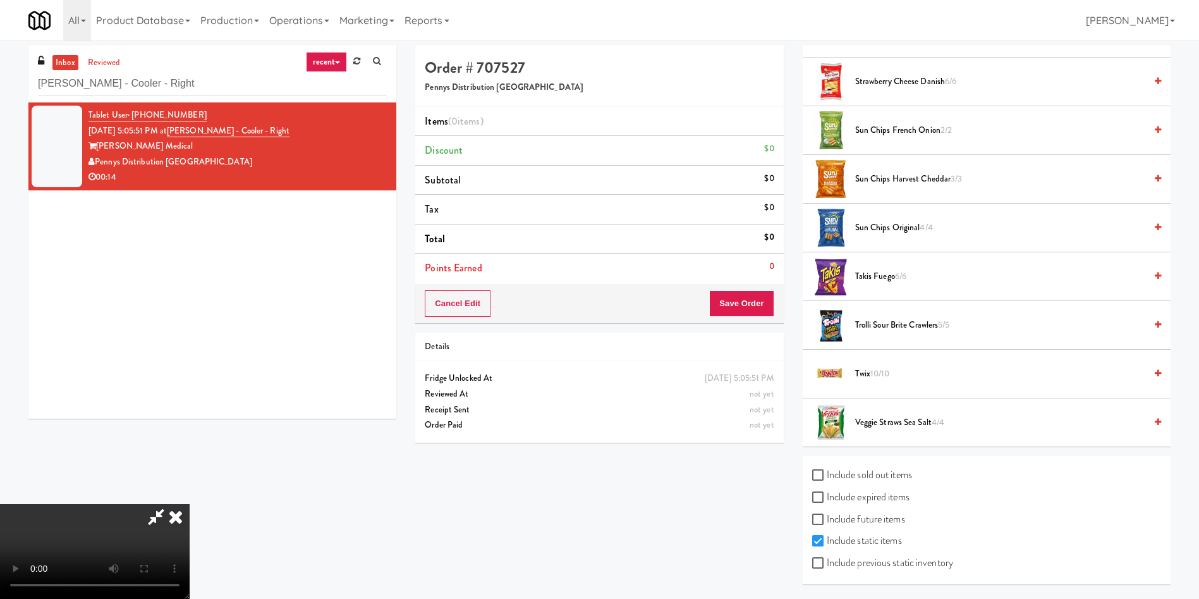
click at [883, 419] on span "Veggie Straws Sea Salt 4/4" at bounding box center [1000, 423] width 290 height 16
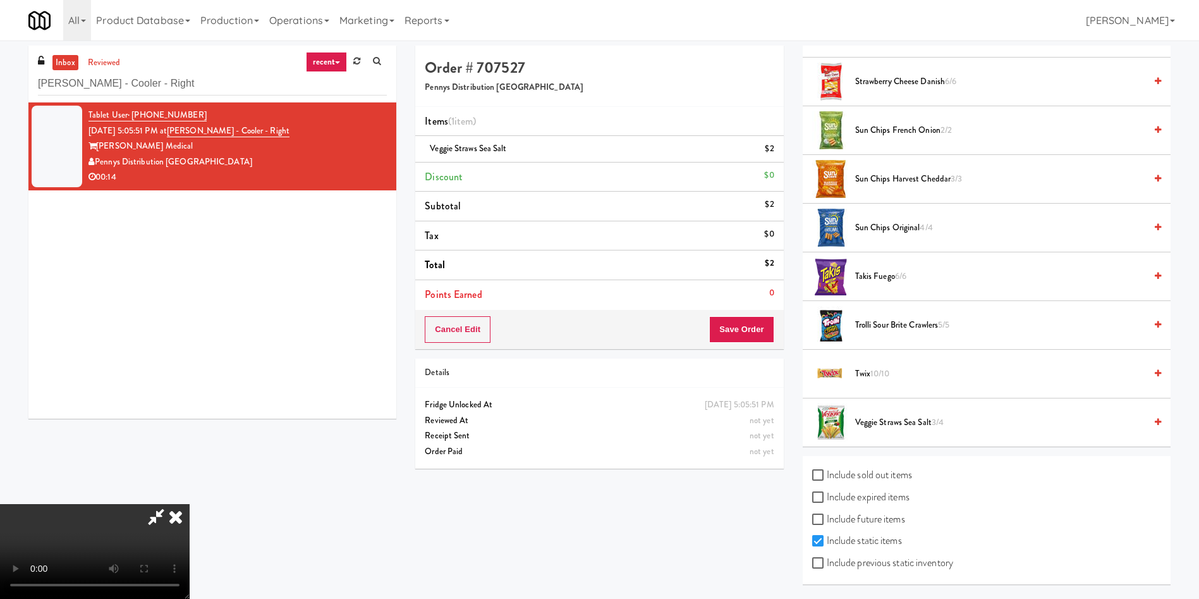
click at [868, 368] on span "Twix 10/10" at bounding box center [1000, 374] width 290 height 16
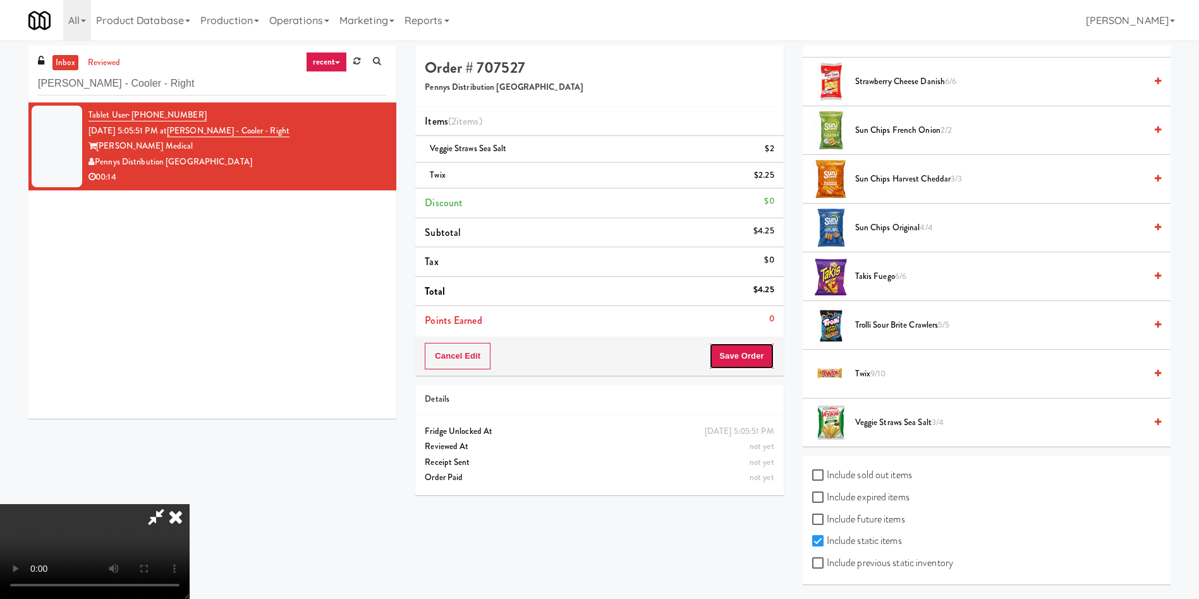
drag, startPoint x: 763, startPoint y: 347, endPoint x: 716, endPoint y: 209, distance: 146.4
click at [763, 347] on button "Save Order" at bounding box center [741, 356] width 64 height 27
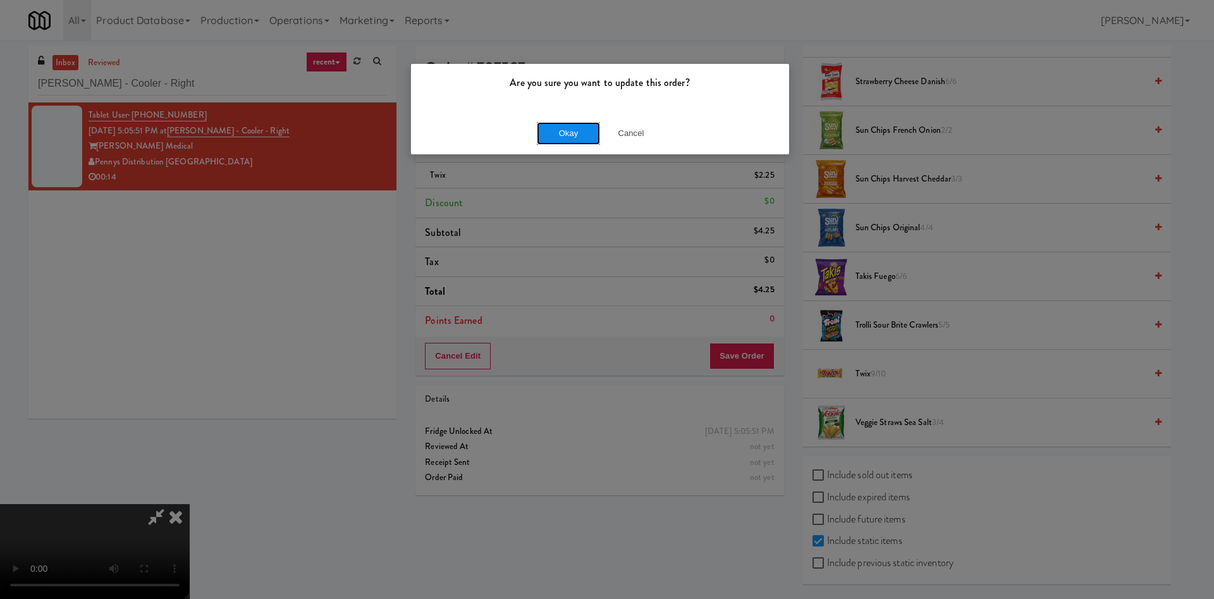
click at [563, 132] on button "Okay" at bounding box center [568, 133] width 63 height 23
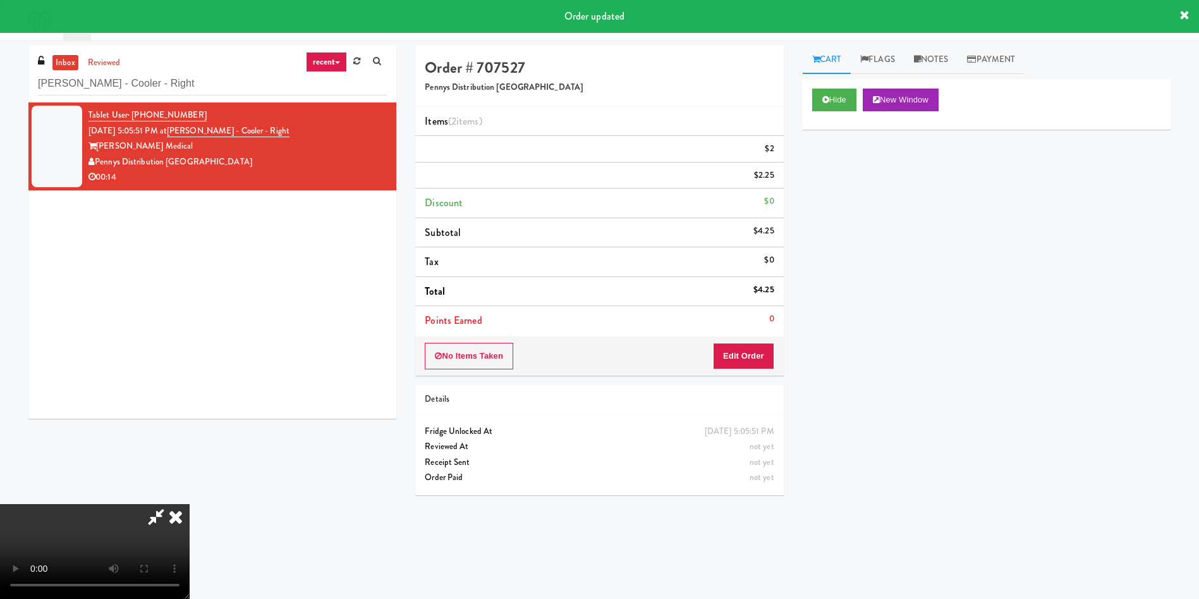
scroll to position [0, 0]
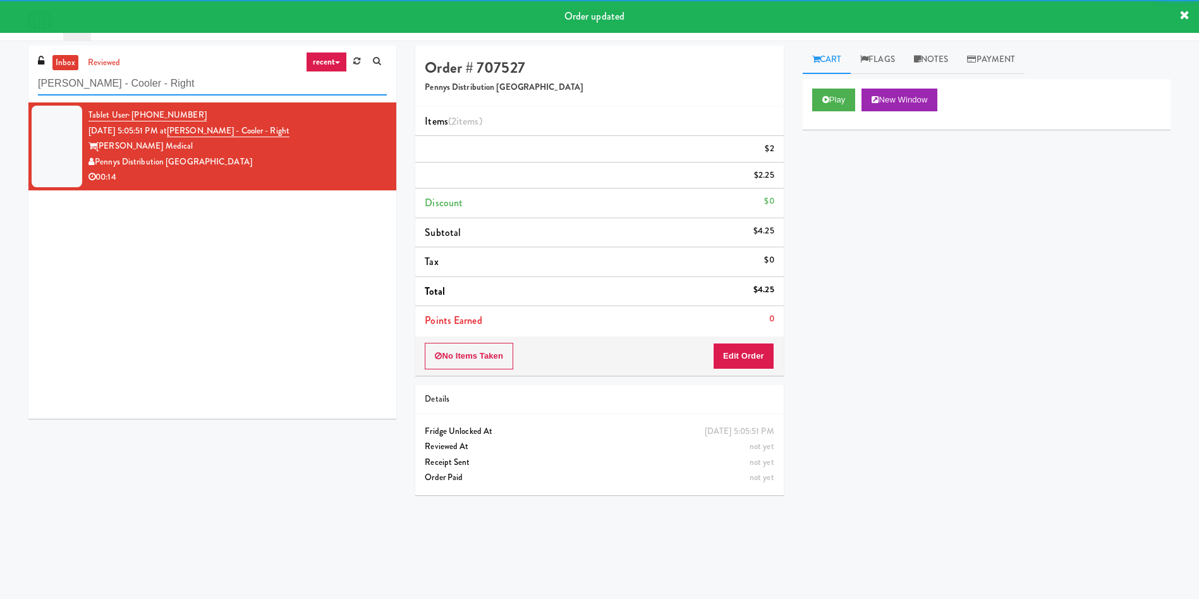
drag, startPoint x: 202, startPoint y: 92, endPoint x: 6, endPoint y: 56, distance: 199.9
click at [6, 56] on div "inbox reviewed recent all unclear take inventory issue suspicious failed recent…" at bounding box center [599, 300] width 1199 height 508
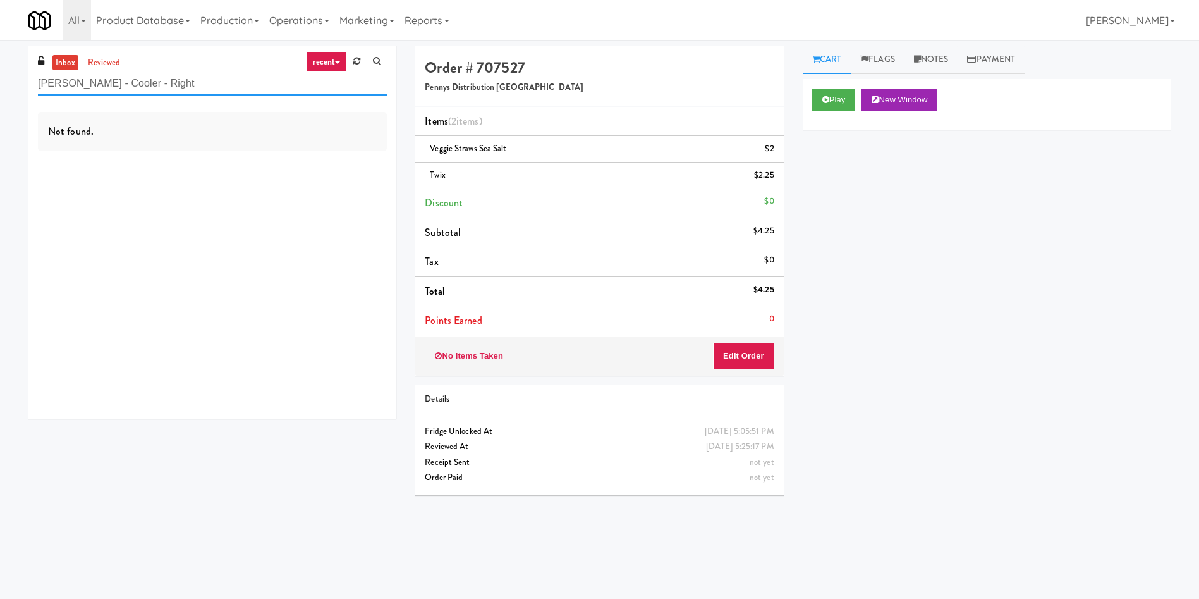
paste input "111 W Wacker - Left - Fridge"
drag, startPoint x: 209, startPoint y: 78, endPoint x: 20, endPoint y: 59, distance: 190.1
click at [5, 72] on div "inbox reviewed recent all unclear take inventory issue suspicious failed recent…" at bounding box center [599, 300] width 1199 height 508
type input "111 W Wacker - Left - Fridge"
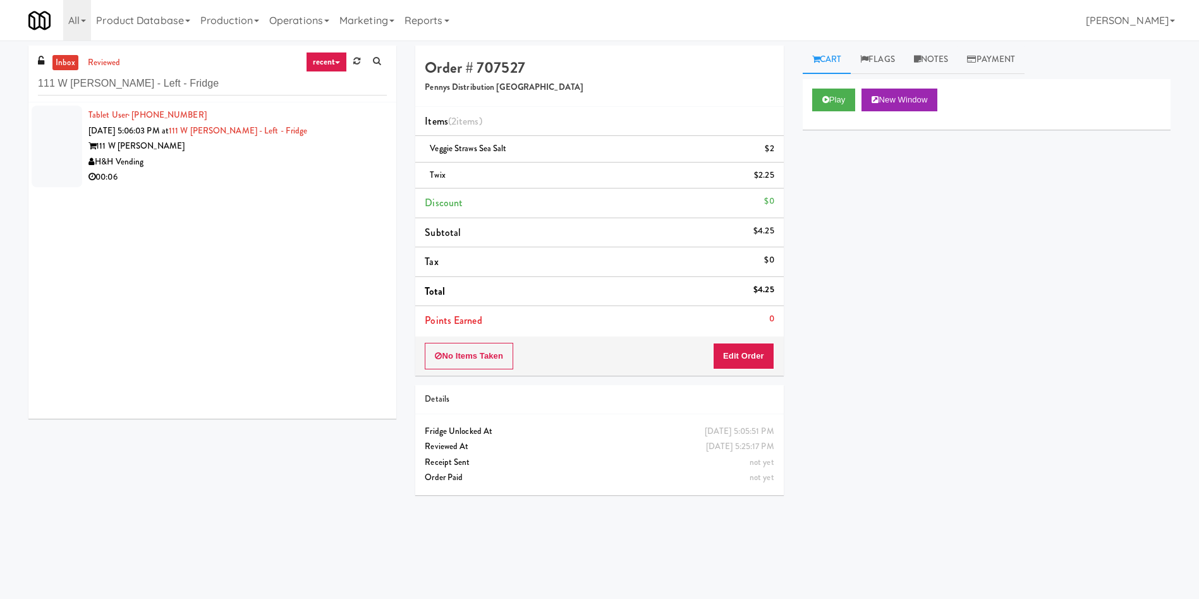
click at [58, 157] on div at bounding box center [57, 147] width 51 height 82
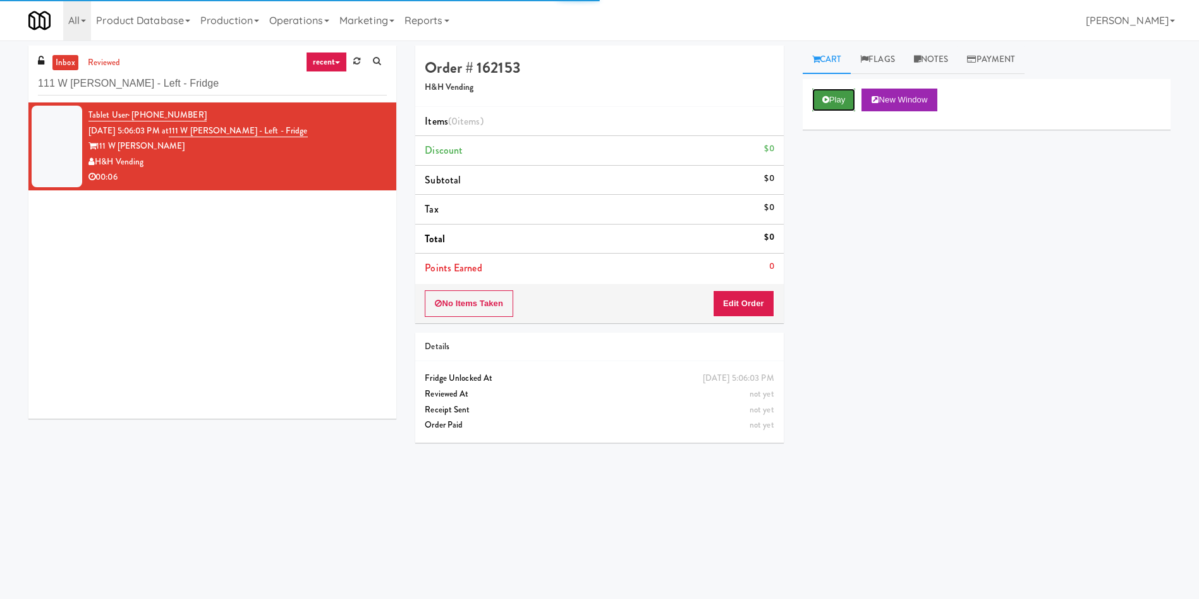
drag, startPoint x: 823, startPoint y: 100, endPoint x: 791, endPoint y: 182, distance: 88.1
click at [821, 102] on button "Play" at bounding box center [834, 100] width 44 height 23
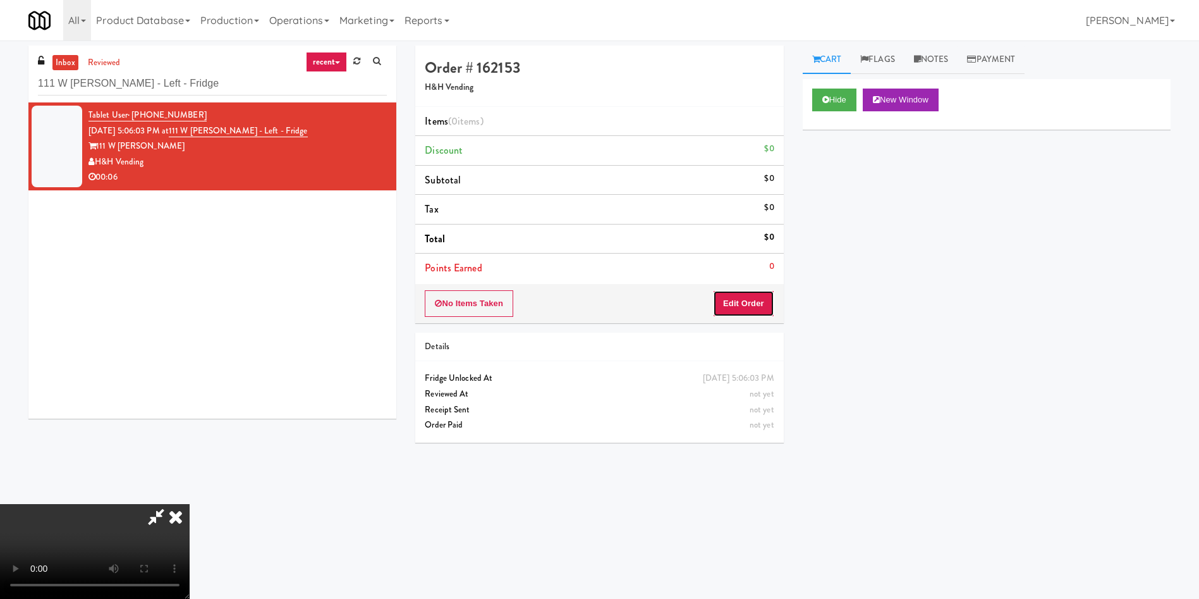
drag, startPoint x: 763, startPoint y: 293, endPoint x: 365, endPoint y: 14, distance: 485.6
click at [763, 294] on button "Edit Order" at bounding box center [743, 303] width 61 height 27
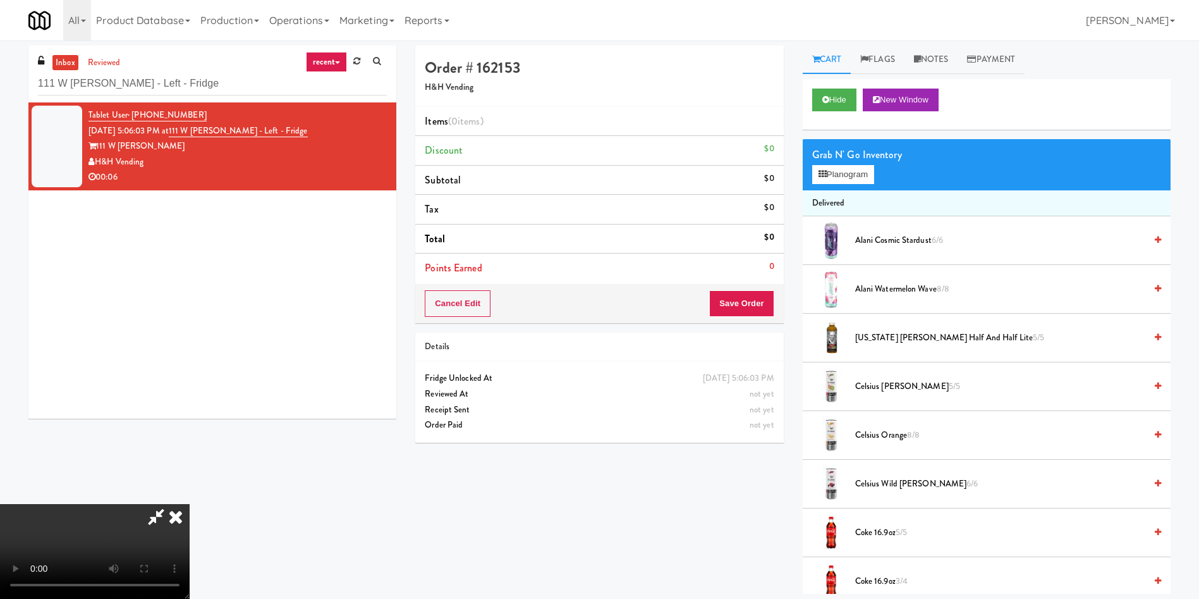
click at [190, 504] on video at bounding box center [95, 551] width 190 height 95
click at [855, 487] on span "Celsius Wild Berry 6/6" at bounding box center [1000, 484] width 290 height 16
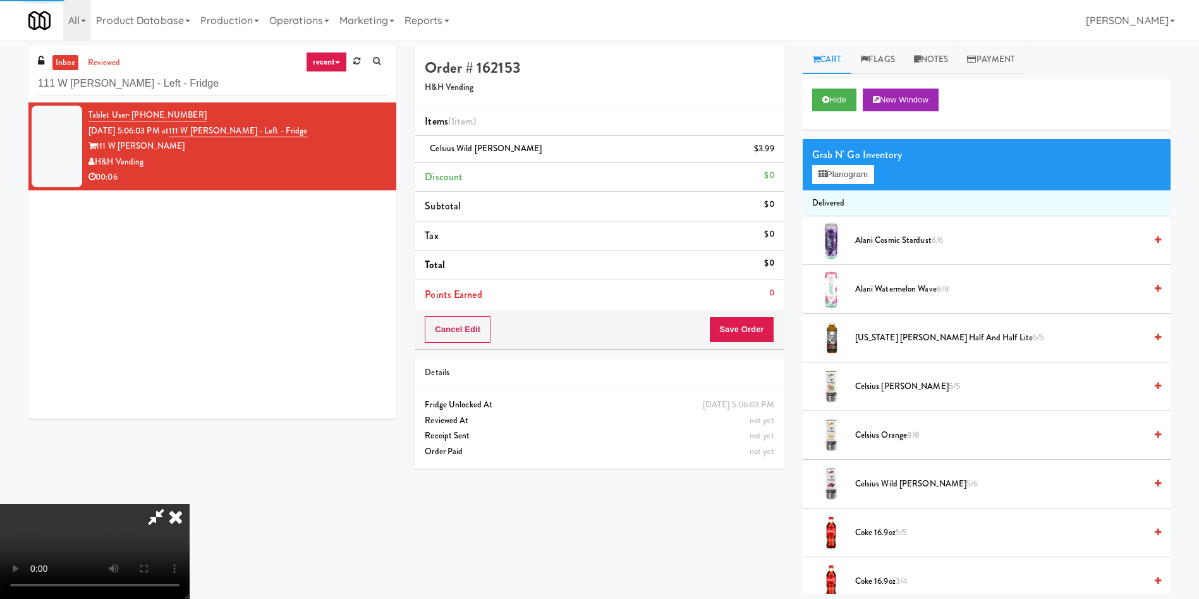
click at [190, 504] on video at bounding box center [95, 551] width 190 height 95
click at [936, 52] on link "Notes" at bounding box center [932, 60] width 54 height 28
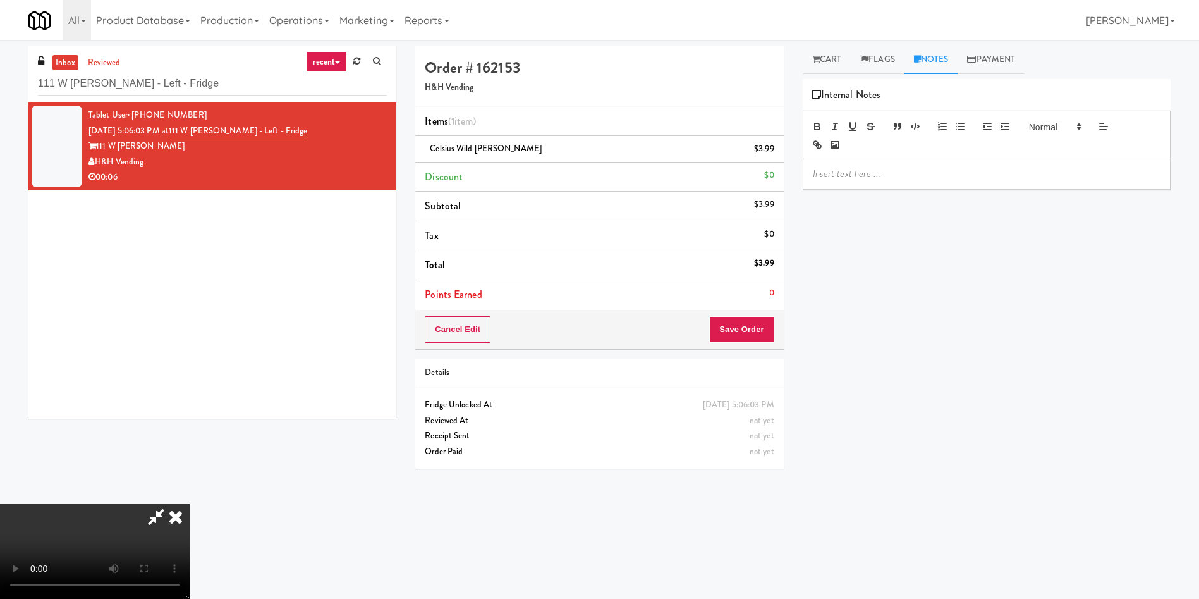
click at [881, 171] on p at bounding box center [987, 174] width 348 height 14
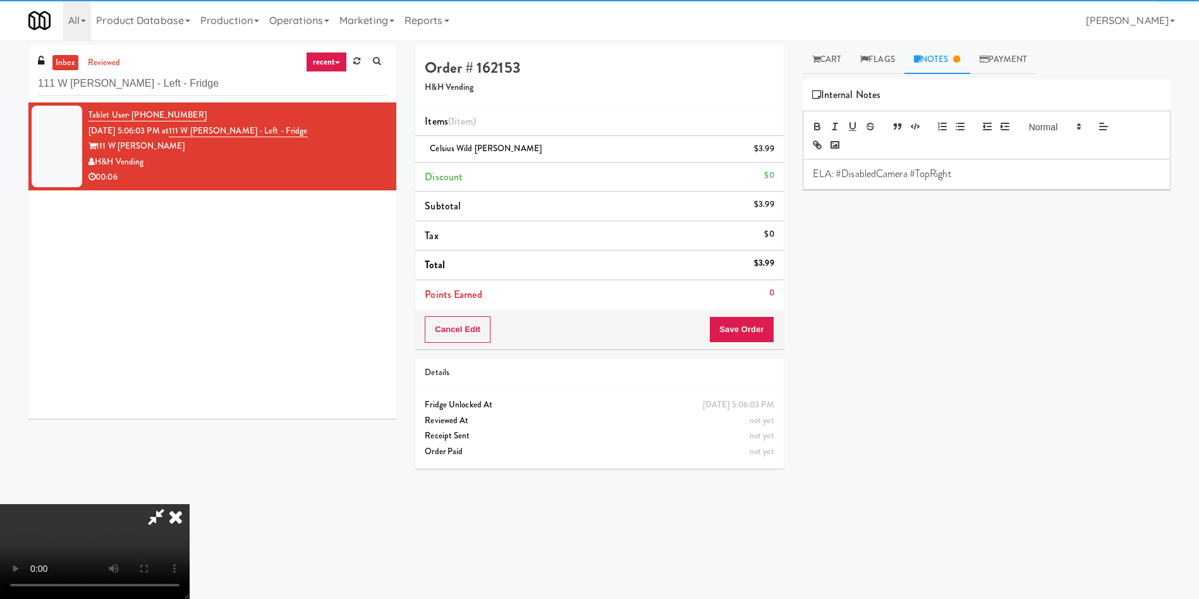
click at [190, 504] on video at bounding box center [95, 551] width 190 height 95
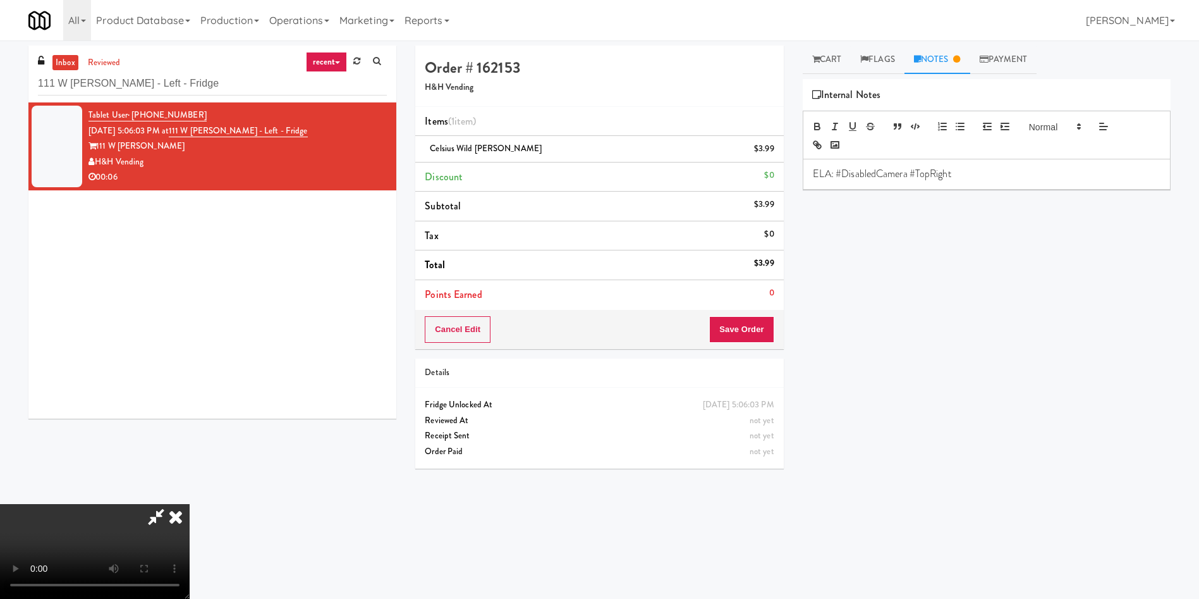
click at [190, 504] on video at bounding box center [95, 551] width 190 height 95
click at [752, 325] on button "Save Order" at bounding box center [741, 329] width 64 height 27
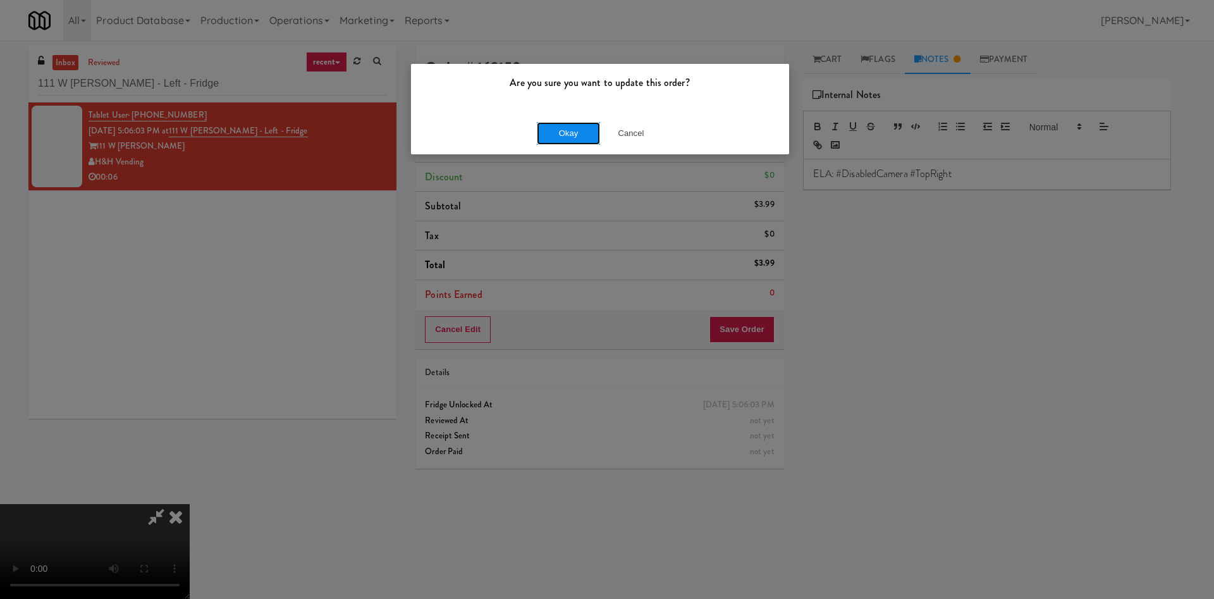
click at [572, 126] on button "Okay" at bounding box center [568, 133] width 63 height 23
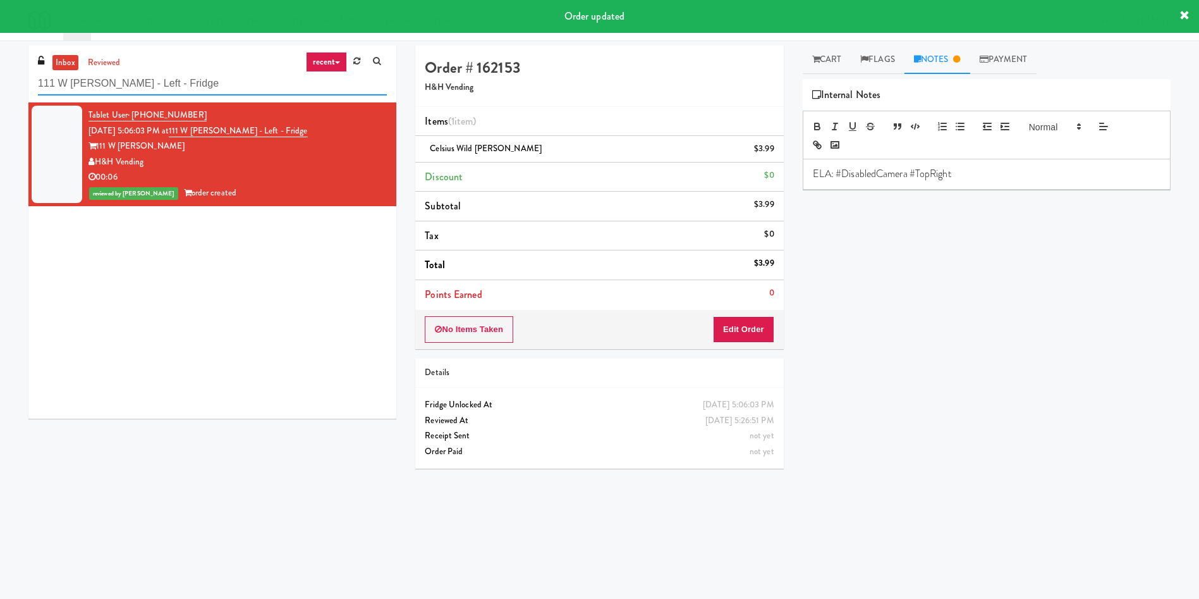
paste input "Ring Power Main Breakroom Cabinet 1"
drag, startPoint x: 230, startPoint y: 89, endPoint x: 0, endPoint y: 79, distance: 229.7
click at [0, 79] on div "inbox reviewed recent all unclear take inventory issue suspicious failed recent…" at bounding box center [599, 300] width 1199 height 508
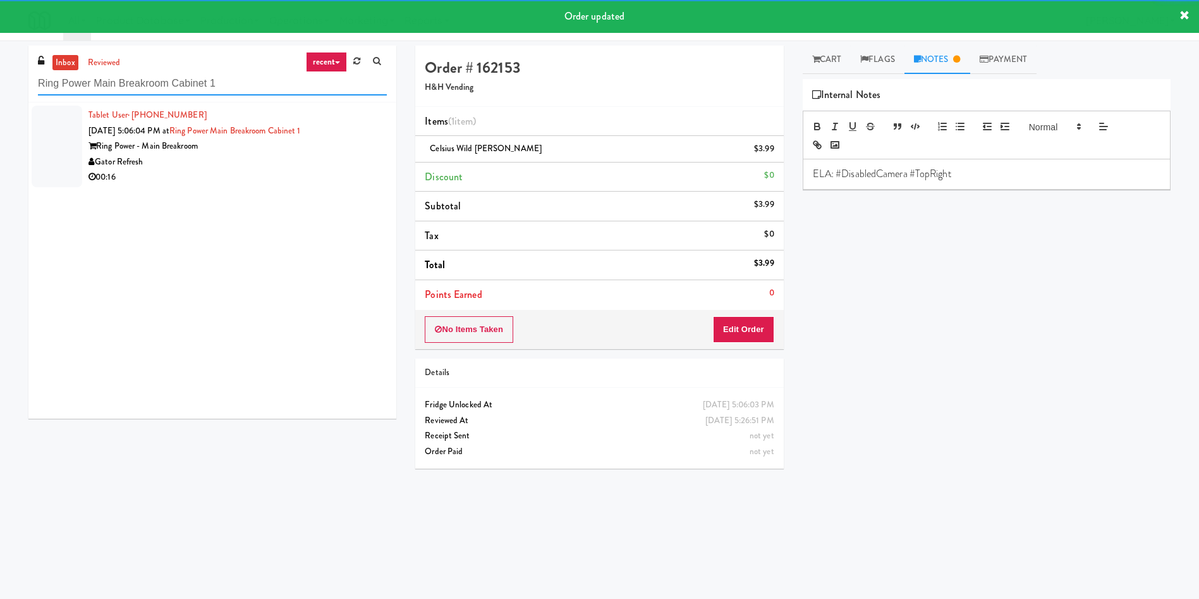
type input "Ring Power Main Breakroom Cabinet 1"
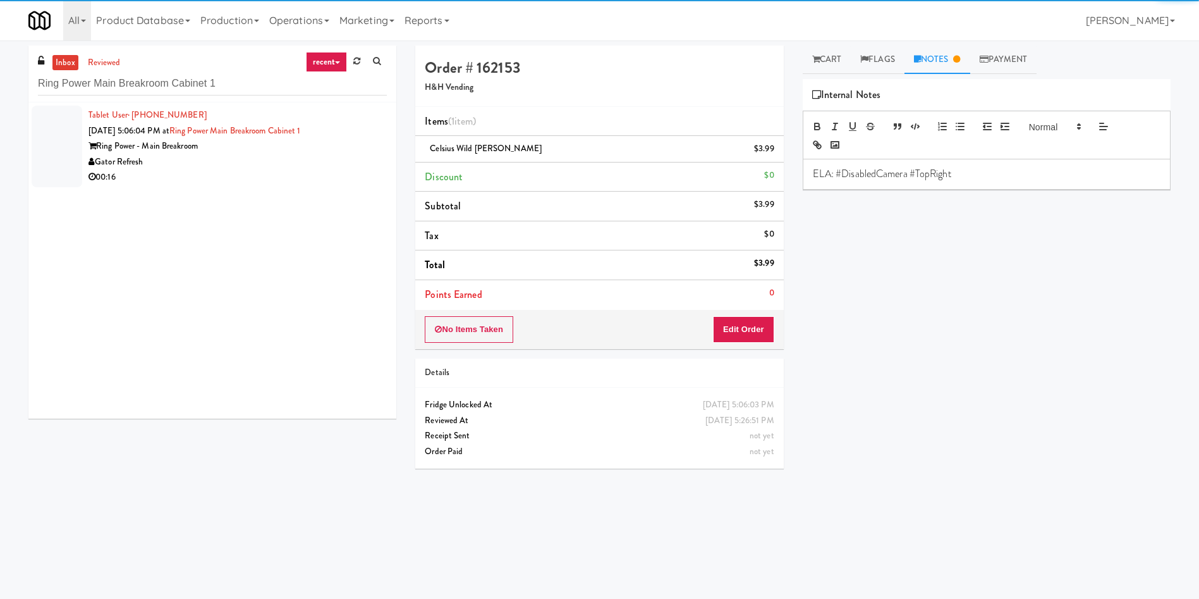
click at [61, 137] on div at bounding box center [57, 147] width 51 height 82
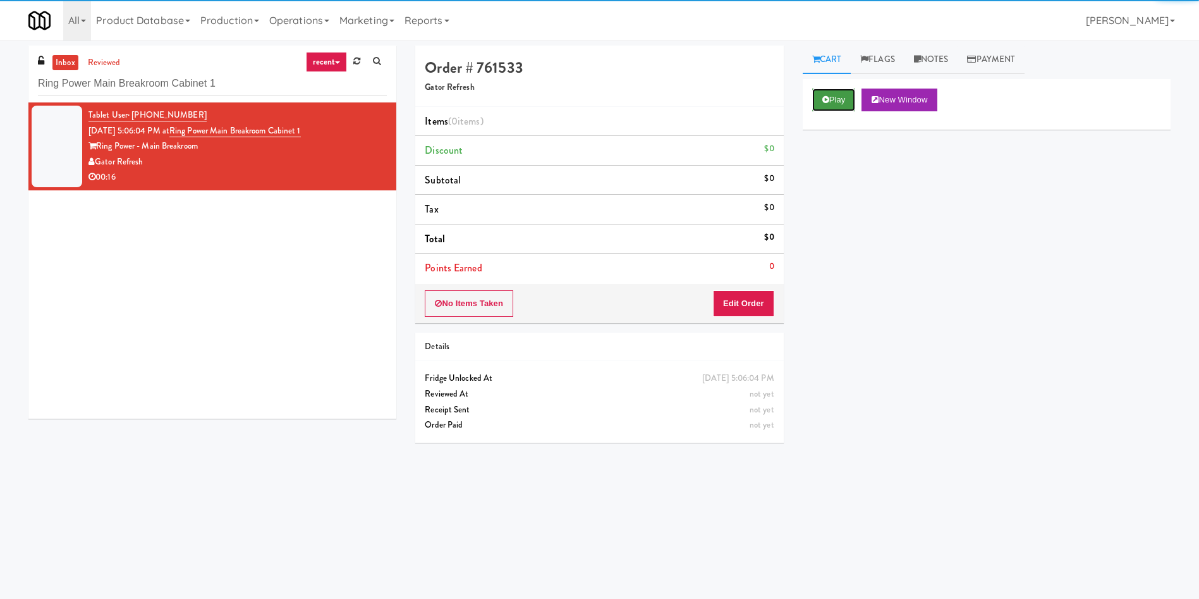
click at [845, 95] on button "Play" at bounding box center [834, 100] width 44 height 23
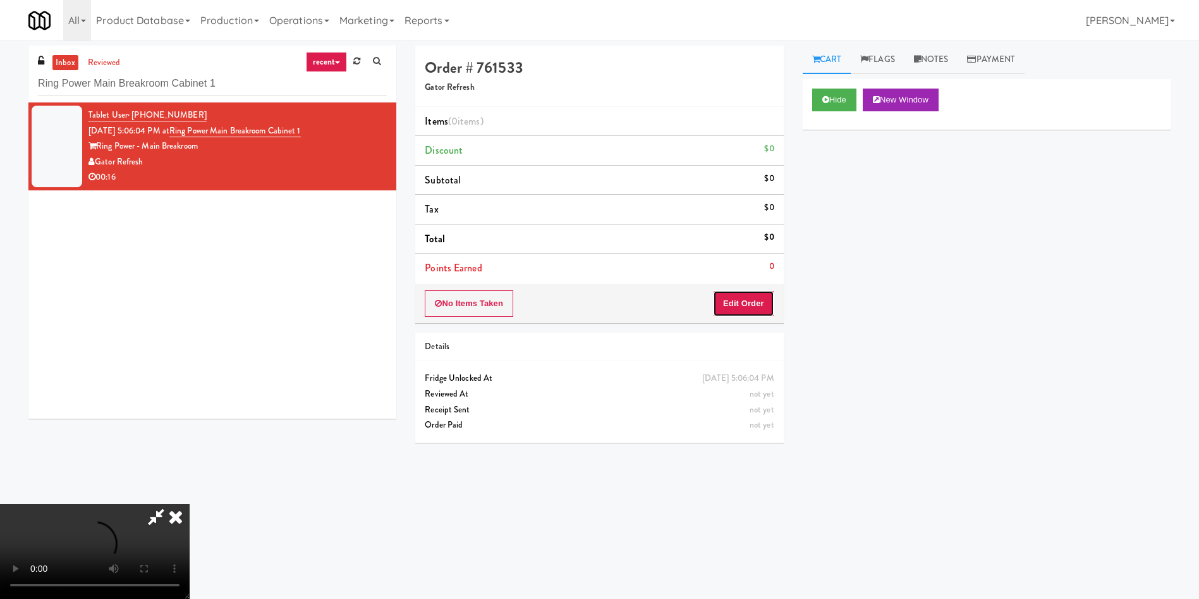
click at [749, 302] on button "Edit Order" at bounding box center [743, 303] width 61 height 27
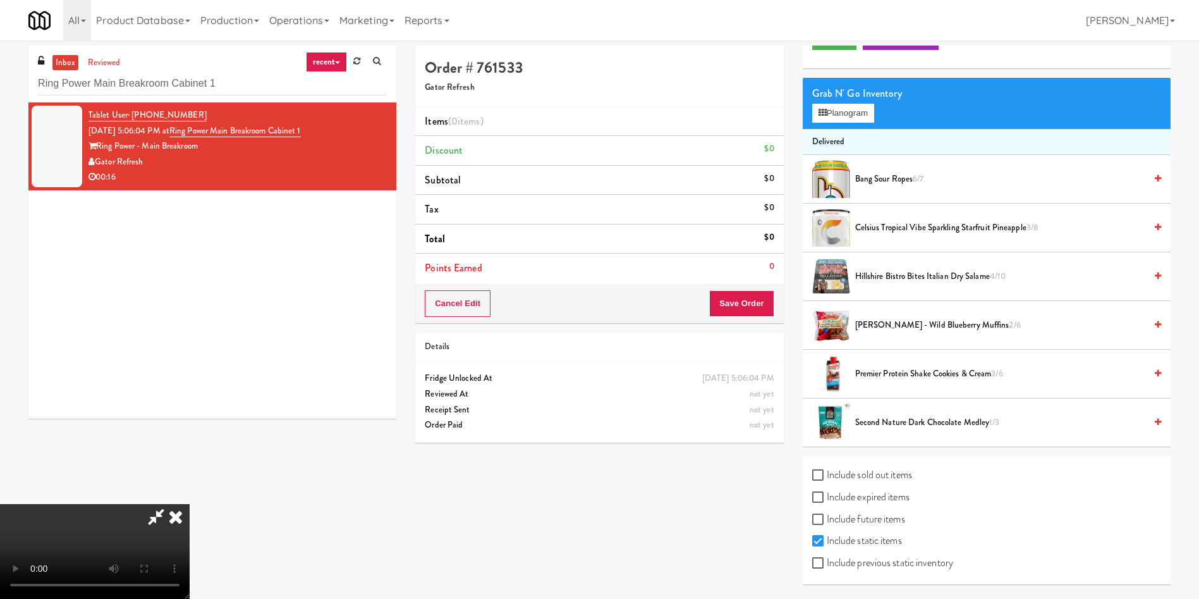
scroll to position [186, 0]
click at [190, 504] on video at bounding box center [95, 551] width 190 height 95
click at [871, 563] on label "Include previous static inventory" at bounding box center [882, 562] width 141 height 19
click at [827, 563] on input "Include previous static inventory" at bounding box center [819, 563] width 15 height 10
checkbox input "true"
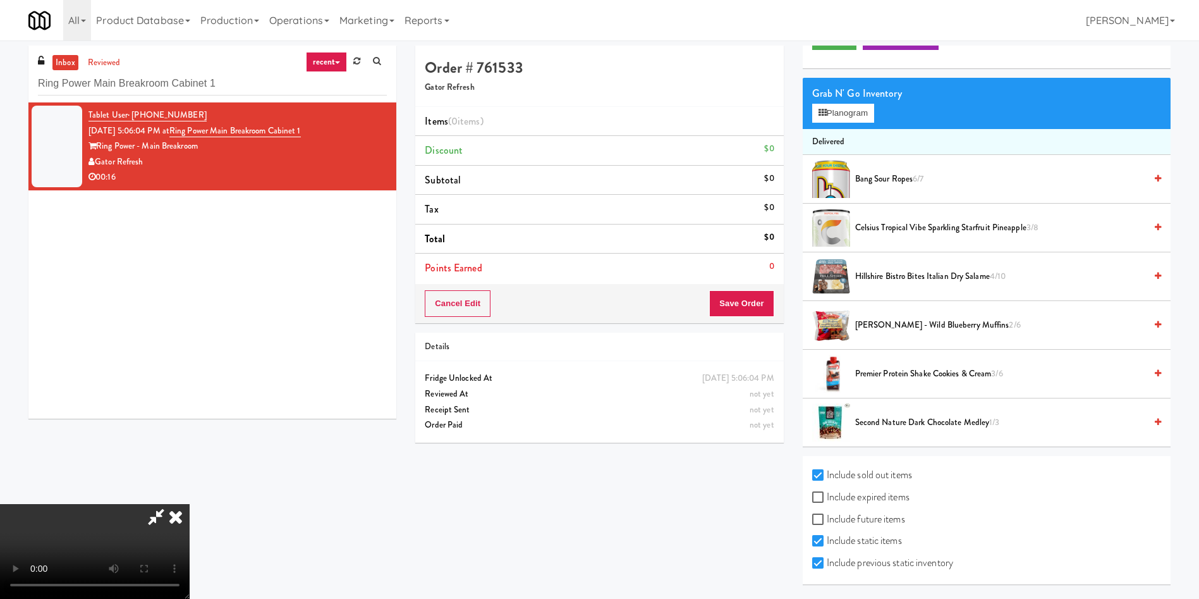
checkbox input "true"
click at [190, 504] on video at bounding box center [95, 551] width 190 height 95
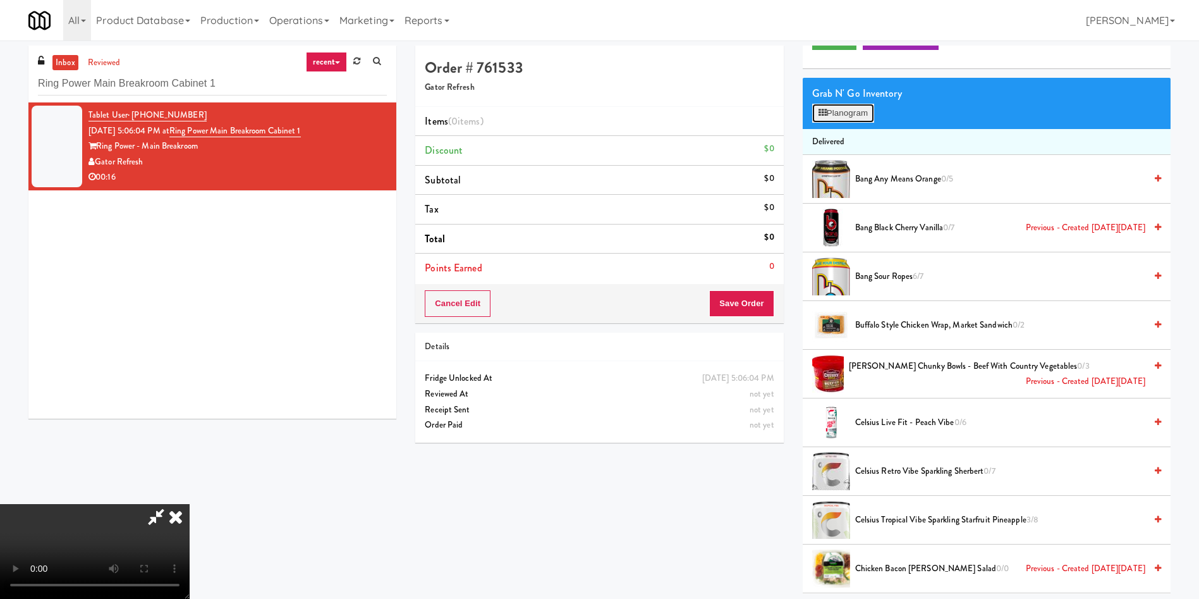
click at [851, 107] on button "Planogram" at bounding box center [843, 113] width 62 height 19
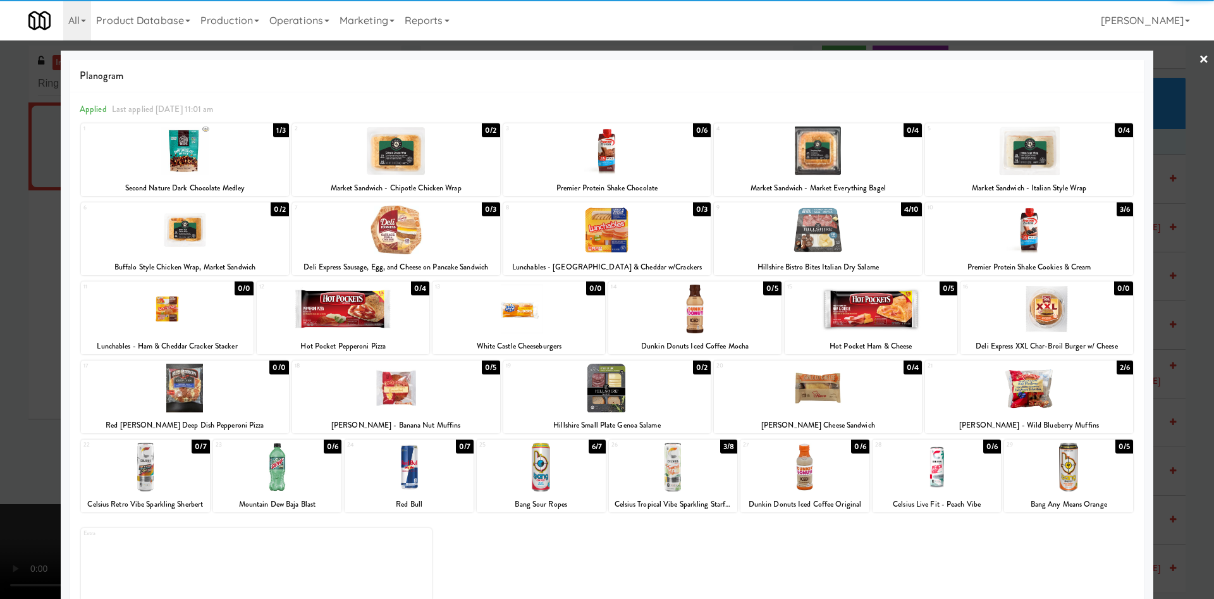
drag, startPoint x: 802, startPoint y: 478, endPoint x: 814, endPoint y: 474, distance: 12.8
click at [803, 478] on div at bounding box center [804, 467] width 129 height 49
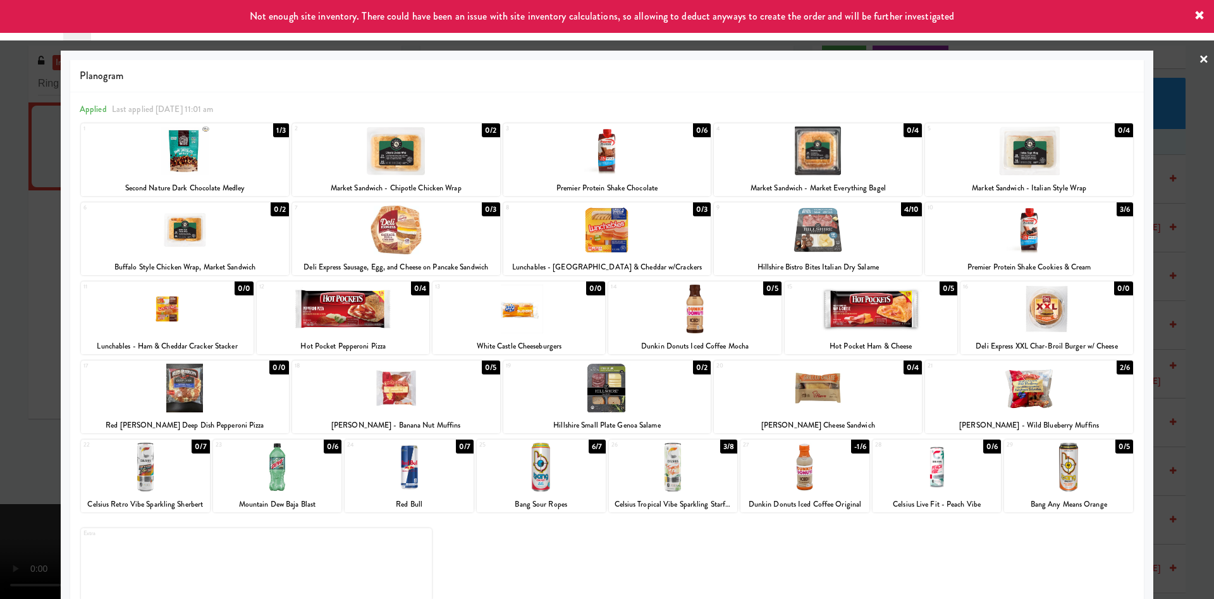
click at [1026, 402] on div at bounding box center [1029, 388] width 208 height 49
drag, startPoint x: 49, startPoint y: 330, endPoint x: 527, endPoint y: 395, distance: 483.1
click at [81, 335] on div "× Planogram Applied Last applied Tuesday 11:01 am 1 1/3 Second Nature Dark Choc…" at bounding box center [607, 299] width 1214 height 599
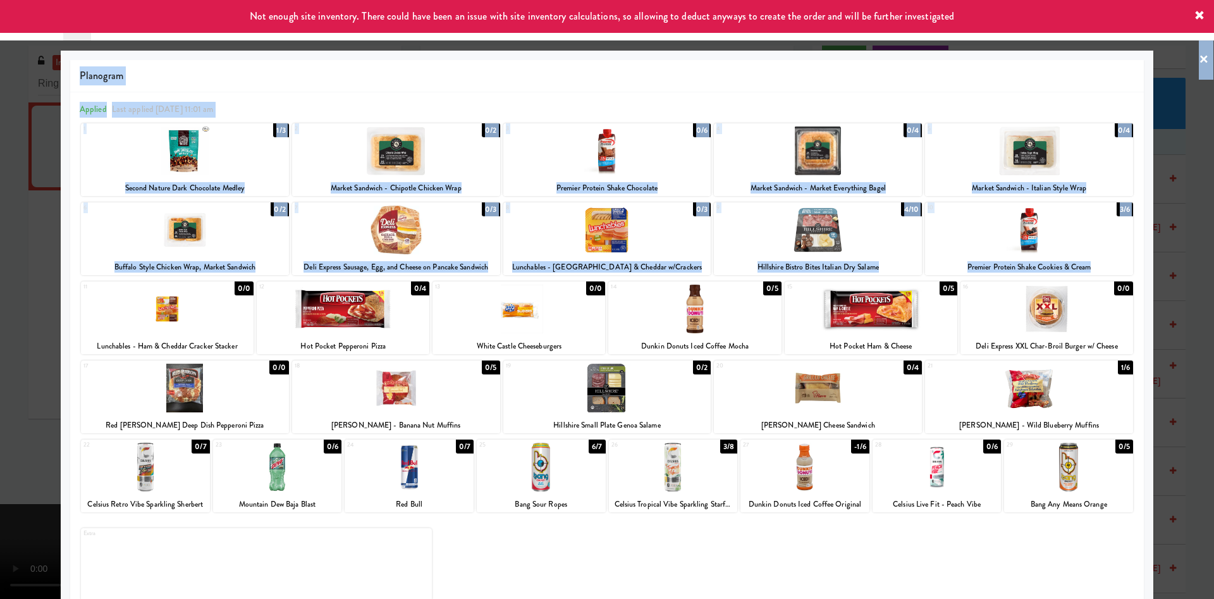
click at [0, 322] on div at bounding box center [607, 299] width 1214 height 599
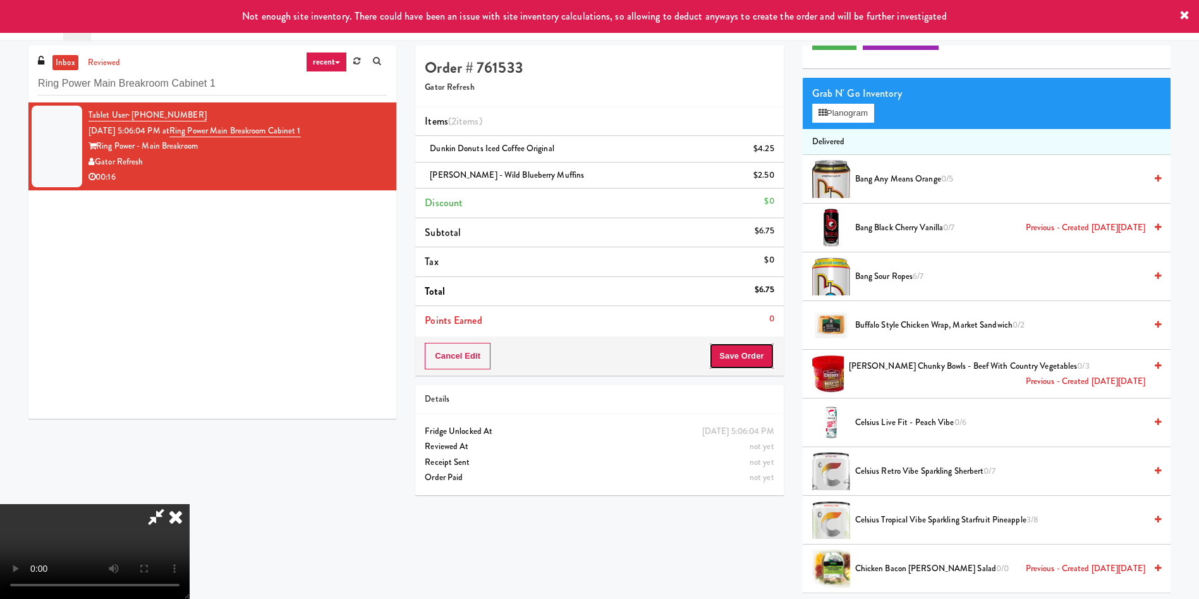
click at [754, 354] on button "Save Order" at bounding box center [741, 356] width 64 height 27
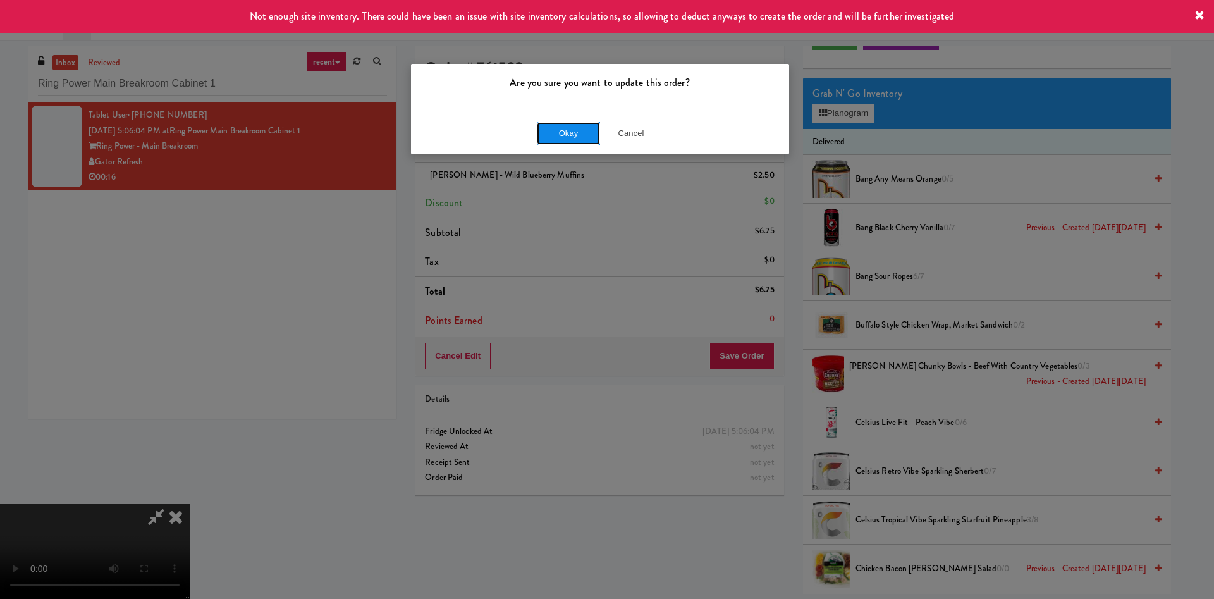
click at [573, 137] on button "Okay" at bounding box center [568, 133] width 63 height 23
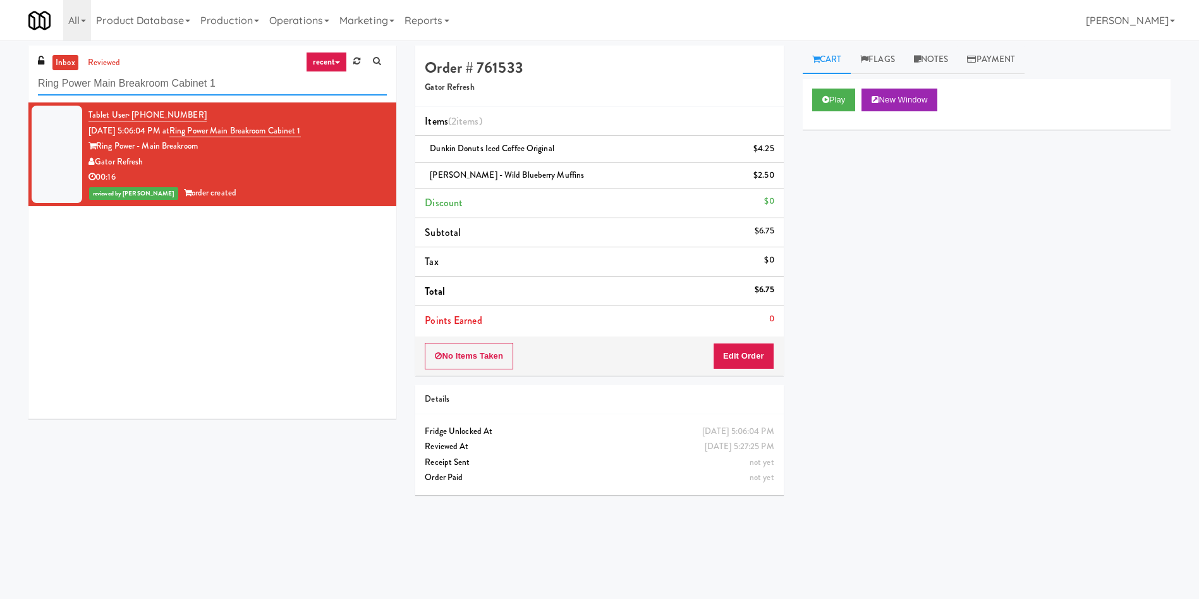
paste input "Shelby Combo"
drag, startPoint x: 295, startPoint y: 84, endPoint x: 0, endPoint y: 46, distance: 297.1
click at [0, 46] on div "inbox reviewed recent all unclear take inventory issue suspicious failed recent…" at bounding box center [599, 300] width 1199 height 508
type input "Shelby Combo"
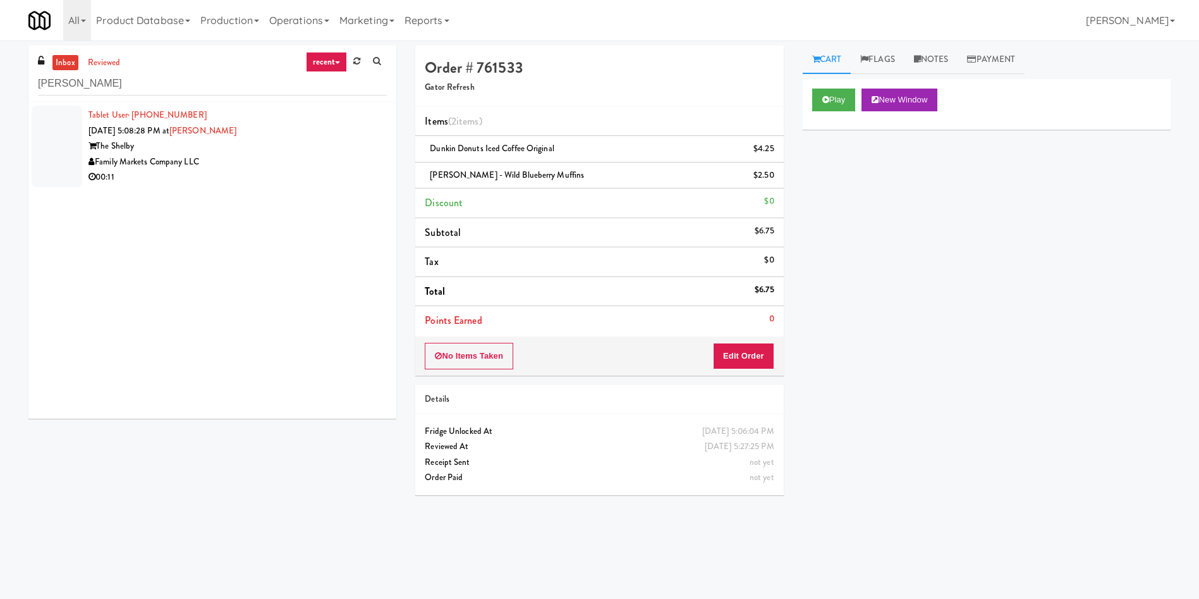
drag, startPoint x: 68, startPoint y: 128, endPoint x: 792, endPoint y: 101, distance: 723.9
click at [75, 128] on div at bounding box center [57, 147] width 51 height 82
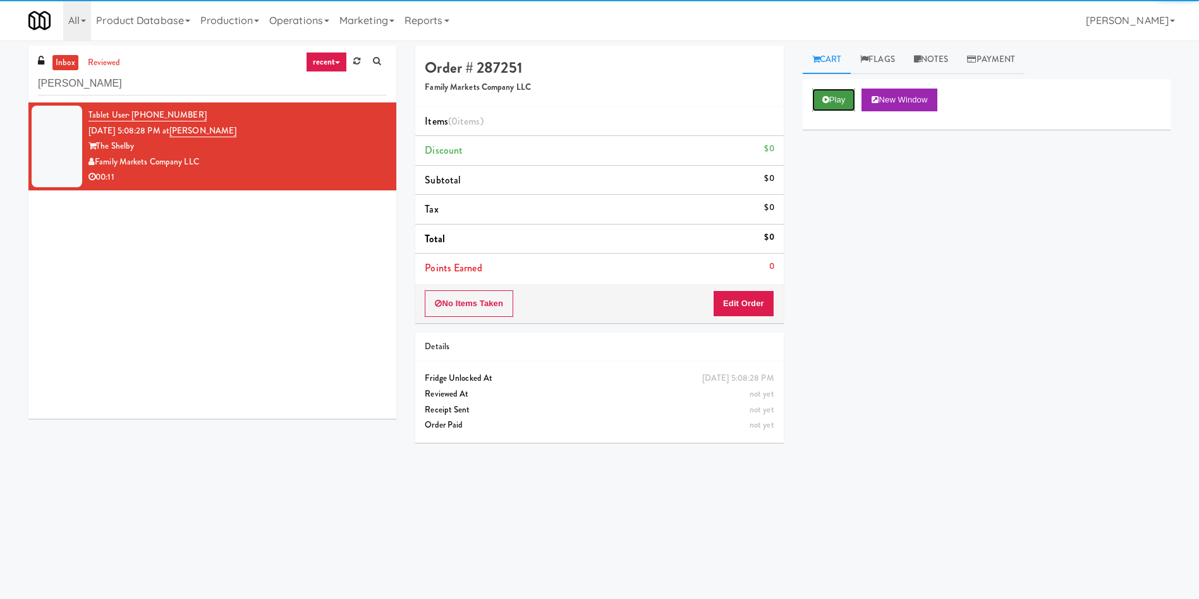
click at [844, 93] on button "Play" at bounding box center [834, 100] width 44 height 23
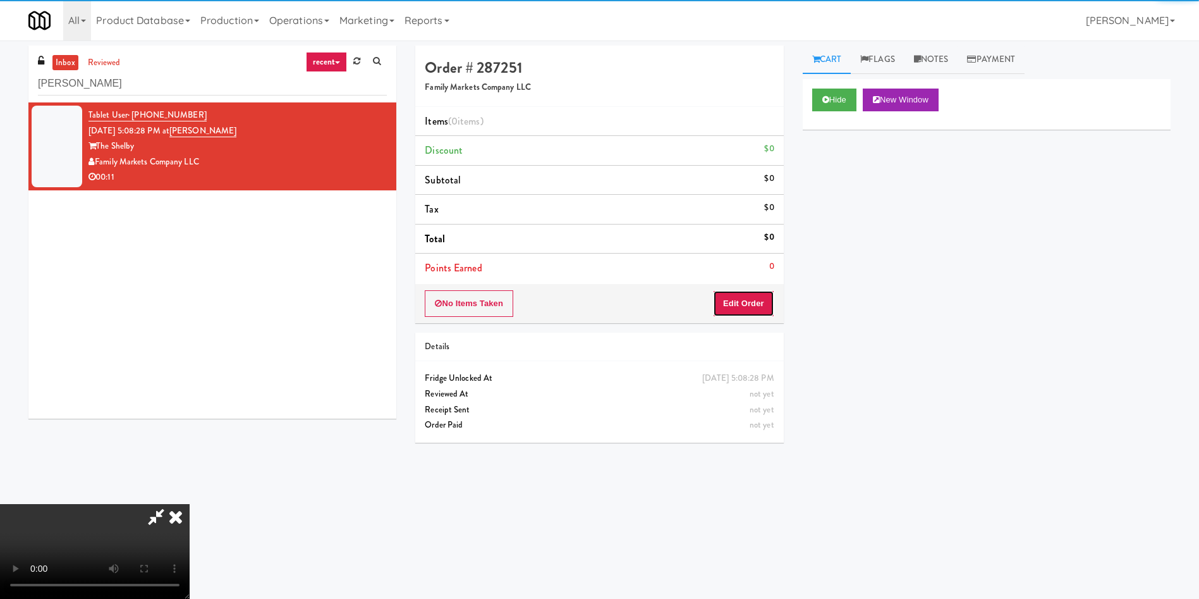
click at [740, 290] on button "Edit Order" at bounding box center [743, 303] width 61 height 27
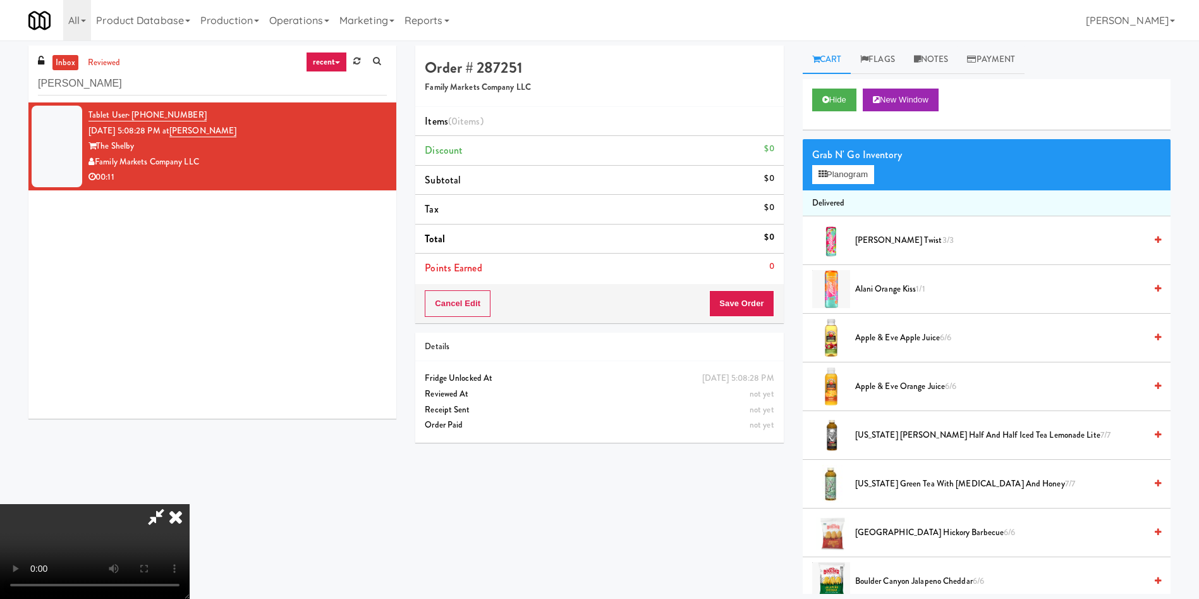
click at [190, 504] on video at bounding box center [95, 551] width 190 height 95
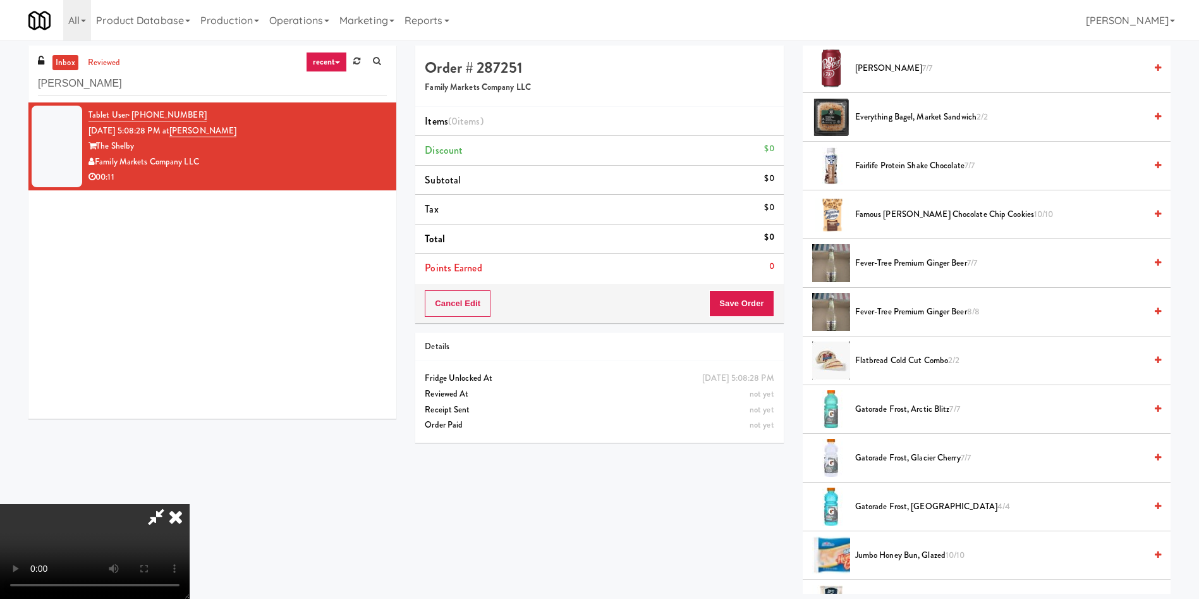
scroll to position [948, 0]
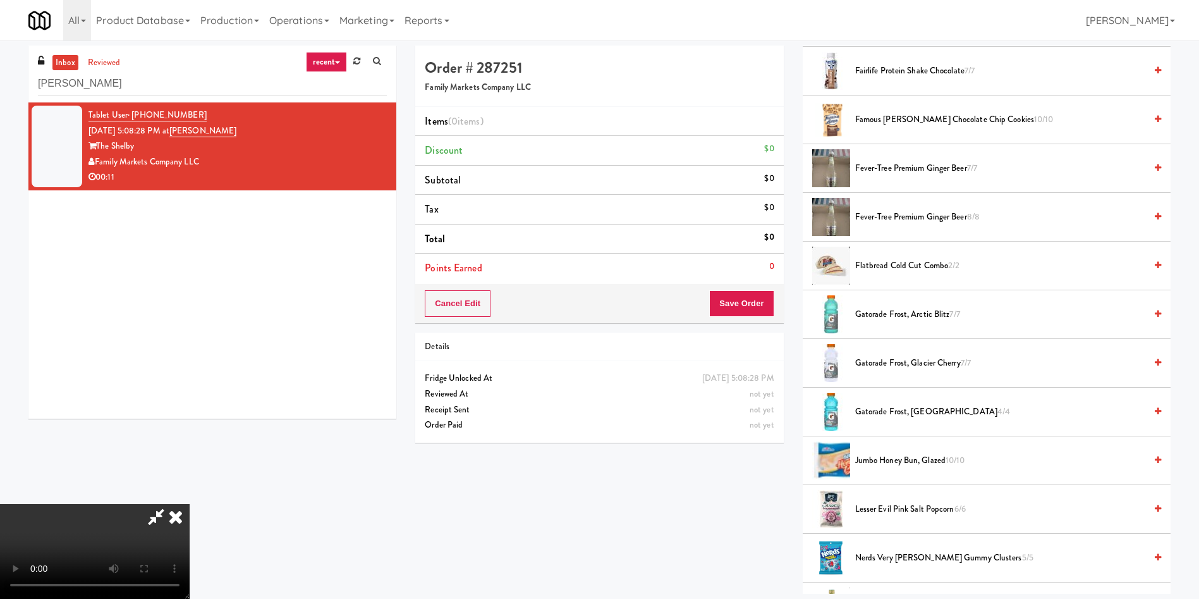
click at [900, 413] on span "Gatorade Frost, Glacier Freeze 4/4" at bounding box center [1000, 412] width 290 height 16
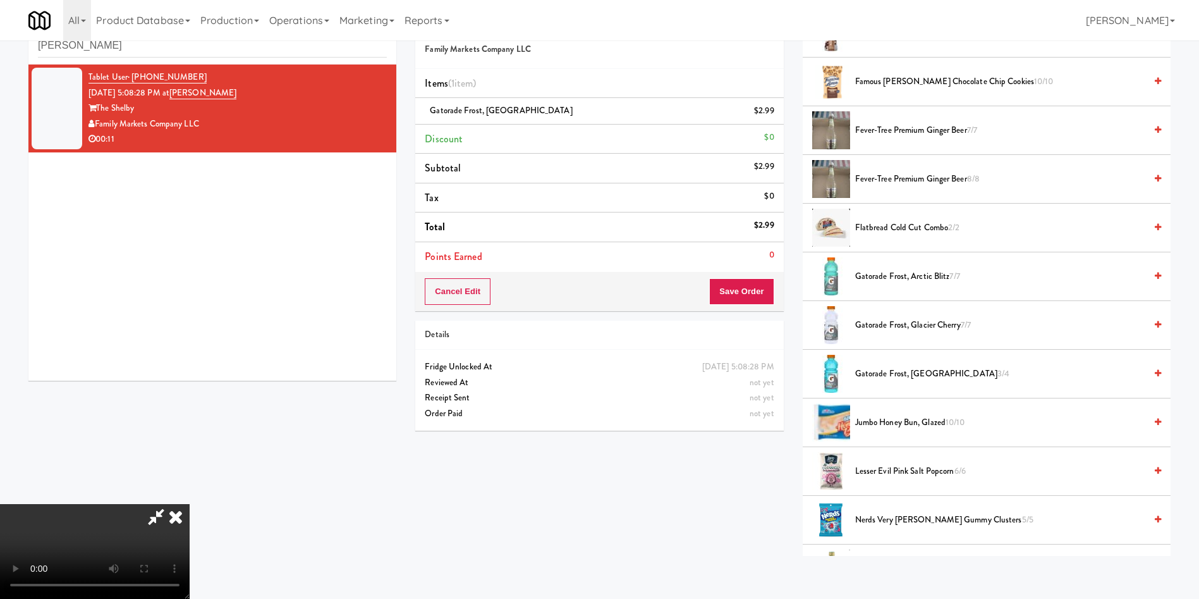
scroll to position [40, 0]
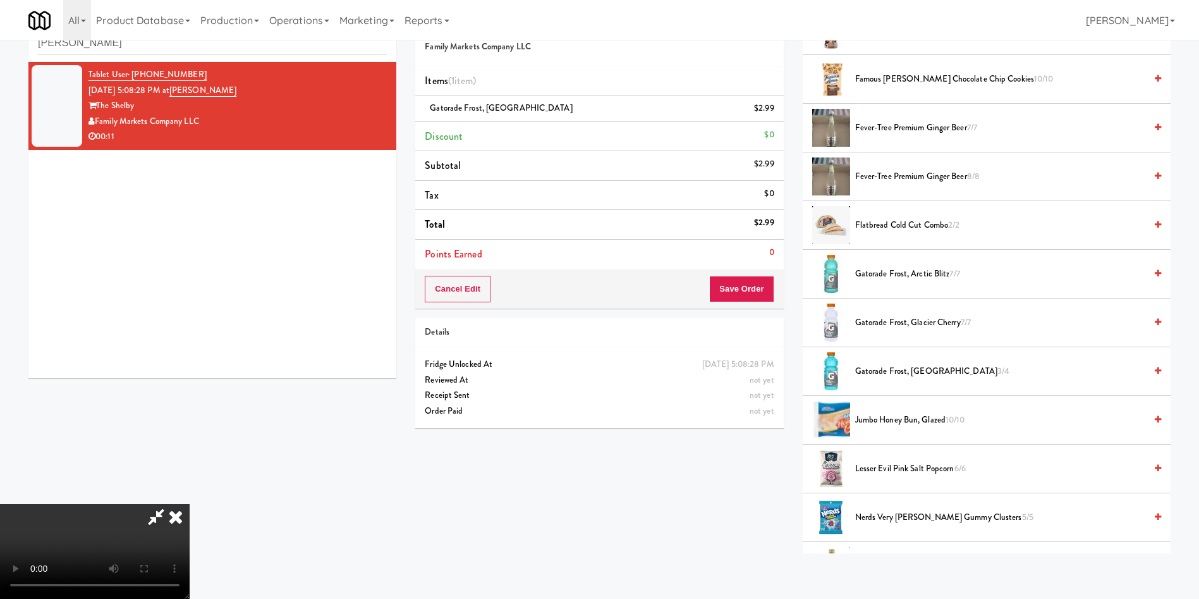
click at [190, 504] on video at bounding box center [95, 551] width 190 height 95
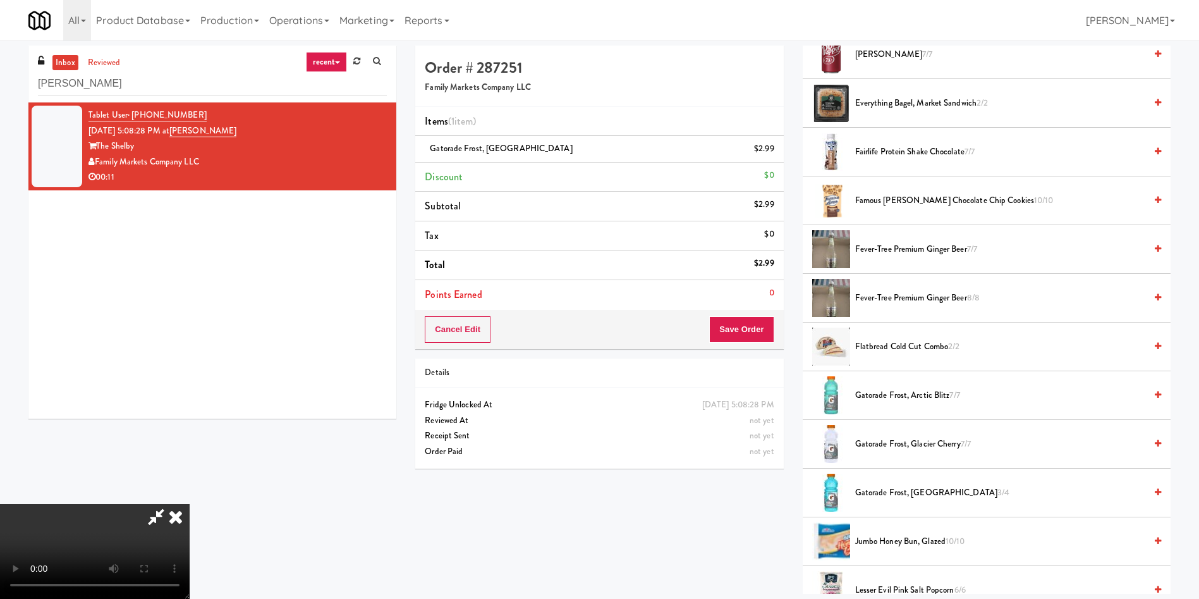
scroll to position [948, 0]
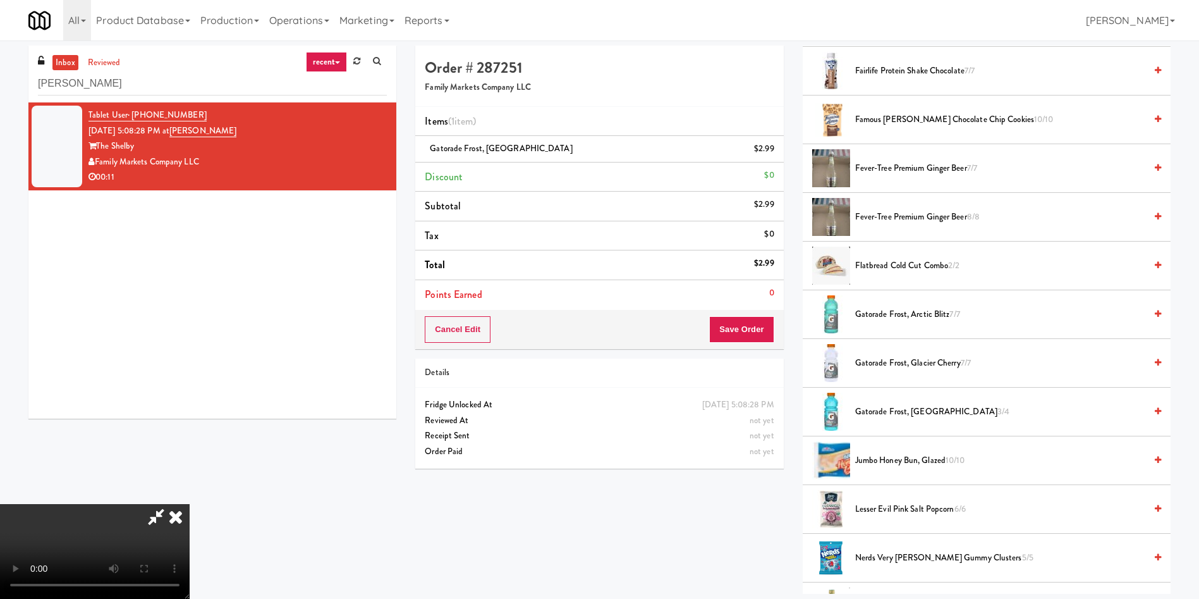
click at [908, 461] on span "Jumbo Honey Bun, Glazed 10/10" at bounding box center [1000, 461] width 290 height 16
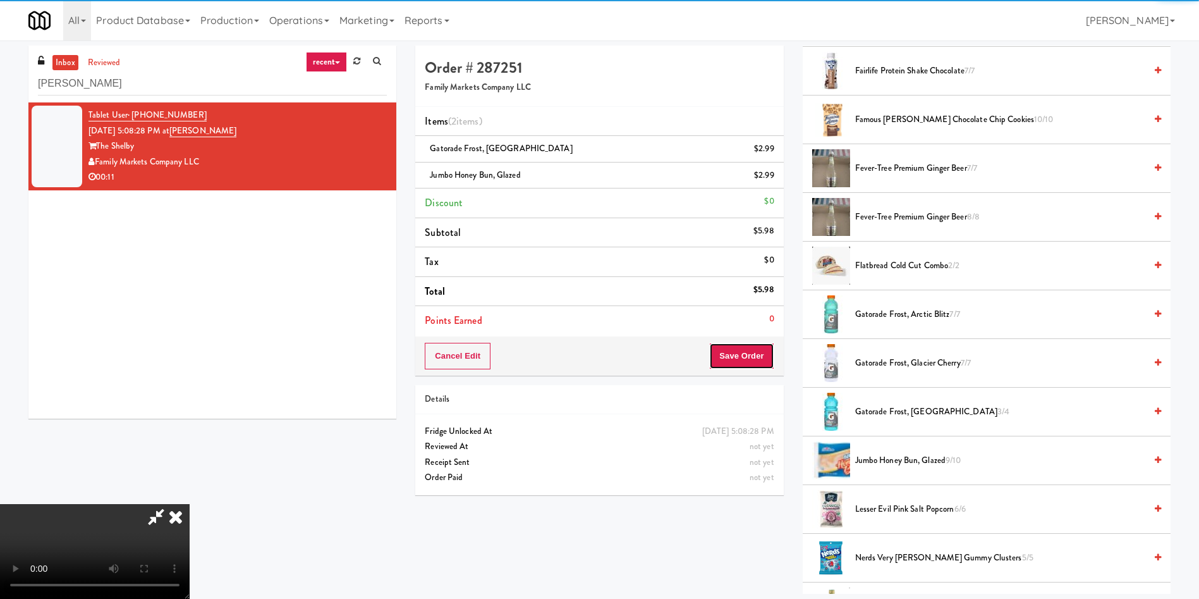
click at [747, 359] on button "Save Order" at bounding box center [741, 356] width 64 height 27
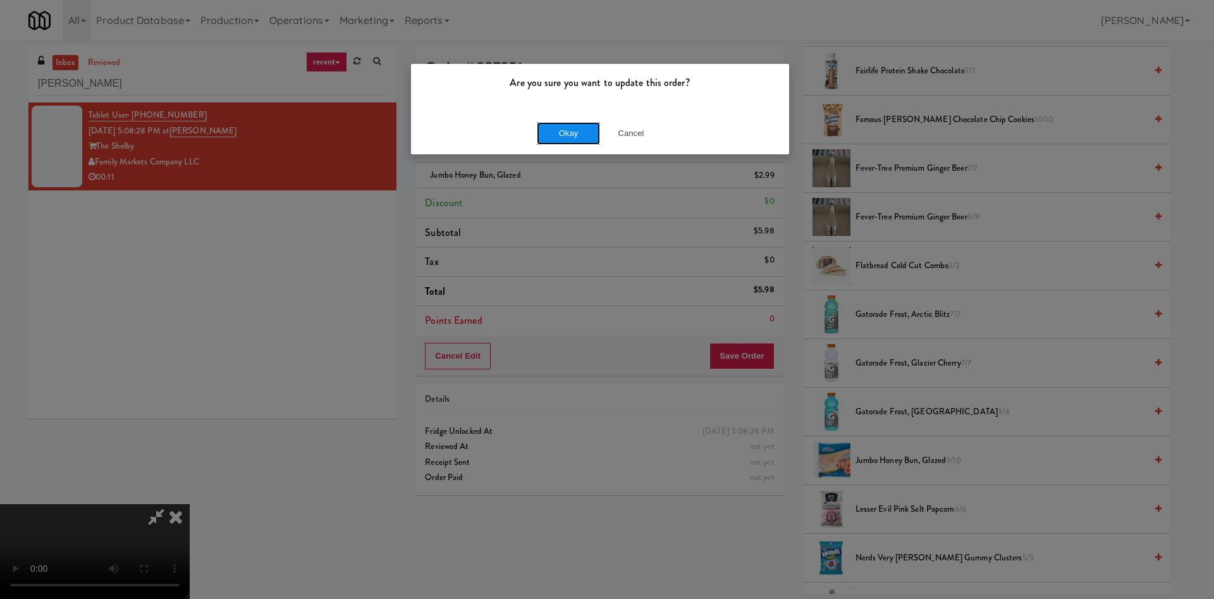
click at [560, 135] on button "Okay" at bounding box center [568, 133] width 63 height 23
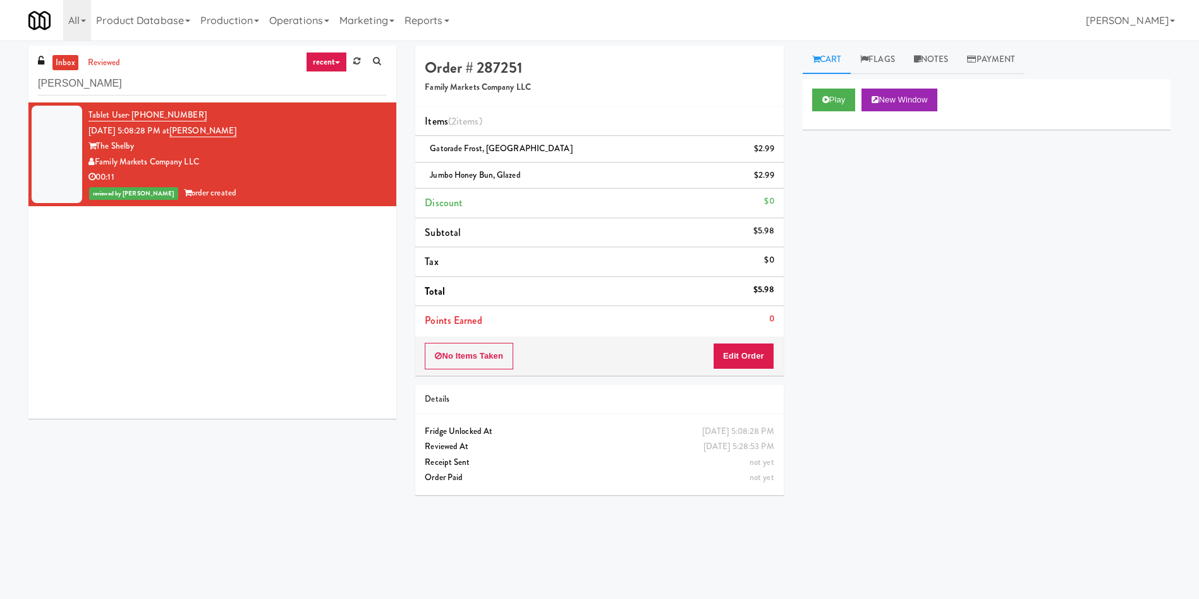
scroll to position [0, 0]
drag, startPoint x: 157, startPoint y: 87, endPoint x: 25, endPoint y: 62, distance: 135.2
click at [0, 56] on div "inbox reviewed recent all unclear take inventory issue suspicious failed recent…" at bounding box center [599, 300] width 1199 height 508
paste input "Via Apartments - Cooler - Right"
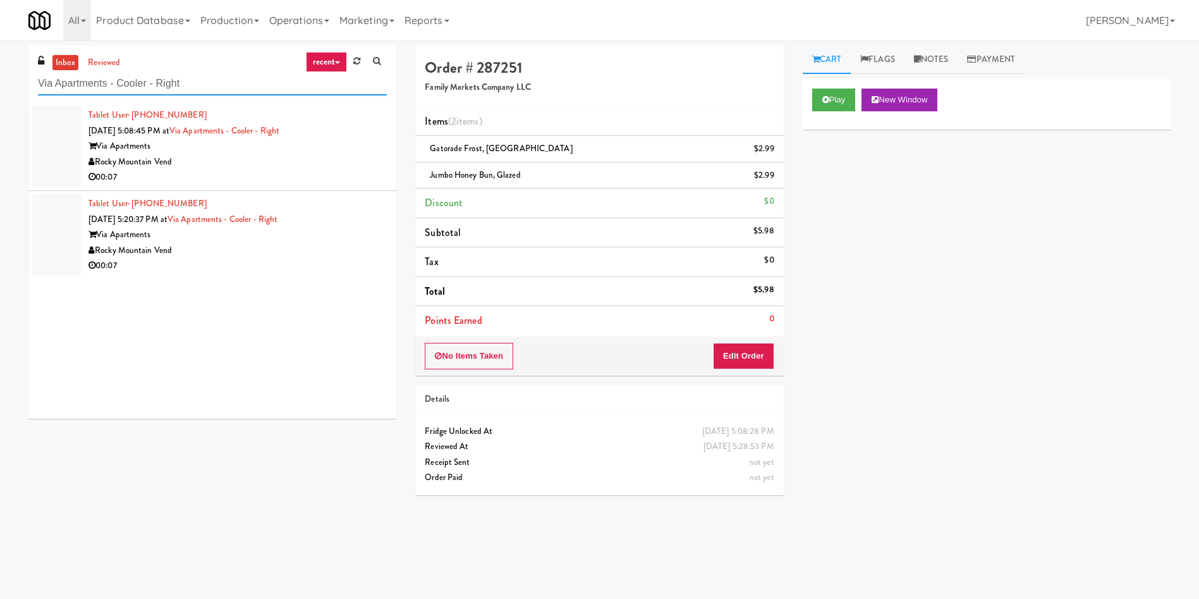
type input "Via Apartments - Cooler - Right"
click at [71, 144] on div at bounding box center [57, 147] width 51 height 82
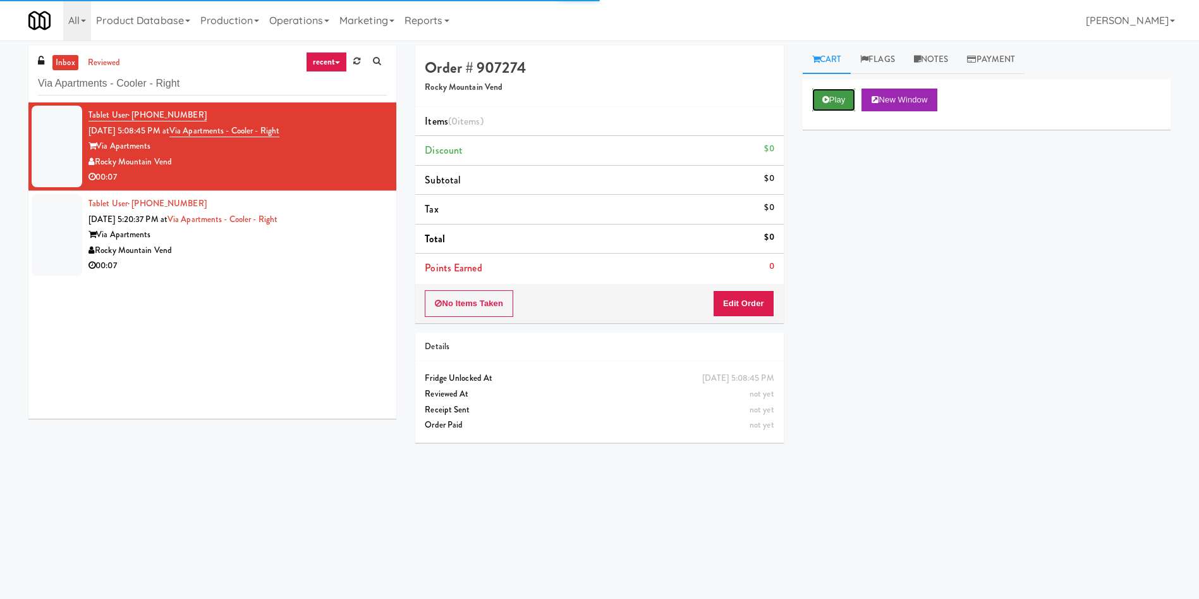
click at [830, 101] on button "Play" at bounding box center [834, 100] width 44 height 23
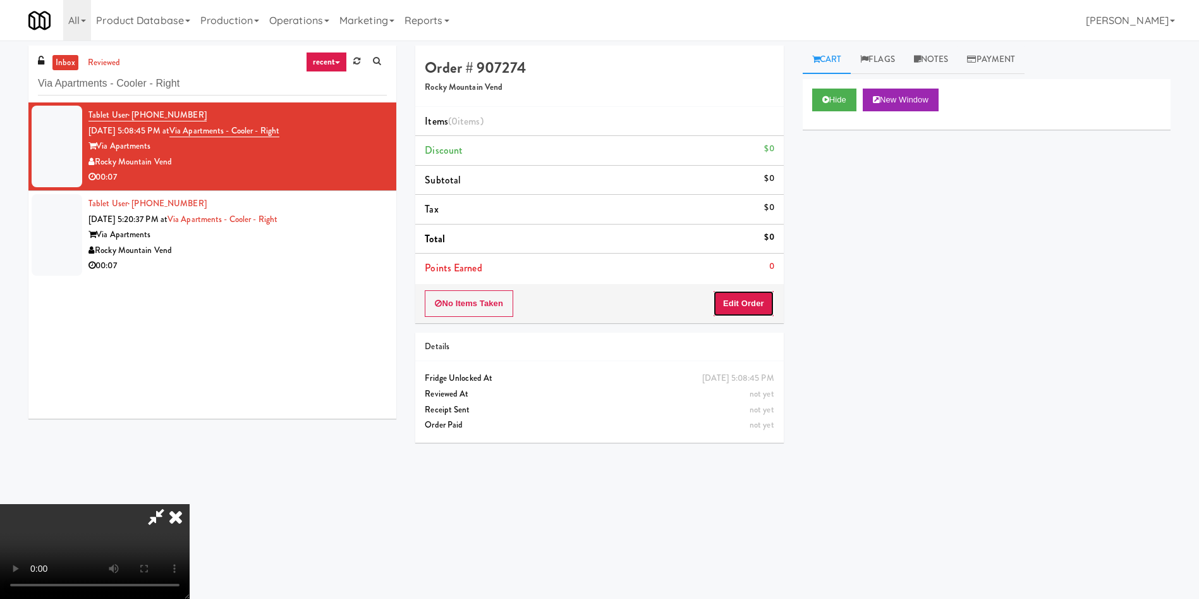
click at [751, 294] on button "Edit Order" at bounding box center [743, 303] width 61 height 27
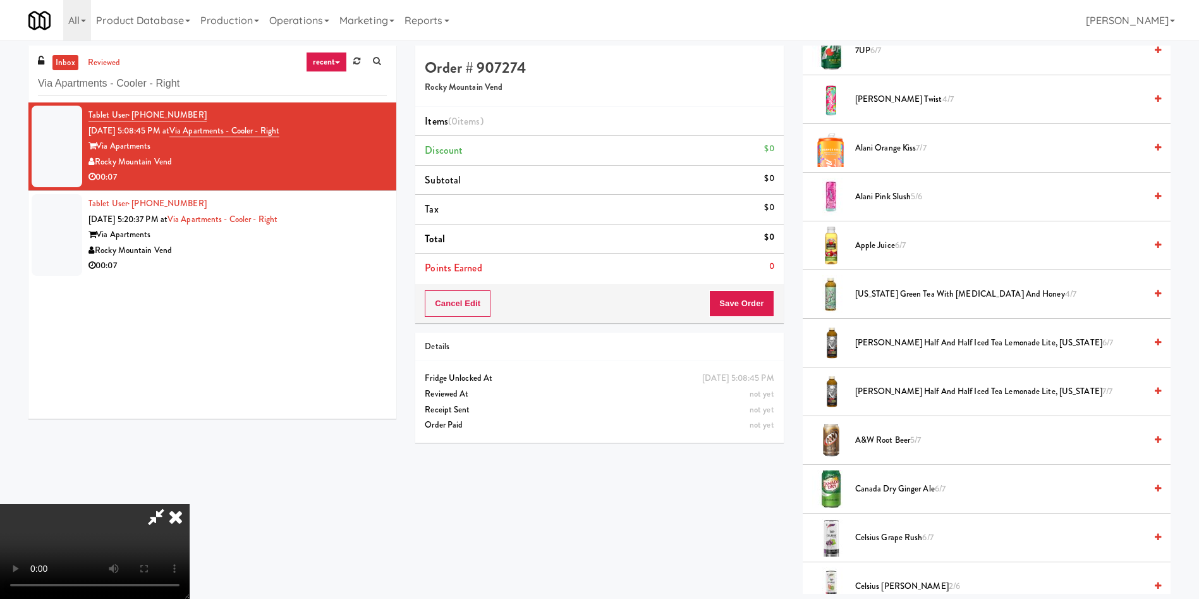
scroll to position [95, 0]
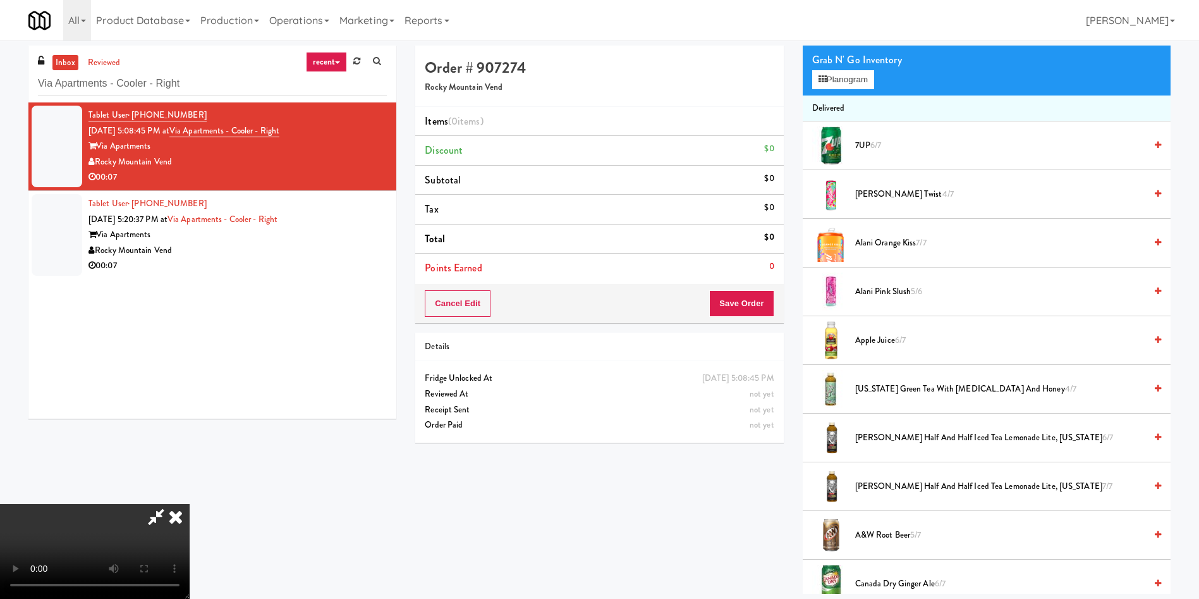
click at [190, 504] on video at bounding box center [95, 551] width 190 height 95
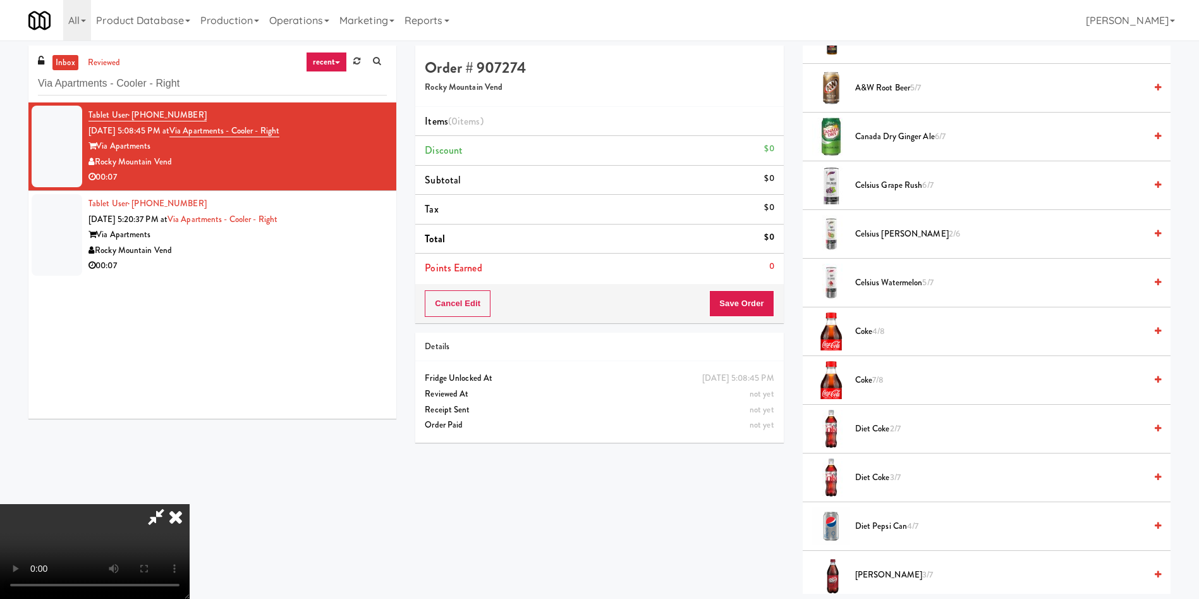
scroll to position [664, 0]
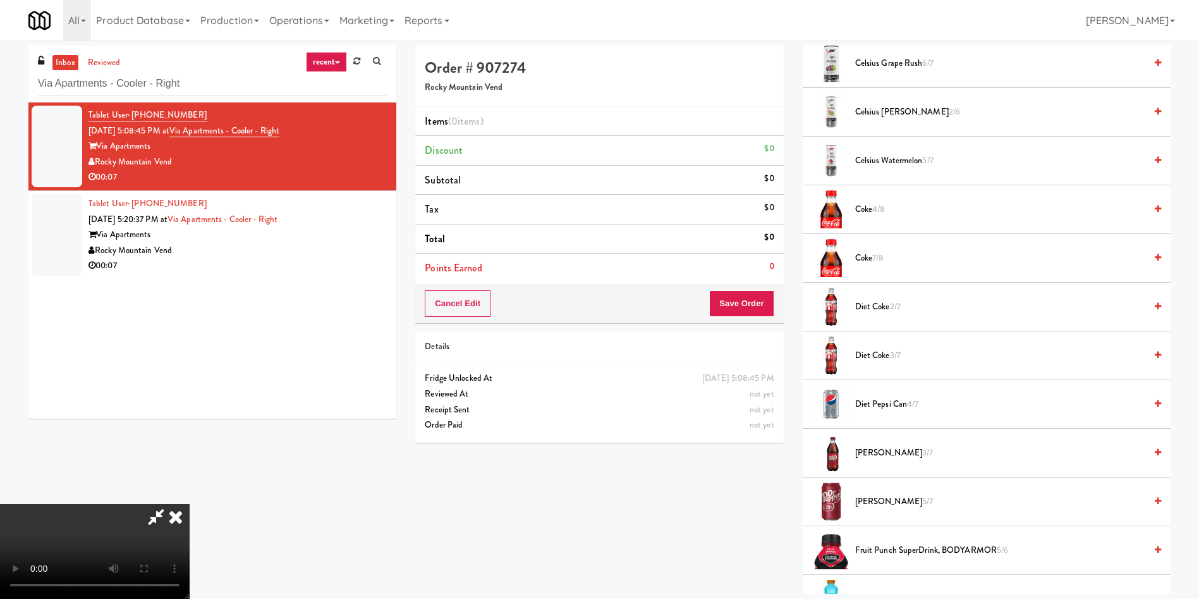
click at [884, 455] on span "Dr Pepper 3/7" at bounding box center [1000, 453] width 290 height 16
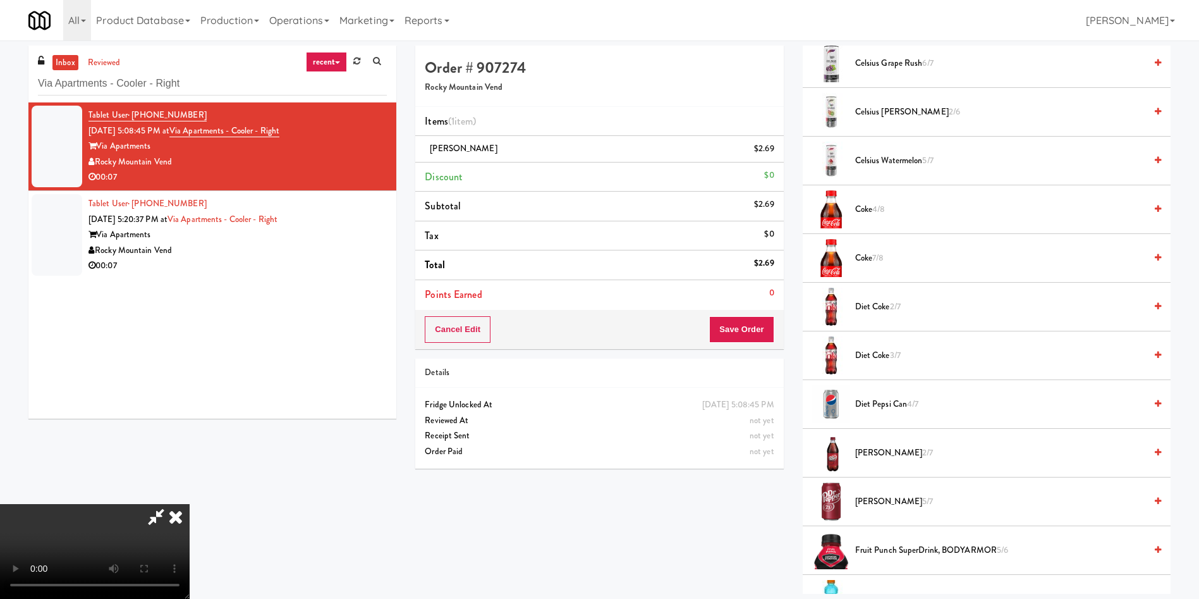
scroll to position [186, 0]
click at [190, 504] on video at bounding box center [95, 551] width 190 height 95
click at [767, 331] on button "Save Order" at bounding box center [741, 329] width 64 height 27
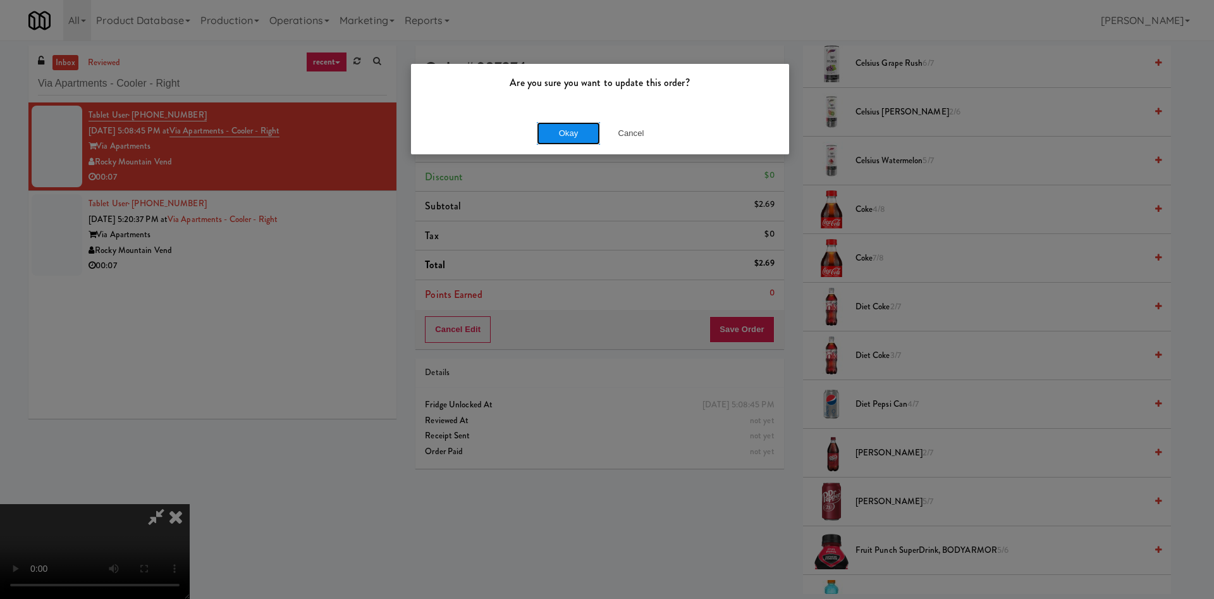
click at [589, 137] on button "Okay" at bounding box center [568, 133] width 63 height 23
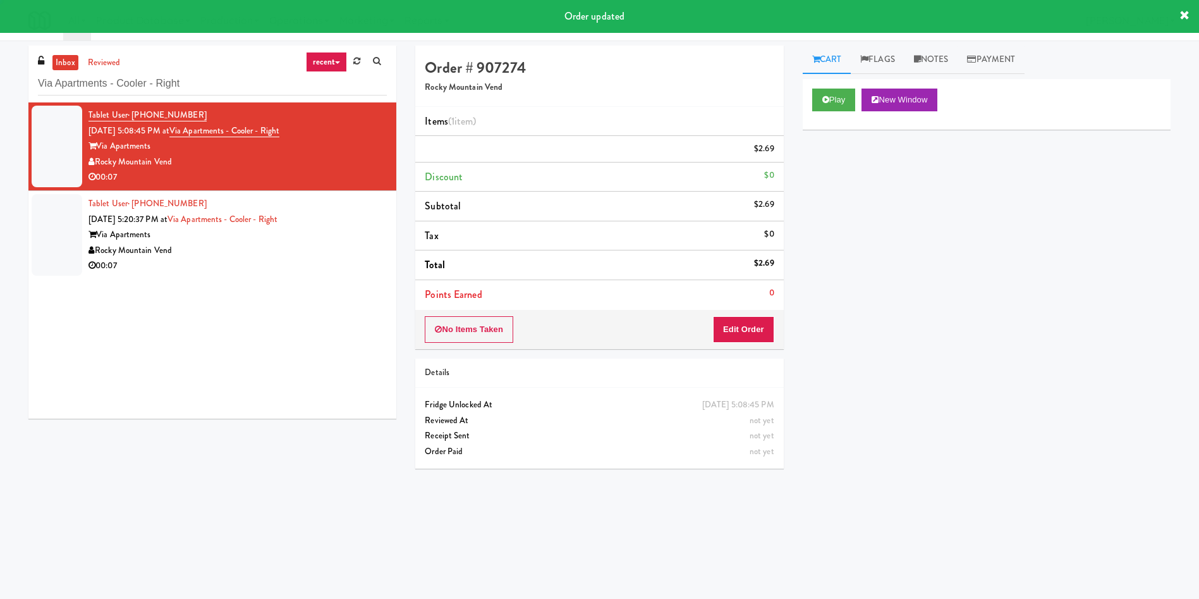
scroll to position [0, 0]
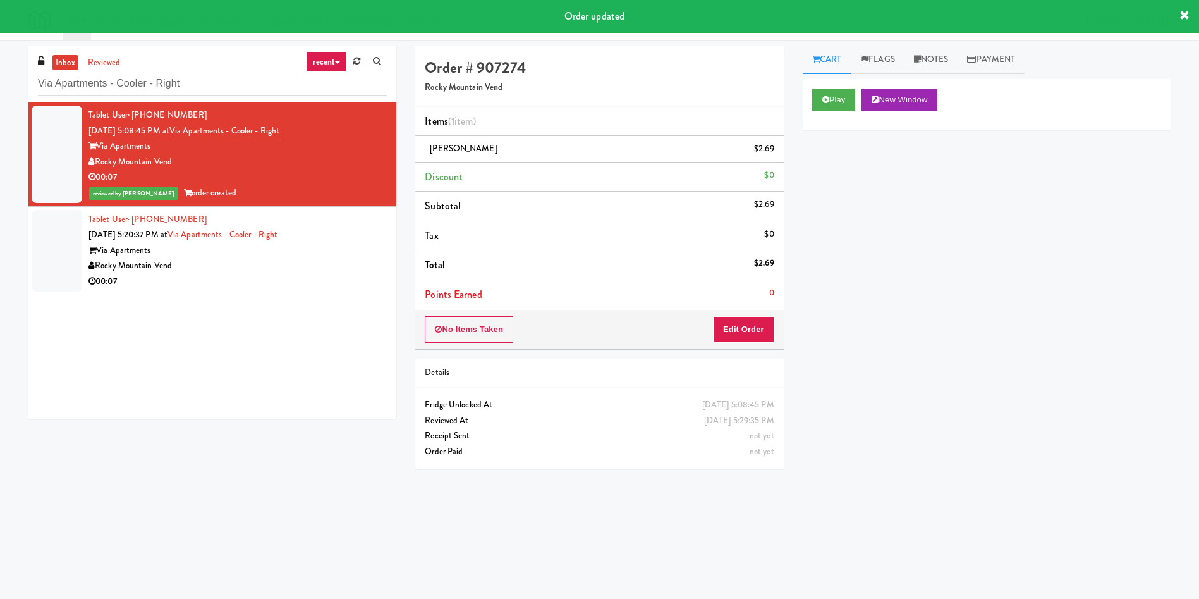
click at [68, 235] on div at bounding box center [57, 251] width 51 height 82
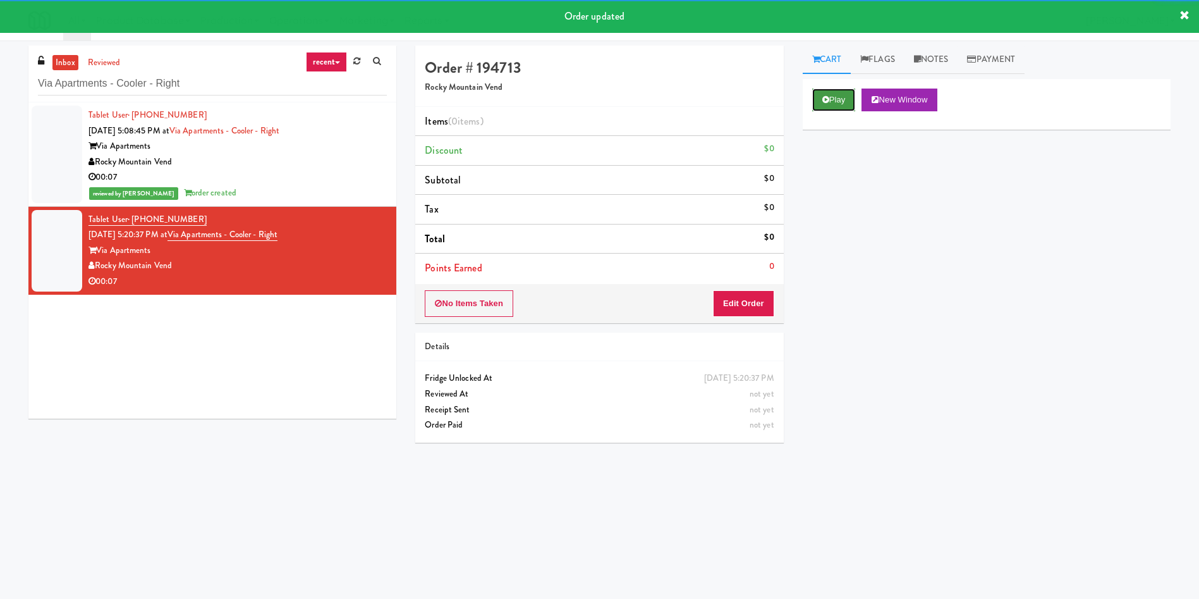
click at [843, 94] on button "Play" at bounding box center [834, 100] width 44 height 23
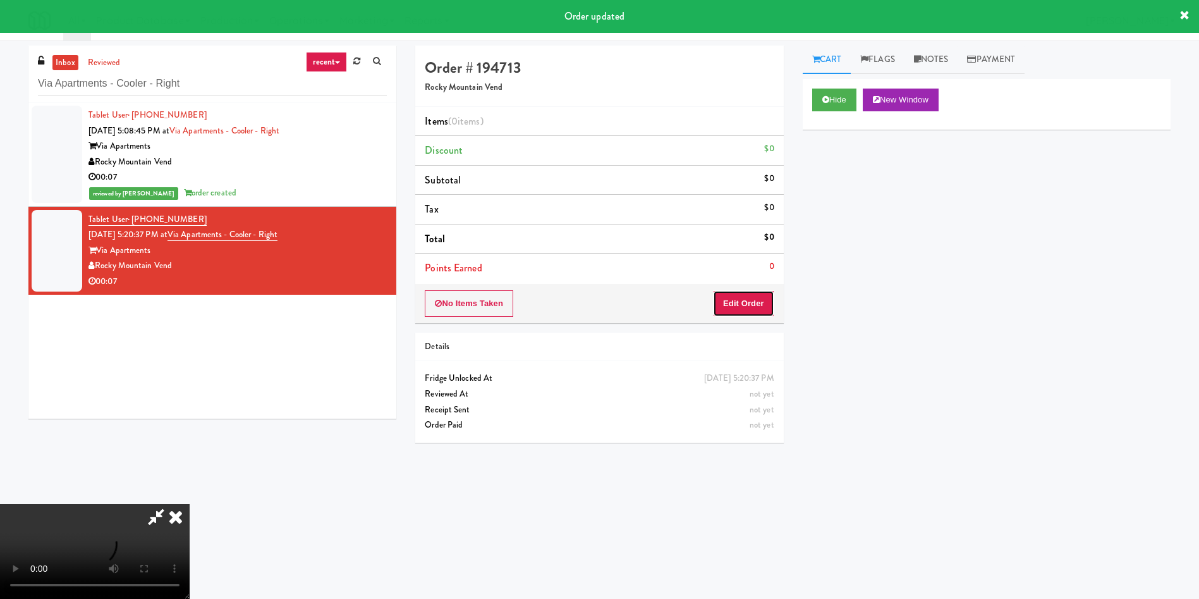
click at [761, 300] on button "Edit Order" at bounding box center [743, 303] width 61 height 27
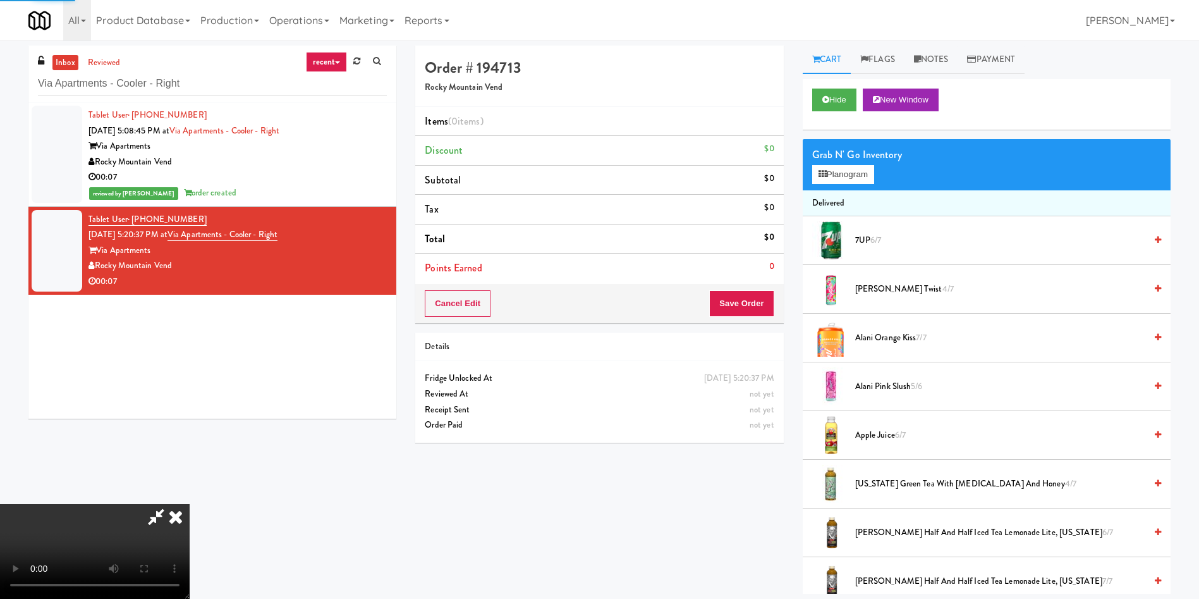
scroll to position [95, 0]
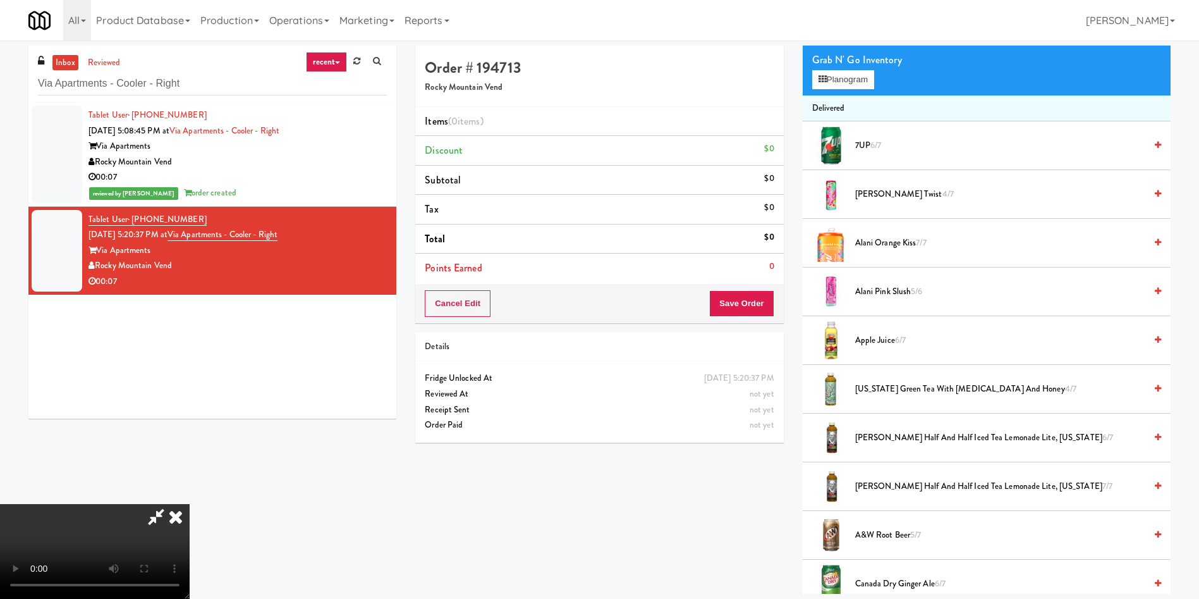
click at [190, 504] on video at bounding box center [95, 551] width 190 height 95
click at [864, 138] on span "7UP 6/7" at bounding box center [1000, 146] width 290 height 16
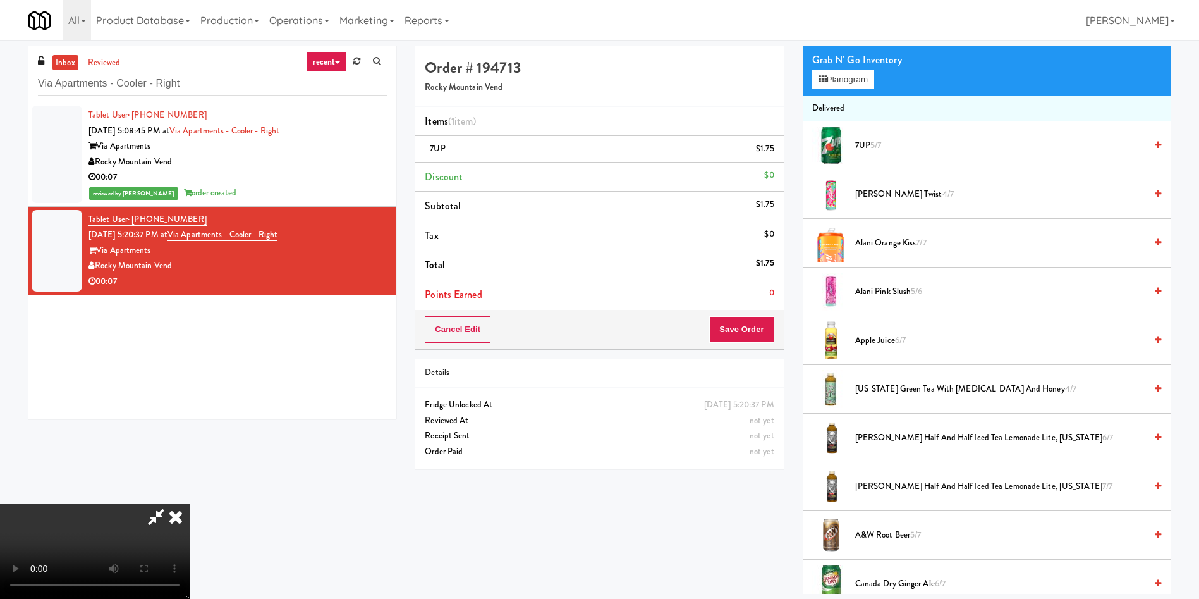
scroll to position [190, 0]
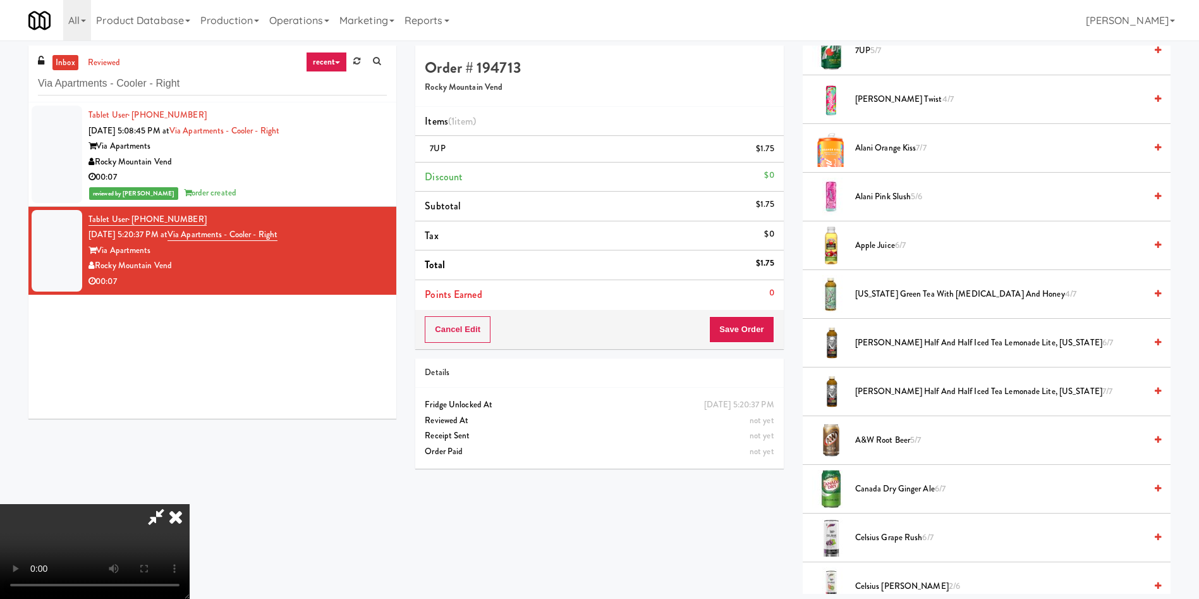
click at [891, 431] on li "A&W Root Beer 5/7" at bounding box center [987, 440] width 368 height 49
click at [871, 446] on span "A&W Root Beer 5/7" at bounding box center [1000, 440] width 290 height 16
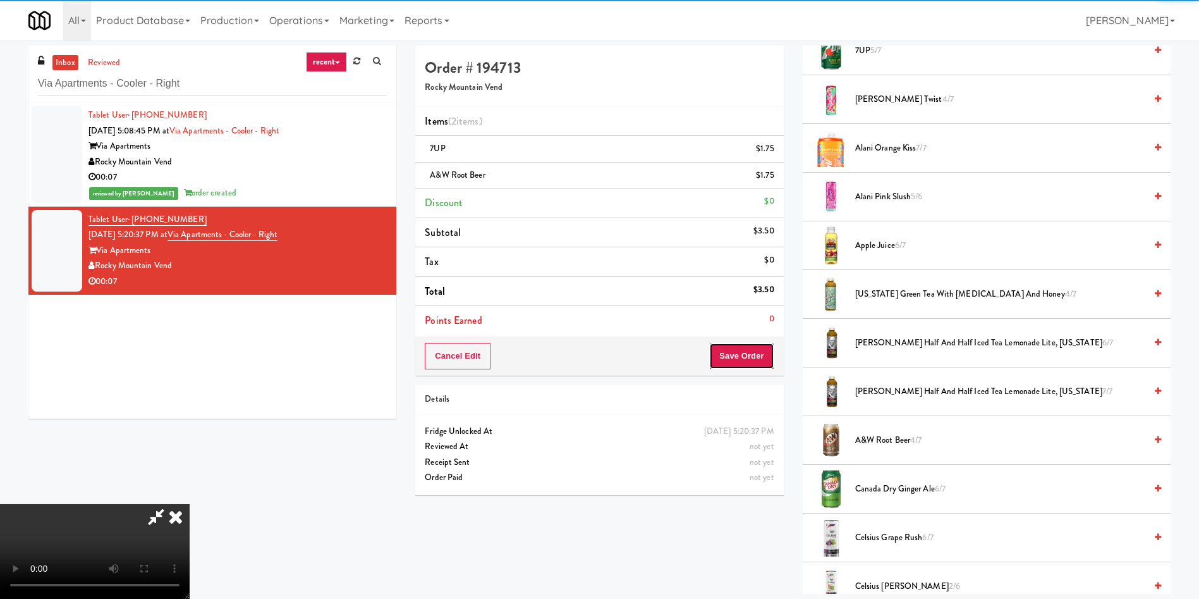
click at [747, 356] on button "Save Order" at bounding box center [741, 356] width 64 height 27
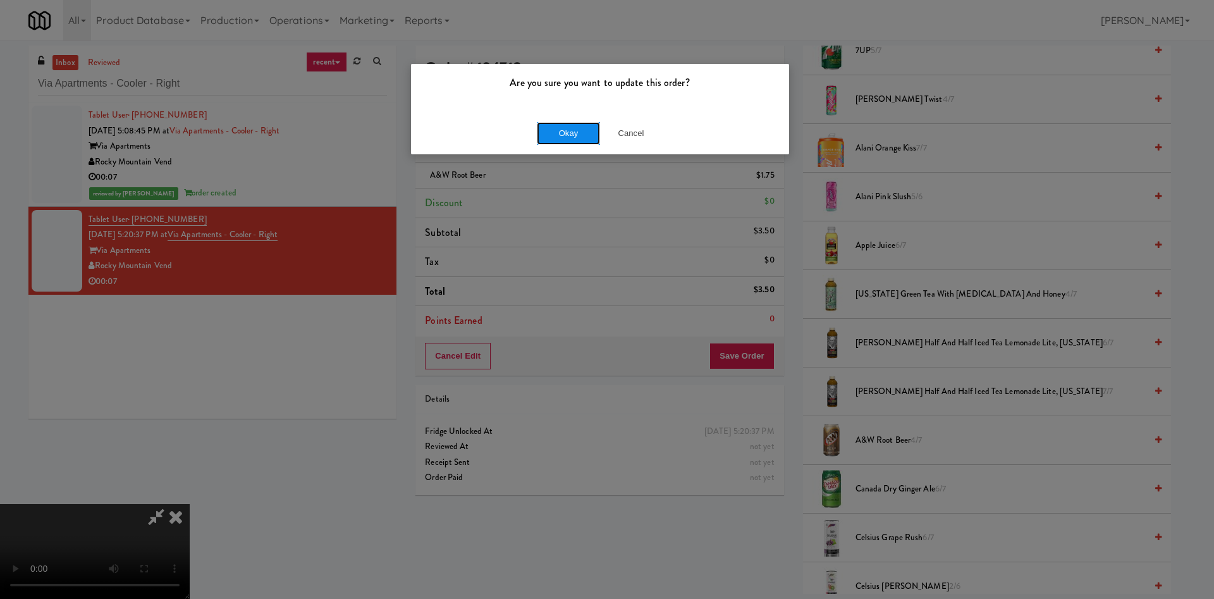
click at [572, 133] on button "Okay" at bounding box center [568, 133] width 63 height 23
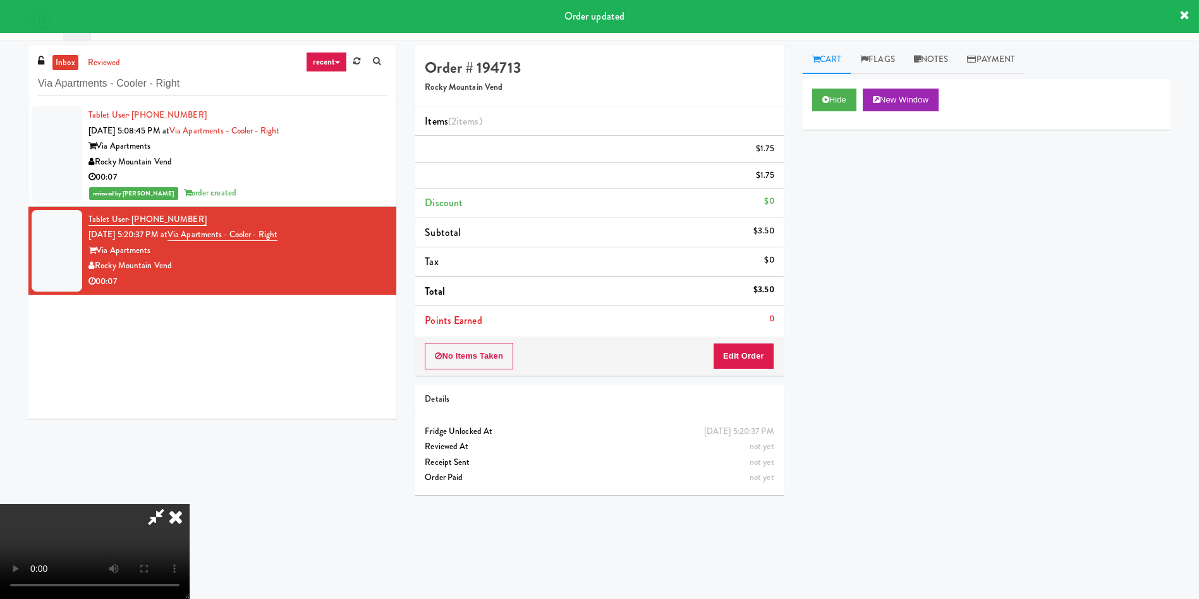
scroll to position [0, 0]
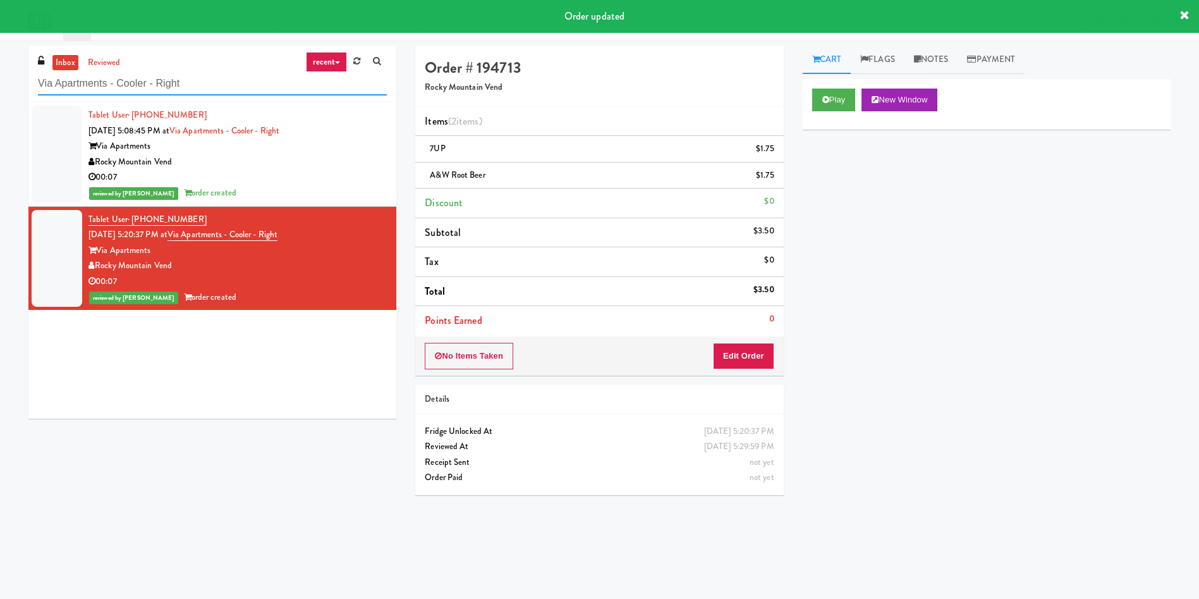
drag, startPoint x: 202, startPoint y: 85, endPoint x: 0, endPoint y: 63, distance: 203.6
click at [0, 63] on div "inbox reviewed recent all unclear take inventory issue suspicious failed recent…" at bounding box center [599, 300] width 1199 height 508
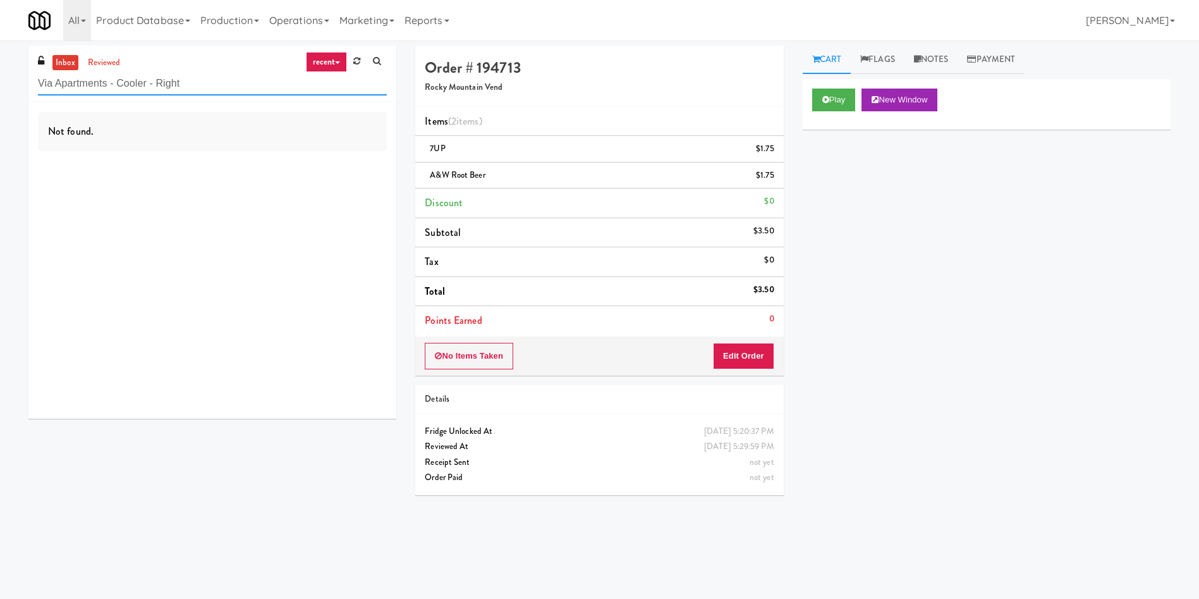
drag, startPoint x: 211, startPoint y: 85, endPoint x: 0, endPoint y: 87, distance: 210.6
click at [0, 87] on div "inbox reviewed recent all unclear take inventory issue suspicious failed recent…" at bounding box center [599, 300] width 1199 height 508
paste input "IKEA Etobicoke"
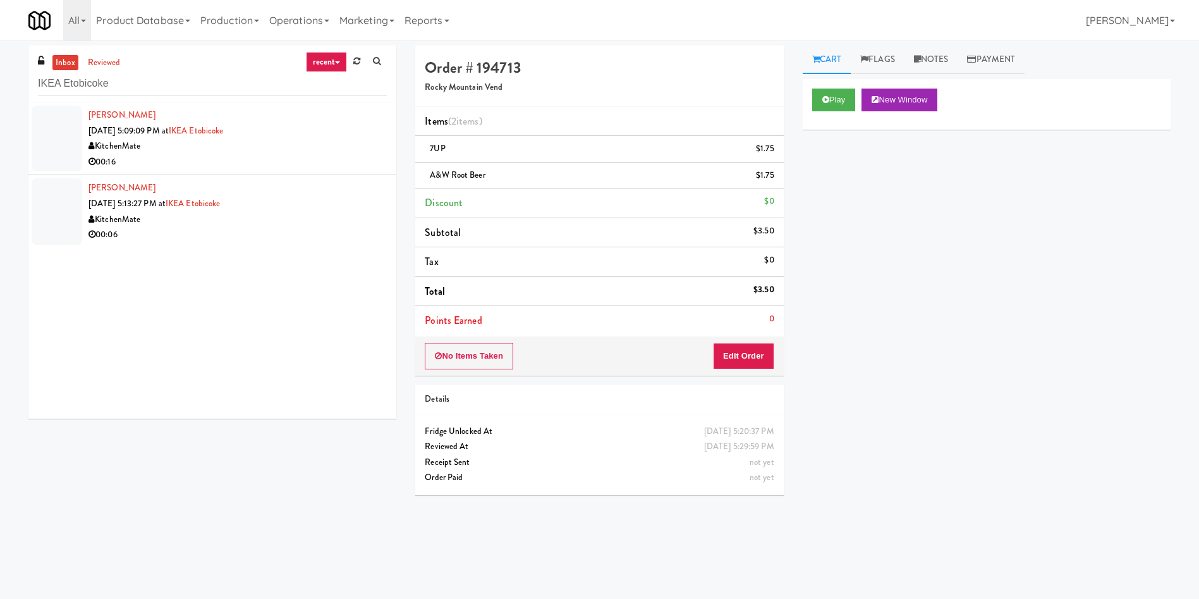
click at [47, 138] on div at bounding box center [57, 139] width 51 height 66
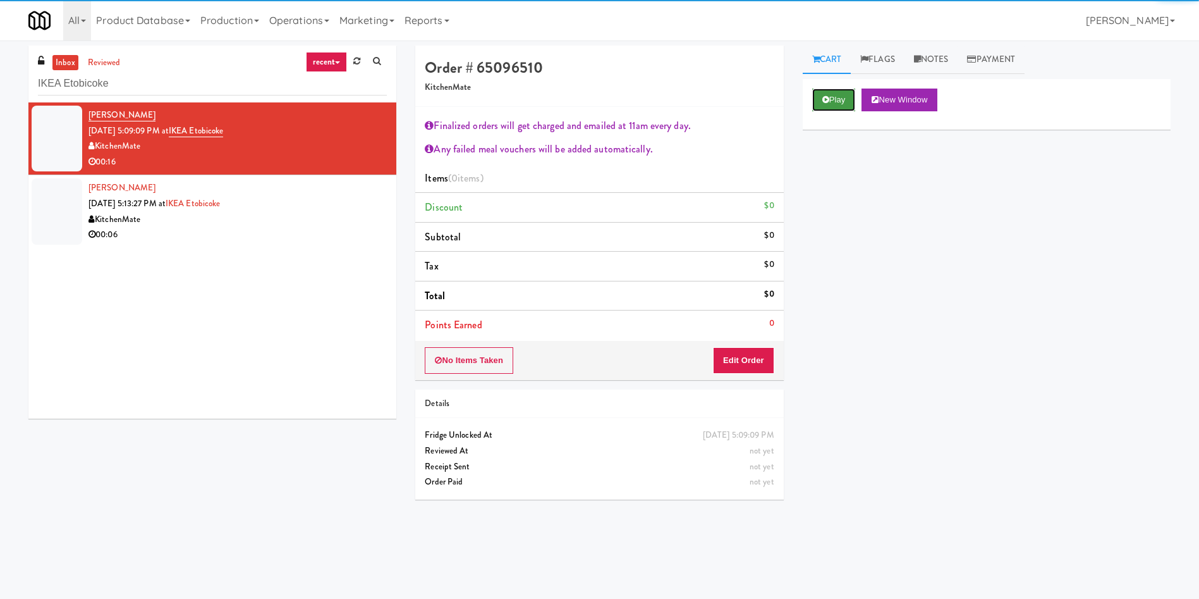
click at [842, 96] on button "Play" at bounding box center [834, 100] width 44 height 23
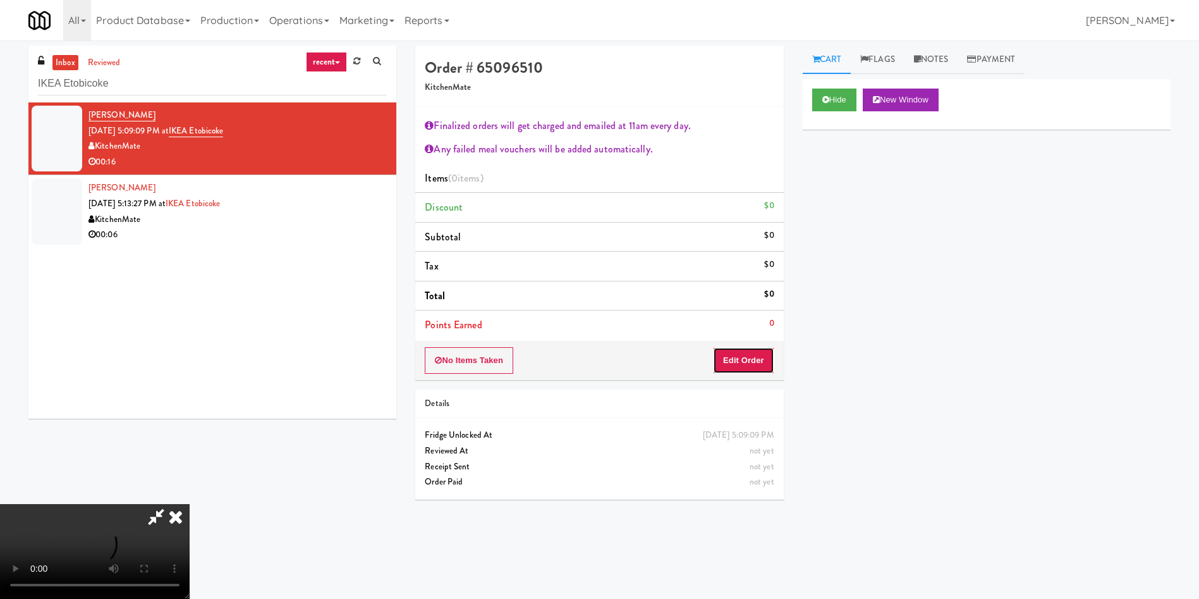
click at [750, 348] on button "Edit Order" at bounding box center [743, 360] width 61 height 27
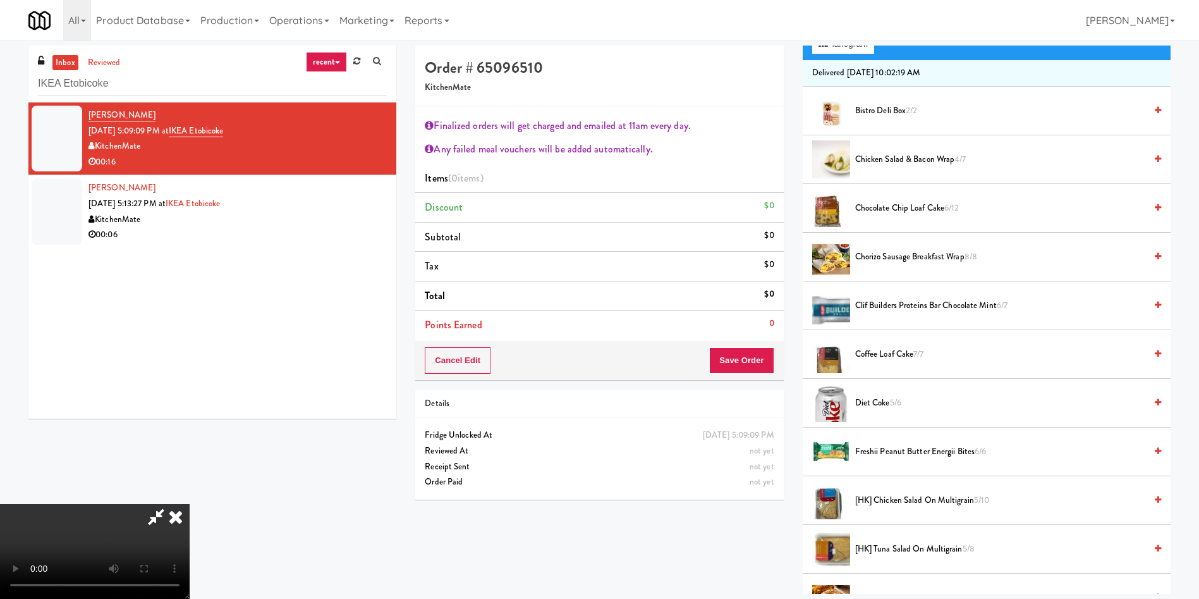
scroll to position [190, 0]
click at [892, 158] on span "Chicken Salad & Bacon Wrap 4/7" at bounding box center [1000, 160] width 290 height 16
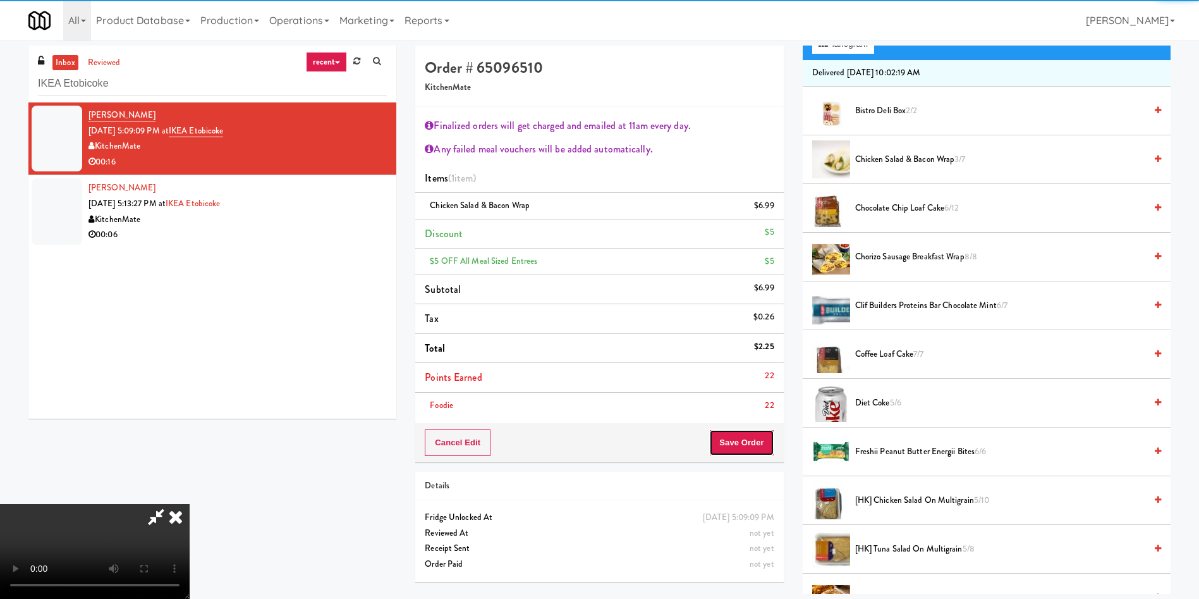
click at [757, 438] on button "Save Order" at bounding box center [741, 442] width 64 height 27
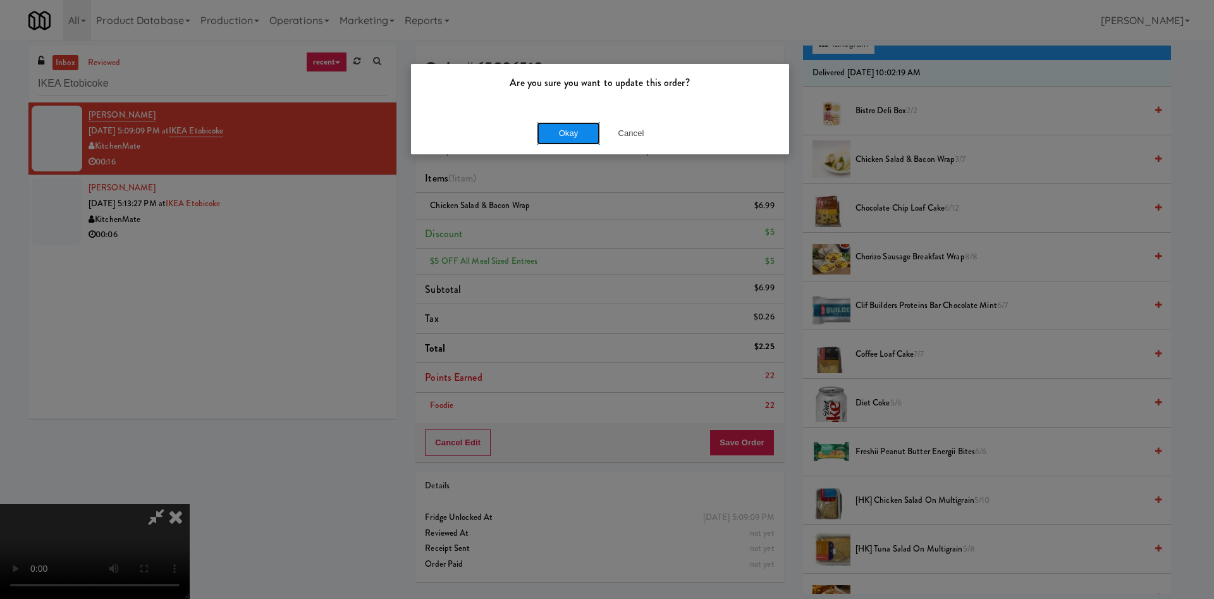
click at [567, 136] on button "Okay" at bounding box center [568, 133] width 63 height 23
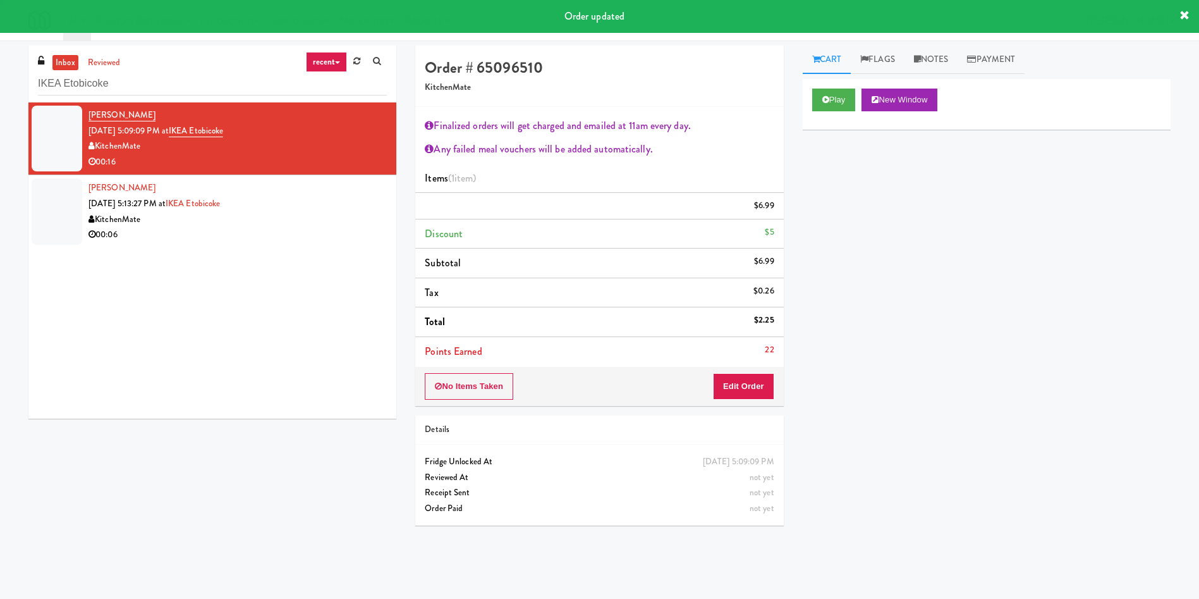
scroll to position [0, 0]
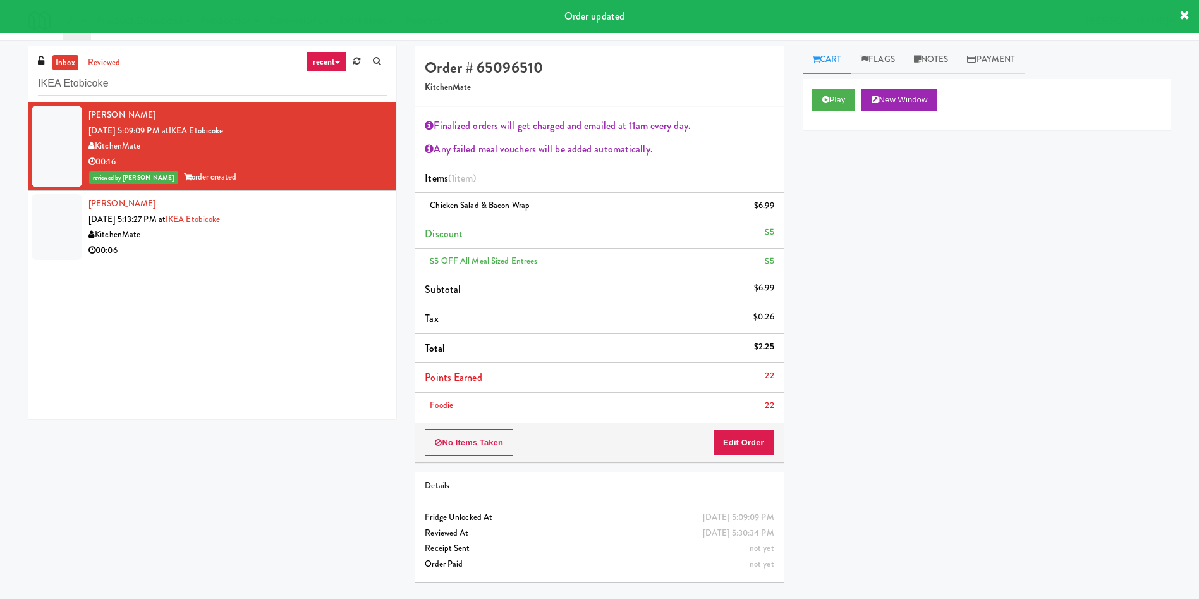
click at [75, 247] on div at bounding box center [57, 227] width 51 height 66
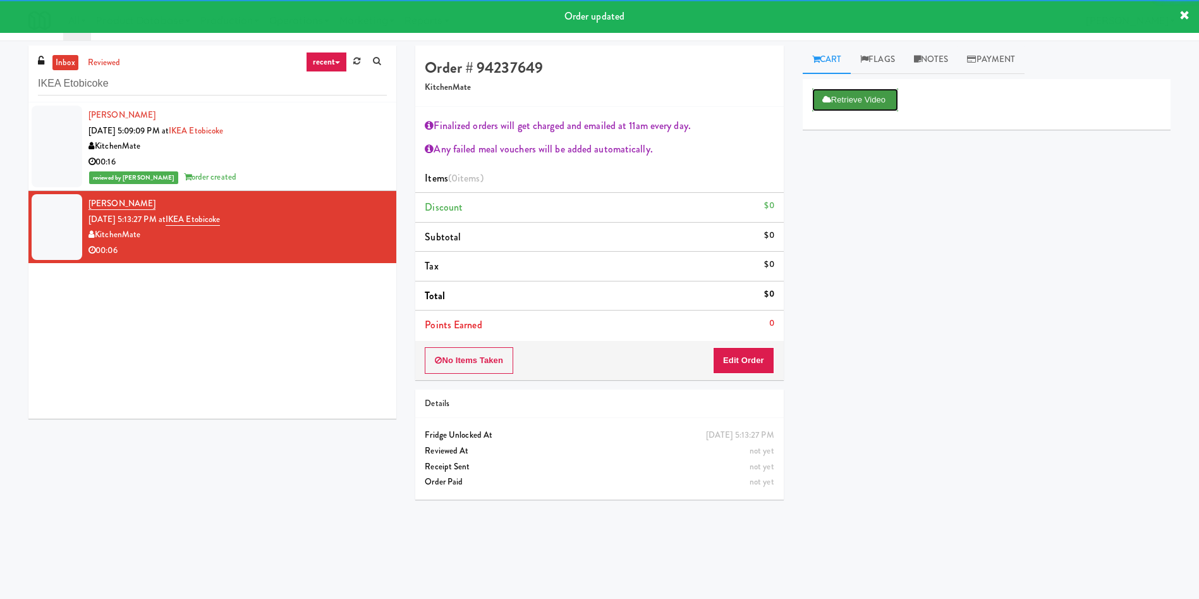
click at [871, 99] on button "Retrieve Video" at bounding box center [855, 100] width 86 height 23
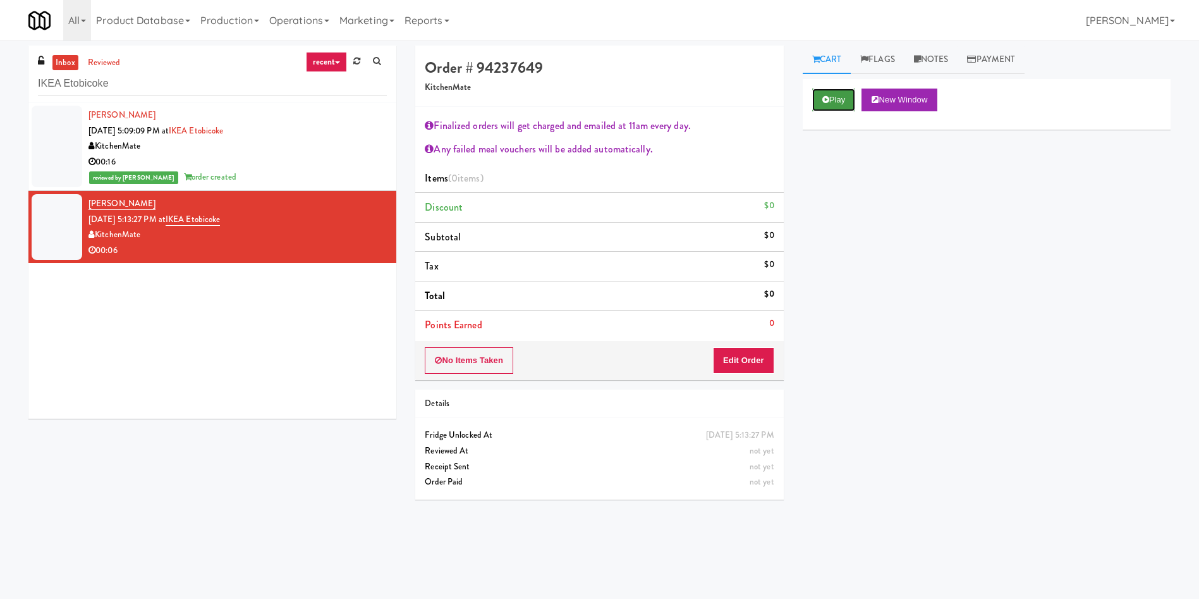
click at [823, 99] on icon at bounding box center [826, 99] width 7 height 8
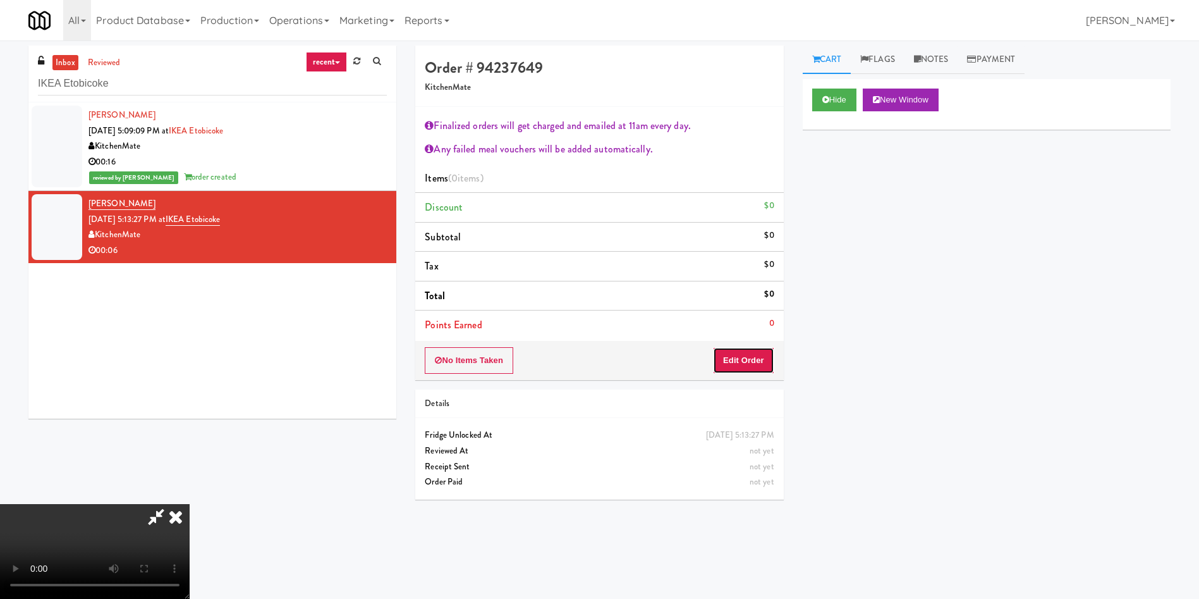
click at [751, 361] on button "Edit Order" at bounding box center [743, 360] width 61 height 27
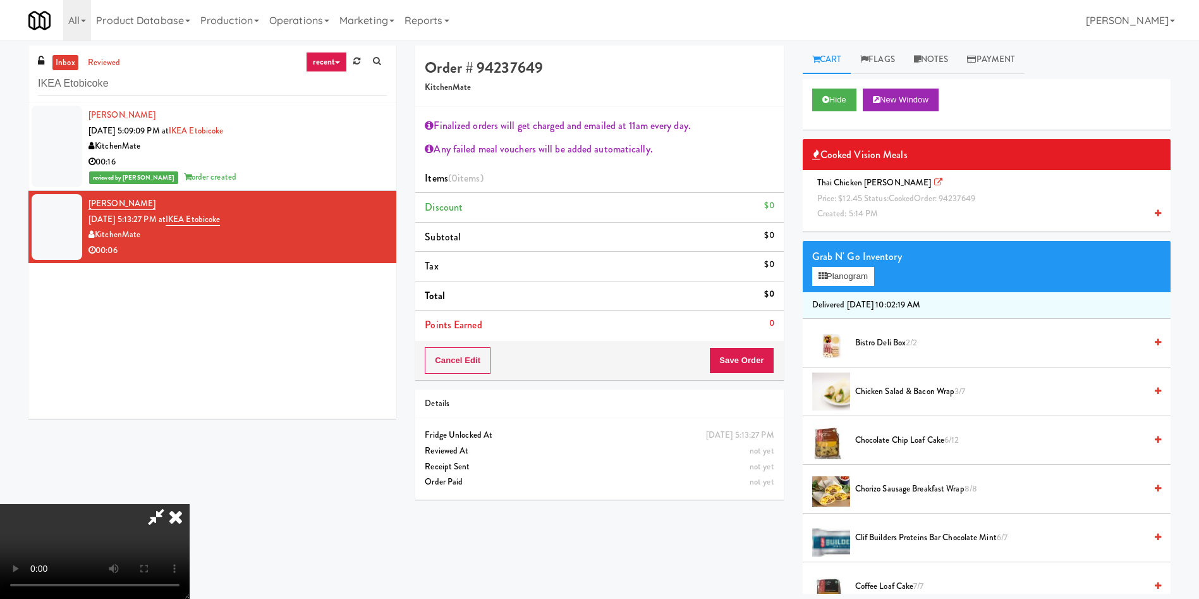
click at [857, 193] on span "Price: $12.45 Status: cooked Order: 94237649" at bounding box center [897, 198] width 158 height 12
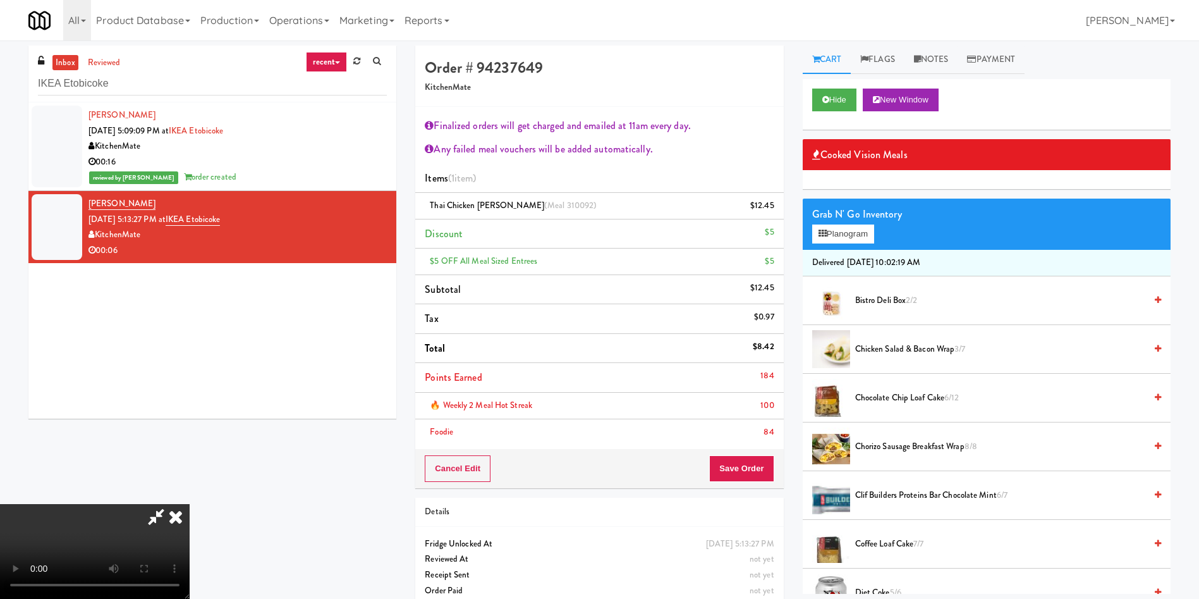
scroll to position [235, 0]
click at [744, 469] on button "Save Order" at bounding box center [741, 468] width 64 height 27
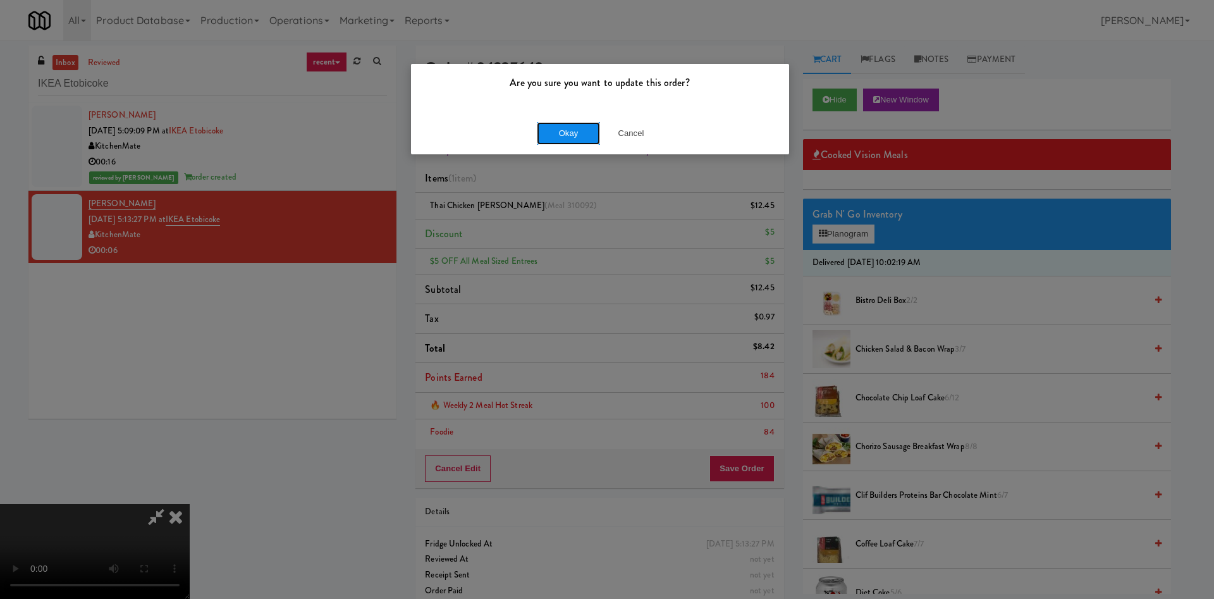
click at [563, 130] on button "Okay" at bounding box center [568, 133] width 63 height 23
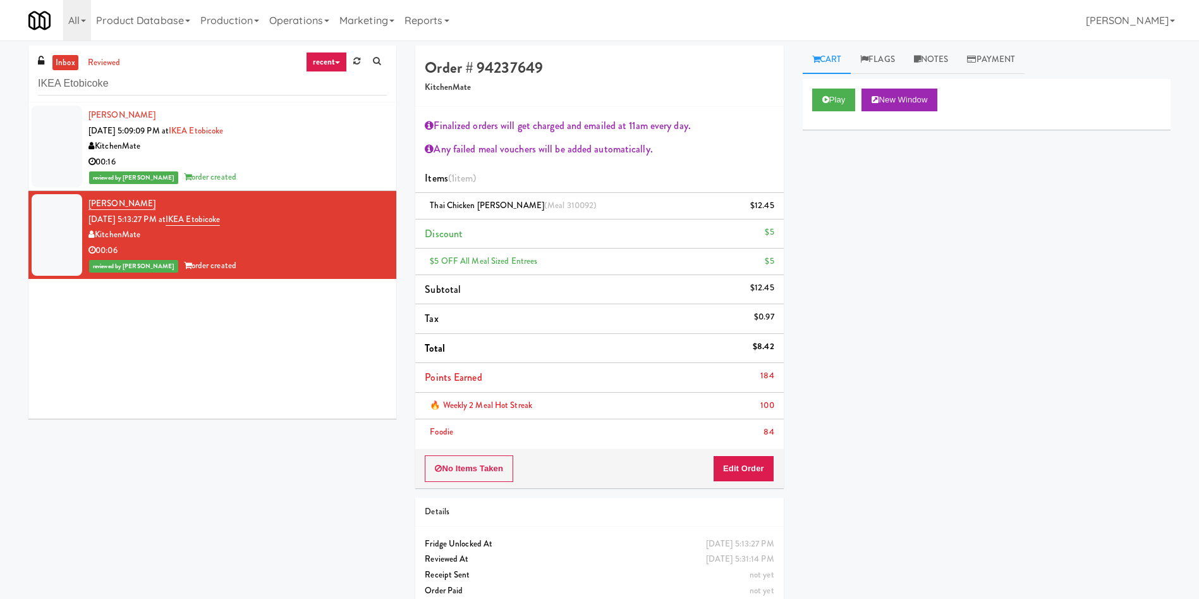
scroll to position [0, 0]
drag, startPoint x: 82, startPoint y: 85, endPoint x: 0, endPoint y: 83, distance: 82.2
click at [0, 83] on div "inbox reviewed recent all unclear take inventory issue suspicious failed recent…" at bounding box center [599, 332] width 1199 height 572
paste input "Rosedale-Pantry-Right"
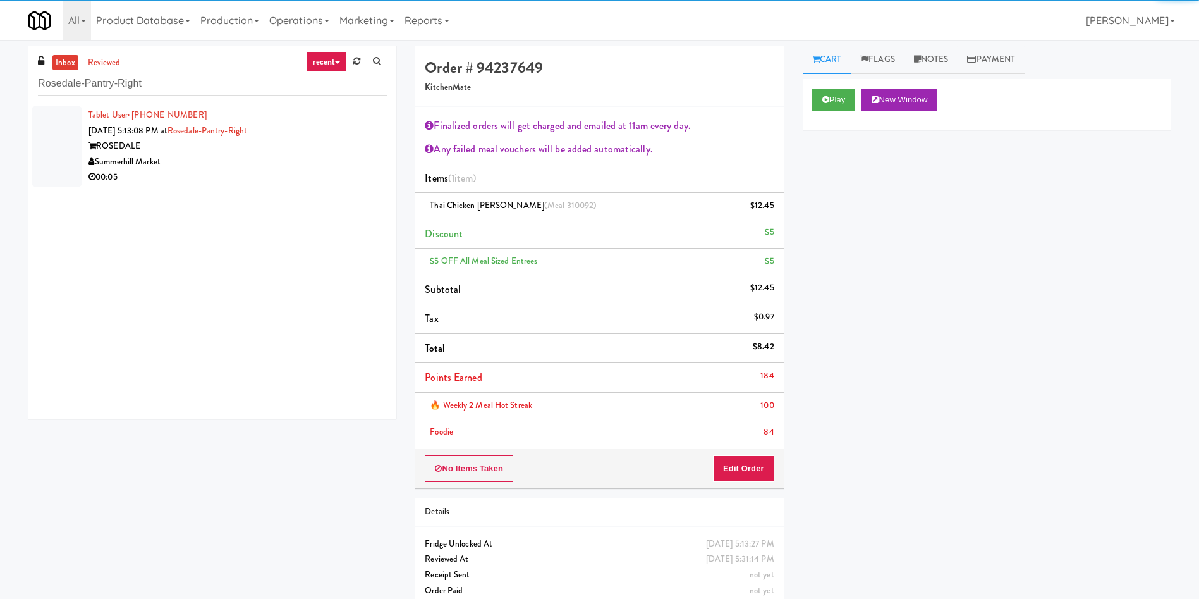
click at [49, 135] on div at bounding box center [57, 147] width 51 height 82
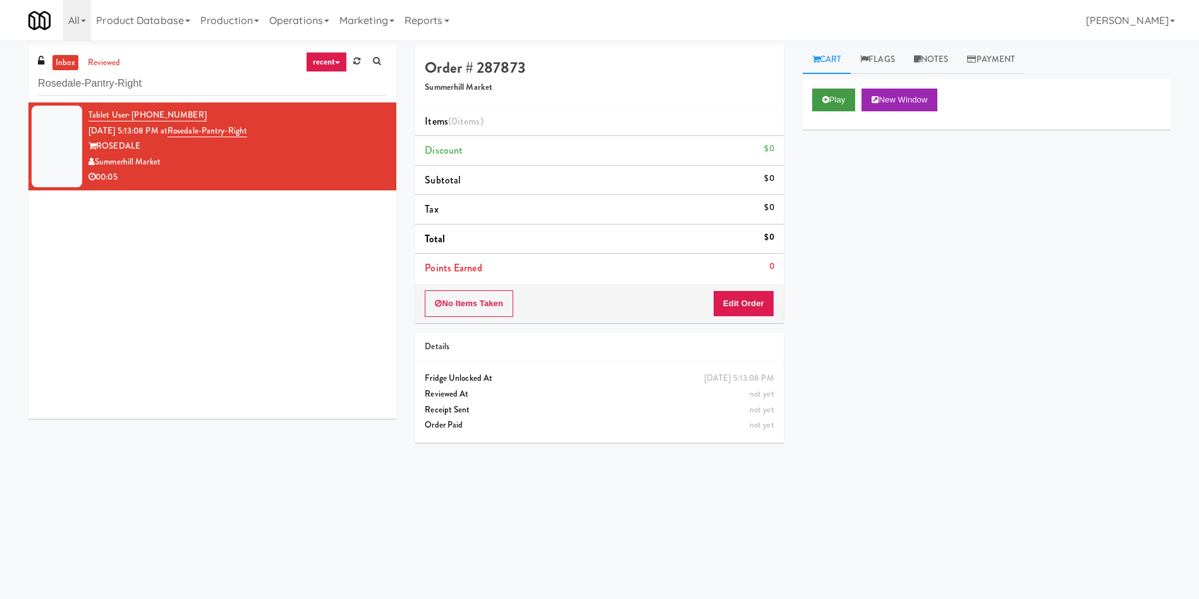
drag, startPoint x: 833, startPoint y: 84, endPoint x: 833, endPoint y: 97, distance: 13.3
click at [833, 85] on div "Play New Window" at bounding box center [987, 104] width 368 height 51
click at [833, 97] on button "Play" at bounding box center [834, 100] width 44 height 23
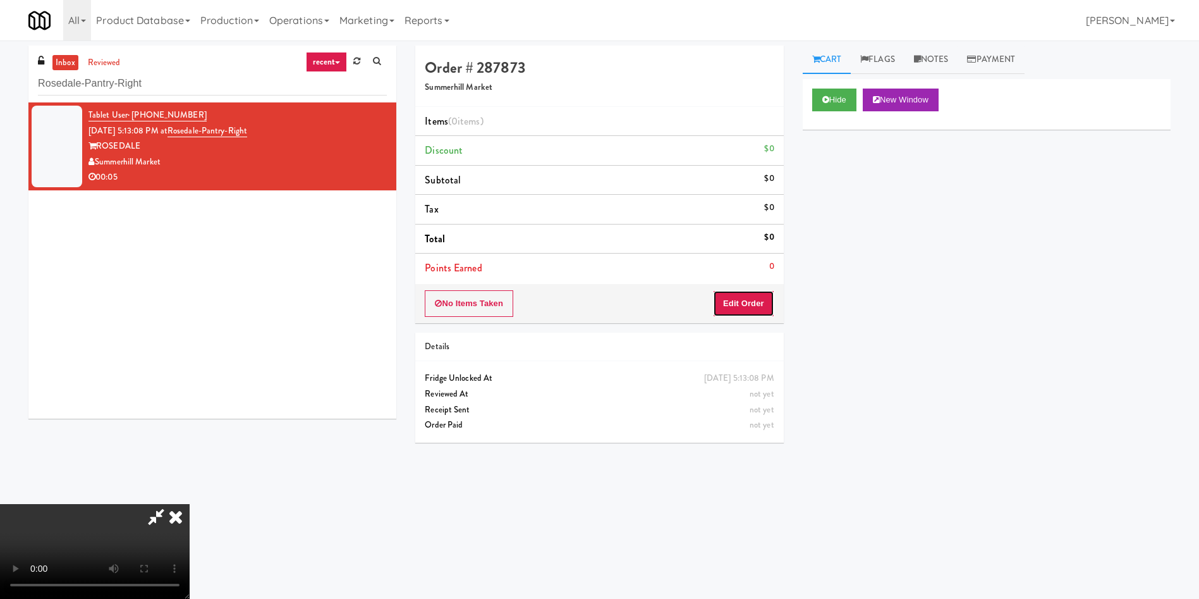
click at [758, 302] on button "Edit Order" at bounding box center [743, 303] width 61 height 27
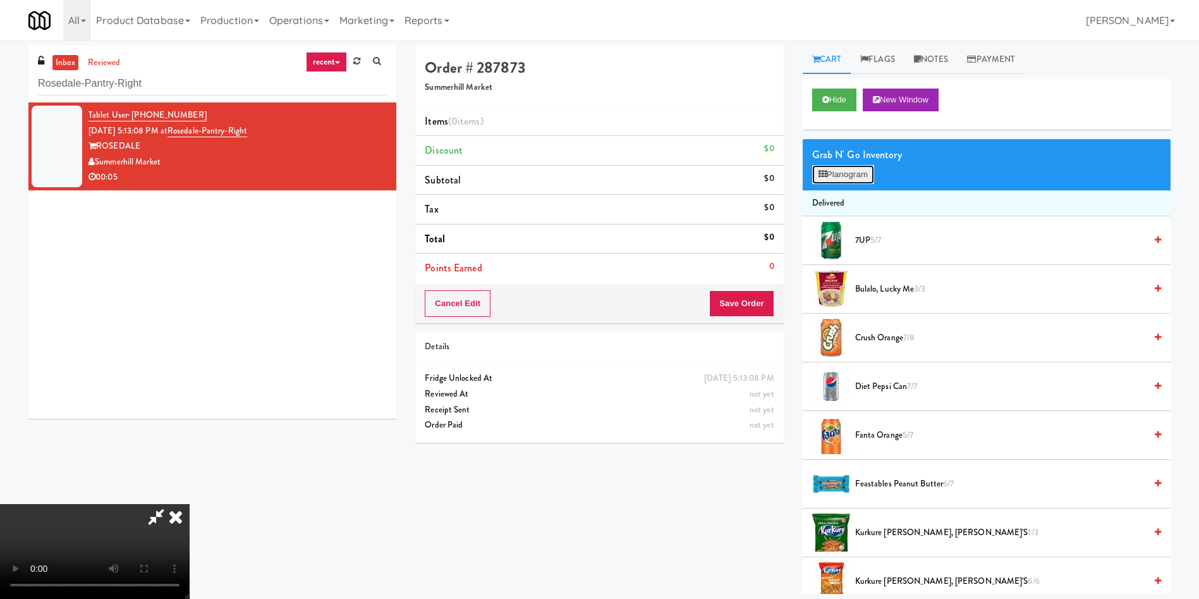
click at [854, 180] on button "Planogram" at bounding box center [843, 174] width 62 height 19
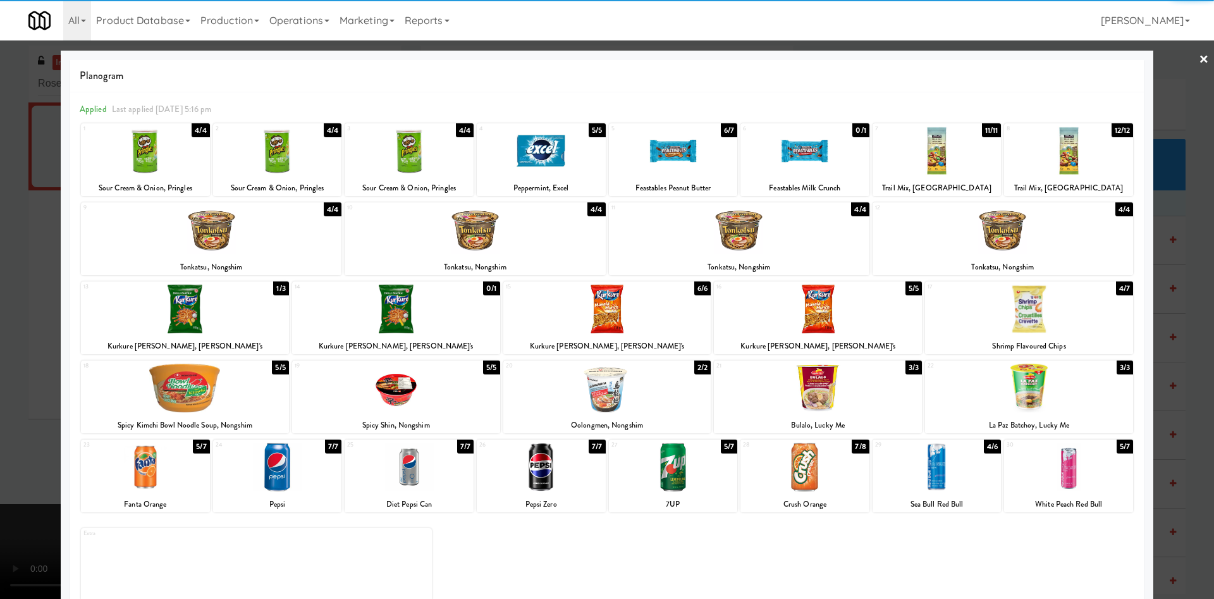
click at [209, 317] on div at bounding box center [185, 309] width 208 height 49
click at [0, 249] on div at bounding box center [607, 299] width 1214 height 599
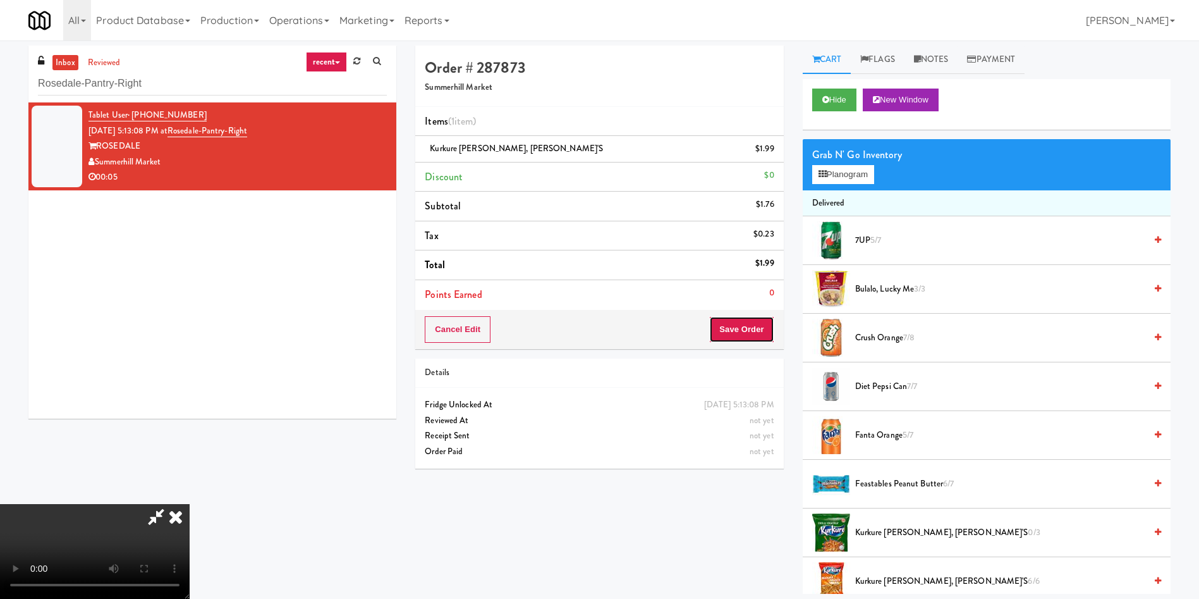
click at [744, 326] on button "Save Order" at bounding box center [741, 329] width 64 height 27
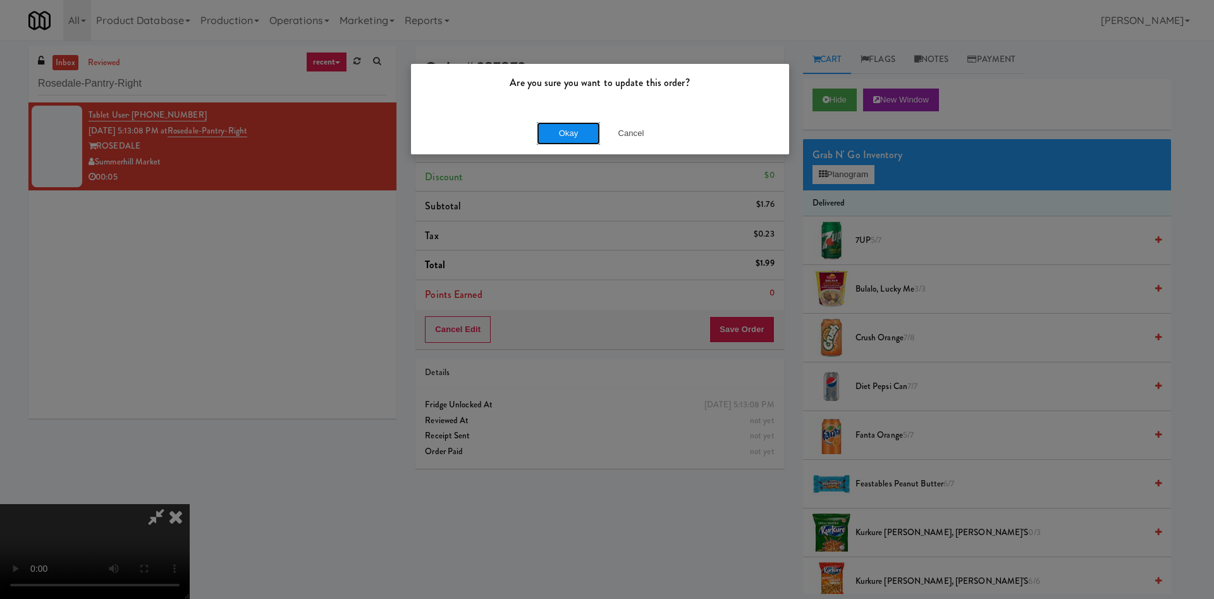
click at [563, 132] on button "Okay" at bounding box center [568, 133] width 63 height 23
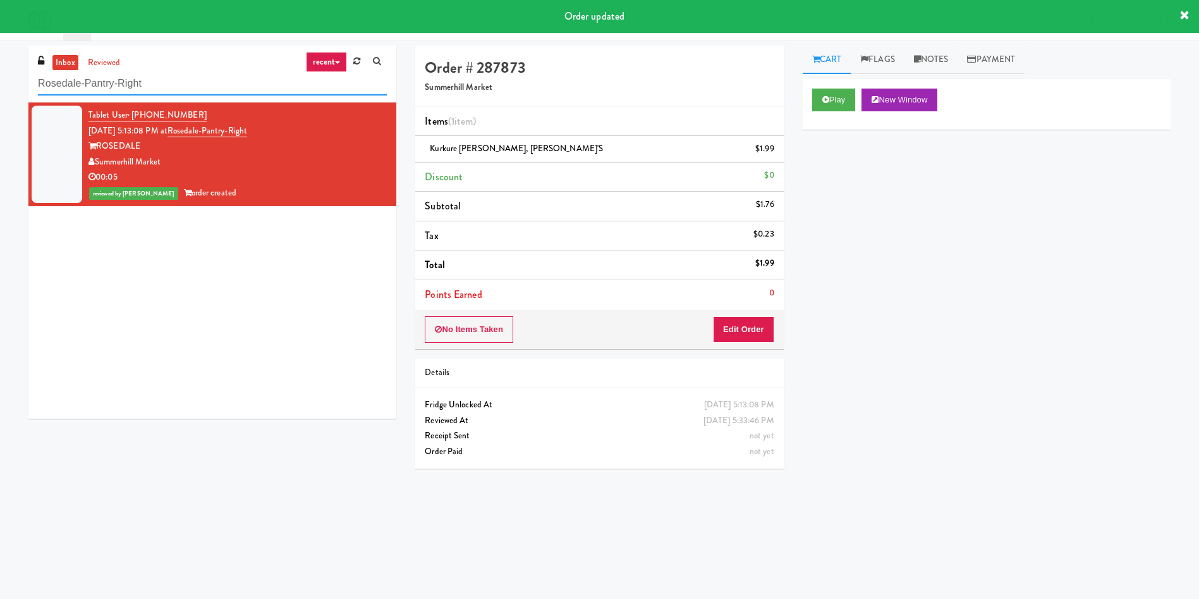
drag, startPoint x: 64, startPoint y: 81, endPoint x: 0, endPoint y: 51, distance: 70.4
click at [0, 51] on div "inbox reviewed recent all unclear take inventory issue suspicious failed recent…" at bounding box center [599, 300] width 1199 height 508
paste input "Elara - Cooler - Middle"
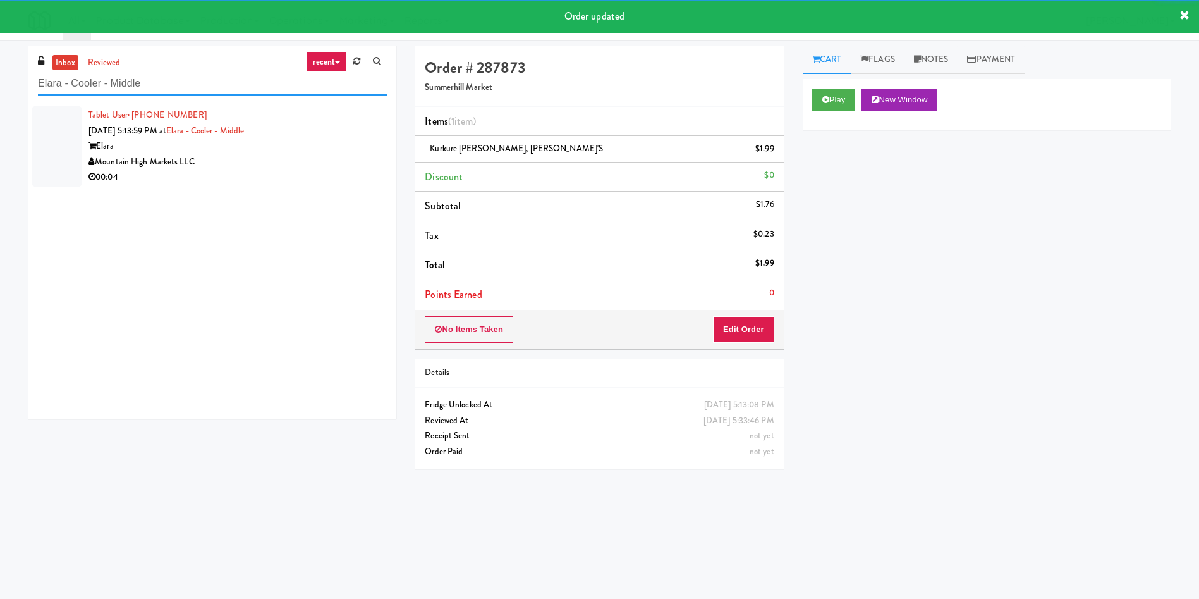
type input "Elara - Cooler - Middle"
click at [56, 110] on div at bounding box center [57, 147] width 51 height 82
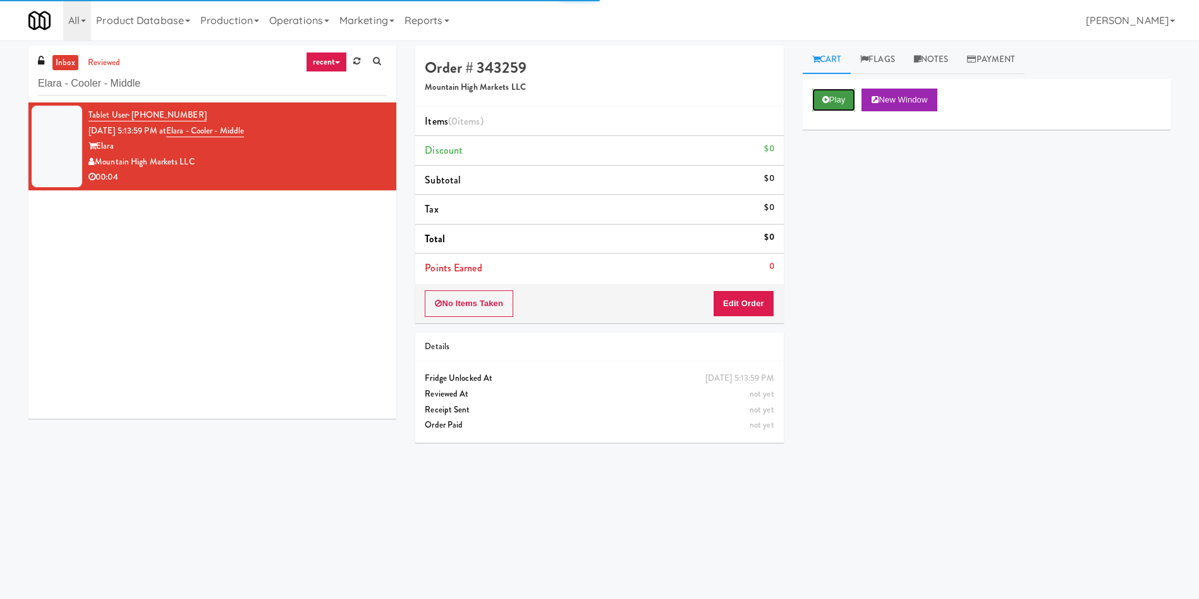
drag, startPoint x: 821, startPoint y: 102, endPoint x: 784, endPoint y: 236, distance: 139.7
click at [819, 102] on button "Play" at bounding box center [834, 100] width 44 height 23
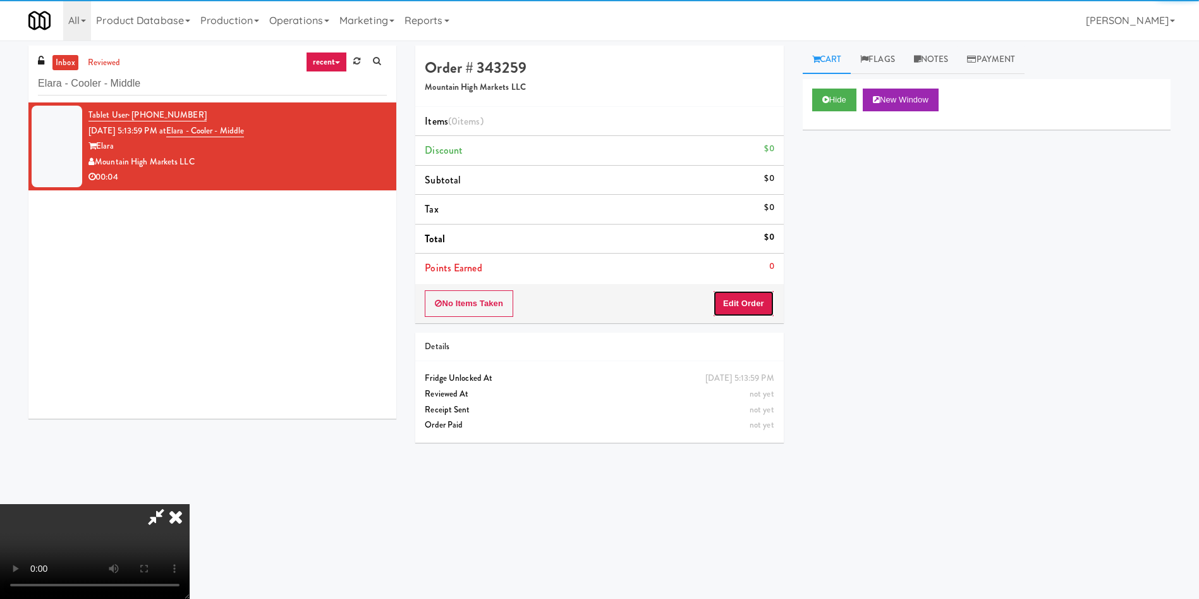
click at [752, 297] on button "Edit Order" at bounding box center [743, 303] width 61 height 27
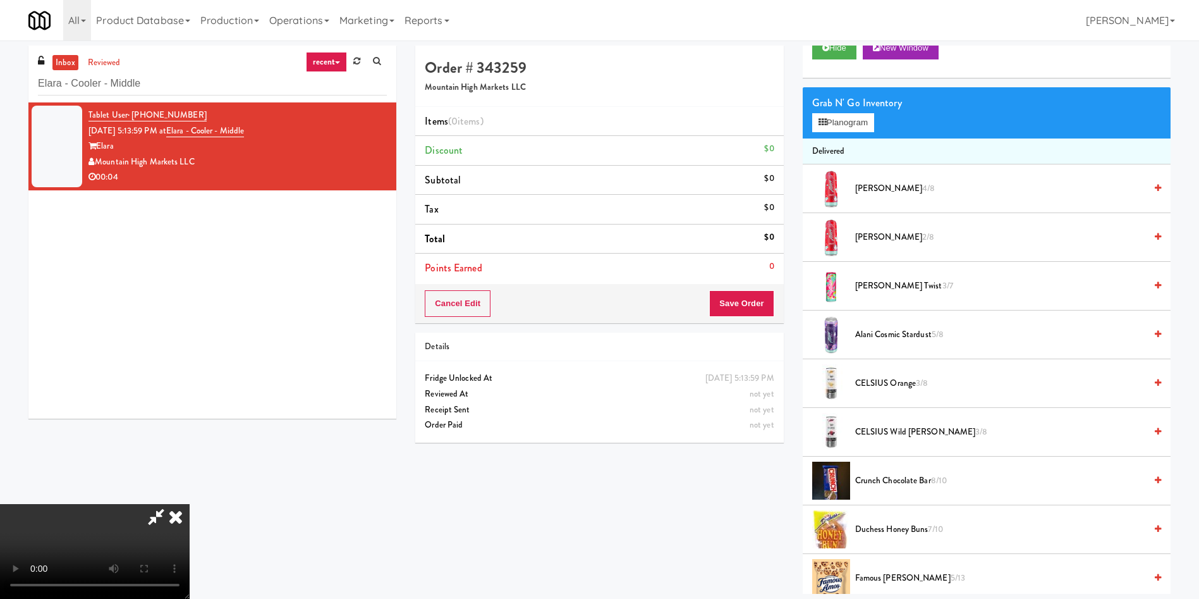
scroll to position [95, 0]
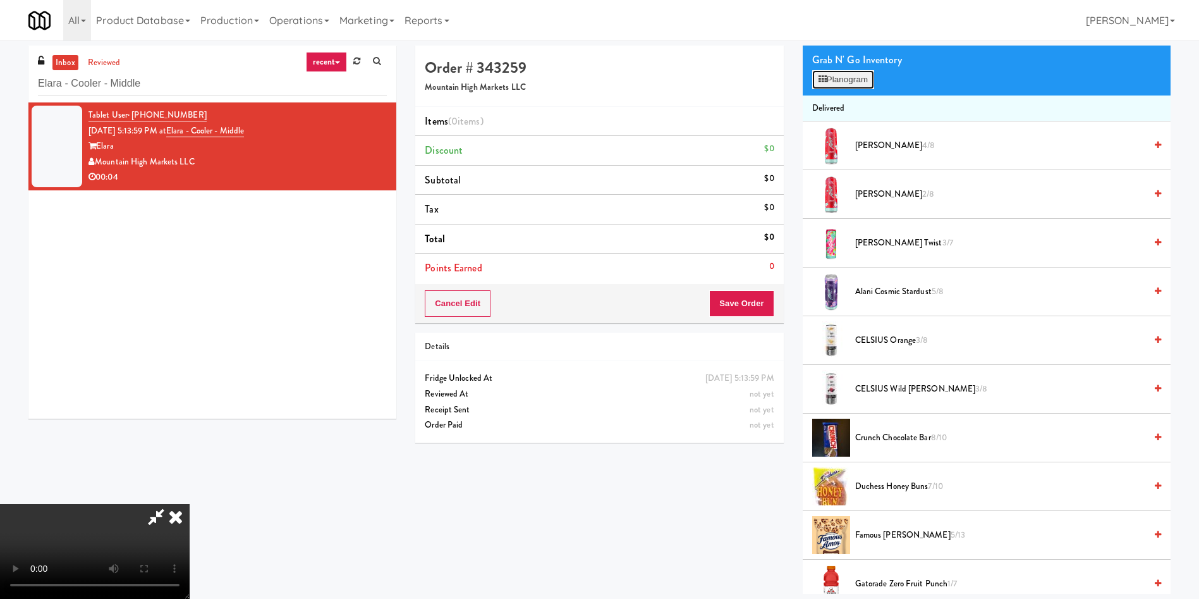
click at [861, 75] on button "Planogram" at bounding box center [843, 79] width 62 height 19
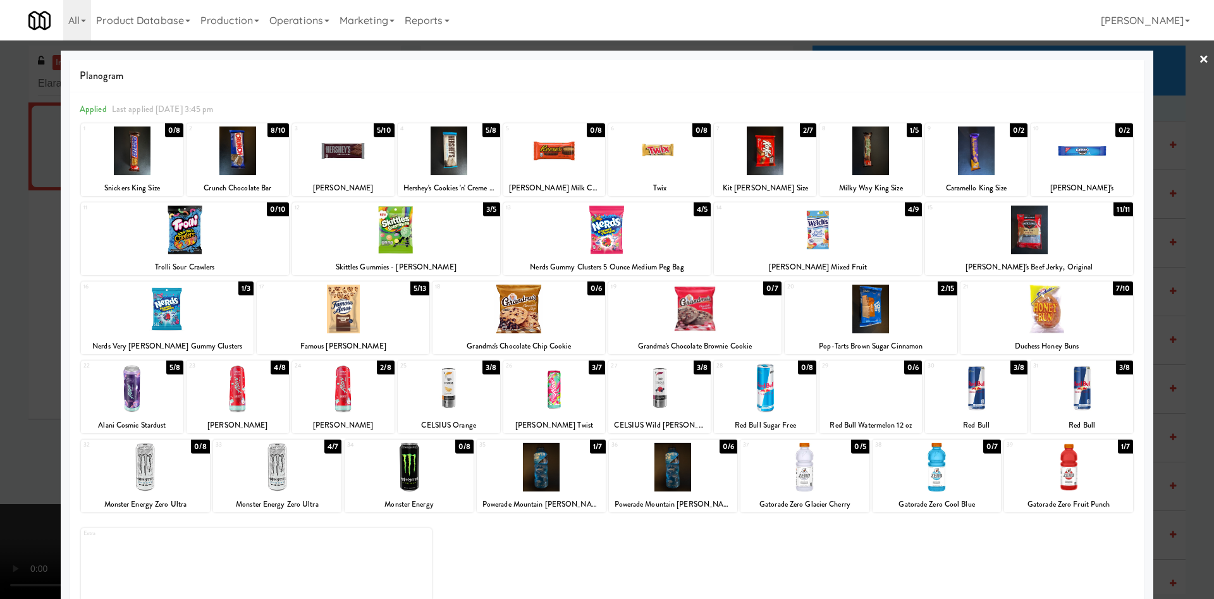
click at [226, 402] on div at bounding box center [238, 388] width 102 height 49
click at [1, 350] on div at bounding box center [607, 299] width 1214 height 599
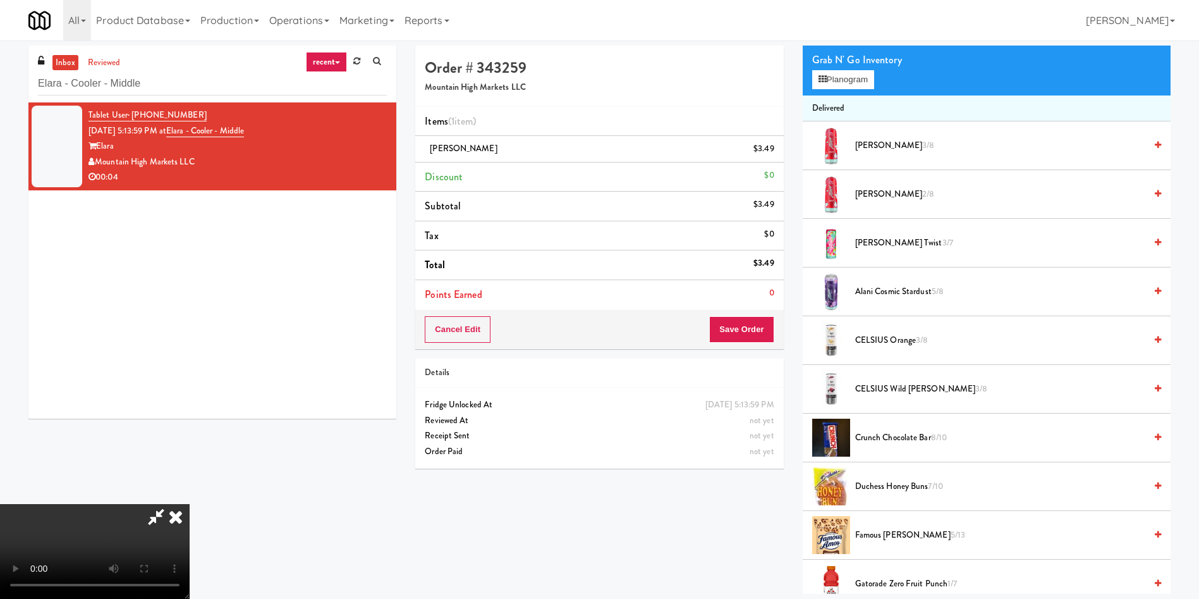
click at [190, 504] on video at bounding box center [95, 551] width 190 height 95
click at [740, 324] on button "Save Order" at bounding box center [741, 329] width 64 height 27
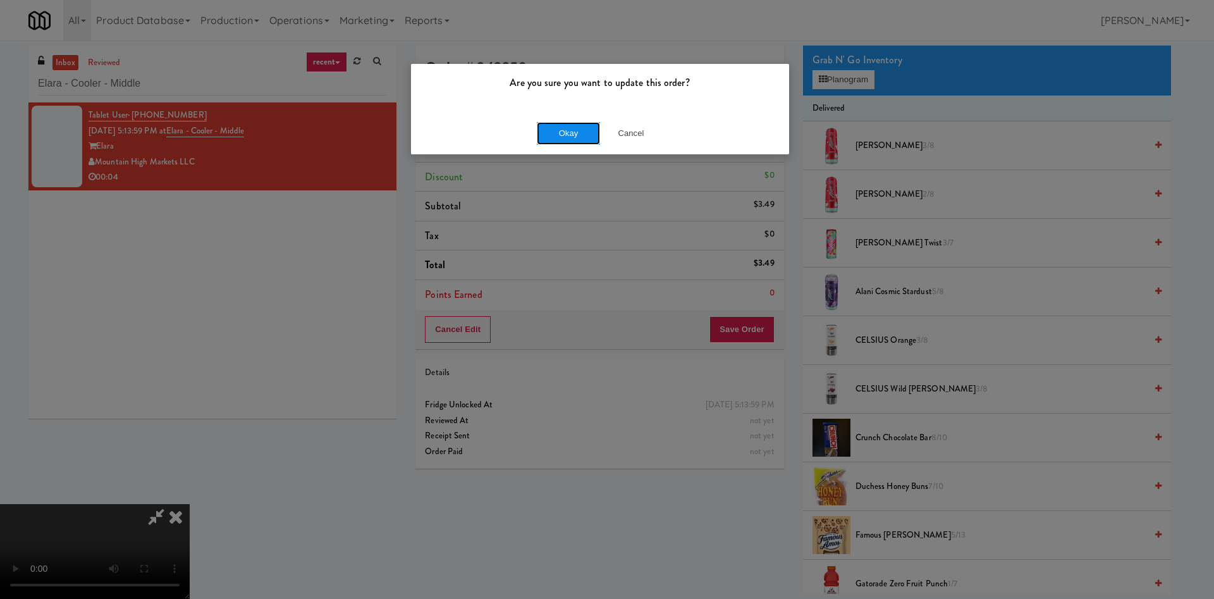
click at [558, 125] on button "Okay" at bounding box center [568, 133] width 63 height 23
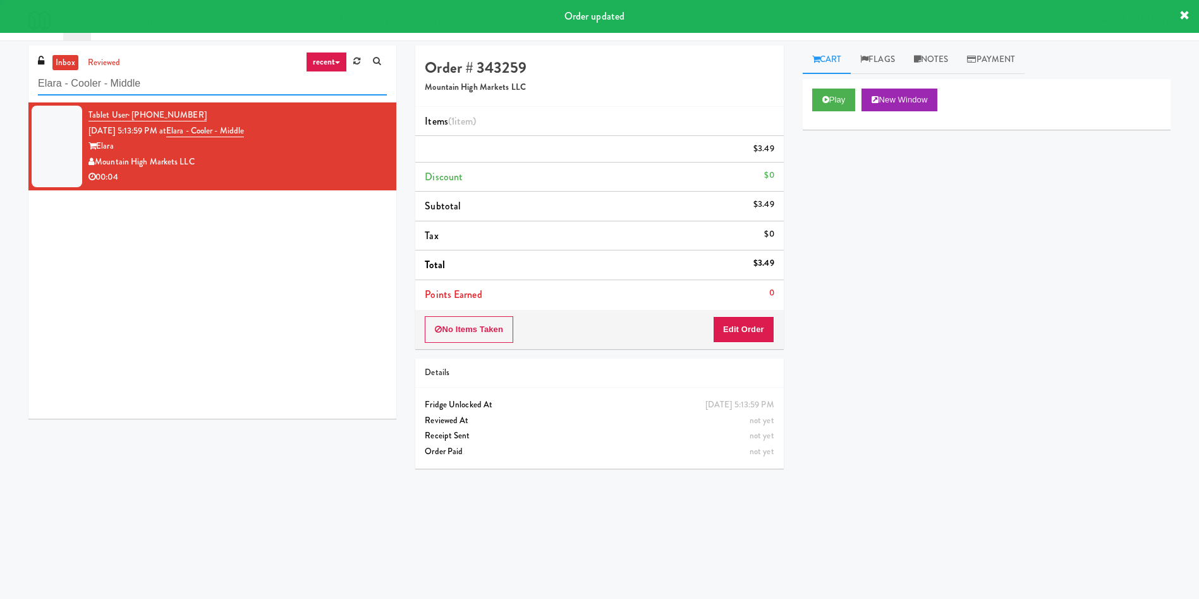
click at [0, 85] on div "inbox reviewed recent all unclear take inventory issue suspicious failed recent…" at bounding box center [599, 300] width 1199 height 508
paste input "Fridge - Gym"
drag, startPoint x: 211, startPoint y: 79, endPoint x: 0, endPoint y: 81, distance: 210.6
click at [0, 81] on div "inbox reviewed recent all unclear take inventory issue suspicious failed recent…" at bounding box center [599, 300] width 1199 height 508
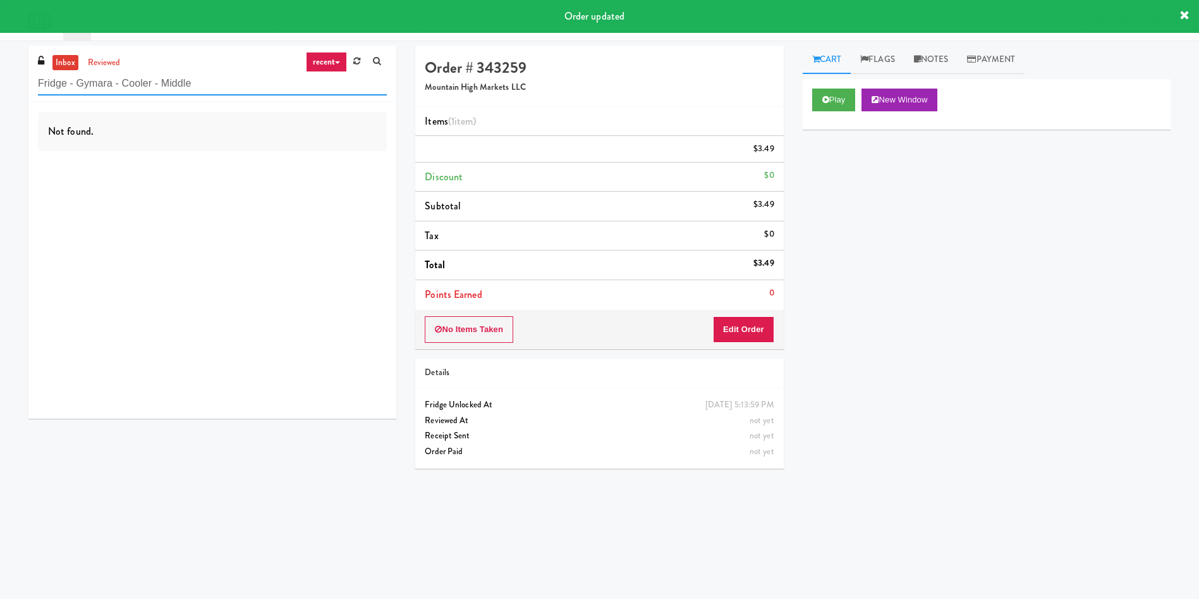
paste input "text"
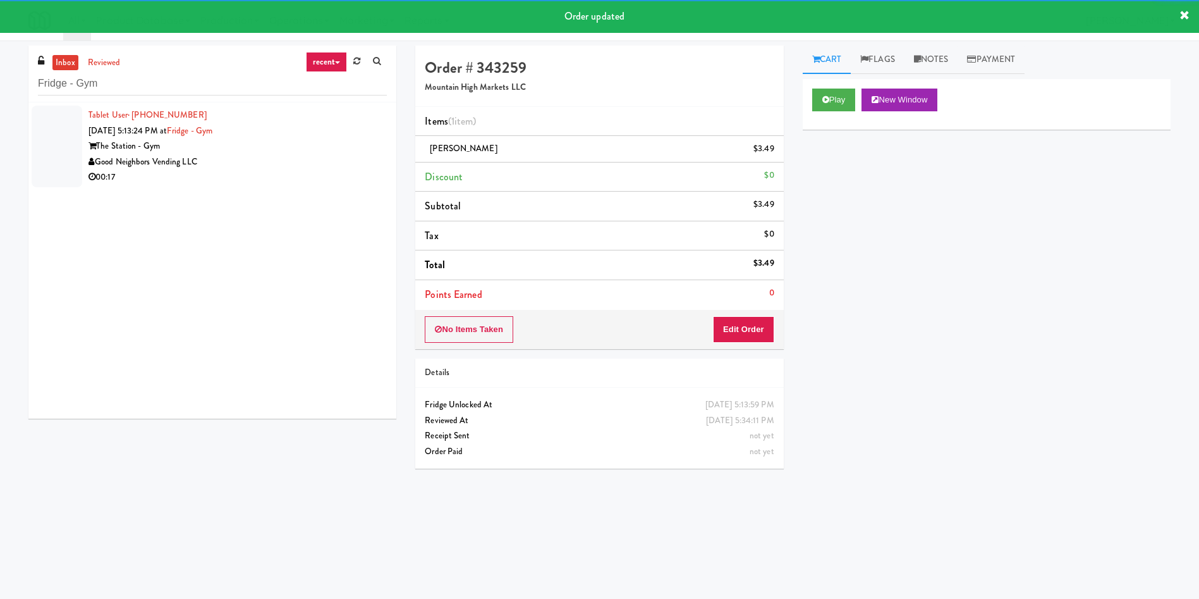
drag, startPoint x: 63, startPoint y: 140, endPoint x: 623, endPoint y: 111, distance: 561.0
click at [63, 139] on div at bounding box center [57, 147] width 51 height 82
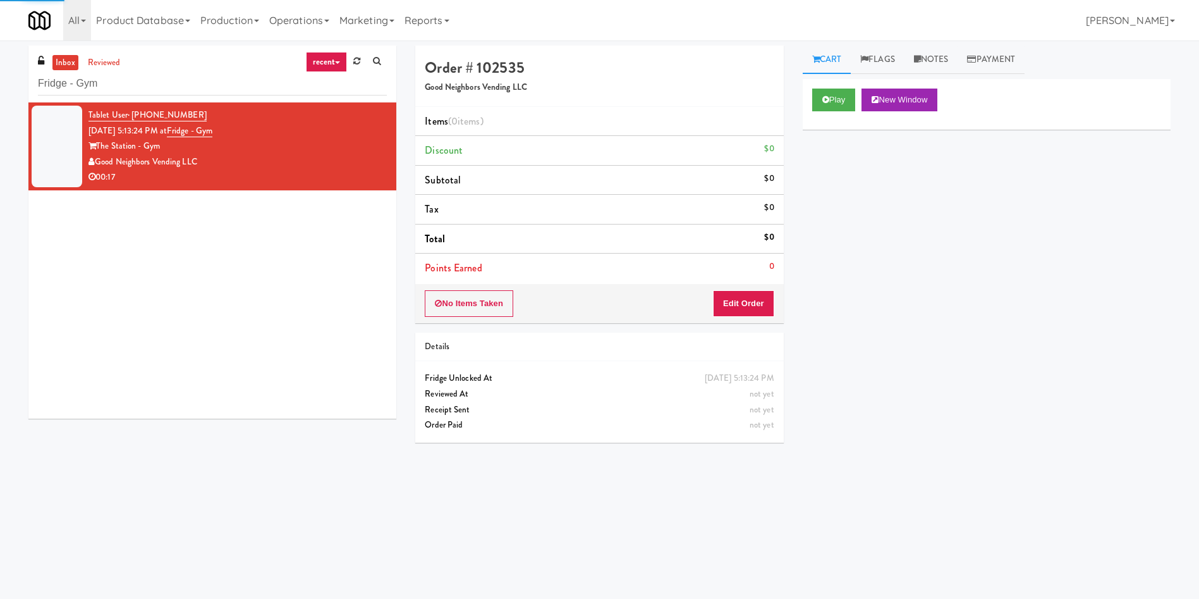
click at [810, 102] on div "Play New Window" at bounding box center [987, 104] width 368 height 51
click at [837, 103] on button "Play" at bounding box center [834, 100] width 44 height 23
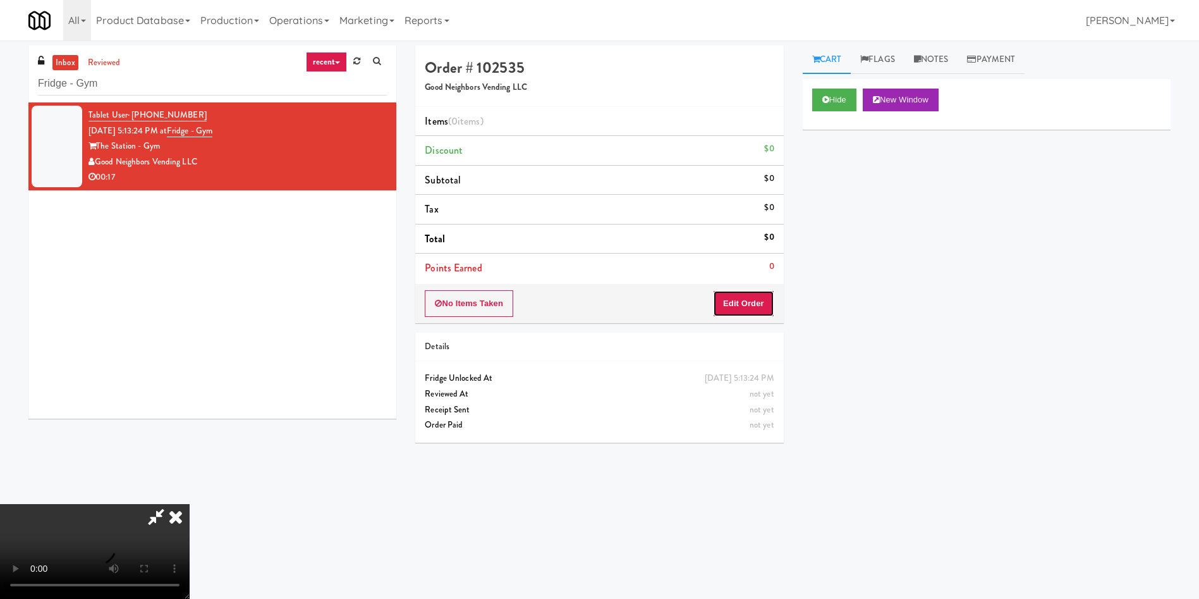
click at [745, 300] on button "Edit Order" at bounding box center [743, 303] width 61 height 27
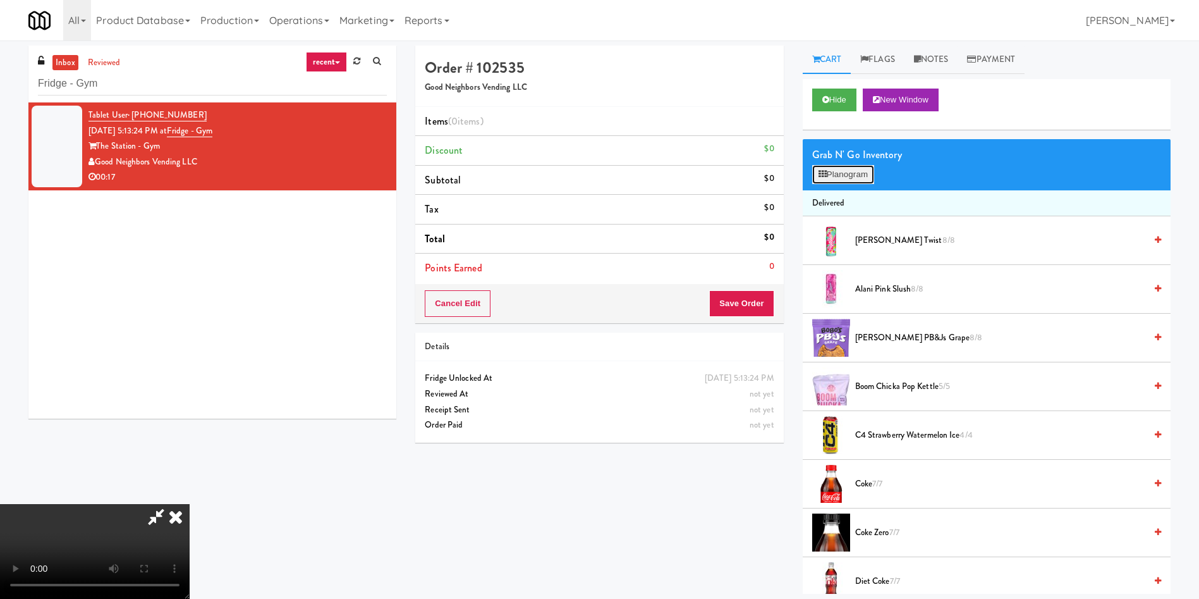
click at [847, 171] on button "Planogram" at bounding box center [843, 174] width 62 height 19
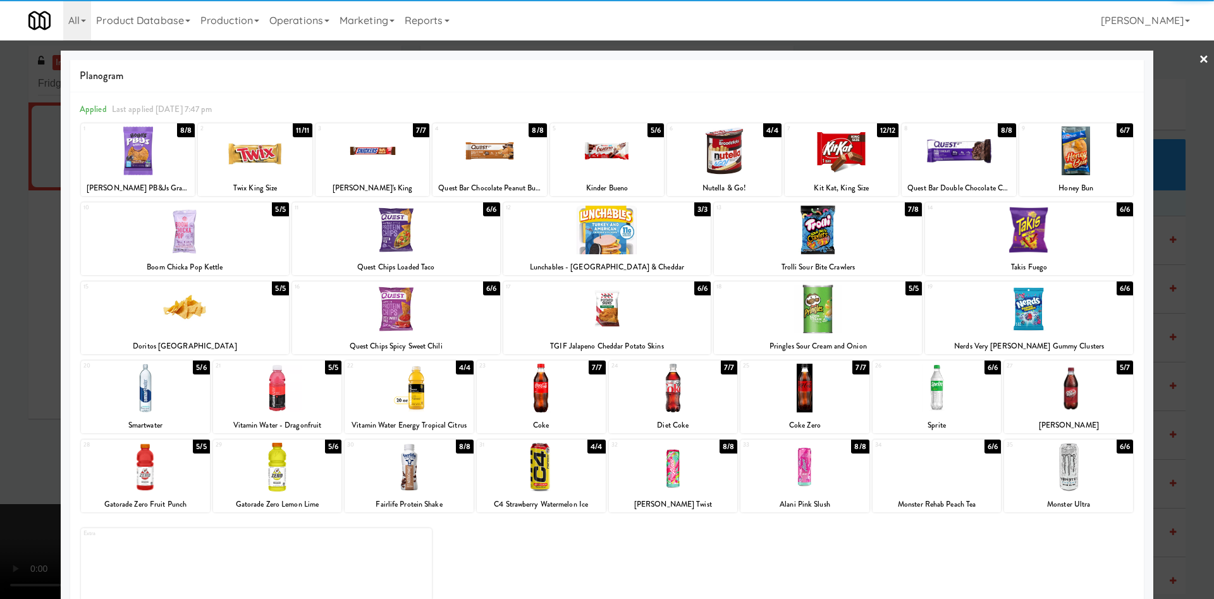
click at [589, 169] on div at bounding box center [607, 150] width 114 height 49
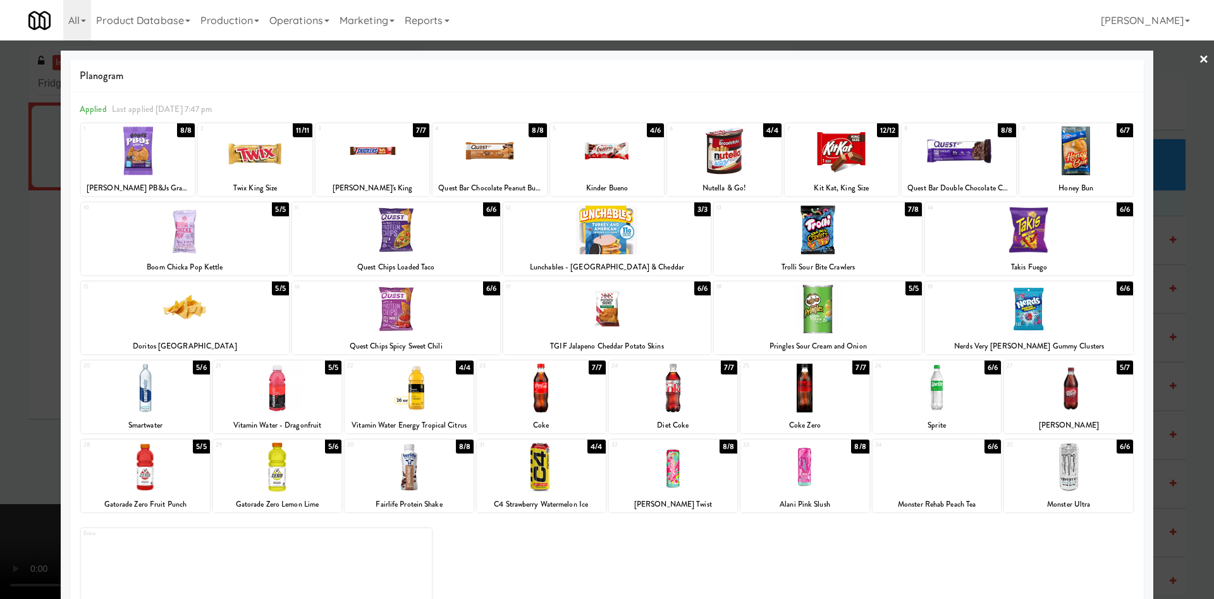
click at [34, 285] on div at bounding box center [607, 299] width 1214 height 599
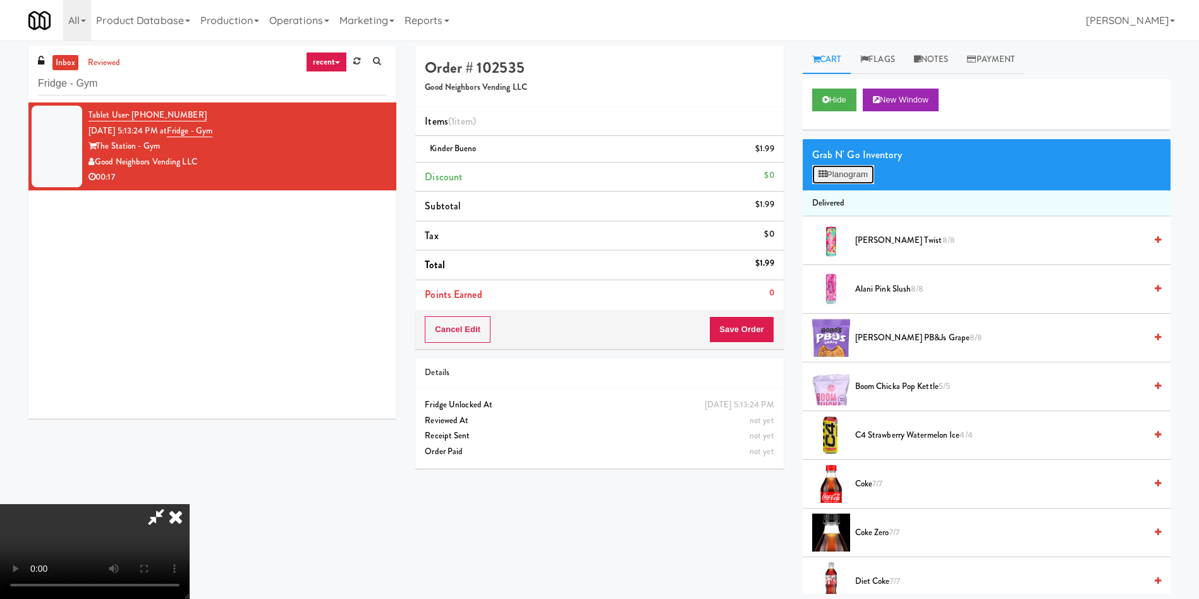
click at [841, 175] on button "Planogram" at bounding box center [843, 174] width 62 height 19
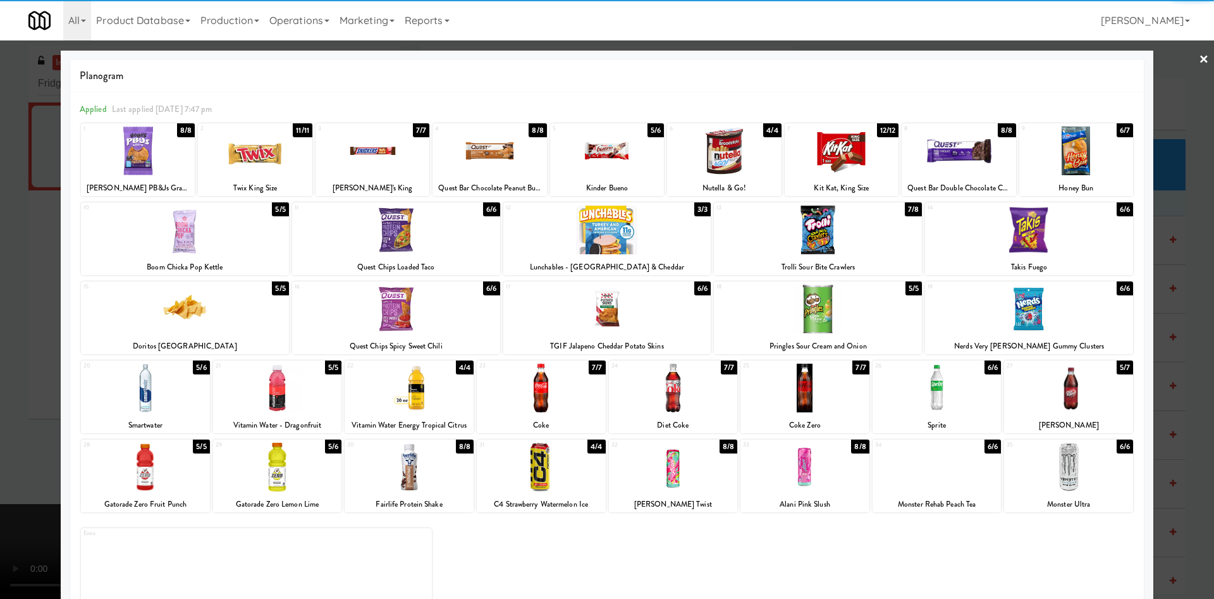
click at [648, 336] on div "17 6/6 TGIF Jalapeno Cheddar Potato Skins" at bounding box center [607, 317] width 208 height 73
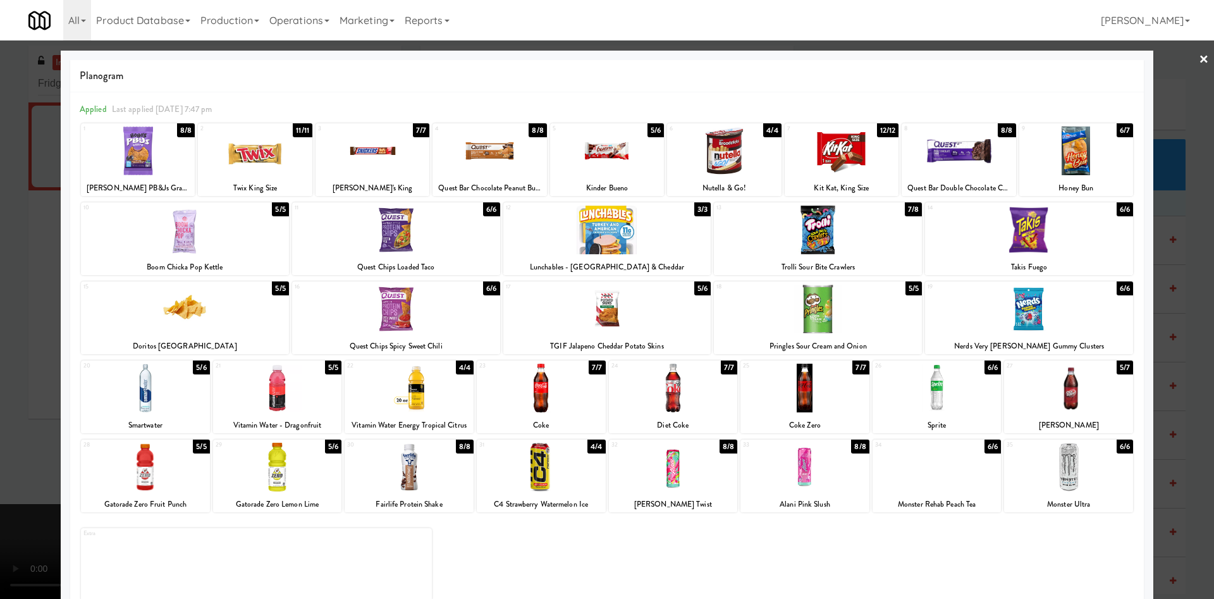
drag, startPoint x: 23, startPoint y: 332, endPoint x: 678, endPoint y: 341, distance: 655.1
click at [27, 332] on div at bounding box center [607, 299] width 1214 height 599
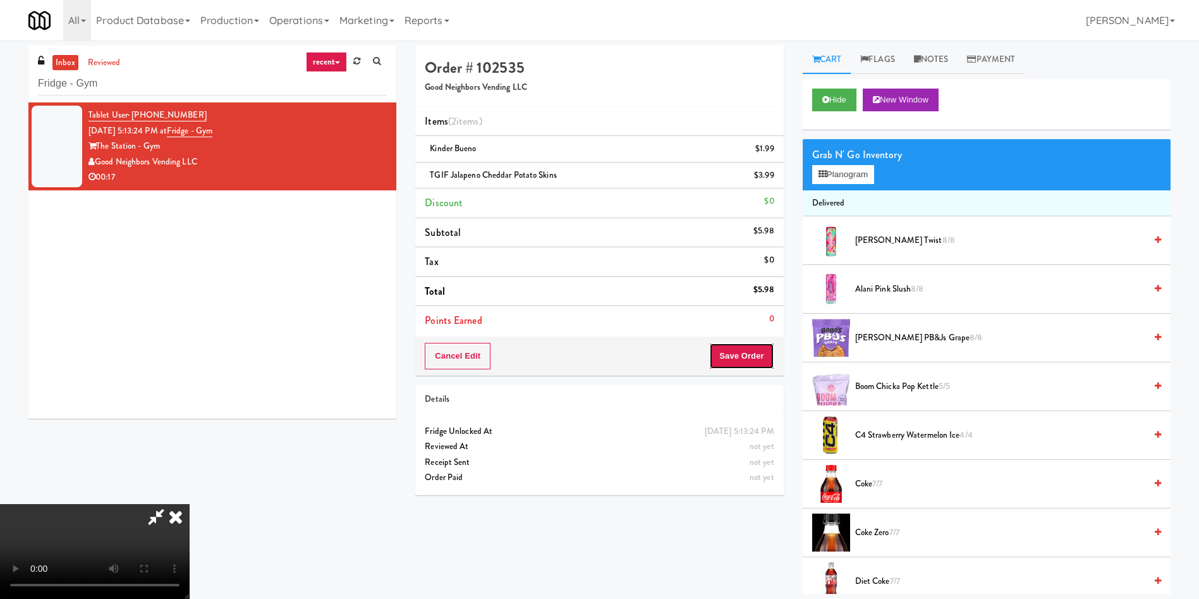
click at [745, 352] on button "Save Order" at bounding box center [741, 356] width 64 height 27
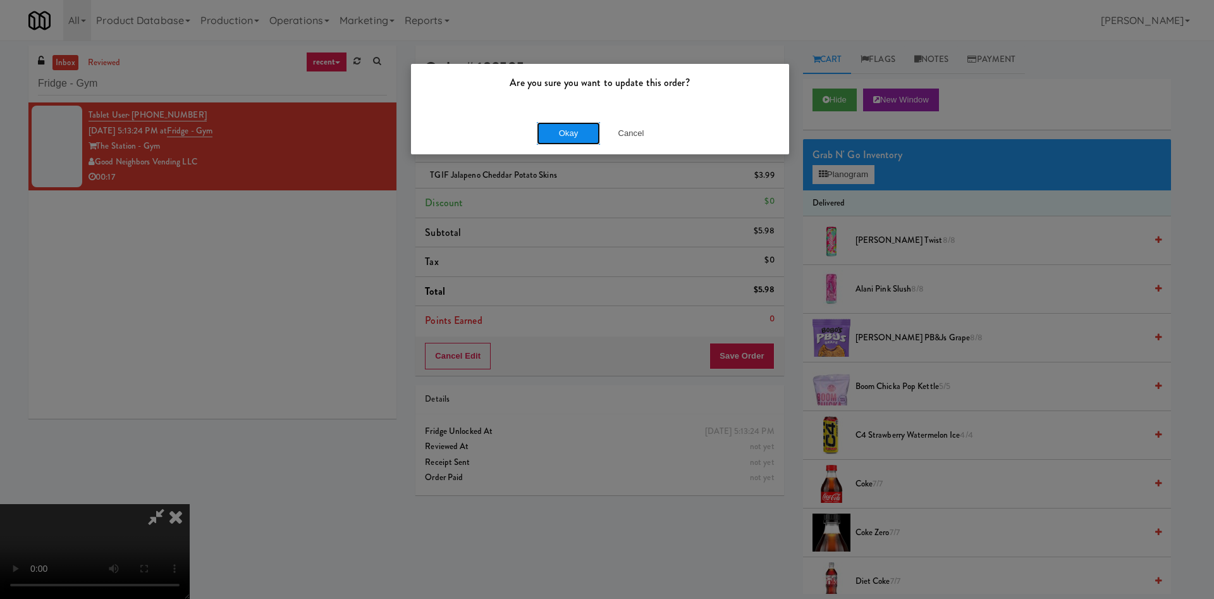
click at [565, 130] on button "Okay" at bounding box center [568, 133] width 63 height 23
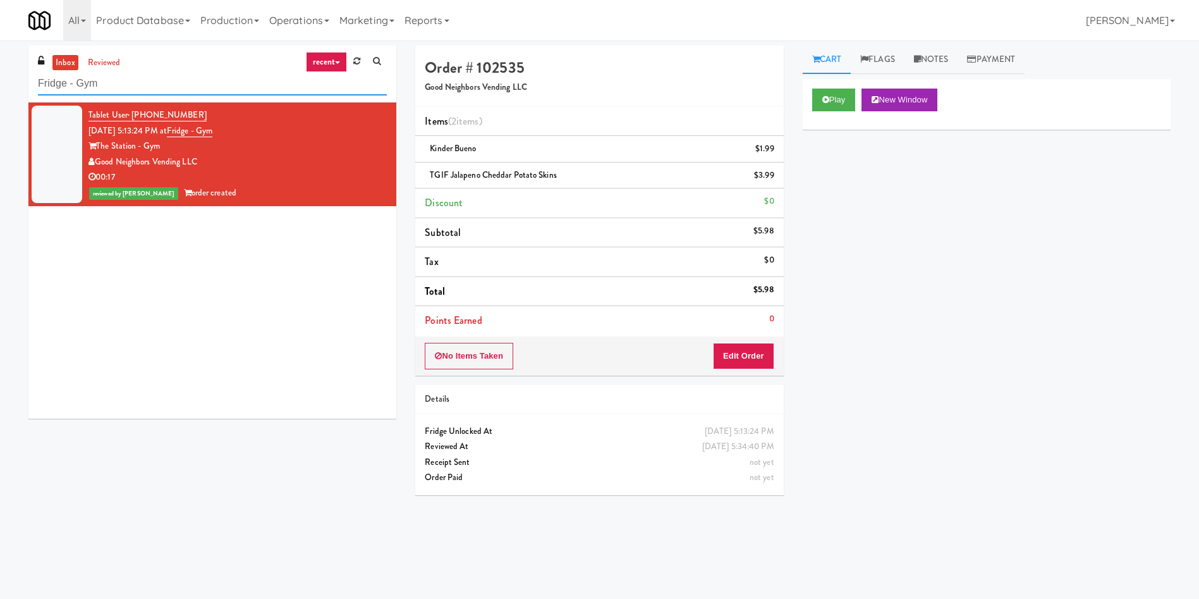
paste input "1900 Minnesota Ct - Lobby"
drag, startPoint x: 189, startPoint y: 84, endPoint x: 0, endPoint y: 34, distance: 195.7
click at [0, 40] on body "Are you sure you want to update this order? Okay Cancel Okay Are you sure you w…" at bounding box center [599, 339] width 1199 height 599
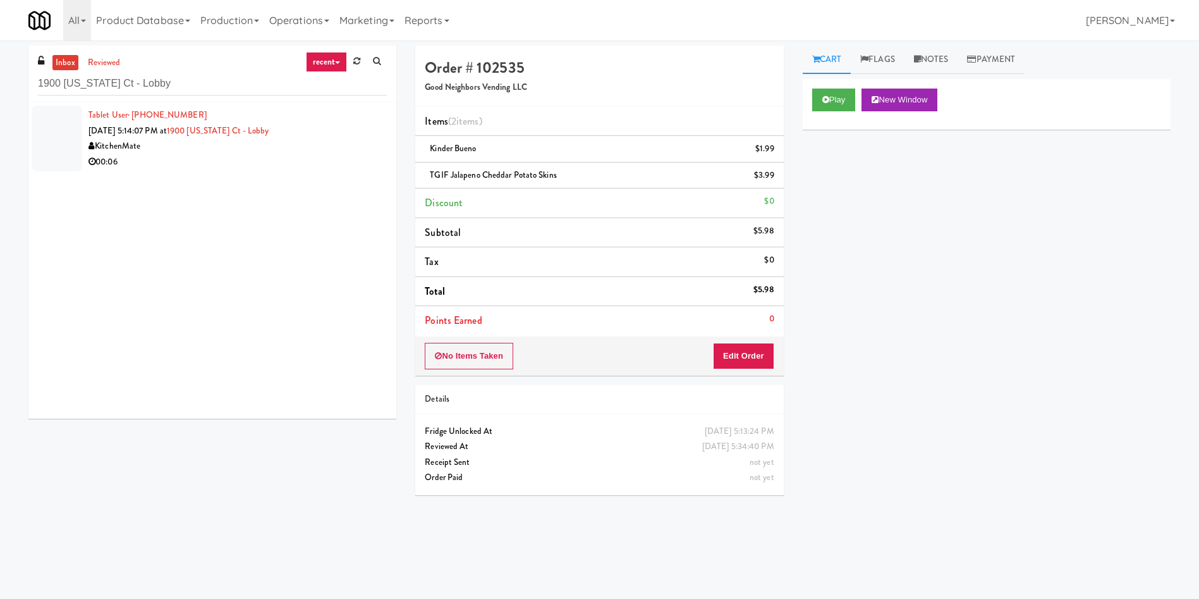
click at [23, 125] on div "inbox reviewed recent all unclear take inventory issue suspicious failed recent…" at bounding box center [212, 237] width 387 height 383
click at [297, 164] on div "00:06" at bounding box center [238, 162] width 298 height 16
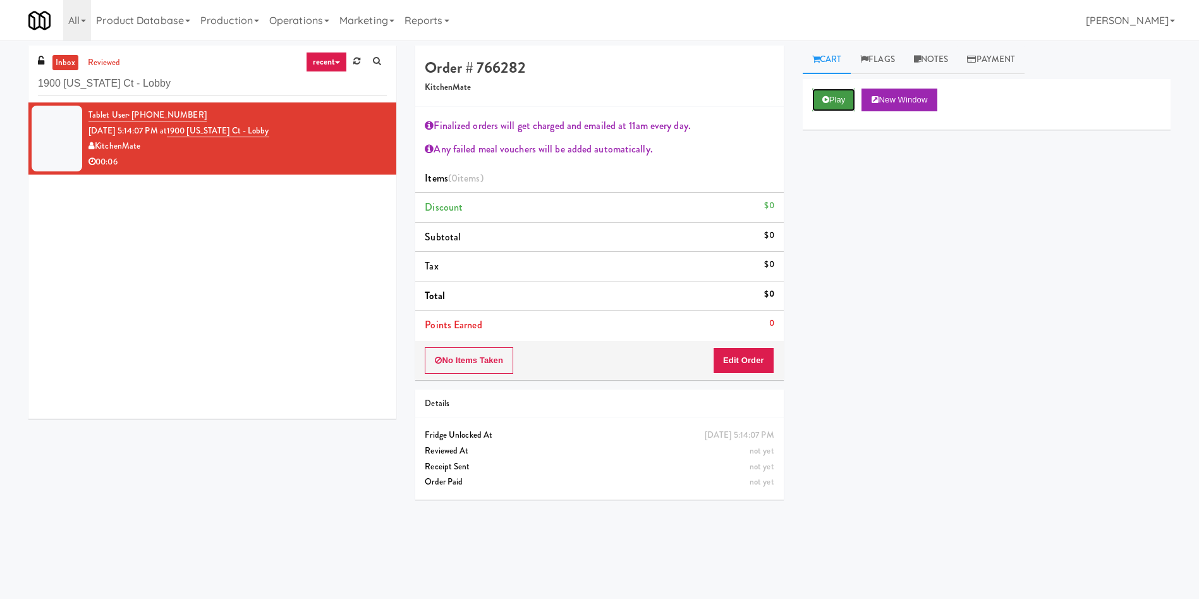
click at [837, 97] on button "Play" at bounding box center [834, 100] width 44 height 23
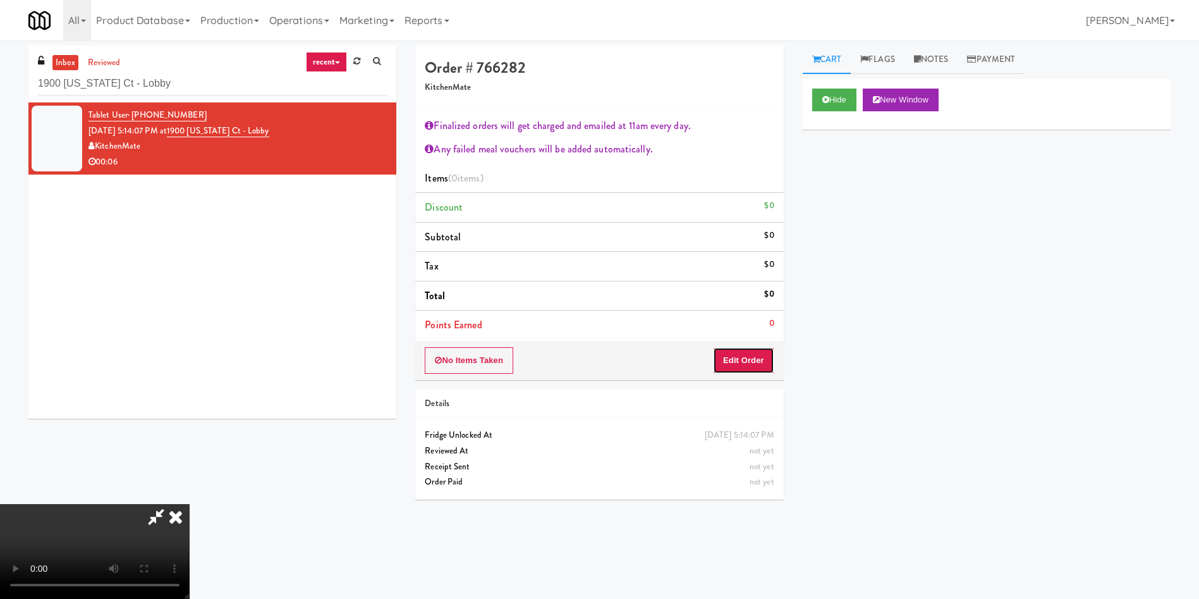
click at [747, 365] on button "Edit Order" at bounding box center [743, 360] width 61 height 27
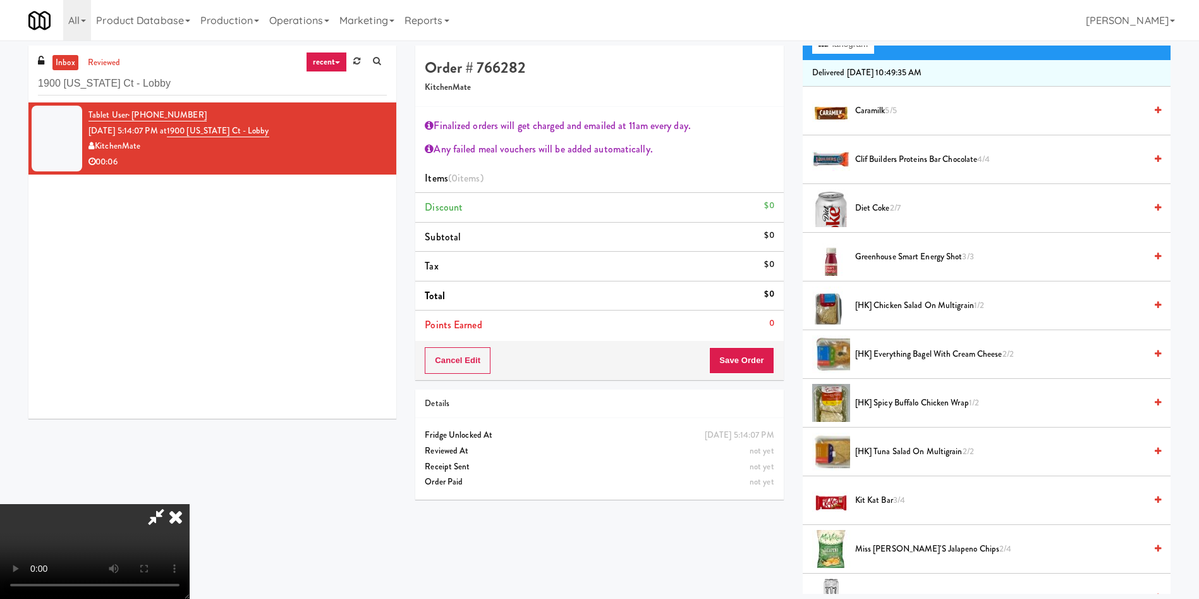
click at [190, 504] on video at bounding box center [95, 551] width 190 height 95
drag, startPoint x: 317, startPoint y: 214, endPoint x: 402, endPoint y: 213, distance: 84.1
click at [190, 504] on video at bounding box center [95, 551] width 190 height 95
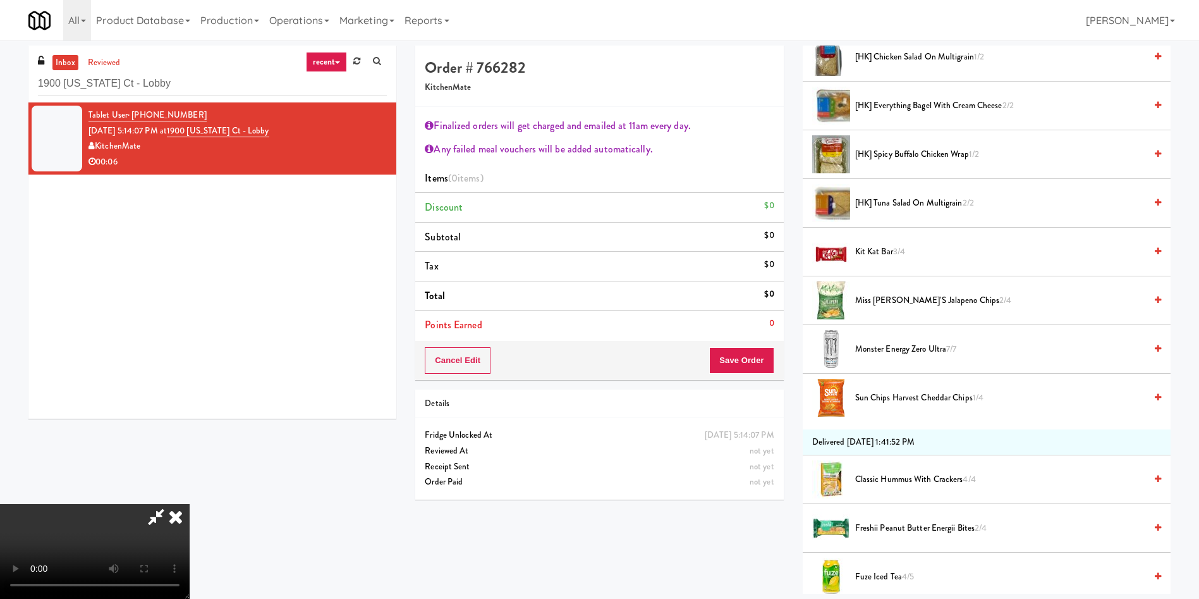
scroll to position [474, 0]
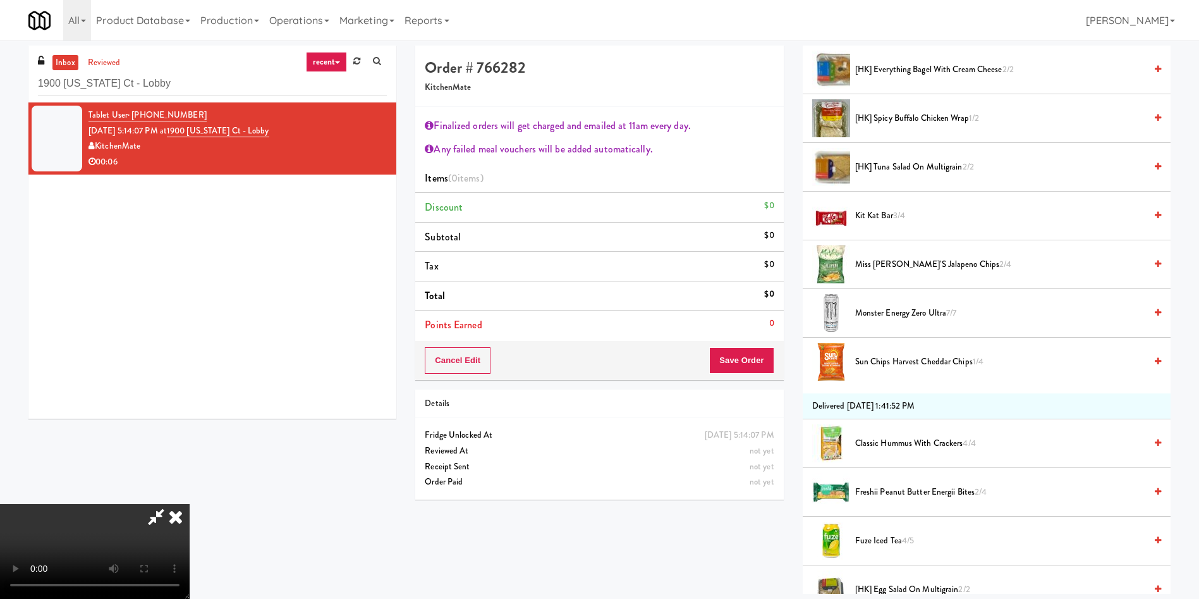
click at [899, 221] on span "Kit Kat Bar 3/4" at bounding box center [1000, 216] width 290 height 16
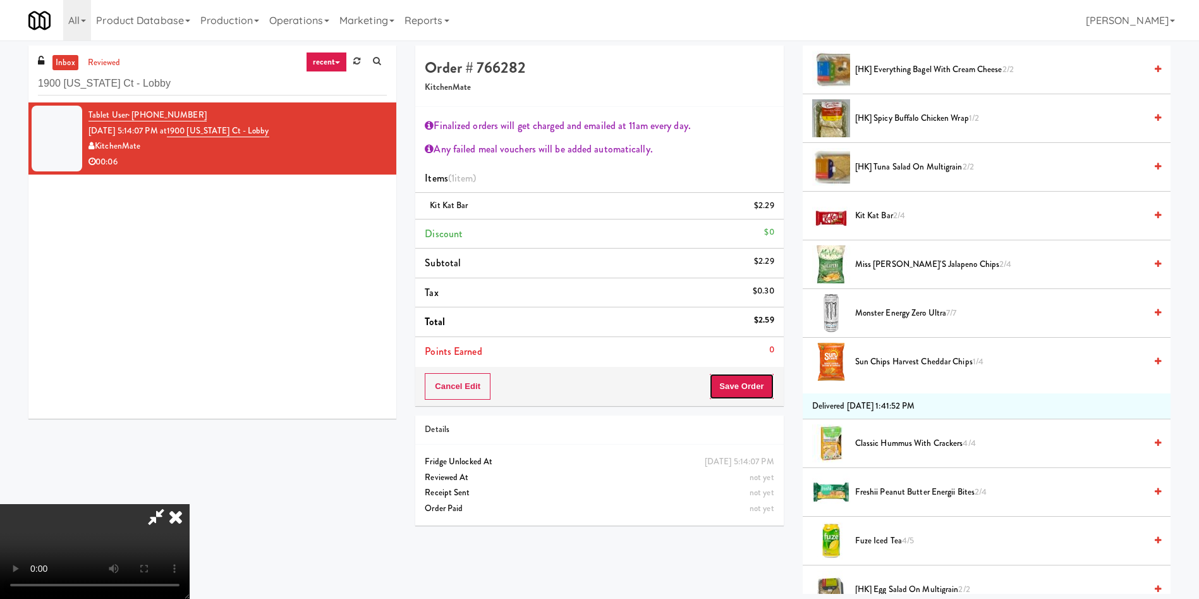
click at [751, 384] on button "Save Order" at bounding box center [741, 386] width 64 height 27
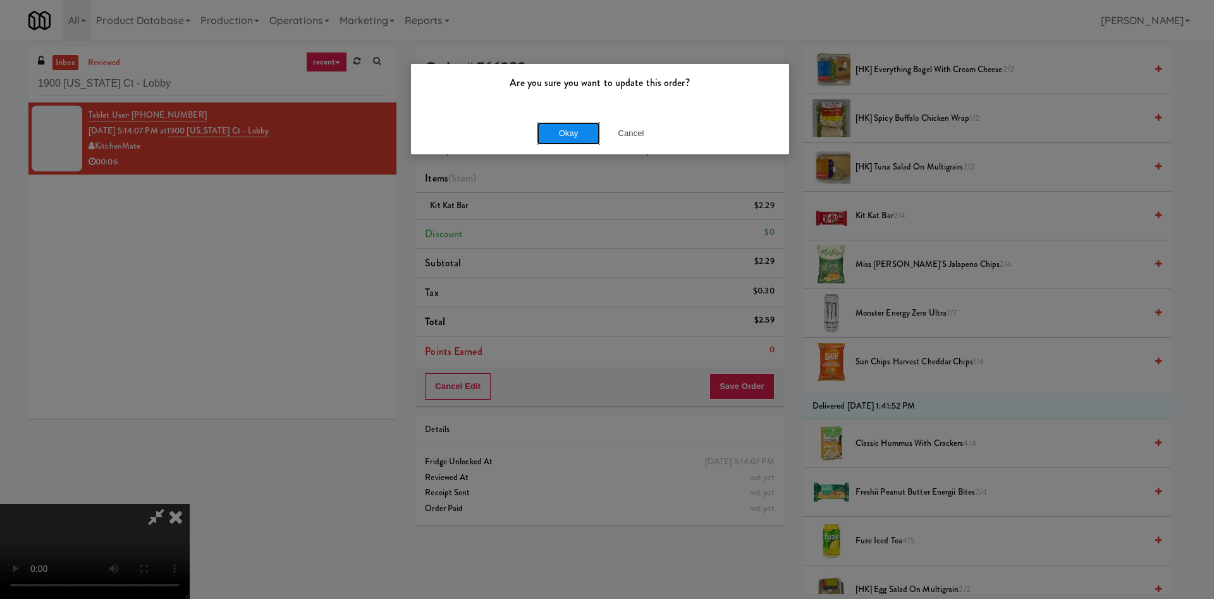
click at [558, 138] on button "Okay" at bounding box center [568, 133] width 63 height 23
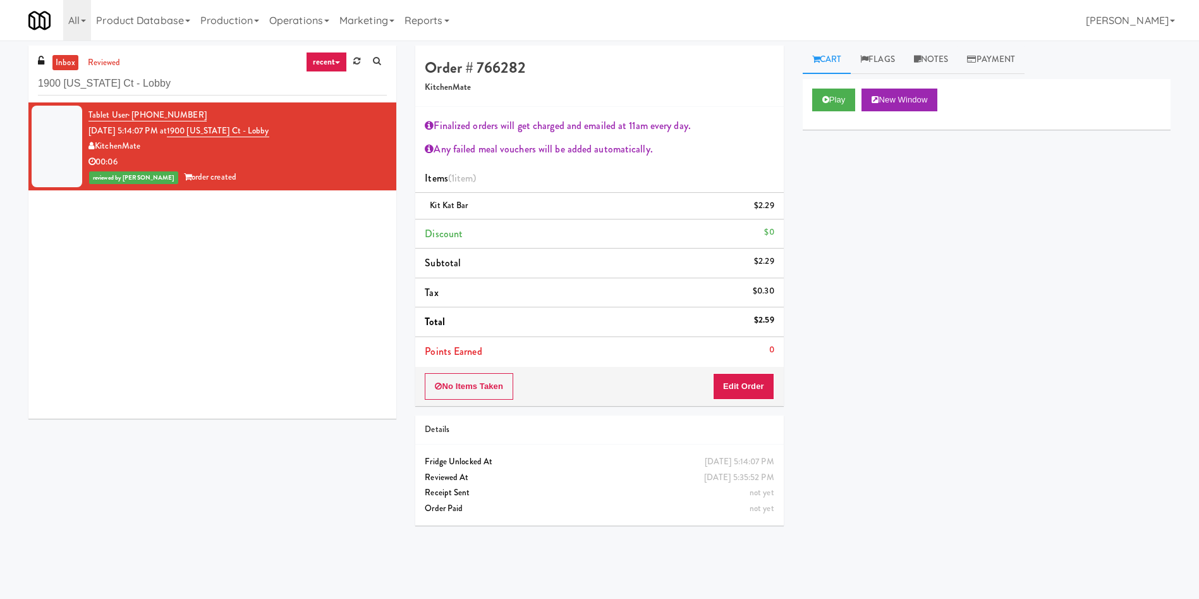
scroll to position [0, 0]
paste input "Fridge - Vantage - Pre Opening"
drag, startPoint x: 181, startPoint y: 78, endPoint x: 0, endPoint y: 88, distance: 181.1
click at [0, 88] on div "inbox reviewed recent all unclear take inventory issue suspicious failed recent…" at bounding box center [599, 300] width 1199 height 508
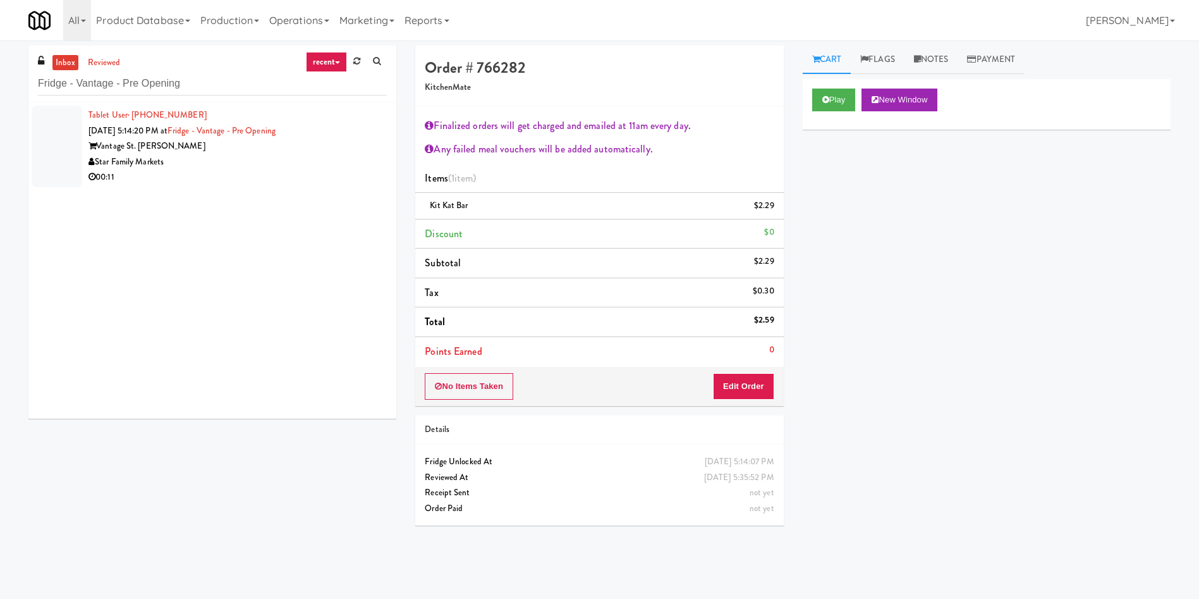
click at [66, 152] on div at bounding box center [57, 147] width 51 height 82
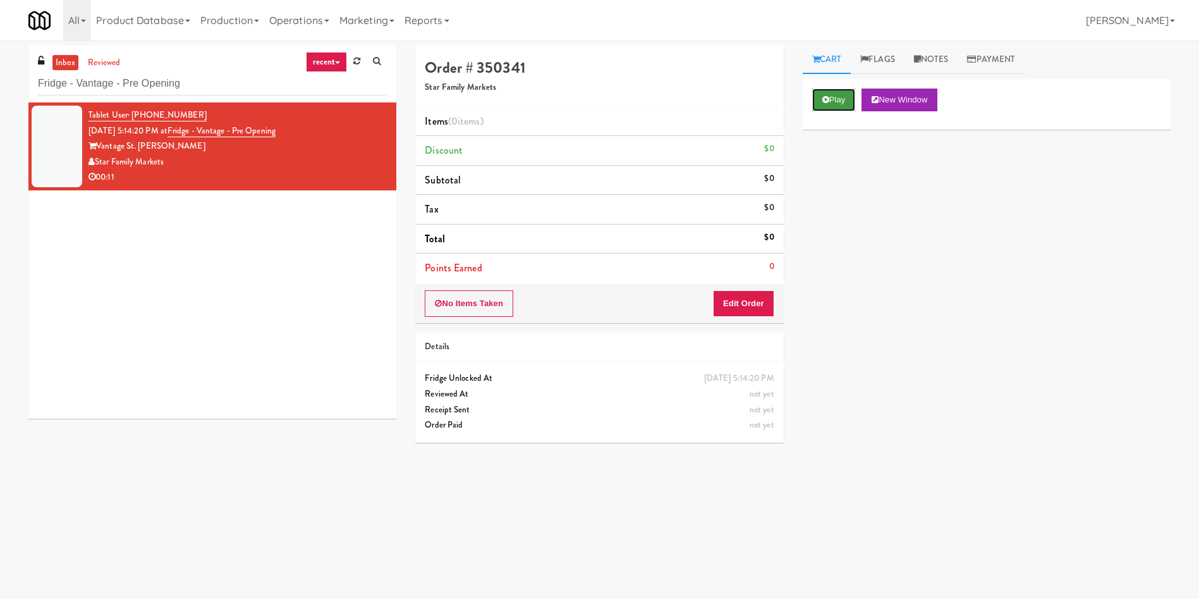
click at [815, 97] on button "Play" at bounding box center [834, 100] width 44 height 23
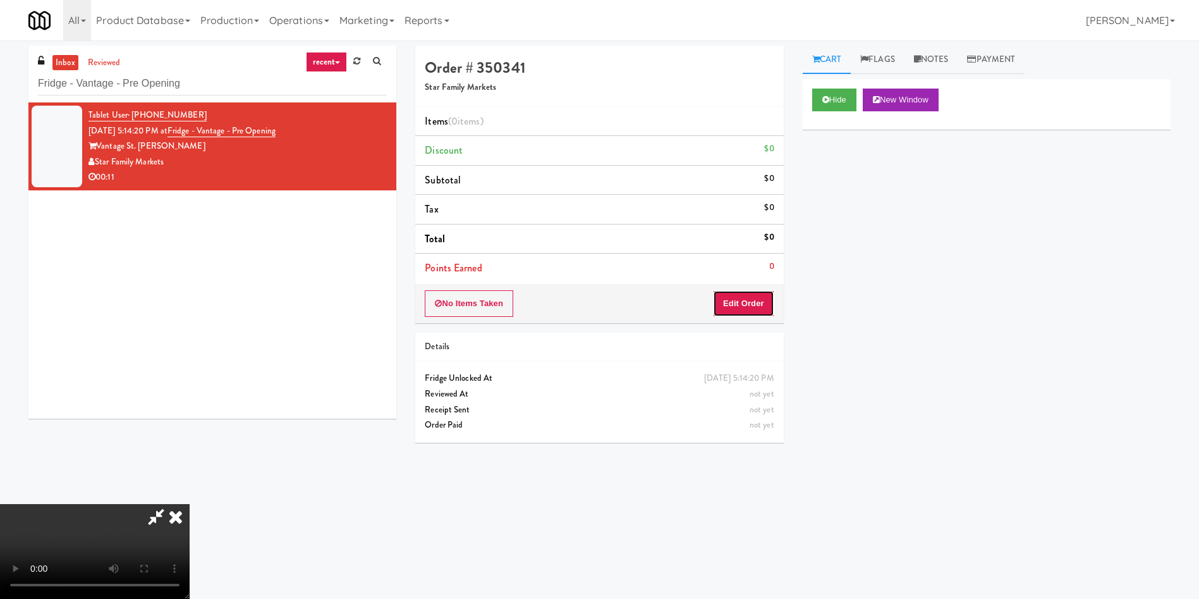
click at [737, 296] on button "Edit Order" at bounding box center [743, 303] width 61 height 27
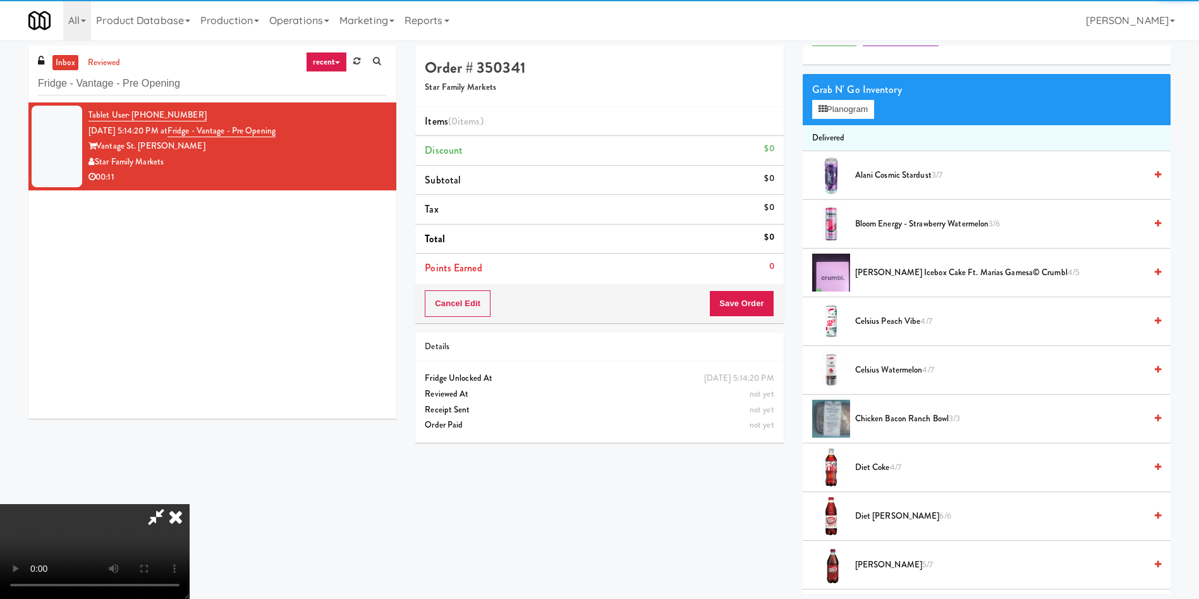
scroll to position [95, 0]
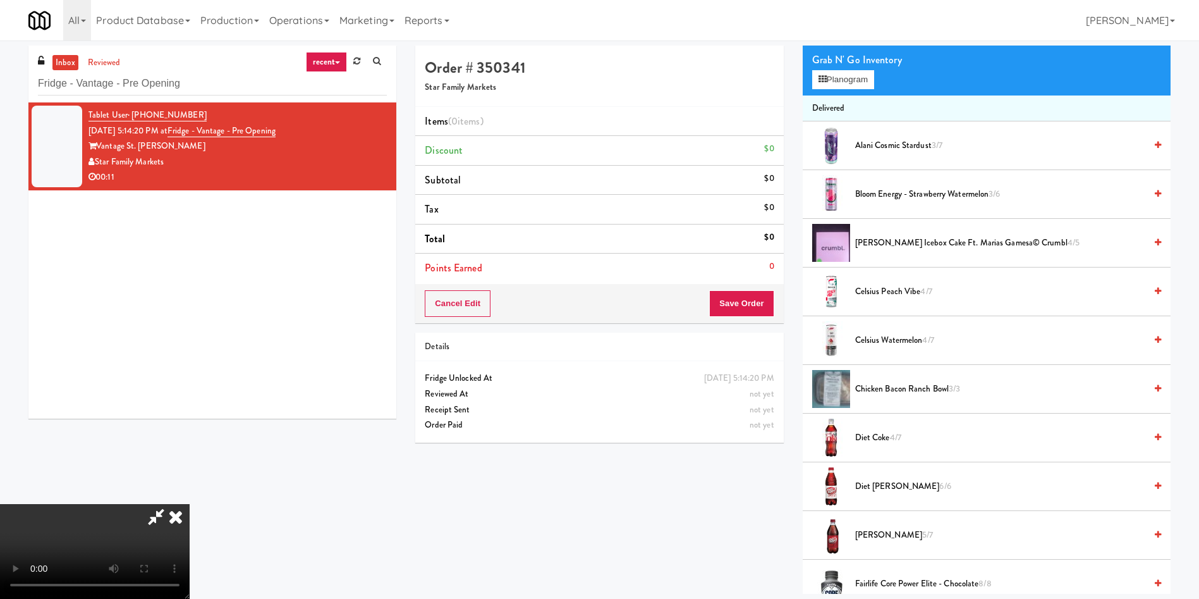
click at [898, 142] on span "Alani Cosmic Stardust 3/7" at bounding box center [1000, 146] width 290 height 16
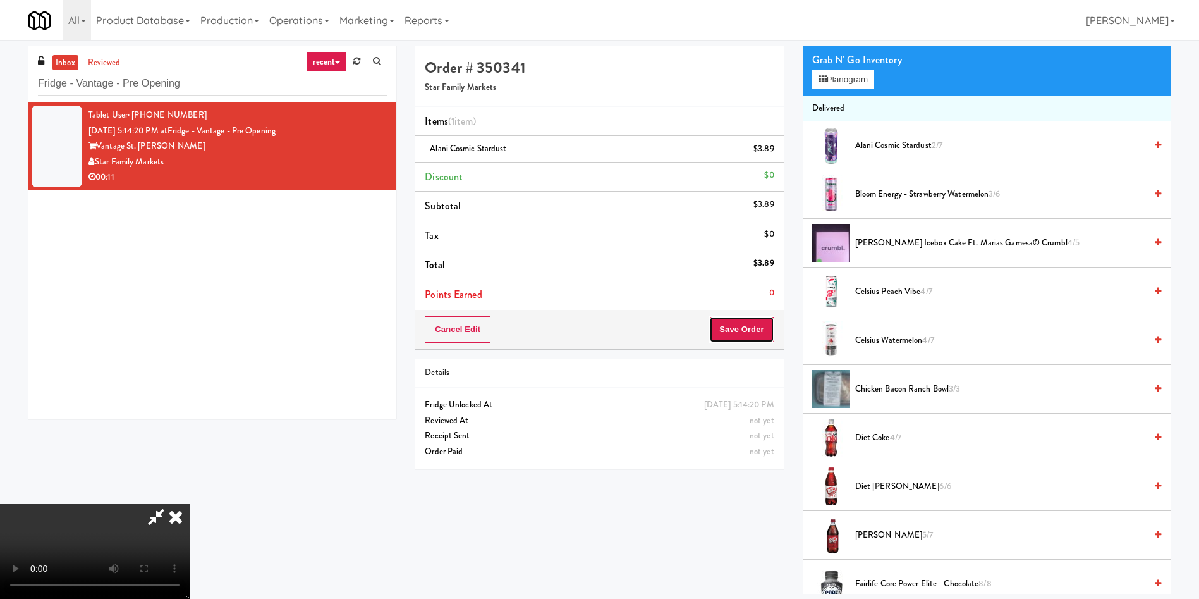
click at [742, 330] on button "Save Order" at bounding box center [741, 329] width 64 height 27
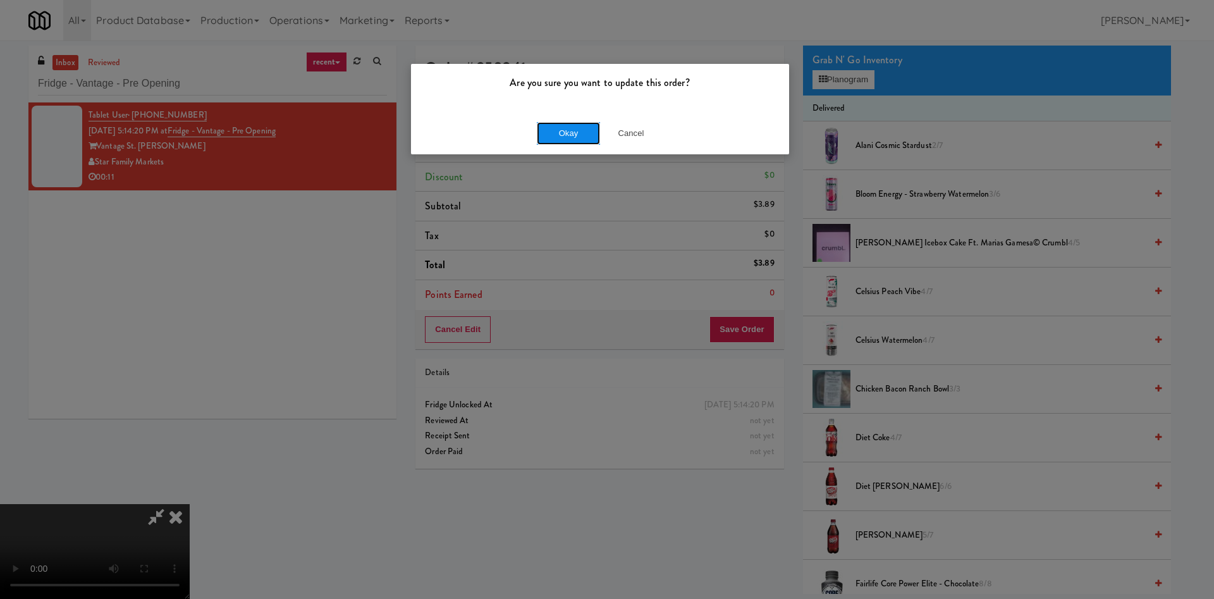
click at [572, 134] on button "Okay" at bounding box center [568, 133] width 63 height 23
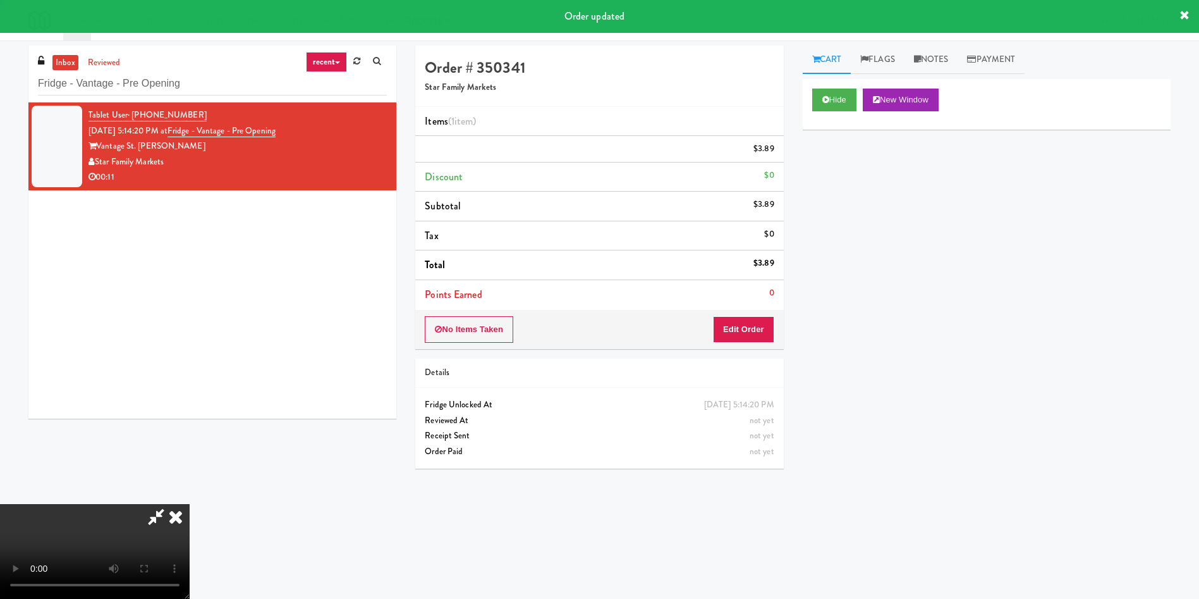
scroll to position [0, 0]
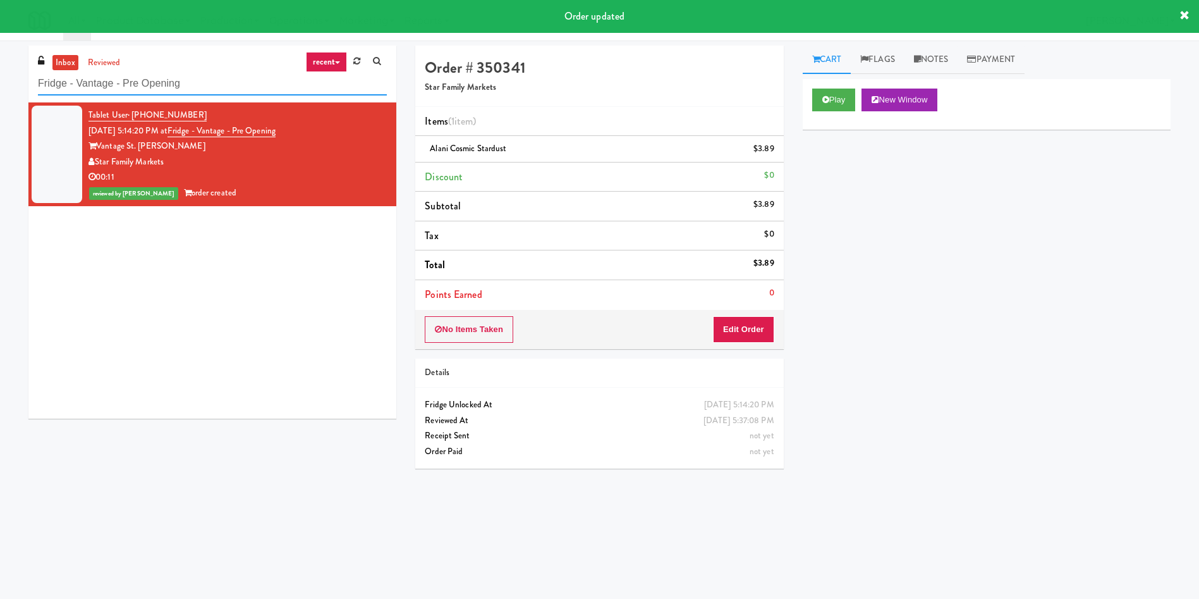
drag, startPoint x: 107, startPoint y: 79, endPoint x: 0, endPoint y: 79, distance: 106.9
click at [0, 79] on div "inbox reviewed recent all unclear take inventory issue suspicious failed recent…" at bounding box center [599, 300] width 1199 height 508
paste input "MG - Cooler - Left"
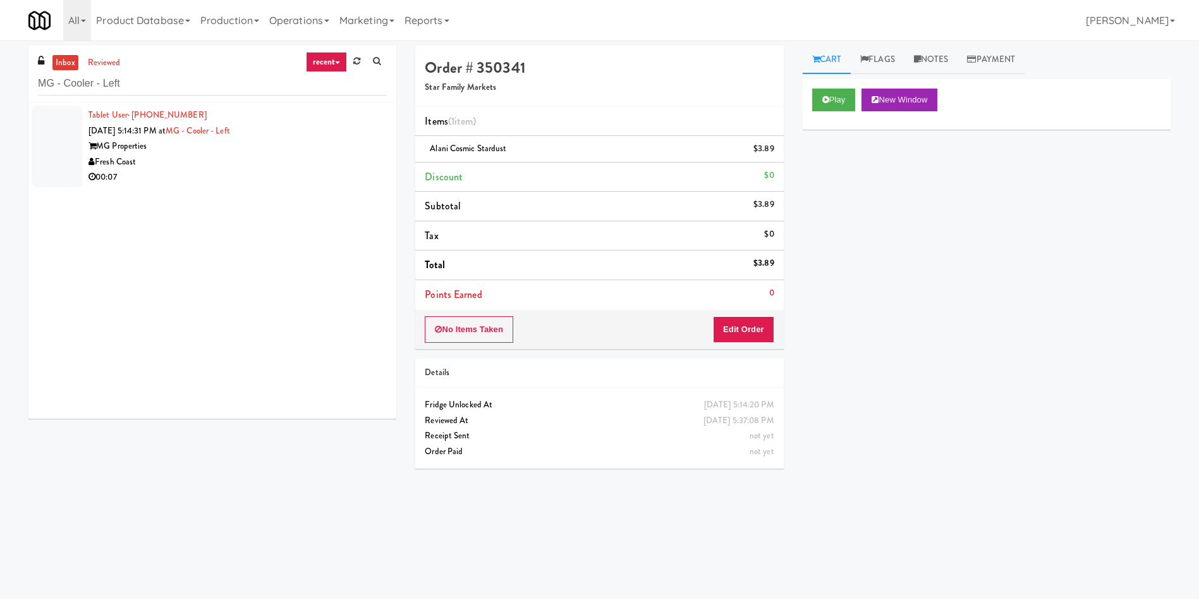
click at [80, 137] on div at bounding box center [57, 147] width 51 height 82
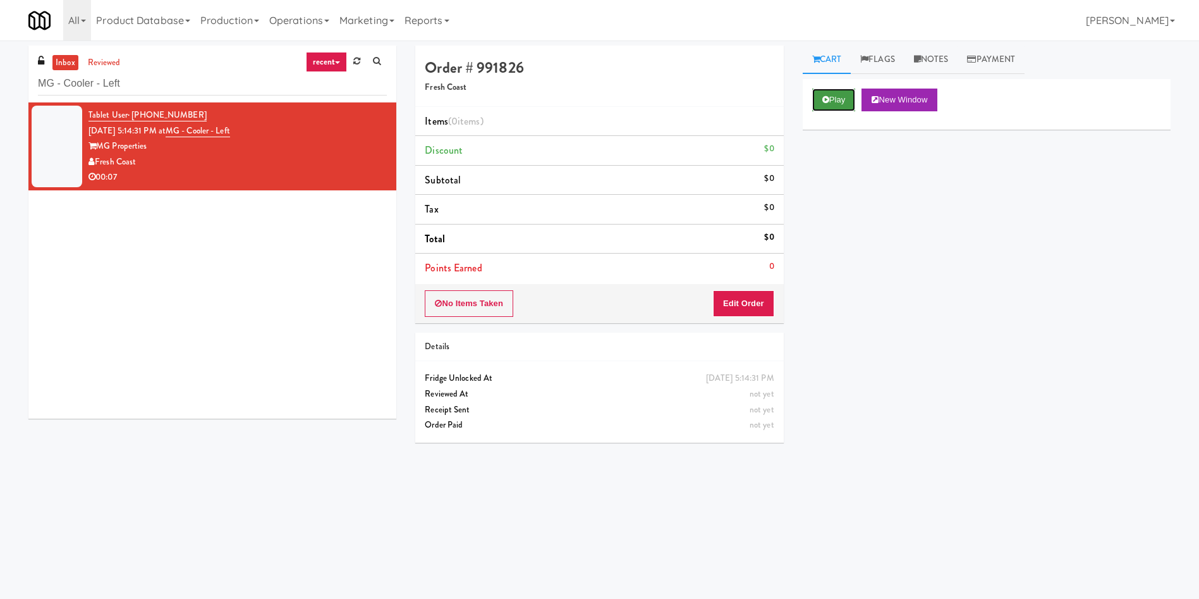
click at [827, 100] on icon at bounding box center [826, 99] width 7 height 8
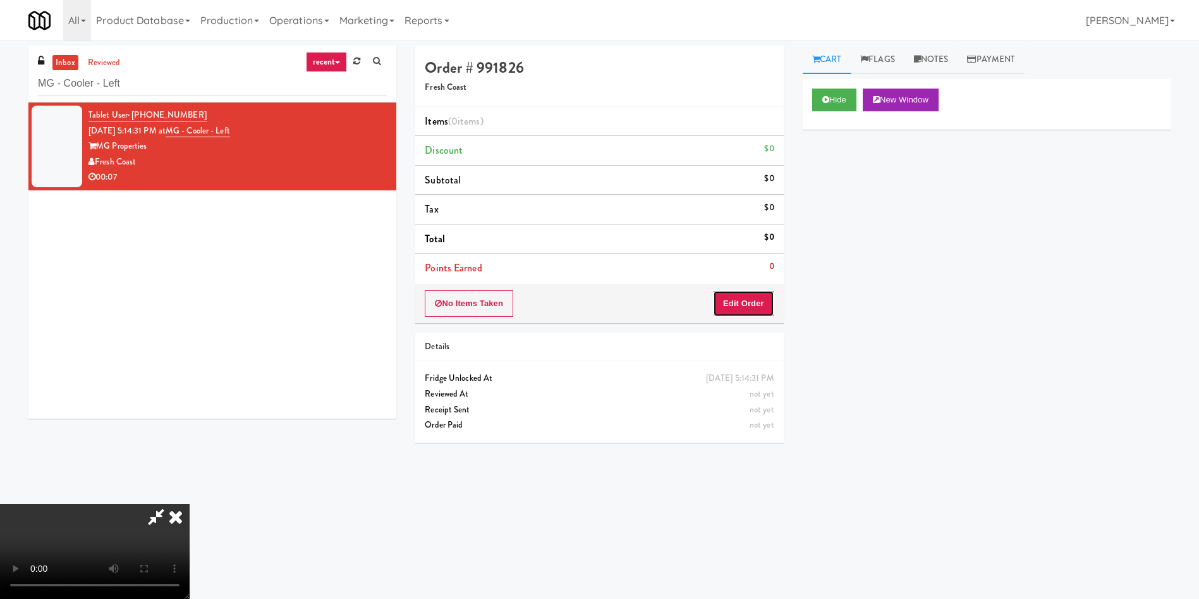
click at [747, 298] on button "Edit Order" at bounding box center [743, 303] width 61 height 27
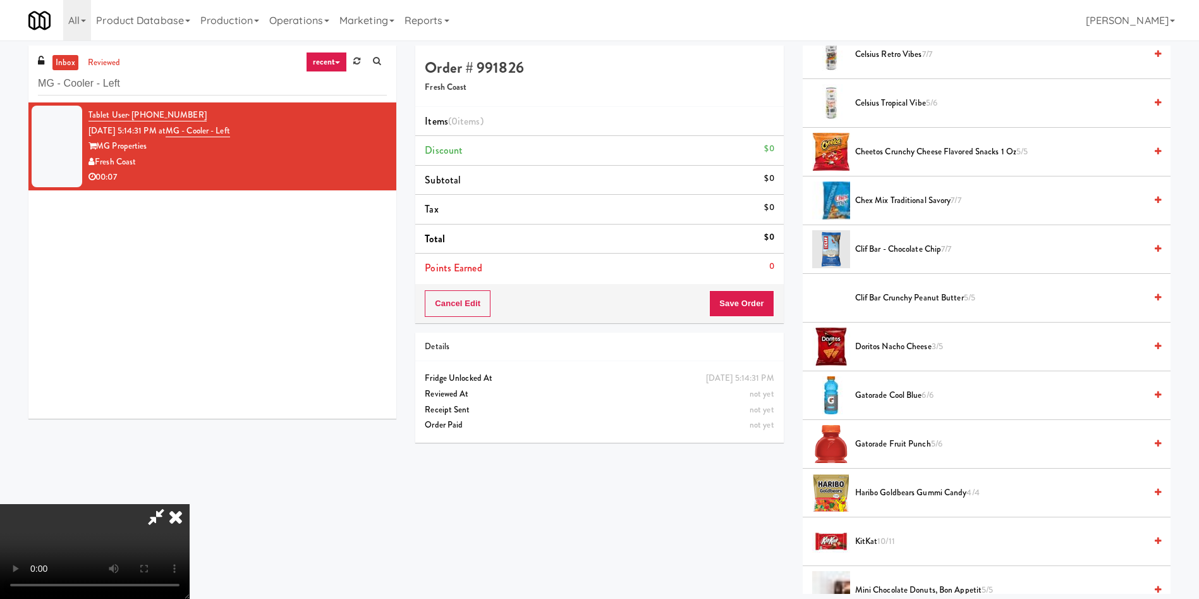
scroll to position [190, 0]
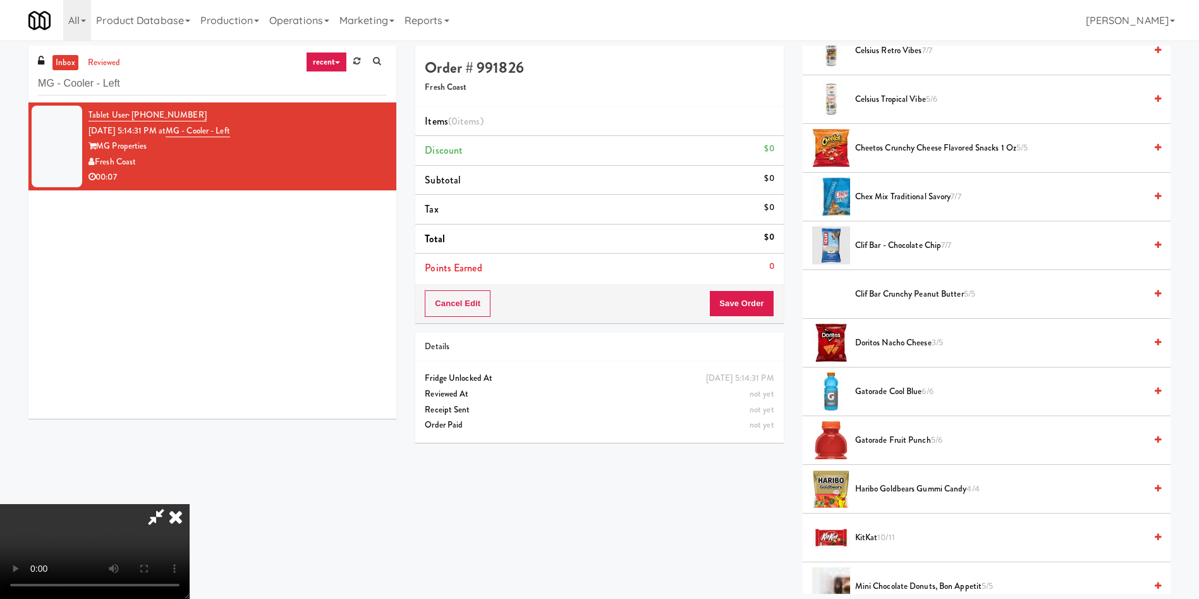
click at [190, 504] on video at bounding box center [95, 551] width 190 height 95
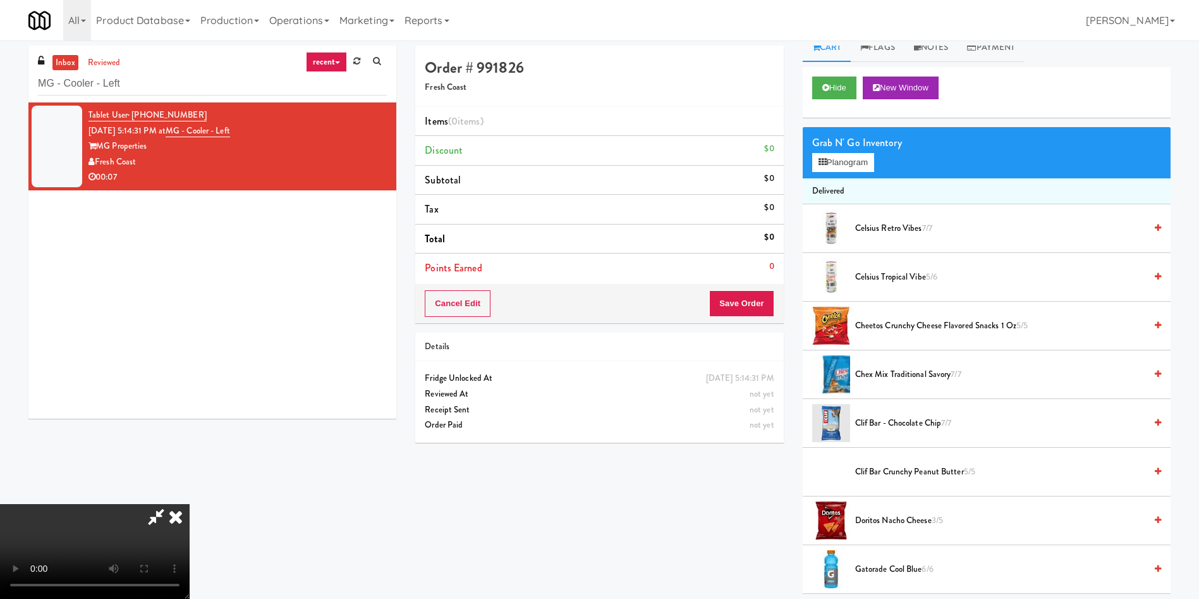
scroll to position [0, 0]
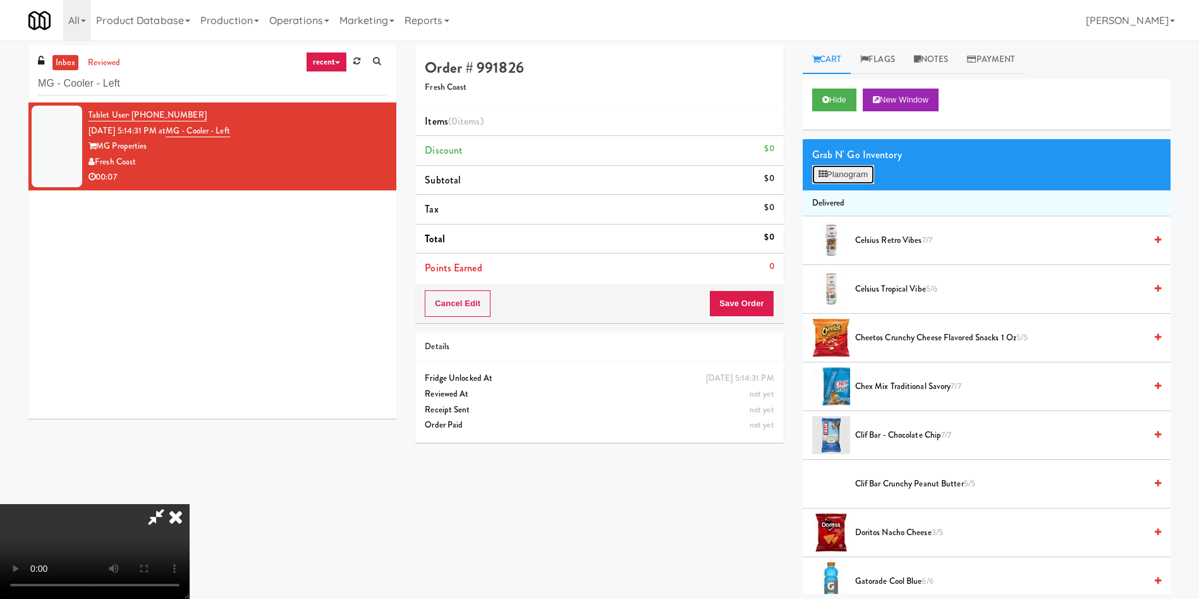
click at [859, 169] on button "Planogram" at bounding box center [843, 174] width 62 height 19
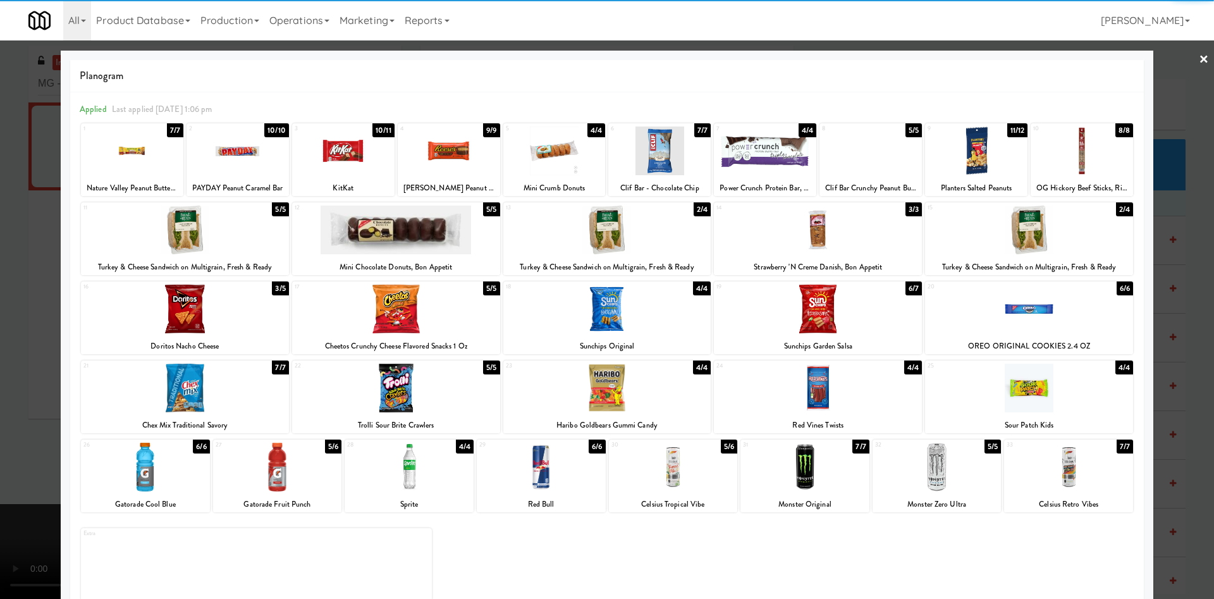
click at [984, 149] on div at bounding box center [976, 150] width 102 height 49
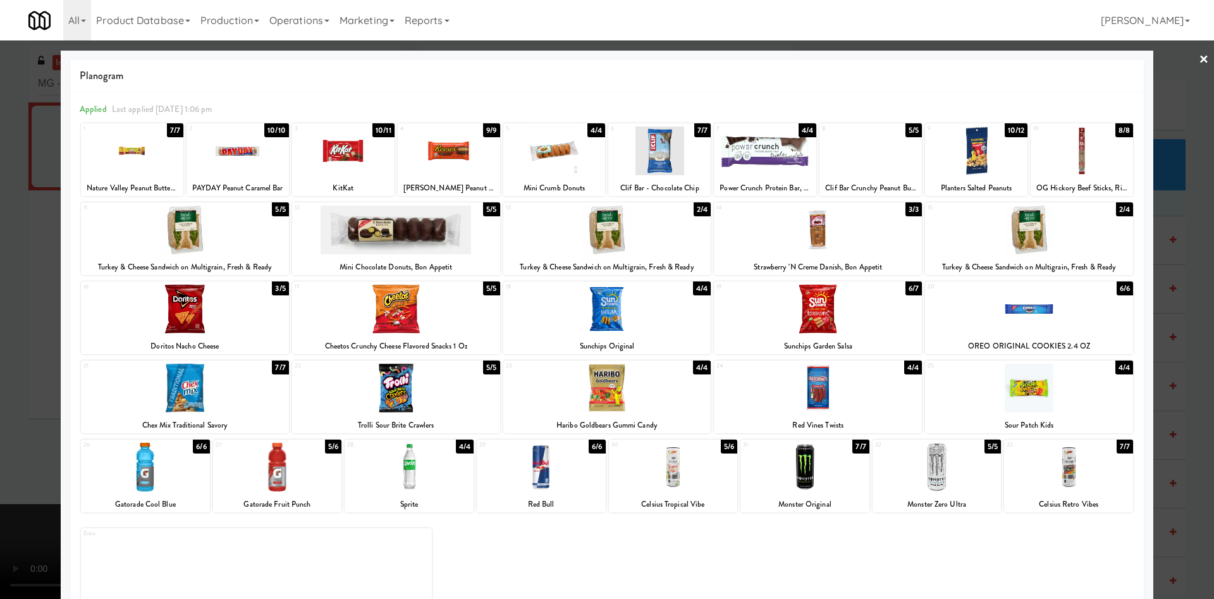
click at [47, 245] on div at bounding box center [607, 299] width 1214 height 599
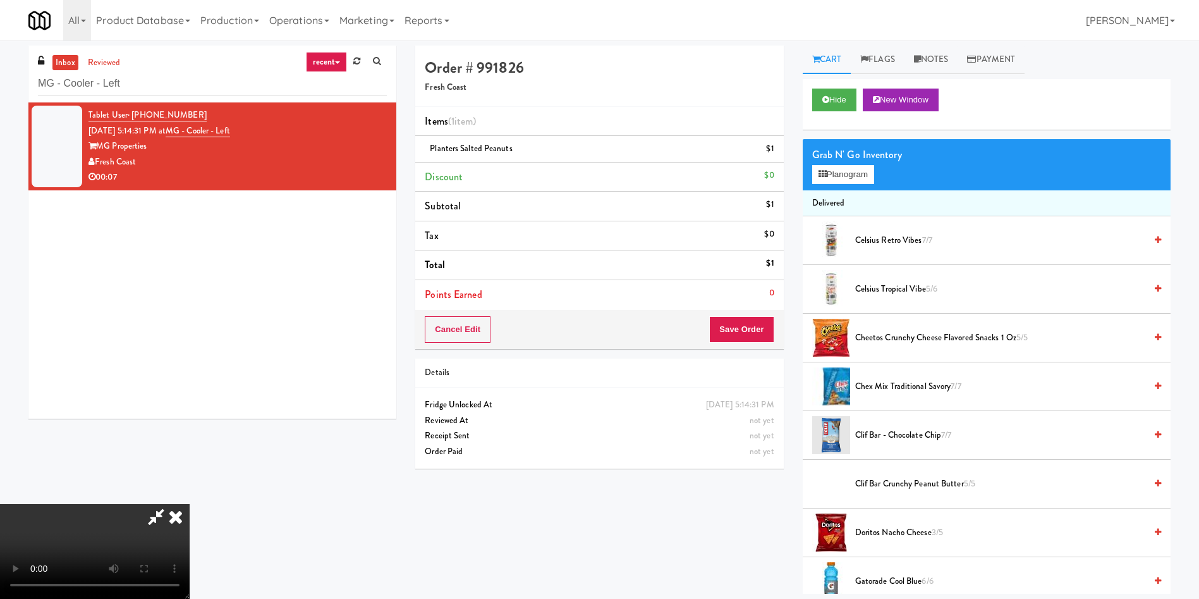
click at [190, 504] on video at bounding box center [95, 551] width 190 height 95
click at [735, 325] on button "Save Order" at bounding box center [741, 329] width 64 height 27
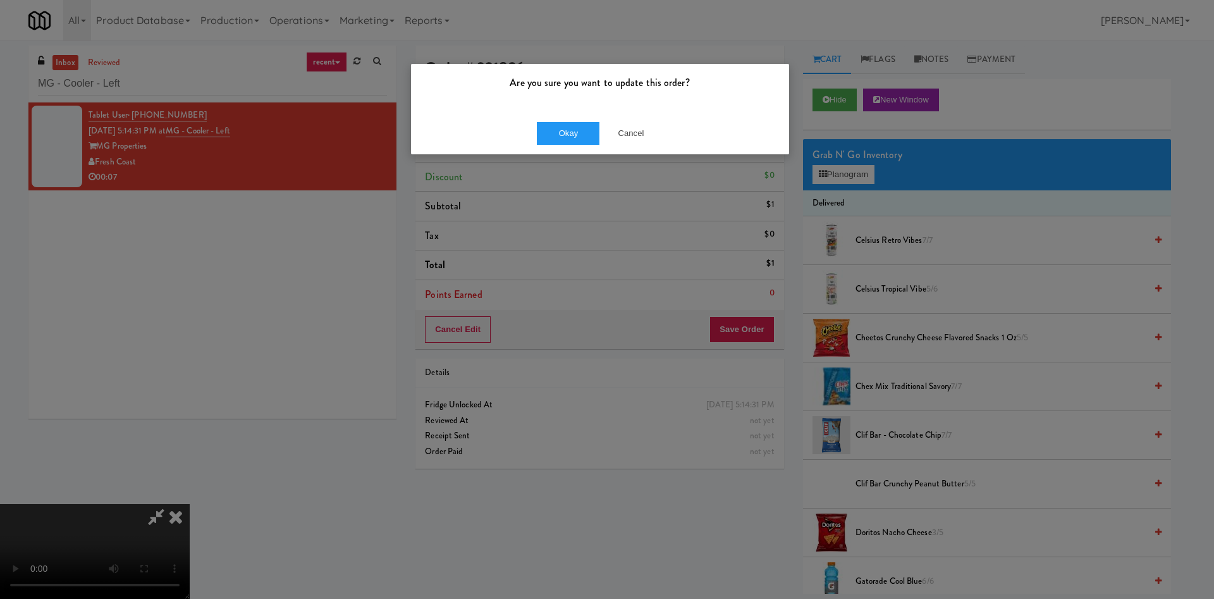
click at [568, 145] on div "Okay Cancel" at bounding box center [600, 133] width 378 height 42
click at [567, 132] on button "Okay" at bounding box center [568, 133] width 63 height 23
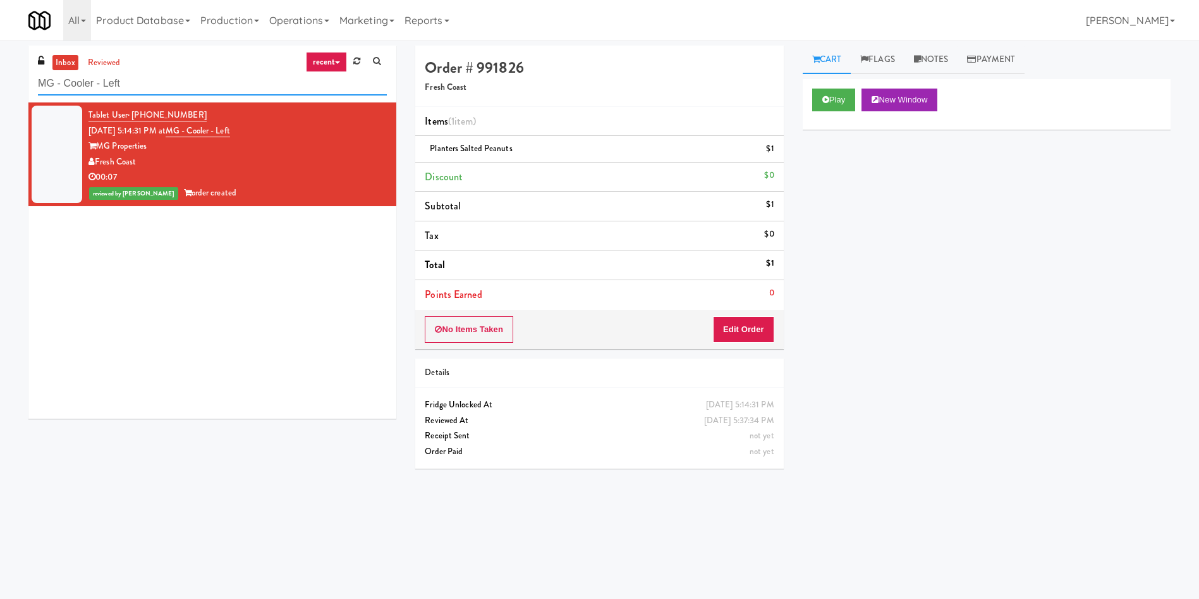
drag, startPoint x: 210, startPoint y: 74, endPoint x: 0, endPoint y: 74, distance: 209.9
click at [0, 74] on div "inbox reviewed recent all unclear take inventory issue suspicious failed recent…" at bounding box center [599, 300] width 1199 height 508
paste input "1140 S Wabash - Left - Fridge"
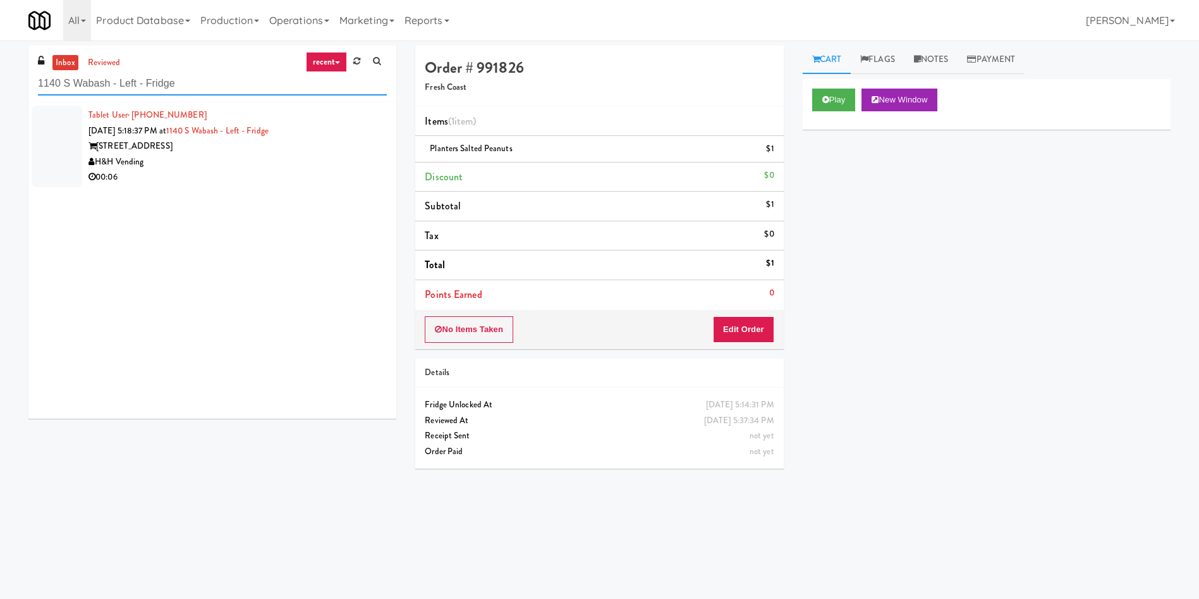
type input "1140 S Wabash - Left - Fridge"
click at [51, 139] on div at bounding box center [57, 147] width 51 height 82
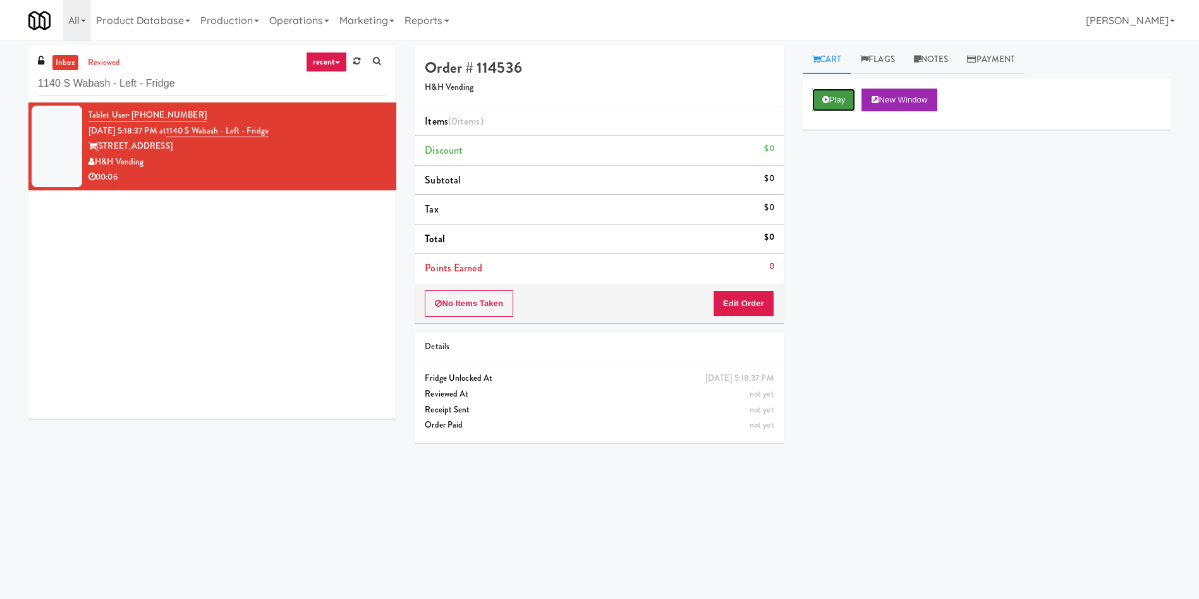
click at [835, 107] on button "Play" at bounding box center [834, 100] width 44 height 23
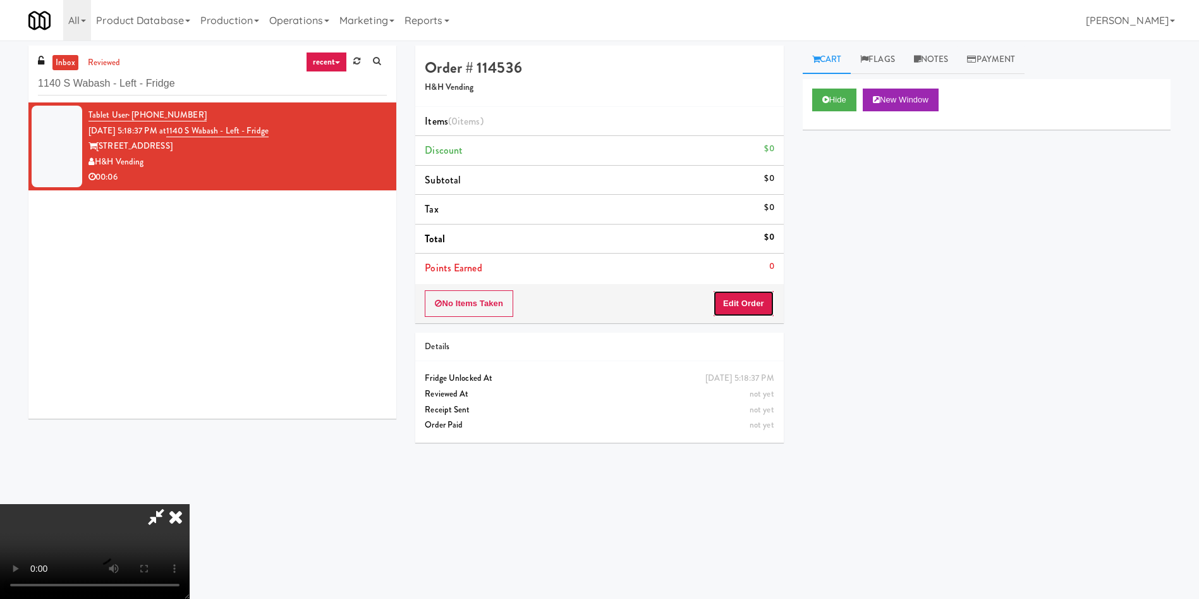
click at [759, 297] on button "Edit Order" at bounding box center [743, 303] width 61 height 27
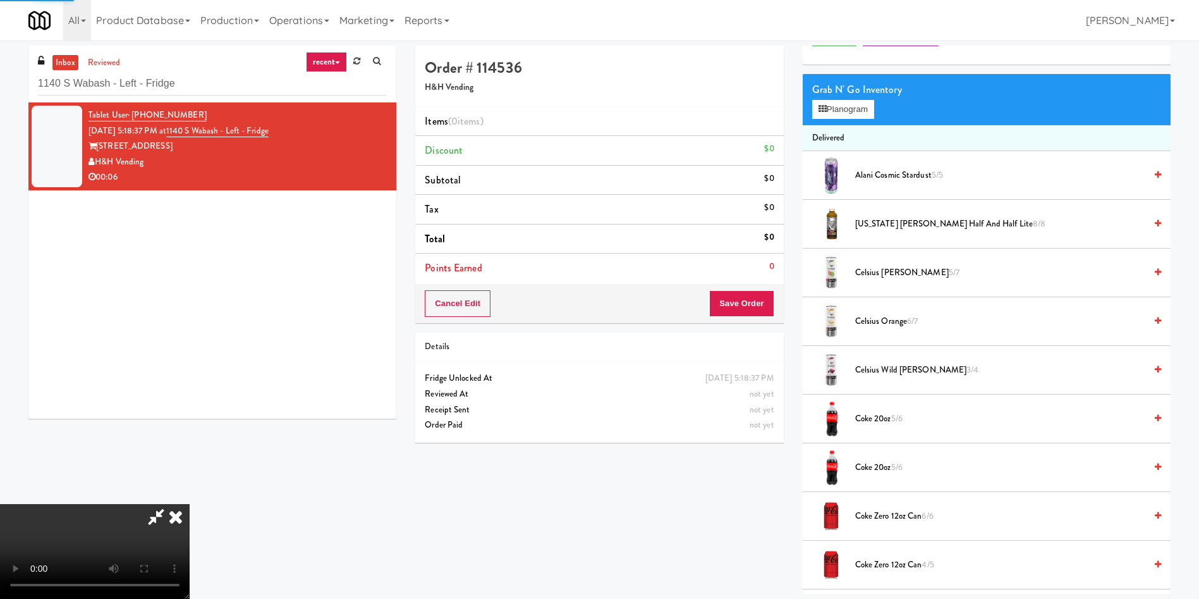
scroll to position [95, 0]
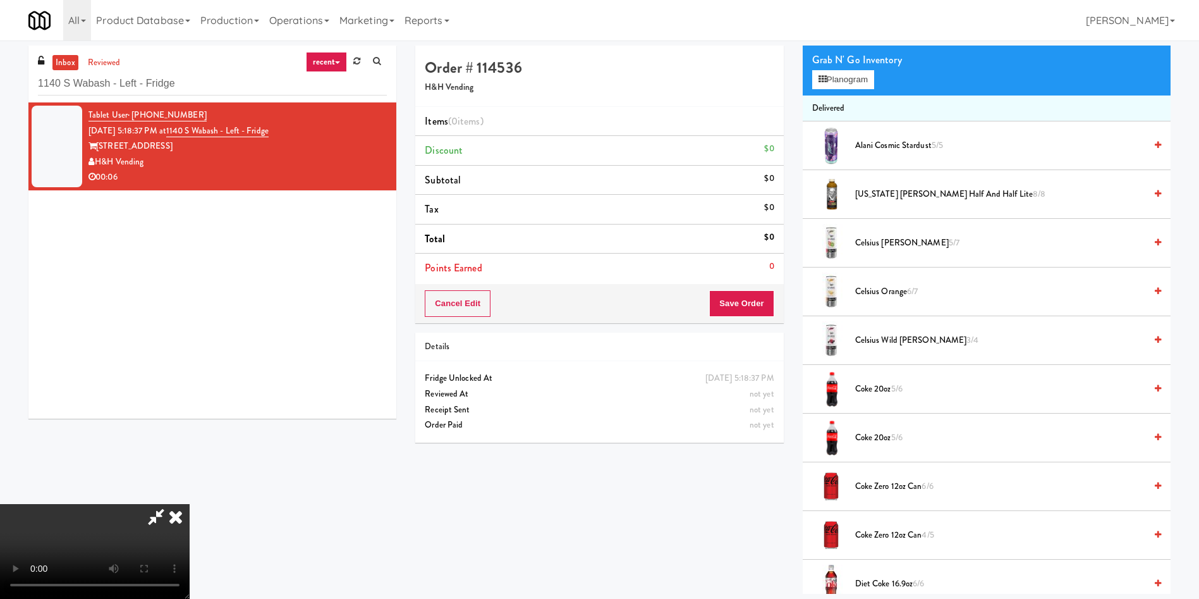
click at [190, 504] on video at bounding box center [95, 551] width 190 height 95
click at [869, 384] on span "Coke 20oz 5/6" at bounding box center [1000, 389] width 290 height 16
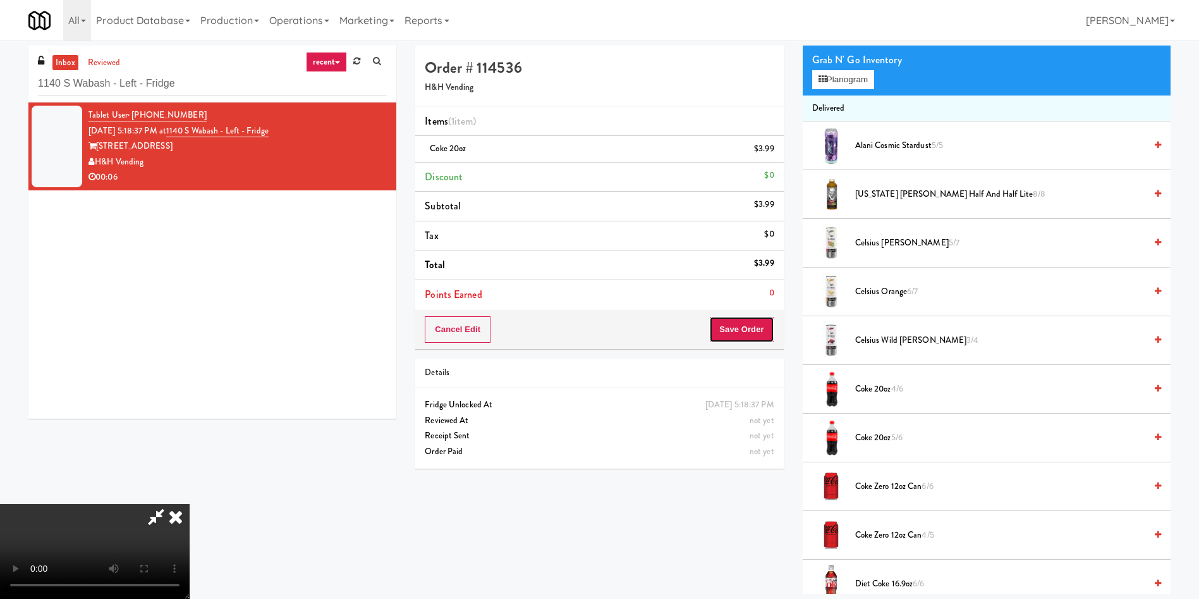
click at [747, 336] on button "Save Order" at bounding box center [741, 329] width 64 height 27
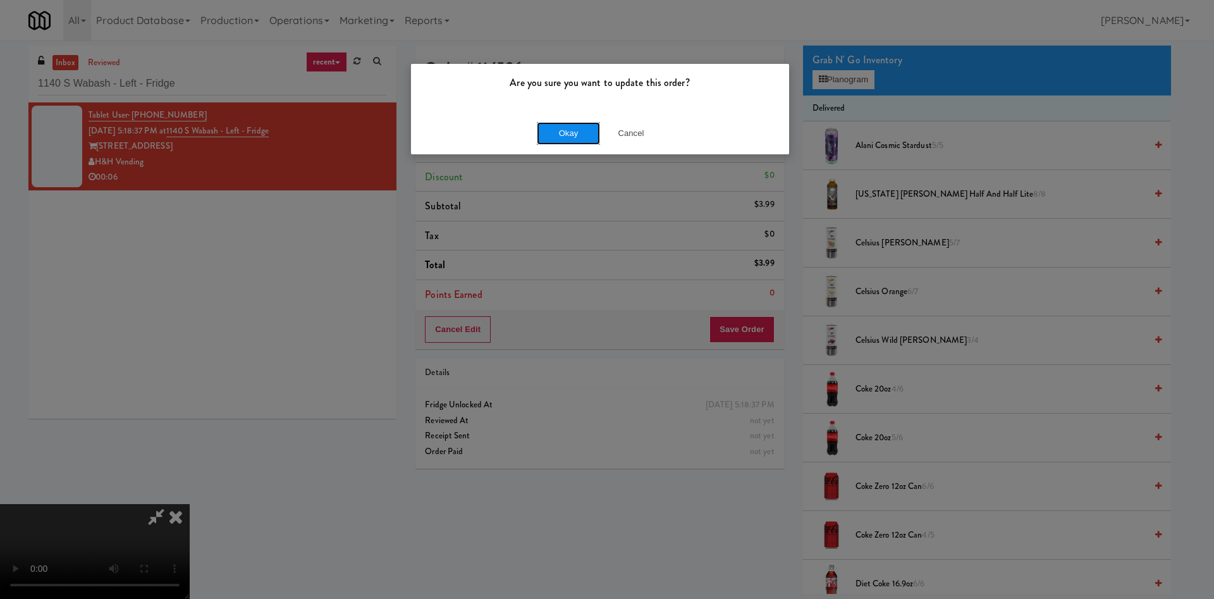
click at [587, 137] on button "Okay" at bounding box center [568, 133] width 63 height 23
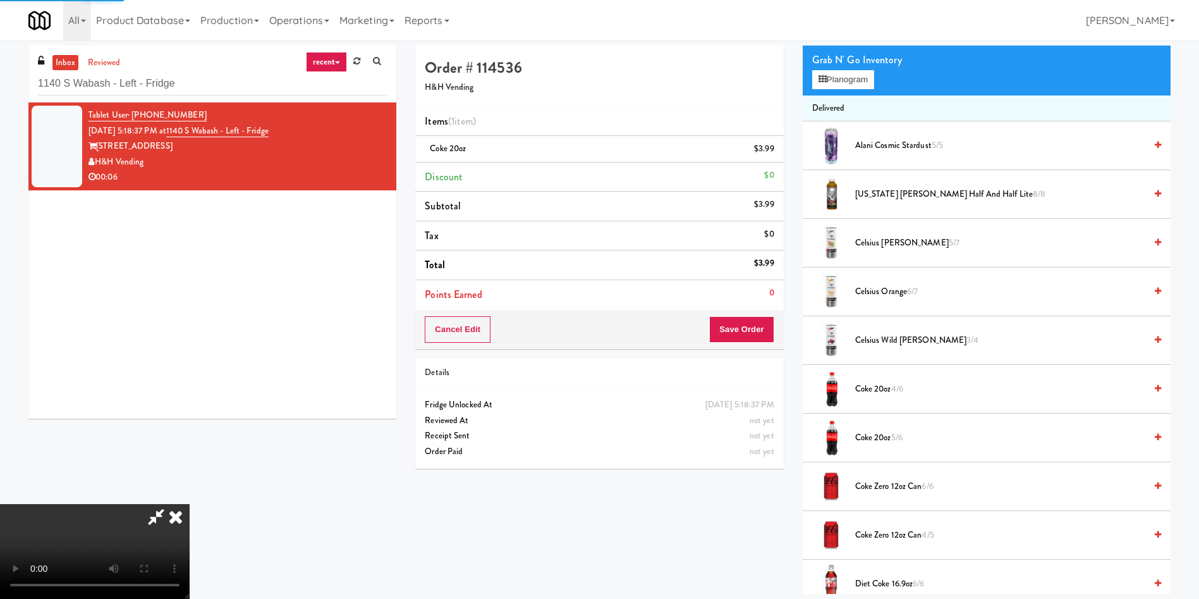
scroll to position [0, 0]
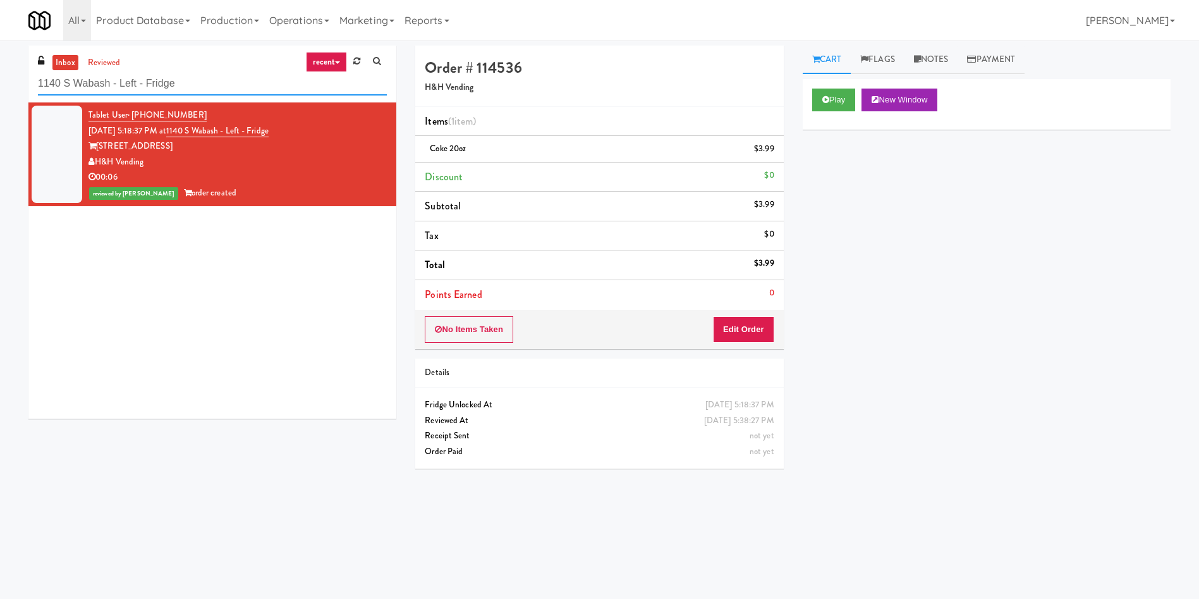
drag, startPoint x: 256, startPoint y: 83, endPoint x: 0, endPoint y: 77, distance: 256.2
click at [0, 77] on div "inbox reviewed recent all unclear take inventory issue suspicious failed recent…" at bounding box center [599, 300] width 1199 height 508
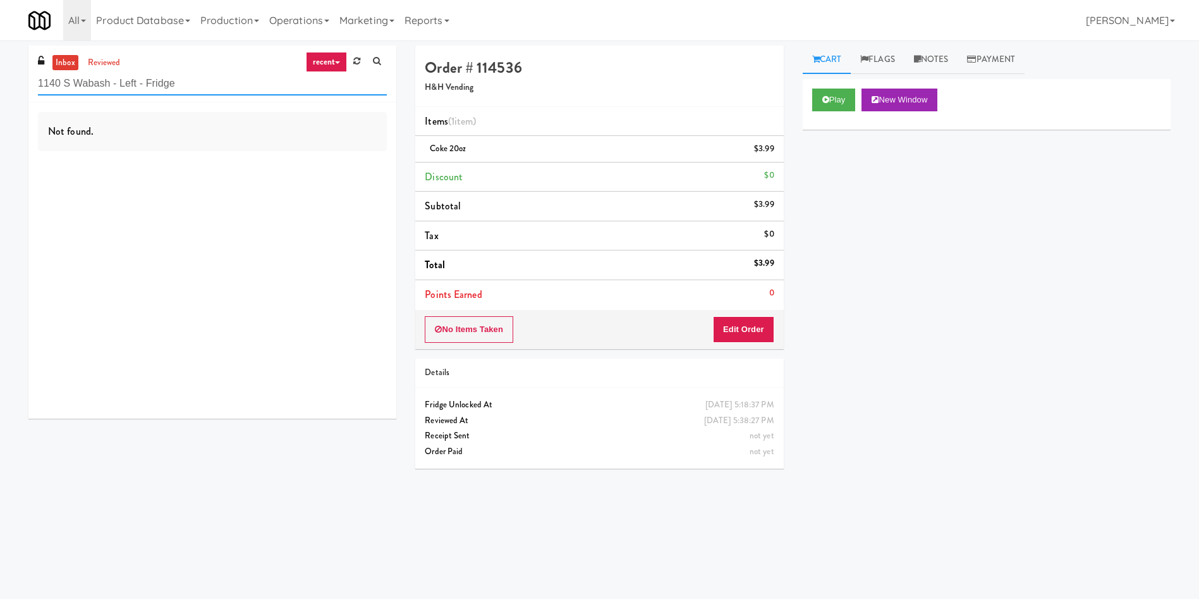
paste input "St. Joseph's Health Centr"
drag, startPoint x: 234, startPoint y: 82, endPoint x: 0, endPoint y: 62, distance: 234.8
click at [0, 63] on div "inbox reviewed recent all unclear take inventory issue suspicious failed recent…" at bounding box center [599, 300] width 1199 height 508
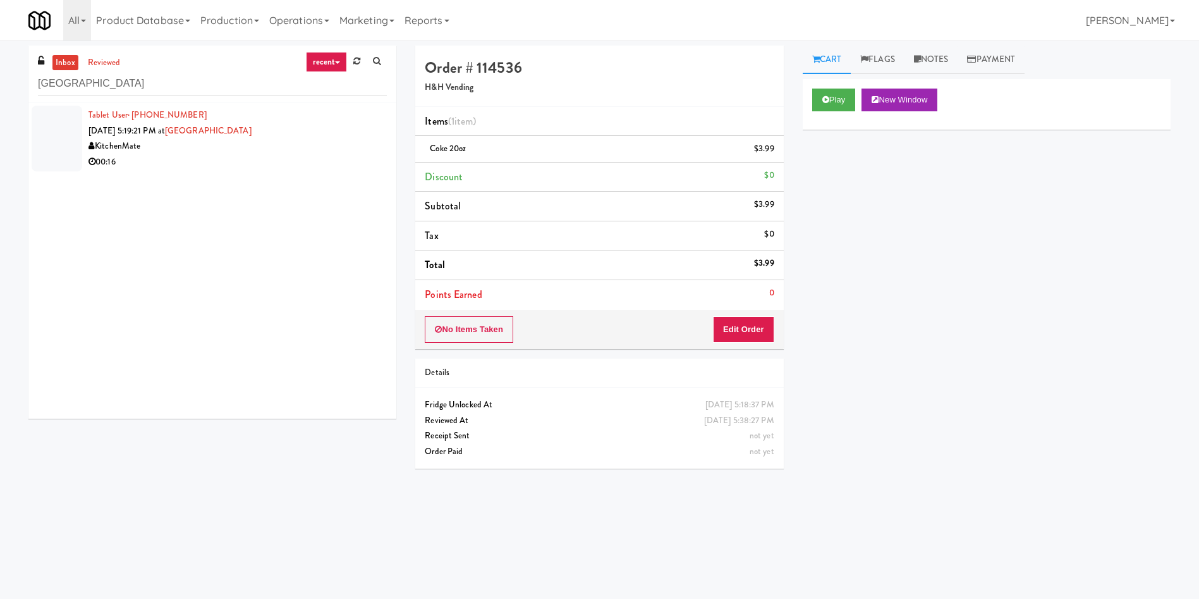
click at [47, 140] on div at bounding box center [57, 139] width 51 height 66
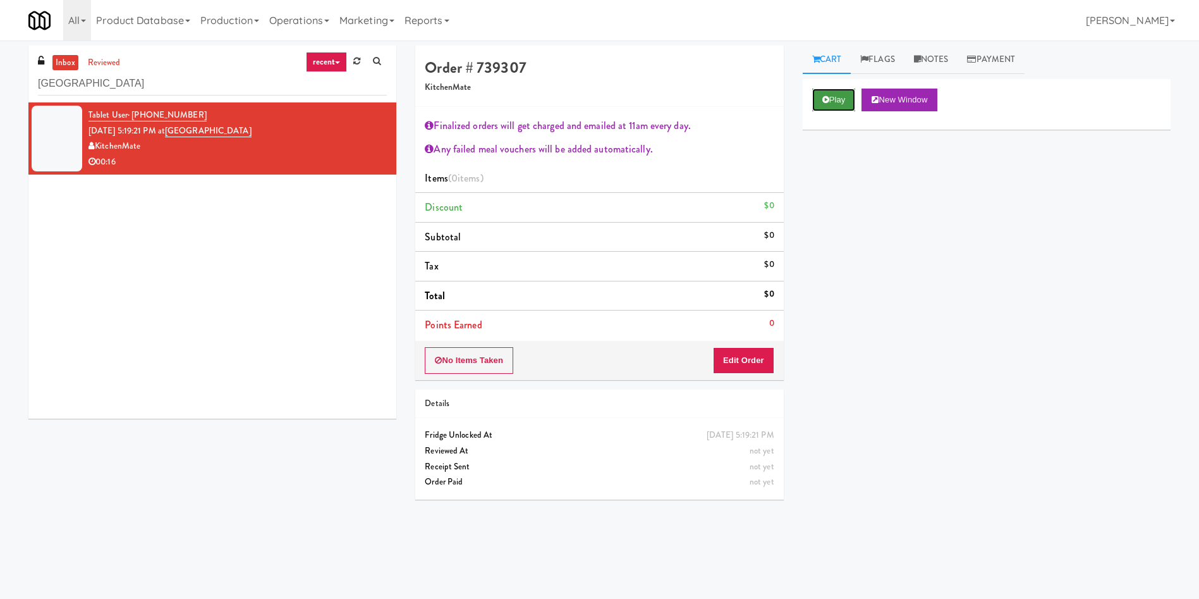
click at [825, 102] on icon at bounding box center [826, 99] width 7 height 8
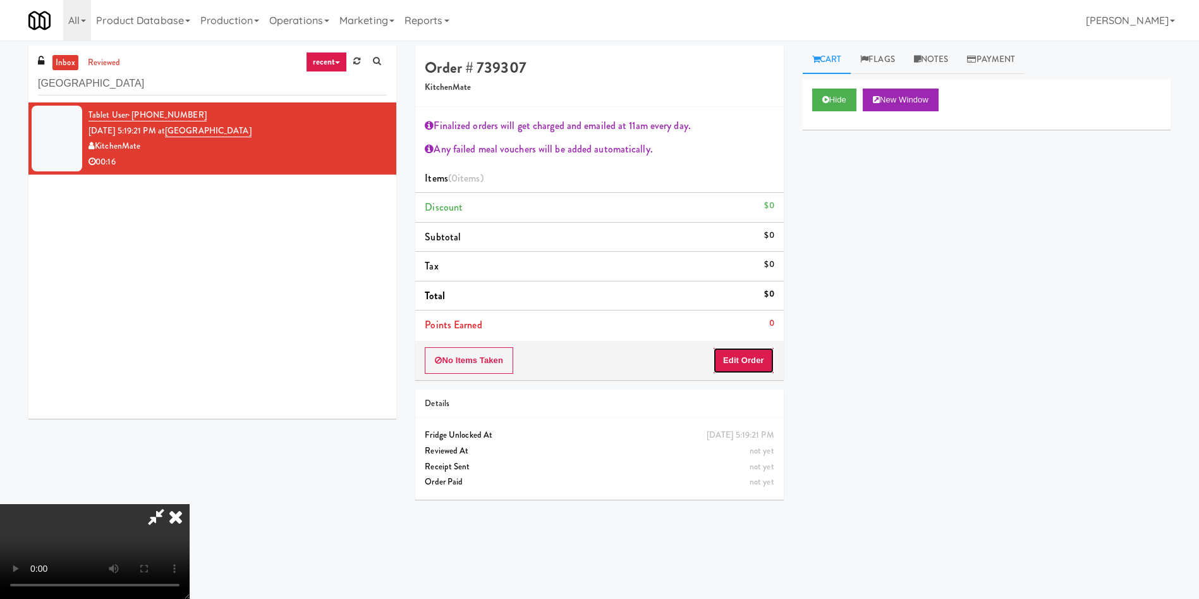
click at [740, 364] on button "Edit Order" at bounding box center [743, 360] width 61 height 27
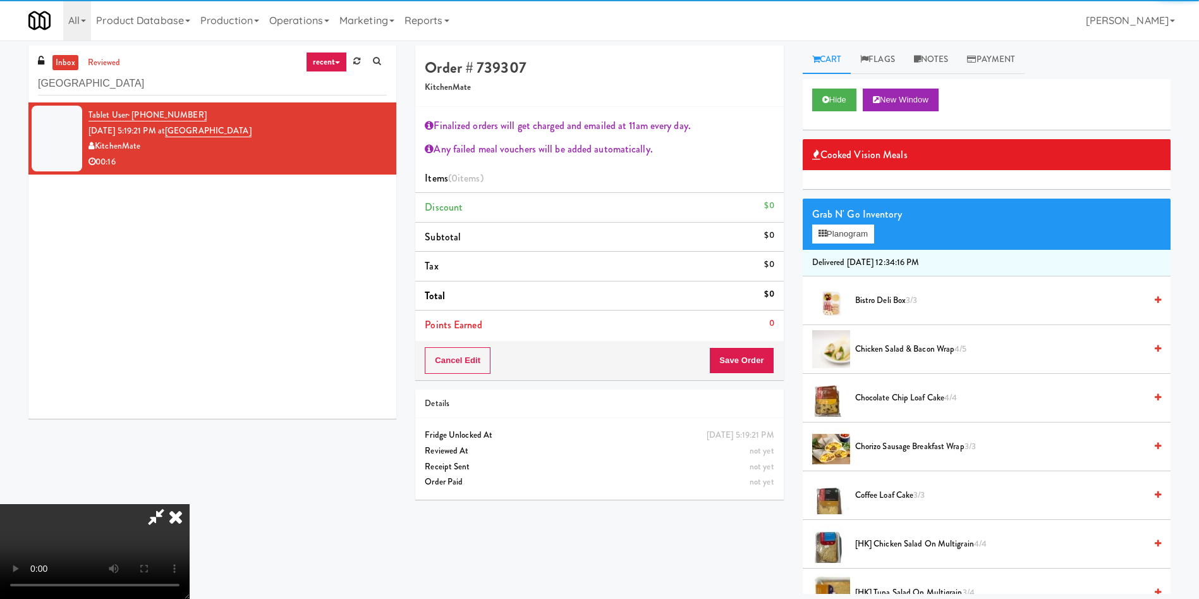
scroll to position [95, 0]
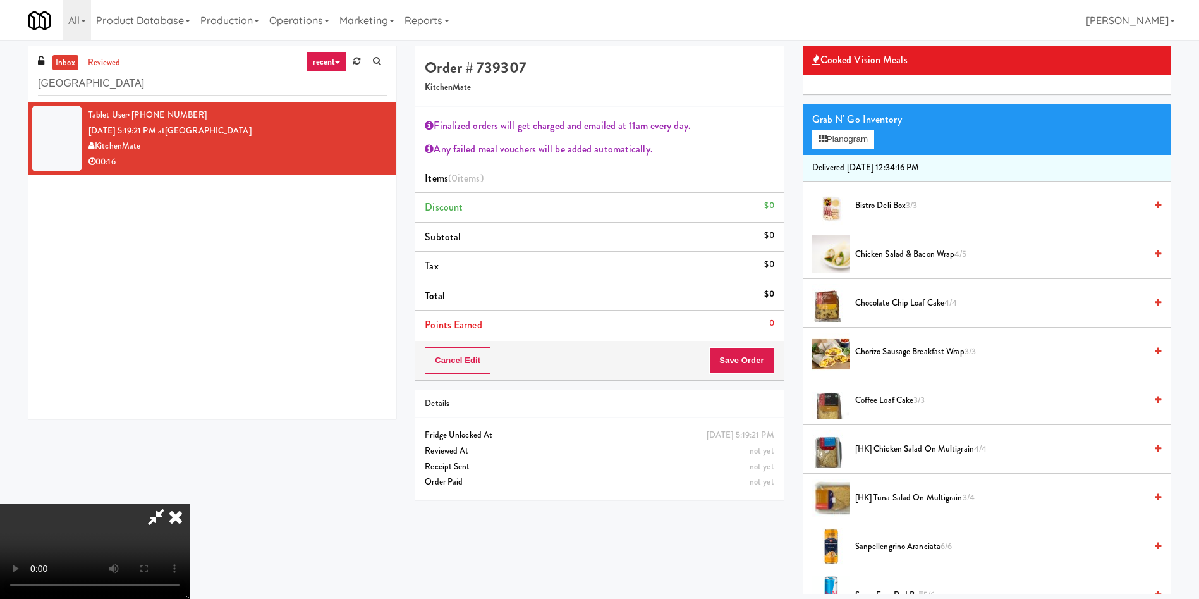
drag, startPoint x: 496, startPoint y: 333, endPoint x: 823, endPoint y: 388, distance: 330.8
click at [190, 504] on video at bounding box center [95, 551] width 190 height 95
click at [916, 490] on span "[HK] Tuna Salad on Multigrain 3/4" at bounding box center [1000, 498] width 290 height 16
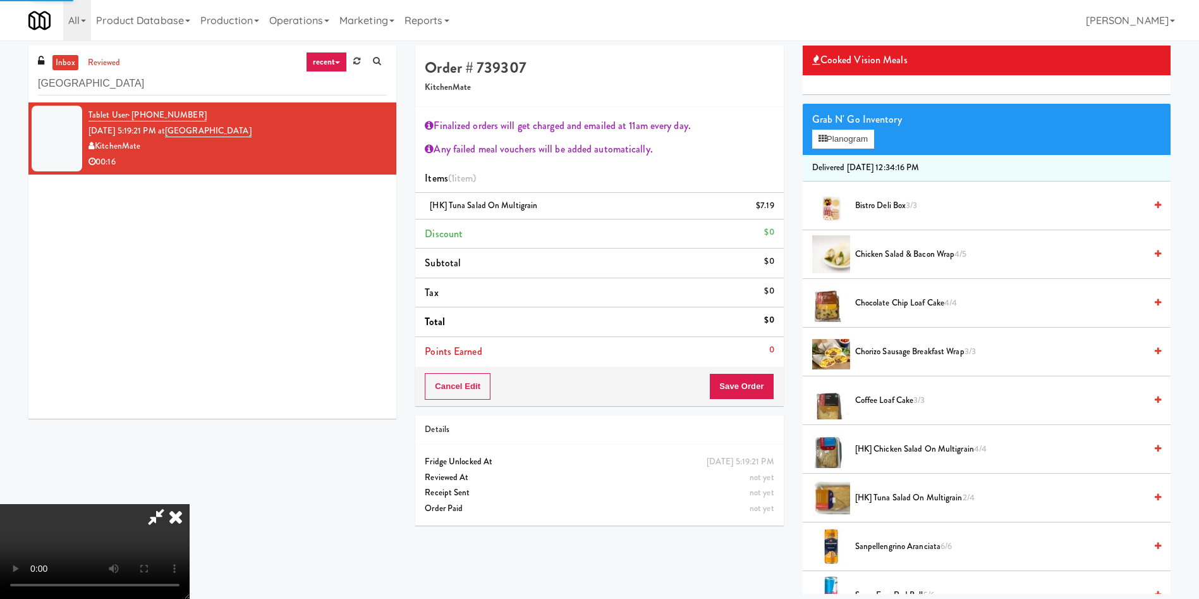
click at [190, 504] on video at bounding box center [95, 551] width 190 height 95
click at [898, 394] on span "Coffee Loaf Cake 3/3" at bounding box center [1000, 401] width 290 height 16
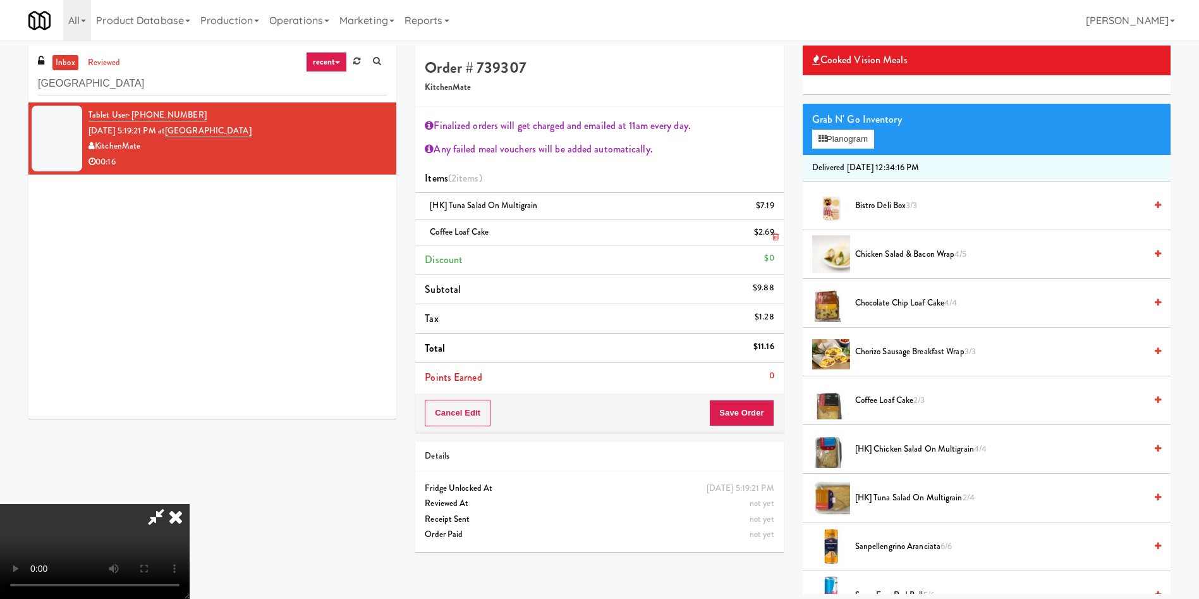
click at [774, 235] on icon at bounding box center [776, 237] width 6 height 8
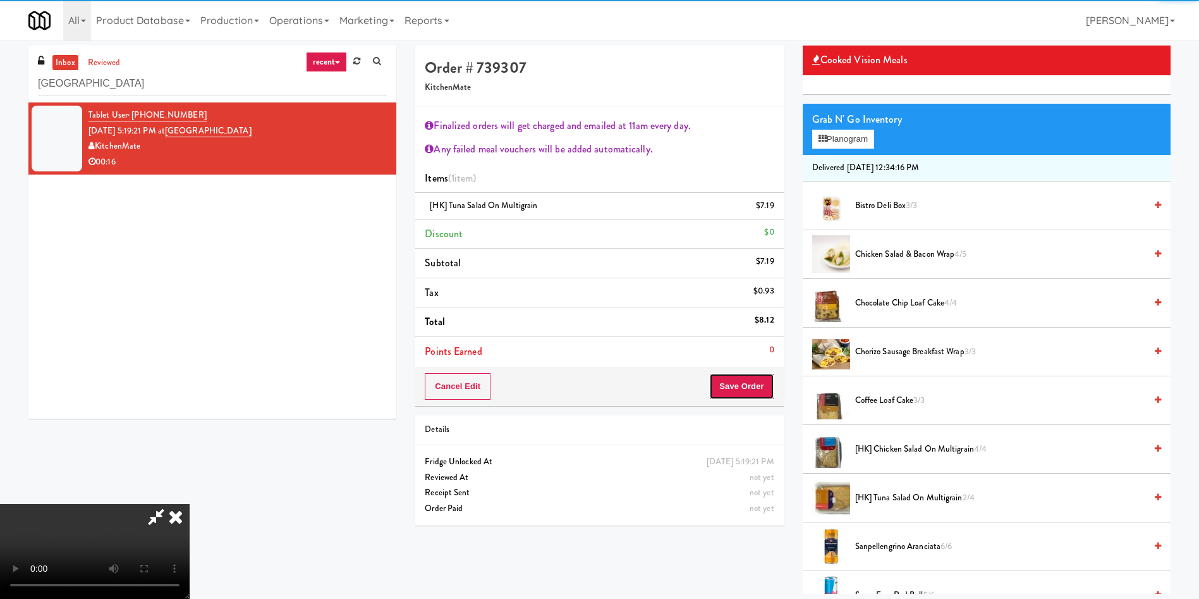
click at [751, 383] on button "Save Order" at bounding box center [741, 386] width 64 height 27
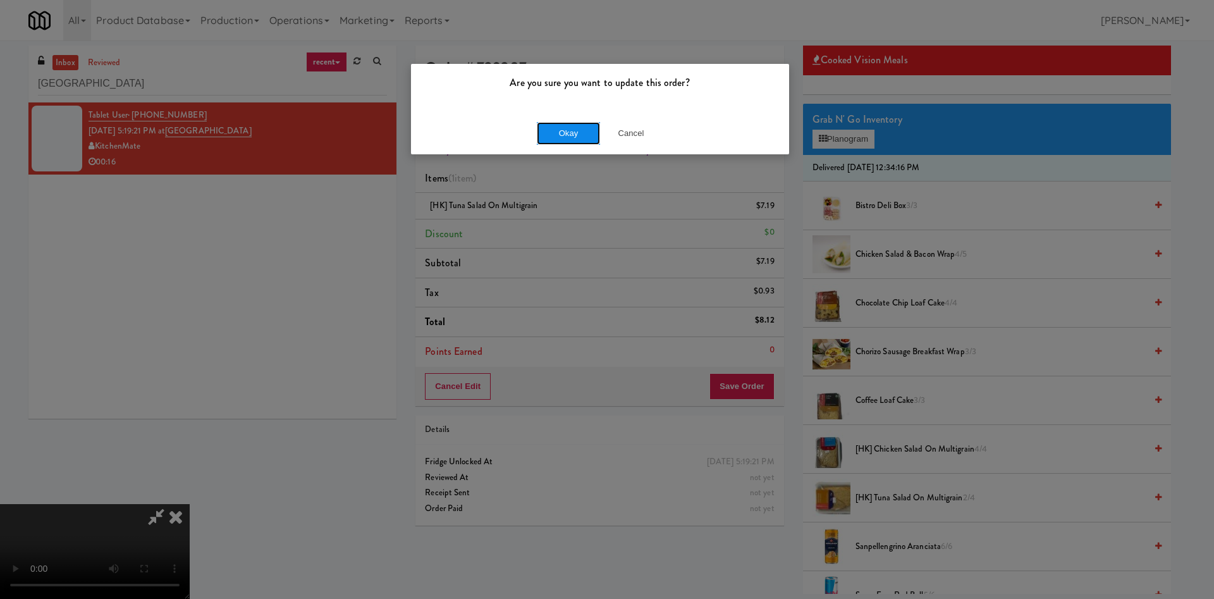
click at [567, 138] on button "Okay" at bounding box center [568, 133] width 63 height 23
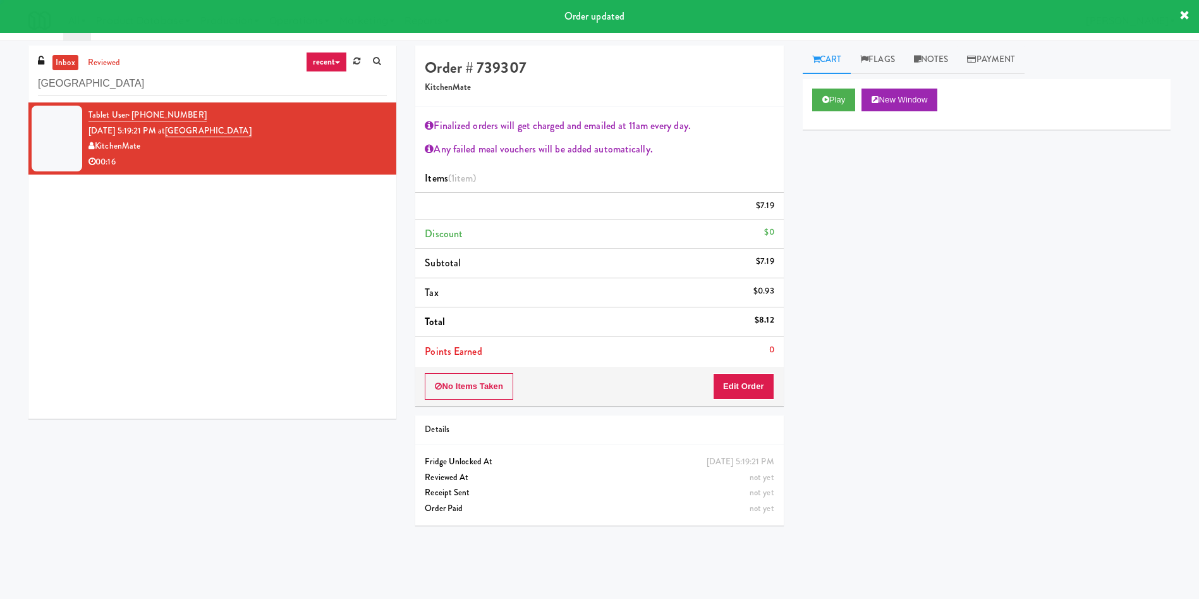
scroll to position [0, 0]
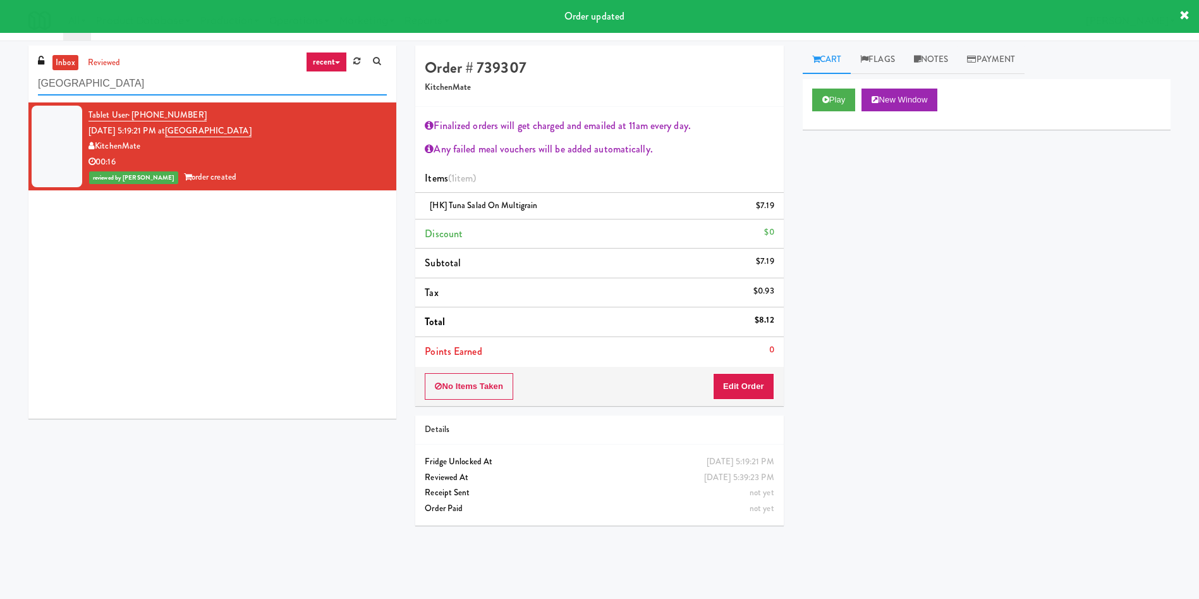
drag, startPoint x: 209, startPoint y: 82, endPoint x: 0, endPoint y: 80, distance: 209.3
click at [0, 80] on div "inbox reviewed recent all unclear take inventory issue suspicious failed recent…" at bounding box center [599, 300] width 1199 height 508
paste input "Mattr (formerly Shawcor)"
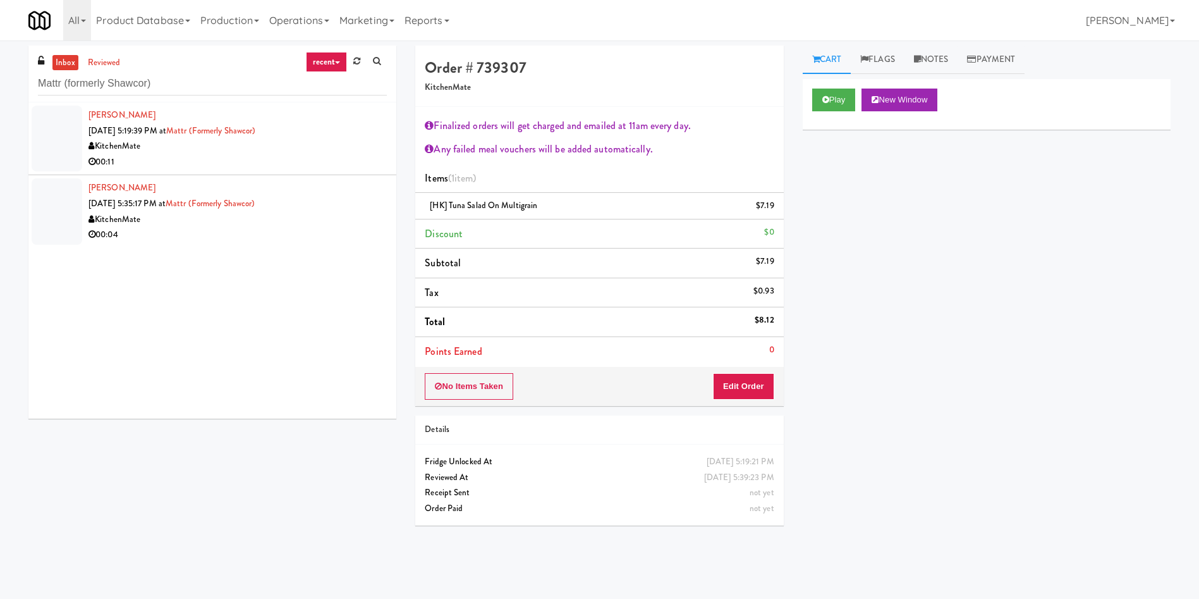
drag, startPoint x: 49, startPoint y: 132, endPoint x: 255, endPoint y: 135, distance: 205.5
click at [50, 133] on div at bounding box center [57, 139] width 51 height 66
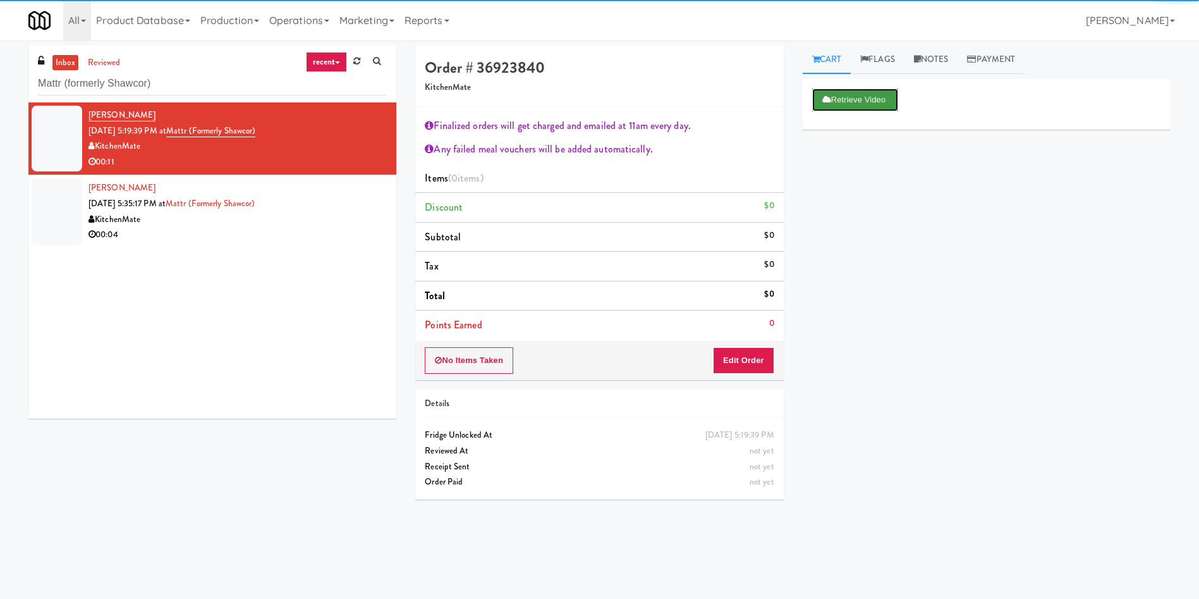
click at [843, 99] on button "Retrieve Video" at bounding box center [855, 100] width 86 height 23
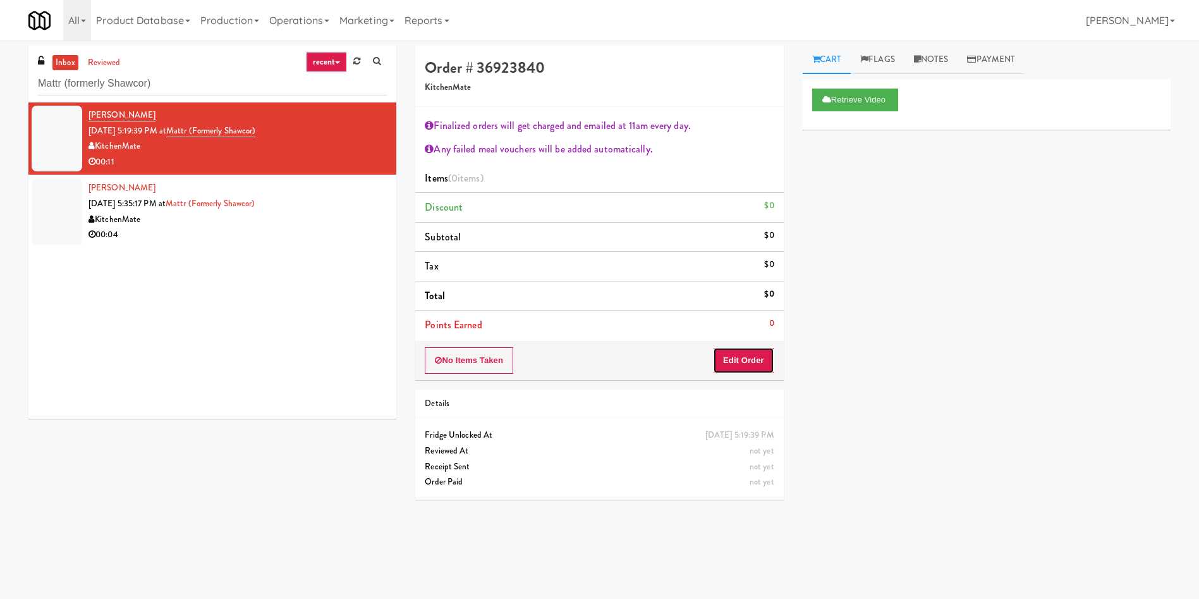
click at [735, 357] on button "Edit Order" at bounding box center [743, 360] width 61 height 27
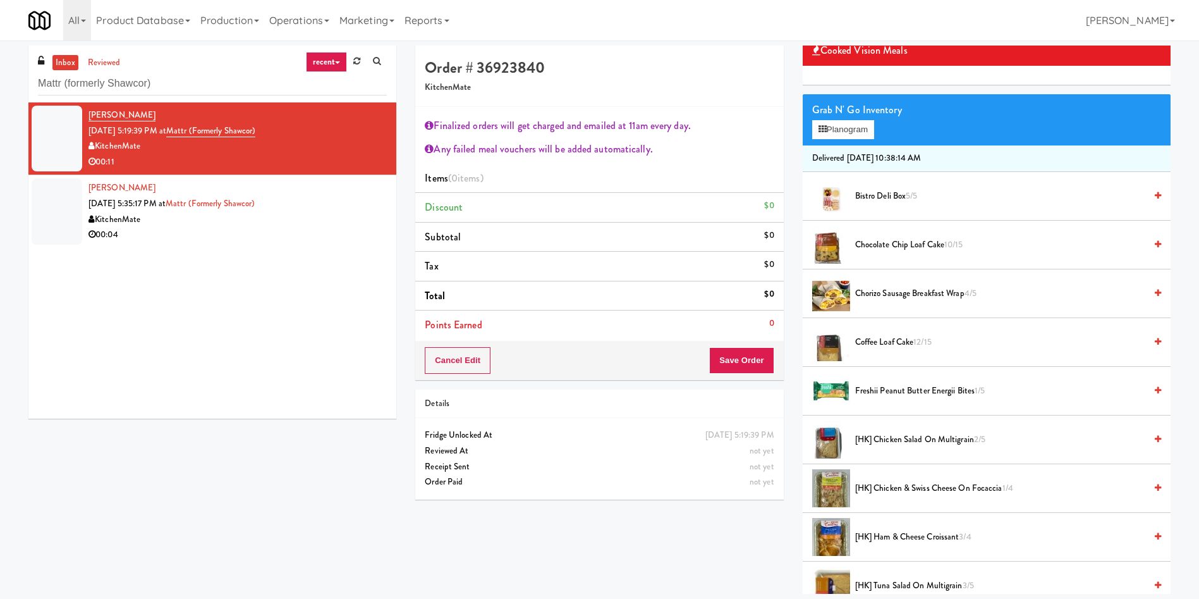
scroll to position [190, 0]
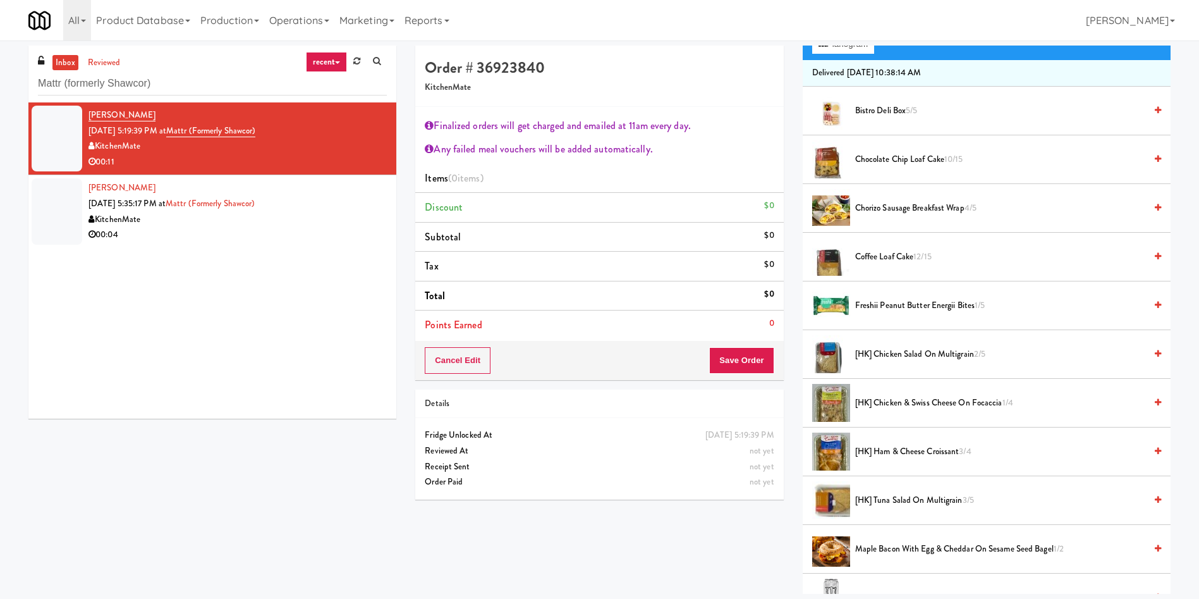
click at [900, 158] on span "Chocolate Chip Loaf Cake 10/15" at bounding box center [1000, 160] width 290 height 16
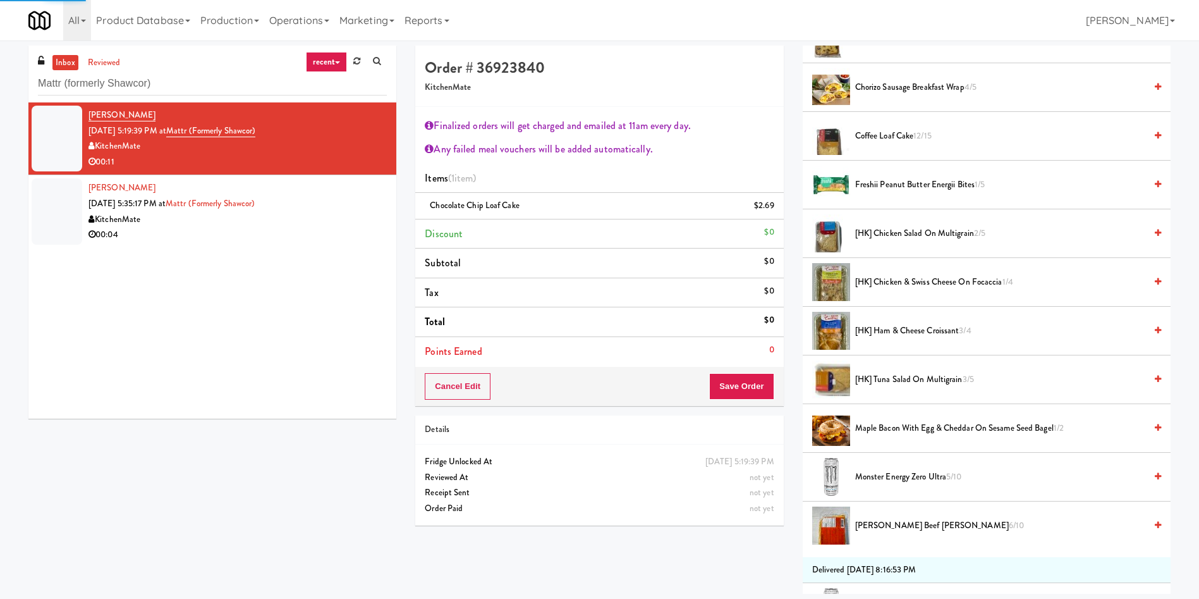
scroll to position [379, 0]
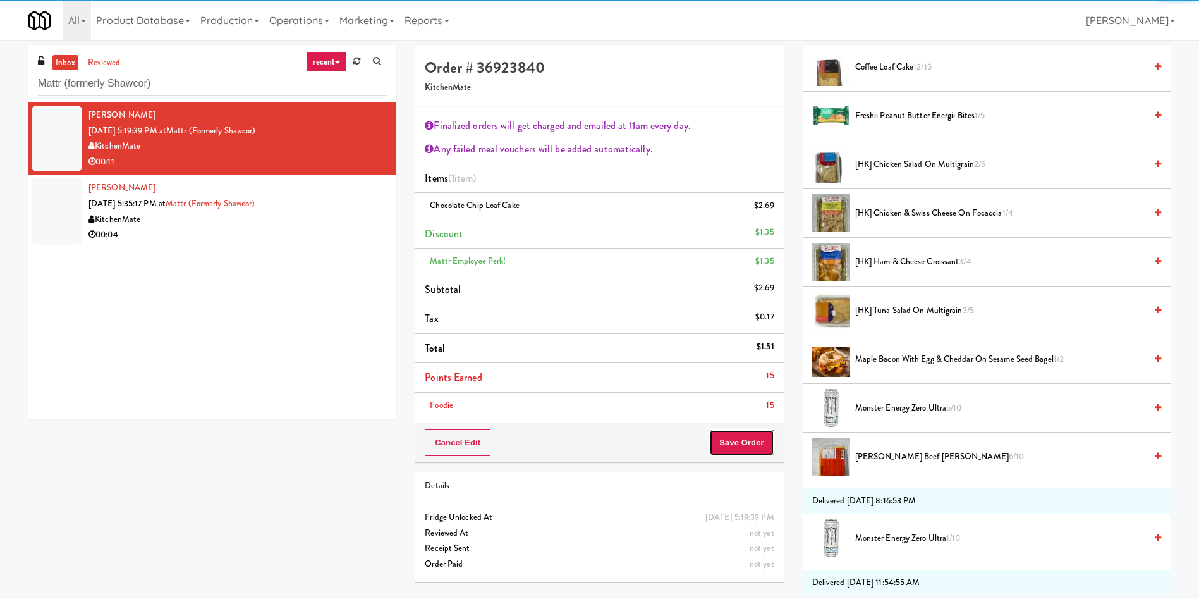
click at [740, 444] on button "Save Order" at bounding box center [741, 442] width 64 height 27
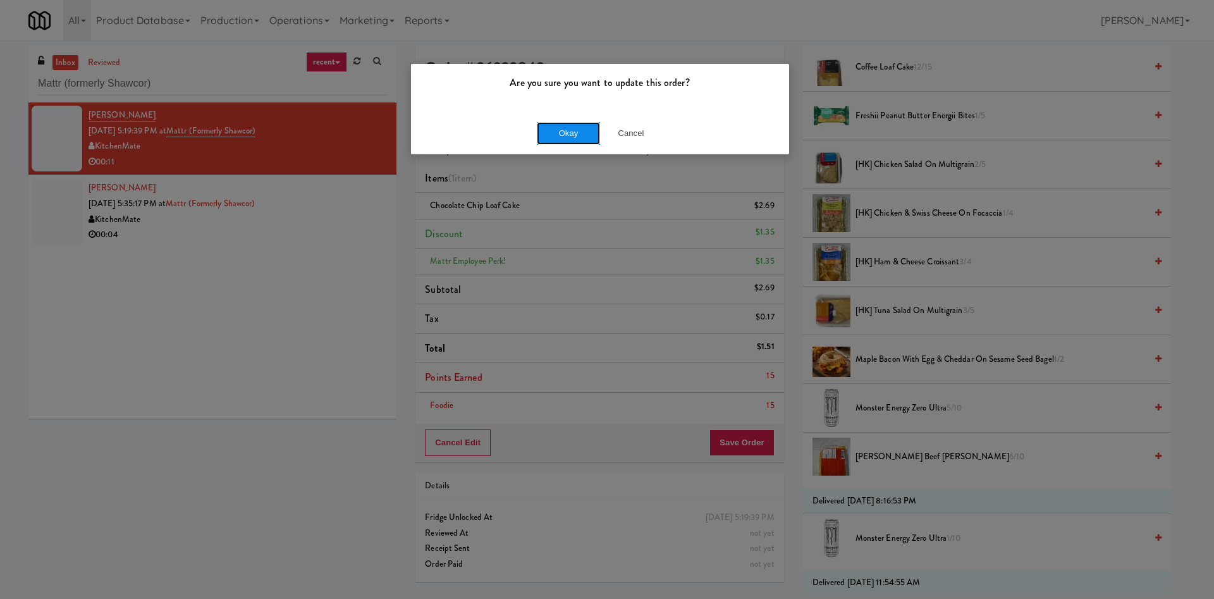
click at [590, 135] on button "Okay" at bounding box center [568, 133] width 63 height 23
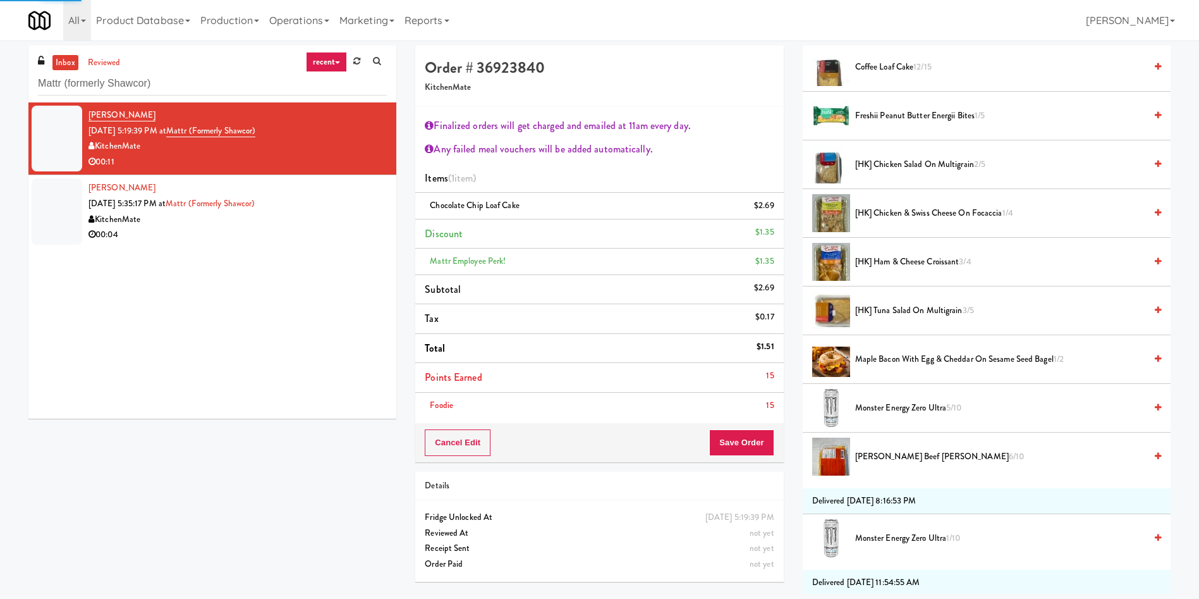
scroll to position [0, 0]
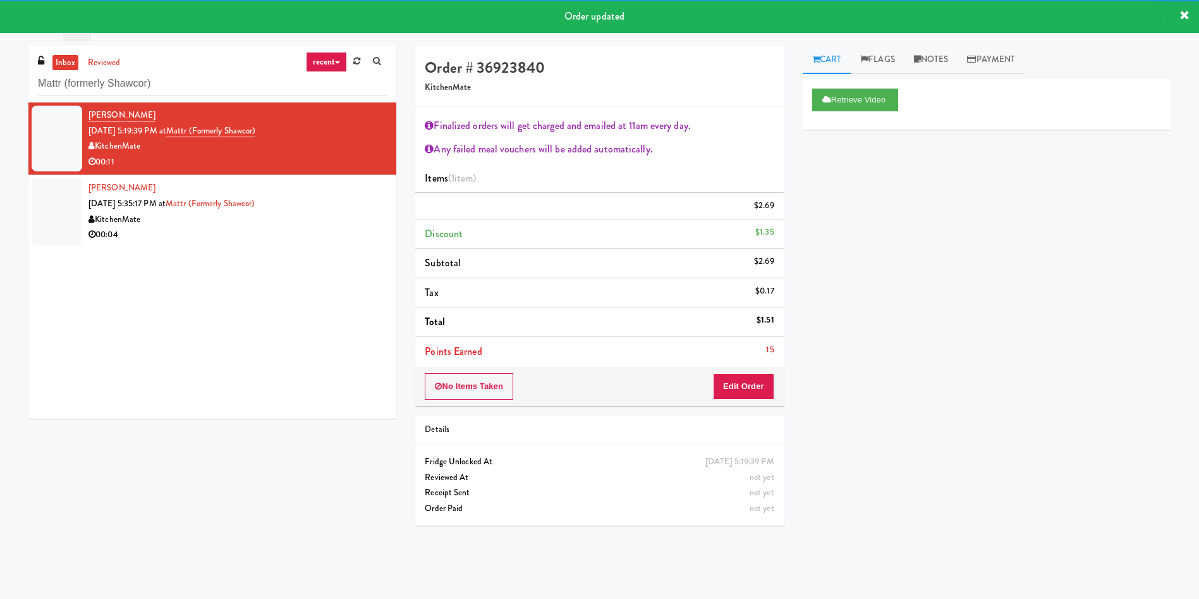
click at [56, 212] on div at bounding box center [57, 211] width 51 height 66
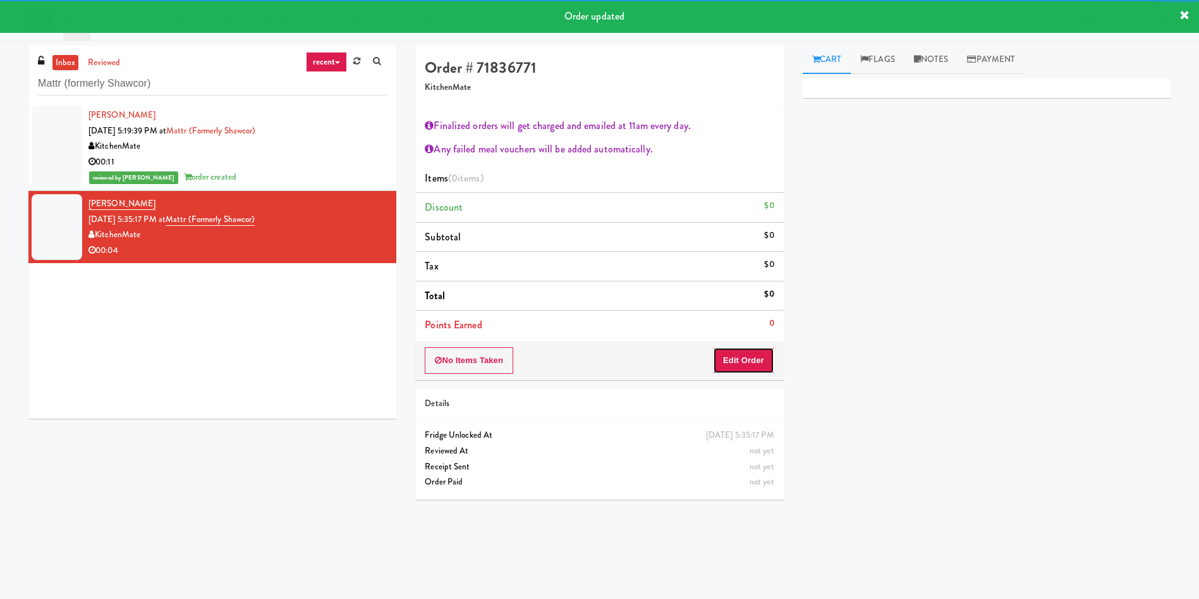
drag, startPoint x: 745, startPoint y: 353, endPoint x: 775, endPoint y: 282, distance: 76.8
click at [745, 353] on button "Edit Order" at bounding box center [743, 360] width 61 height 27
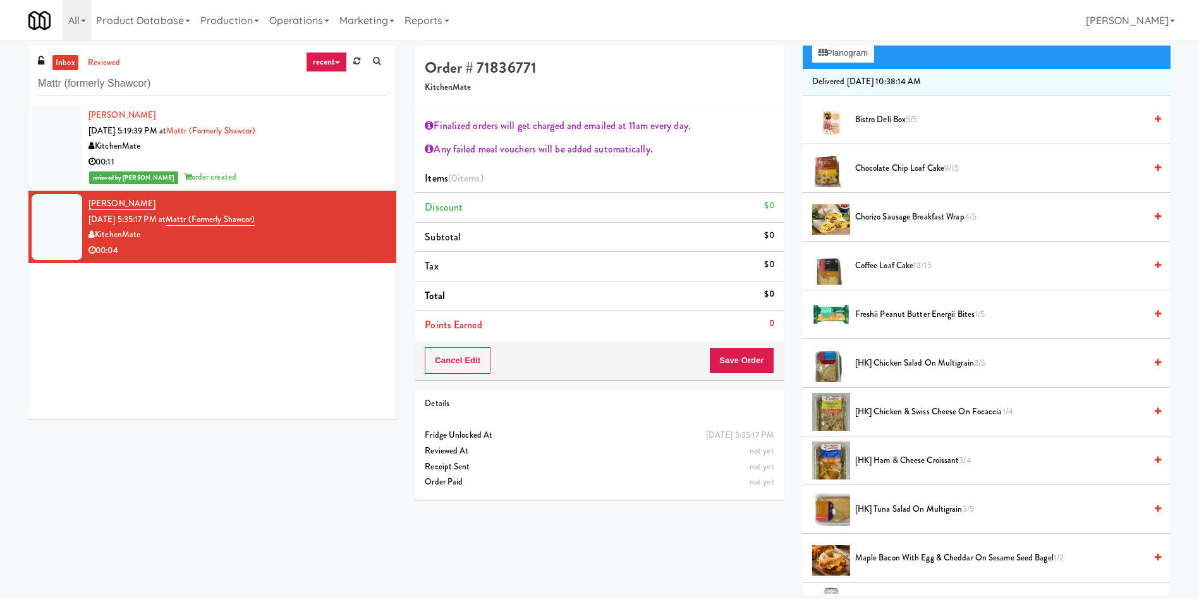
scroll to position [190, 0]
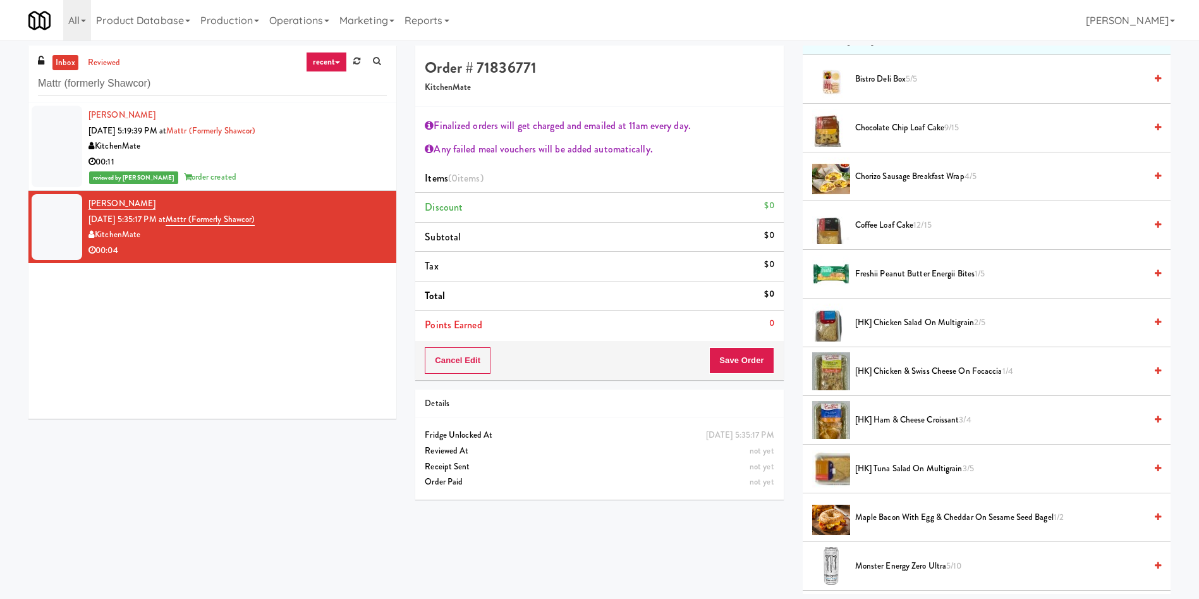
click at [890, 419] on span "[HK] Ham & Cheese Croissant 3/4" at bounding box center [1000, 420] width 290 height 16
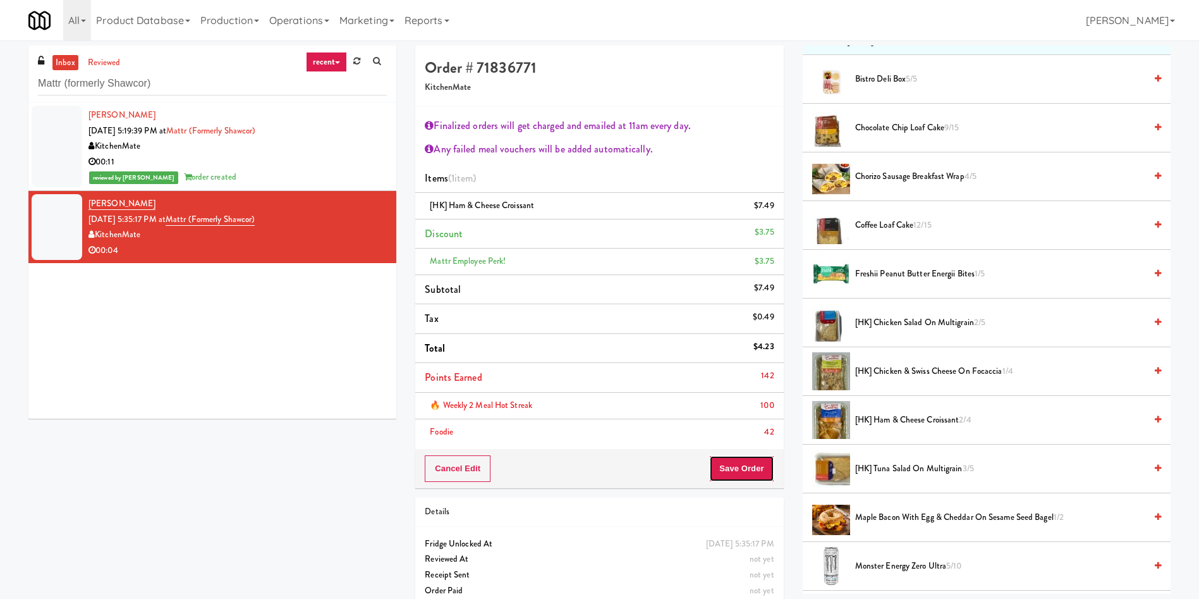
click at [732, 462] on button "Save Order" at bounding box center [741, 468] width 64 height 27
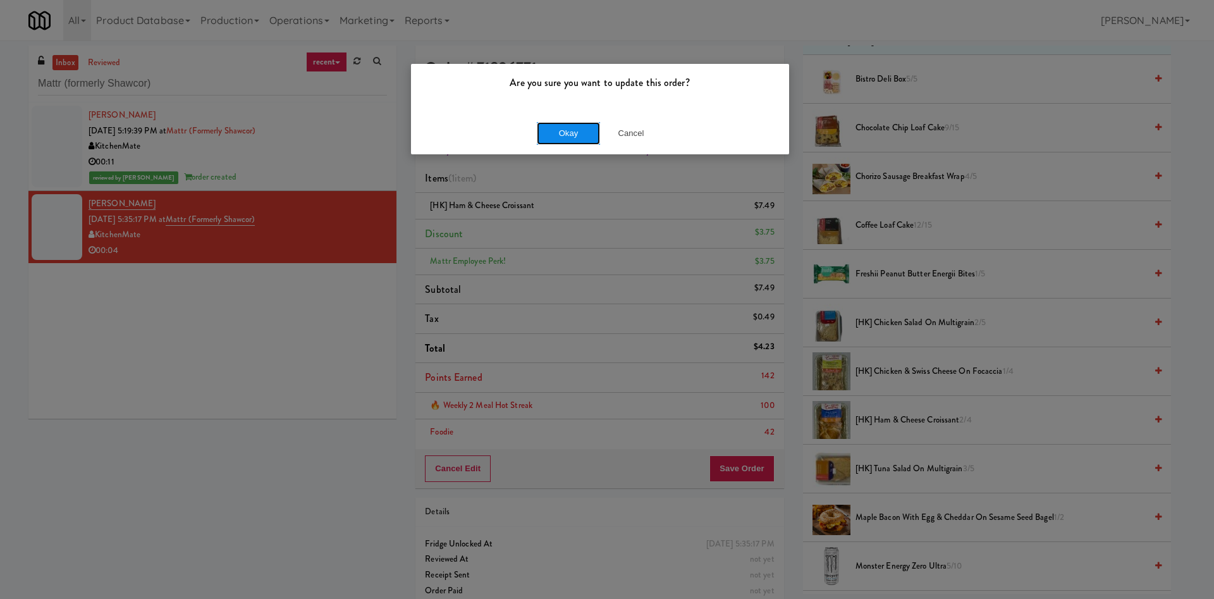
click at [567, 129] on button "Okay" at bounding box center [568, 133] width 63 height 23
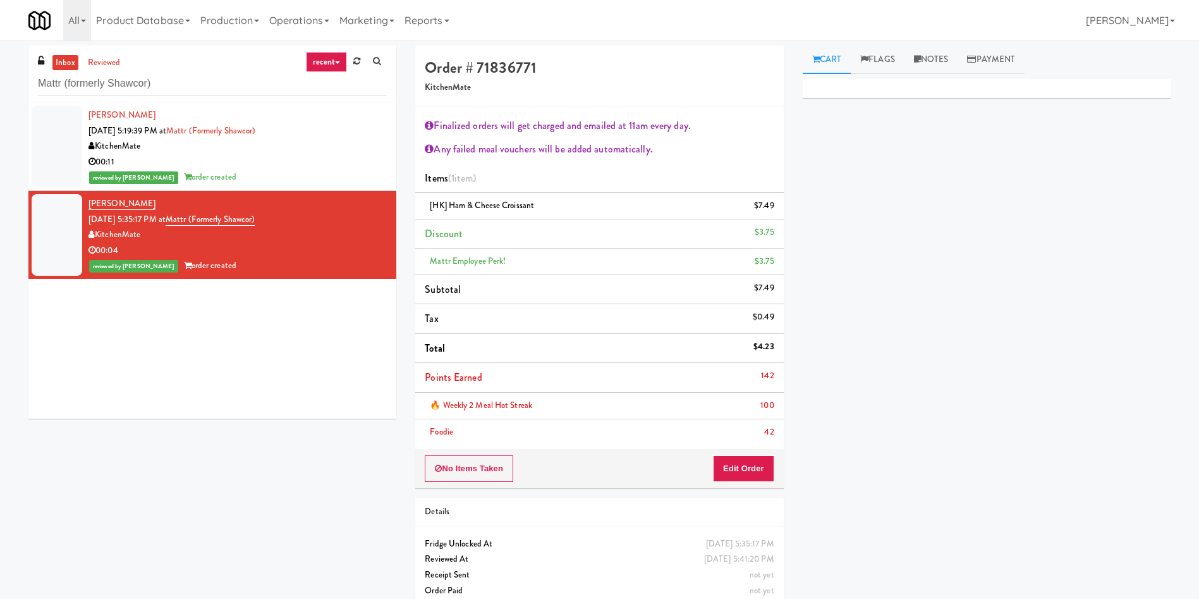
scroll to position [0, 0]
drag, startPoint x: 196, startPoint y: 80, endPoint x: 0, endPoint y: 67, distance: 196.5
click at [0, 67] on div "inbox reviewed recent all unclear take inventory issue suspicious failed recent…" at bounding box center [599, 332] width 1199 height 572
paste input "Goodwin - Cooler - Right"
type input "Goodwin - Cooler - Right"
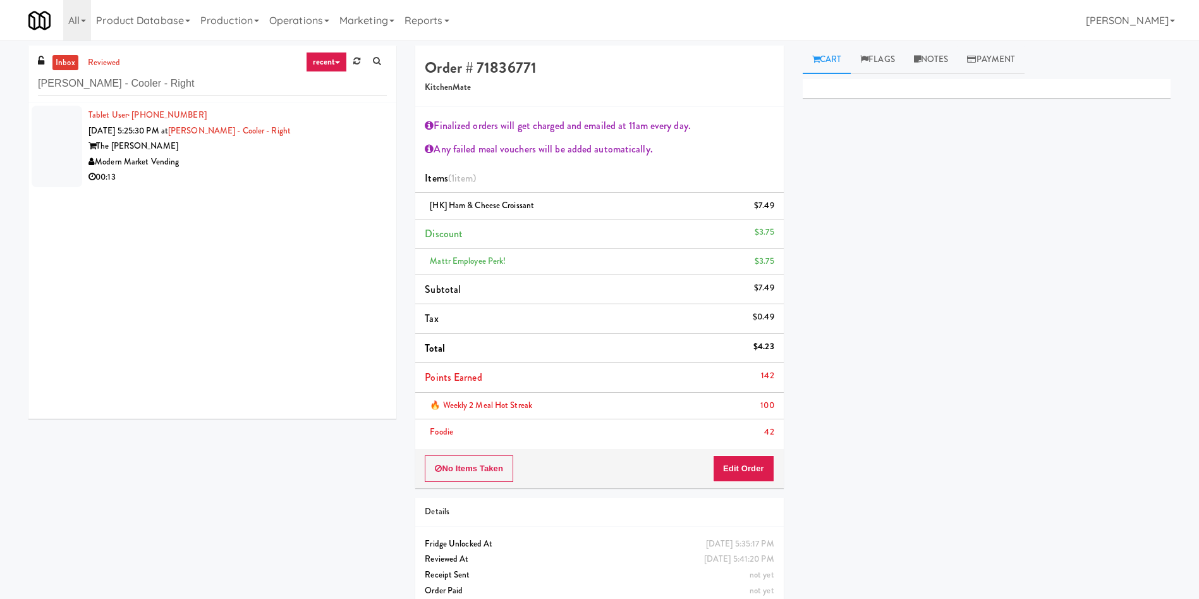
click at [62, 137] on div at bounding box center [57, 147] width 51 height 82
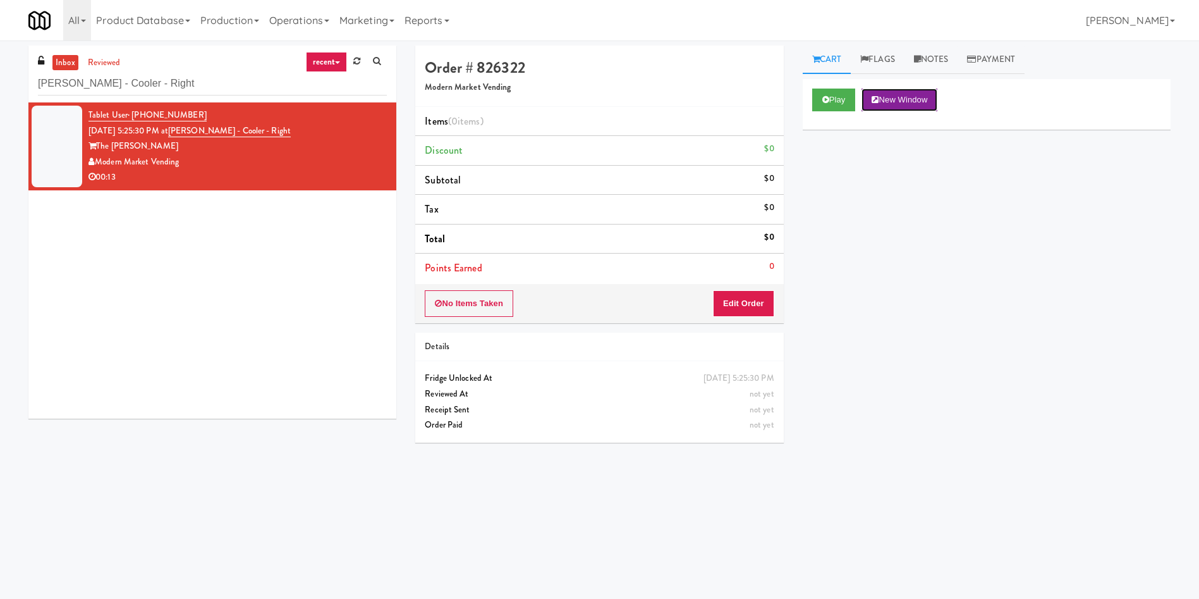
click at [864, 95] on button "New Window" at bounding box center [900, 100] width 76 height 23
click at [817, 102] on button "Play" at bounding box center [834, 100] width 44 height 23
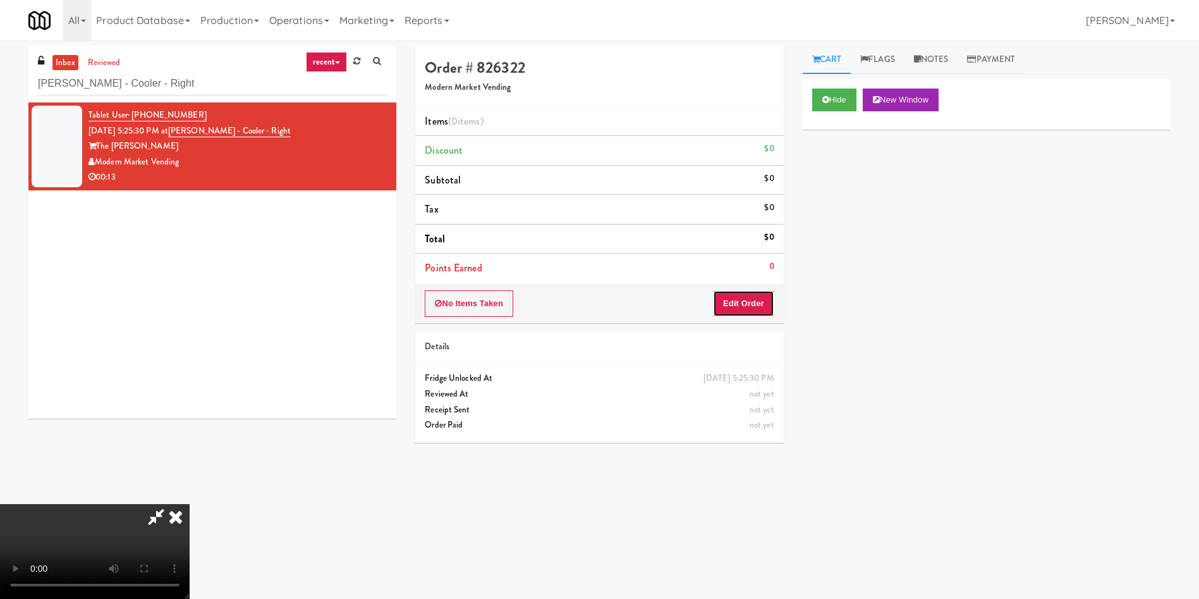
click at [743, 300] on button "Edit Order" at bounding box center [743, 303] width 61 height 27
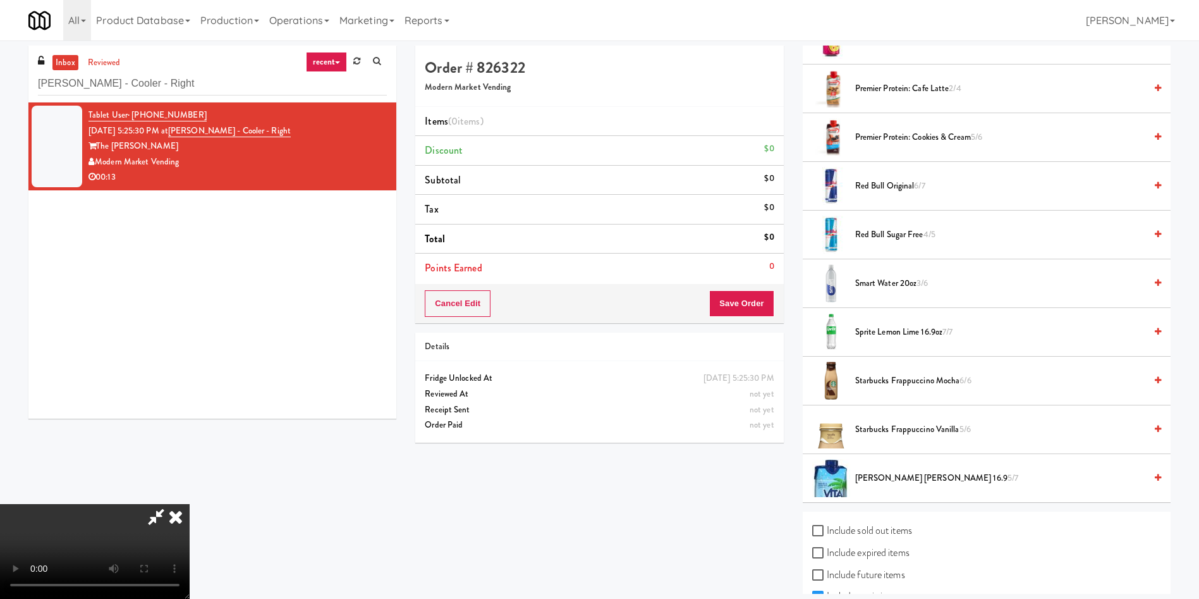
scroll to position [1571, 0]
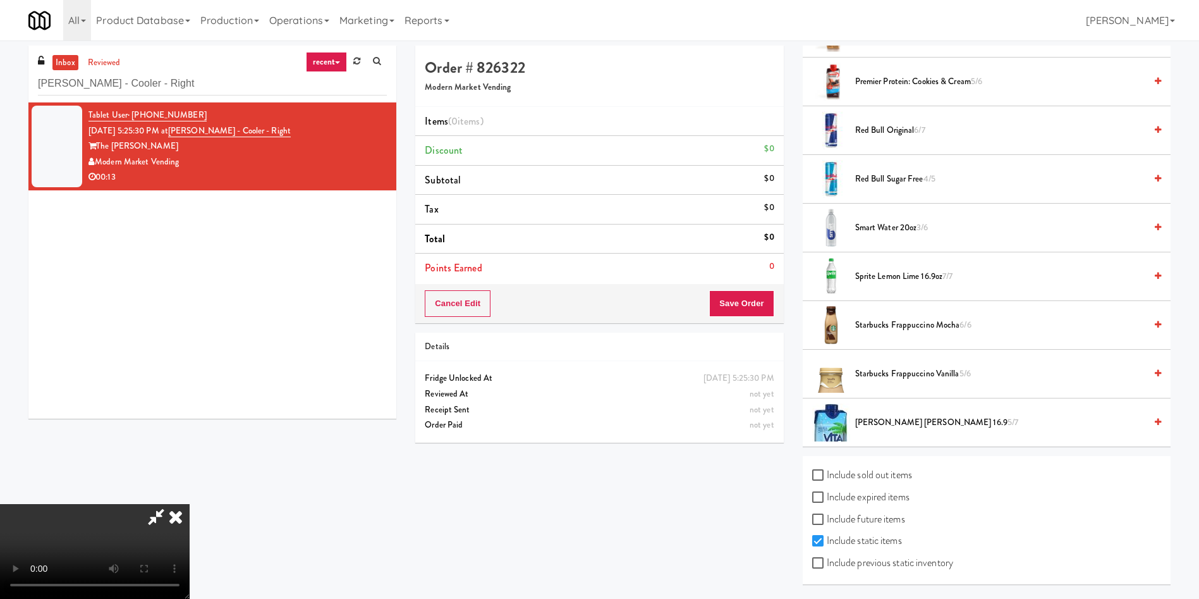
click at [912, 372] on span "Starbucks Frappuccino Vanilla 5/6" at bounding box center [1000, 374] width 290 height 16
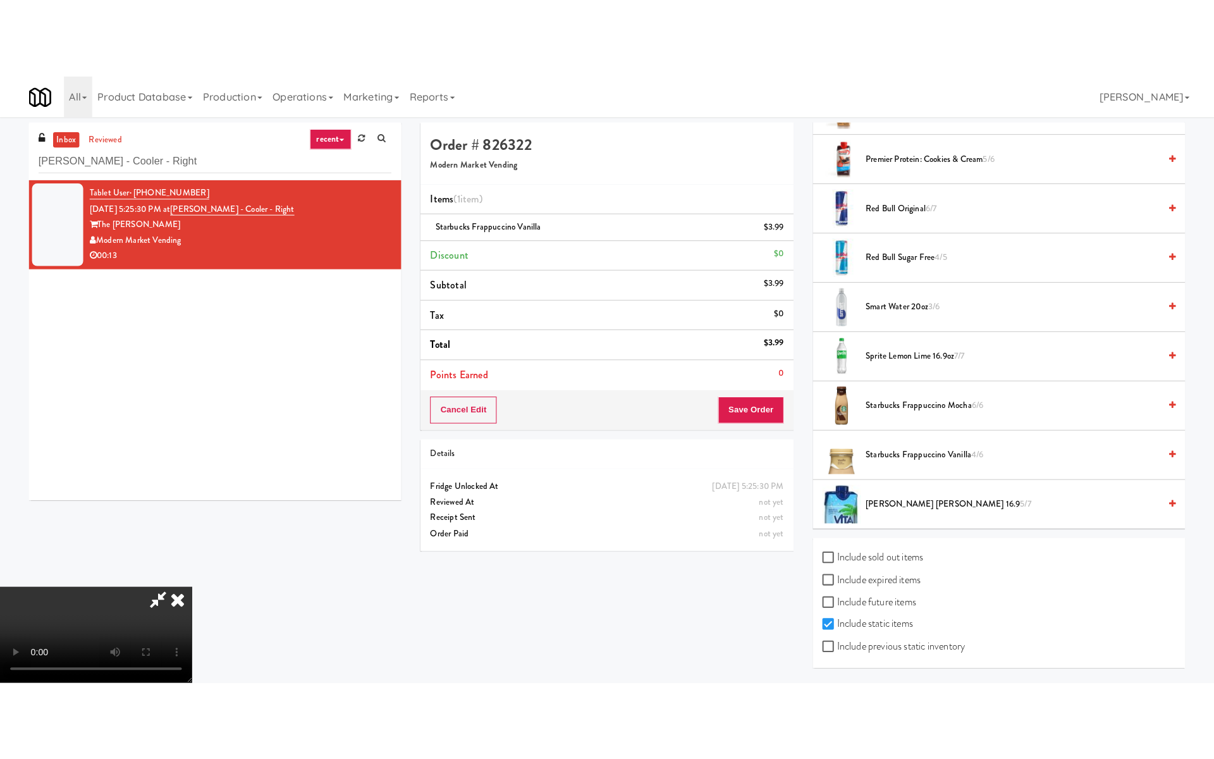
scroll to position [0, 0]
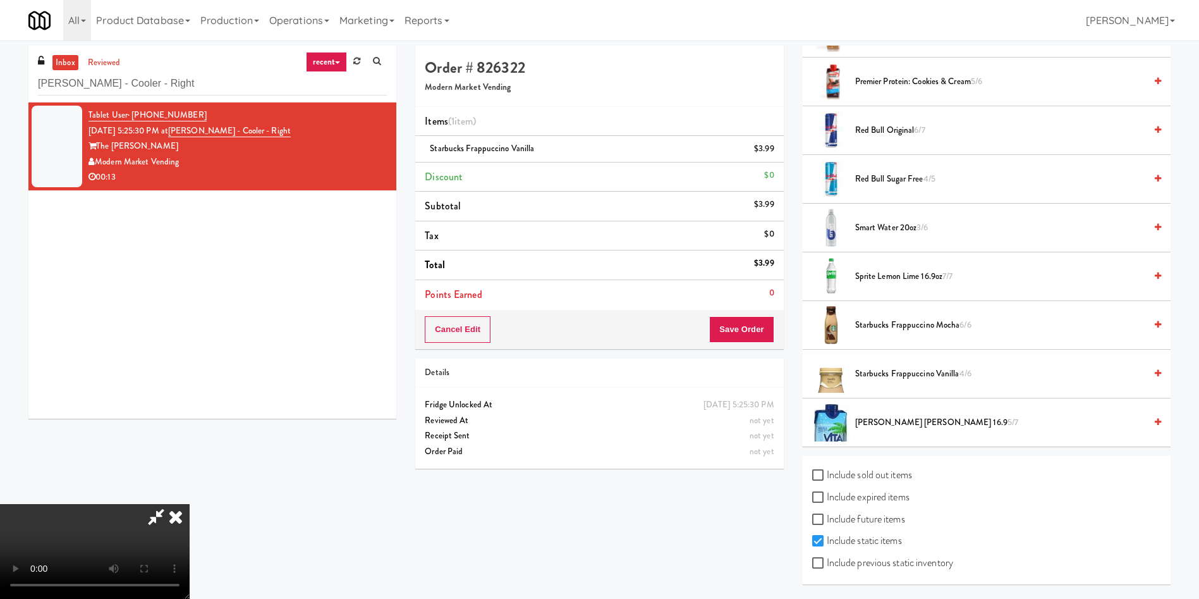
click at [190, 504] on video at bounding box center [95, 551] width 190 height 95
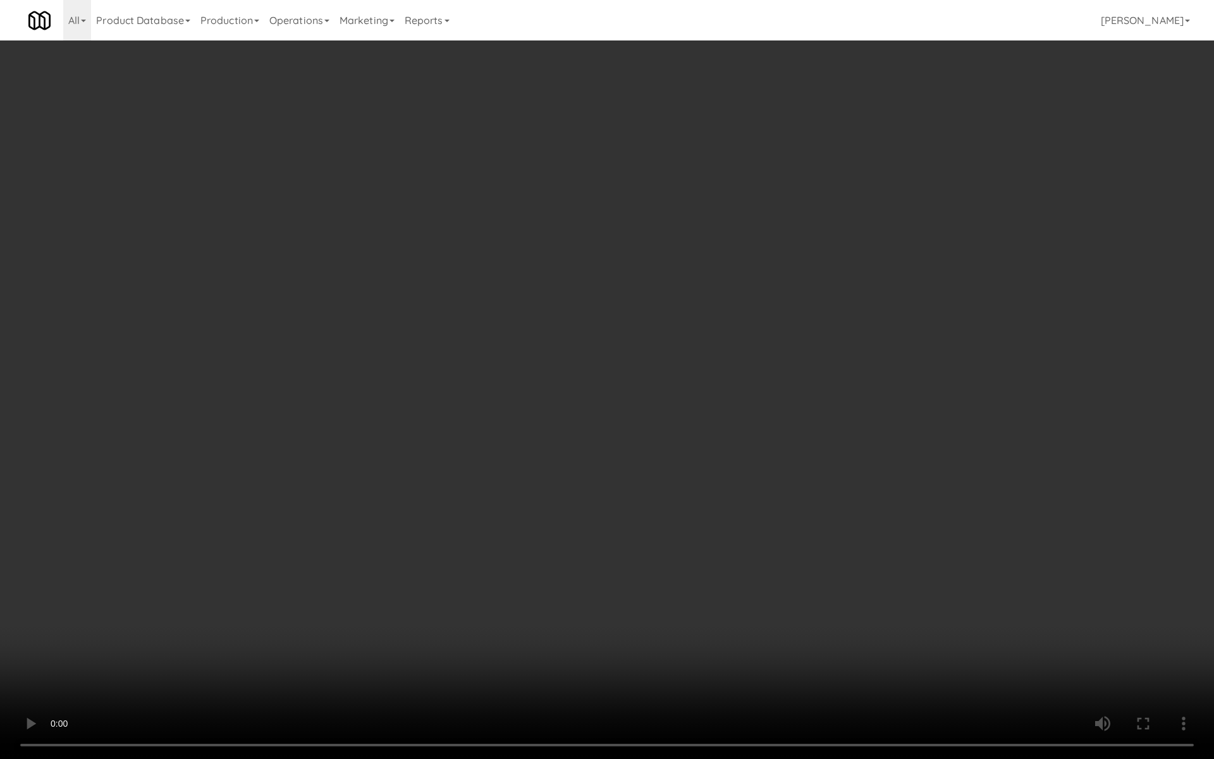
click at [694, 517] on video at bounding box center [607, 379] width 1214 height 759
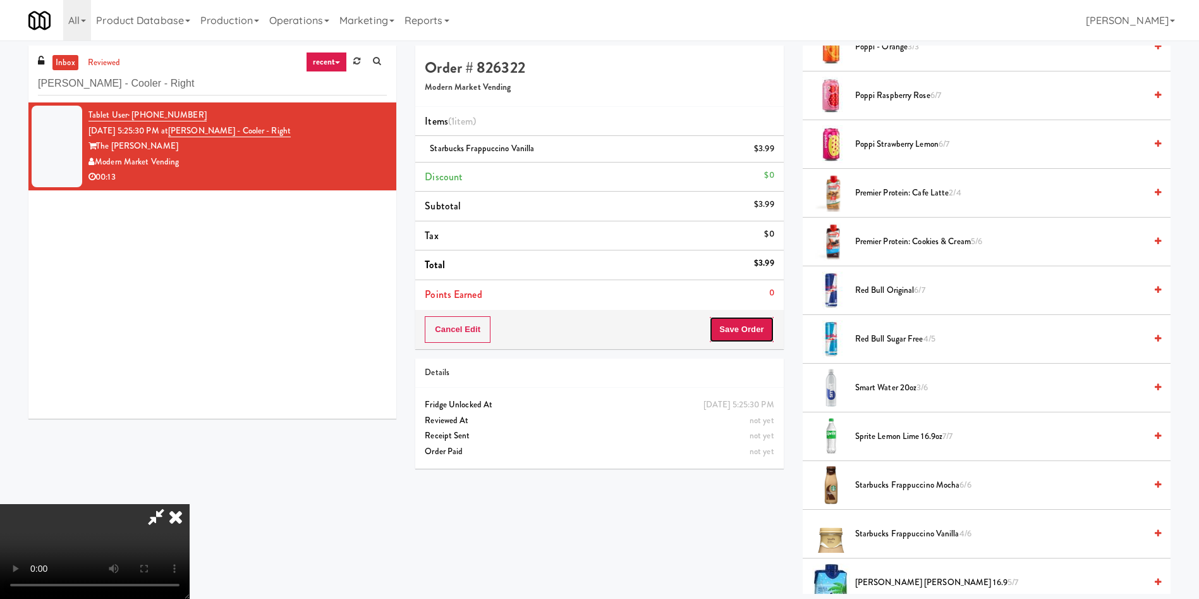
click at [754, 331] on button "Save Order" at bounding box center [741, 329] width 64 height 27
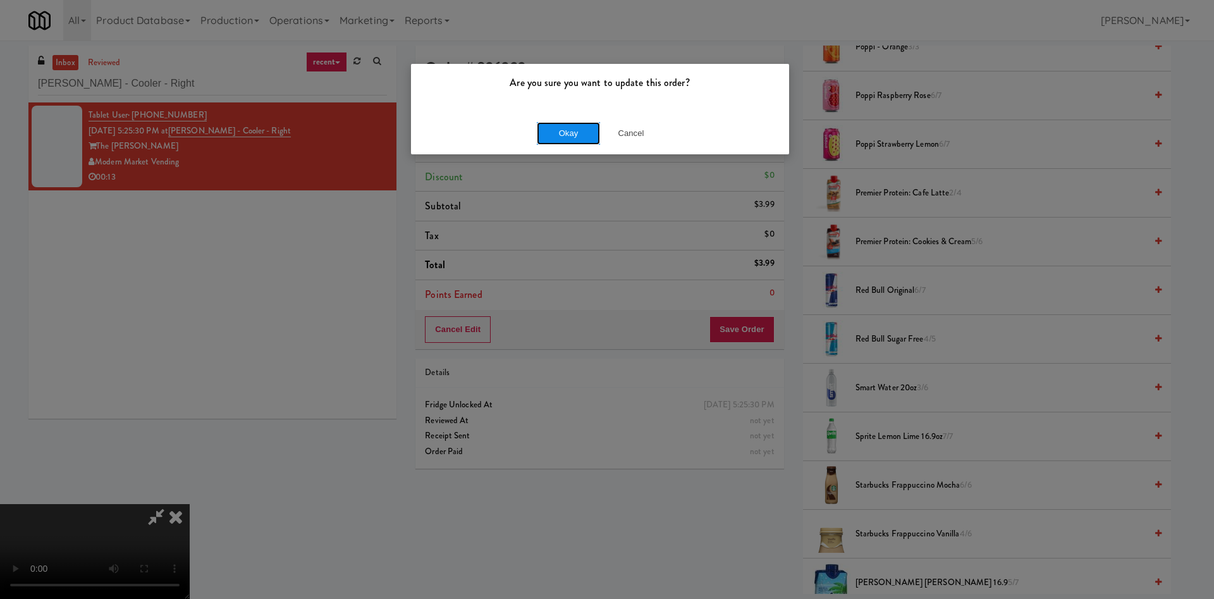
click at [565, 124] on button "Okay" at bounding box center [568, 133] width 63 height 23
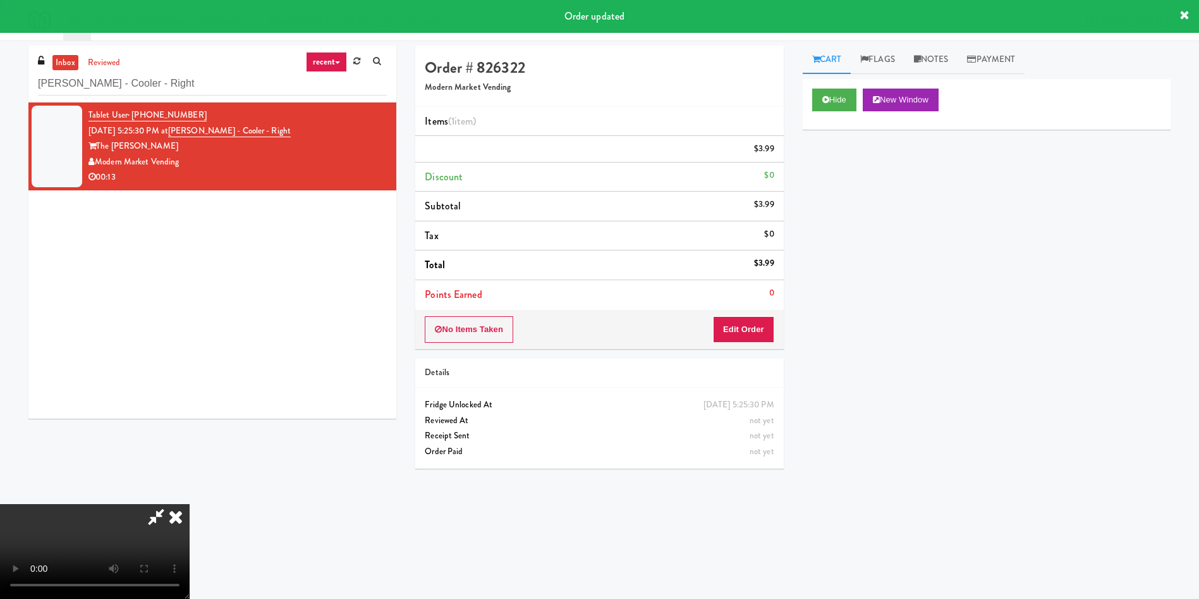
scroll to position [0, 0]
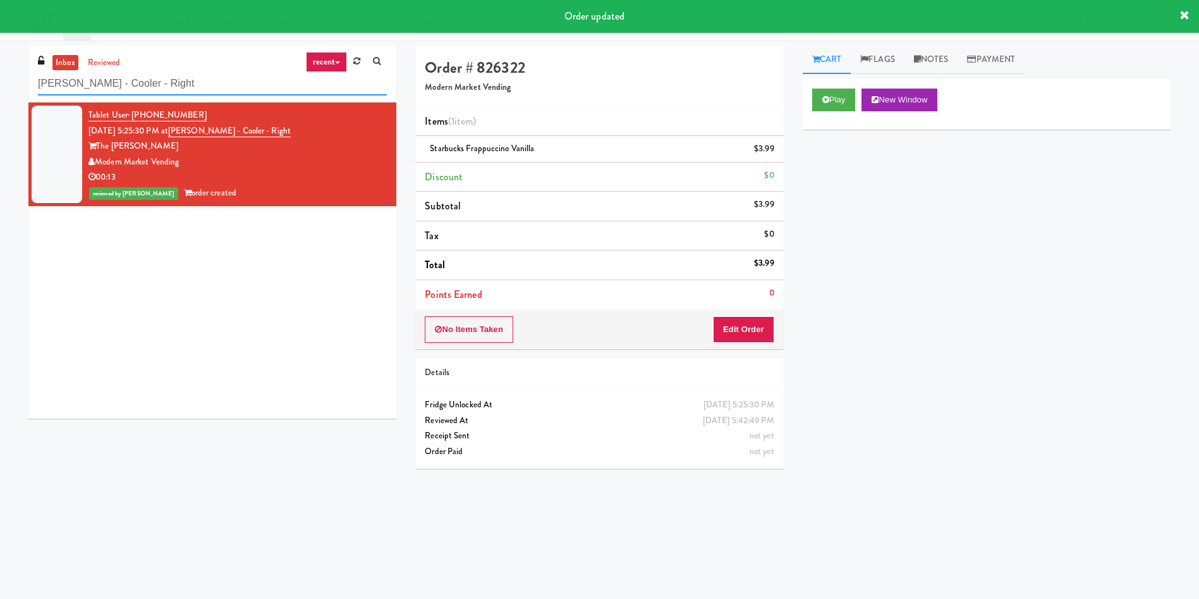
drag, startPoint x: 109, startPoint y: 85, endPoint x: 0, endPoint y: 85, distance: 108.8
click at [0, 85] on div "inbox reviewed recent all unclear take inventory issue suspicious failed recent…" at bounding box center [599, 300] width 1199 height 508
paste input "Atwater - Cooler - Lef"
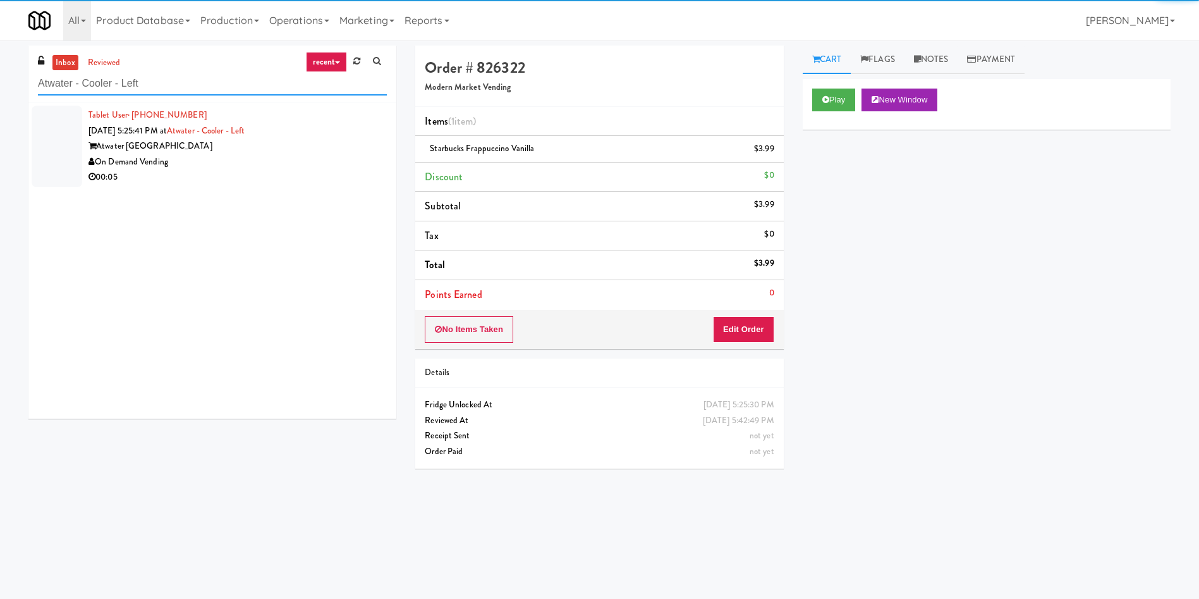
type input "Atwater - Cooler - Left"
click at [53, 145] on div at bounding box center [57, 147] width 51 height 82
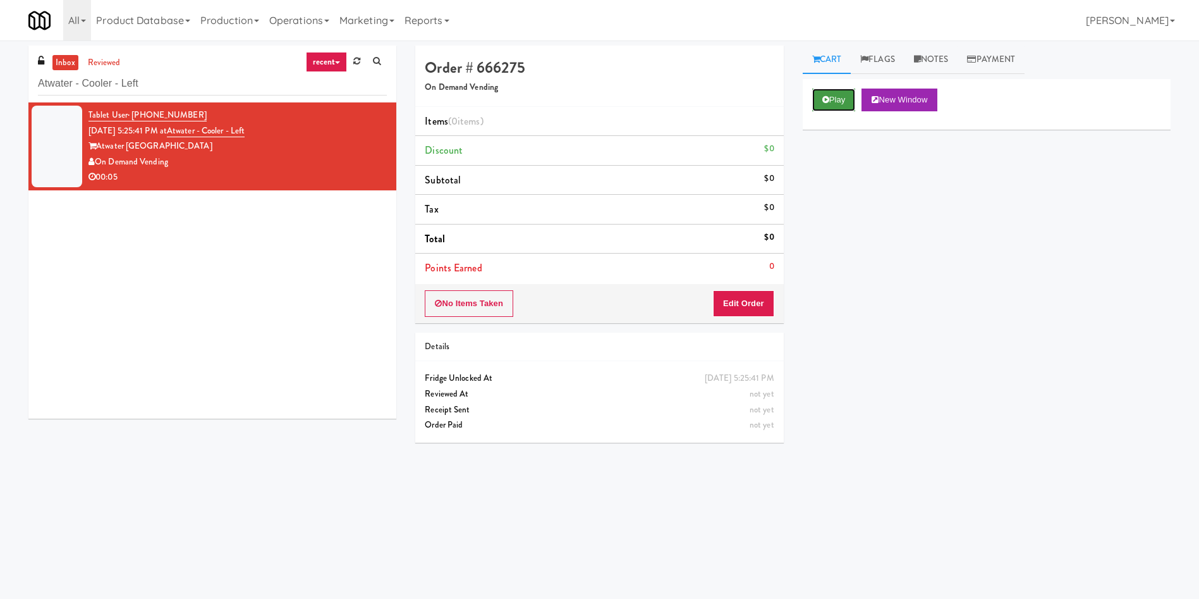
click at [826, 99] on icon at bounding box center [826, 99] width 7 height 8
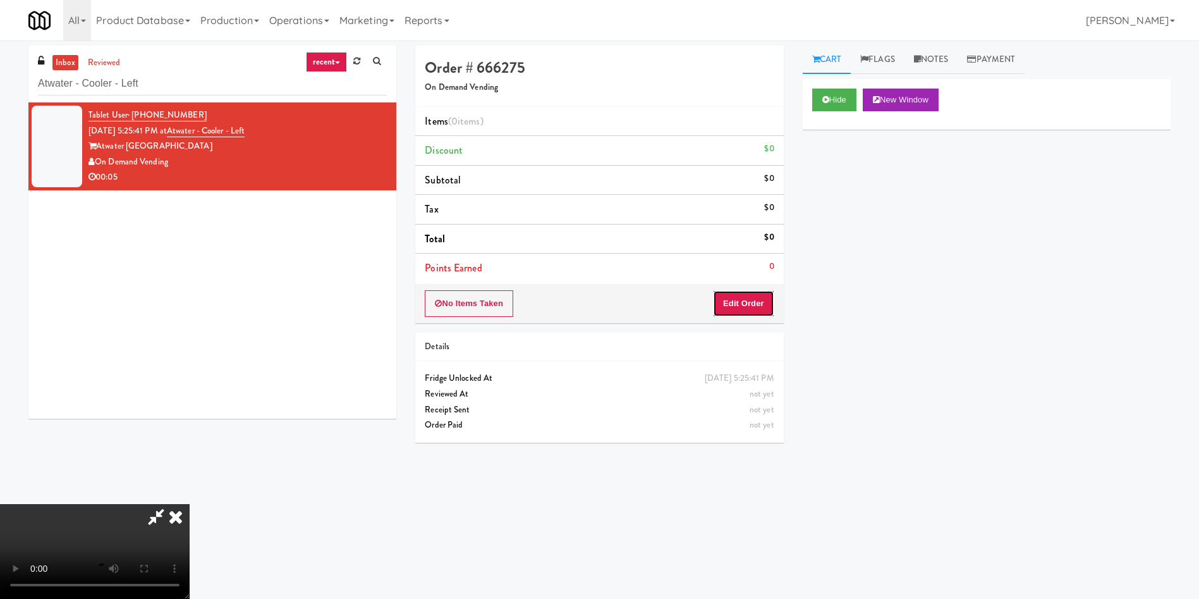
click at [745, 298] on button "Edit Order" at bounding box center [743, 303] width 61 height 27
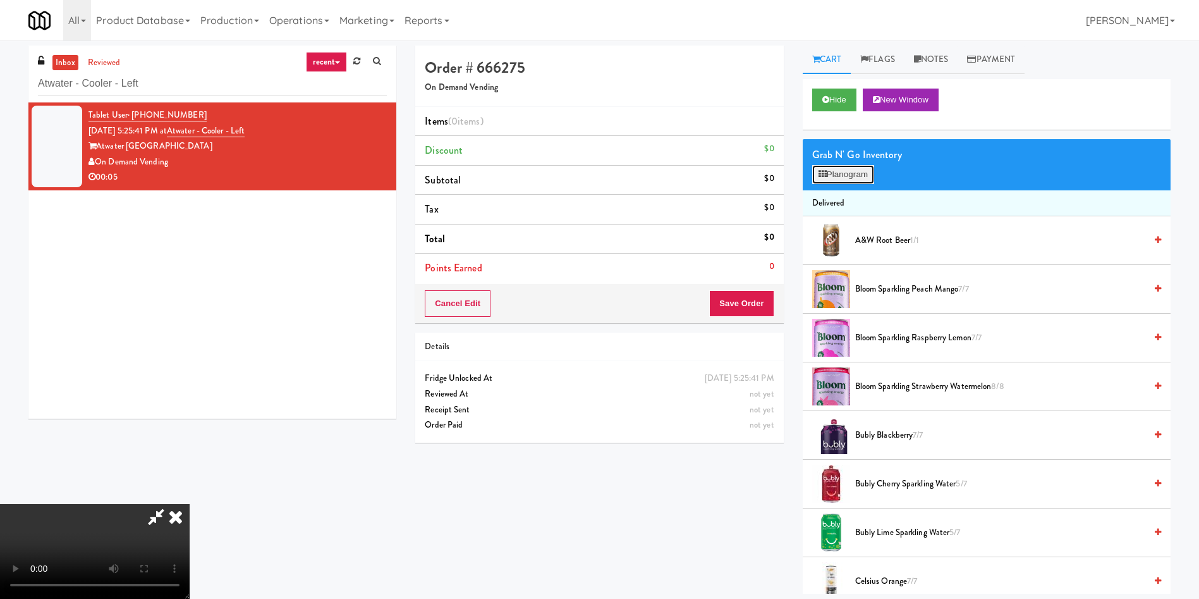
click at [851, 174] on button "Planogram" at bounding box center [843, 174] width 62 height 19
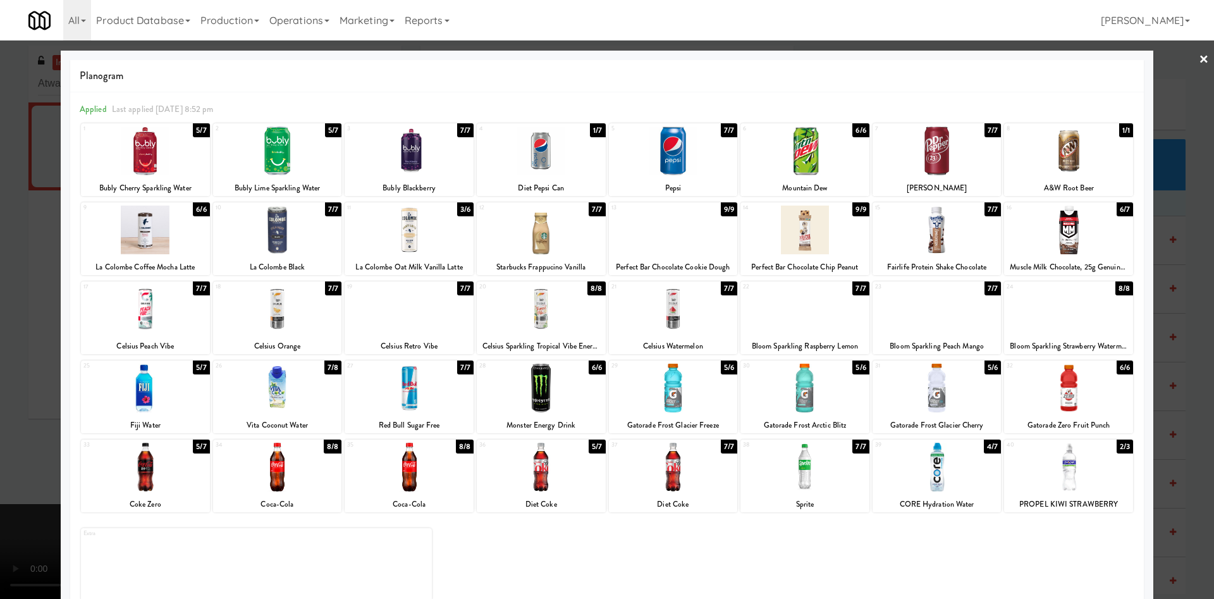
click at [291, 209] on div at bounding box center [277, 229] width 129 height 49
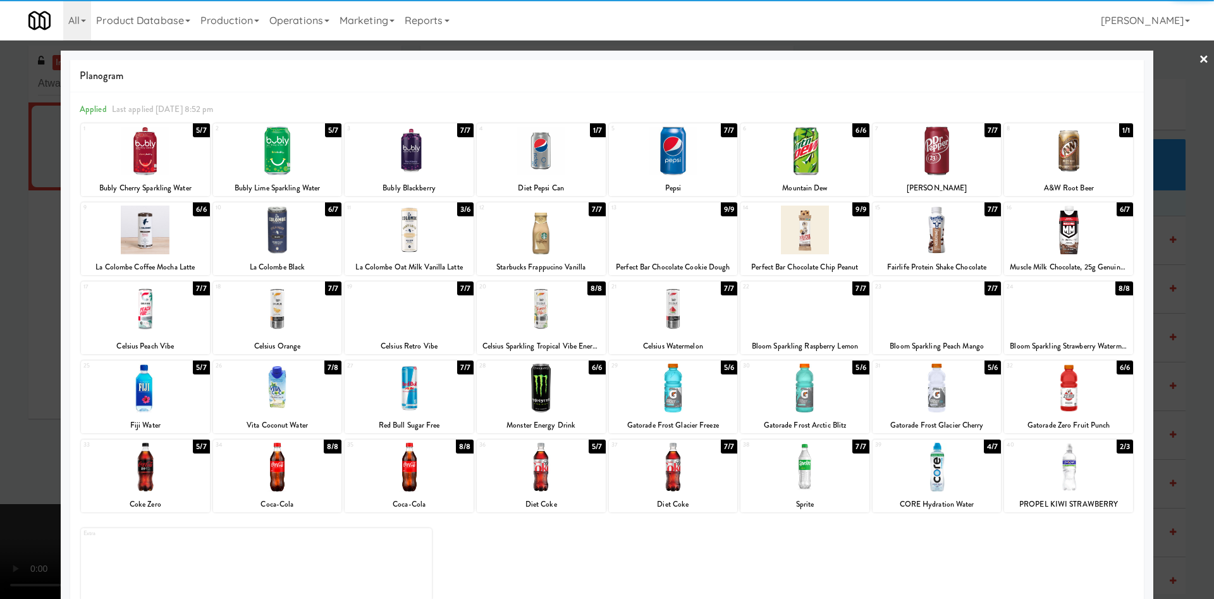
click at [37, 271] on div at bounding box center [607, 299] width 1214 height 599
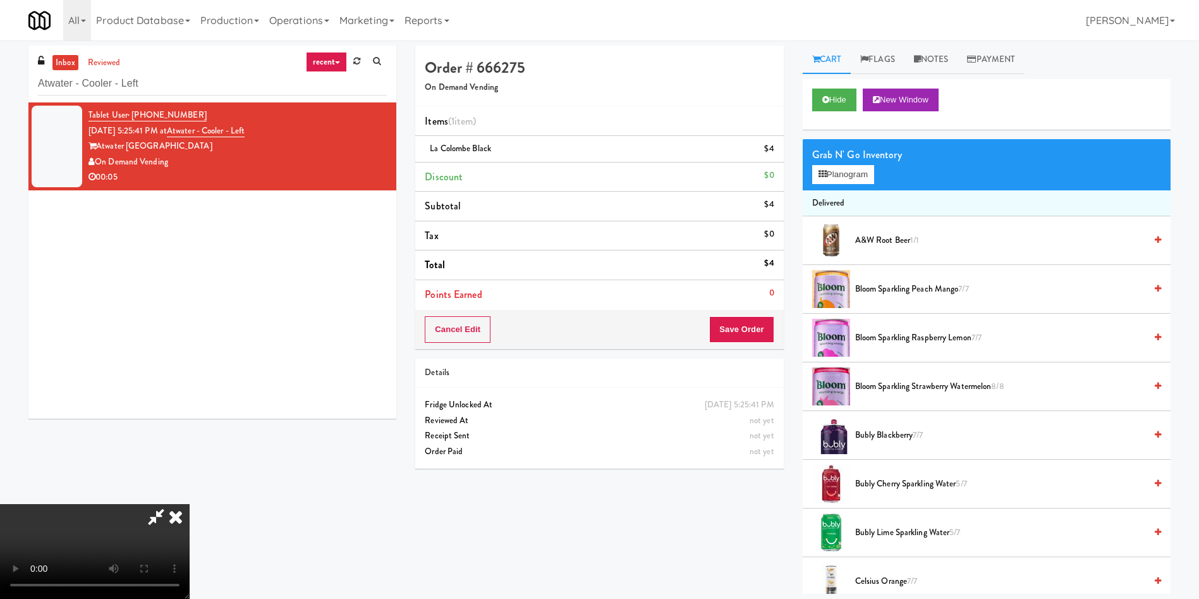
click at [190, 504] on video at bounding box center [95, 551] width 190 height 95
click at [737, 332] on button "Save Order" at bounding box center [741, 329] width 64 height 27
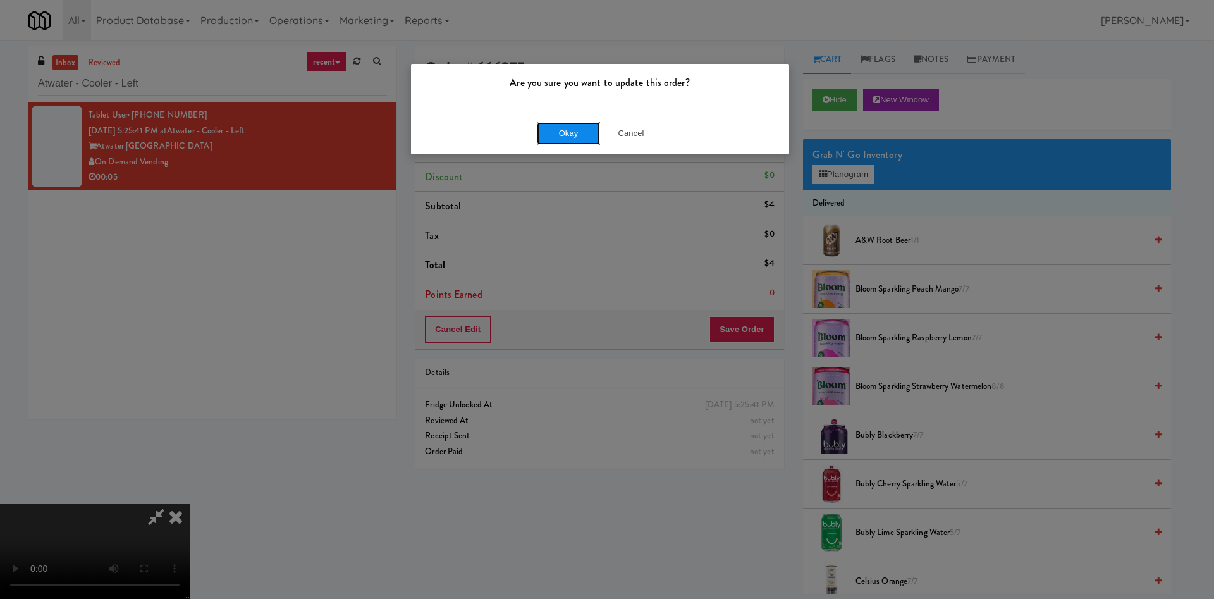
click at [560, 124] on button "Okay" at bounding box center [568, 133] width 63 height 23
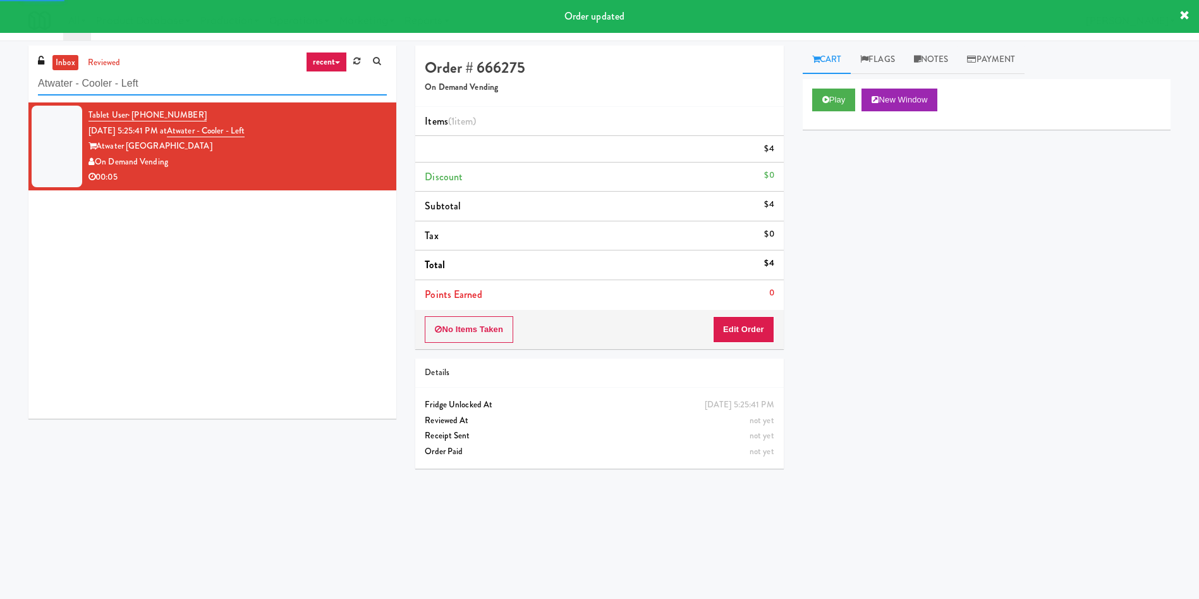
drag, startPoint x: 198, startPoint y: 83, endPoint x: 0, endPoint y: 83, distance: 197.9
click at [0, 83] on div "inbox reviewed recent all unclear take inventory issue suspicious failed recent…" at bounding box center [599, 300] width 1199 height 508
paste input "Gallery 64 - Pantry - Righ"
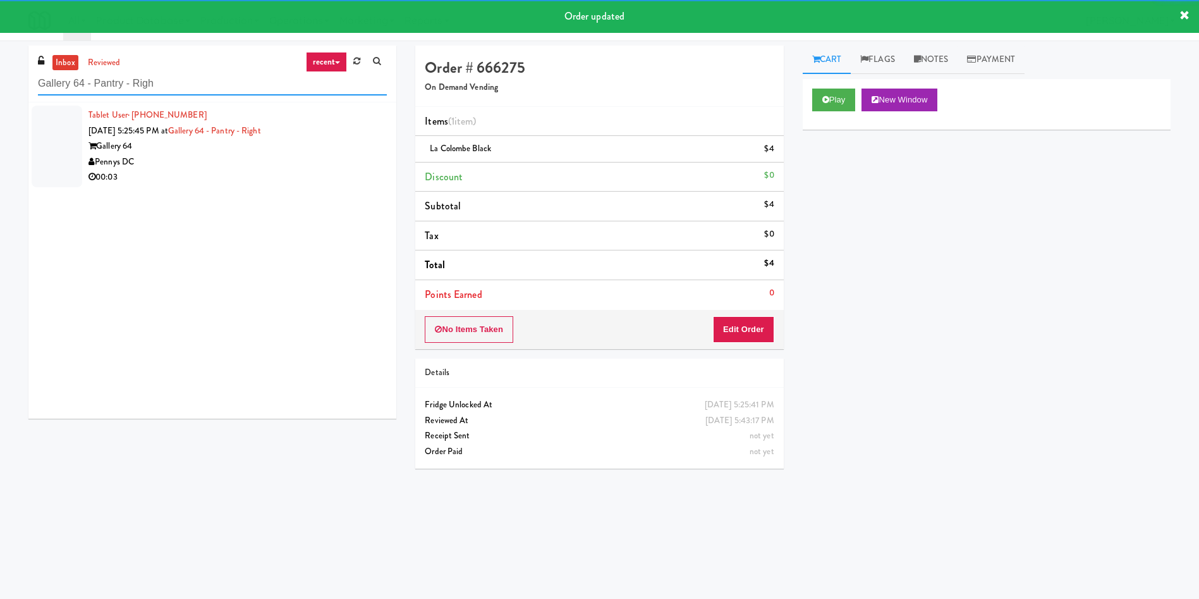
type input "Gallery 64 - Pantry - Righ"
click at [56, 137] on div at bounding box center [57, 147] width 51 height 82
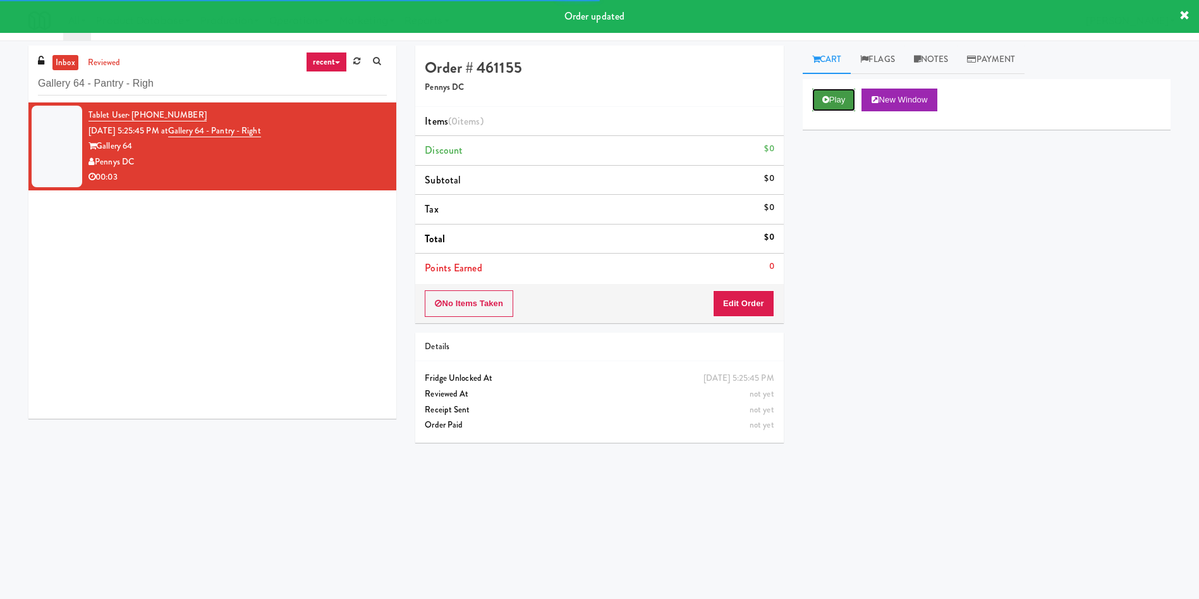
click at [830, 103] on button "Play" at bounding box center [834, 100] width 44 height 23
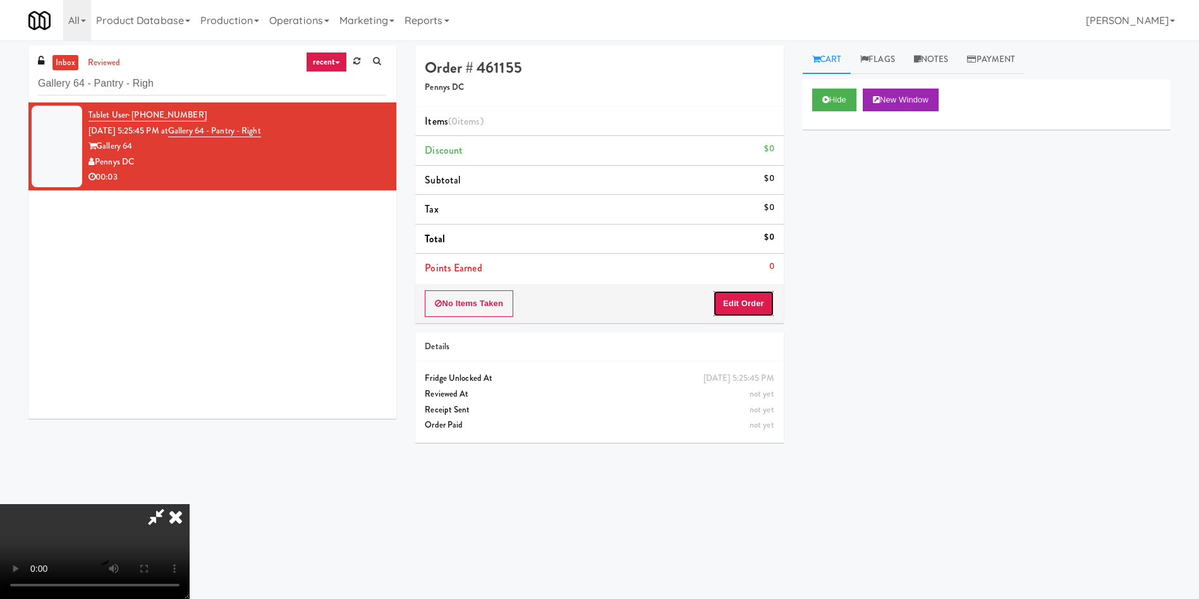
click at [725, 301] on button "Edit Order" at bounding box center [743, 303] width 61 height 27
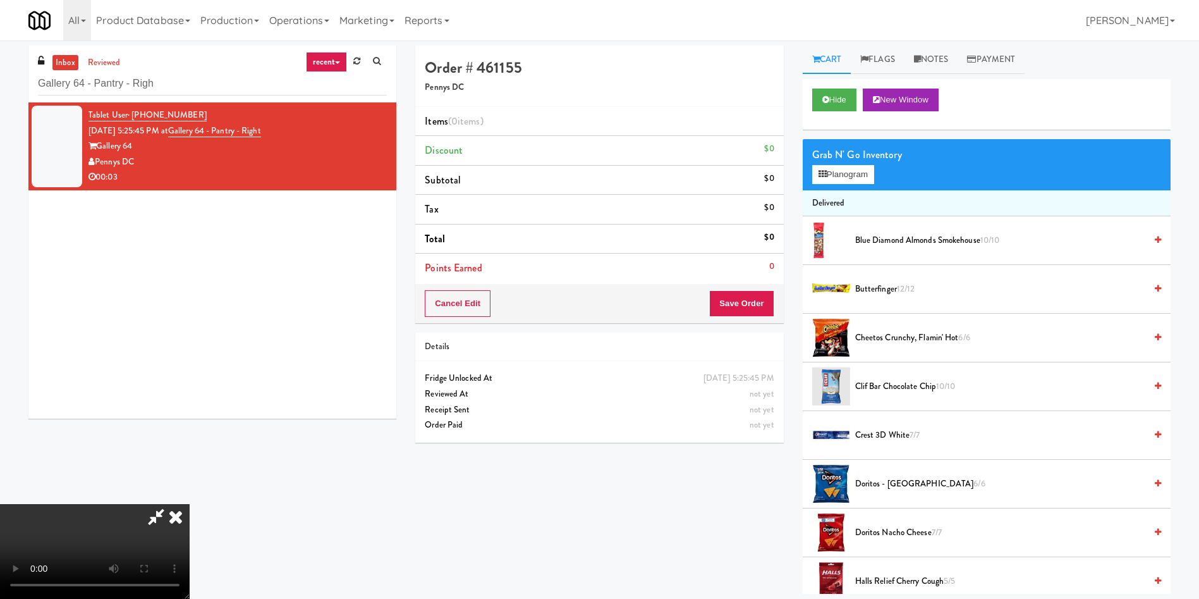
click at [190, 504] on video at bounding box center [95, 551] width 190 height 95
click at [843, 176] on button "Planogram" at bounding box center [843, 174] width 62 height 19
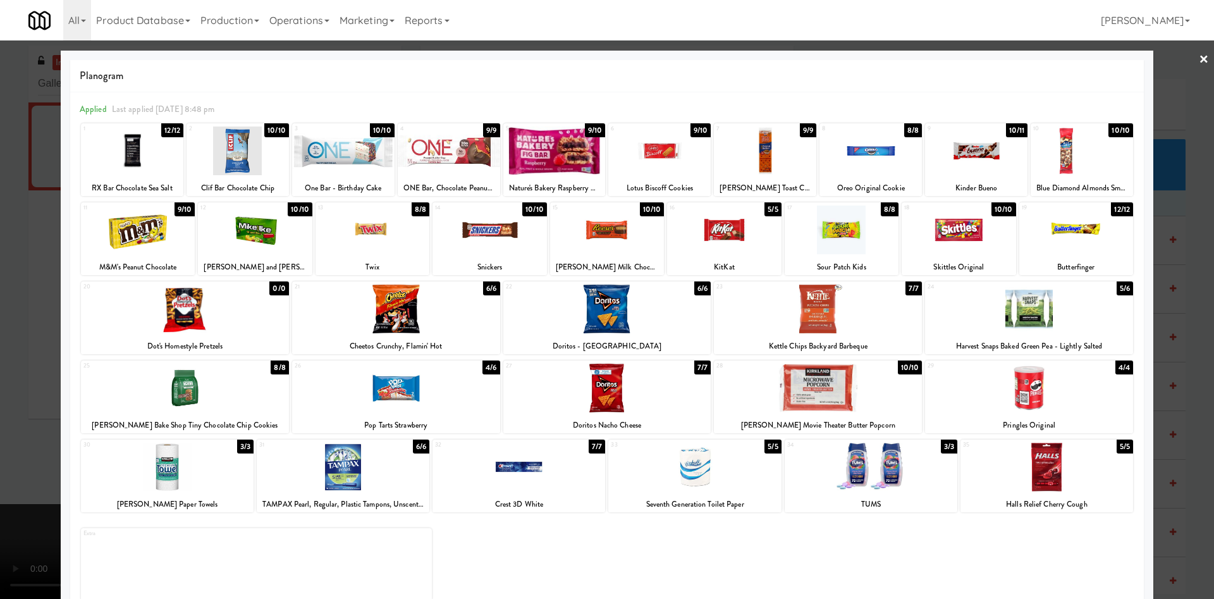
click at [381, 247] on div at bounding box center [373, 229] width 114 height 49
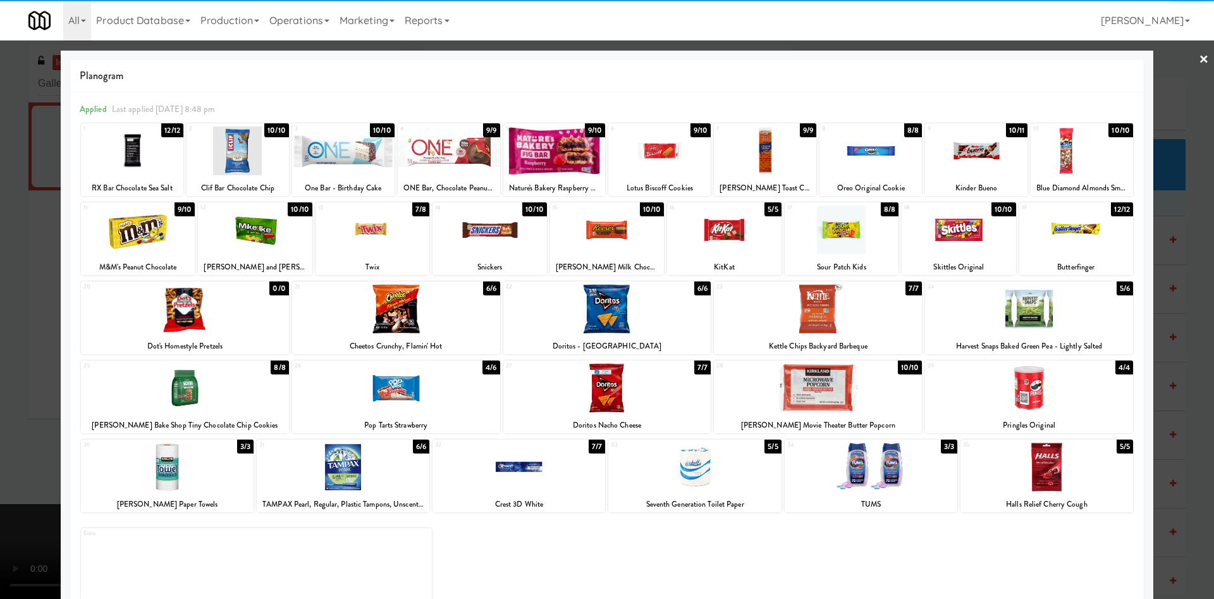
click at [40, 324] on div at bounding box center [607, 299] width 1214 height 599
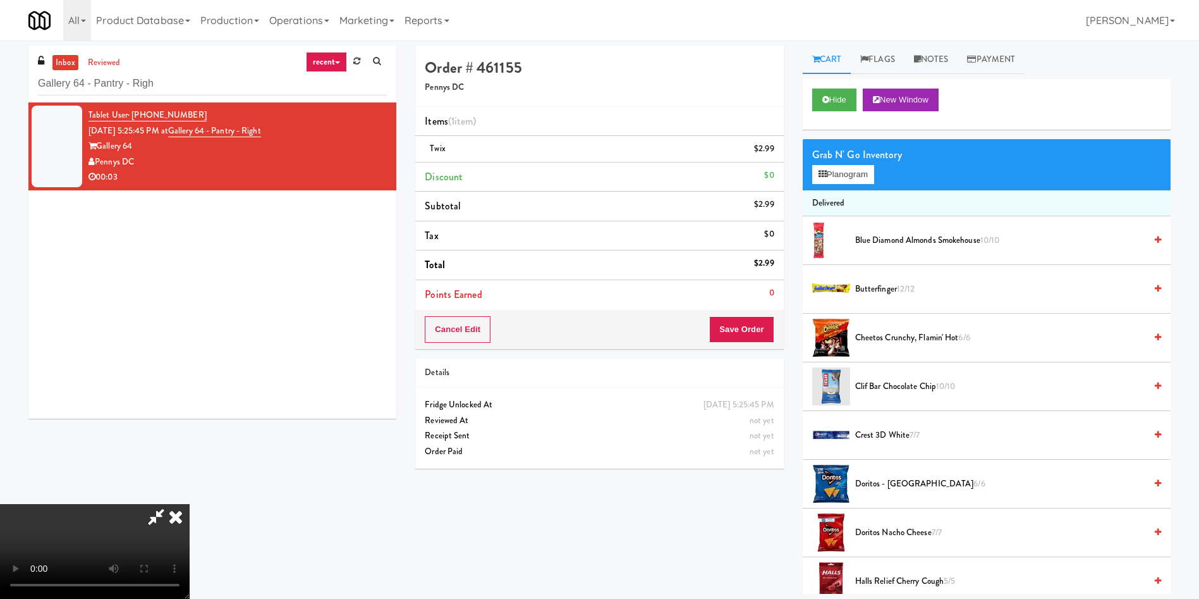
click at [190, 504] on video at bounding box center [95, 551] width 190 height 95
click at [778, 152] on icon at bounding box center [776, 153] width 6 height 8
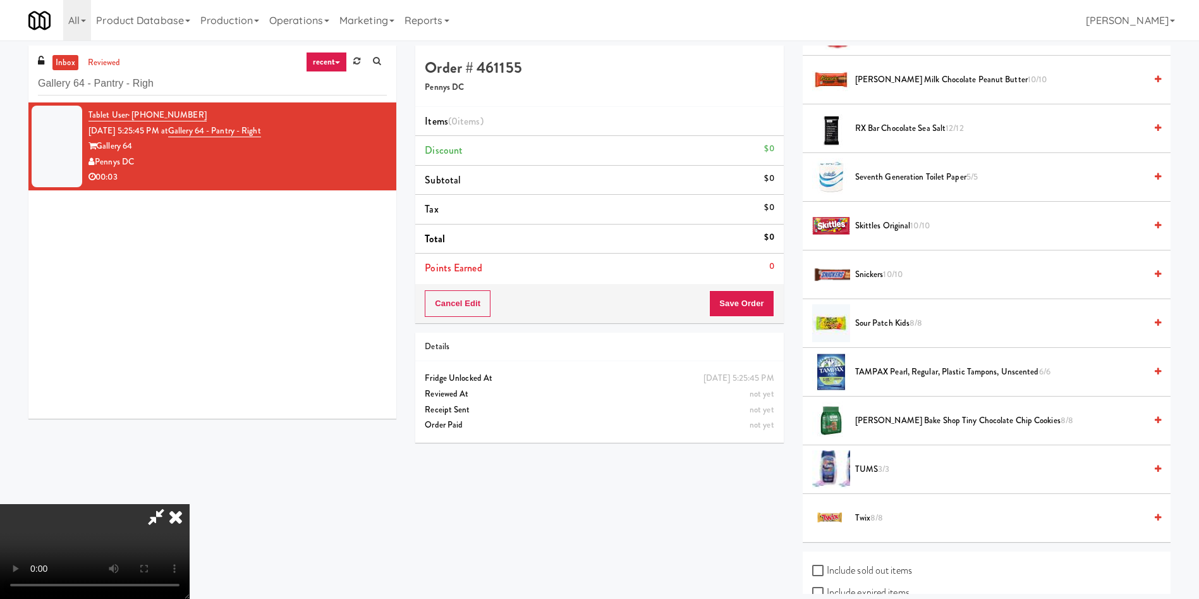
scroll to position [1423, 0]
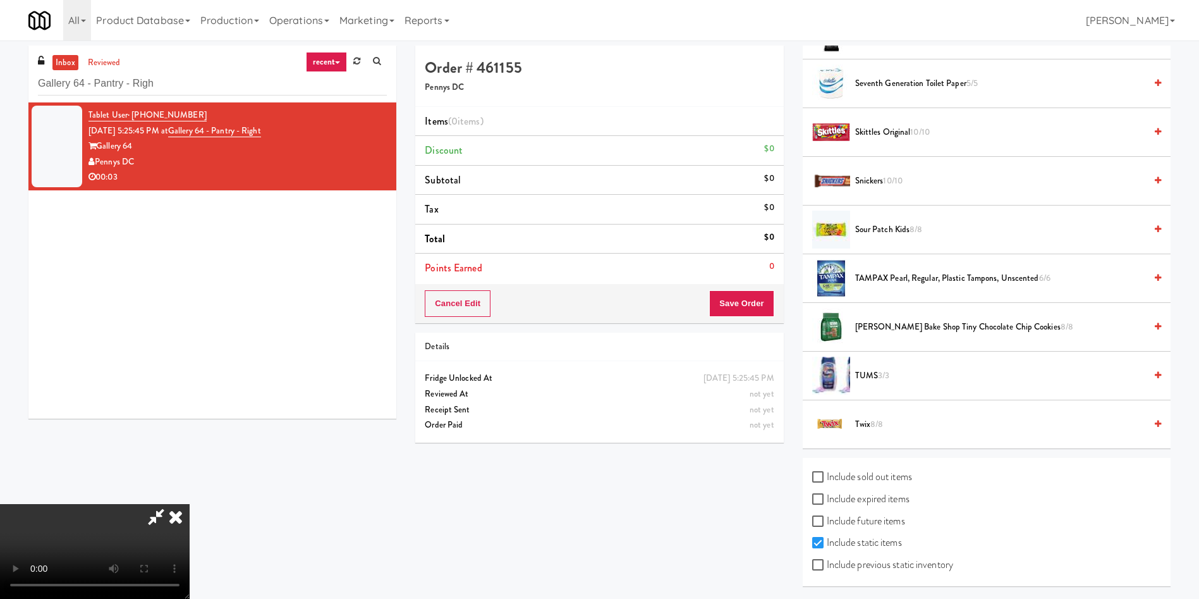
click at [881, 183] on span "Snickers 10/10" at bounding box center [1000, 181] width 290 height 16
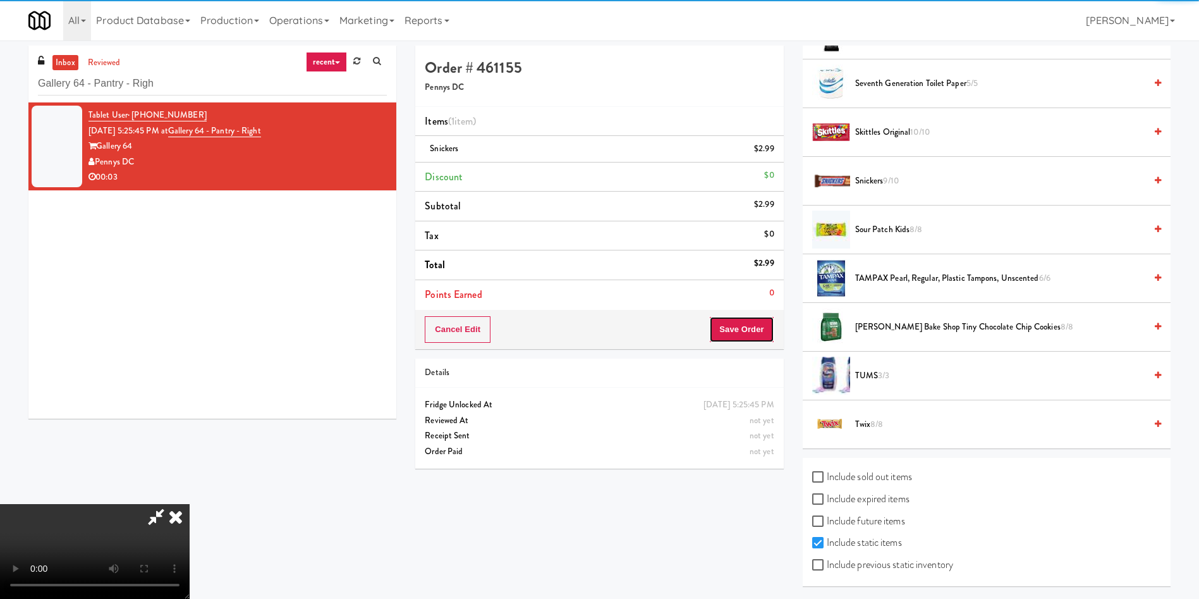
click at [743, 341] on button "Save Order" at bounding box center [741, 329] width 64 height 27
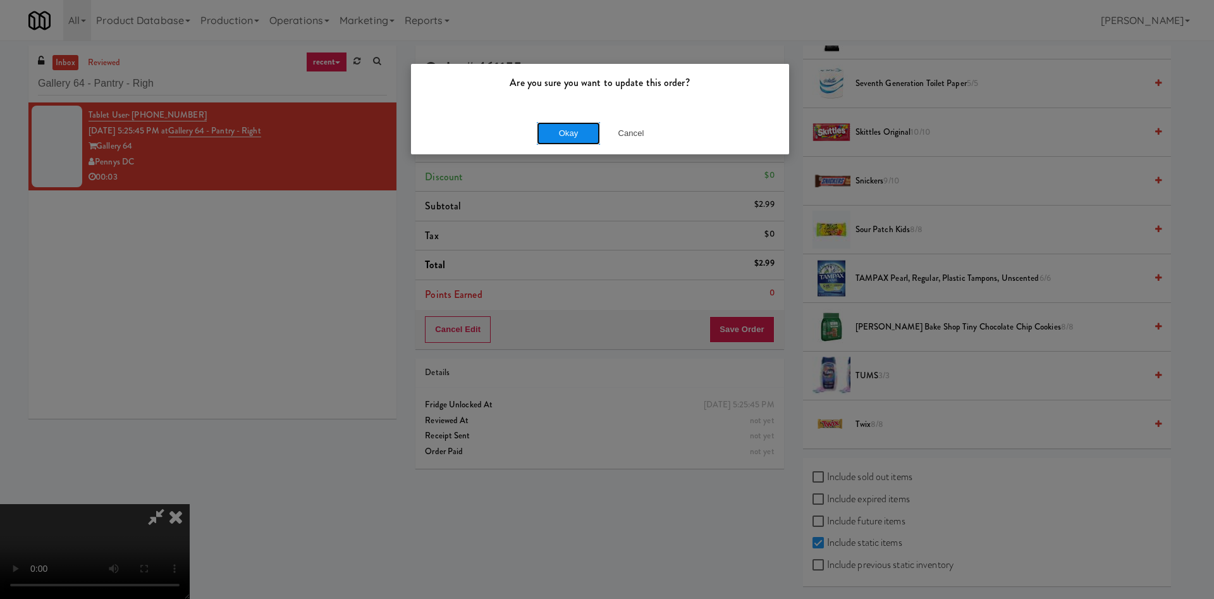
click at [570, 138] on button "Okay" at bounding box center [568, 133] width 63 height 23
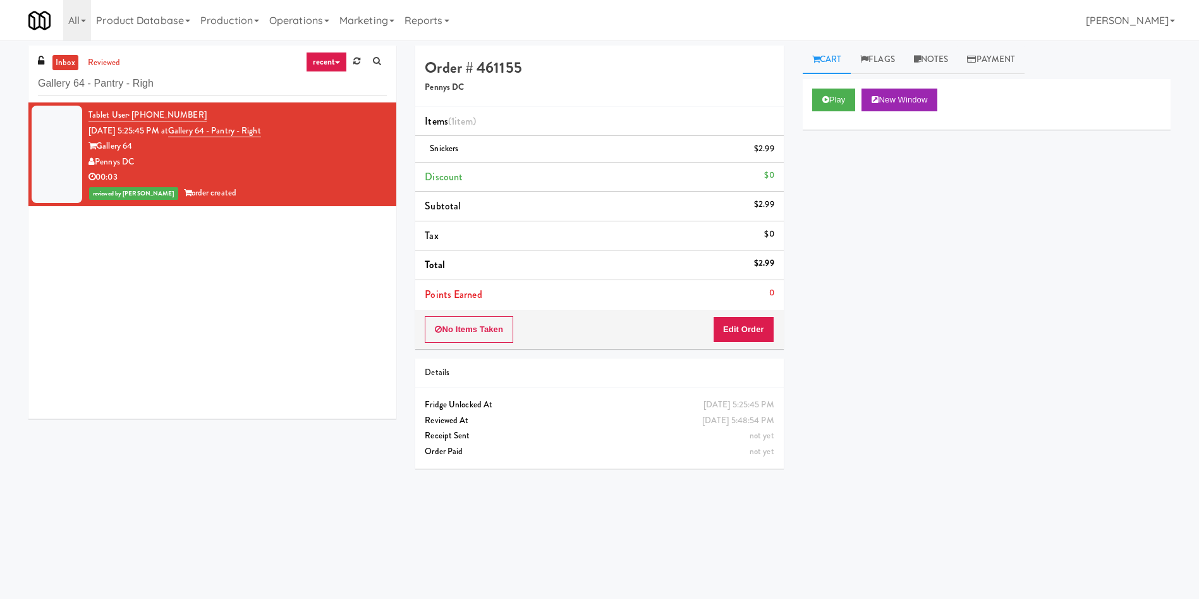
scroll to position [0, 0]
paste input "Herbert - Fridge"
drag, startPoint x: 249, startPoint y: 90, endPoint x: 0, endPoint y: 59, distance: 251.1
click at [0, 64] on div "inbox reviewed recent all unclear take inventory issue suspicious failed recent…" at bounding box center [599, 300] width 1199 height 508
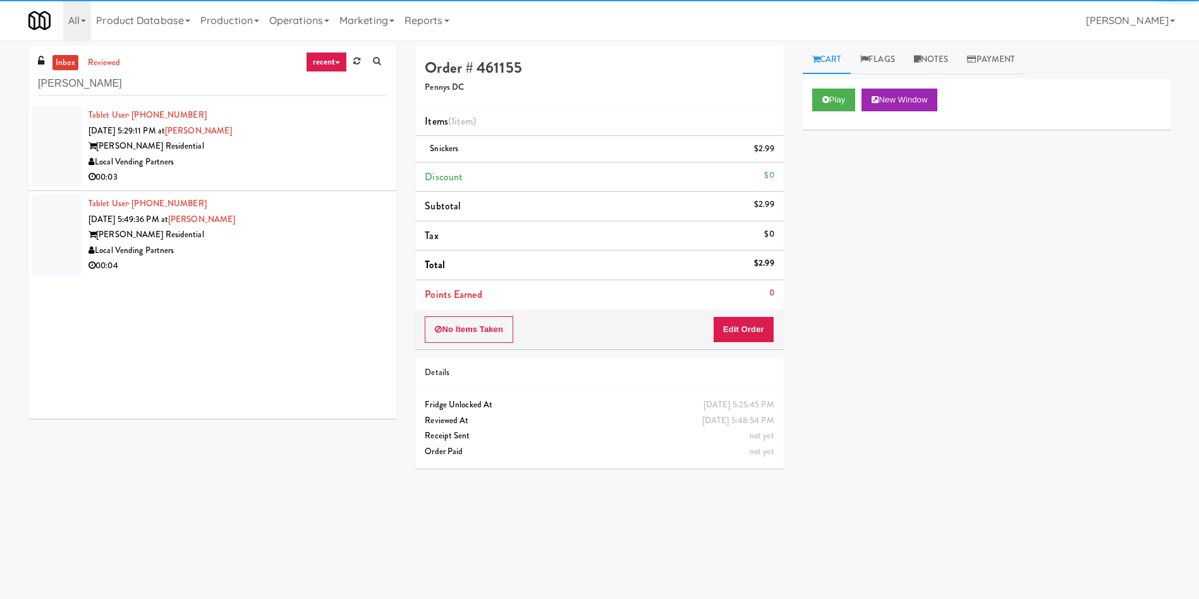
click at [63, 131] on div at bounding box center [57, 147] width 51 height 82
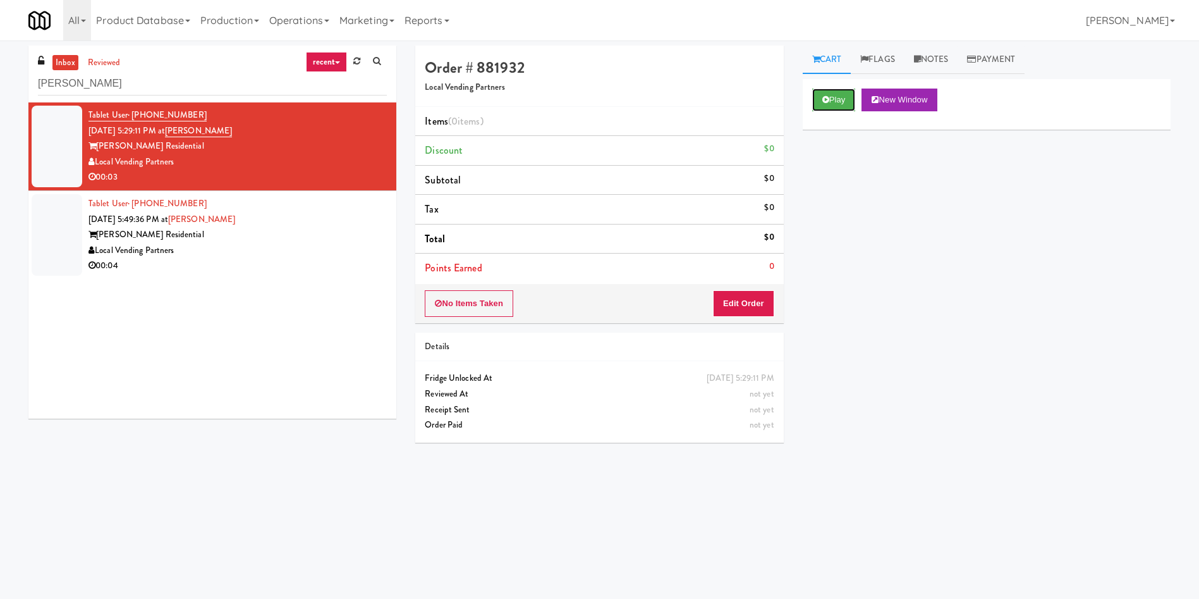
drag, startPoint x: 820, startPoint y: 90, endPoint x: 782, endPoint y: 160, distance: 79.2
click at [820, 90] on button "Play" at bounding box center [834, 100] width 44 height 23
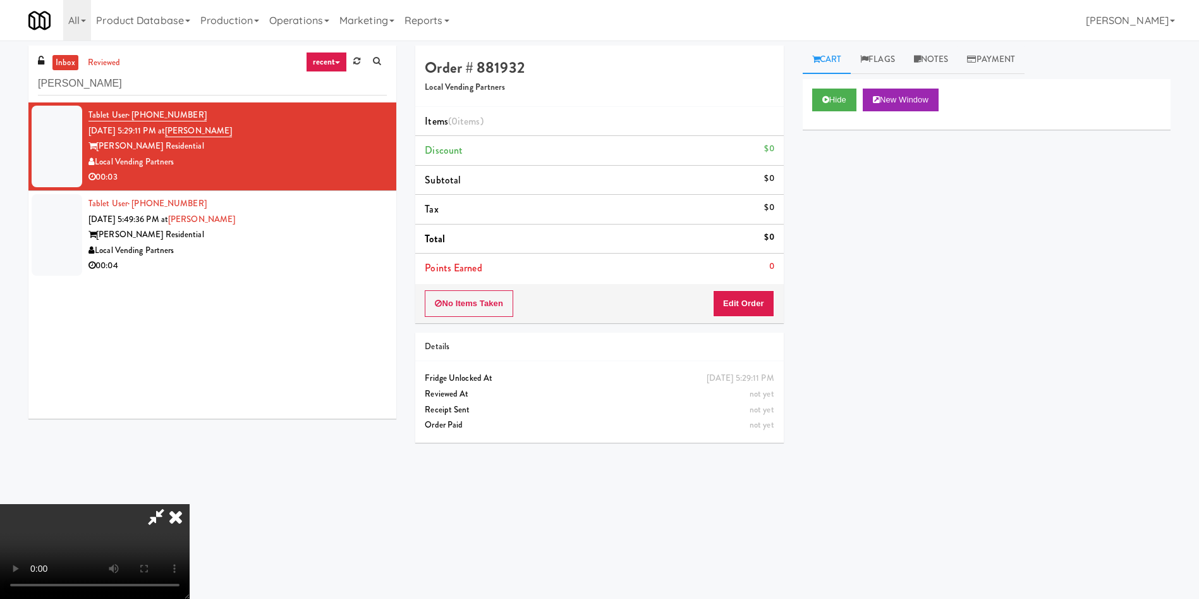
click at [737, 317] on div "No Items Taken Edit Order" at bounding box center [599, 303] width 368 height 39
click at [756, 291] on button "Edit Order" at bounding box center [743, 303] width 61 height 27
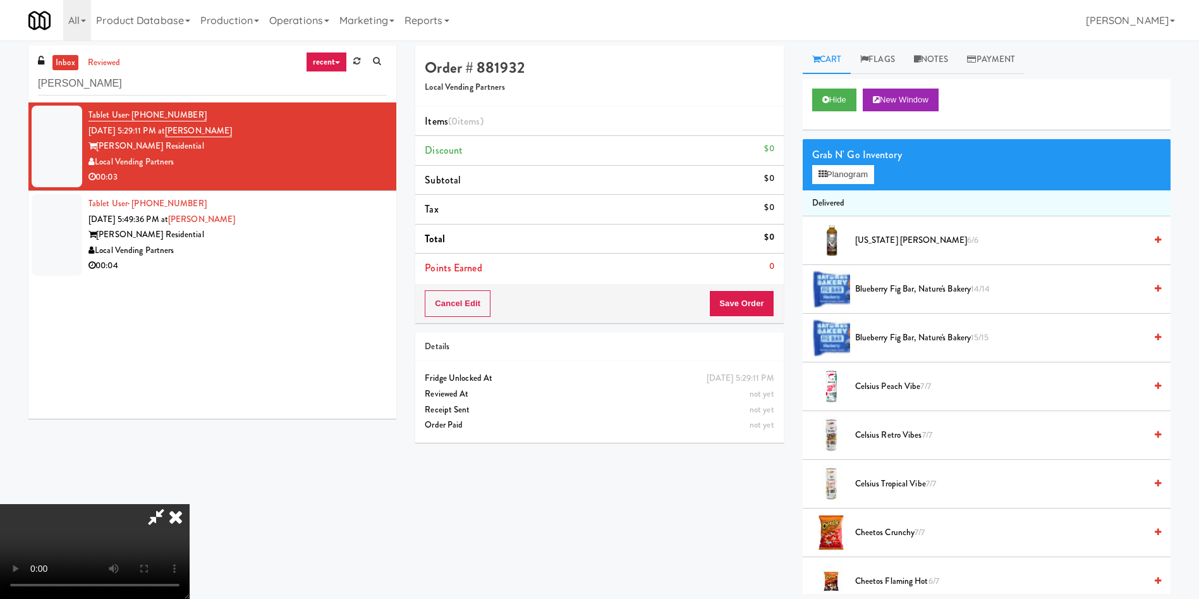
scroll to position [95, 0]
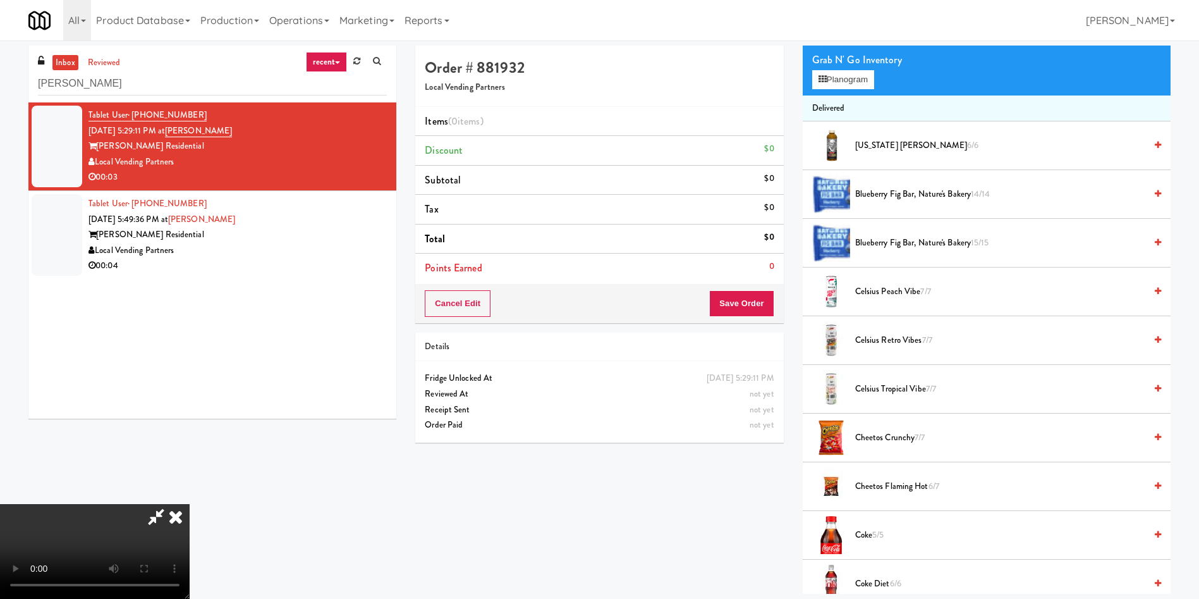
click at [190, 504] on video at bounding box center [95, 551] width 190 height 95
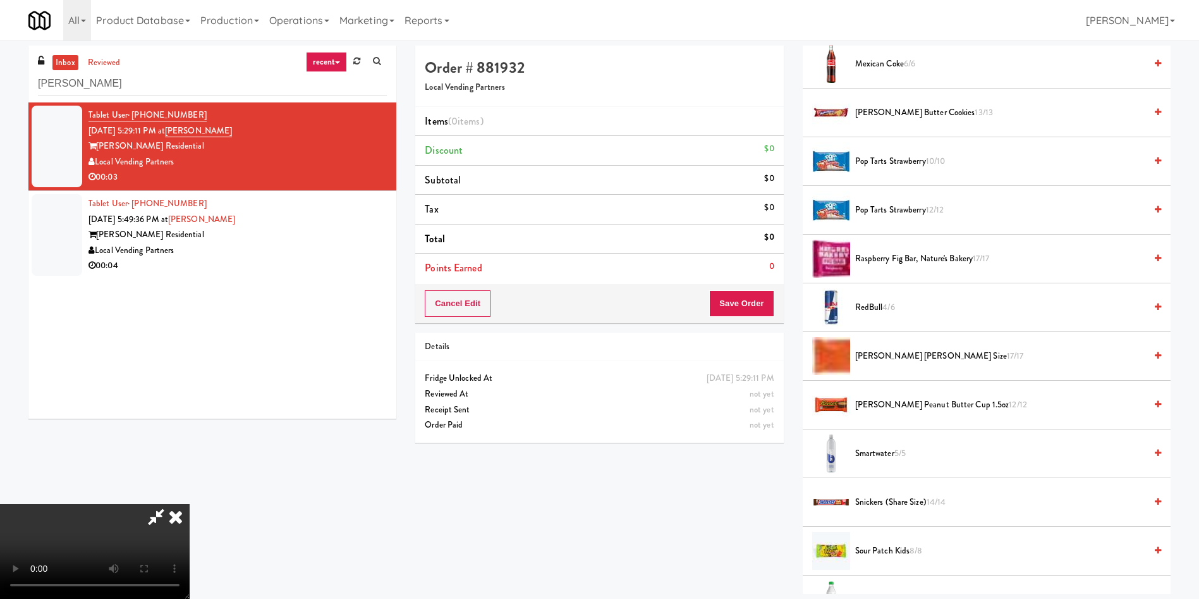
scroll to position [1138, 0]
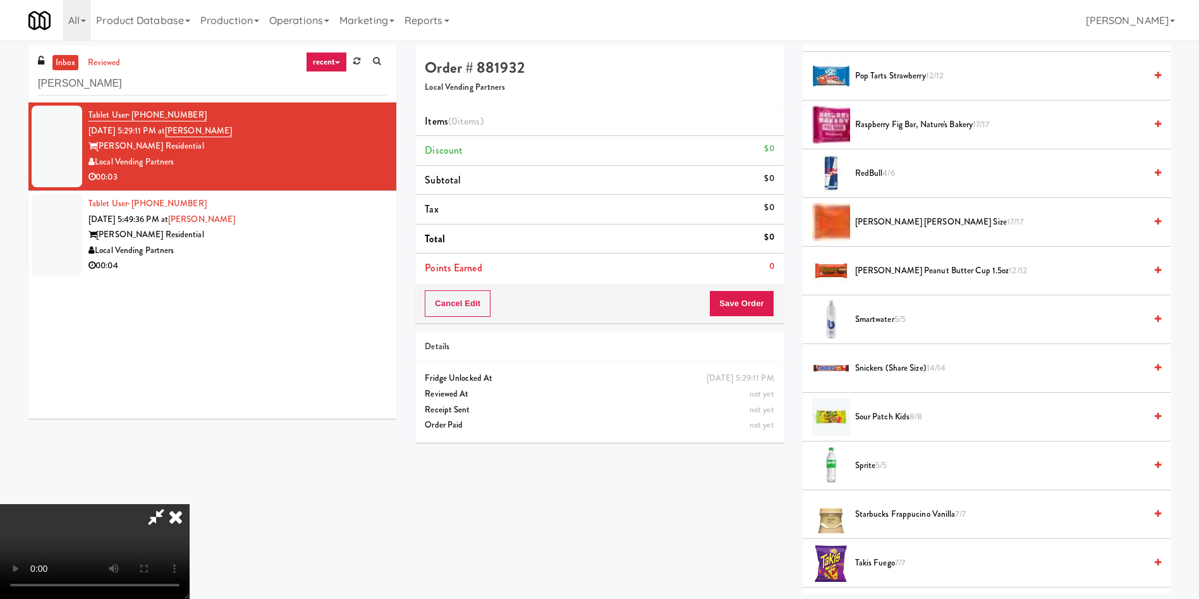
click at [886, 172] on span "4/6" at bounding box center [889, 173] width 12 height 12
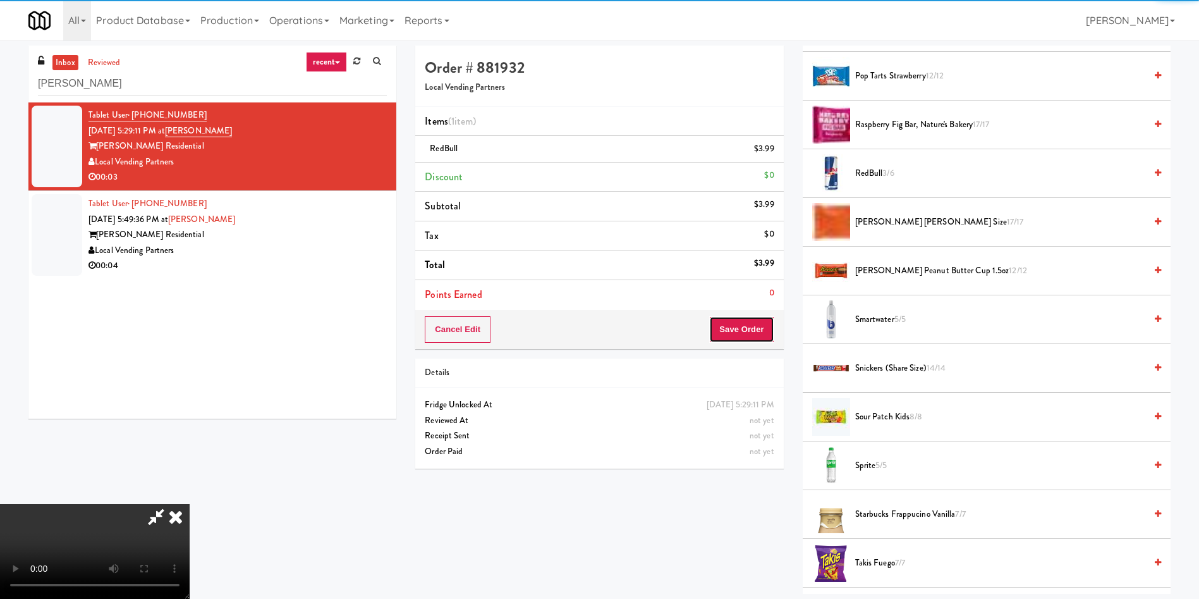
click at [749, 335] on button "Save Order" at bounding box center [741, 329] width 64 height 27
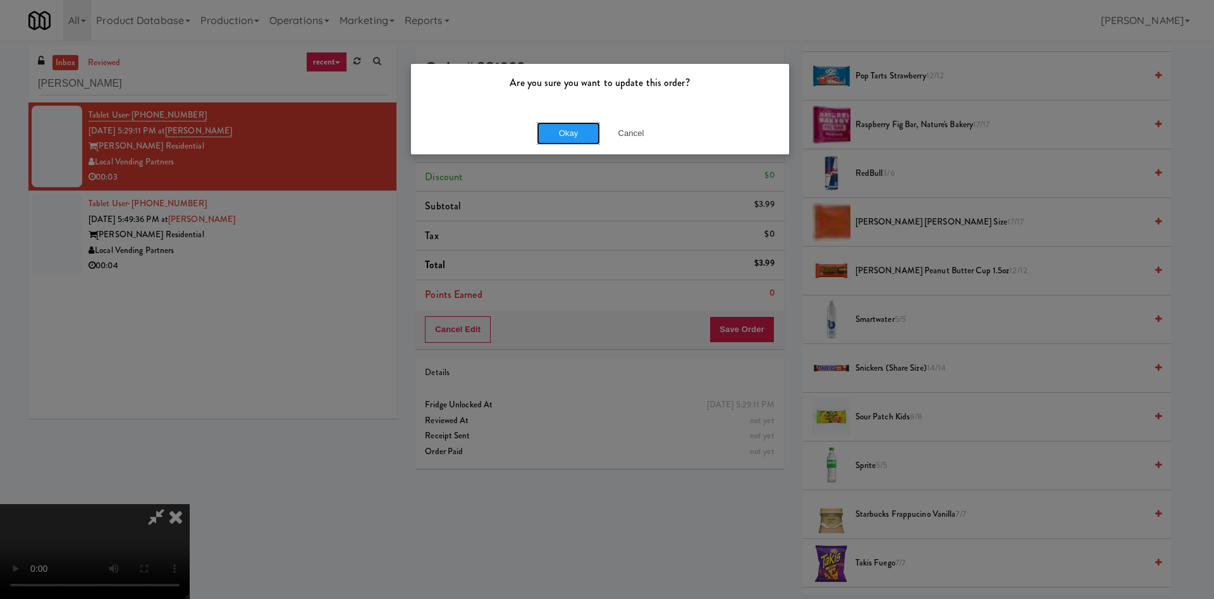
drag, startPoint x: 540, startPoint y: 130, endPoint x: 658, endPoint y: 346, distance: 246.7
click at [541, 133] on button "Okay" at bounding box center [568, 133] width 63 height 23
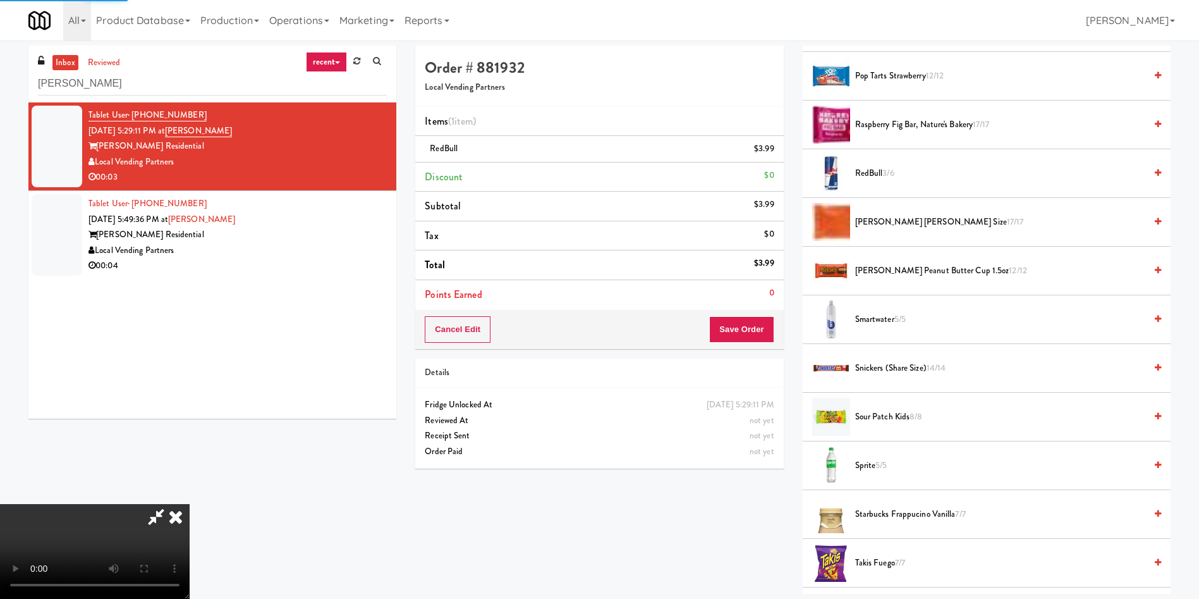
scroll to position [0, 0]
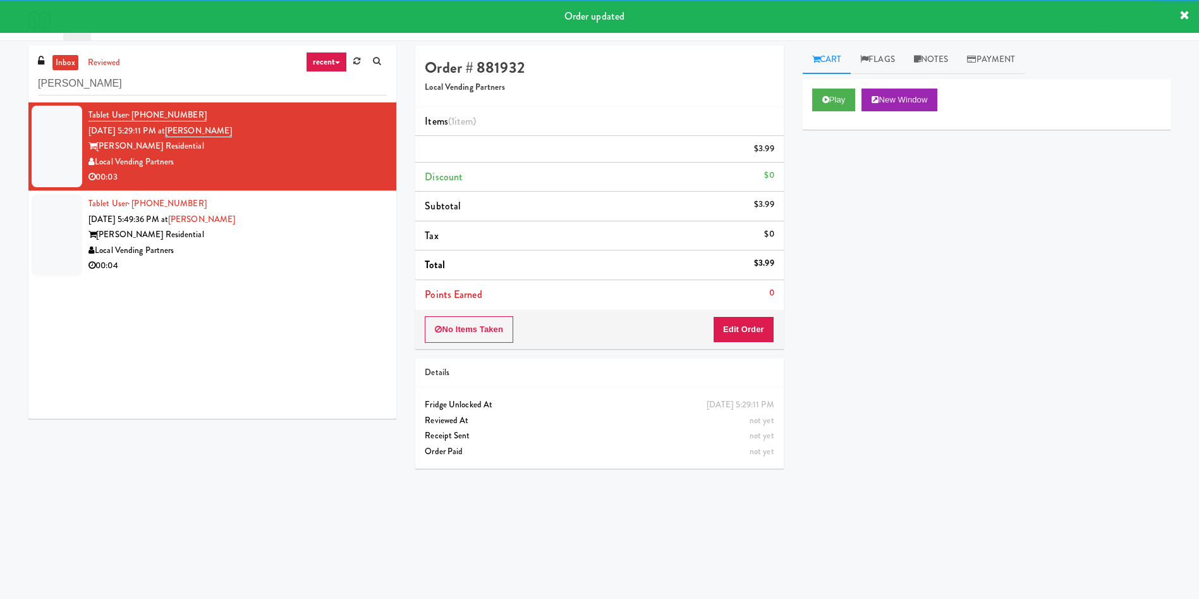
click at [62, 235] on div at bounding box center [57, 235] width 51 height 82
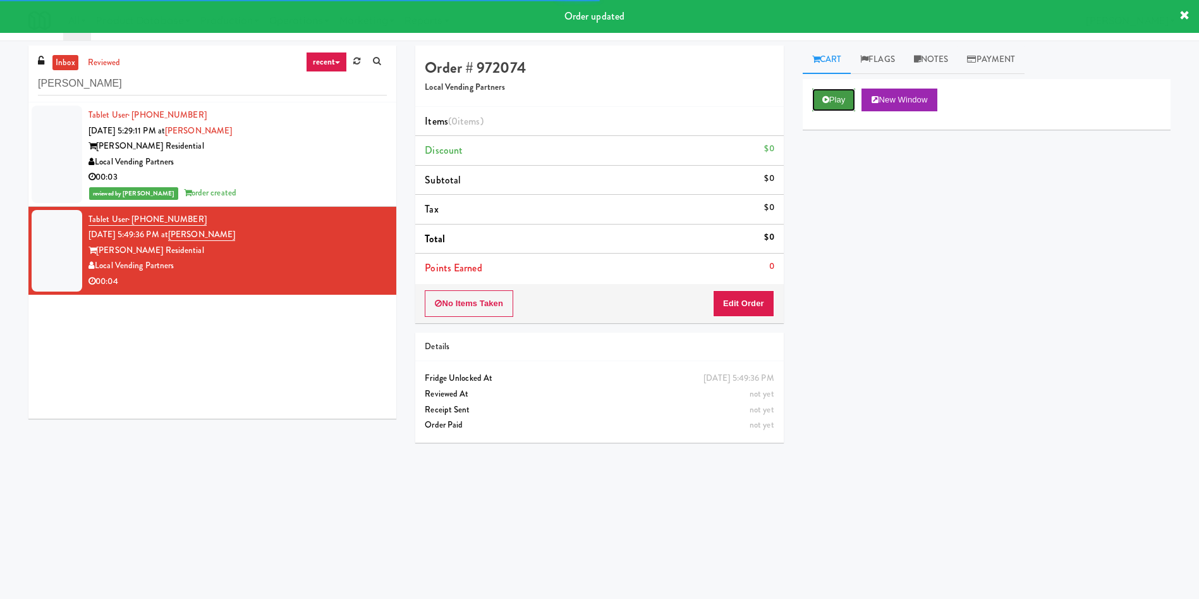
click at [844, 92] on button "Play" at bounding box center [834, 100] width 44 height 23
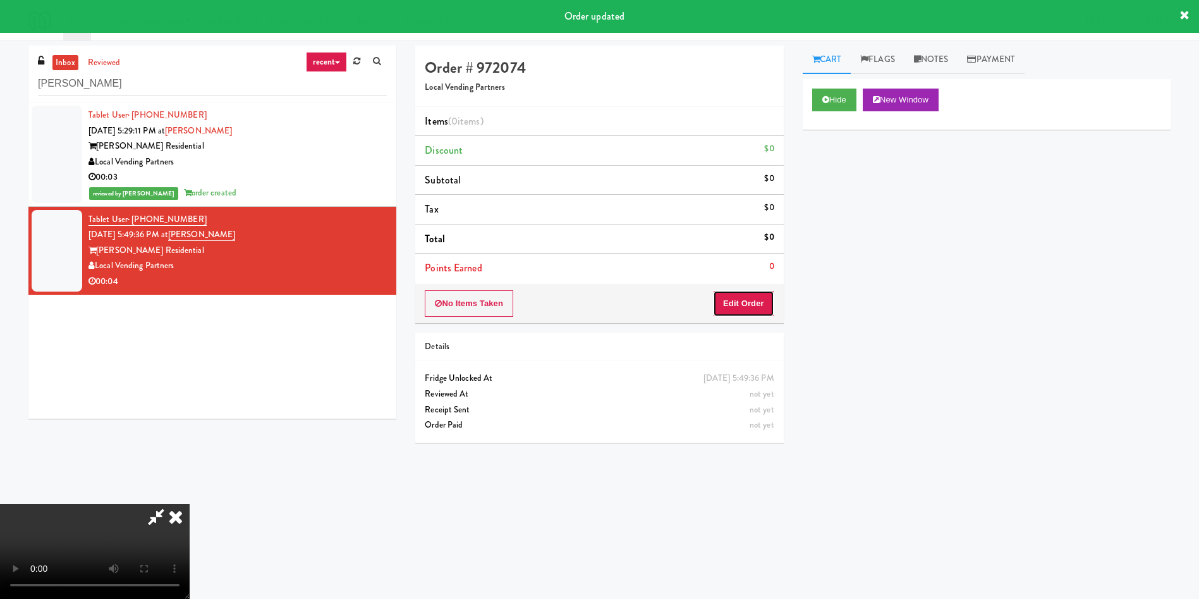
click at [764, 298] on button "Edit Order" at bounding box center [743, 303] width 61 height 27
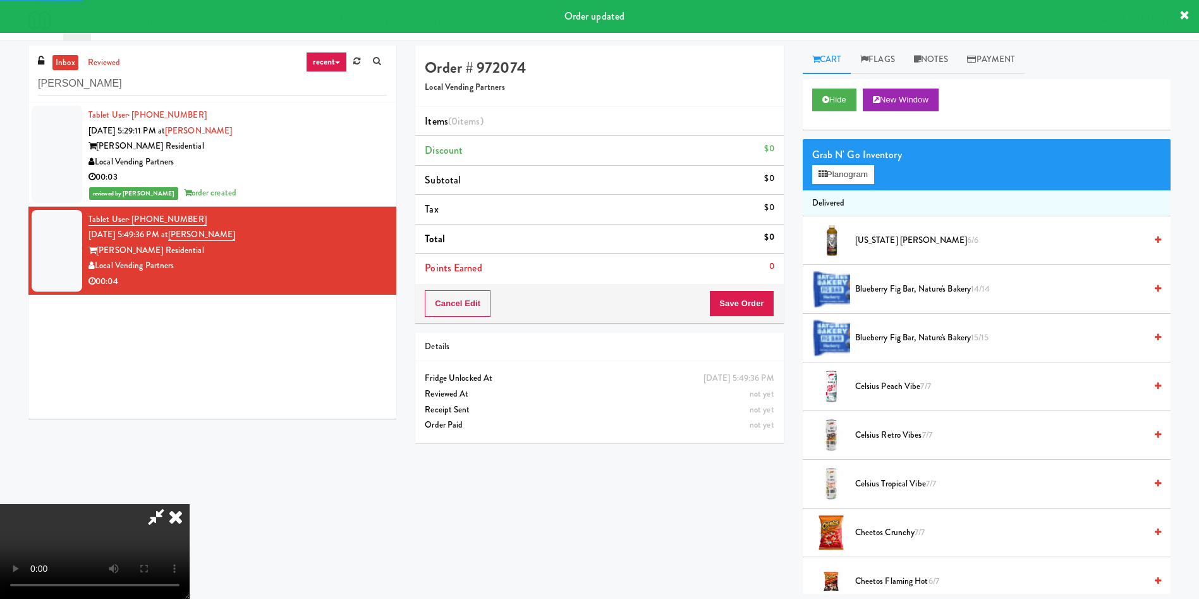
scroll to position [95, 0]
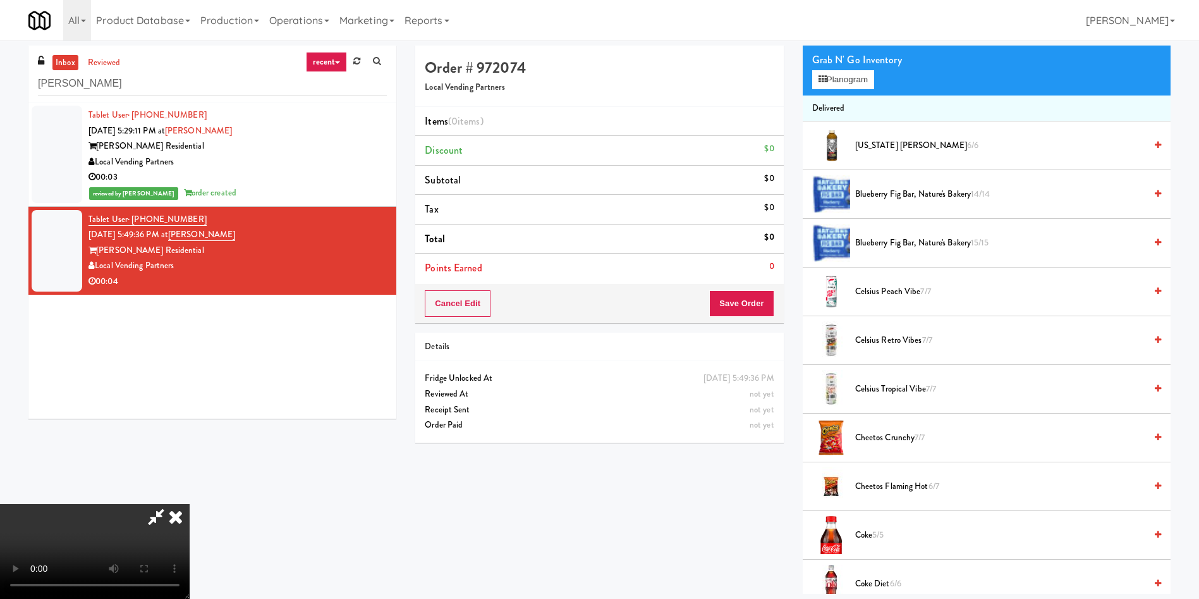
click at [190, 504] on video at bounding box center [95, 551] width 190 height 95
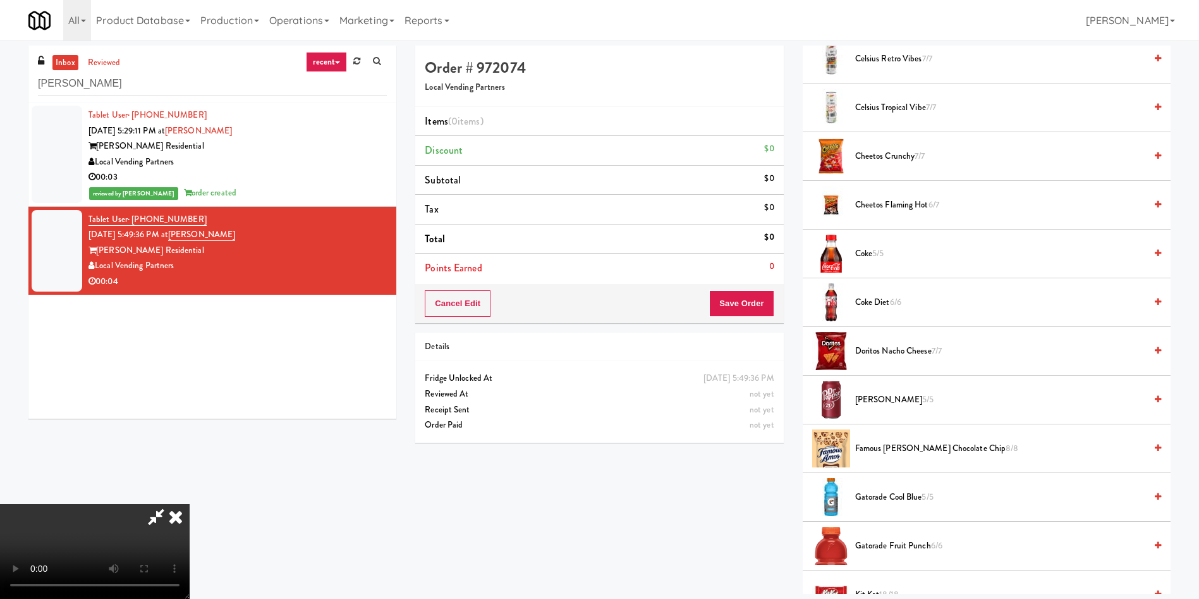
scroll to position [379, 0]
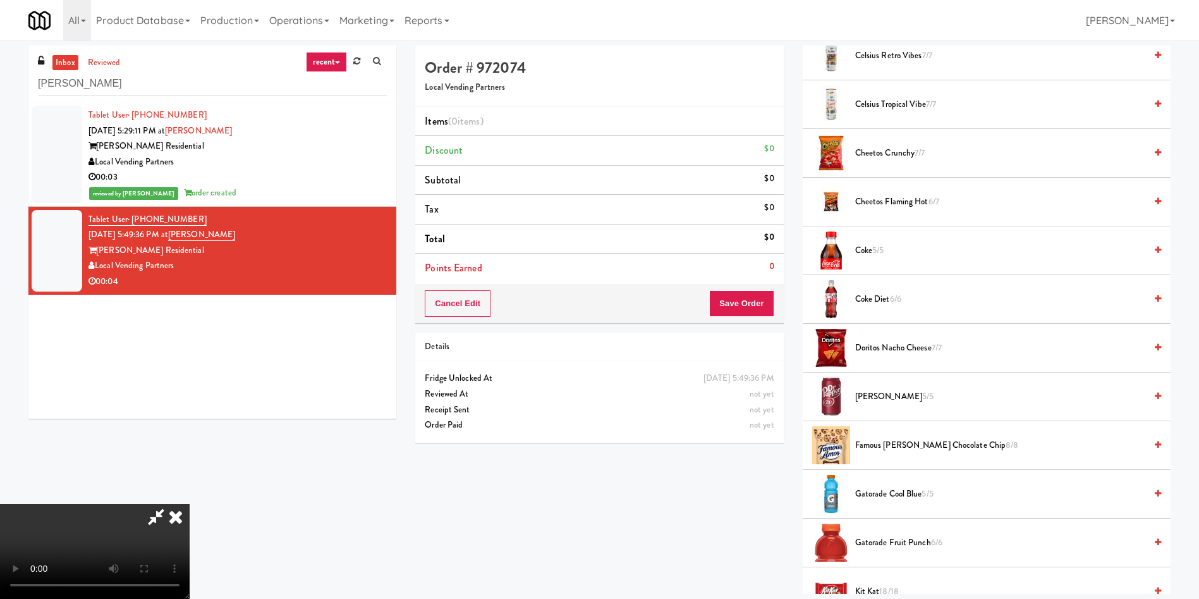
click at [879, 296] on span "Coke Diet 6/6" at bounding box center [1000, 299] width 290 height 16
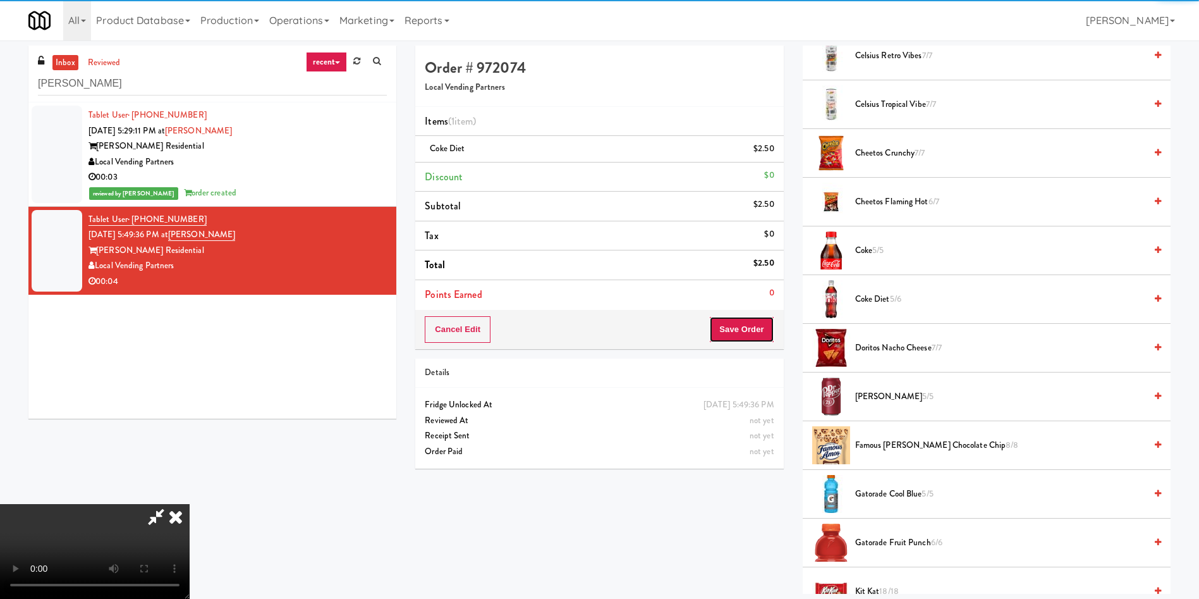
click at [752, 341] on button "Save Order" at bounding box center [741, 329] width 64 height 27
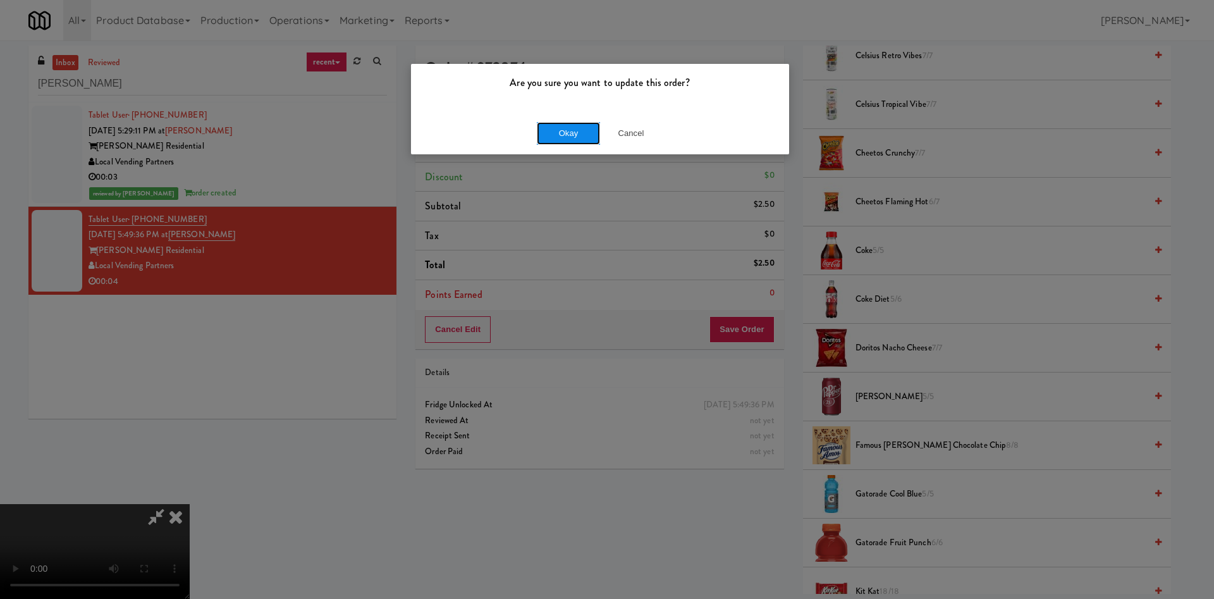
click at [564, 132] on button "Okay" at bounding box center [568, 133] width 63 height 23
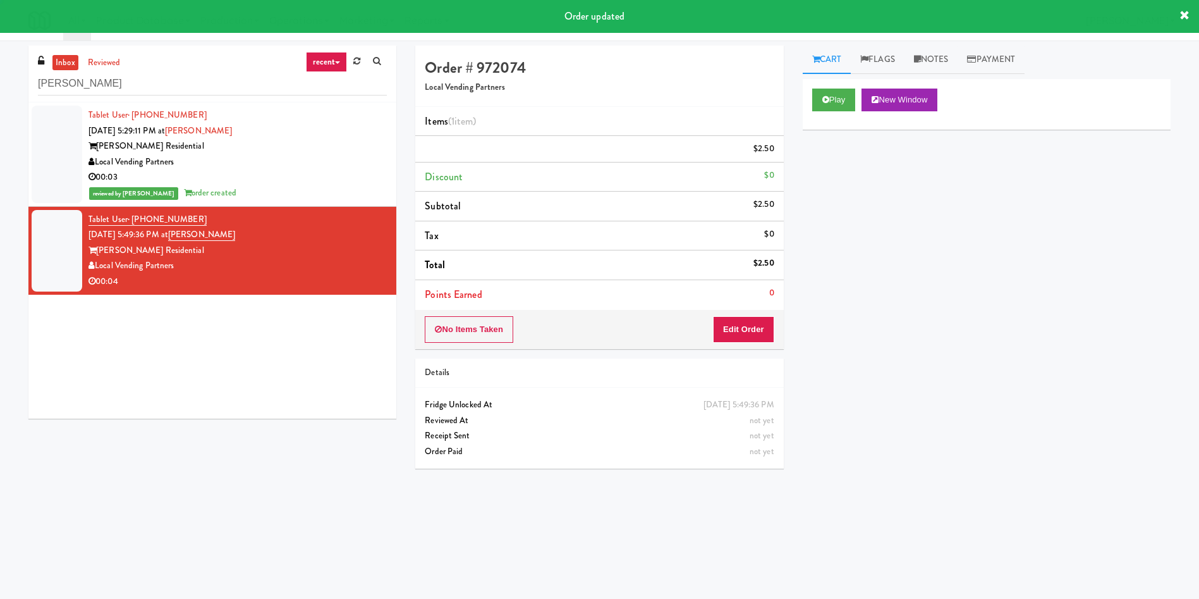
scroll to position [0, 0]
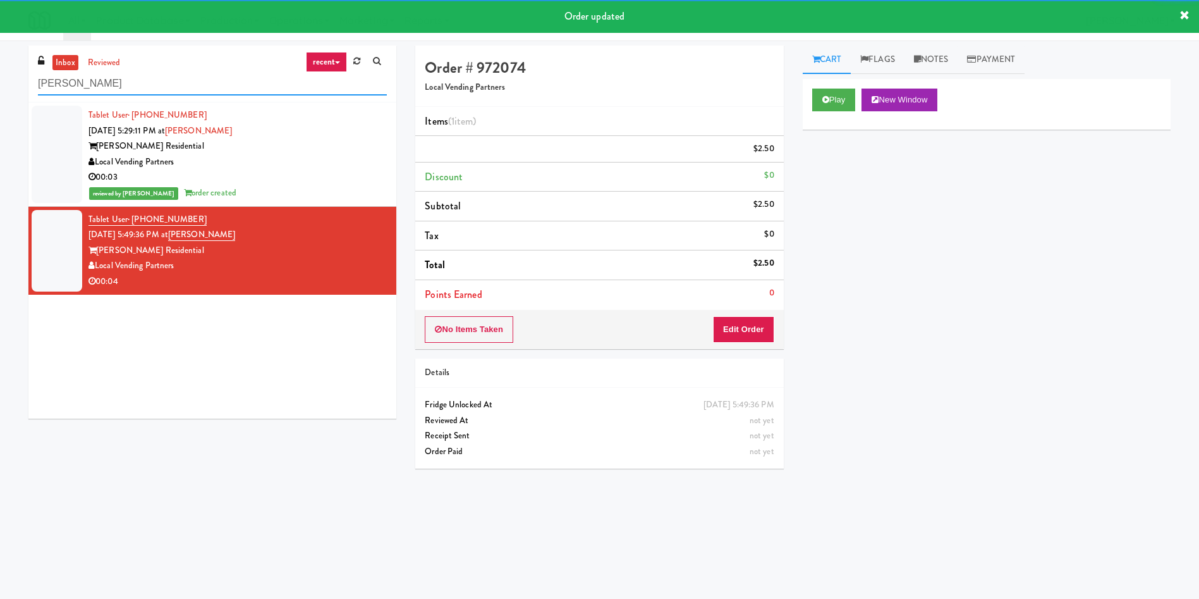
drag, startPoint x: 167, startPoint y: 77, endPoint x: 0, endPoint y: 64, distance: 167.4
click at [0, 64] on div "inbox reviewed recent all unclear take inventory issue suspicious failed recent…" at bounding box center [599, 300] width 1199 height 508
paste input "Snack Cooler (12)"
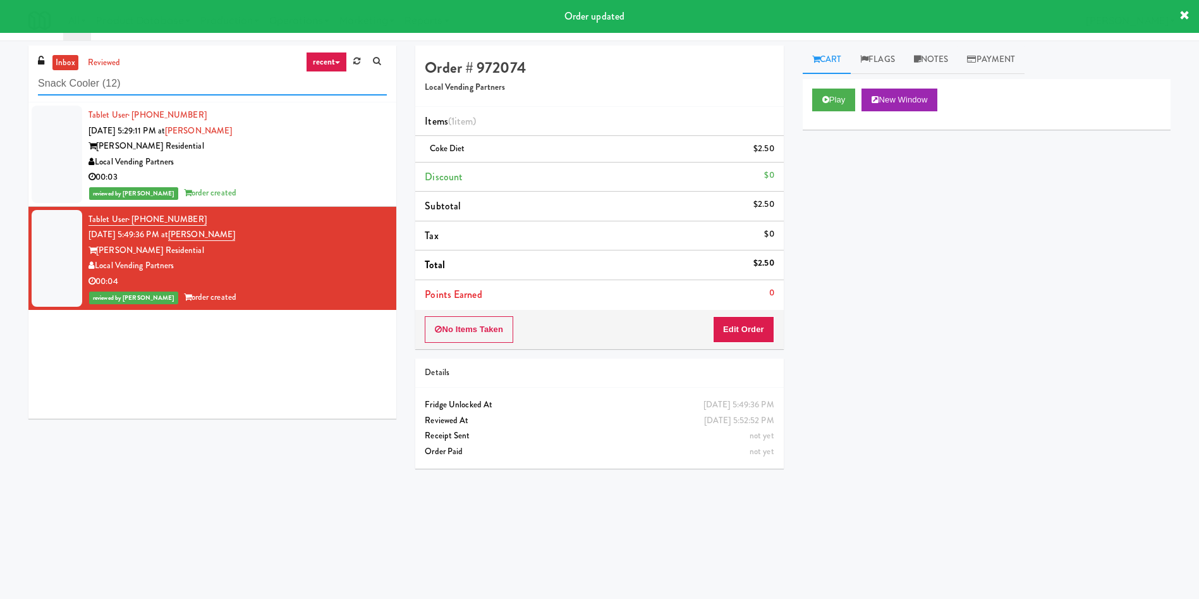
type input "Snack Cooler (12)"
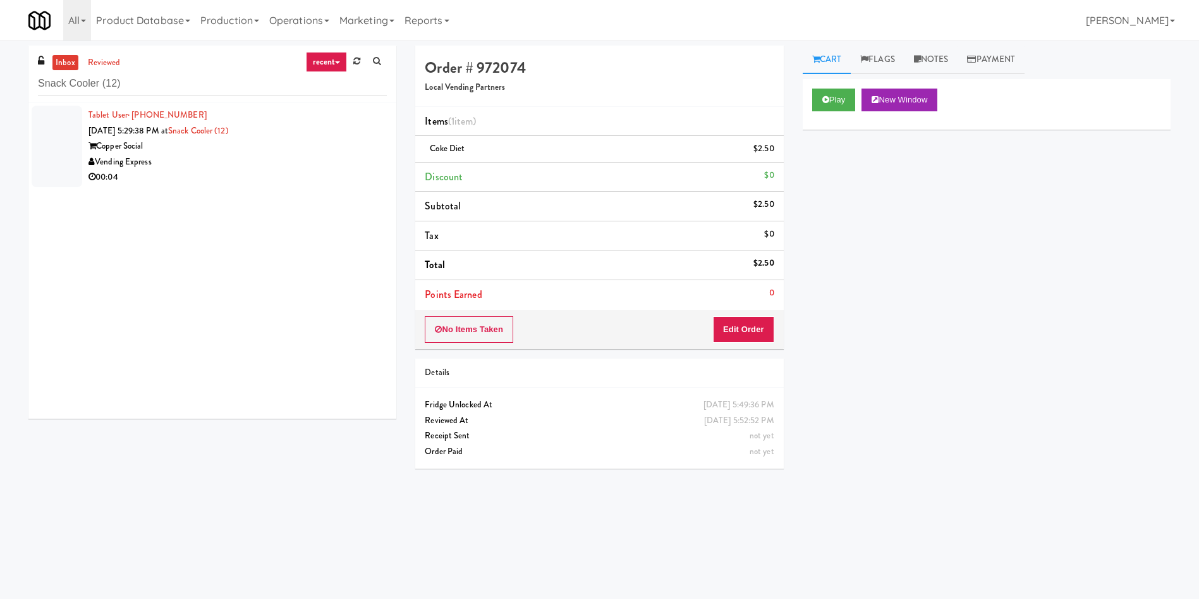
click at [10, 135] on div "inbox reviewed recent all unclear take inventory issue suspicious failed recent…" at bounding box center [599, 300] width 1199 height 508
drag, startPoint x: 40, startPoint y: 144, endPoint x: 427, endPoint y: 149, distance: 387.0
click at [41, 145] on div at bounding box center [57, 147] width 51 height 82
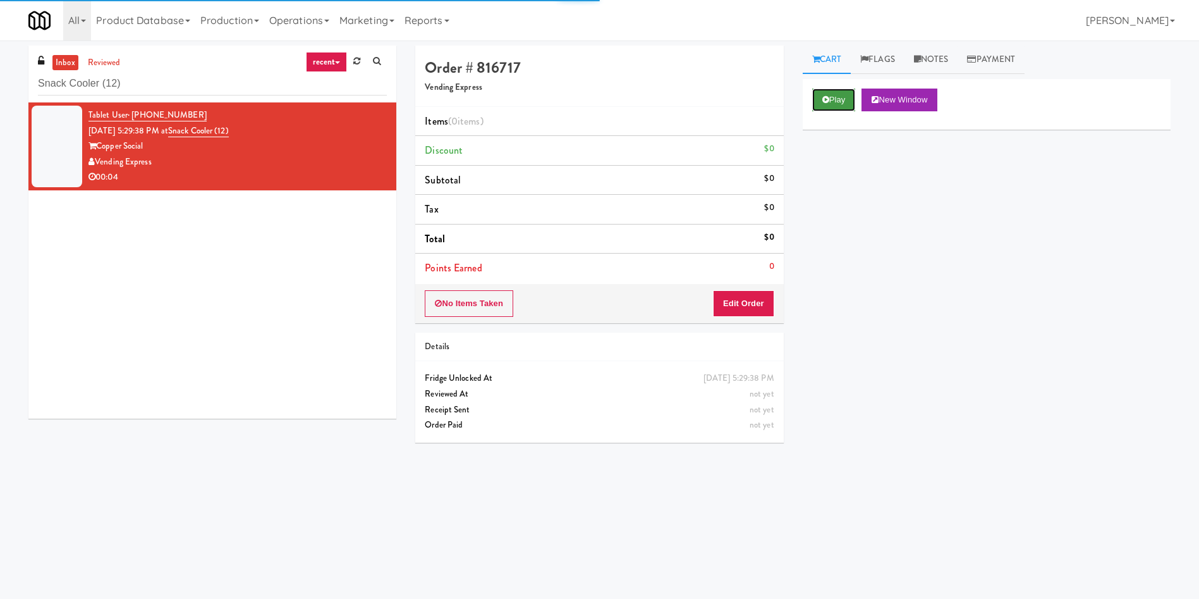
drag, startPoint x: 825, startPoint y: 105, endPoint x: 756, endPoint y: 289, distance: 196.5
click at [826, 106] on button "Play" at bounding box center [834, 100] width 44 height 23
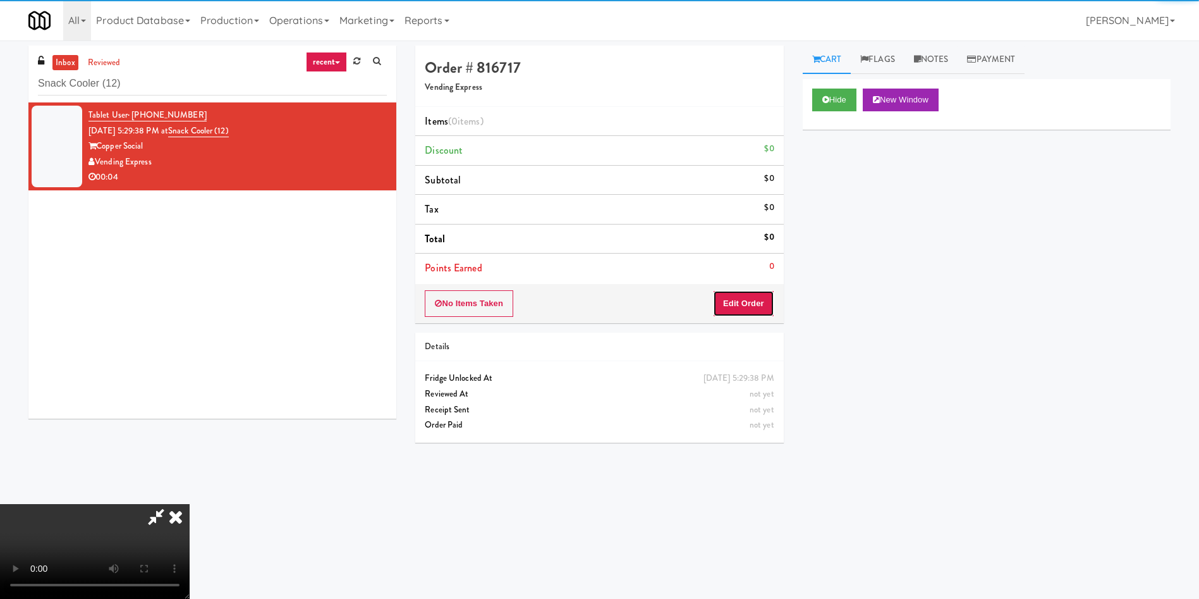
click at [756, 300] on button "Edit Order" at bounding box center [743, 303] width 61 height 27
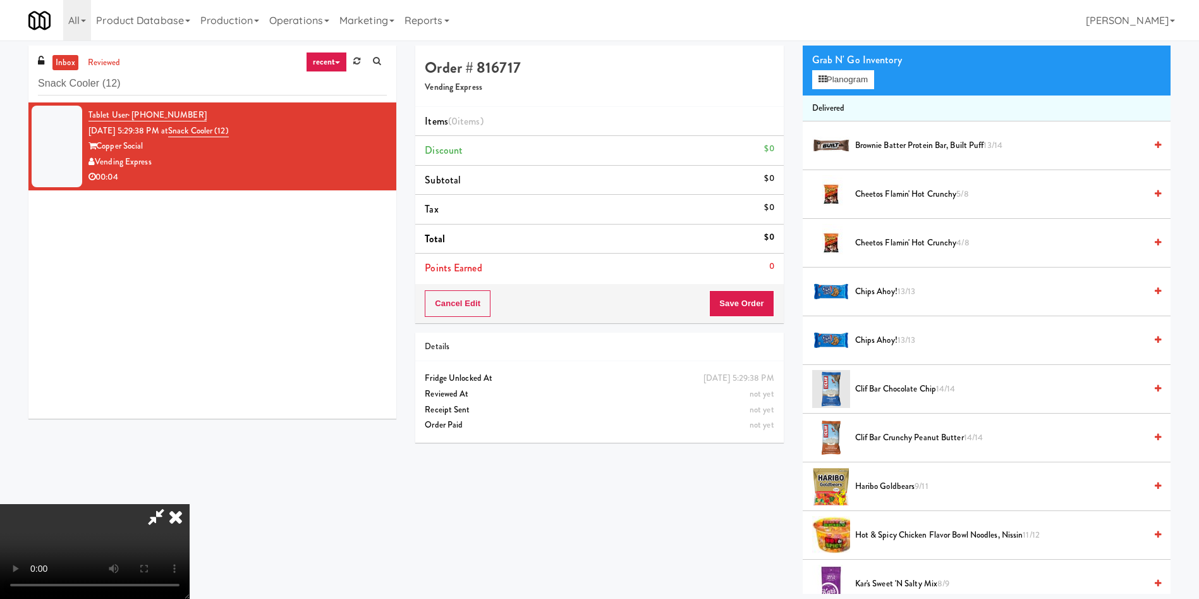
scroll to position [95, 0]
click at [900, 193] on span "Cheetos Flamin' Hot Crunchy 5/8" at bounding box center [1000, 195] width 290 height 16
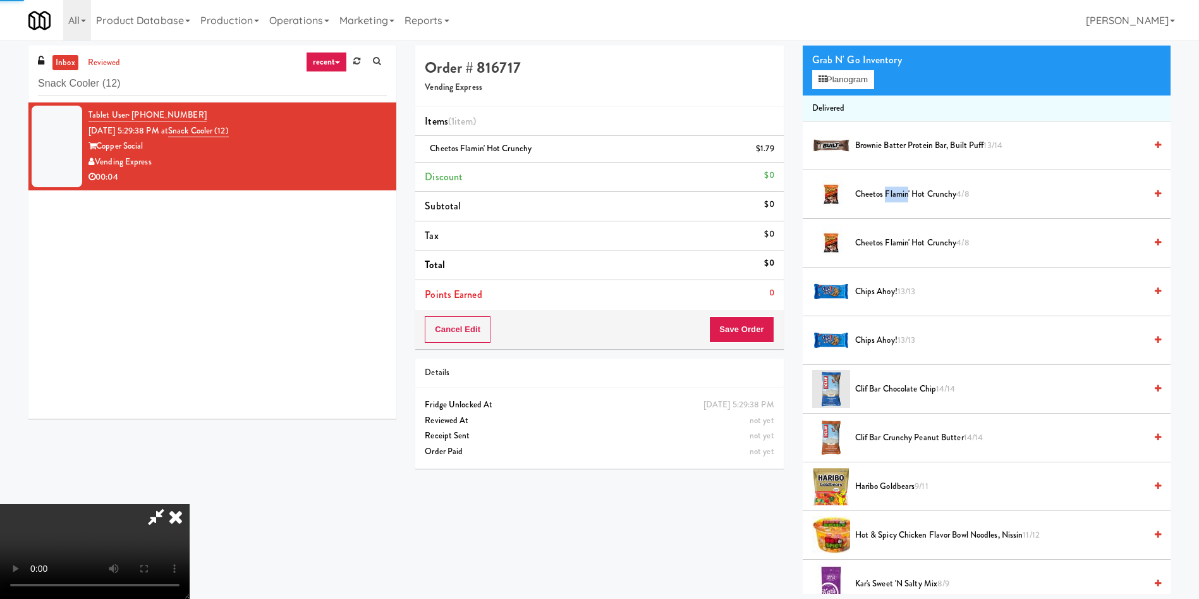
click at [900, 193] on span "Cheetos Flamin' Hot Crunchy 4/8" at bounding box center [1000, 195] width 290 height 16
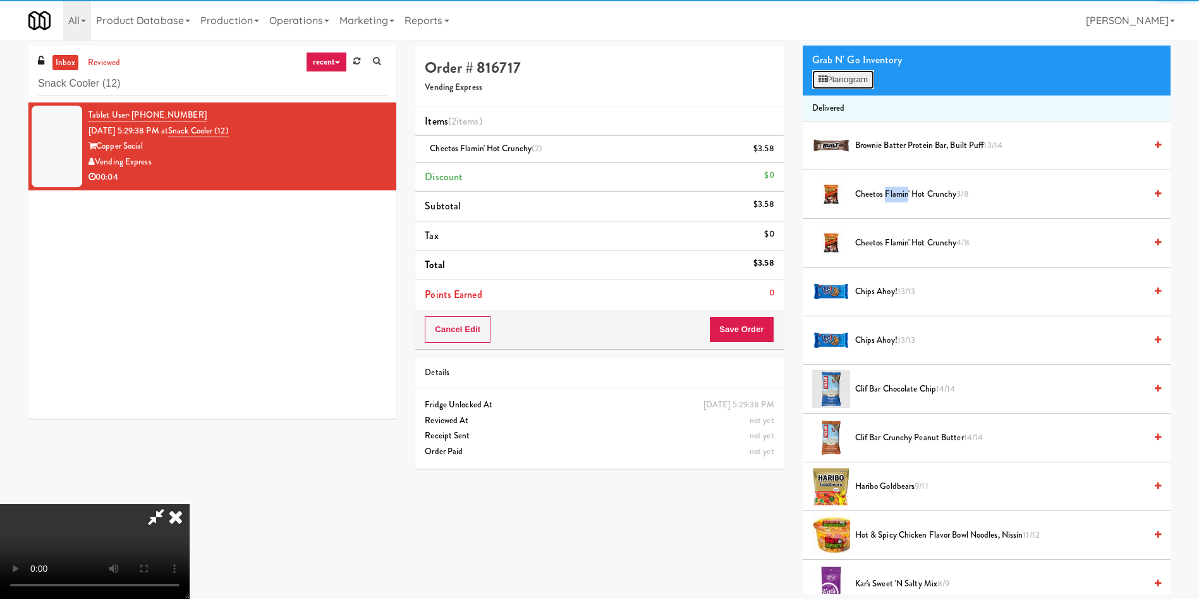
click at [839, 77] on button "Planogram" at bounding box center [843, 79] width 62 height 19
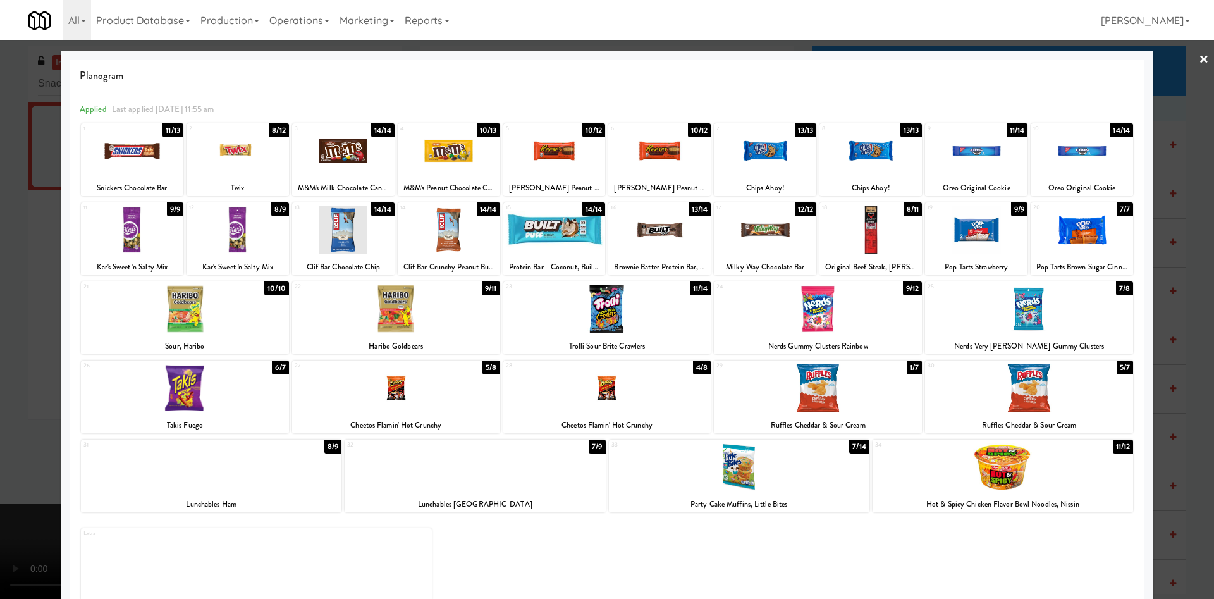
click at [1, 359] on div at bounding box center [607, 299] width 1214 height 599
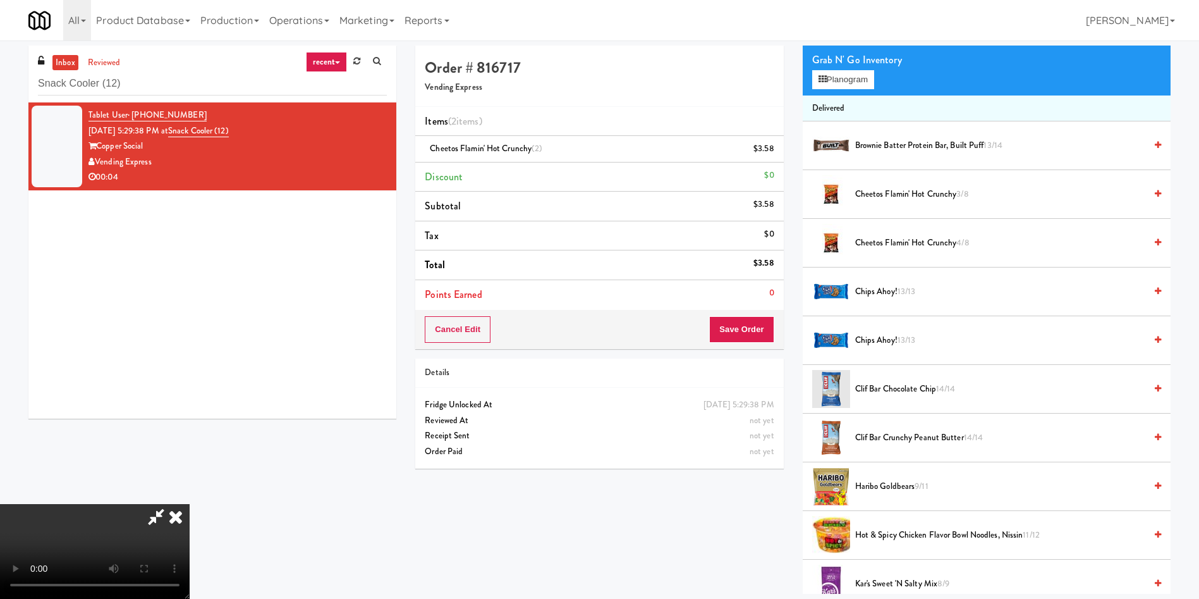
scroll to position [186, 0]
click at [190, 504] on video at bounding box center [95, 551] width 190 height 95
click at [772, 335] on button "Save Order" at bounding box center [741, 329] width 64 height 27
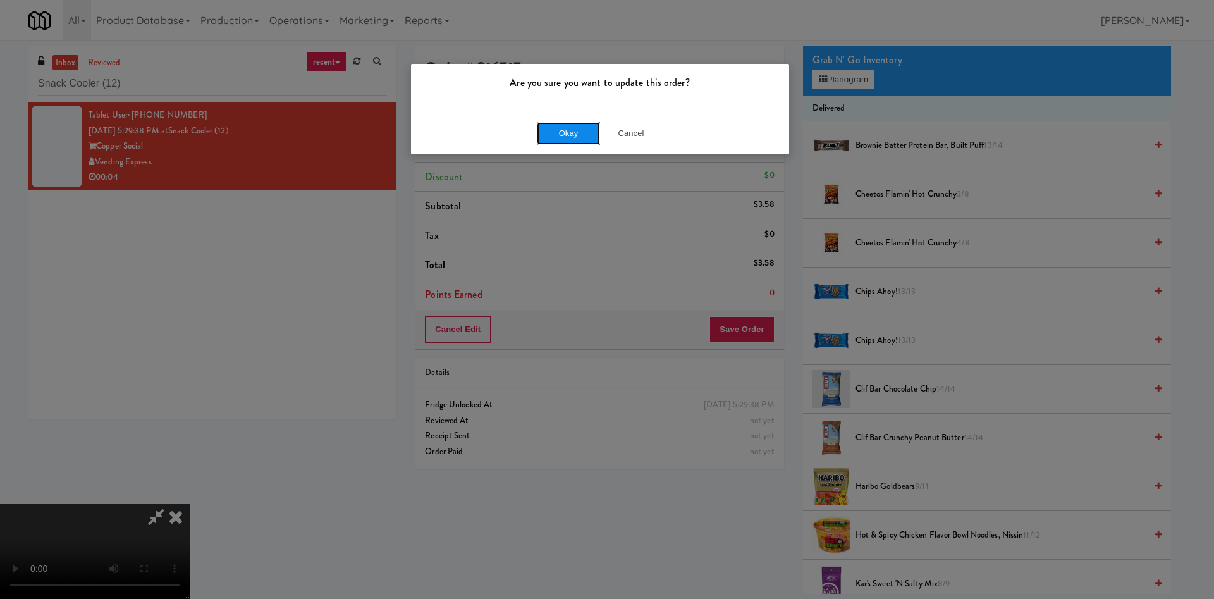
click at [568, 122] on button "Okay" at bounding box center [568, 133] width 63 height 23
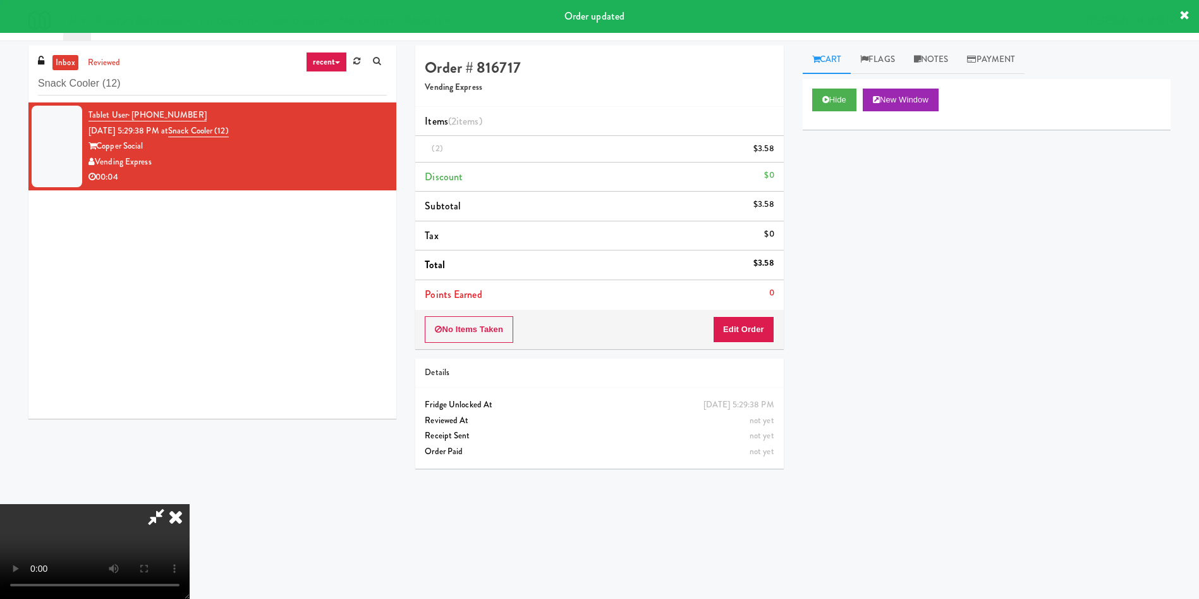
scroll to position [0, 0]
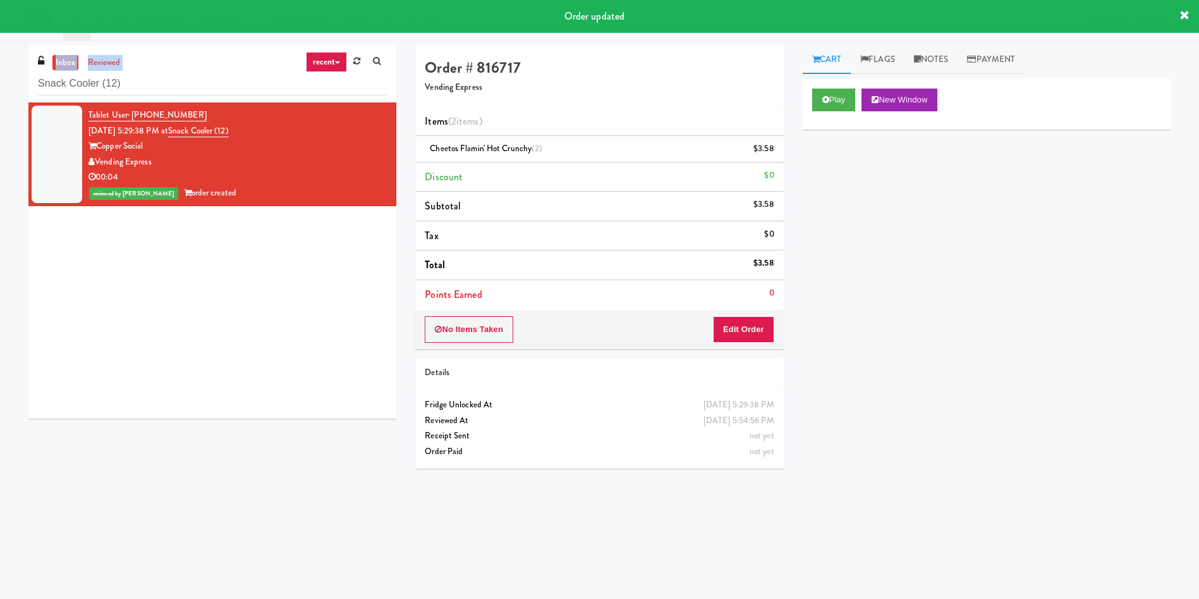
drag, startPoint x: 178, startPoint y: 96, endPoint x: 0, endPoint y: 51, distance: 184.0
click at [0, 51] on div "inbox reviewed recent all unclear take inventory issue suspicious failed recent…" at bounding box center [599, 300] width 1199 height 508
drag, startPoint x: 198, startPoint y: 92, endPoint x: 0, endPoint y: 46, distance: 203.2
click at [0, 46] on div "inbox reviewed recent all unclear take inventory issue suspicious failed recent…" at bounding box center [599, 300] width 1199 height 508
paste input "Parke West Cabinet"
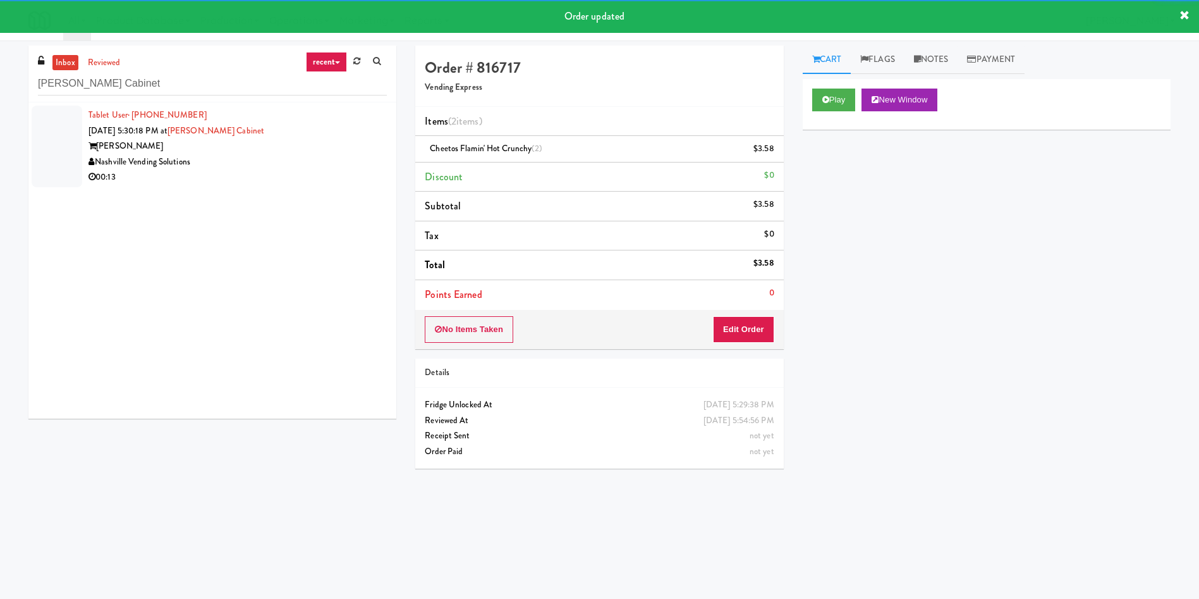
click at [64, 122] on div at bounding box center [57, 147] width 51 height 82
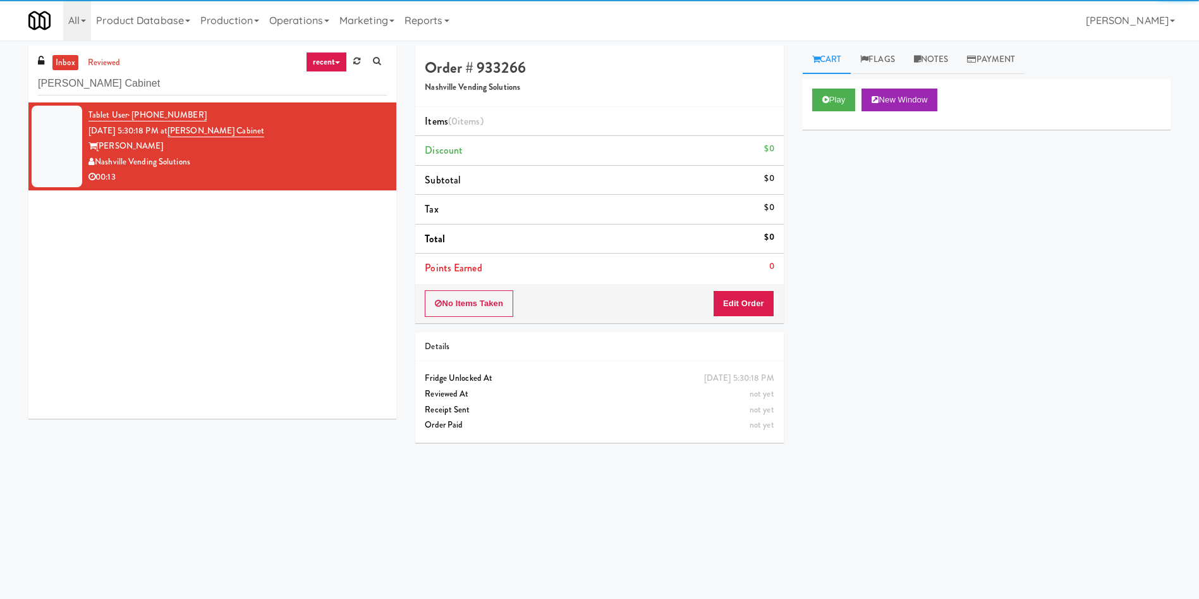
click at [811, 102] on div "Play New Window" at bounding box center [987, 104] width 368 height 51
click at [833, 101] on button "Play" at bounding box center [834, 100] width 44 height 23
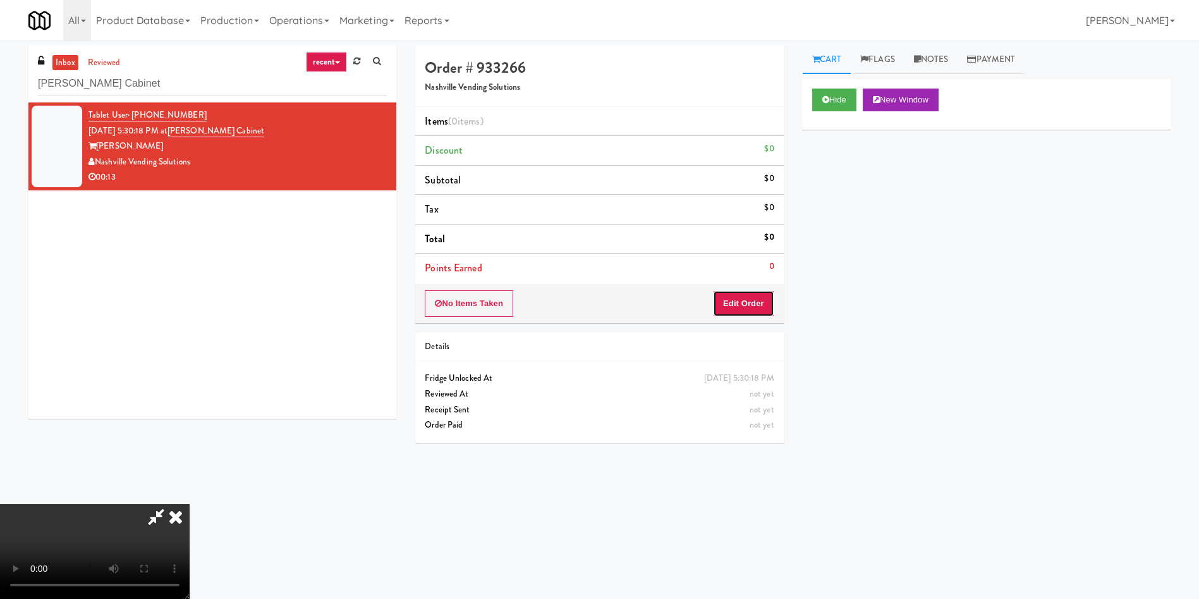
click at [754, 293] on button "Edit Order" at bounding box center [743, 303] width 61 height 27
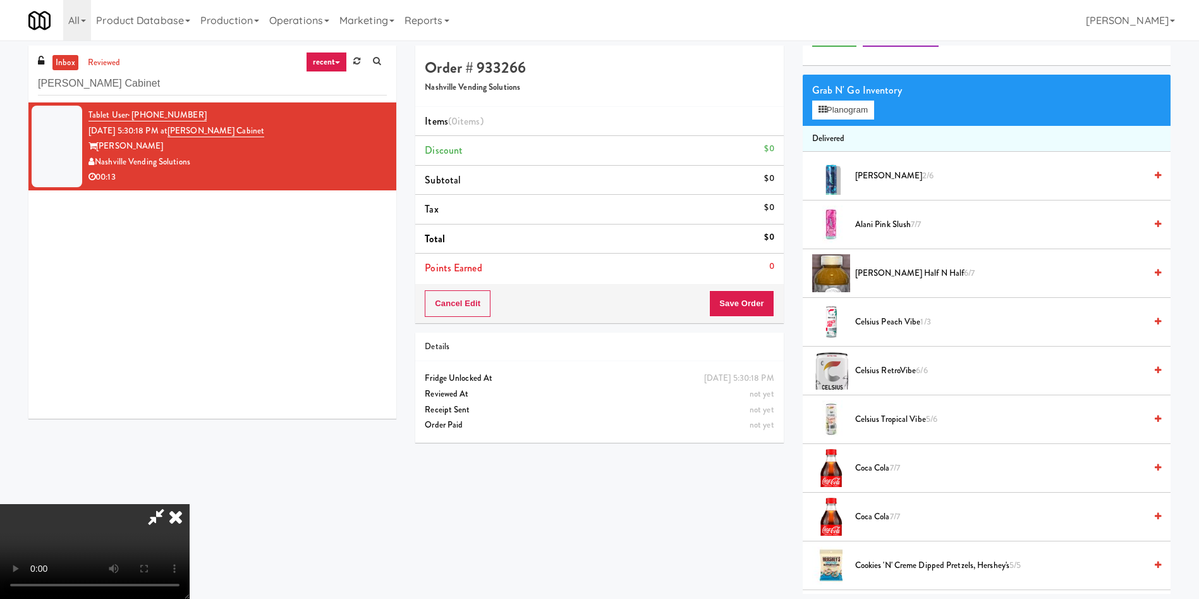
scroll to position [95, 0]
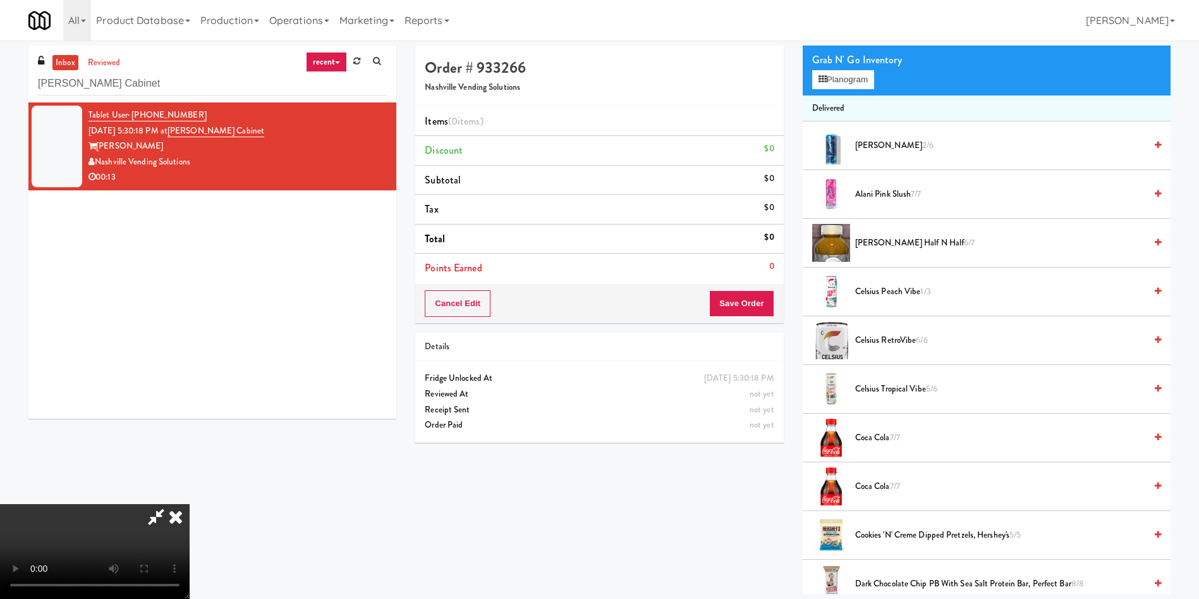
click at [190, 504] on video at bounding box center [95, 551] width 190 height 95
click at [837, 80] on button "Planogram" at bounding box center [843, 79] width 62 height 19
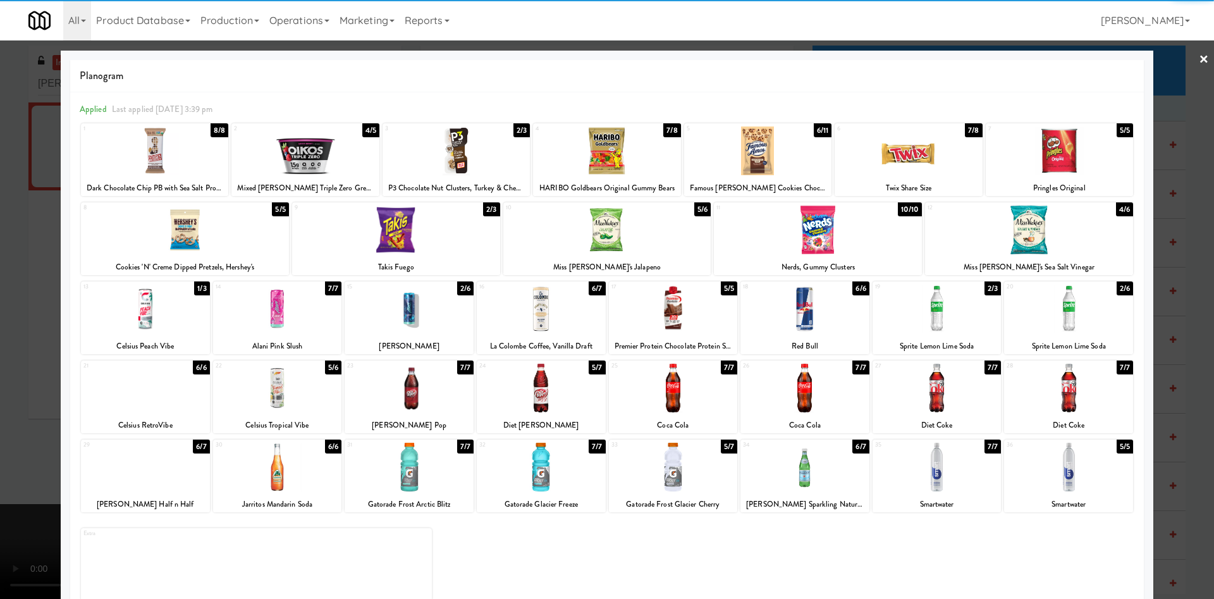
click at [169, 321] on div at bounding box center [145, 309] width 129 height 49
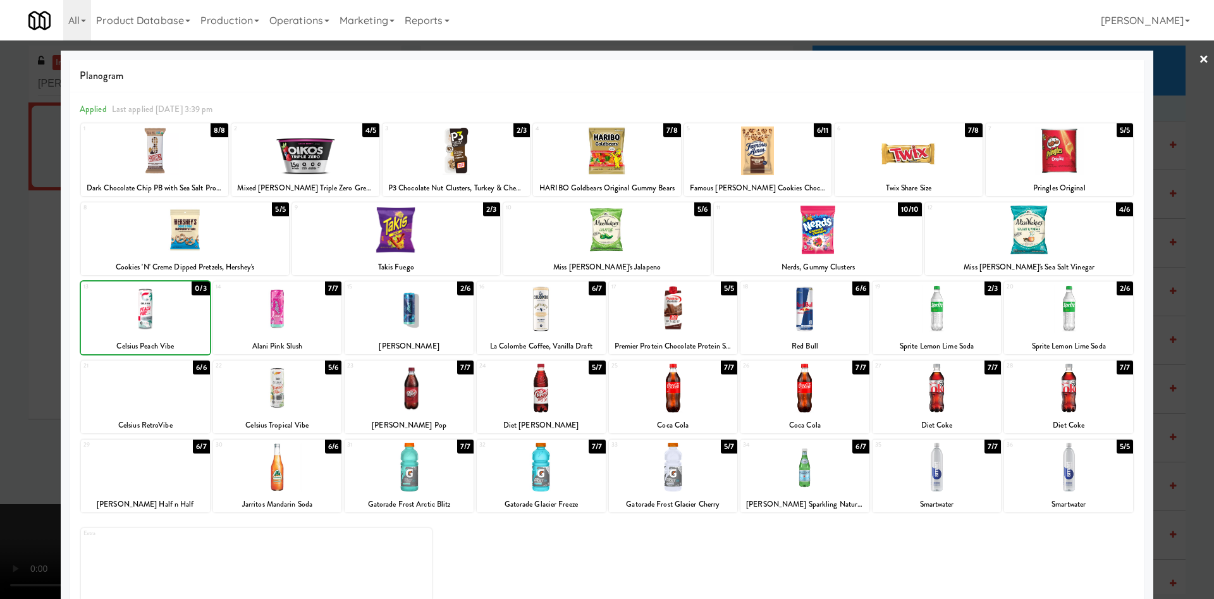
click at [162, 413] on div "21 6/6 Celsius RetroVibe" at bounding box center [145, 396] width 129 height 73
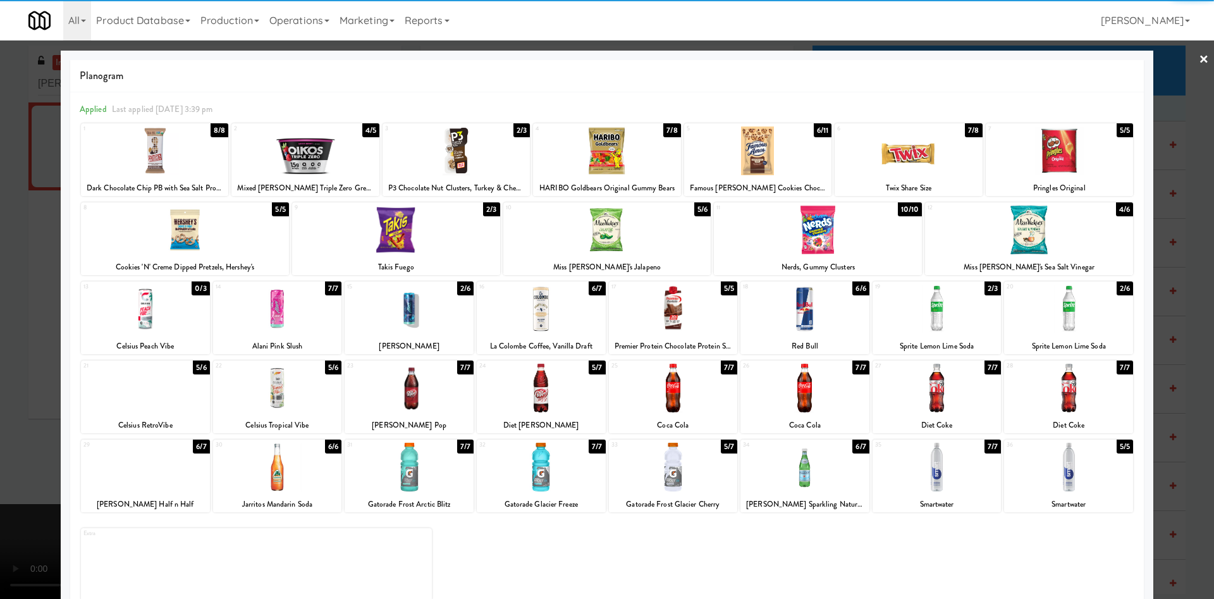
click at [8, 355] on div at bounding box center [607, 299] width 1214 height 599
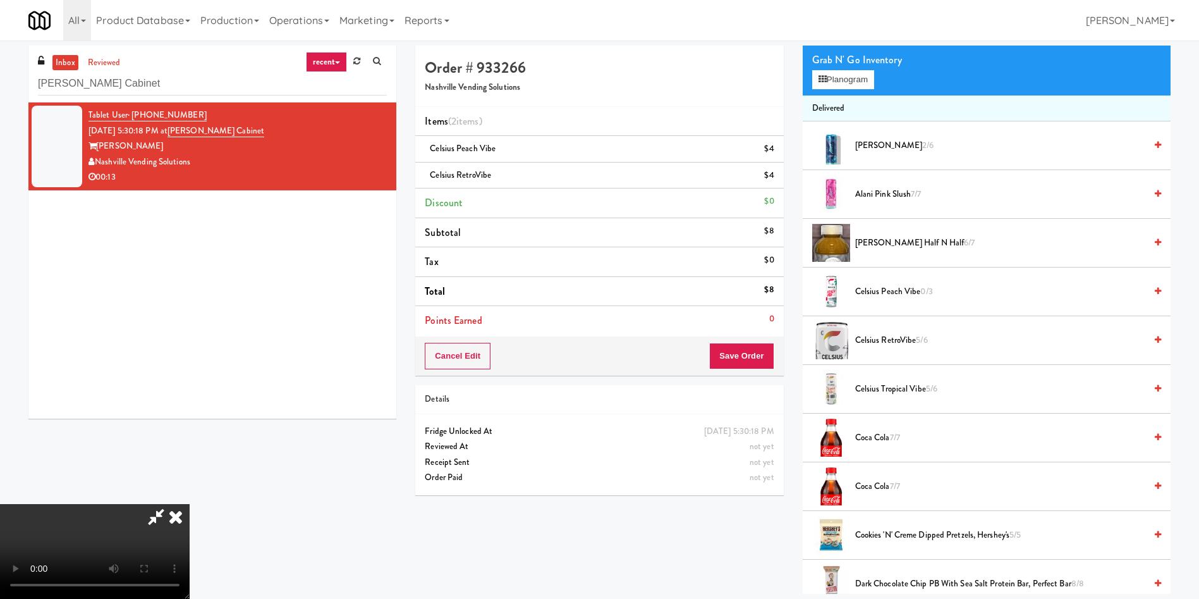
click at [190, 504] on video at bounding box center [95, 551] width 190 height 95
click at [756, 357] on button "Save Order" at bounding box center [741, 356] width 64 height 27
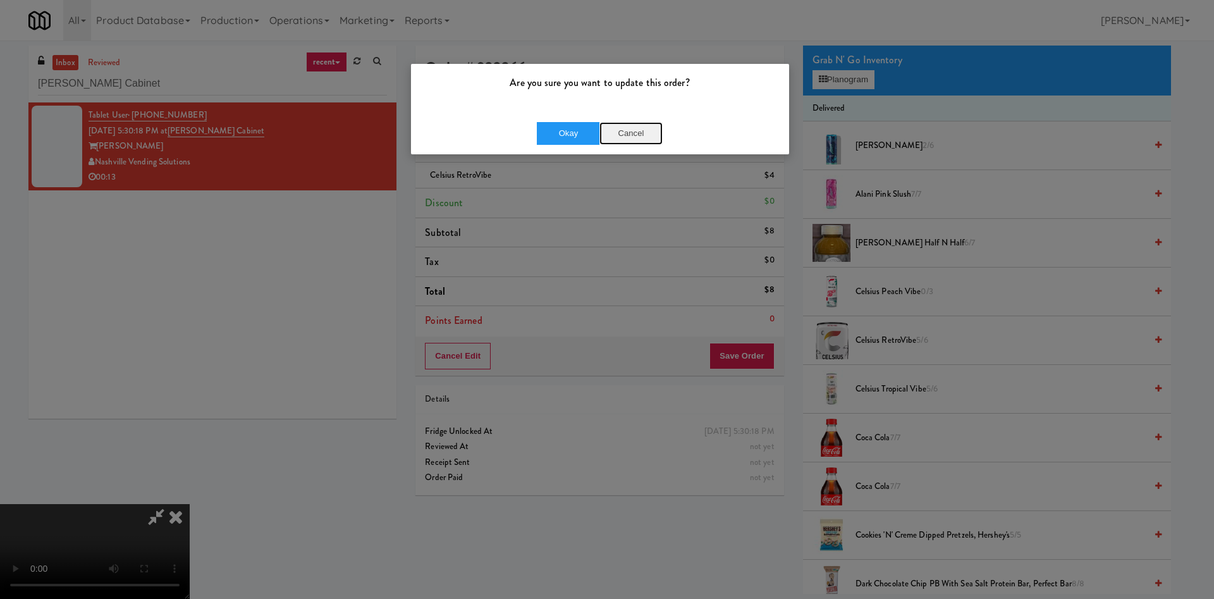
click at [638, 129] on button "Cancel" at bounding box center [630, 133] width 63 height 23
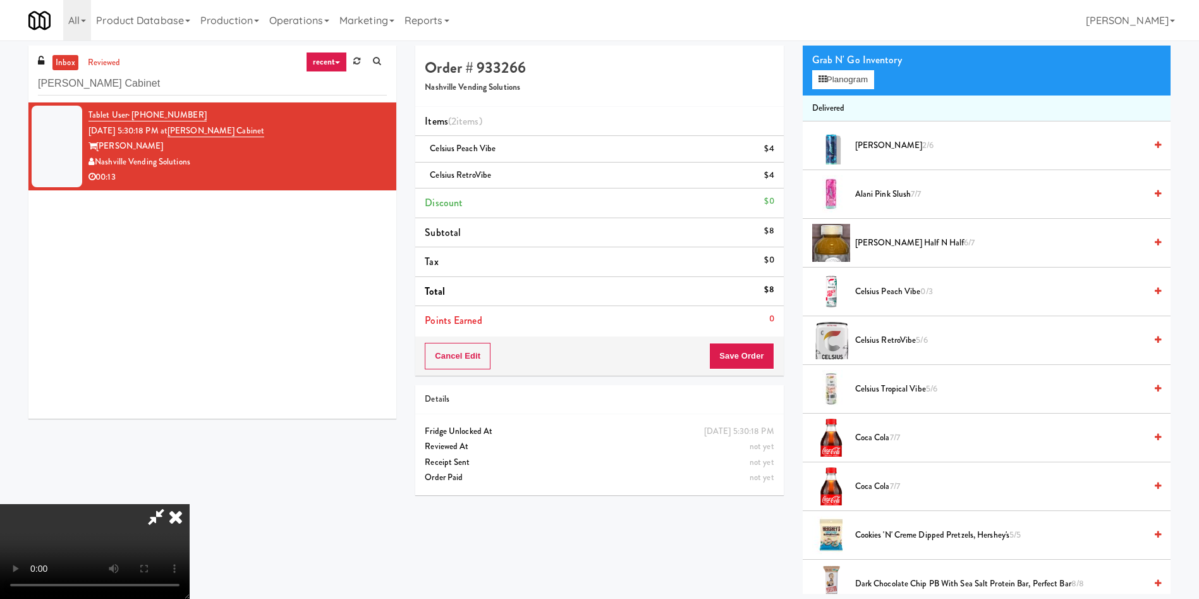
click at [190, 504] on video at bounding box center [95, 551] width 190 height 95
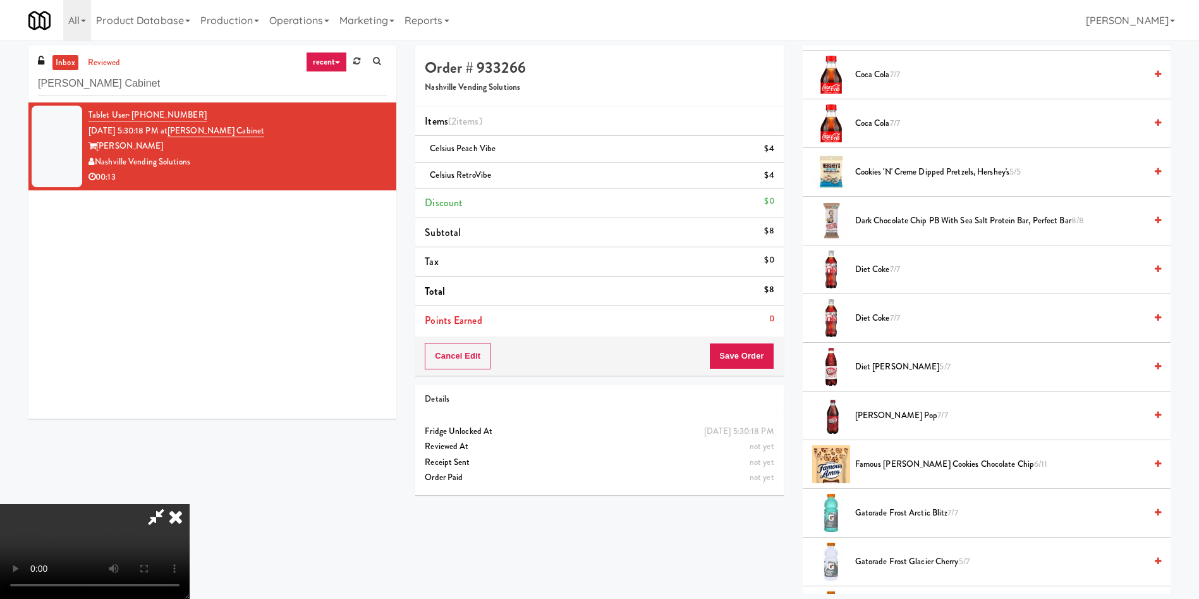
scroll to position [474, 0]
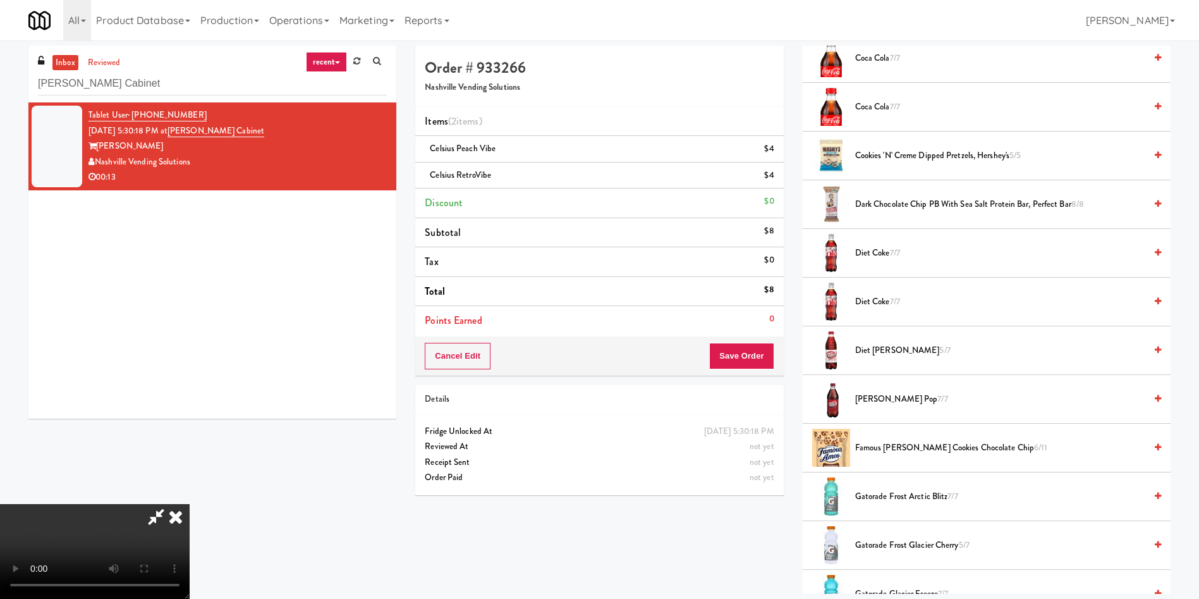
click at [886, 447] on span "Famous Amos Cookies Chocolate Chip 6/11" at bounding box center [1000, 448] width 290 height 16
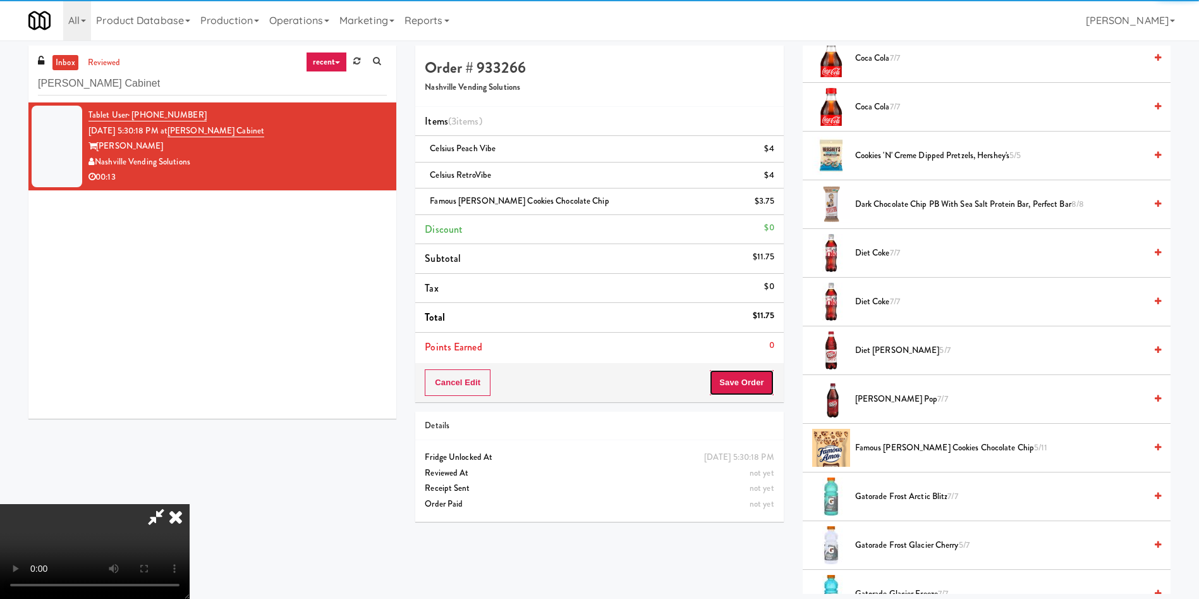
click at [749, 374] on button "Save Order" at bounding box center [741, 382] width 64 height 27
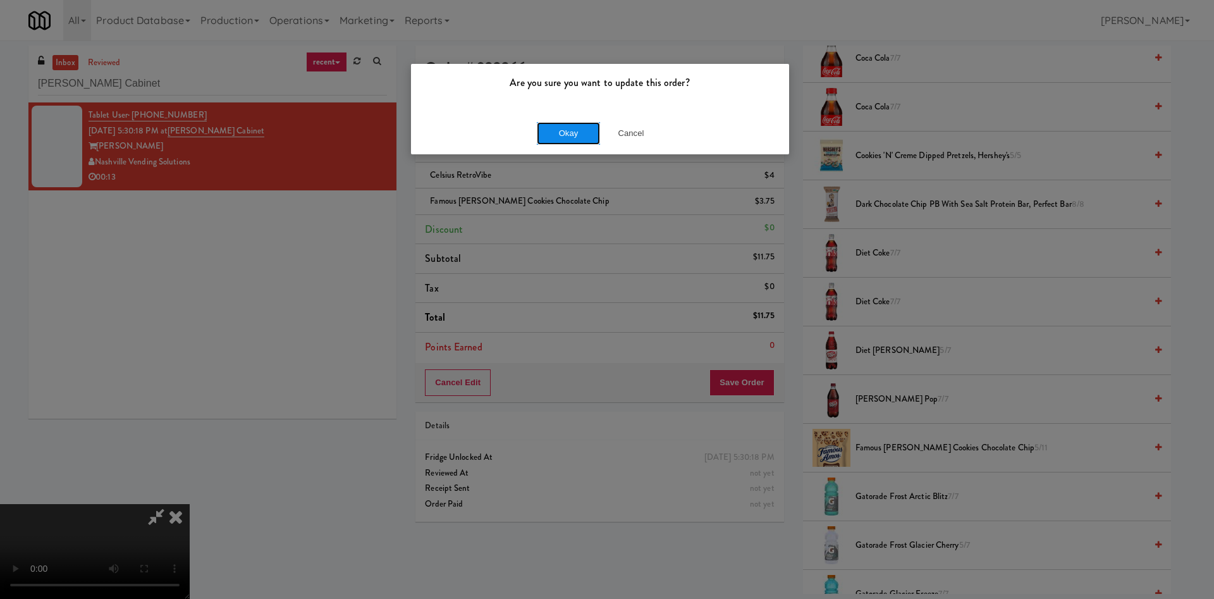
click at [549, 137] on button "Okay" at bounding box center [568, 133] width 63 height 23
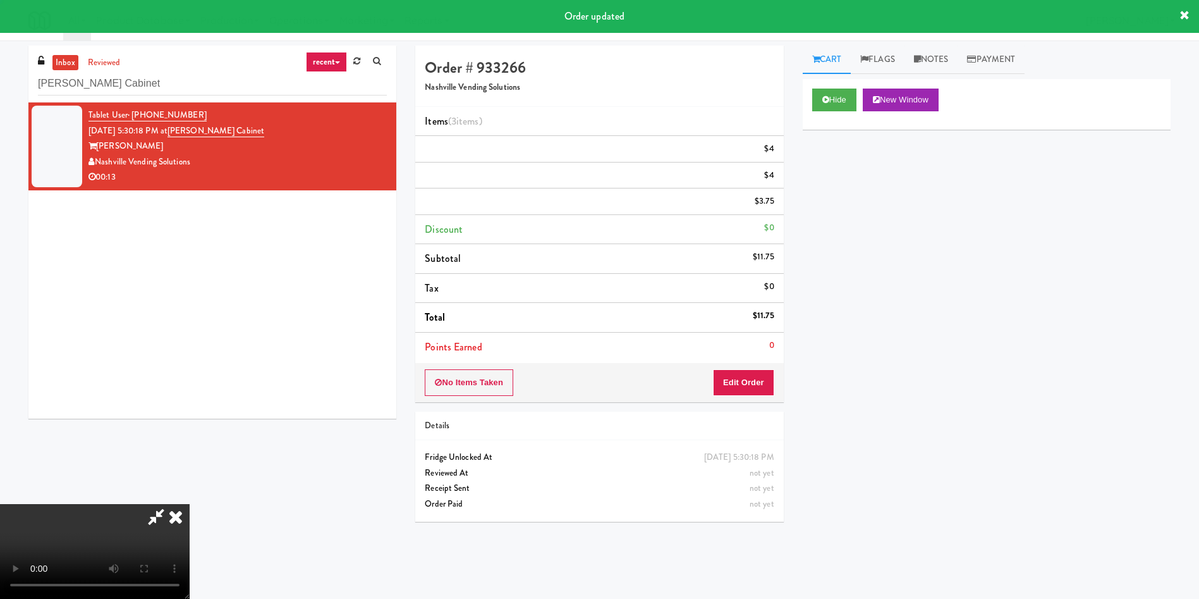
scroll to position [0, 0]
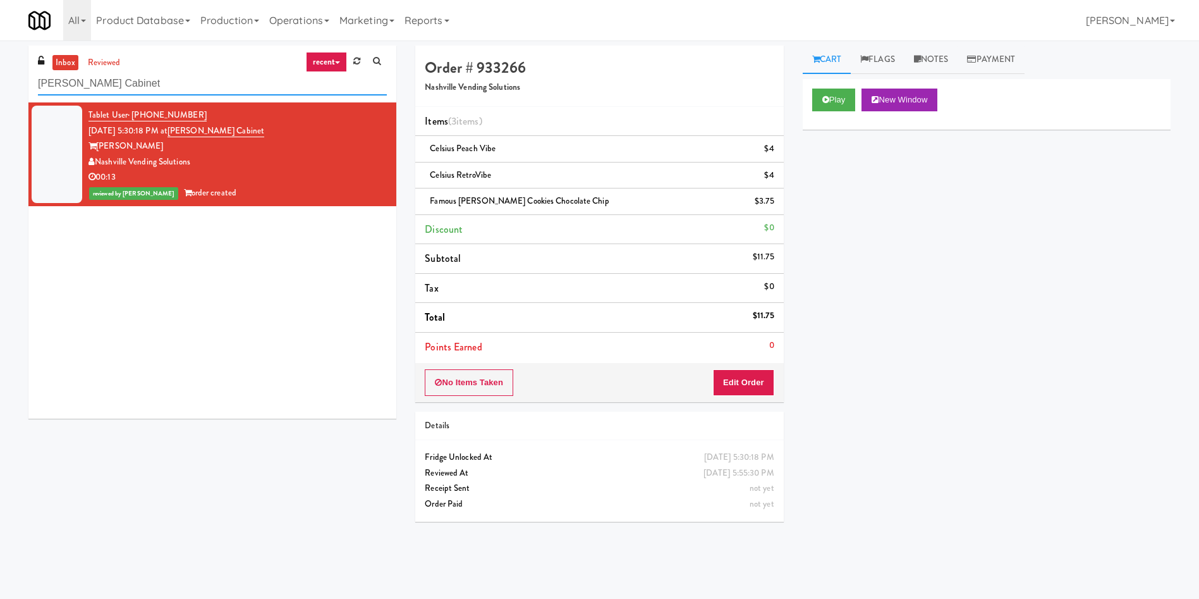
drag, startPoint x: 207, startPoint y: 90, endPoint x: 0, endPoint y: 74, distance: 208.0
click at [0, 74] on div "inbox reviewed recent all unclear take inventory issue suspicious failed recent…" at bounding box center [599, 300] width 1199 height 508
paste input "College St - Cooler"
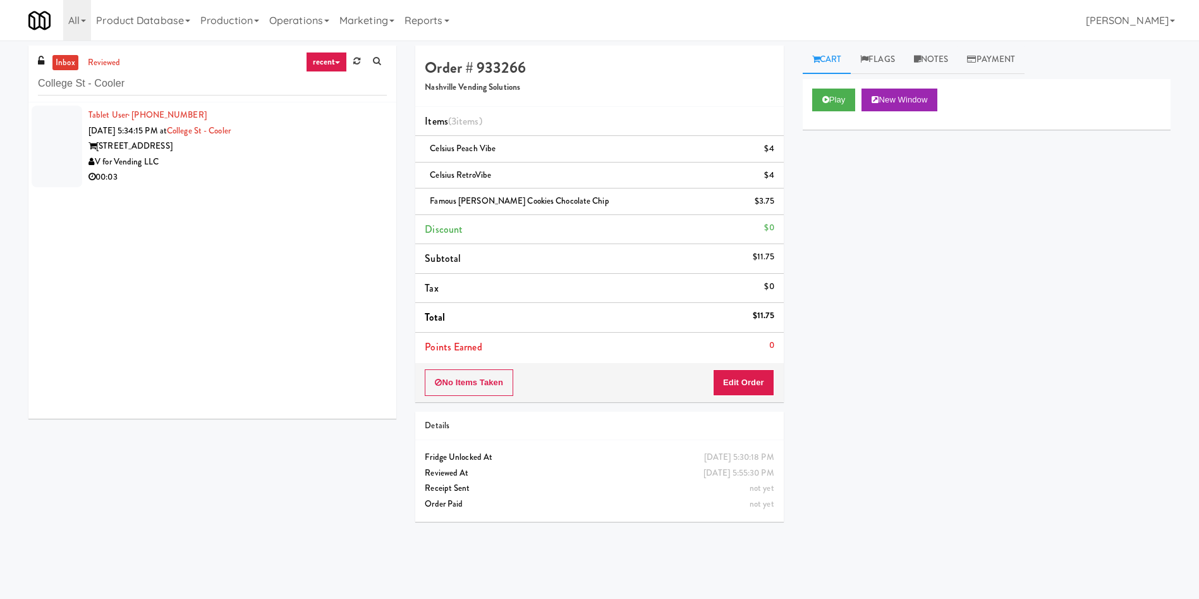
click at [60, 135] on div at bounding box center [57, 147] width 51 height 82
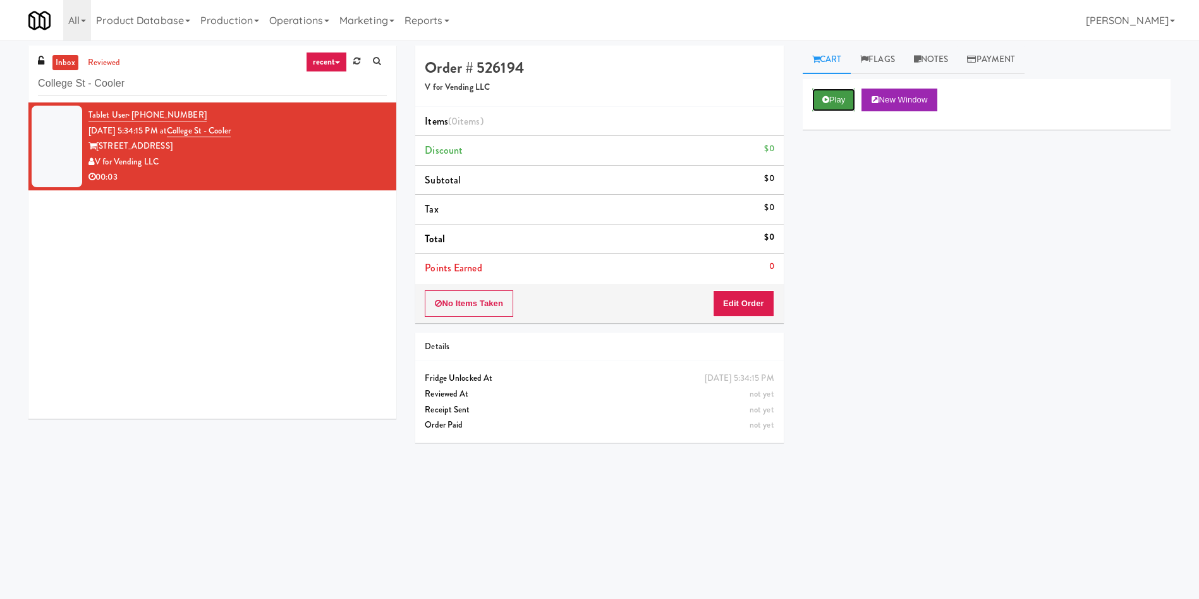
click at [823, 89] on button "Play" at bounding box center [834, 100] width 44 height 23
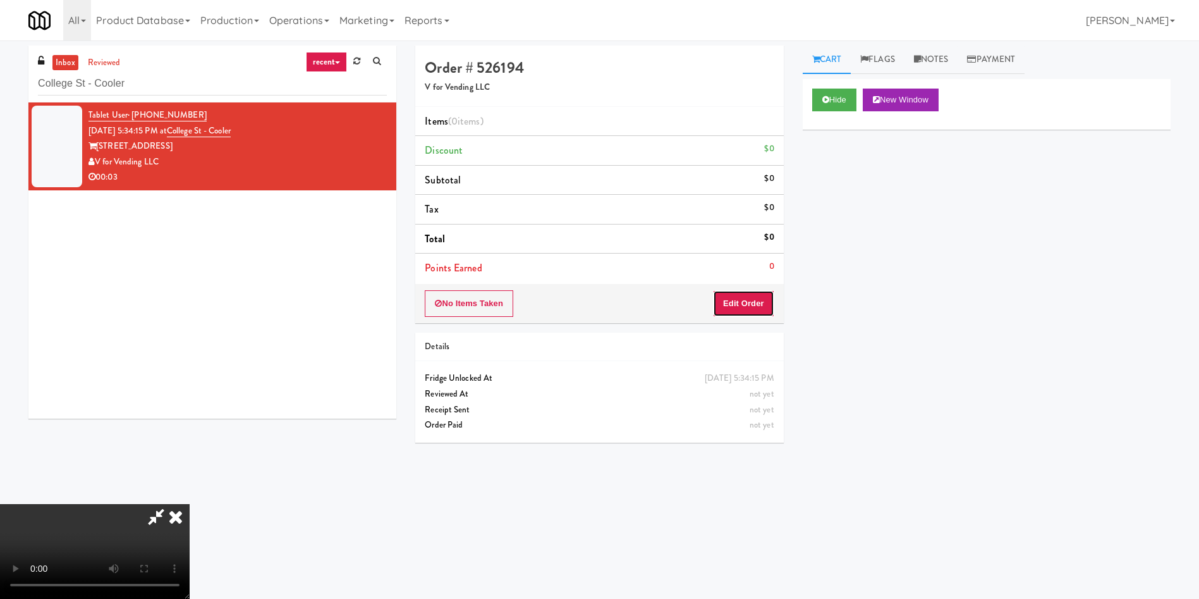
drag, startPoint x: 738, startPoint y: 302, endPoint x: 727, endPoint y: 24, distance: 278.4
click at [739, 303] on button "Edit Order" at bounding box center [743, 303] width 61 height 27
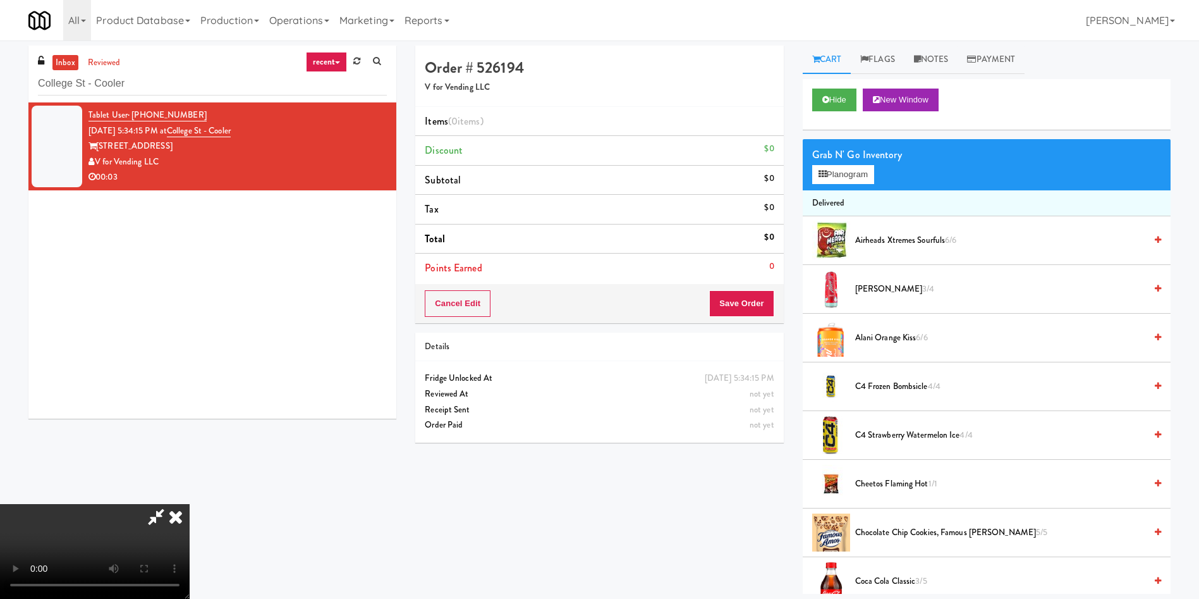
scroll to position [95, 0]
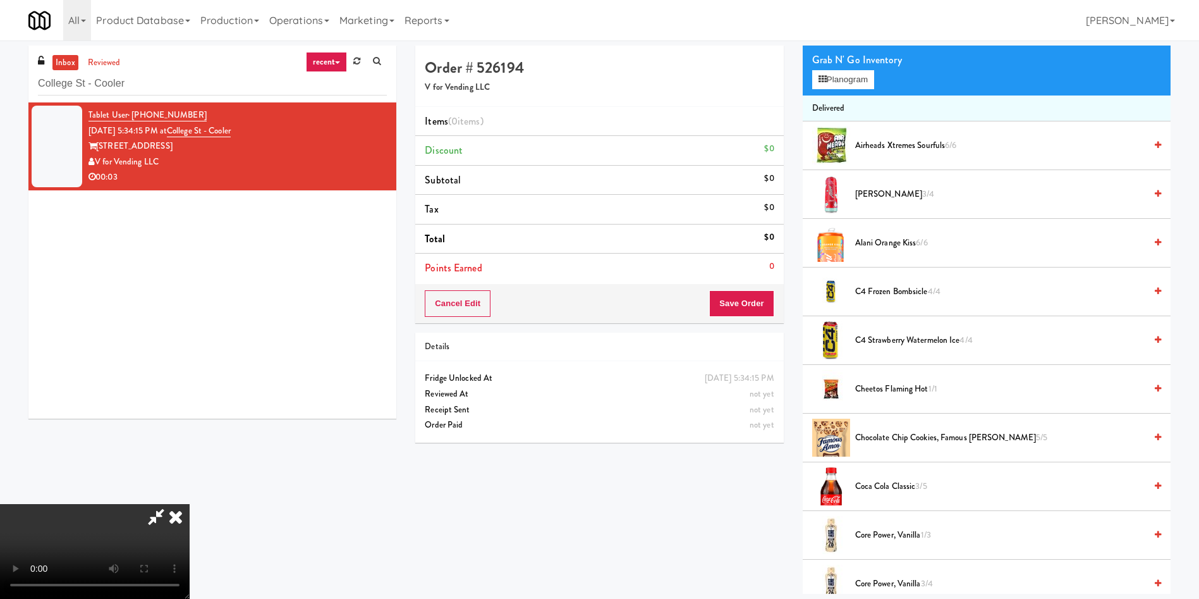
click at [190, 504] on video at bounding box center [95, 551] width 190 height 95
drag, startPoint x: 543, startPoint y: 346, endPoint x: 584, endPoint y: 353, distance: 41.1
click at [190, 504] on video at bounding box center [95, 551] width 190 height 95
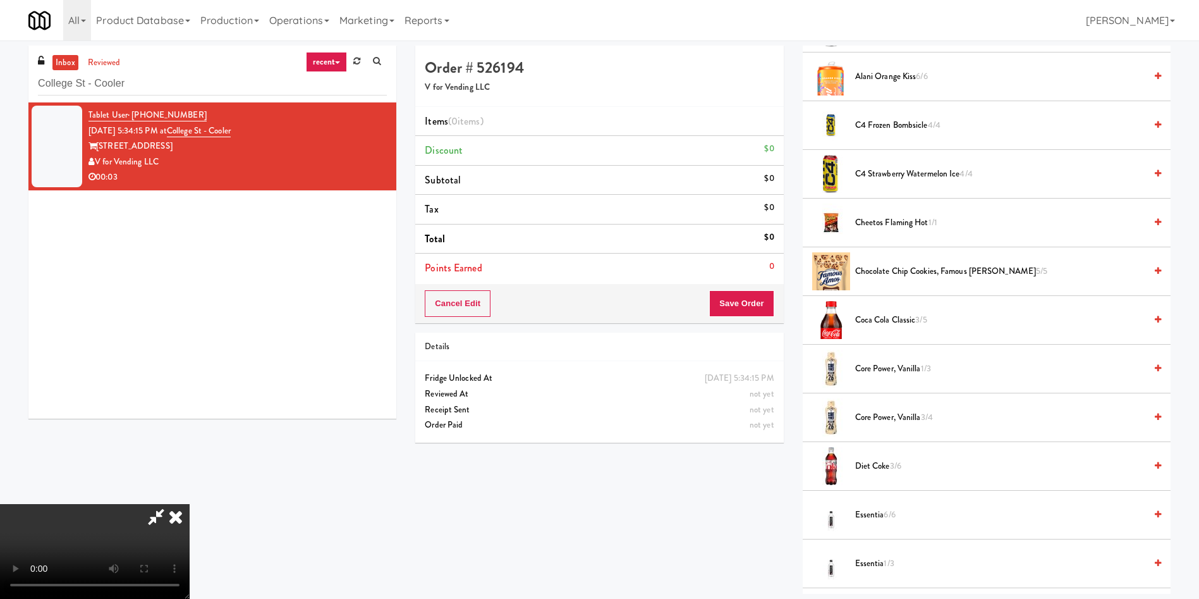
scroll to position [285, 0]
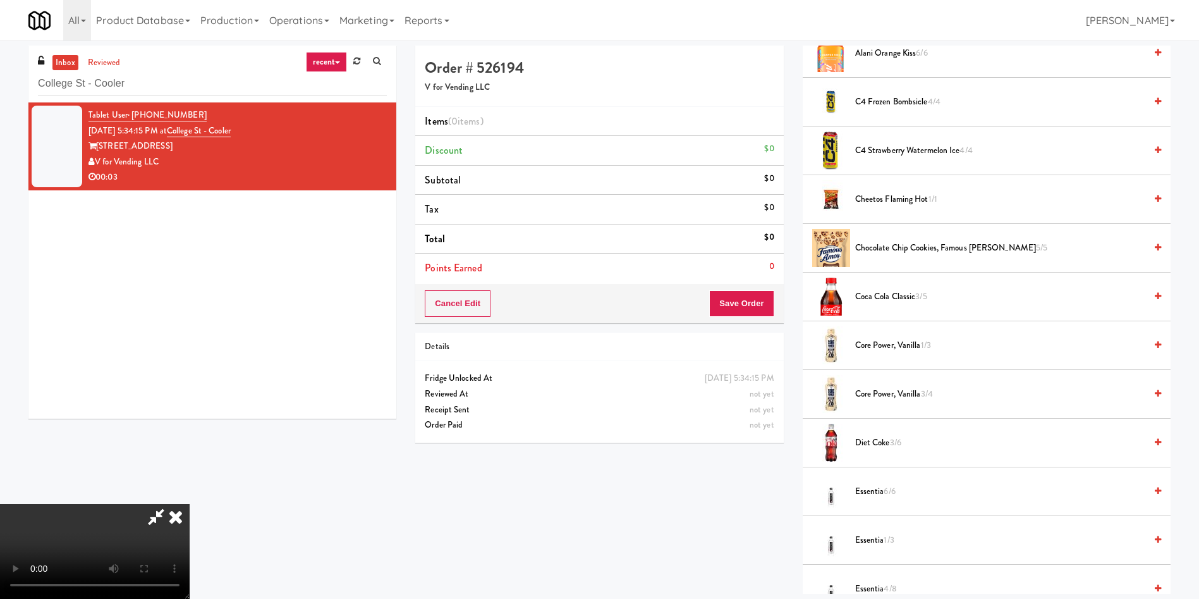
click at [886, 395] on span "Core Power, Vanilla 3/4" at bounding box center [1000, 394] width 290 height 16
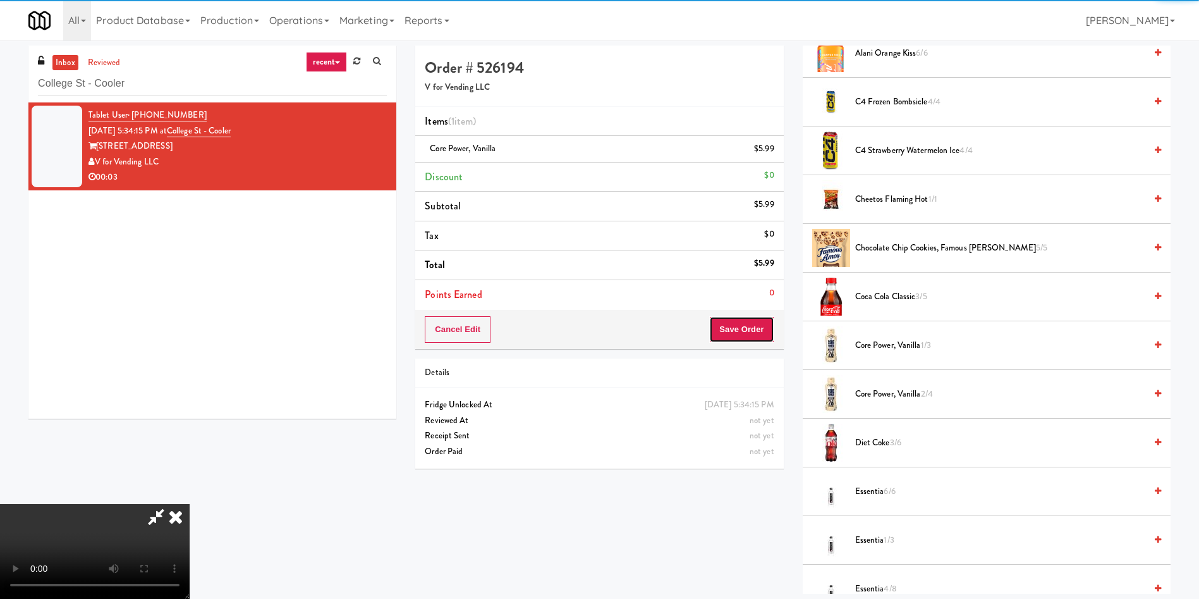
click at [758, 331] on button "Save Order" at bounding box center [741, 329] width 64 height 27
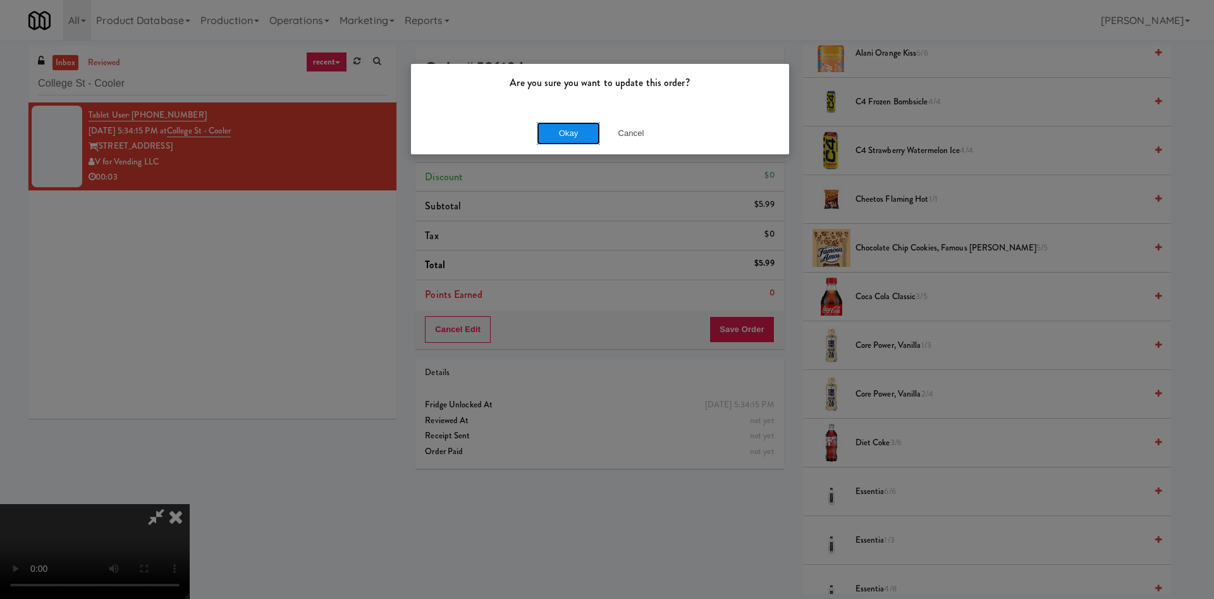
click at [539, 133] on button "Okay" at bounding box center [568, 133] width 63 height 23
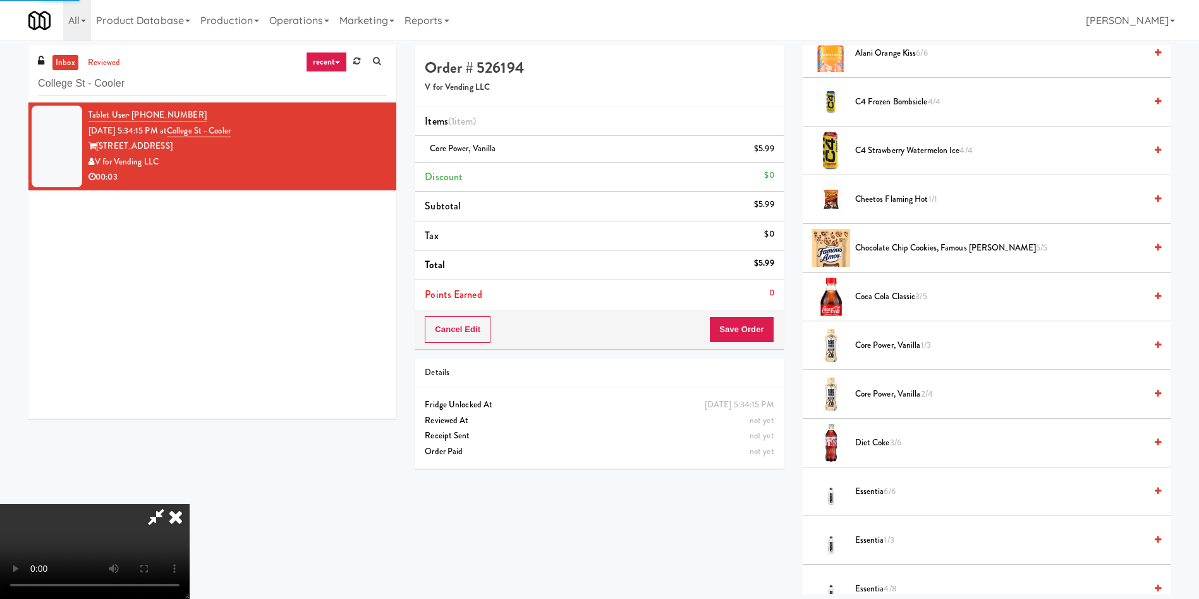
scroll to position [0, 0]
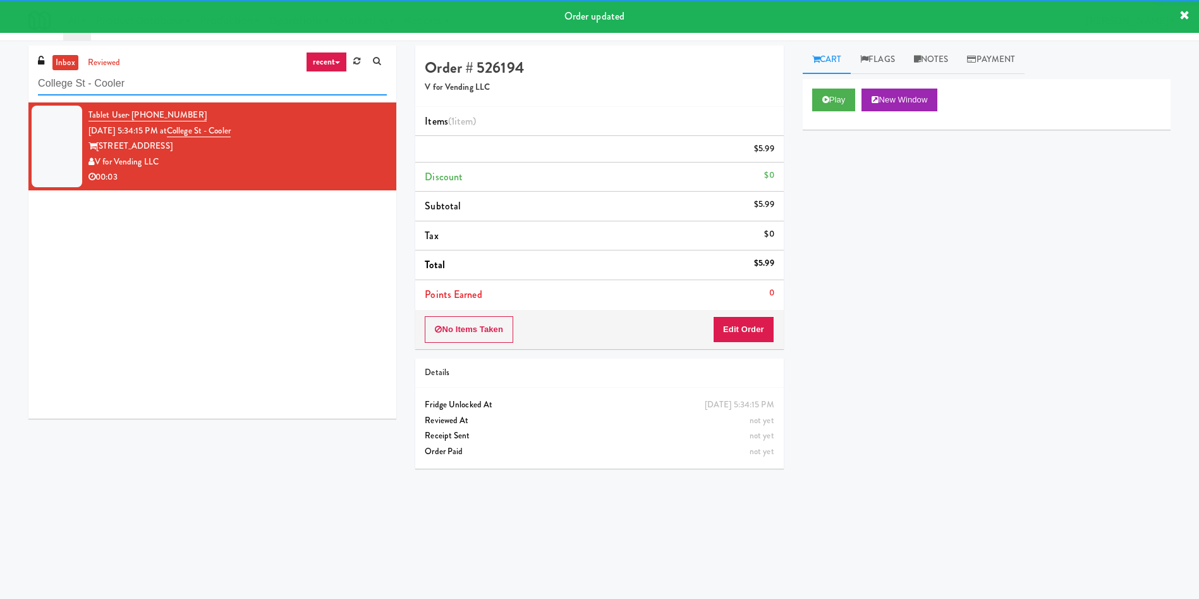
drag, startPoint x: 150, startPoint y: 77, endPoint x: 17, endPoint y: 15, distance: 146.8
click at [0, 56] on div "inbox reviewed recent all unclear take inventory issue suspicious failed recent…" at bounding box center [599, 300] width 1199 height 508
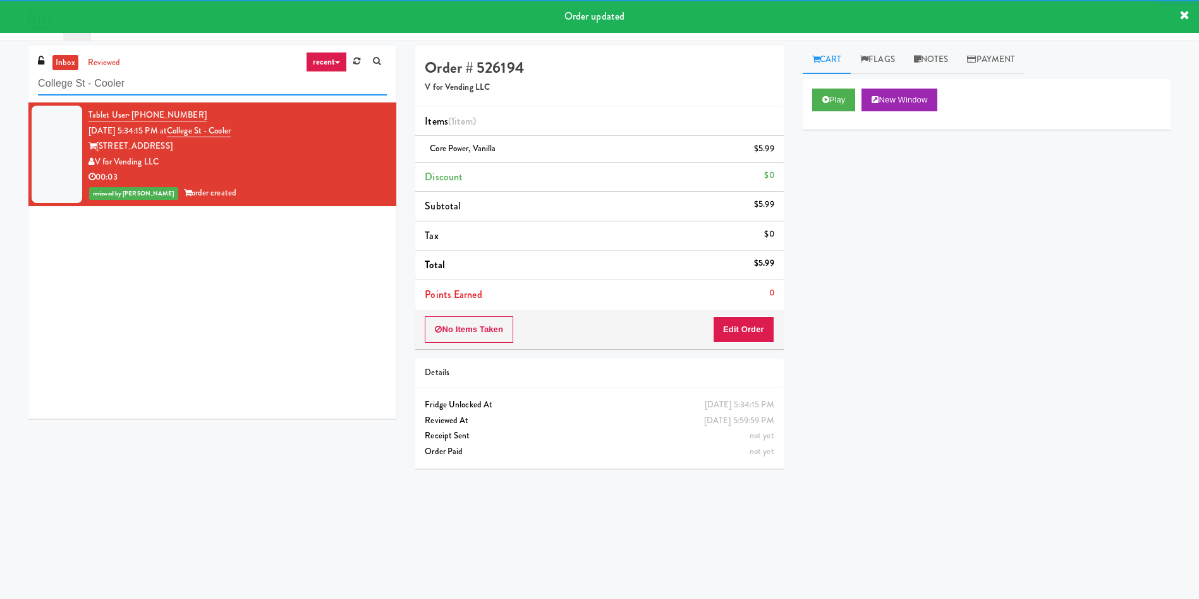
paste input "South Broadway Fridge"
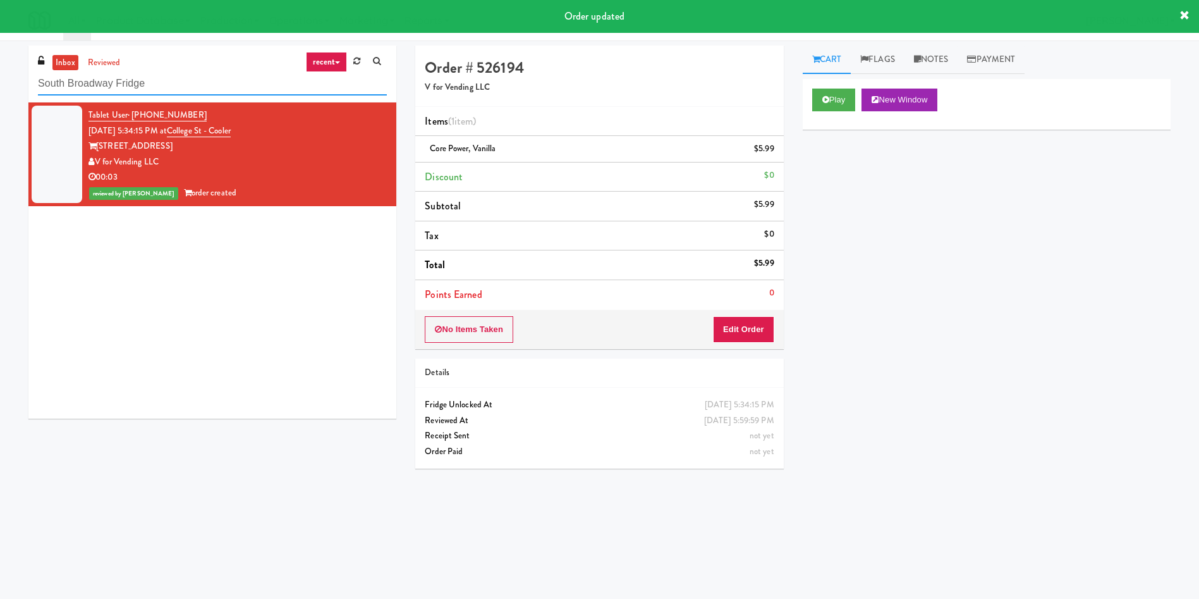
type input "South Broadway Fridge"
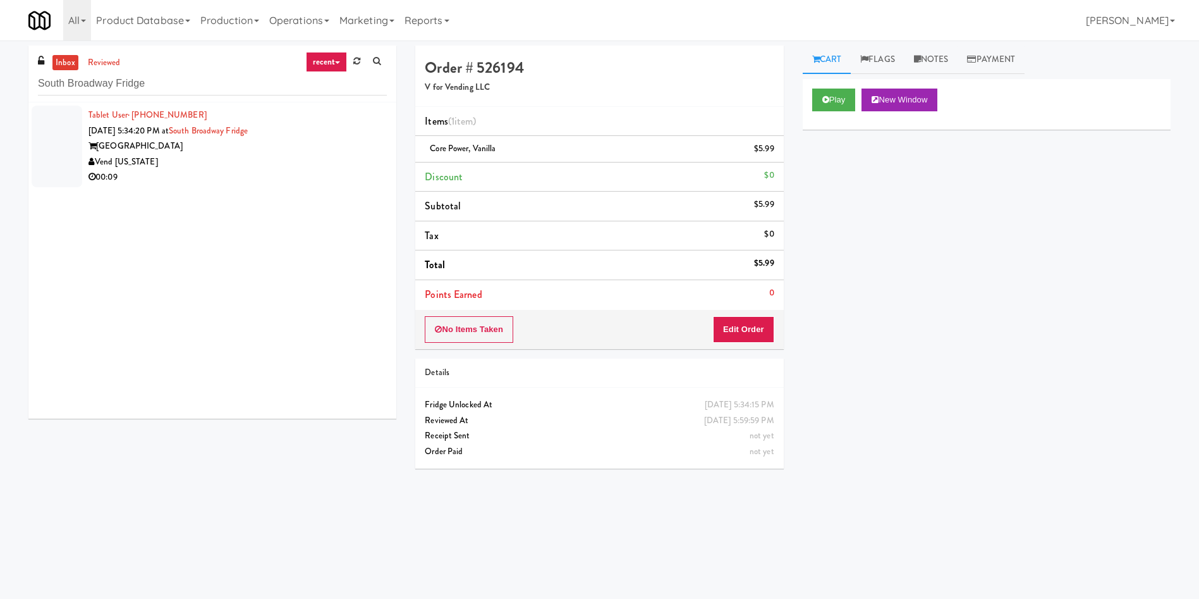
click at [68, 121] on div at bounding box center [57, 147] width 51 height 82
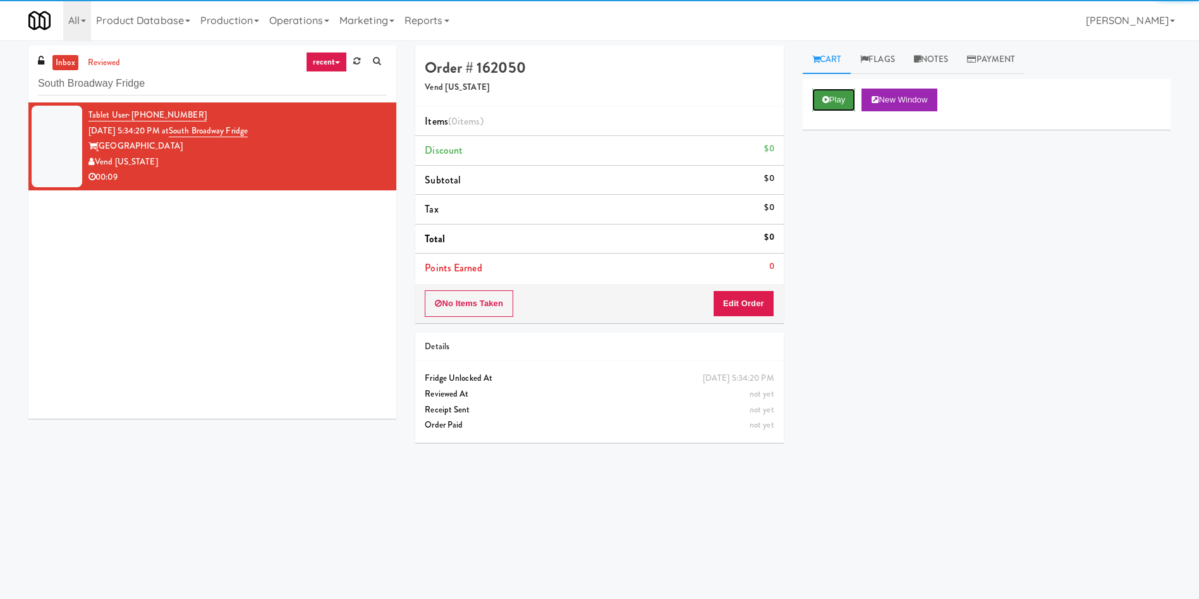
click at [843, 93] on button "Play" at bounding box center [834, 100] width 44 height 23
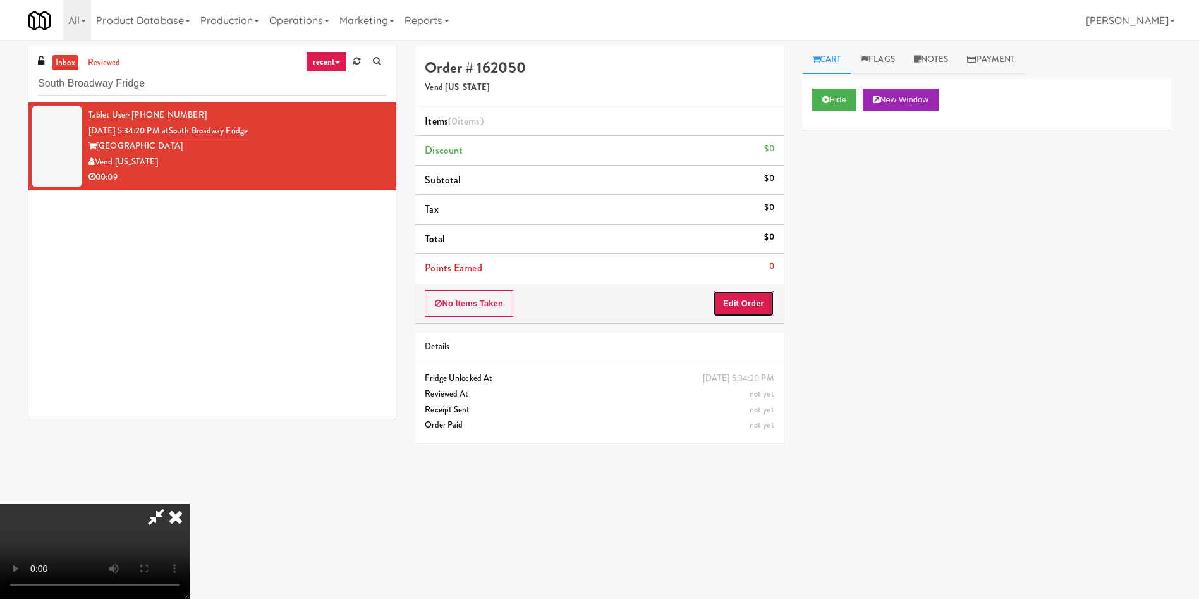
click at [740, 309] on button "Edit Order" at bounding box center [743, 303] width 61 height 27
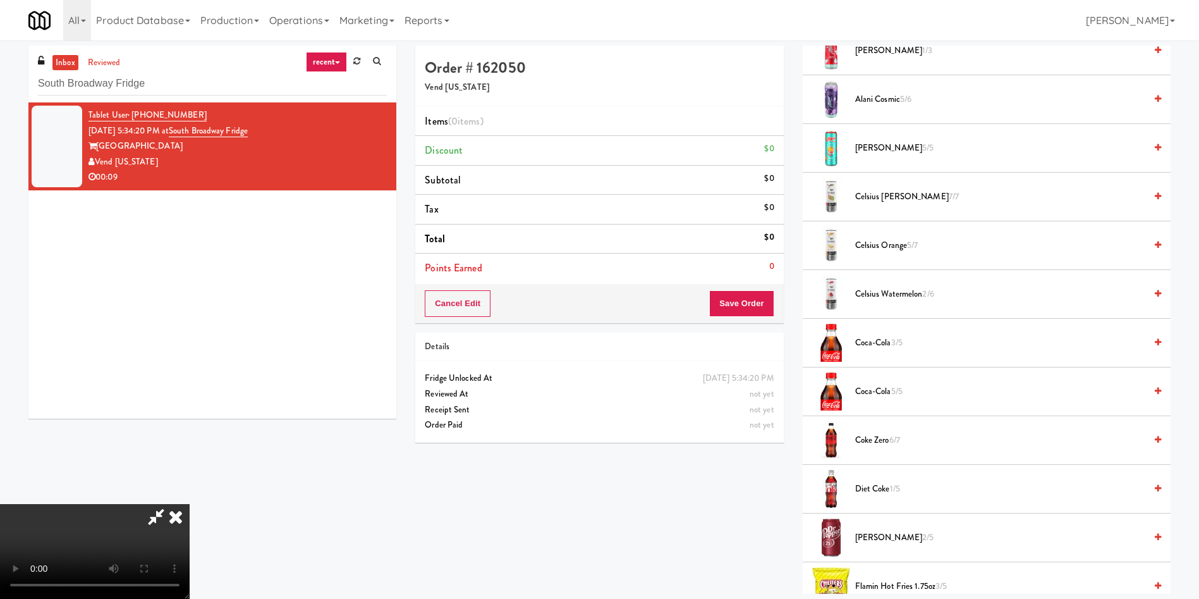
scroll to position [95, 0]
click at [190, 504] on video at bounding box center [95, 551] width 190 height 95
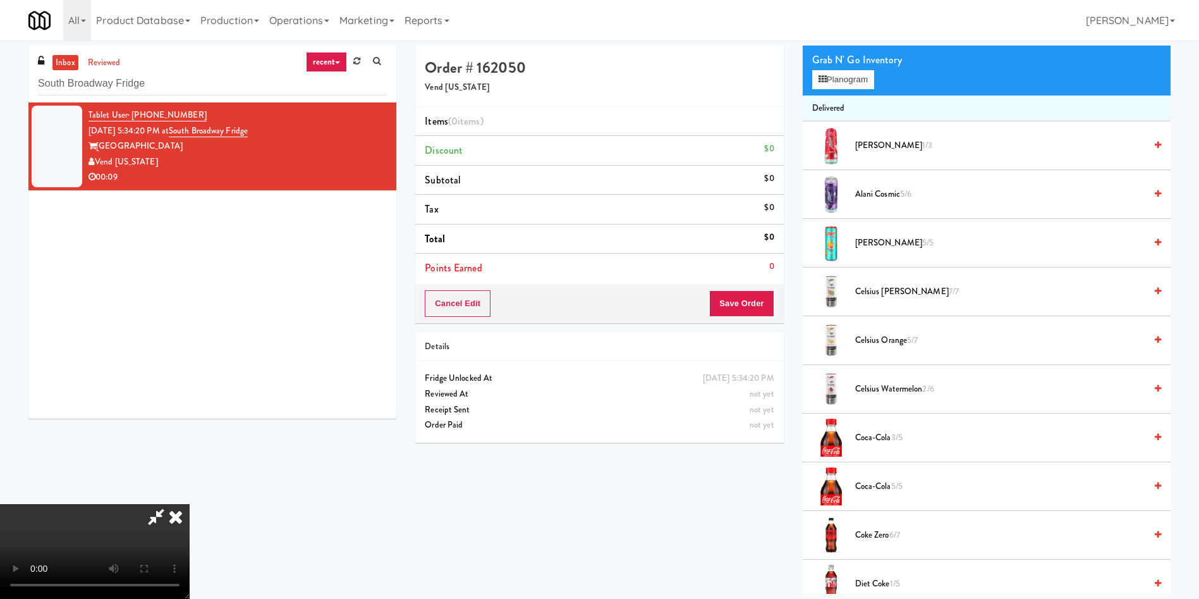
click at [831, 66] on div "Grab N' Go Inventory" at bounding box center [986, 60] width 349 height 19
click at [847, 75] on button "Planogram" at bounding box center [843, 79] width 62 height 19
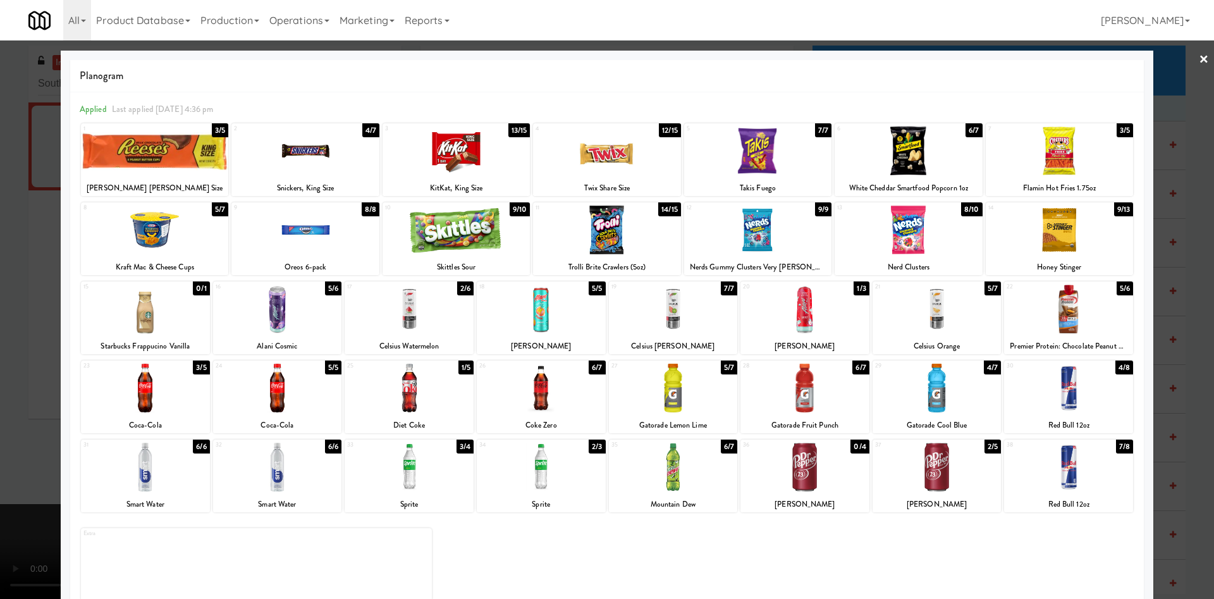
click at [1065, 391] on div at bounding box center [1068, 388] width 129 height 49
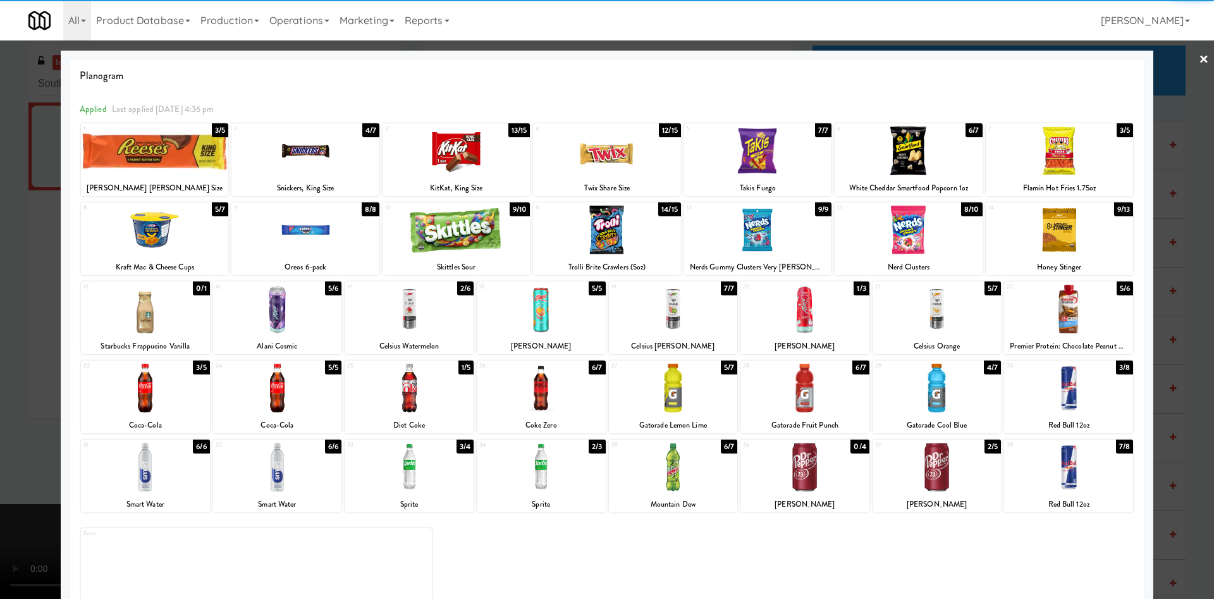
click at [0, 269] on div at bounding box center [607, 299] width 1214 height 599
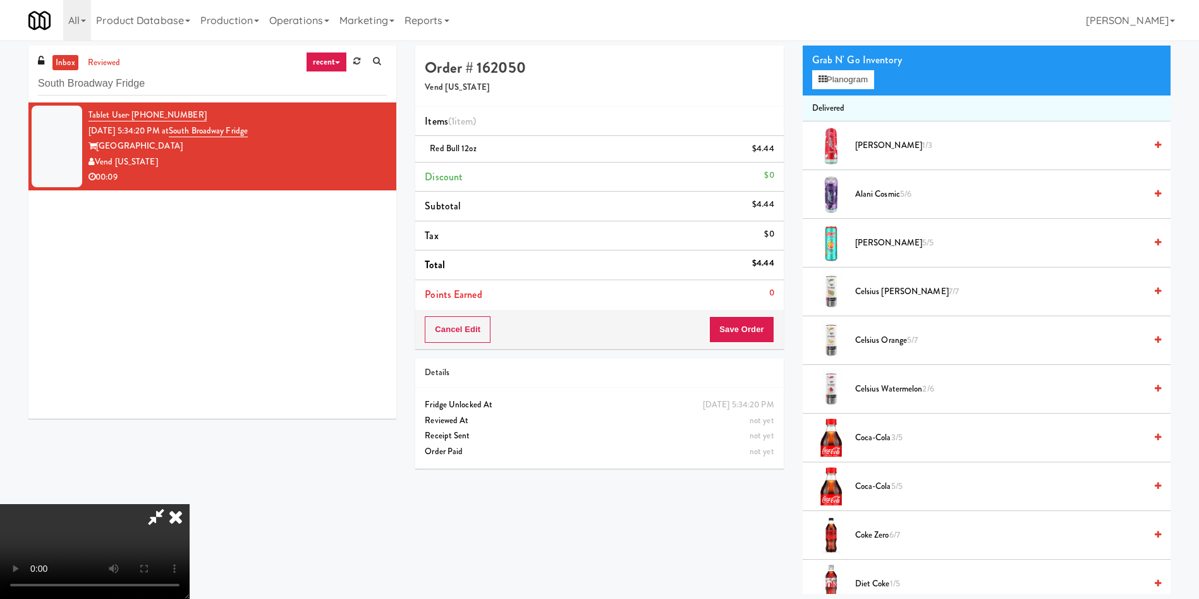
scroll to position [186, 0]
click at [190, 504] on video at bounding box center [95, 551] width 190 height 95
click at [762, 330] on button "Save Order" at bounding box center [741, 329] width 64 height 27
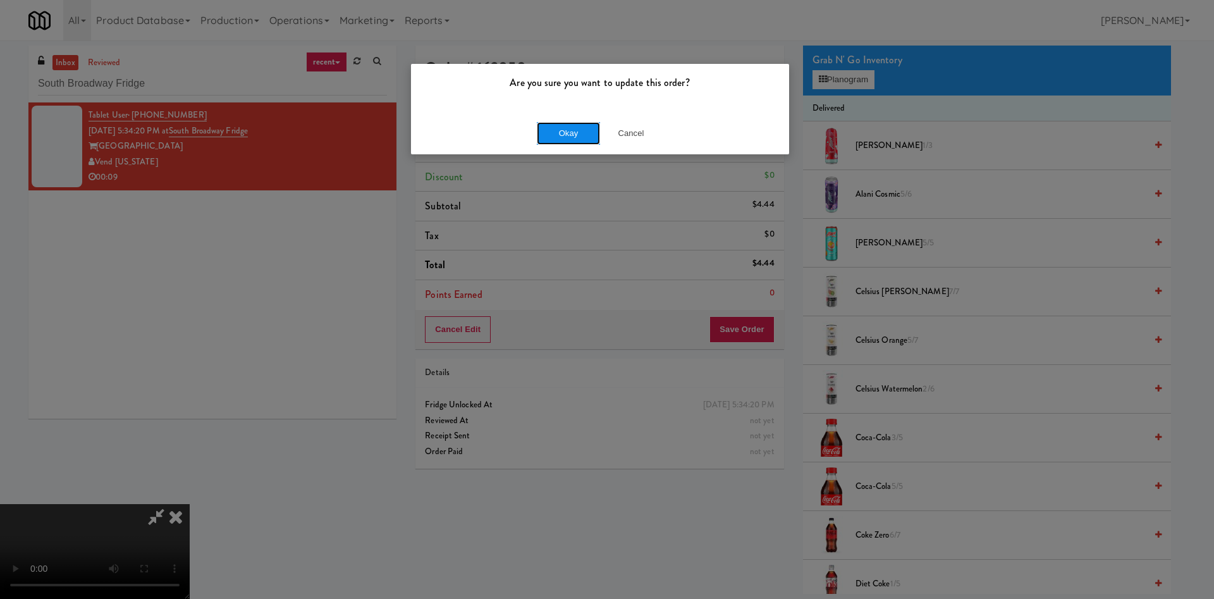
click at [557, 133] on button "Okay" at bounding box center [568, 133] width 63 height 23
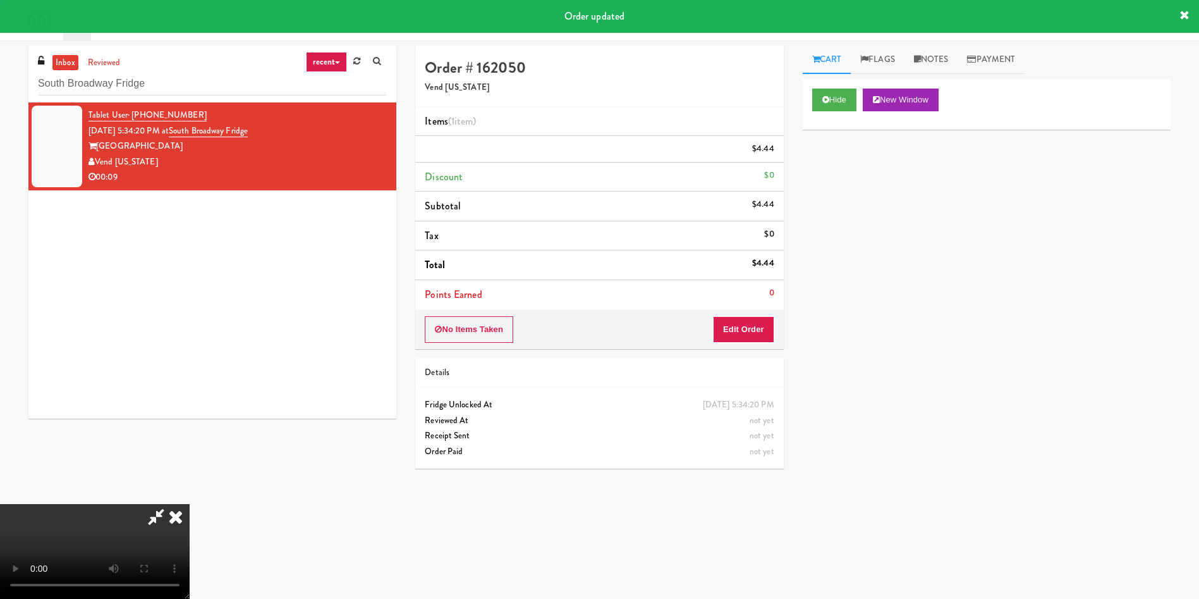
scroll to position [0, 0]
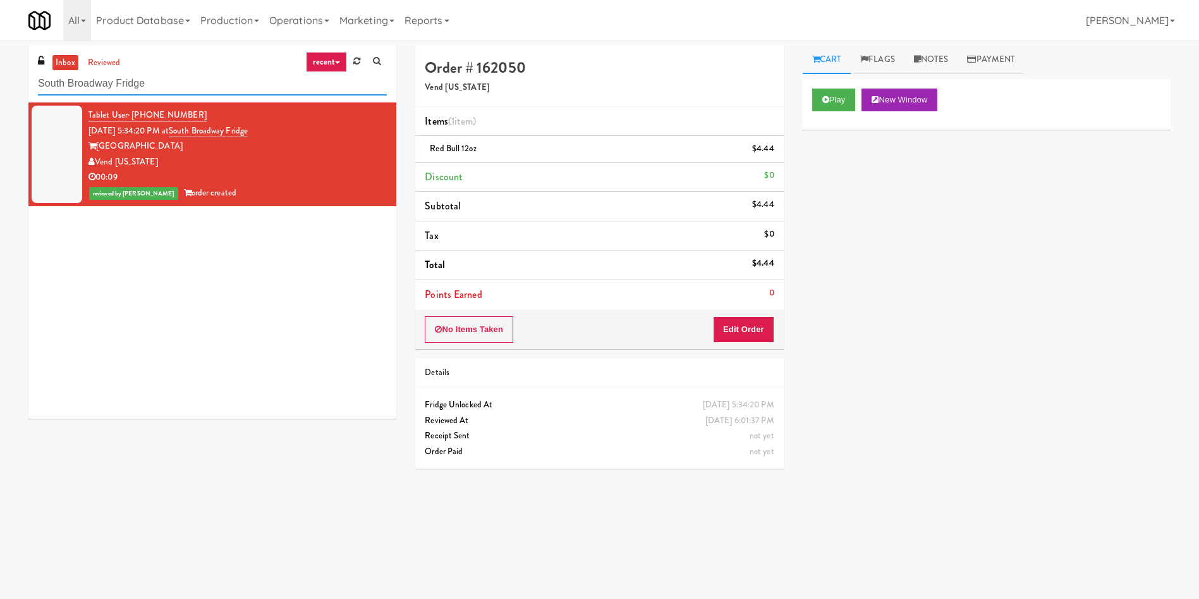
drag, startPoint x: 178, startPoint y: 83, endPoint x: 0, endPoint y: 72, distance: 178.0
click at [0, 72] on div "inbox reviewed recent all unclear take inventory issue suspicious failed recent…" at bounding box center [599, 300] width 1199 height 508
paste input "[GEOGRAPHIC_DATA] - Cooler"
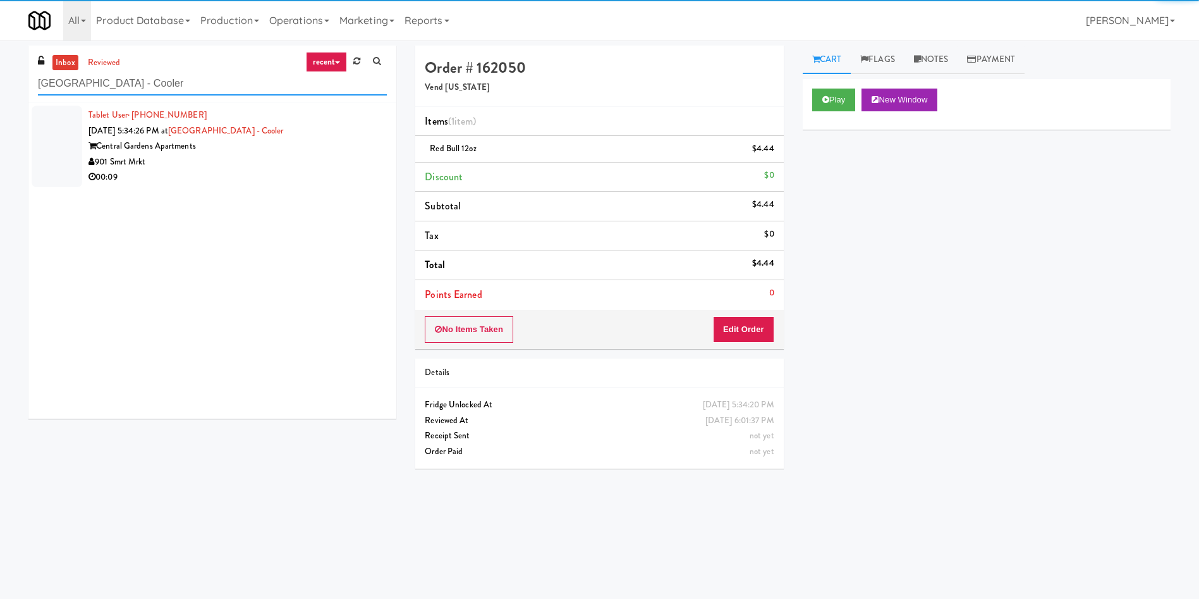
type input "[GEOGRAPHIC_DATA] - Cooler"
drag, startPoint x: 88, startPoint y: 126, endPoint x: 278, endPoint y: 101, distance: 191.9
click at [88, 126] on li "Tablet User · (615) 910-7573 Aug 14, 2025 5:34:26 PM at Central Gardens - Coole…" at bounding box center [212, 146] width 368 height 88
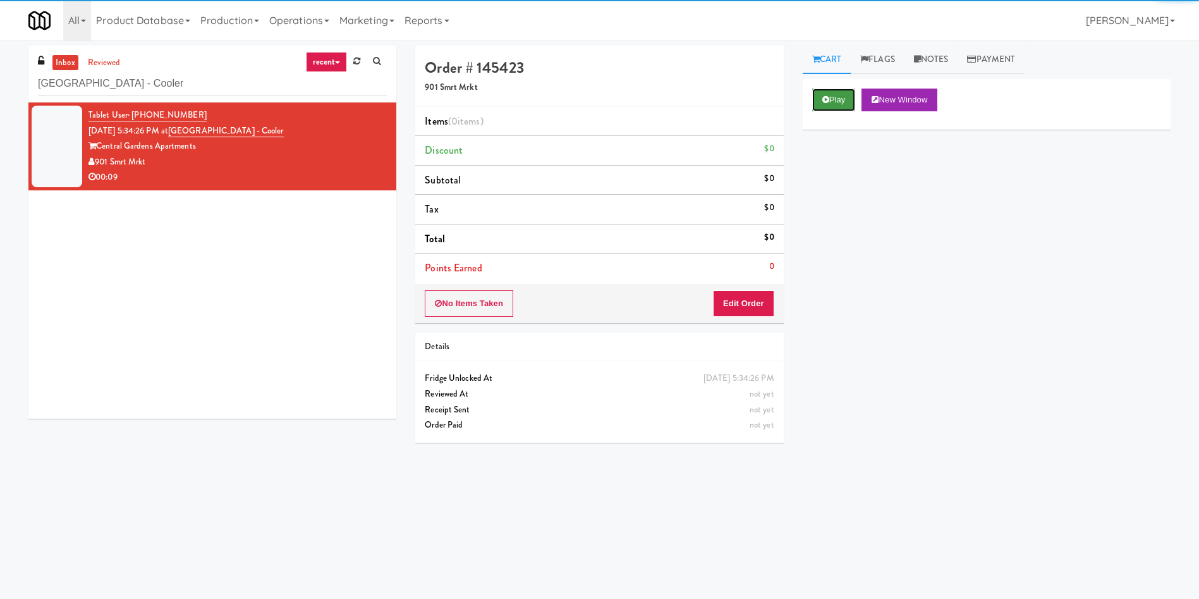
click at [826, 101] on icon at bounding box center [826, 99] width 7 height 8
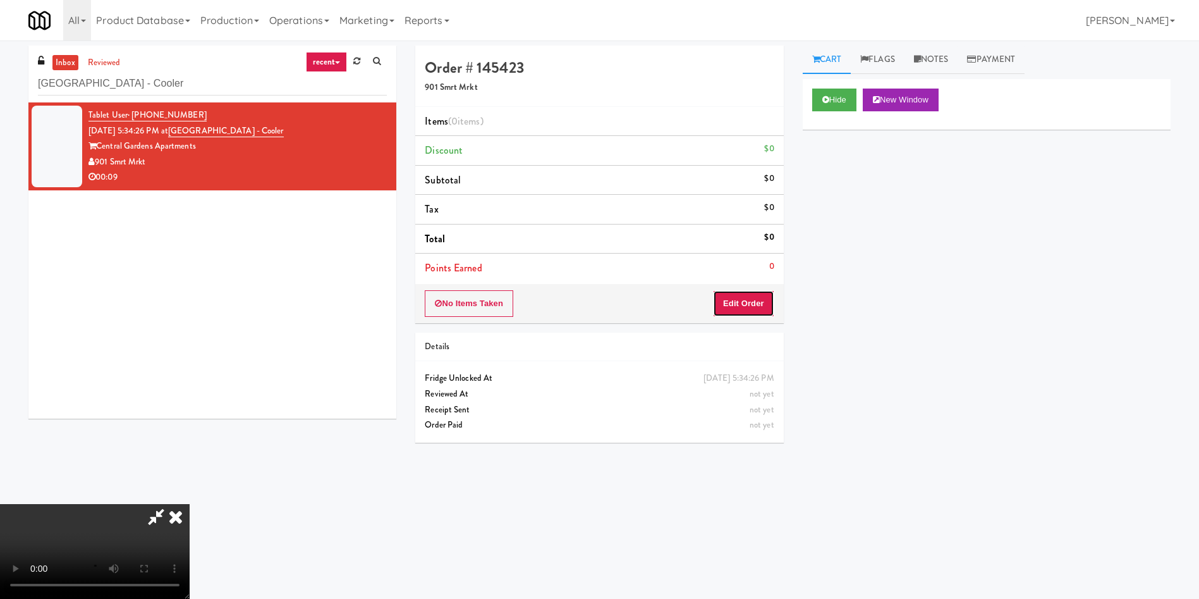
click at [740, 316] on button "Edit Order" at bounding box center [743, 303] width 61 height 27
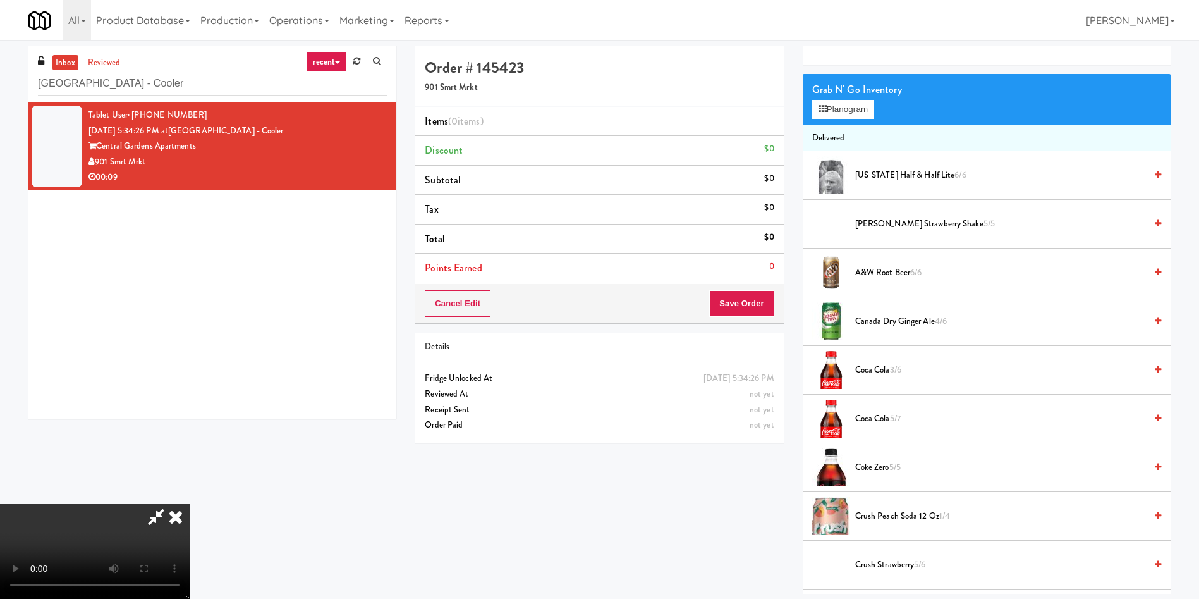
scroll to position [95, 0]
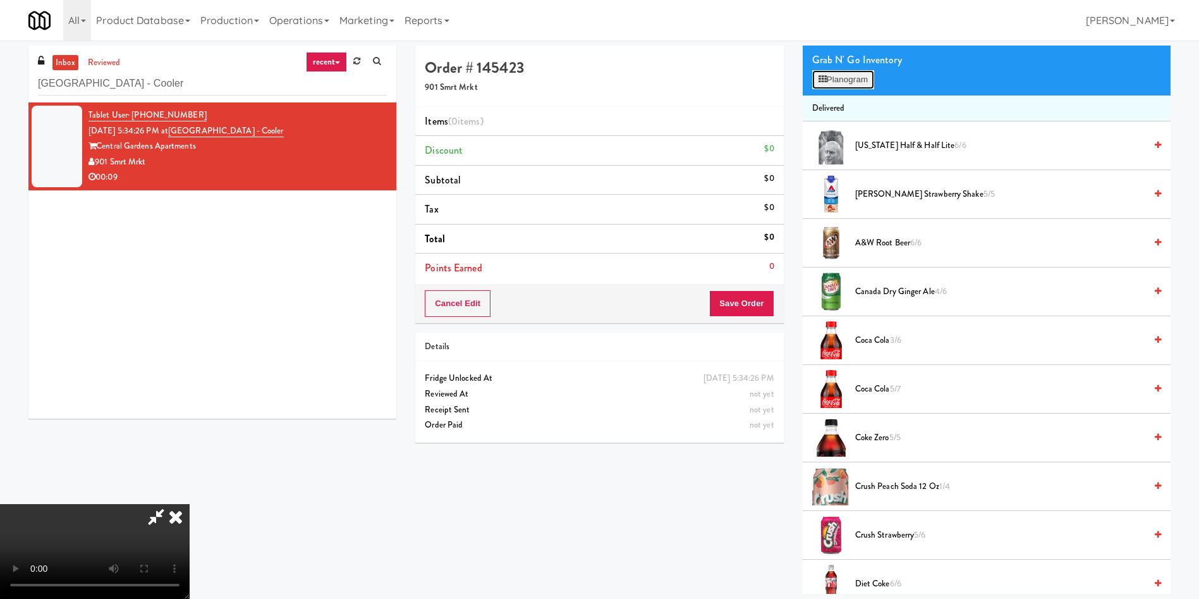
click at [838, 77] on button "Planogram" at bounding box center [843, 79] width 62 height 19
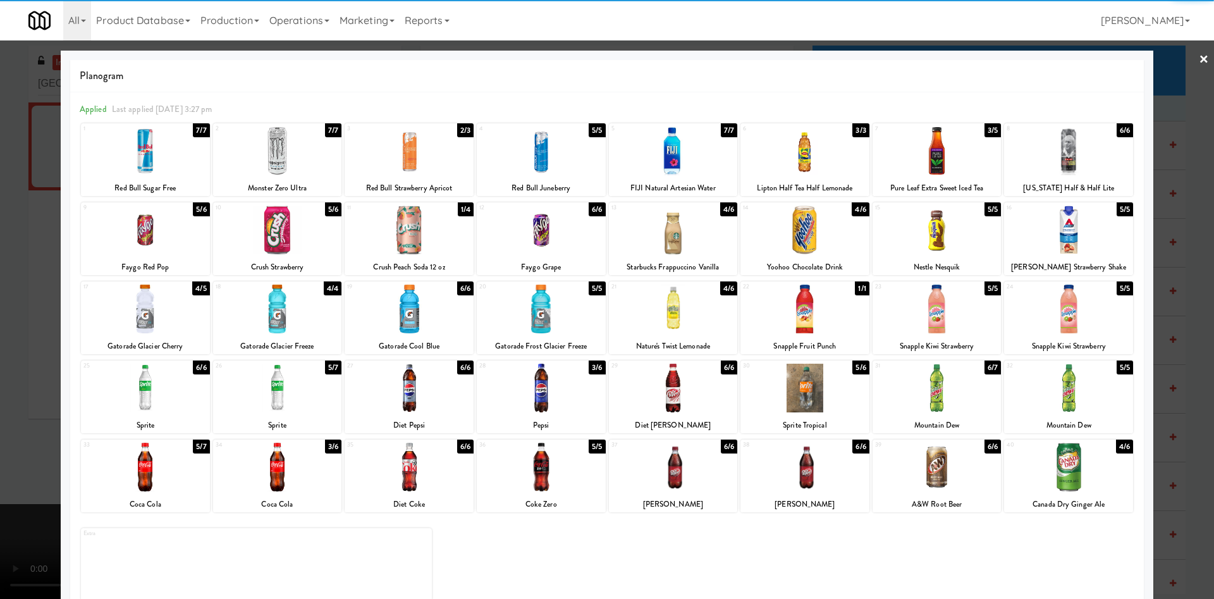
click at [532, 231] on div at bounding box center [541, 229] width 129 height 49
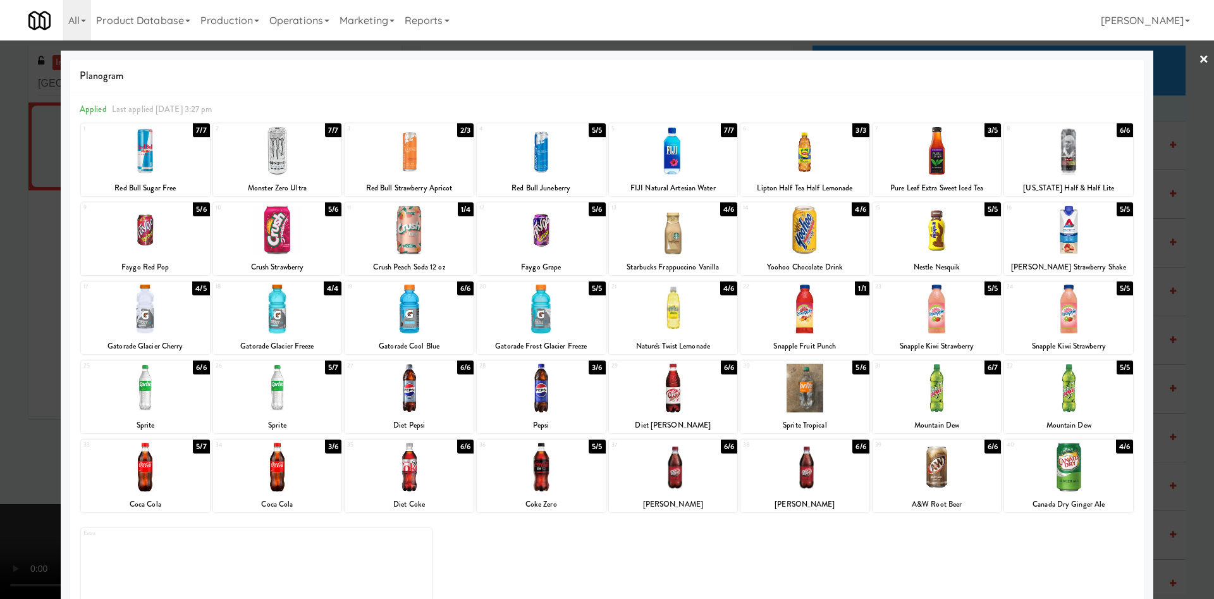
click at [17, 214] on div at bounding box center [607, 299] width 1214 height 599
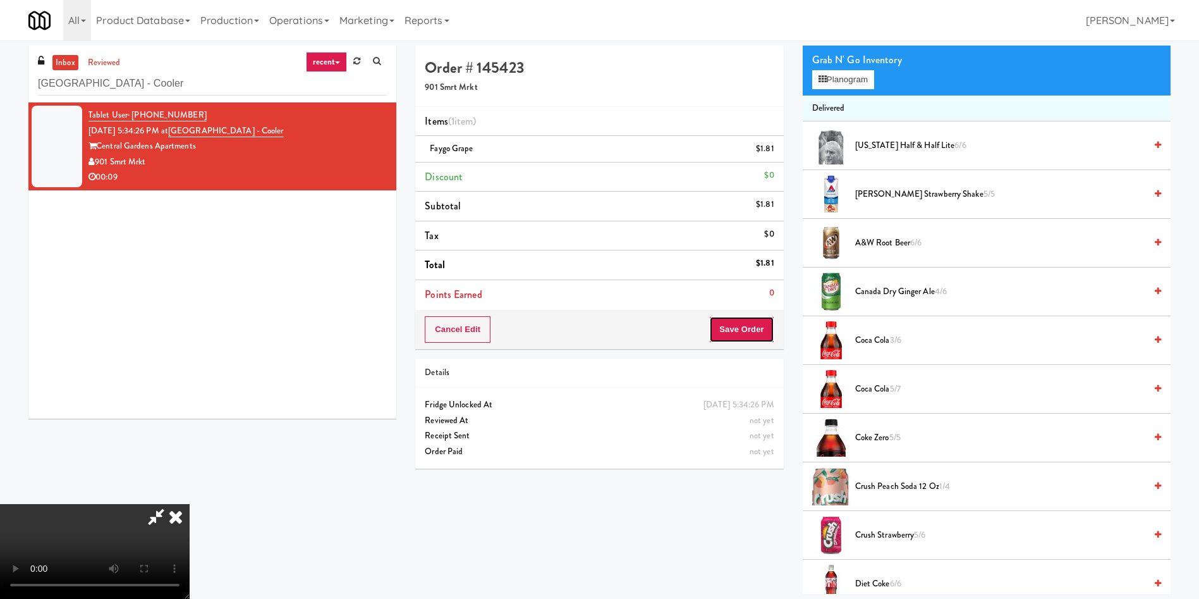
click at [747, 330] on button "Save Order" at bounding box center [741, 329] width 64 height 27
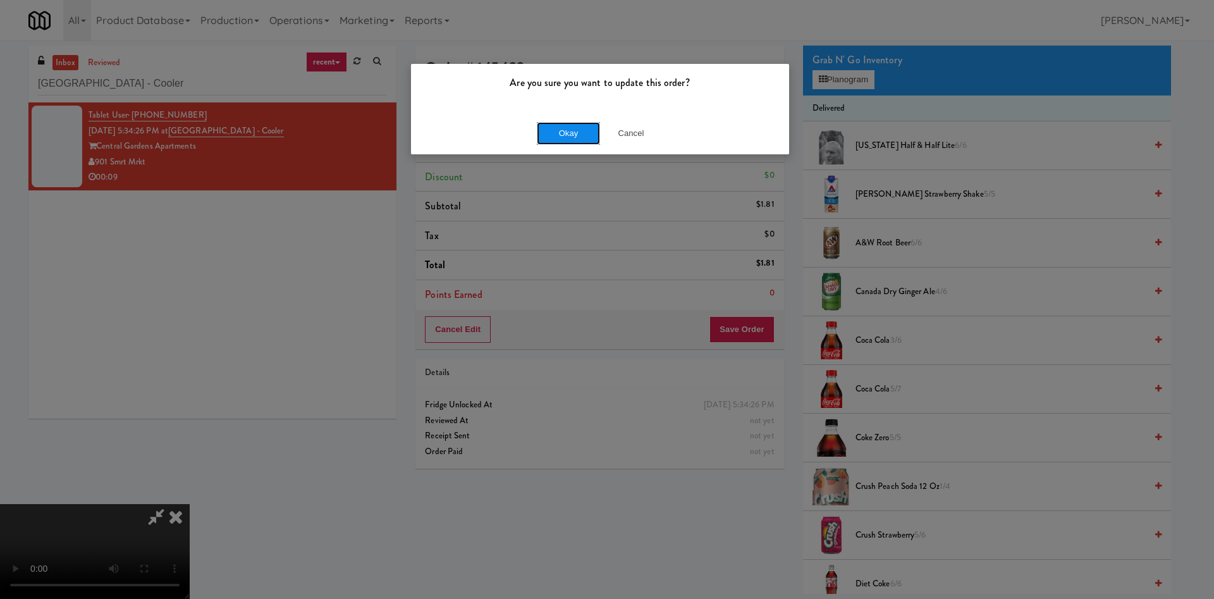
click at [568, 135] on button "Okay" at bounding box center [568, 133] width 63 height 23
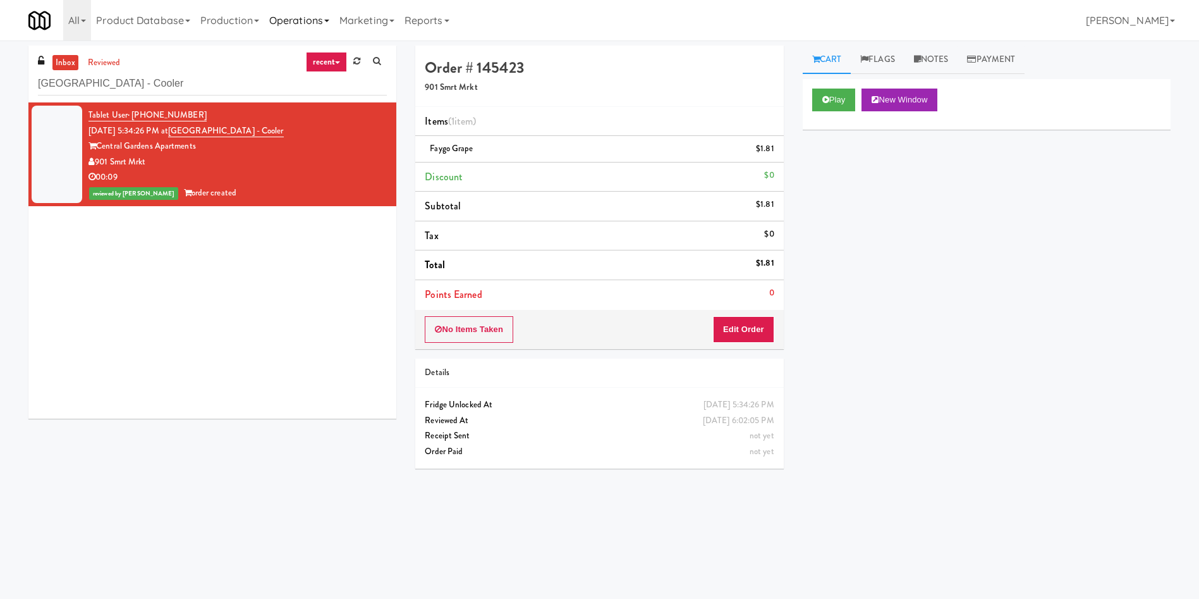
click at [312, 20] on link "Operations" at bounding box center [299, 20] width 70 height 40
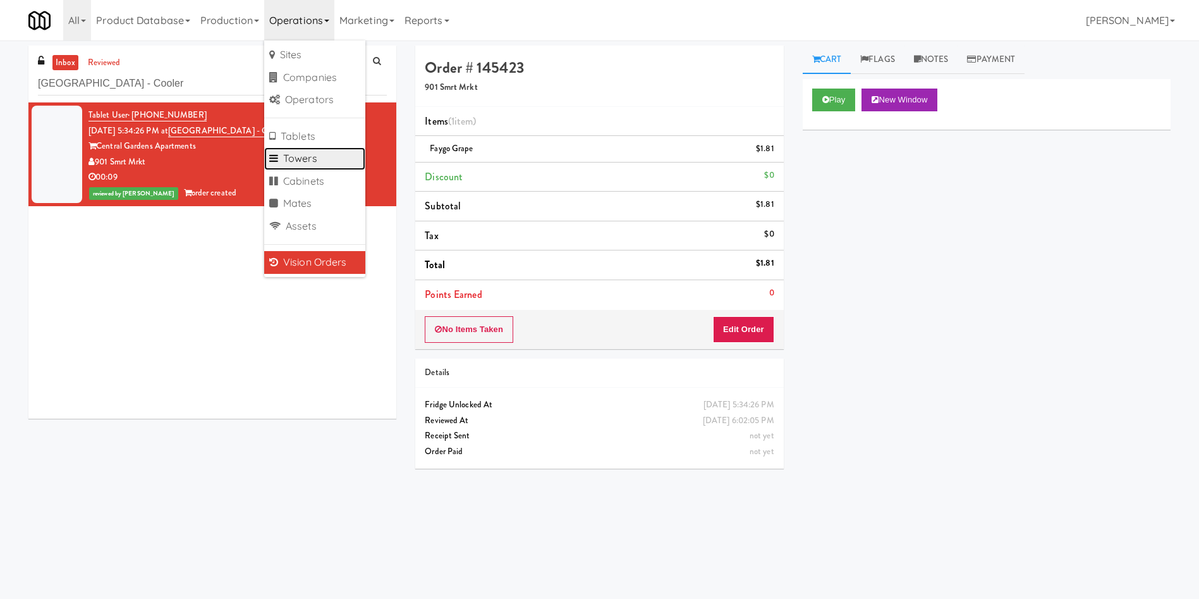
click at [336, 156] on link "Towers" at bounding box center [314, 158] width 101 height 23
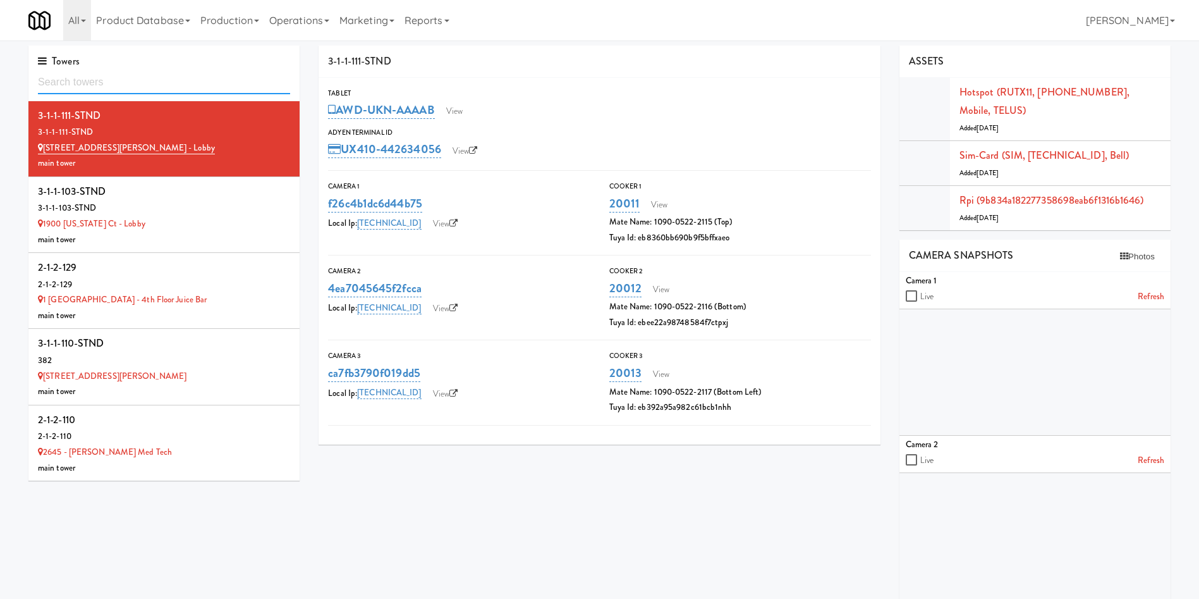
paste input "BlackBerry - Cafeteria (Right)"
click at [147, 80] on input "BlackBerry - Cafeteria (Right)" at bounding box center [164, 82] width 252 height 23
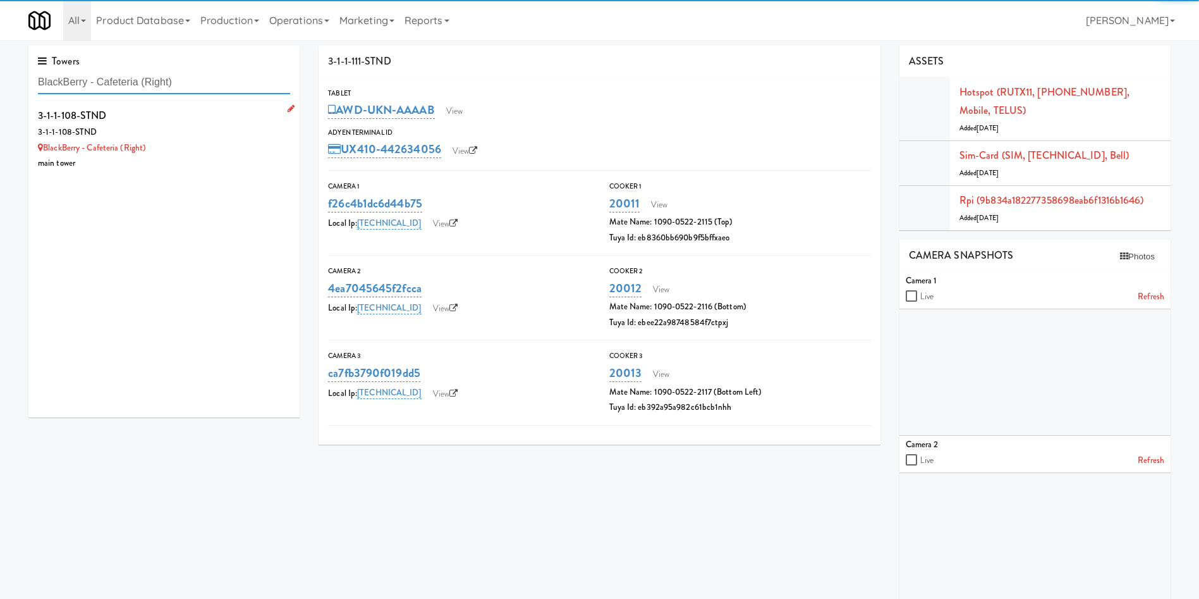
type input "BlackBerry - Cafeteria (Right)"
click at [197, 156] on div "main tower" at bounding box center [164, 164] width 252 height 16
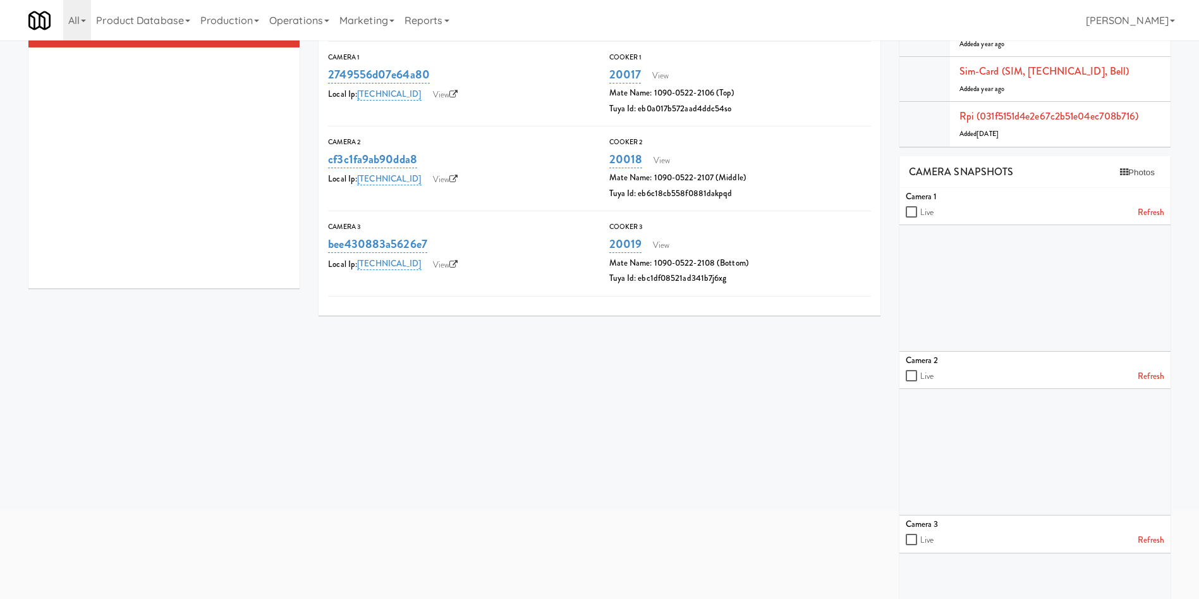
scroll to position [238, 0]
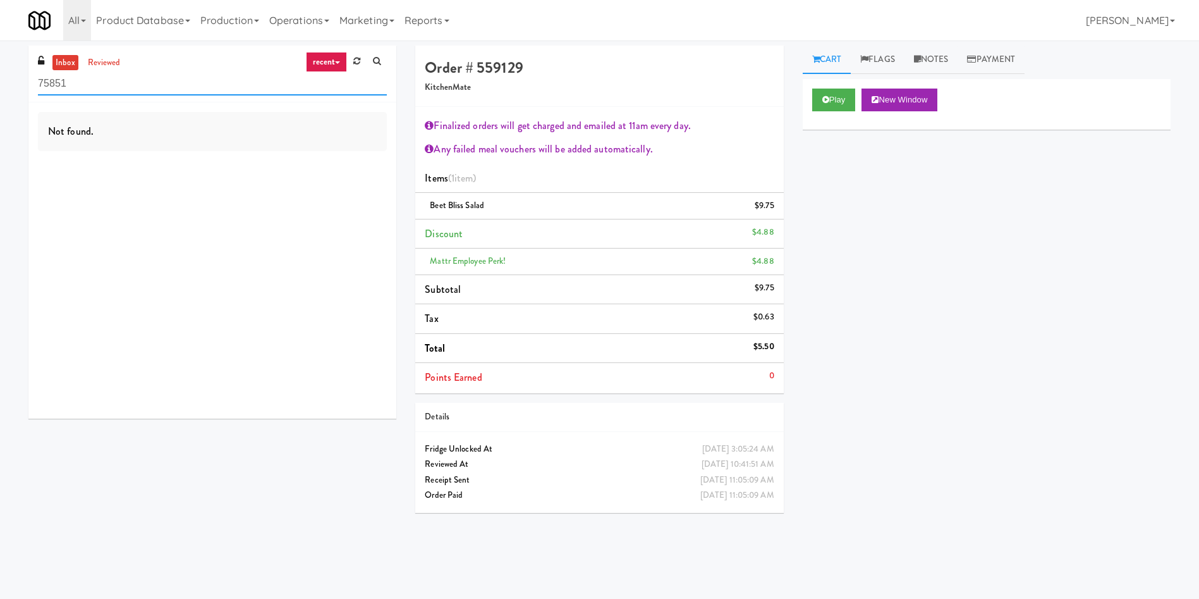
drag, startPoint x: 167, startPoint y: 83, endPoint x: 0, endPoint y: 85, distance: 166.9
click at [0, 85] on div "inbox reviewed recent all unclear take inventory issue suspicious failed recent…" at bounding box center [599, 300] width 1199 height 508
paste input "JHE Building - Fireball Cafe - McMaster University"
type input "JHE Building - Fireball Cafe - McMaster University"
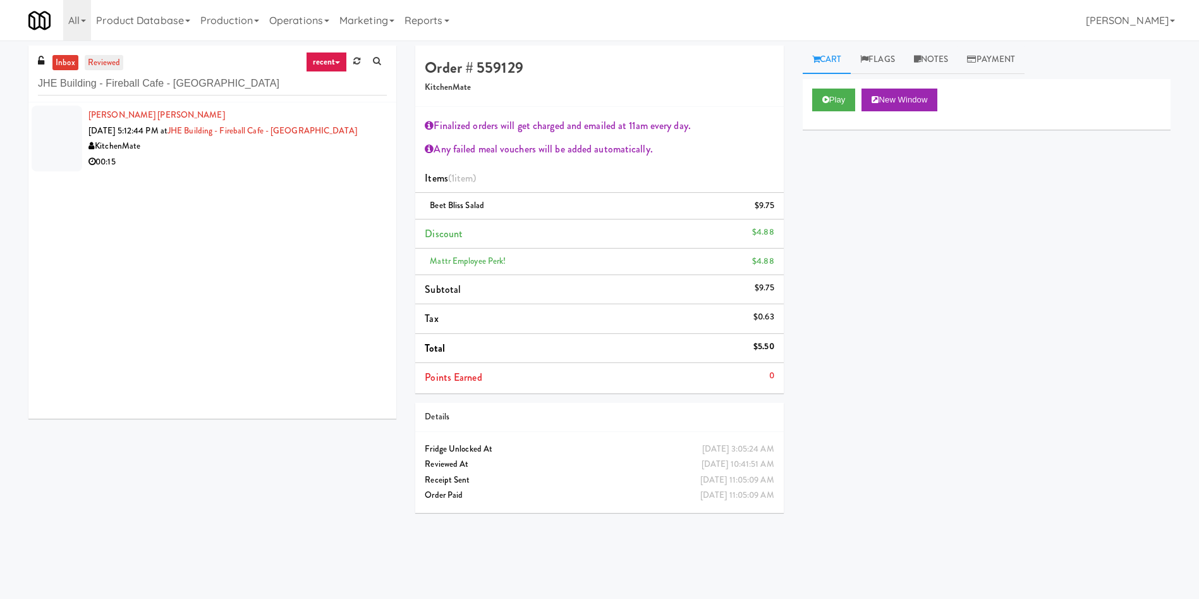
click at [104, 62] on link "reviewed" at bounding box center [104, 63] width 39 height 16
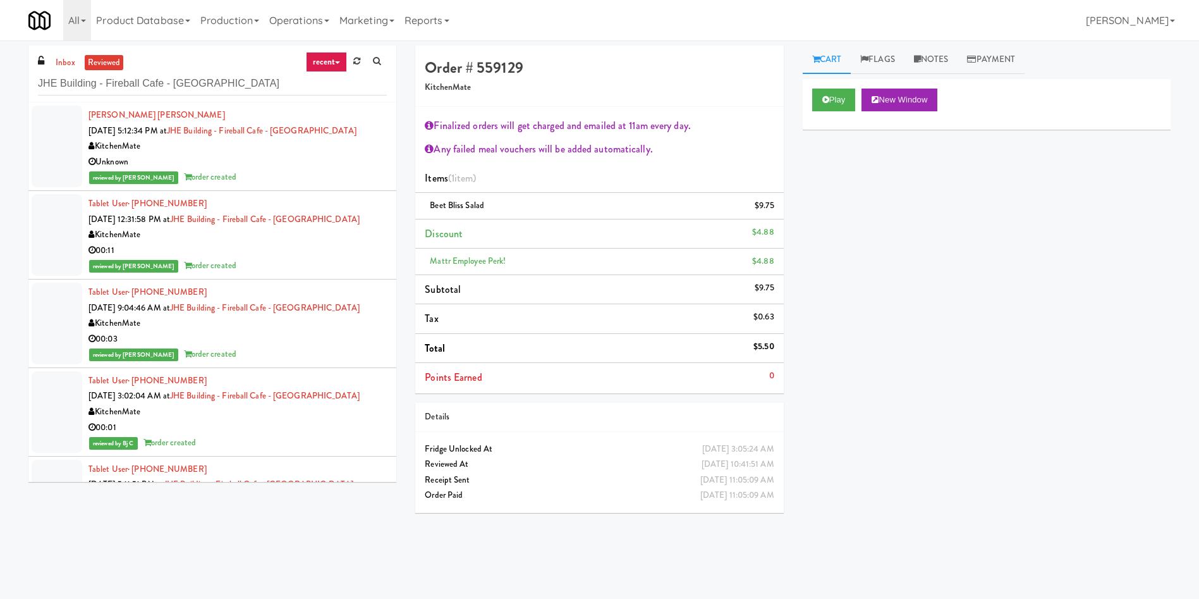
click at [75, 144] on div at bounding box center [57, 147] width 51 height 82
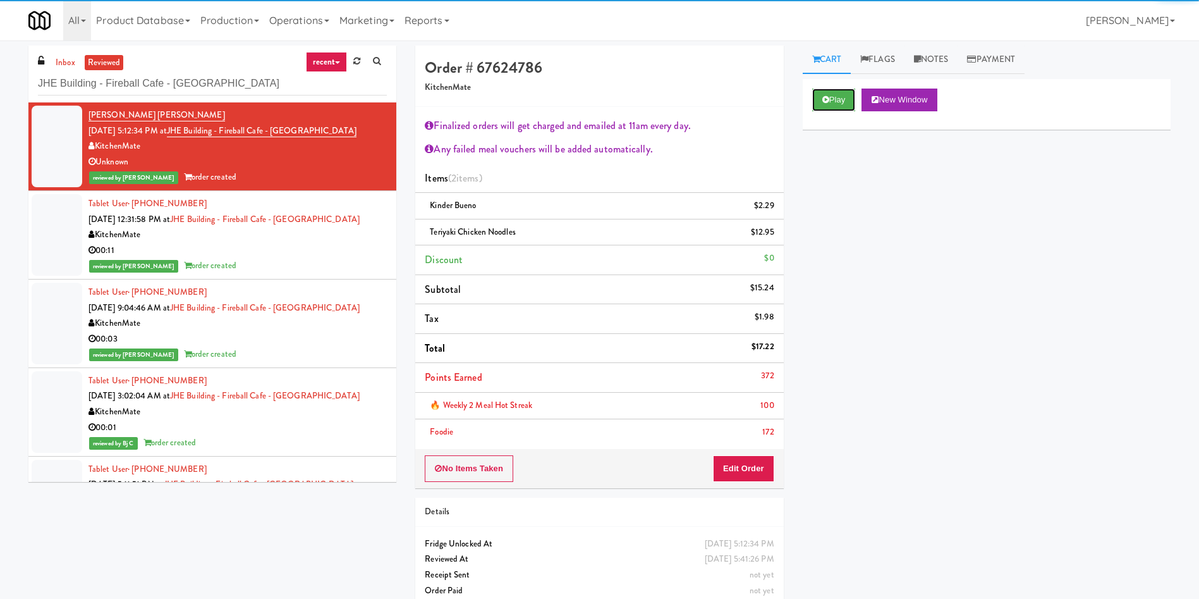
drag, startPoint x: 823, startPoint y: 106, endPoint x: 771, endPoint y: 199, distance: 105.9
click at [821, 106] on button "Play" at bounding box center [834, 100] width 44 height 23
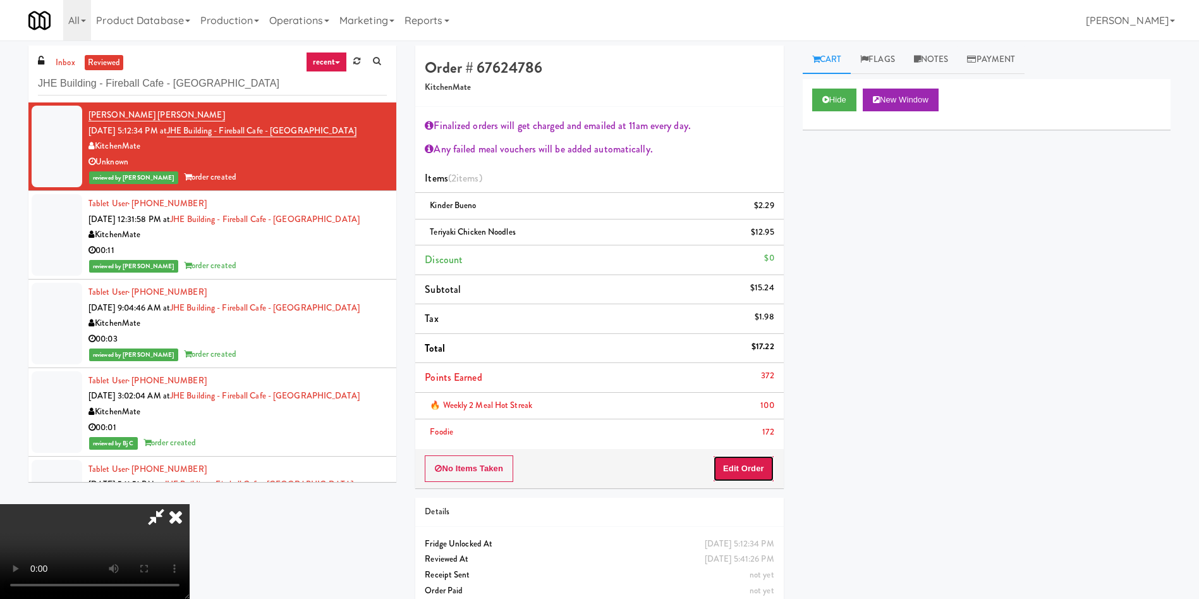
click at [751, 457] on button "Edit Order" at bounding box center [743, 468] width 61 height 27
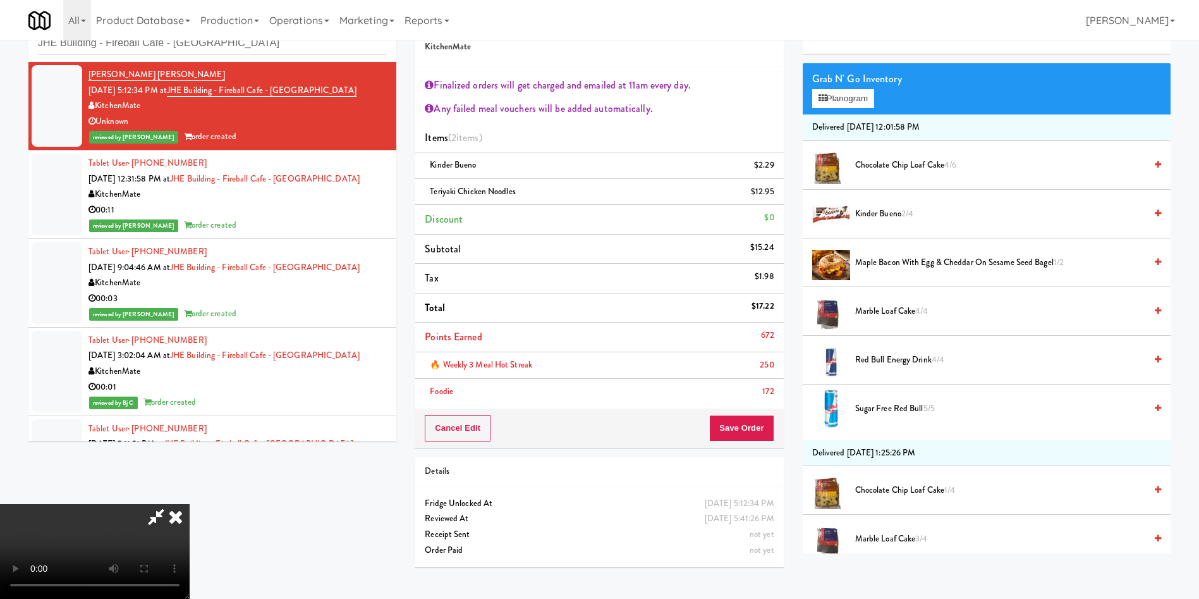
click at [190, 504] on icon at bounding box center [176, 516] width 28 height 25
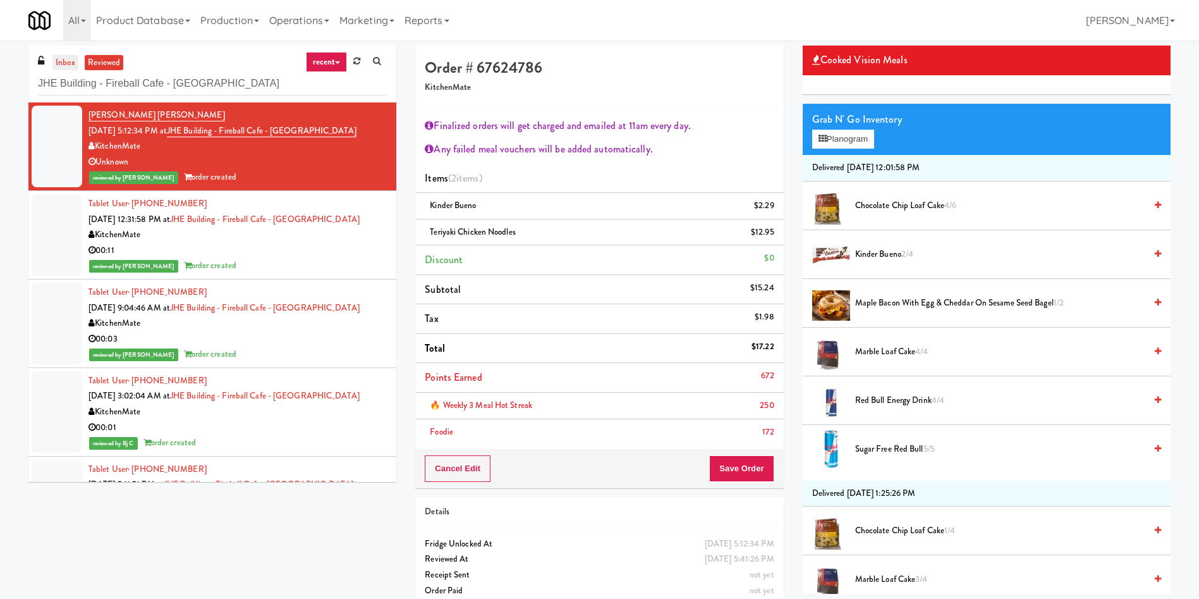
click at [68, 61] on link "inbox" at bounding box center [65, 63] width 26 height 16
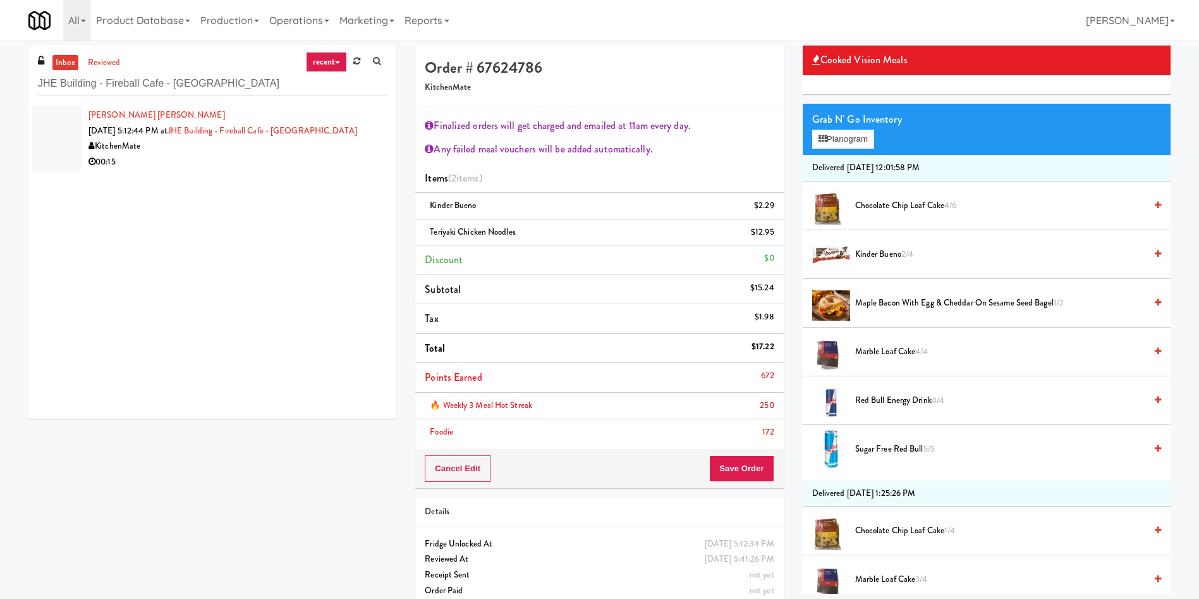
click at [54, 138] on div at bounding box center [57, 139] width 51 height 66
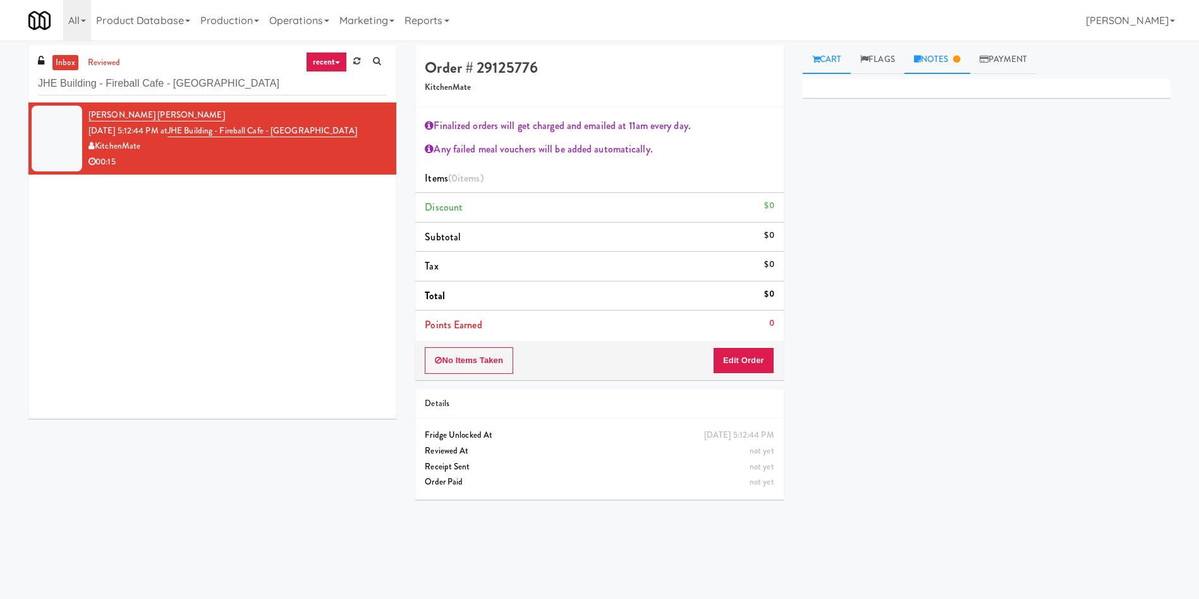
click at [939, 58] on link "Notes" at bounding box center [938, 60] width 66 height 28
click at [830, 66] on link "Cart" at bounding box center [827, 60] width 49 height 28
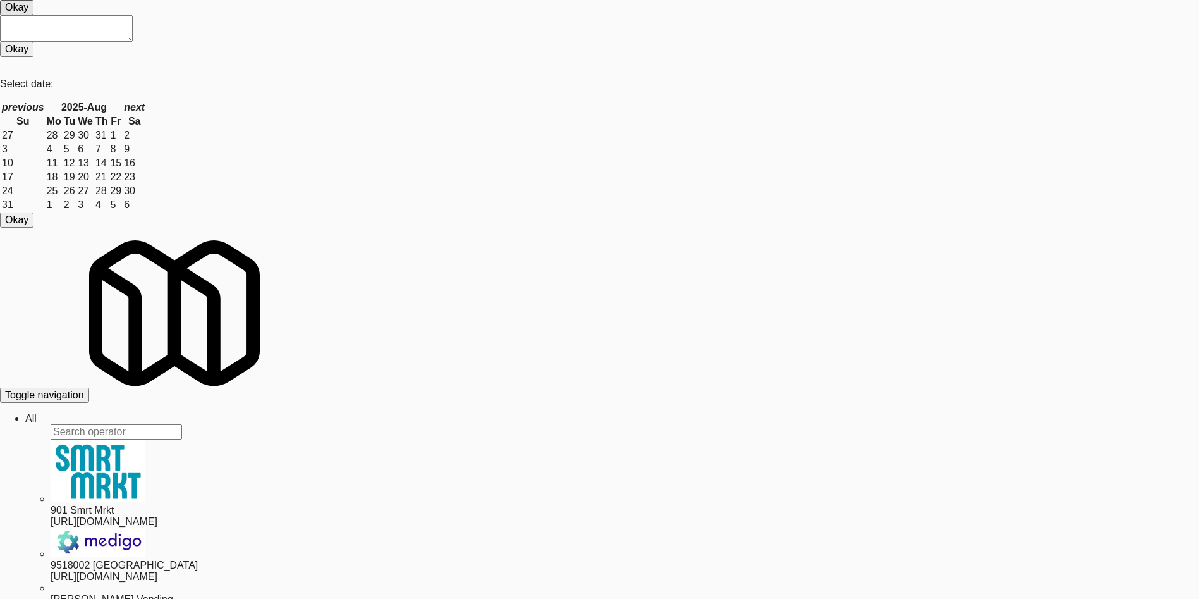
drag, startPoint x: 86, startPoint y: 78, endPoint x: 0, endPoint y: 94, distance: 87.4
drag, startPoint x: 150, startPoint y: 86, endPoint x: 0, endPoint y: 86, distance: 149.9
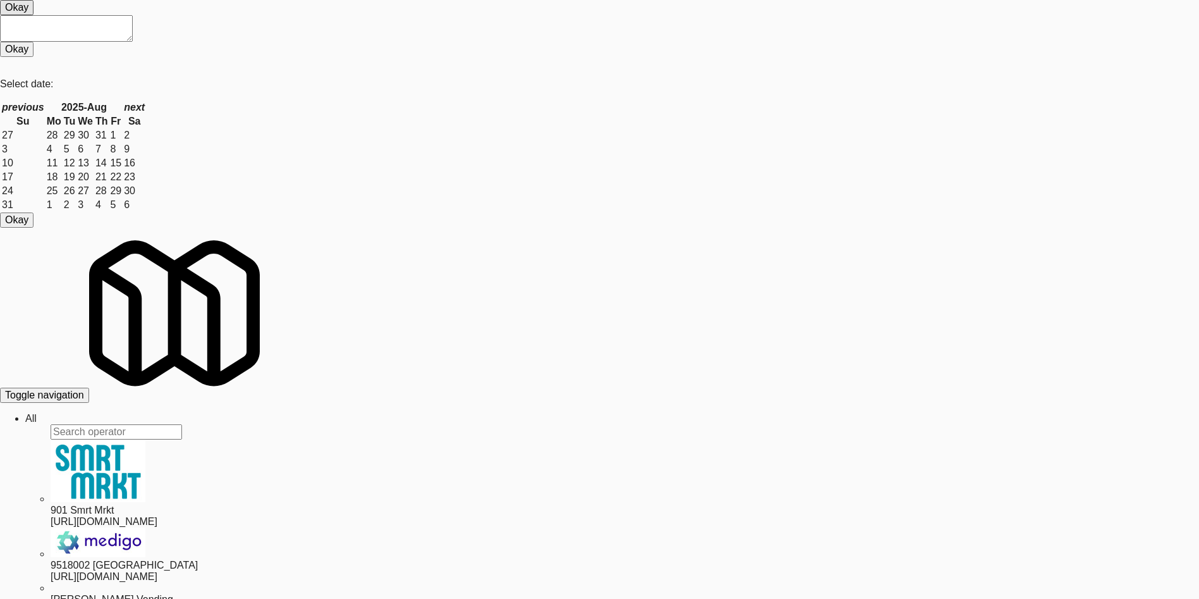
paste input "AWD-UKN-AAA10"
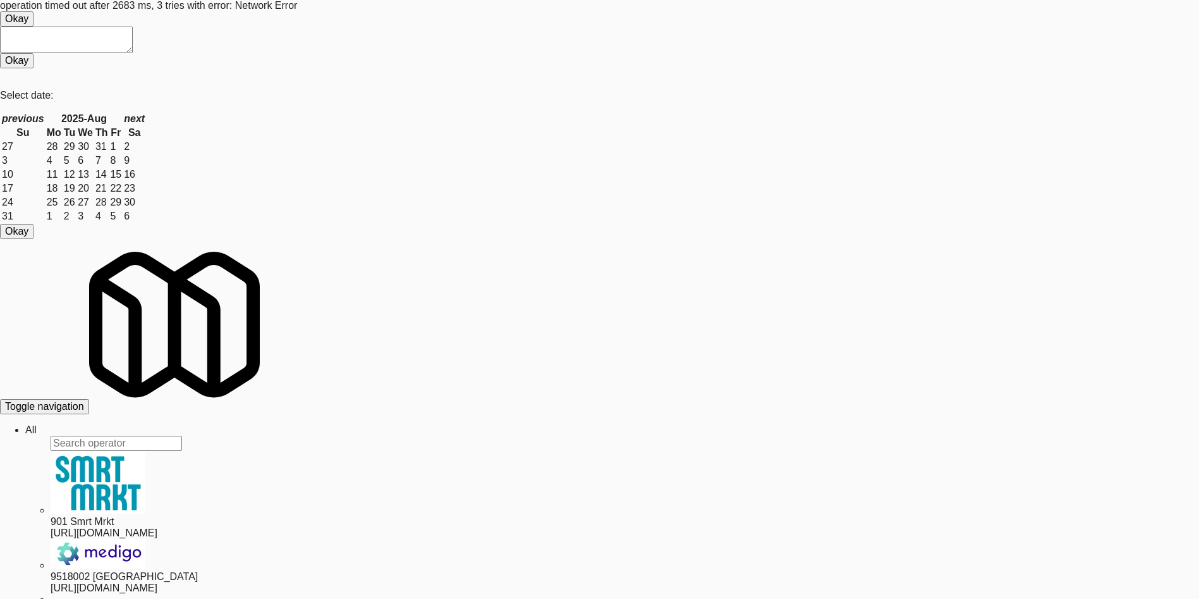
drag, startPoint x: 154, startPoint y: 82, endPoint x: 1, endPoint y: 85, distance: 152.4
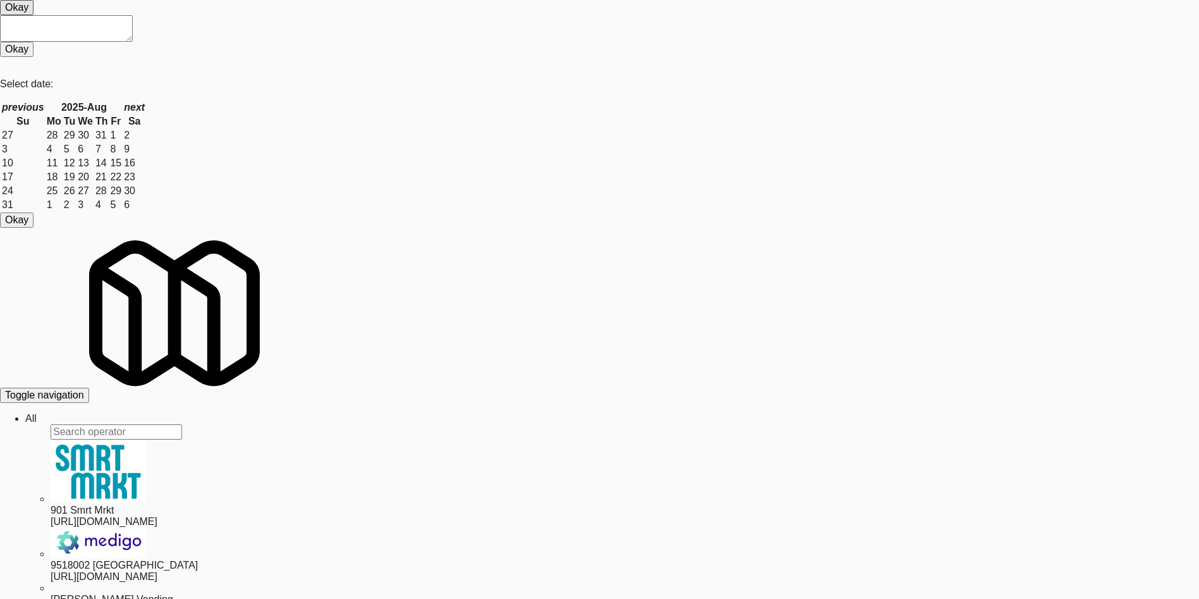
type input "AWD-UKN-AAA10"
drag, startPoint x: 187, startPoint y: 89, endPoint x: 0, endPoint y: 89, distance: 187.2
drag, startPoint x: 276, startPoint y: 133, endPoint x: 197, endPoint y: 130, distance: 79.1
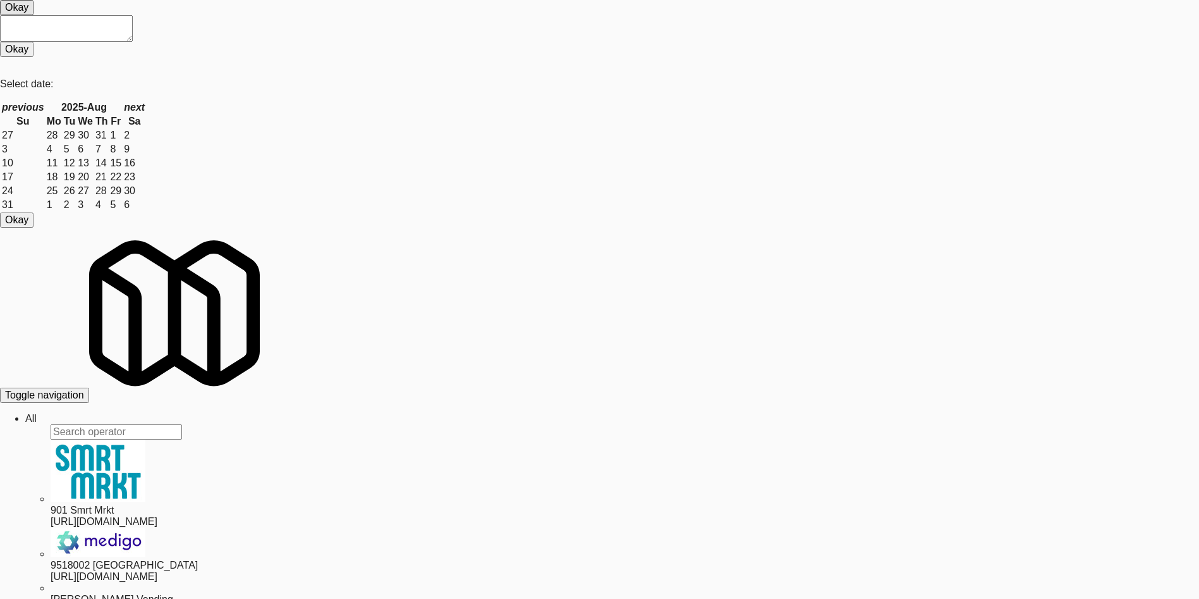
copy link "BlackBerry - Cafeteria"
